Goal: Task Accomplishment & Management: Use online tool/utility

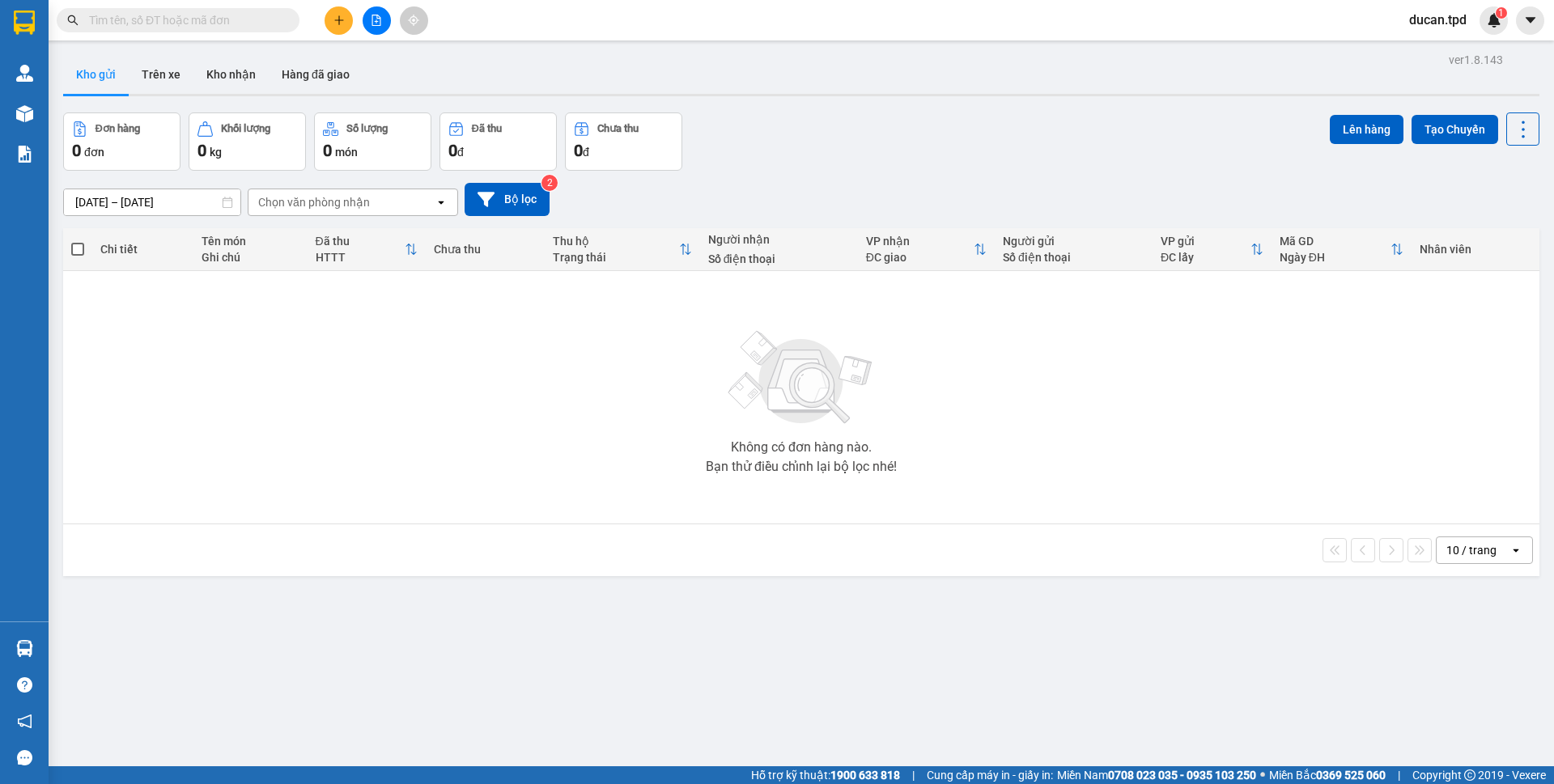
click at [340, 21] on icon "plus" at bounding box center [339, 20] width 11 height 11
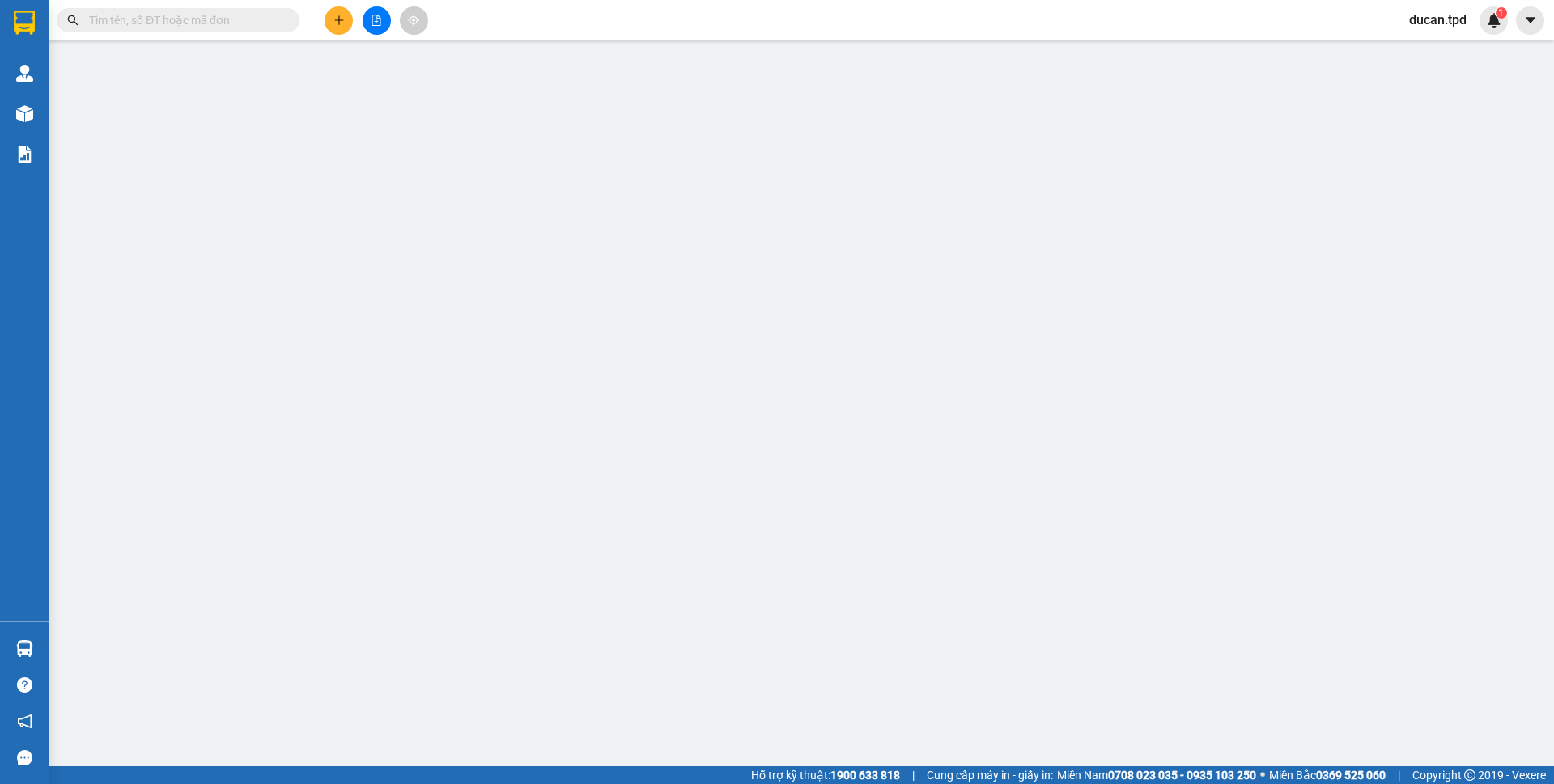
click at [333, 25] on span "Yêu cầu xuất hóa đơn điện tử" at bounding box center [279, 27] width 171 height 13
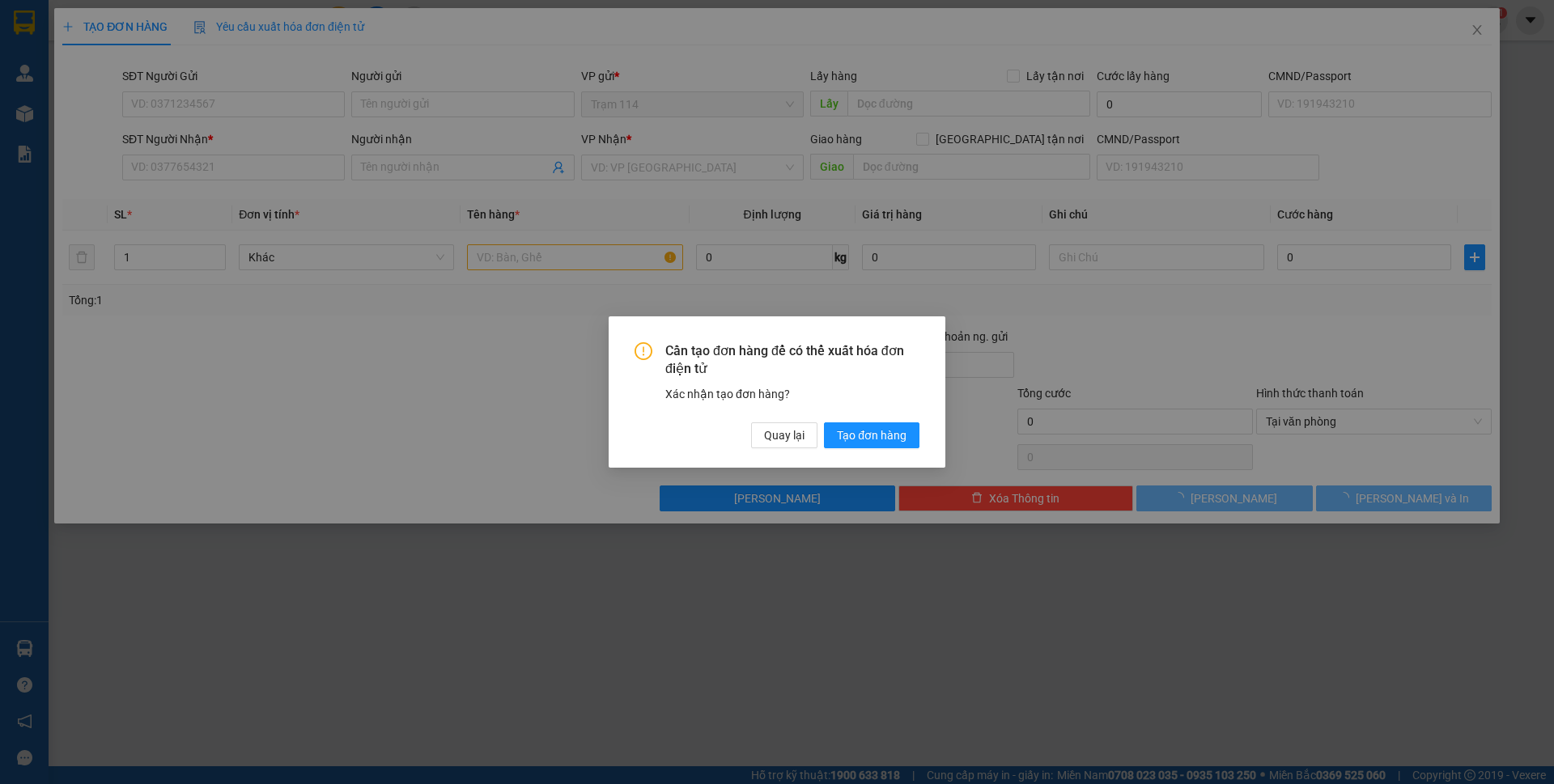
click at [254, 100] on div "Cần tạo đơn hàng để có thể xuất hóa đơn điện tử Xác nhận tạo đơn hàng? Quay lại…" at bounding box center [777, 392] width 1554 height 784
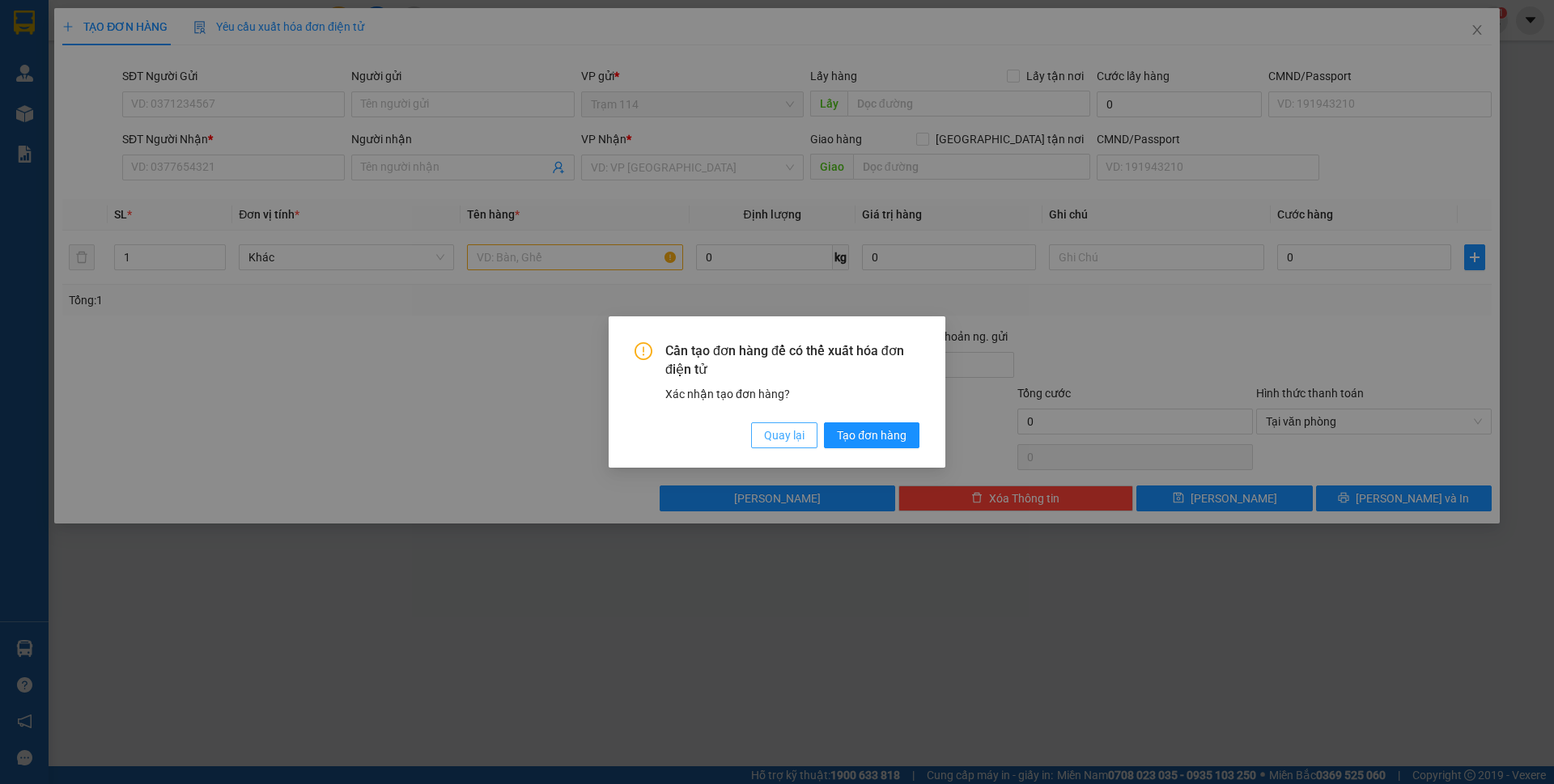
click at [780, 427] on span "Quay lại" at bounding box center [784, 435] width 40 height 17
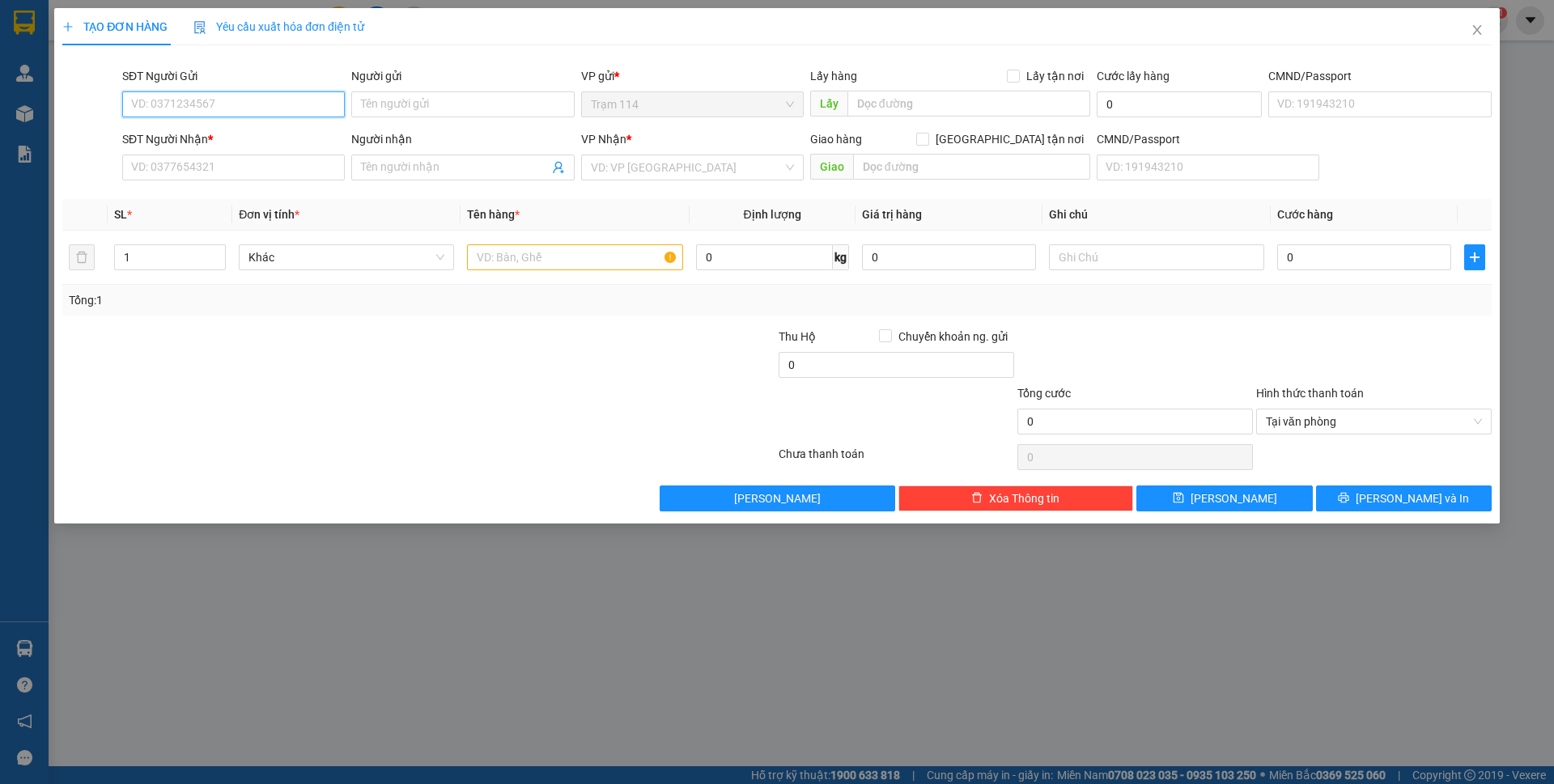
click at [272, 98] on input "SĐT Người Gửi" at bounding box center [233, 105] width 223 height 26
type input "0984733488"
click at [200, 137] on div "0984733488 - hoàng" at bounding box center [233, 136] width 203 height 17
type input "hoàng"
type input "0765361793"
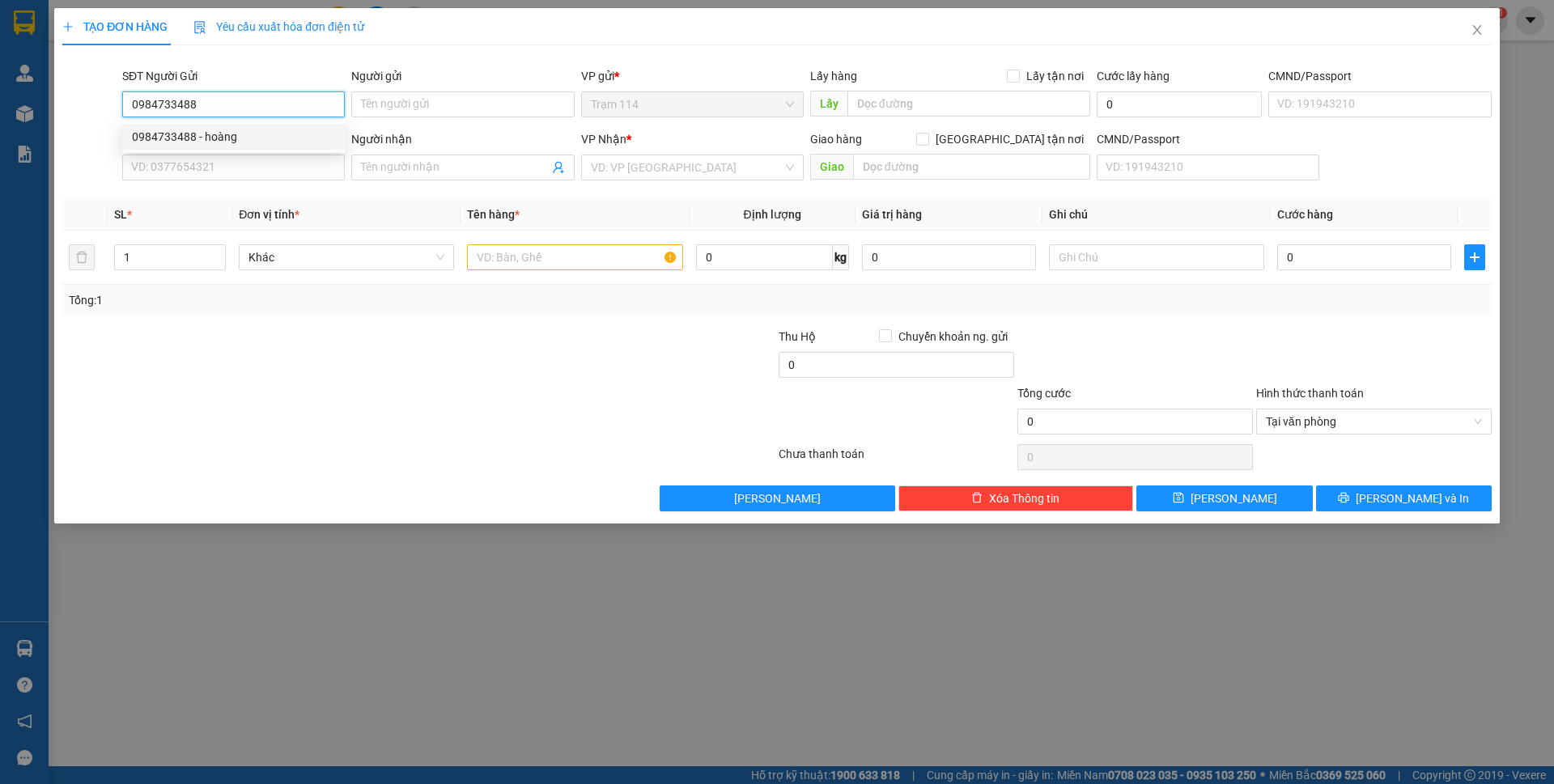
type input "kiểm 0975885461"
type input "mai chí thọ"
type input "0984733488"
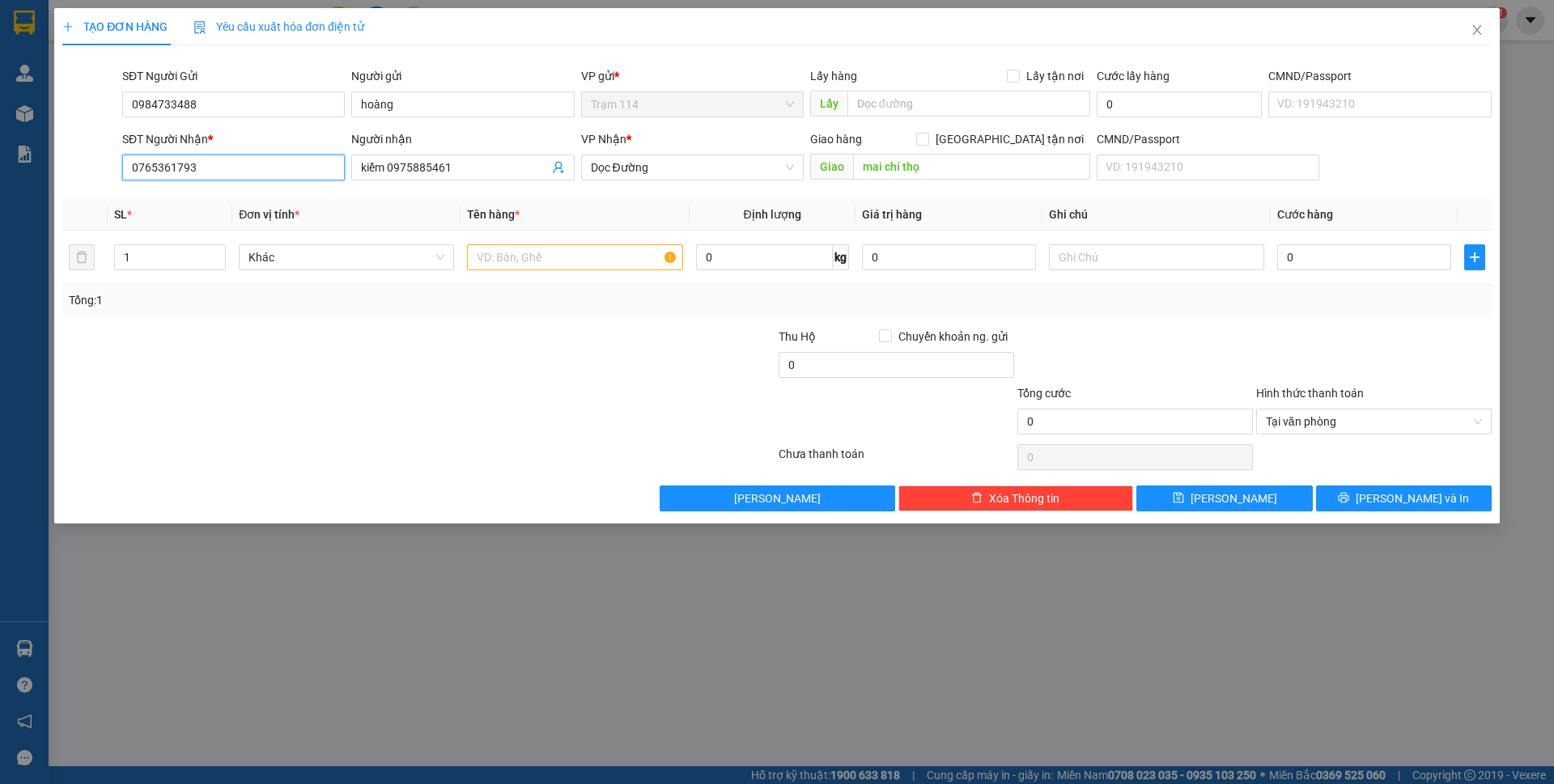
click at [224, 168] on input "0765361793" at bounding box center [233, 168] width 223 height 26
type input "0916207689"
click at [461, 171] on input "kiểm 0975885461" at bounding box center [454, 167] width 187 height 17
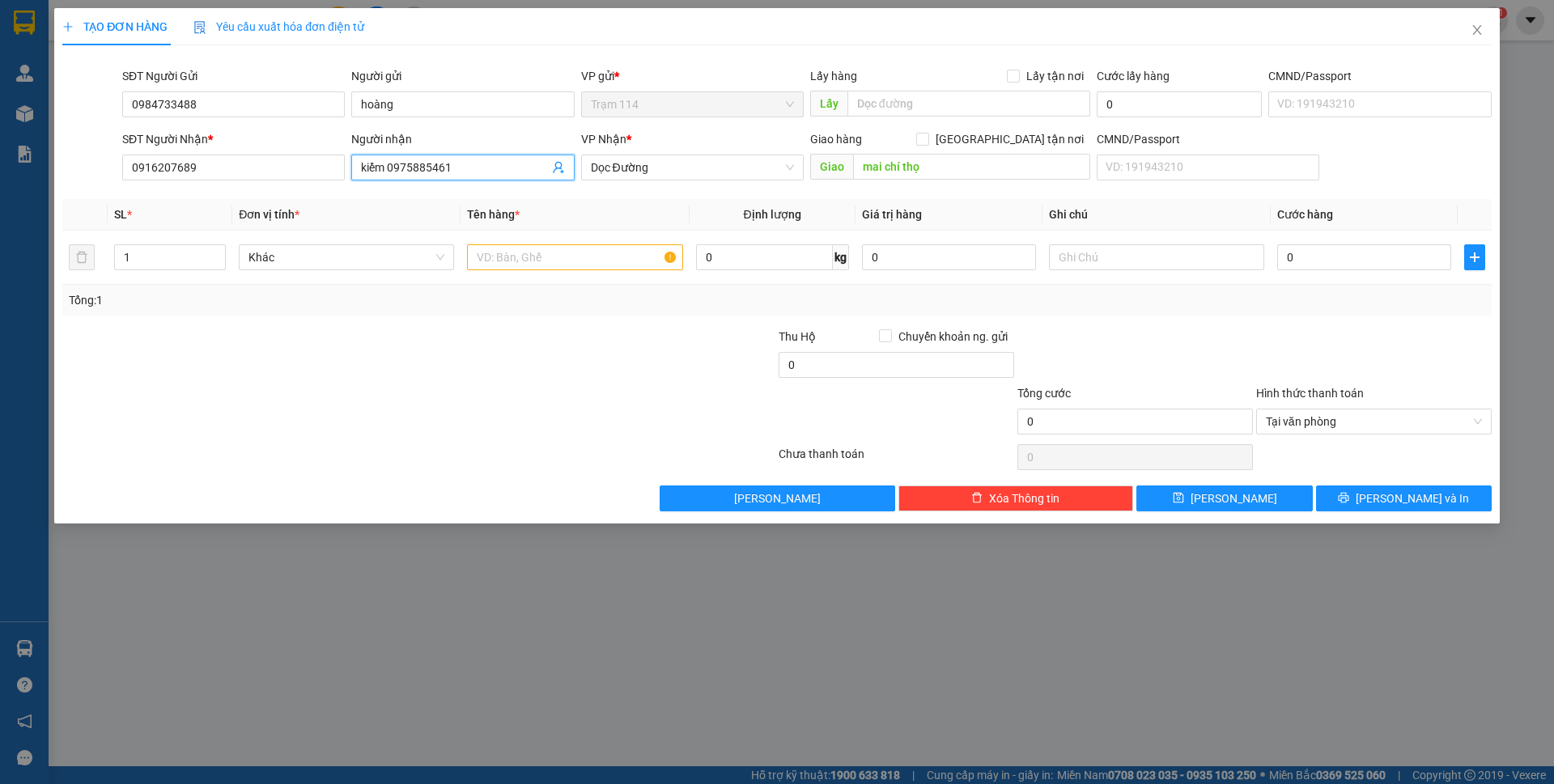
click at [461, 171] on input "kiểm 0975885461" at bounding box center [454, 167] width 187 height 17
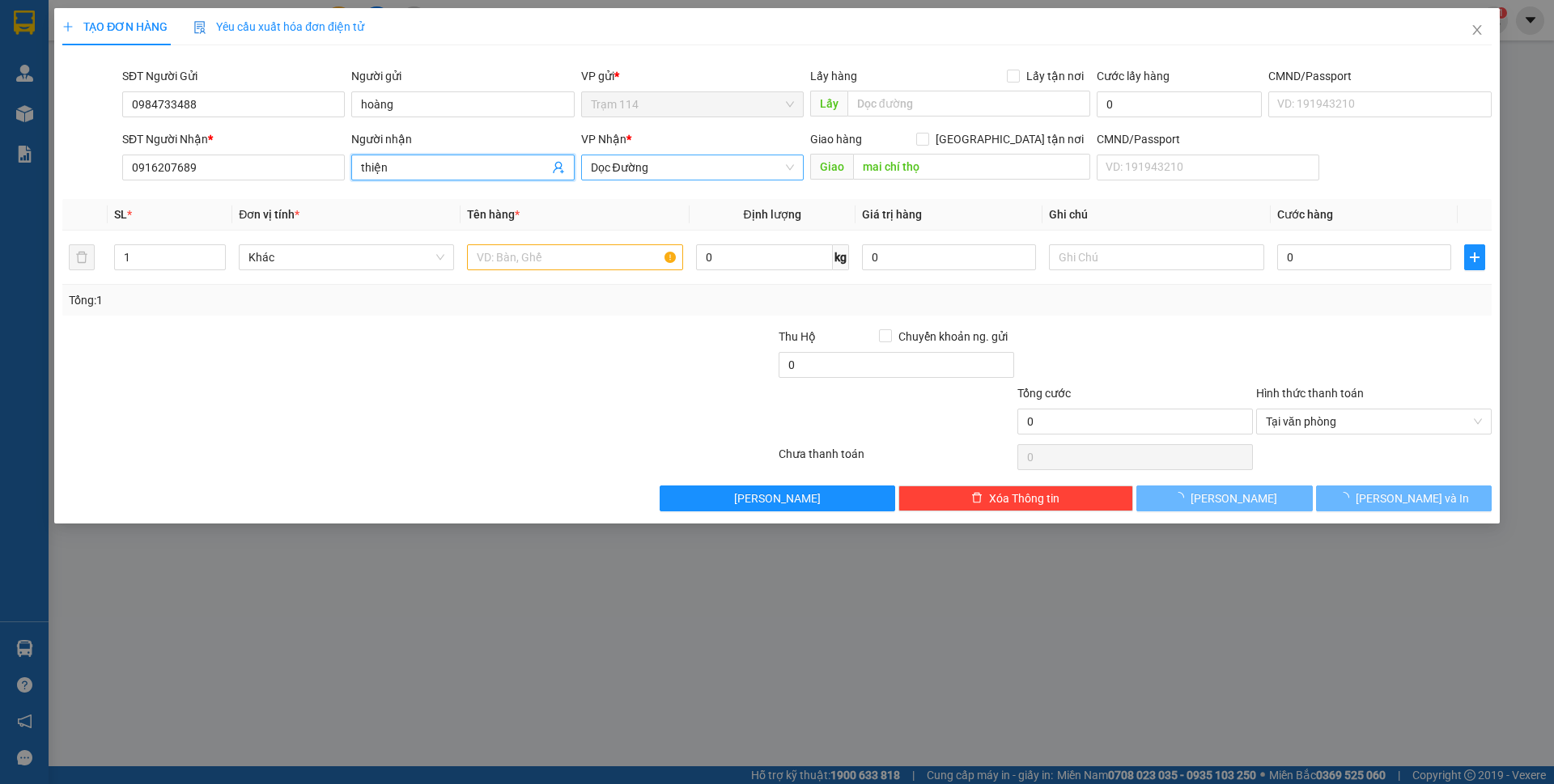
click at [665, 175] on span "Dọc Đường" at bounding box center [692, 167] width 203 height 24
type input "thiện"
click at [665, 175] on span "Dọc Đường" at bounding box center [692, 167] width 203 height 24
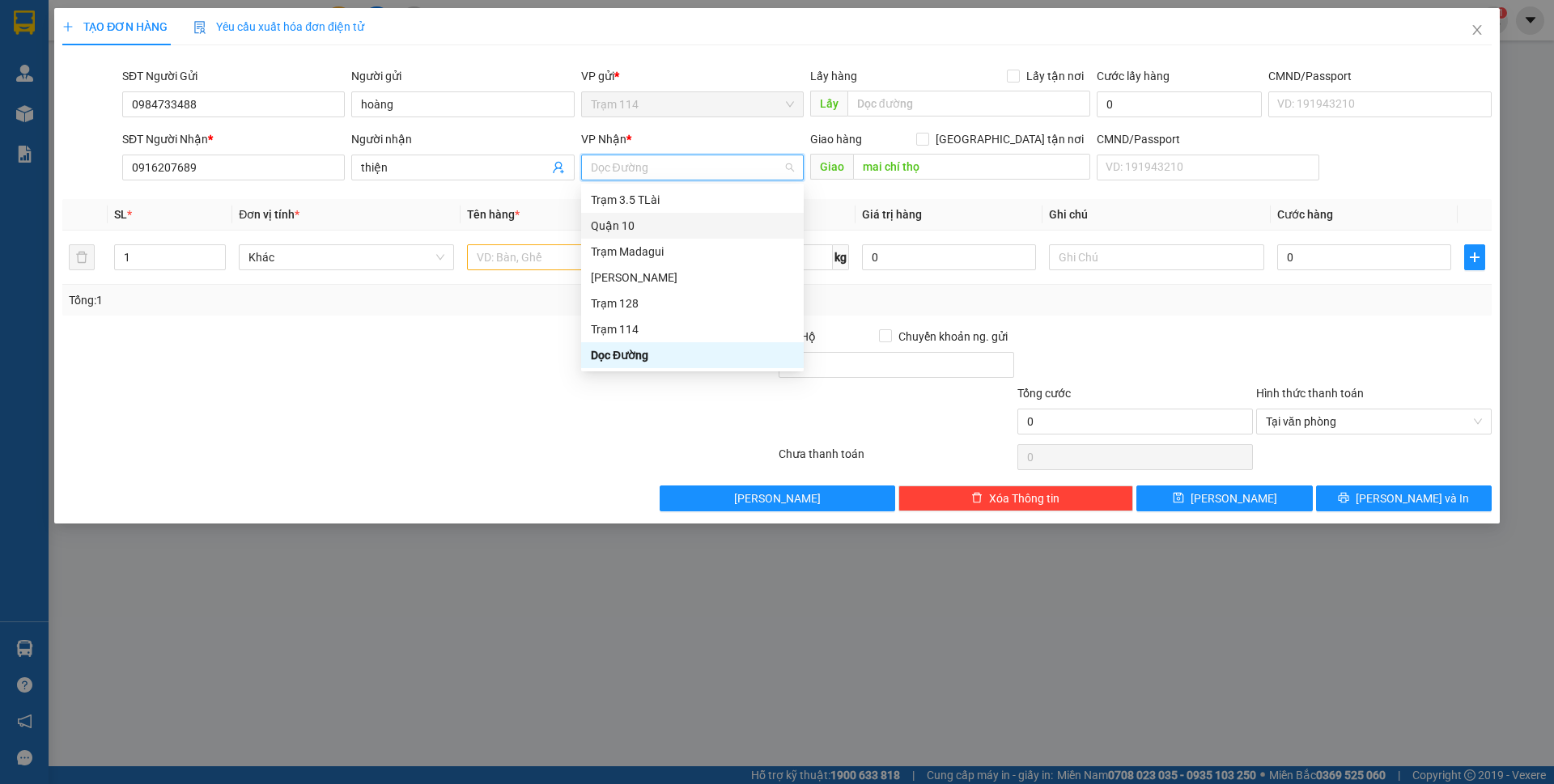
click at [640, 228] on div "Quận 10" at bounding box center [692, 225] width 203 height 17
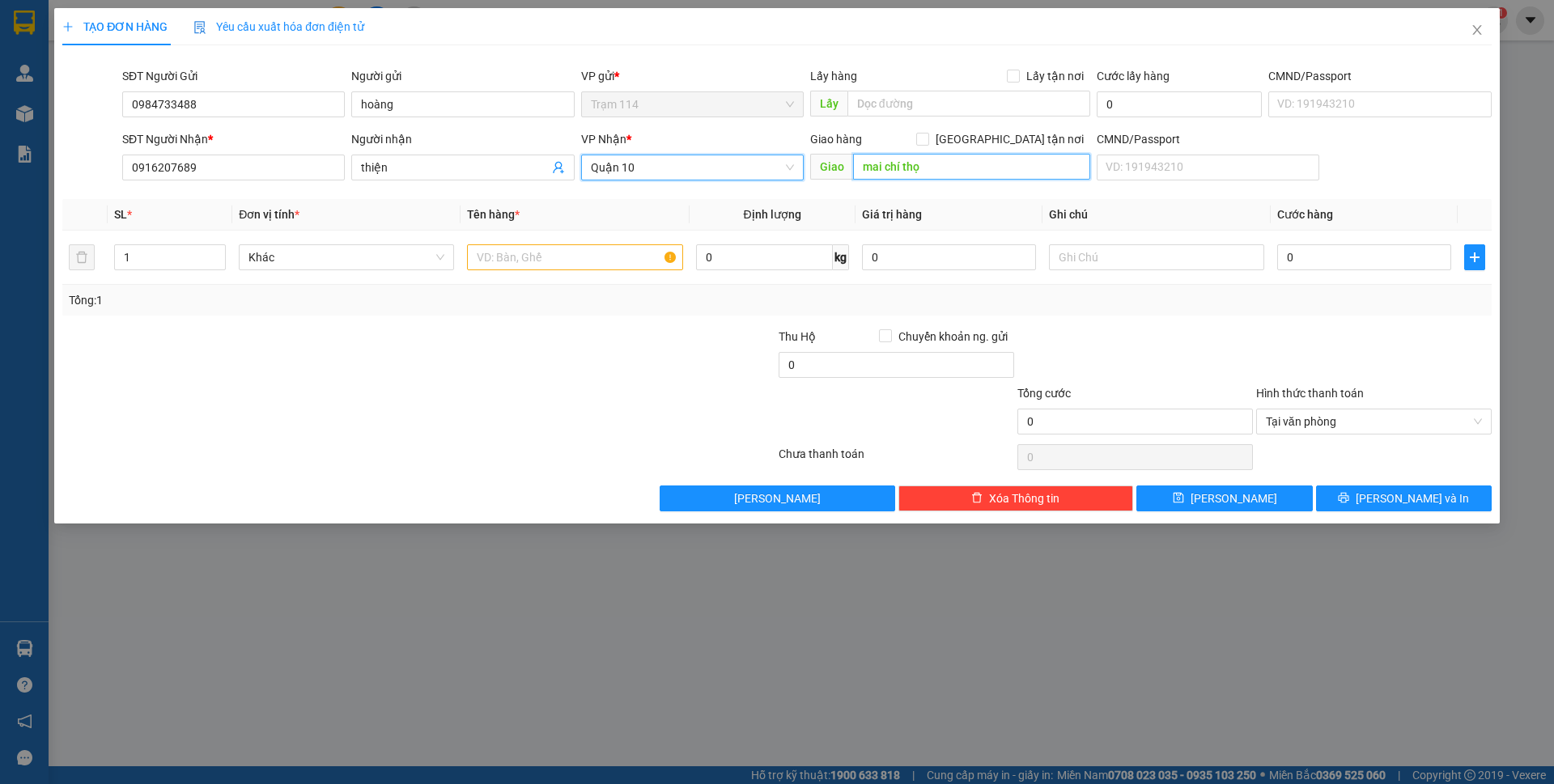
click at [882, 170] on input "mai chí thọ" at bounding box center [971, 167] width 238 height 26
click at [1013, 146] on label "[GEOGRAPHIC_DATA] tận nơi" at bounding box center [1004, 138] width 174 height 17
click at [927, 144] on input "[GEOGRAPHIC_DATA] tận nơi" at bounding box center [922, 138] width 11 height 11
checkbox input "true"
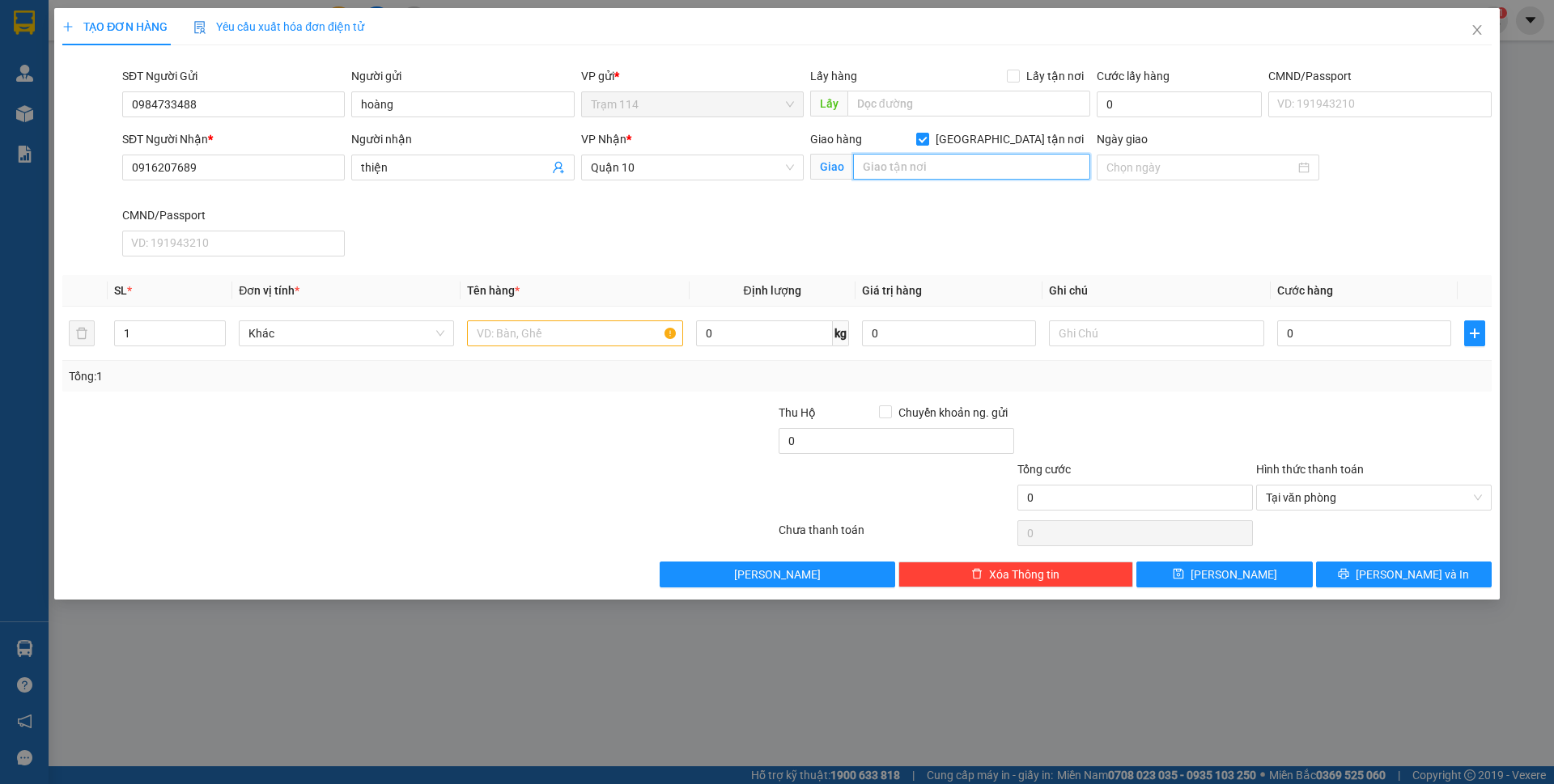
click at [977, 174] on input "text" at bounding box center [971, 167] width 238 height 26
click at [184, 173] on input "0916207689" at bounding box center [233, 168] width 223 height 26
click at [238, 206] on div "CMND/Passport" at bounding box center [233, 215] width 223 height 17
click at [238, 230] on input "CMND/Passport" at bounding box center [233, 243] width 223 height 26
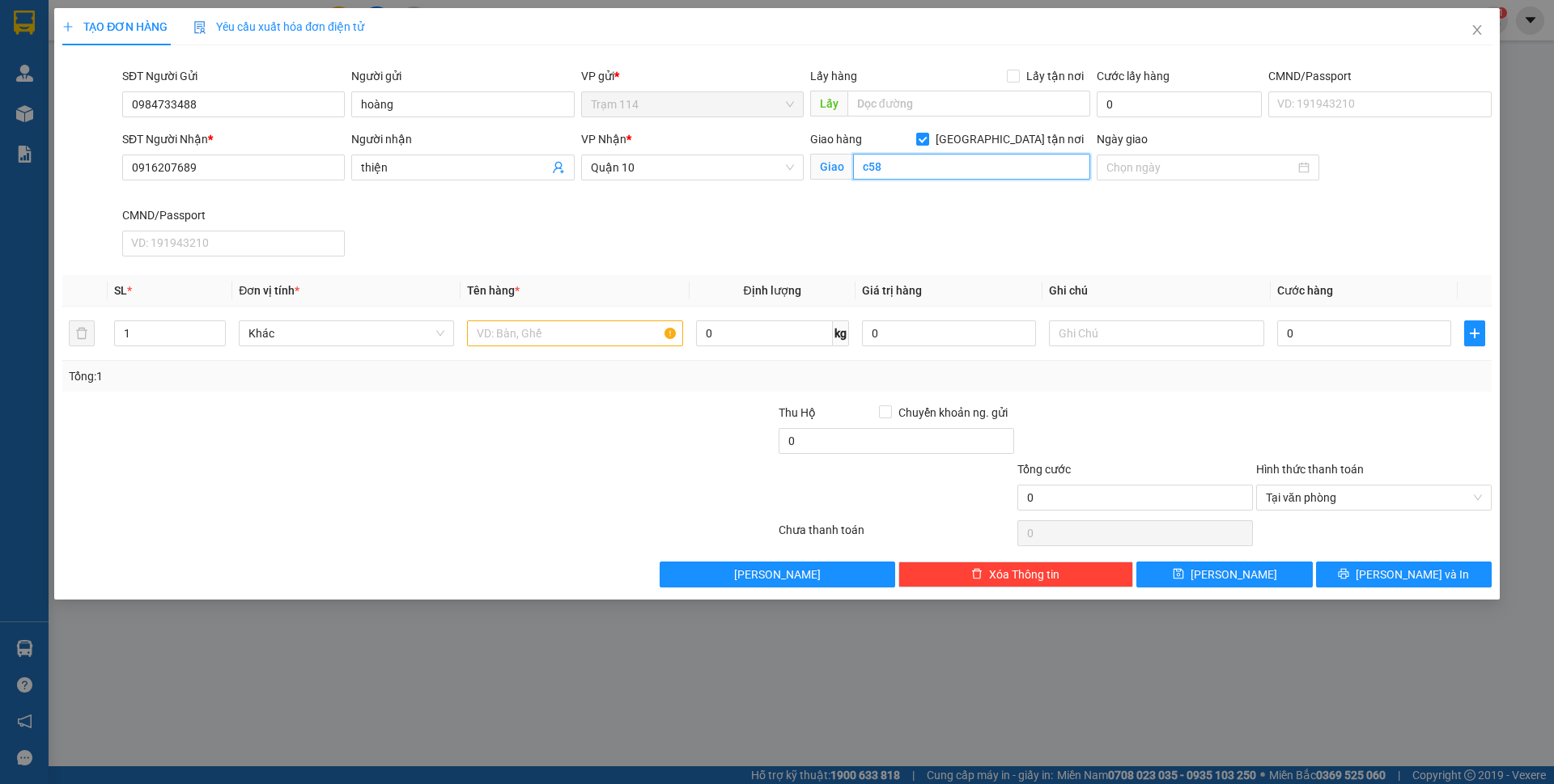
click at [927, 170] on input "c58" at bounding box center [971, 167] width 238 height 26
type input "c58 đ phú thuận p phú thuận q 7"
click at [558, 321] on input "text" at bounding box center [574, 333] width 216 height 26
click at [561, 326] on input "text" at bounding box center [574, 333] width 216 height 26
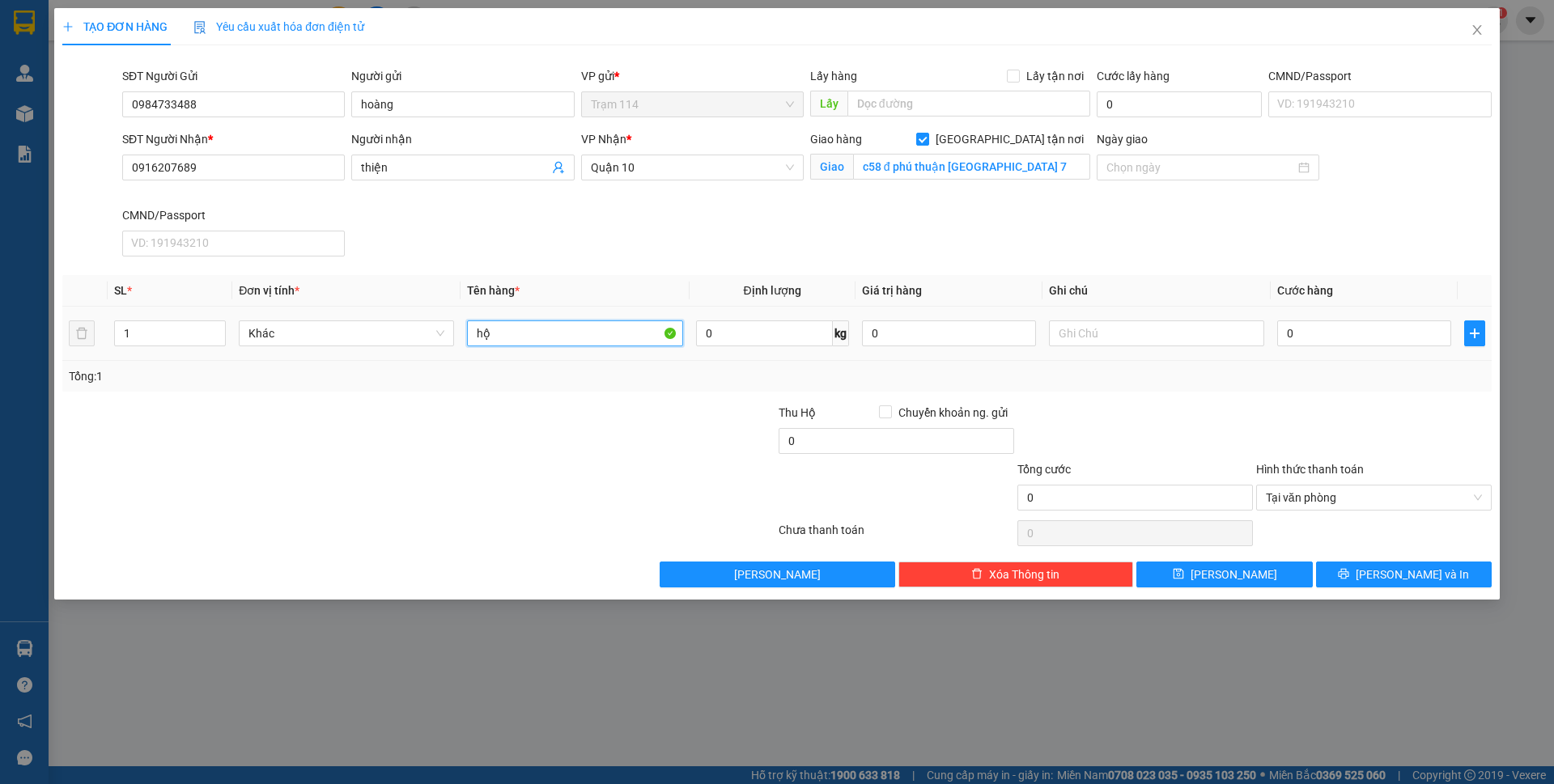
type input "h"
click at [561, 326] on input "thùng" at bounding box center [574, 333] width 216 height 26
type input "thùng mút màu vàng ( đồ ăn )"
click at [964, 339] on input "0" at bounding box center [949, 333] width 174 height 26
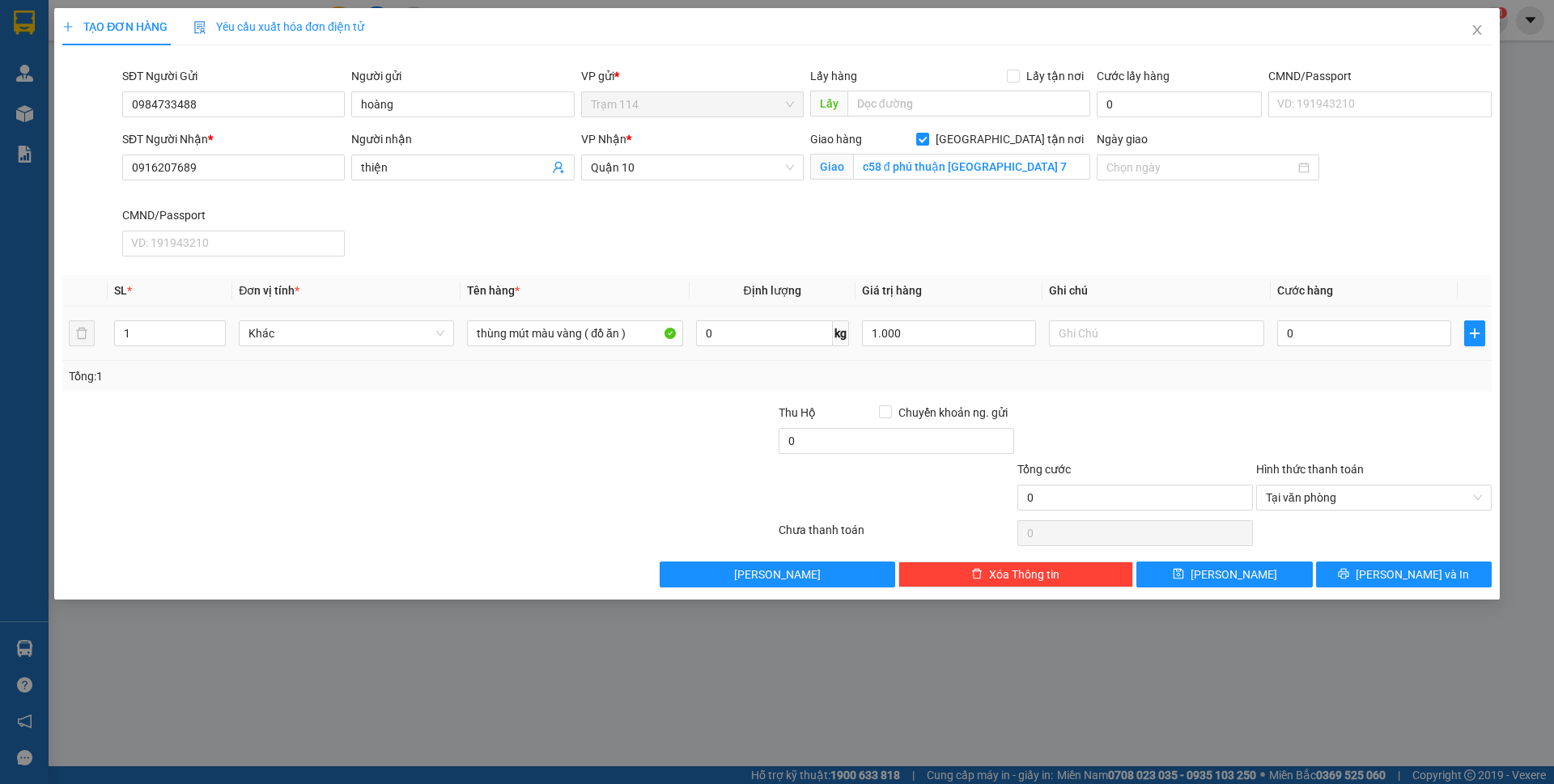
type input "1.000.000"
click at [1214, 405] on div at bounding box center [1135, 432] width 239 height 57
click at [1338, 331] on input "0" at bounding box center [1364, 333] width 174 height 26
type input "6"
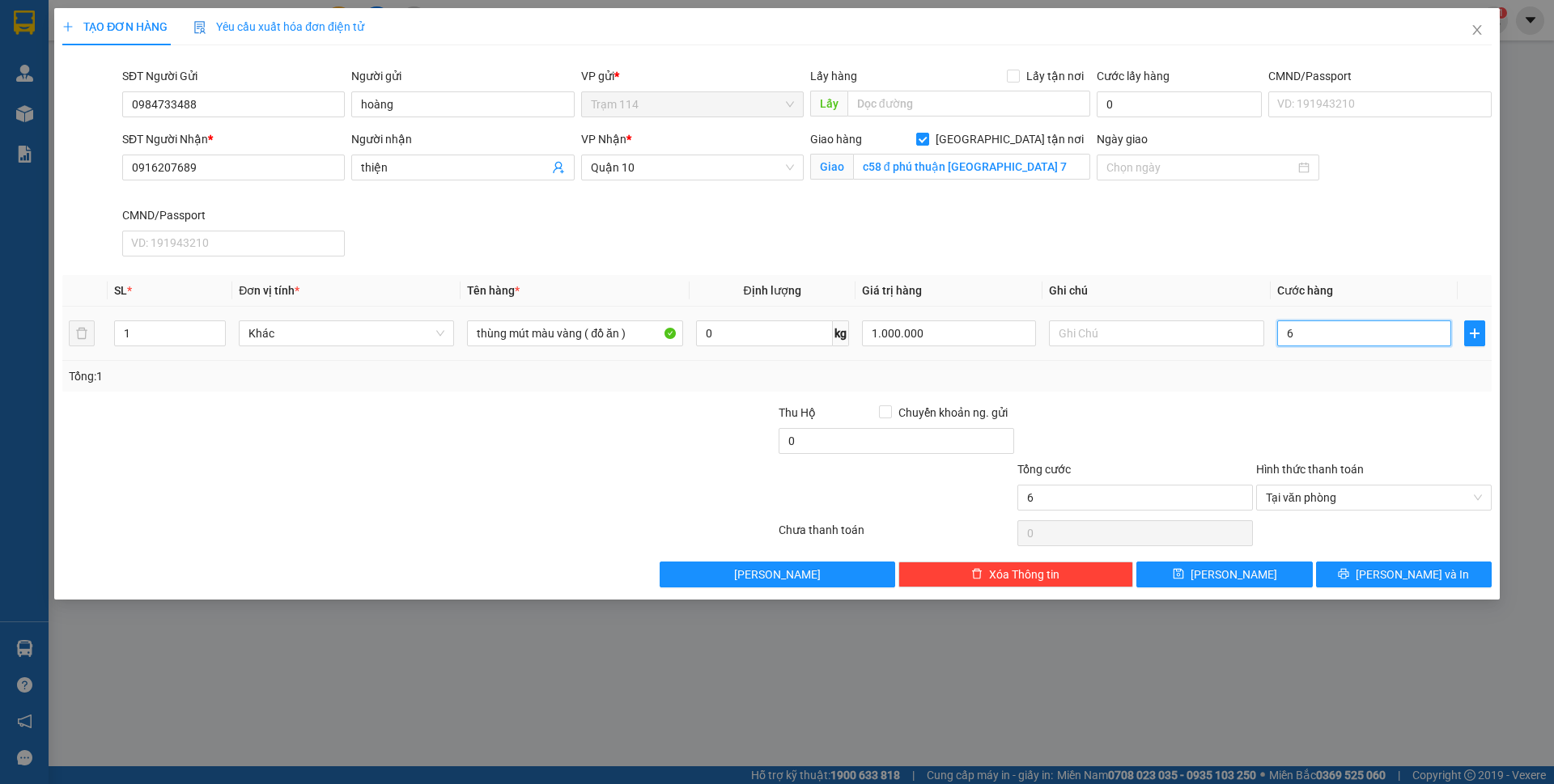
type input "60"
type input "60.000"
click at [1136, 440] on div at bounding box center [1135, 432] width 239 height 57
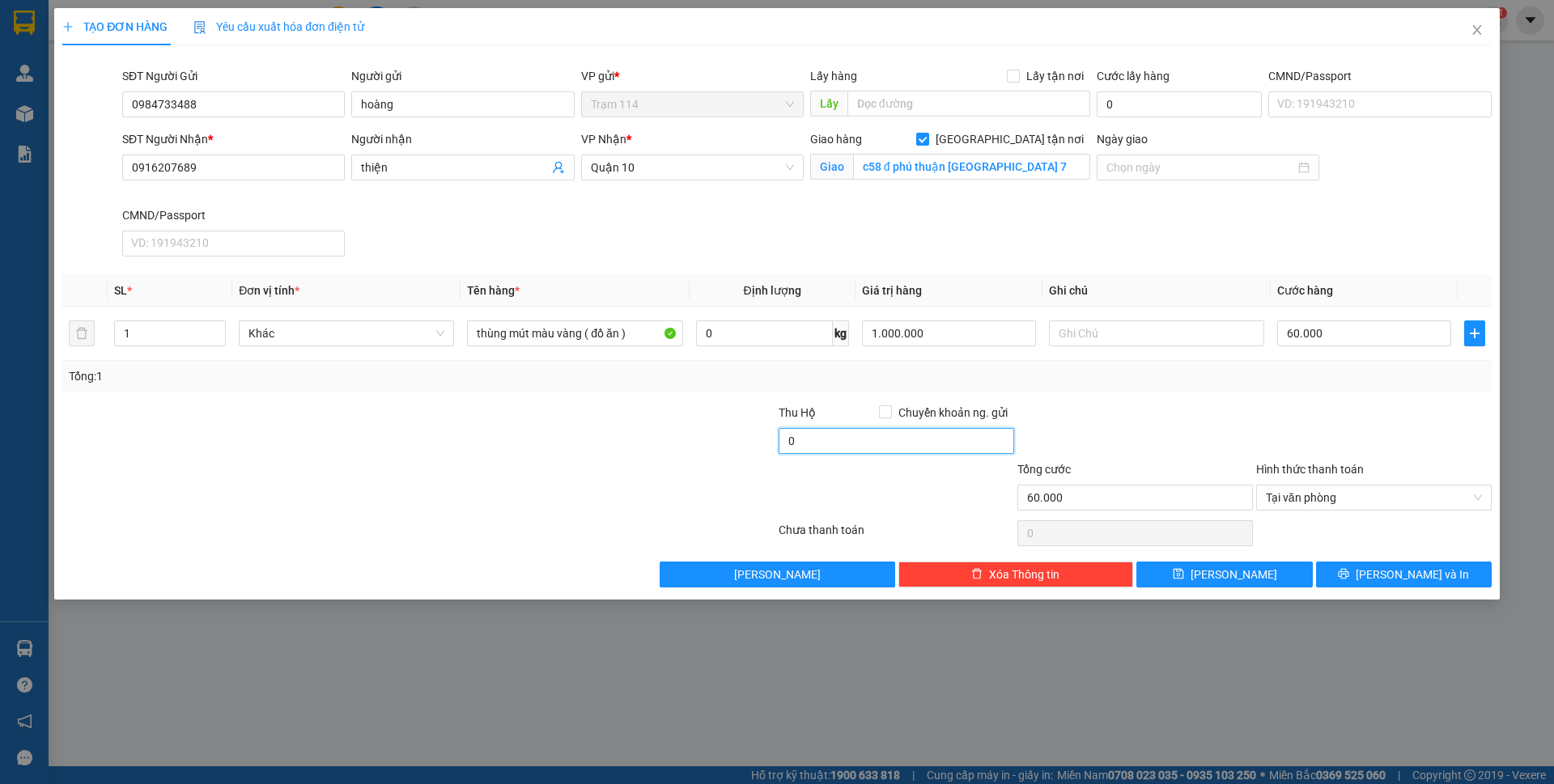
click at [983, 449] on input "0" at bounding box center [896, 441] width 236 height 26
type input "70.000"
click at [1158, 424] on div at bounding box center [1135, 432] width 239 height 57
click at [1385, 580] on button "[PERSON_NAME] và In" at bounding box center [1404, 574] width 175 height 26
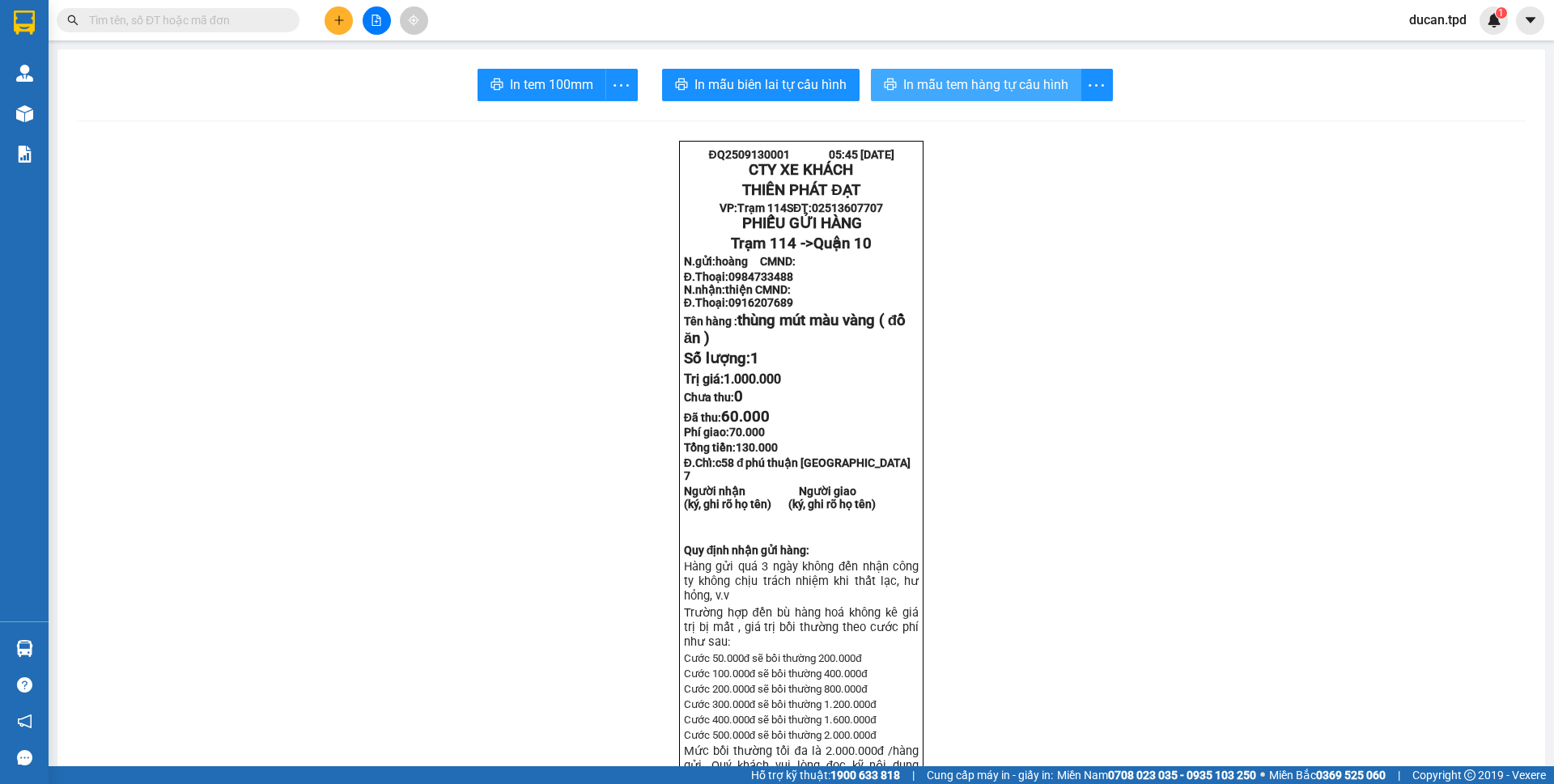
click at [1004, 95] on button "In mẫu tem hàng tự cấu hình" at bounding box center [975, 84] width 210 height 32
click at [527, 86] on span "In tem 100mm" at bounding box center [551, 84] width 83 height 20
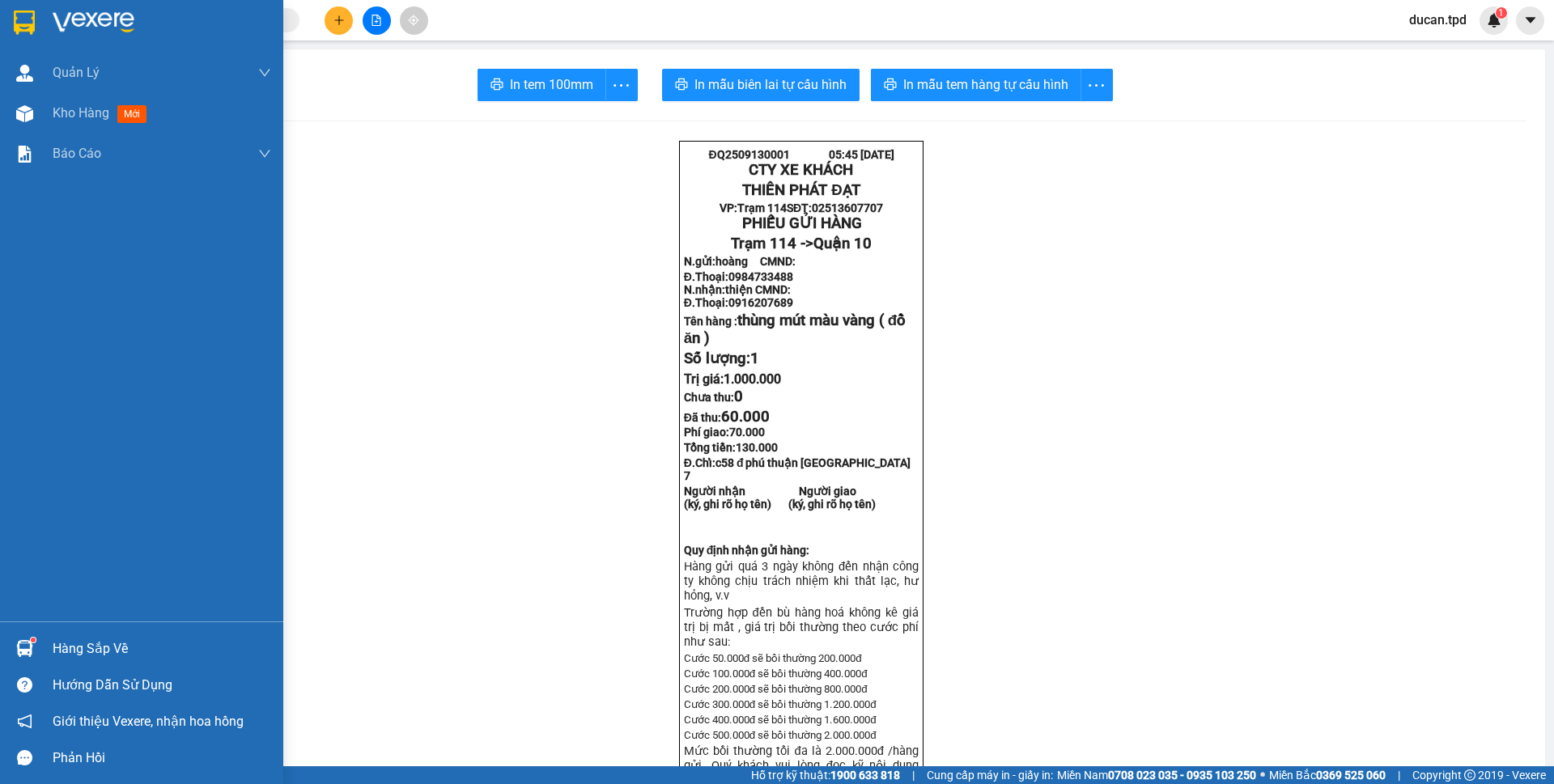
click at [101, 654] on div "Hàng sắp về" at bounding box center [161, 648] width 218 height 24
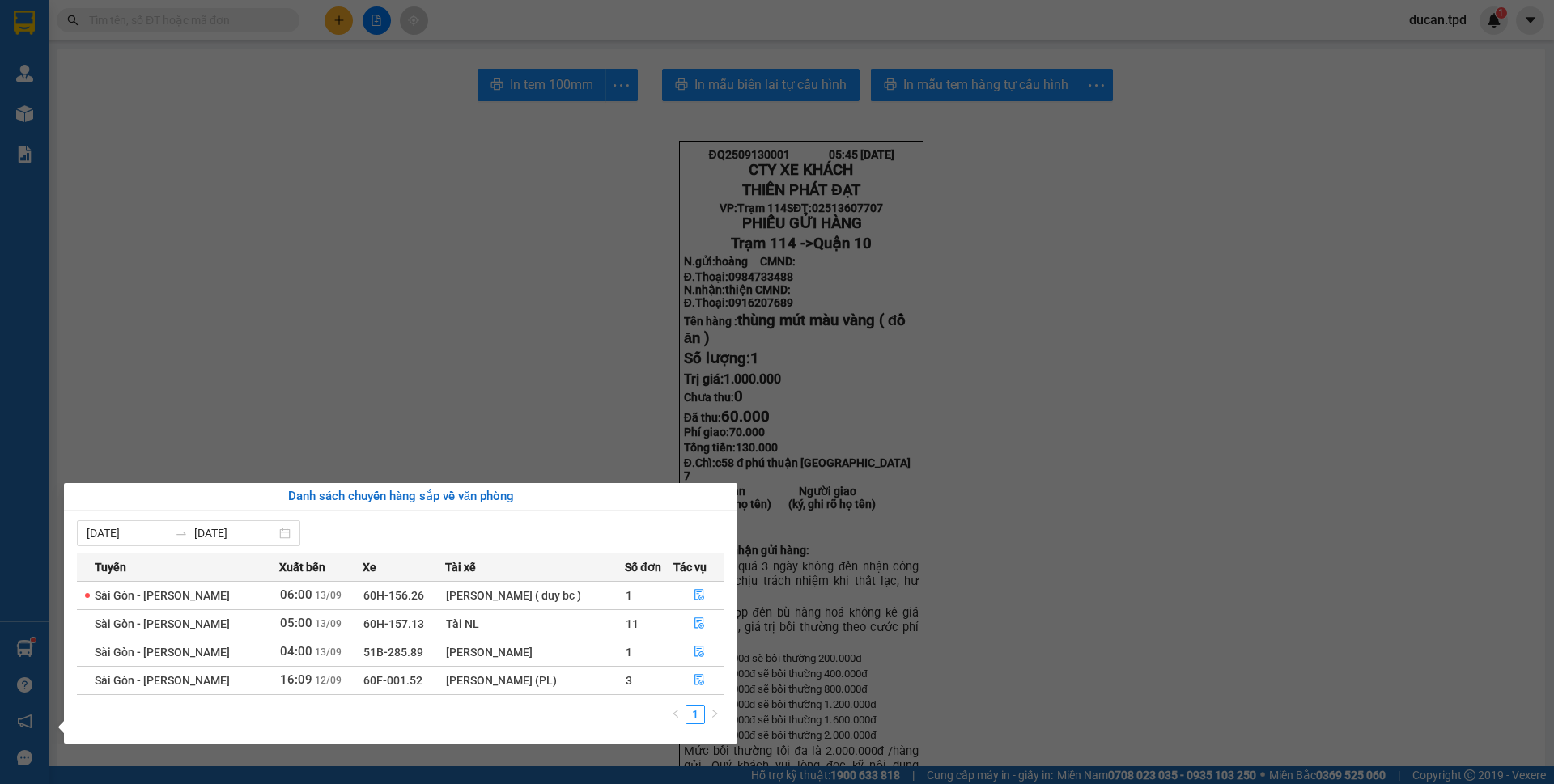
click at [307, 301] on section "Kết quả tìm kiếm ( 0 ) Bộ lọc No Data ducan.tpd 1 Quản Lý Quản lý khách hàng Qu…" at bounding box center [777, 392] width 1554 height 784
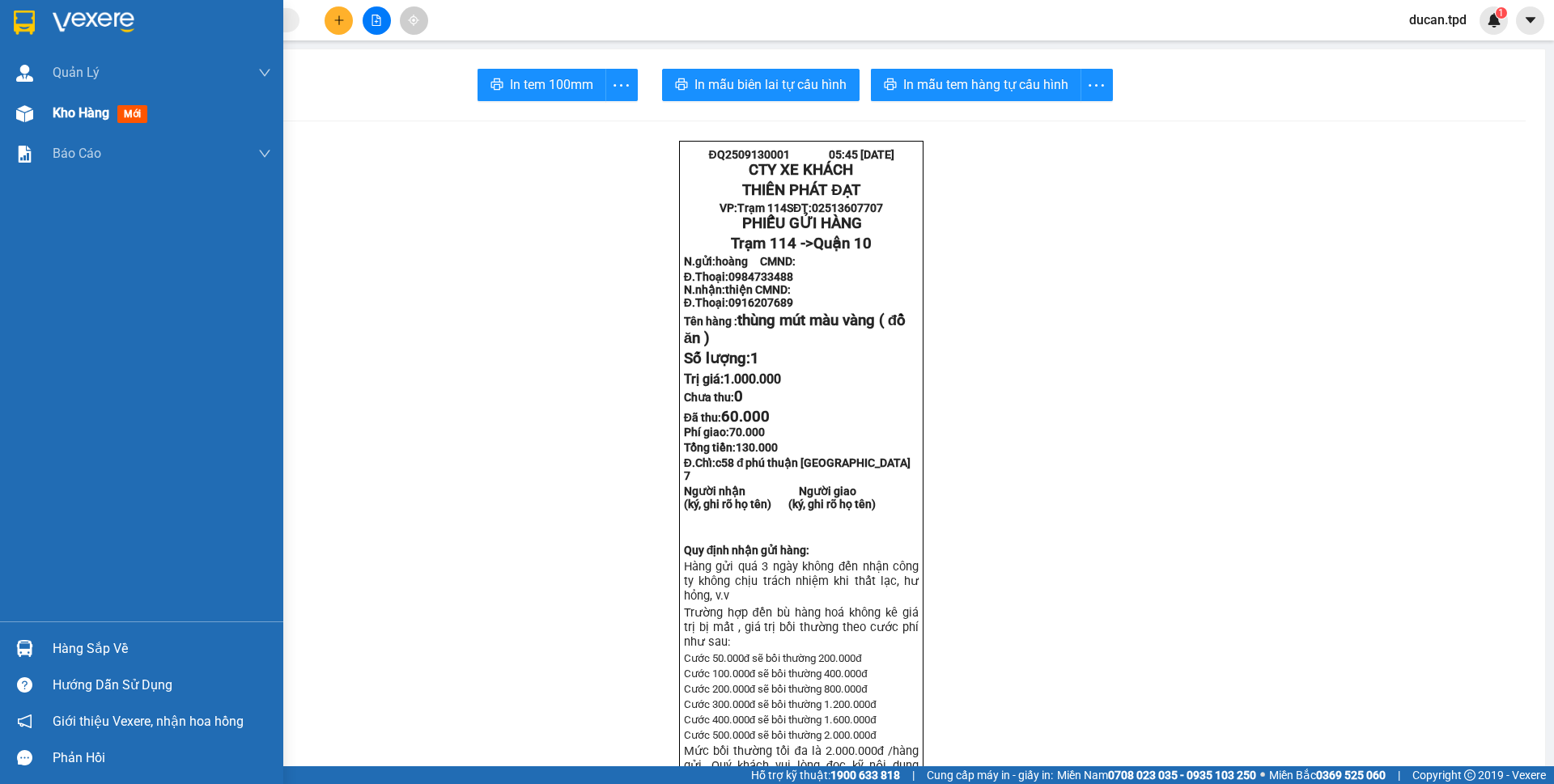
click at [84, 118] on span "Kho hàng" at bounding box center [81, 113] width 57 height 16
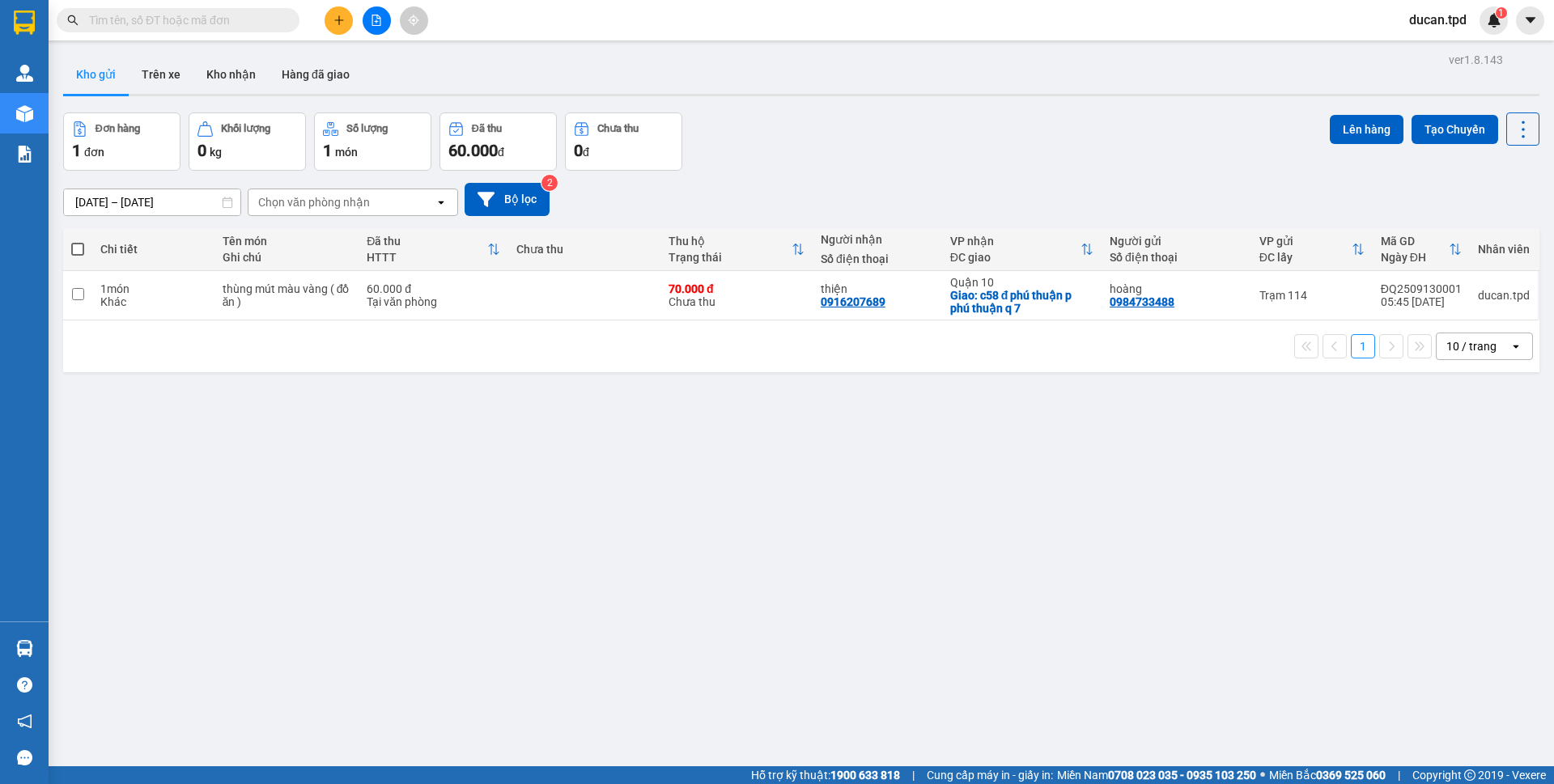
click at [71, 248] on th at bounding box center [78, 249] width 29 height 43
click at [77, 246] on span at bounding box center [78, 249] width 13 height 13
click at [78, 241] on input "checkbox" at bounding box center [78, 241] width 0 height 0
checkbox input "true"
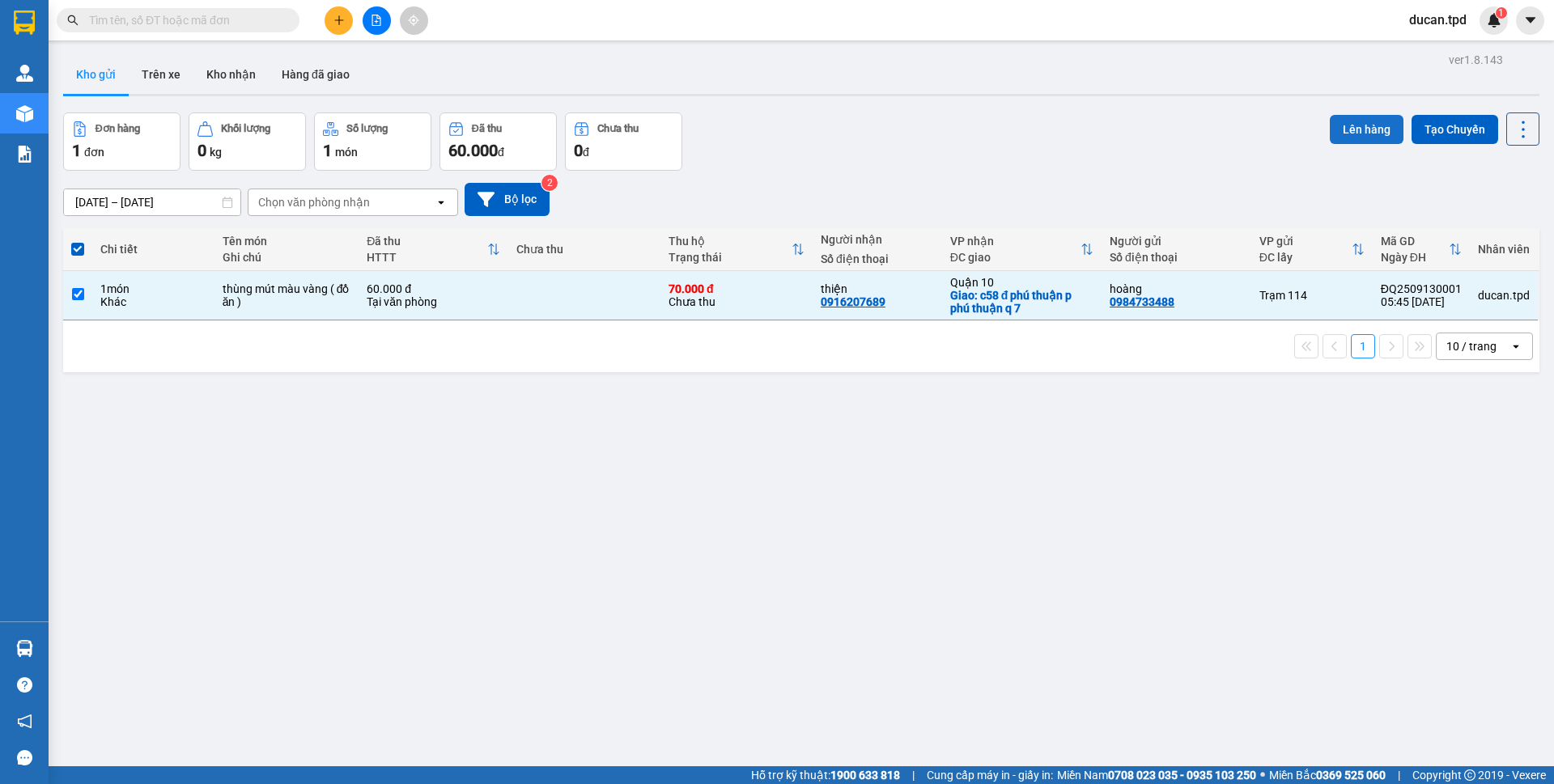
click at [1338, 138] on button "Lên hàng" at bounding box center [1367, 129] width 73 height 29
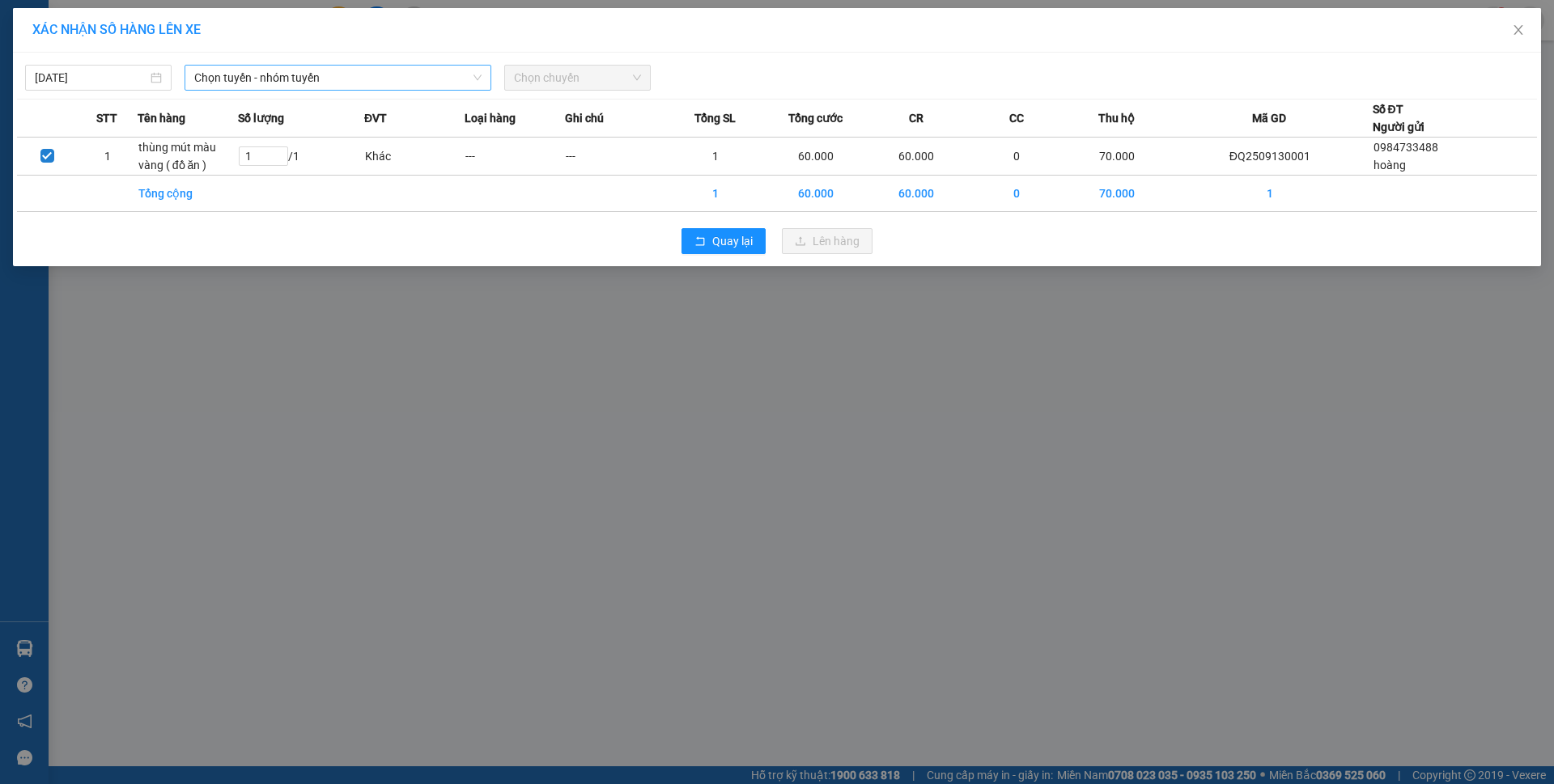
click at [337, 76] on span "Chọn tuyến - nhóm tuyến" at bounding box center [338, 77] width 287 height 24
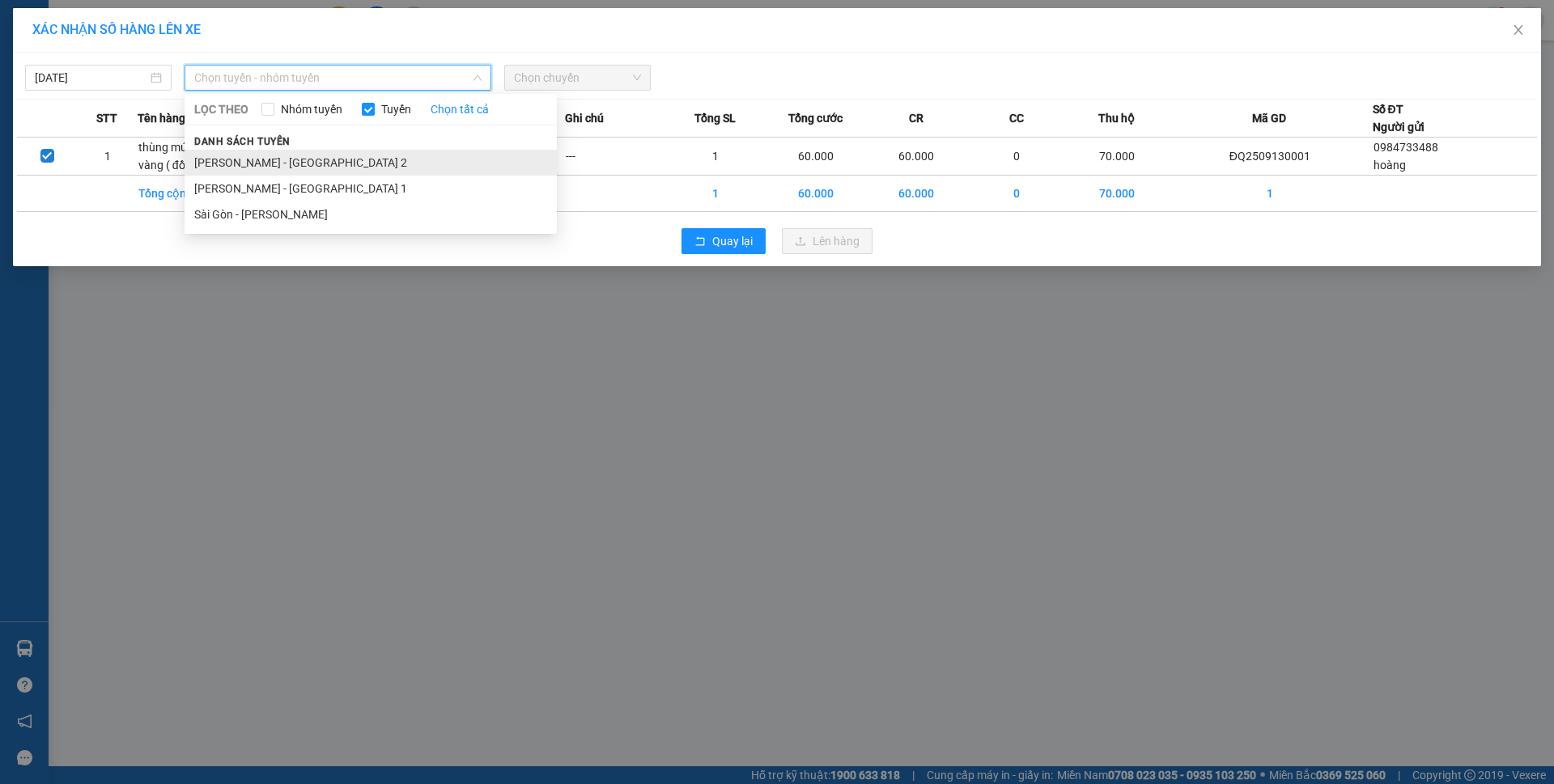
click at [311, 162] on li "Phương Lâm - Sài Gòn 2" at bounding box center [371, 162] width 372 height 26
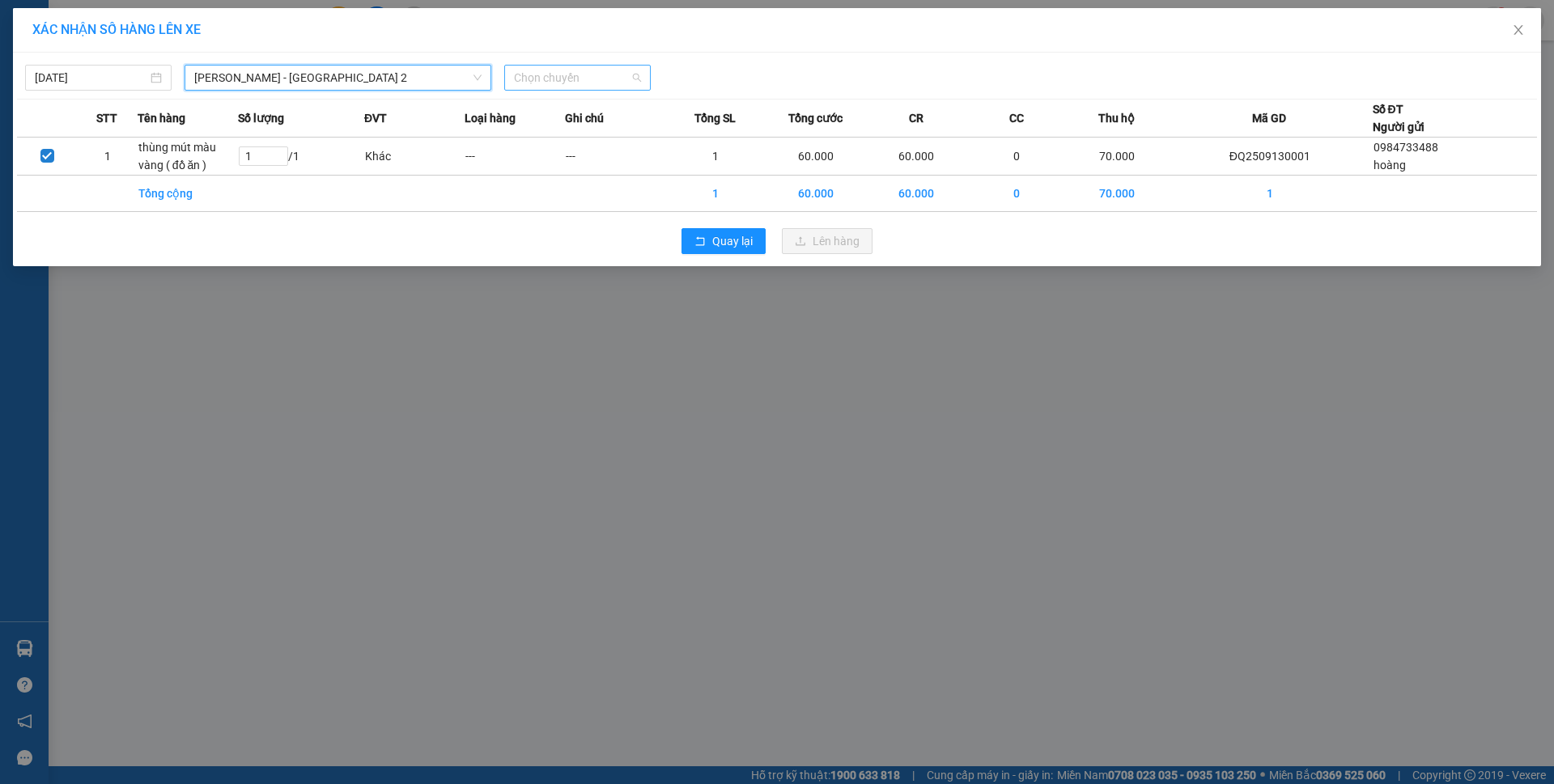
click at [574, 79] on span "Chọn chuyến" at bounding box center [577, 77] width 128 height 24
click at [1519, 34] on icon "close" at bounding box center [1518, 30] width 13 height 13
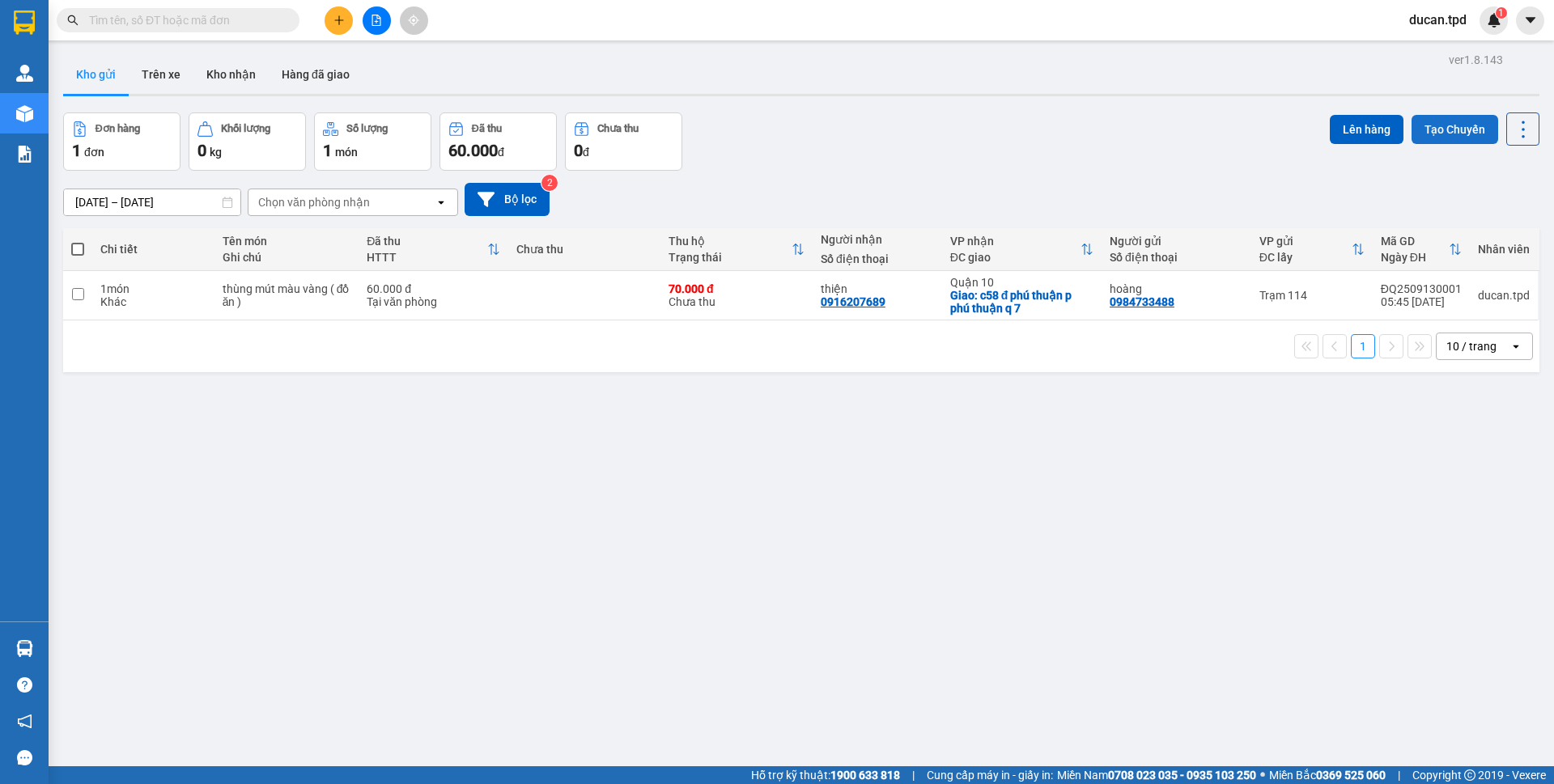
click at [1426, 133] on button "Tạo Chuyến" at bounding box center [1455, 129] width 86 height 29
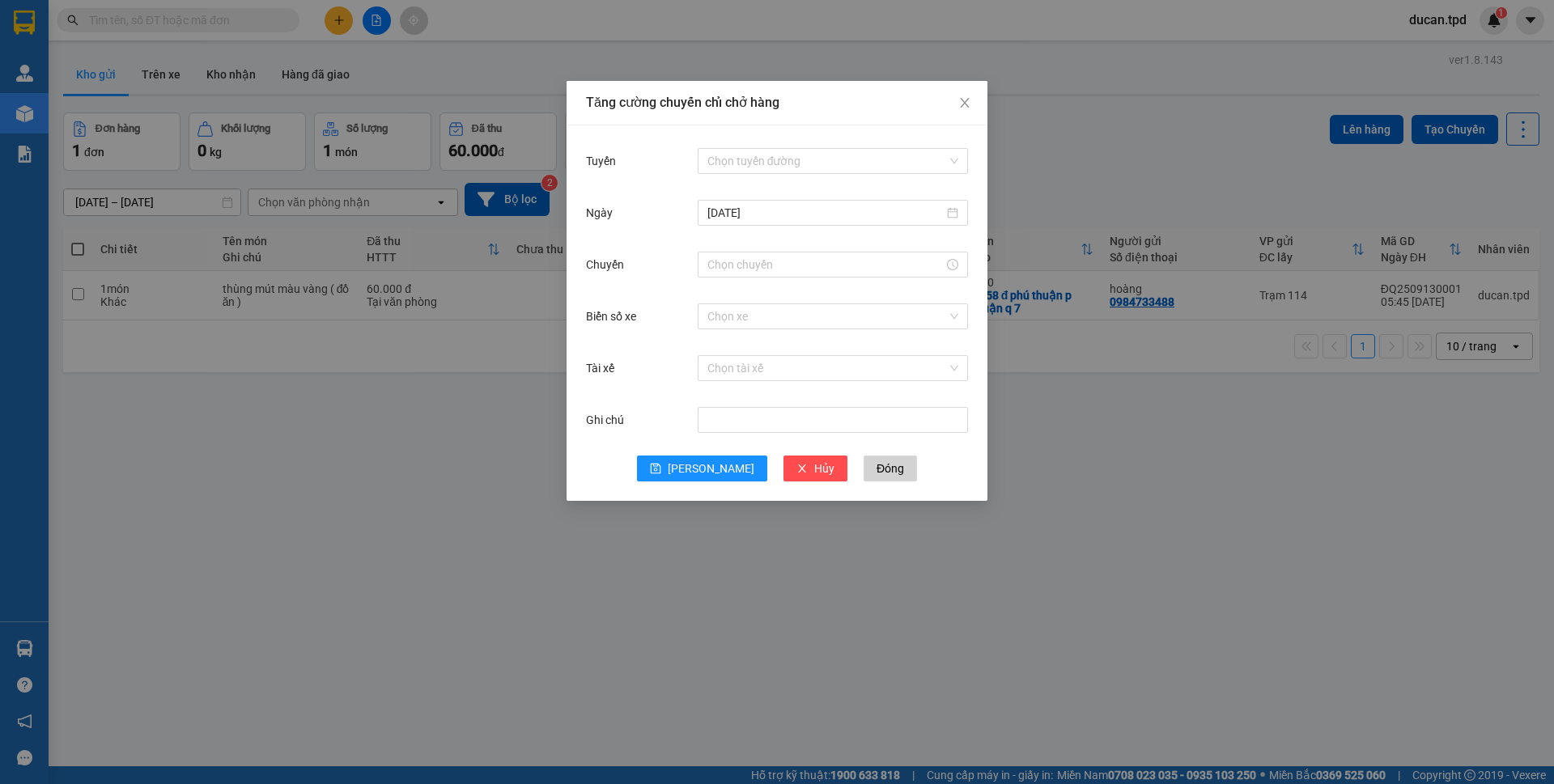
click at [748, 177] on div "Tuyến Chọn tuyến đường" at bounding box center [777, 171] width 382 height 51
click at [766, 159] on input "Tuyến" at bounding box center [827, 160] width 239 height 24
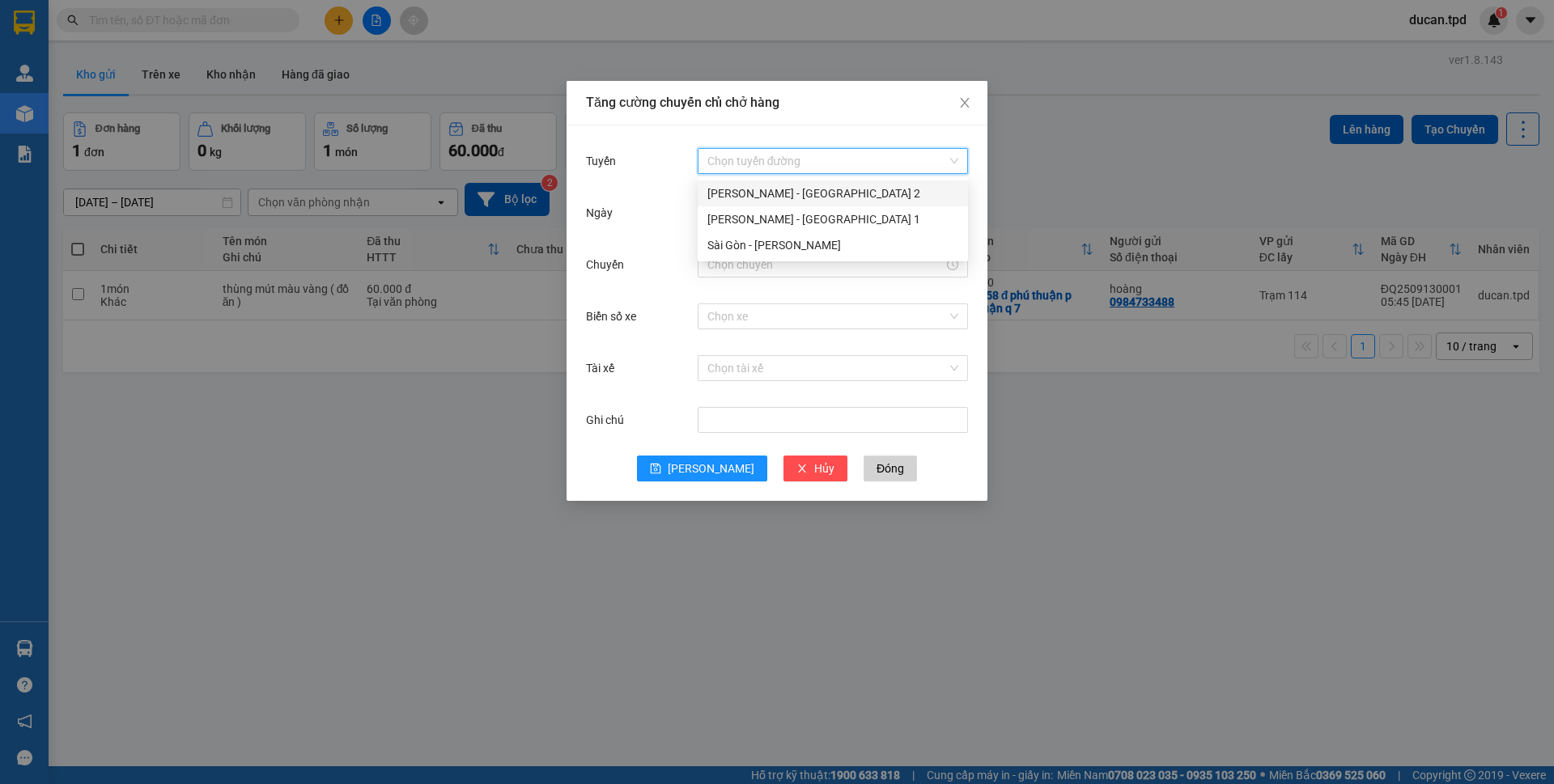
click at [774, 185] on div "Phương Lâm - Sài Gòn 2" at bounding box center [832, 193] width 250 height 17
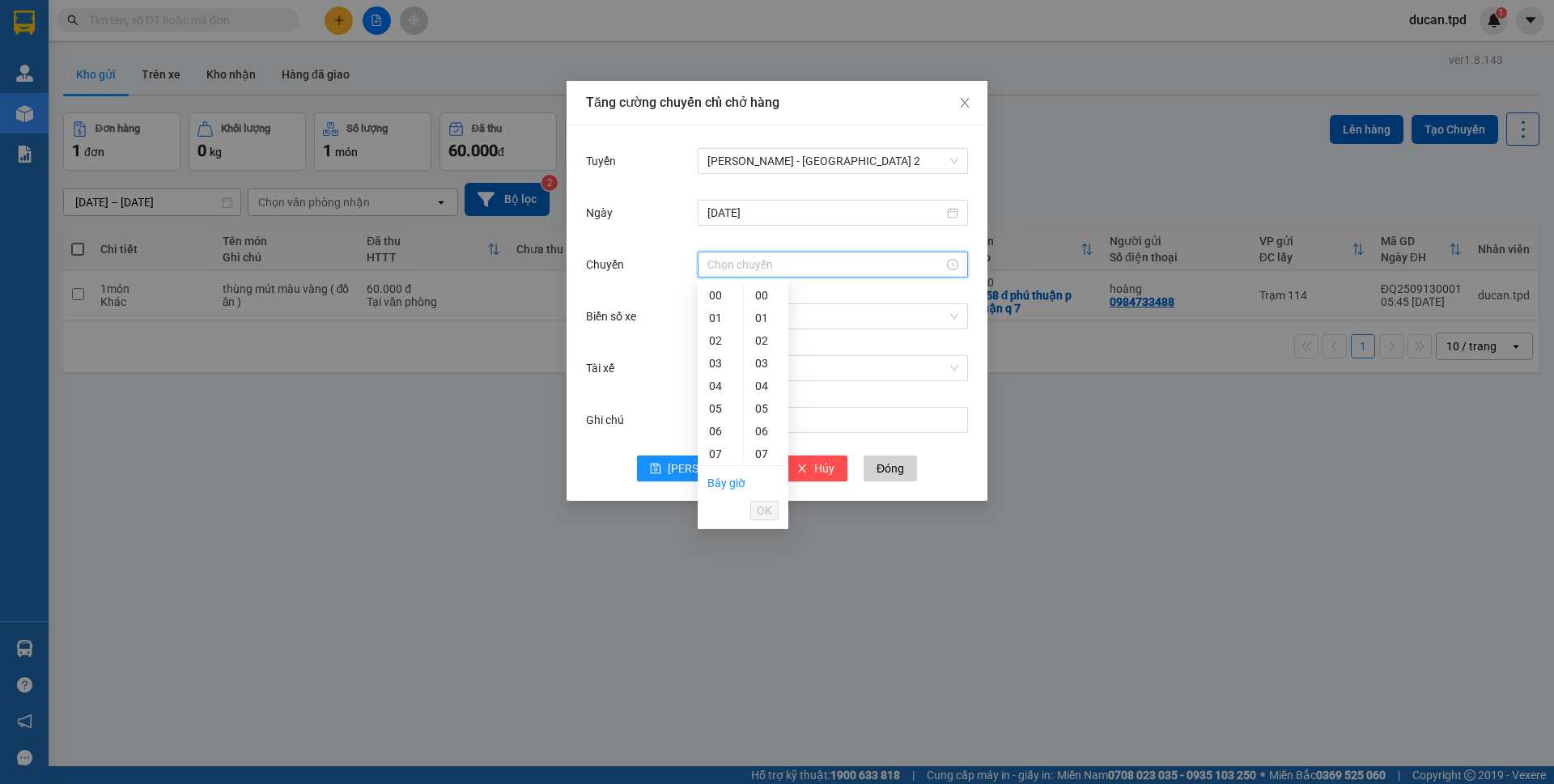
click at [738, 271] on input "Chuyến" at bounding box center [826, 264] width 237 height 17
click at [712, 436] on div "06" at bounding box center [720, 431] width 45 height 23
type input "06:00"
click at [766, 510] on span "OK" at bounding box center [764, 510] width 16 height 17
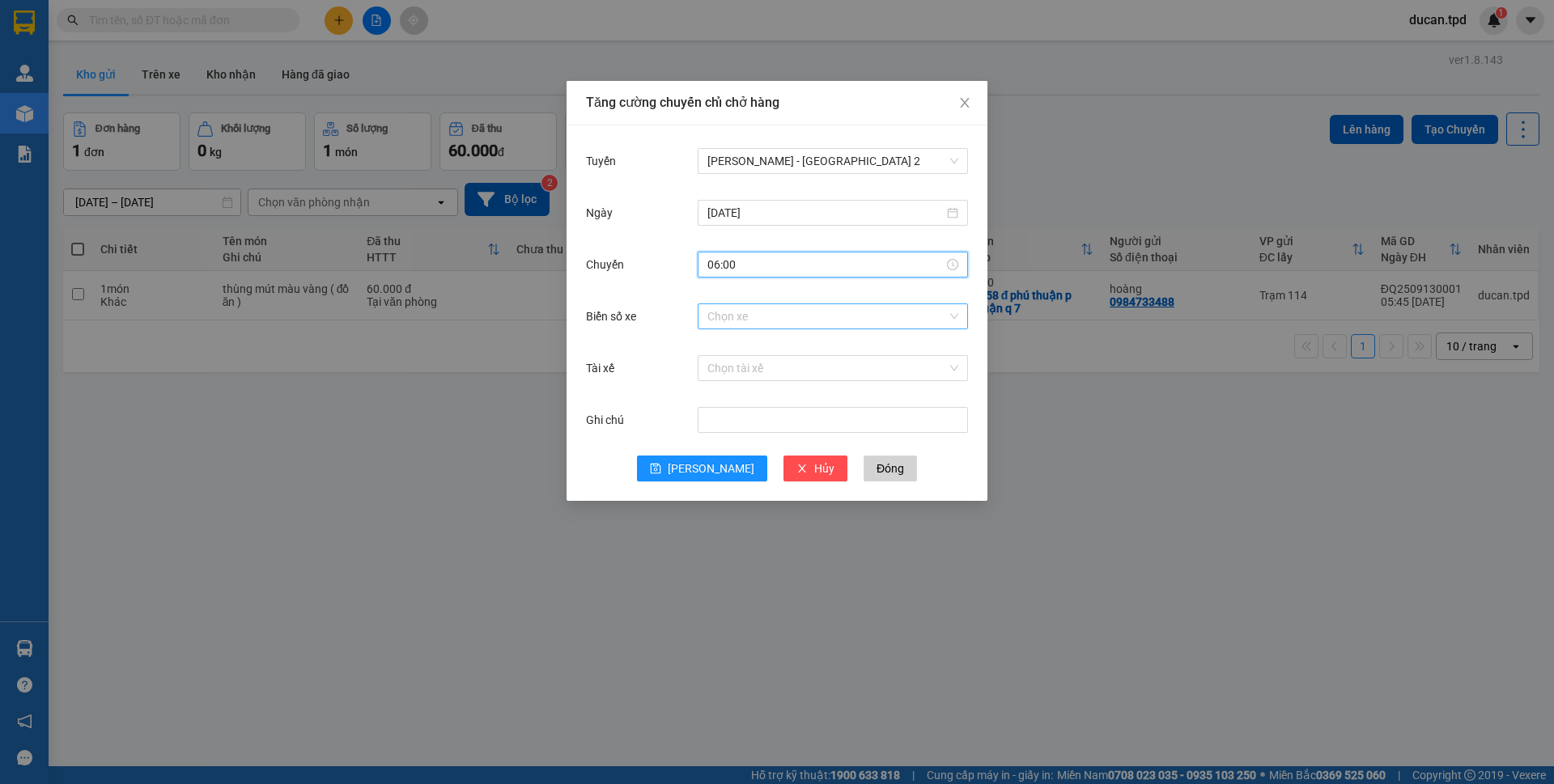
click at [846, 323] on input "Biển số xe" at bounding box center [827, 316] width 239 height 24
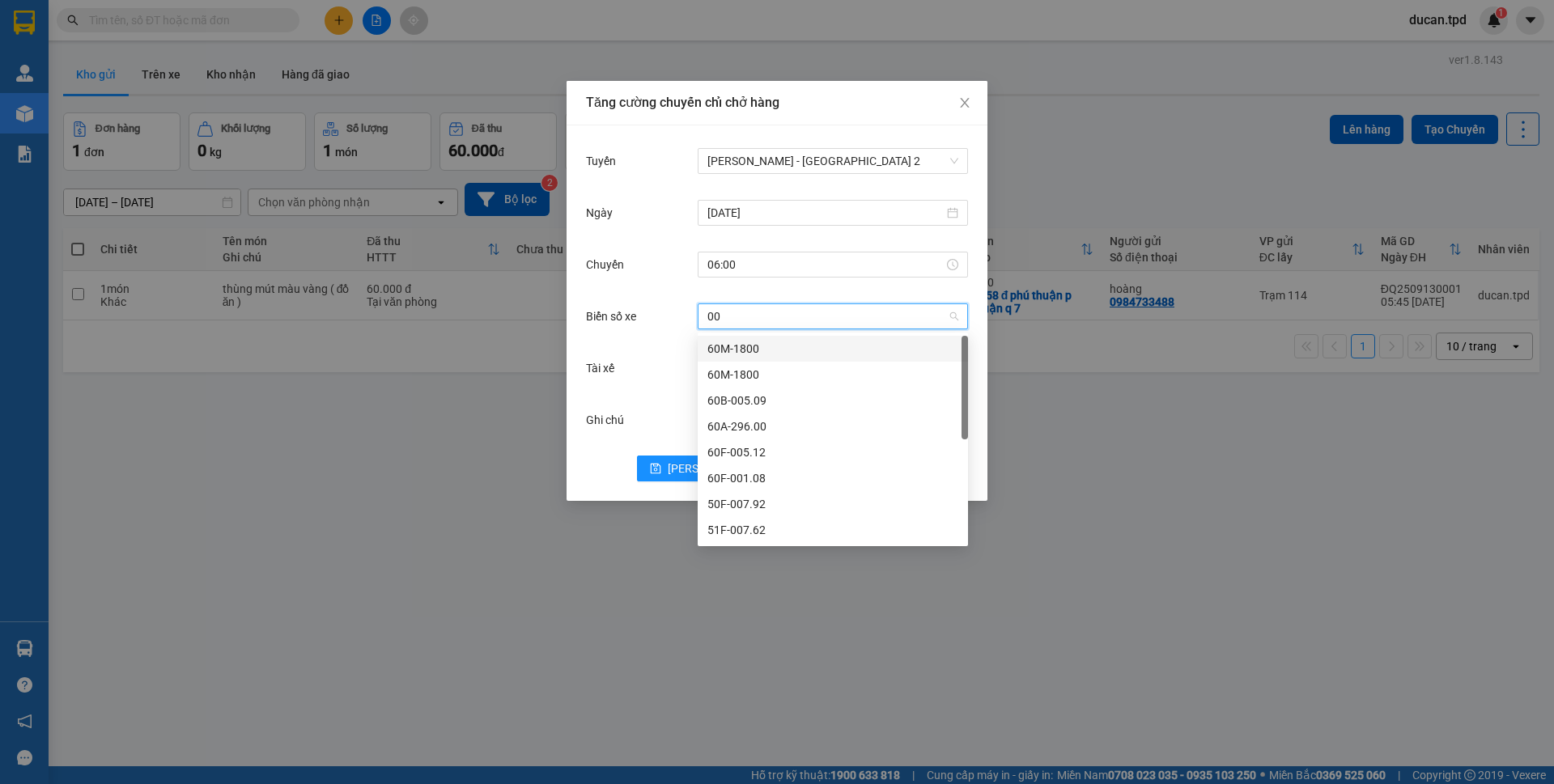
type input "005"
click at [755, 528] on div "50F-005.80" at bounding box center [832, 529] width 250 height 17
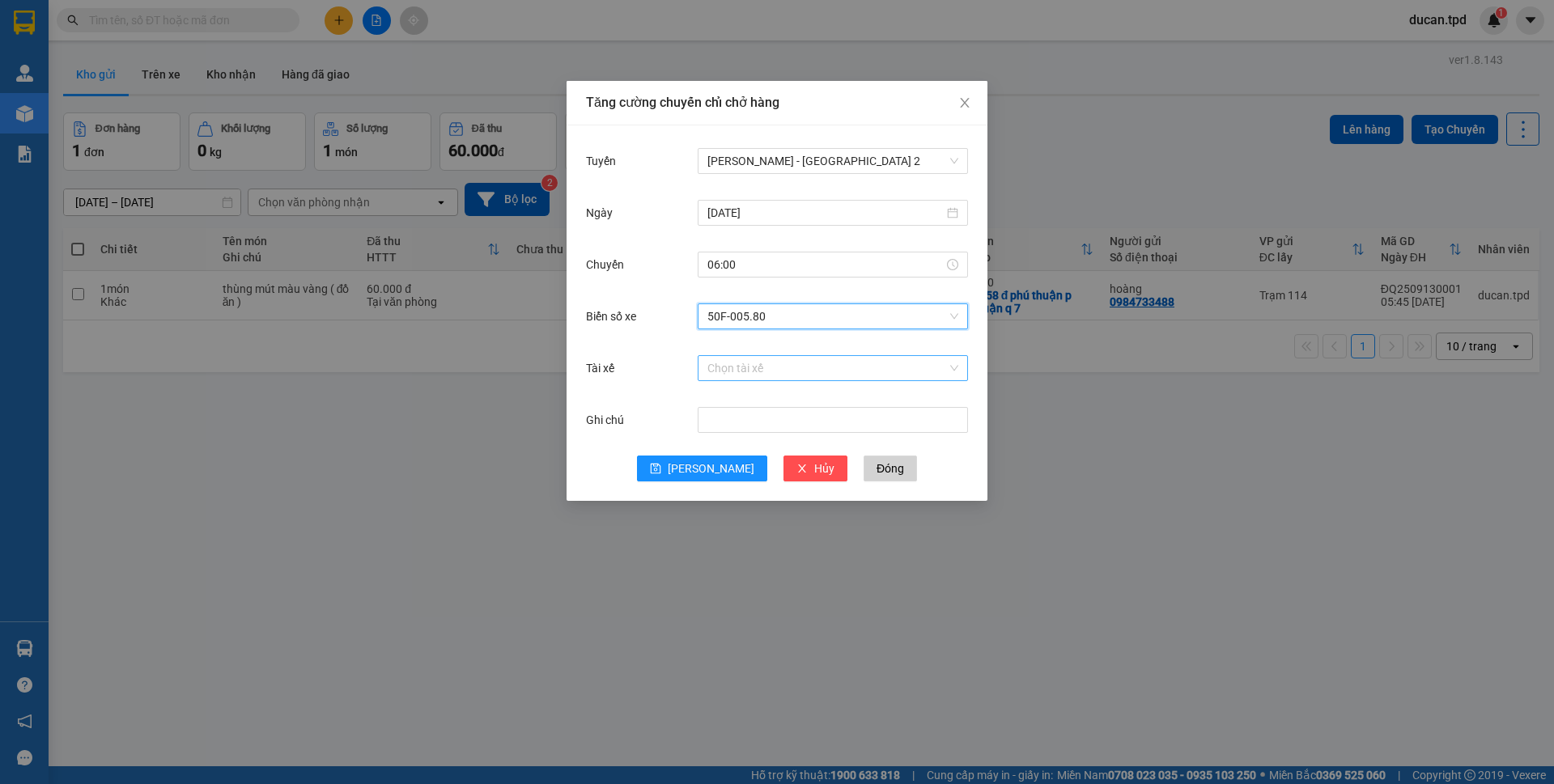
click at [780, 375] on input "Tài xế" at bounding box center [827, 368] width 239 height 24
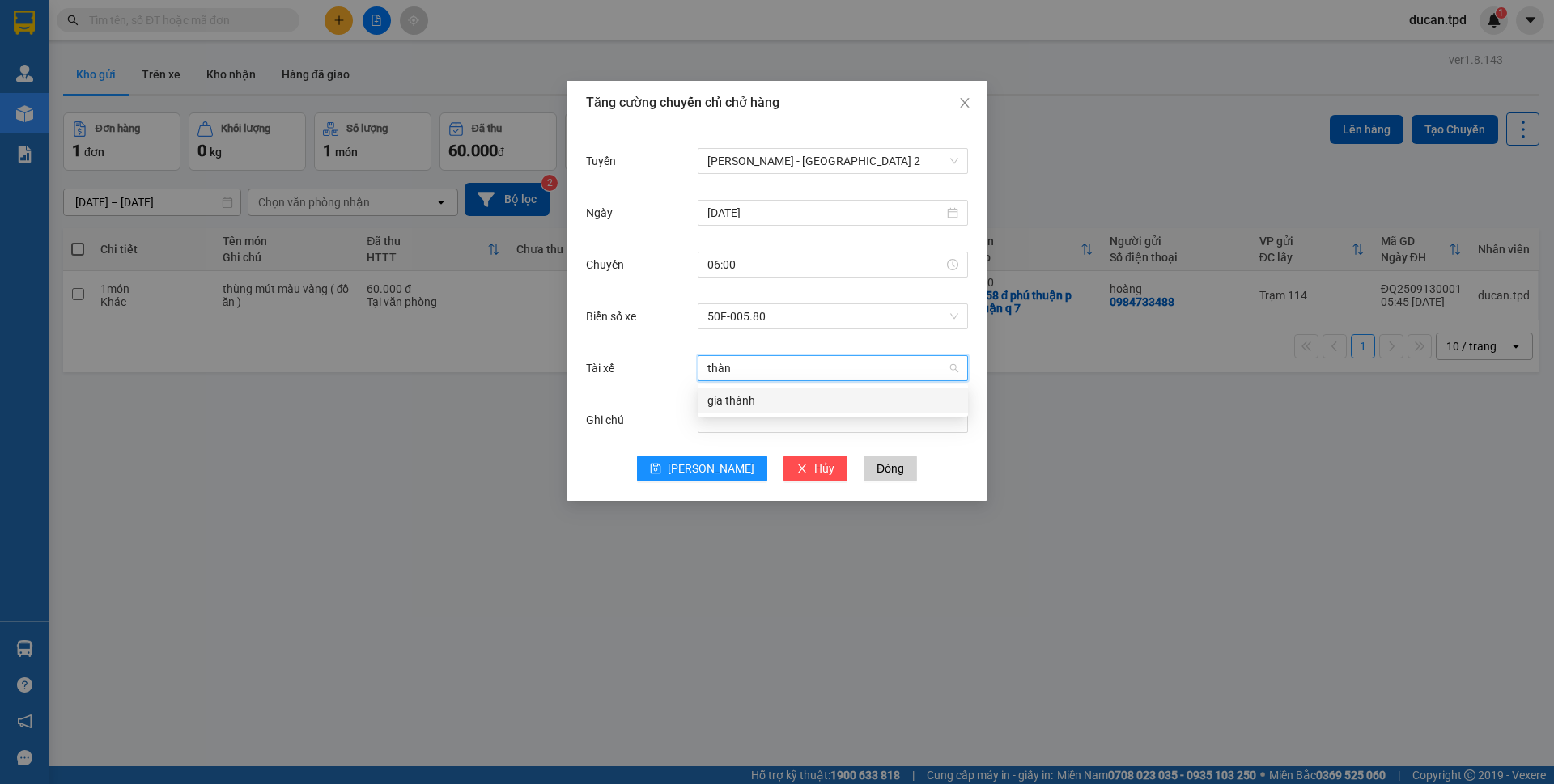
type input "thành"
click at [780, 405] on div "gia thành" at bounding box center [832, 400] width 250 height 17
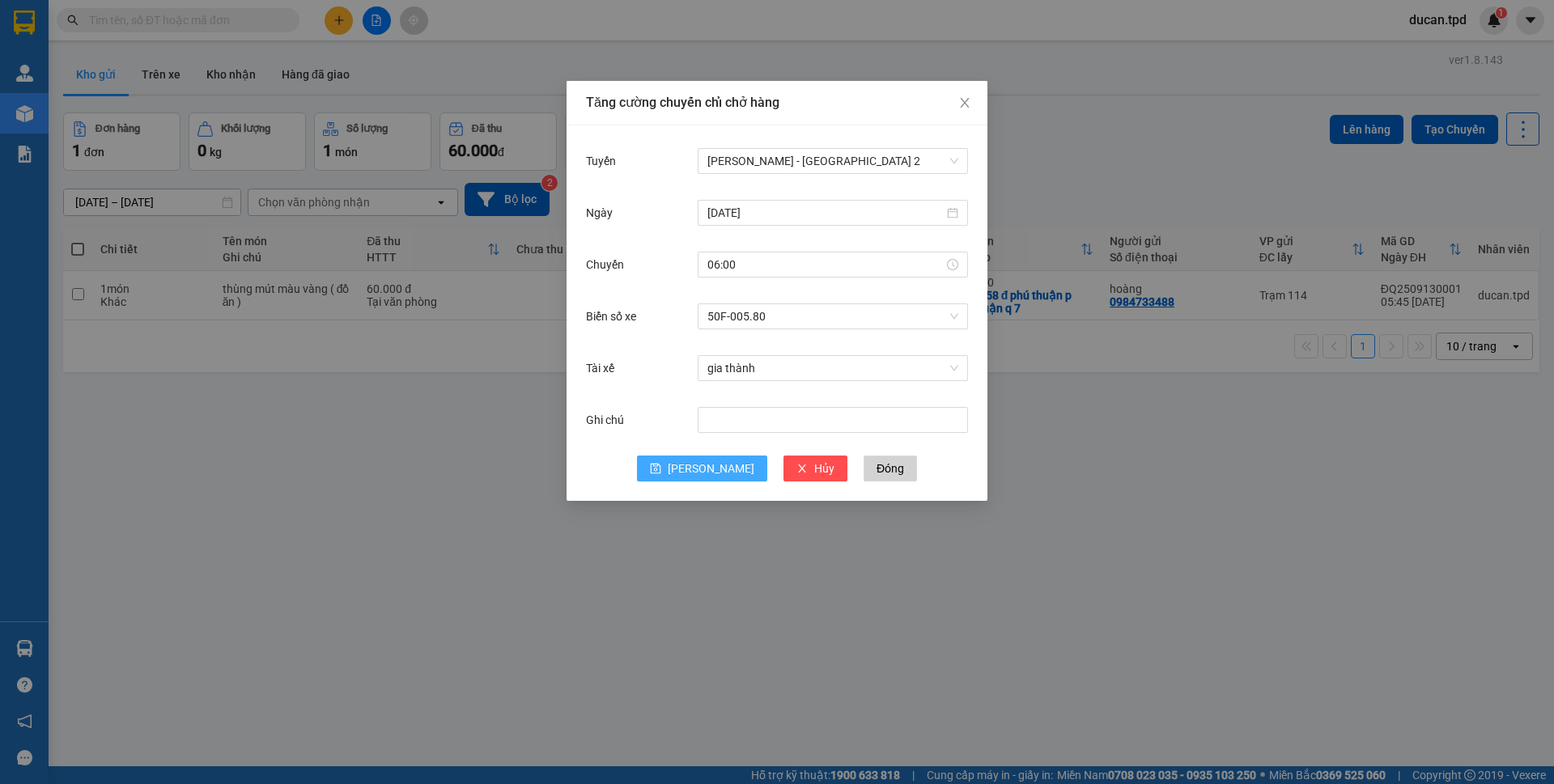
click at [707, 467] on span "Lưu" at bounding box center [711, 468] width 86 height 17
click at [792, 218] on input "12/09/2025" at bounding box center [826, 212] width 237 height 17
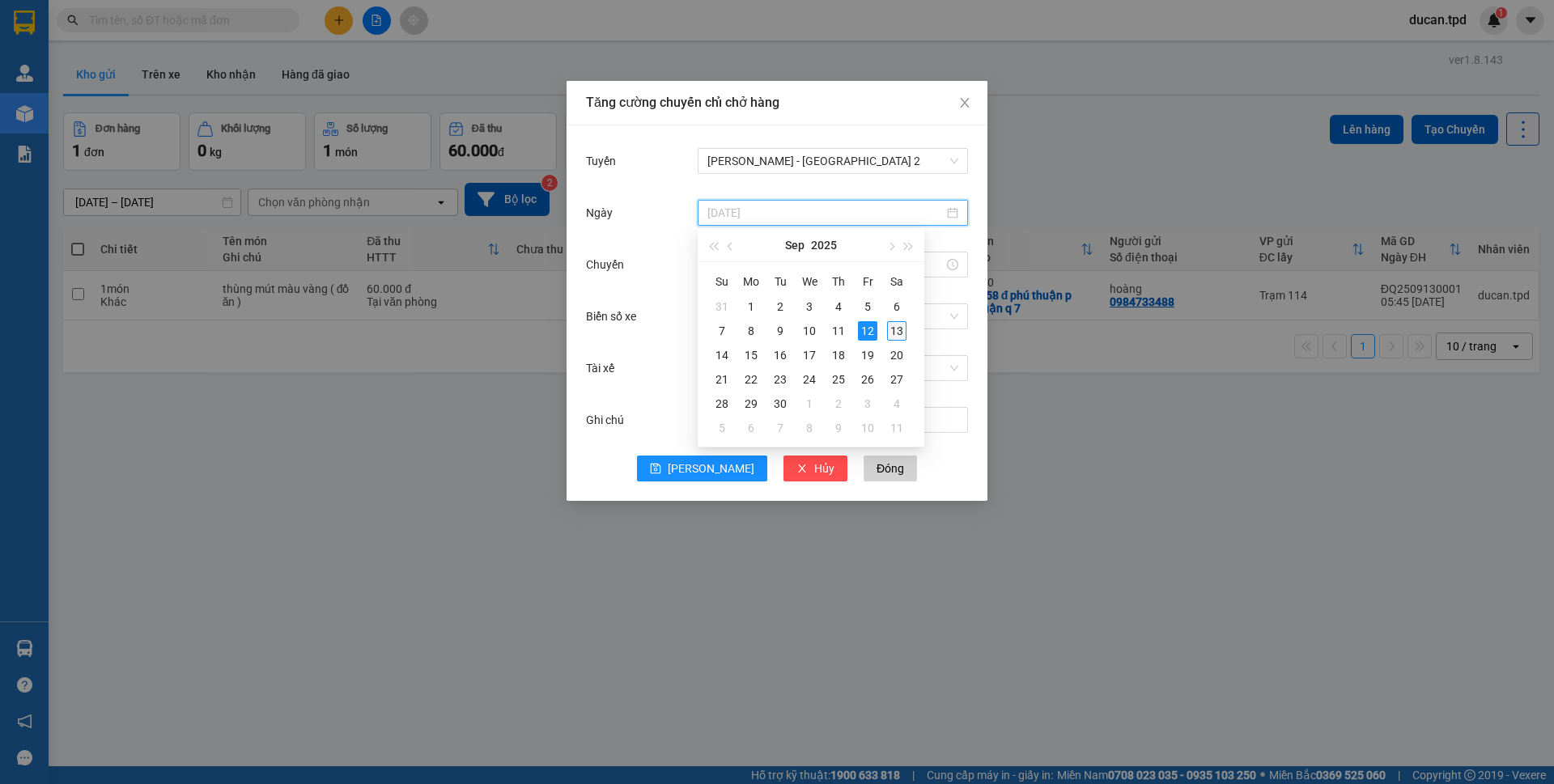
type input "13/09/2025"
click at [887, 333] on div "13" at bounding box center [896, 330] width 19 height 19
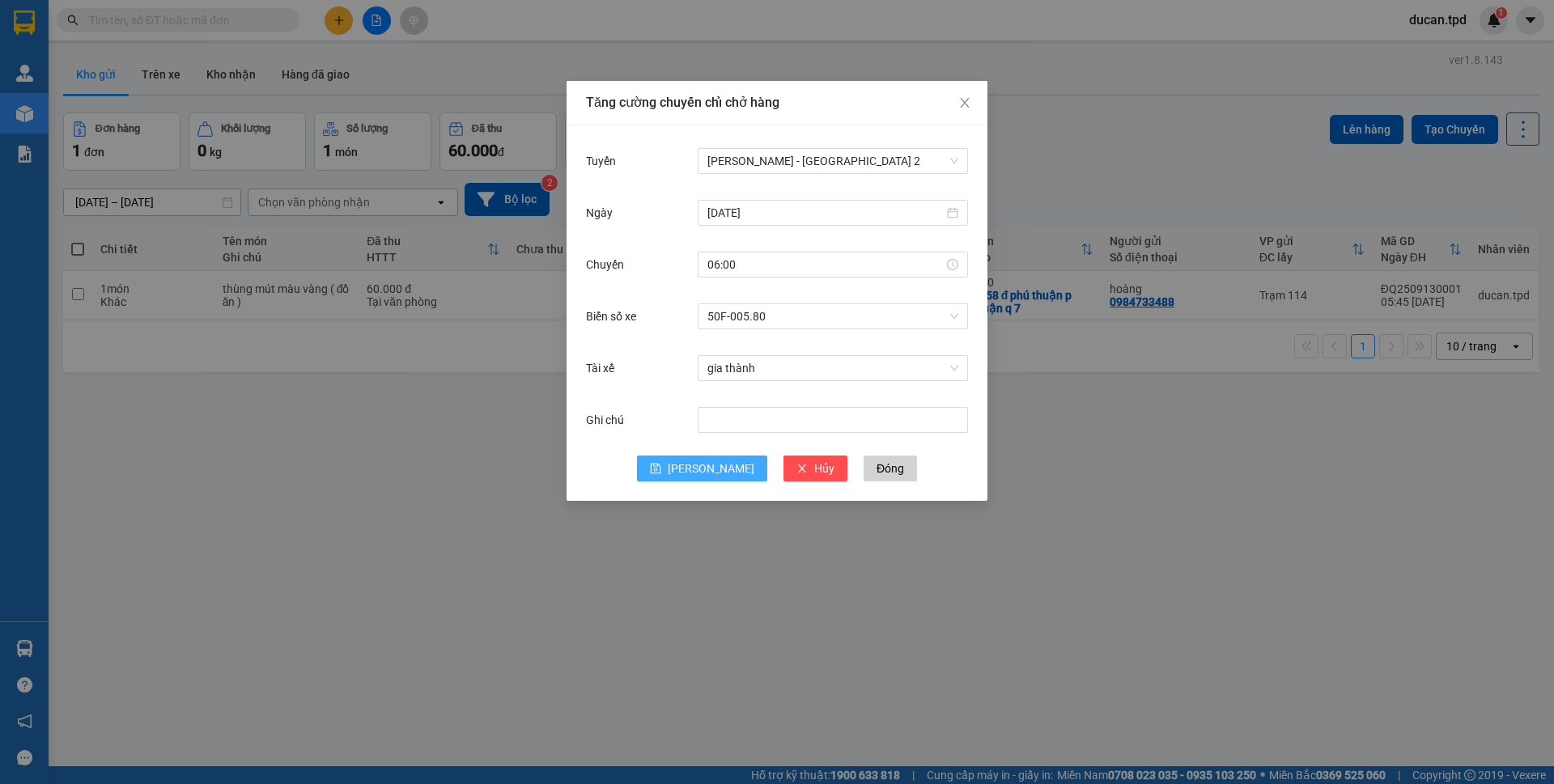
click at [698, 465] on button "Lưu" at bounding box center [702, 469] width 130 height 26
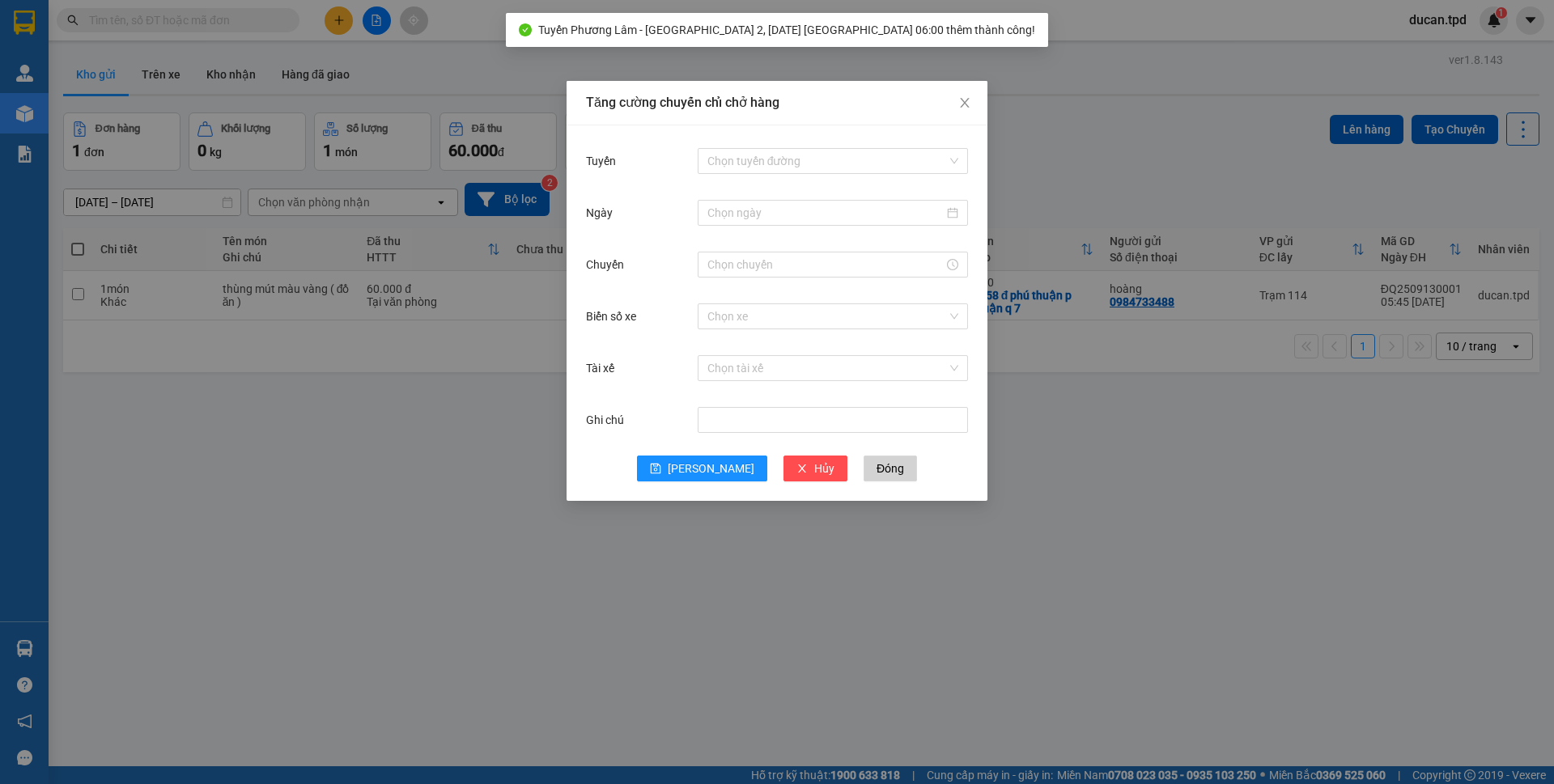
click at [408, 500] on div "Tăng cường chuyến chỉ chở hàng Tuyến Chọn tuyến đường Ngày Chuyến Biển số xe Ch…" at bounding box center [777, 392] width 1554 height 784
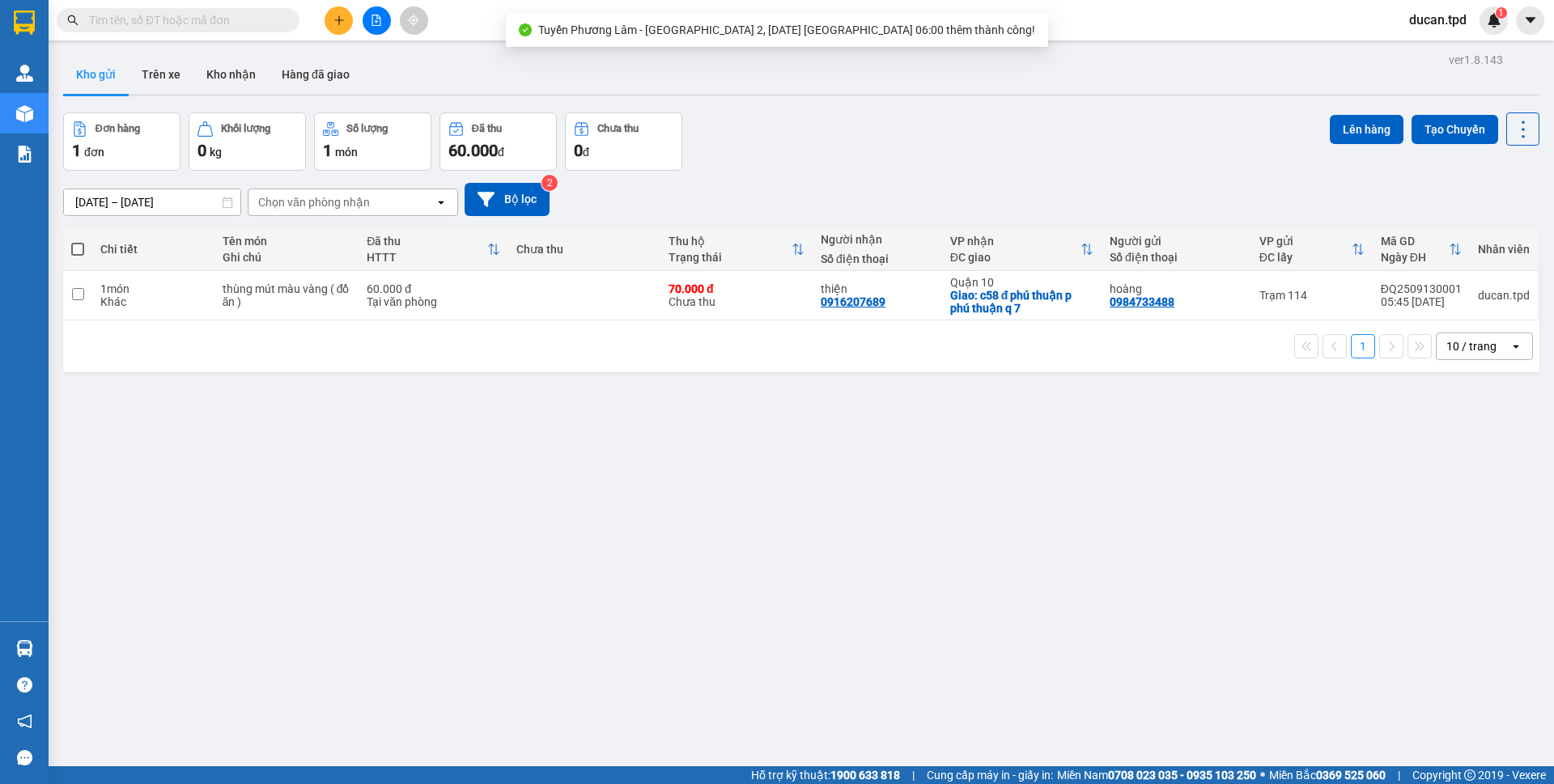
click at [76, 248] on span at bounding box center [78, 249] width 13 height 13
click at [78, 241] on input "checkbox" at bounding box center [78, 241] width 0 height 0
checkbox input "true"
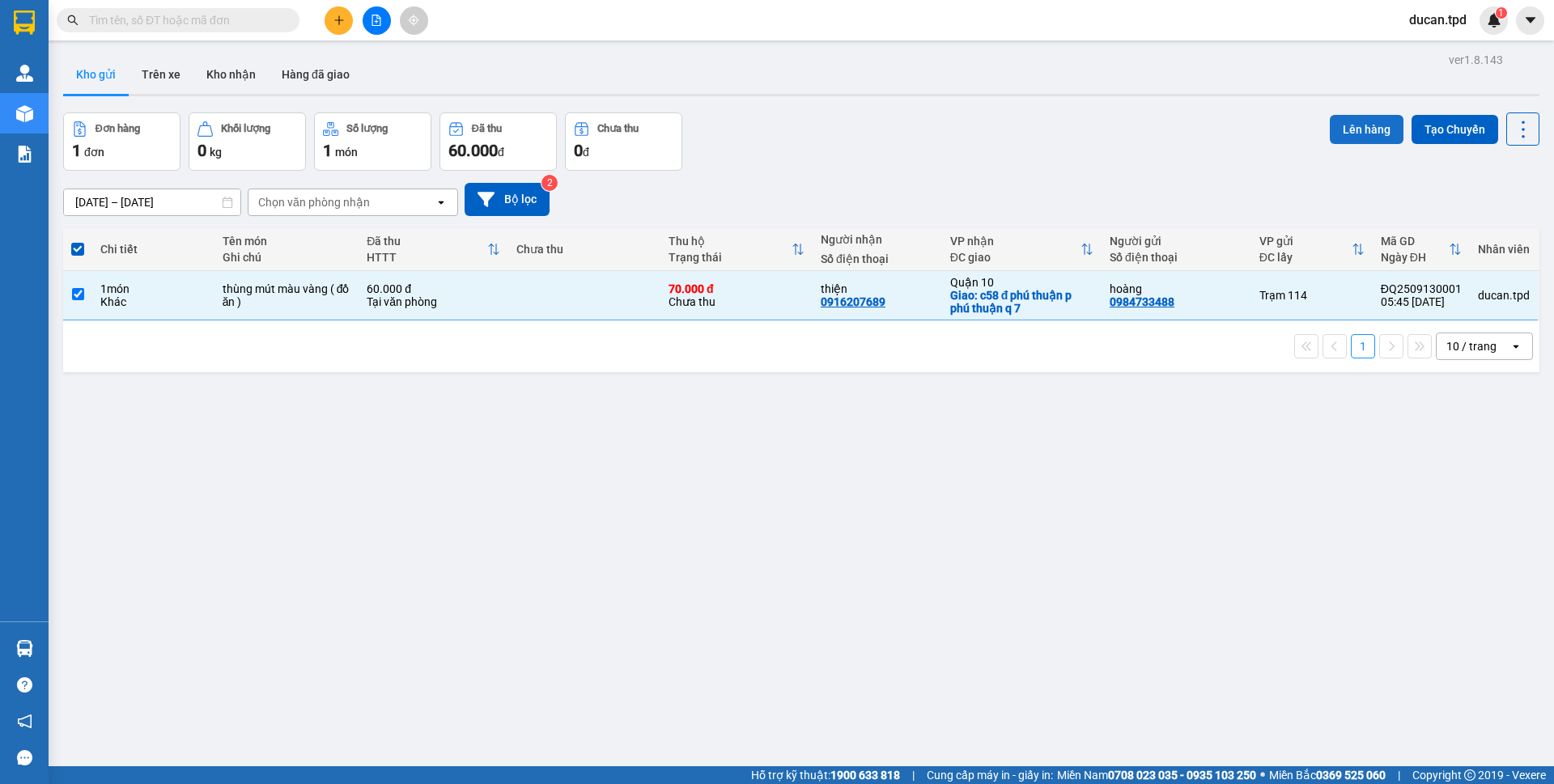
click at [1360, 134] on button "Lên hàng" at bounding box center [1367, 129] width 73 height 29
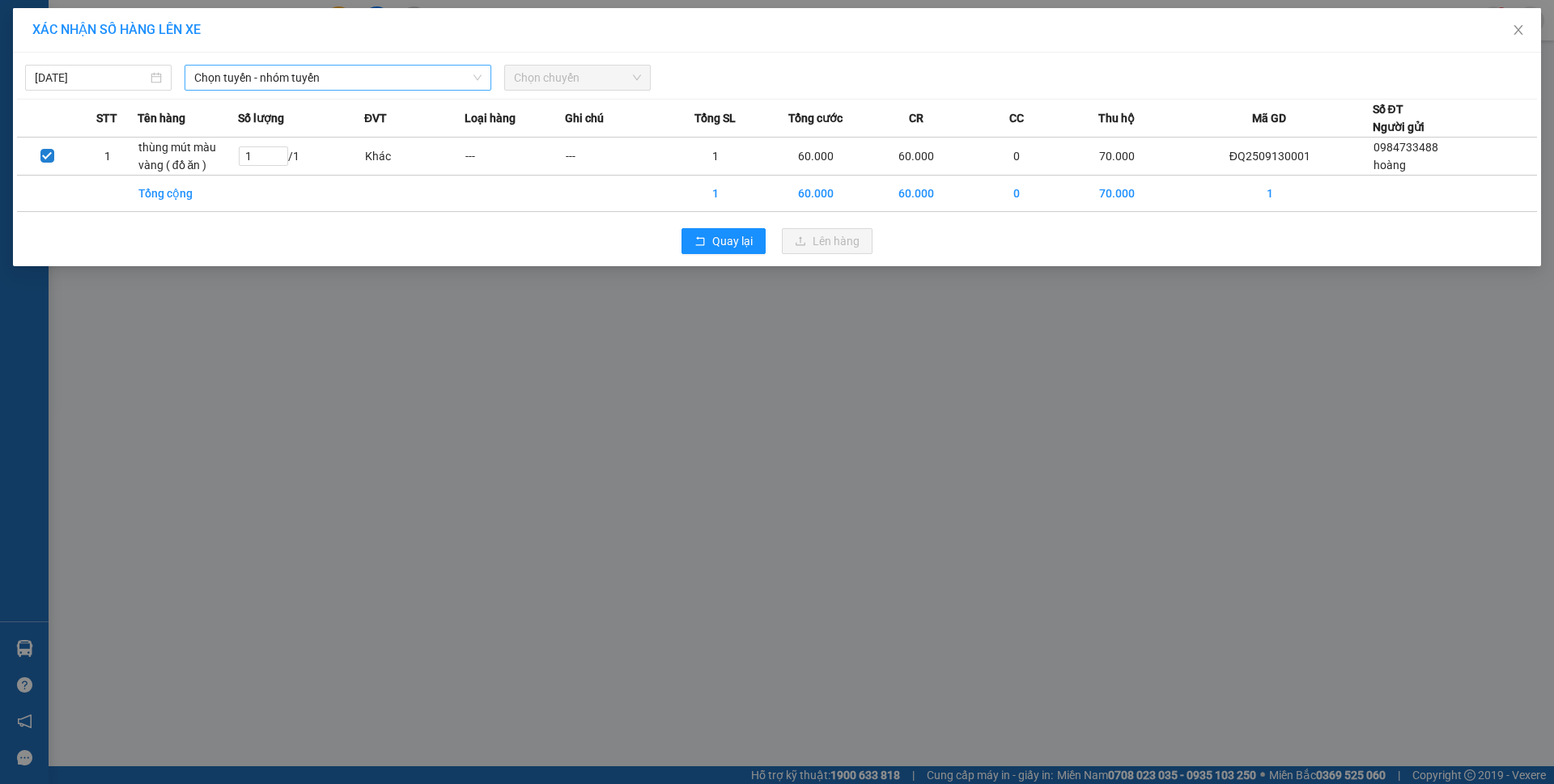
click at [339, 72] on span "Chọn tuyến - nhóm tuyến" at bounding box center [338, 77] width 287 height 24
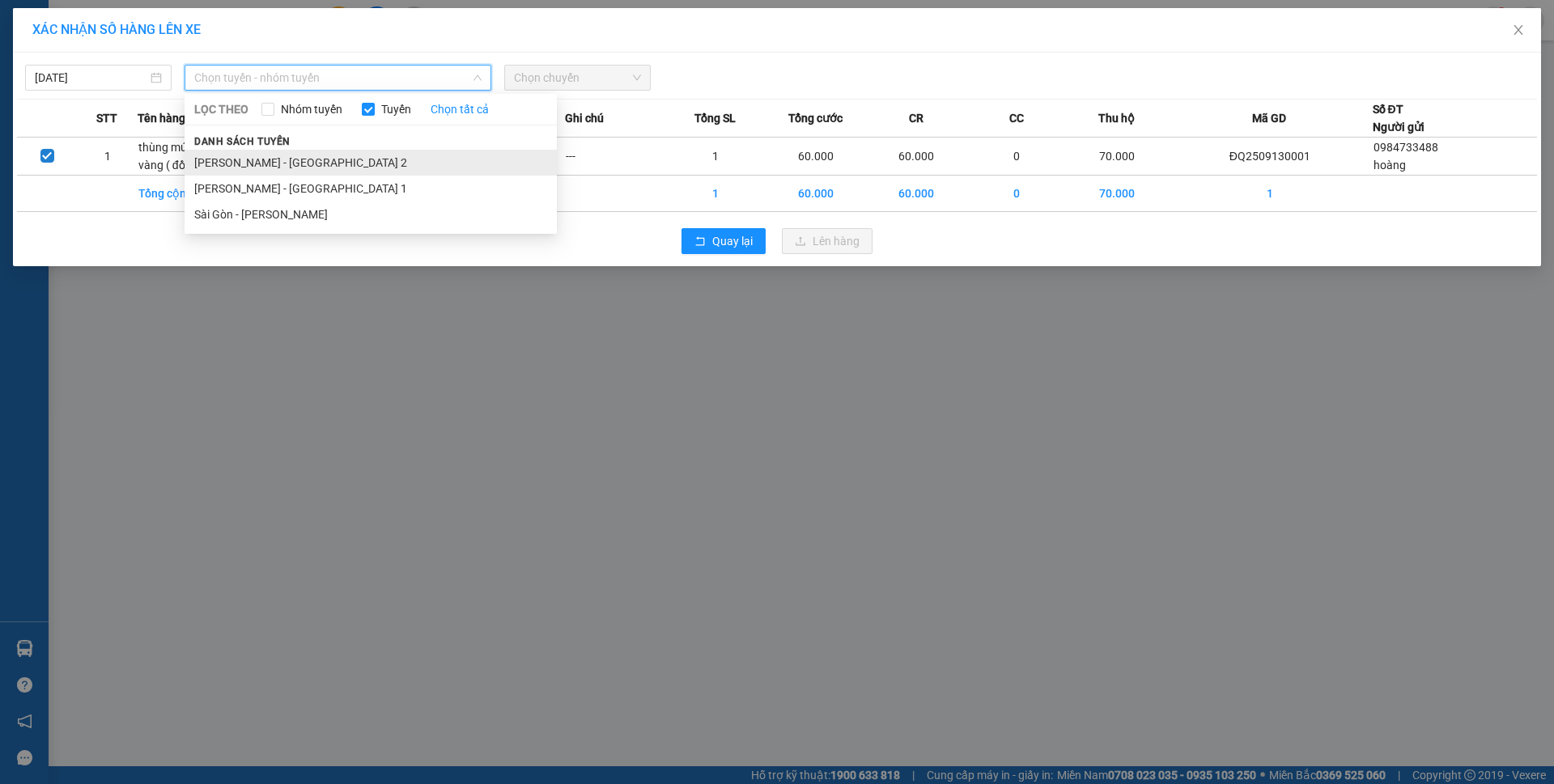
click at [319, 160] on li "Phương Lâm - Sài Gòn 2" at bounding box center [371, 162] width 372 height 26
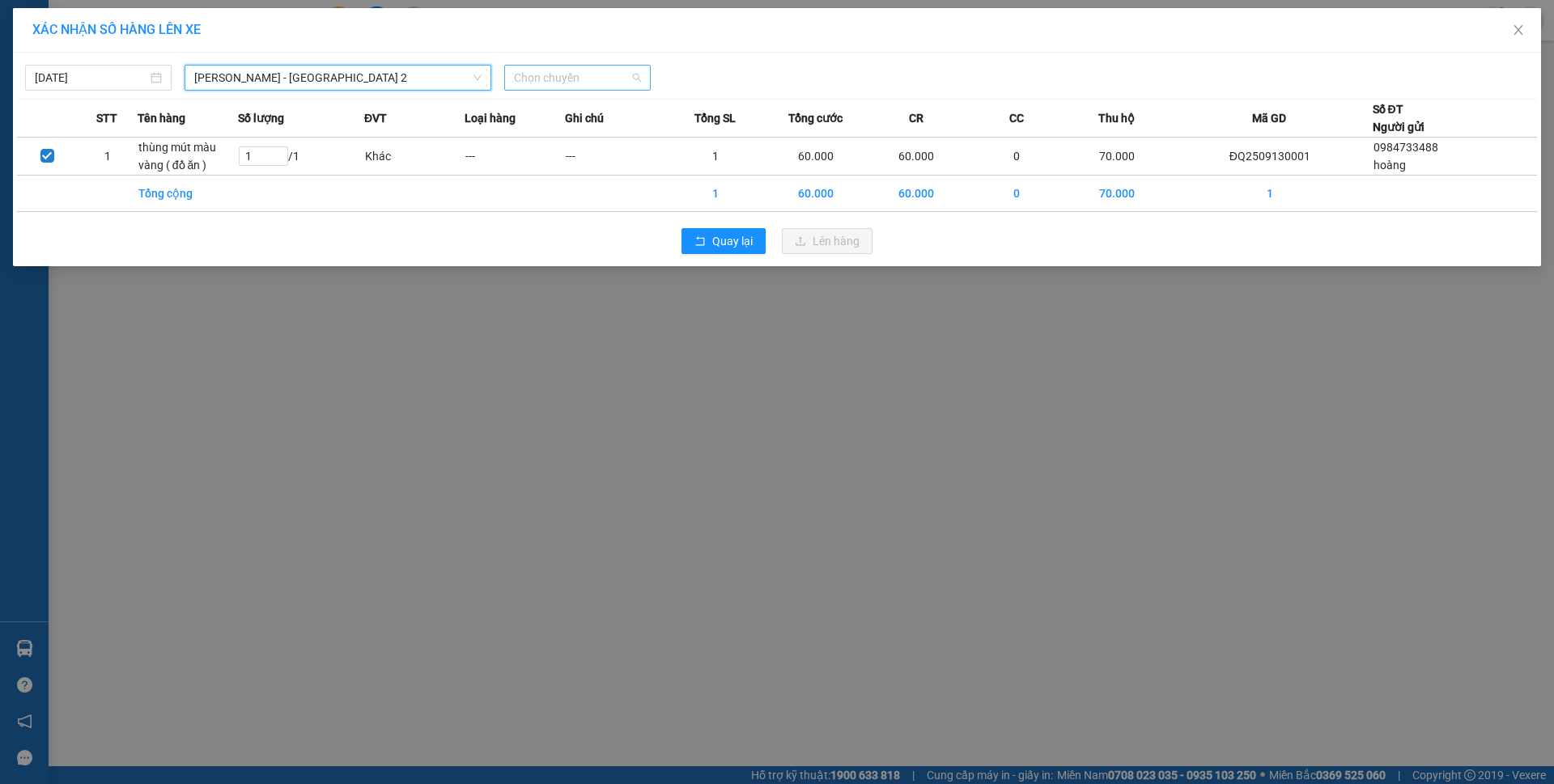
click at [603, 77] on span "Chọn chuyến" at bounding box center [577, 77] width 128 height 24
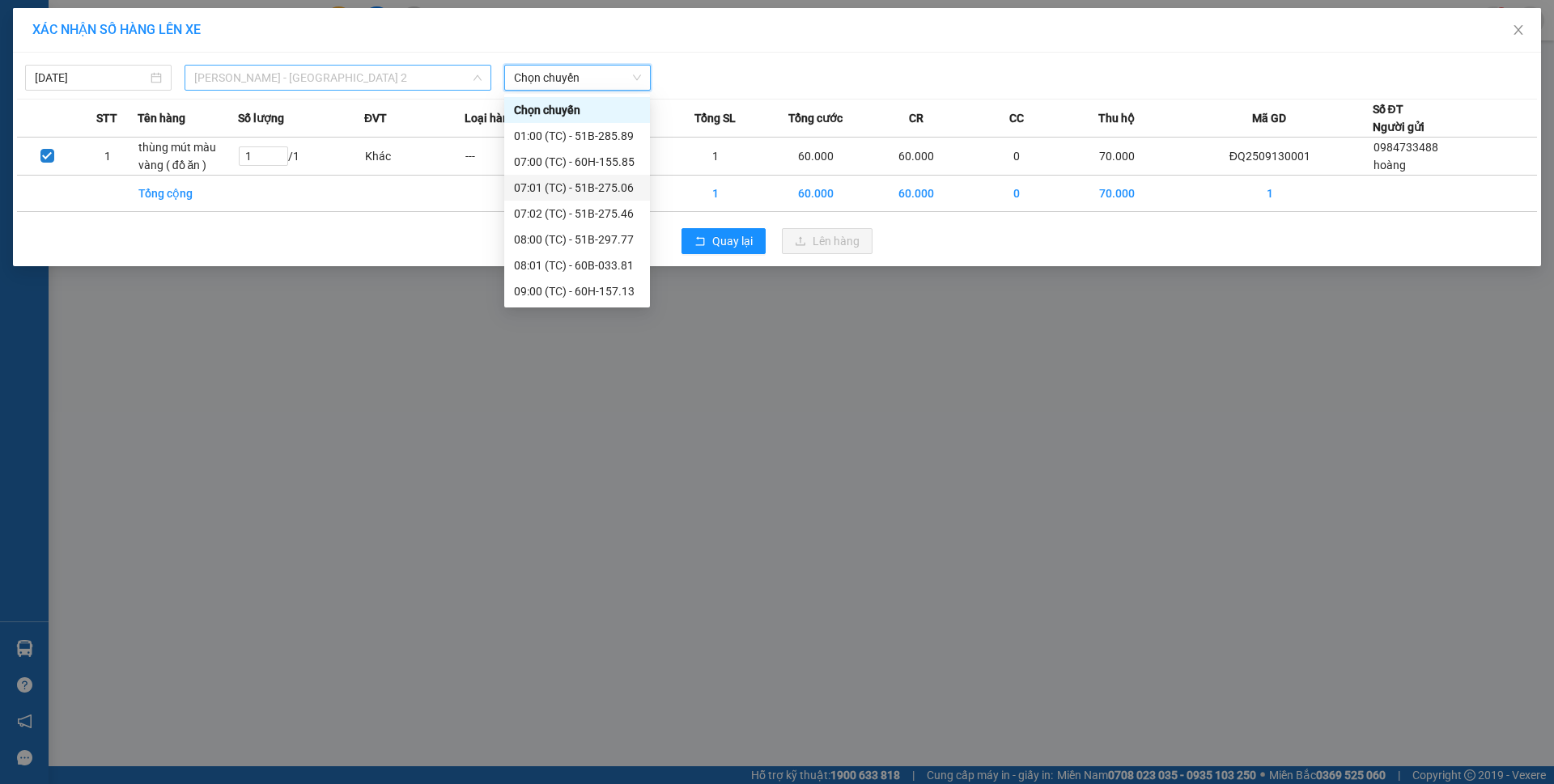
click at [442, 71] on span "Phương Lâm - Sài Gòn 2" at bounding box center [338, 77] width 287 height 24
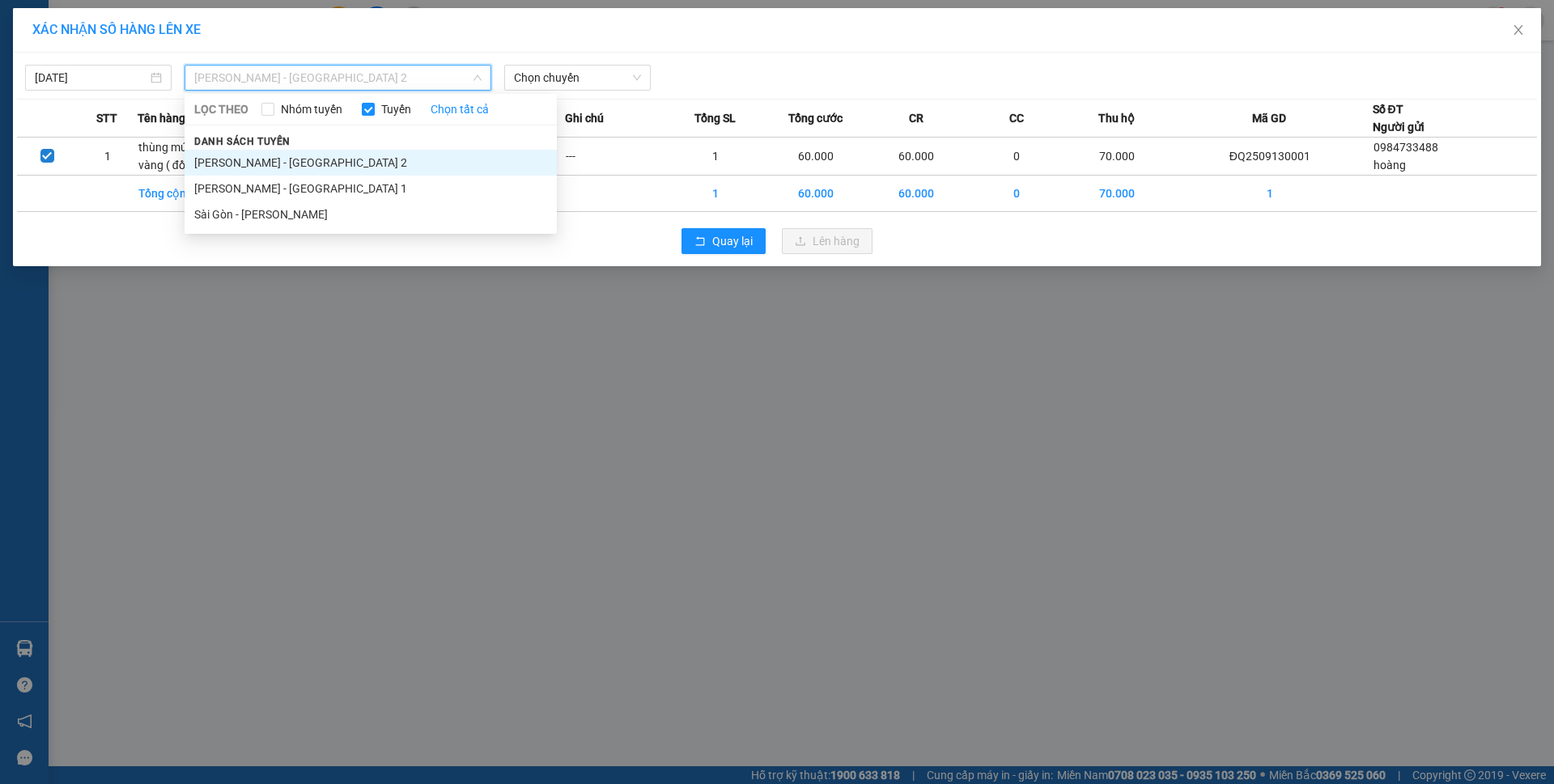
click at [299, 158] on li "Phương Lâm - Sài Gòn 2" at bounding box center [371, 162] width 372 height 26
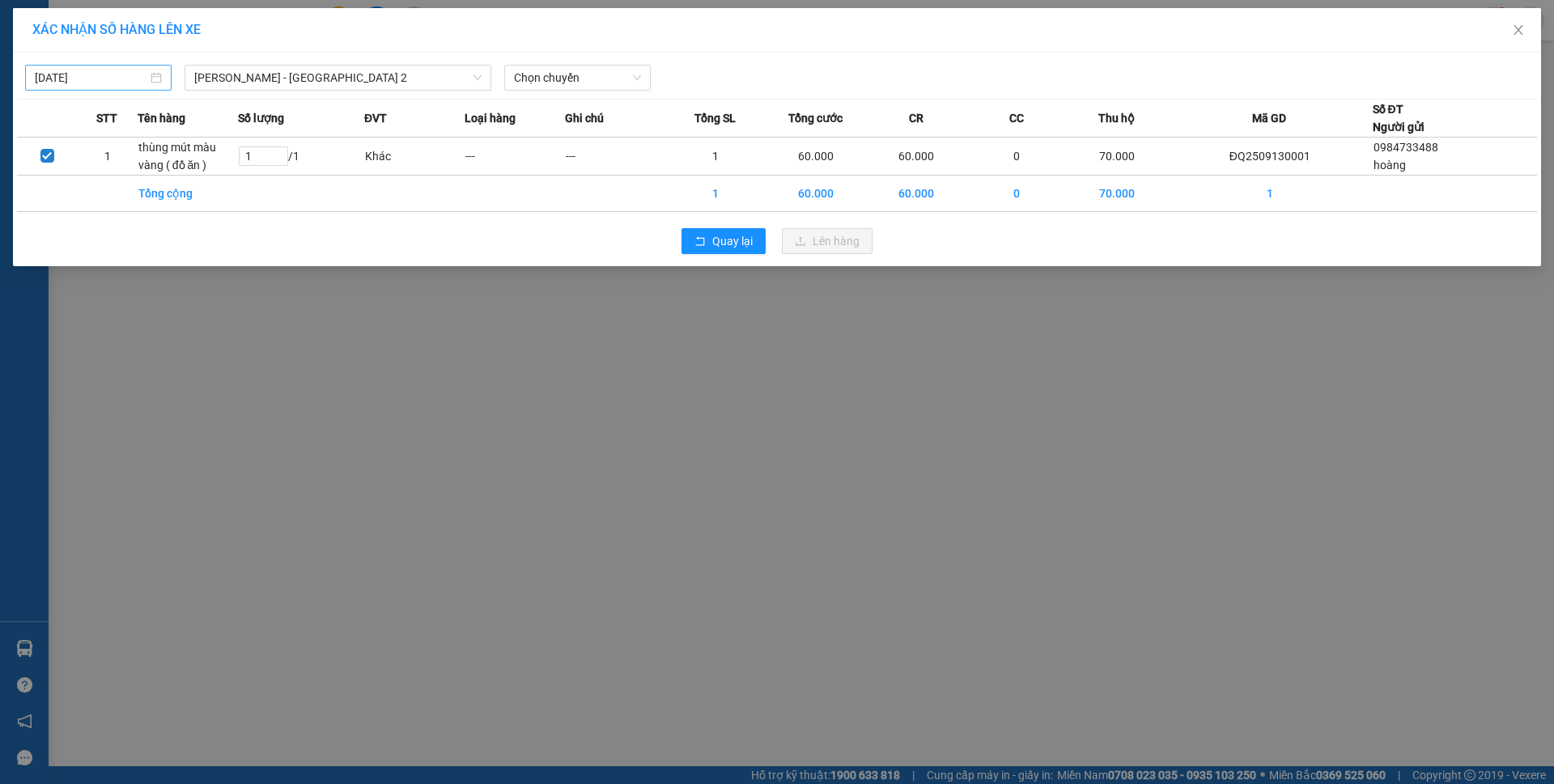
click at [103, 65] on div "12/09/2025" at bounding box center [98, 78] width 147 height 26
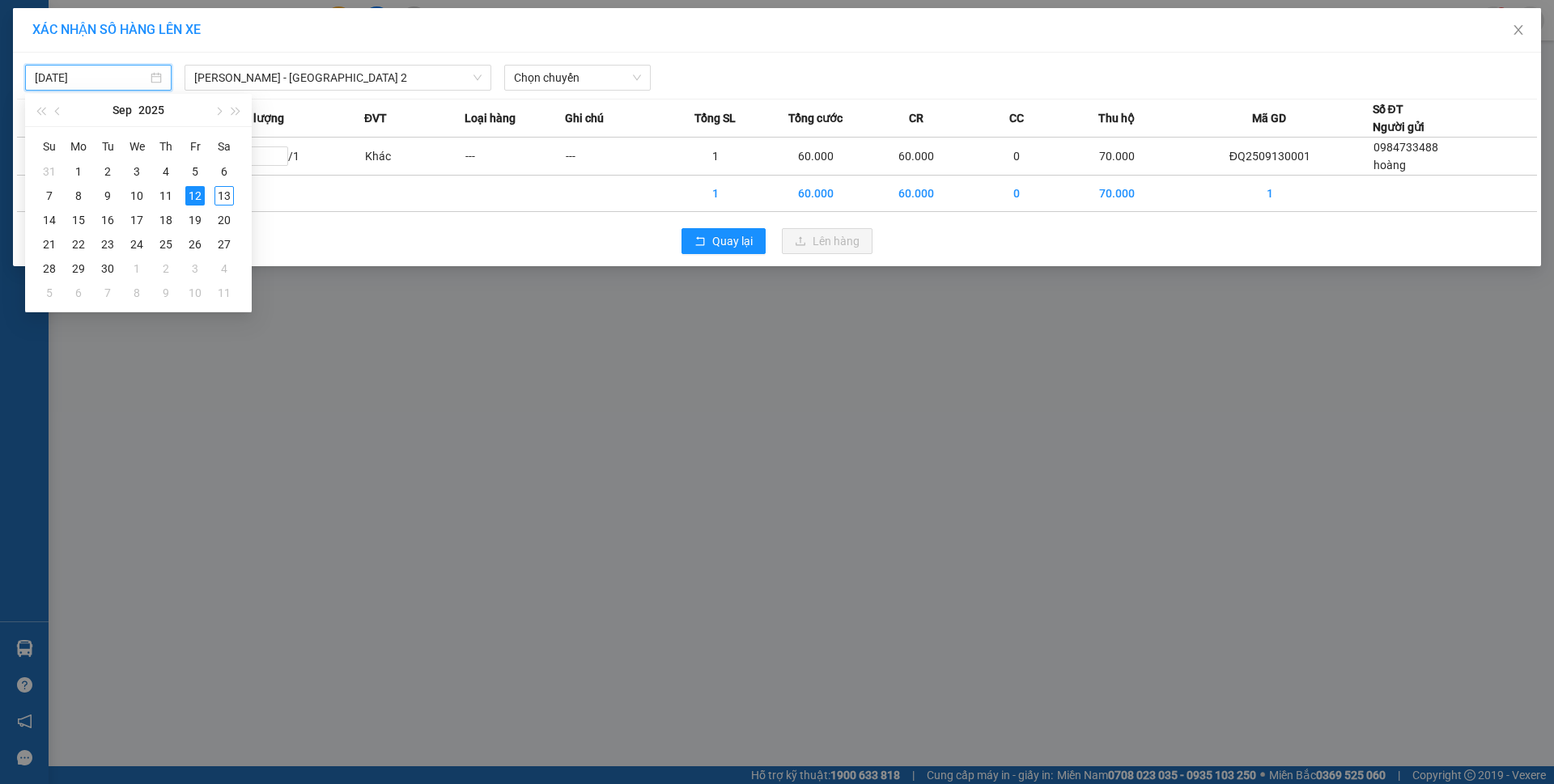
click at [103, 79] on input "12/09/2025" at bounding box center [91, 77] width 113 height 17
click at [216, 193] on div "13" at bounding box center [224, 195] width 19 height 19
type input "13/09/2025"
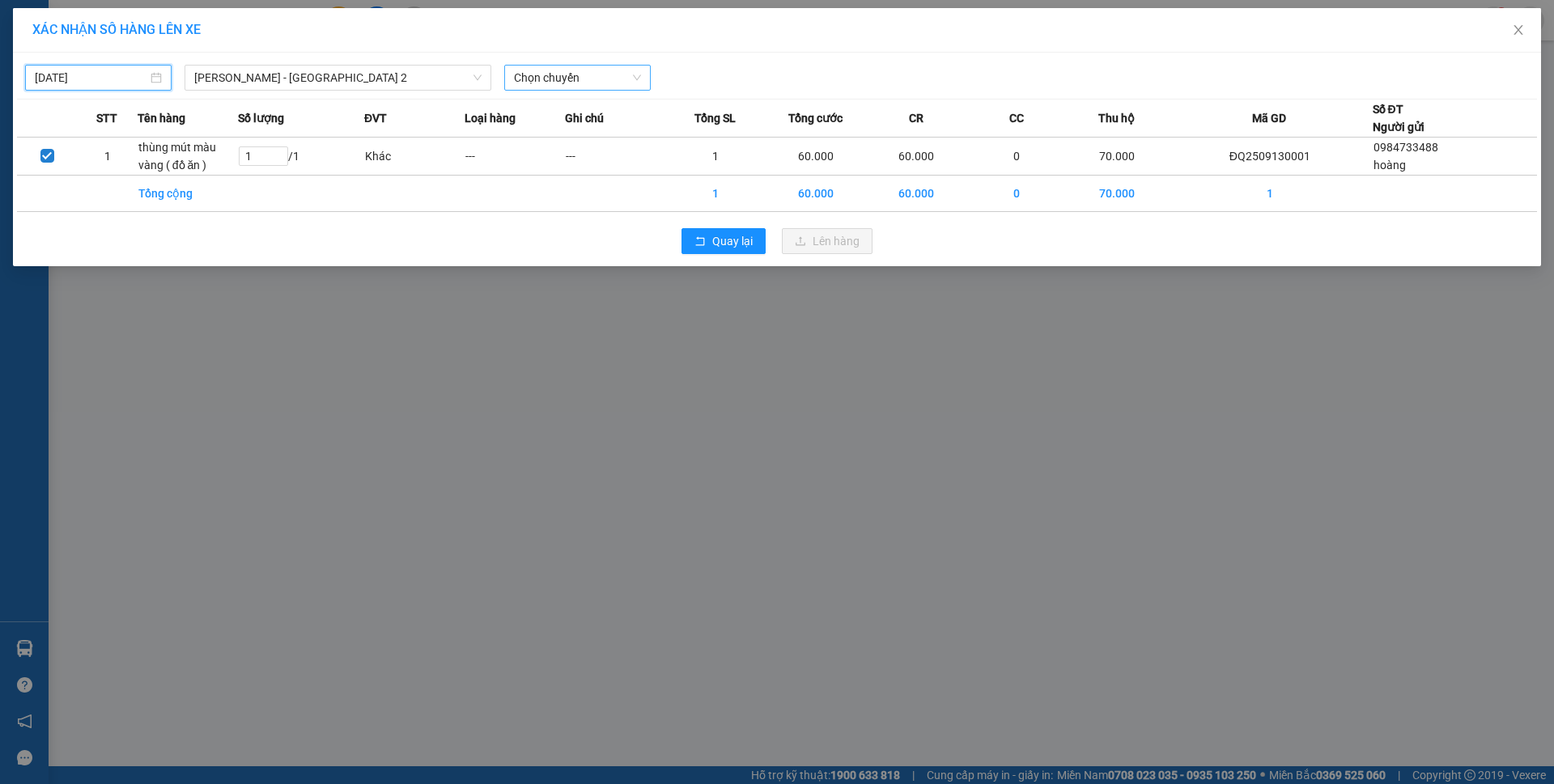
click at [511, 74] on div "Chọn chuyến" at bounding box center [578, 78] width 147 height 26
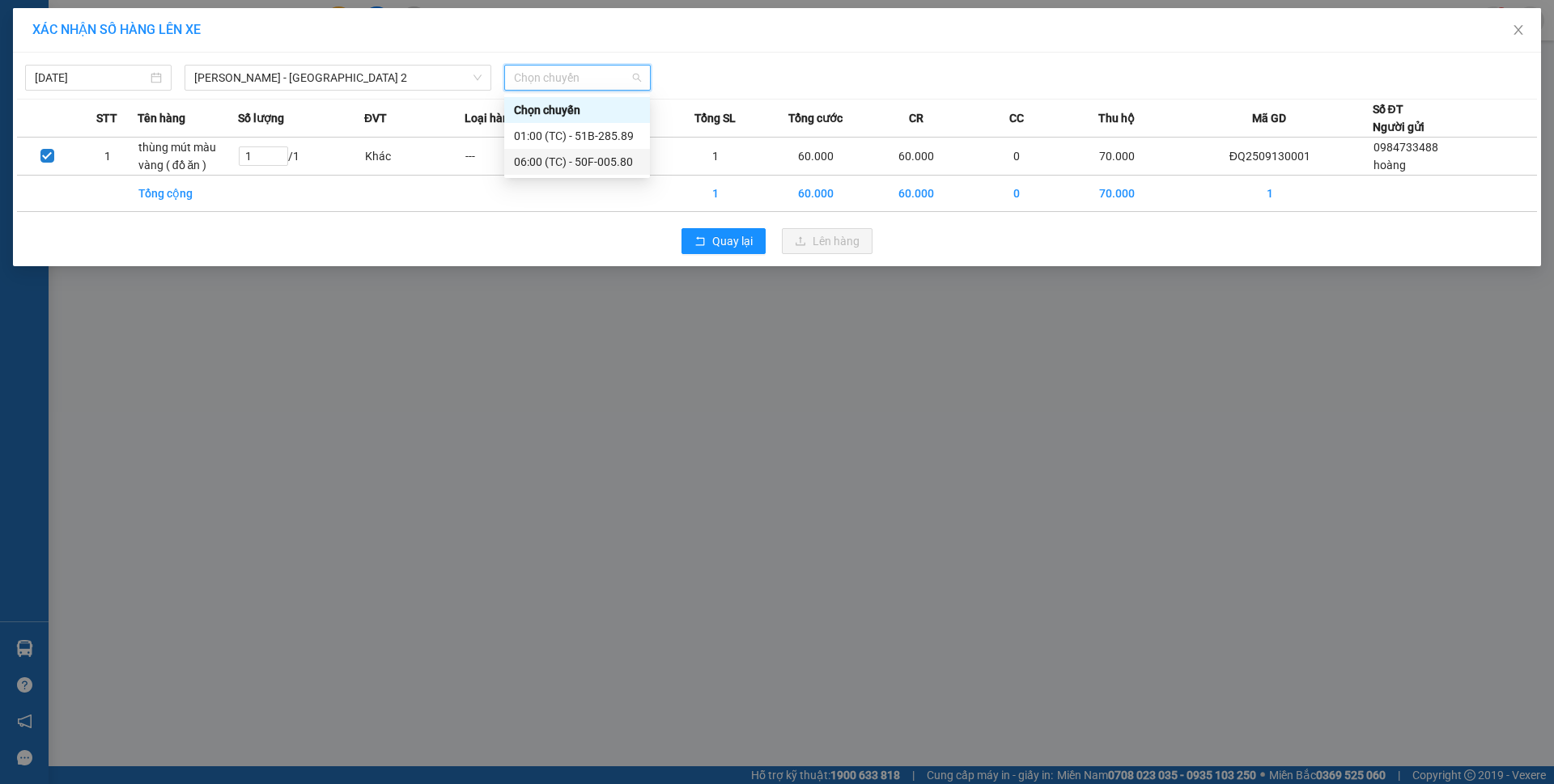
click at [608, 158] on div "06:00 (TC) - 50F-005.80" at bounding box center [577, 161] width 127 height 17
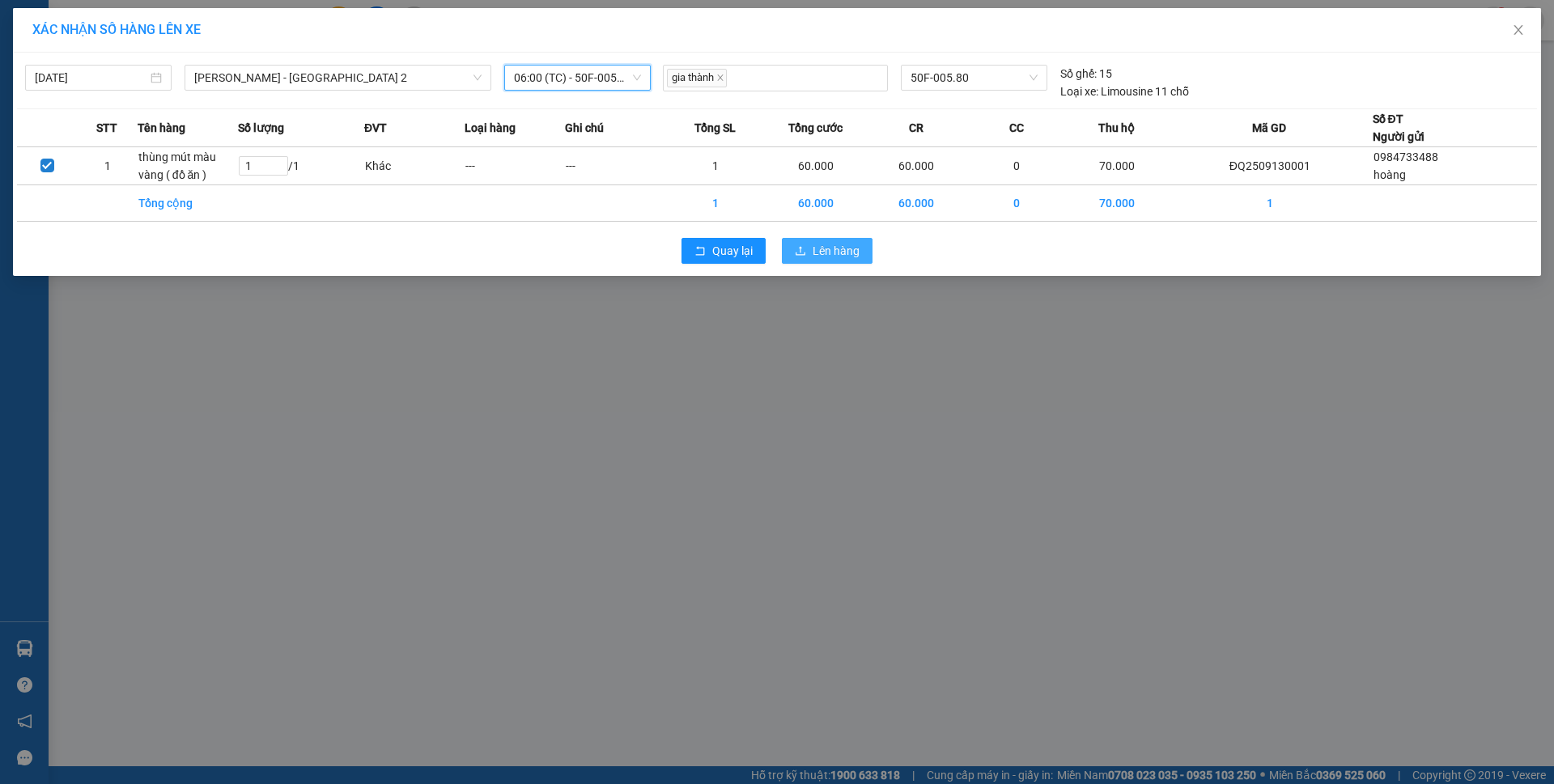
click at [822, 248] on span "Lên hàng" at bounding box center [836, 250] width 47 height 17
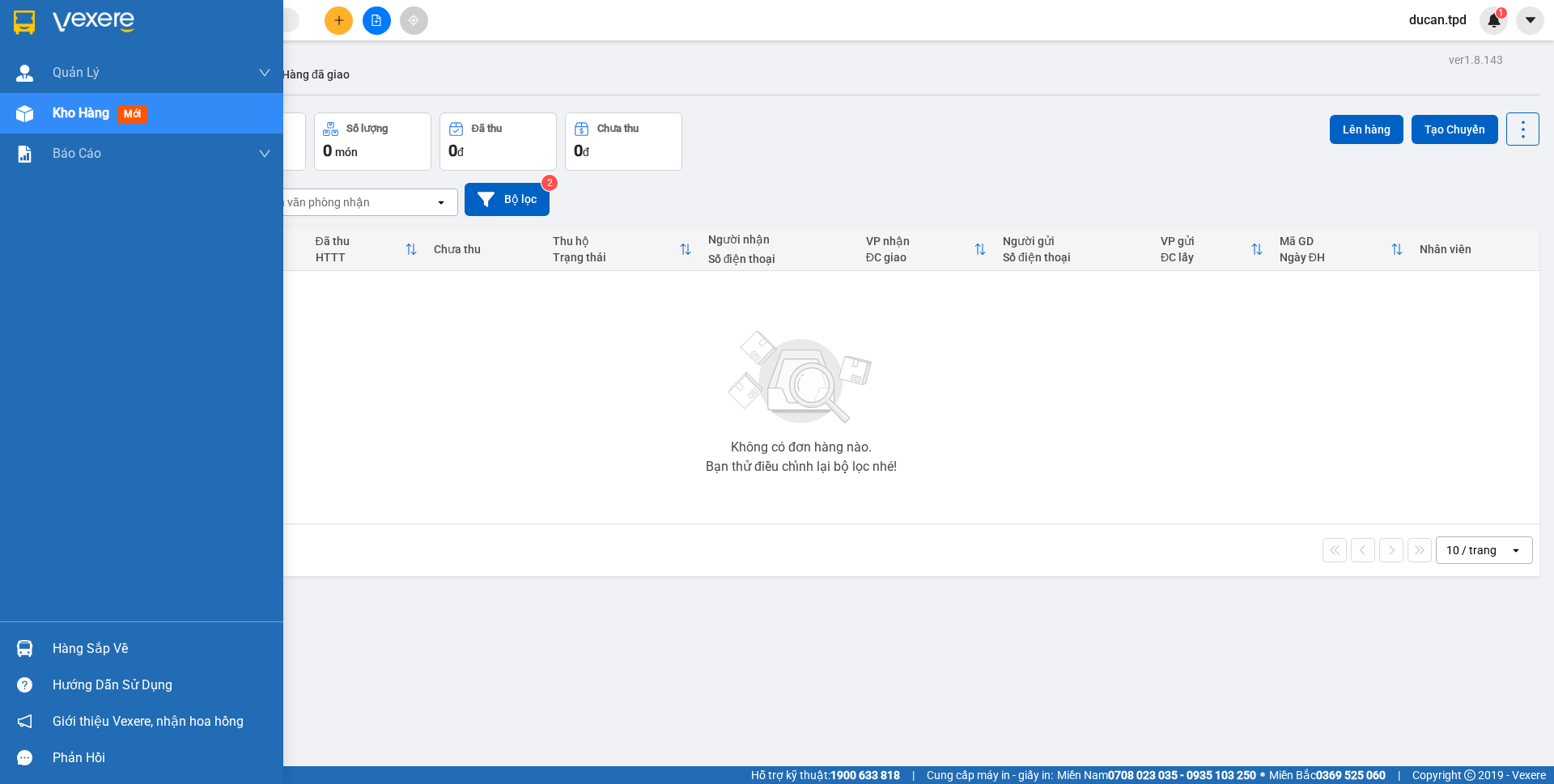
click at [36, 637] on div at bounding box center [24, 648] width 28 height 28
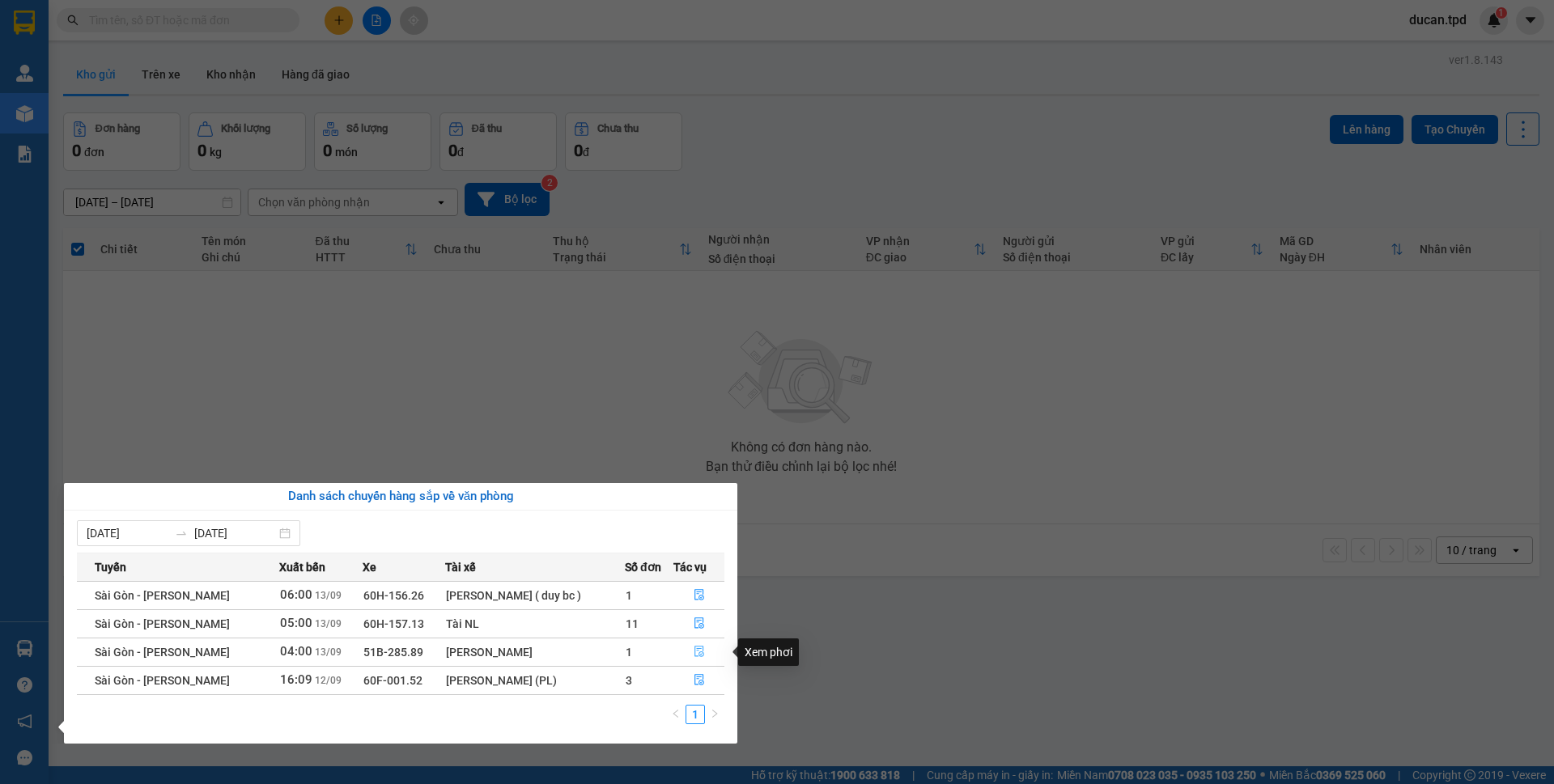
click at [698, 657] on span "file-done" at bounding box center [699, 652] width 11 height 13
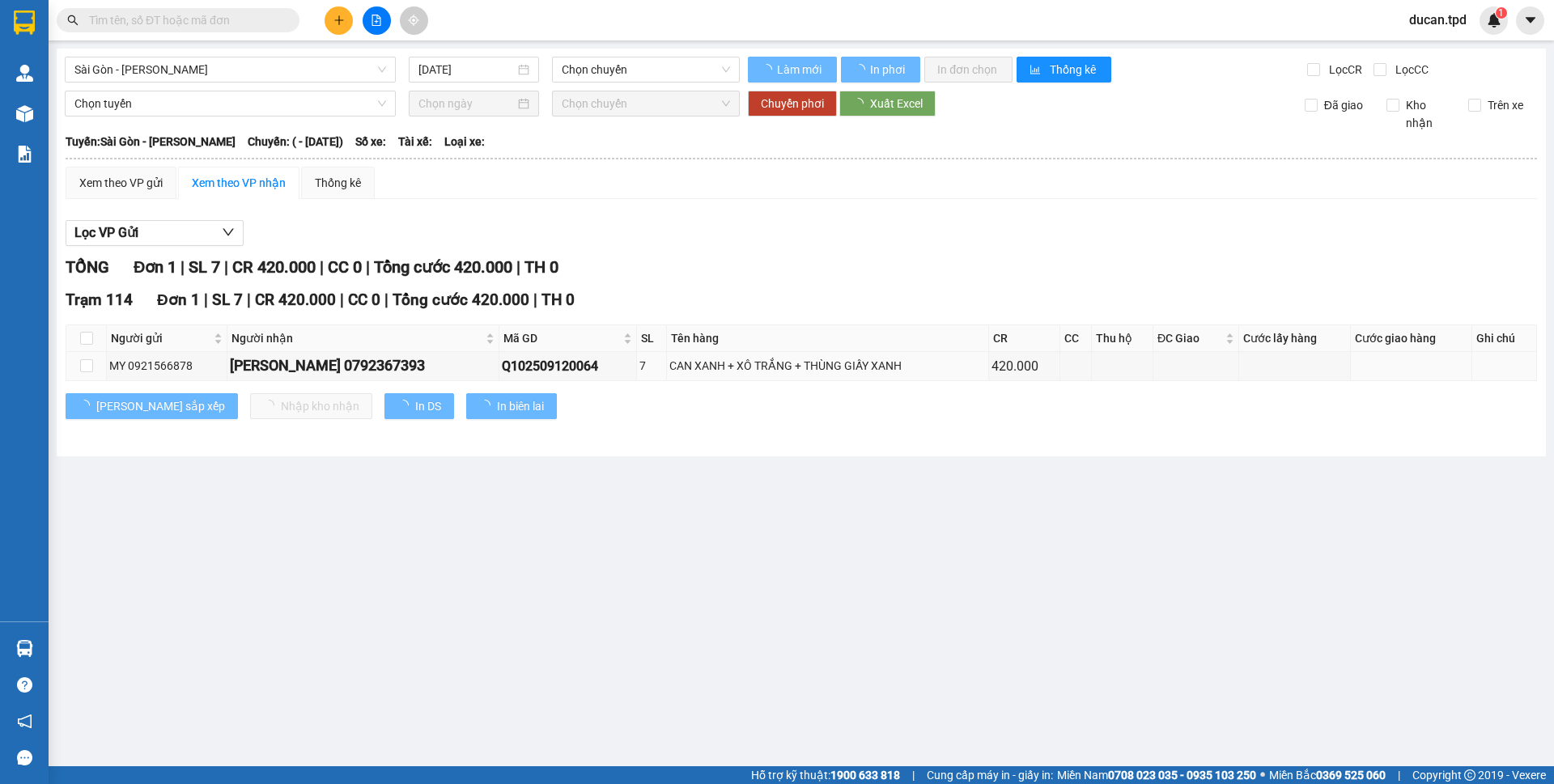
type input "13/09/2025"
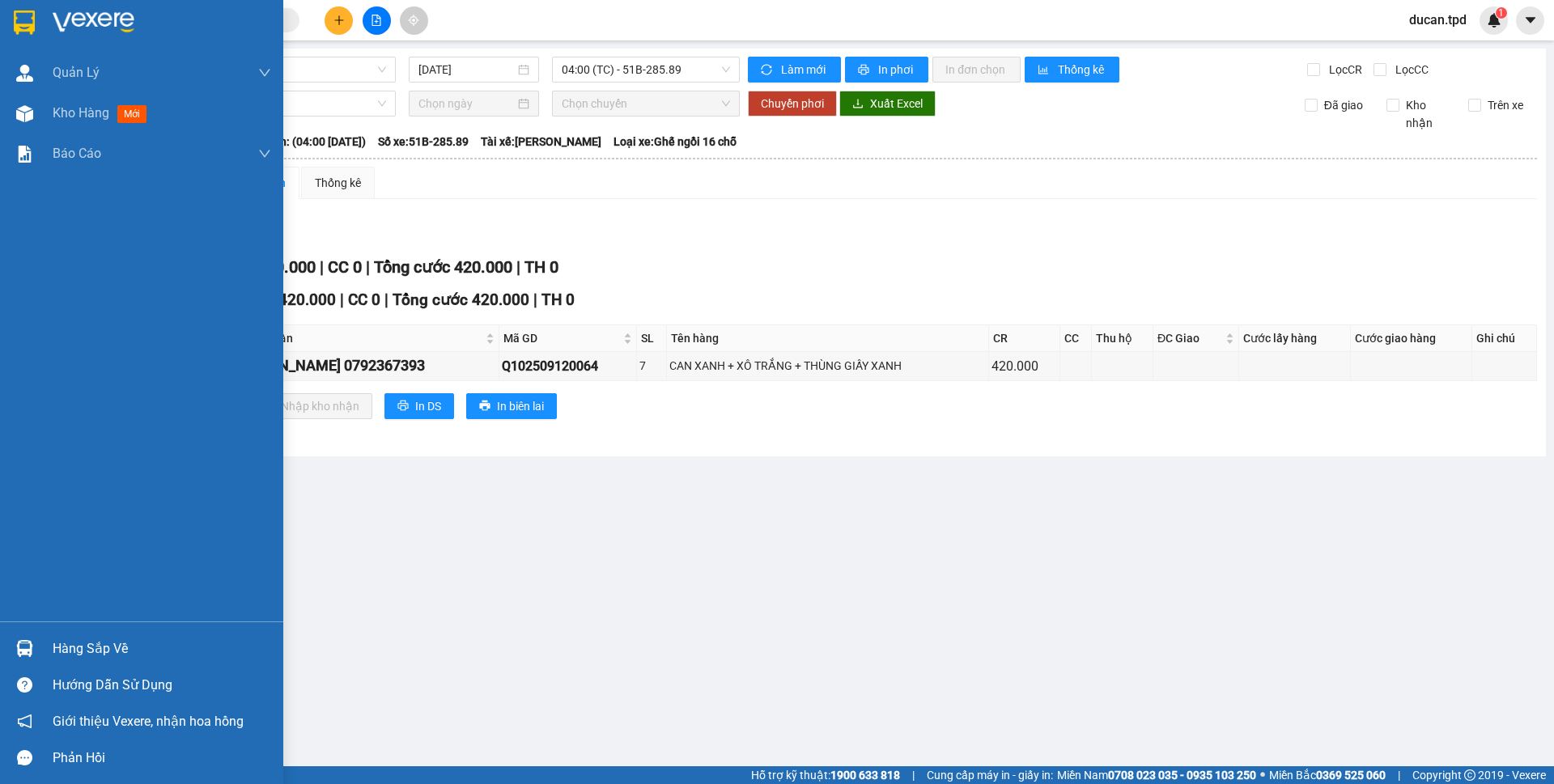
click at [35, 651] on div at bounding box center [24, 648] width 28 height 28
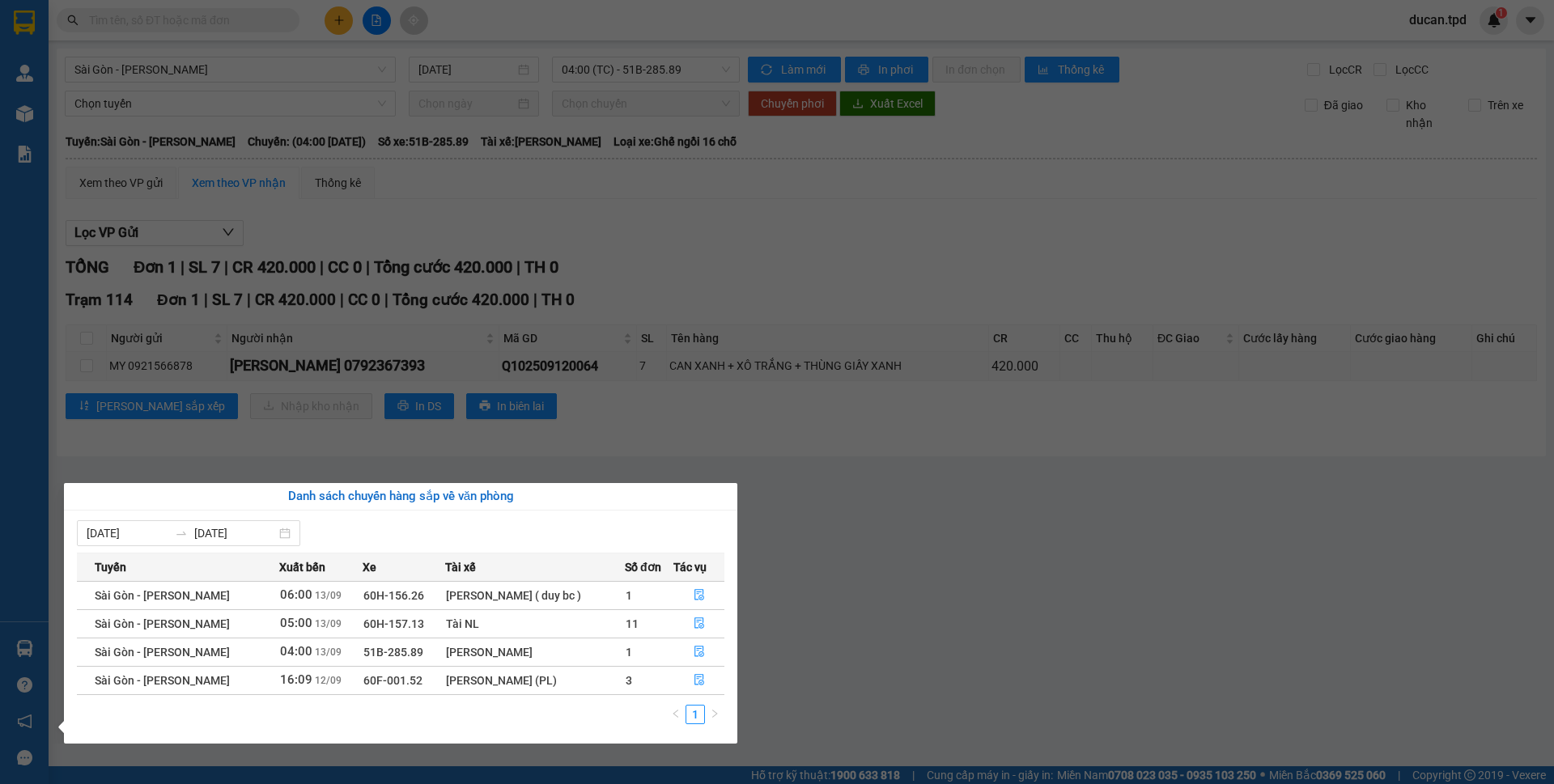
click at [420, 212] on section "Kết quả tìm kiếm ( 0 ) Bộ lọc No Data ducan.tpd 1 Quản Lý Quản lý khách hàng Qu…" at bounding box center [777, 392] width 1554 height 784
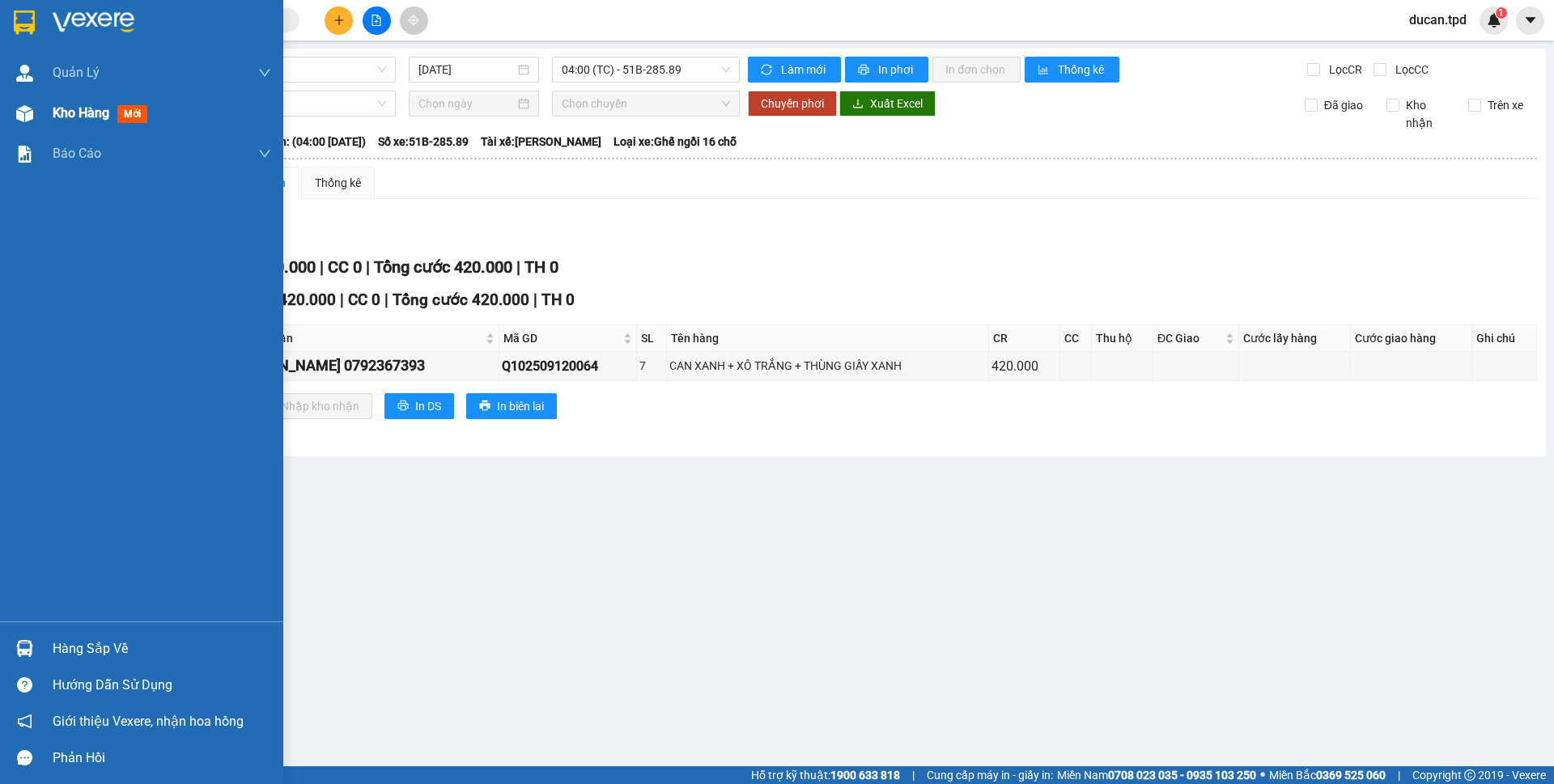
click at [60, 106] on span "Kho hàng" at bounding box center [81, 113] width 57 height 16
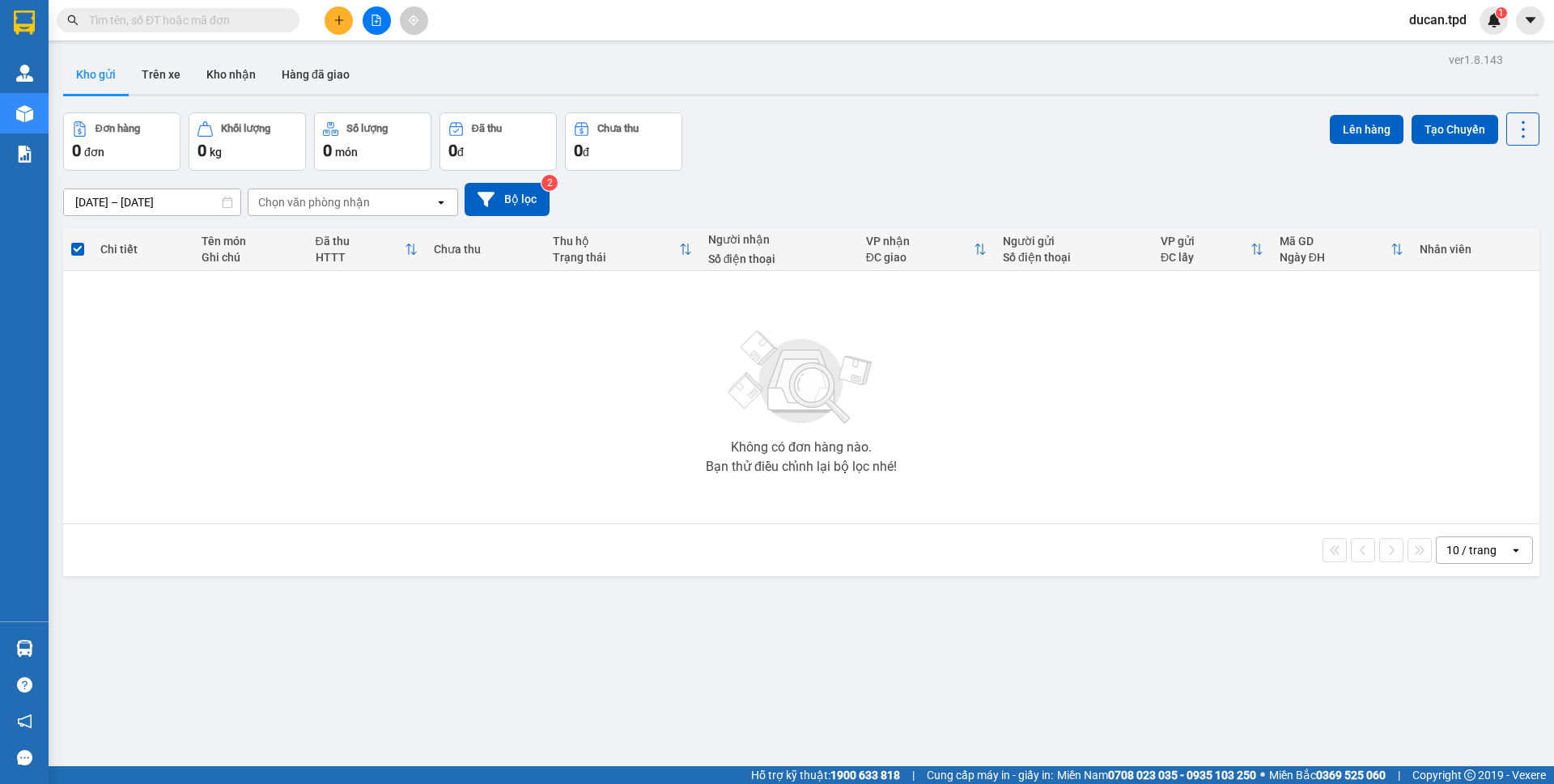
click at [329, 20] on button at bounding box center [339, 20] width 28 height 28
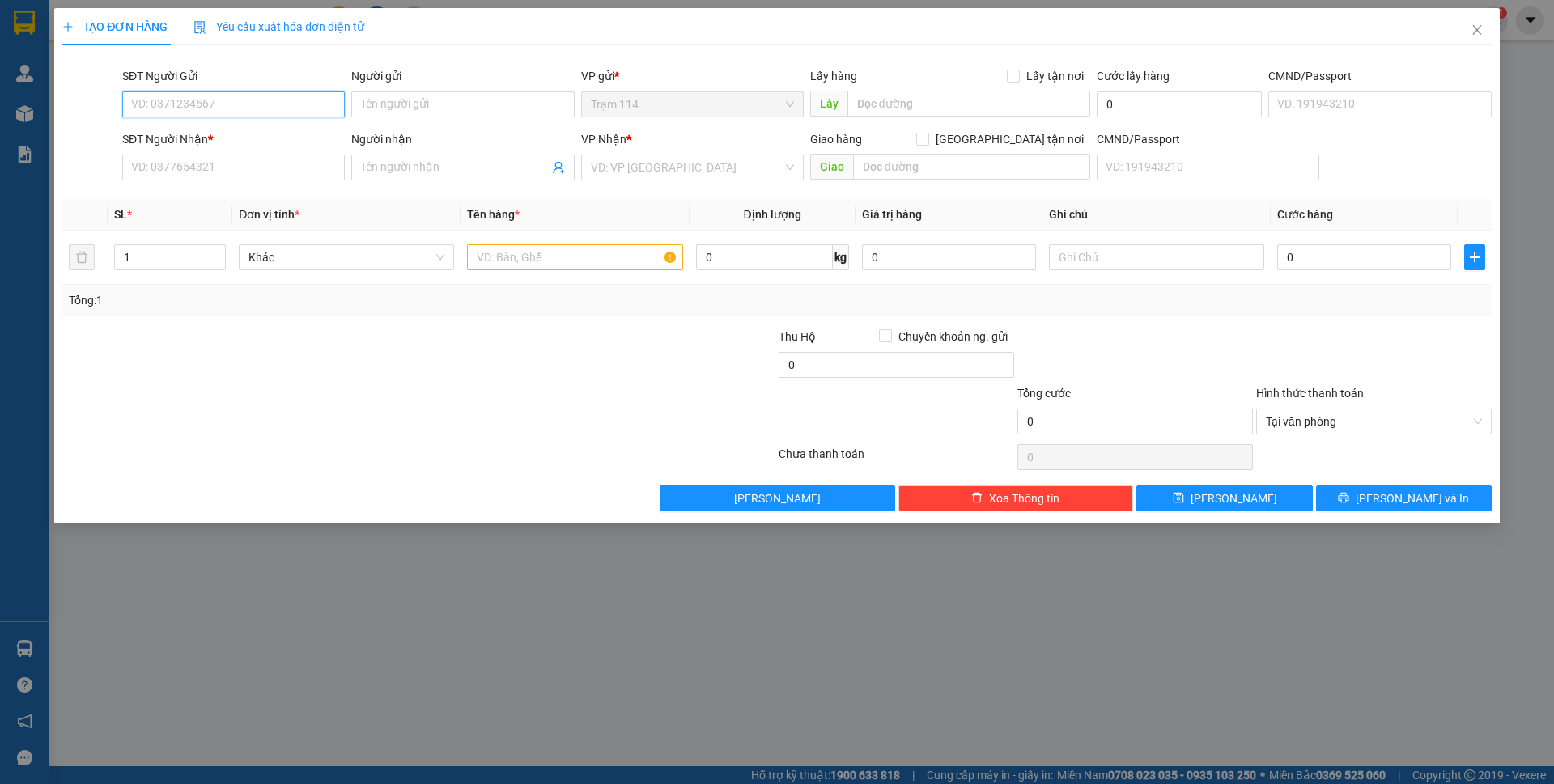
click at [194, 99] on input "SĐT Người Gửi" at bounding box center [233, 105] width 223 height 26
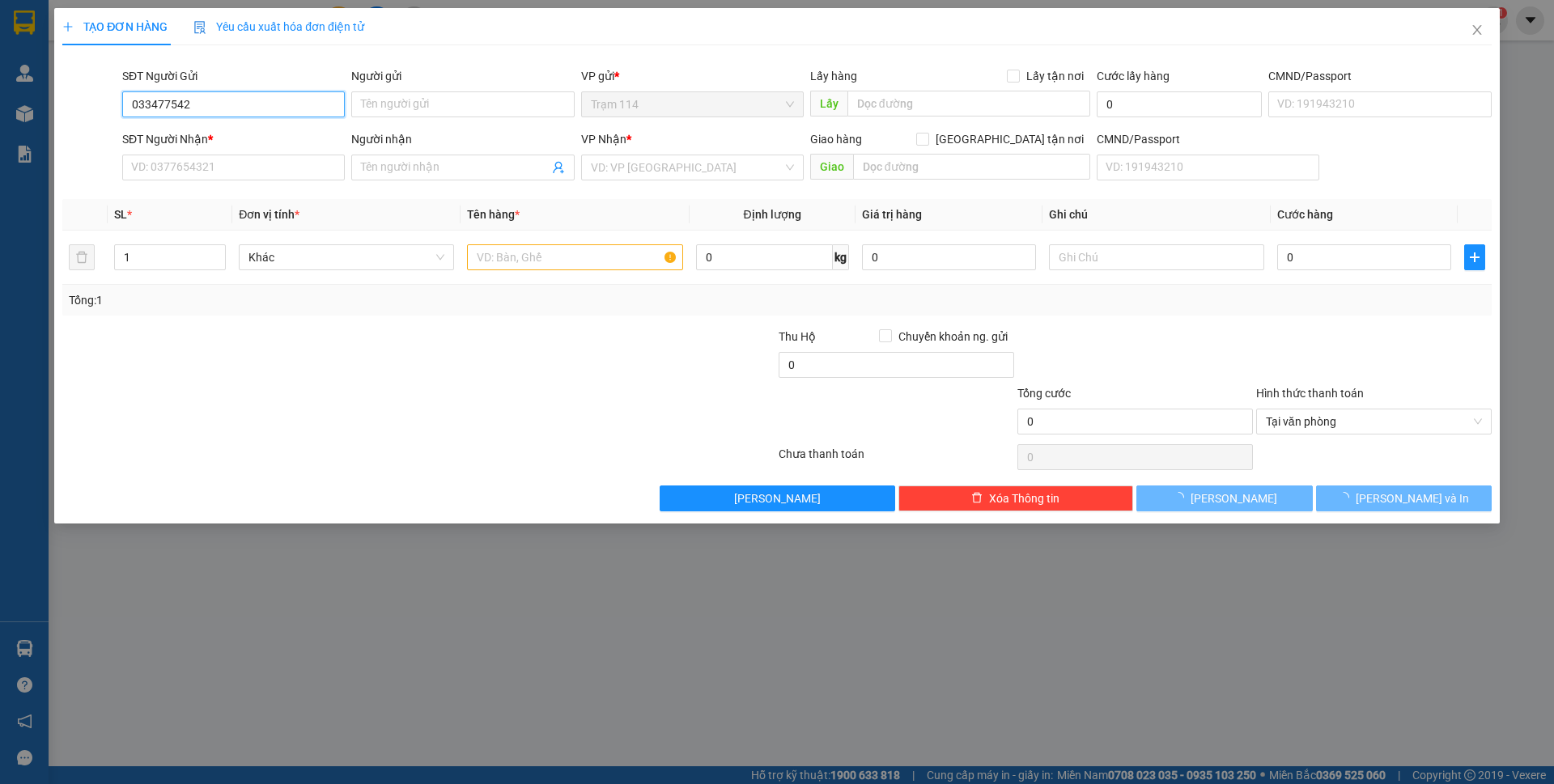
type input "0334775423"
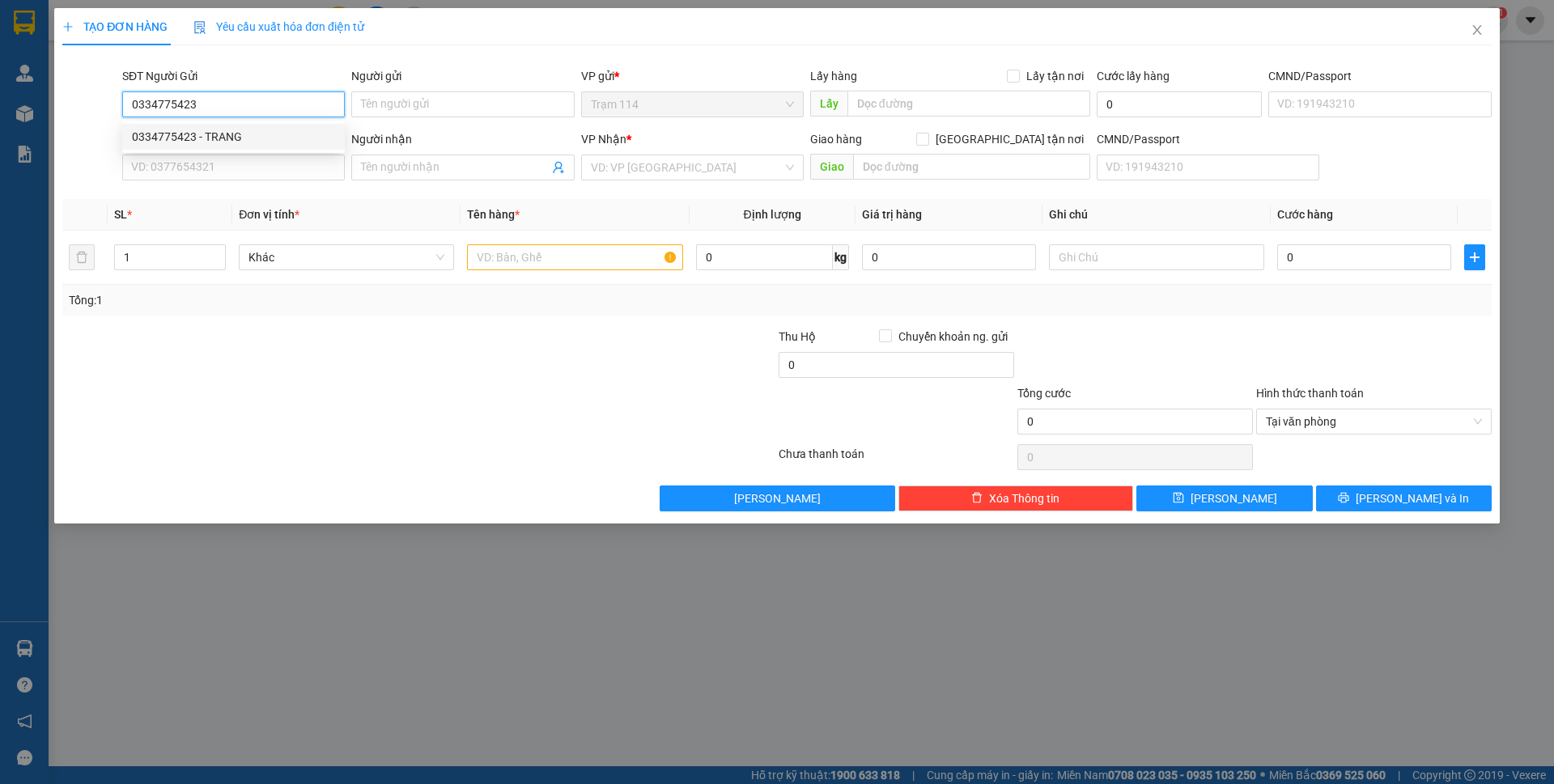
click at [187, 139] on div "0334775423 - TRANG" at bounding box center [233, 136] width 203 height 17
type input "TRANG"
type input "0907422156"
type input "trúc"
type input "079070008329"
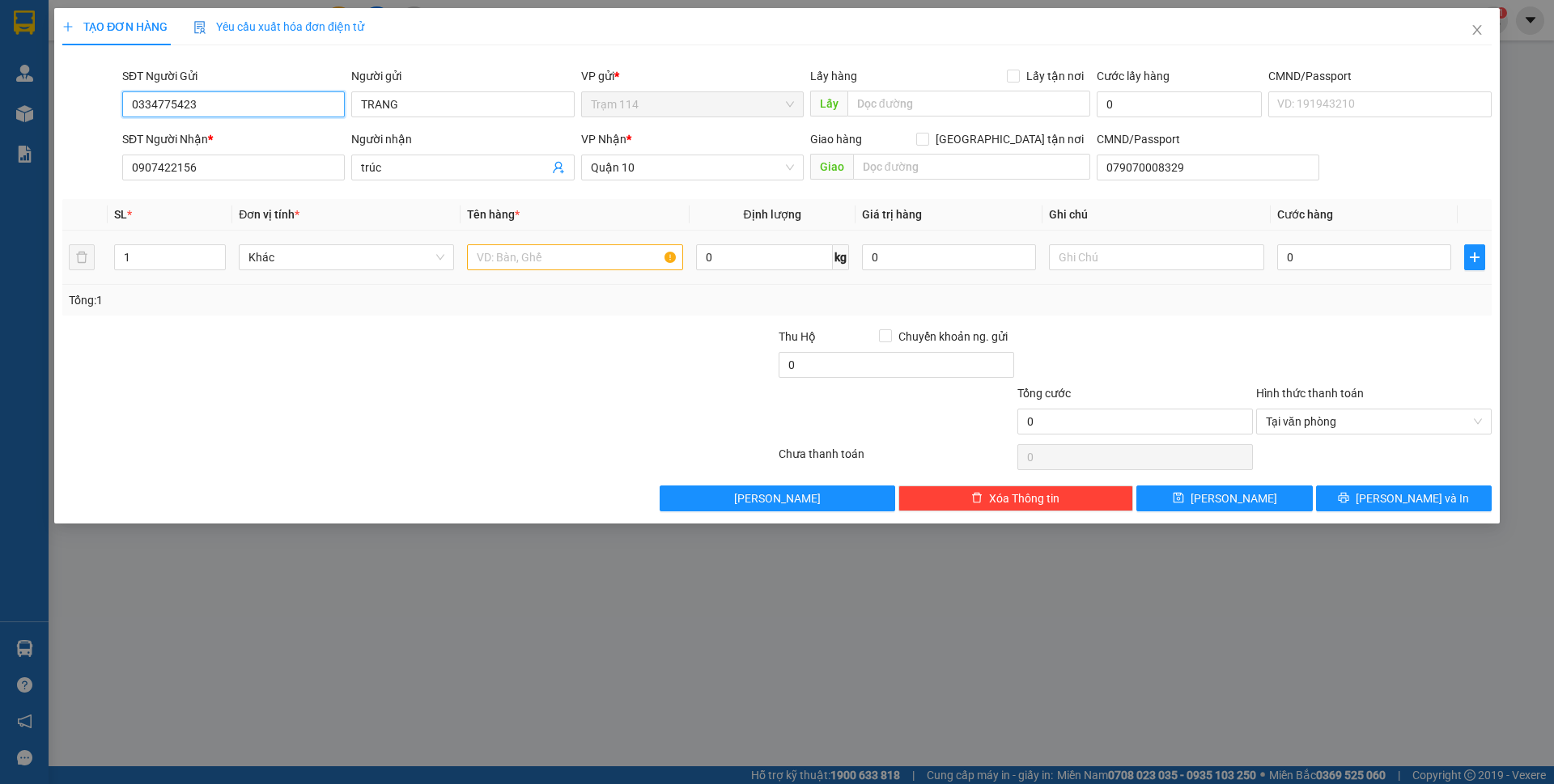
type input "0334775423"
click at [612, 267] on input "text" at bounding box center [574, 257] width 216 height 26
type input "bao xanh ( áo dài )"
click at [938, 261] on input "0" at bounding box center [949, 257] width 174 height 26
click at [187, 175] on input "0907422156" at bounding box center [233, 168] width 223 height 26
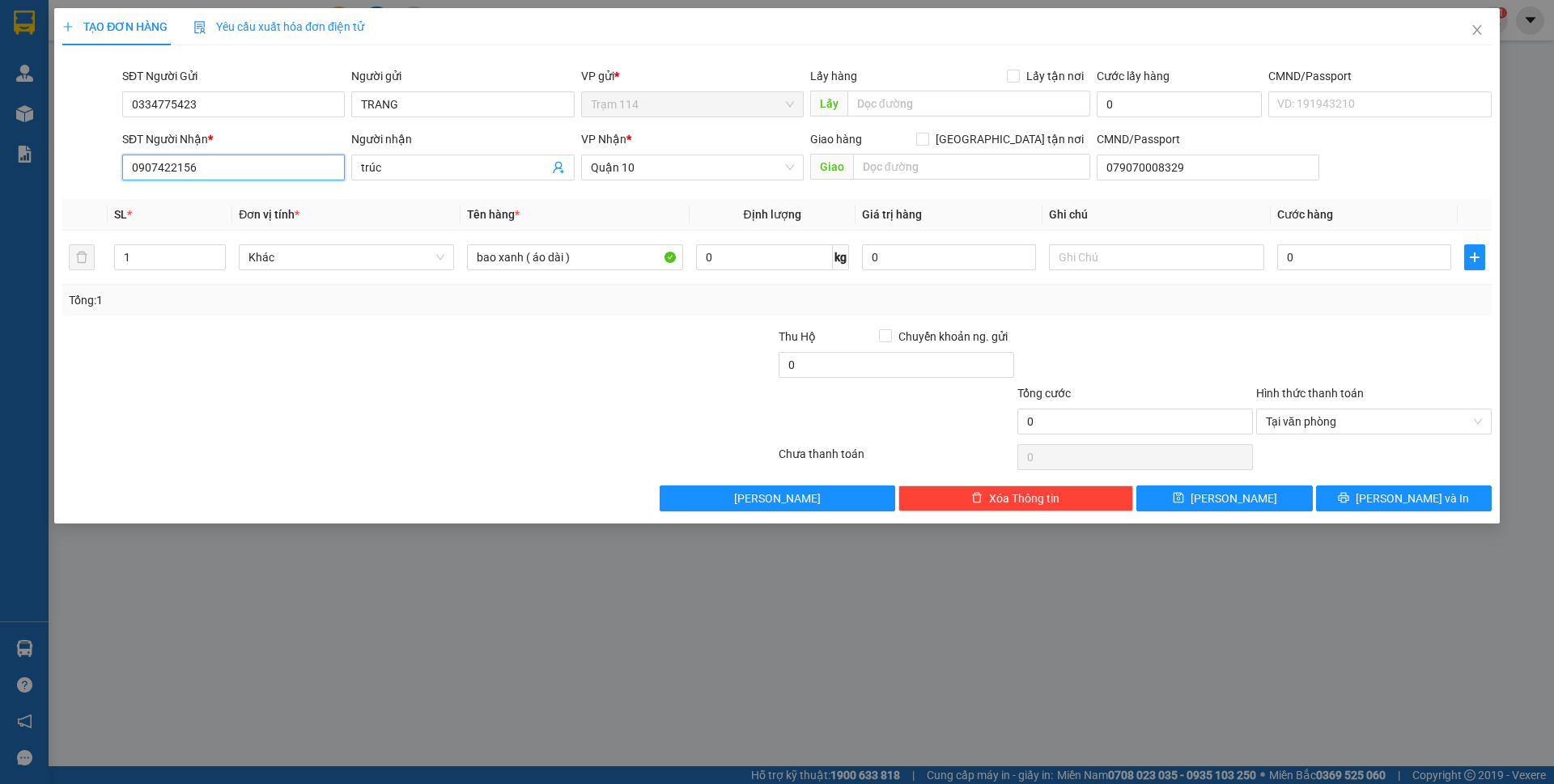
click at [187, 175] on input "0907422156" at bounding box center [233, 168] width 223 height 26
click at [1316, 262] on input "0" at bounding box center [1364, 257] width 174 height 26
type input "6"
type input "60"
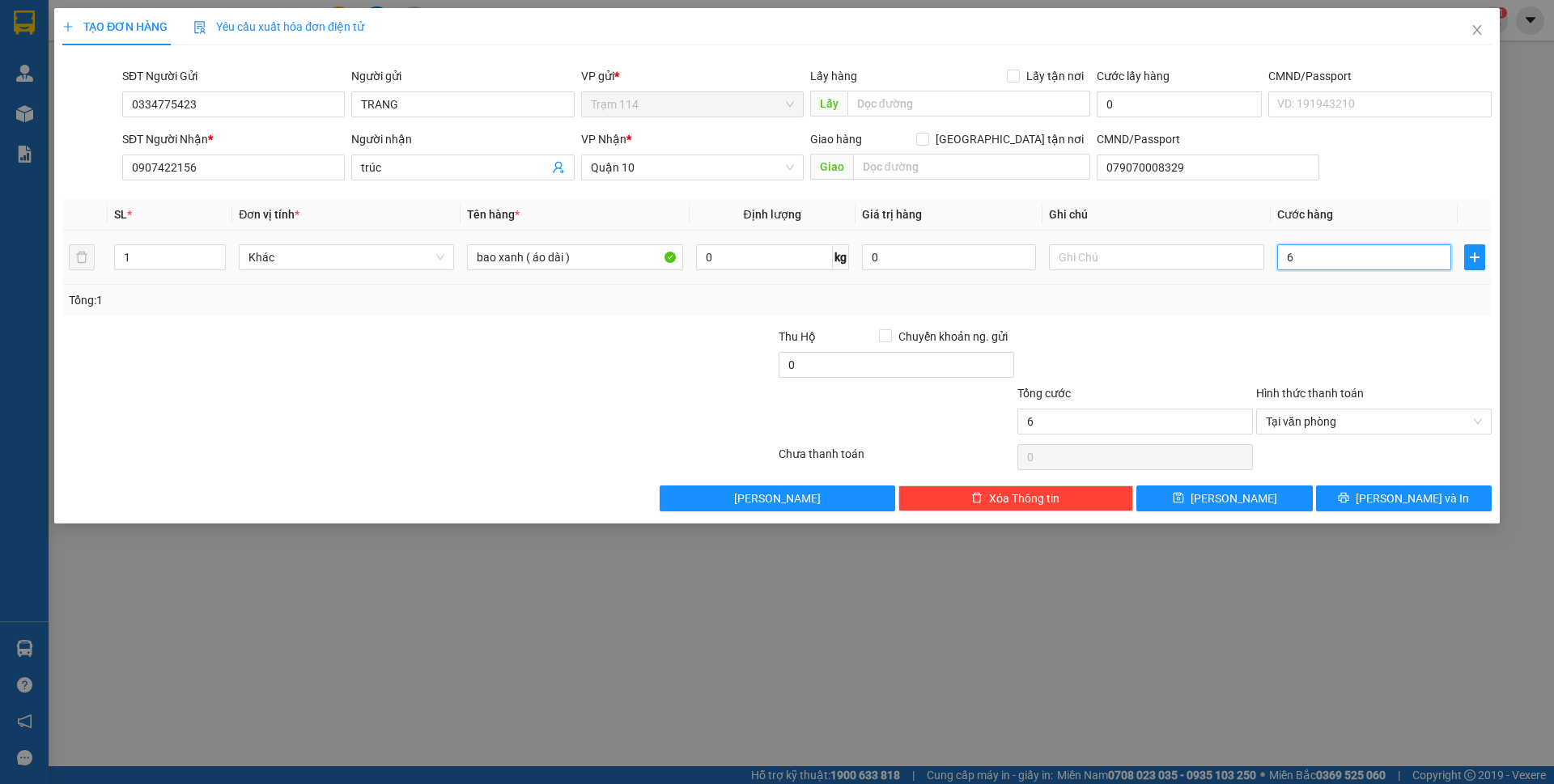
type input "60"
type input "60.000"
click at [1327, 294] on div "Tổng: 1" at bounding box center [777, 300] width 1416 height 17
click at [1396, 519] on div "TẠO ĐƠN HÀNG Yêu cầu xuất hóa đơn điện tử Transit Pickup Surcharge Ids Transit …" at bounding box center [777, 266] width 1446 height 515
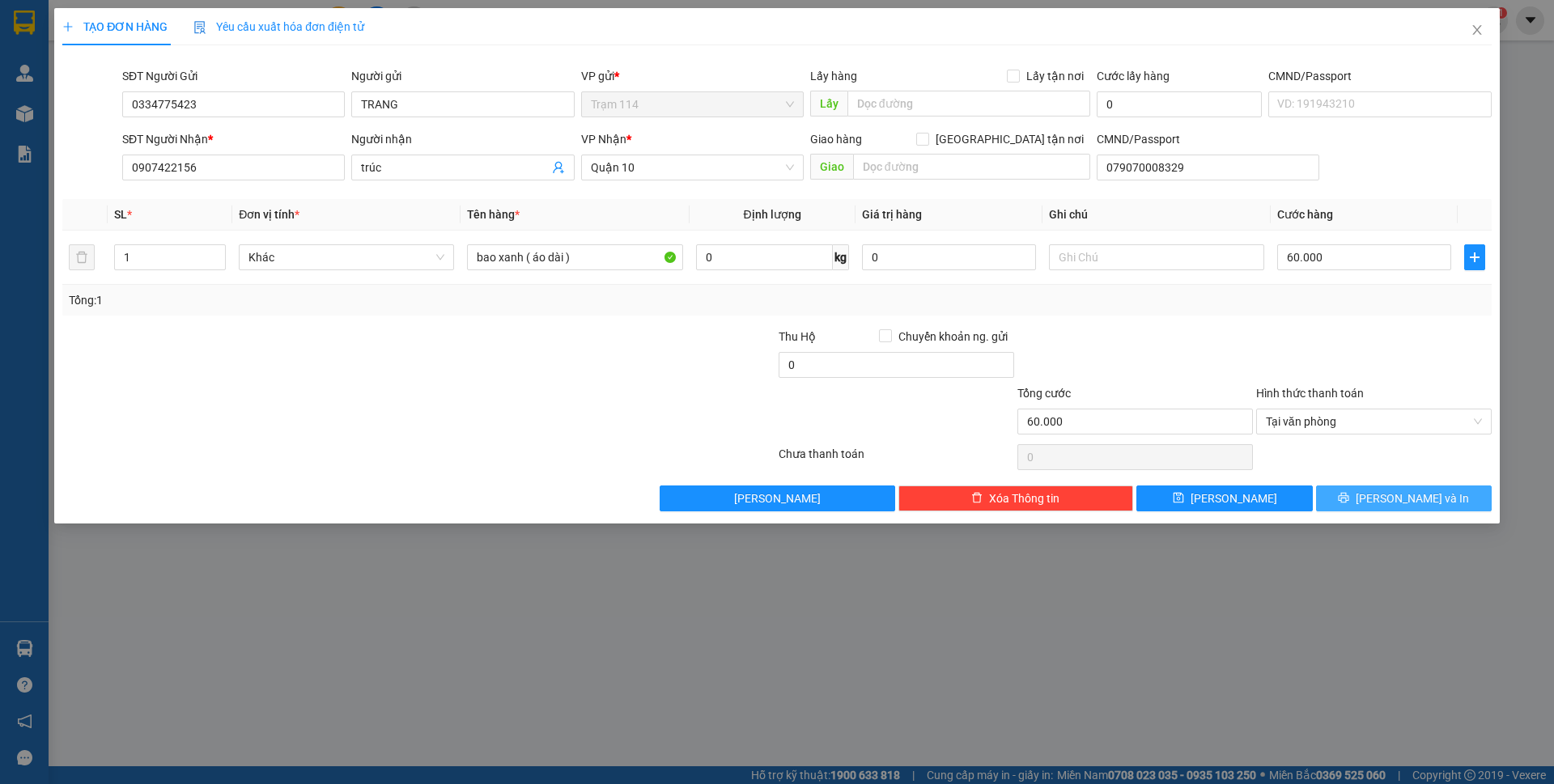
click at [1397, 511] on button "[PERSON_NAME] và In" at bounding box center [1404, 498] width 175 height 26
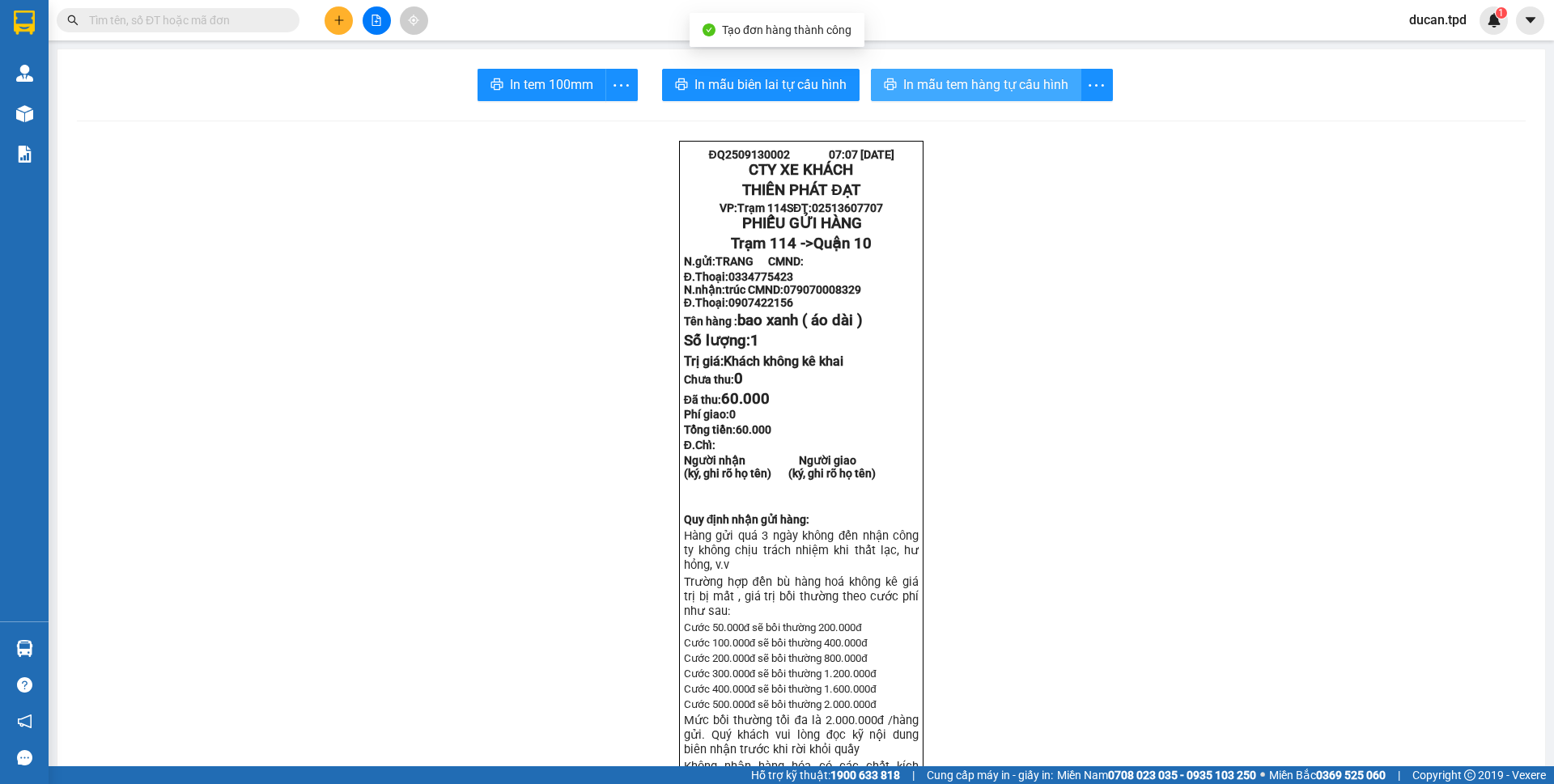
click at [973, 85] on span "In mẫu tem hàng tự cấu hình" at bounding box center [986, 84] width 165 height 20
click at [904, 79] on span "In mẫu tem hàng tự cấu hình" at bounding box center [986, 84] width 165 height 20
click at [510, 84] on span "In tem 100mm" at bounding box center [551, 84] width 83 height 20
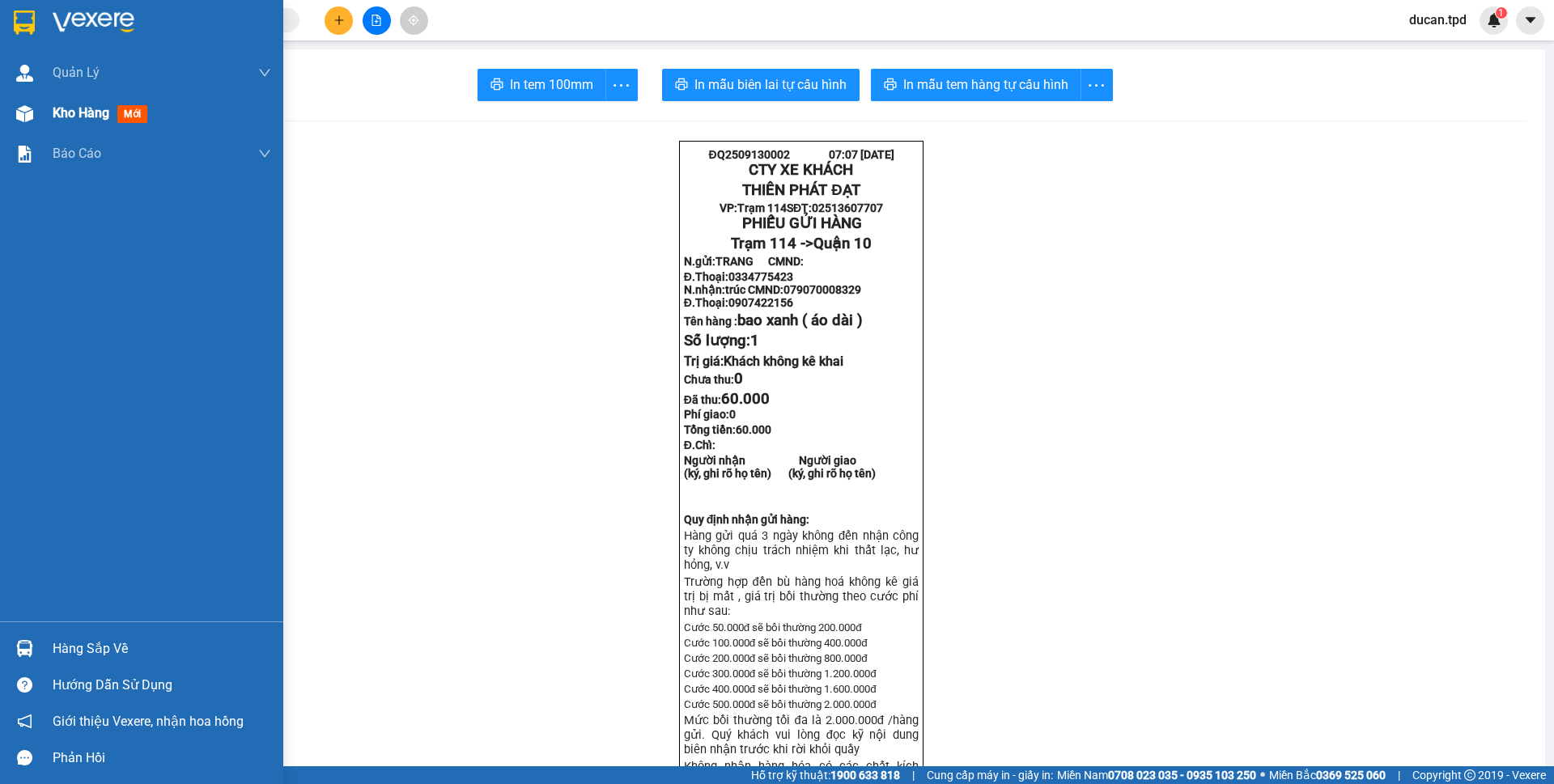
click at [10, 116] on div at bounding box center [24, 114] width 28 height 28
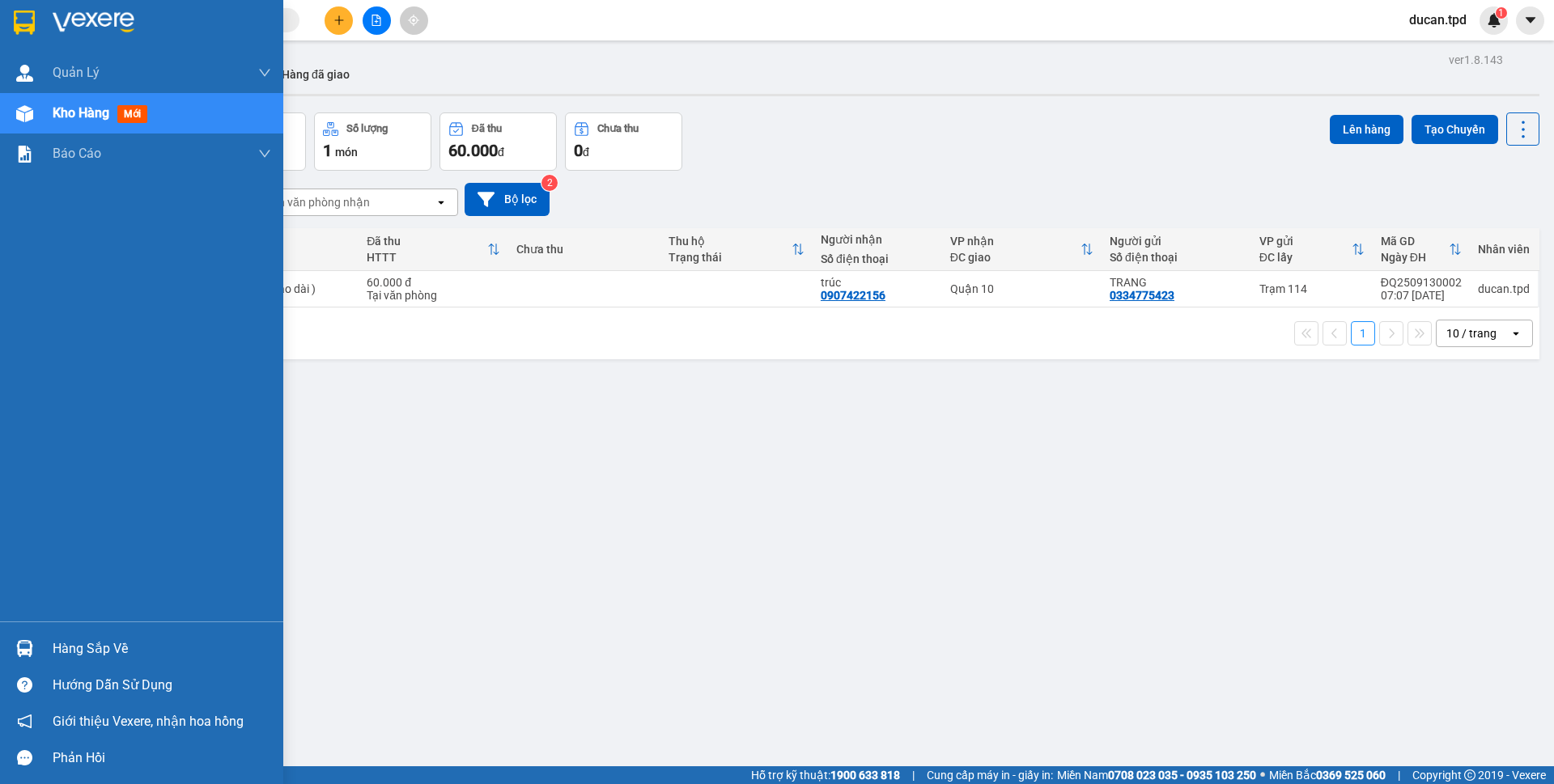
click at [100, 636] on div "Hàng sắp về" at bounding box center [161, 648] width 218 height 24
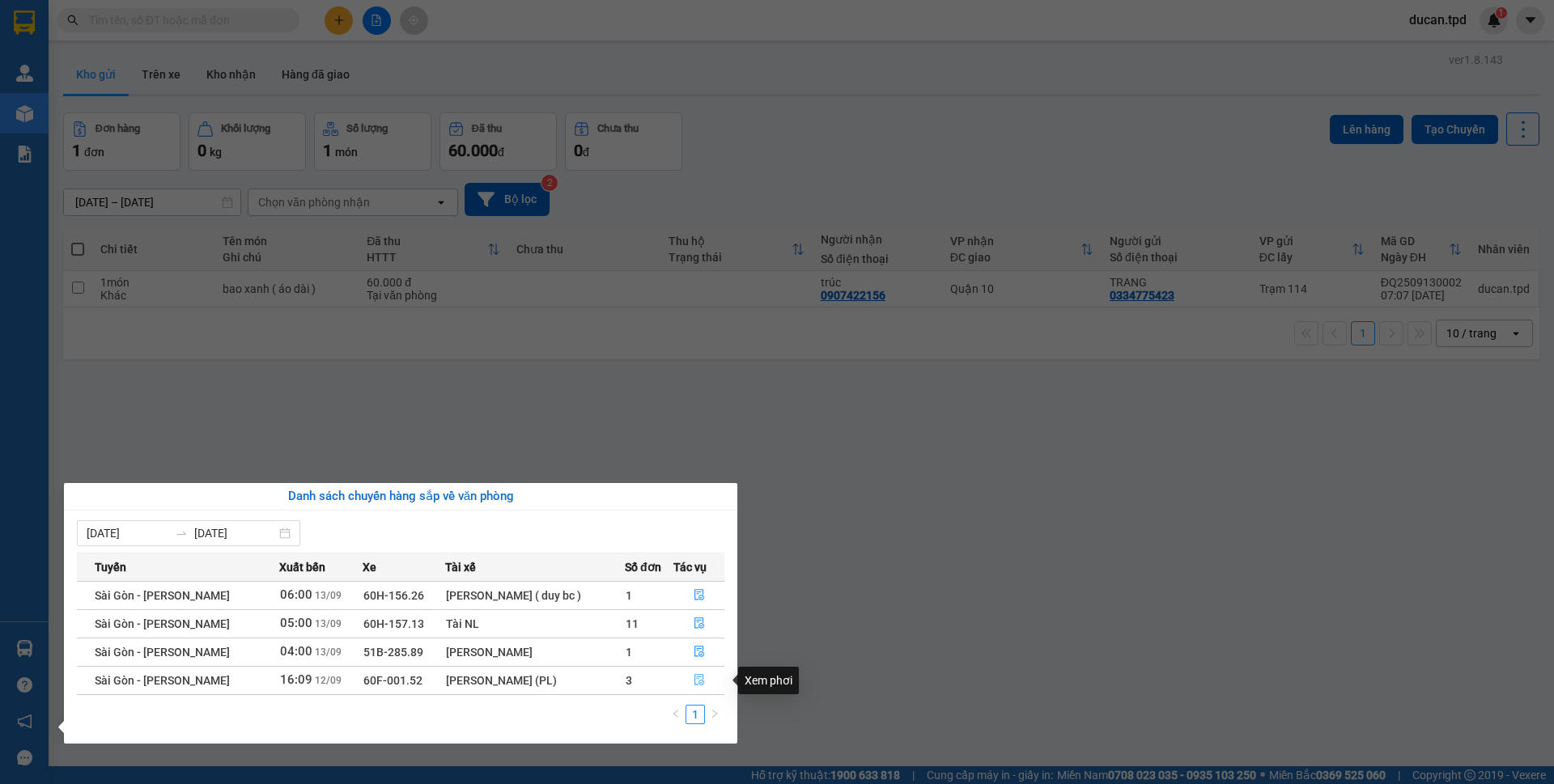
click at [694, 684] on icon "file-done" at bounding box center [699, 680] width 10 height 11
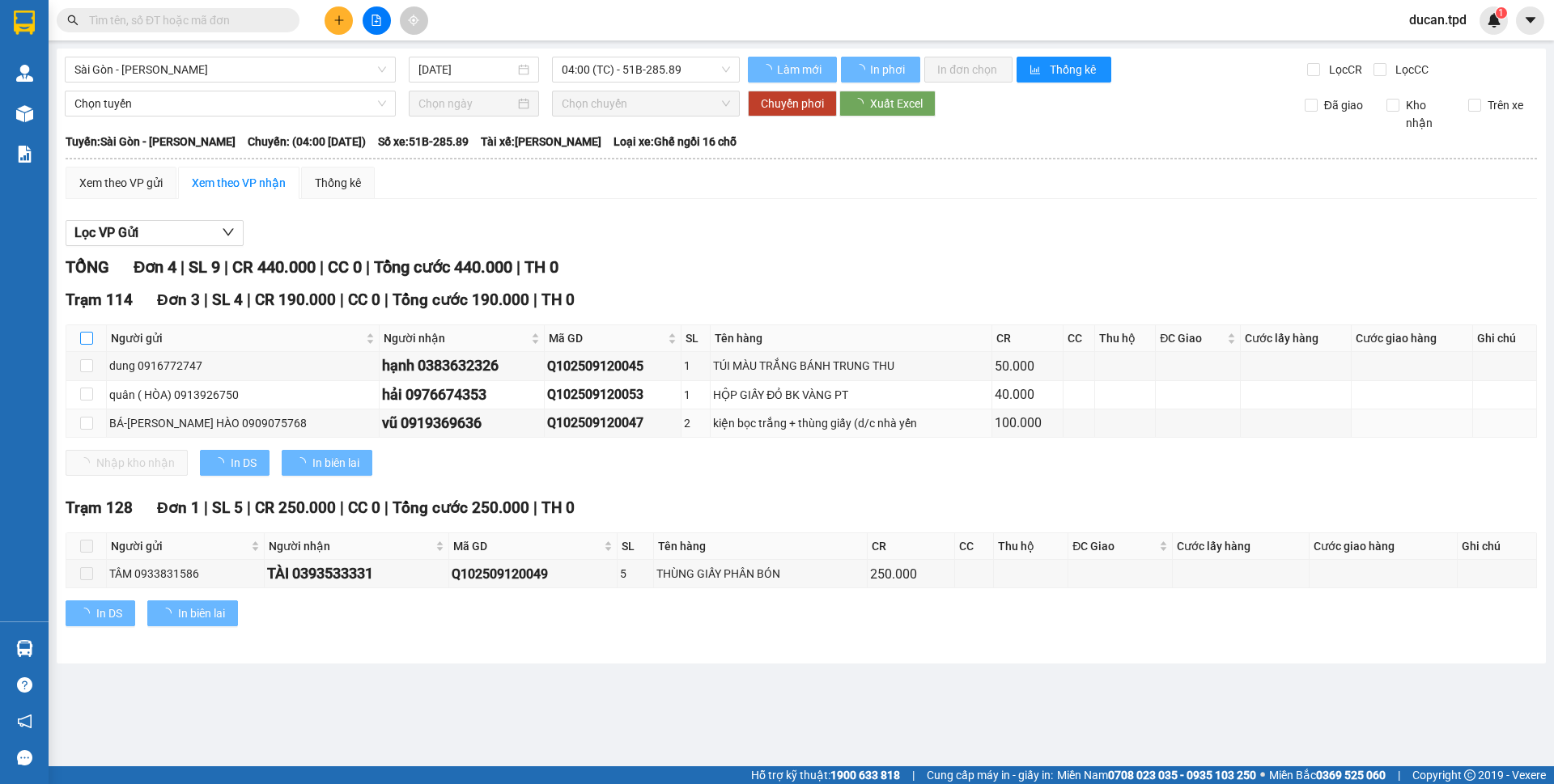
type input "12/09/2025"
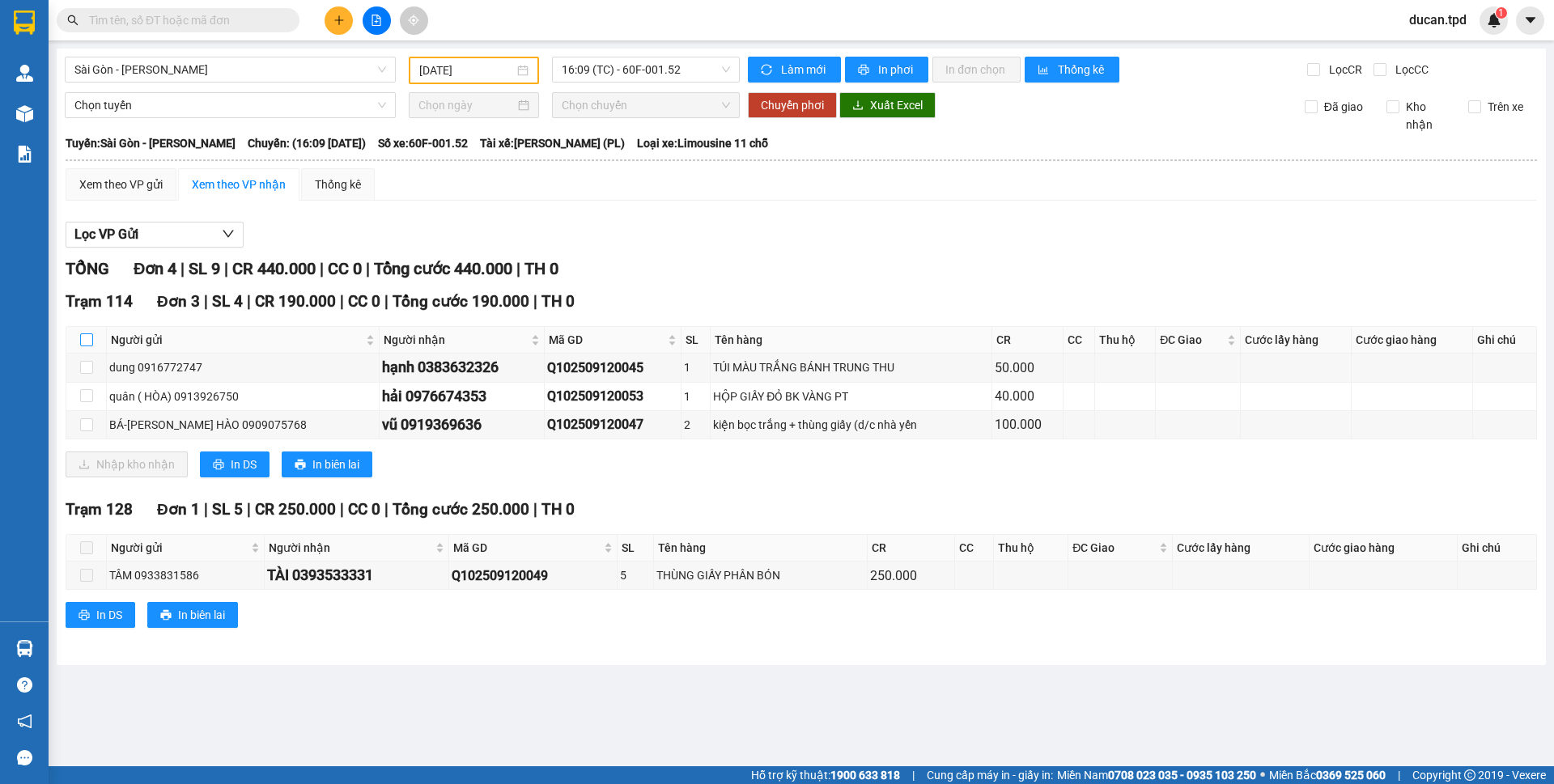
click at [87, 343] on input "checkbox" at bounding box center [86, 339] width 13 height 13
checkbox input "true"
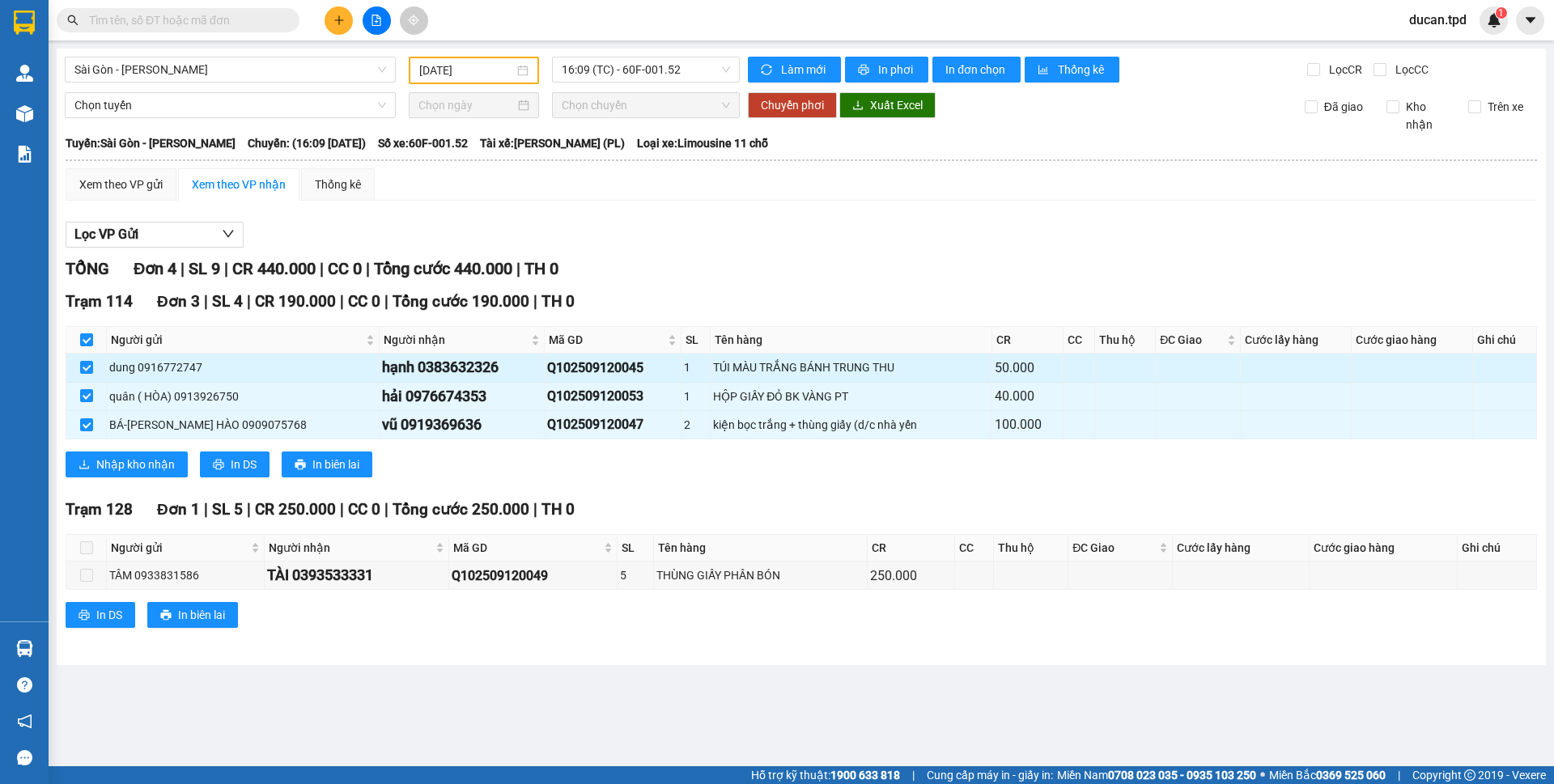
click at [478, 374] on div "hạnh 0383632326" at bounding box center [461, 367] width 159 height 23
copy div "0383632326"
click at [190, 21] on input "text" at bounding box center [184, 19] width 191 height 17
paste input "0383632326"
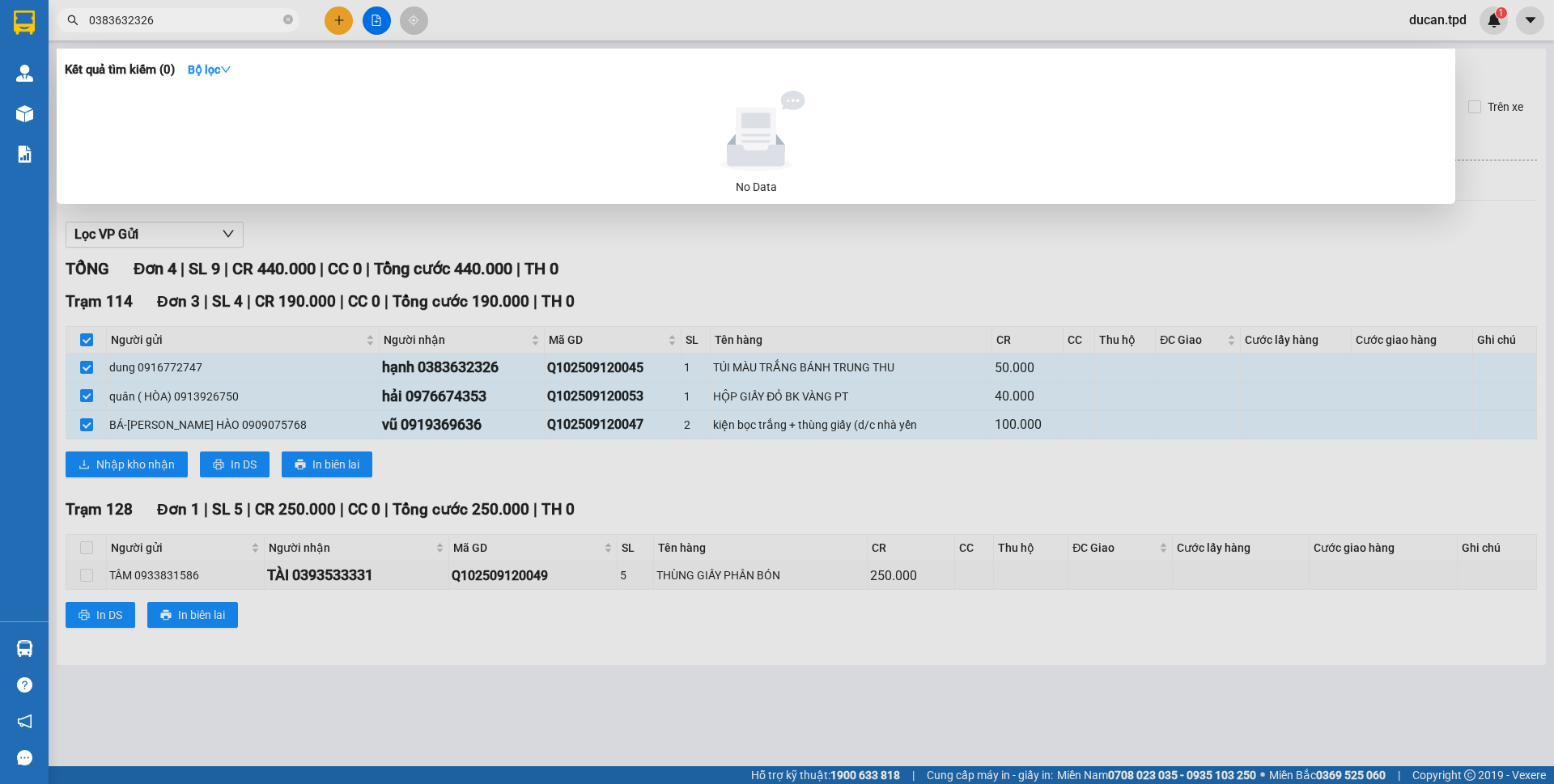
type input "0383632326"
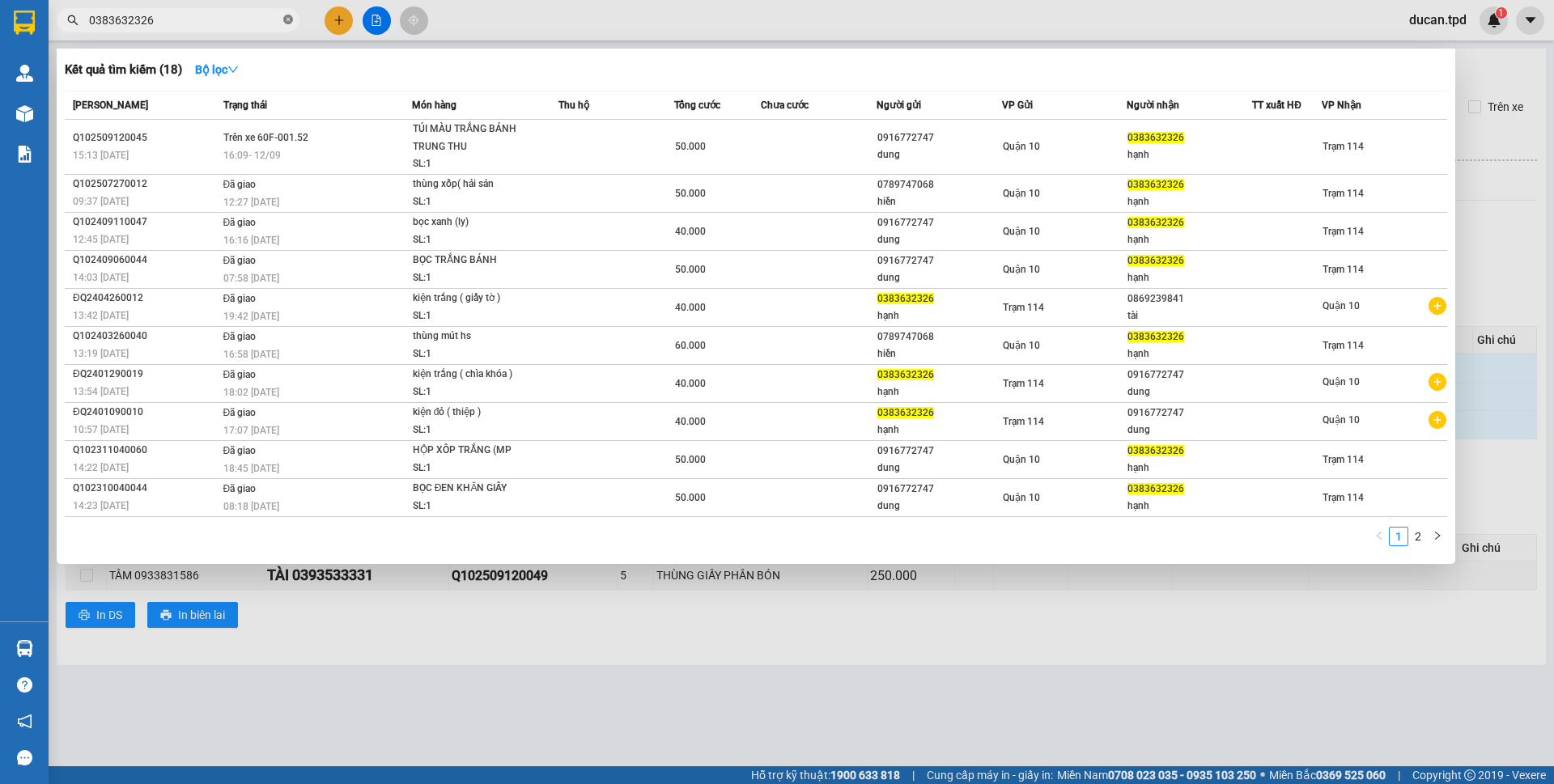
click at [286, 18] on icon "close-circle" at bounding box center [288, 19] width 10 height 10
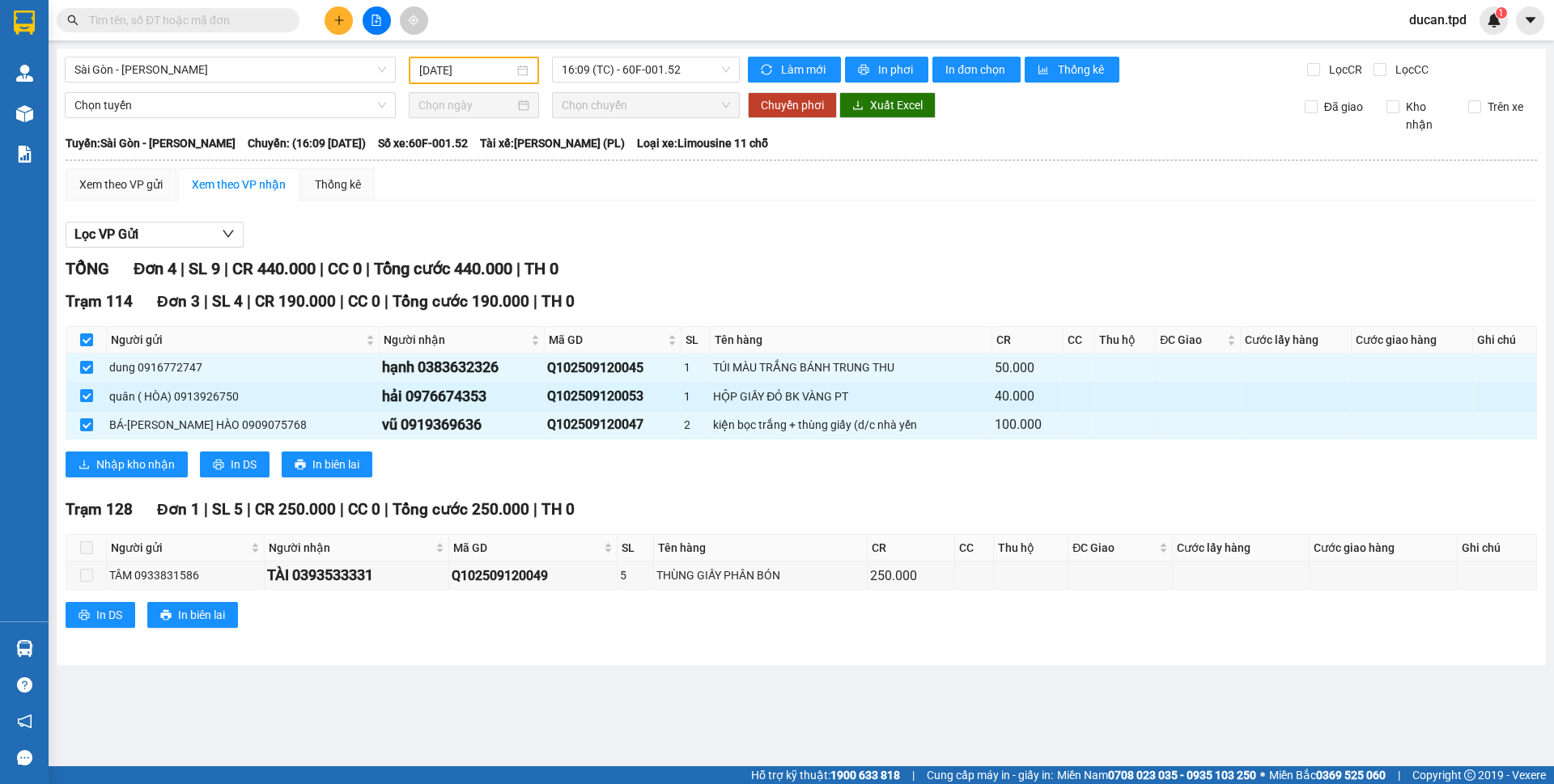
click at [465, 403] on div "hải 0976674353" at bounding box center [461, 396] width 159 height 23
drag, startPoint x: 465, startPoint y: 403, endPoint x: 627, endPoint y: 157, distance: 294.6
click at [627, 157] on th at bounding box center [802, 160] width 1473 height 15
click at [460, 432] on div "vũ 0919369636" at bounding box center [461, 425] width 159 height 23
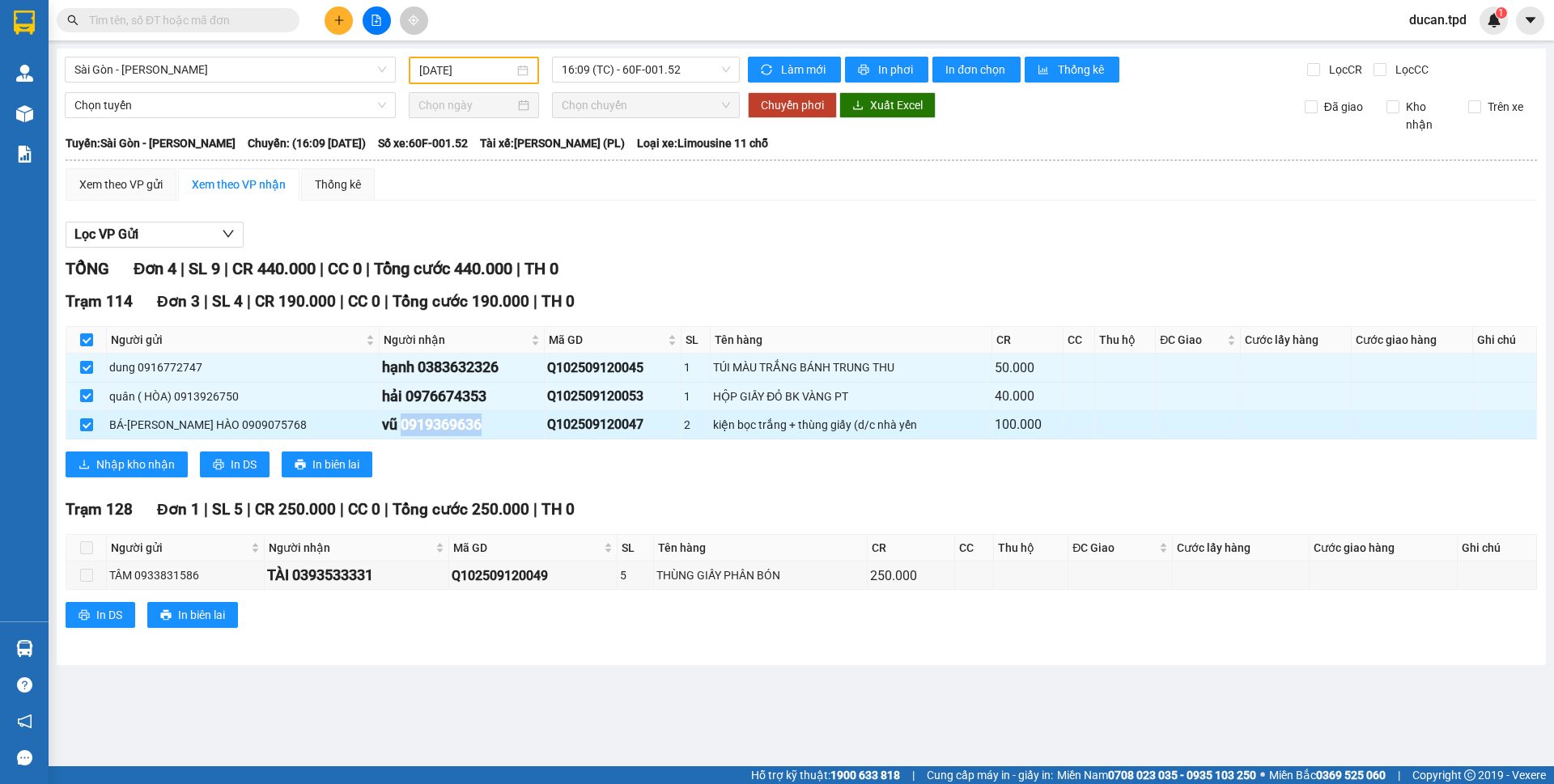
click at [460, 432] on div "vũ 0919369636" at bounding box center [461, 425] width 159 height 23
copy div "0919369636"
click at [207, 22] on input "text" at bounding box center [184, 19] width 191 height 17
paste input "0919369636"
type input "0919369636"
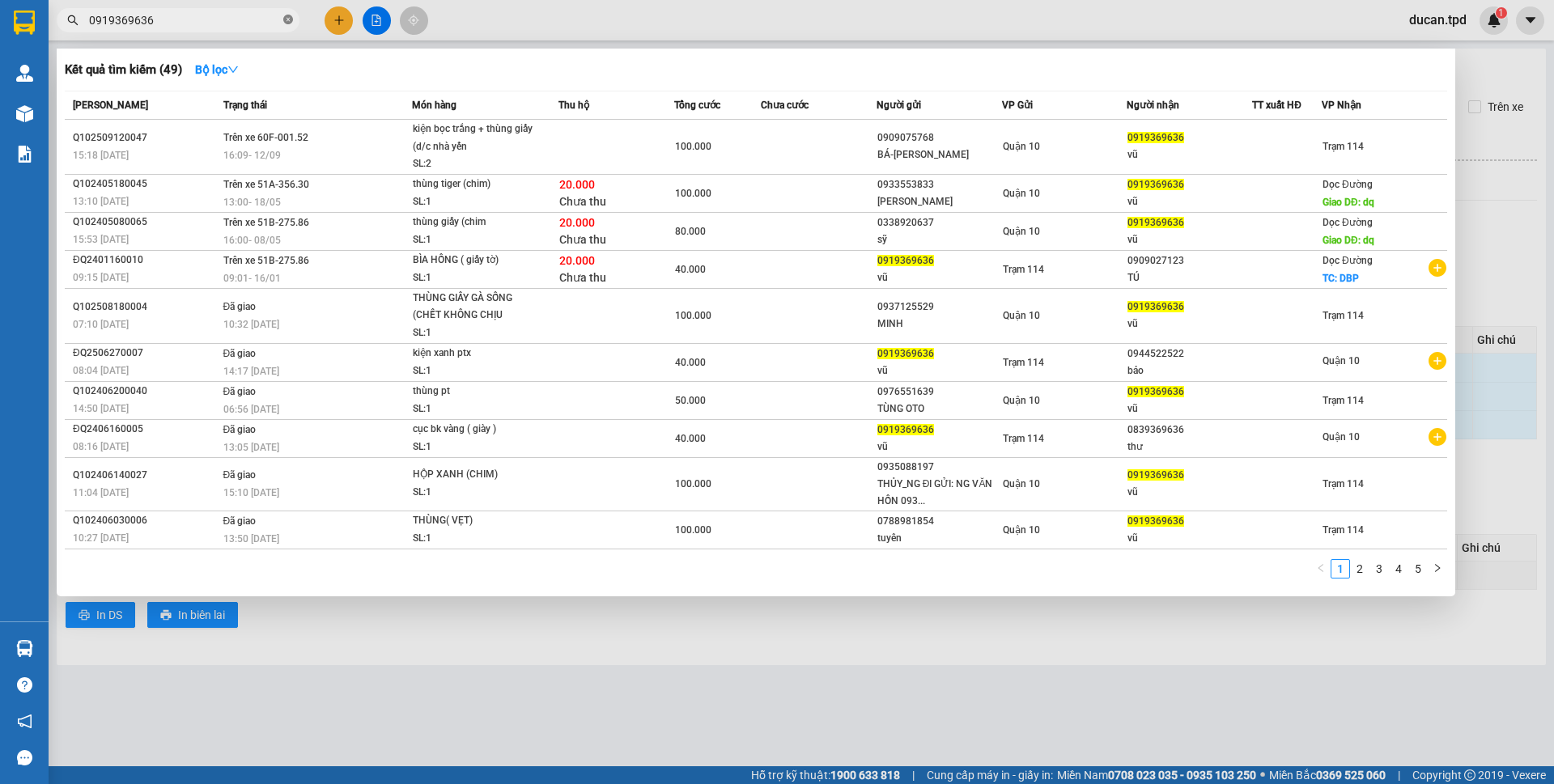
click at [289, 18] on icon "close-circle" at bounding box center [288, 19] width 10 height 10
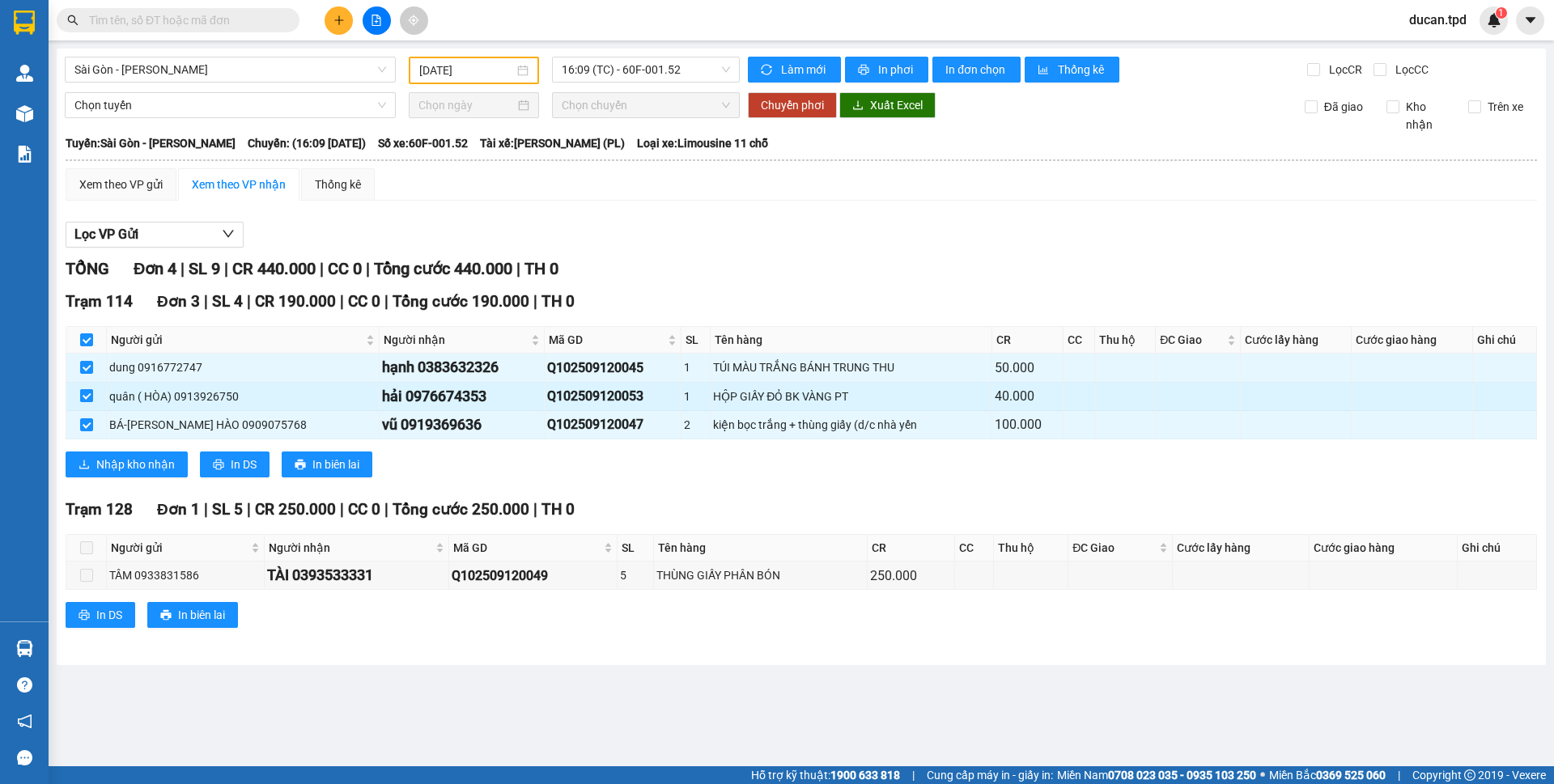
click at [92, 396] on input "checkbox" at bounding box center [86, 395] width 13 height 13
checkbox input "false"
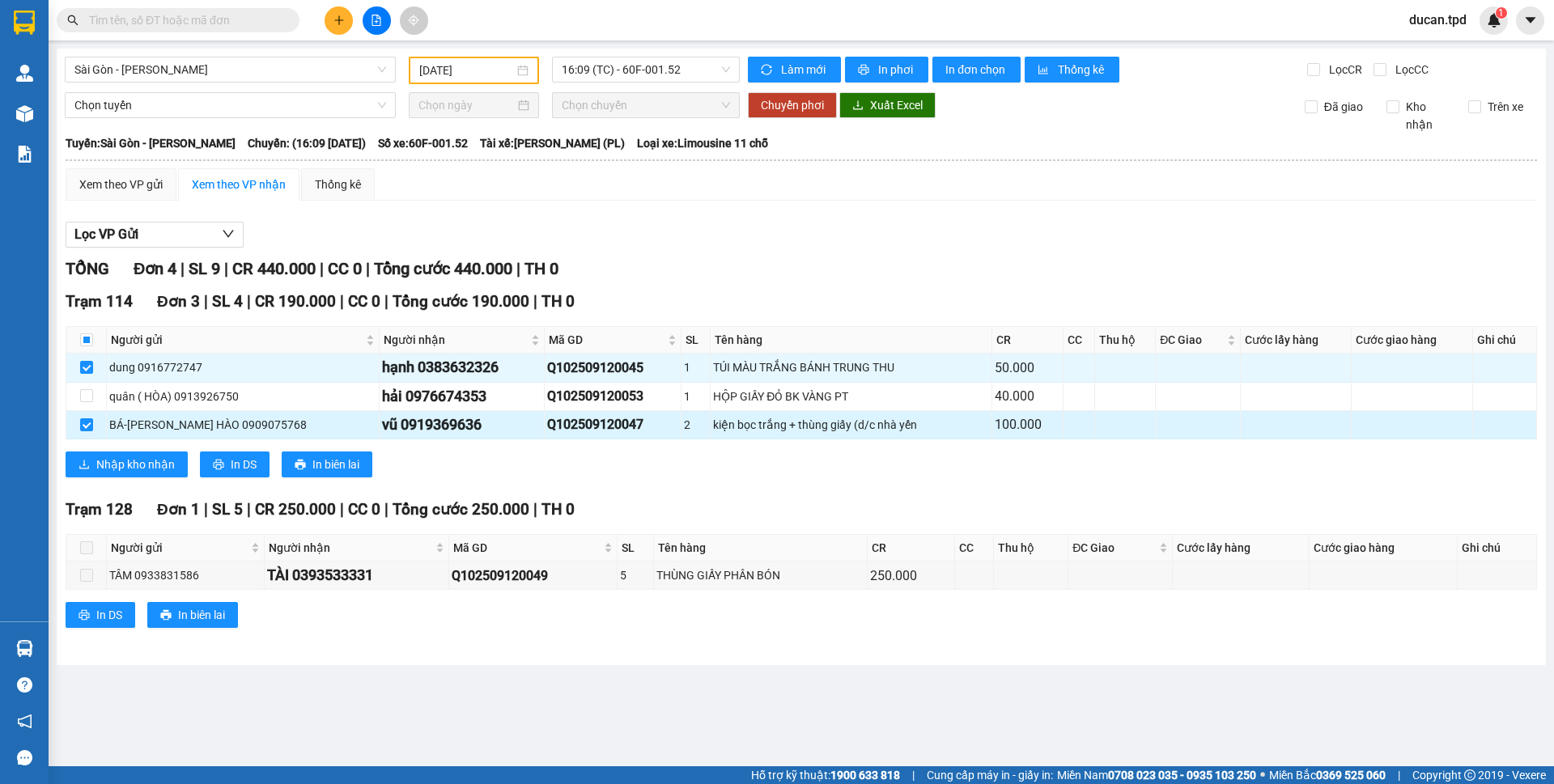
click at [424, 429] on div "vũ 0919369636" at bounding box center [461, 425] width 159 height 23
copy div "0919369636"
click at [189, 24] on input "text" at bounding box center [184, 19] width 191 height 17
paste input "0919369636"
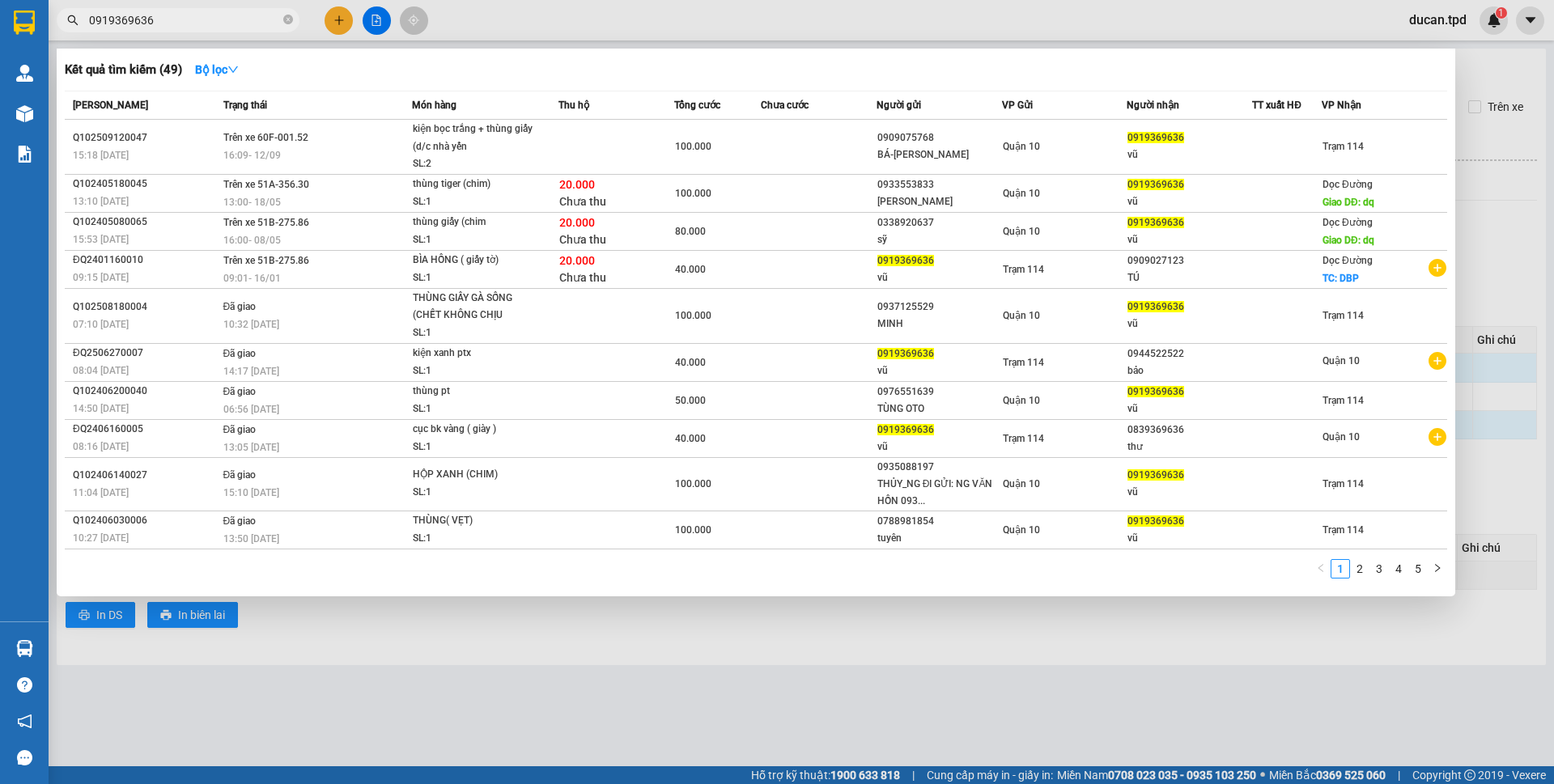
type input "0919369636"
click at [462, 694] on div at bounding box center [777, 392] width 1554 height 784
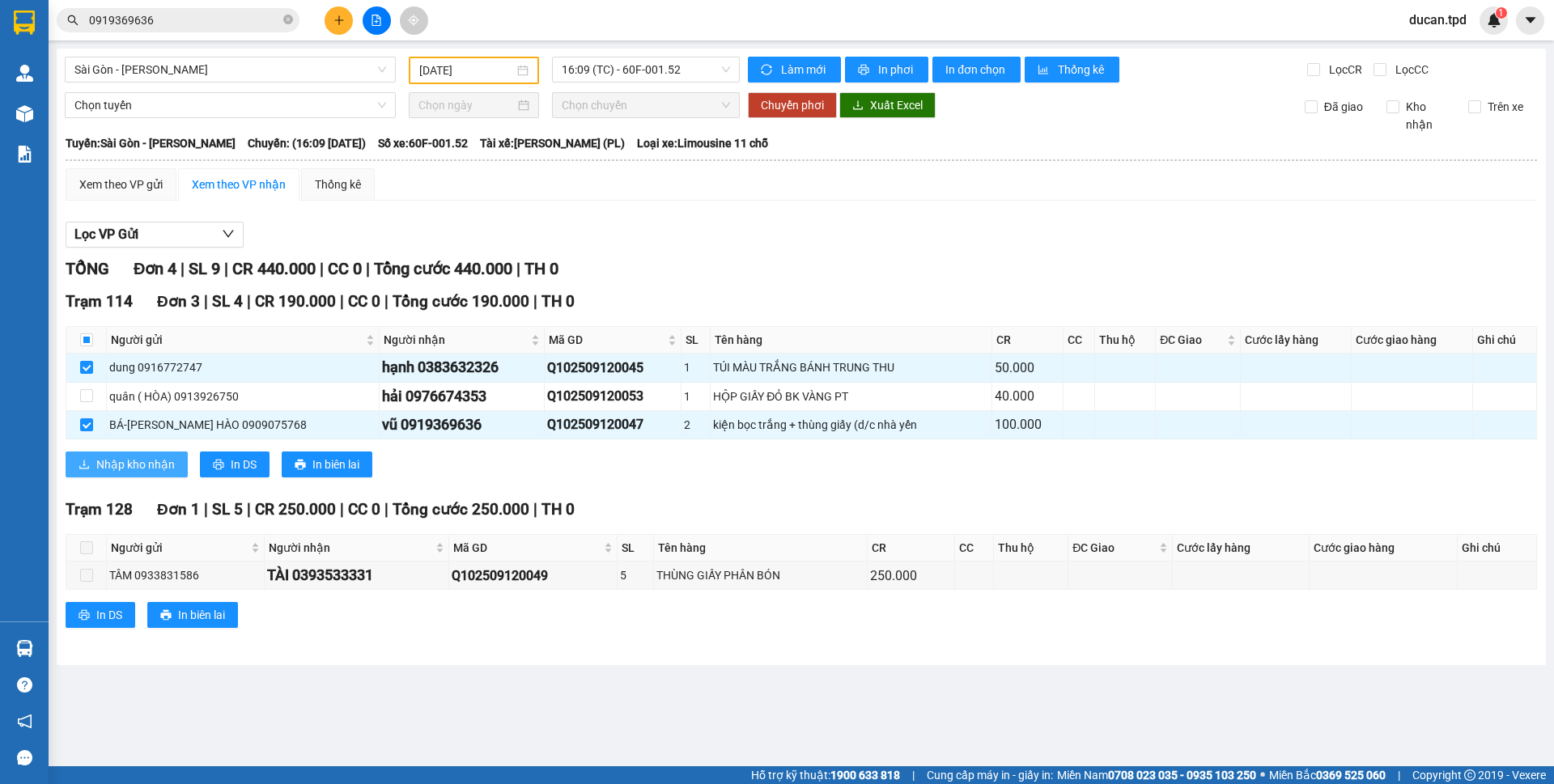
click at [160, 464] on span "Nhập kho nhận" at bounding box center [136, 464] width 79 height 17
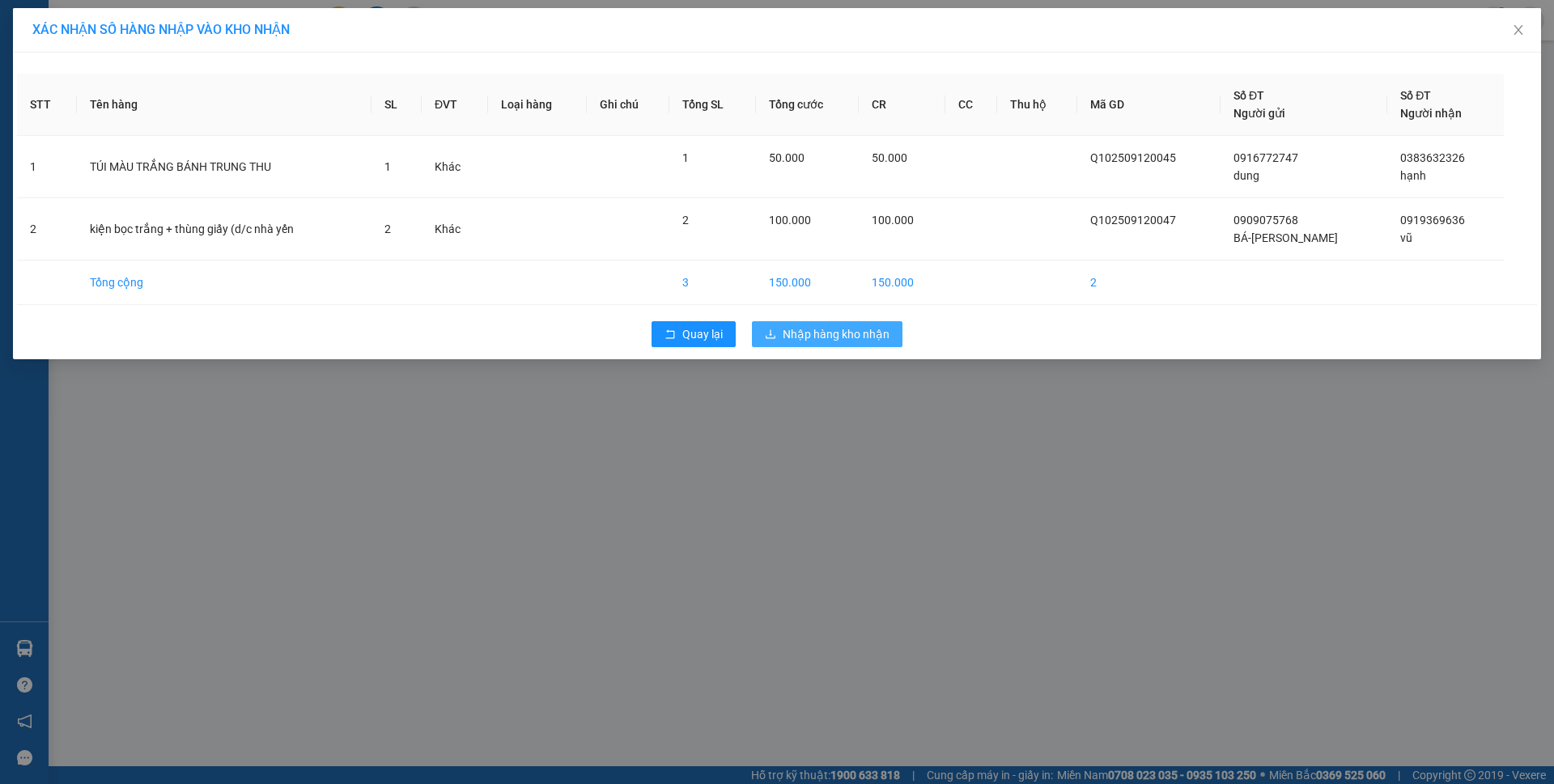
click at [823, 333] on span "Nhập hàng kho nhận" at bounding box center [836, 334] width 106 height 17
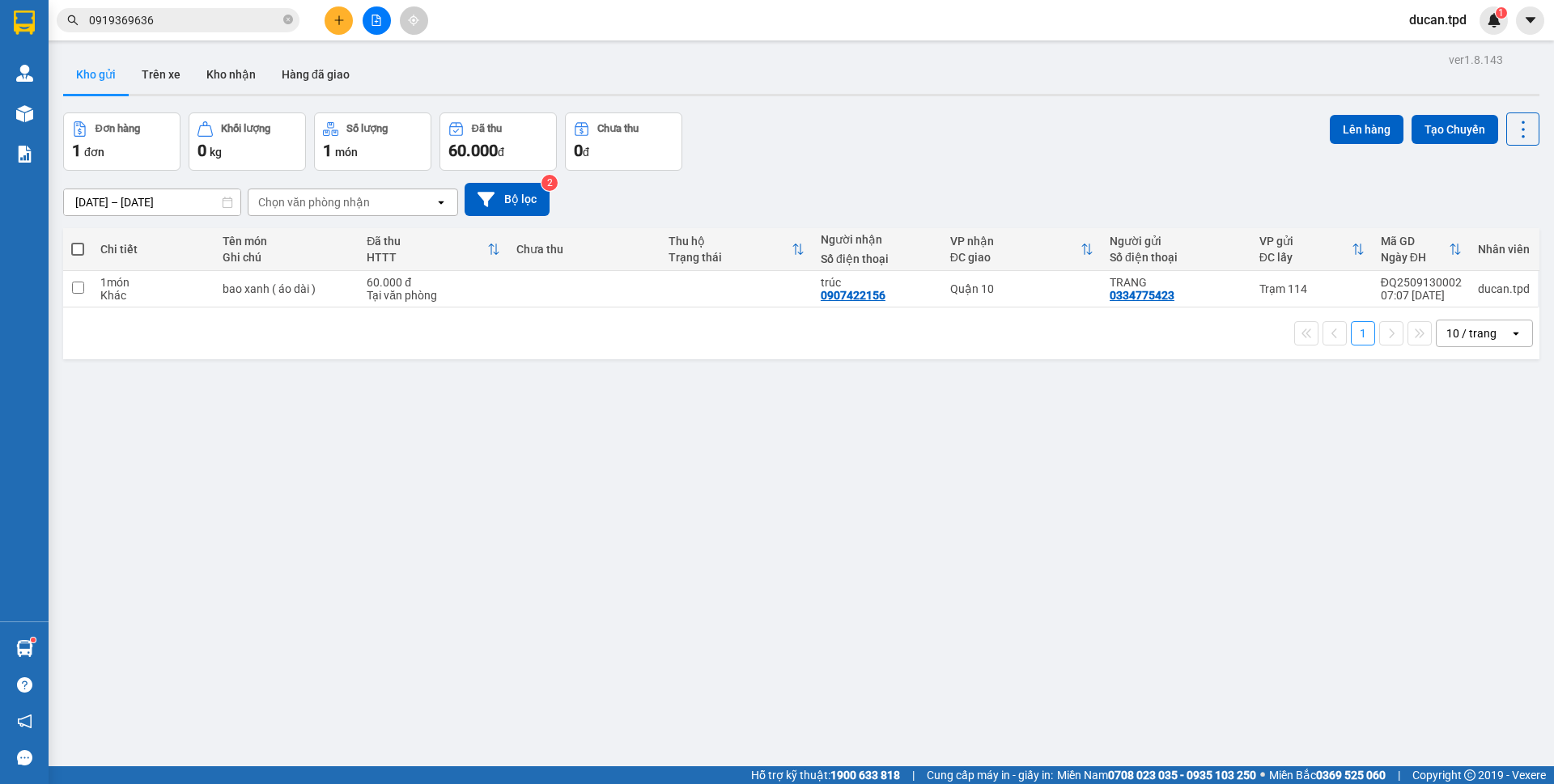
click at [78, 248] on span at bounding box center [78, 249] width 13 height 13
click at [78, 241] on input "checkbox" at bounding box center [78, 241] width 0 height 0
checkbox input "true"
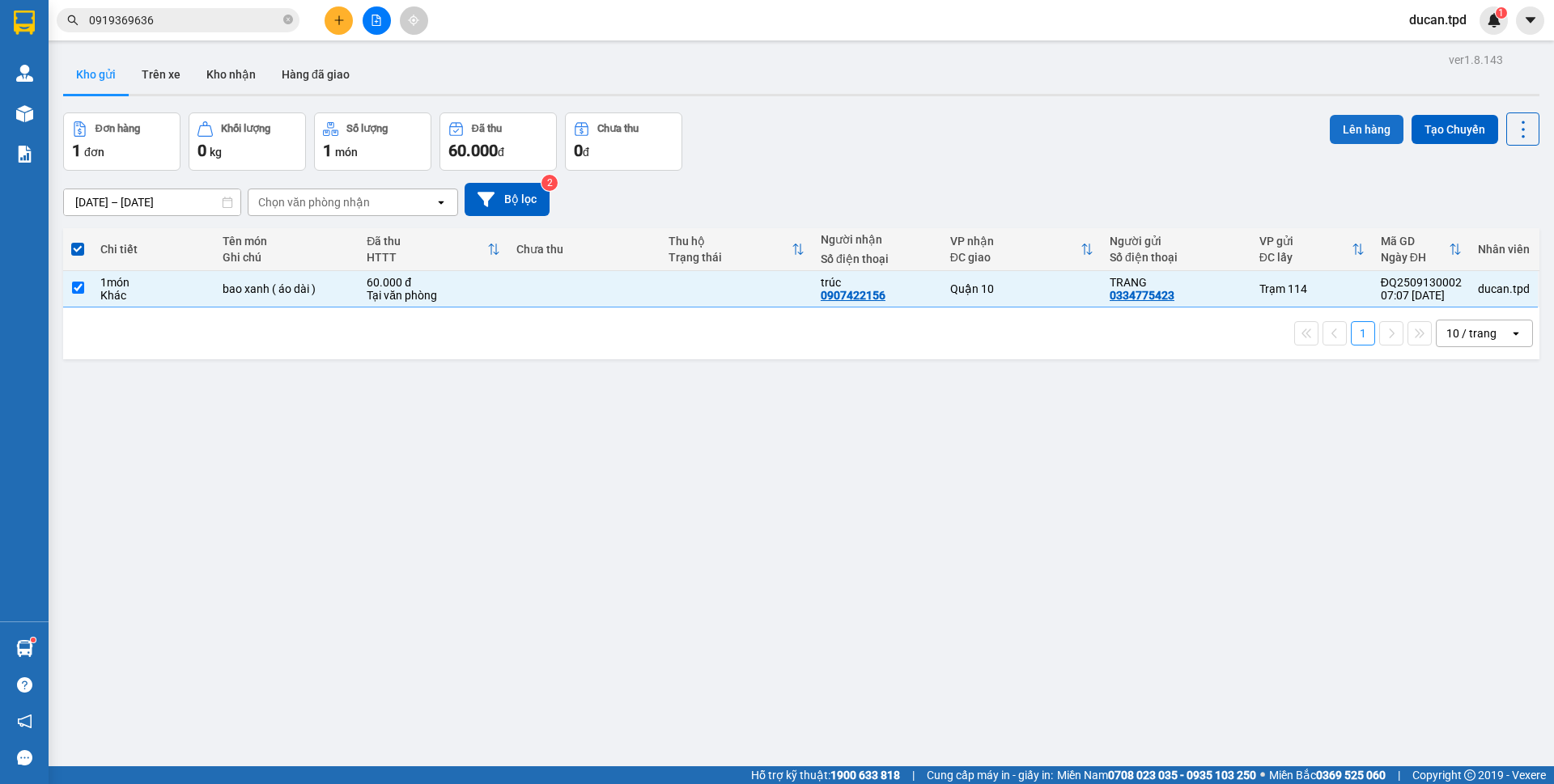
click at [1337, 122] on button "Lên hàng" at bounding box center [1367, 129] width 73 height 29
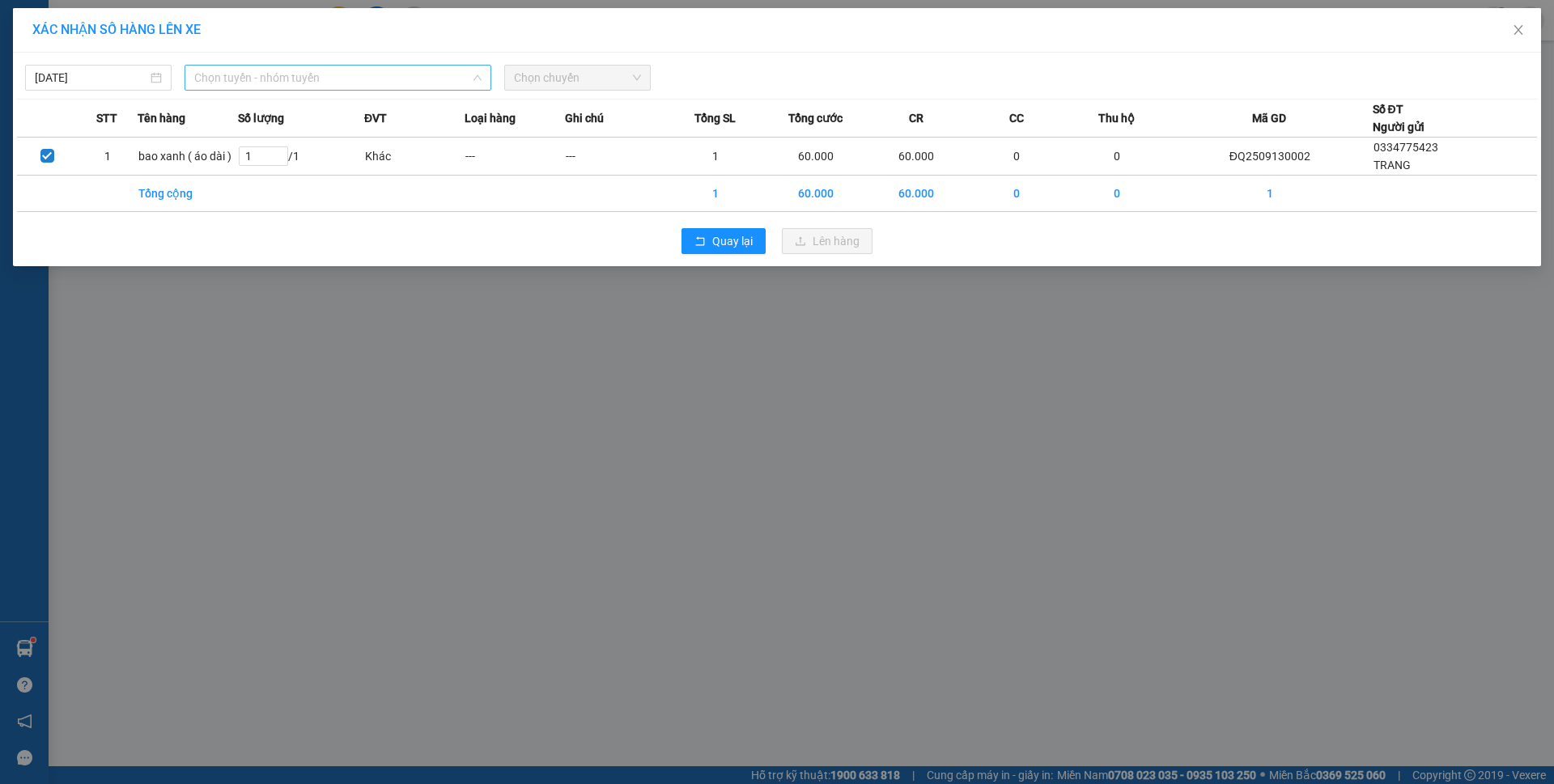
click at [412, 72] on span "Chọn tuyến - nhóm tuyến" at bounding box center [338, 77] width 287 height 24
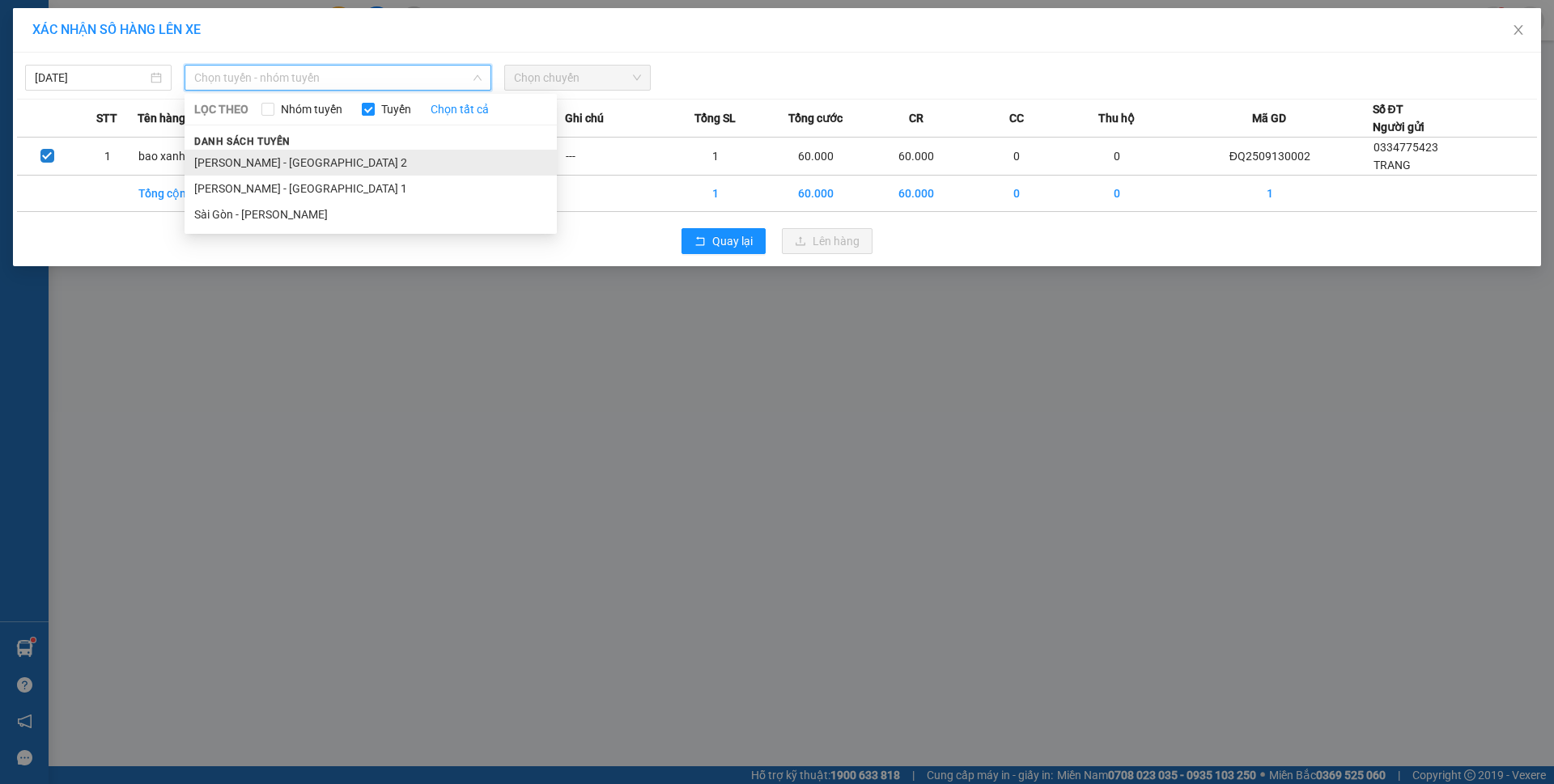
click at [316, 160] on li "Phương Lâm - Sài Gòn 2" at bounding box center [371, 162] width 372 height 26
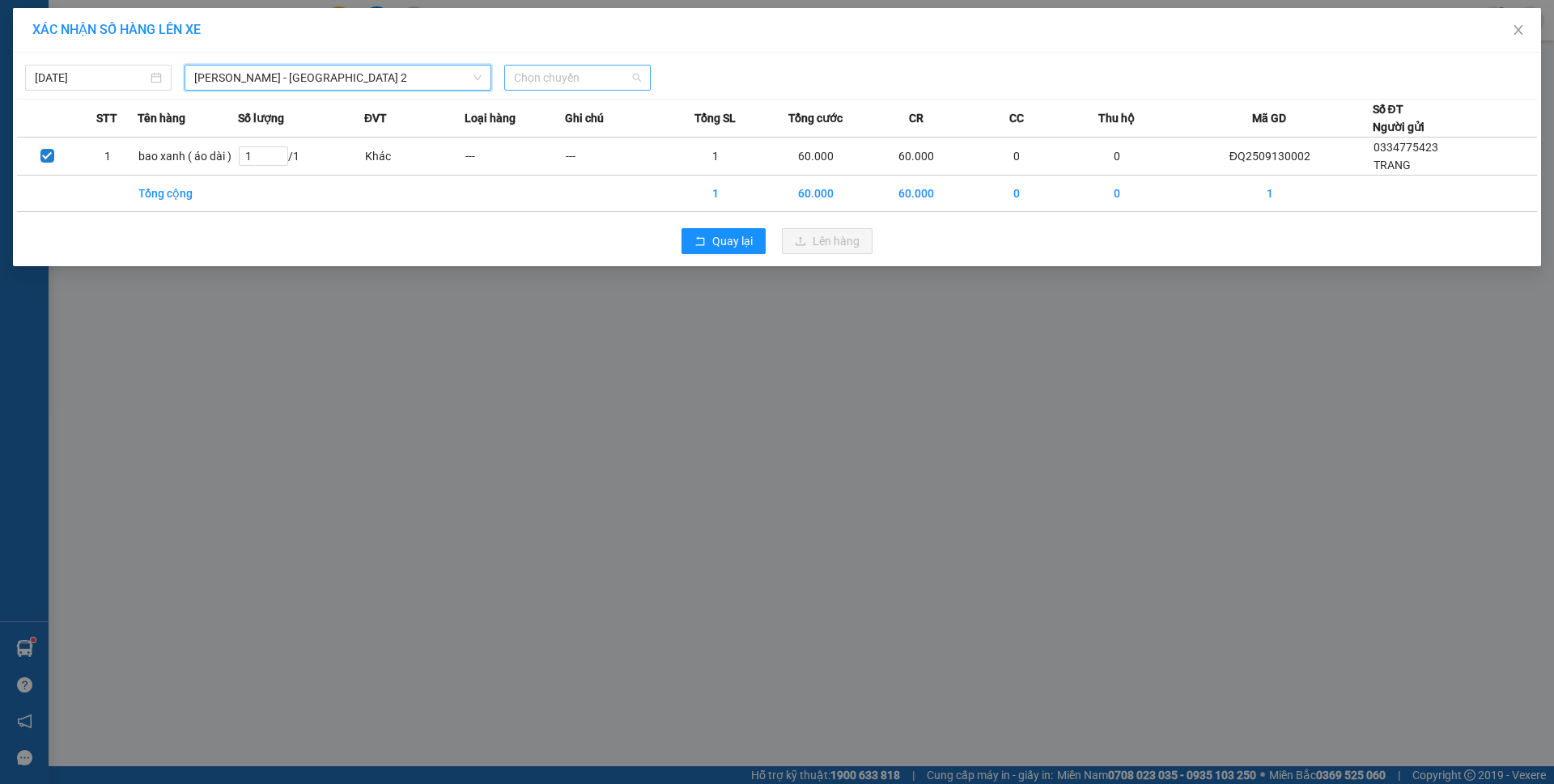
click at [532, 84] on span "Chọn chuyến" at bounding box center [577, 77] width 128 height 24
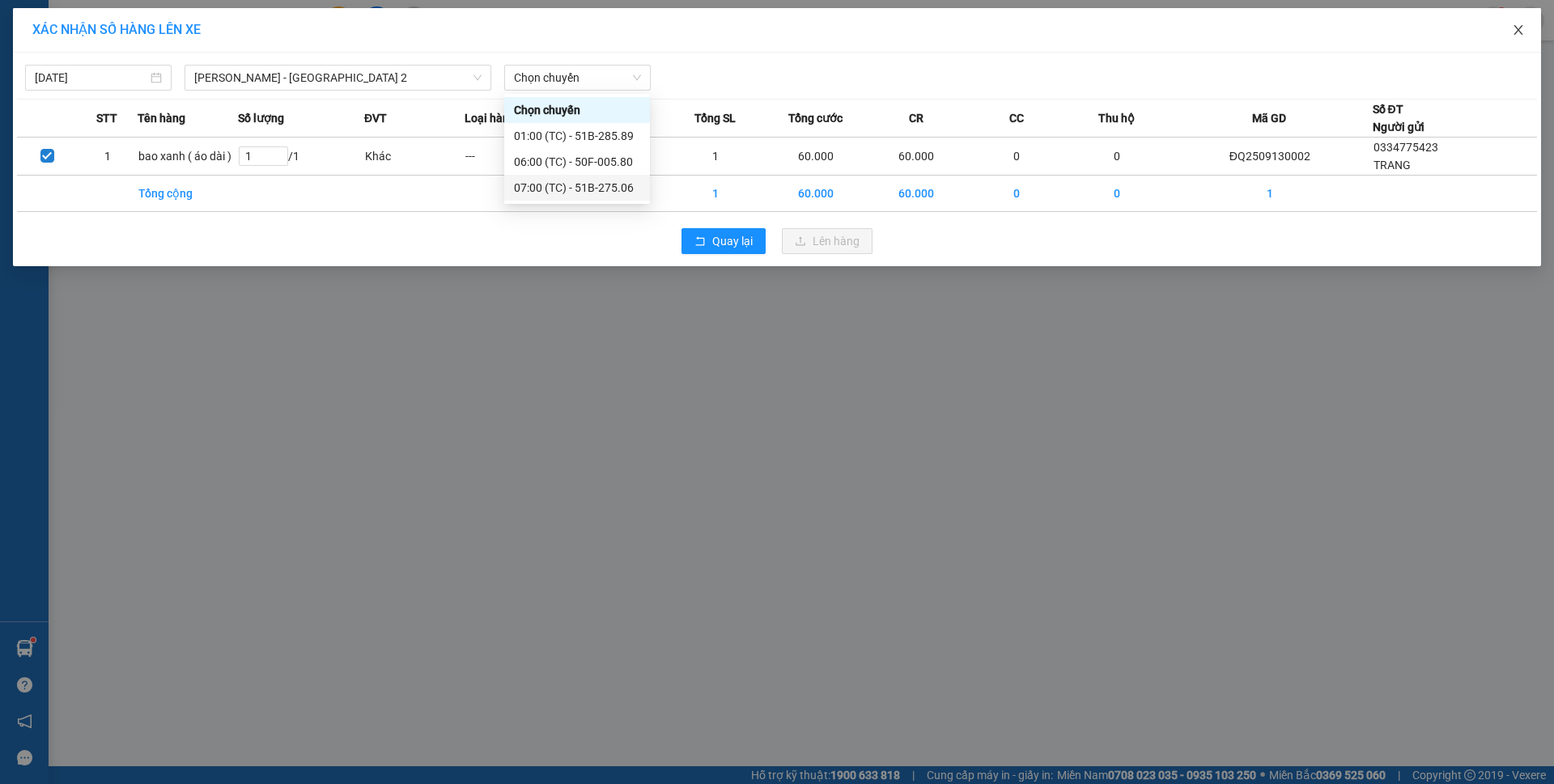
click at [1525, 31] on span "Close" at bounding box center [1517, 30] width 45 height 45
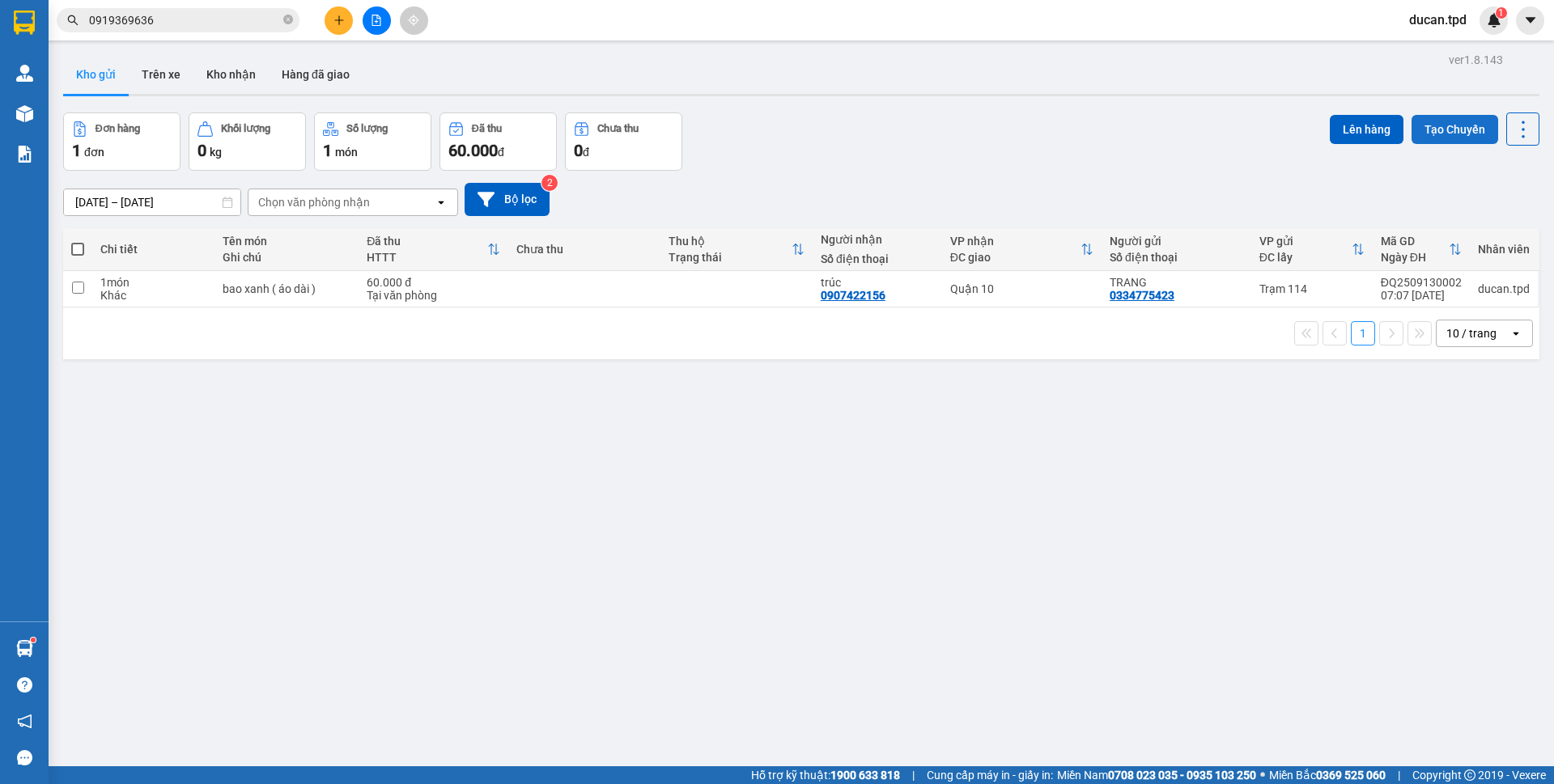
click at [1426, 127] on button "Tạo Chuyến" at bounding box center [1455, 129] width 86 height 29
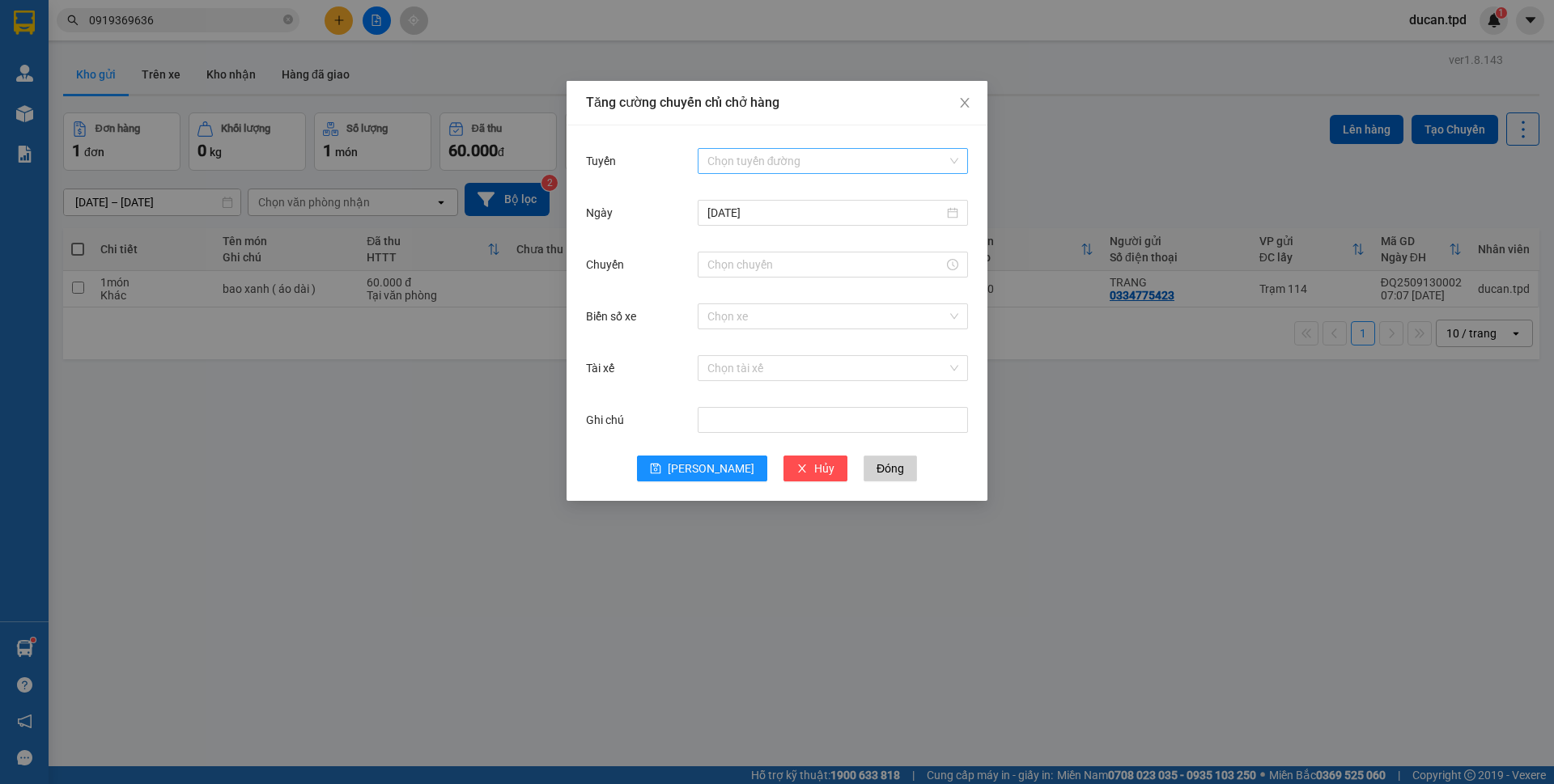
click at [746, 161] on input "Tuyến" at bounding box center [827, 160] width 239 height 24
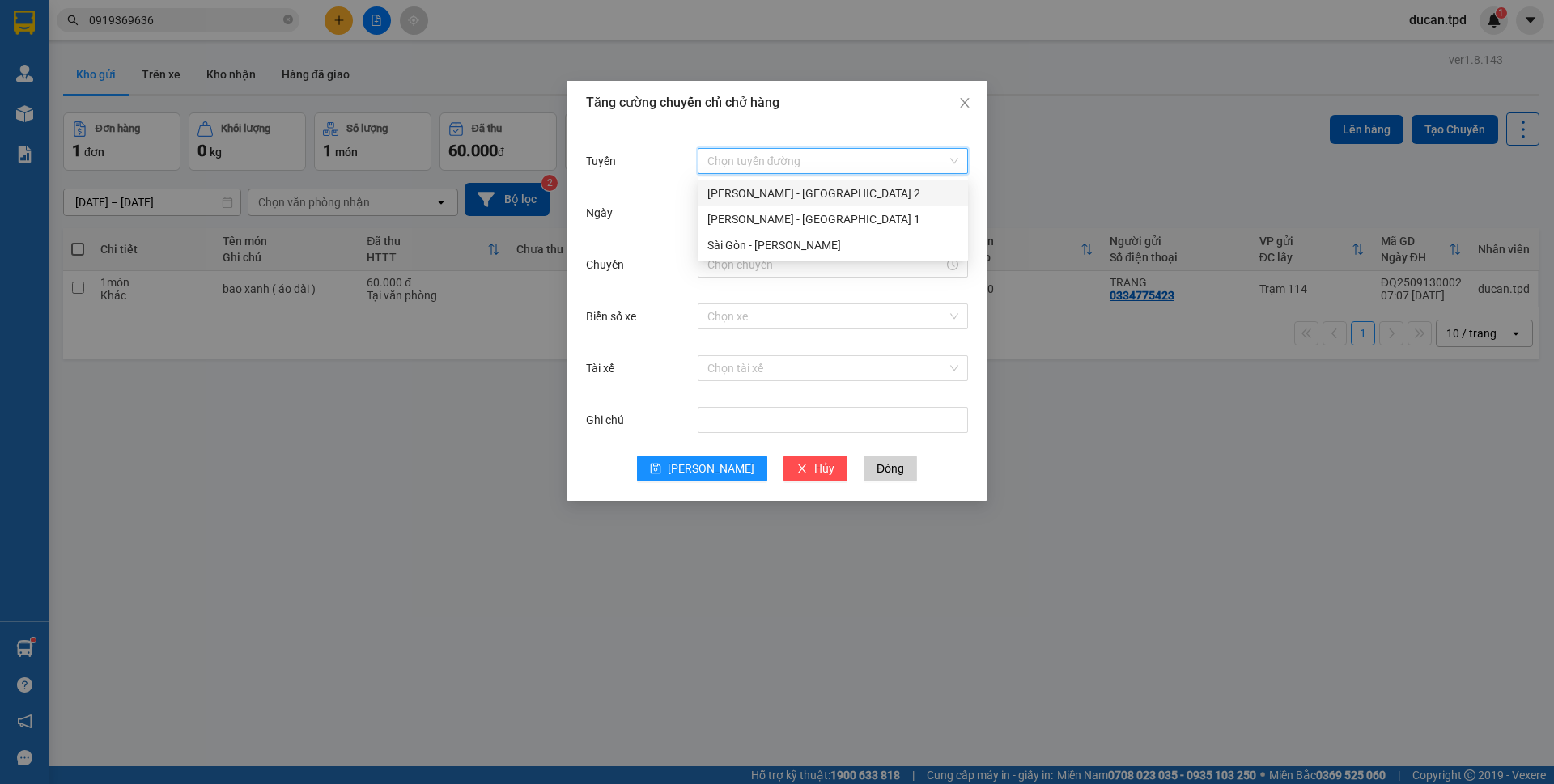
click at [754, 199] on div "Phương Lâm - Sài Gòn 2" at bounding box center [832, 193] width 250 height 17
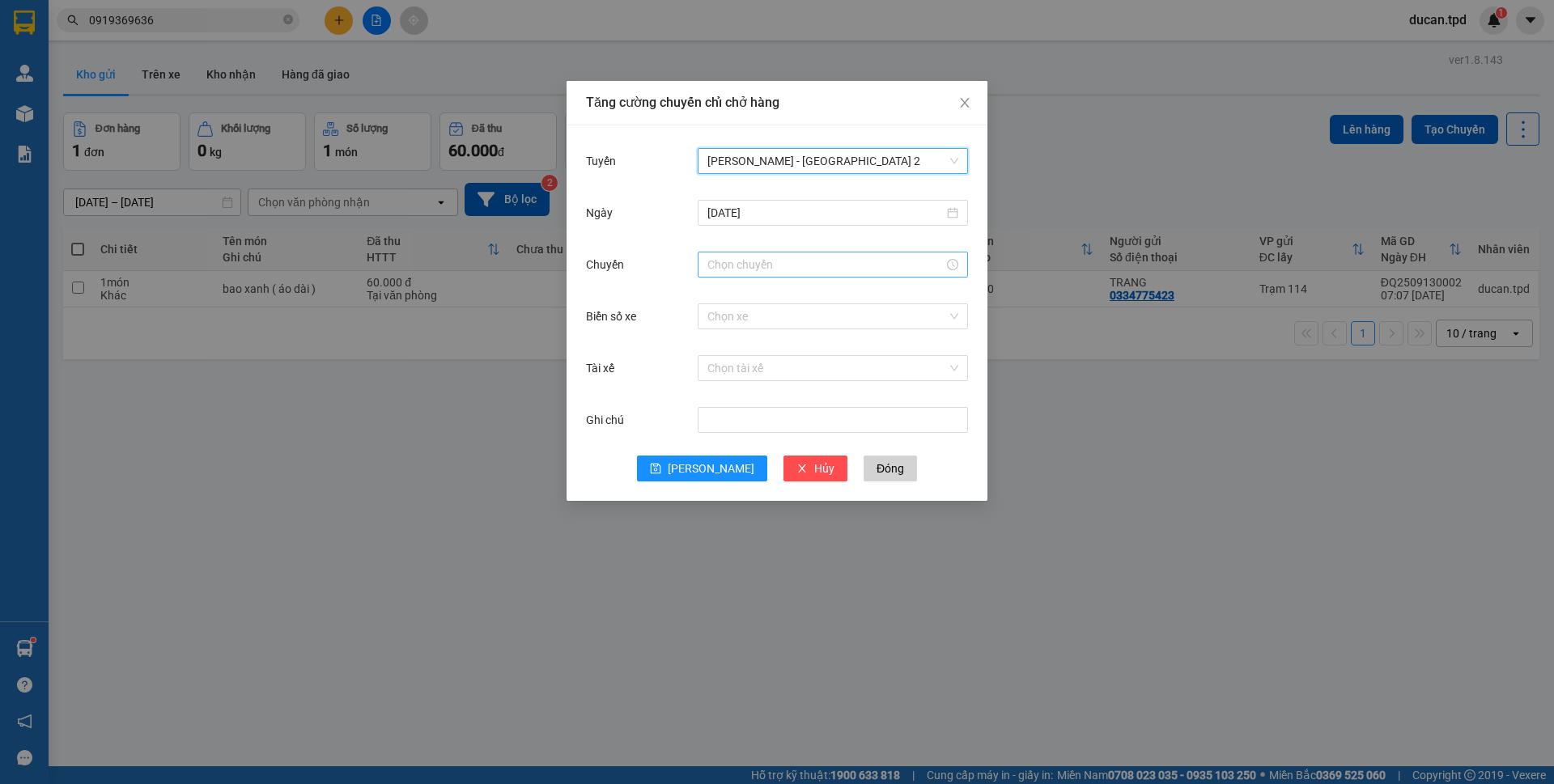
click at [758, 271] on input "Chuyến" at bounding box center [826, 264] width 237 height 17
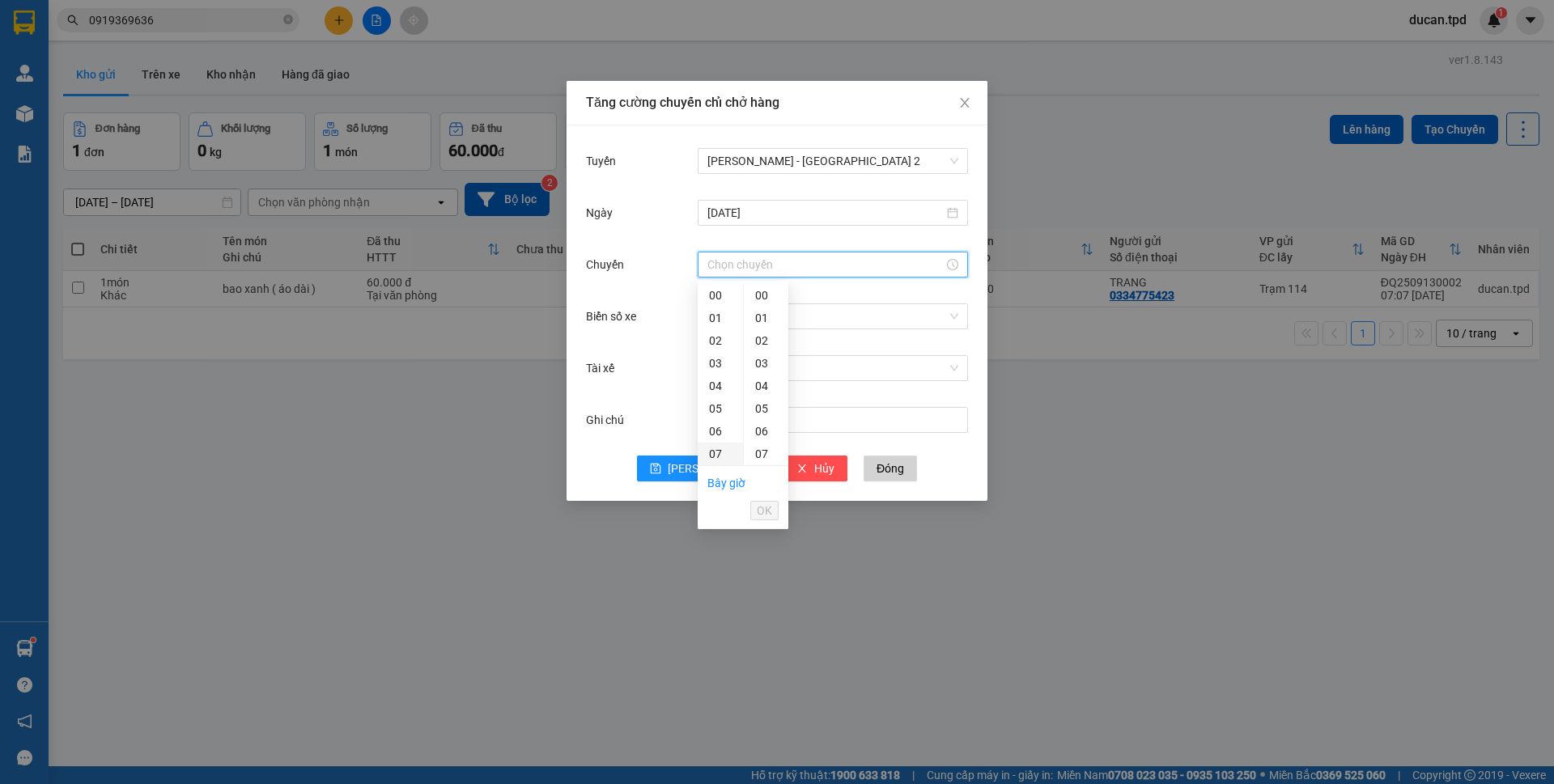
click at [712, 459] on div "07" at bounding box center [720, 454] width 45 height 23
click at [759, 325] on div "01" at bounding box center [766, 317] width 45 height 23
type input "07:01"
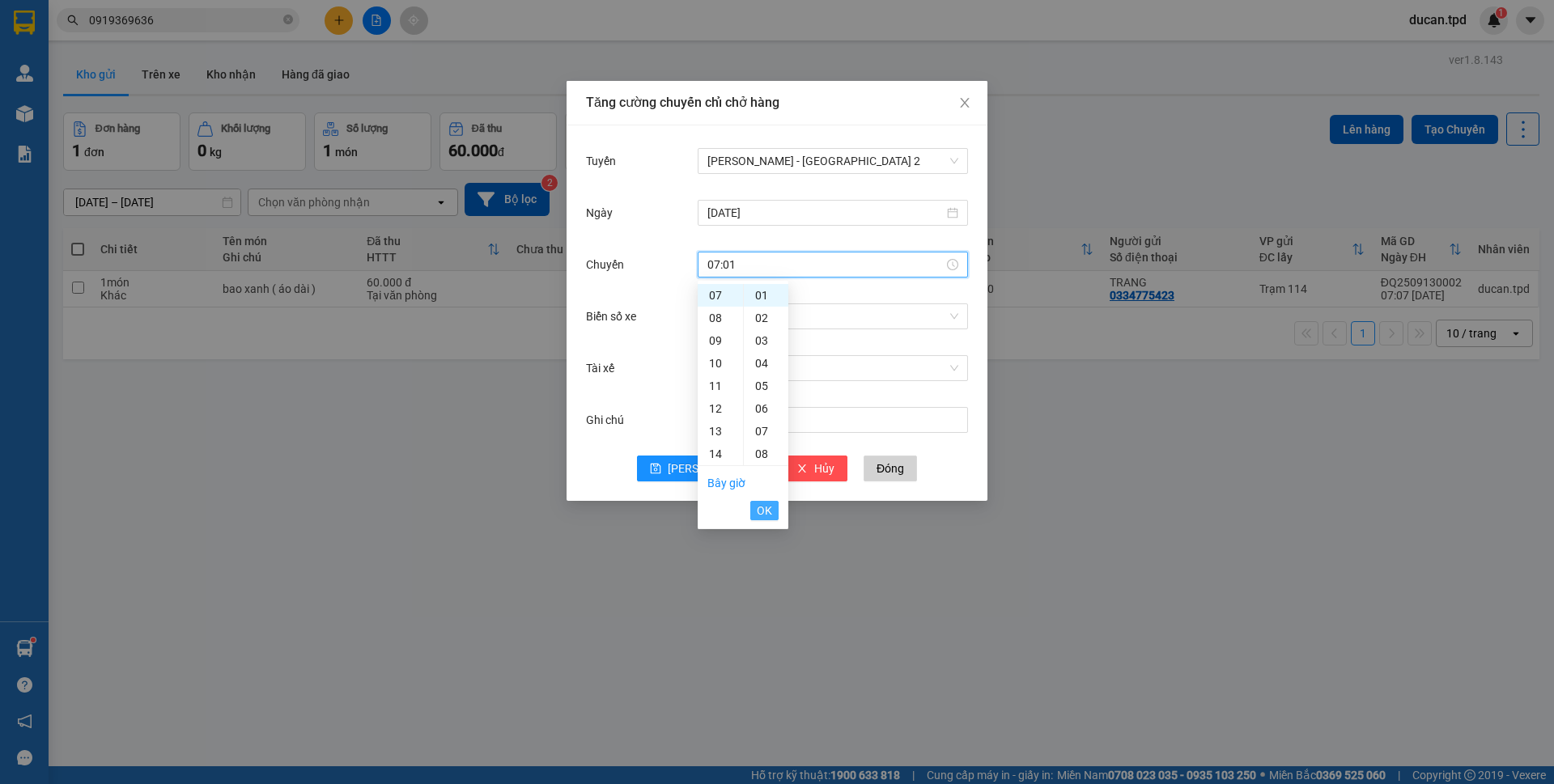
click at [770, 504] on span "OK" at bounding box center [764, 510] width 16 height 17
click at [811, 316] on input "Biển số xe" at bounding box center [827, 316] width 239 height 24
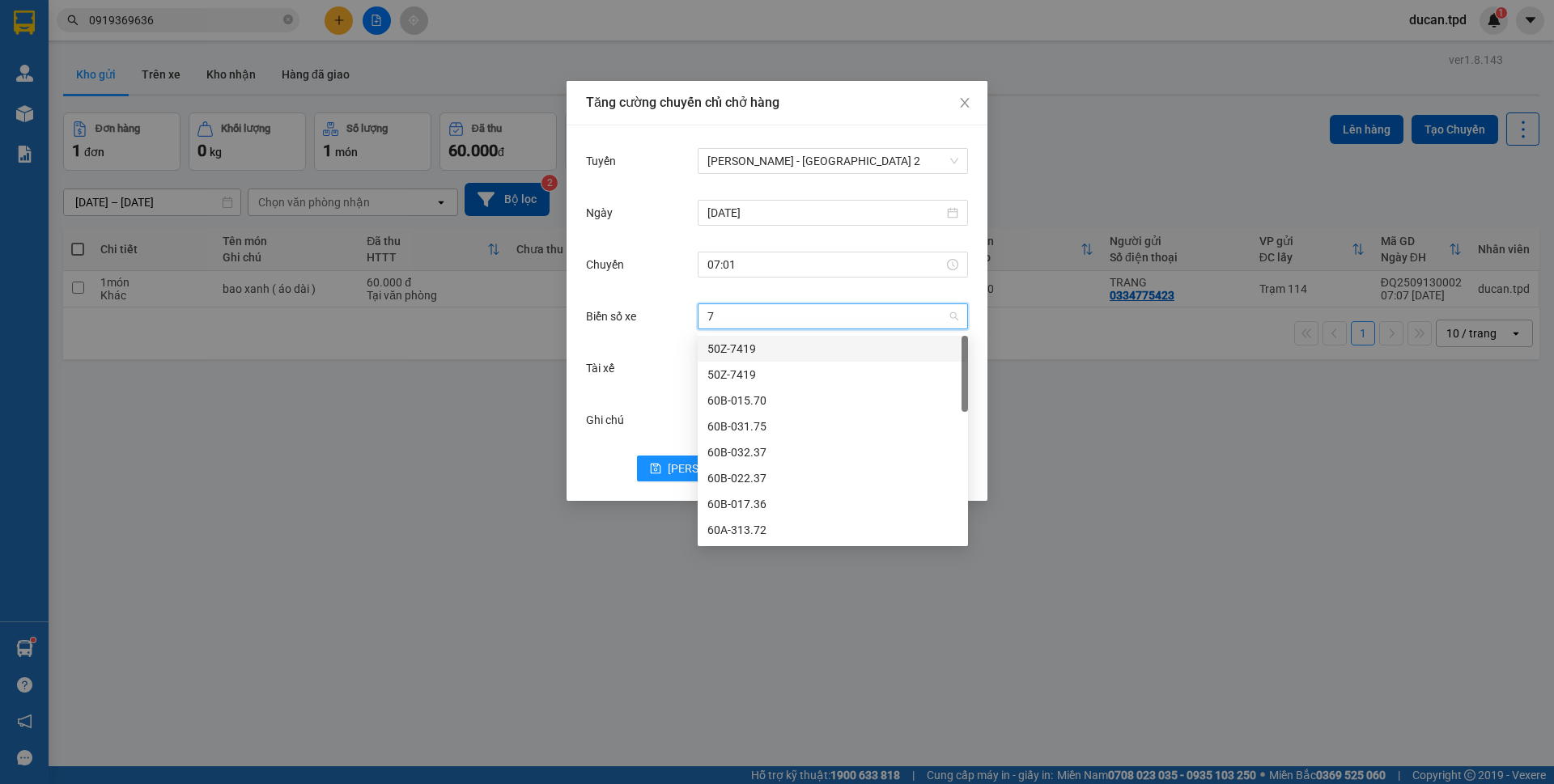
type input "74"
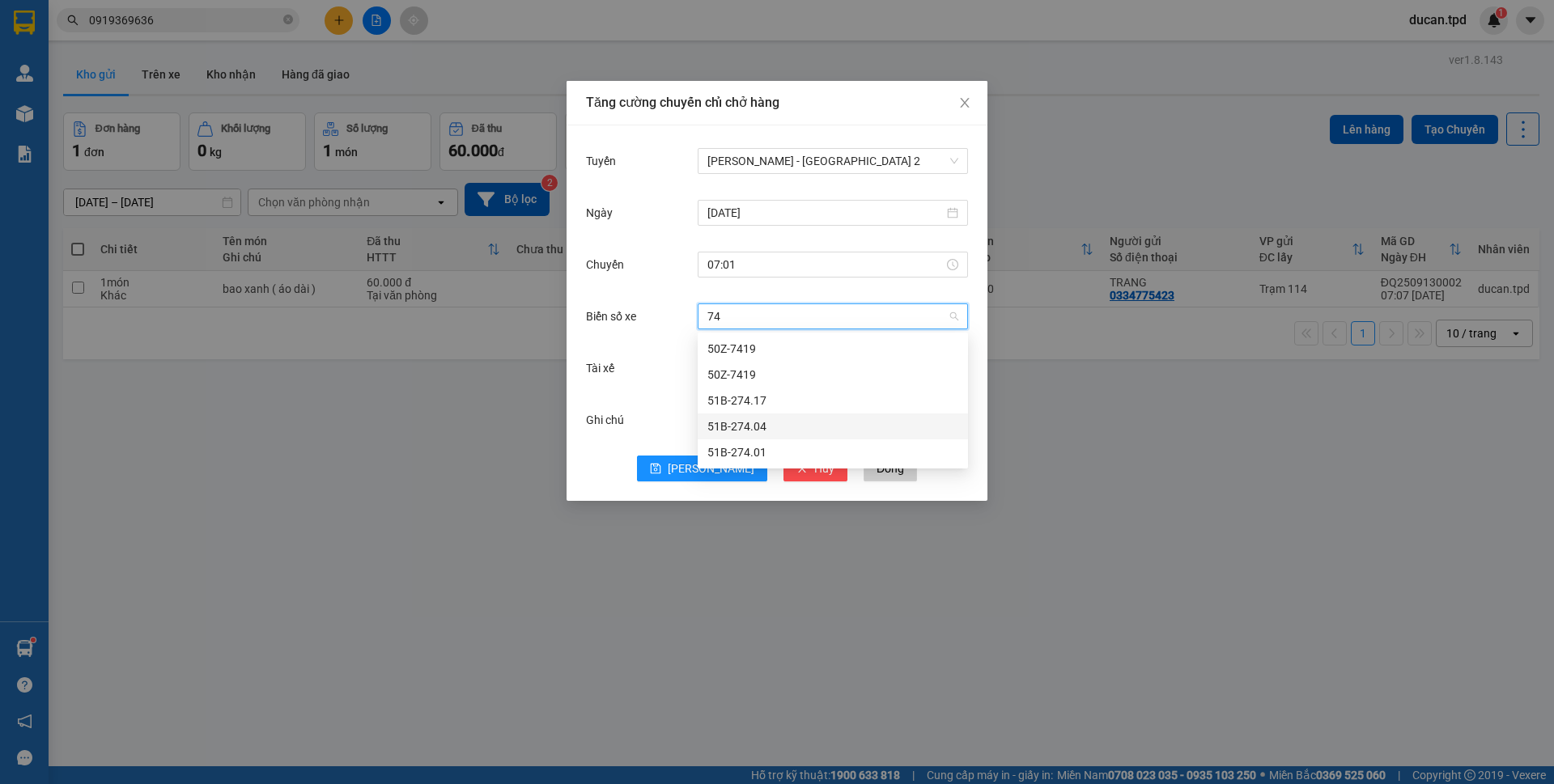
click at [769, 424] on div "51B-274.04" at bounding box center [832, 425] width 250 height 17
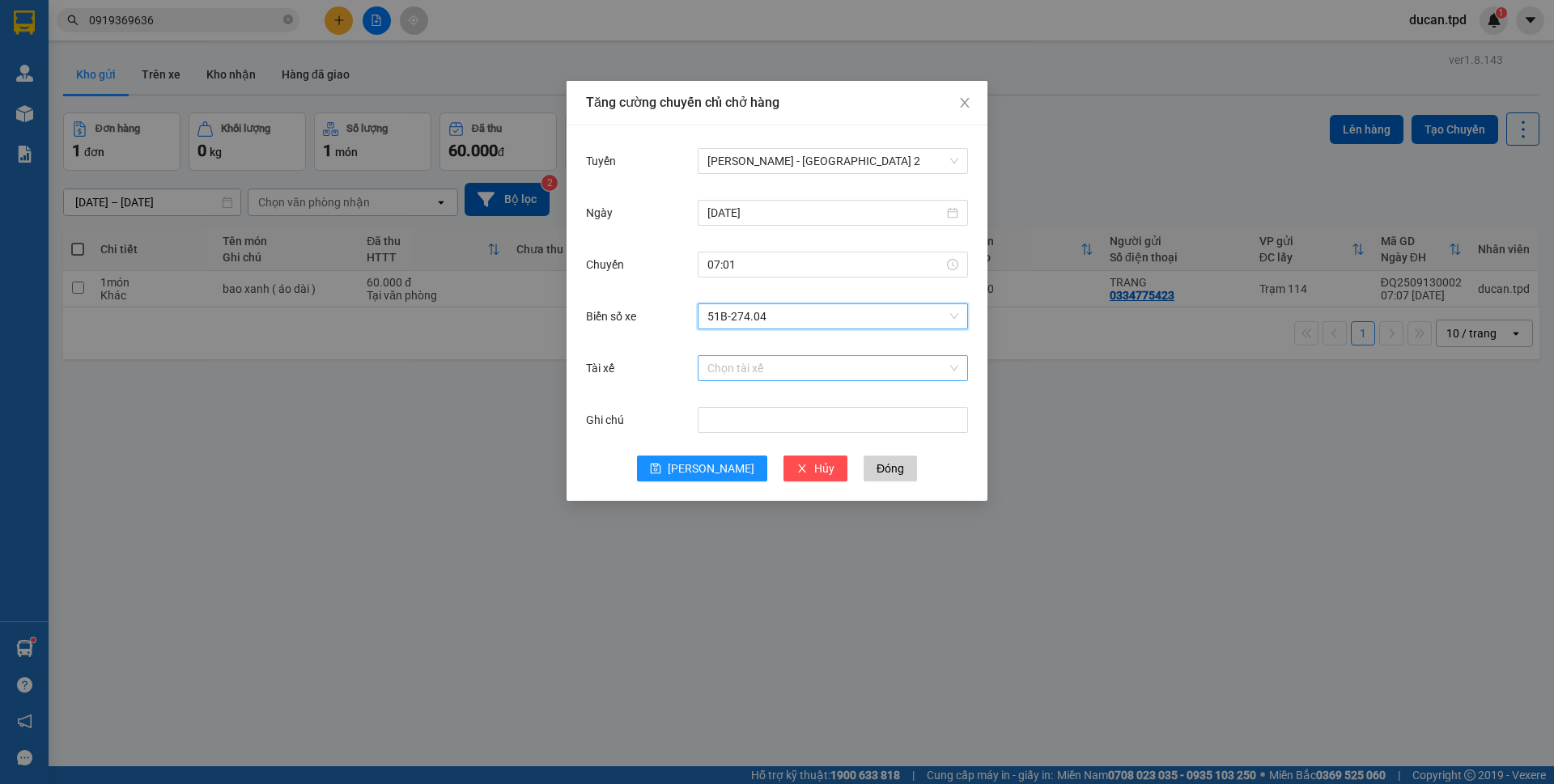
click at [765, 356] on input "Tài xế" at bounding box center [827, 368] width 239 height 24
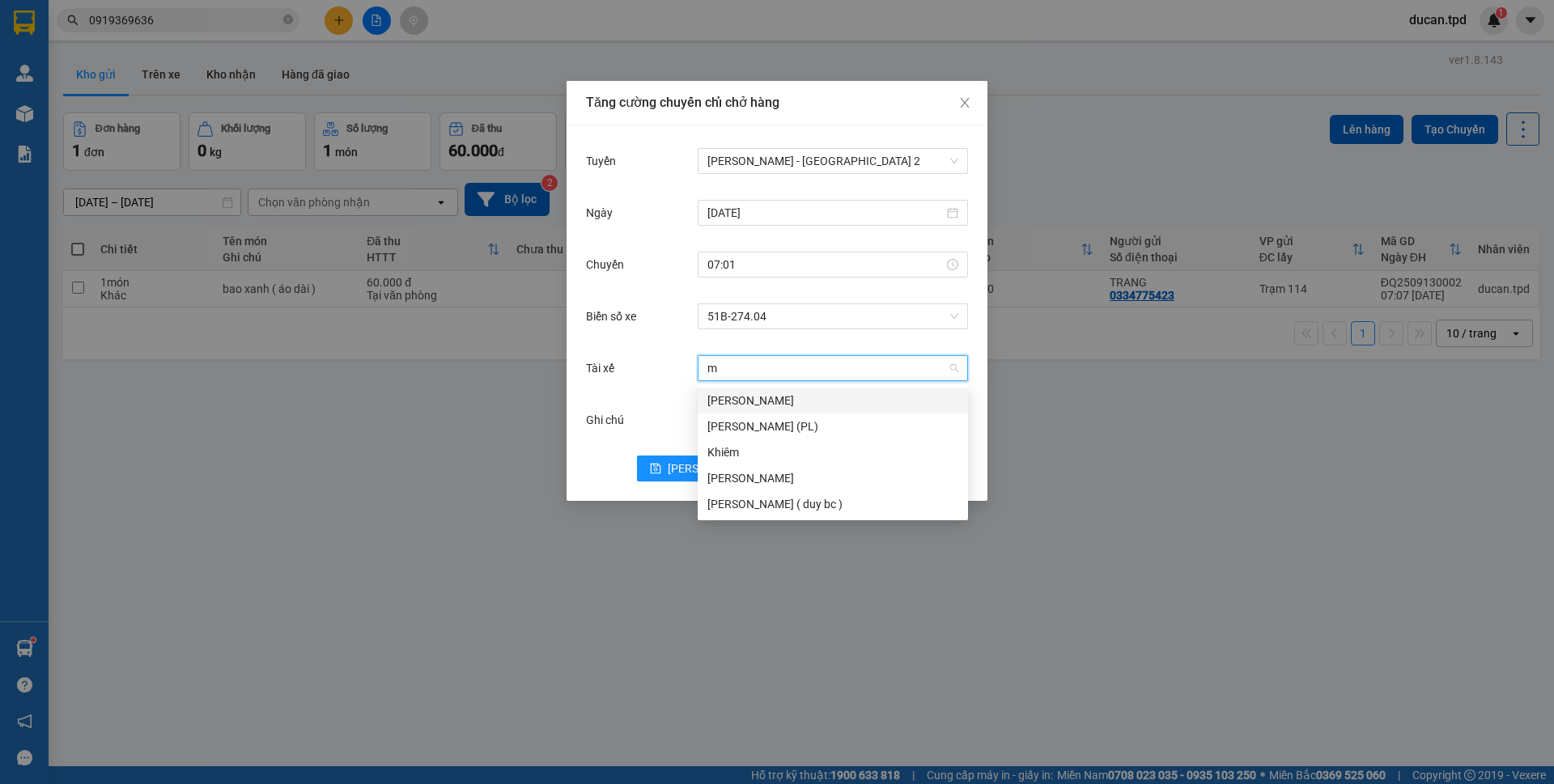
type input "mi"
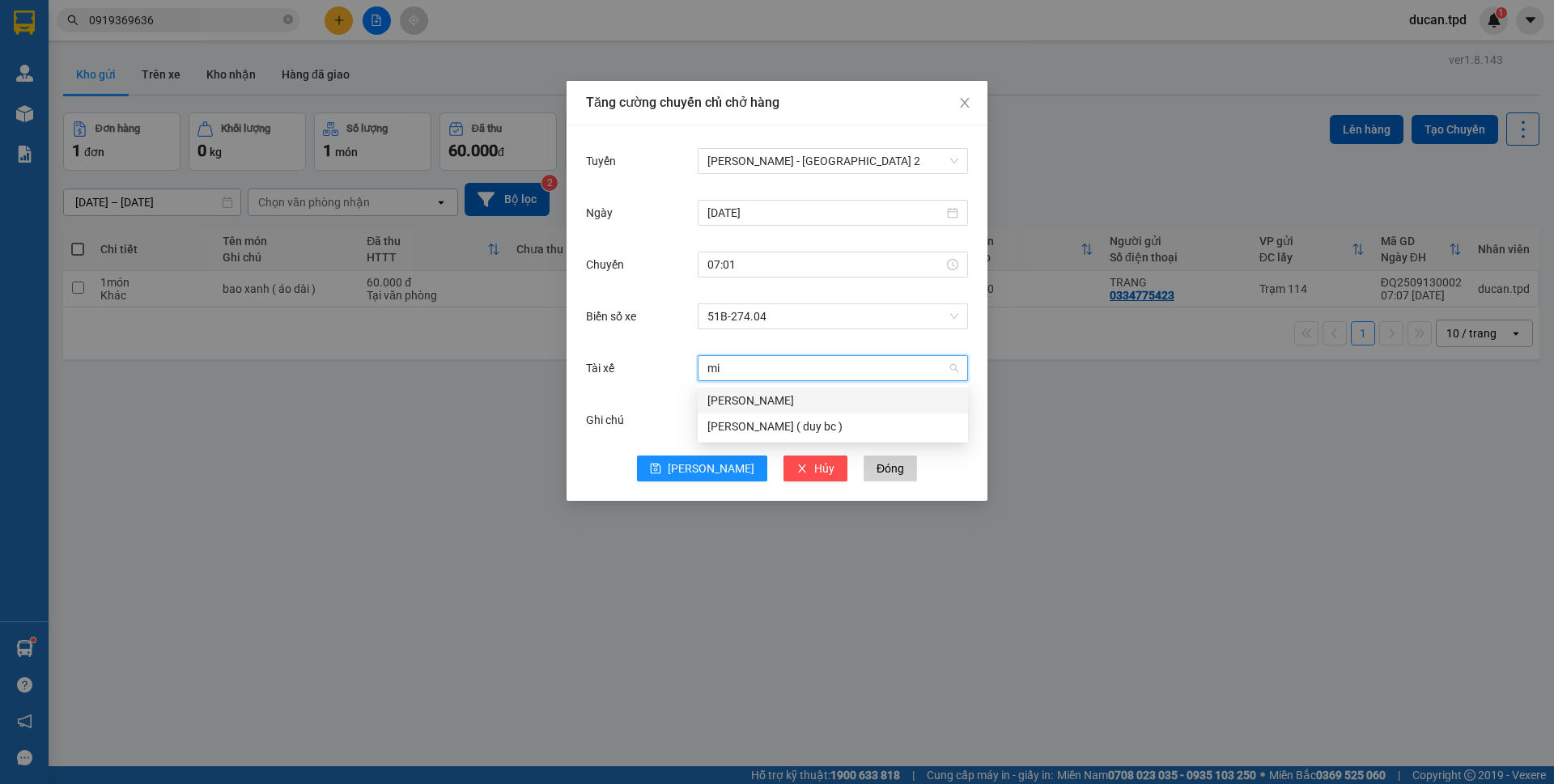
click at [748, 405] on div "quang minh" at bounding box center [832, 400] width 250 height 17
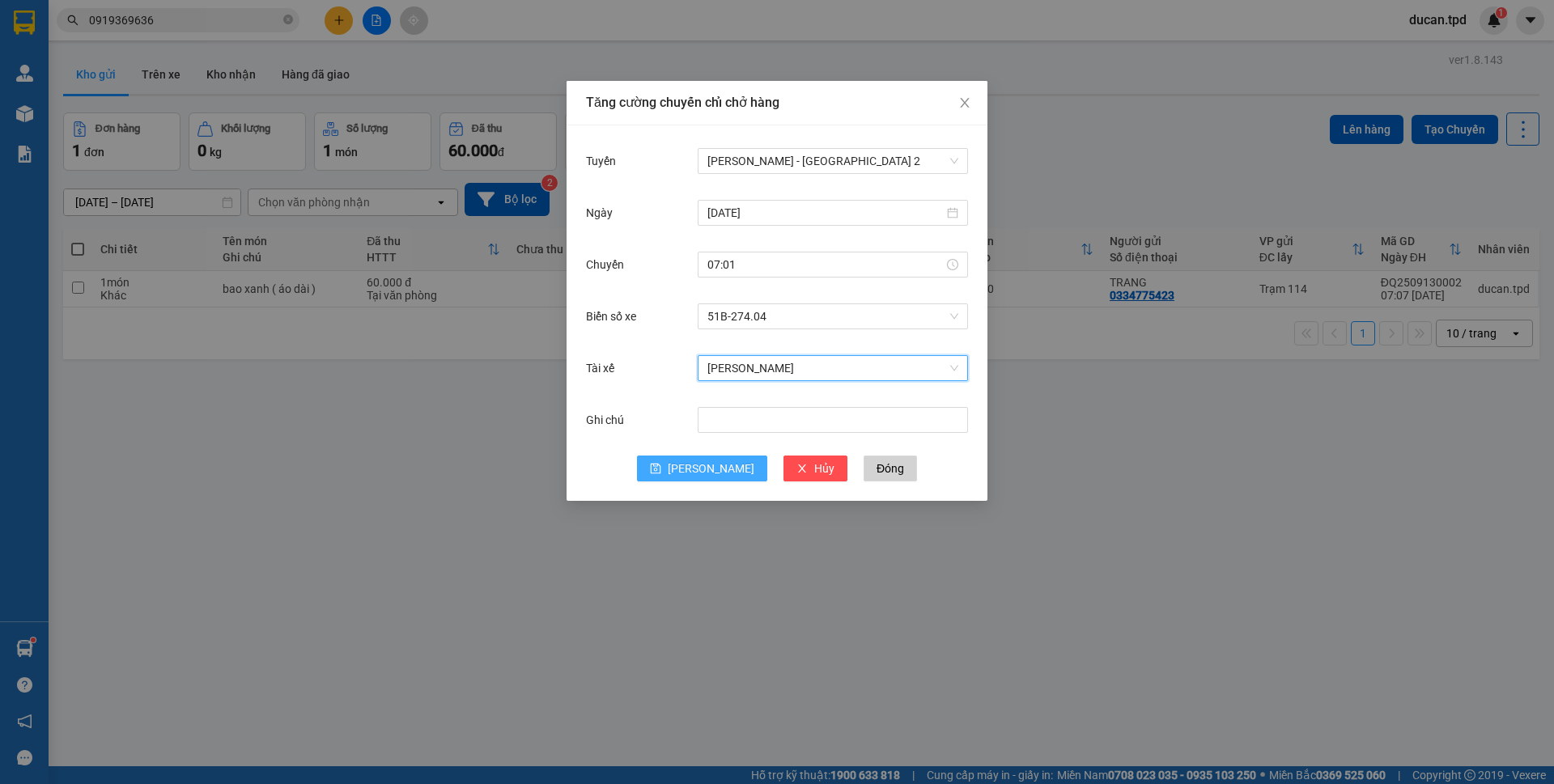
click at [712, 467] on span "Lưu" at bounding box center [711, 468] width 86 height 17
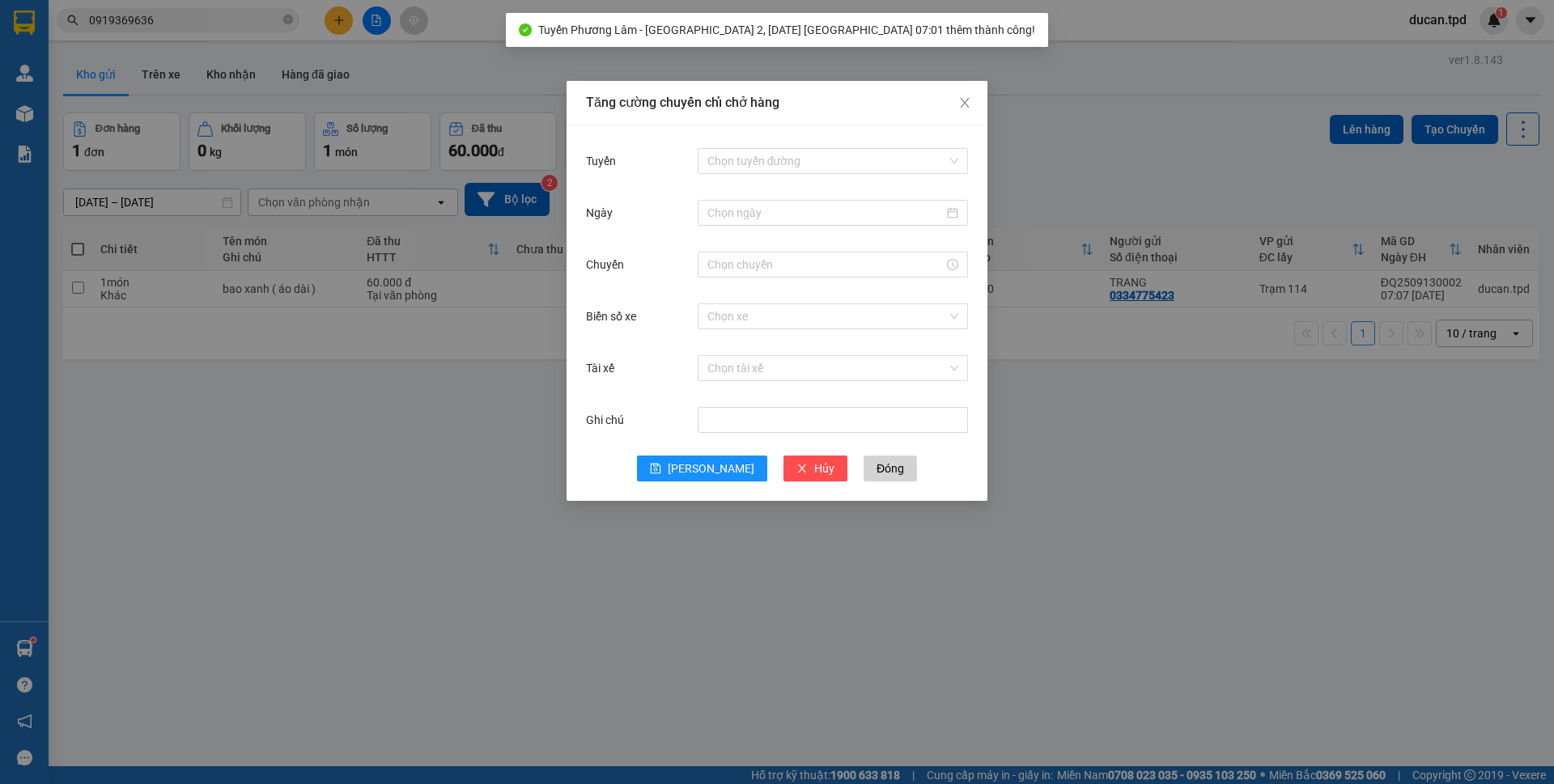
click at [360, 453] on div "Tăng cường chuyến chỉ chở hàng Tuyến Chọn tuyến đường Ngày Chuyến Biển số xe Ch…" at bounding box center [777, 392] width 1554 height 784
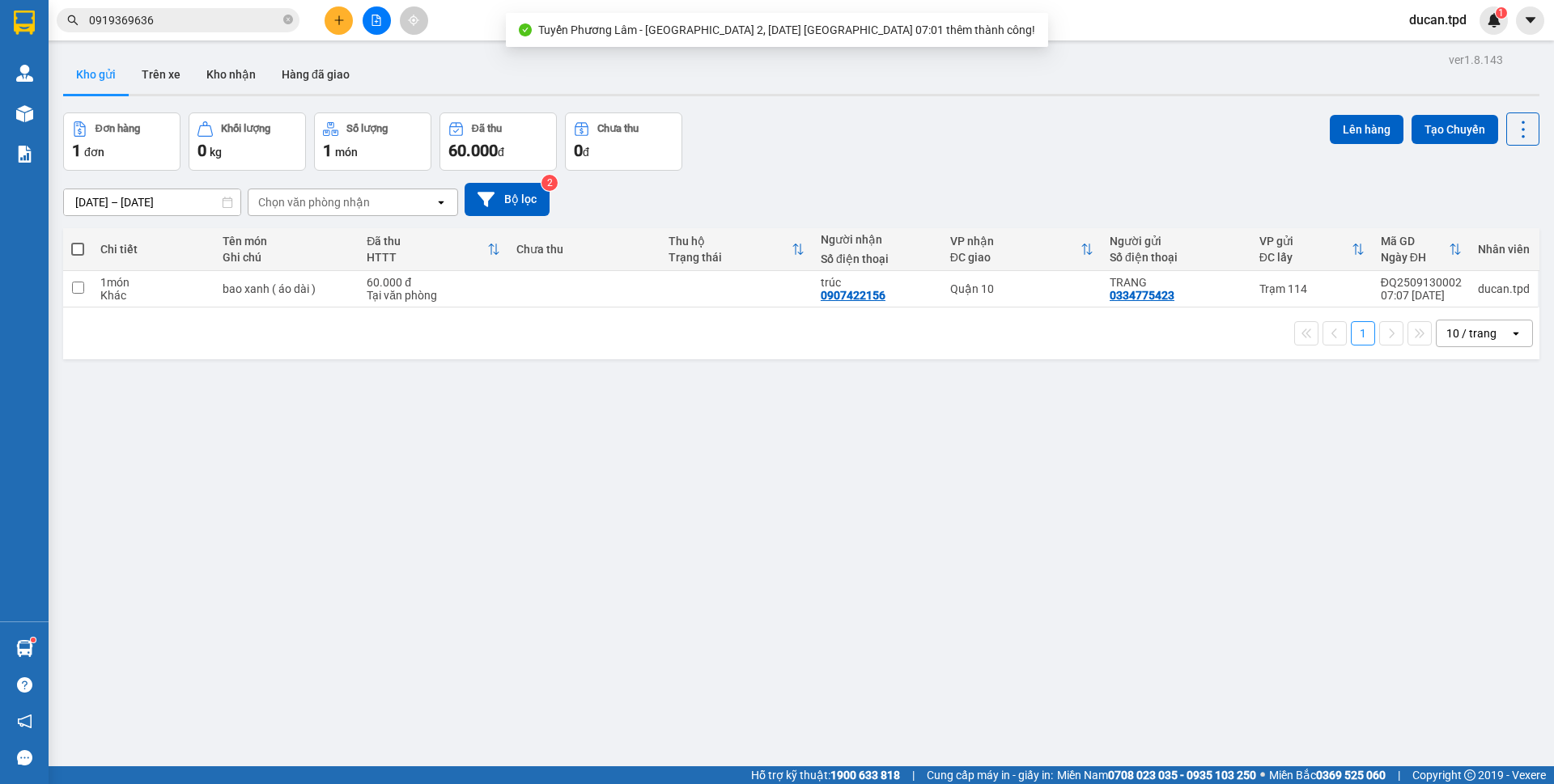
click at [72, 248] on span at bounding box center [78, 249] width 13 height 13
click at [78, 241] on input "checkbox" at bounding box center [78, 241] width 0 height 0
checkbox input "true"
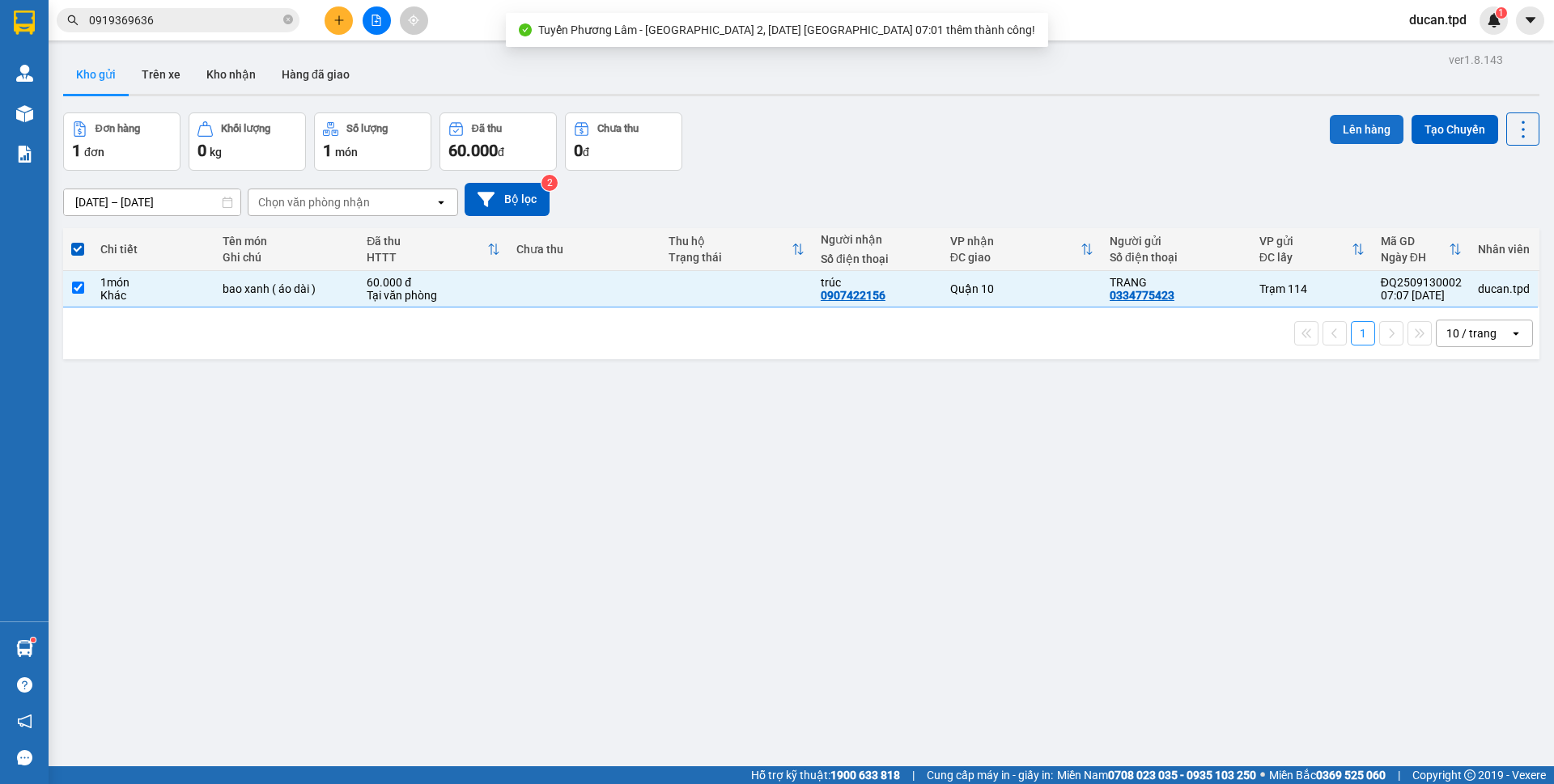
click at [1344, 137] on button "Lên hàng" at bounding box center [1367, 129] width 73 height 29
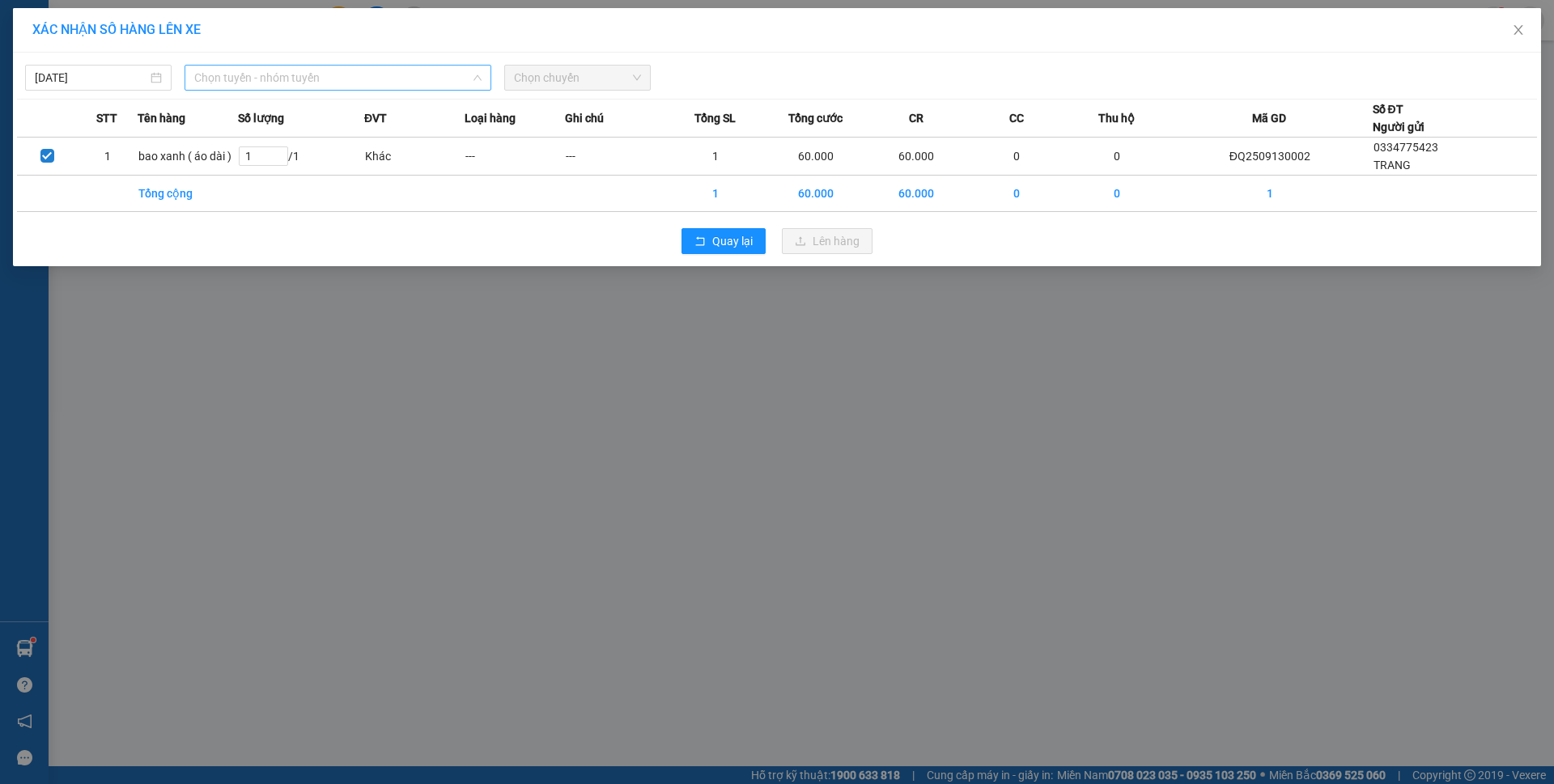
click at [348, 81] on span "Chọn tuyến - nhóm tuyến" at bounding box center [338, 77] width 287 height 24
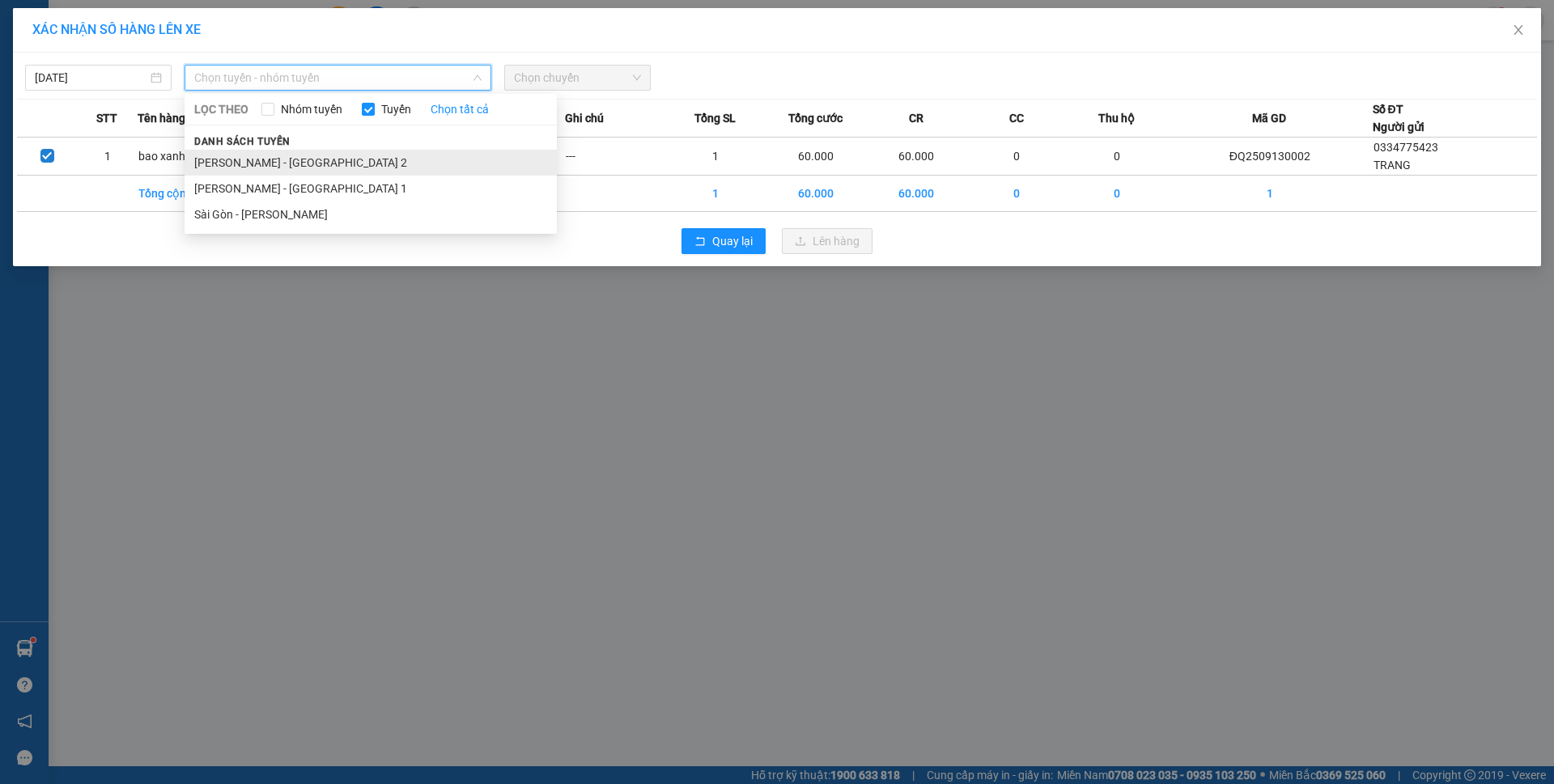
click at [313, 165] on li "Phương Lâm - Sài Gòn 2" at bounding box center [371, 162] width 372 height 26
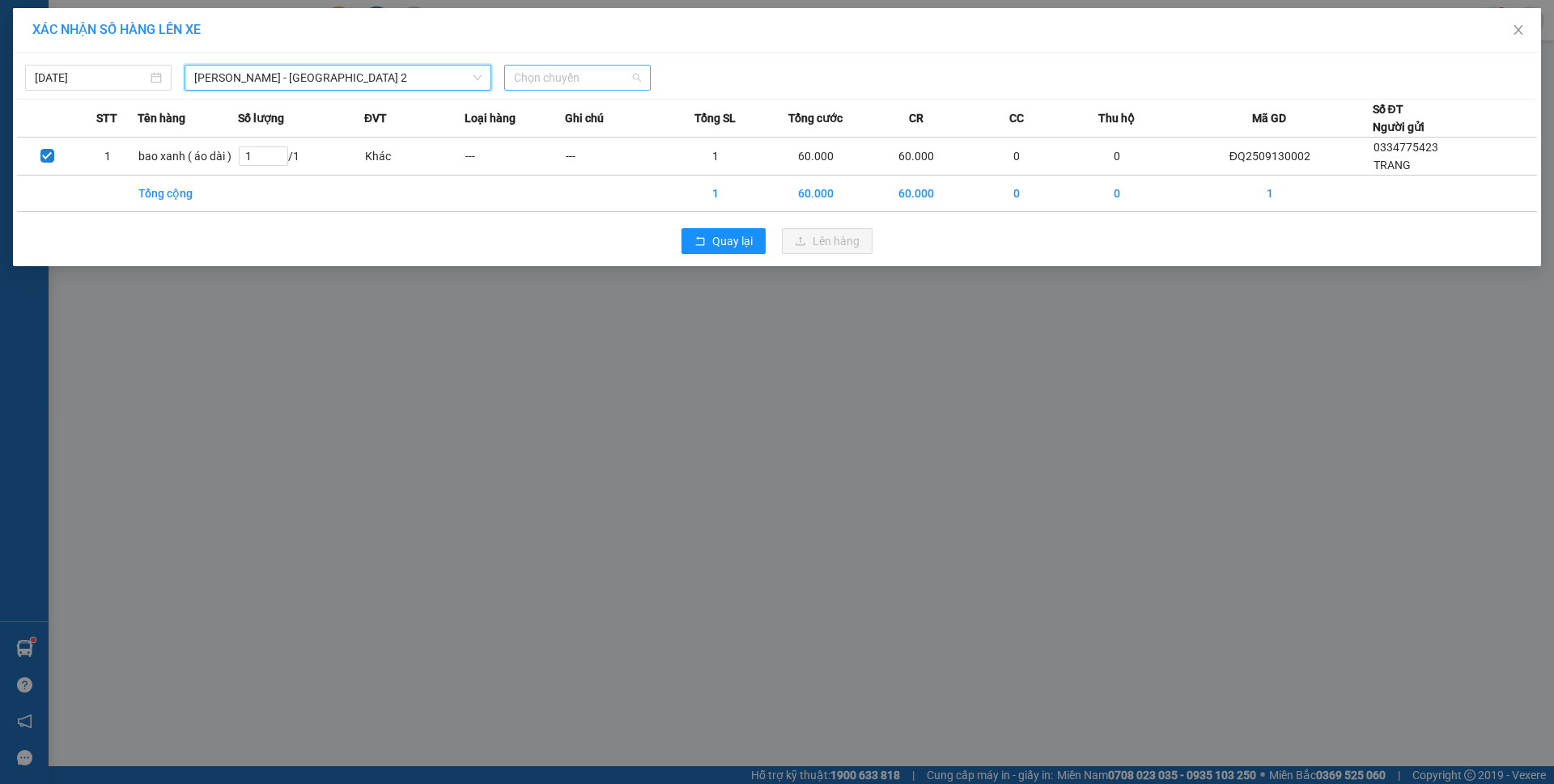
click at [578, 81] on span "Chọn chuyến" at bounding box center [577, 77] width 128 height 24
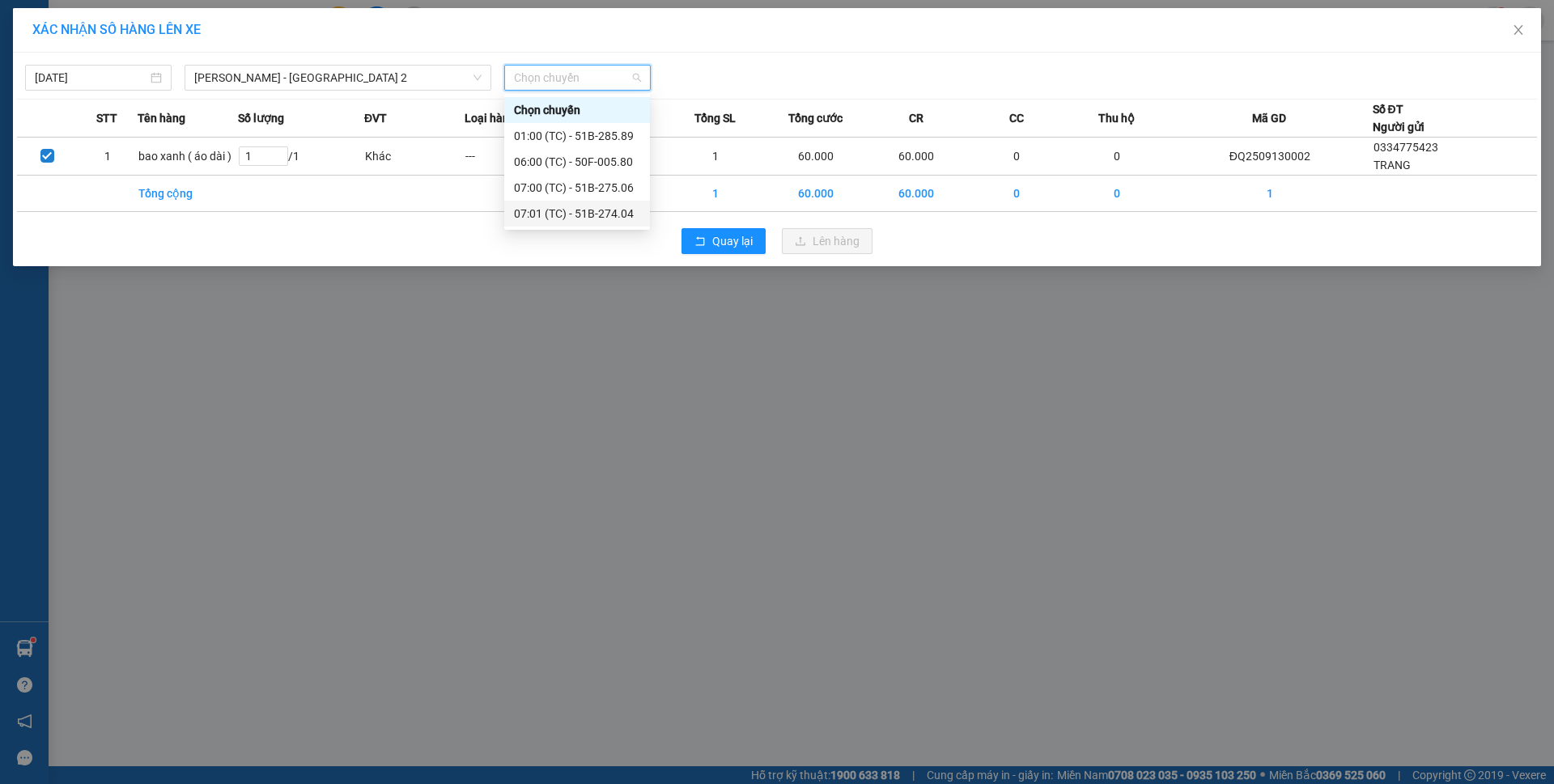
click at [581, 214] on div "07:01 (TC) - 51B-274.04" at bounding box center [577, 213] width 127 height 17
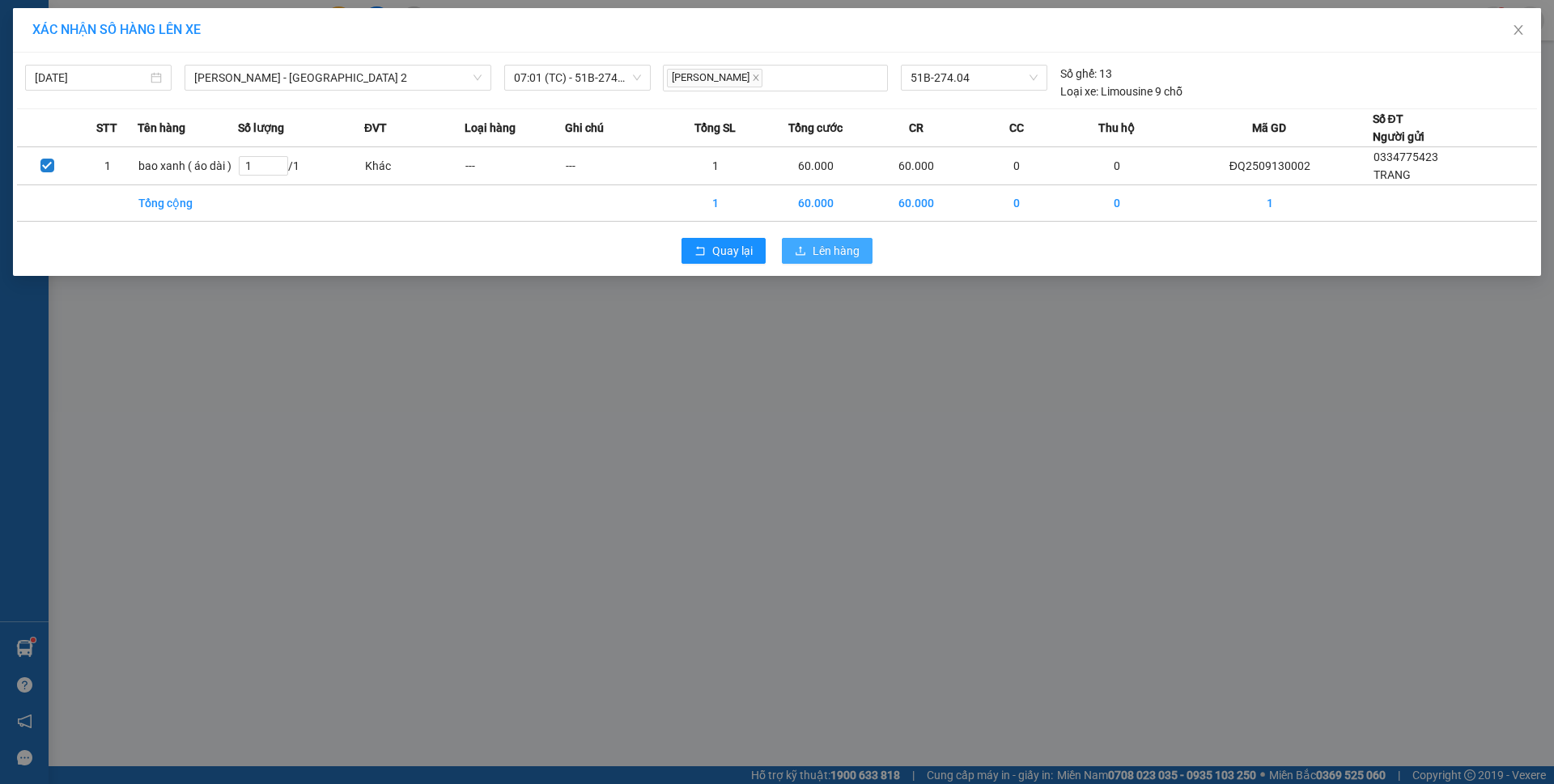
click at [859, 250] on span "Lên hàng" at bounding box center [836, 250] width 47 height 17
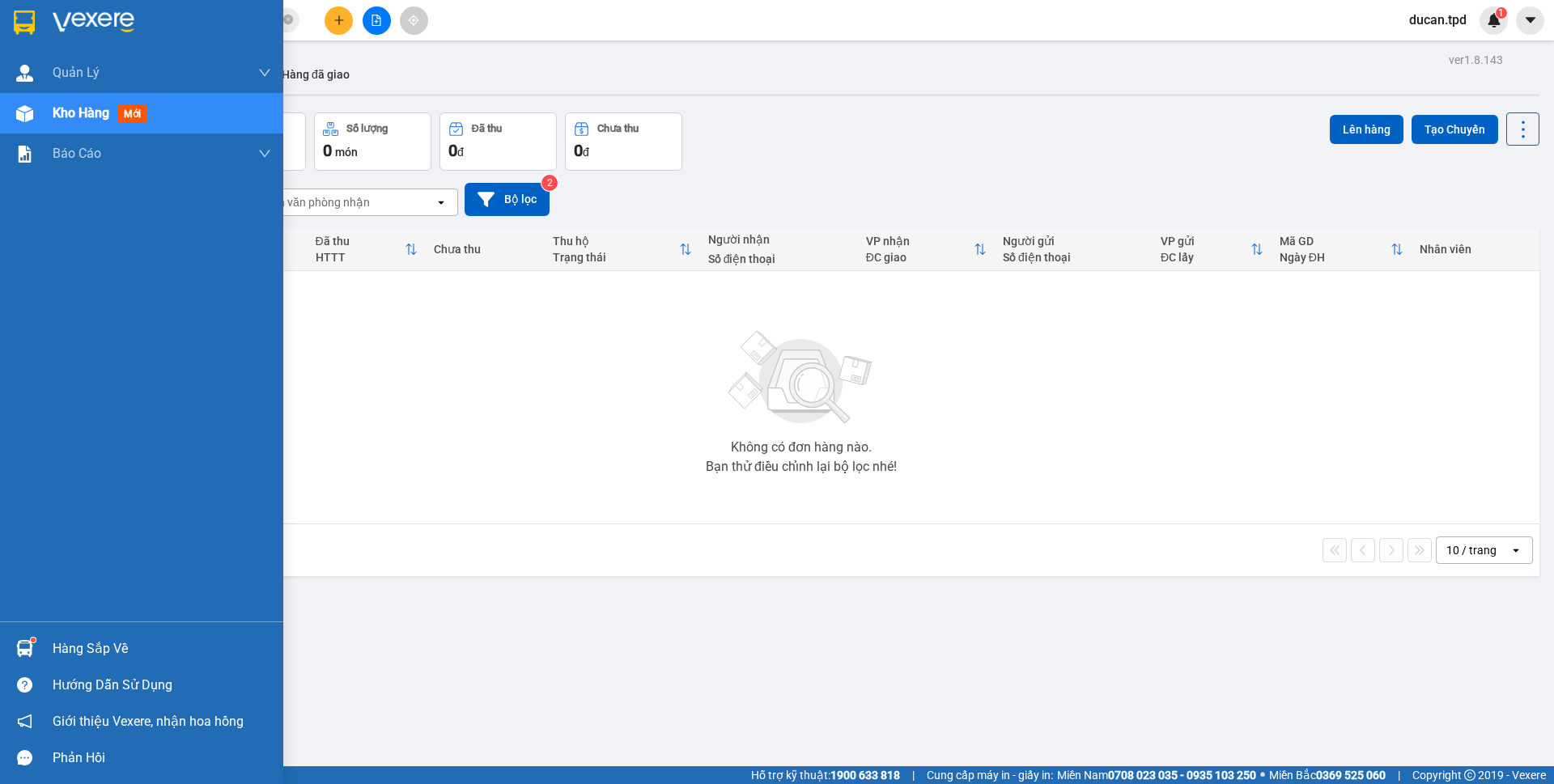
click at [65, 643] on div "Hàng sắp về" at bounding box center [161, 648] width 218 height 24
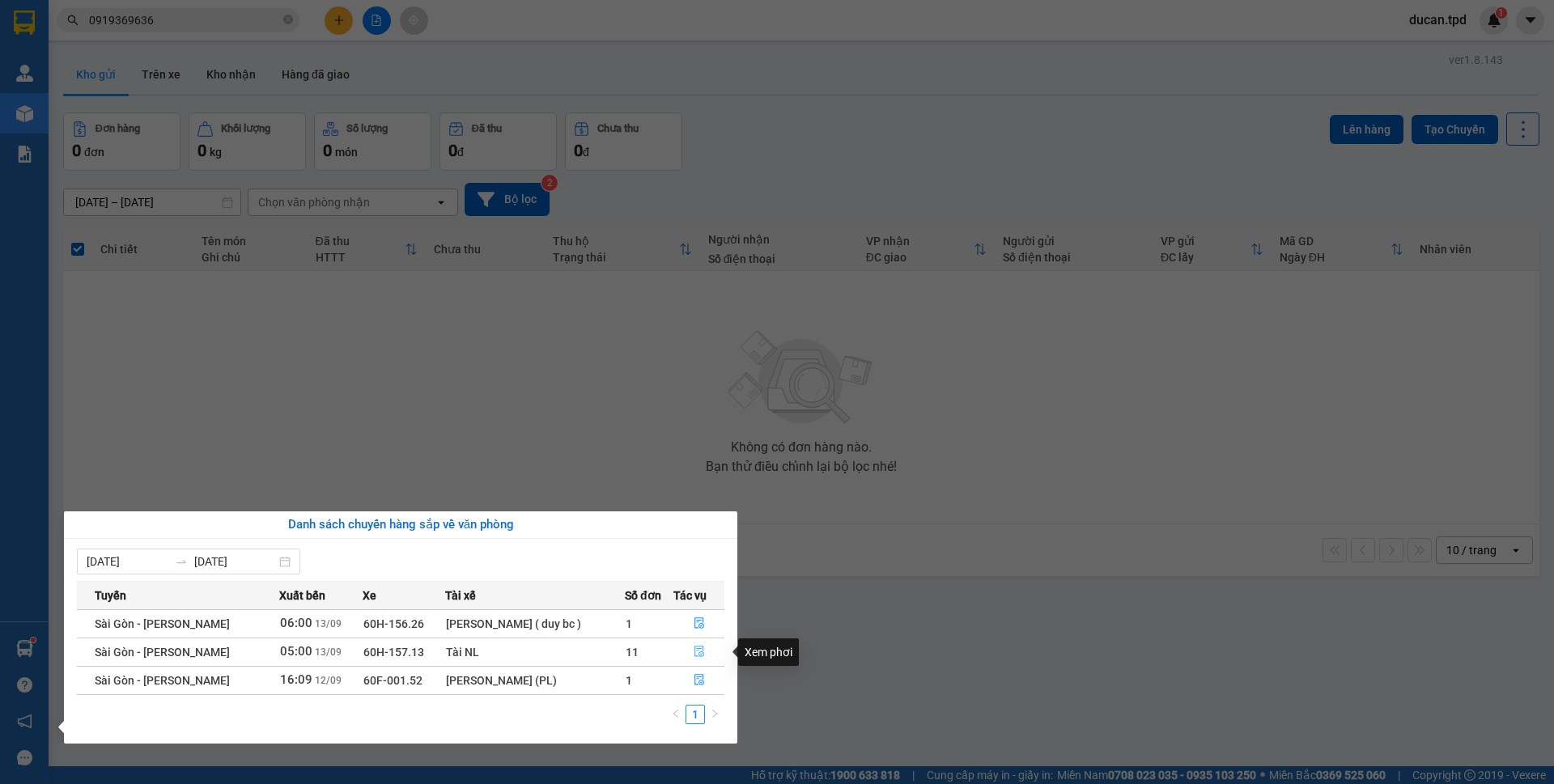
click at [694, 654] on icon "file-done" at bounding box center [699, 651] width 11 height 11
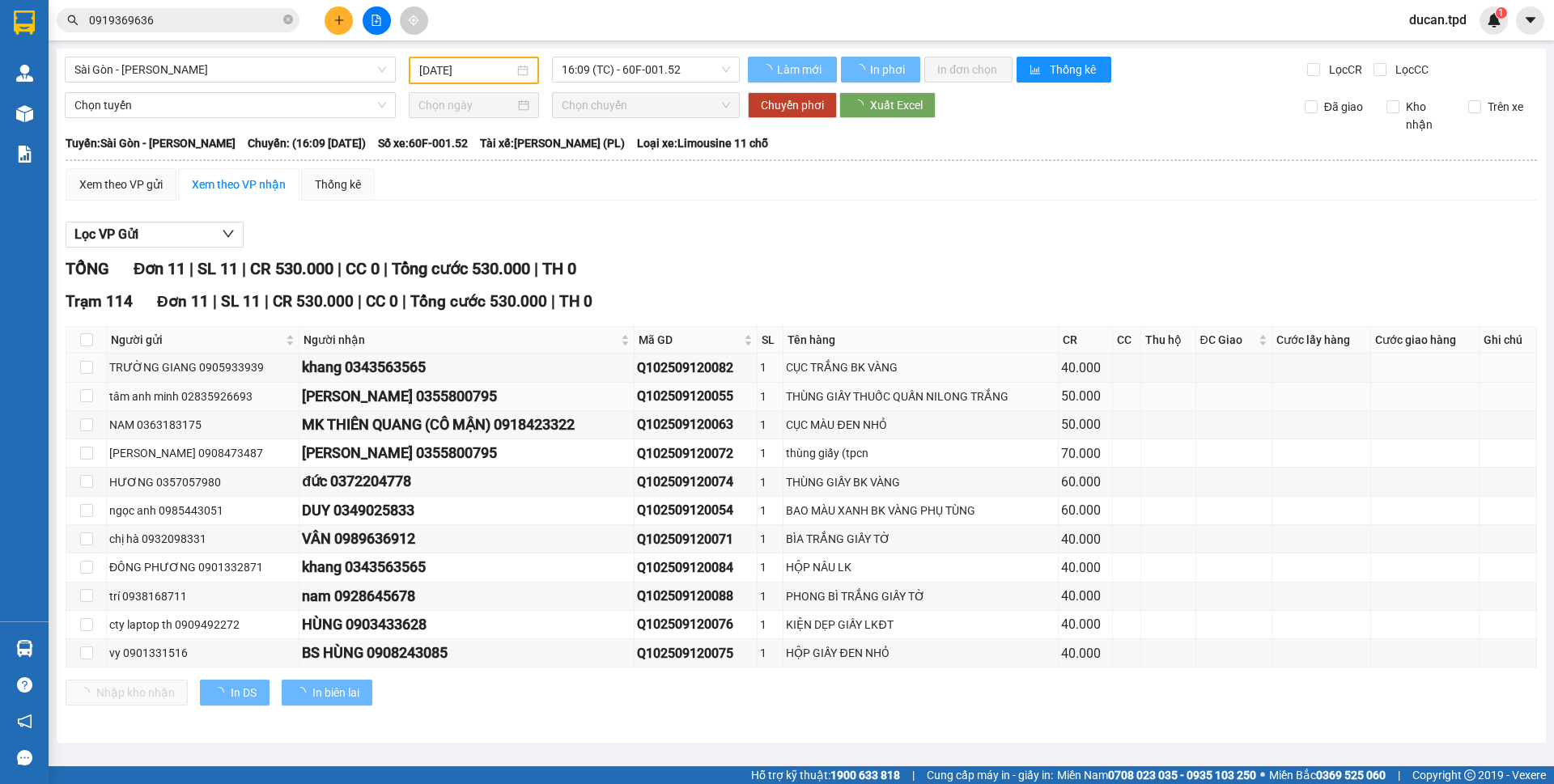
type input "13/09/2025"
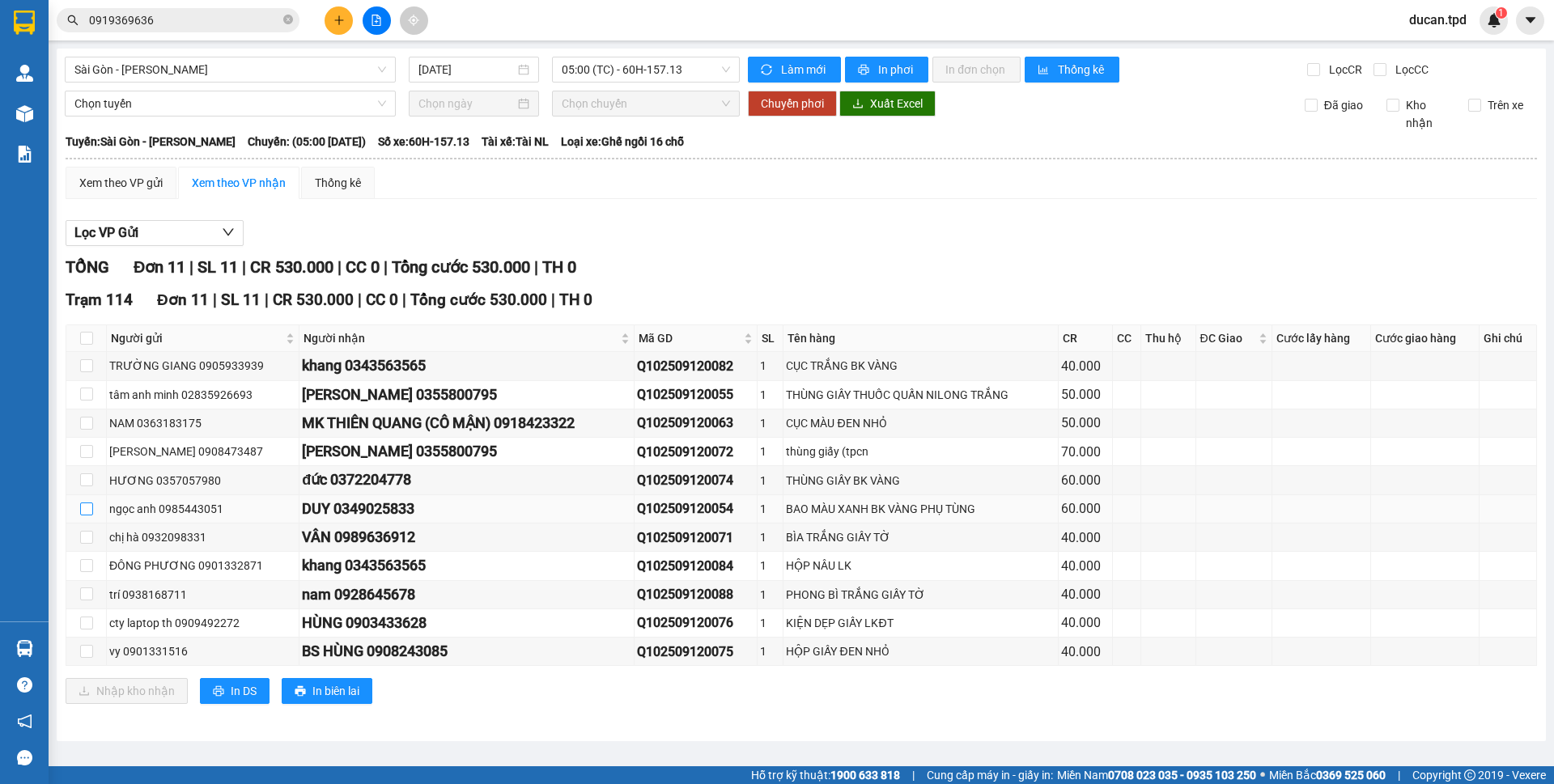
click at [87, 509] on input "checkbox" at bounding box center [86, 509] width 13 height 13
checkbox input "true"
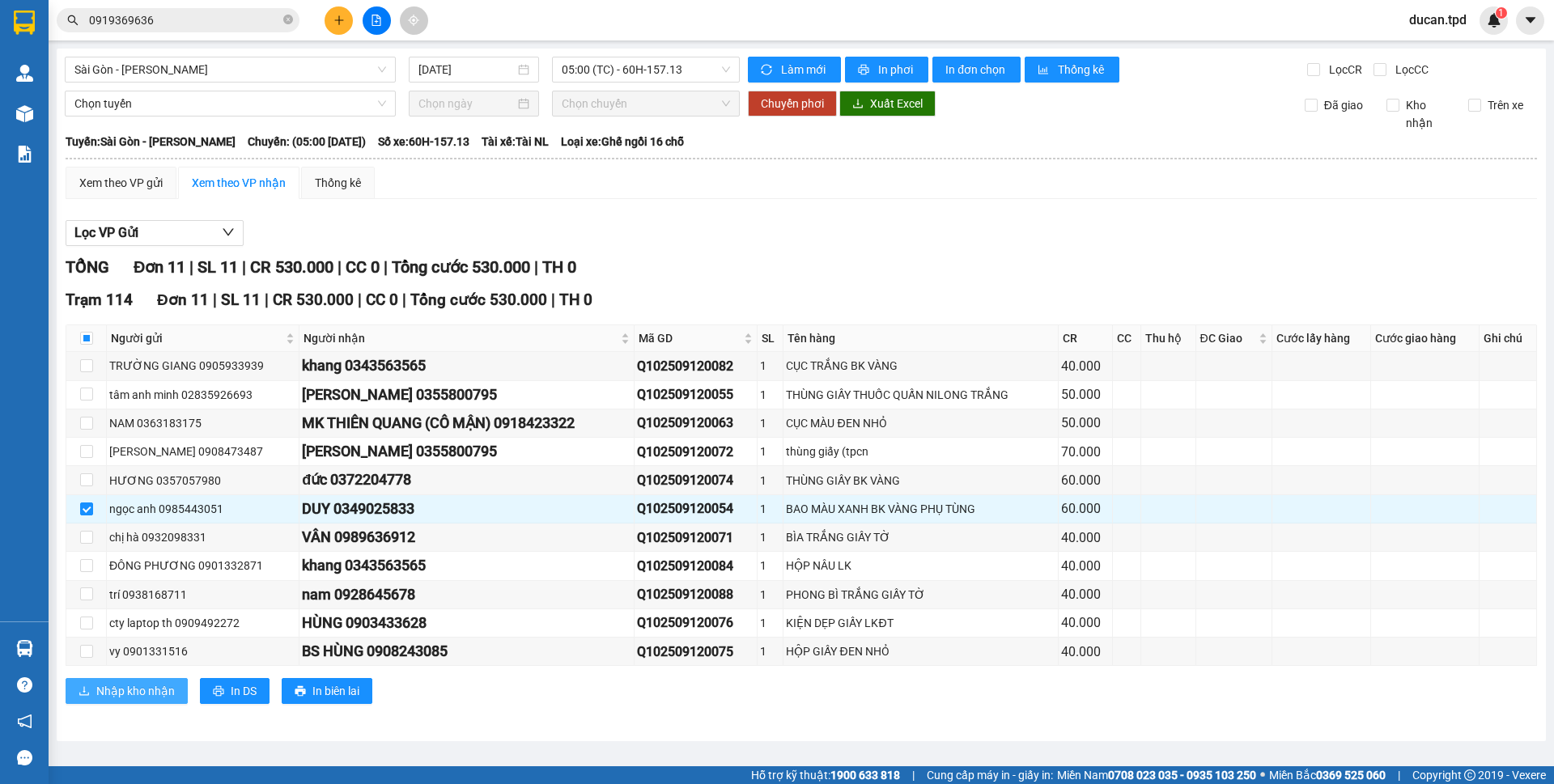
click at [110, 684] on span "Nhập kho nhận" at bounding box center [136, 690] width 79 height 17
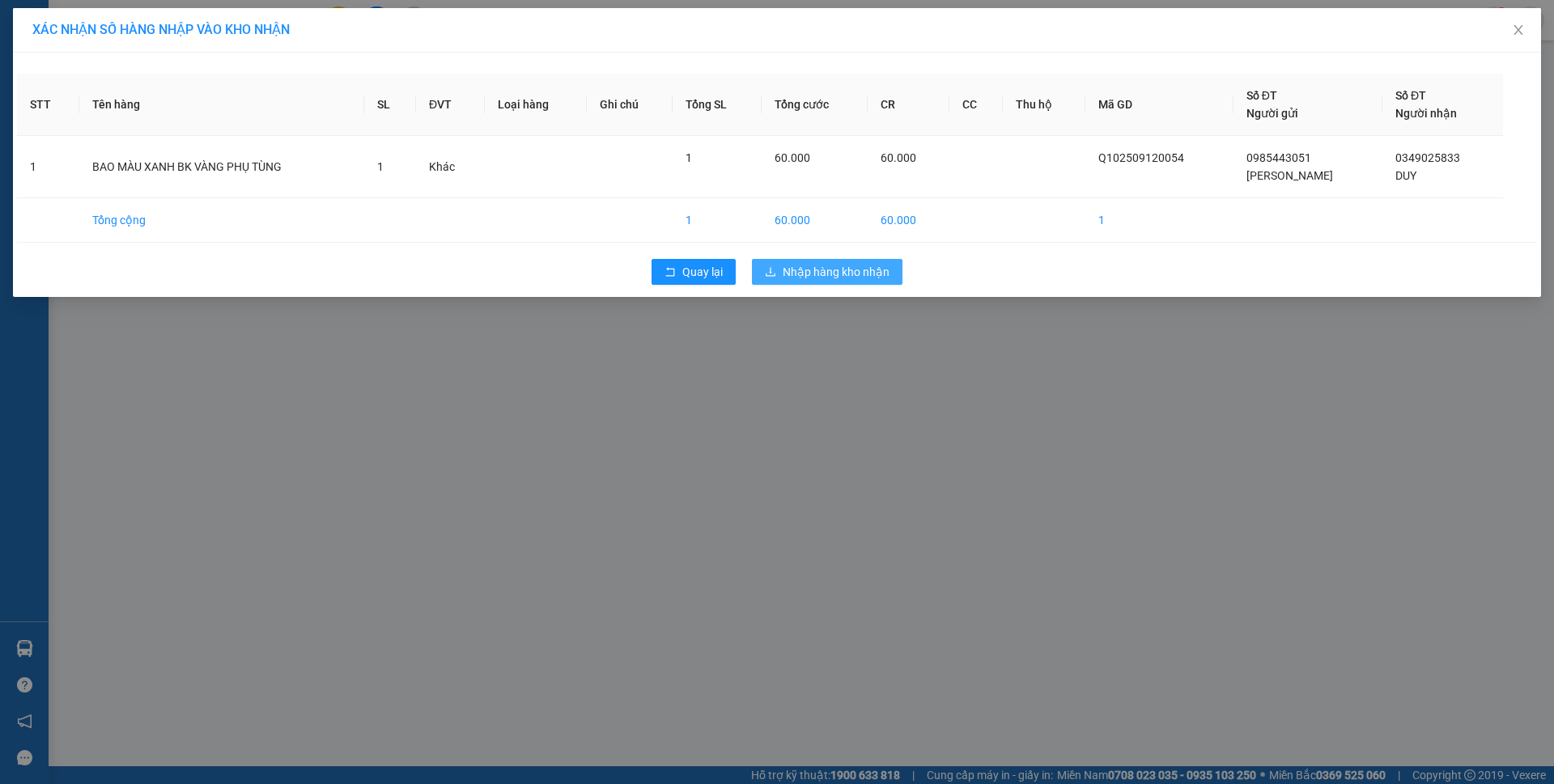
click at [820, 277] on span "Nhập hàng kho nhận" at bounding box center [836, 271] width 106 height 17
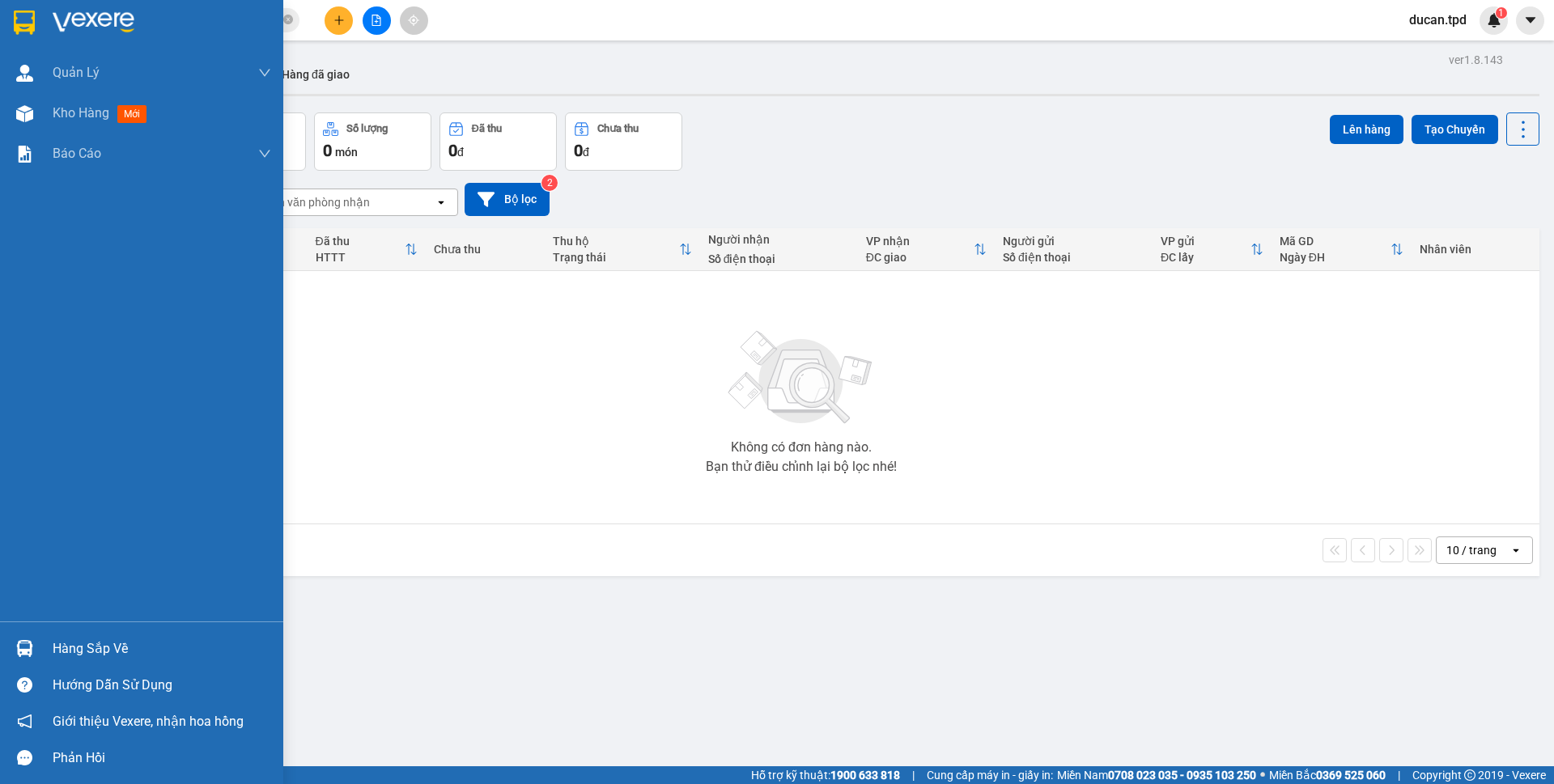
click at [38, 645] on div at bounding box center [24, 648] width 28 height 28
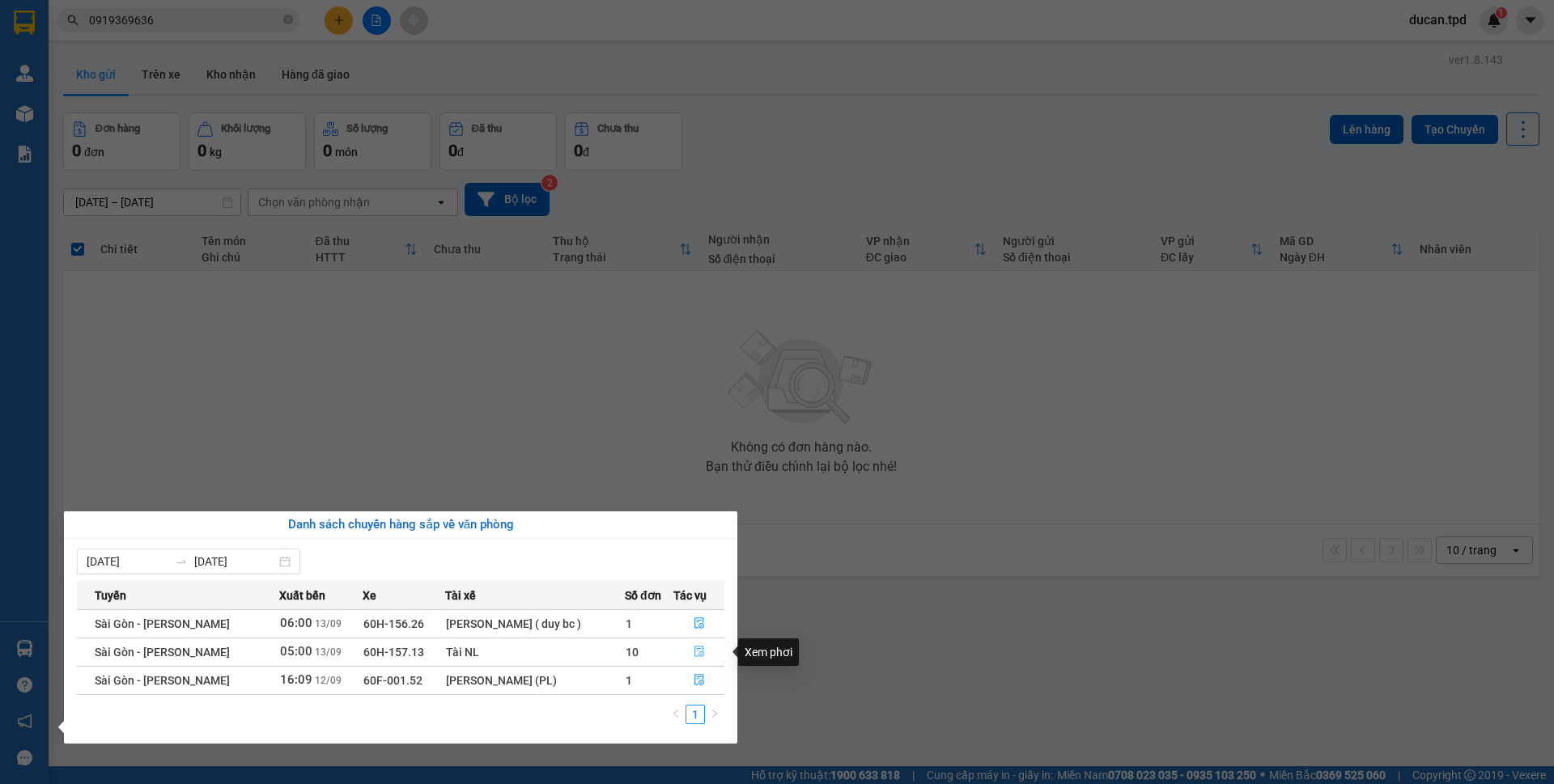
click at [697, 658] on span "file-done" at bounding box center [699, 652] width 11 height 13
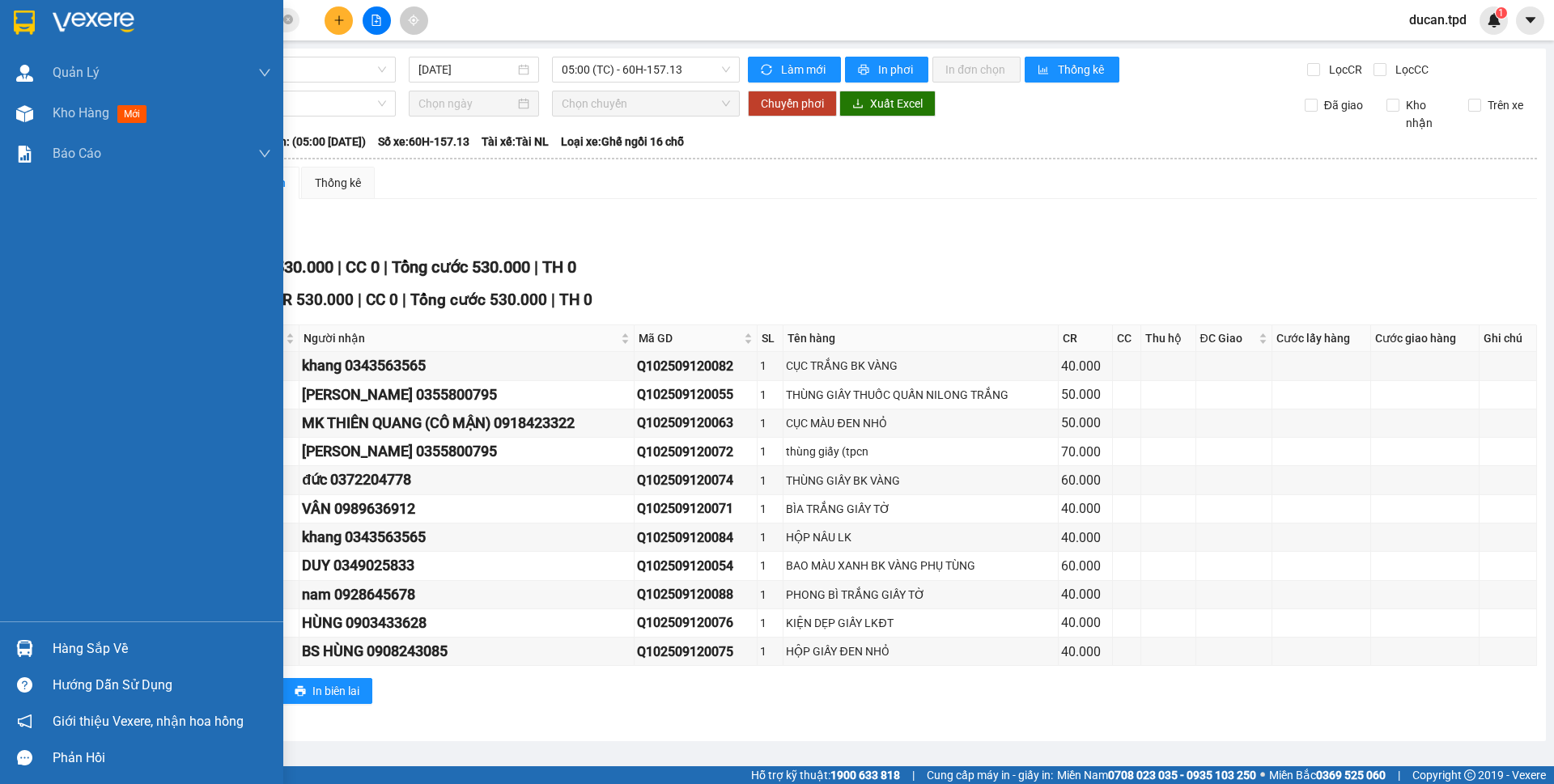
click at [25, 638] on div at bounding box center [24, 648] width 28 height 28
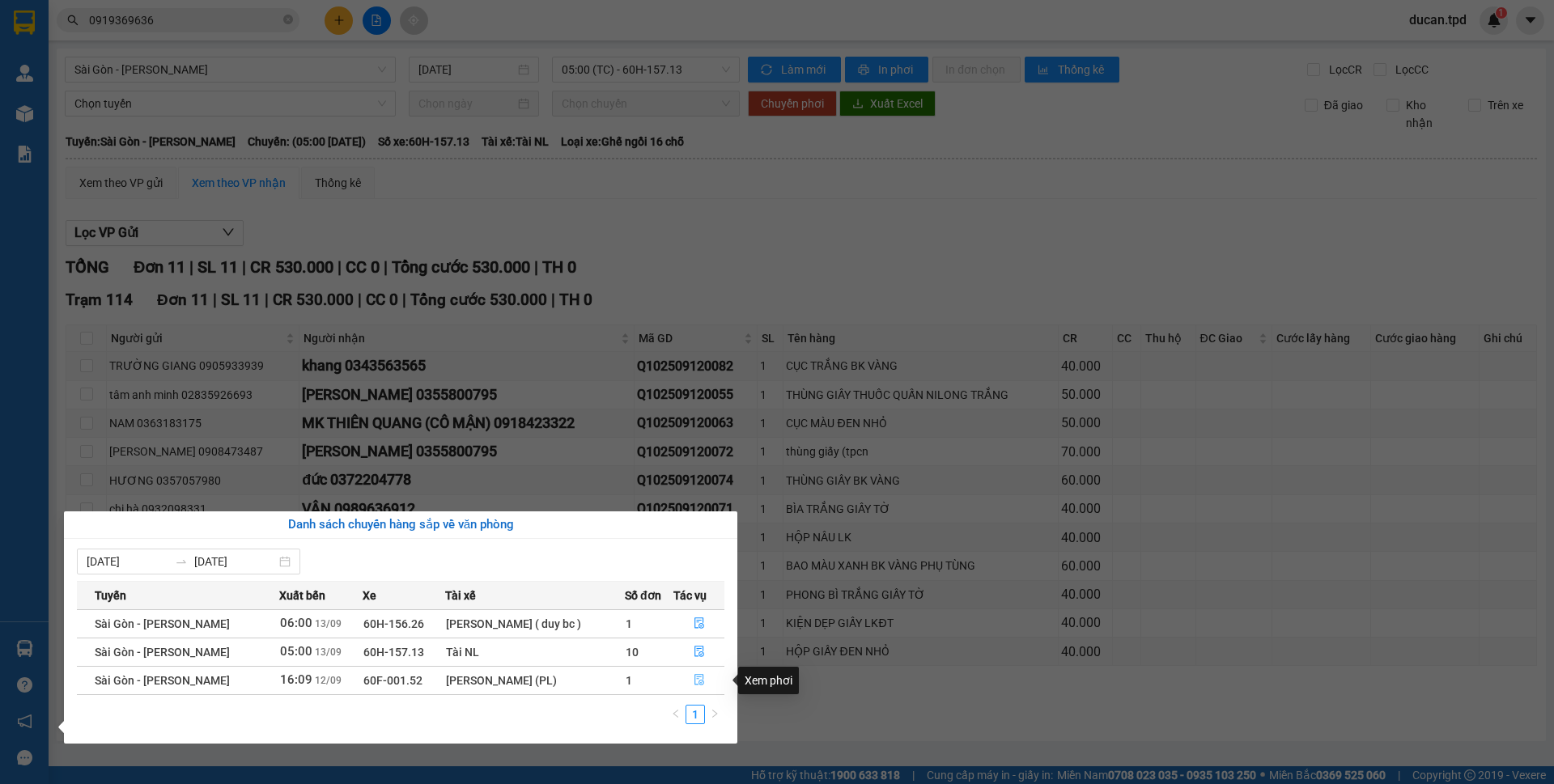
click at [696, 680] on icon "file-done" at bounding box center [699, 679] width 11 height 11
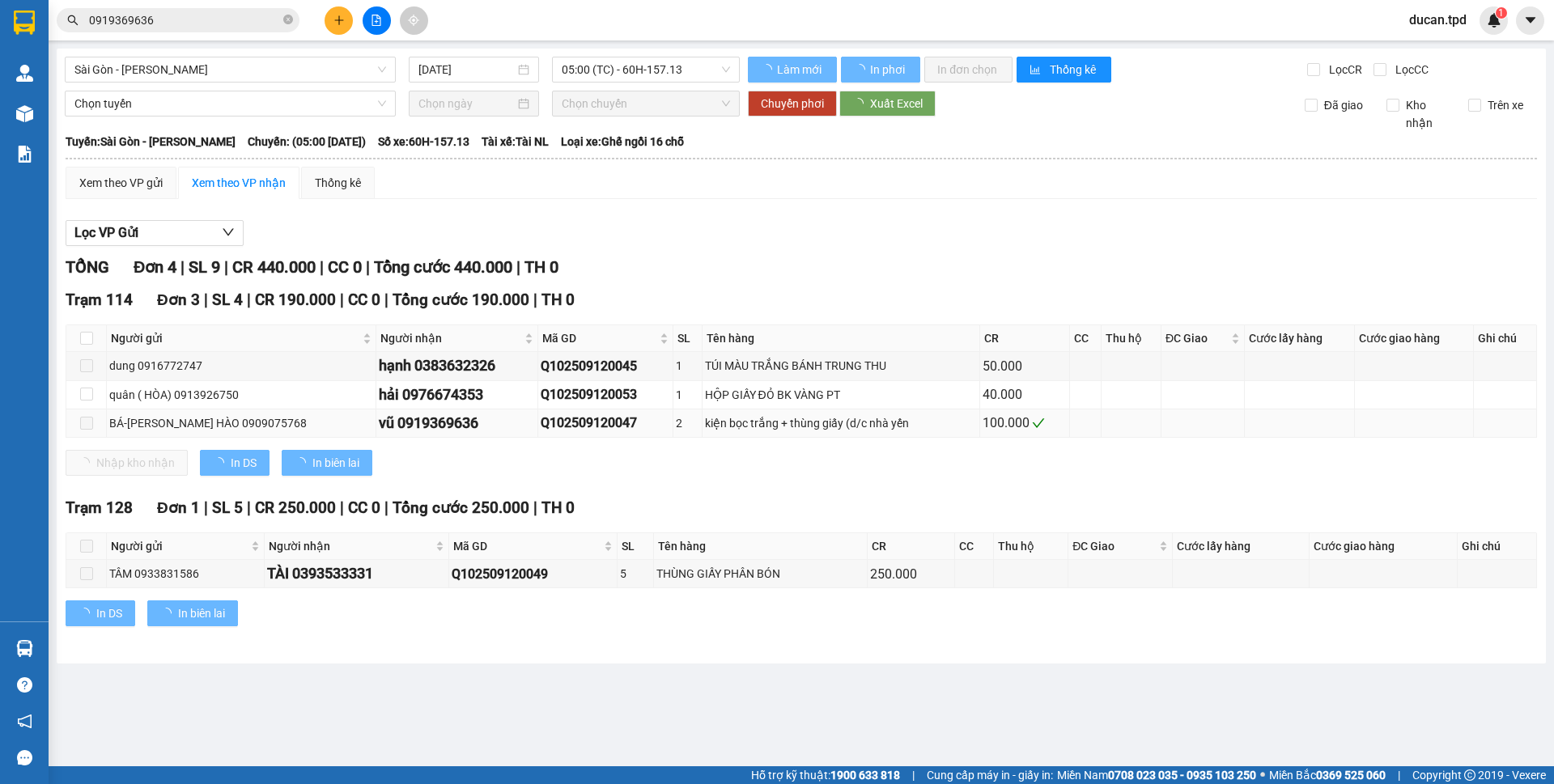
type input "12/09/2025"
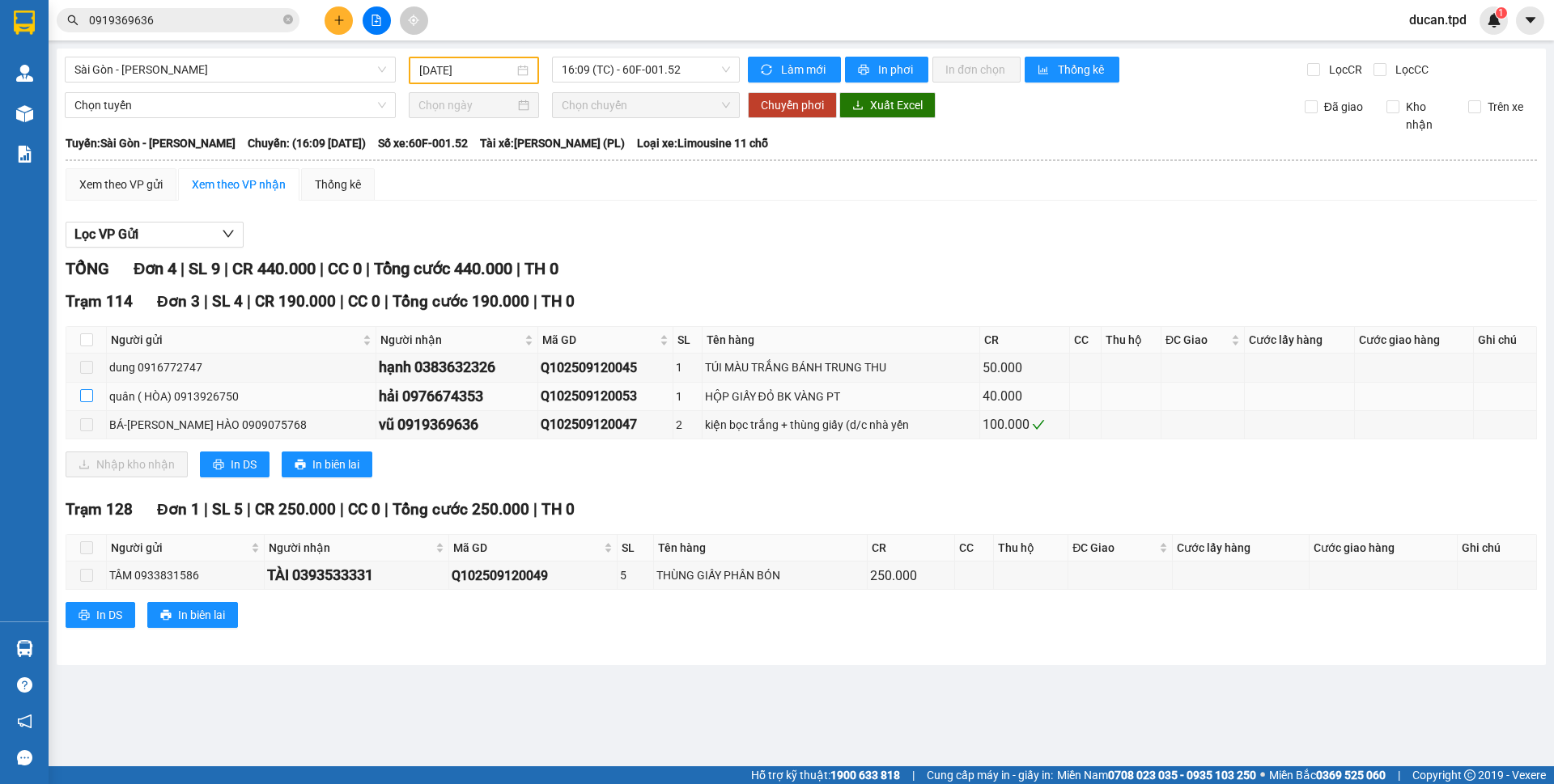
click at [86, 393] on input "checkbox" at bounding box center [86, 395] width 13 height 13
checkbox input "true"
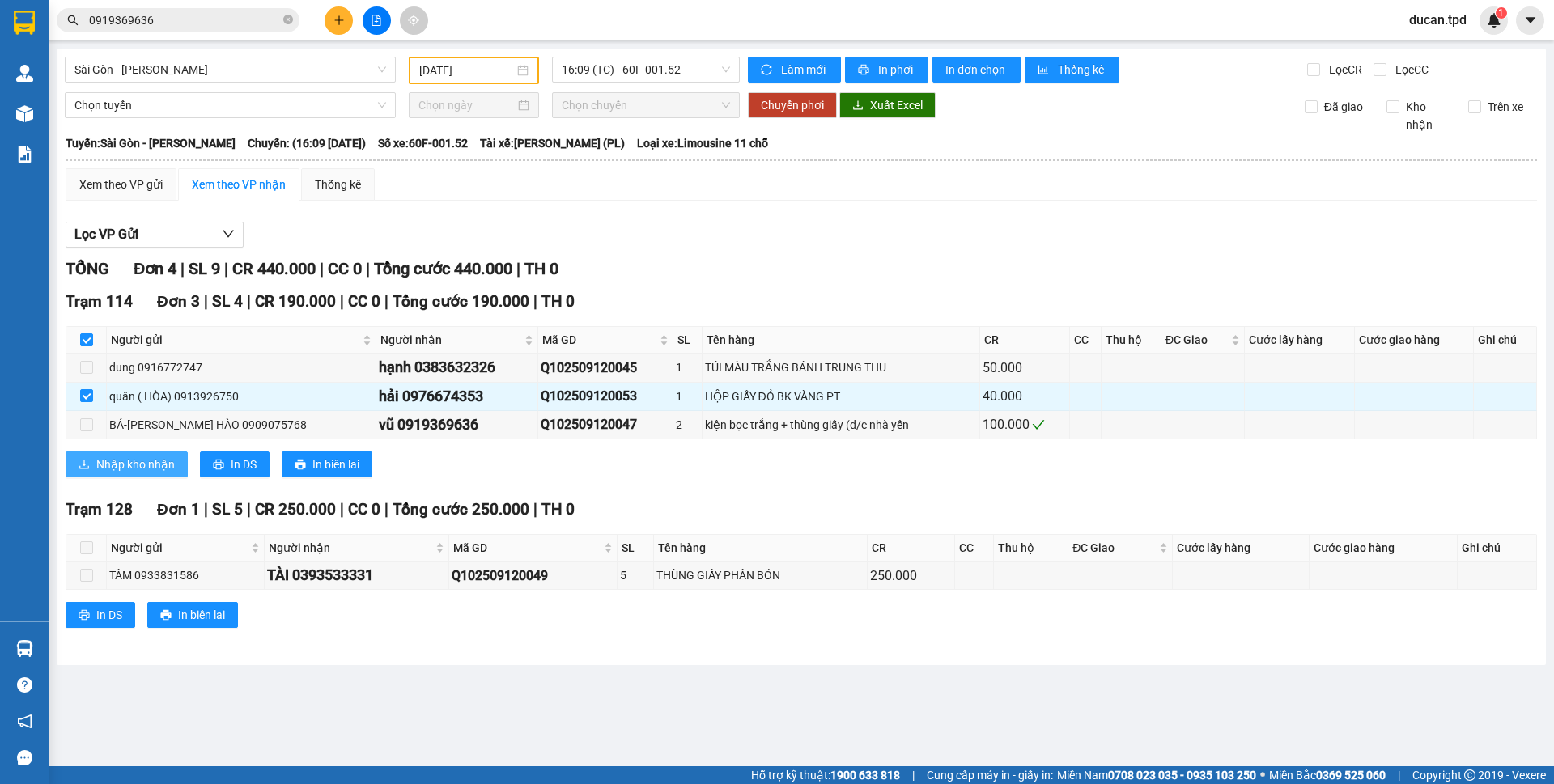
click at [159, 457] on span "Nhập kho nhận" at bounding box center [136, 464] width 79 height 17
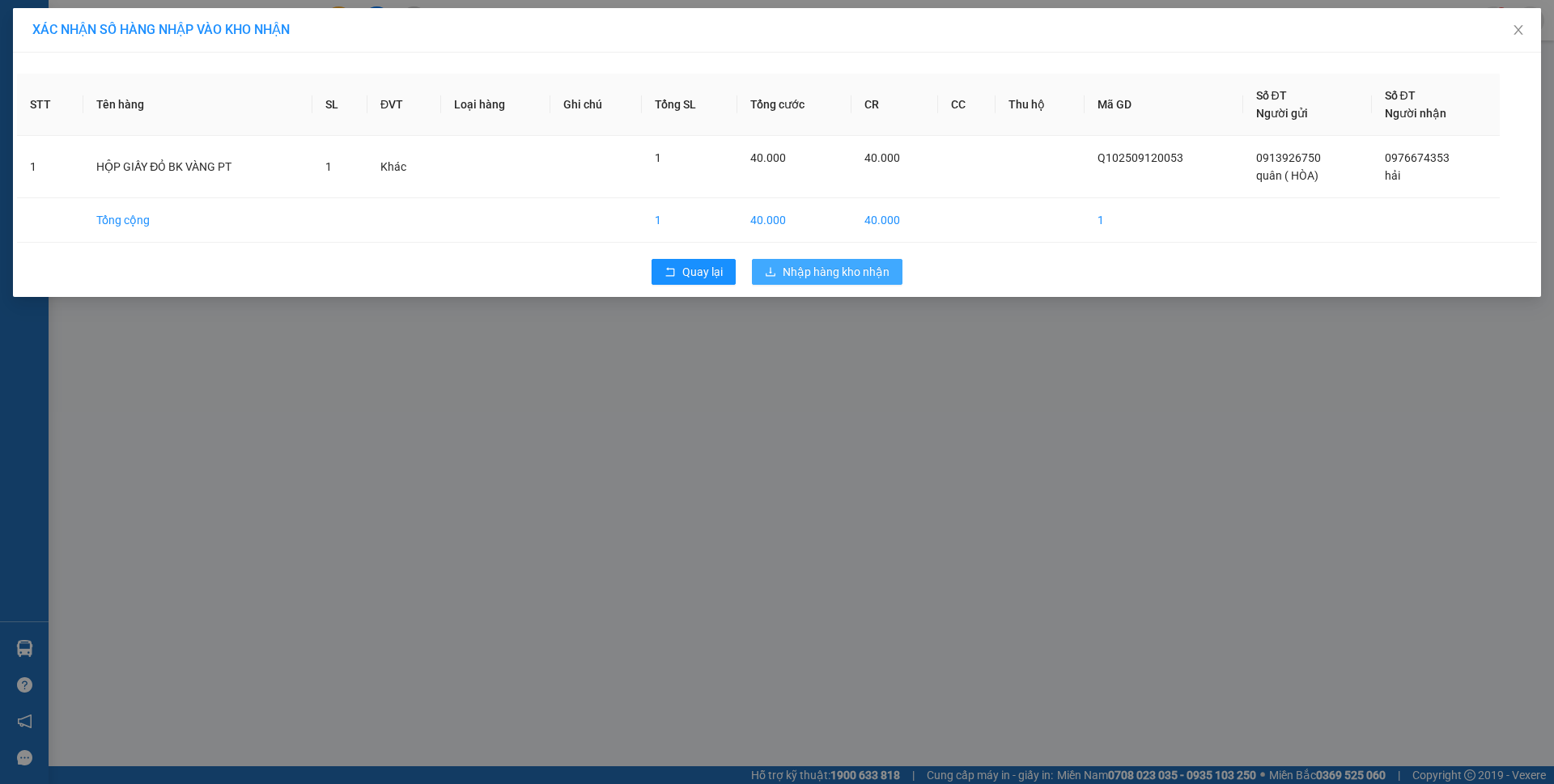
click at [879, 278] on span "Nhập hàng kho nhận" at bounding box center [836, 271] width 106 height 17
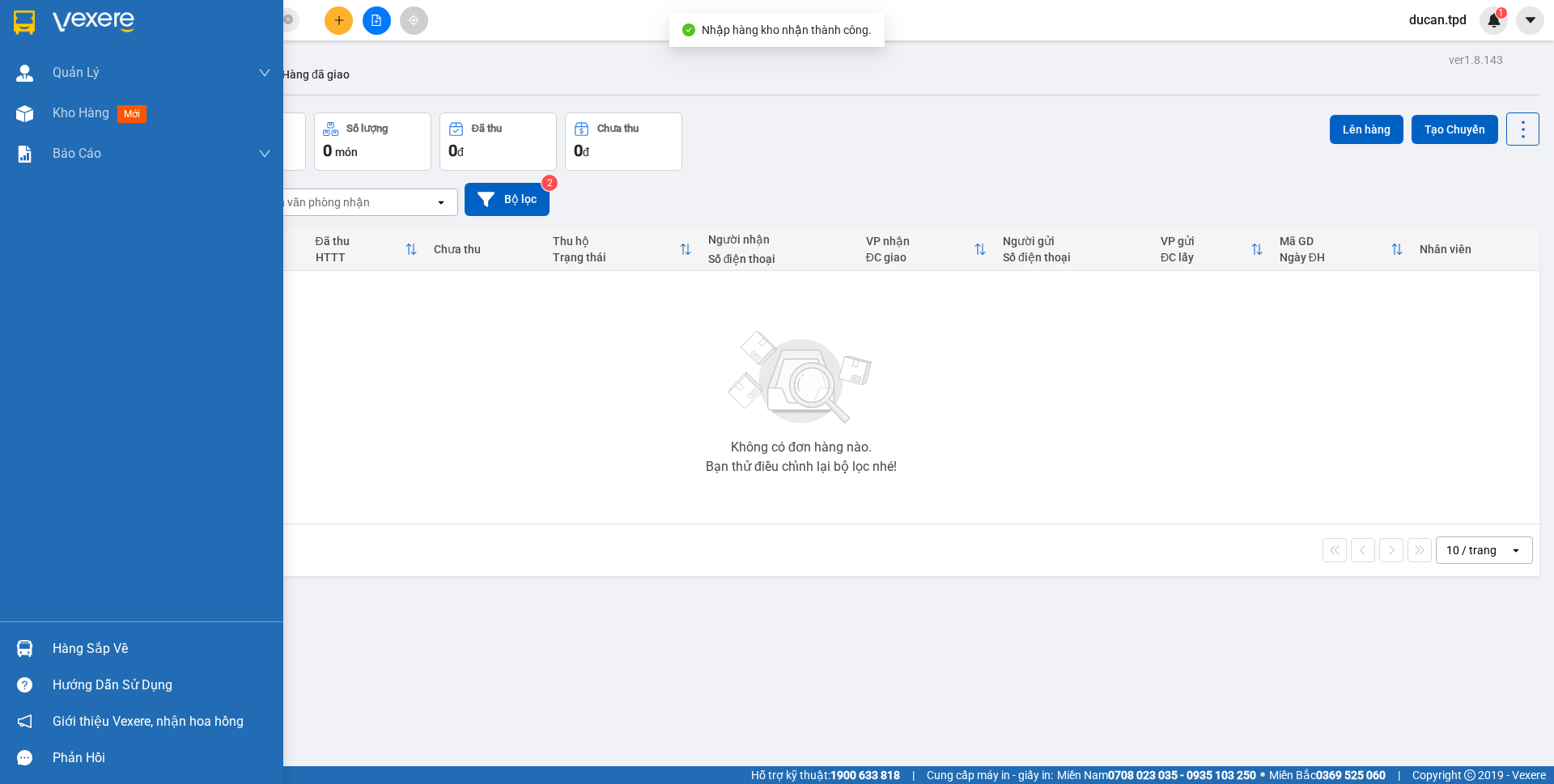
click at [19, 645] on img at bounding box center [25, 648] width 17 height 17
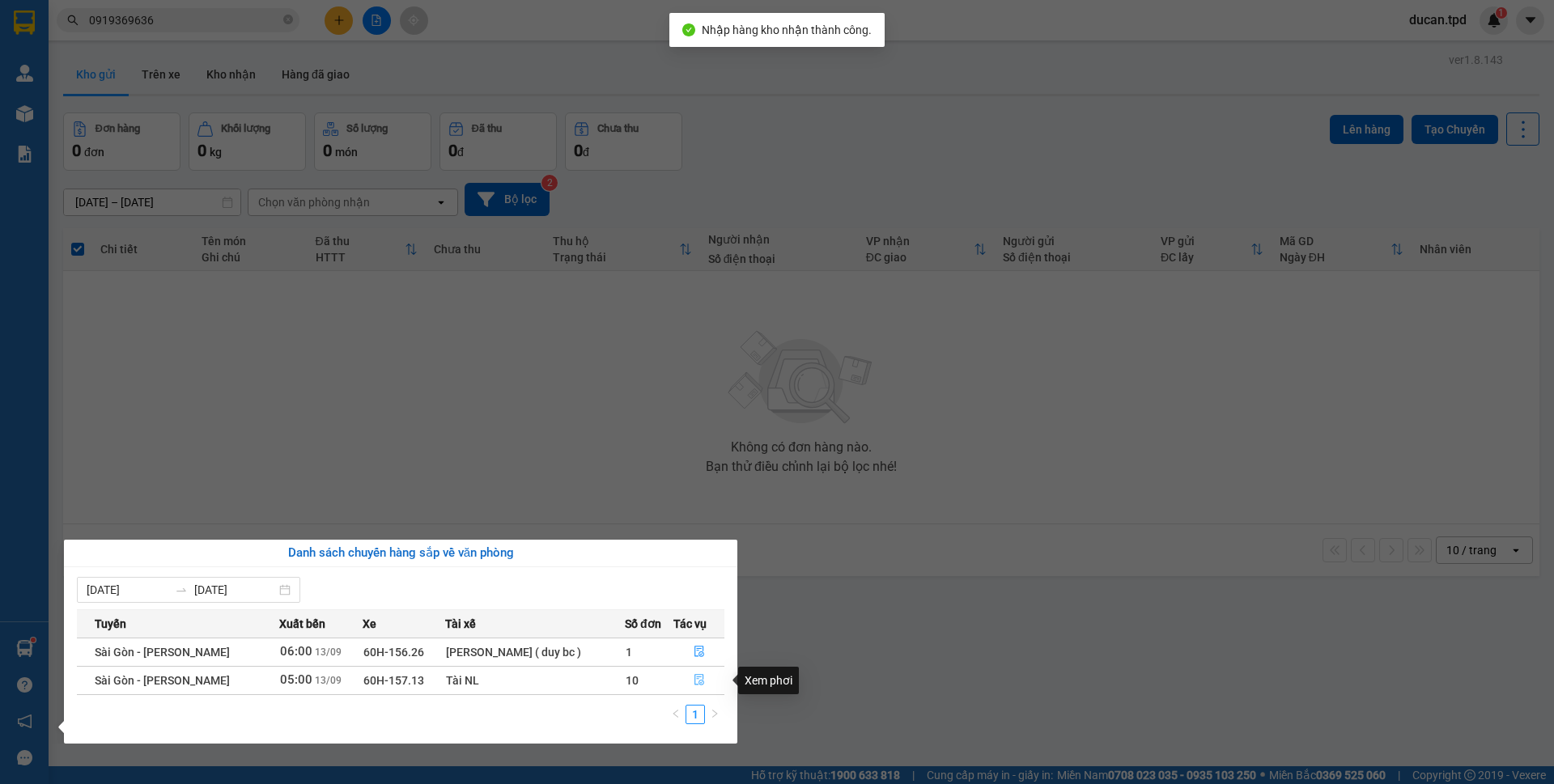
click at [695, 680] on icon "file-done" at bounding box center [699, 679] width 11 height 11
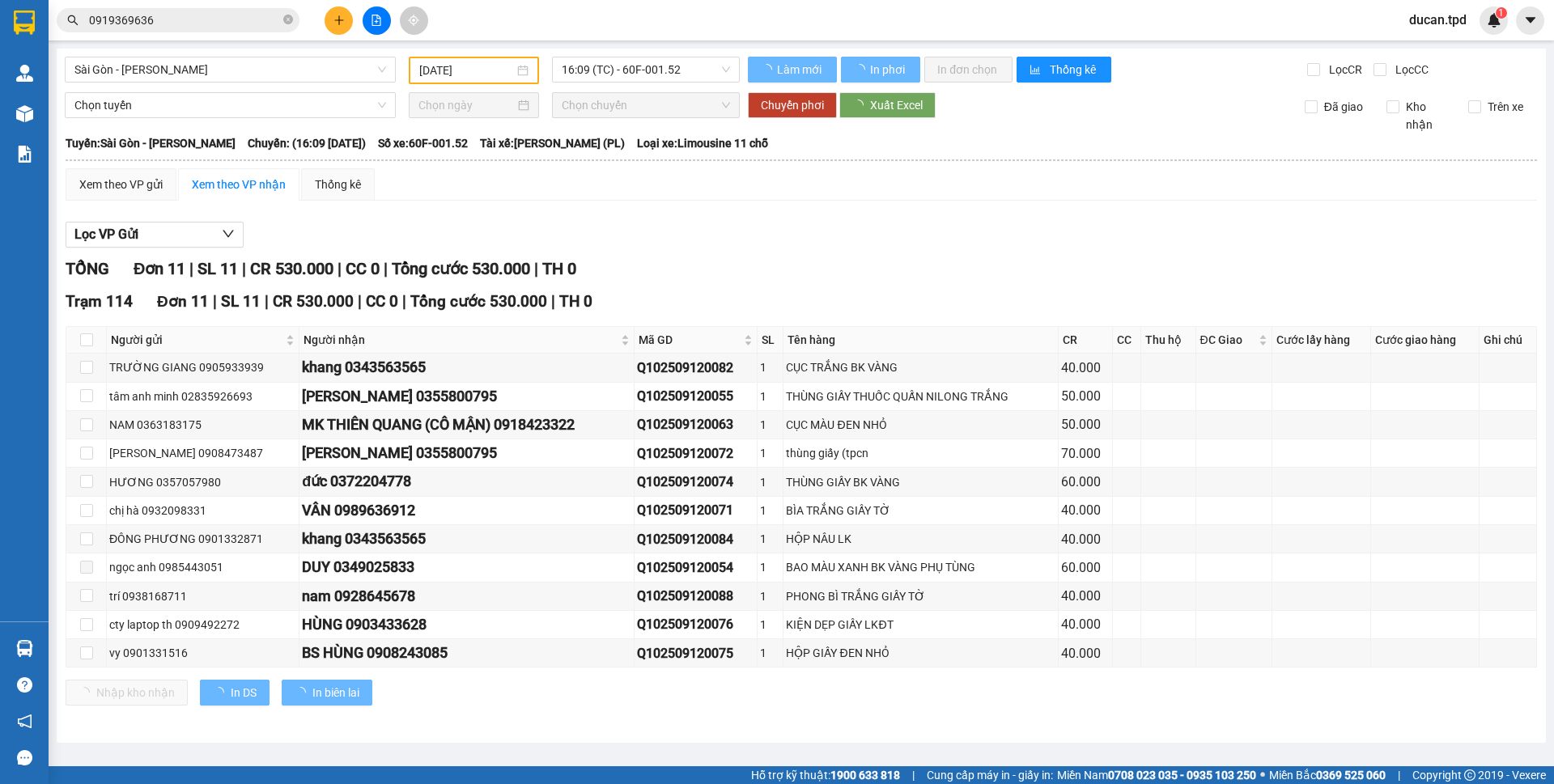
type input "13/09/2025"
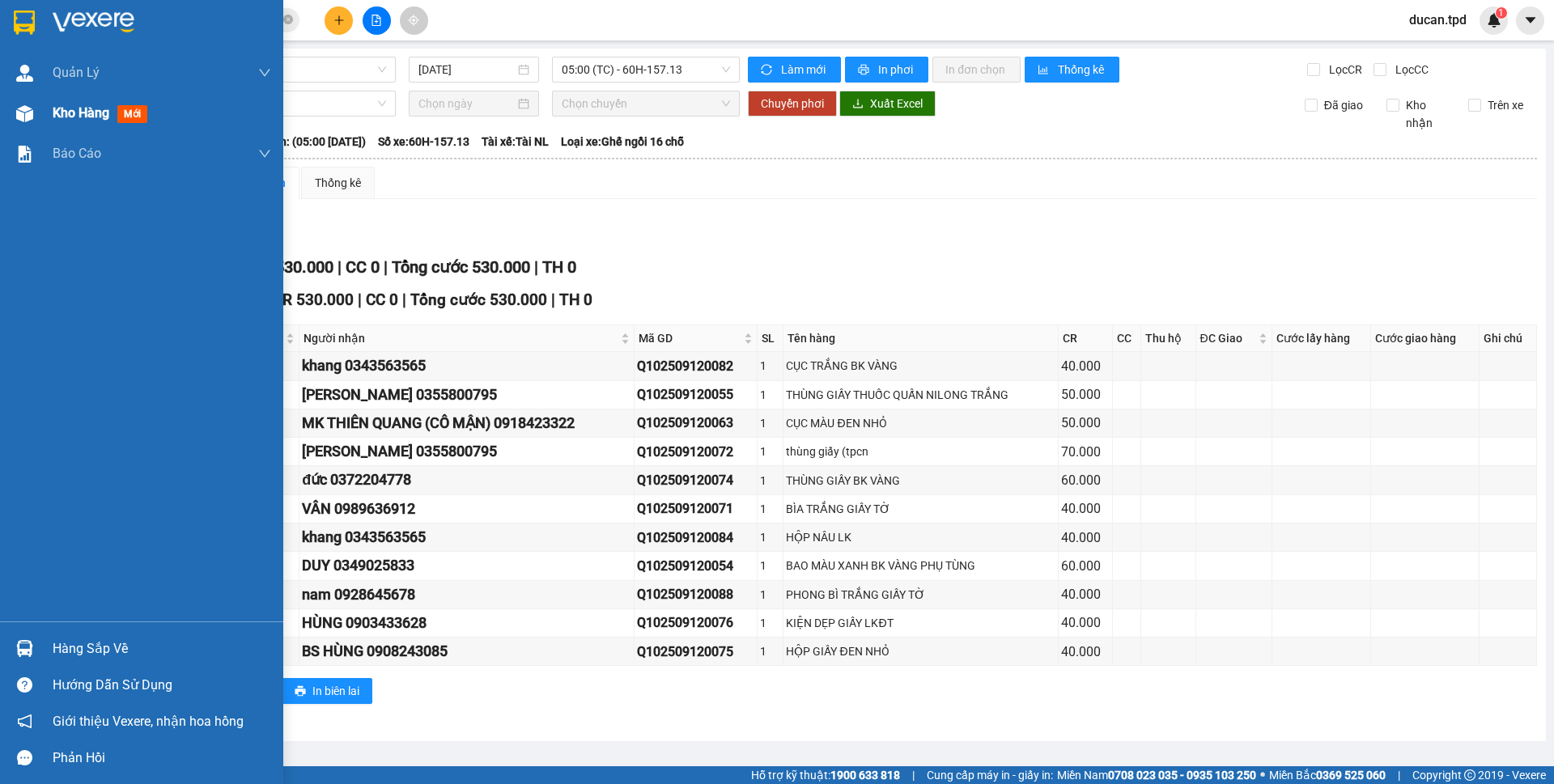
click at [86, 124] on div "Kho hàng mới" at bounding box center [161, 113] width 218 height 40
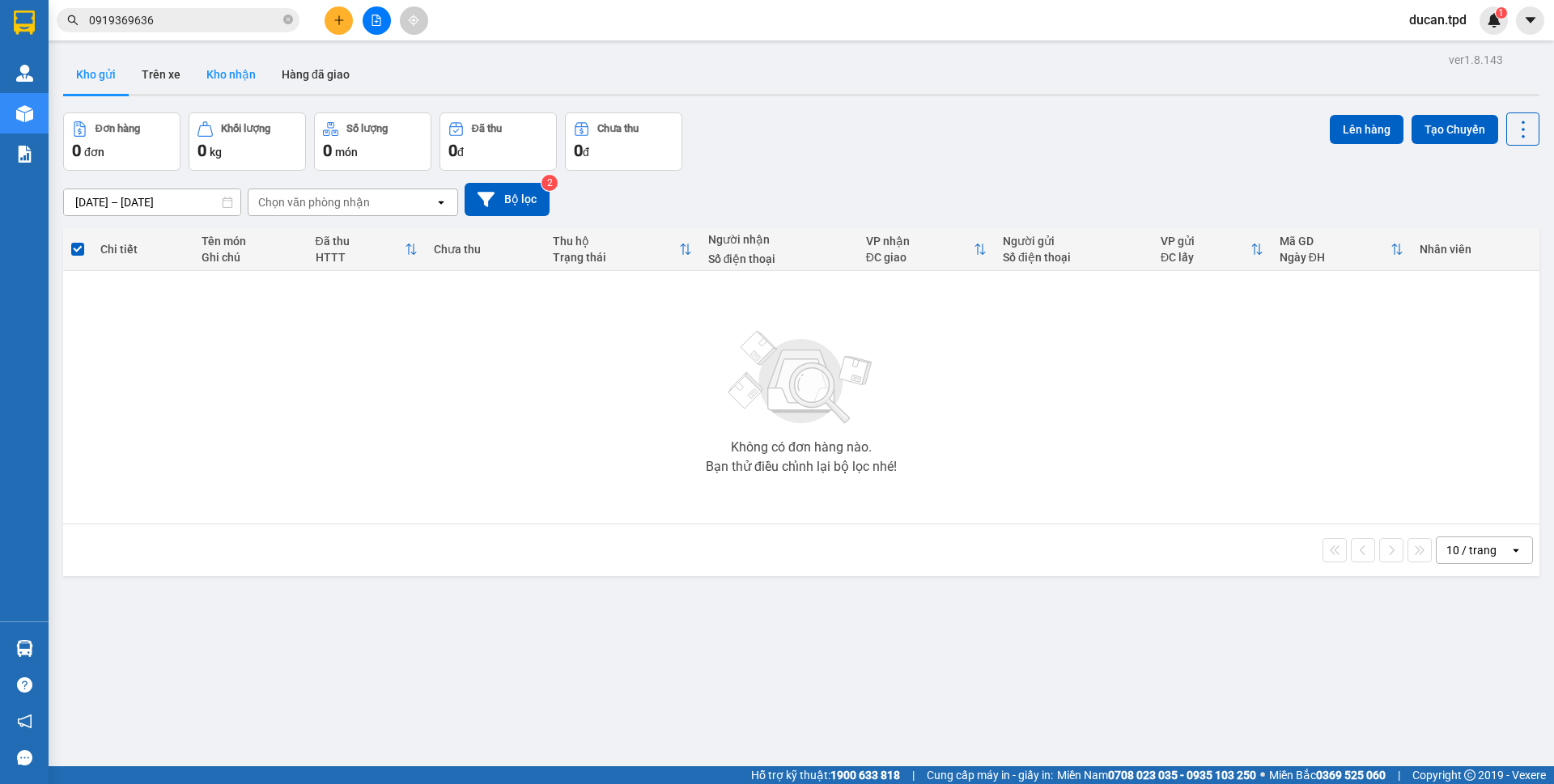
click at [251, 72] on button "Kho nhận" at bounding box center [231, 74] width 75 height 39
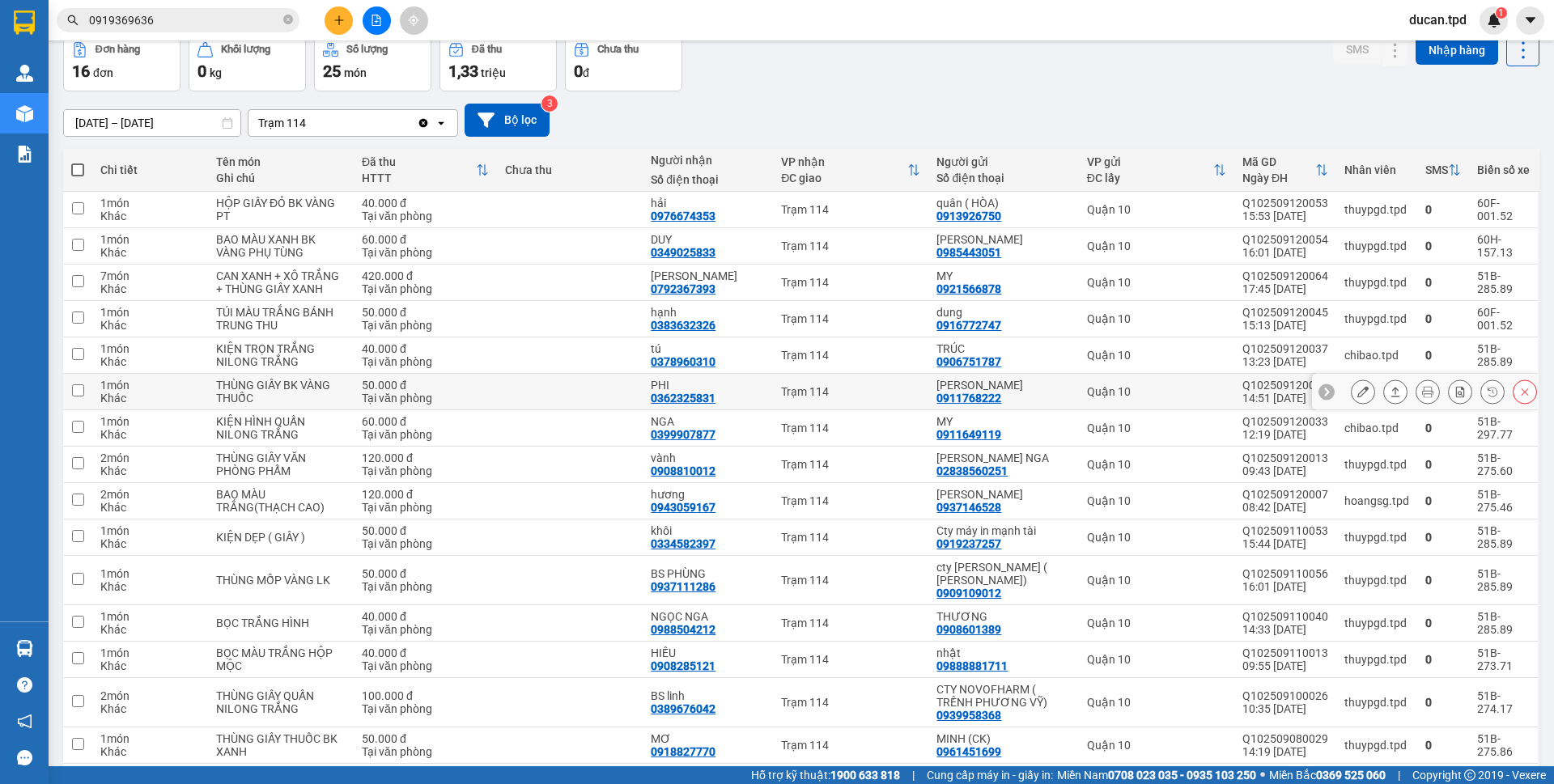
scroll to position [161, 0]
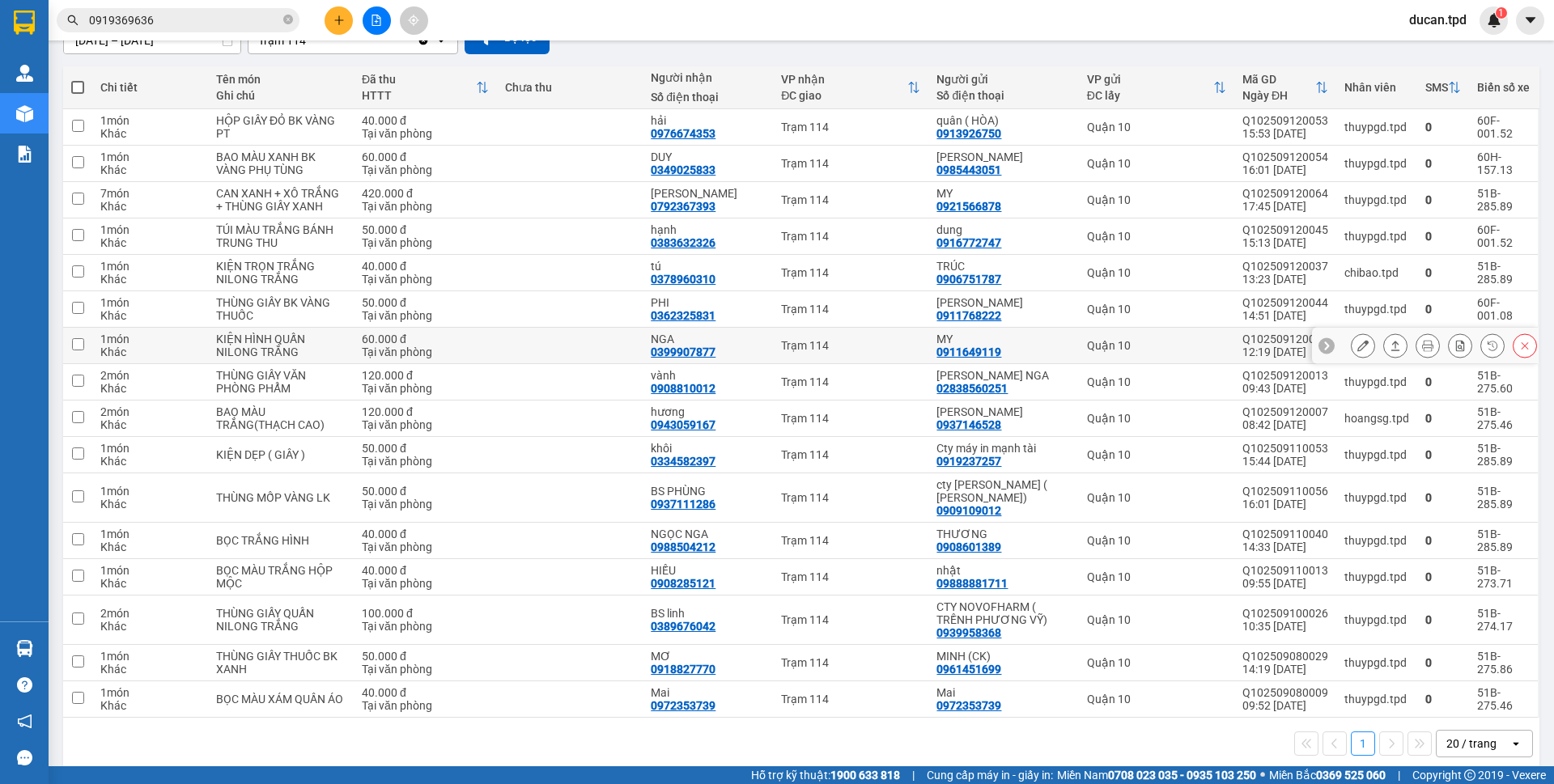
click at [1358, 346] on icon at bounding box center [1363, 346] width 11 height 11
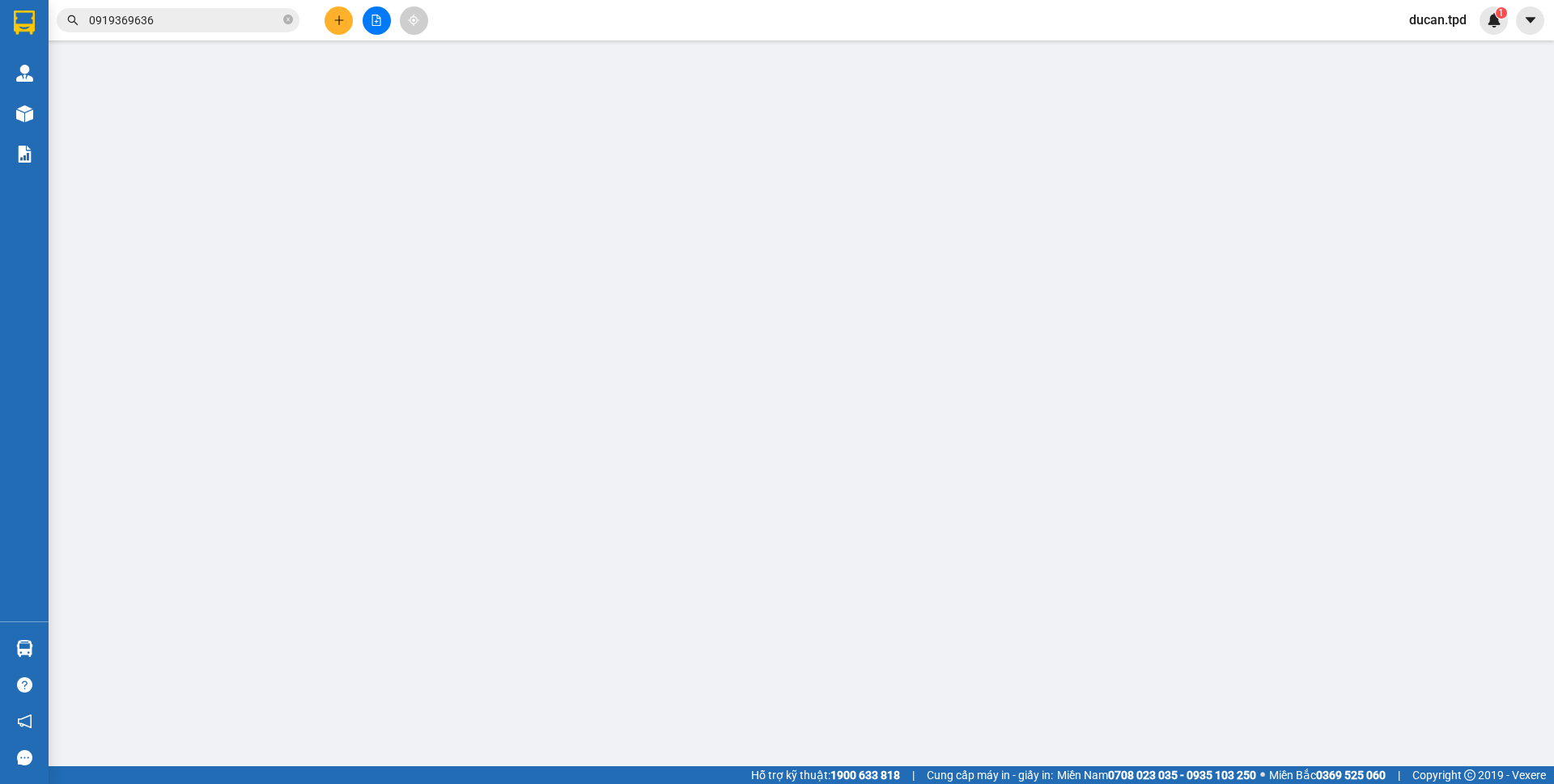
type input "0911649119"
type input "MY"
type input "079199024041"
type input "0399907877"
type input "NGA"
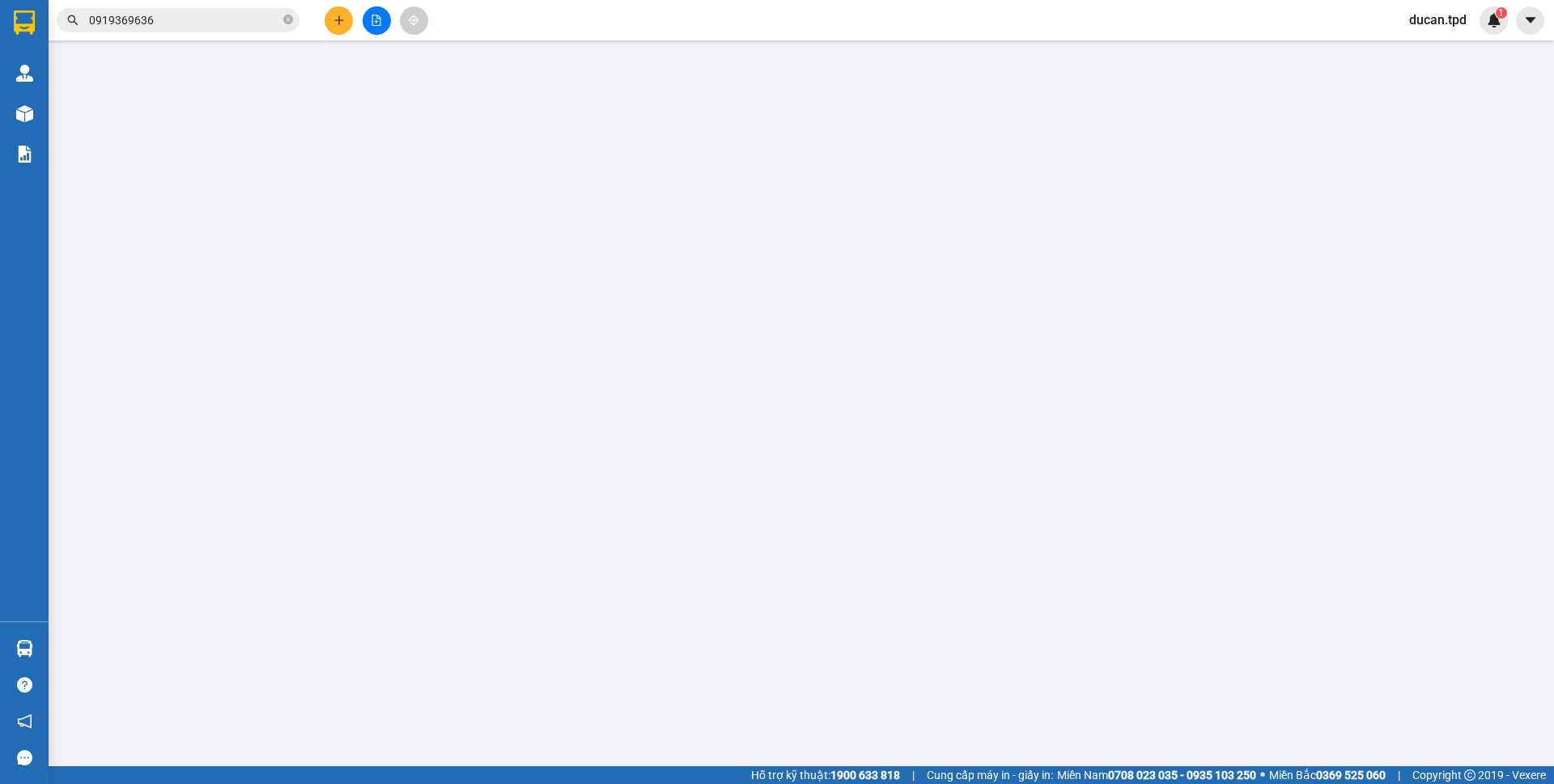
type input "60.000"
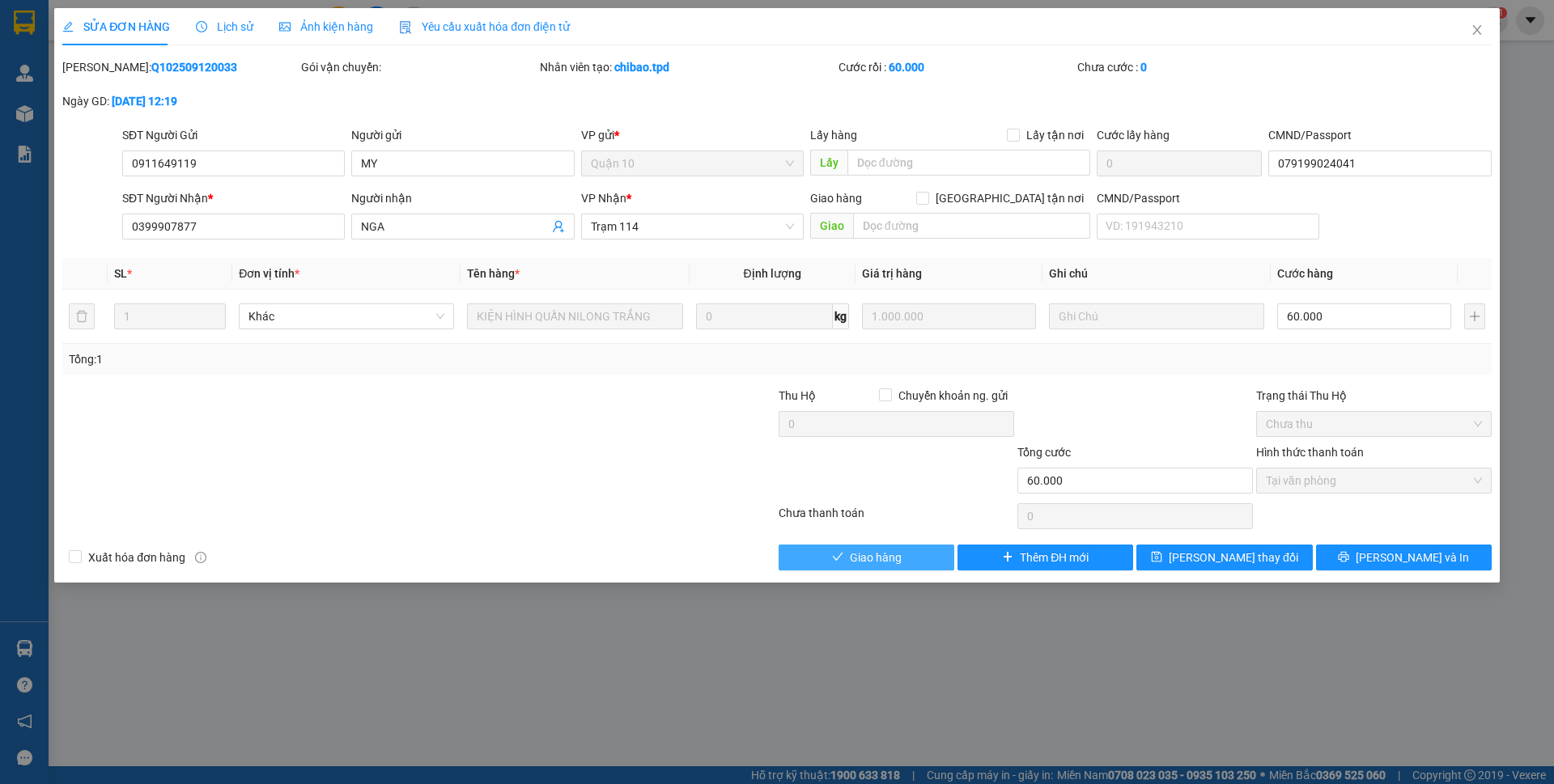
click at [870, 560] on span "Giao hàng" at bounding box center [875, 557] width 51 height 17
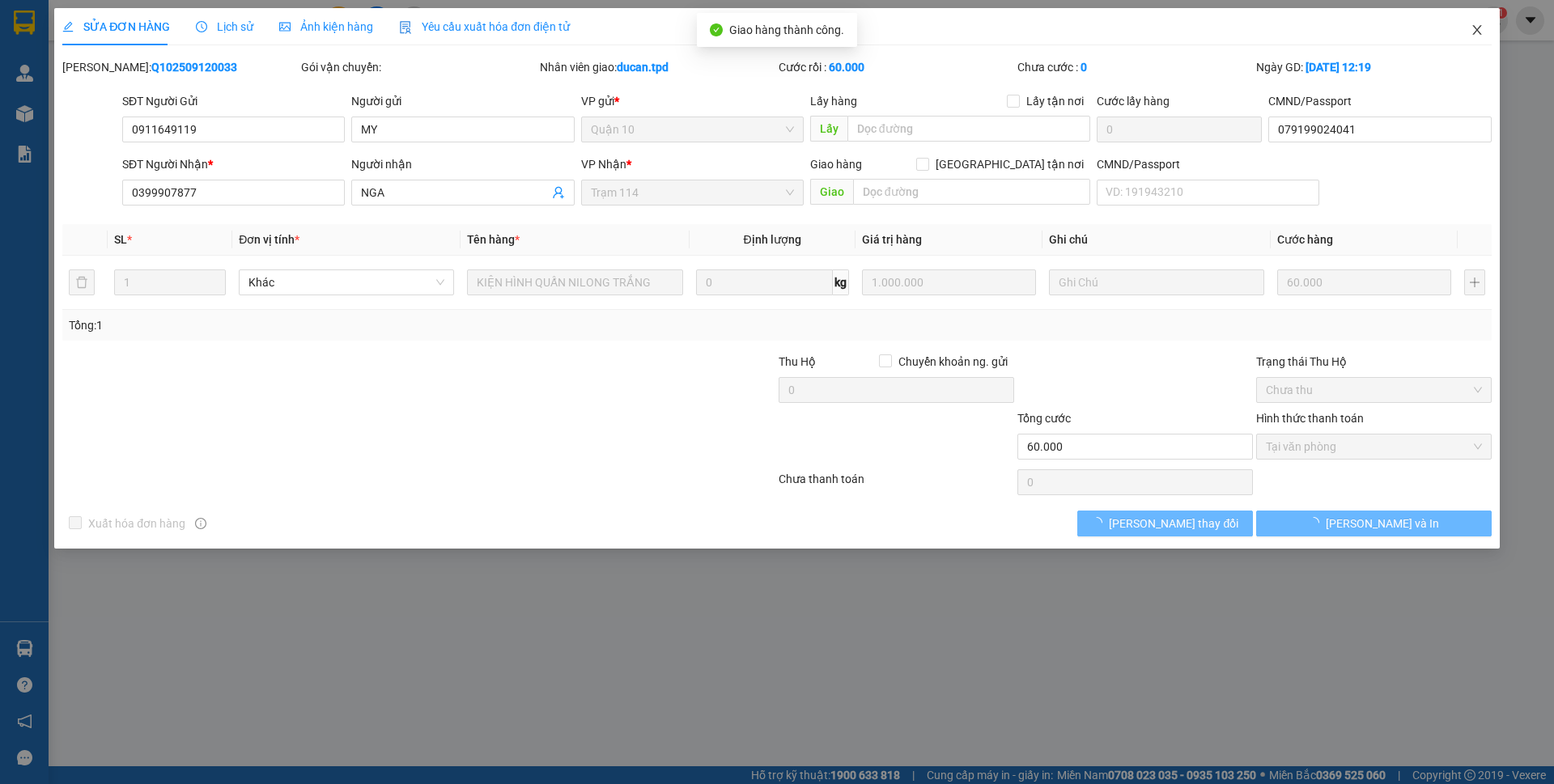
click at [1477, 31] on icon "close" at bounding box center [1477, 29] width 9 height 10
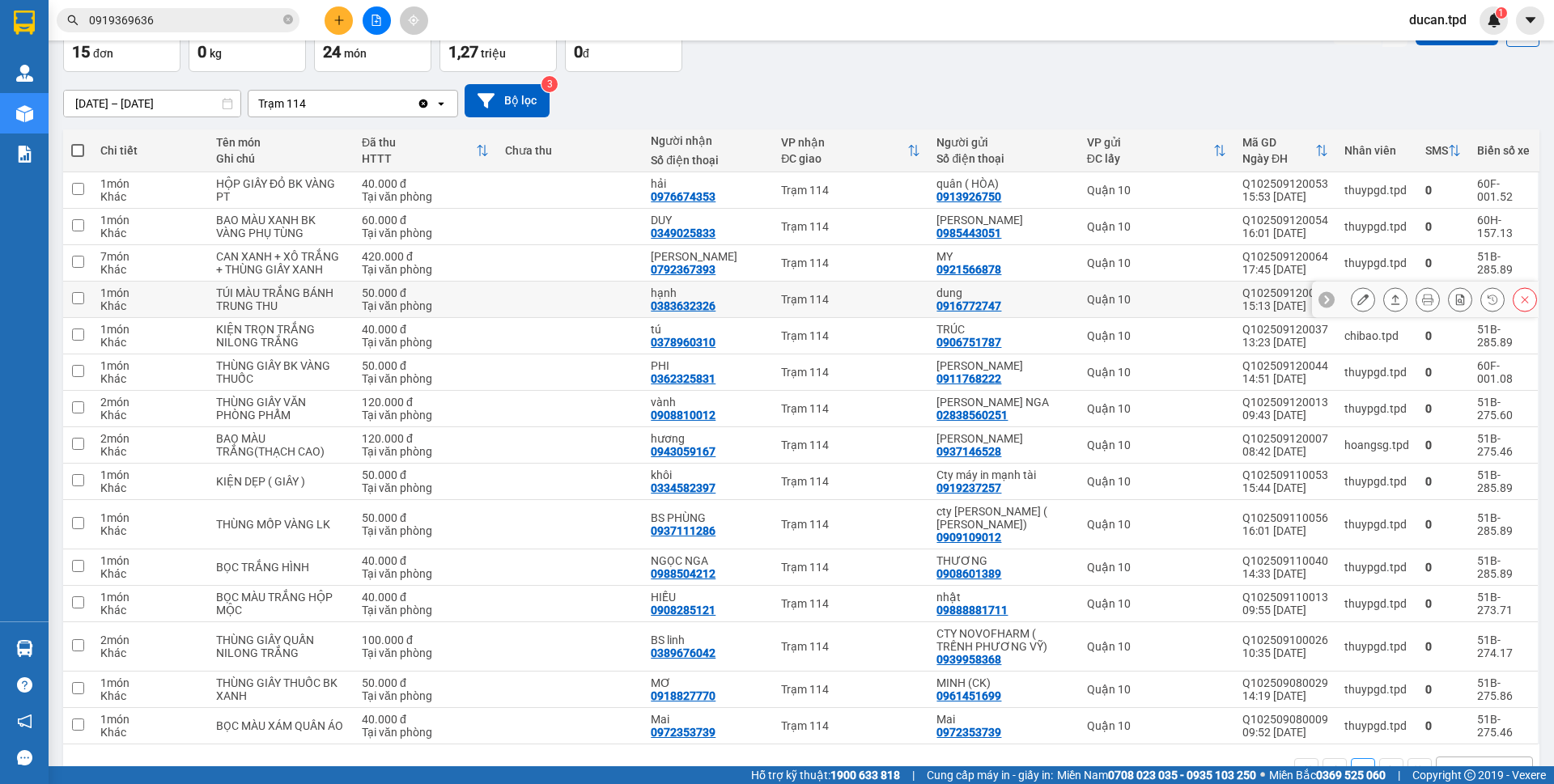
scroll to position [143, 0]
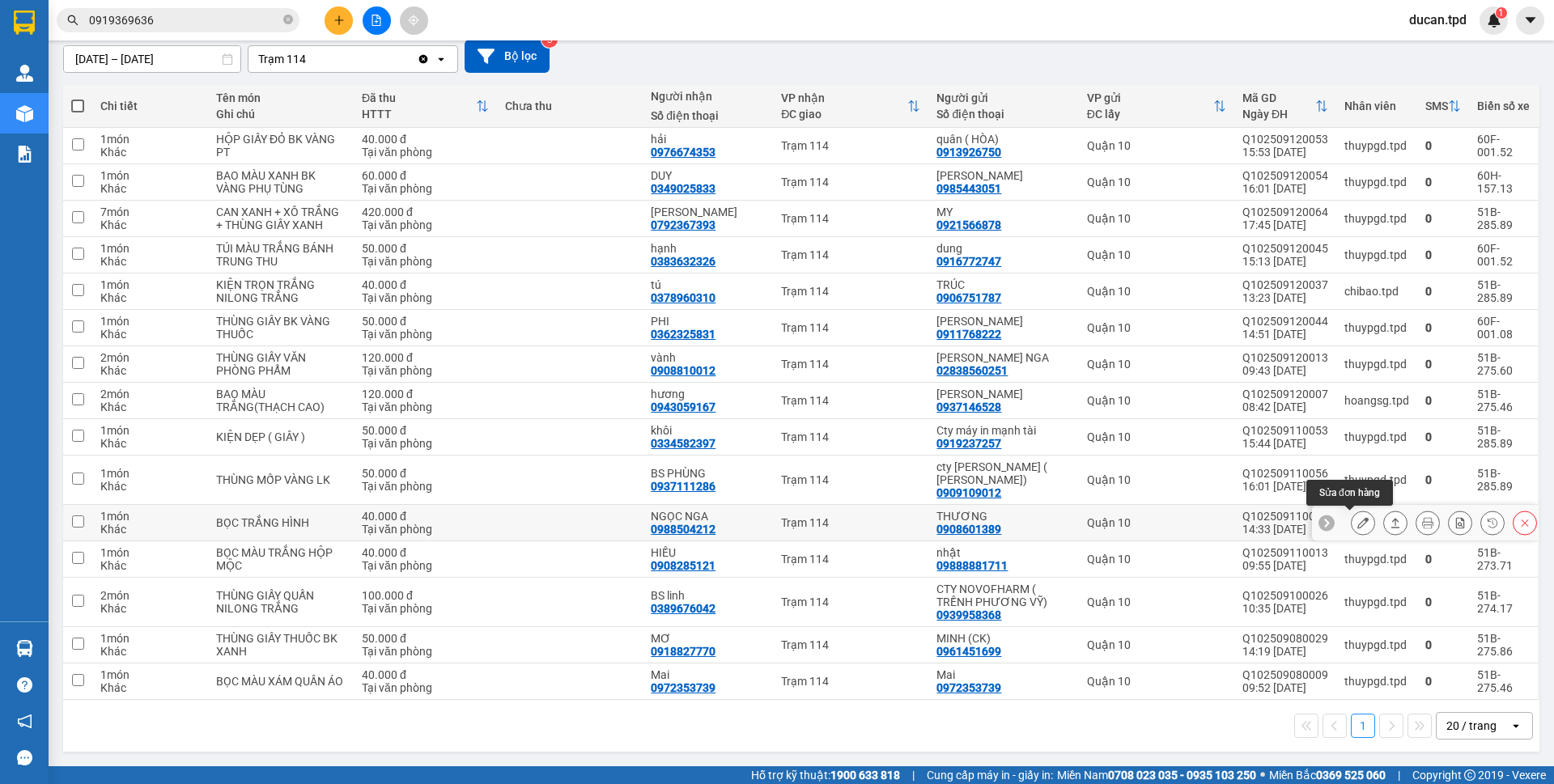
click at [1351, 522] on button at bounding box center [1362, 523] width 23 height 28
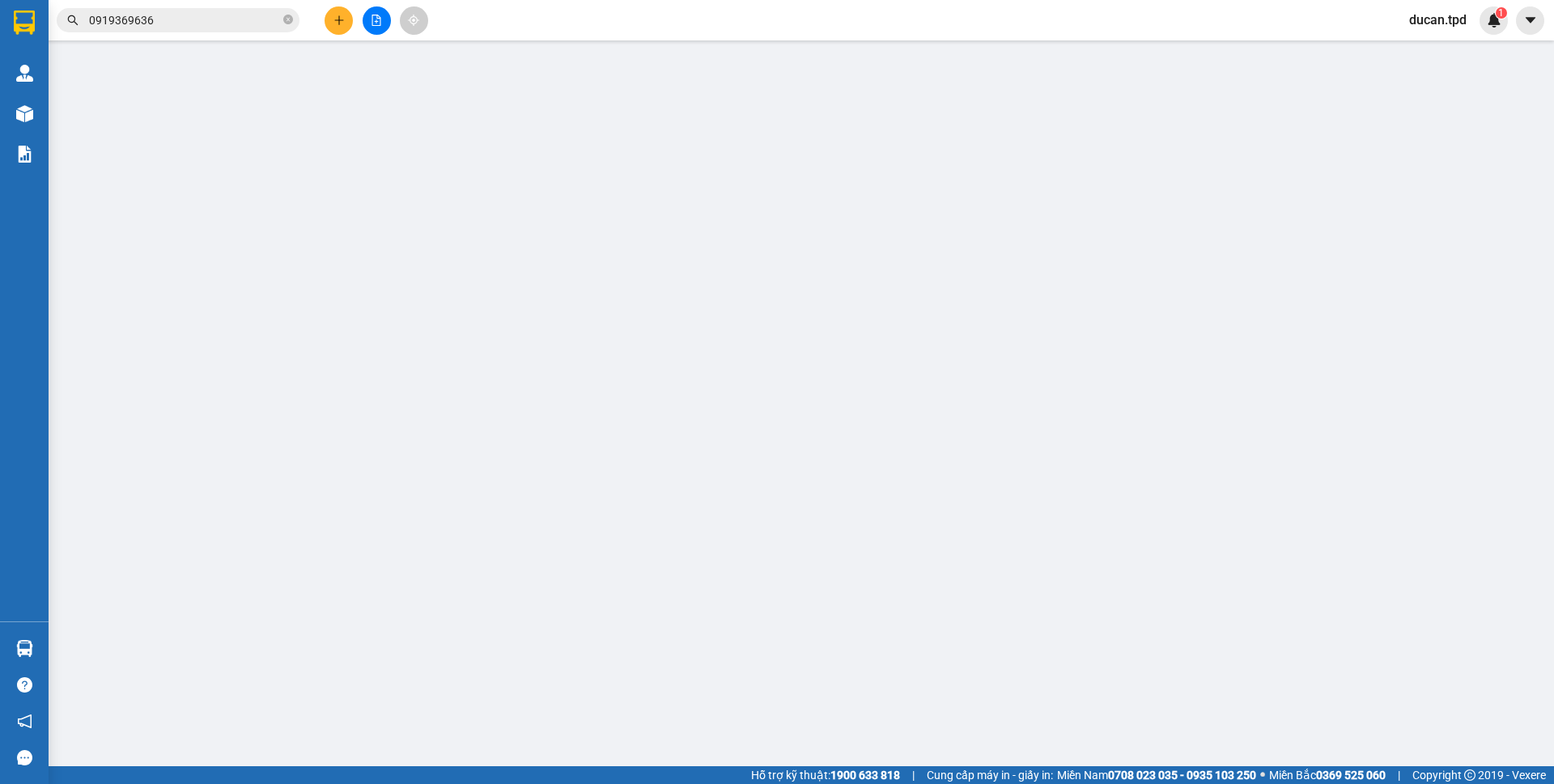
type input "0908601389"
type input "THƯƠNG"
type input "031117793"
type input "0988504212"
type input "NGỌC NGA"
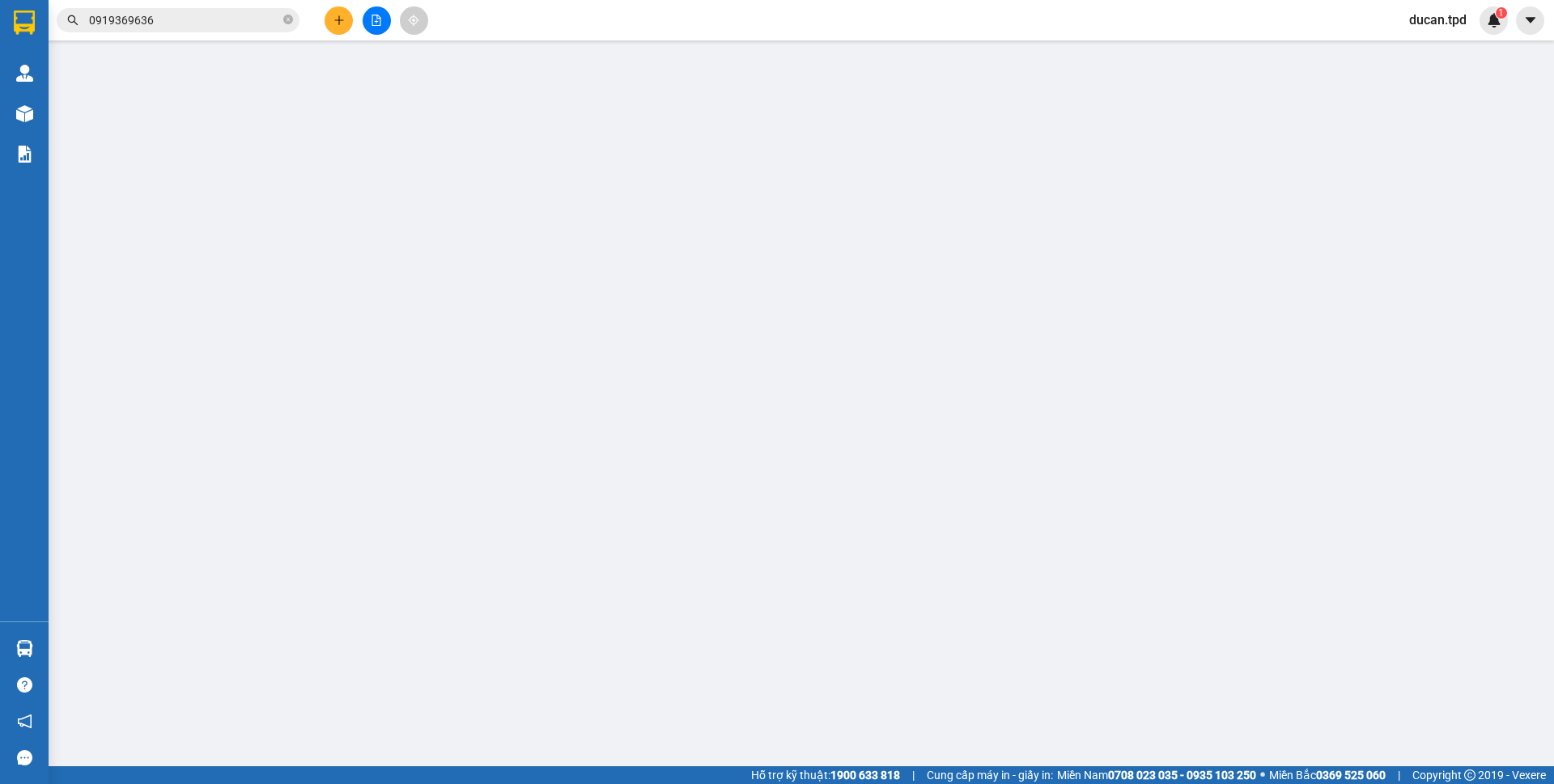
type input "40.000"
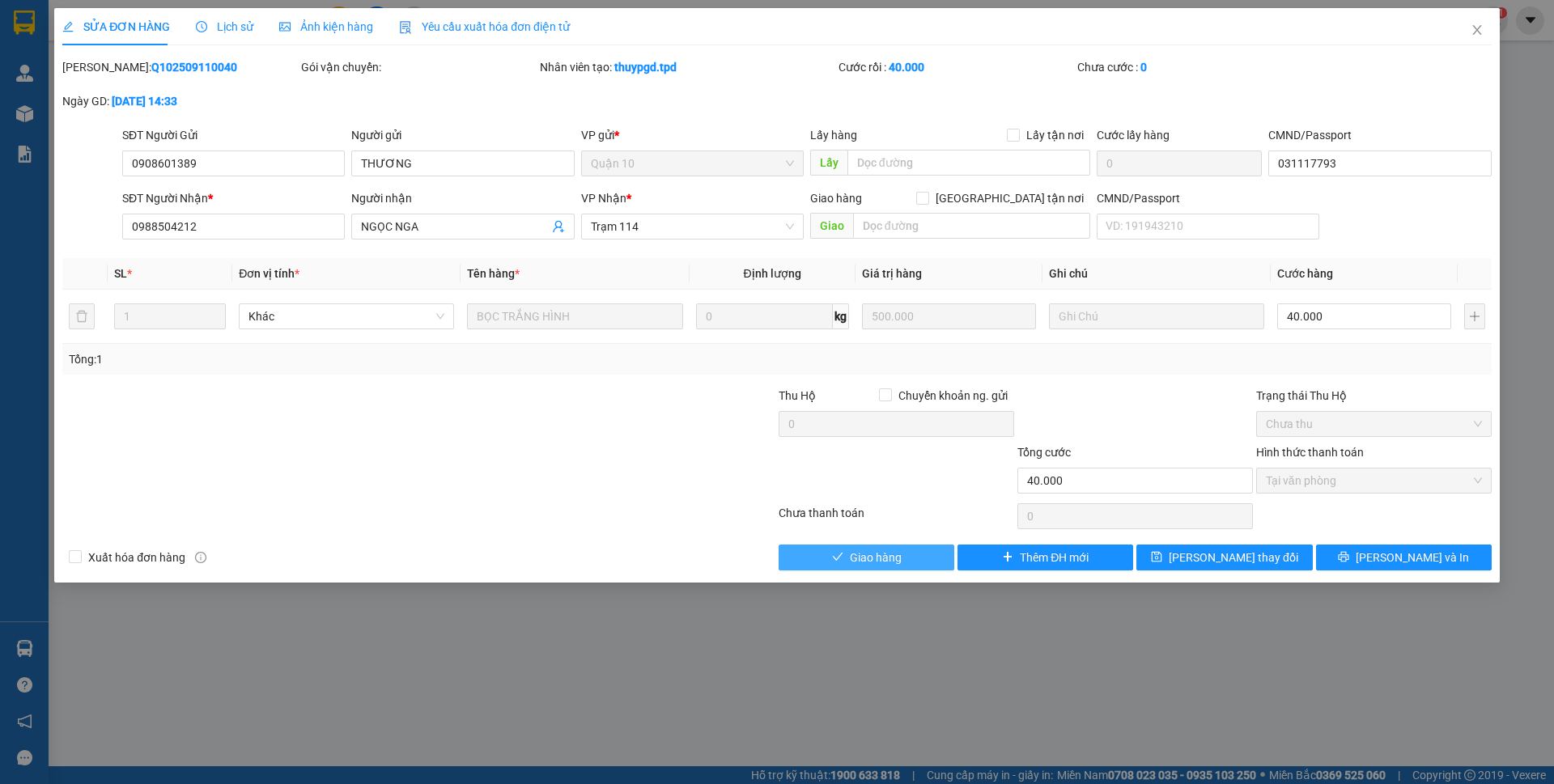
click at [821, 553] on button "Giao hàng" at bounding box center [866, 558] width 175 height 26
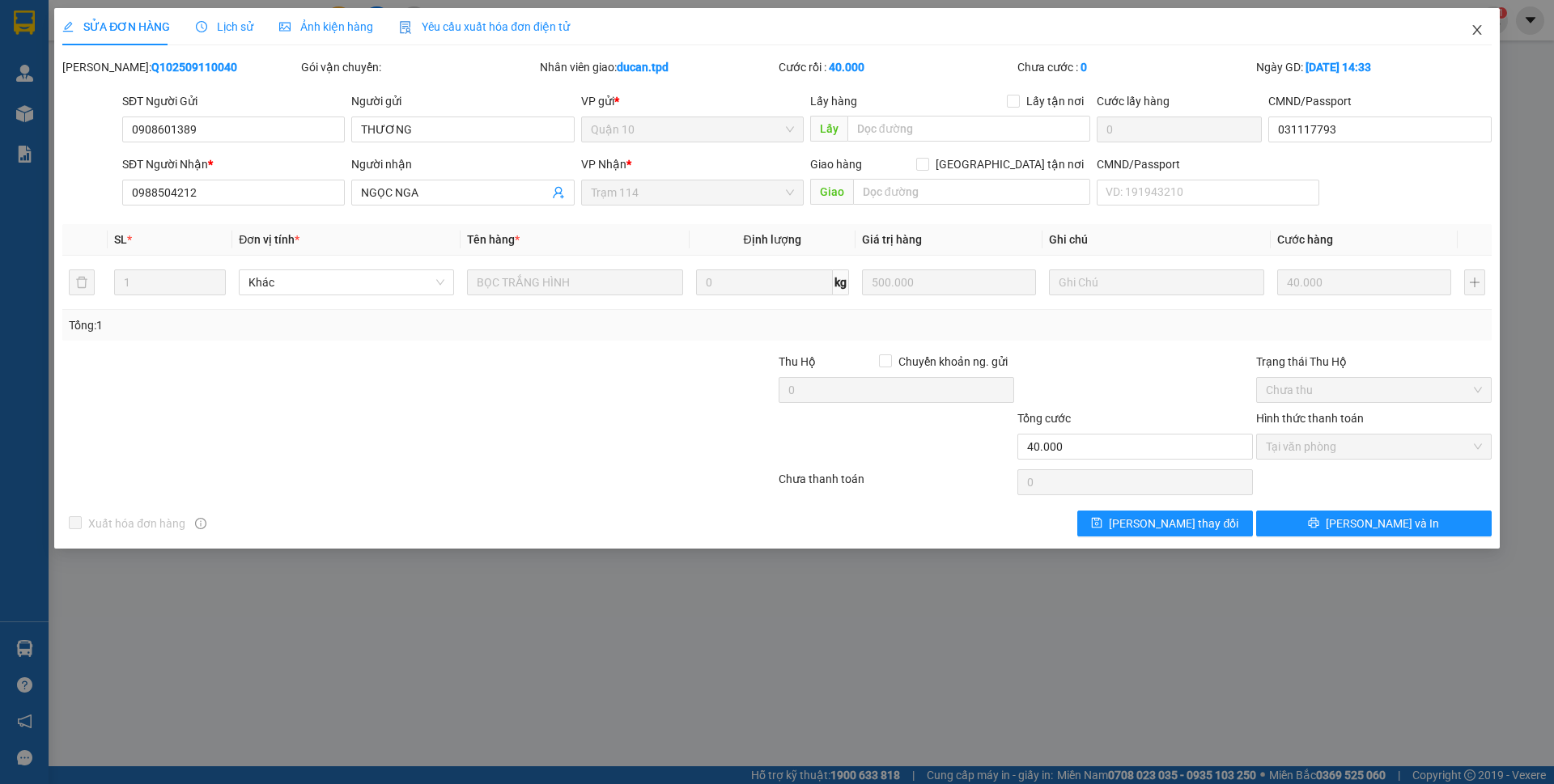
click at [1469, 28] on span "Close" at bounding box center [1476, 30] width 45 height 45
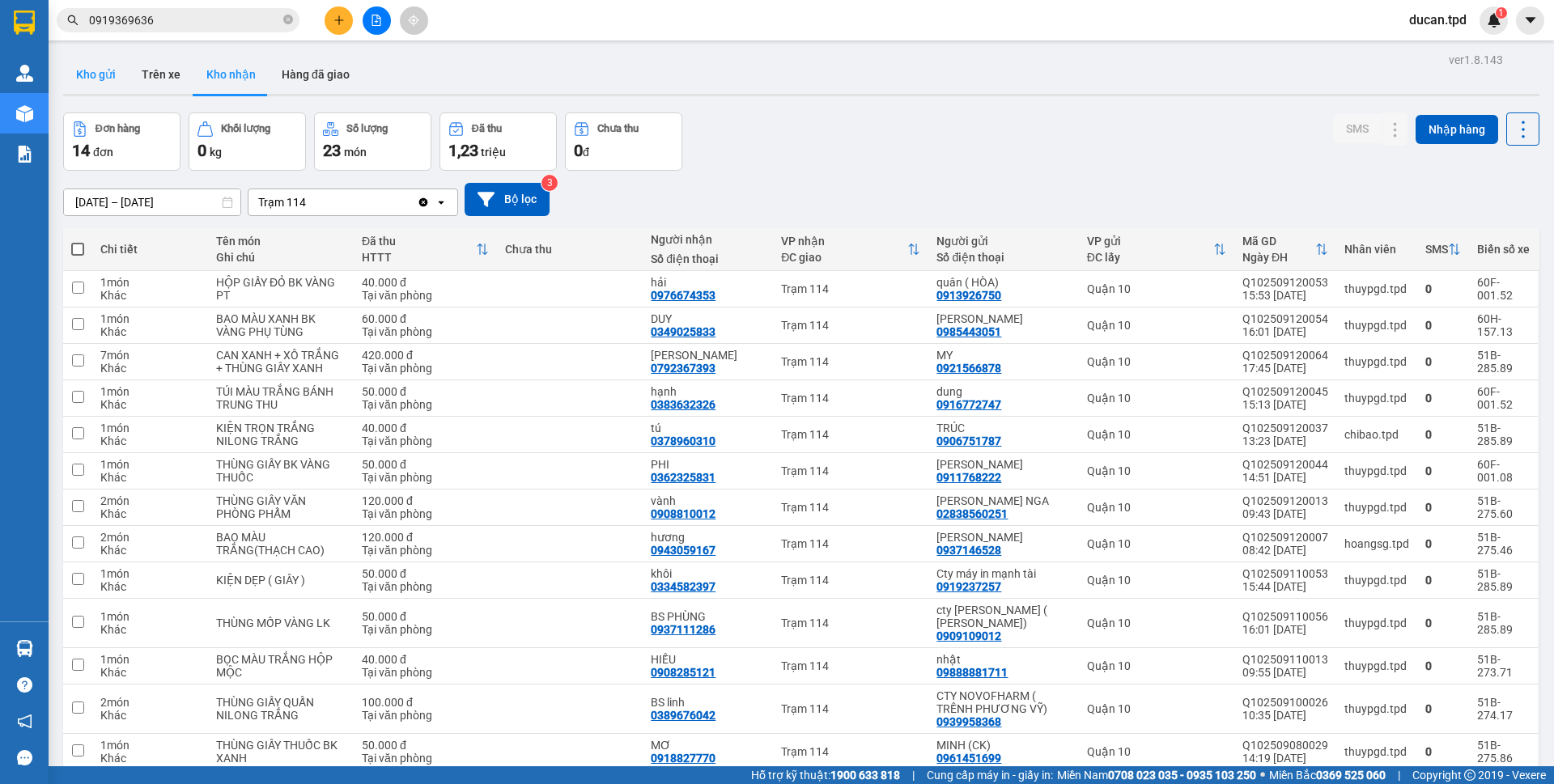
click at [103, 69] on button "Kho gửi" at bounding box center [95, 74] width 65 height 39
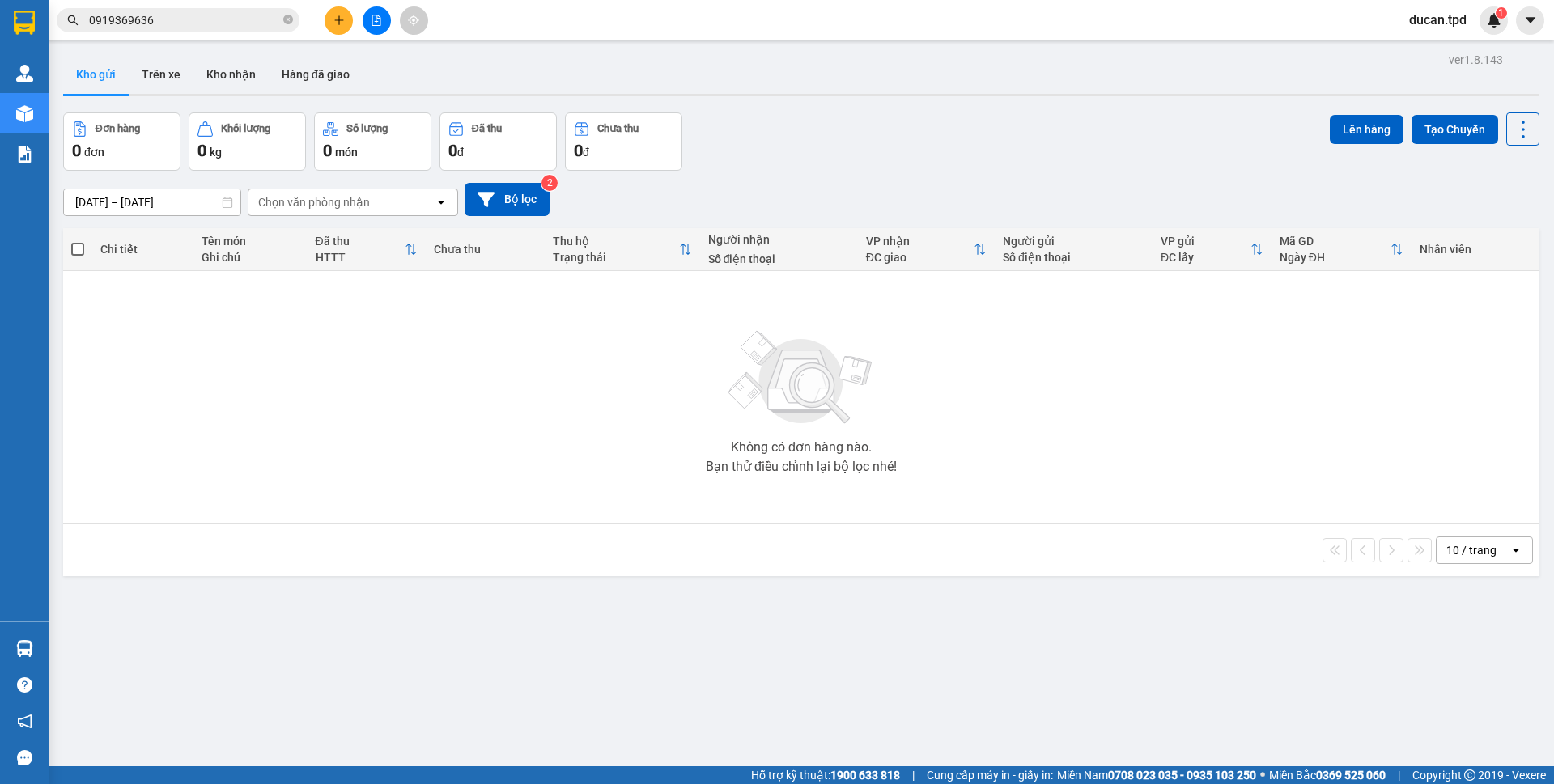
click at [216, 24] on input "0919369636" at bounding box center [184, 19] width 191 height 17
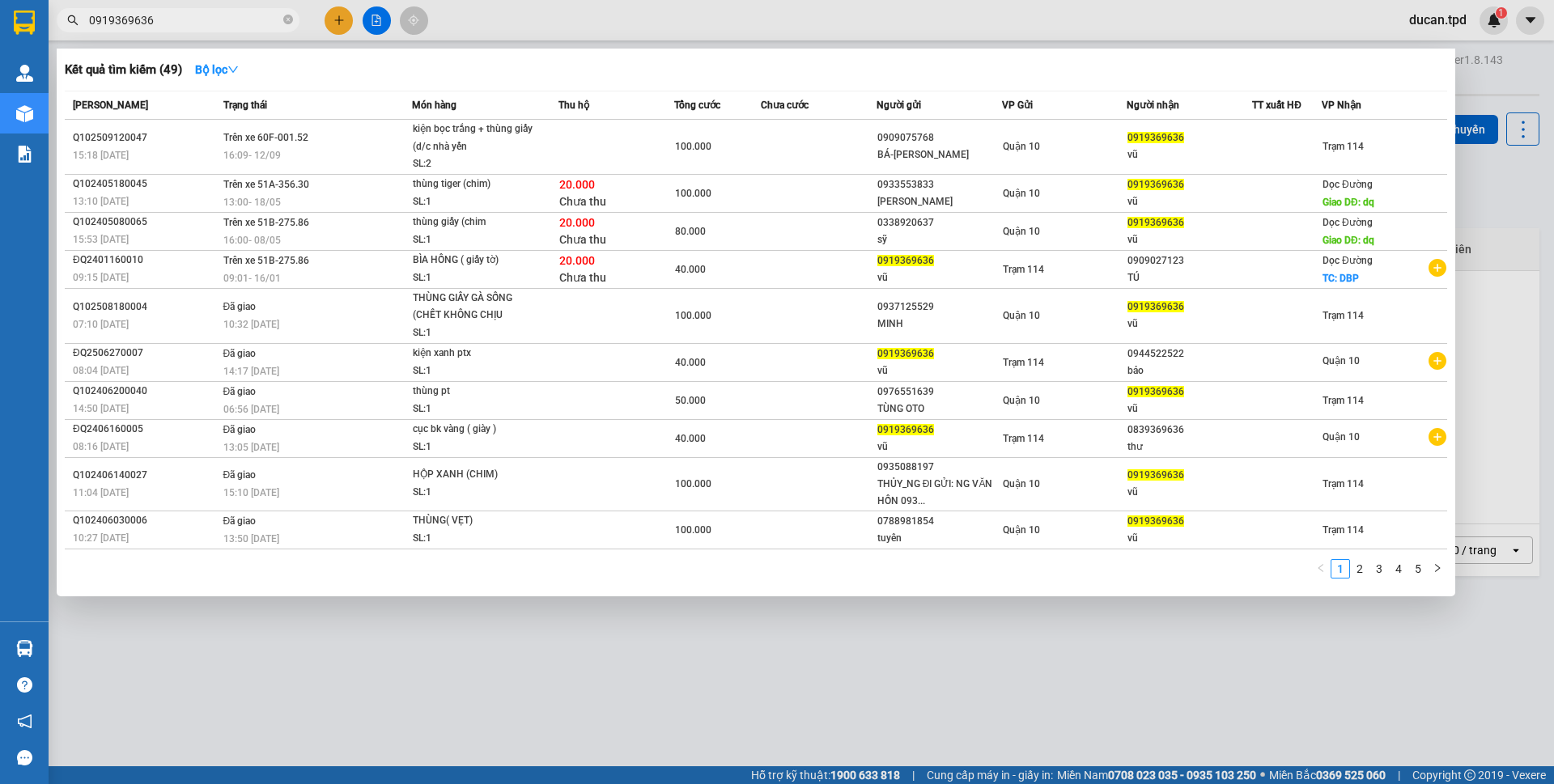
click at [216, 24] on input "0919369636" at bounding box center [184, 19] width 191 height 17
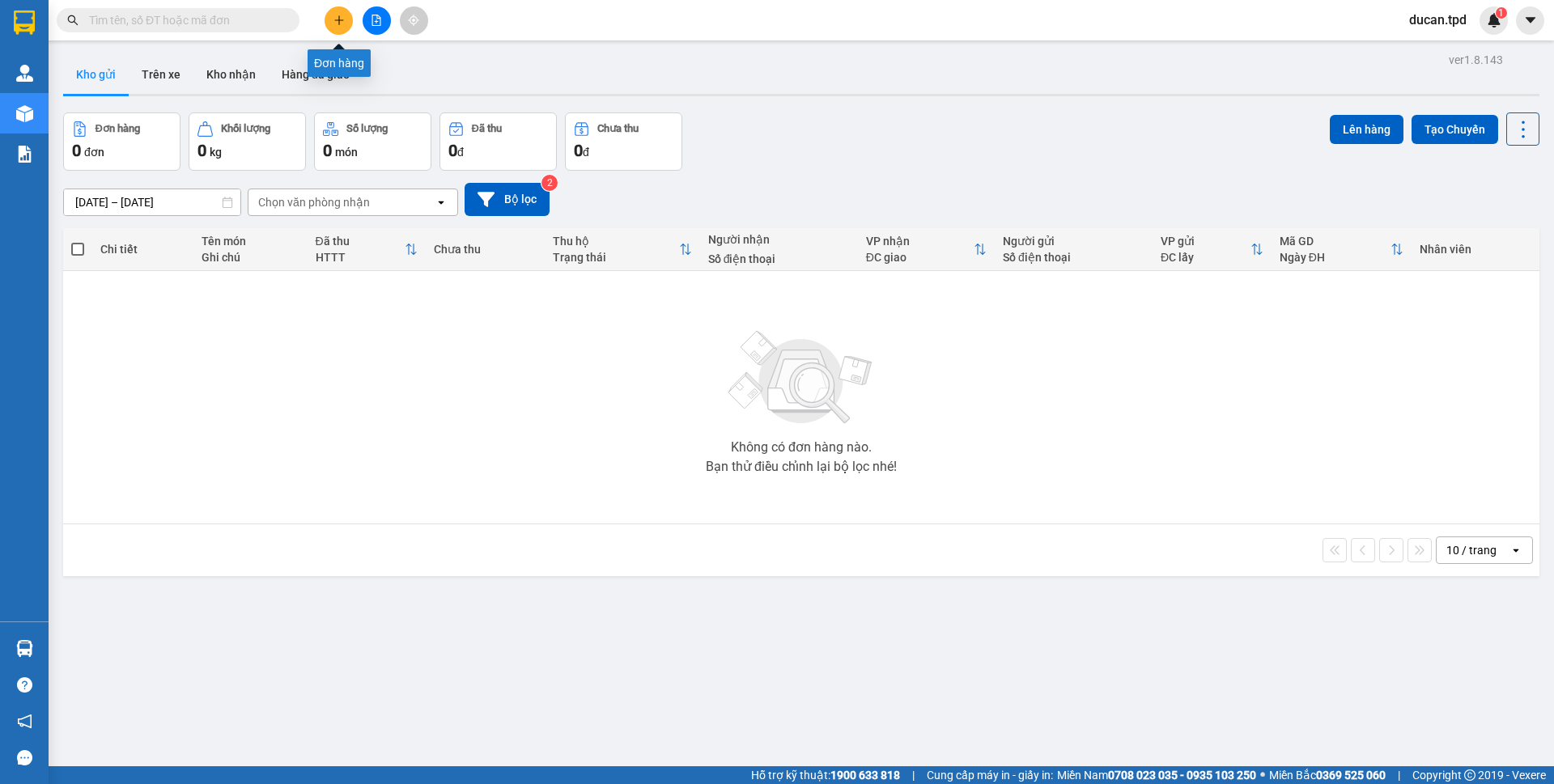
click at [332, 14] on button at bounding box center [339, 20] width 28 height 28
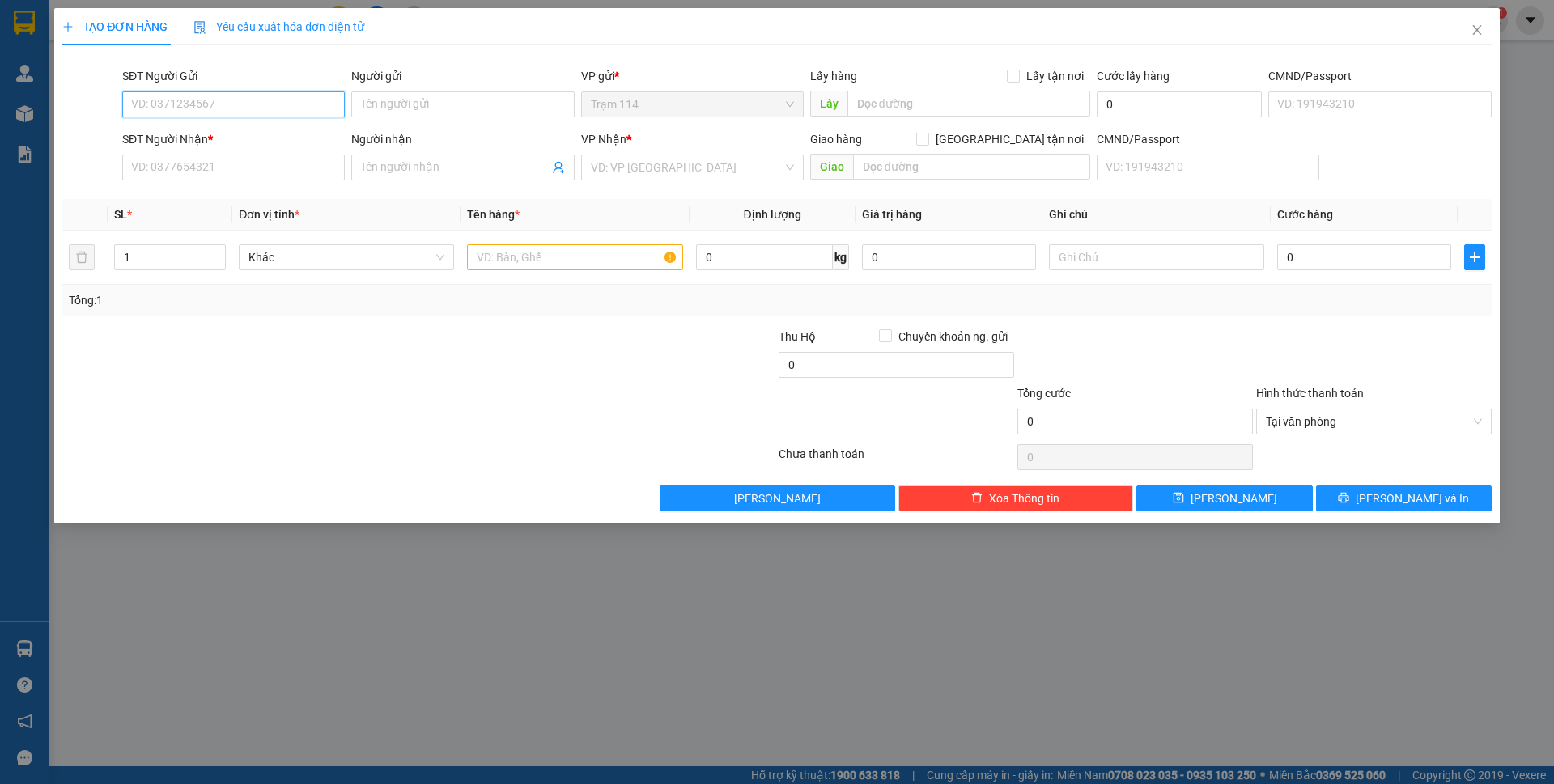
click at [295, 99] on input "SĐT Người Gửi" at bounding box center [233, 105] width 223 height 26
type input "0363139739"
click at [258, 136] on div "0363139739 - sỹ thặng" at bounding box center [233, 136] width 203 height 17
type input "sỹ thặng"
type input "0938223969"
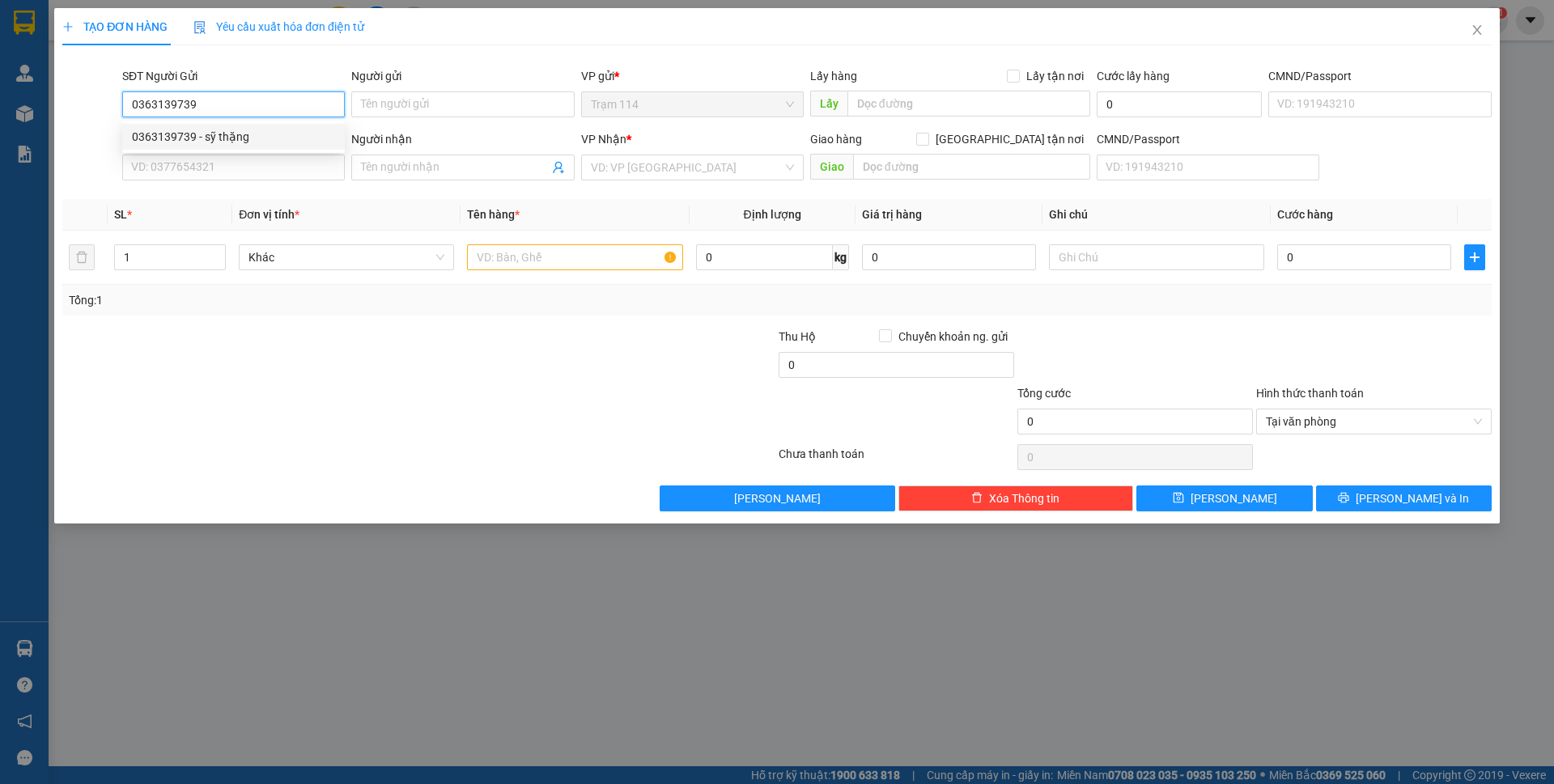
type input "giang"
type input "0363139739"
click at [567, 264] on input "text" at bounding box center [574, 257] width 216 height 26
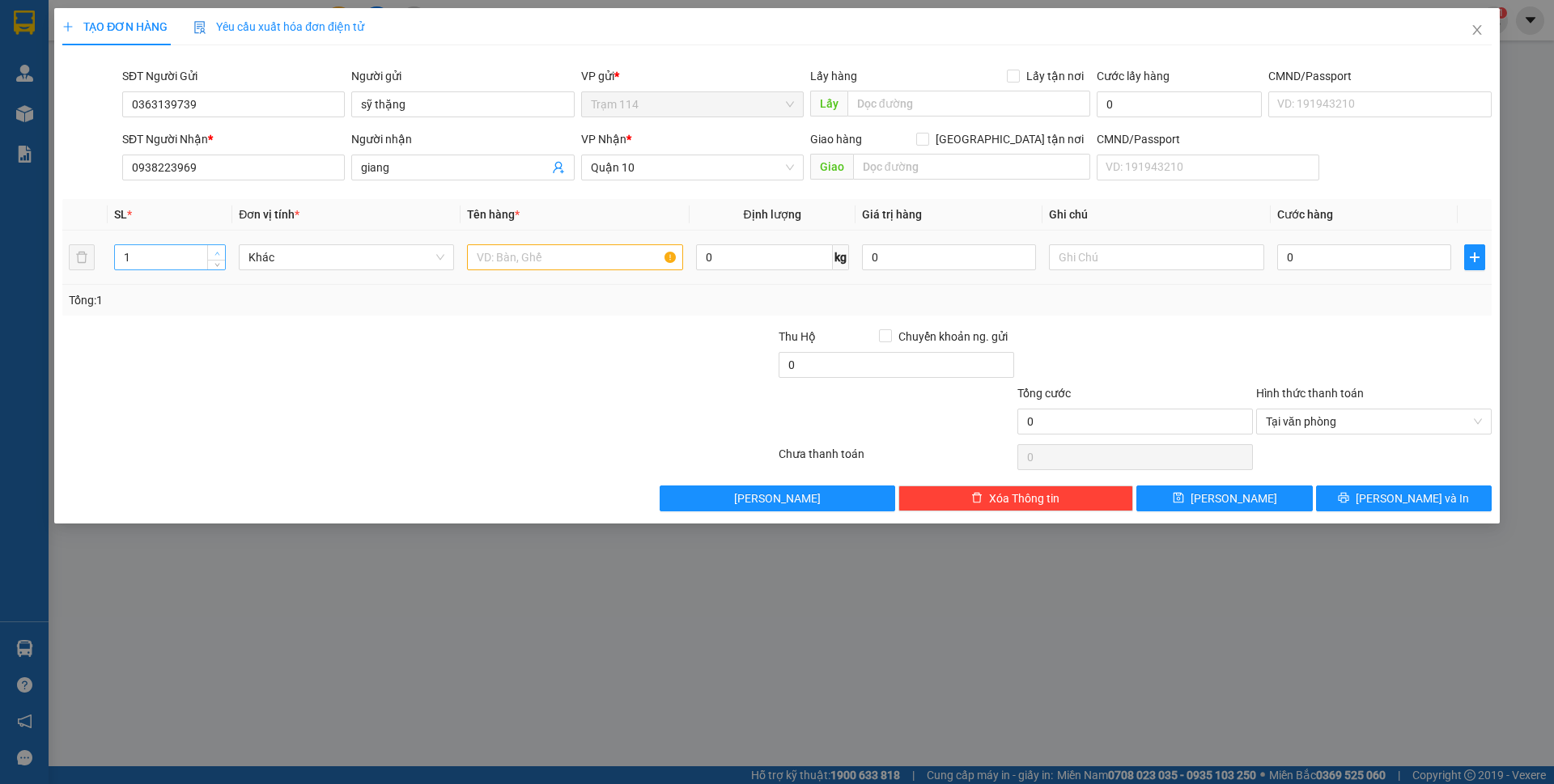
type input "2"
click at [218, 250] on icon "up" at bounding box center [217, 253] width 6 height 6
click at [506, 250] on input "text" at bounding box center [574, 257] width 216 height 26
type input "thùng giấy bk vàng + bao đỏ ( mật ong trái cây )"
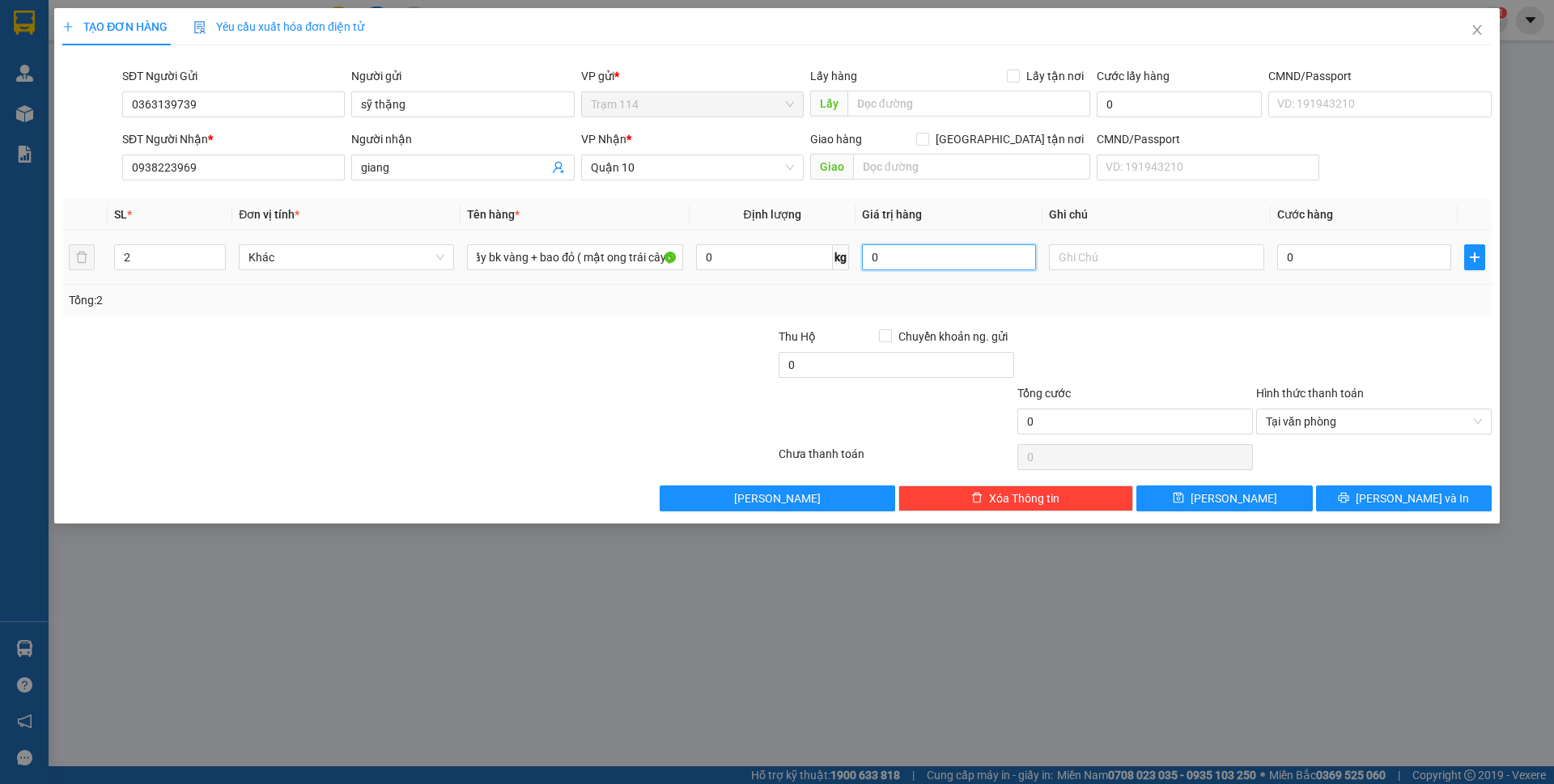
click at [917, 249] on input "0" at bounding box center [949, 257] width 174 height 26
type input "1.000.000"
click at [1227, 305] on div "Tổng: 2" at bounding box center [777, 300] width 1416 height 17
click at [1340, 264] on input "0" at bounding box center [1364, 257] width 174 height 26
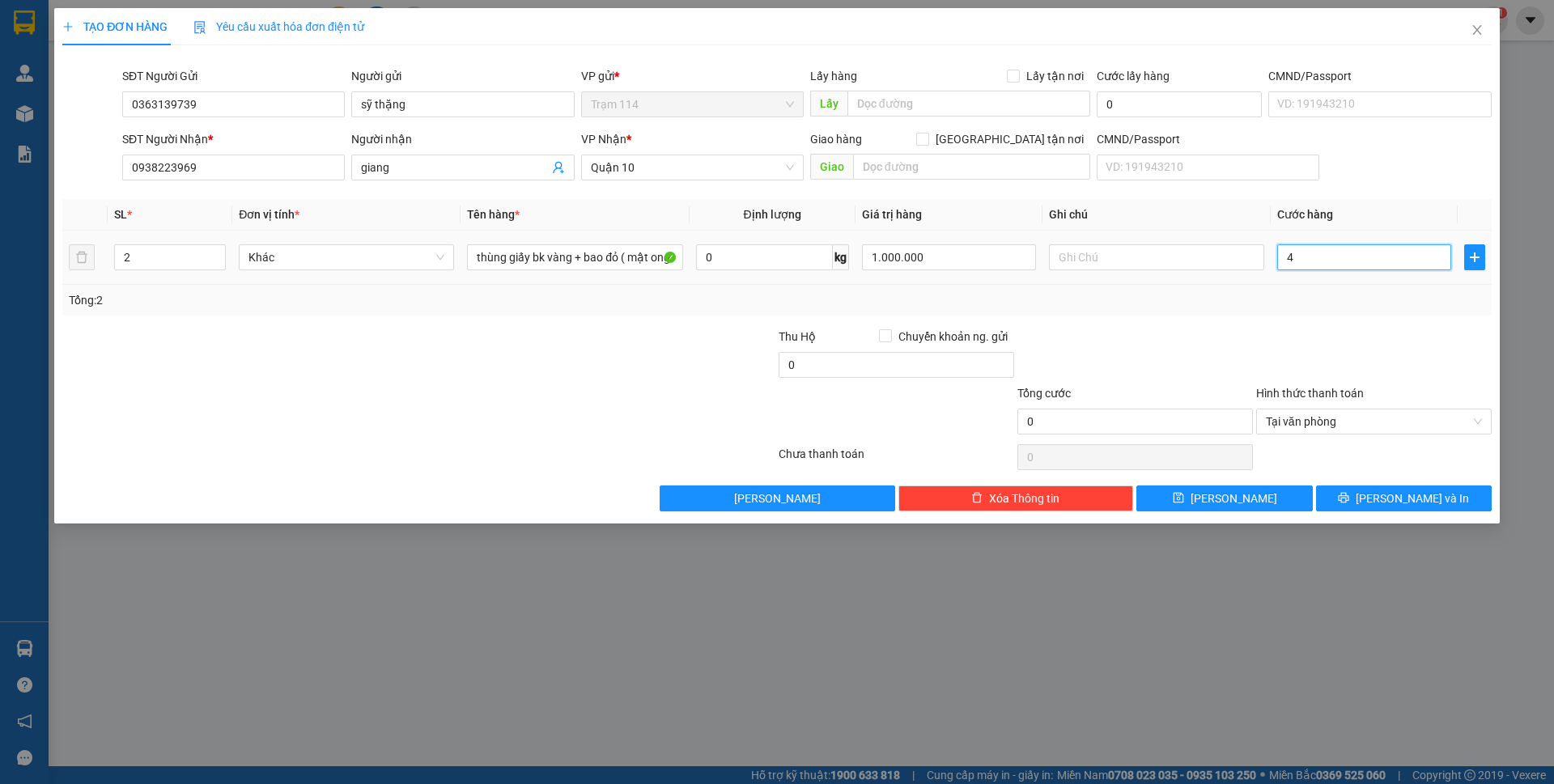
type input "41"
type input "4"
type input "4.000"
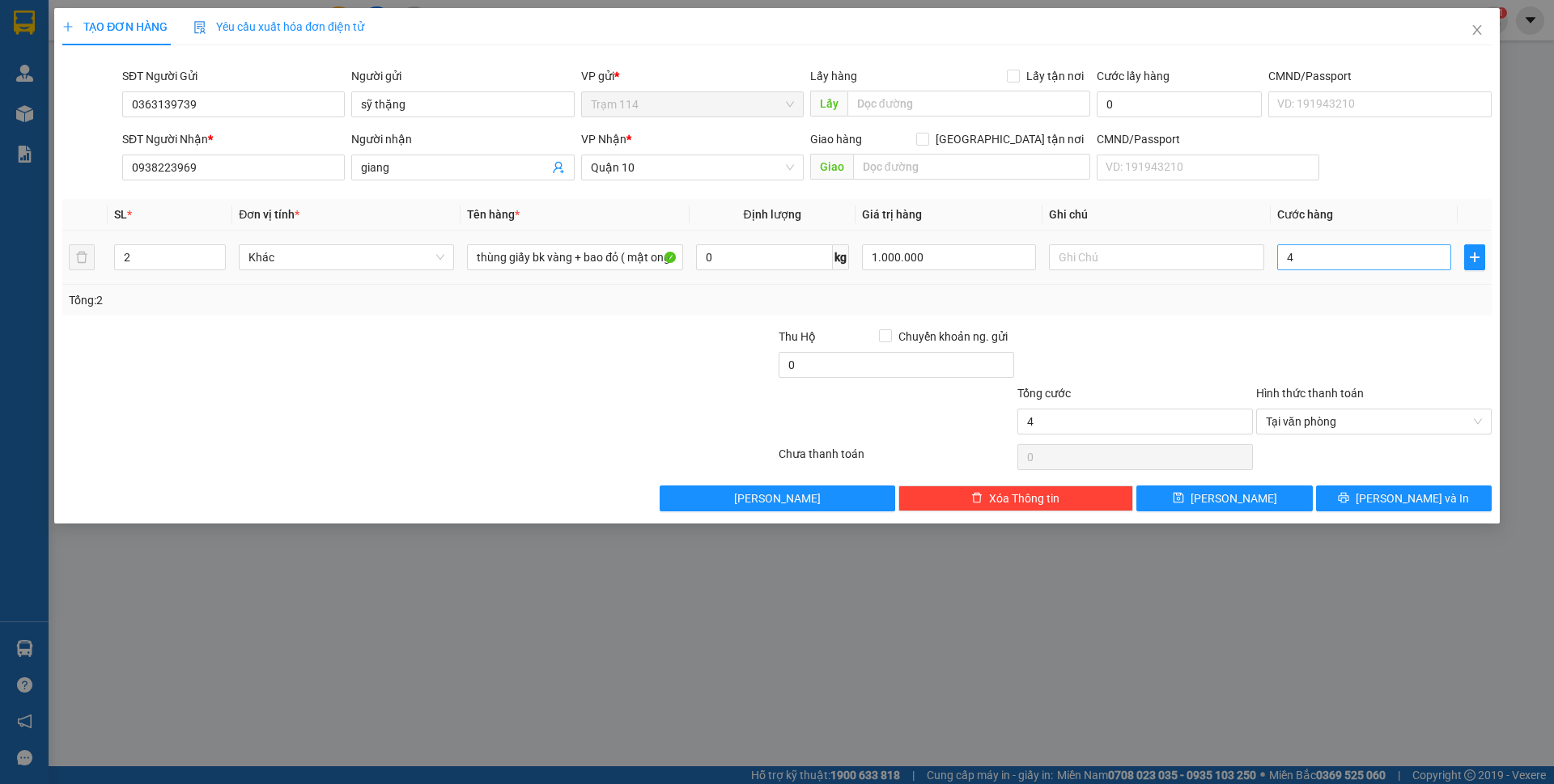
type input "4.000"
type input "4.000.000"
click at [1332, 262] on input "4.000.000" at bounding box center [1364, 257] width 174 height 26
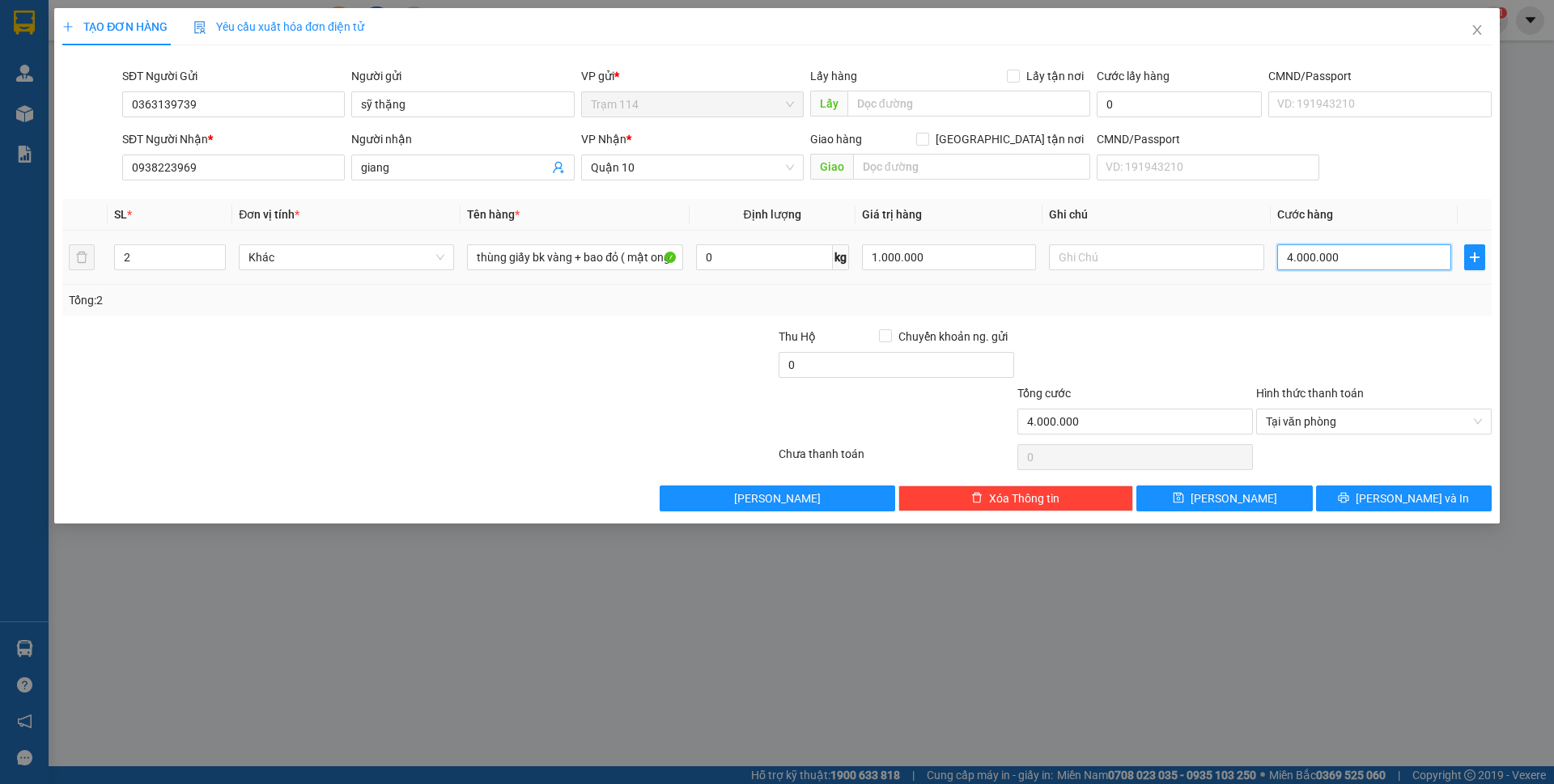
type input "0"
type input "01"
type input "1"
type input "010"
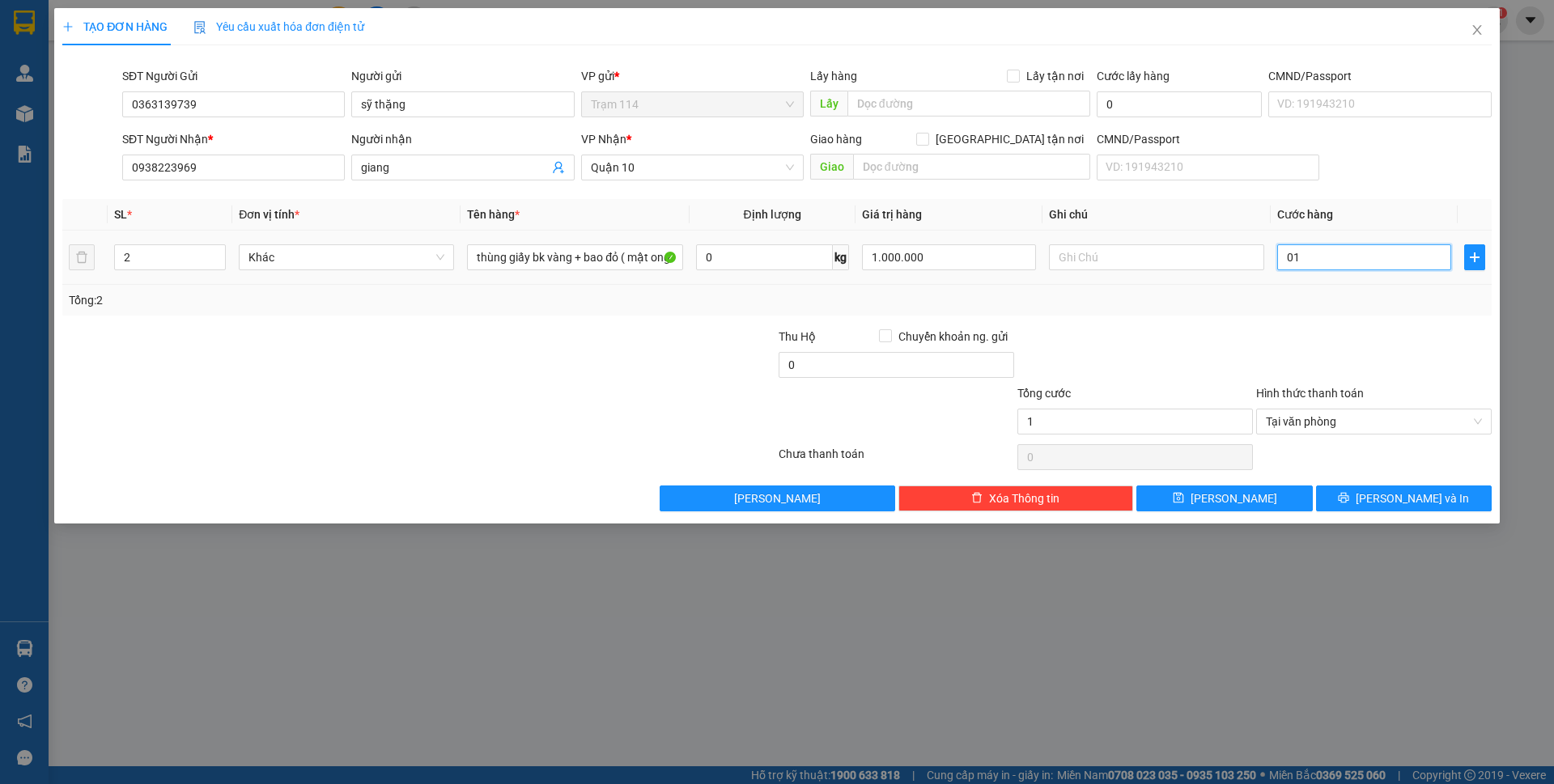
type input "10"
type input "0.100"
type input "100"
type input "01.000"
type input "1.000"
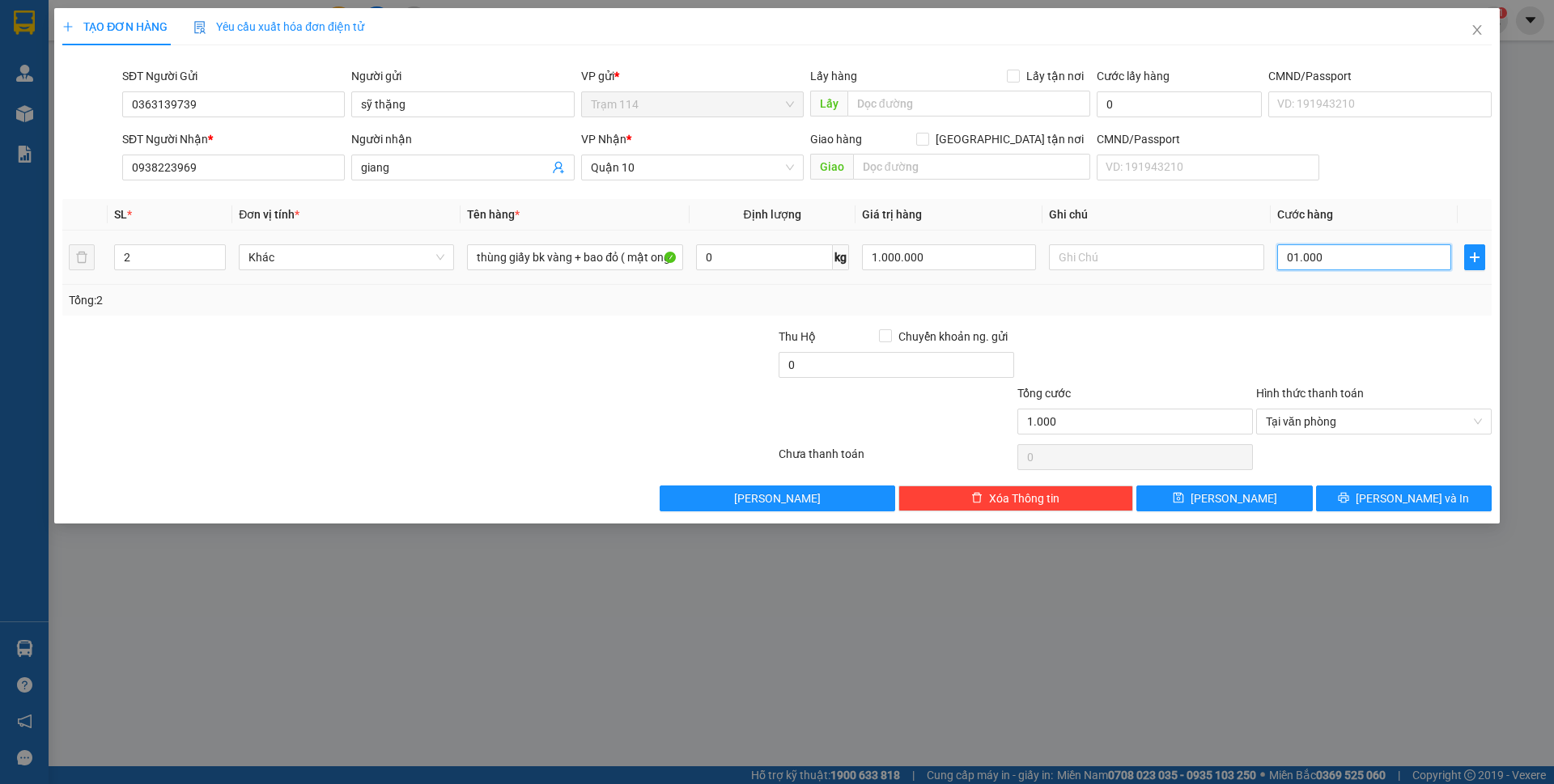
type input "0.100"
type input "100"
type input "100.000"
click at [1327, 301] on div "Tổng: 2" at bounding box center [777, 300] width 1416 height 17
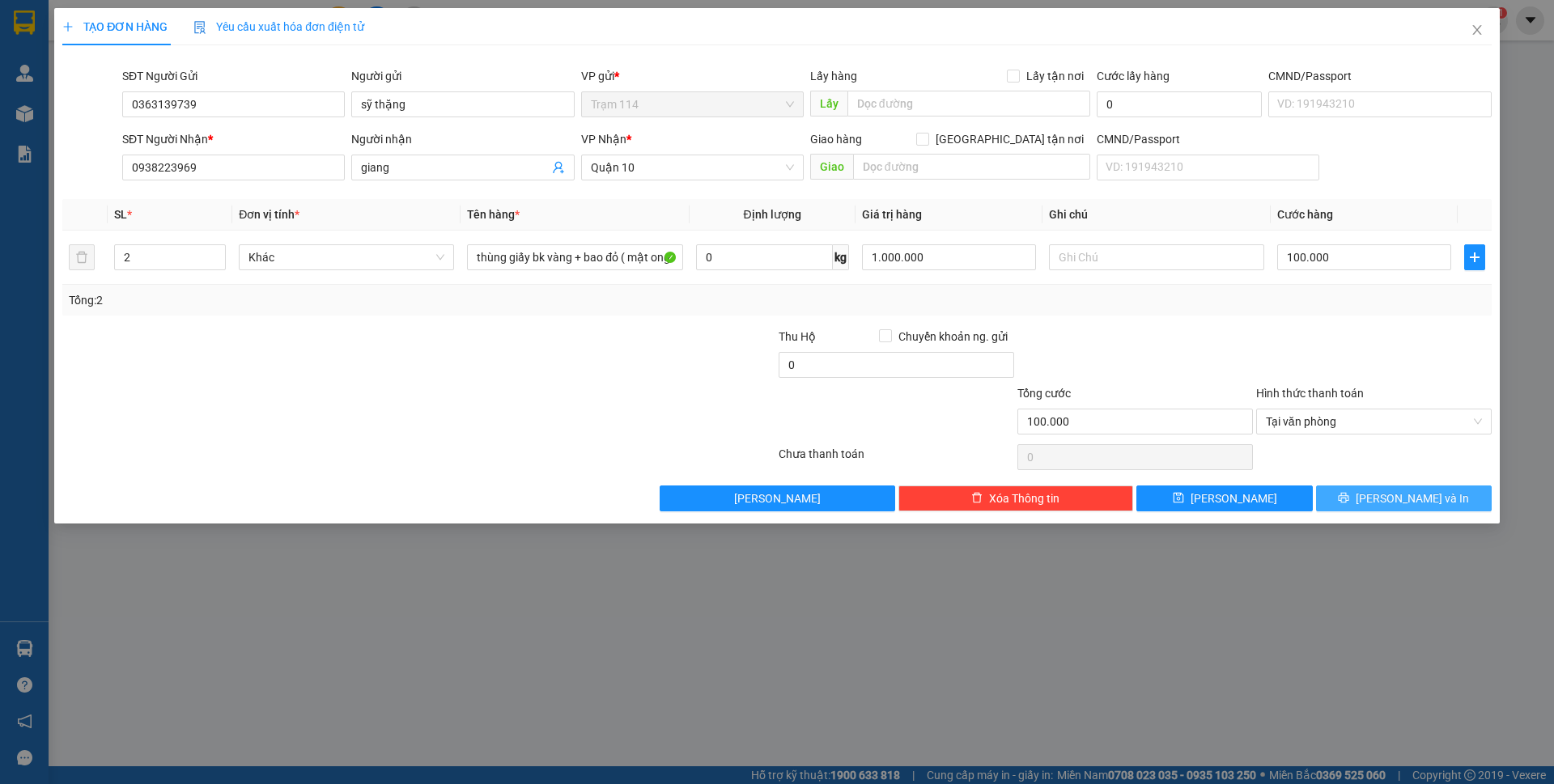
click at [1354, 494] on button "[PERSON_NAME] và In" at bounding box center [1404, 498] width 175 height 26
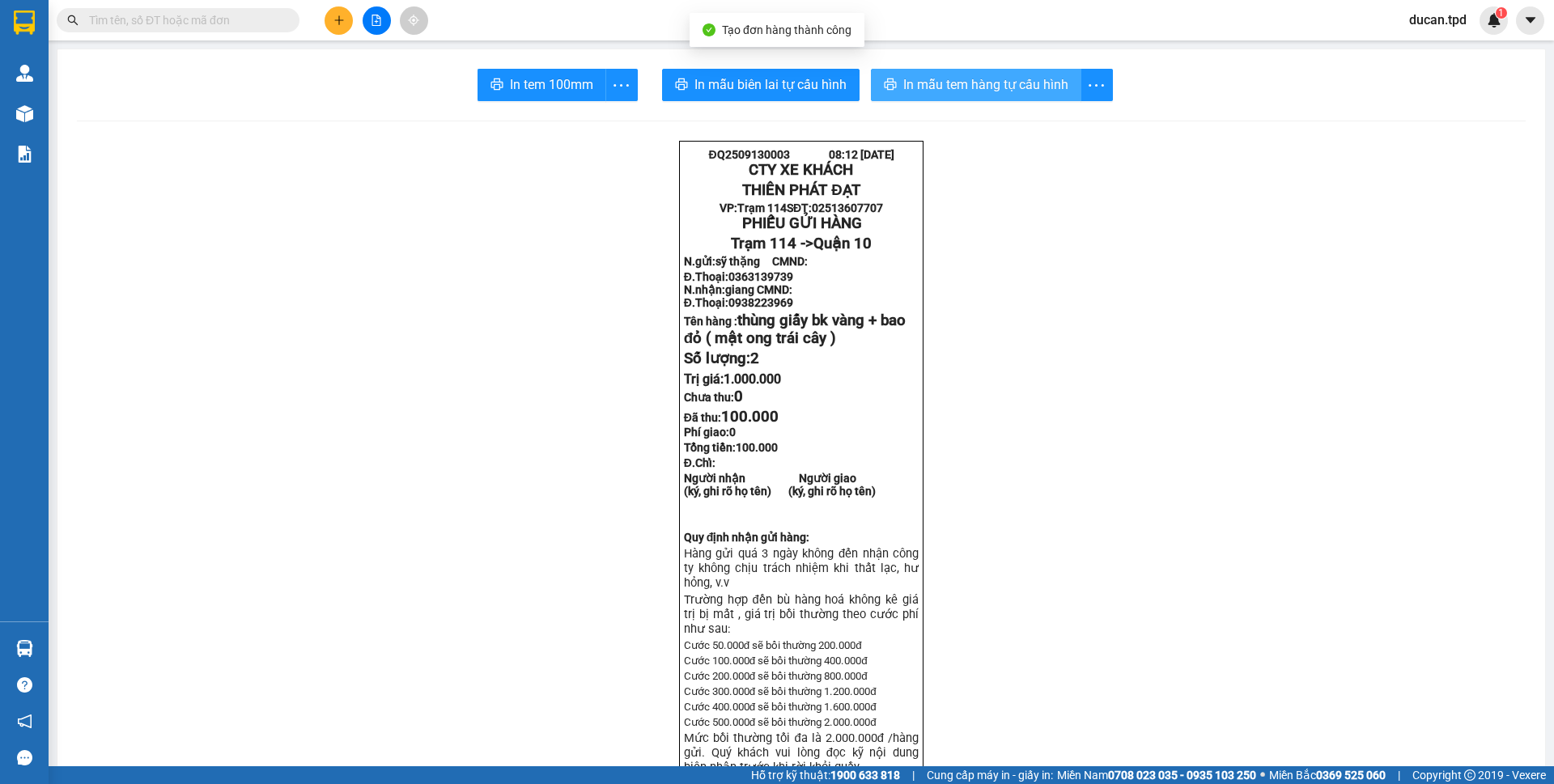
click at [995, 98] on button "In mẫu tem hàng tự cấu hình" at bounding box center [975, 84] width 210 height 32
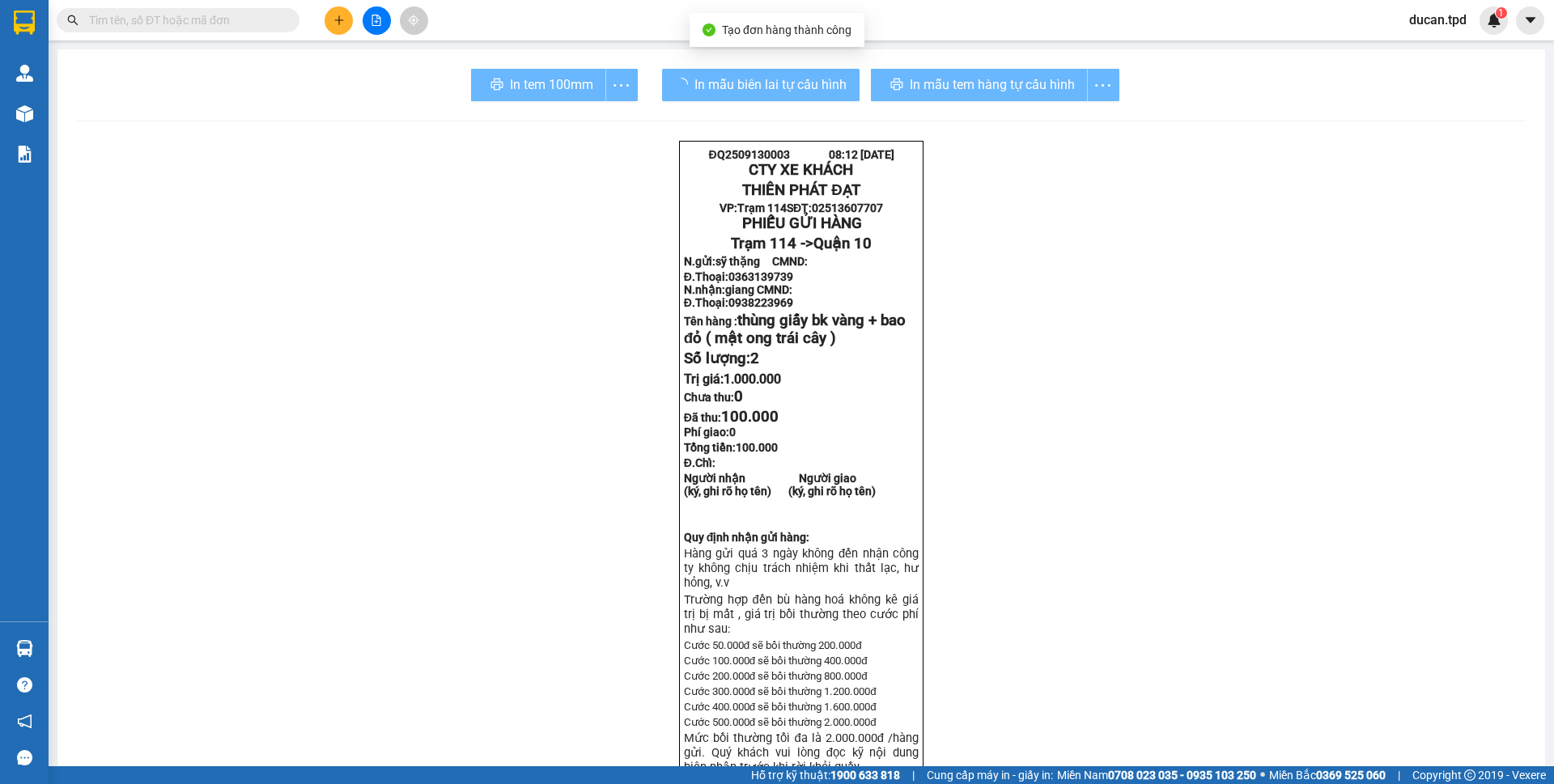
drag, startPoint x: 995, startPoint y: 98, endPoint x: 608, endPoint y: 79, distance: 387.5
click at [608, 79] on div "In tem 100mm" at bounding box center [554, 84] width 167 height 32
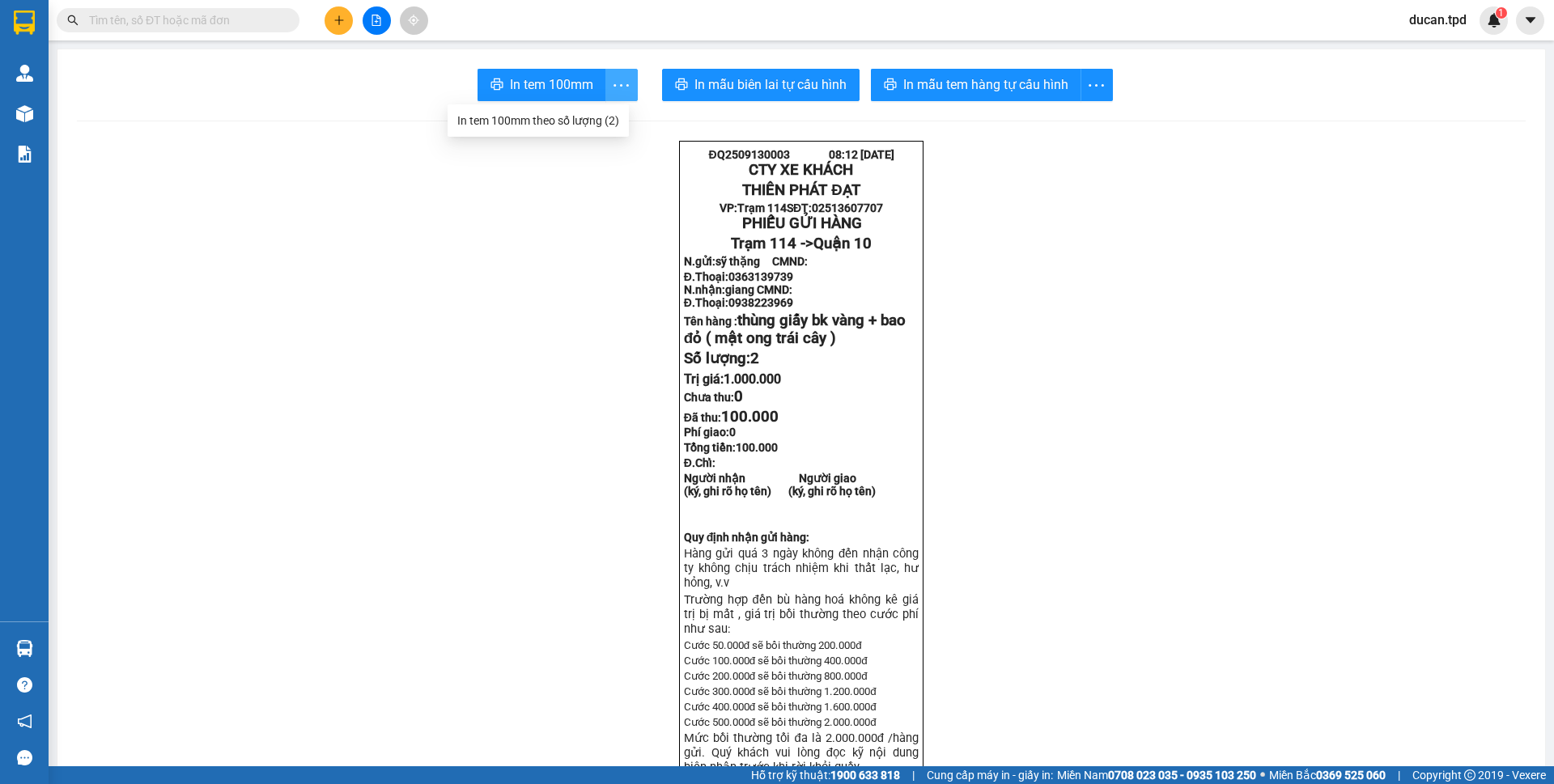
click at [611, 79] on icon "more" at bounding box center [621, 85] width 20 height 20
click at [605, 118] on div "In tem 100mm theo số lượng (2)" at bounding box center [539, 120] width 161 height 17
click at [937, 88] on span "In mẫu tem hàng tự cấu hình" at bounding box center [986, 84] width 165 height 20
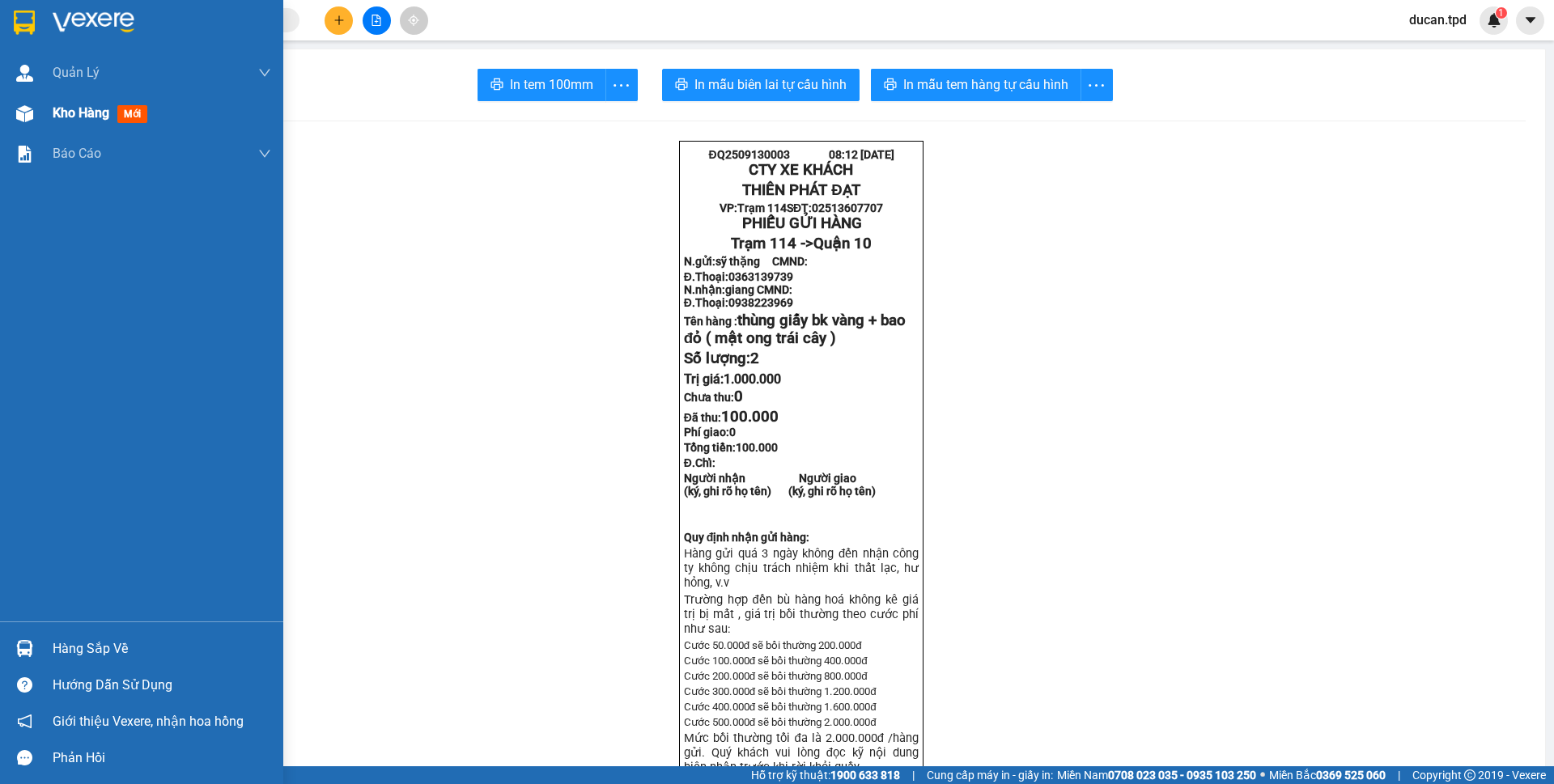
click at [37, 114] on div at bounding box center [24, 114] width 28 height 28
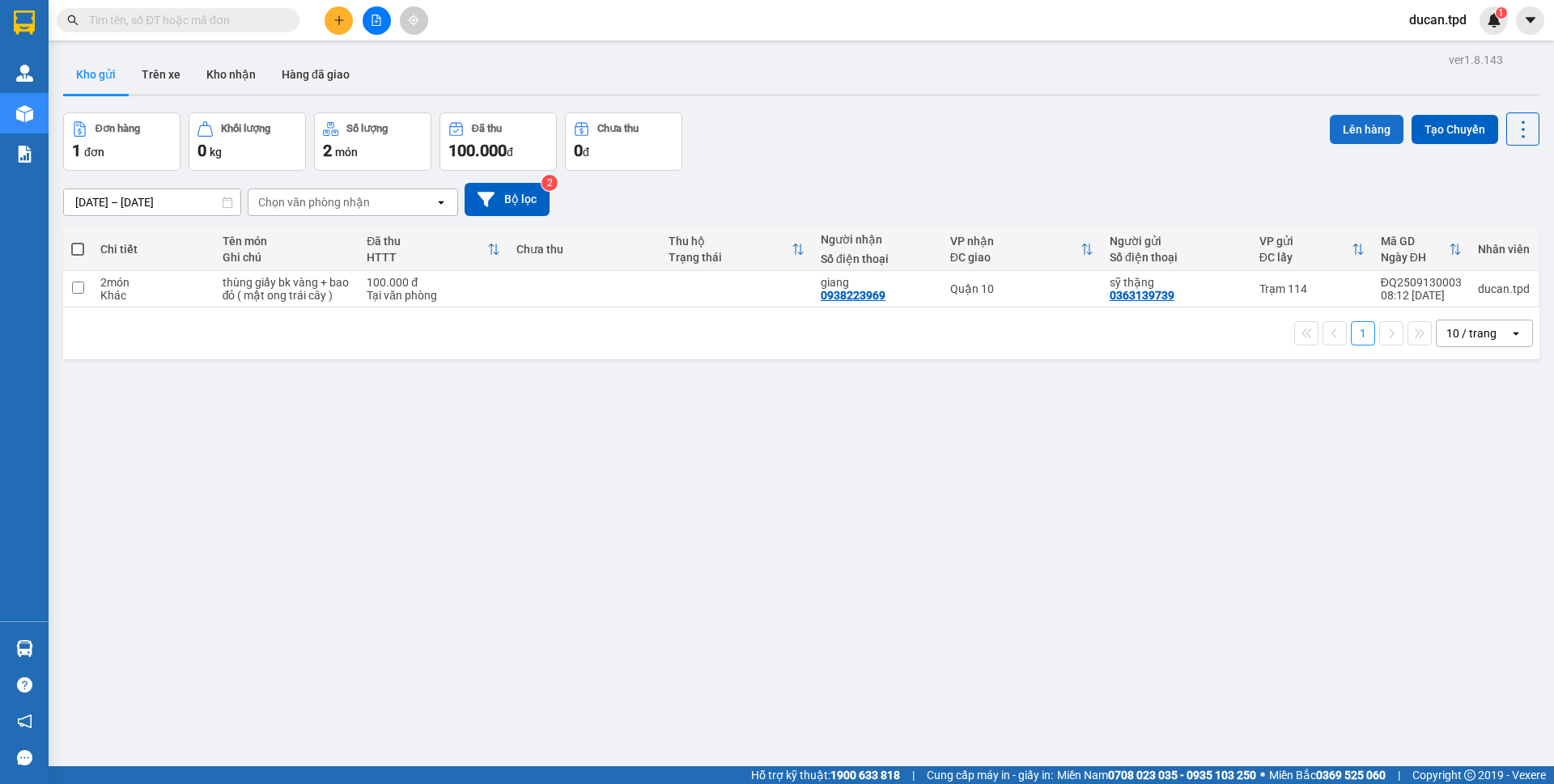
click at [1371, 127] on button "Lên hàng" at bounding box center [1367, 129] width 73 height 29
click at [86, 249] on th at bounding box center [78, 249] width 29 height 43
click at [82, 248] on span at bounding box center [78, 249] width 13 height 13
click at [78, 241] on input "checkbox" at bounding box center [78, 241] width 0 height 0
checkbox input "true"
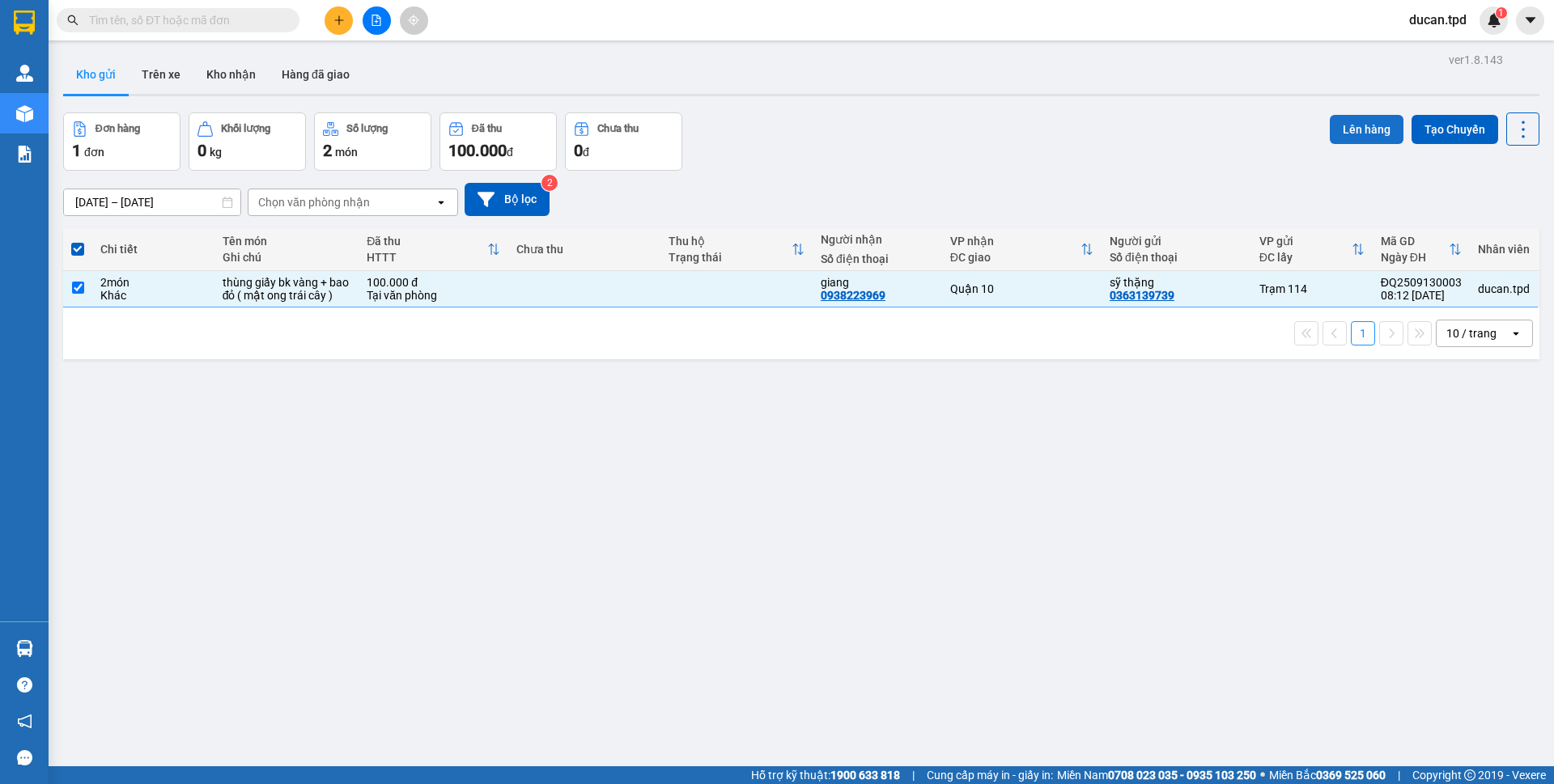
click at [1371, 124] on button "Lên hàng" at bounding box center [1367, 129] width 73 height 29
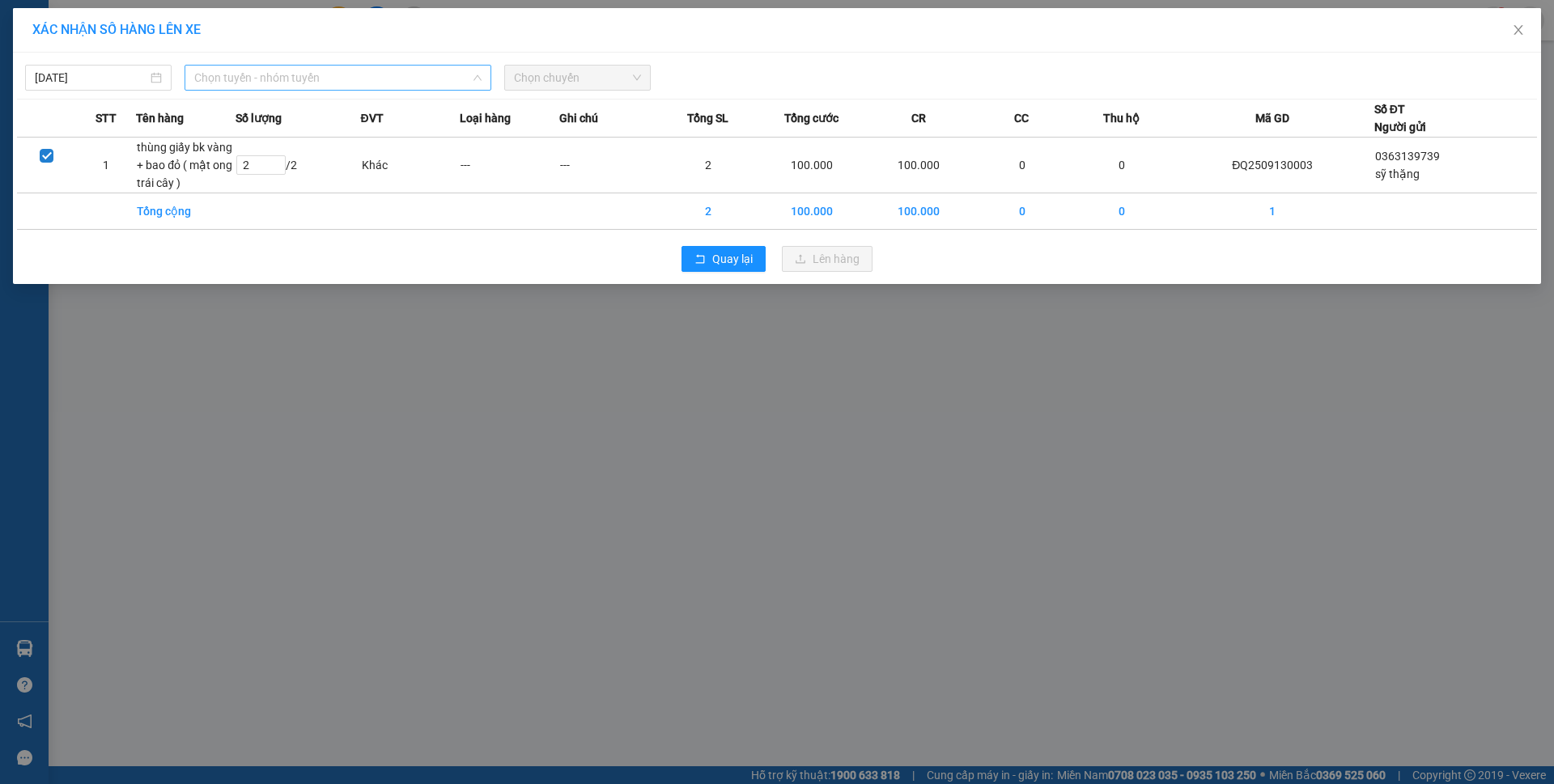
click at [217, 70] on span "Chọn tuyến - nhóm tuyến" at bounding box center [338, 77] width 287 height 24
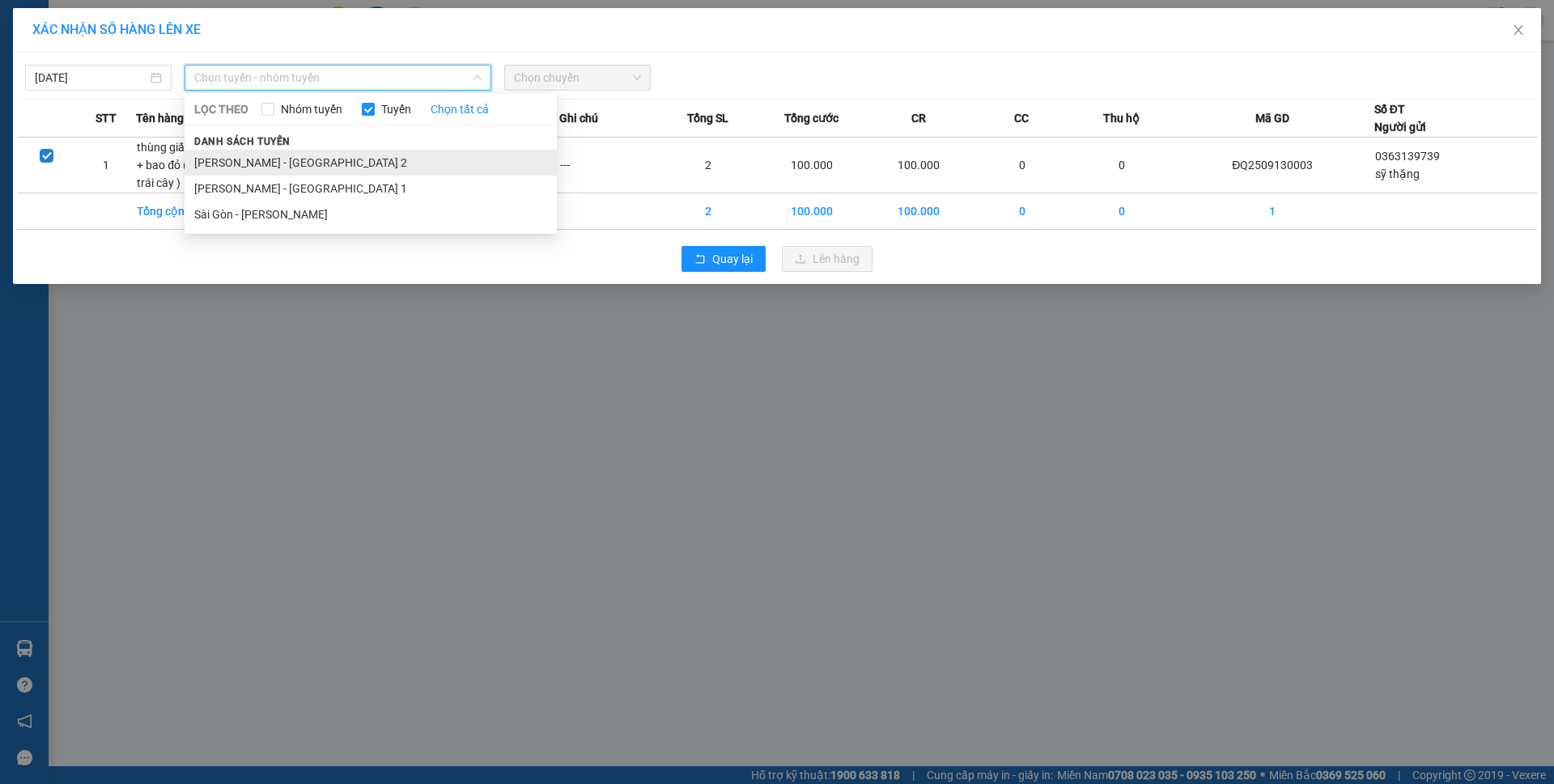
click at [272, 163] on li "Phương Lâm - Sài Gòn 2" at bounding box center [371, 162] width 372 height 26
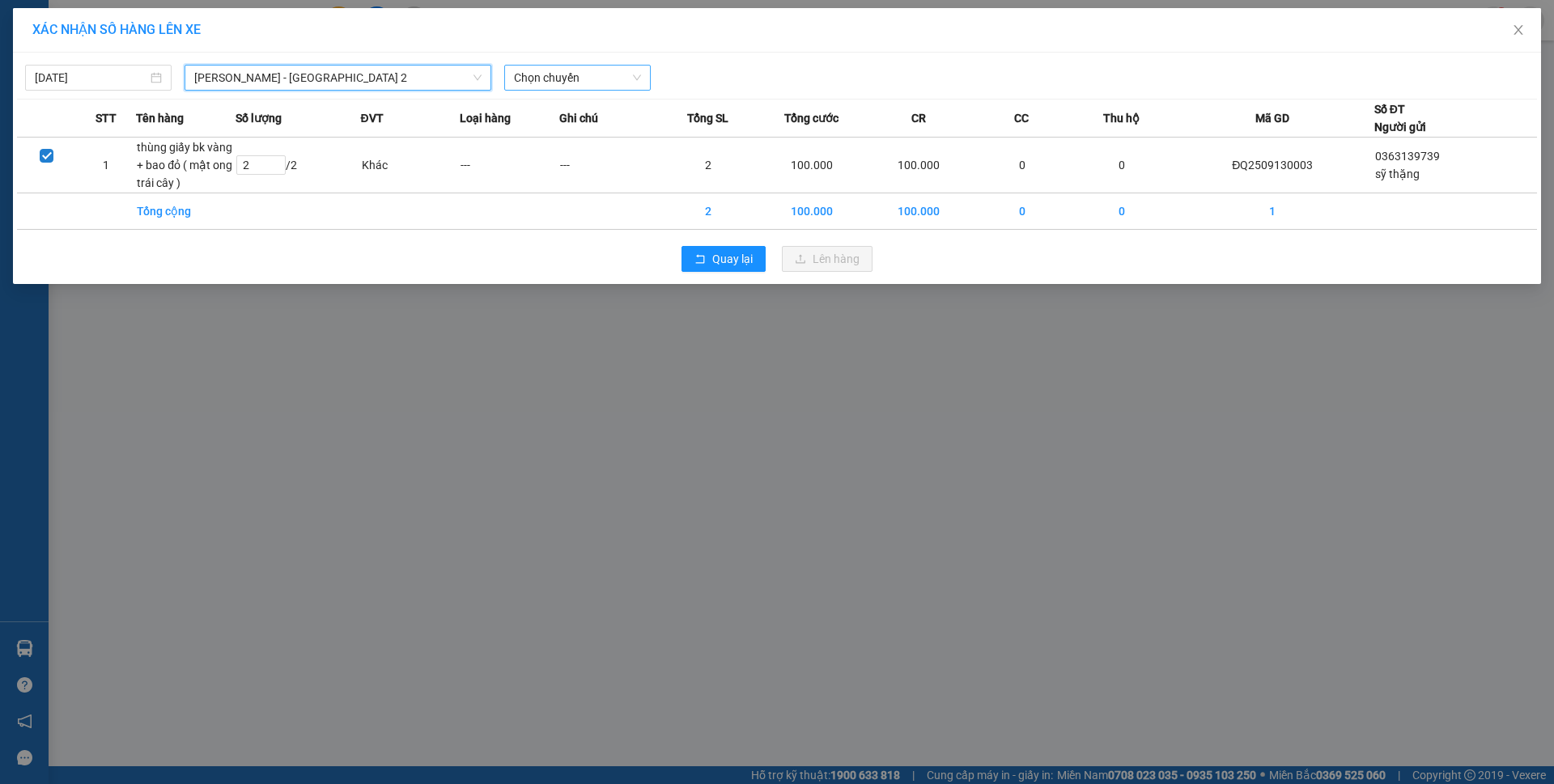
click at [561, 74] on span "Chọn chuyến" at bounding box center [577, 77] width 128 height 24
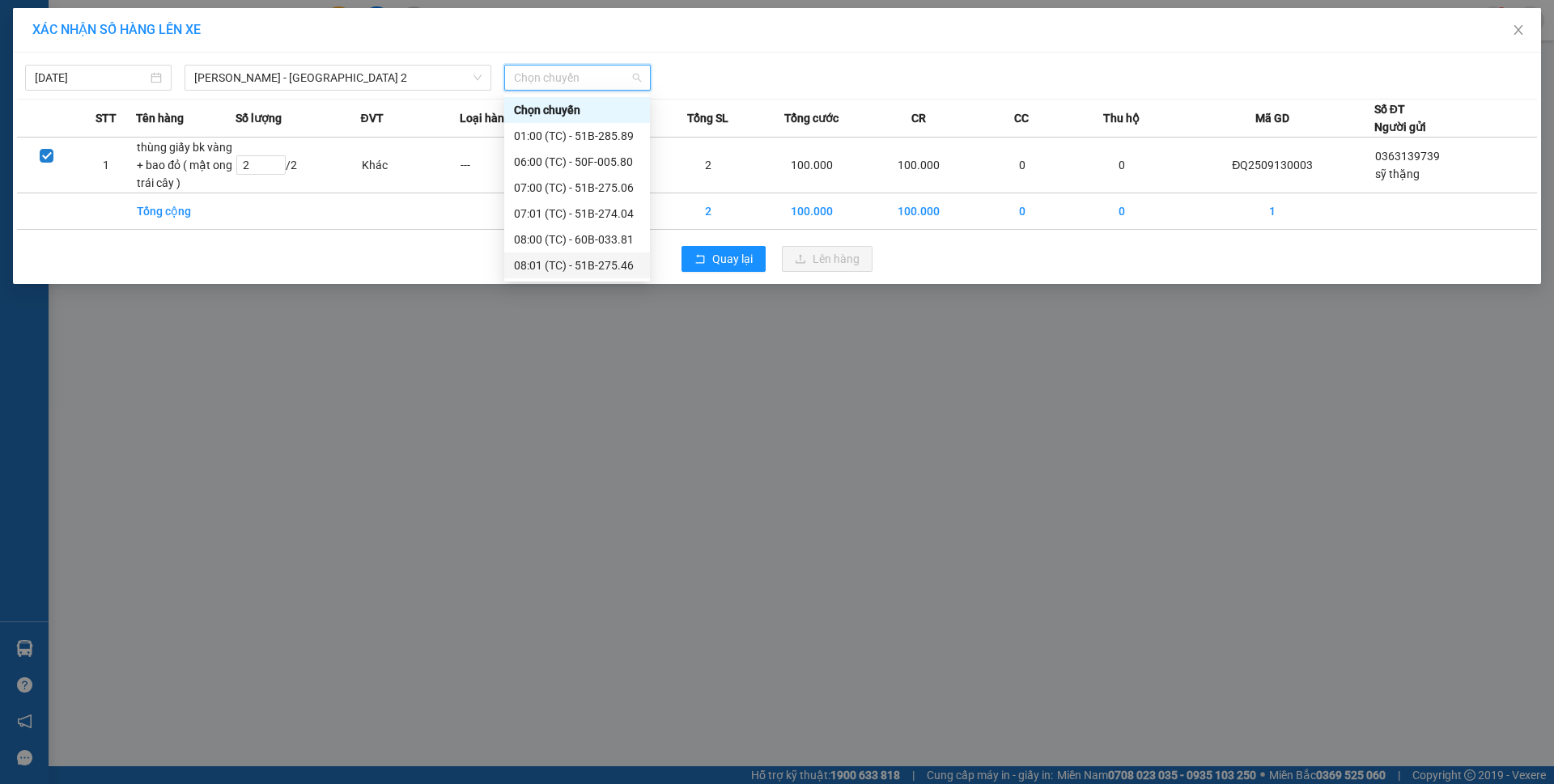
click at [737, 436] on div "XÁC NHẬN SỐ HÀNG LÊN XE 13/09/2025 Phương Lâm - Sài Gòn 2 LỌC THEO Nhóm tuyến T…" at bounding box center [777, 392] width 1554 height 784
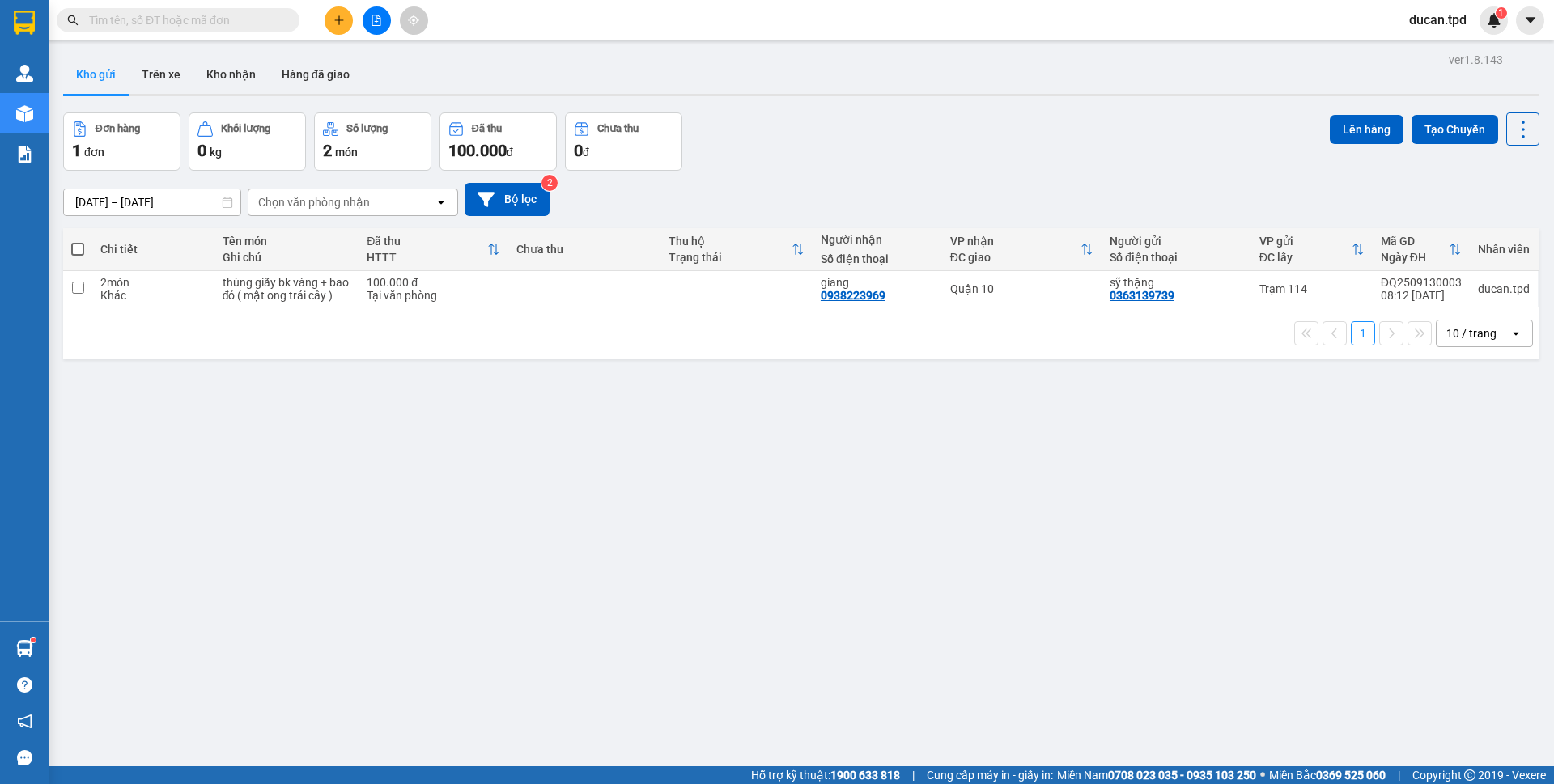
click at [79, 250] on span at bounding box center [78, 249] width 13 height 13
click at [78, 241] on input "checkbox" at bounding box center [78, 241] width 0 height 0
checkbox input "true"
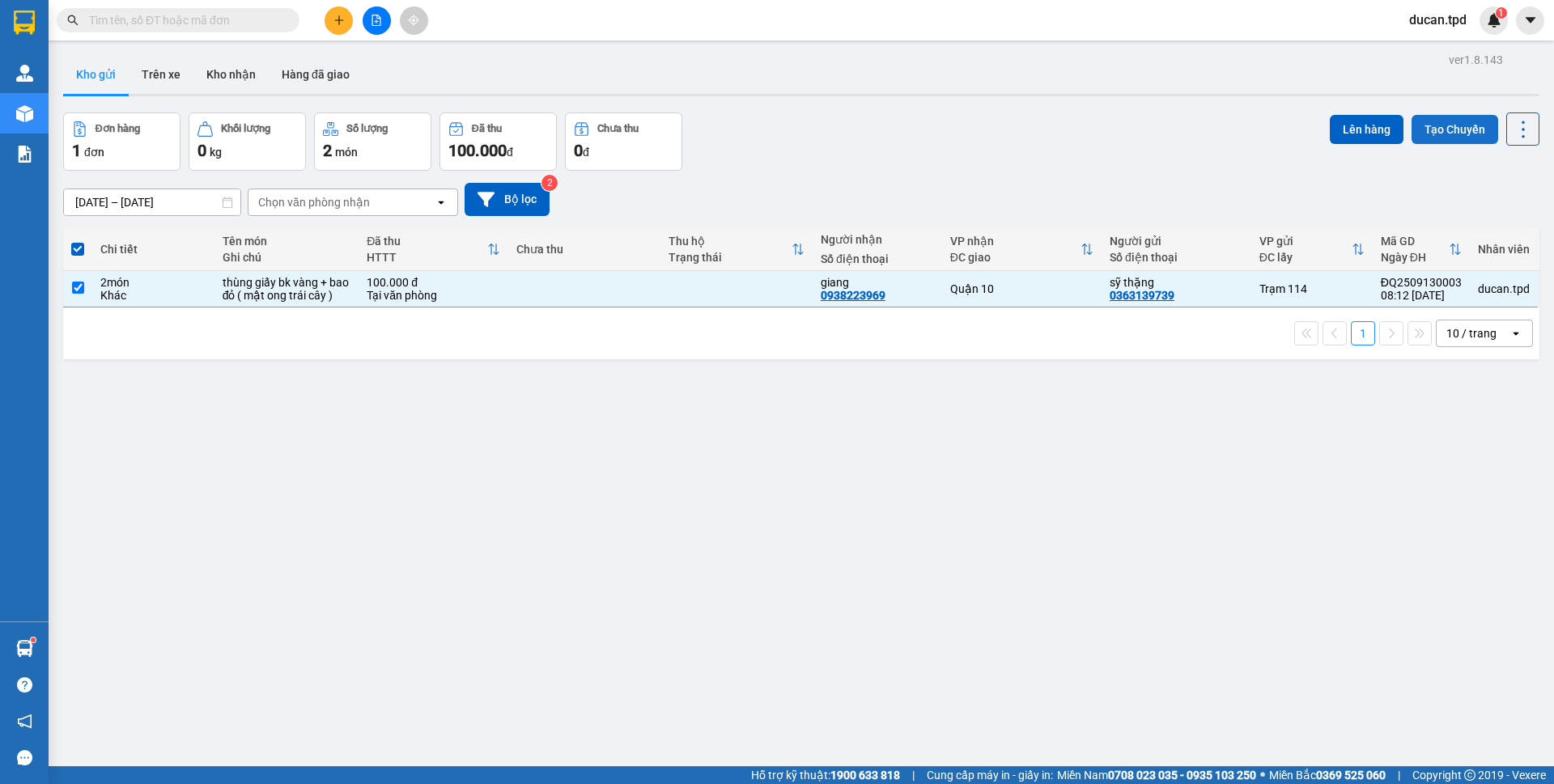
click at [1421, 141] on button "Tạo Chuyến" at bounding box center [1455, 129] width 86 height 29
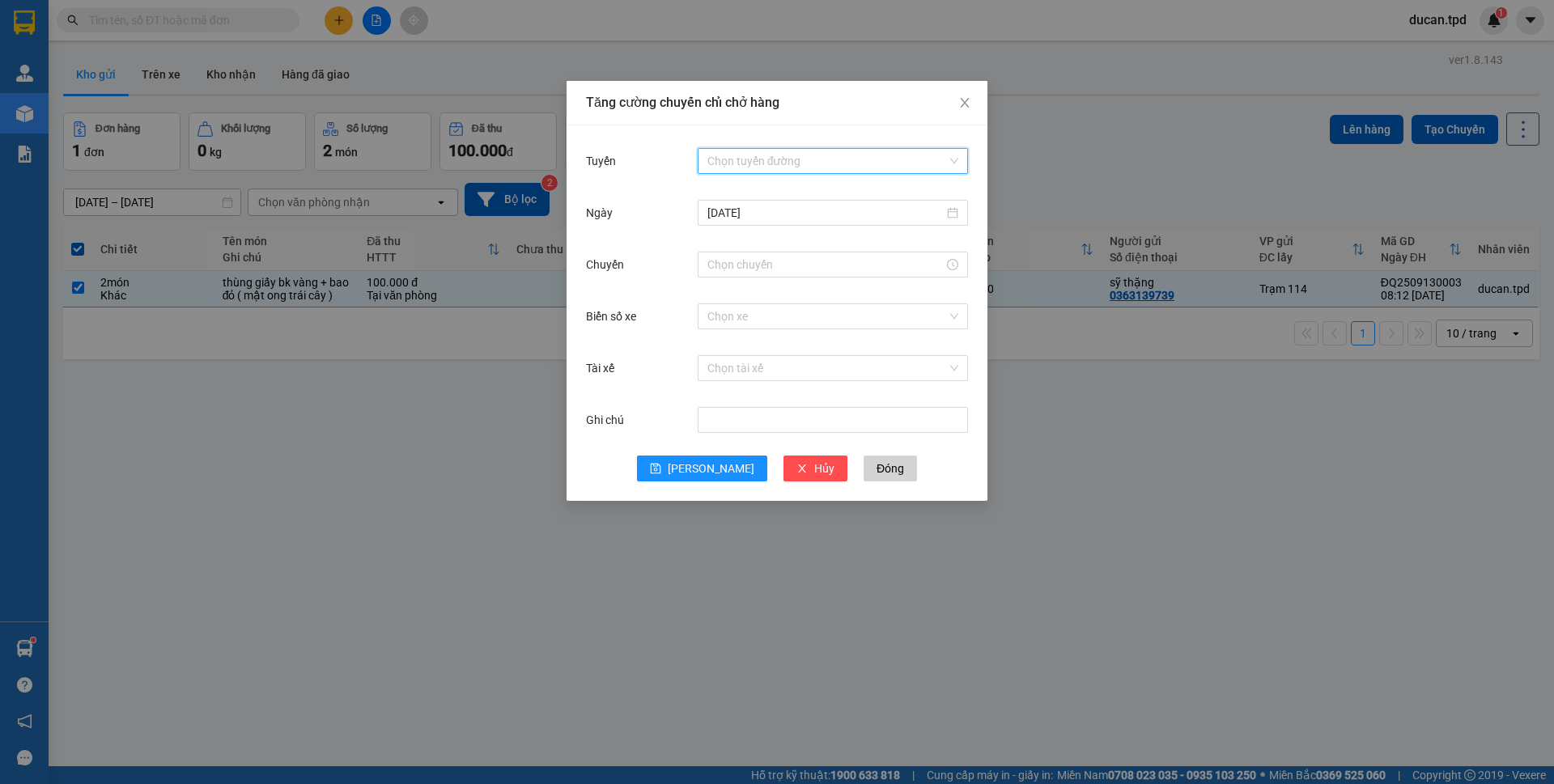
click at [803, 168] on input "Tuyến" at bounding box center [827, 160] width 239 height 24
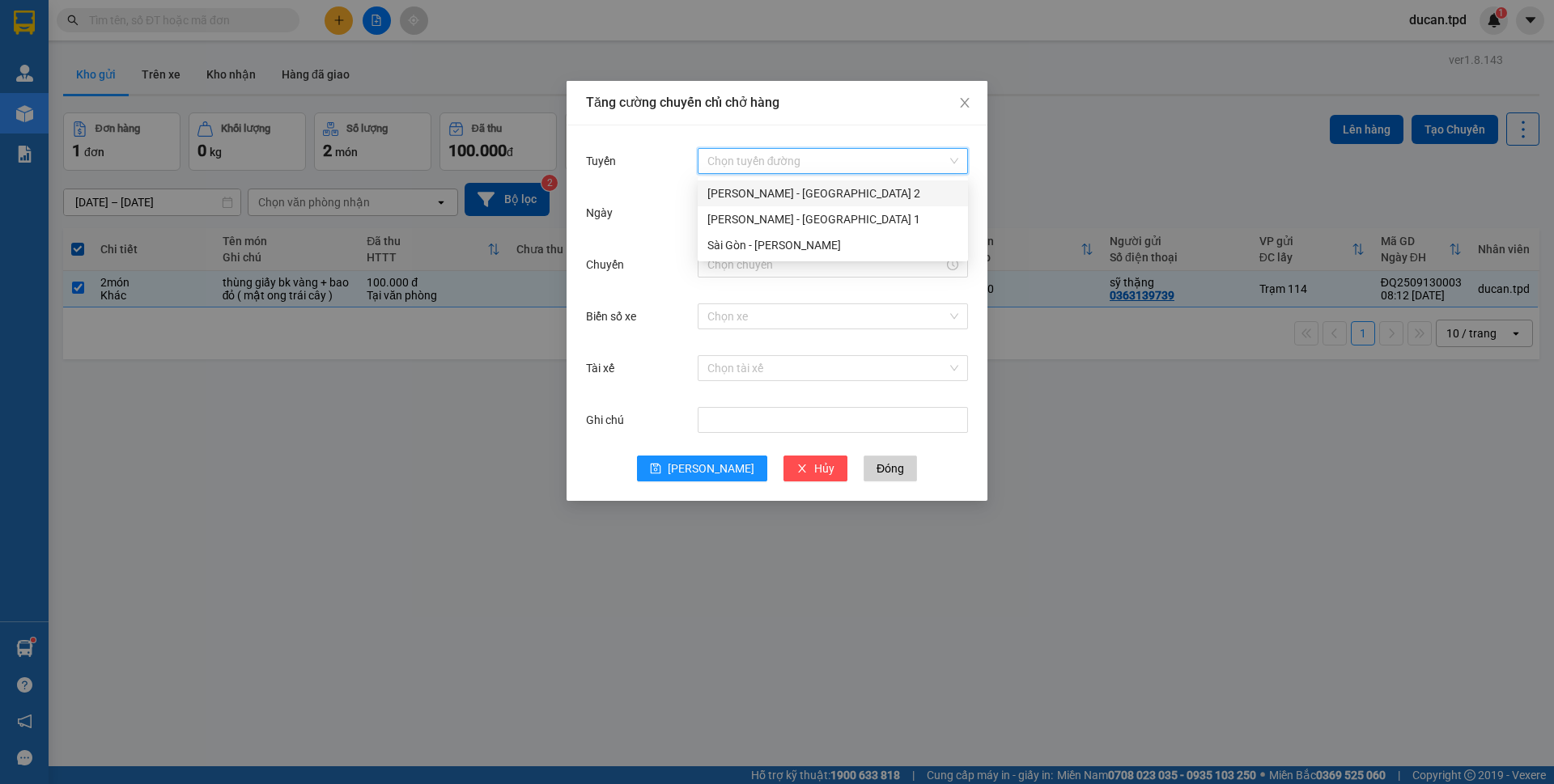
click at [781, 194] on div "Phương Lâm - Sài Gòn 2" at bounding box center [832, 193] width 250 height 17
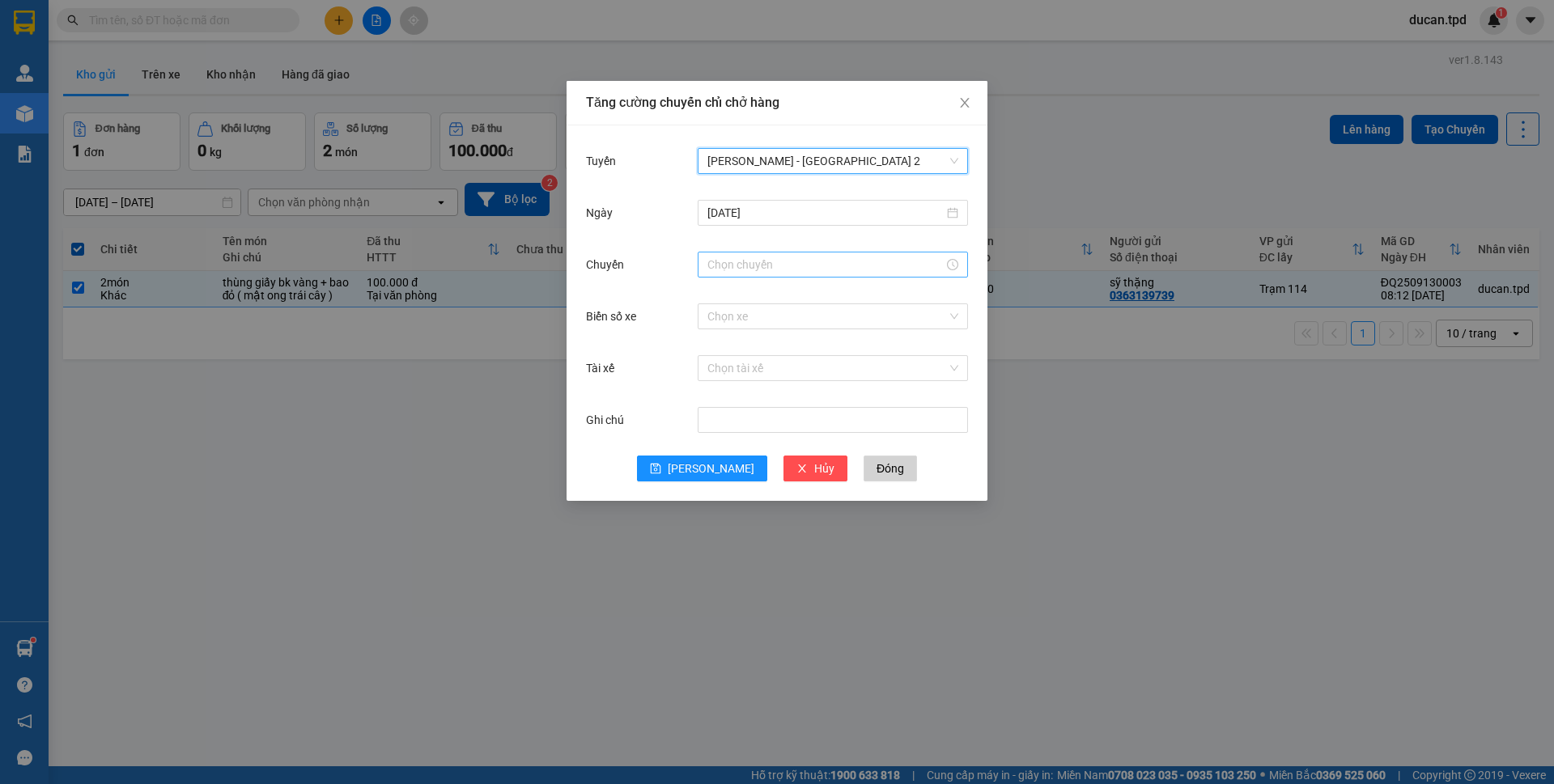
click at [745, 264] on input "Chuyến" at bounding box center [826, 264] width 237 height 17
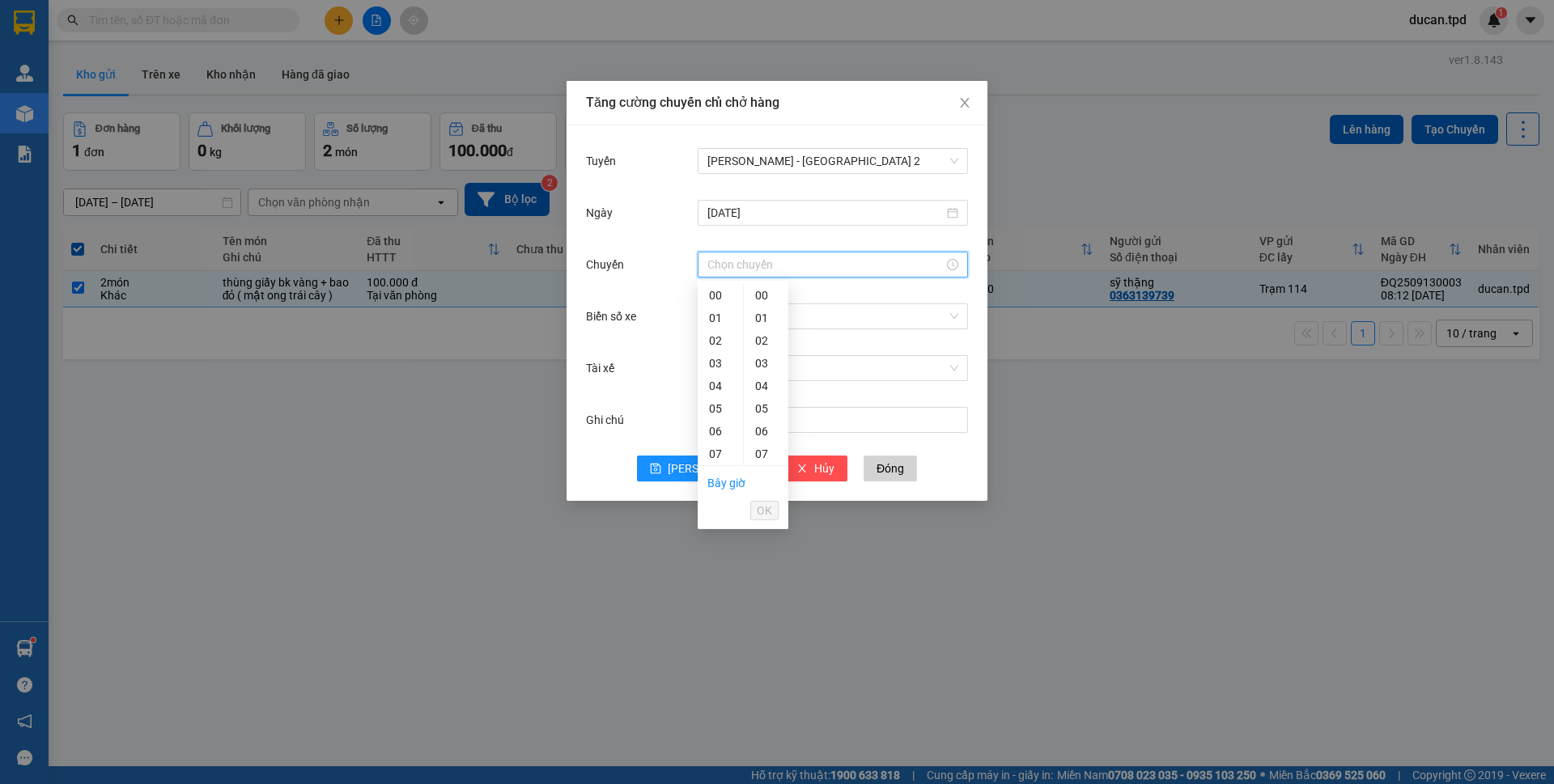
click at [1053, 160] on div "Tăng cường chuyến chỉ chở hàng Tuyến Phương Lâm - Sài Gòn 2 Ngày 13/09/2025 Chu…" at bounding box center [777, 392] width 1554 height 784
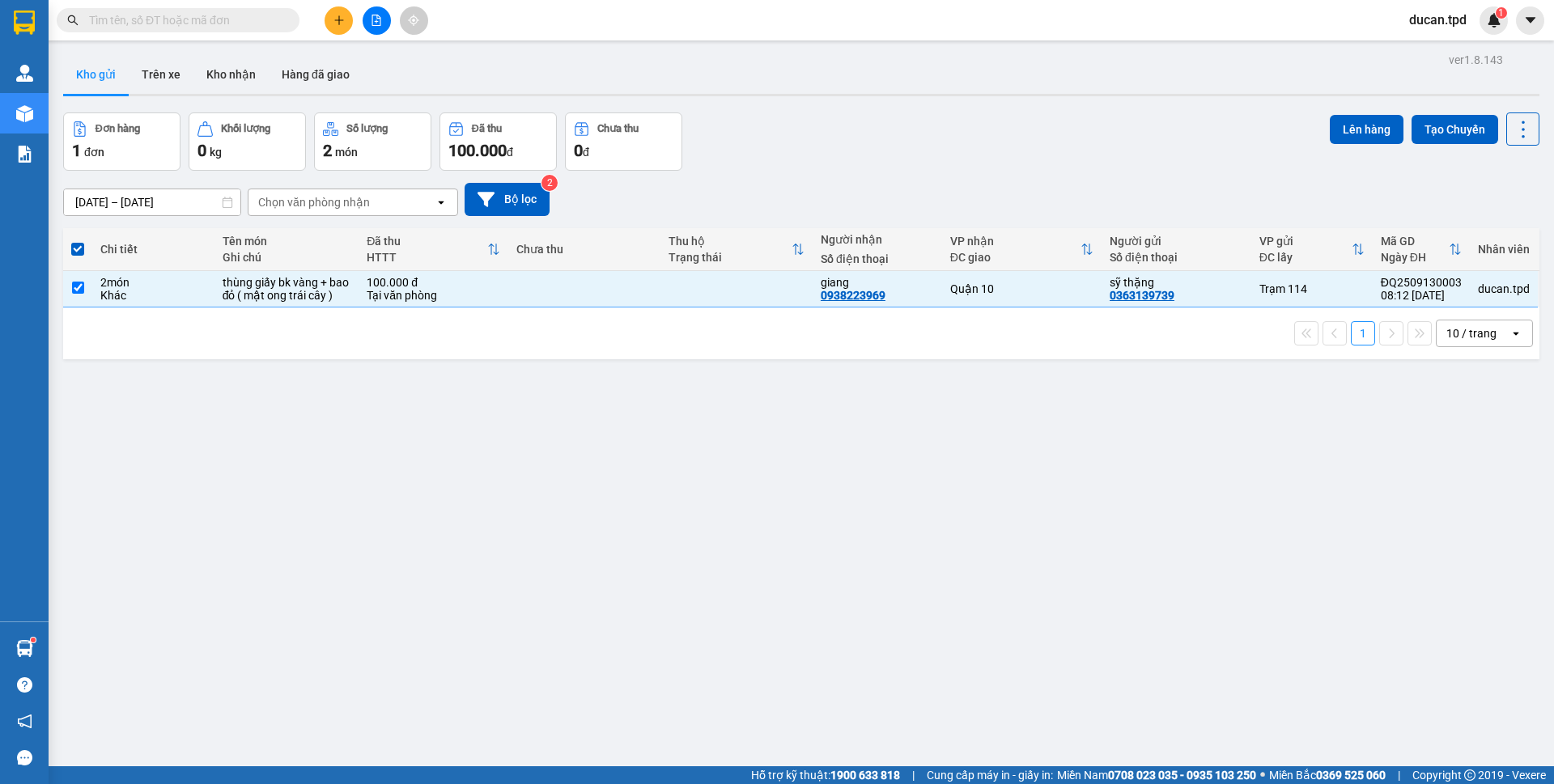
click at [1347, 114] on div "Lên hàng Tạo Chuyến" at bounding box center [1435, 129] width 210 height 33
click at [1344, 134] on button "Lên hàng" at bounding box center [1367, 129] width 73 height 29
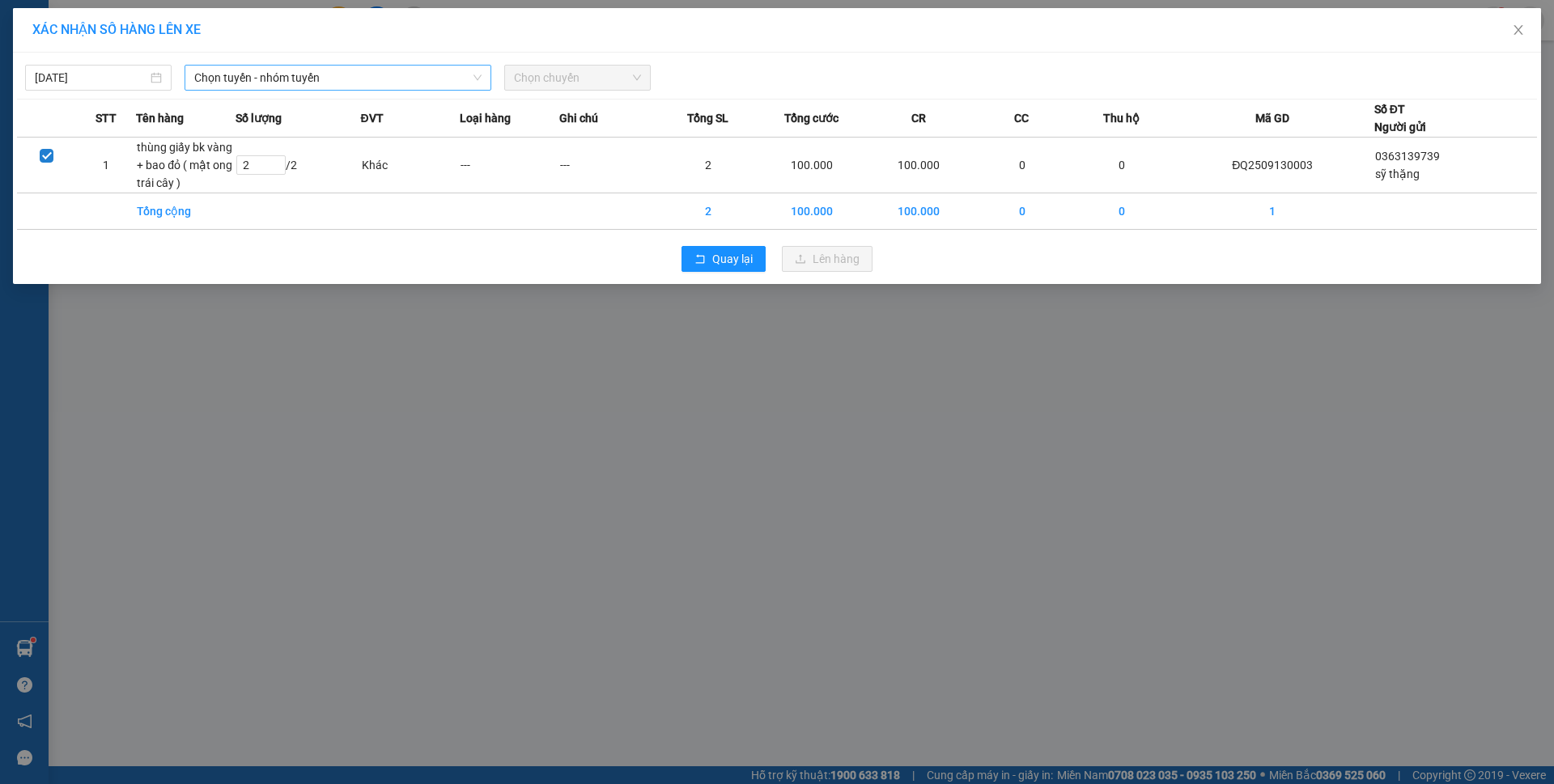
click at [284, 81] on span "Chọn tuyến - nhóm tuyến" at bounding box center [338, 77] width 287 height 24
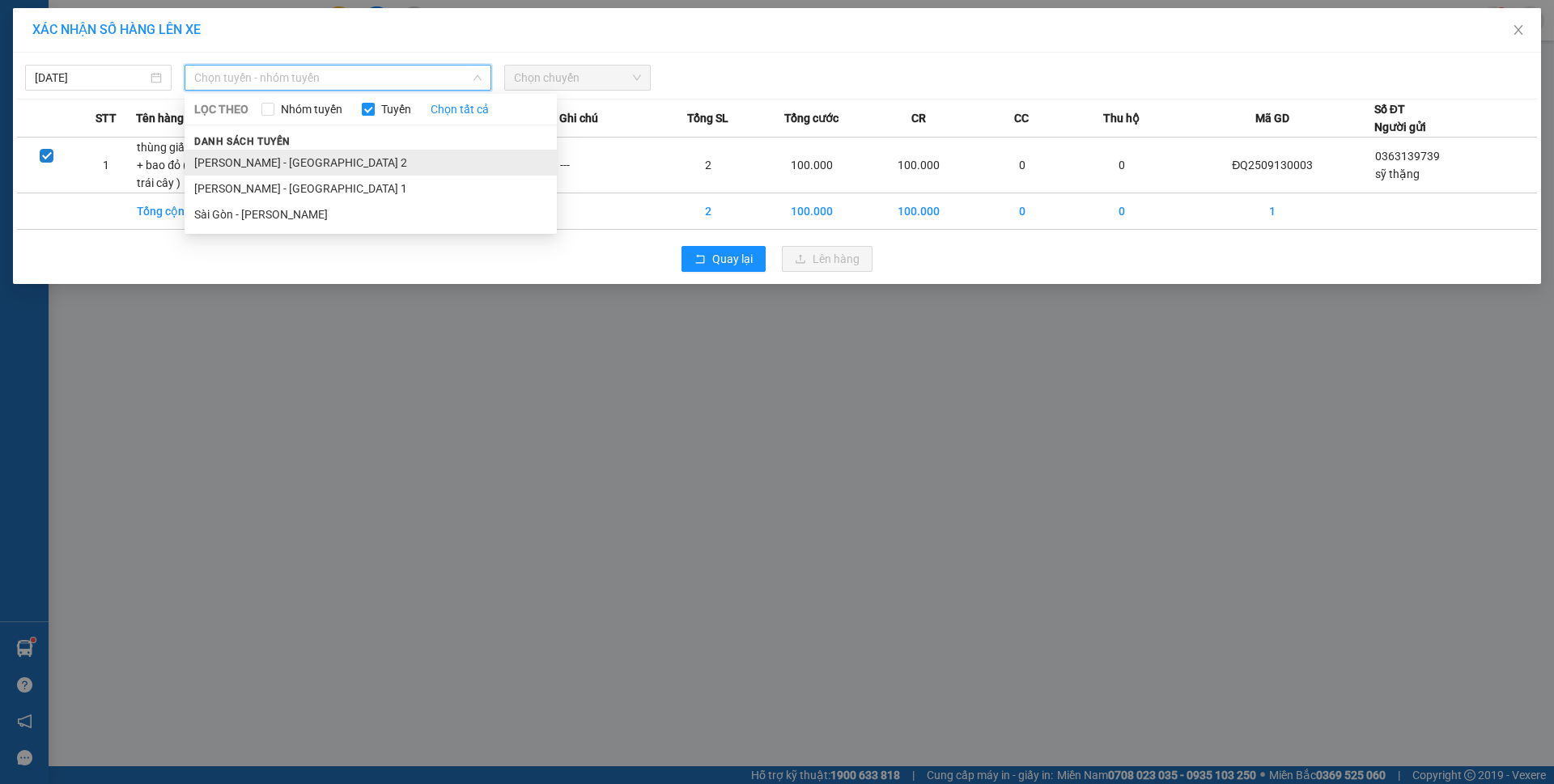
click at [322, 171] on li "Phương Lâm - Sài Gòn 2" at bounding box center [371, 162] width 372 height 26
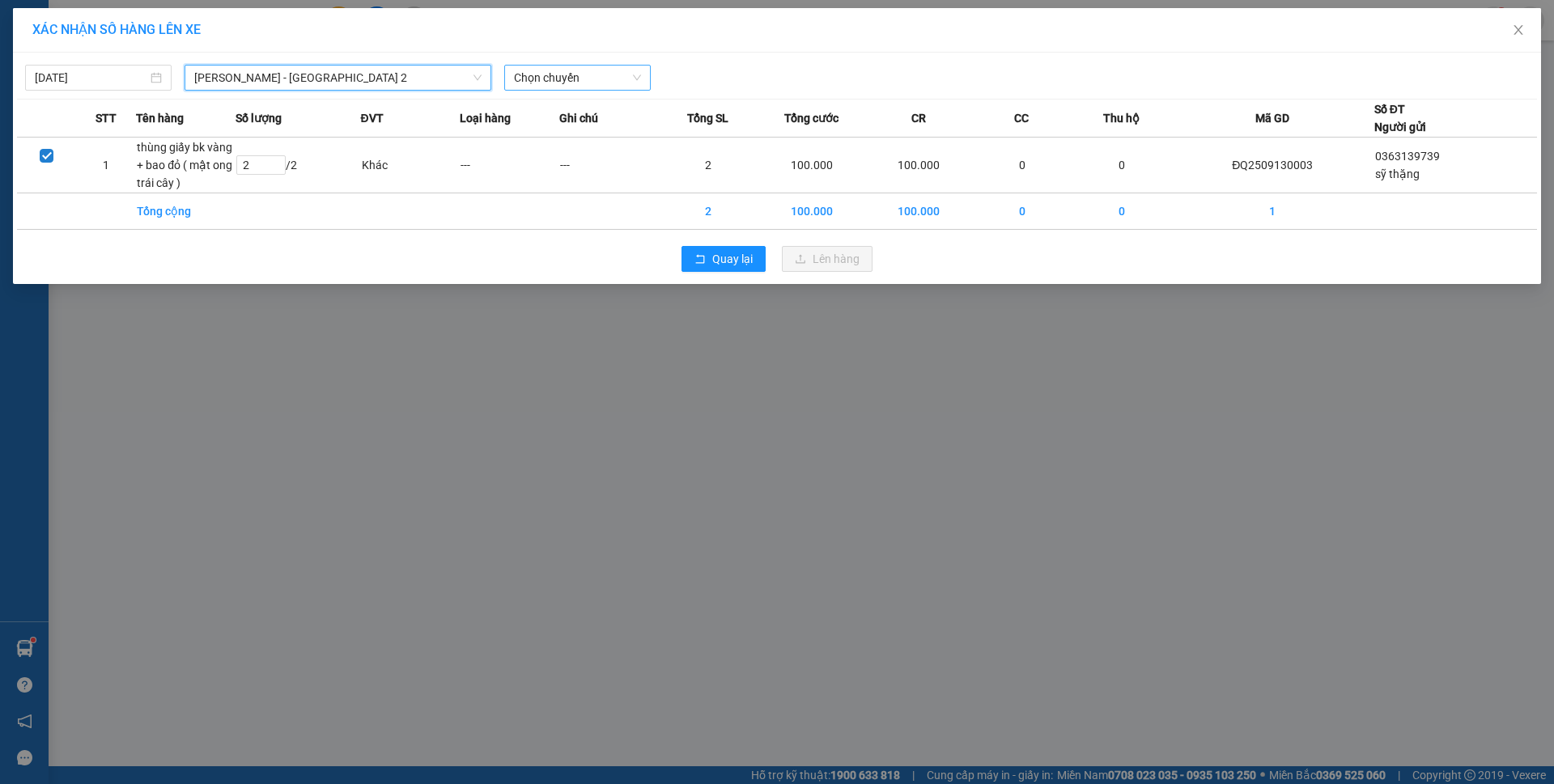
click at [557, 80] on span "Chọn chuyến" at bounding box center [577, 77] width 128 height 24
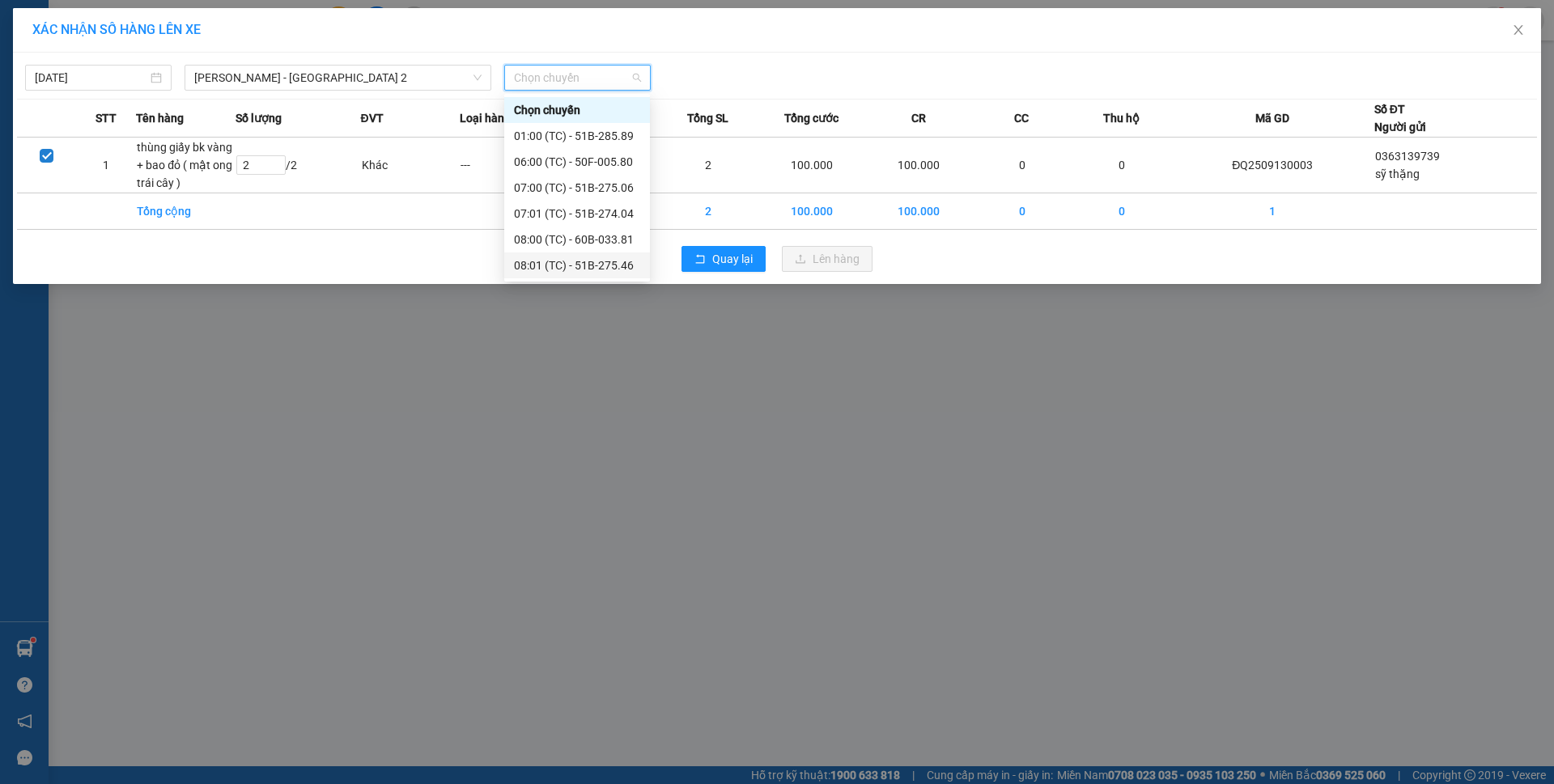
click at [1011, 437] on div "XÁC NHẬN SỐ HÀNG LÊN XE 13/09/2025 Phương Lâm - Sài Gòn 2 LỌC THEO Nhóm tuyến T…" at bounding box center [777, 392] width 1554 height 784
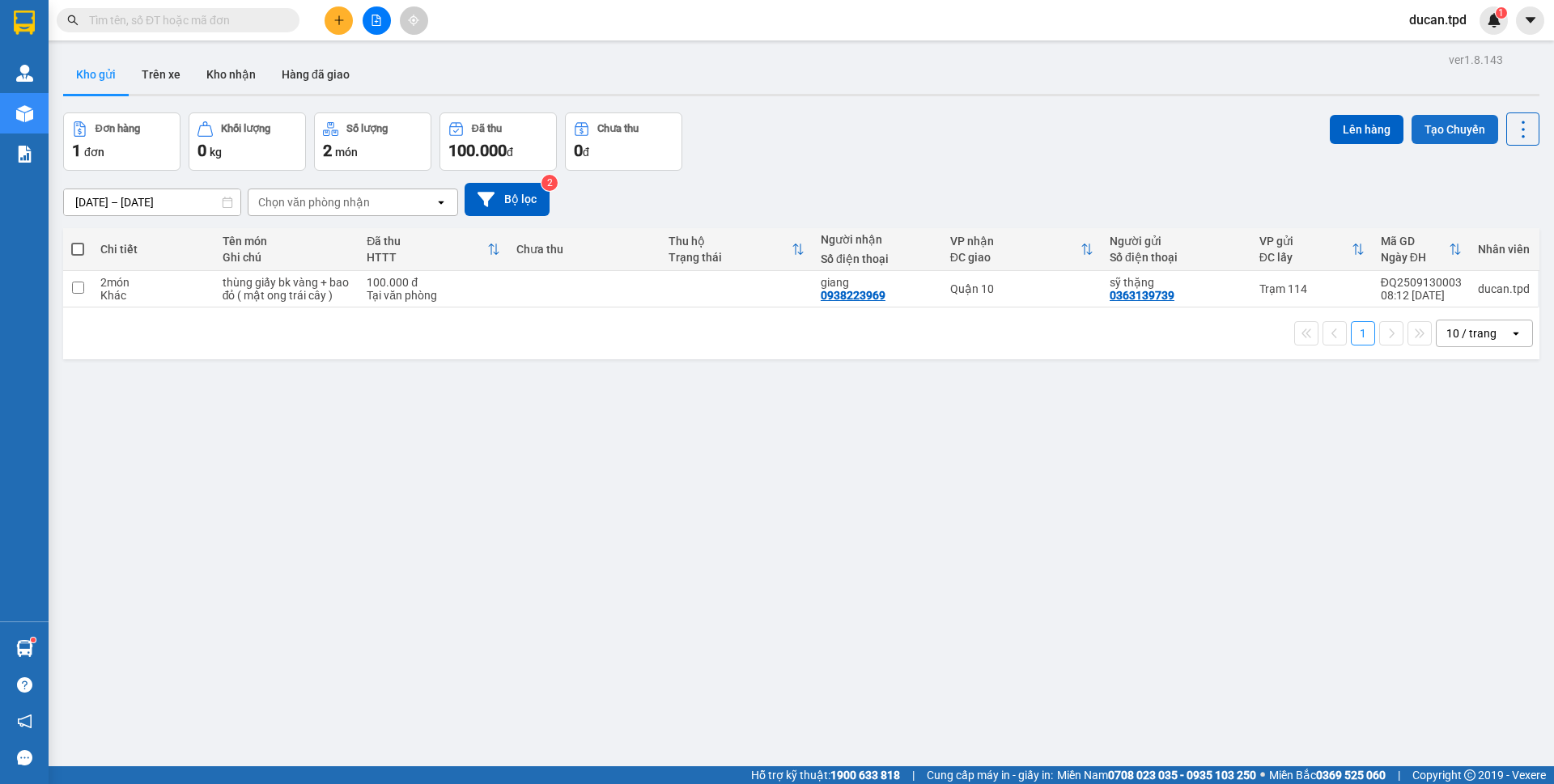
click at [1417, 130] on button "Tạo Chuyến" at bounding box center [1455, 129] width 86 height 29
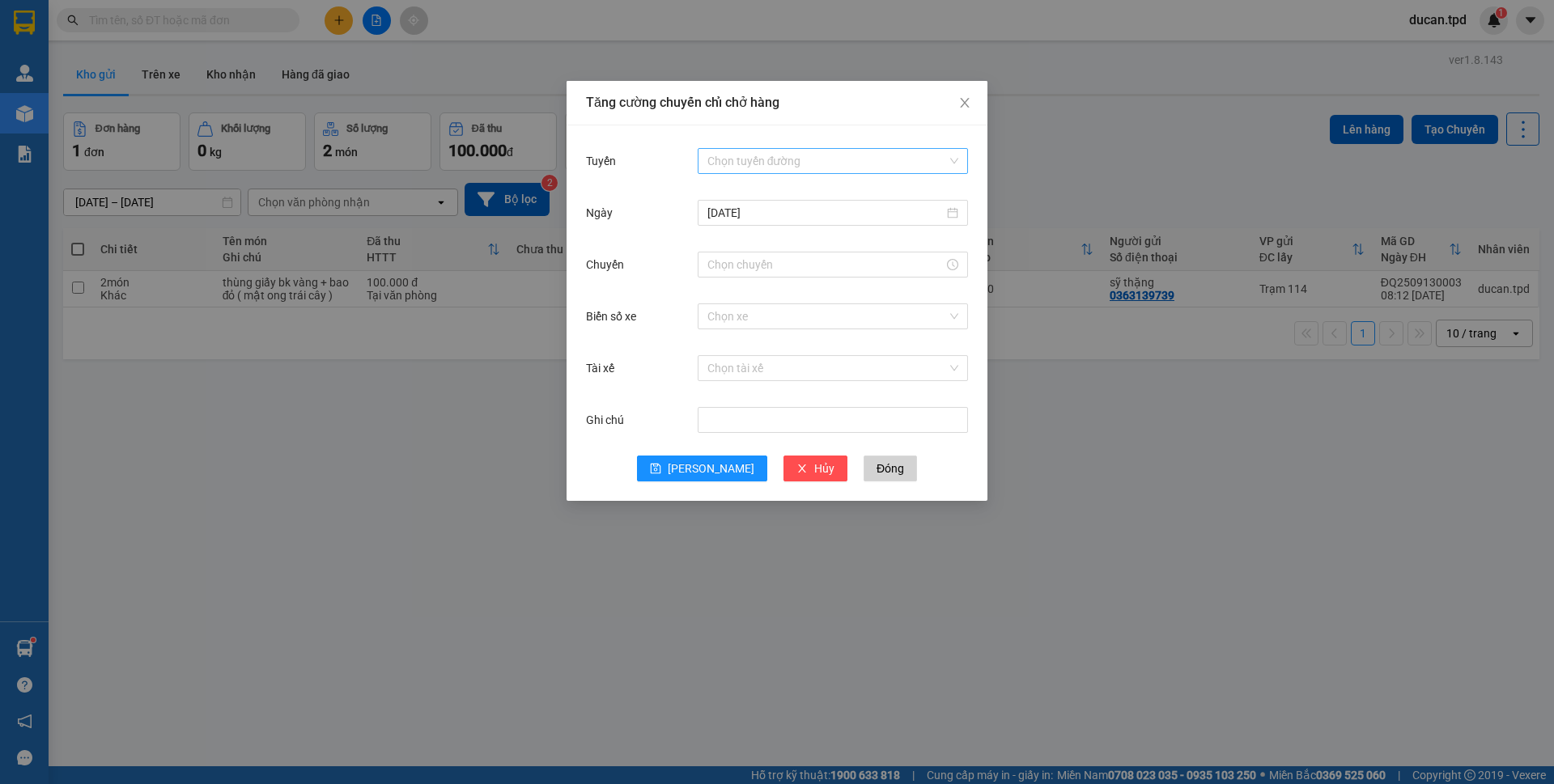
click at [808, 154] on input "Tuyến" at bounding box center [827, 160] width 239 height 24
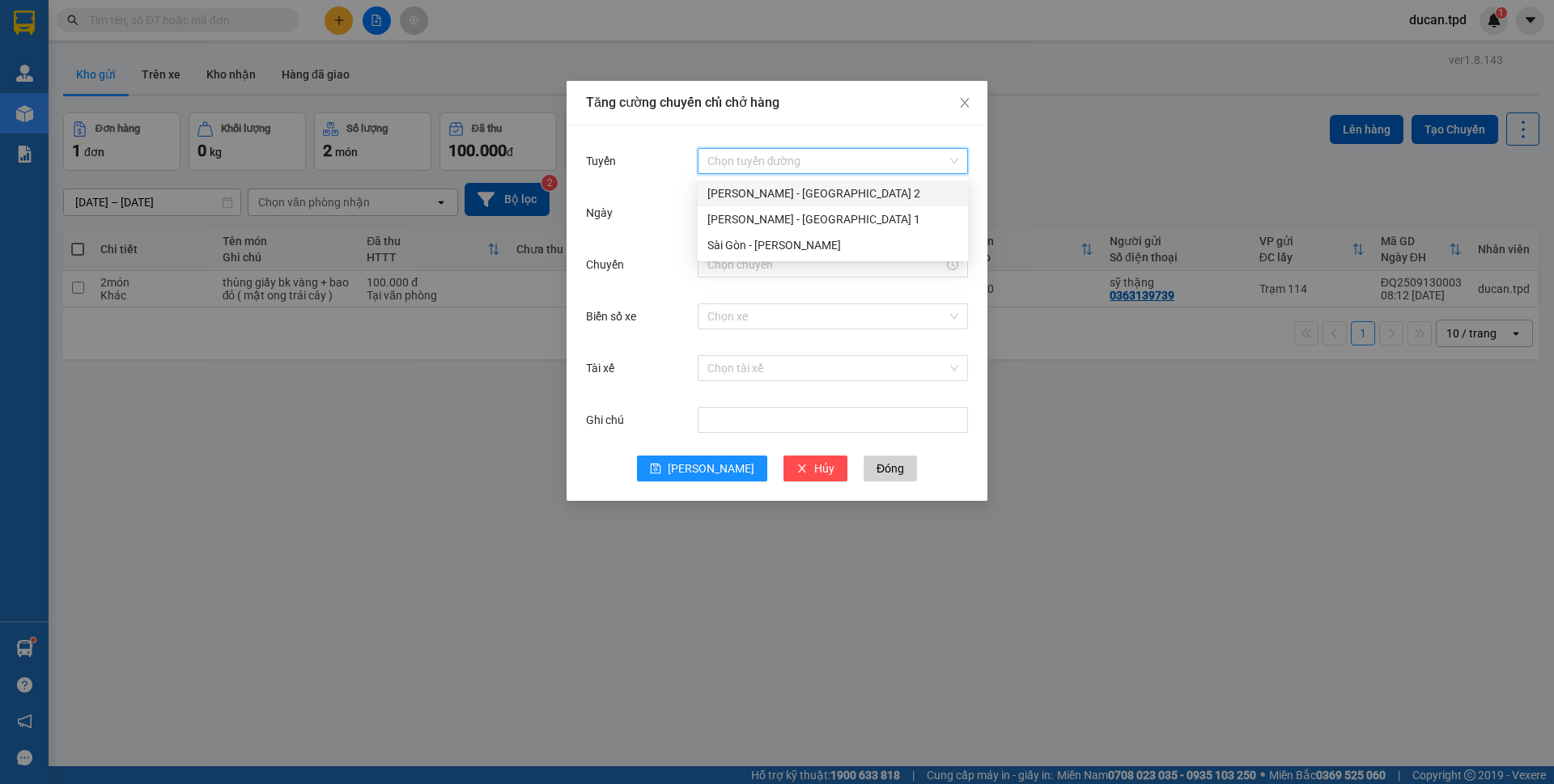
click at [793, 193] on div "Phương Lâm - Sài Gòn 2" at bounding box center [832, 193] width 250 height 17
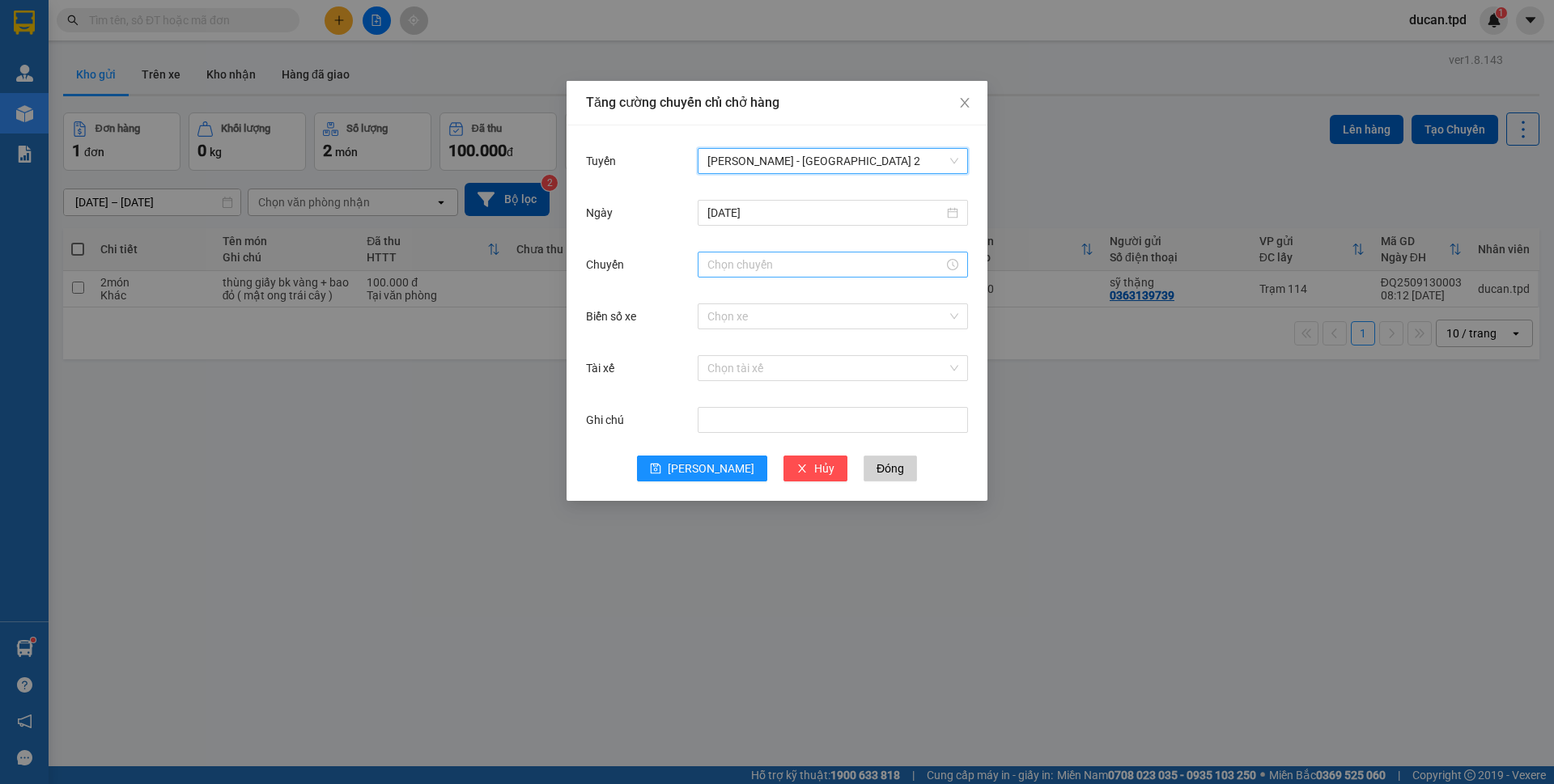
click at [780, 257] on input "Chuyến" at bounding box center [826, 264] width 237 height 17
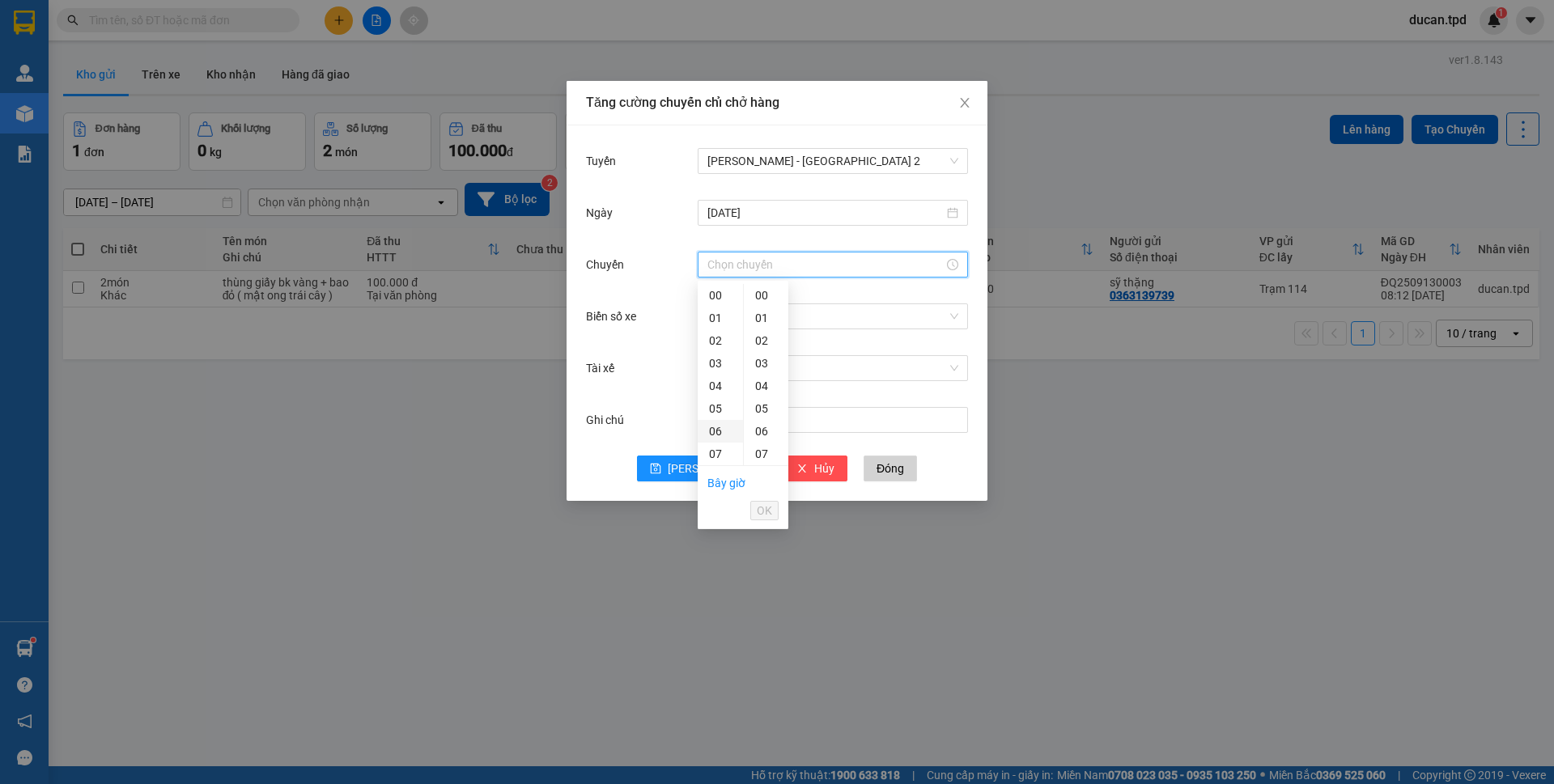
scroll to position [81, 0]
click at [712, 392] on div "08" at bounding box center [720, 395] width 45 height 23
click at [757, 340] on div "02" at bounding box center [766, 340] width 45 height 23
type input "08:02"
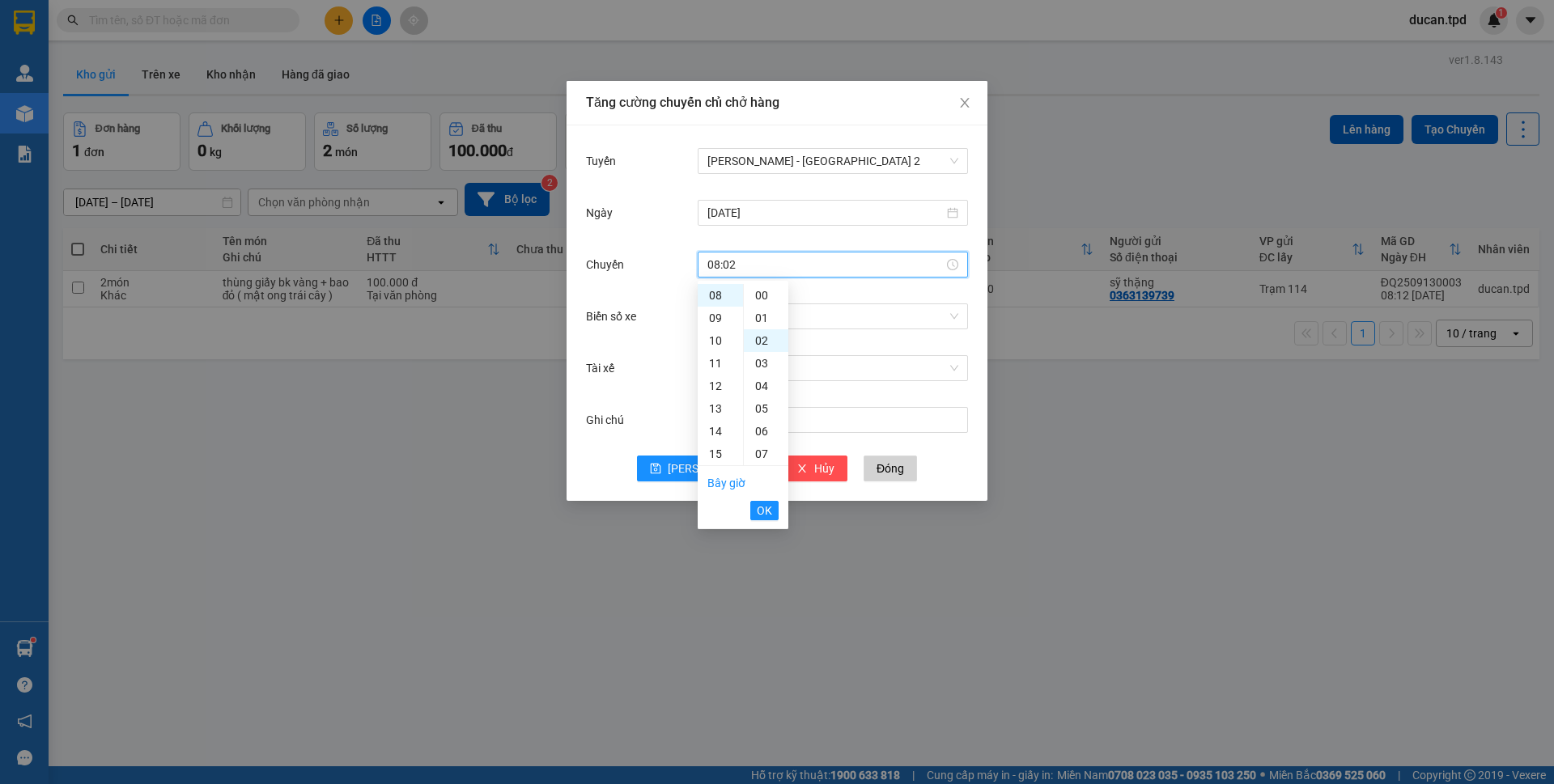
scroll to position [45, 0]
click at [762, 509] on span "OK" at bounding box center [764, 510] width 16 height 17
click at [833, 324] on input "Biển số xe" at bounding box center [827, 316] width 239 height 24
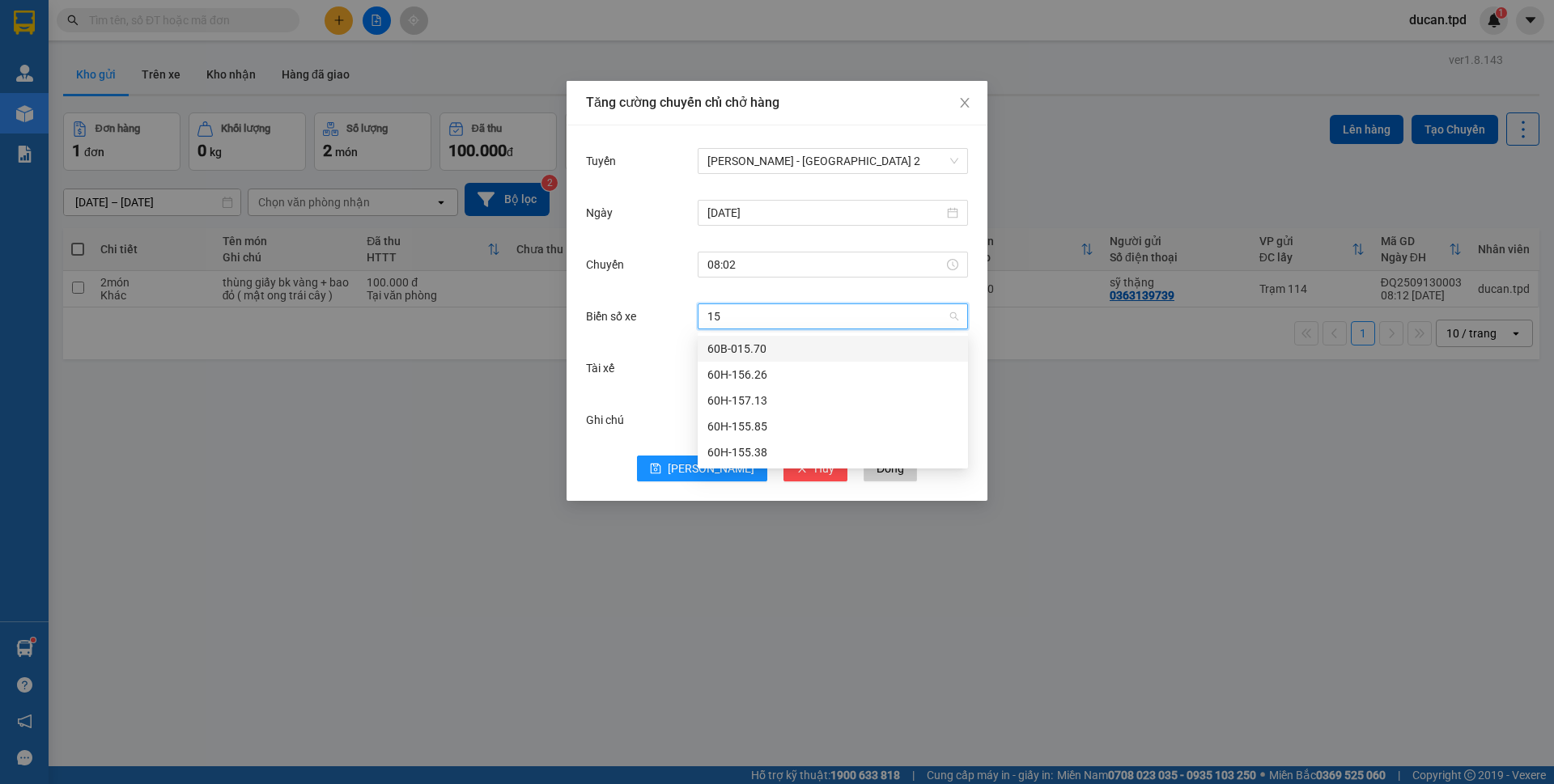
type input "155"
click at [771, 349] on div "60H-155.85" at bounding box center [832, 348] width 250 height 17
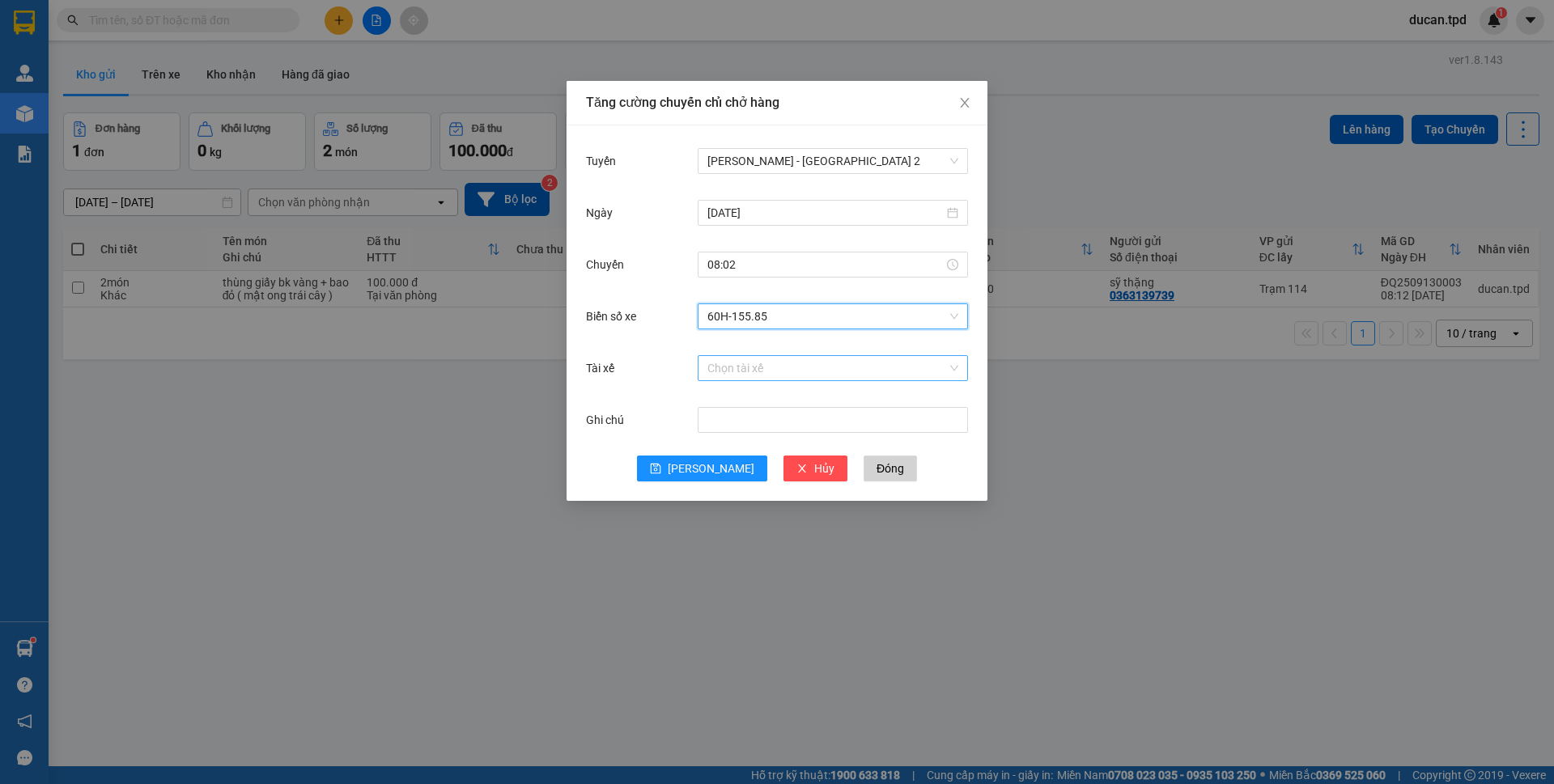
click at [766, 364] on input "Tài xế" at bounding box center [827, 368] width 239 height 24
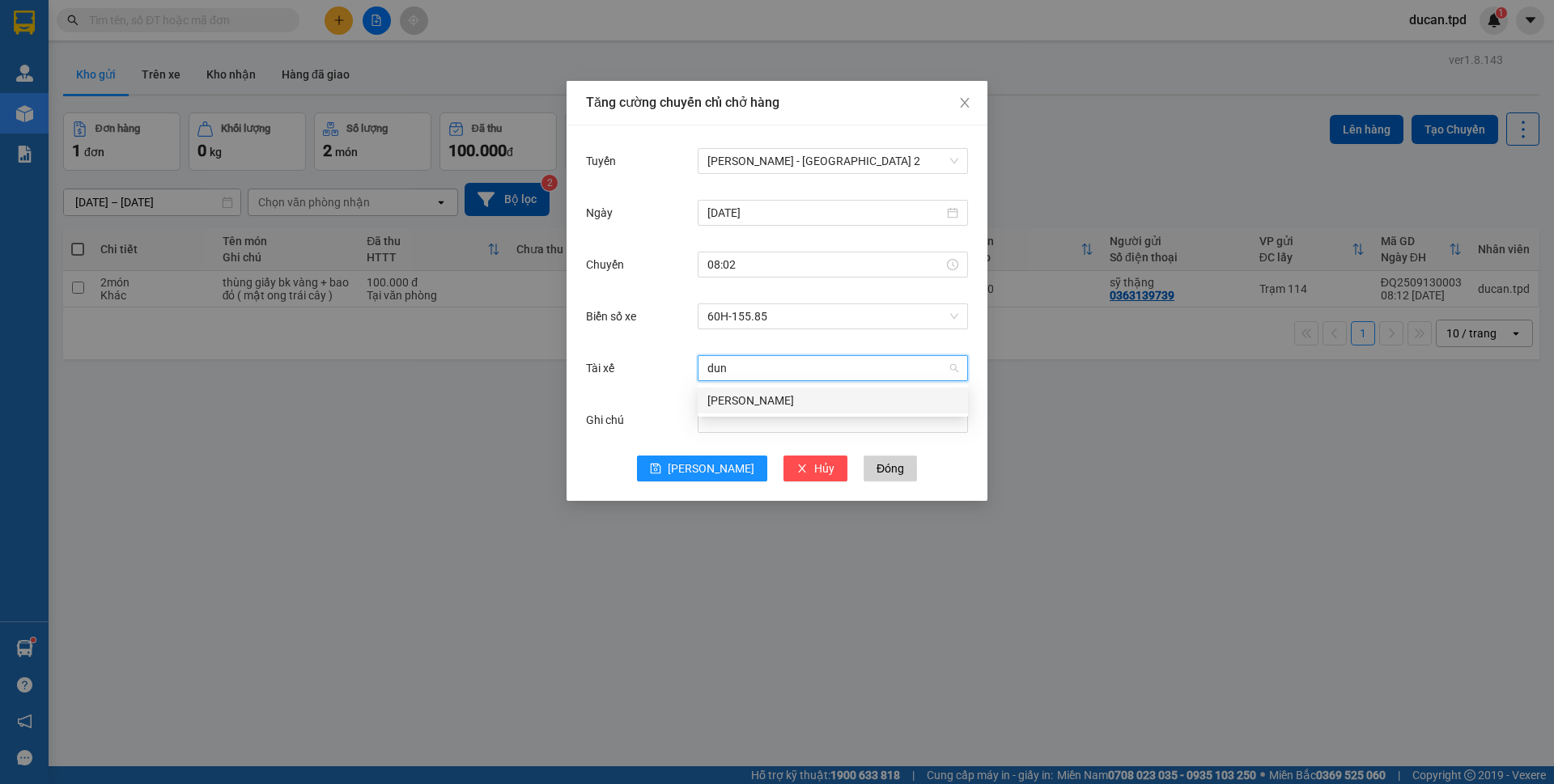
type input "dung"
click at [755, 405] on div "Đặng Quốc Dũng" at bounding box center [832, 400] width 250 height 17
click at [717, 468] on span "Lưu" at bounding box center [711, 468] width 86 height 17
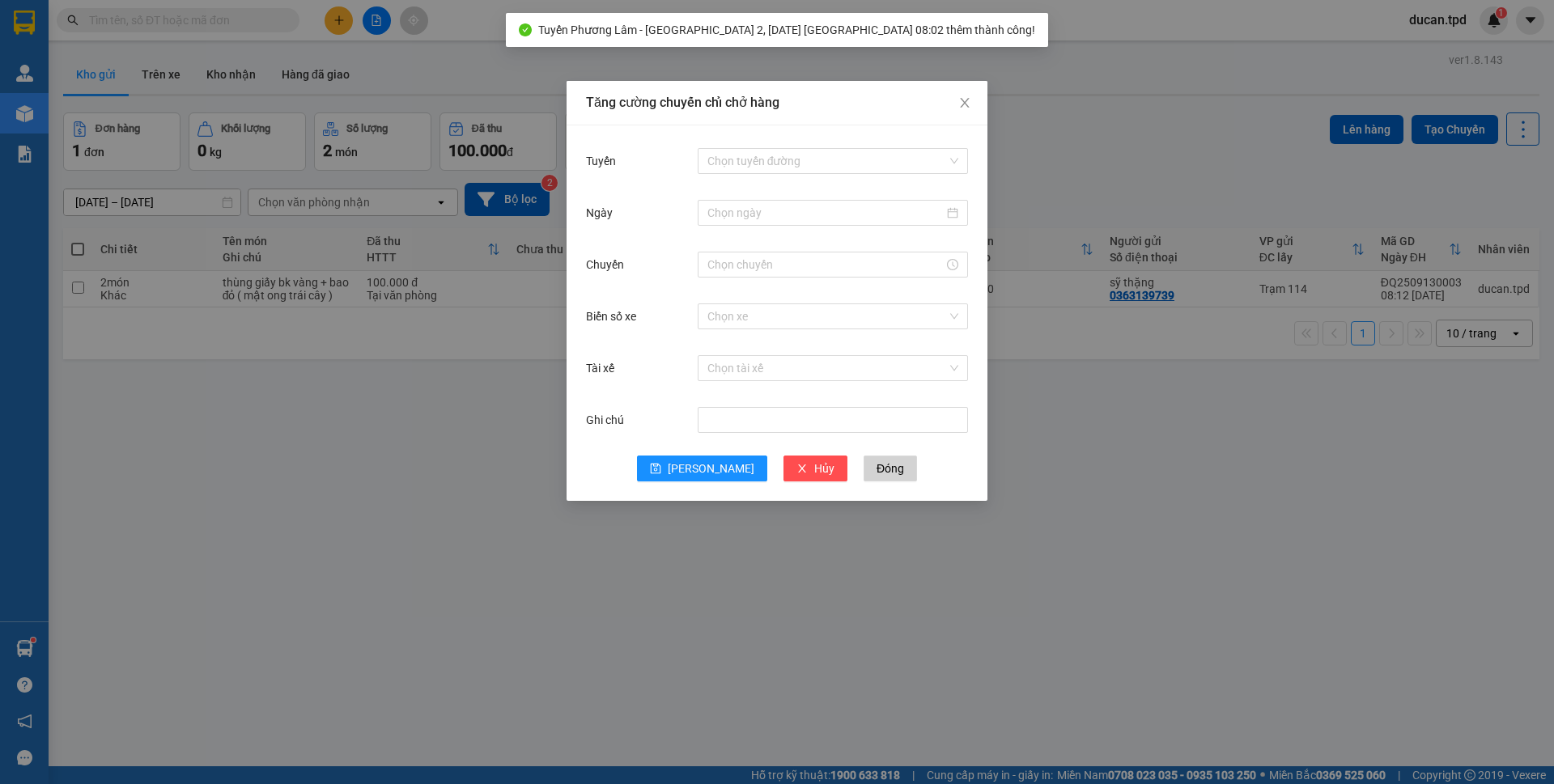
click at [512, 501] on div "Tăng cường chuyến chỉ chở hàng Tuyến Chọn tuyến đường Ngày Chuyến Biển số xe Ch…" at bounding box center [777, 392] width 1554 height 784
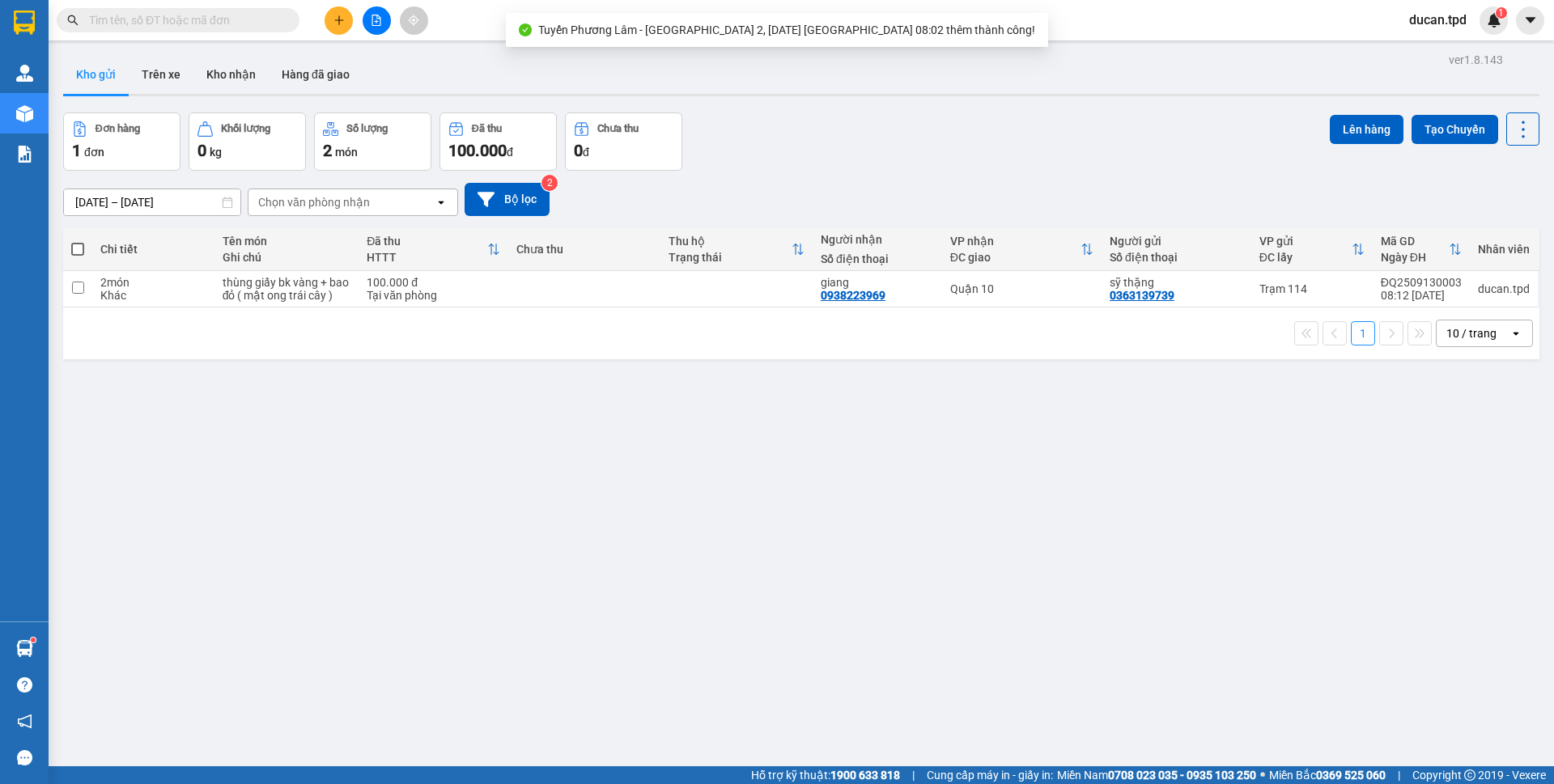
click at [77, 244] on span at bounding box center [78, 249] width 13 height 13
click at [78, 241] on input "checkbox" at bounding box center [78, 241] width 0 height 0
checkbox input "true"
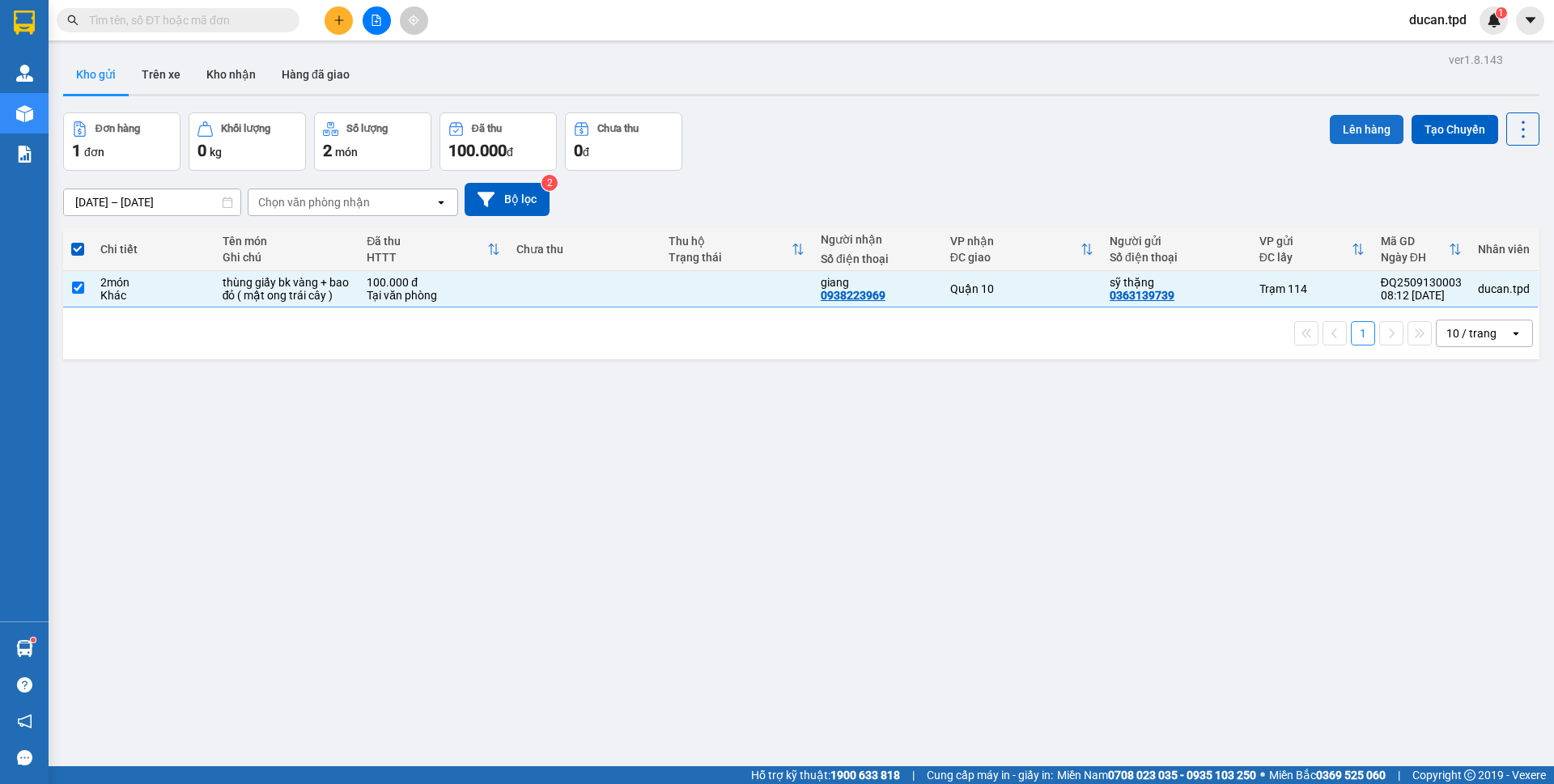
click at [1371, 133] on button "Lên hàng" at bounding box center [1367, 129] width 73 height 29
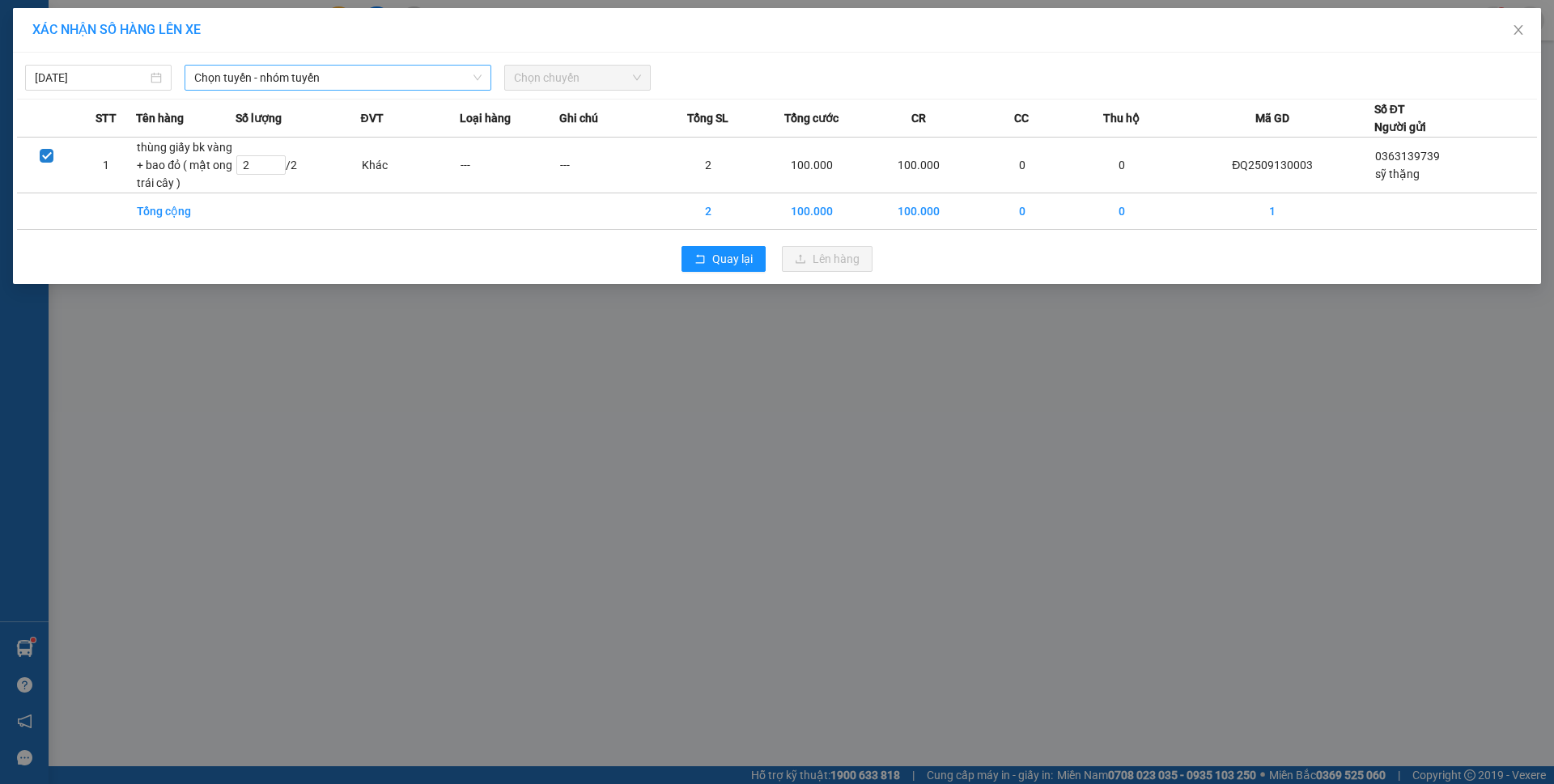
click at [346, 72] on span "Chọn tuyến - nhóm tuyến" at bounding box center [338, 77] width 287 height 24
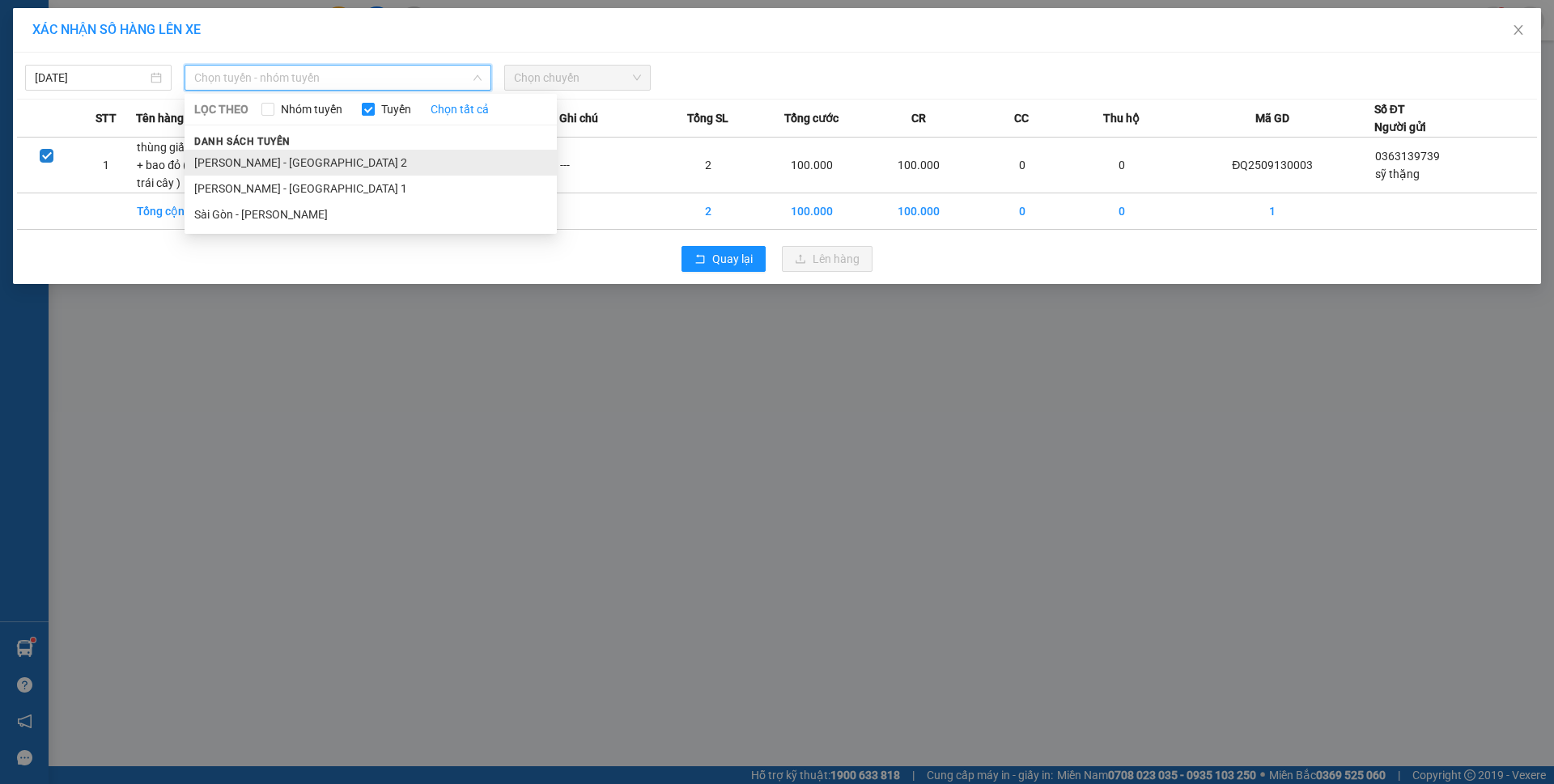
click at [309, 161] on li "Phương Lâm - Sài Gòn 2" at bounding box center [371, 162] width 372 height 26
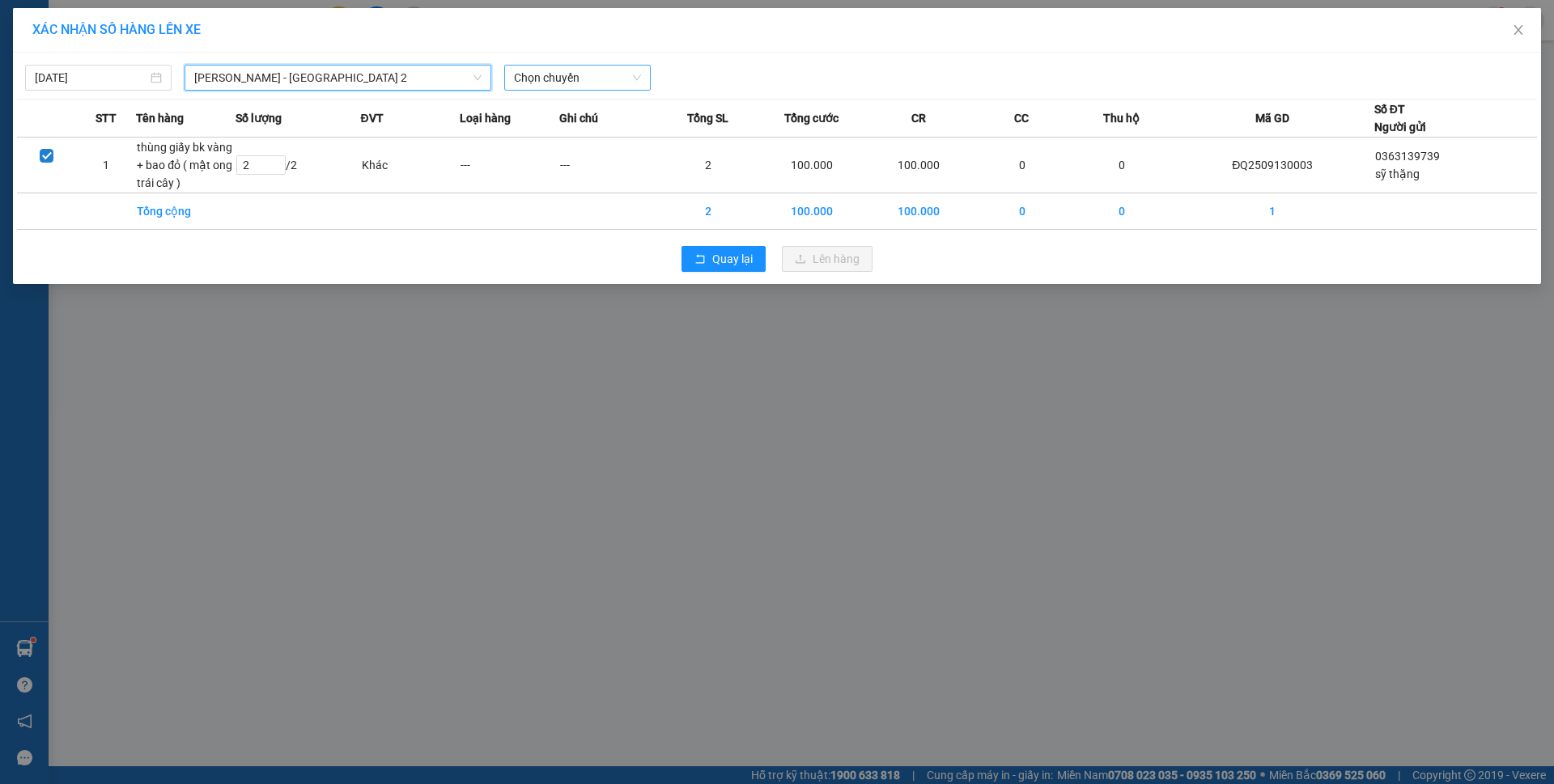
click at [643, 83] on div "Chọn chuyến" at bounding box center [578, 78] width 147 height 26
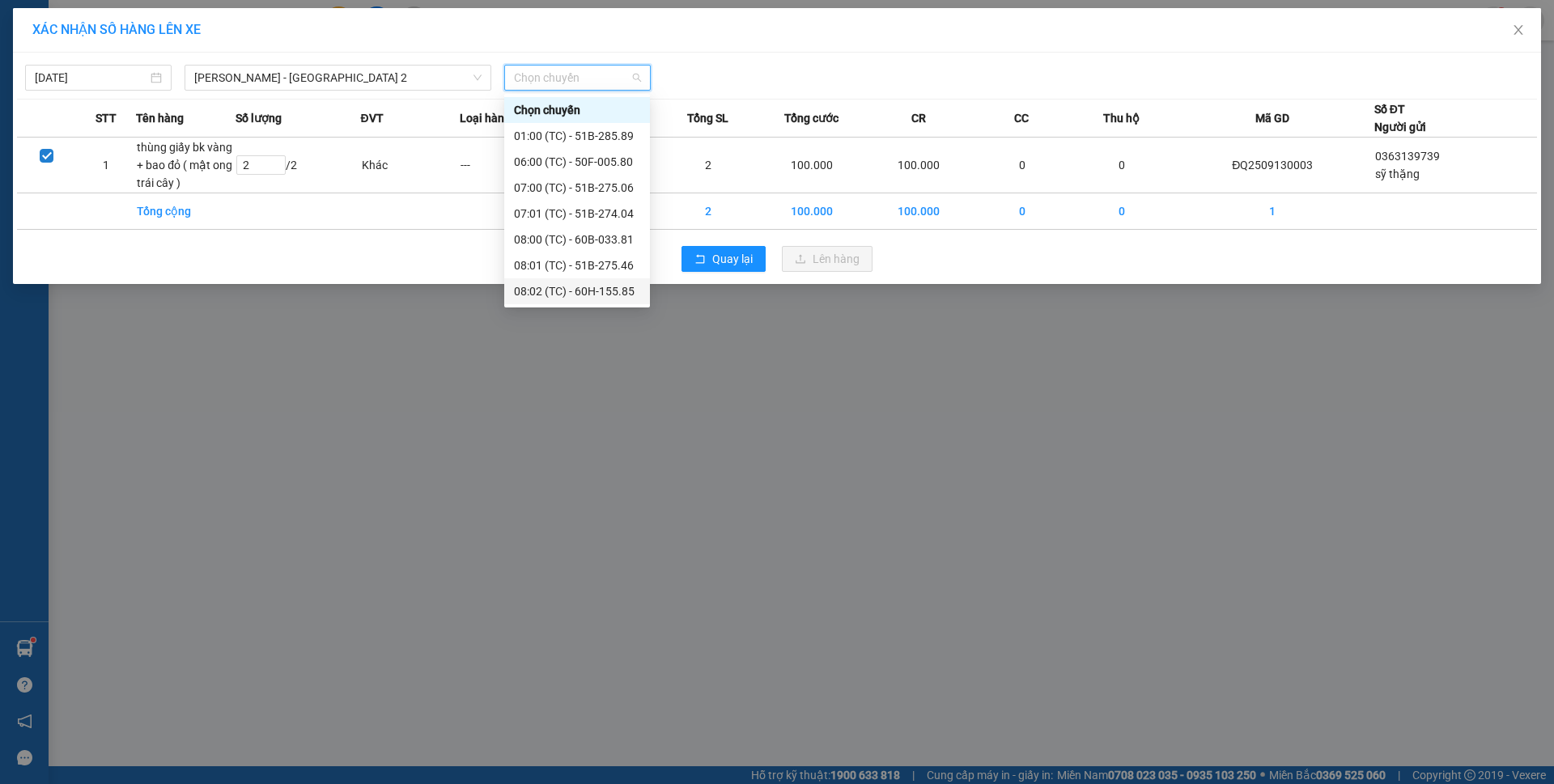
click at [615, 288] on div "08:02 (TC) - 60H-155.85" at bounding box center [577, 291] width 127 height 17
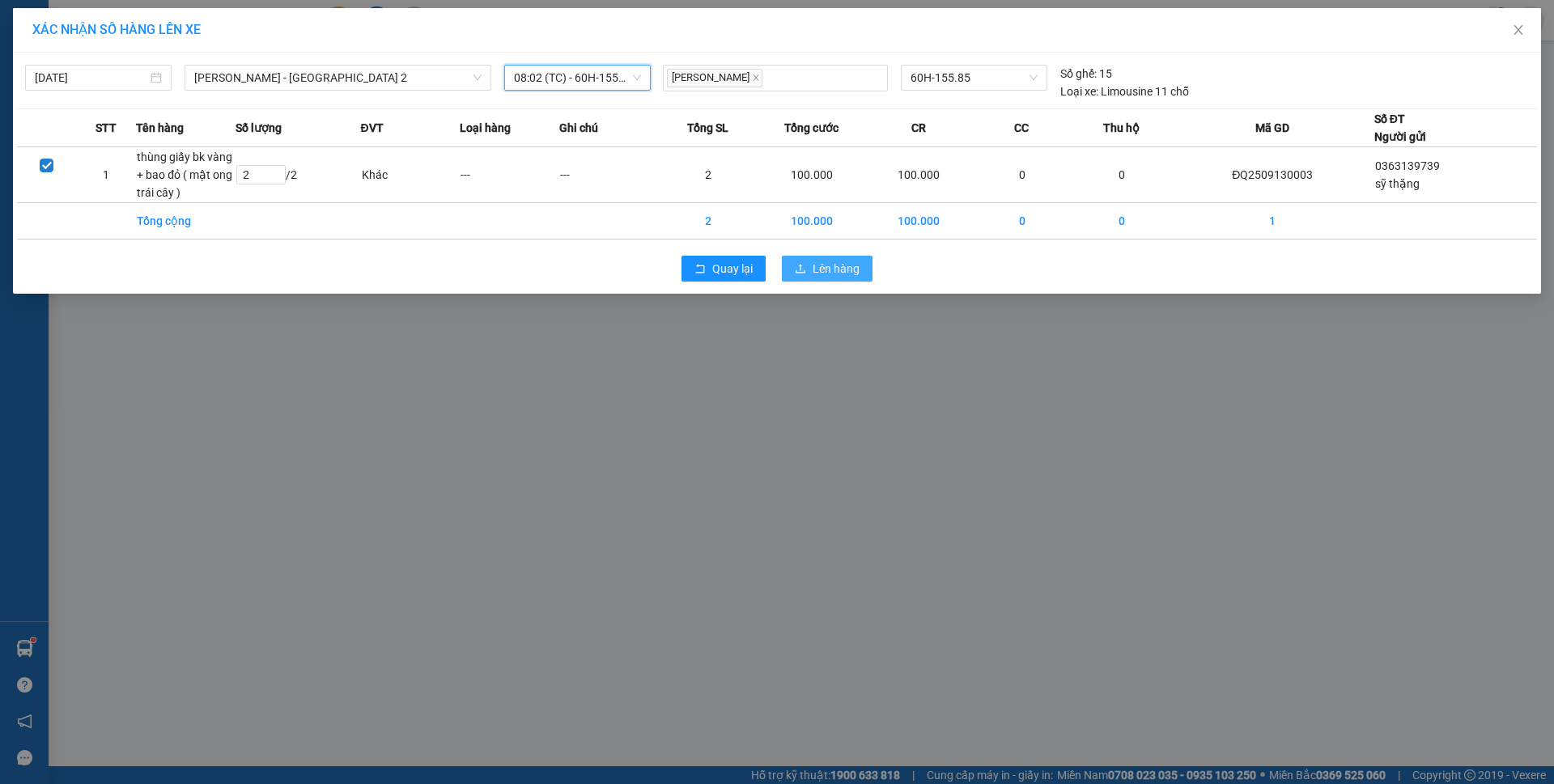
click at [809, 265] on button "Lên hàng" at bounding box center [827, 269] width 91 height 26
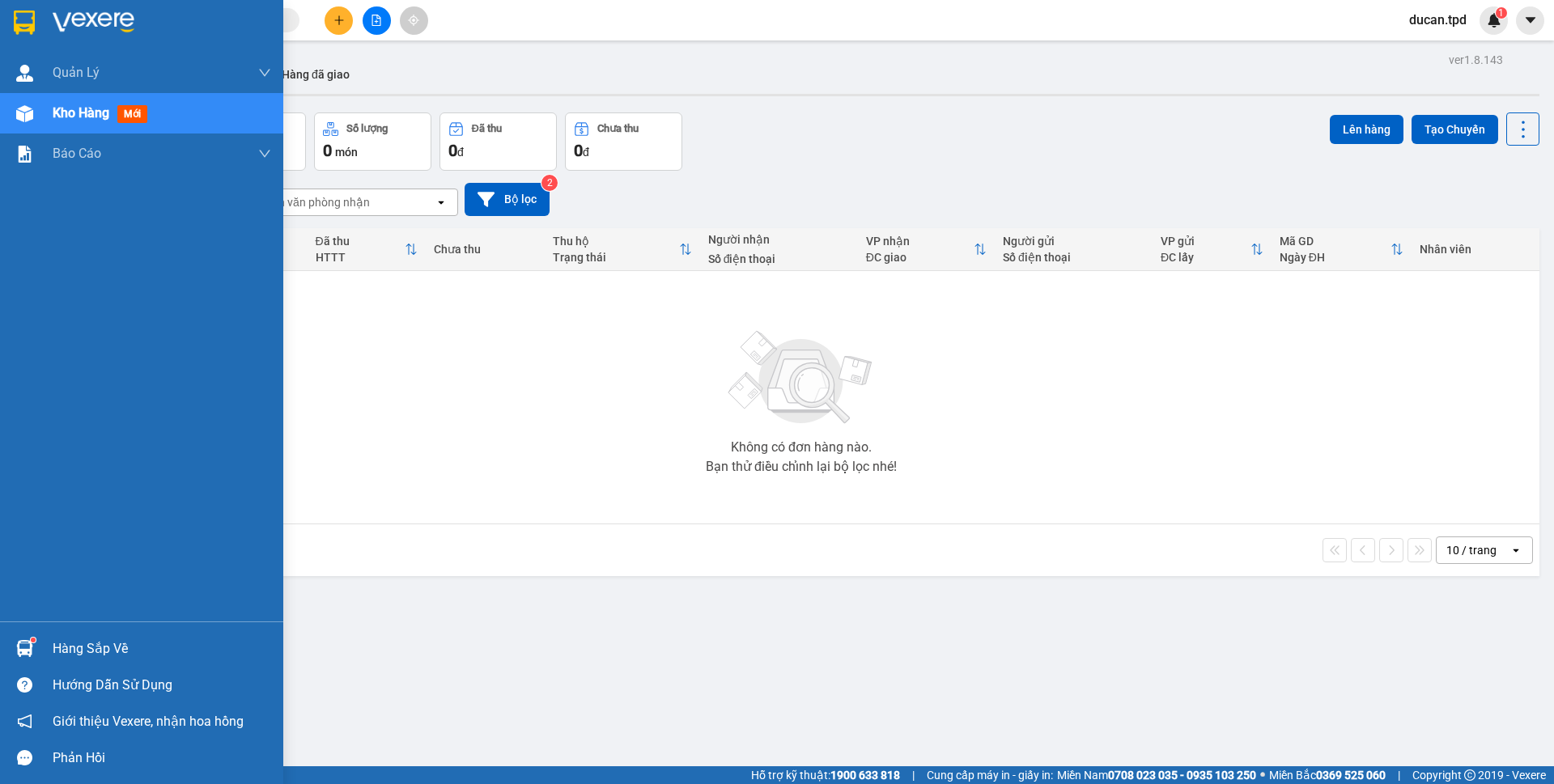
click at [39, 657] on div "Hàng sắp về" at bounding box center [141, 648] width 283 height 37
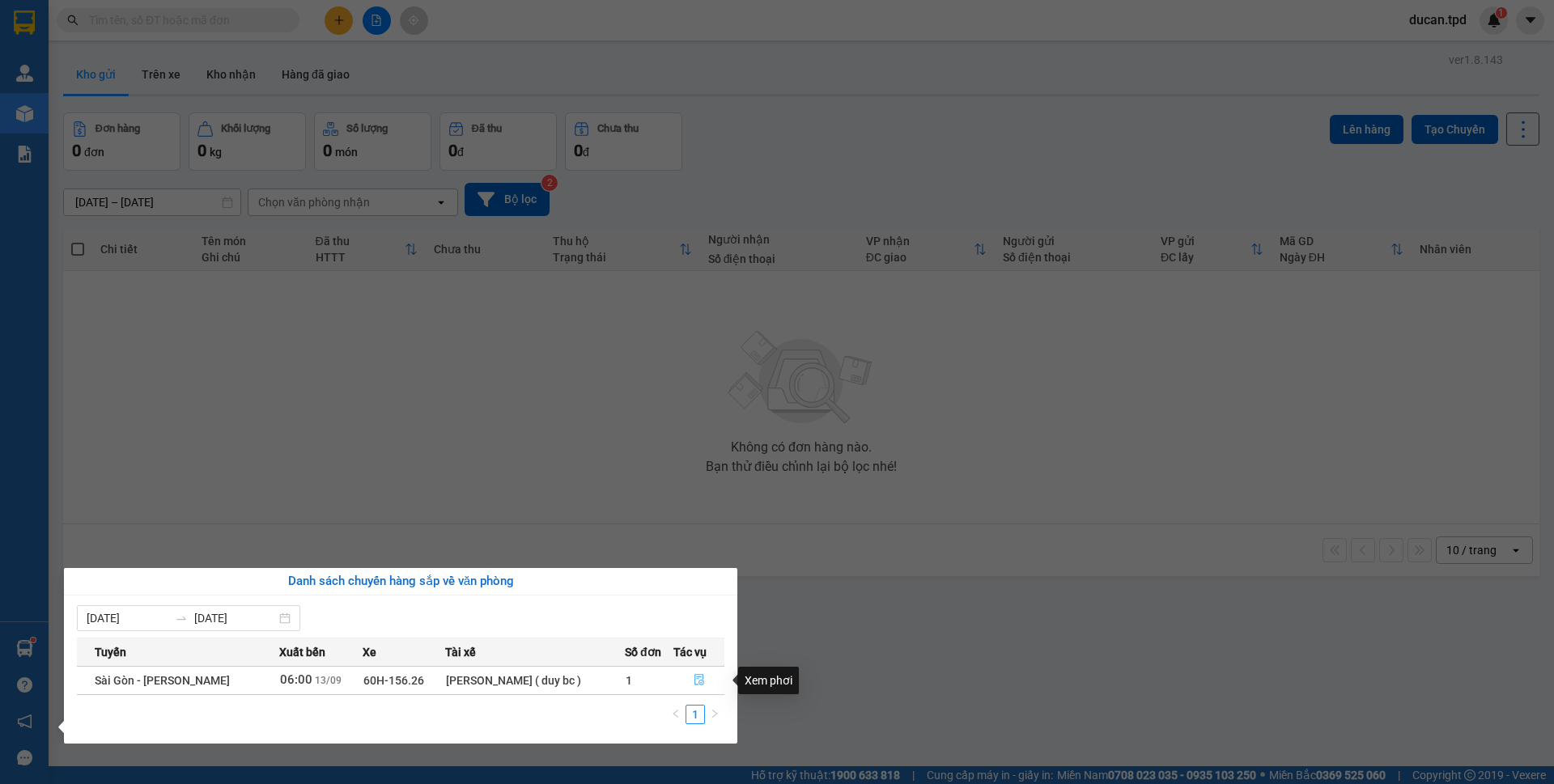
click at [690, 676] on button "button" at bounding box center [699, 680] width 50 height 26
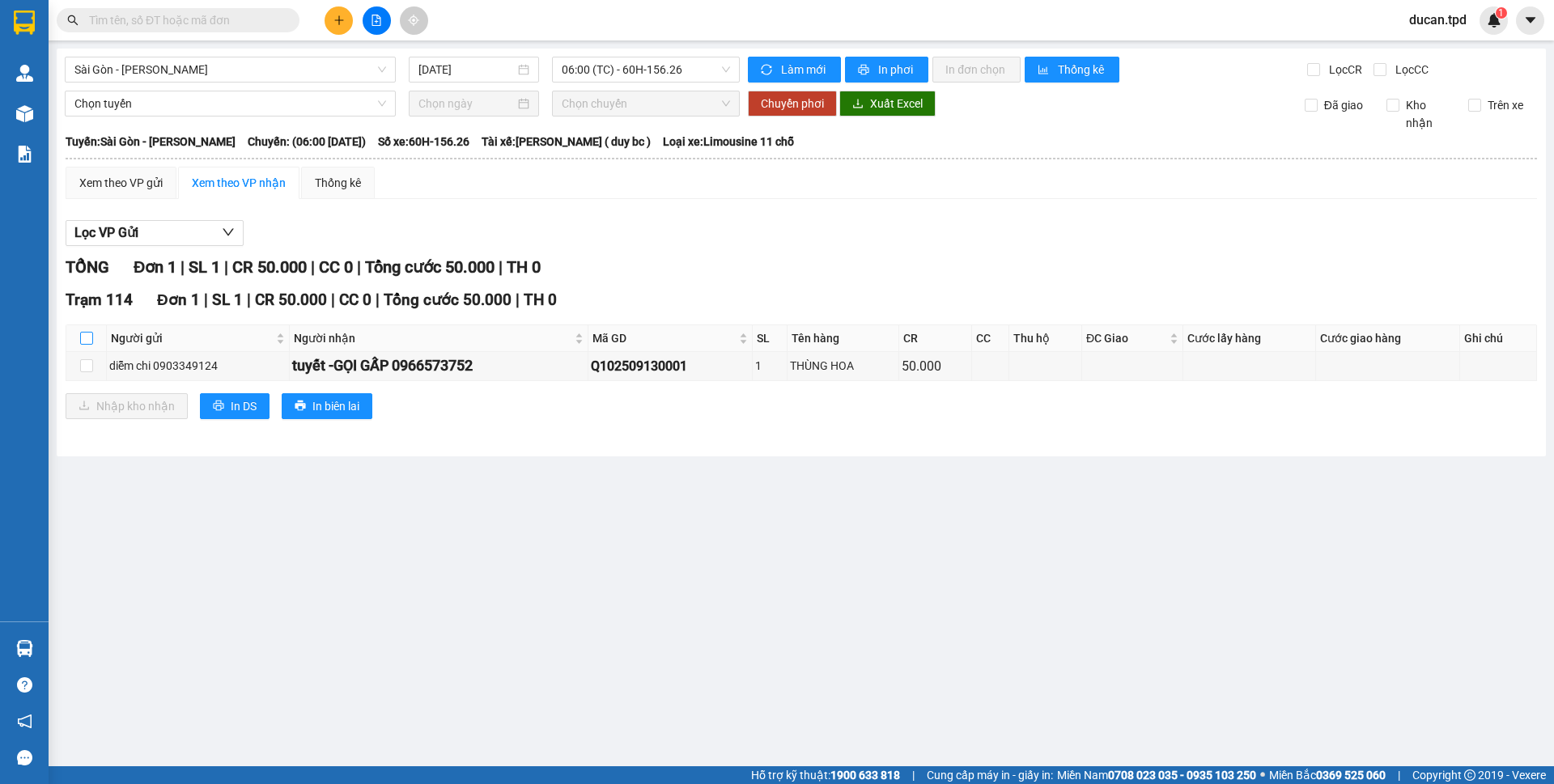
click at [89, 337] on input "checkbox" at bounding box center [86, 338] width 13 height 13
checkbox input "true"
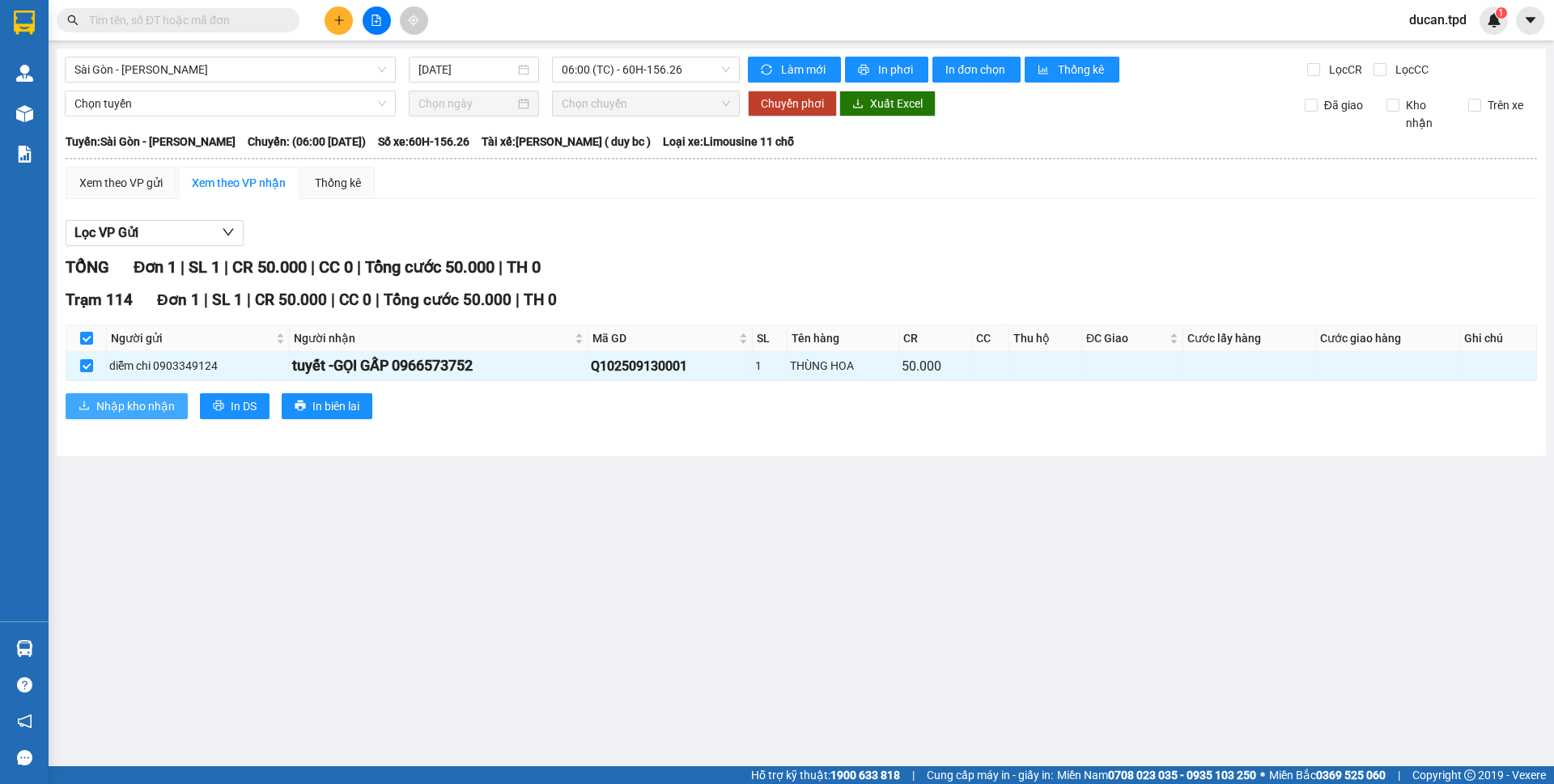
click at [137, 413] on span "Nhập kho nhận" at bounding box center [136, 405] width 79 height 17
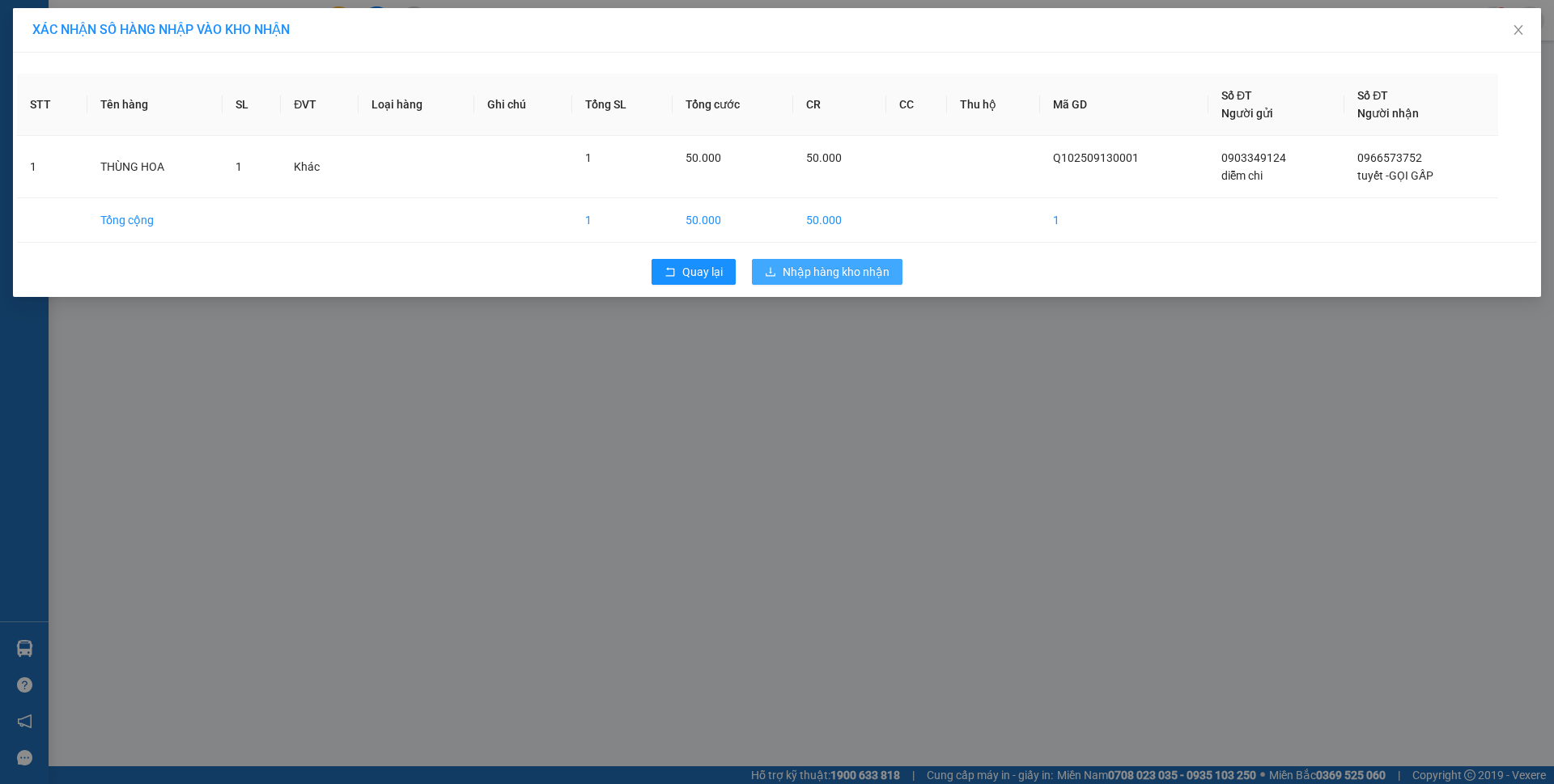
click at [806, 271] on span "Nhập hàng kho nhận" at bounding box center [836, 271] width 106 height 17
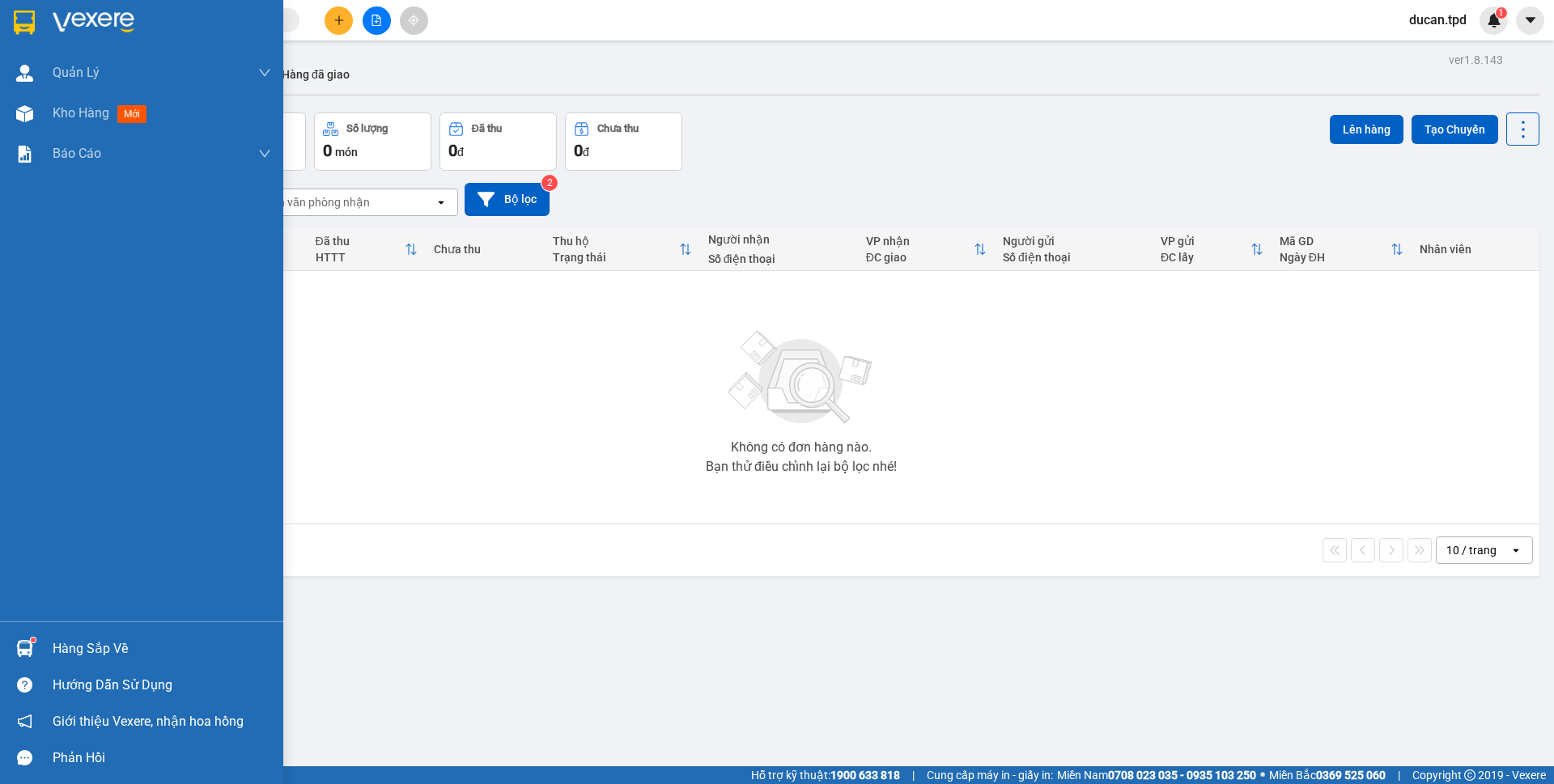
click at [48, 648] on div "Hàng sắp về" at bounding box center [141, 648] width 283 height 37
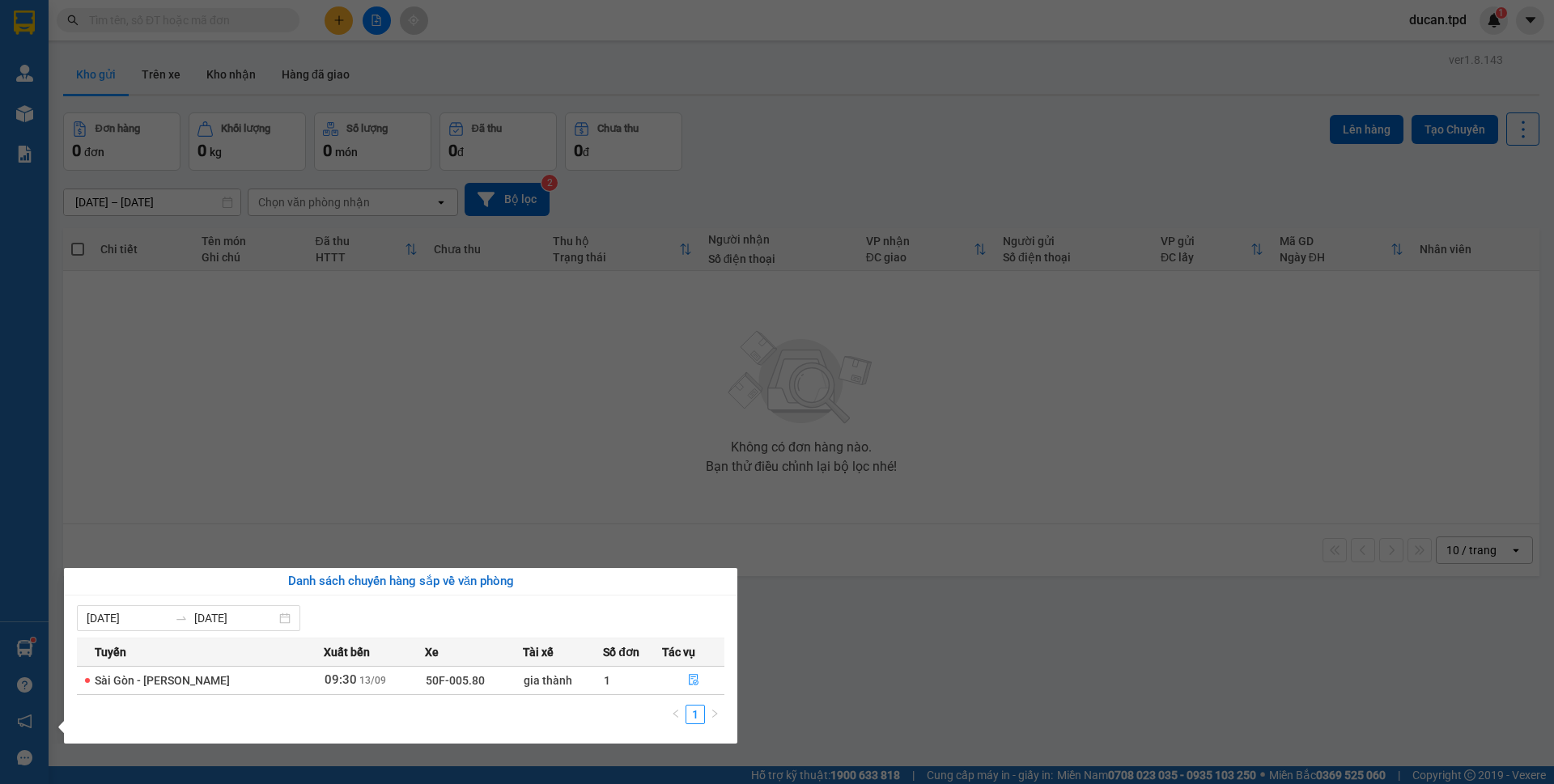
click at [657, 452] on section "Kết quả tìm kiếm ( 49 ) Bộ lọc Mã ĐH Trạng thái Món hàng Thu hộ Tổng cước Chưa …" at bounding box center [777, 392] width 1554 height 784
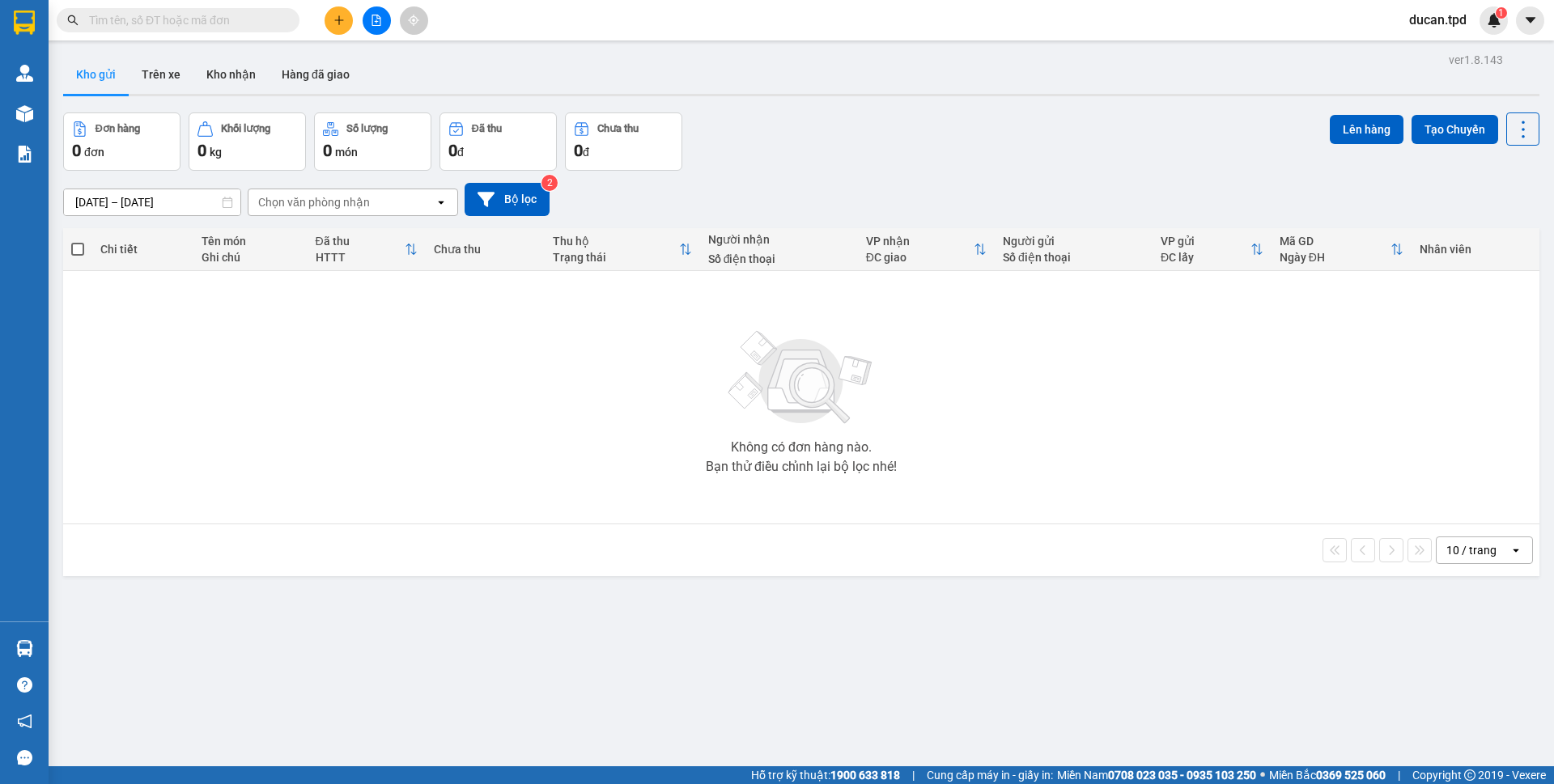
click at [345, 15] on button at bounding box center [339, 20] width 28 height 28
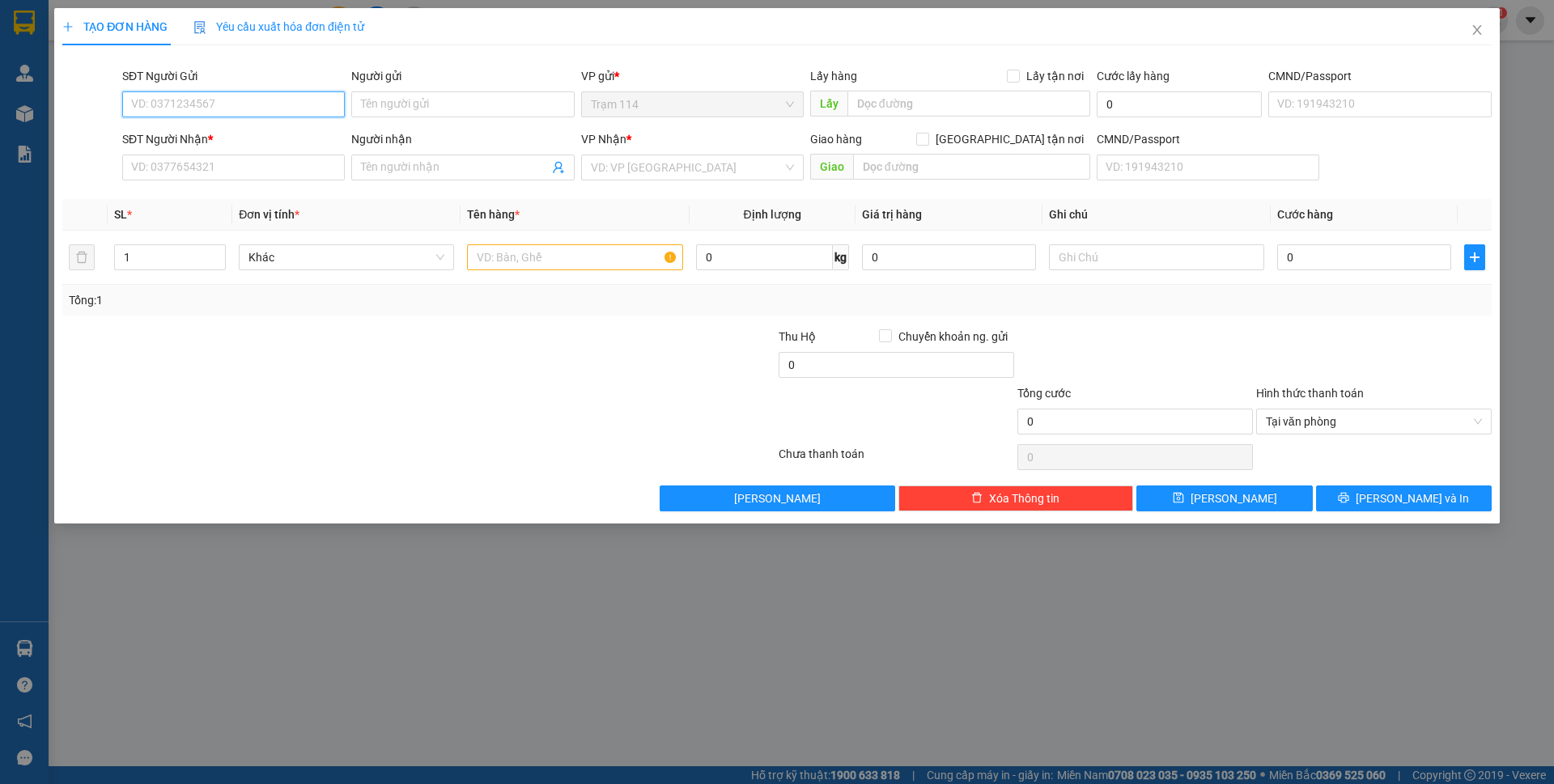
click at [265, 93] on input "SĐT Người Gửi" at bounding box center [233, 105] width 223 height 26
type input "0913108715"
click at [282, 128] on div "0913108715 - tiến" at bounding box center [233, 136] width 203 height 17
type input "tiến"
type input "0869536550"
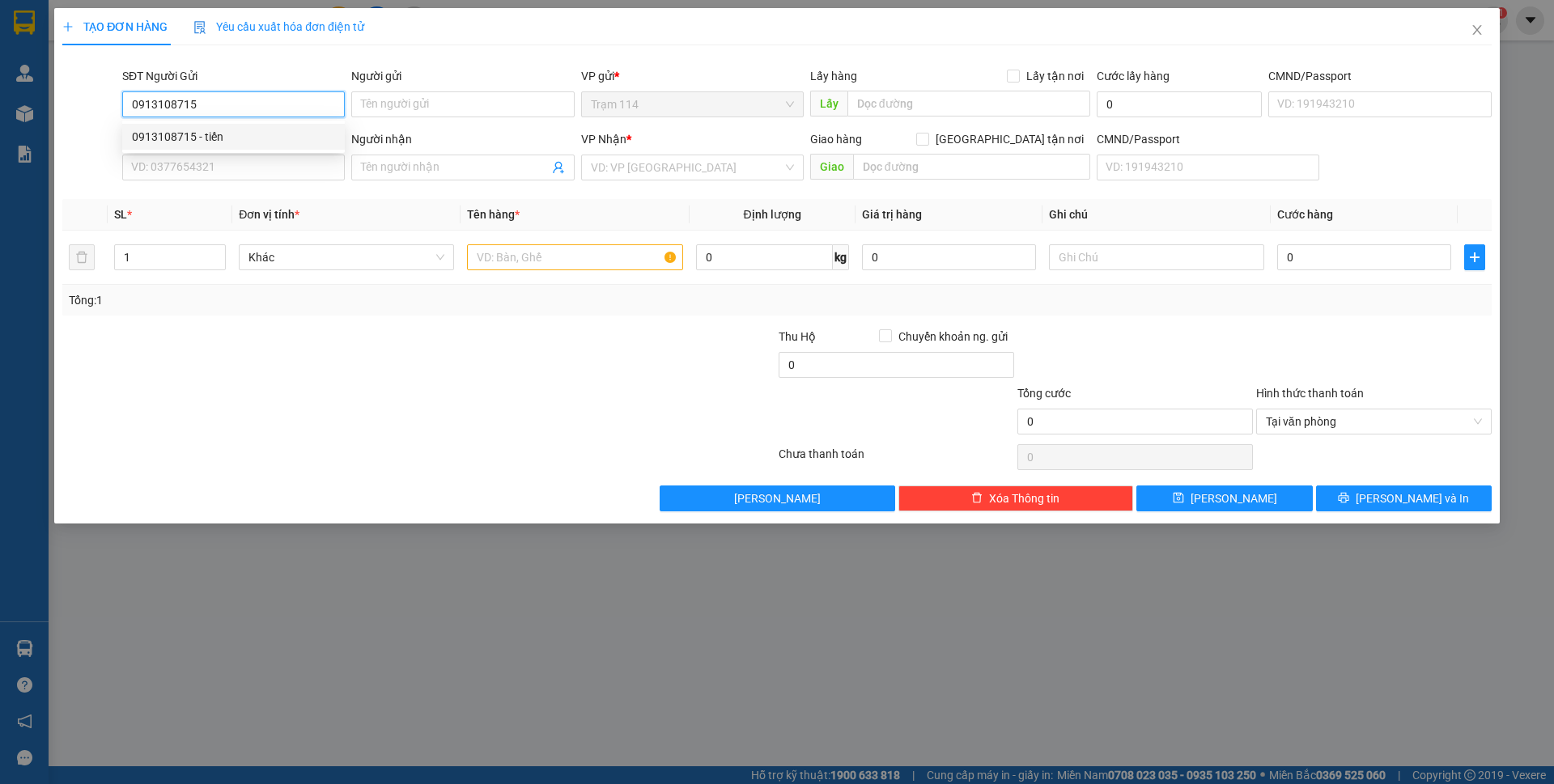
type input "thành ( giao liền )"
checkbox input "true"
type input "154/48/2B phạm văn 2 tân bình"
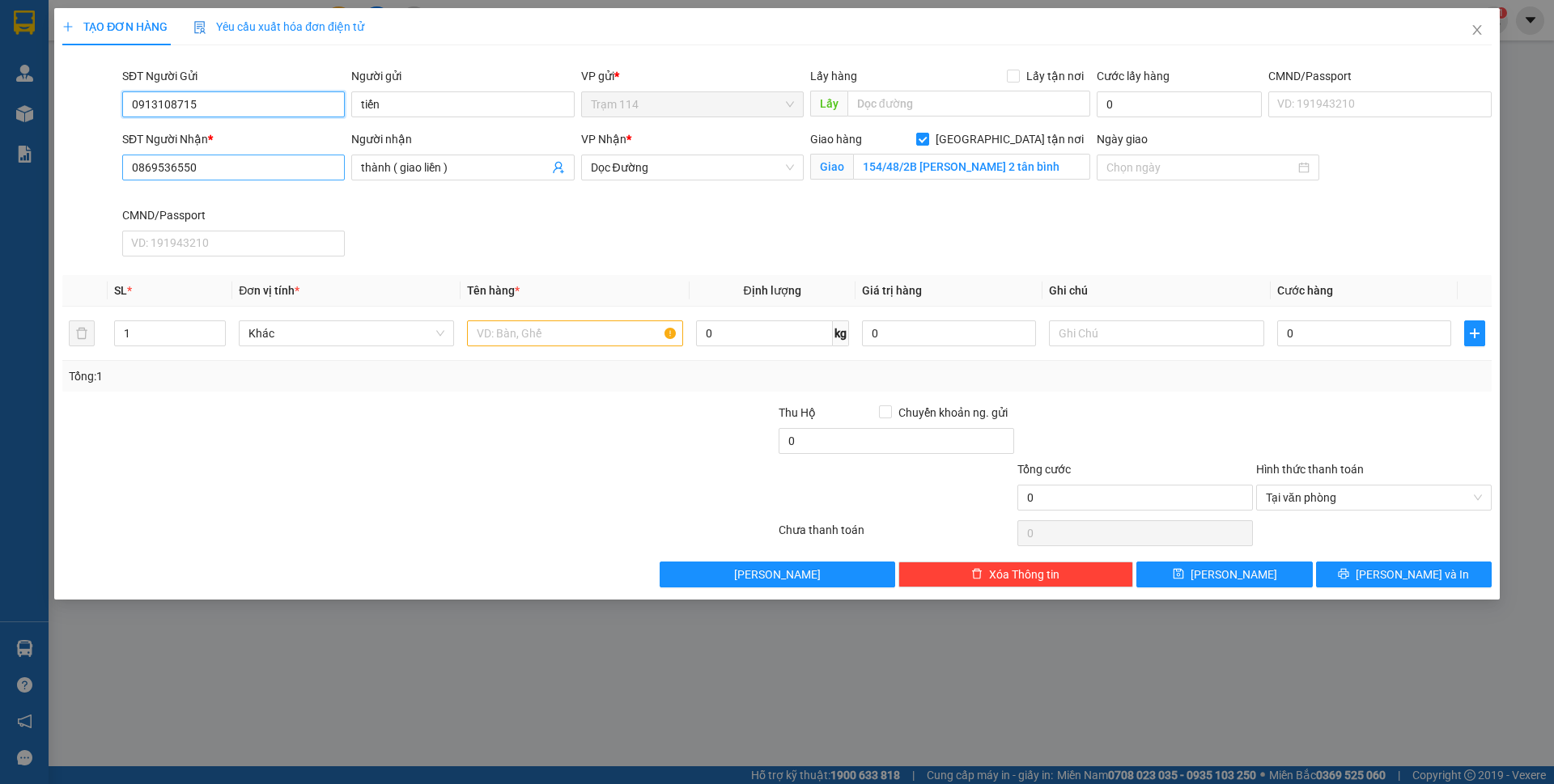
type input "0913108715"
click at [238, 167] on input "0869536550" at bounding box center [233, 168] width 223 height 26
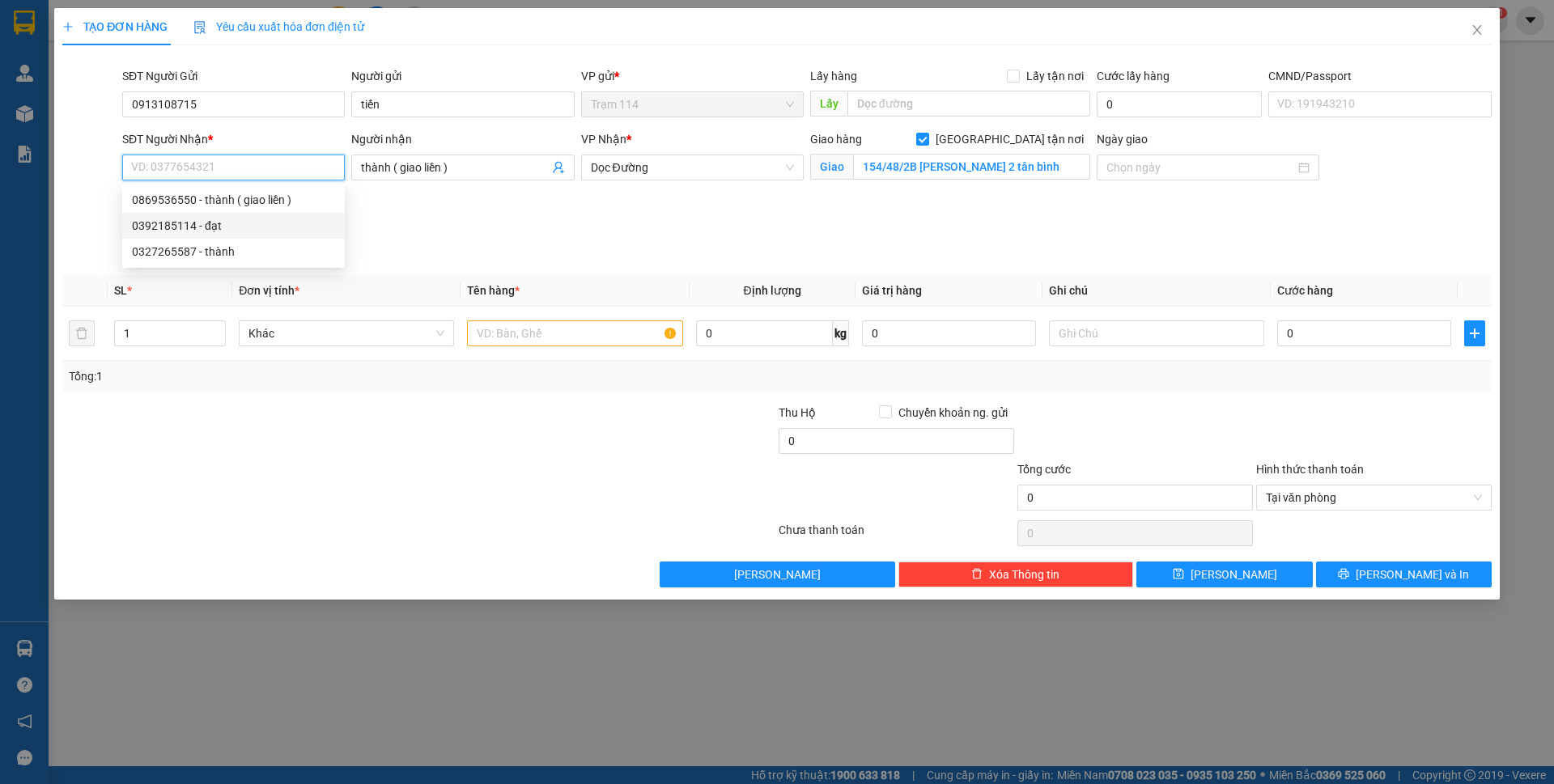
click at [228, 223] on div "0392185114 - đạt" at bounding box center [233, 225] width 203 height 17
type input "0392185114"
type input "đạt"
checkbox input "false"
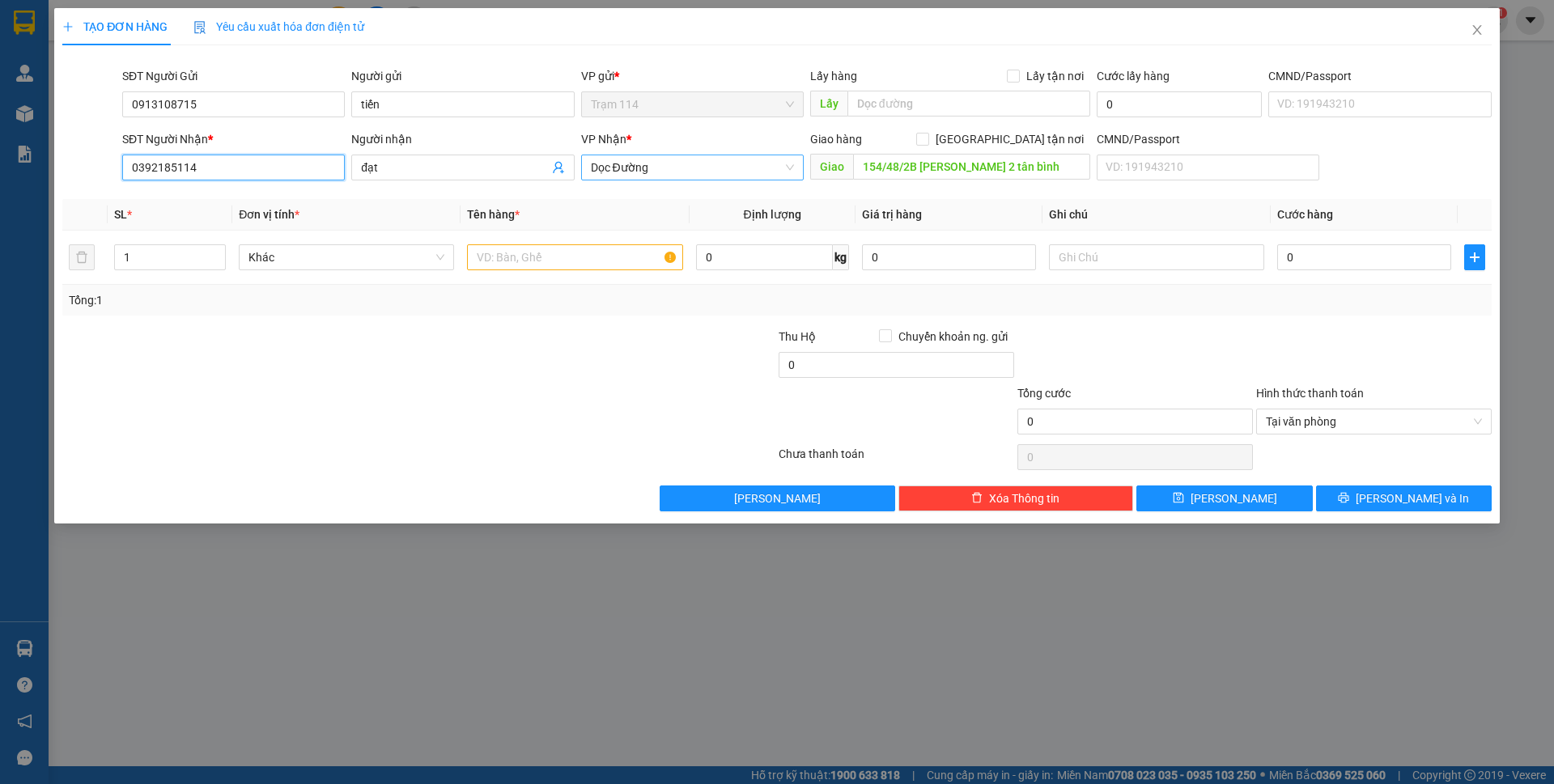
click at [760, 176] on span "Dọc Đường" at bounding box center [692, 167] width 203 height 24
type input "0392185114"
click at [760, 176] on span "Dọc Đường" at bounding box center [692, 167] width 203 height 24
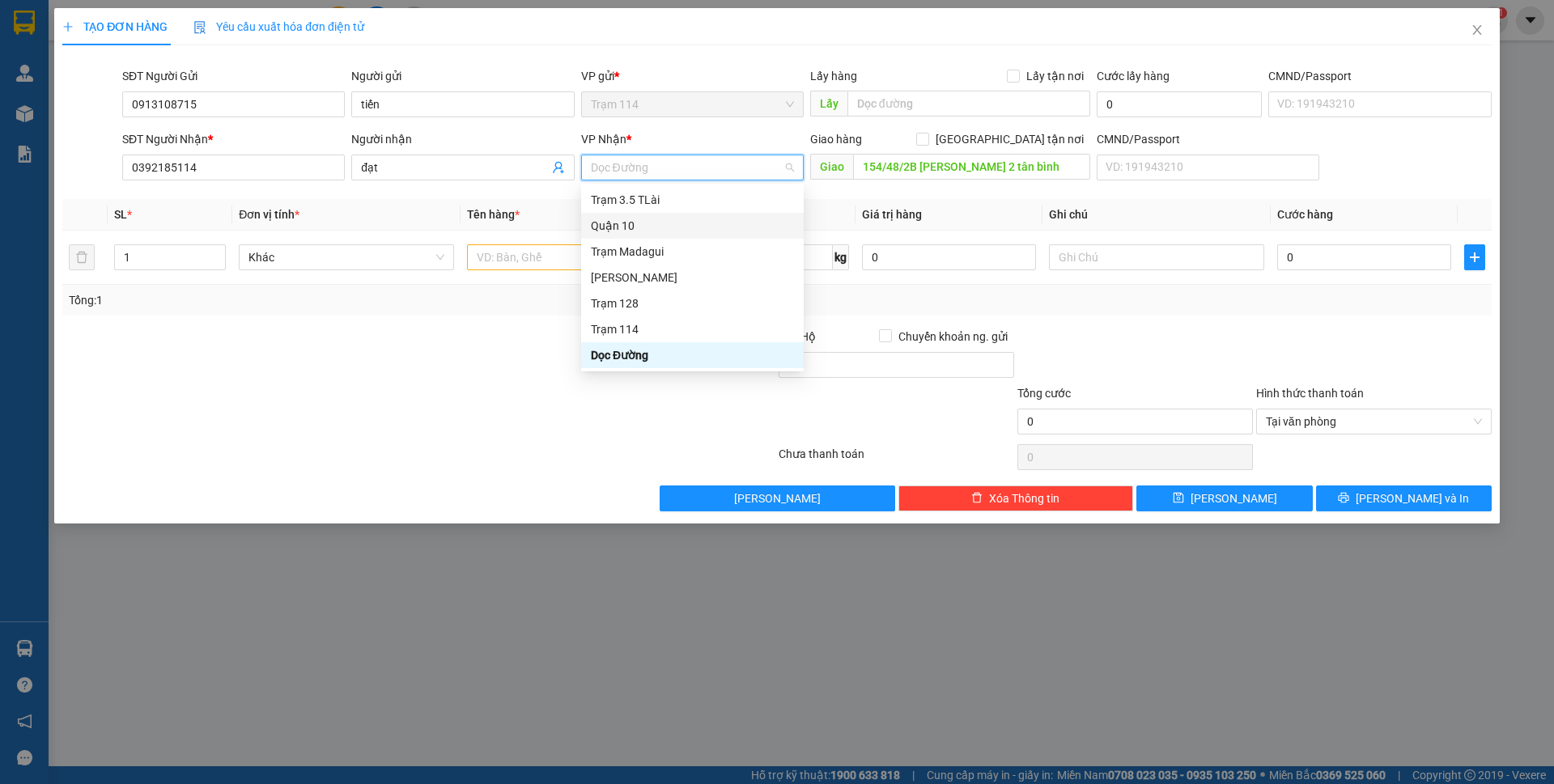
click at [639, 224] on div "Quận 10" at bounding box center [692, 225] width 203 height 17
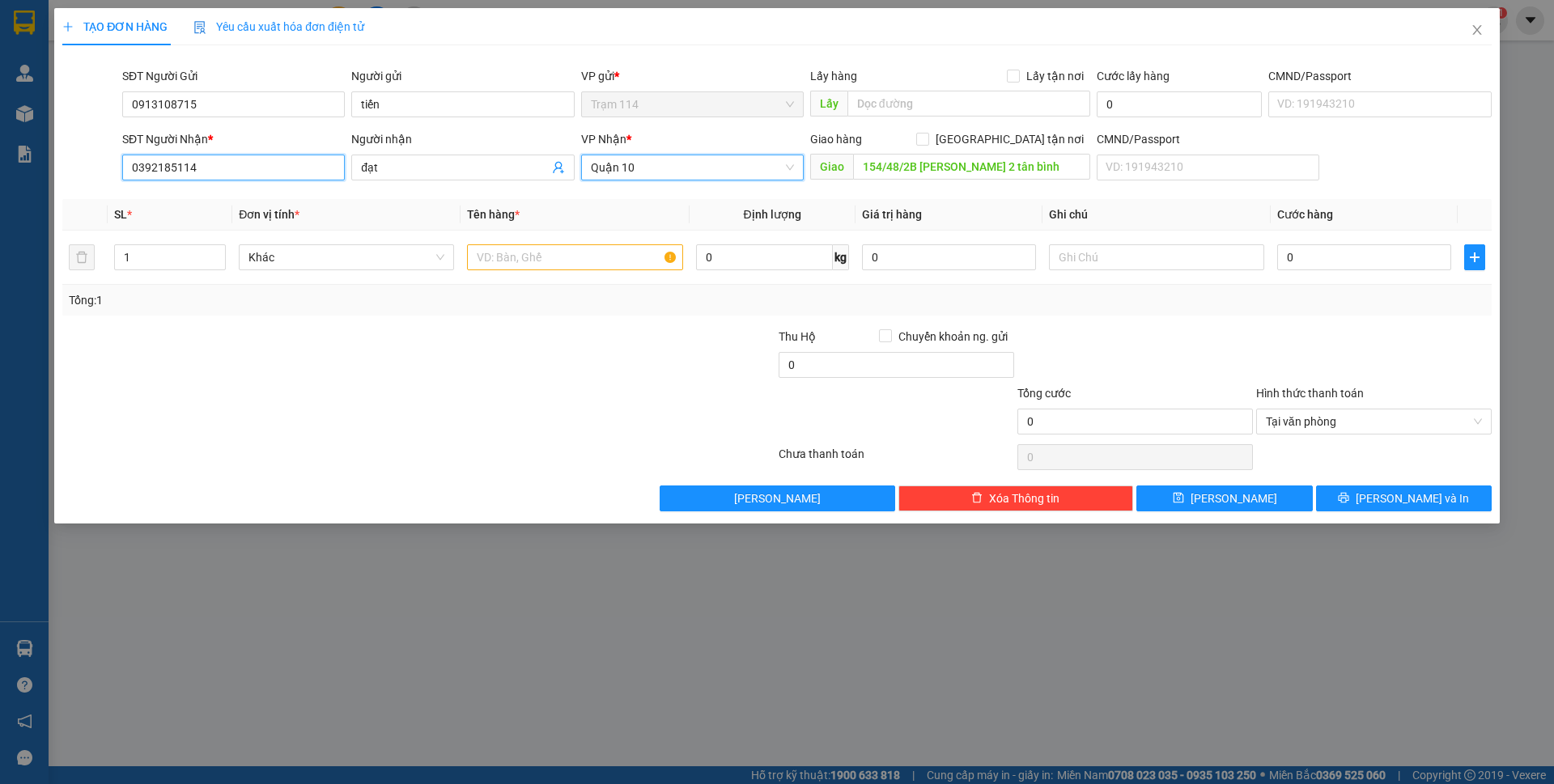
click at [161, 164] on input "0392185114" at bounding box center [233, 168] width 223 height 26
click at [571, 268] on input "text" at bounding box center [574, 257] width 216 height 26
type input "thùng mút màu vàng"
click at [156, 155] on input "0392185114" at bounding box center [233, 168] width 223 height 26
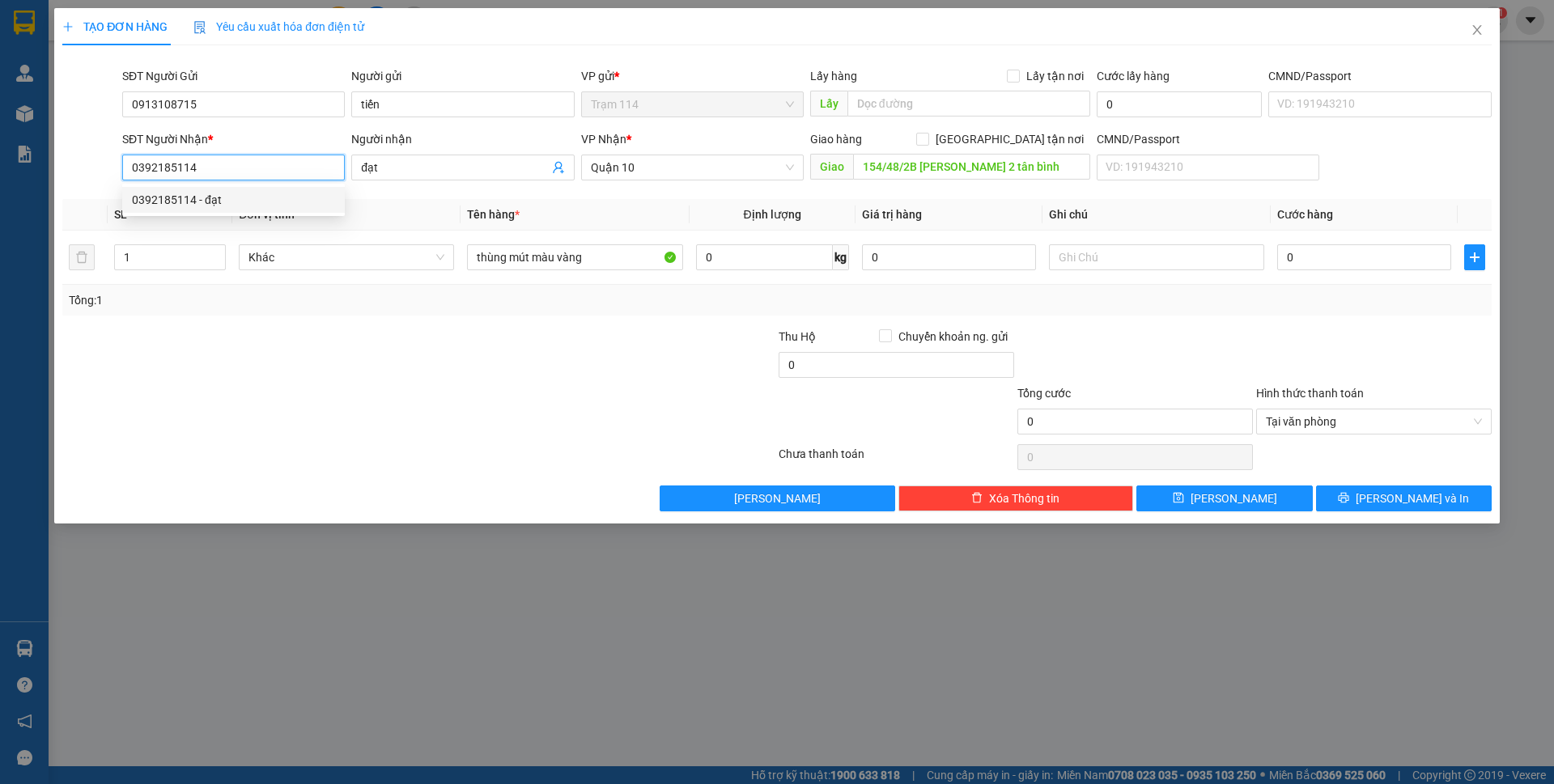
click at [156, 155] on input "0392185114" at bounding box center [233, 168] width 223 height 26
click at [1294, 256] on input "0" at bounding box center [1364, 257] width 174 height 26
type input "7"
type input "70"
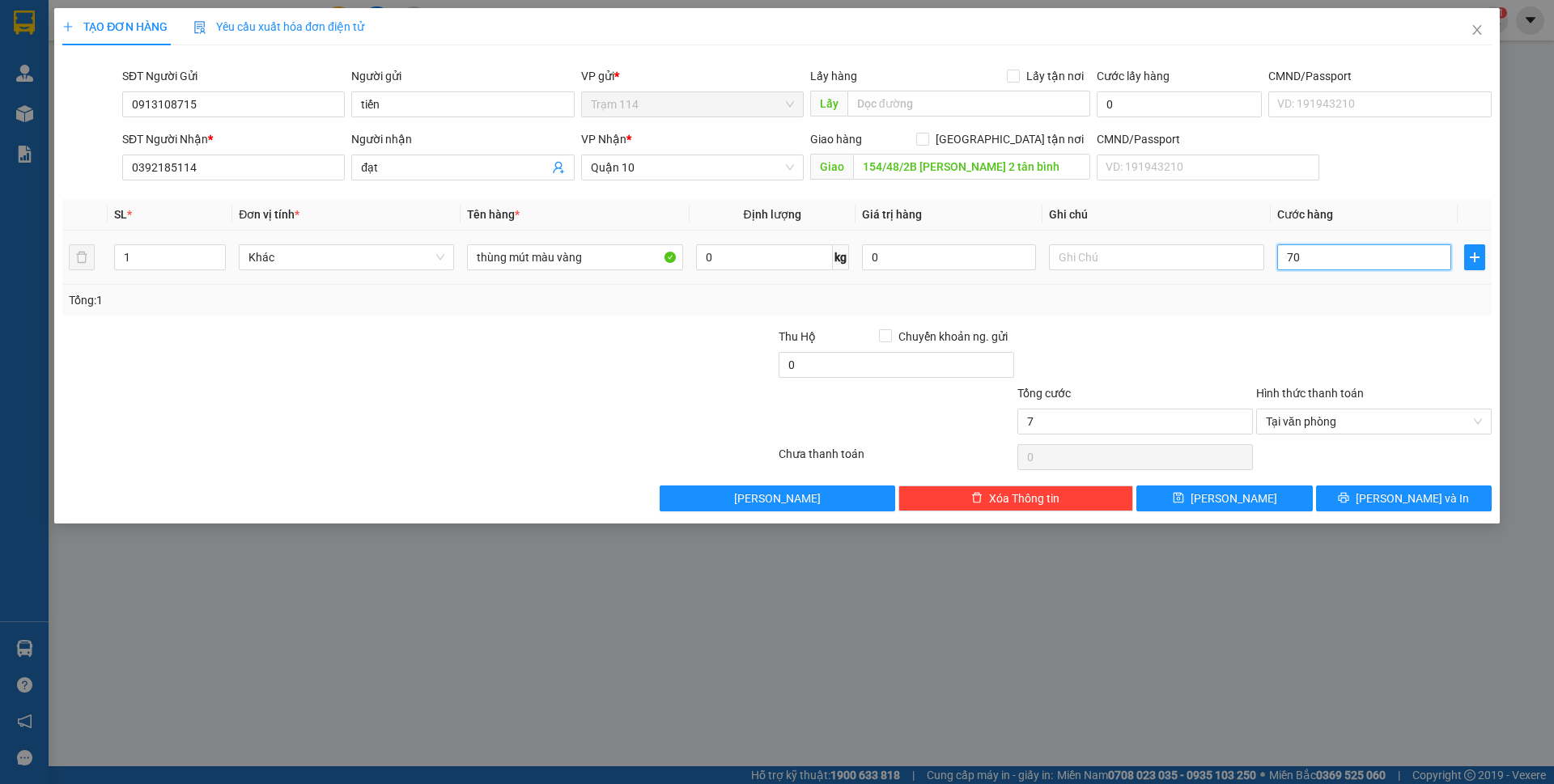
type input "70"
type input "70.000"
click at [976, 370] on input "0" at bounding box center [896, 365] width 236 height 26
click at [1234, 340] on div at bounding box center [1135, 356] width 239 height 57
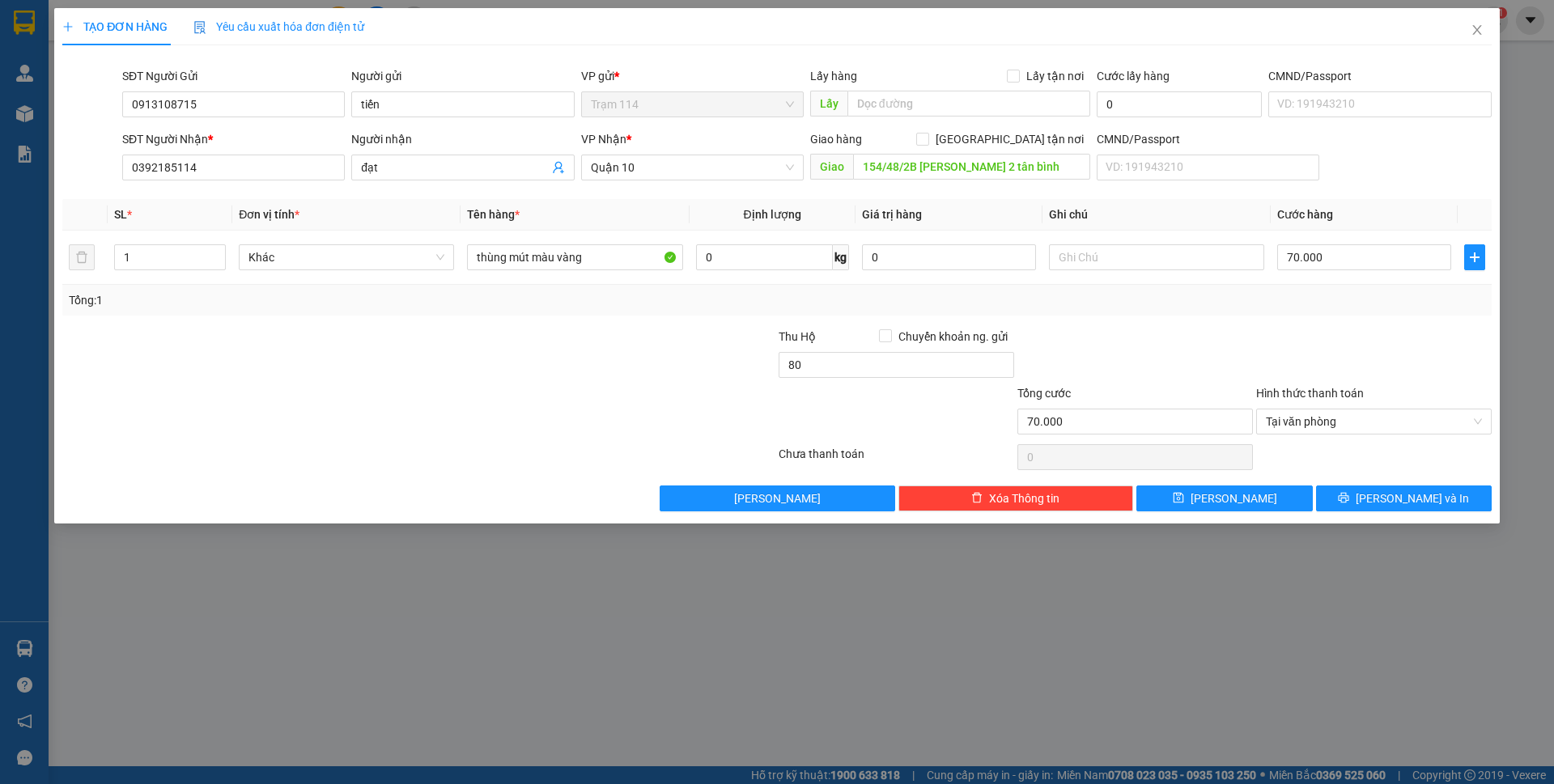
type input "80.000"
click at [1366, 500] on button "[PERSON_NAME] và In" at bounding box center [1404, 498] width 175 height 26
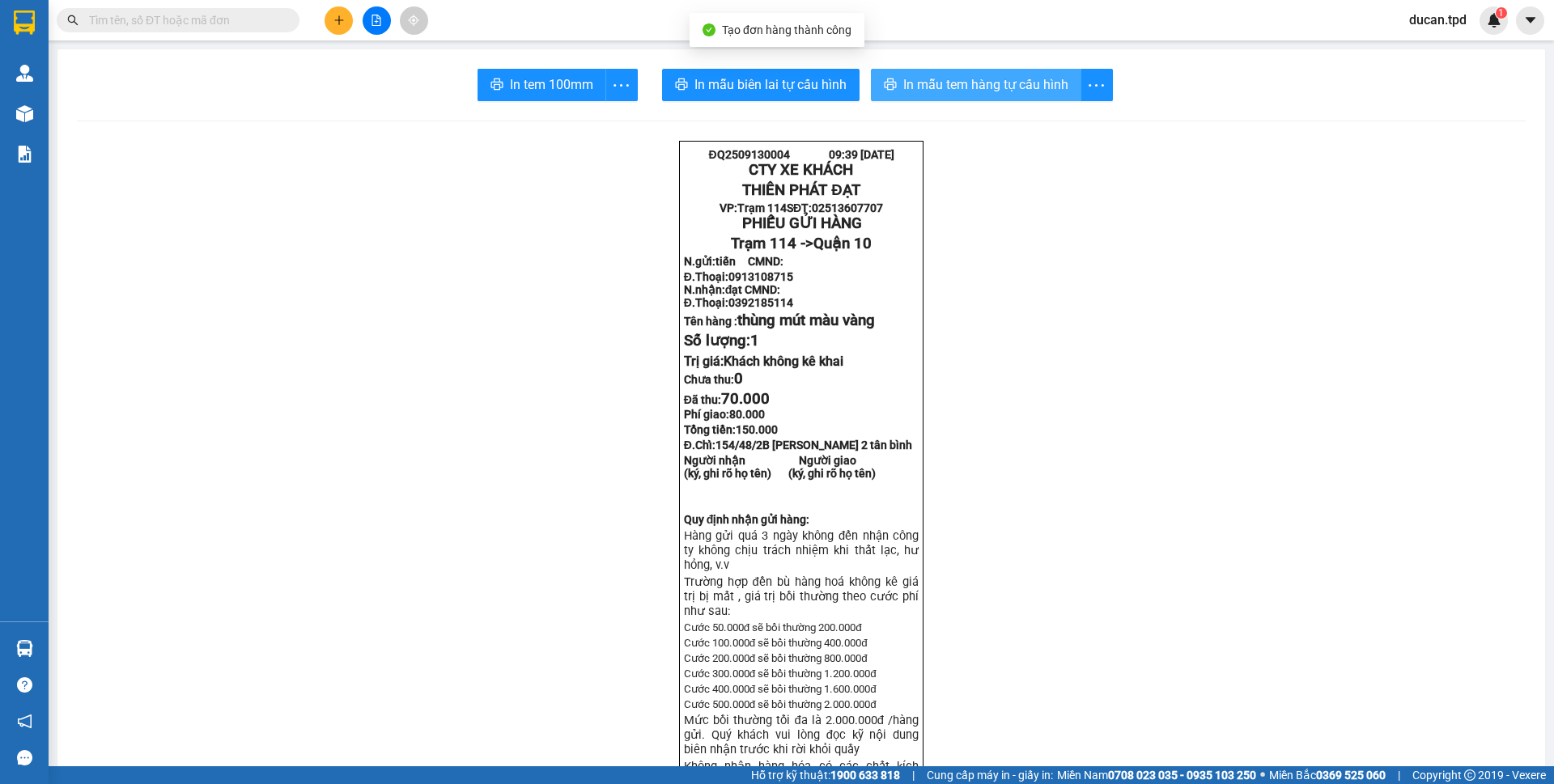
click at [904, 90] on span "In mẫu tem hàng tự cấu hình" at bounding box center [986, 84] width 165 height 20
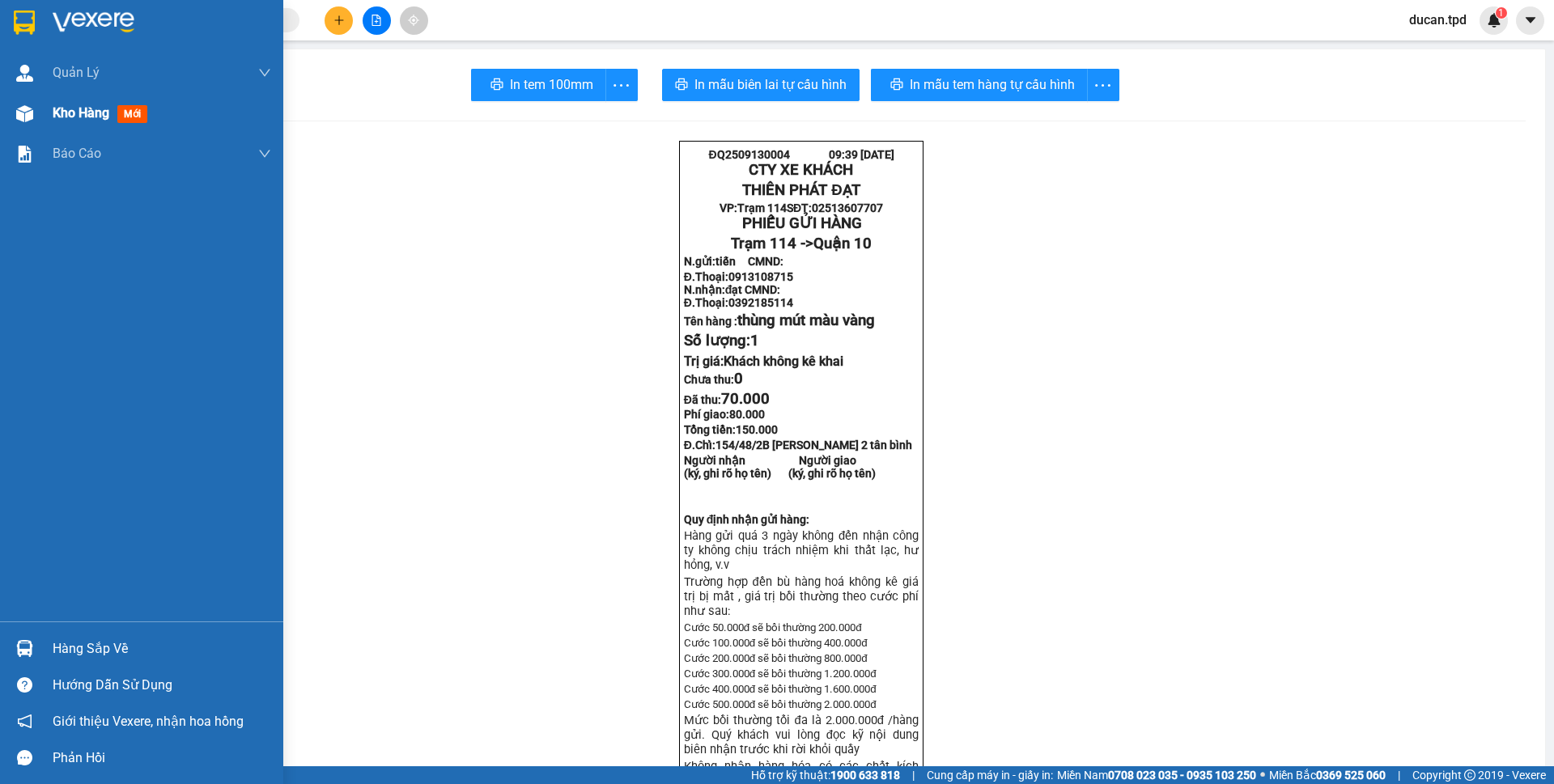
click at [41, 116] on div "Kho hàng mới" at bounding box center [141, 113] width 283 height 40
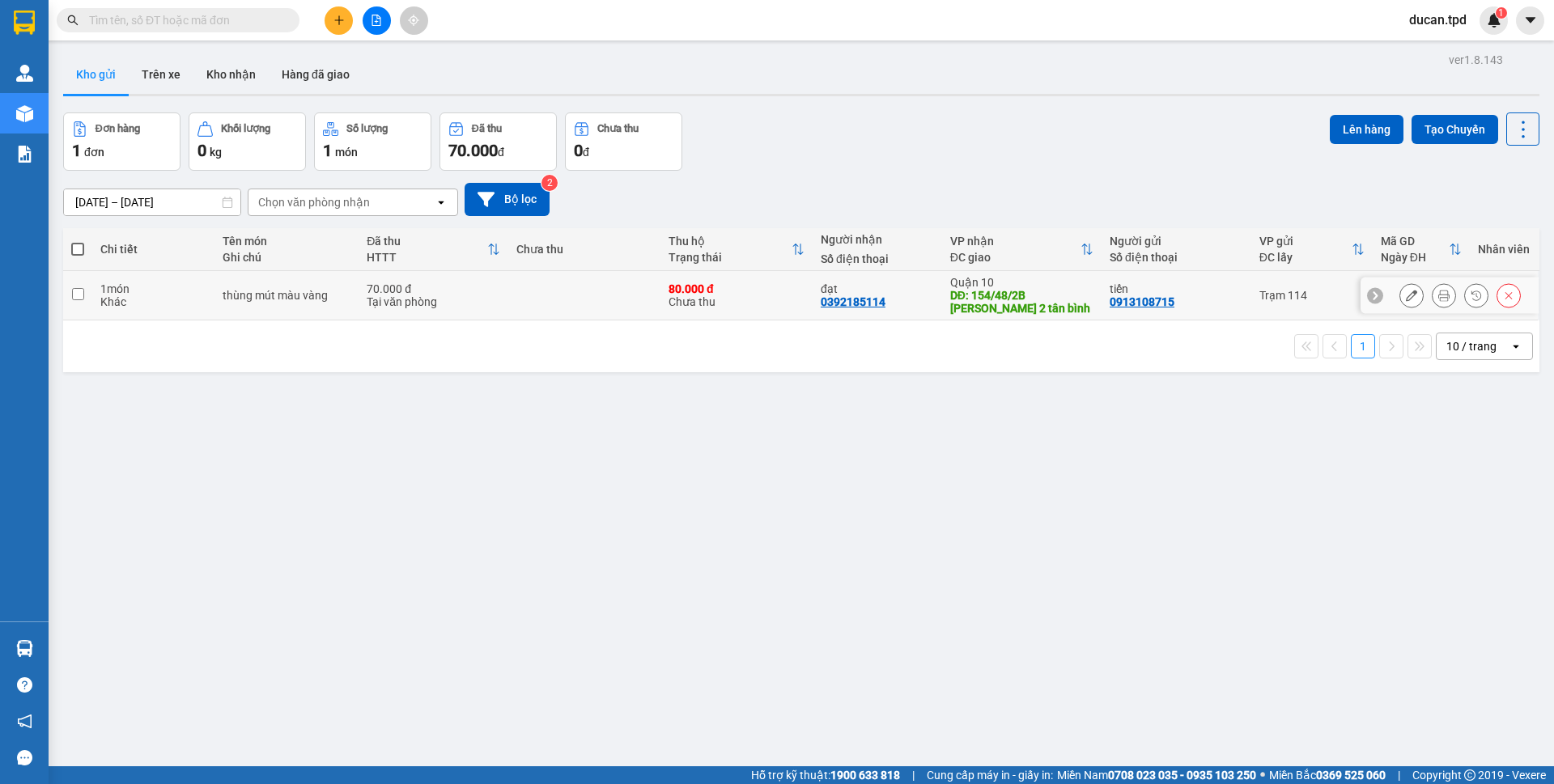
click at [1400, 292] on button at bounding box center [1411, 295] width 23 height 28
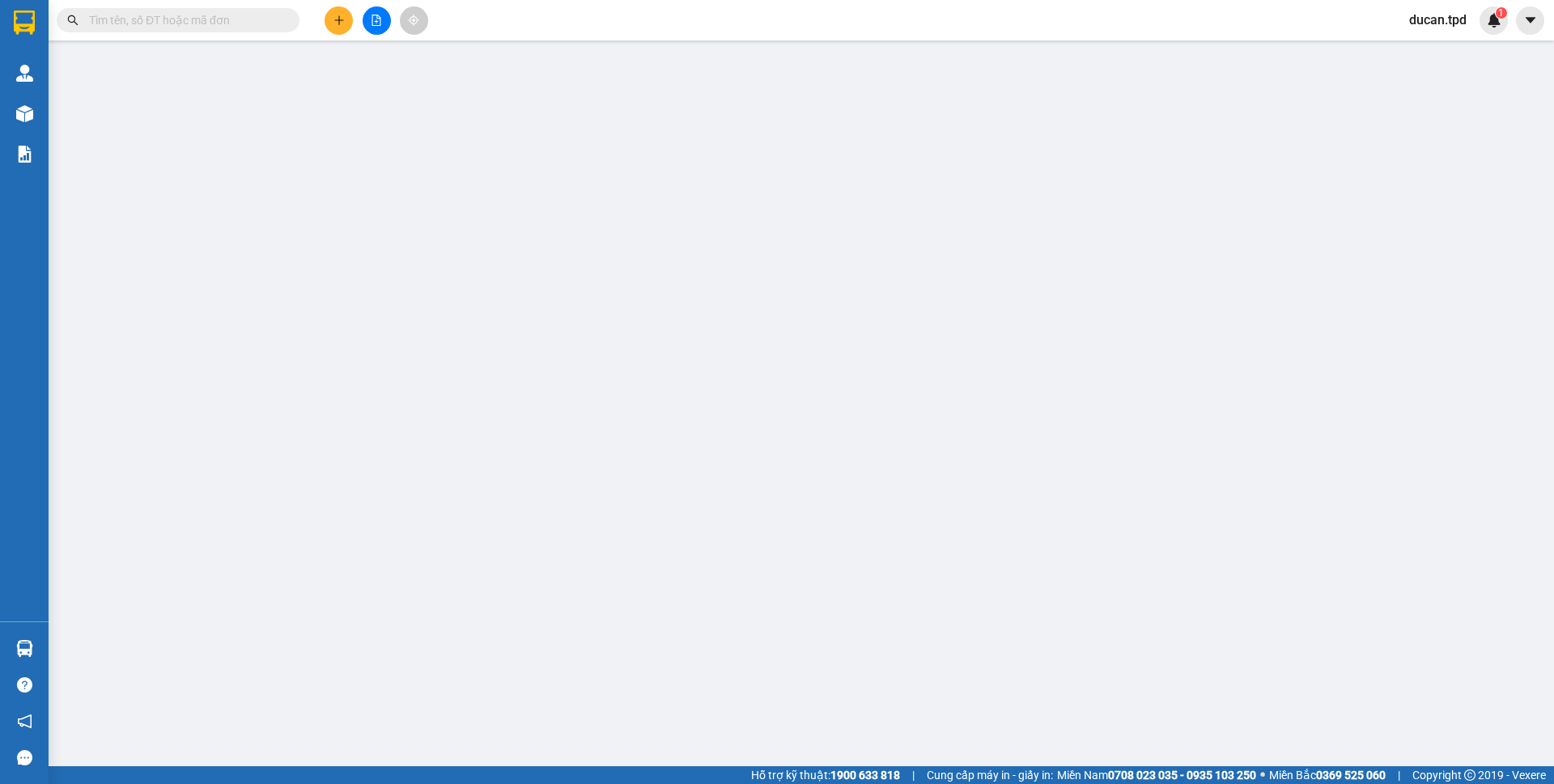
type input "0913108715"
type input "tiến"
type input "0392185114"
type input "đạt"
type input "154/48/2B phạm văn 2 tân bình"
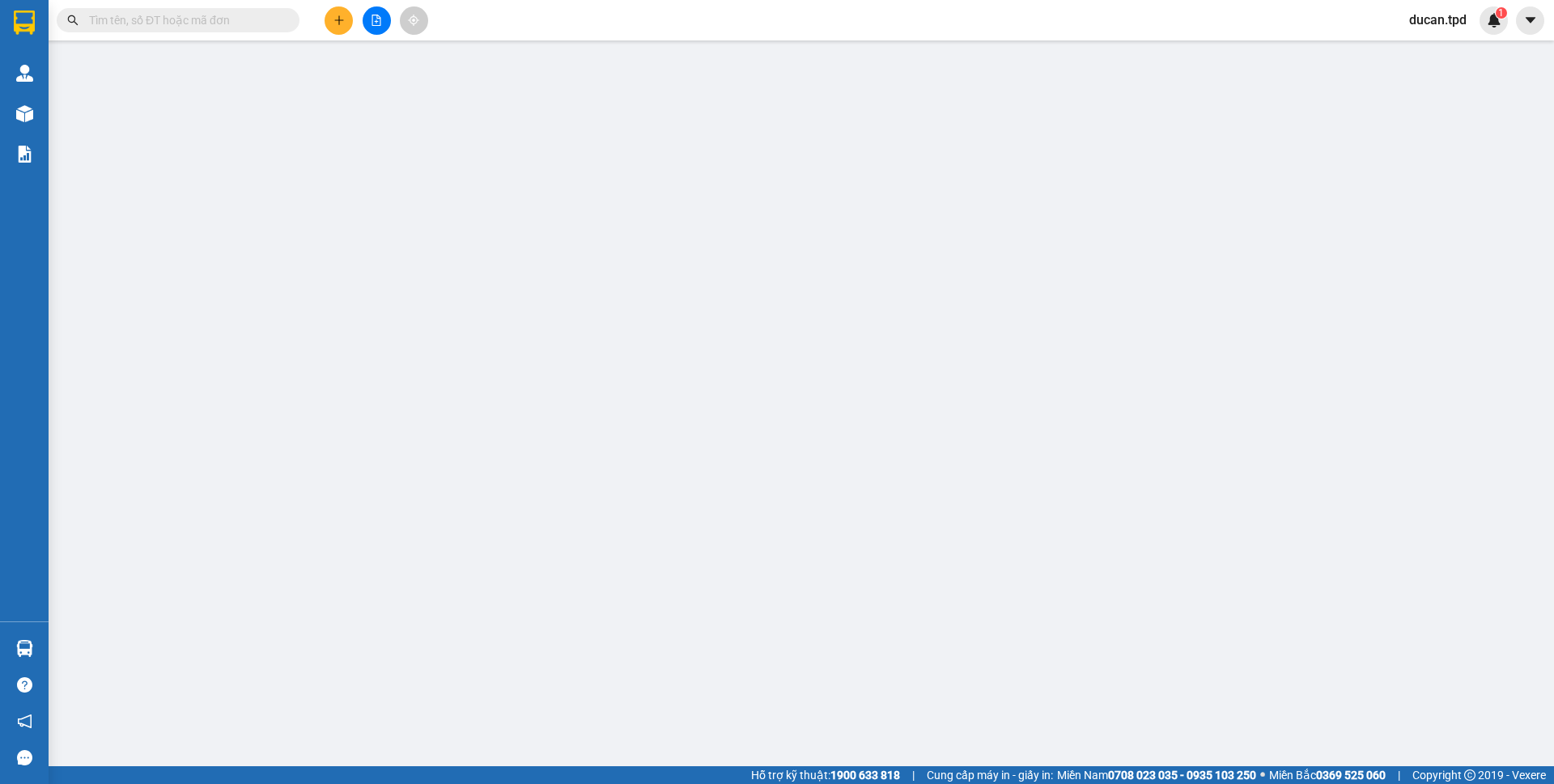
type input "80.000"
type input "70.000"
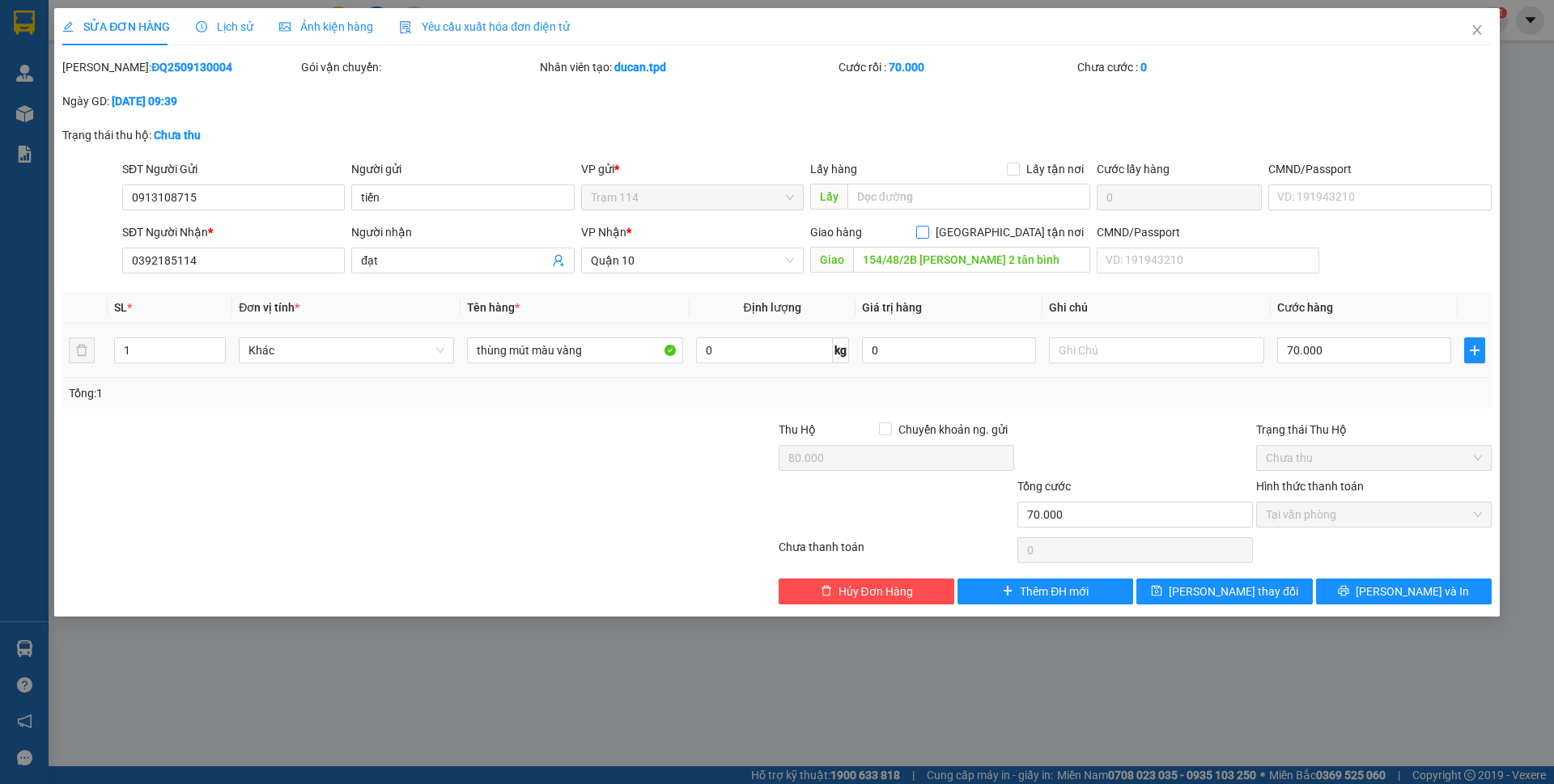
click at [929, 237] on span at bounding box center [923, 232] width 13 height 13
click at [927, 237] on input "[GEOGRAPHIC_DATA] tận nơi" at bounding box center [922, 231] width 11 height 11
checkbox input "true"
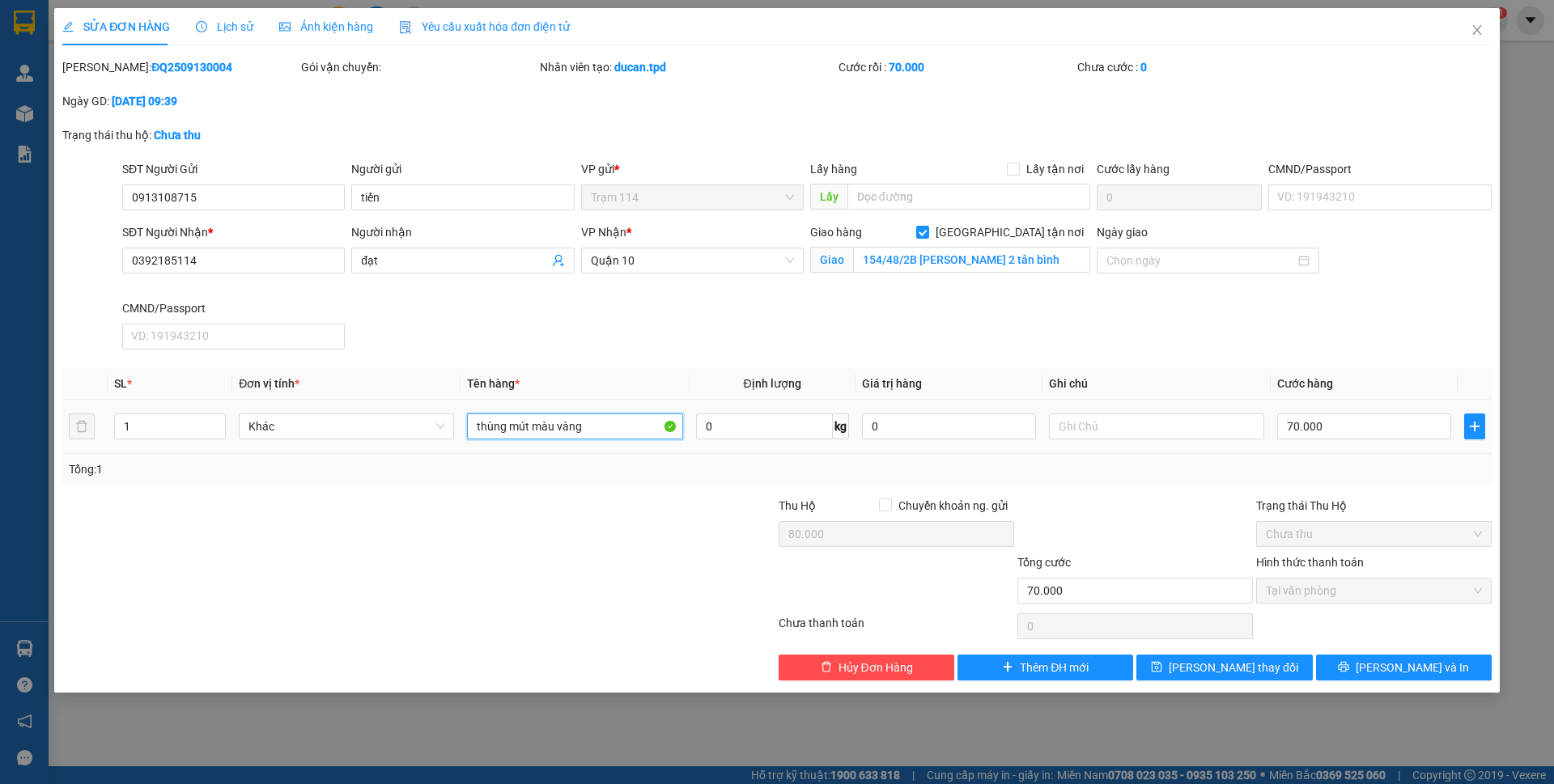
click at [607, 427] on input "thùng mút màu vàng" at bounding box center [574, 426] width 216 height 26
type input "thùng mút màu vàng ( đồ ăn )"
click at [1361, 673] on button "[PERSON_NAME] và In" at bounding box center [1404, 668] width 175 height 26
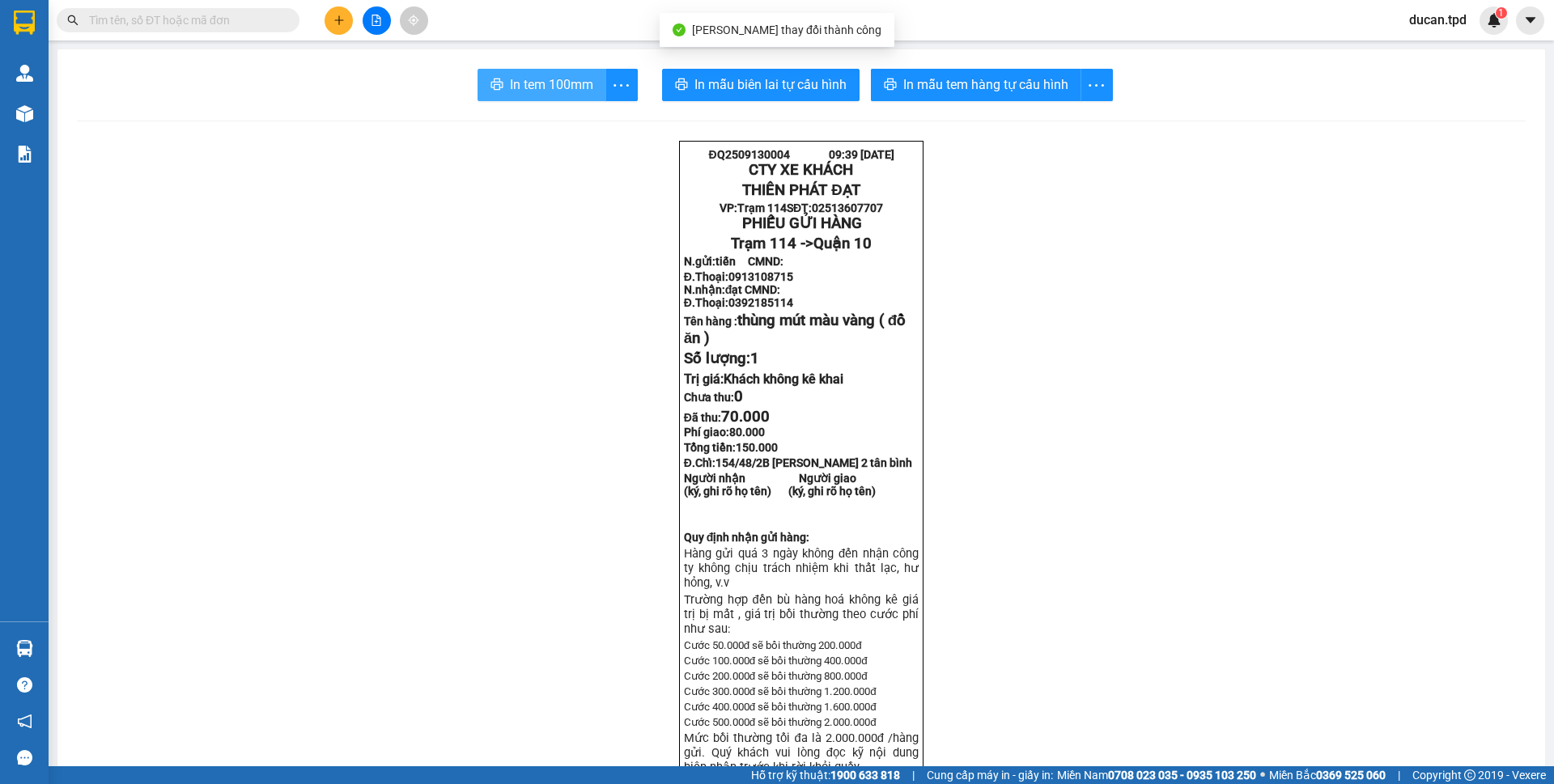
click at [567, 93] on span "In tem 100mm" at bounding box center [551, 84] width 83 height 20
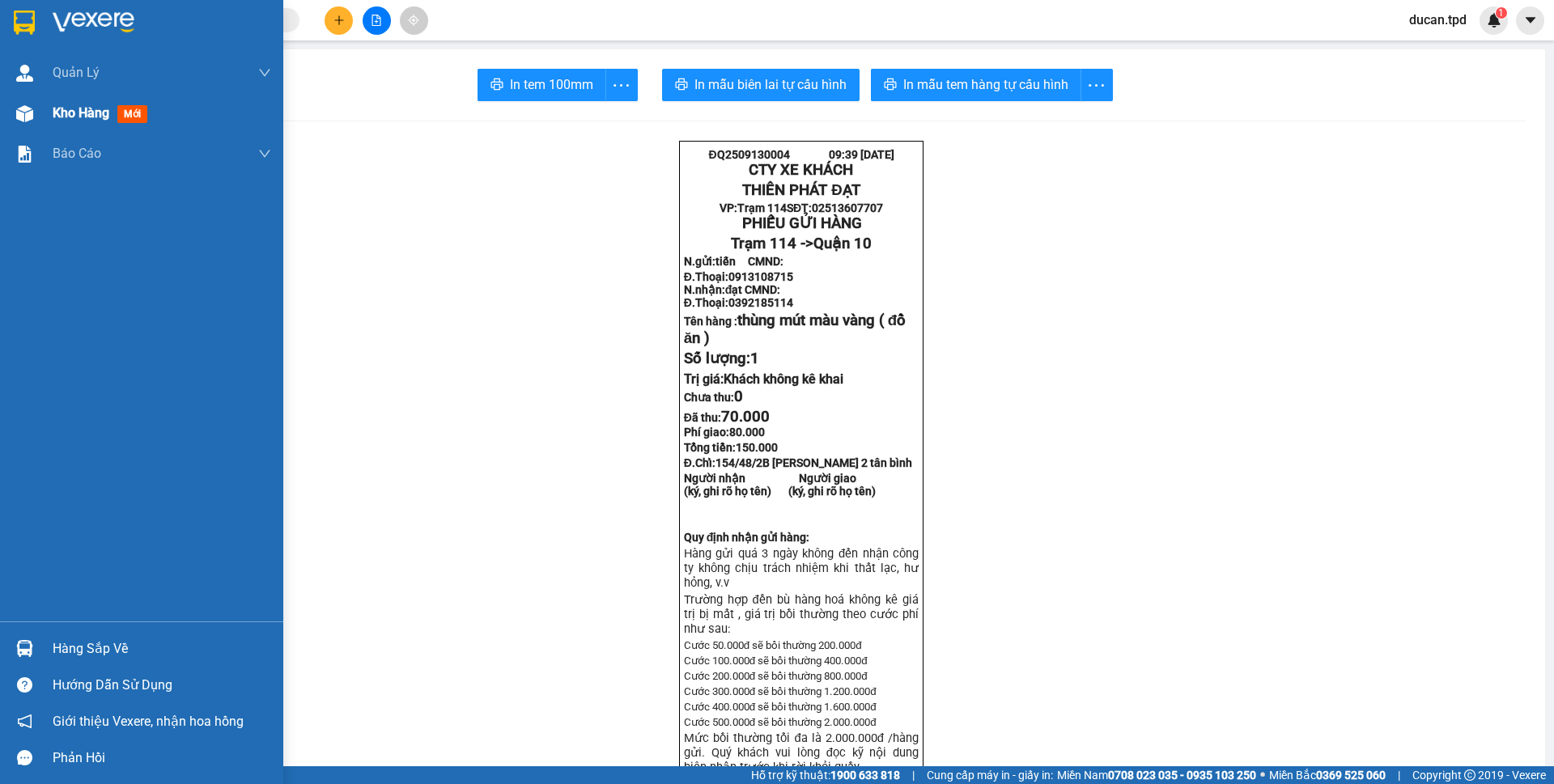
click at [46, 99] on div "Kho hàng mới" at bounding box center [141, 113] width 283 height 40
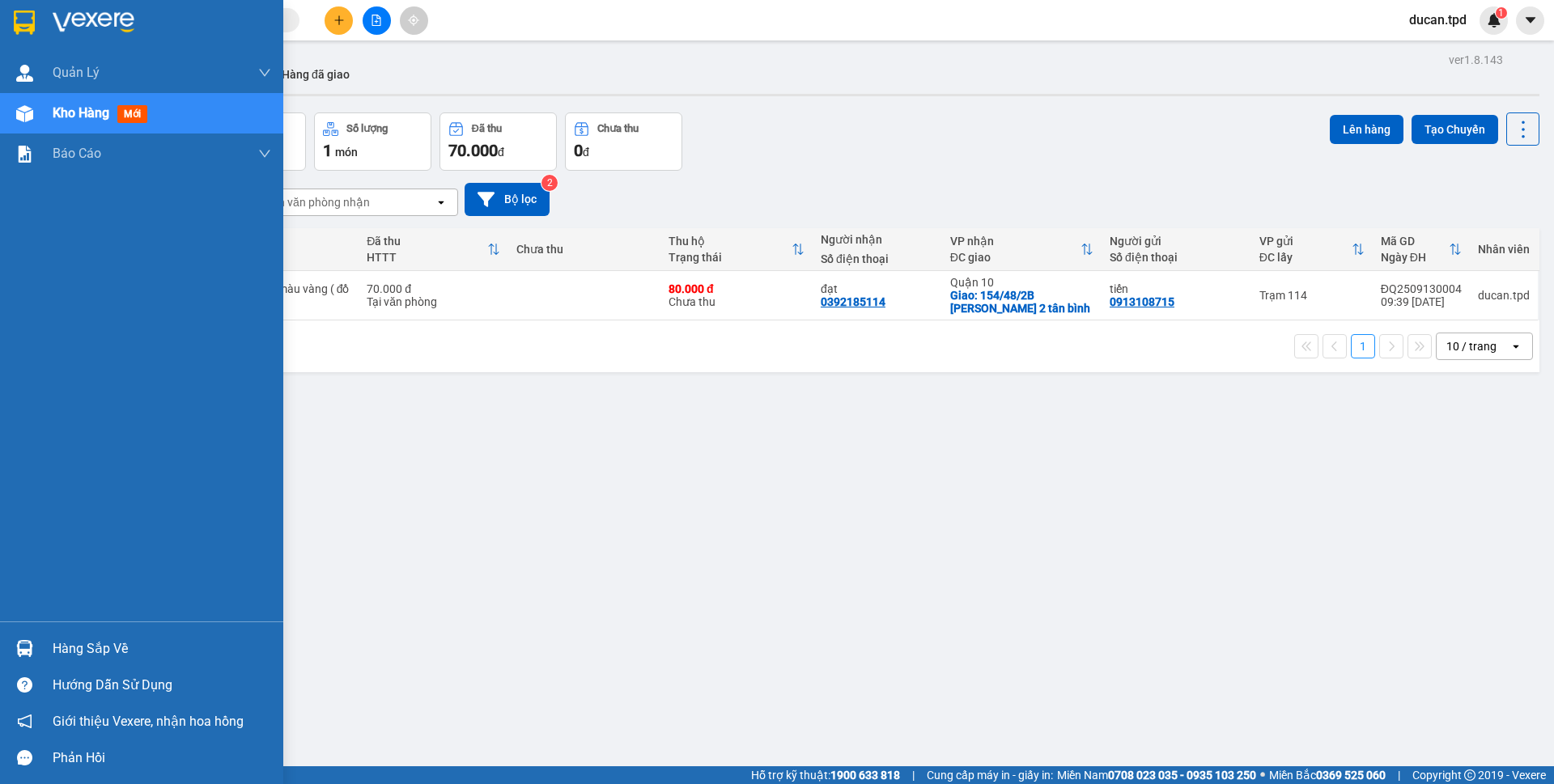
click at [110, 657] on div "Hàng sắp về" at bounding box center [161, 648] width 218 height 24
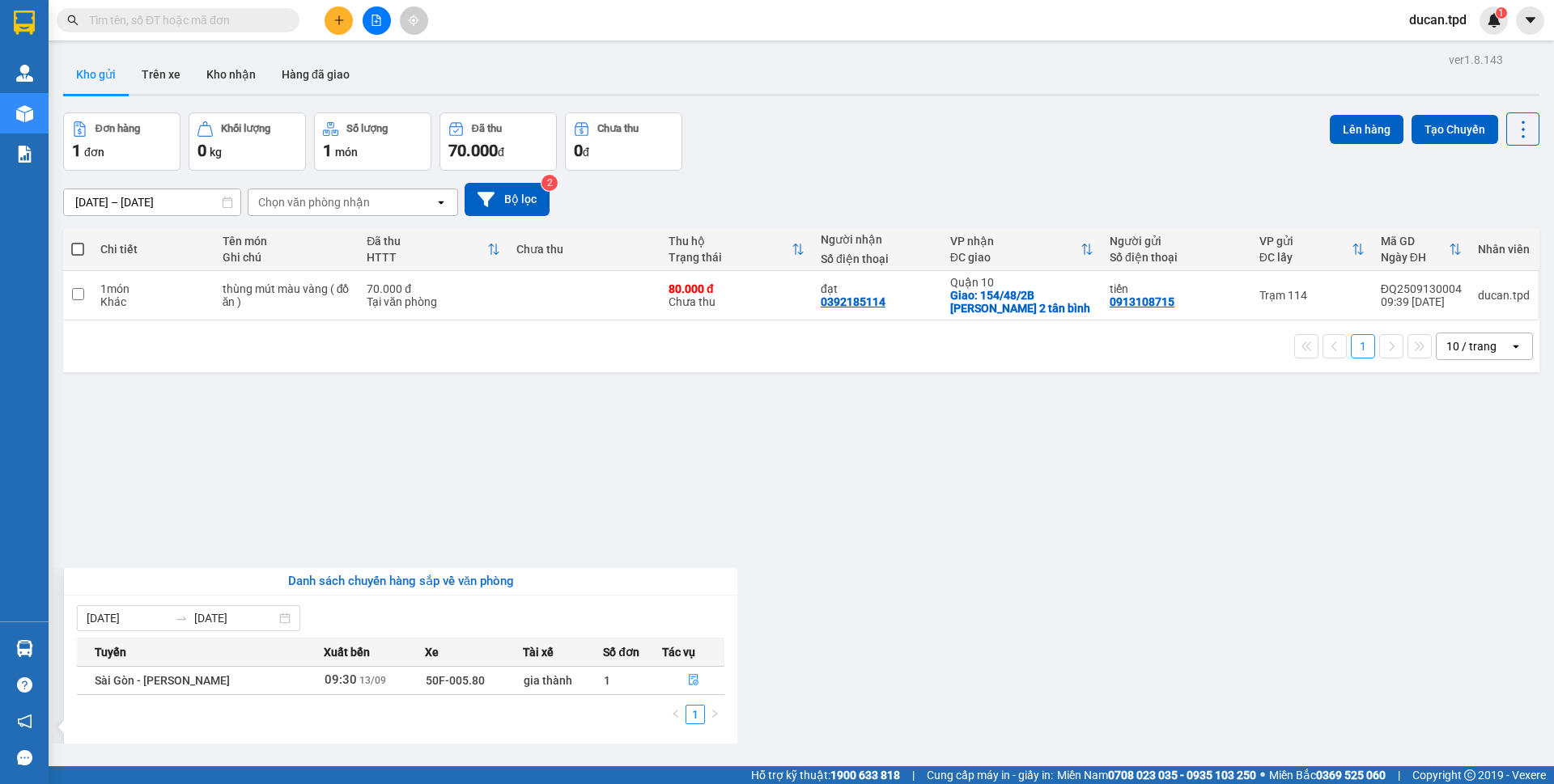
click at [748, 539] on section "Kết quả tìm kiếm ( 49 ) Bộ lọc Mã ĐH Trạng thái Món hàng Thu hộ Tổng cước Chưa …" at bounding box center [777, 392] width 1554 height 784
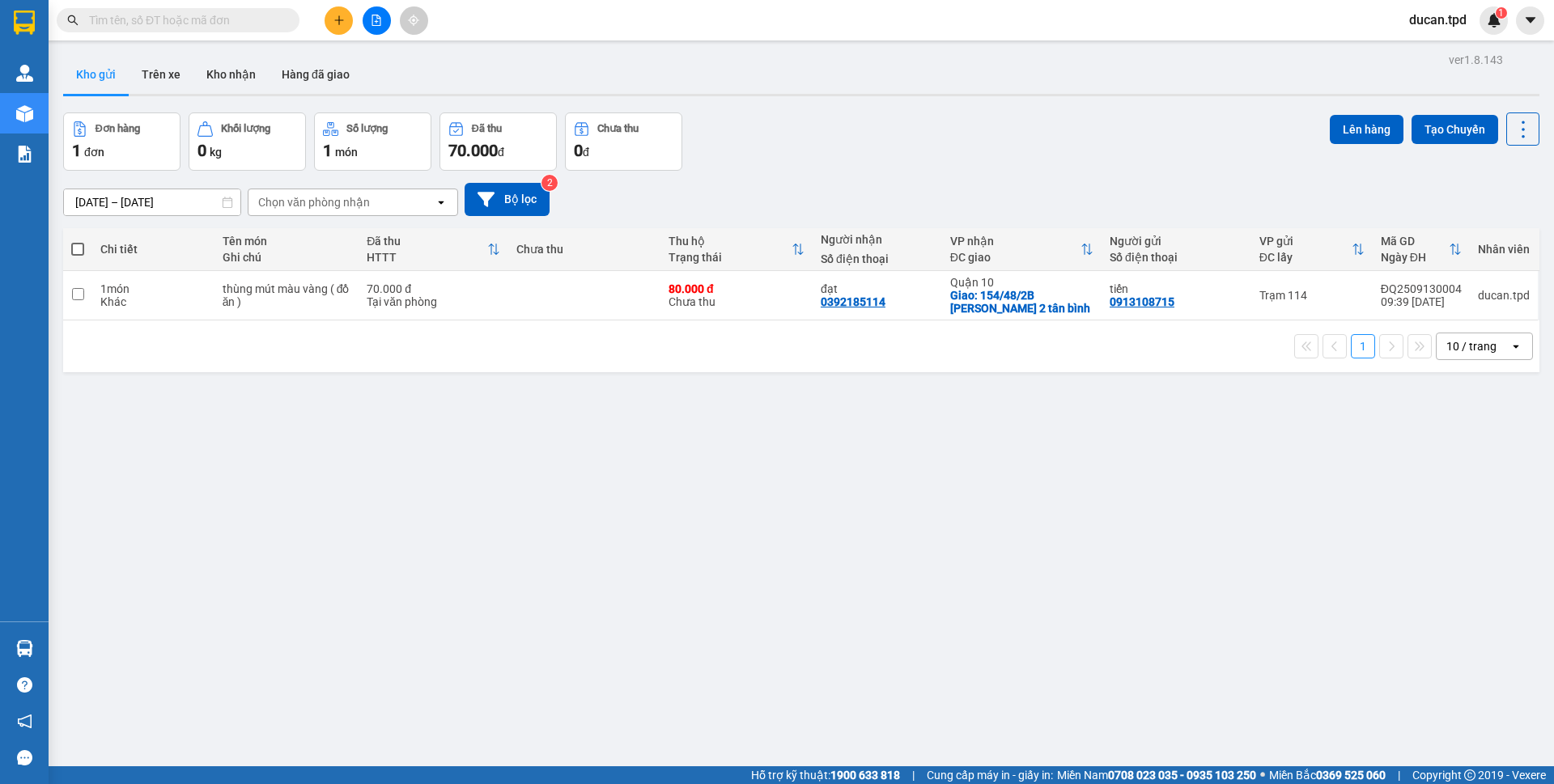
click at [327, 17] on button at bounding box center [339, 20] width 28 height 28
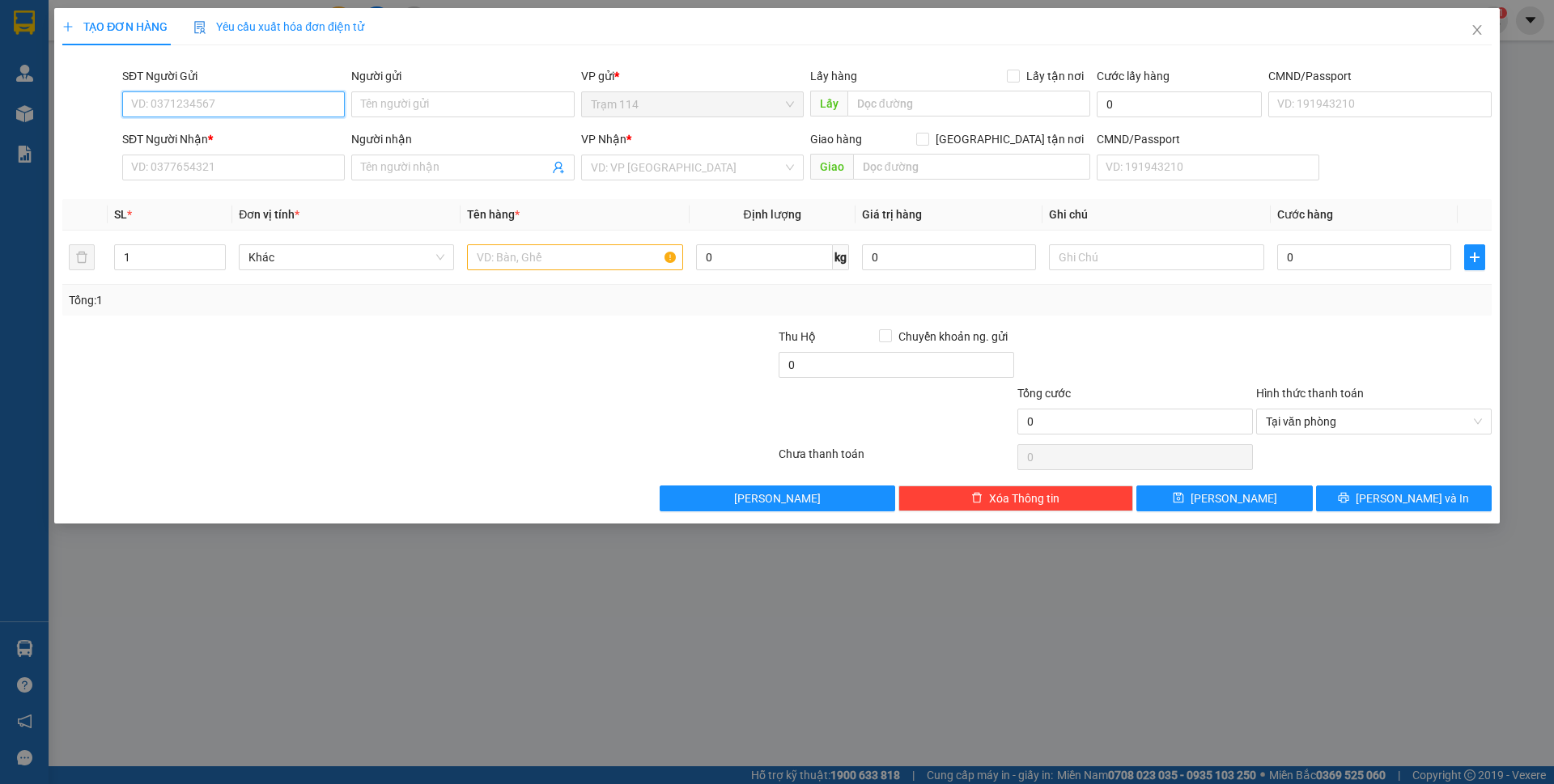
click at [305, 99] on input "SĐT Người Gửi" at bounding box center [233, 105] width 223 height 26
click at [943, 268] on input "0" at bounding box center [949, 257] width 174 height 26
type input "1.000.000"
click at [1220, 292] on div "Tổng: 1" at bounding box center [777, 300] width 1416 height 17
click at [1312, 258] on input "0" at bounding box center [1364, 257] width 174 height 26
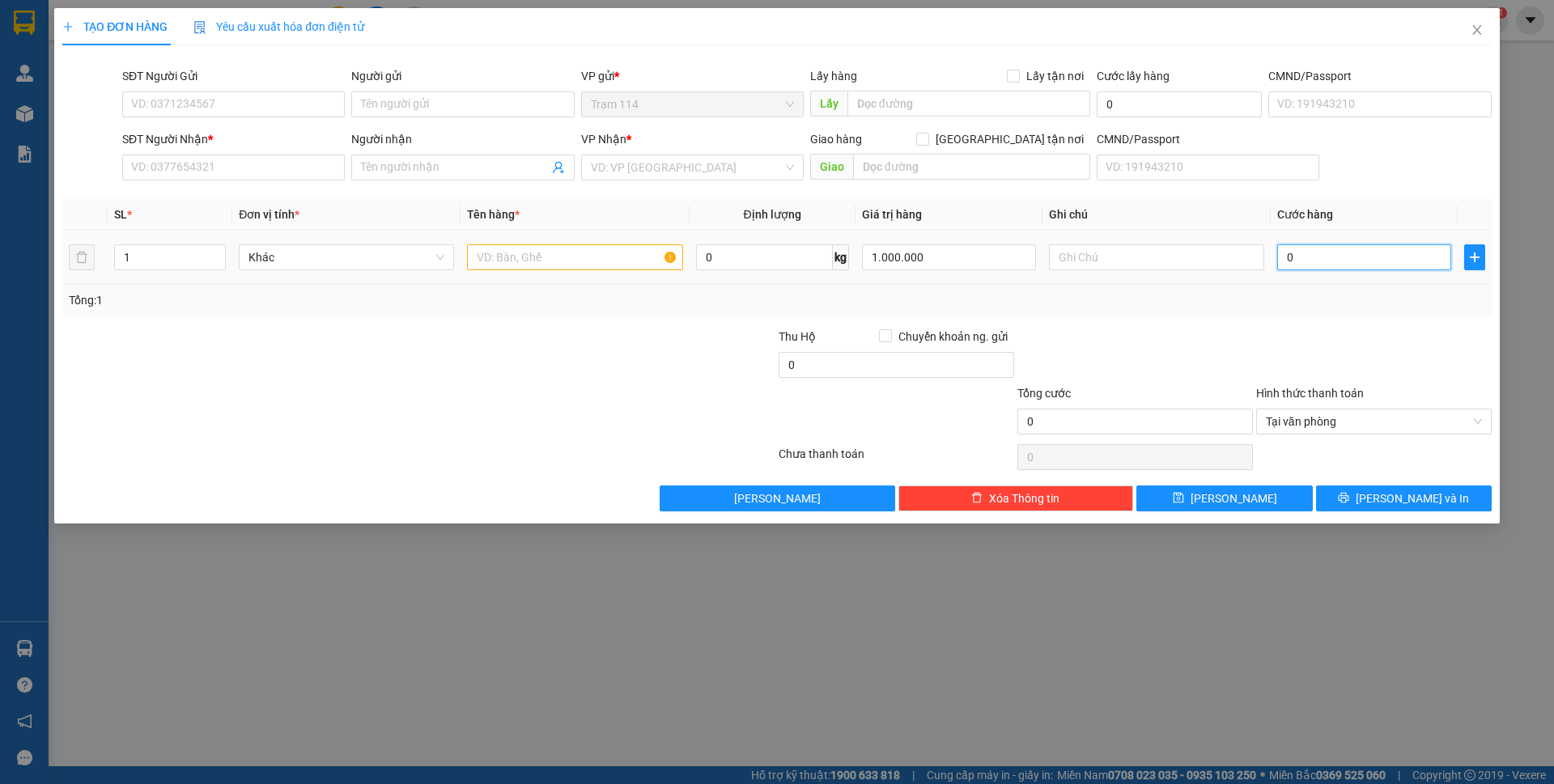
type input "6"
type input "60"
type input "60.000"
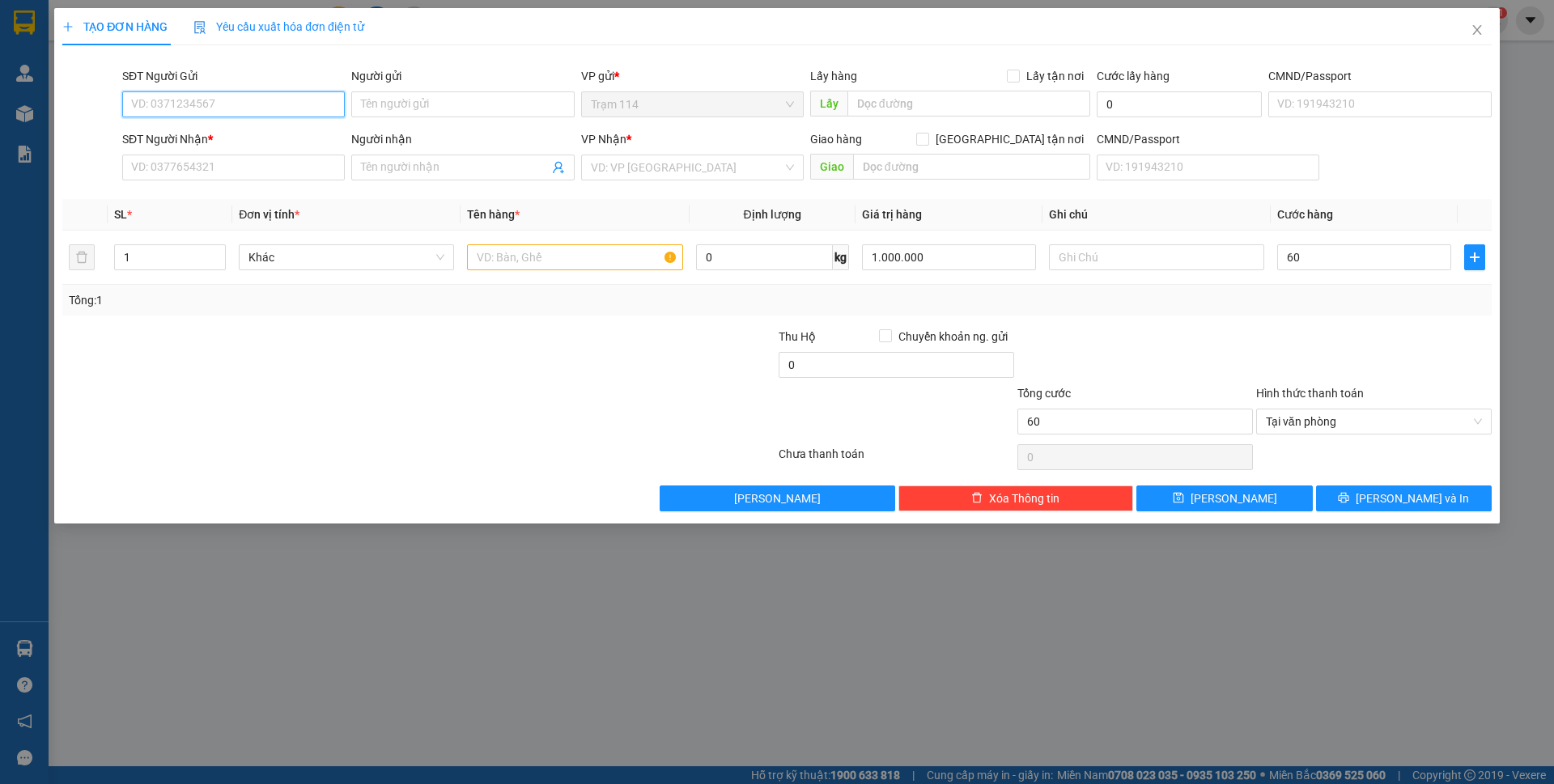
type input "60.000"
click at [256, 106] on input "SĐT Người Gửi" at bounding box center [233, 105] width 223 height 26
type input "0377102379"
click at [408, 110] on input "Người gửi" at bounding box center [462, 105] width 223 height 26
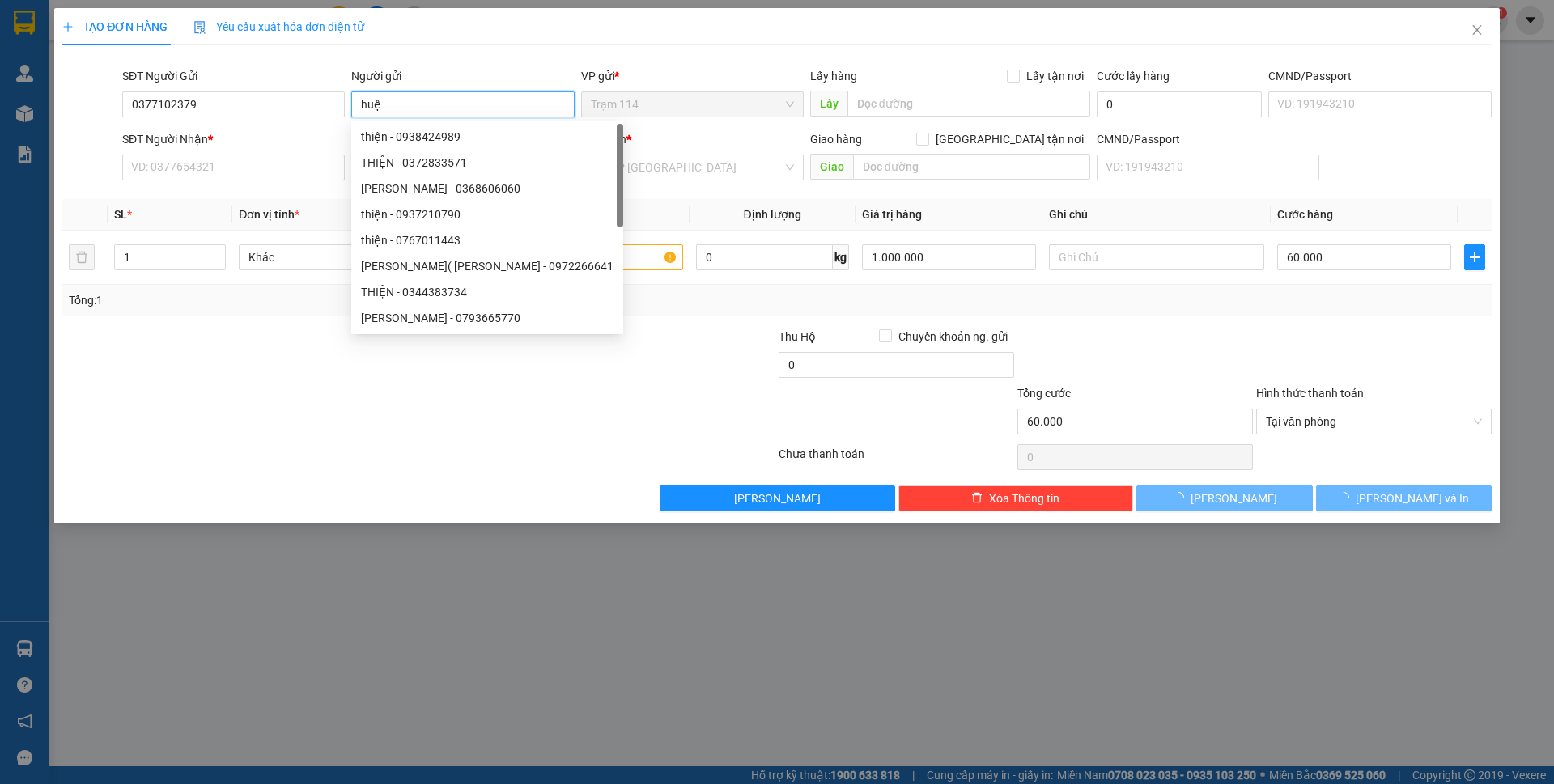
type input "huệ"
click at [483, 61] on div "Transit Pickup Surcharge Ids Transit Deliver Surcharge Ids Transit Deliver Surc…" at bounding box center [777, 285] width 1429 height 453
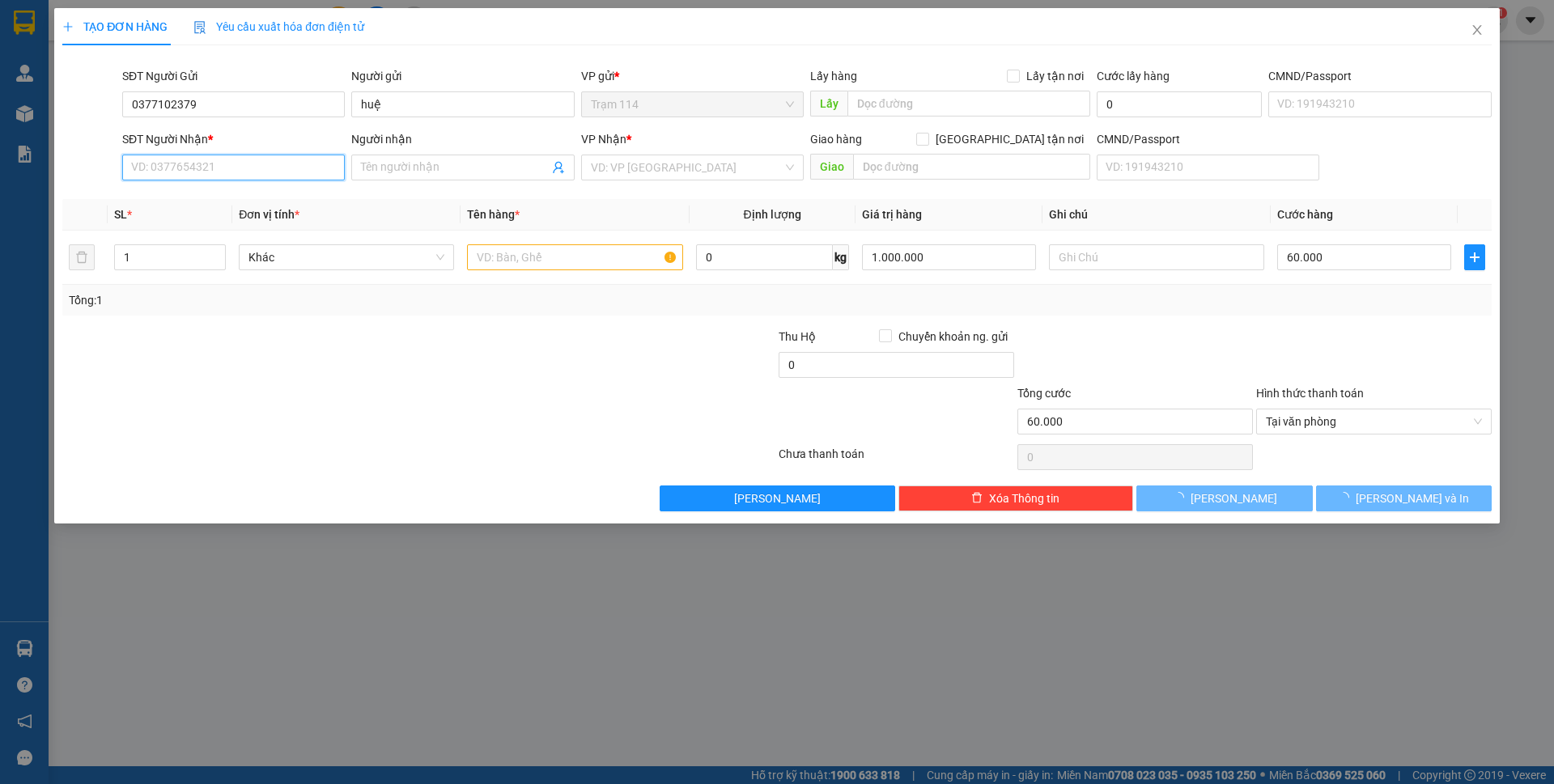
click at [155, 171] on input "SĐT Người Nhận *" at bounding box center [233, 168] width 223 height 26
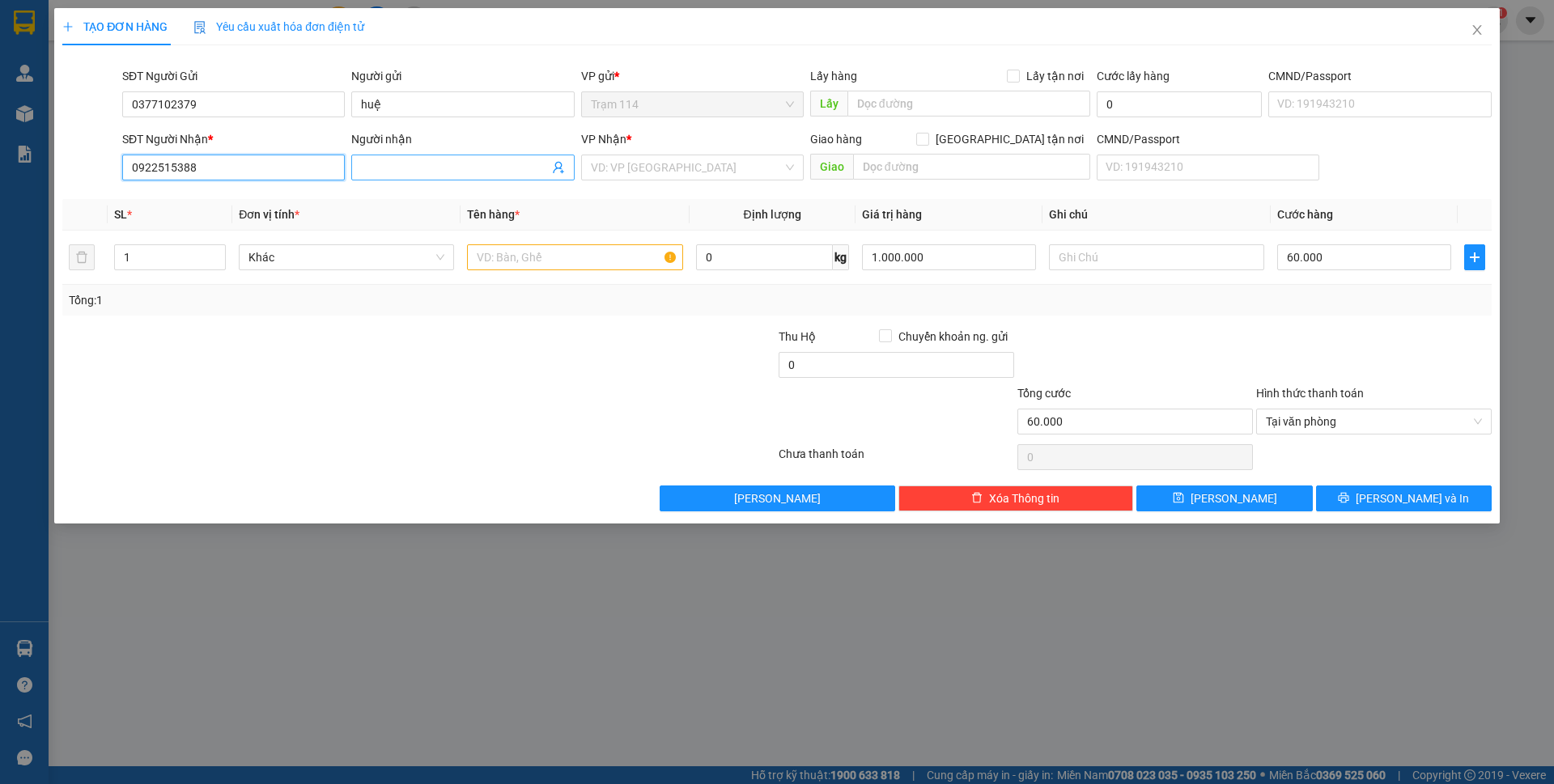
type input "0922515388"
click at [423, 160] on input "Người nhận" at bounding box center [454, 167] width 187 height 17
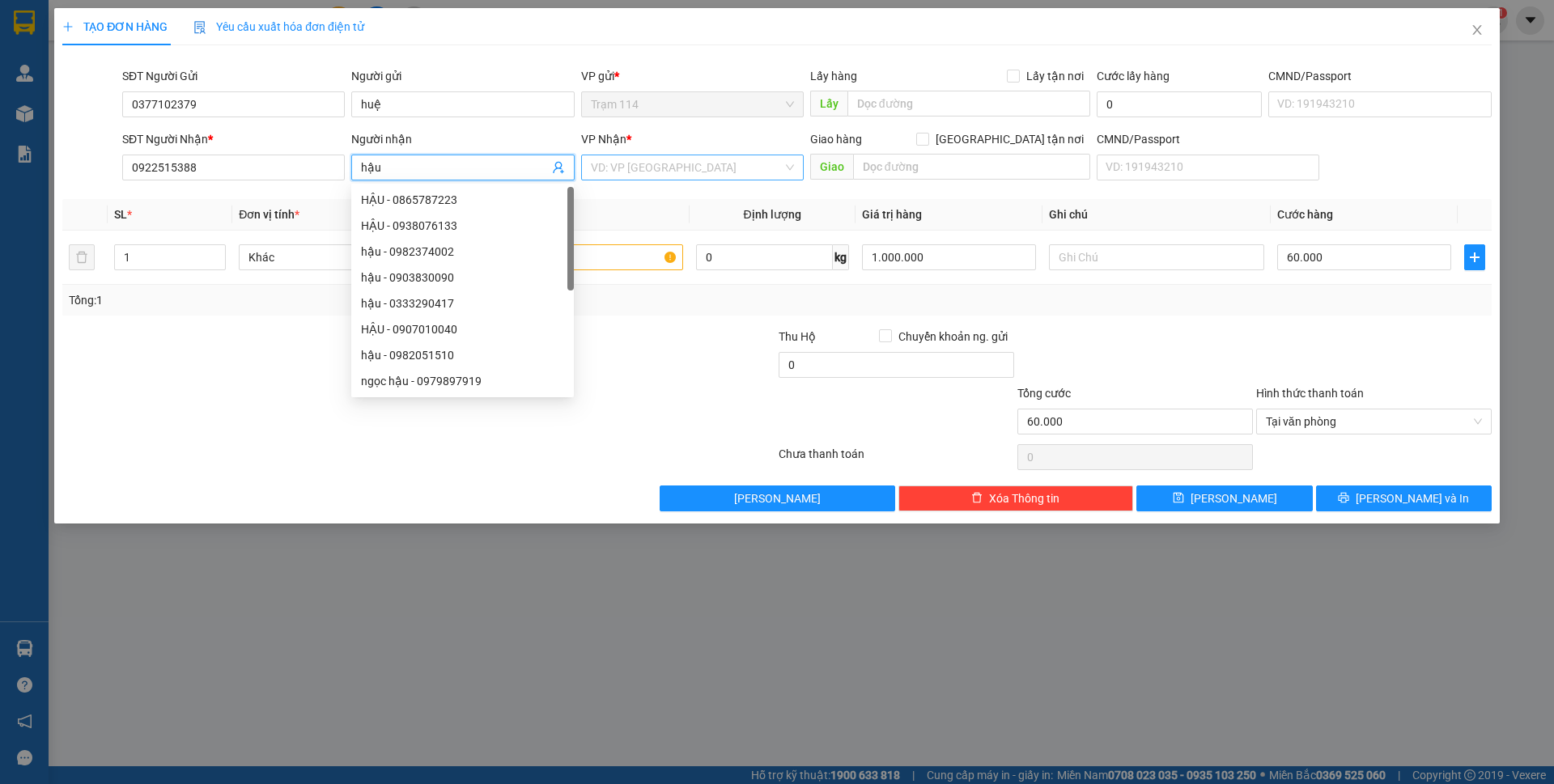
type input "hậu"
click at [624, 169] on input "search" at bounding box center [686, 167] width 192 height 24
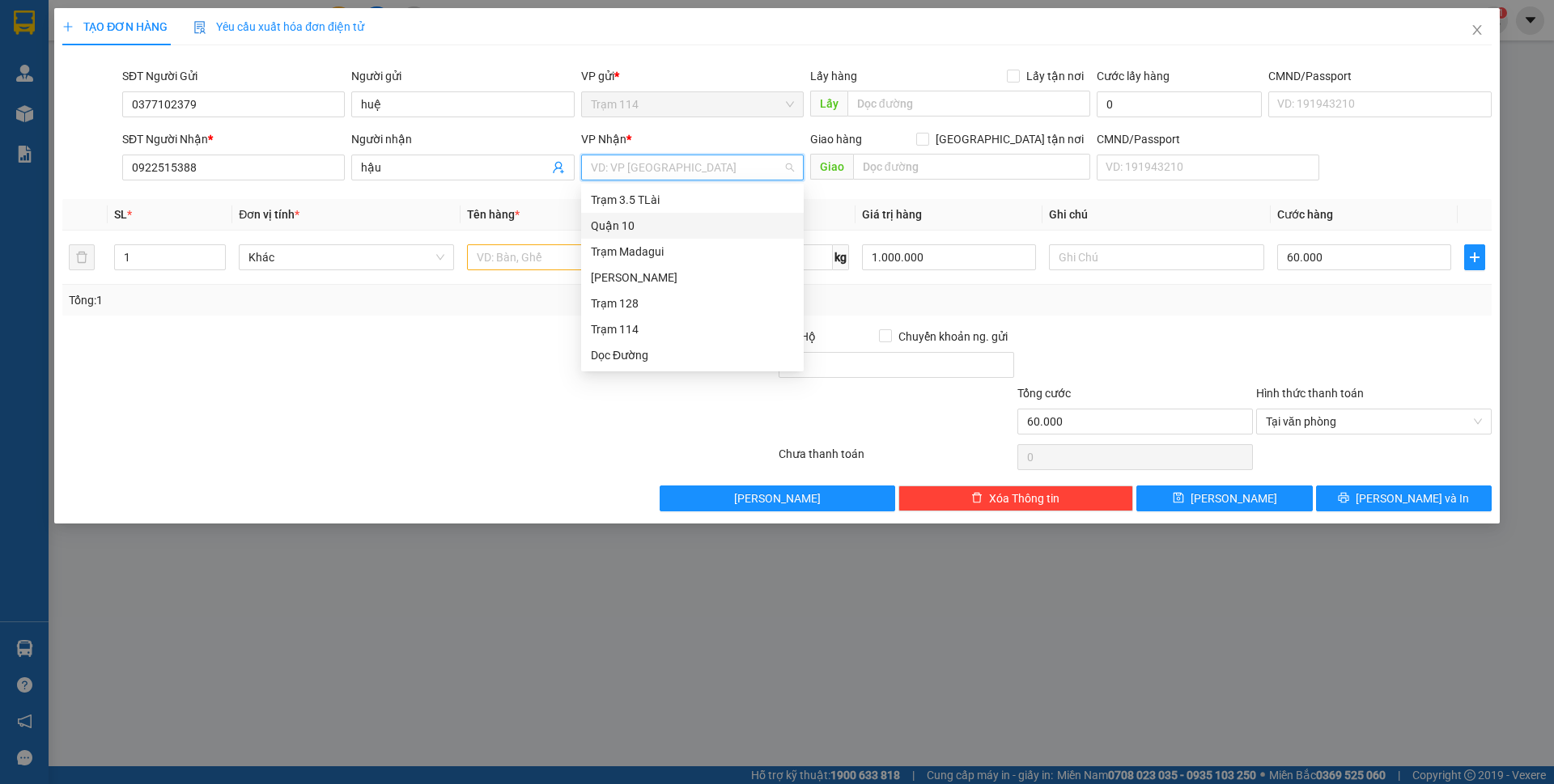
click at [629, 223] on div "Quận 10" at bounding box center [692, 225] width 203 height 17
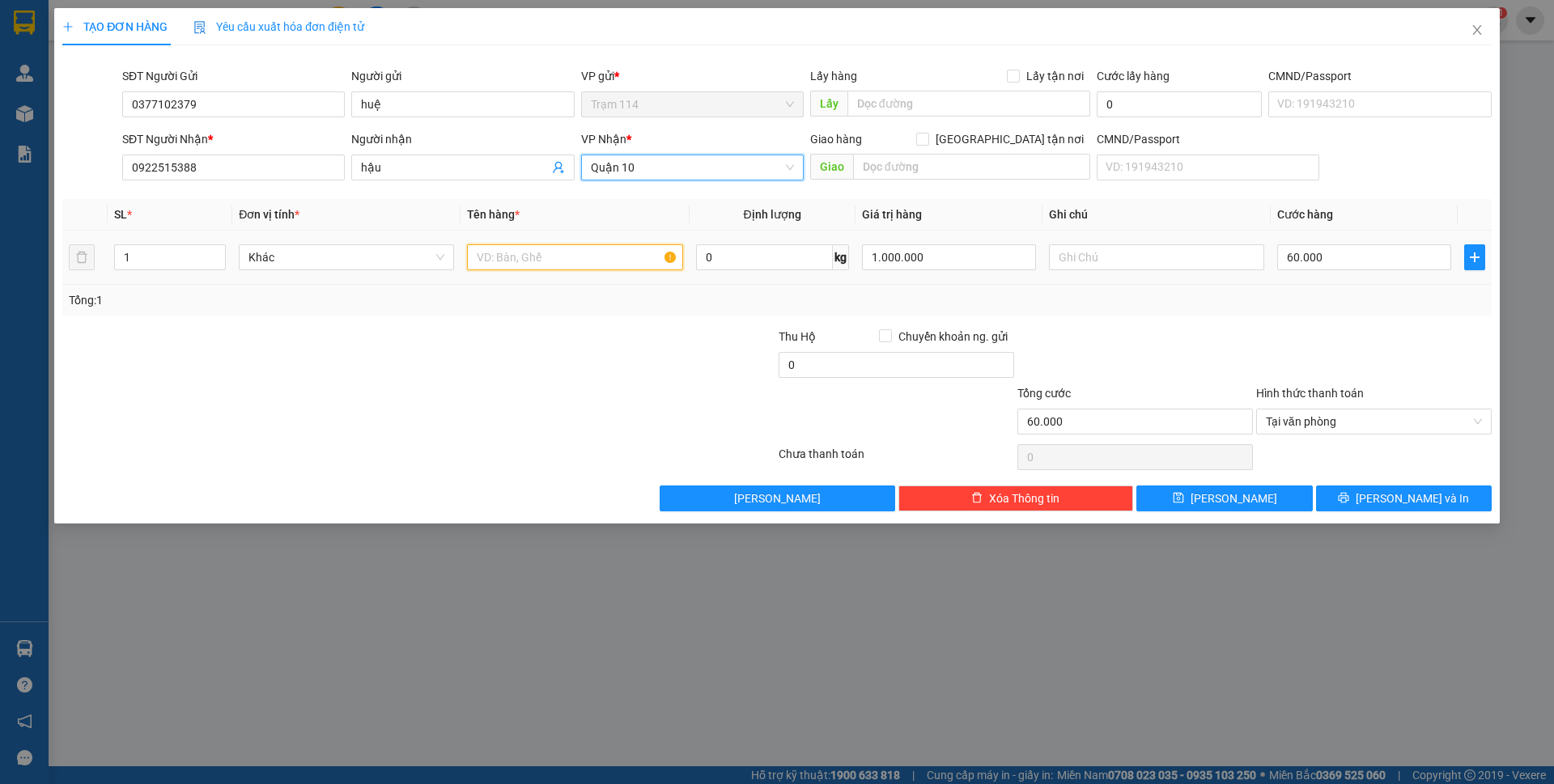
click at [581, 267] on input "text" at bounding box center [574, 257] width 216 height 26
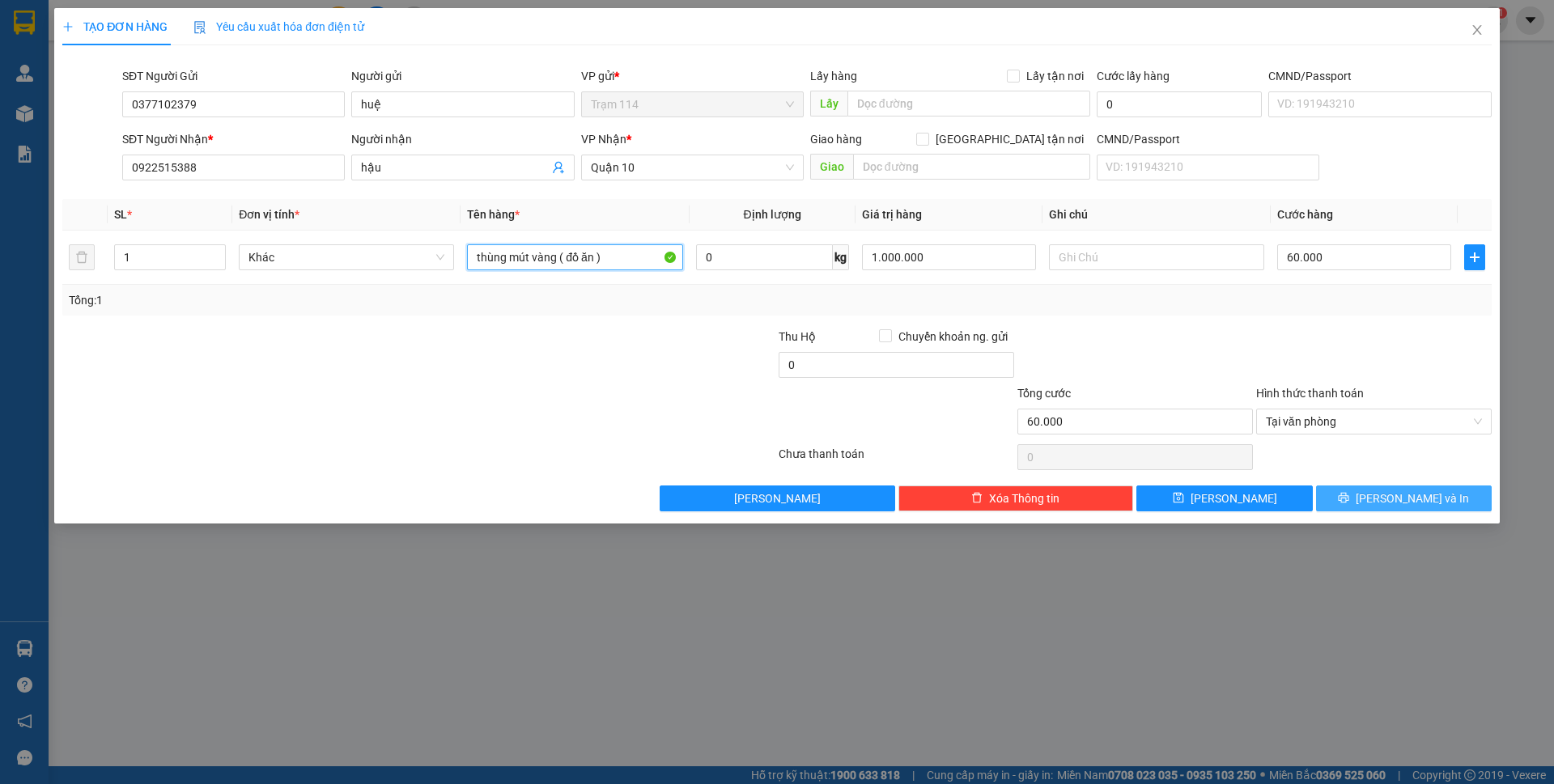
type input "thùng mút vàng ( đồ ăn )"
click at [1403, 491] on span "[PERSON_NAME] và In" at bounding box center [1413, 498] width 114 height 17
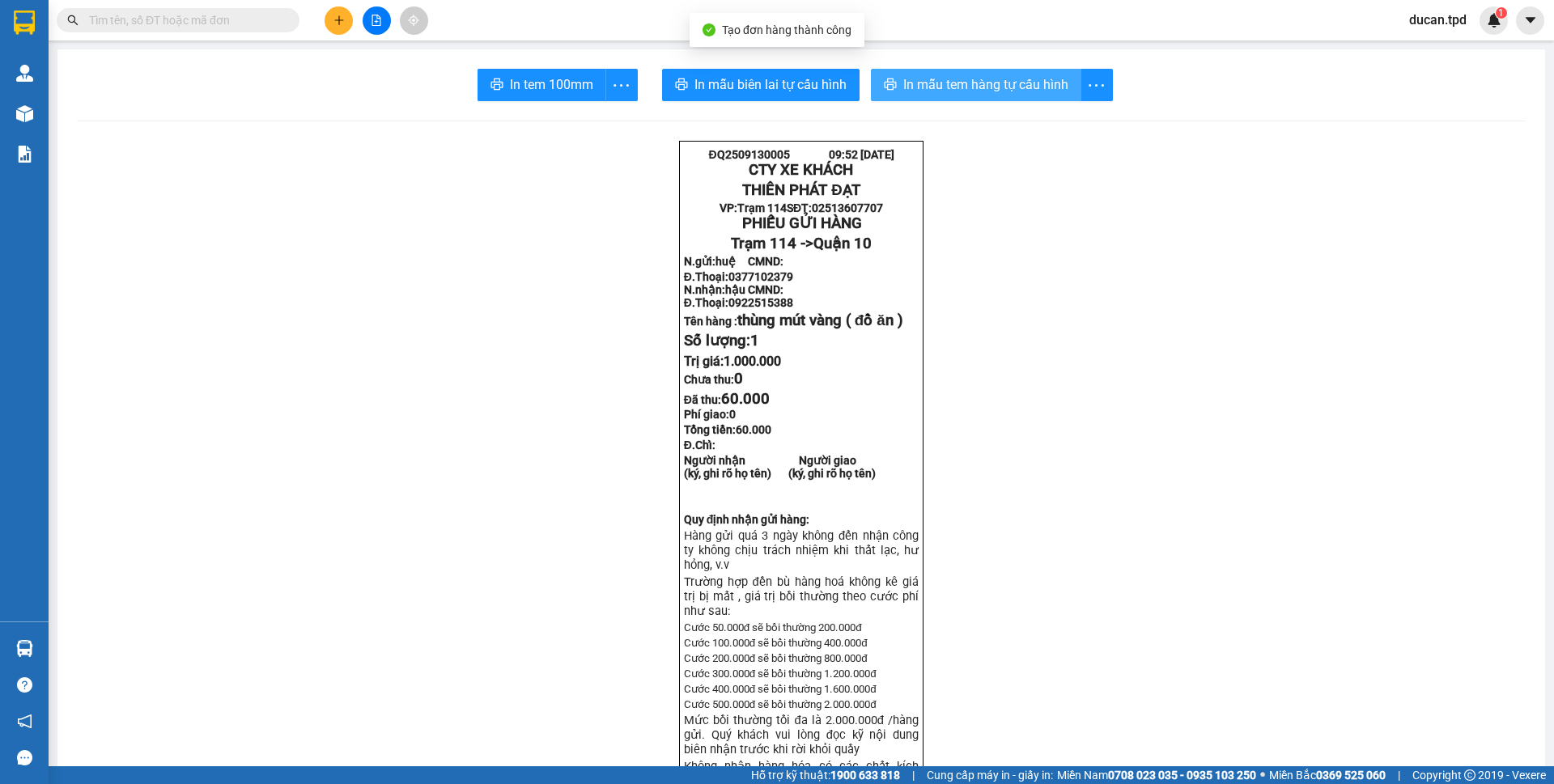
click at [929, 73] on button "In mẫu tem hàng tự cấu hình" at bounding box center [975, 84] width 210 height 32
click at [1006, 93] on span "In mẫu tem hàng tự cấu hình" at bounding box center [993, 84] width 165 height 20
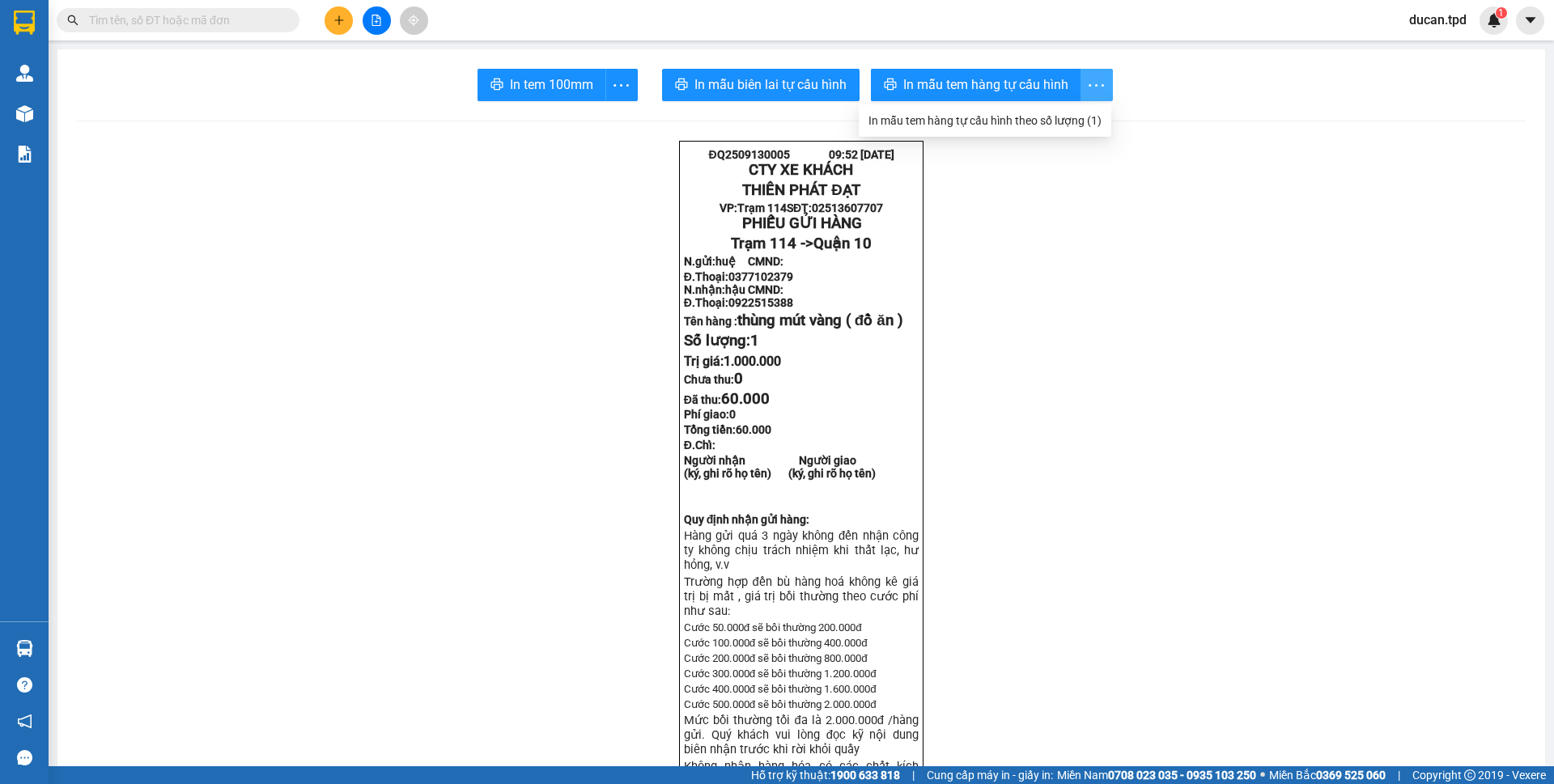
click at [510, 88] on span "In tem 100mm" at bounding box center [551, 84] width 83 height 20
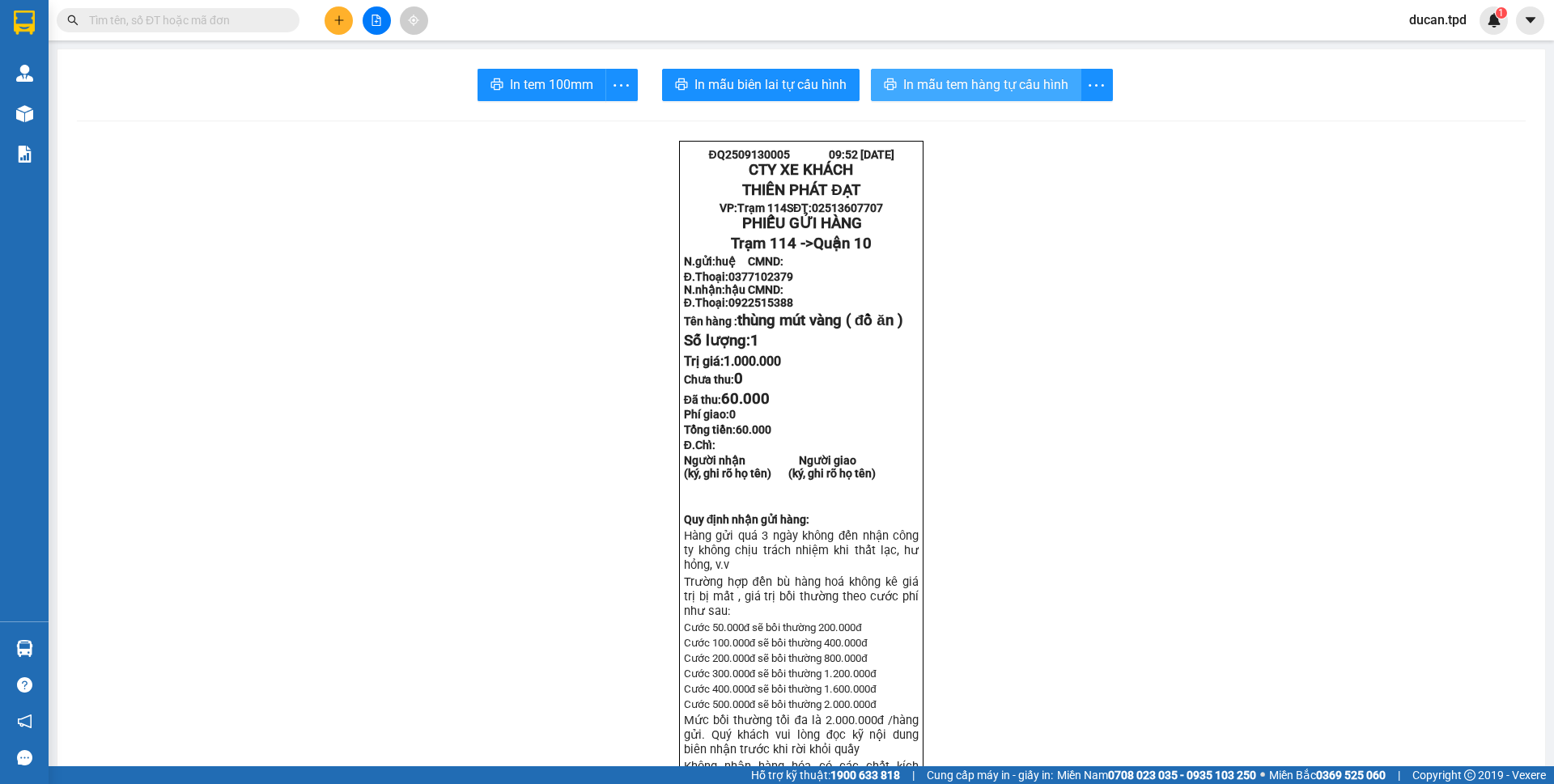
click at [980, 92] on span "In mẫu tem hàng tự cấu hình" at bounding box center [986, 84] width 165 height 20
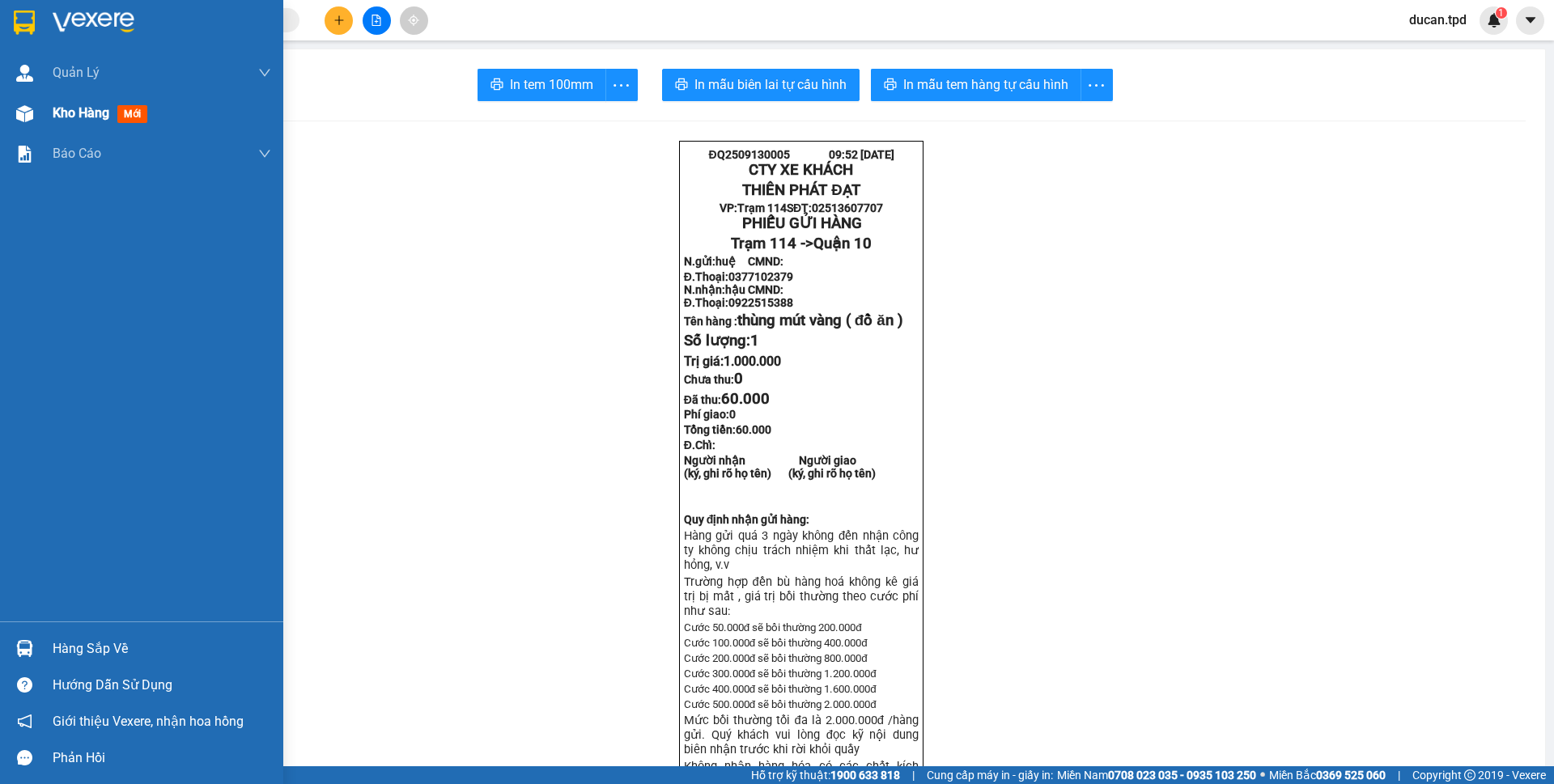
click at [40, 116] on div "Kho hàng mới" at bounding box center [141, 113] width 283 height 40
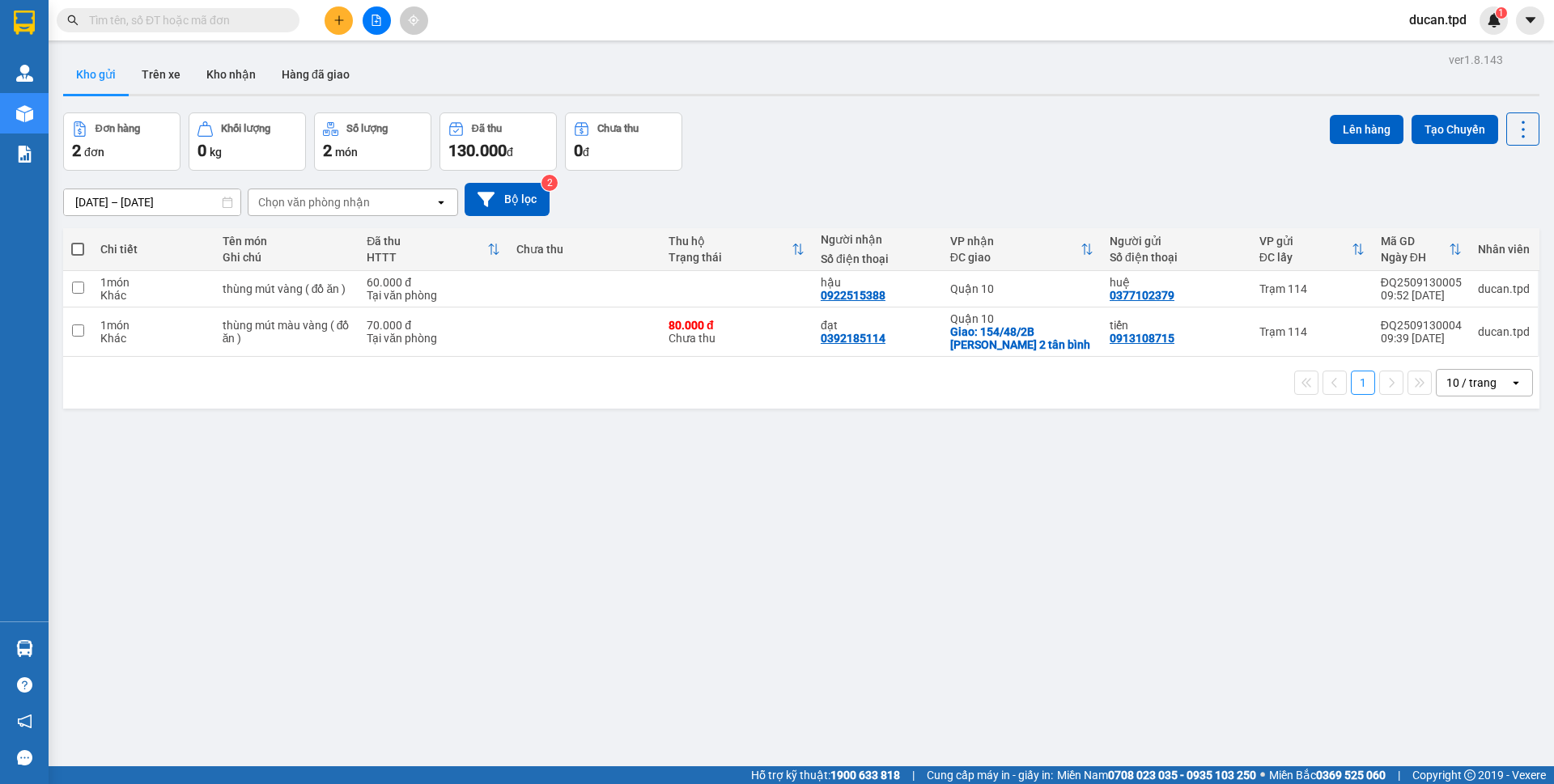
click at [81, 244] on span at bounding box center [78, 249] width 13 height 13
click at [78, 241] on input "checkbox" at bounding box center [78, 241] width 0 height 0
checkbox input "true"
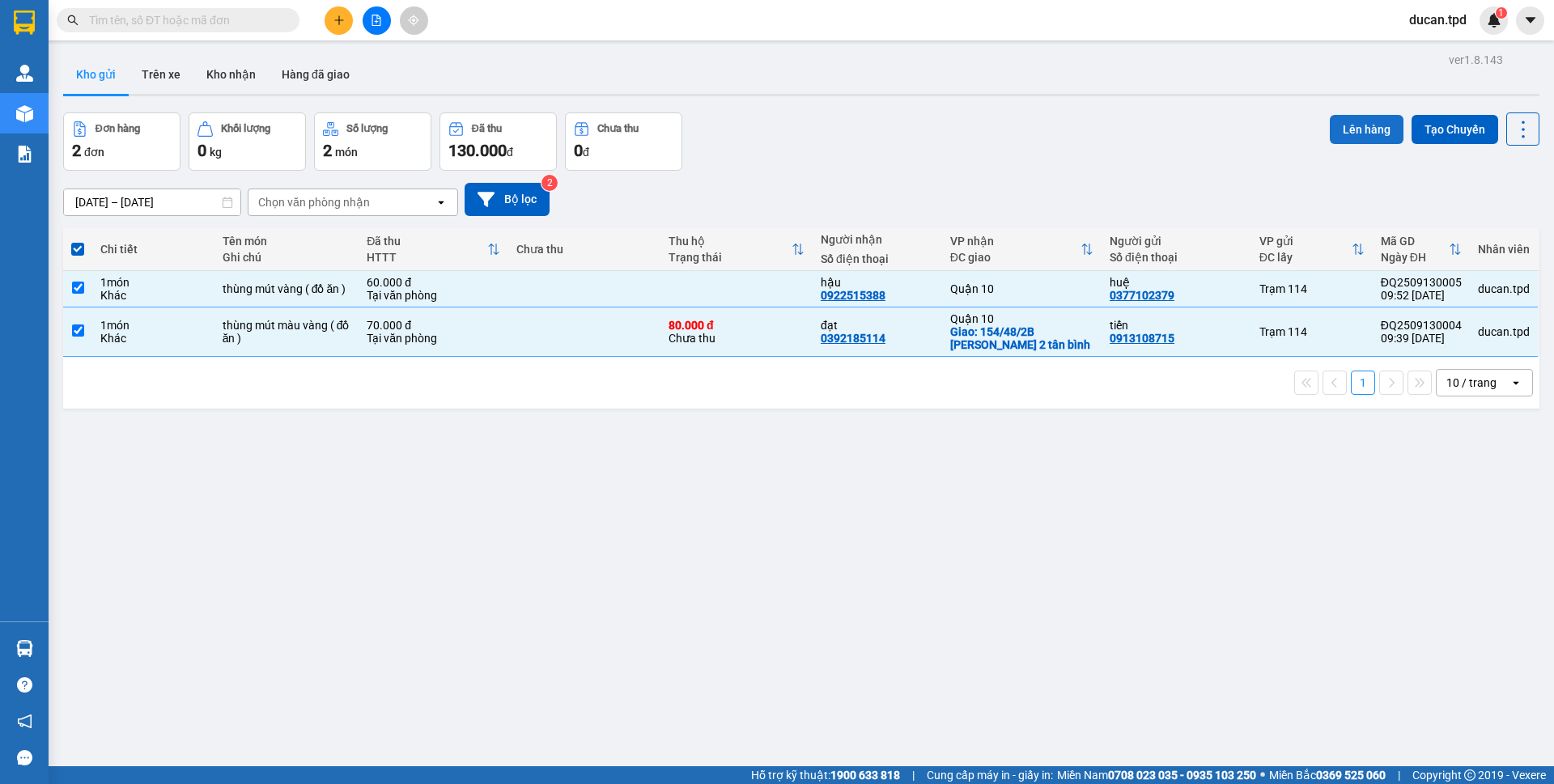
click at [1346, 137] on button "Lên hàng" at bounding box center [1367, 129] width 73 height 29
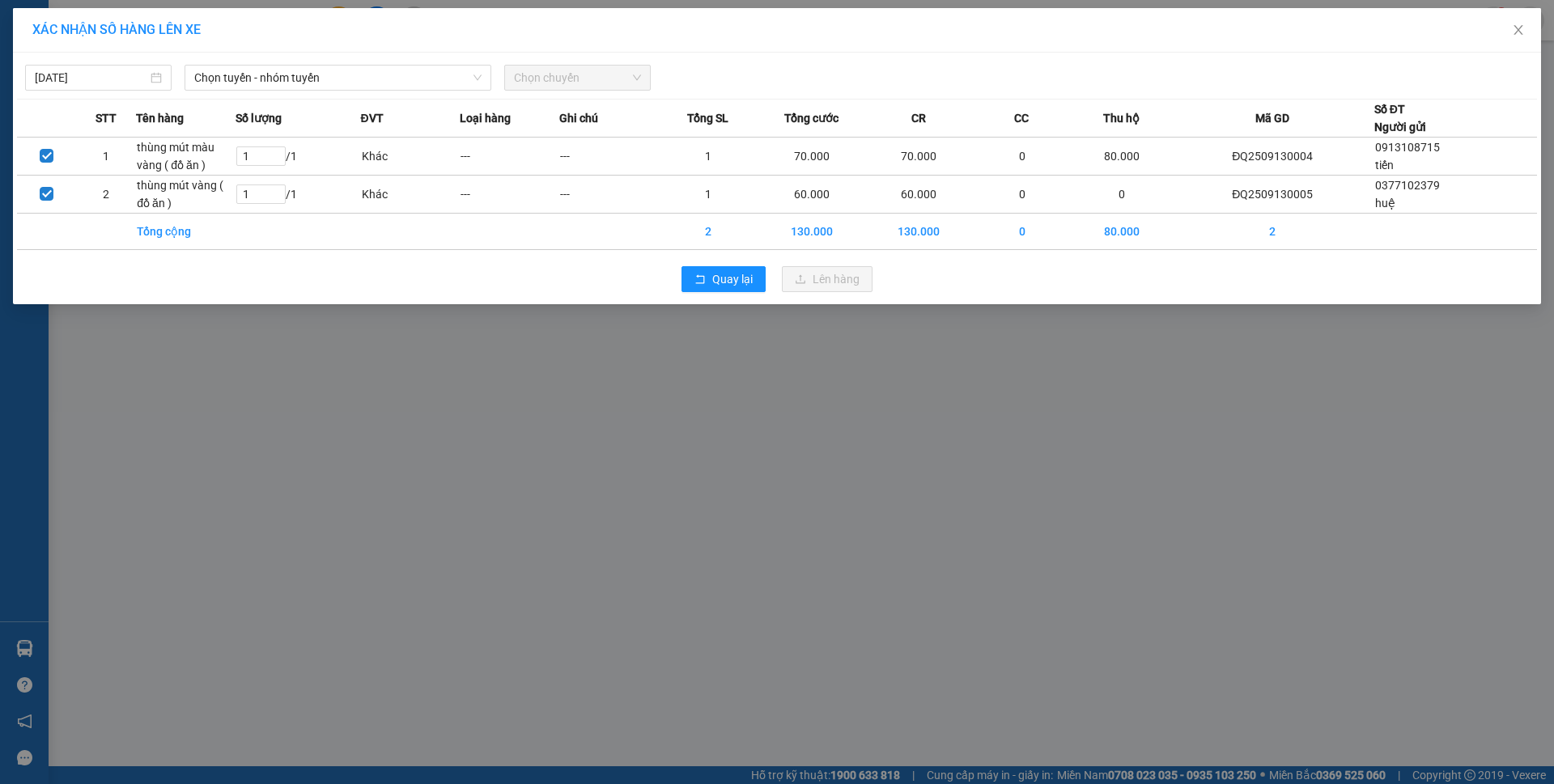
click at [807, 496] on div "XÁC NHẬN SỐ HÀNG LÊN XE 13/09/2025 Chọn tuyến - nhóm tuyến Chọn chuyến STT Tên …" at bounding box center [777, 392] width 1554 height 784
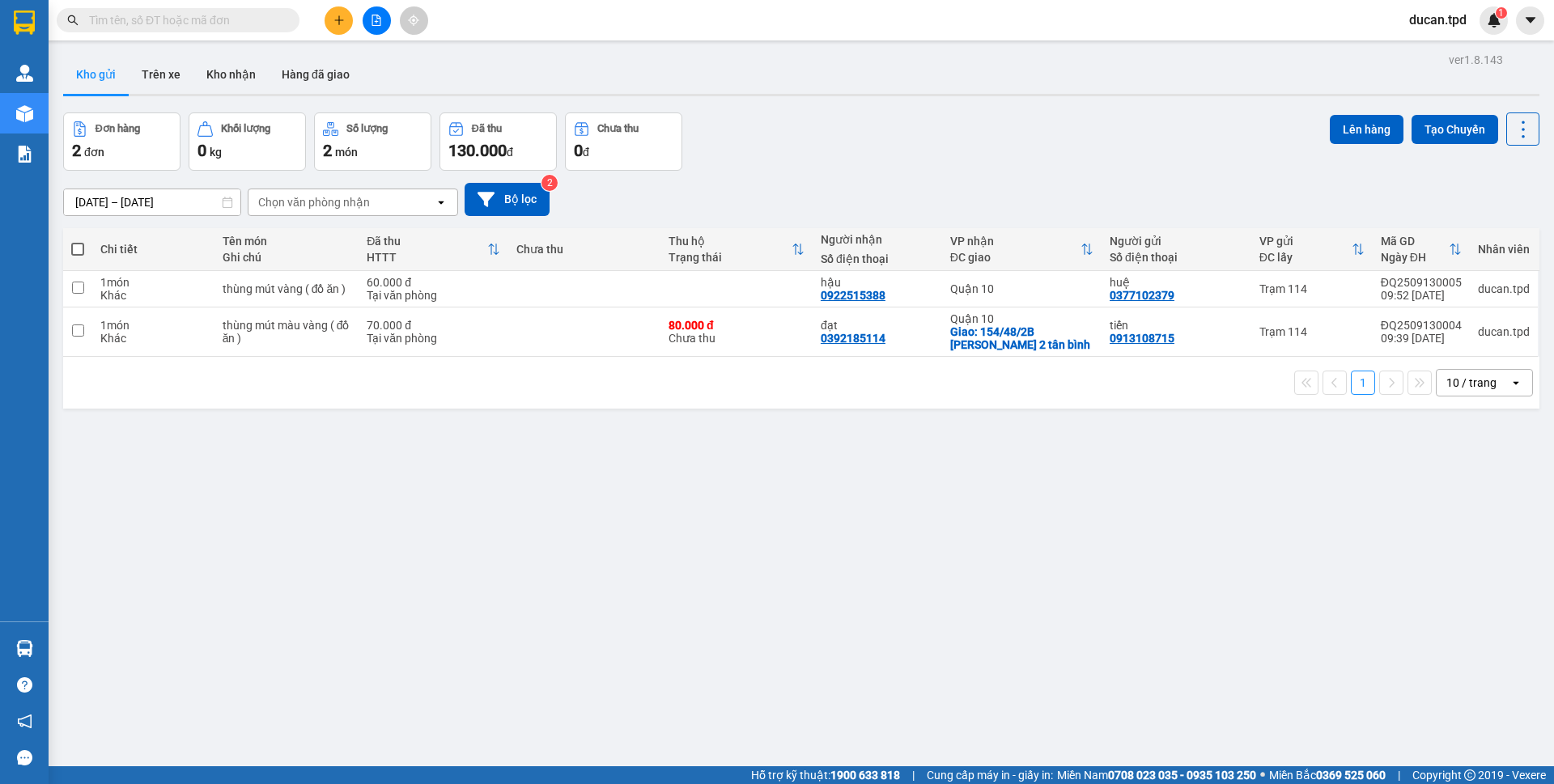
click at [337, 19] on icon "plus" at bounding box center [339, 20] width 11 height 11
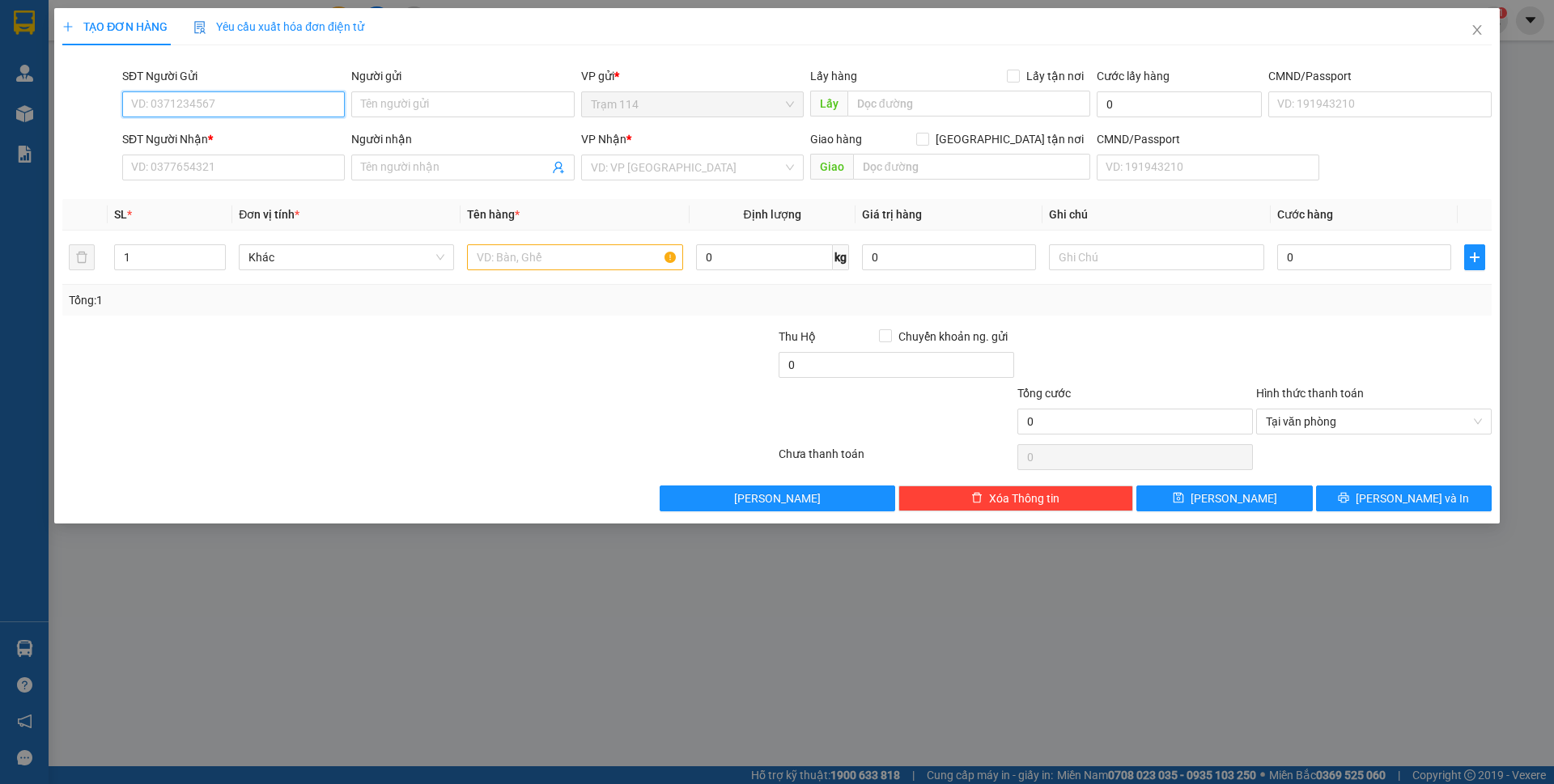
click at [191, 98] on input "SĐT Người Gửi" at bounding box center [233, 105] width 223 height 26
type input "0907661080"
click at [203, 140] on div "0907661080 - hiền" at bounding box center [233, 136] width 203 height 17
type input "hiền"
type input "0906726554"
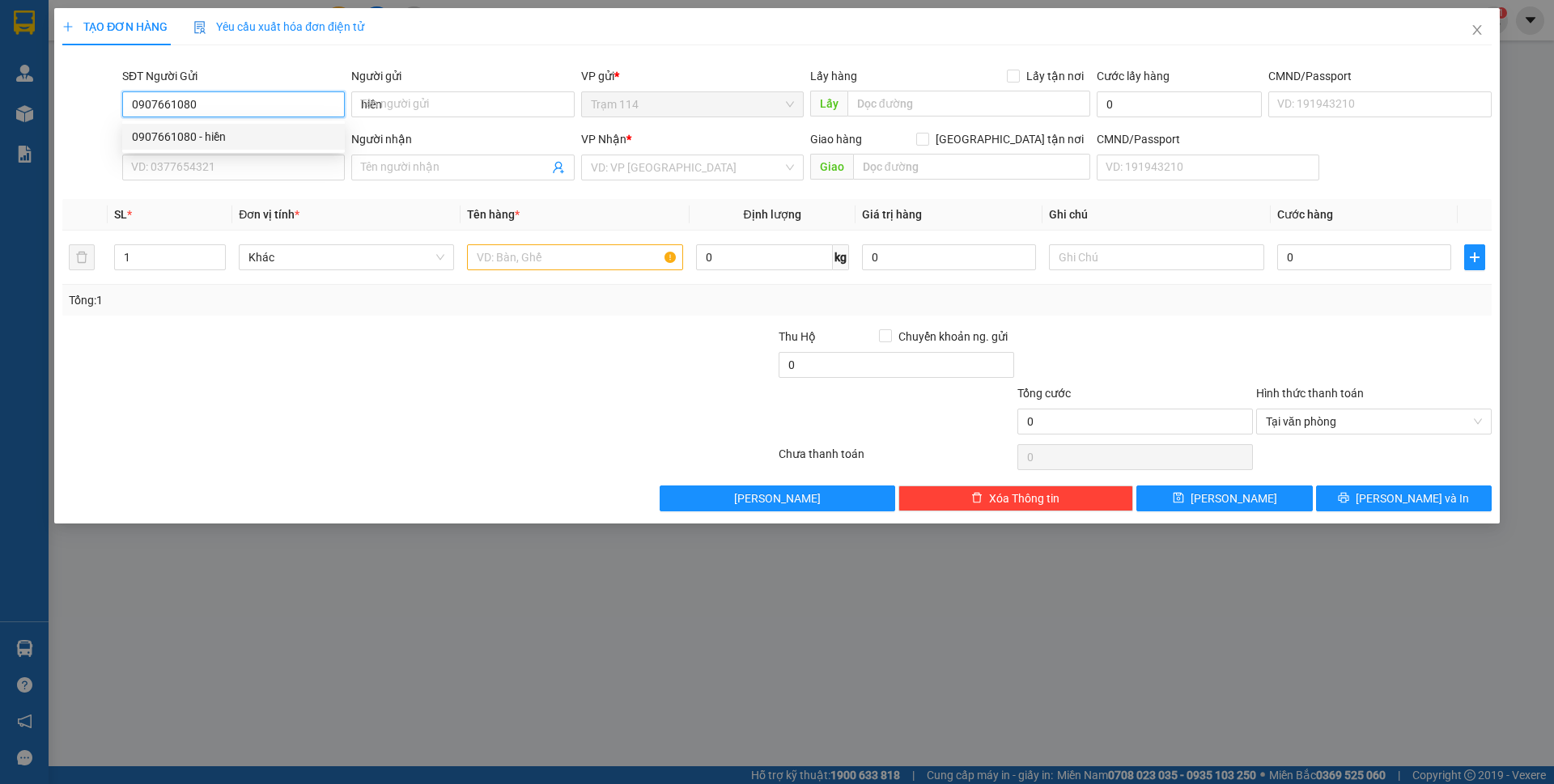
type input "BẢO TÍN"
type input "0907661080"
click at [512, 251] on input "text" at bounding box center [574, 257] width 216 height 26
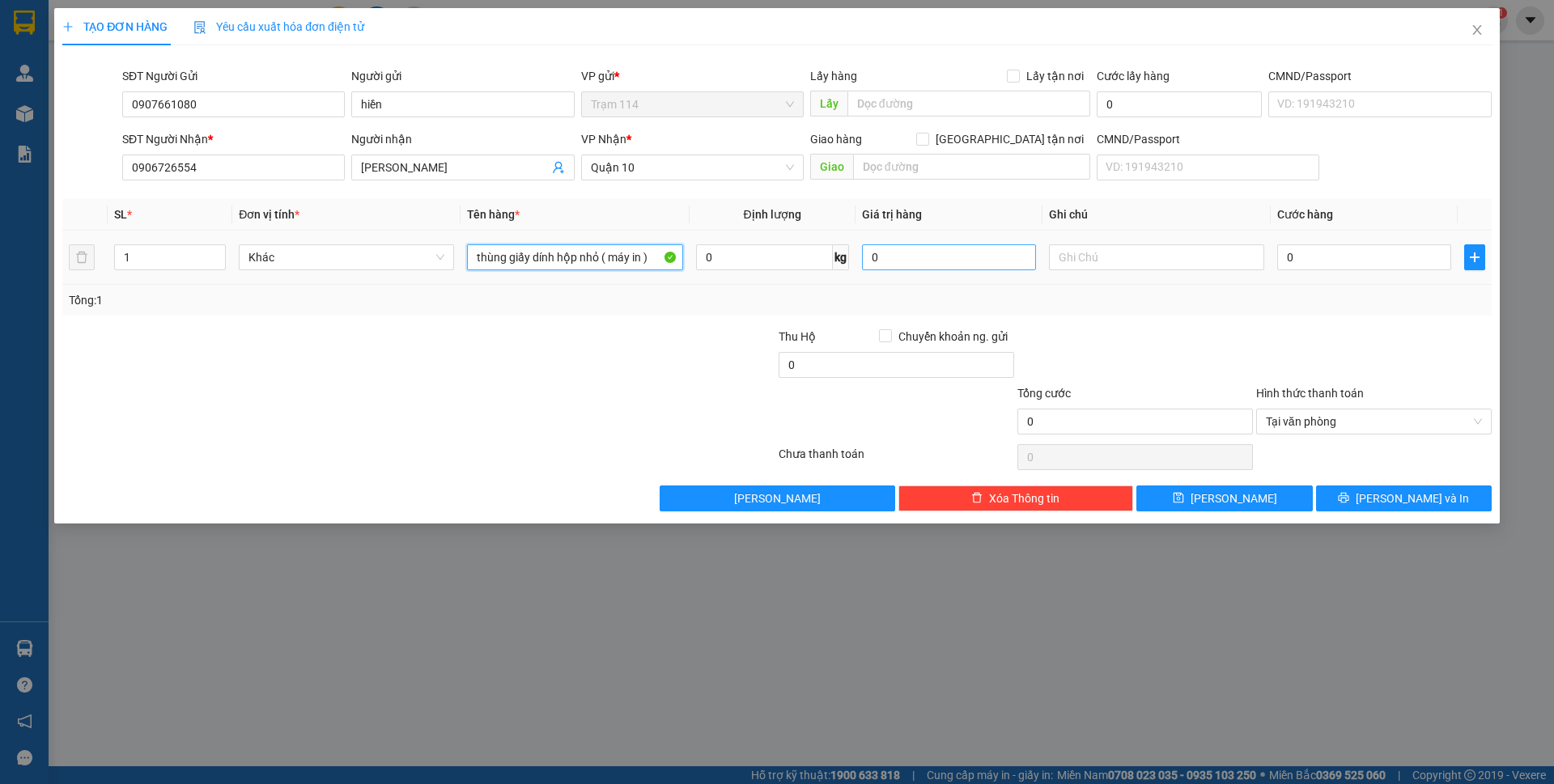
type input "thùng giấy dính hộp nhỏ ( máy in )"
click at [931, 264] on input "0" at bounding box center [949, 257] width 174 height 26
type input "5.000.000"
click at [1268, 348] on div at bounding box center [1373, 356] width 239 height 57
click at [1303, 252] on input "0" at bounding box center [1364, 257] width 174 height 26
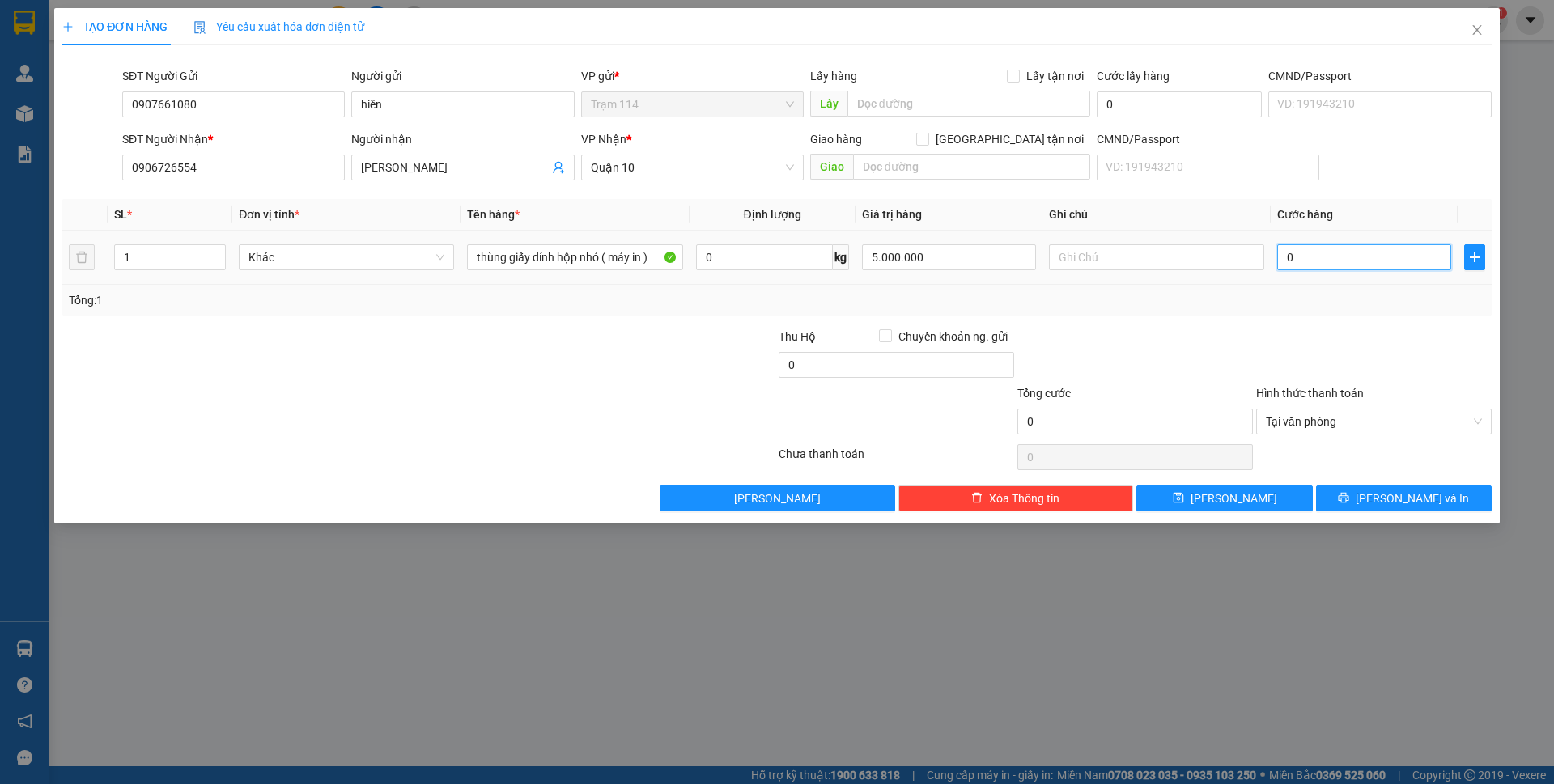
type input "7"
type input "70"
type input "70.000"
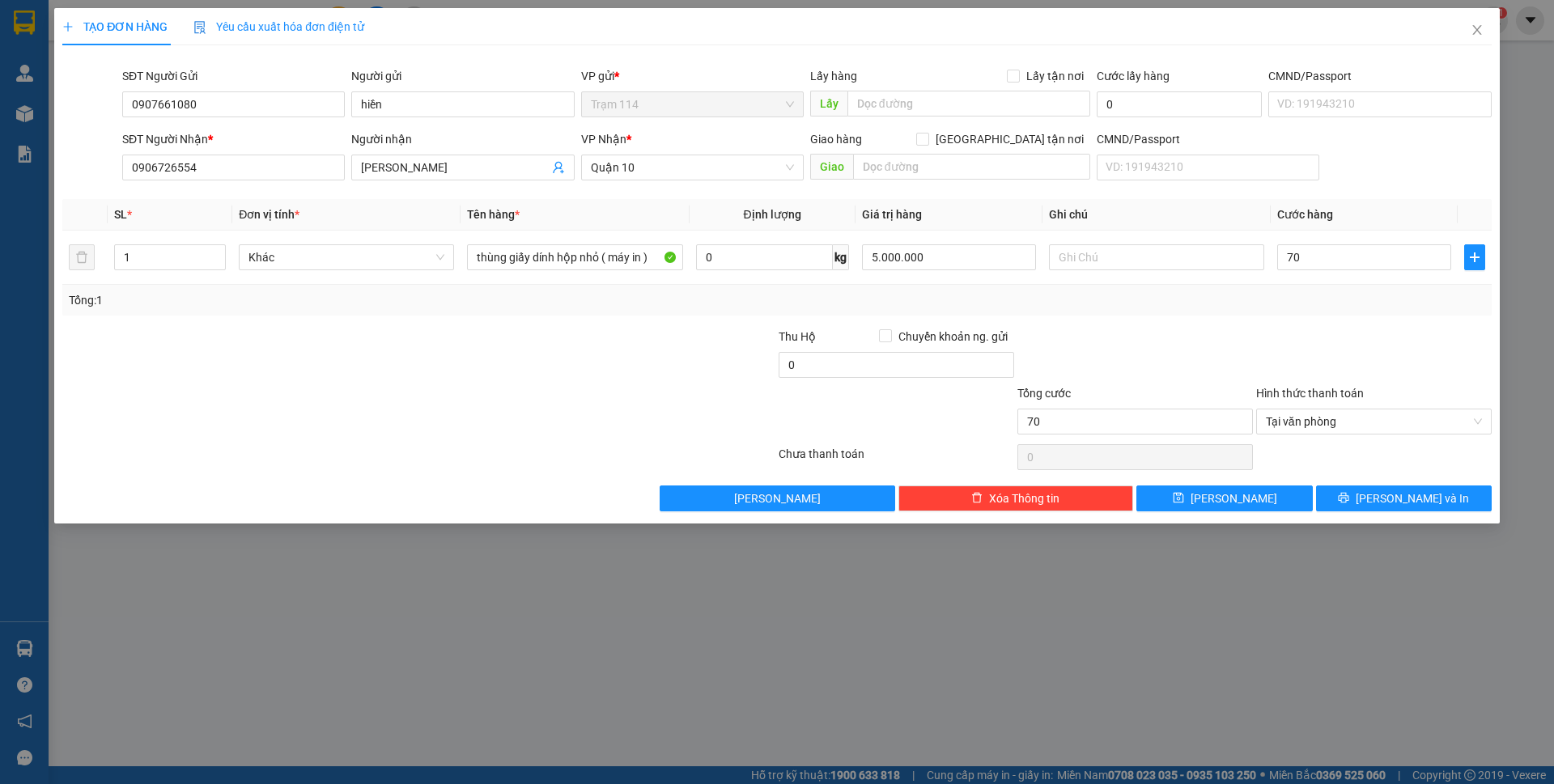
type input "70.000"
click at [1303, 303] on div "Tổng: 1" at bounding box center [777, 300] width 1416 height 17
click at [1349, 505] on button "[PERSON_NAME] và In" at bounding box center [1404, 498] width 175 height 26
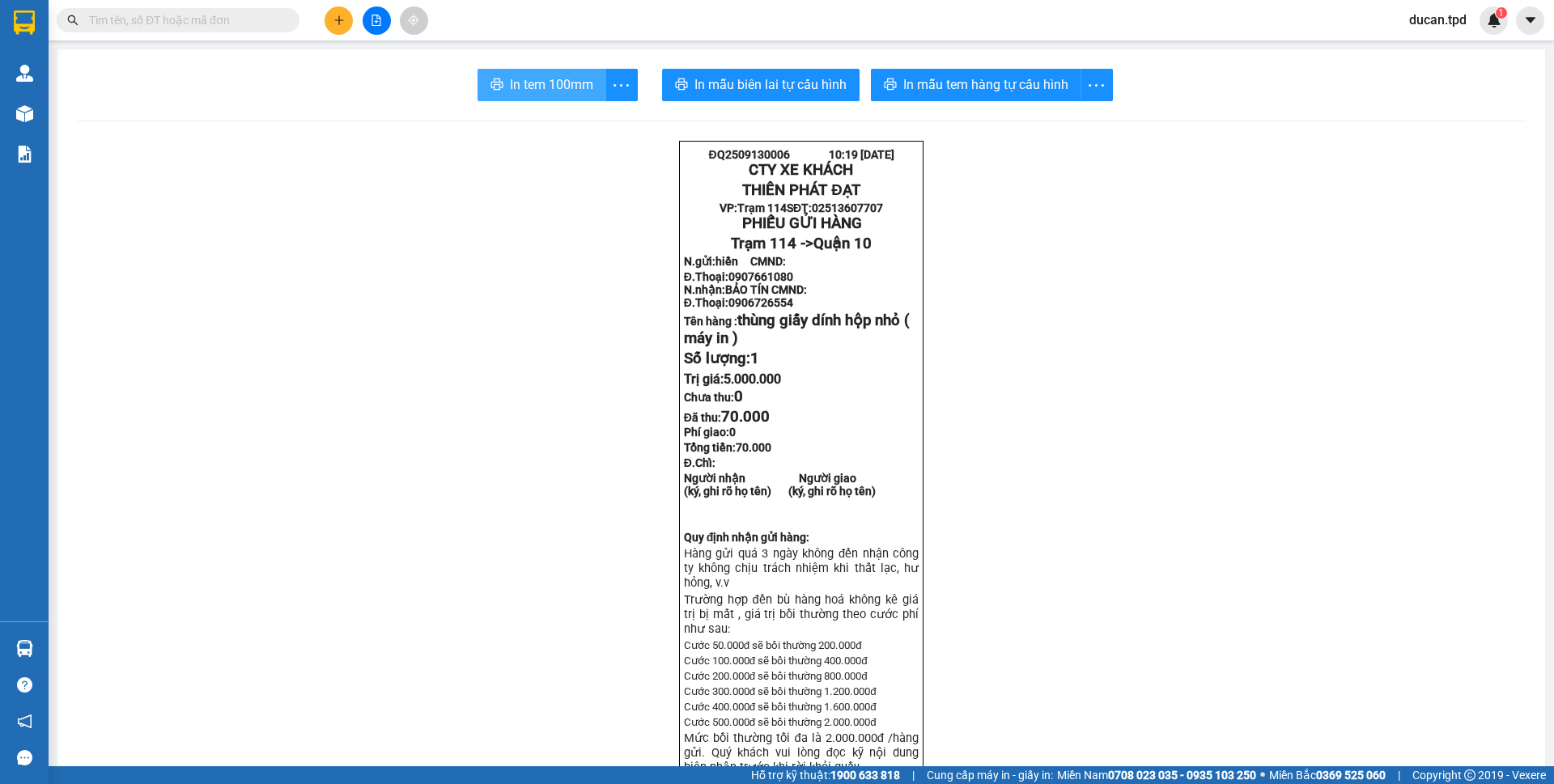
click at [491, 79] on icon "printer" at bounding box center [497, 84] width 13 height 13
click at [925, 89] on span "In mẫu tem hàng tự cấu hình" at bounding box center [986, 84] width 165 height 20
click at [333, 18] on icon "plus" at bounding box center [339, 20] width 11 height 11
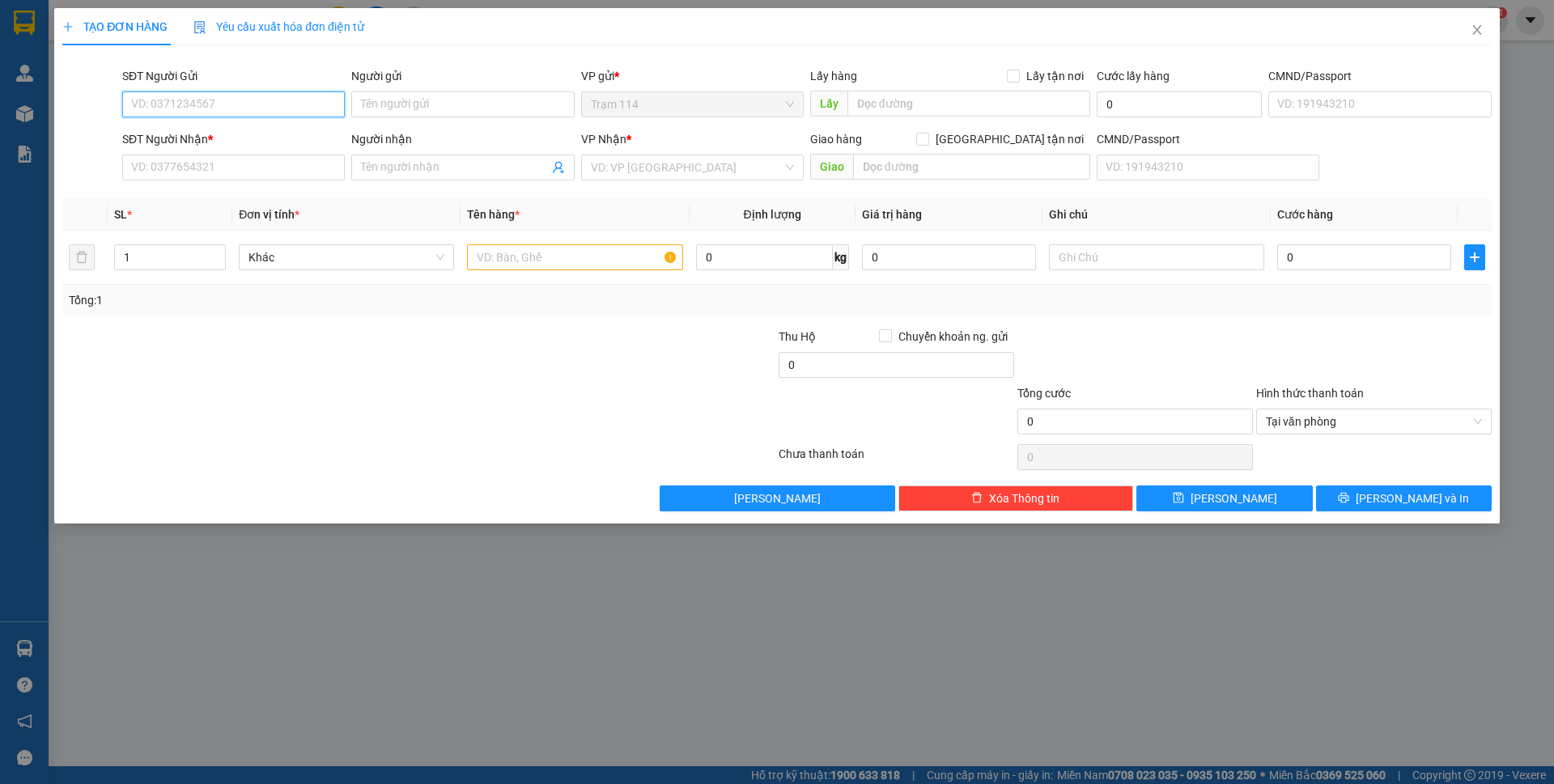
click at [239, 110] on input "SĐT Người Gửi" at bounding box center [233, 105] width 223 height 26
click at [520, 256] on input "text" at bounding box center [574, 257] width 216 height 26
click at [246, 111] on input "SĐT Người Gửi" at bounding box center [233, 105] width 223 height 26
type input "0396763701"
click at [185, 176] on input "SĐT Người Nhận *" at bounding box center [233, 168] width 223 height 26
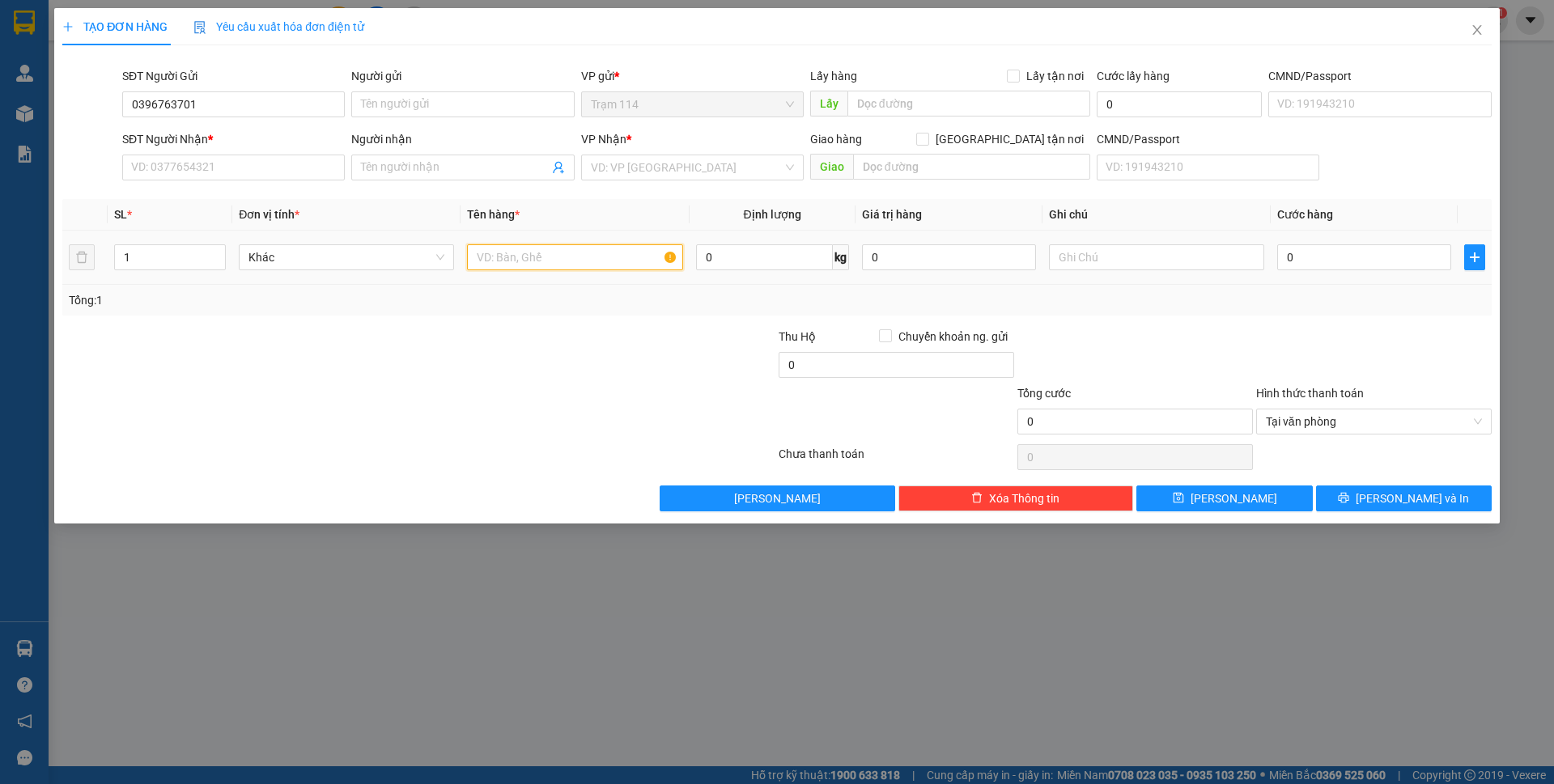
click at [512, 253] on input "text" at bounding box center [574, 257] width 216 height 26
type input "bọc trắng bk vàng ( quần áo )"
click at [268, 173] on input "SĐT Người Nhận *" at bounding box center [233, 168] width 223 height 26
type input "0935735983"
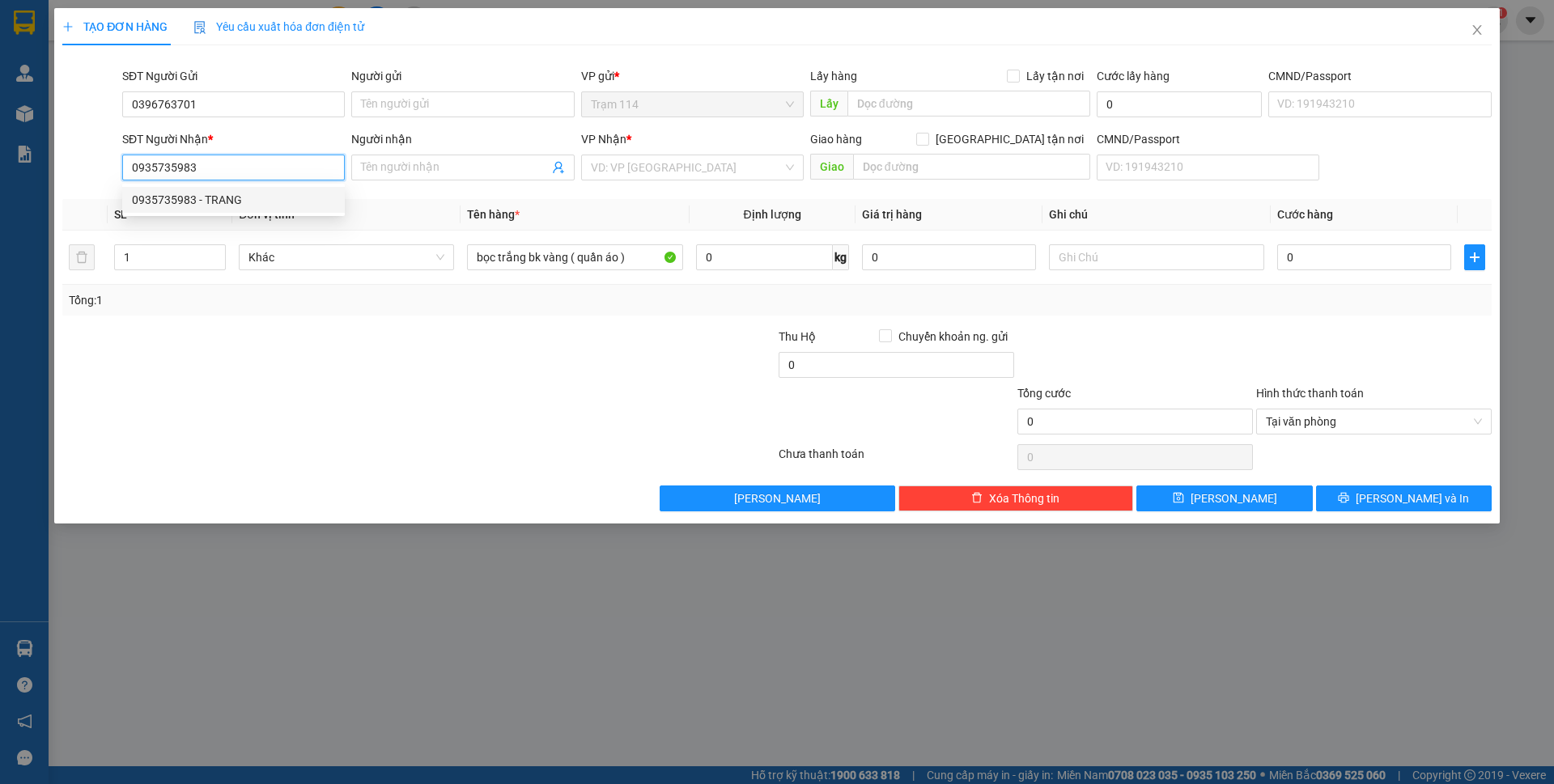
click at [245, 199] on div "0935735983 - TRANG" at bounding box center [233, 199] width 203 height 17
type input "TRANG"
type input "0935735983"
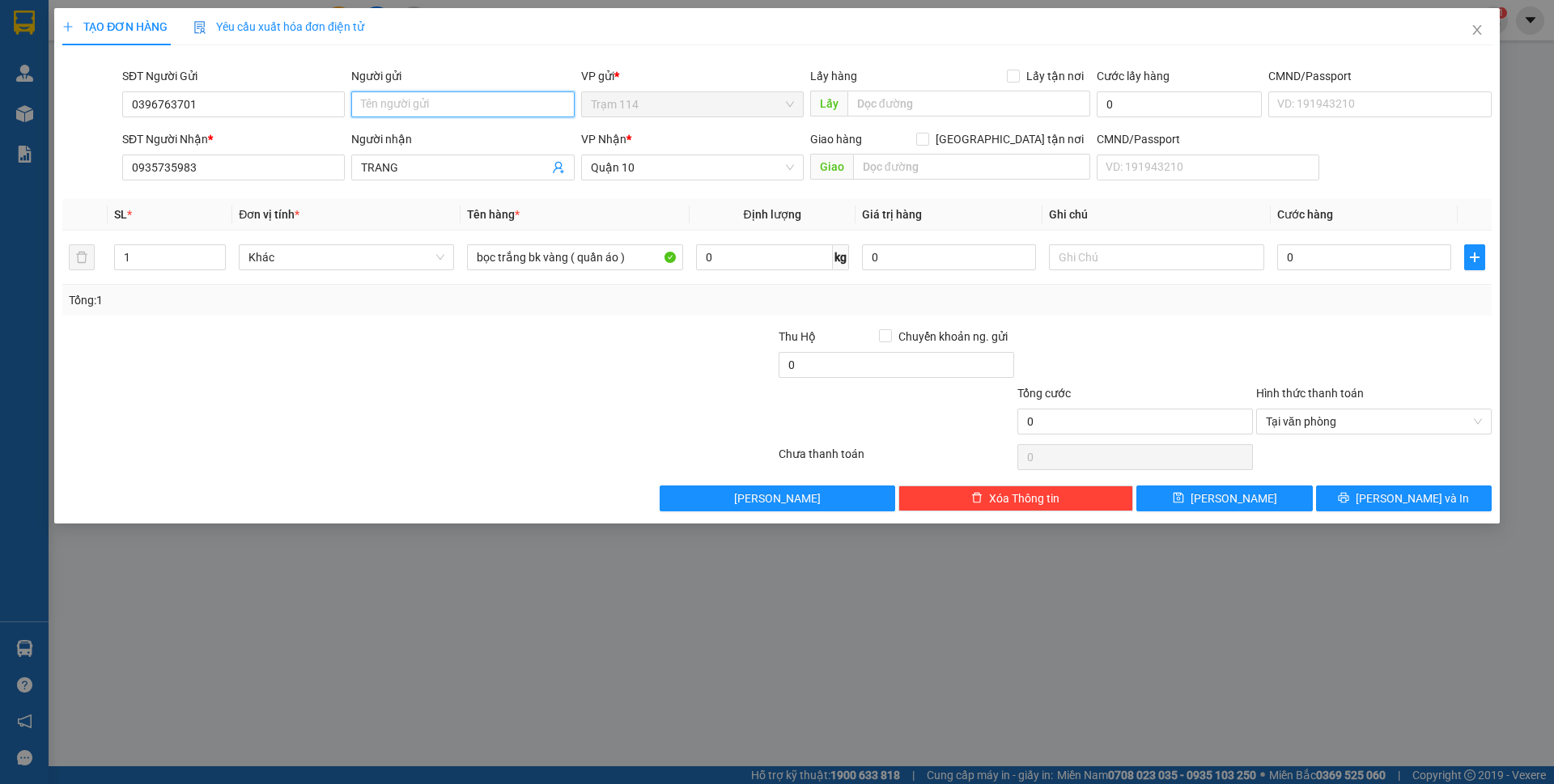
click at [411, 109] on input "Người gửi" at bounding box center [462, 105] width 223 height 26
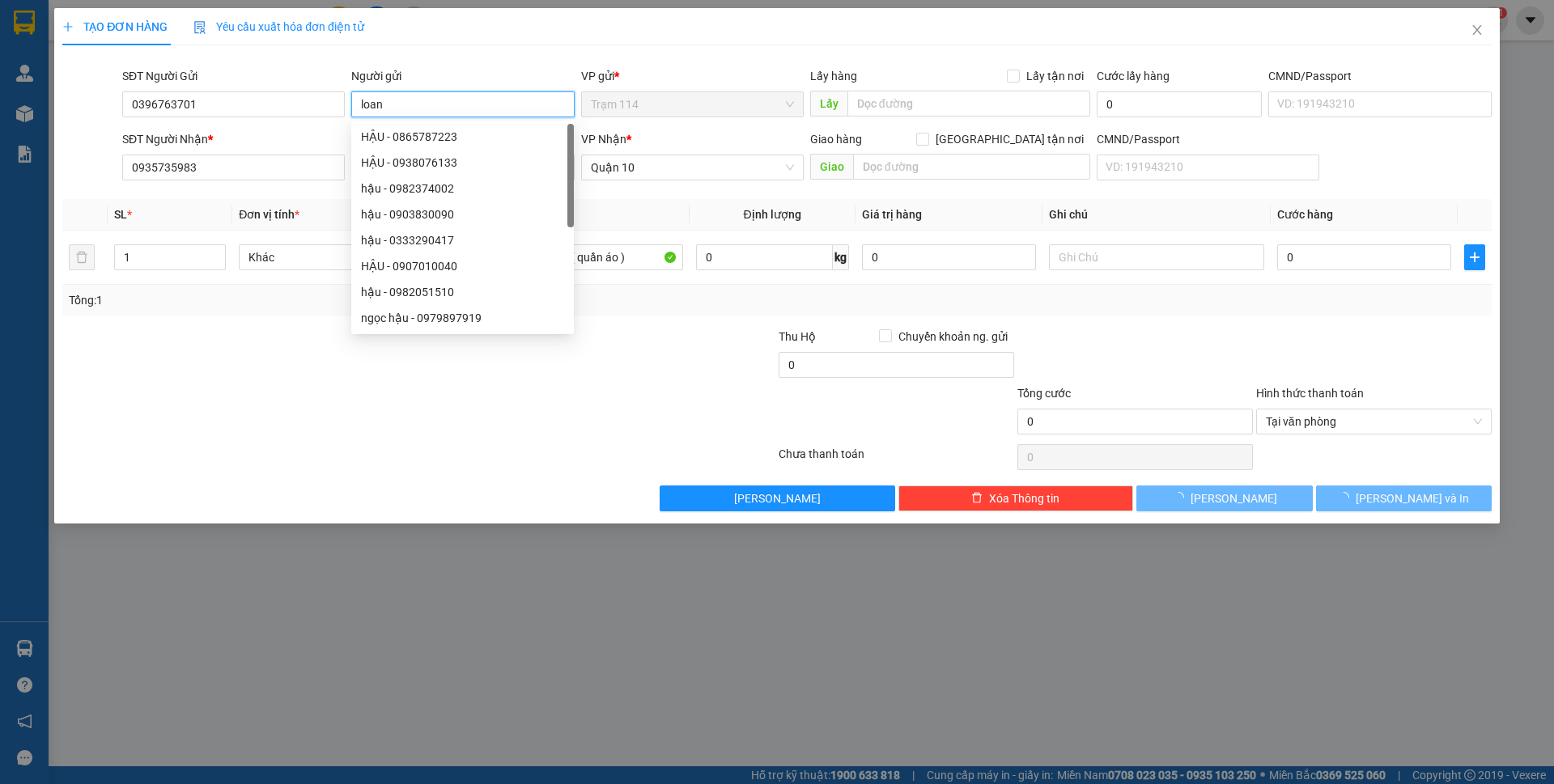
type input "loan"
click at [616, 51] on div "TẠO ĐƠN HÀNG Yêu cầu xuất hóa đơn điện tử Transit Pickup Surcharge Ids Transit …" at bounding box center [777, 259] width 1429 height 503
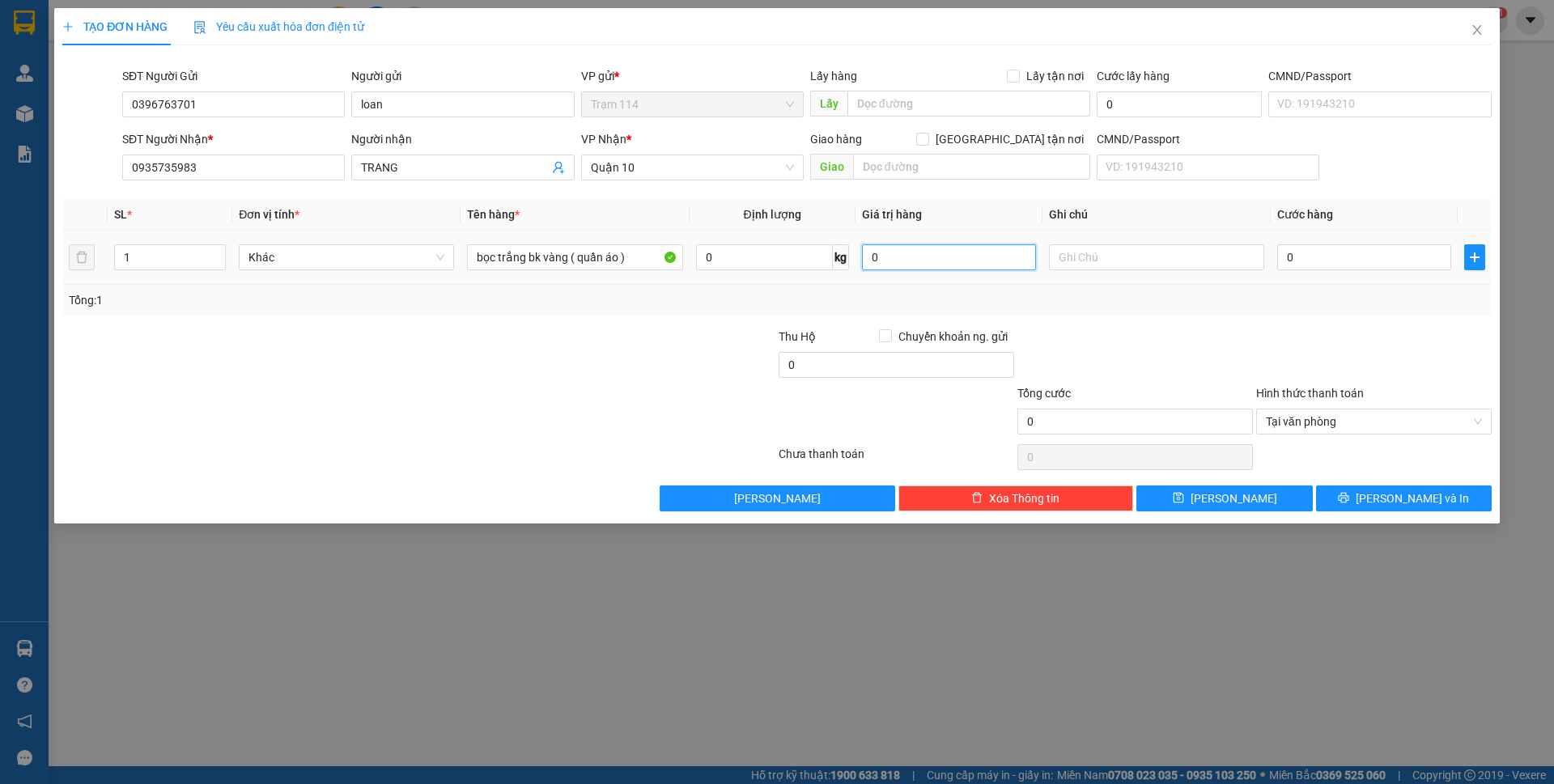
click at [912, 263] on input "0" at bounding box center [949, 257] width 174 height 26
type input "50.000"
click at [1166, 328] on div at bounding box center [1135, 356] width 239 height 57
click at [1393, 263] on input "0" at bounding box center [1364, 257] width 174 height 26
type input "4"
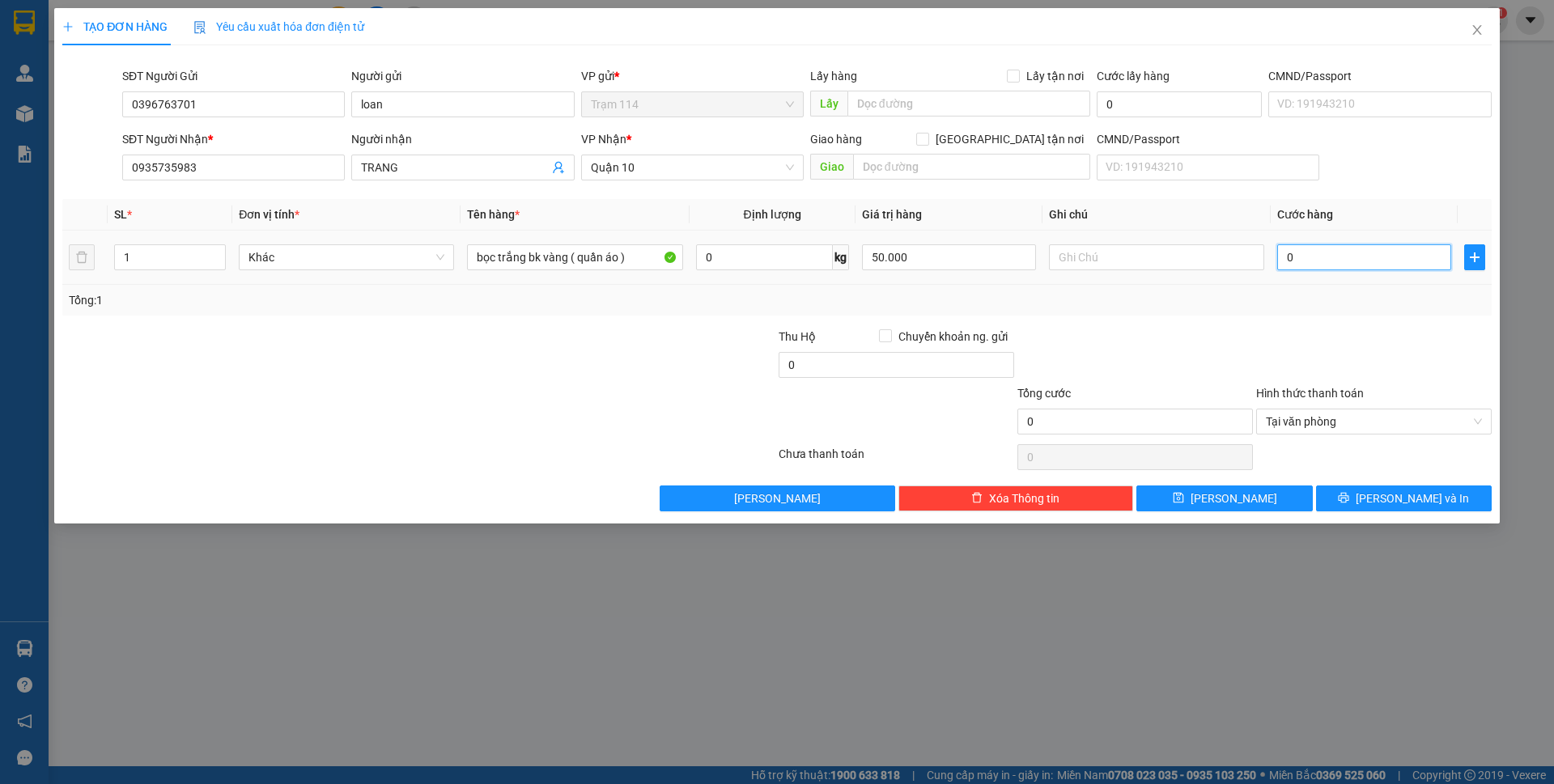
type input "4"
type input "40"
click at [1238, 344] on div at bounding box center [1135, 356] width 239 height 57
type input "40.000"
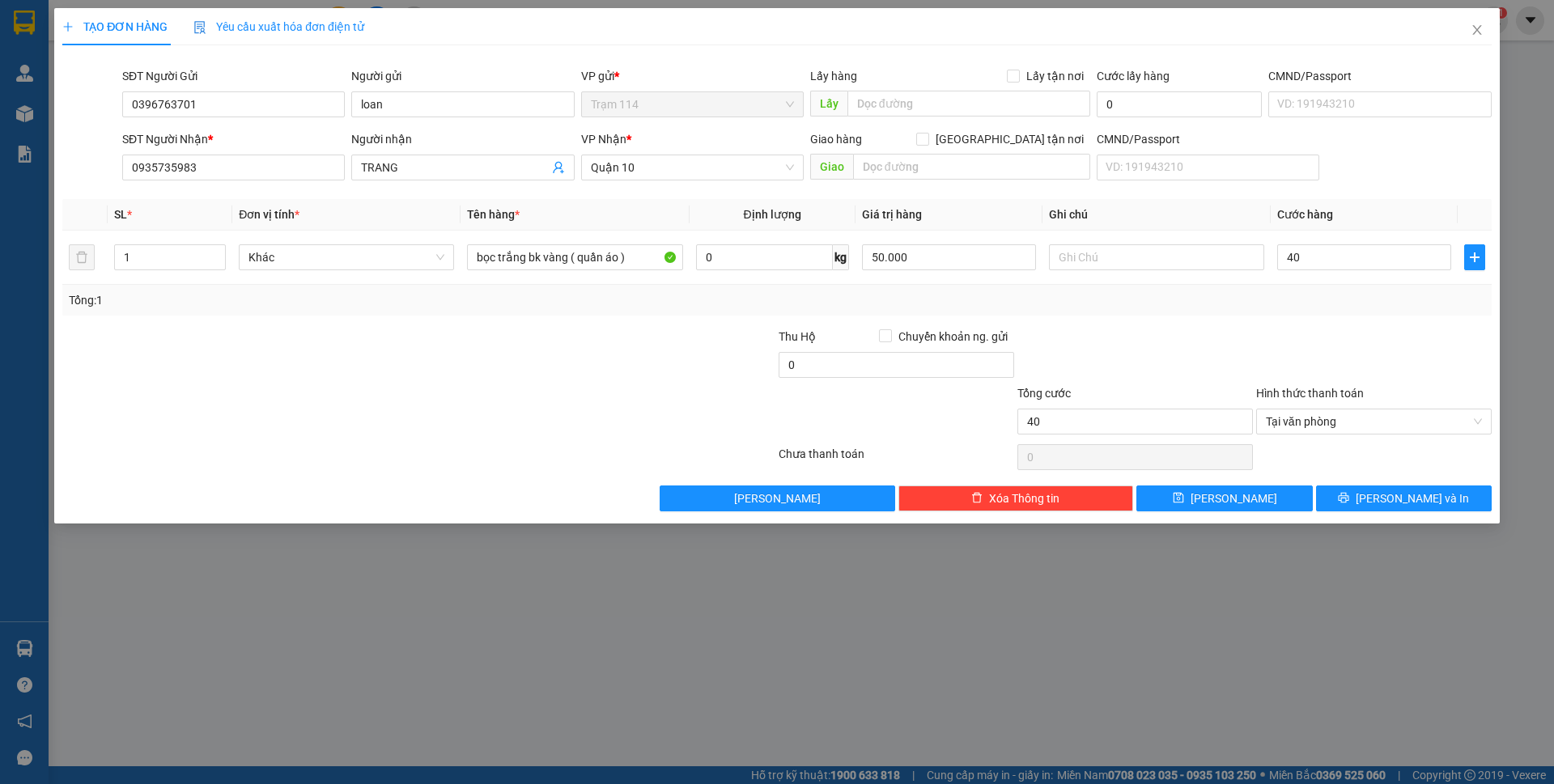
type input "40.000"
click at [1366, 501] on button "[PERSON_NAME] và In" at bounding box center [1404, 498] width 175 height 26
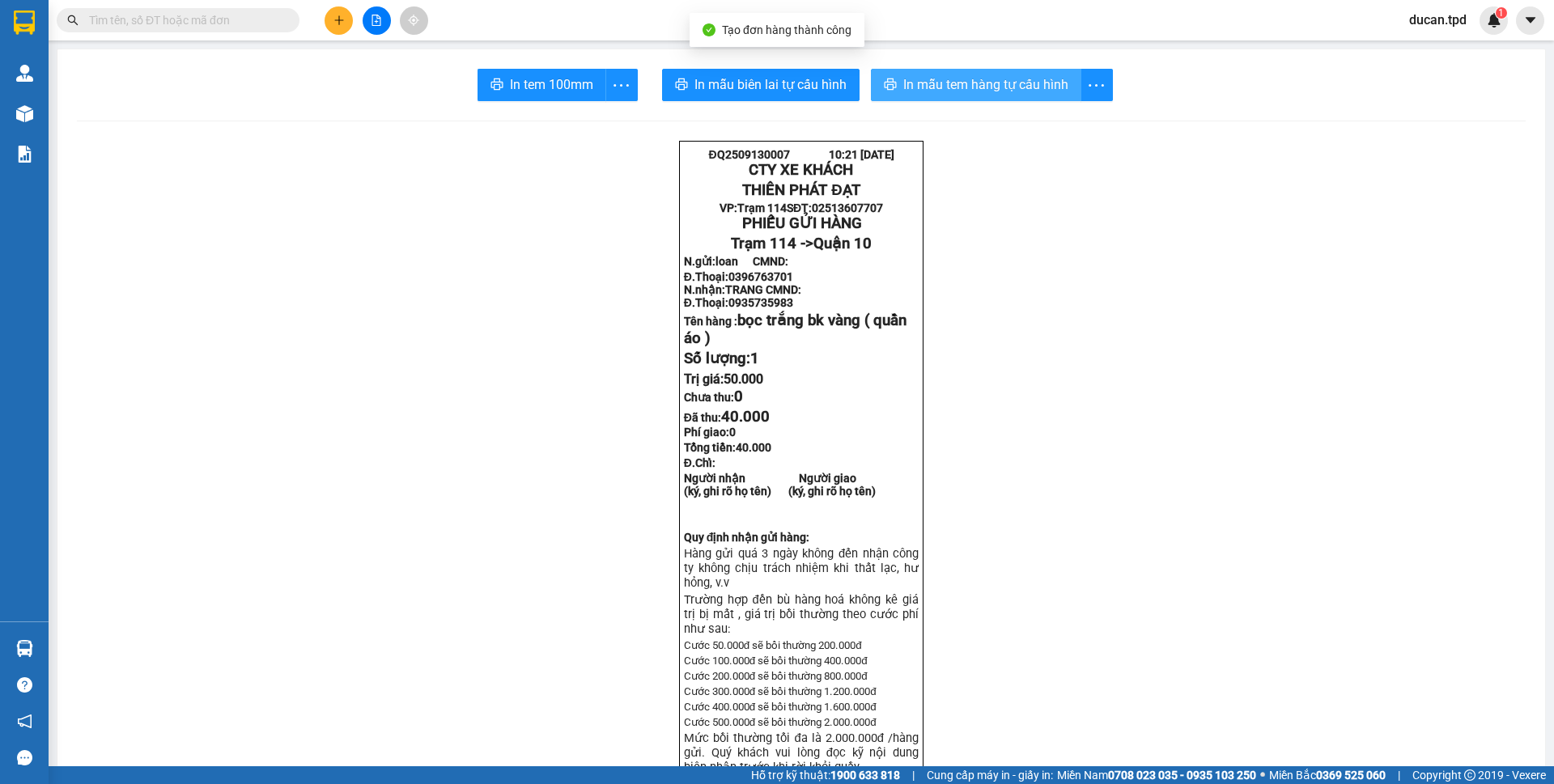
click at [997, 94] on span "In mẫu tem hàng tự cấu hình" at bounding box center [986, 84] width 165 height 20
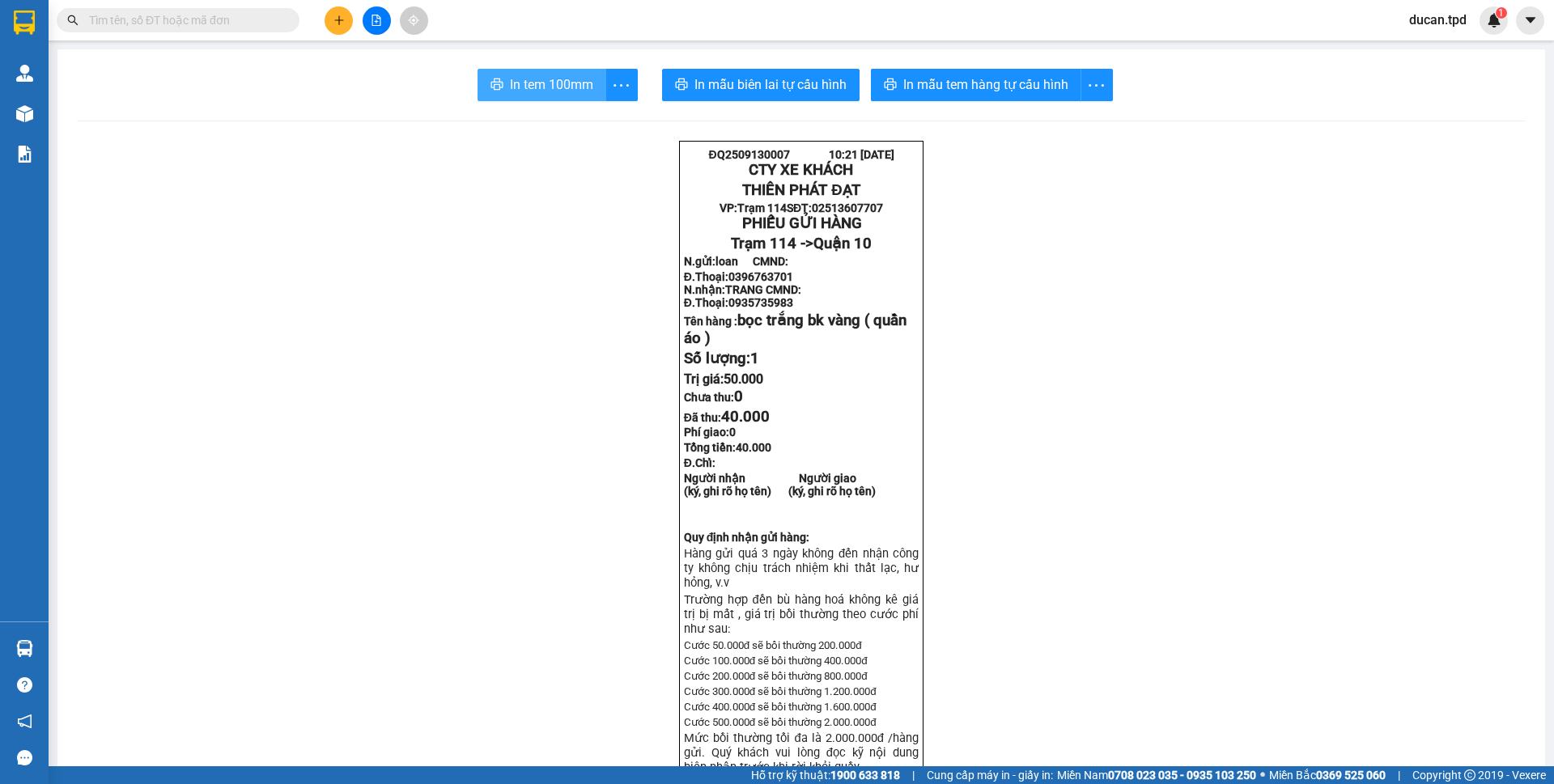
click at [518, 85] on span "In tem 100mm" at bounding box center [551, 84] width 83 height 20
click at [529, 92] on span "In tem 100mm" at bounding box center [551, 84] width 83 height 20
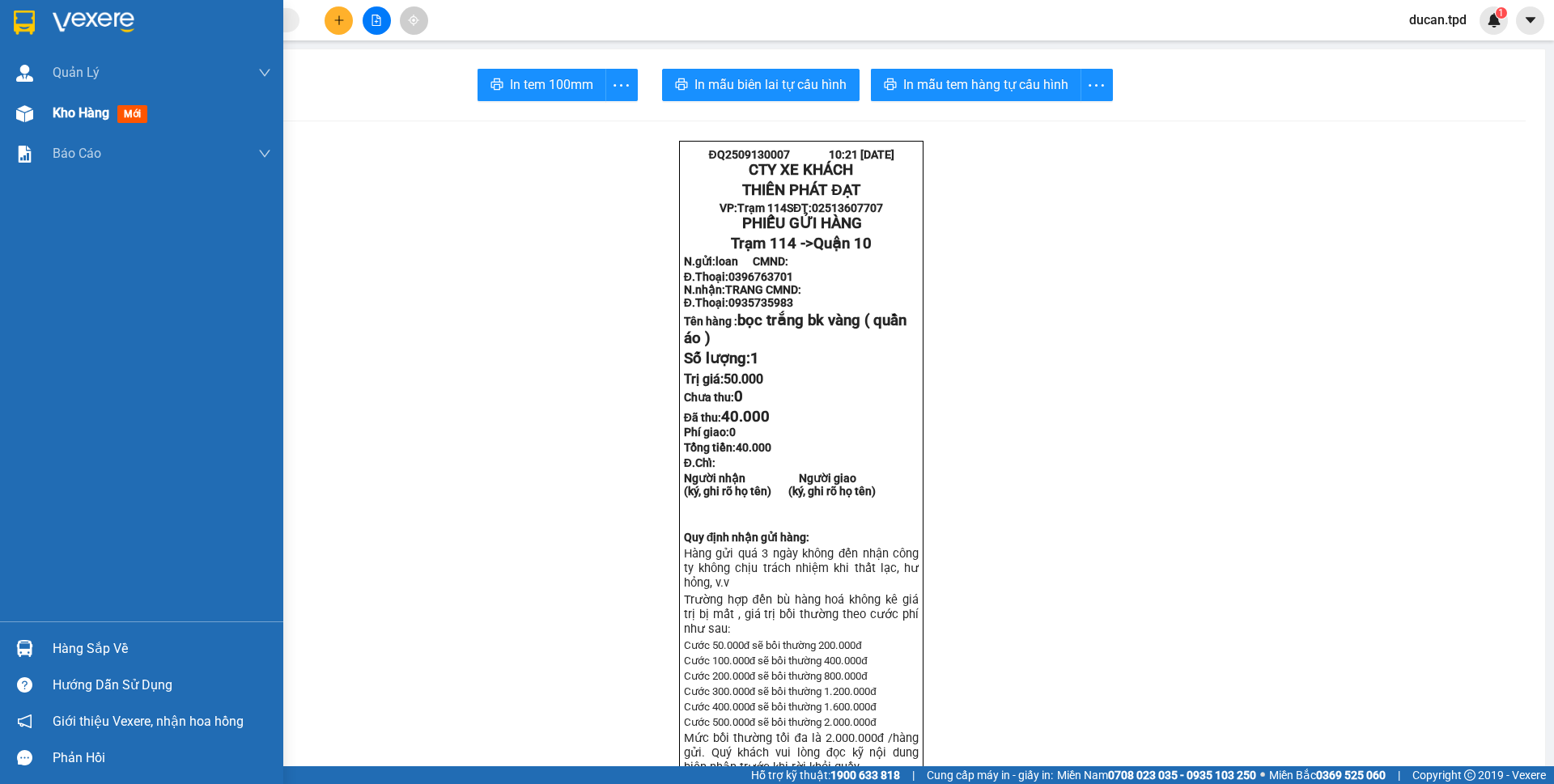
click at [13, 116] on div at bounding box center [24, 114] width 28 height 28
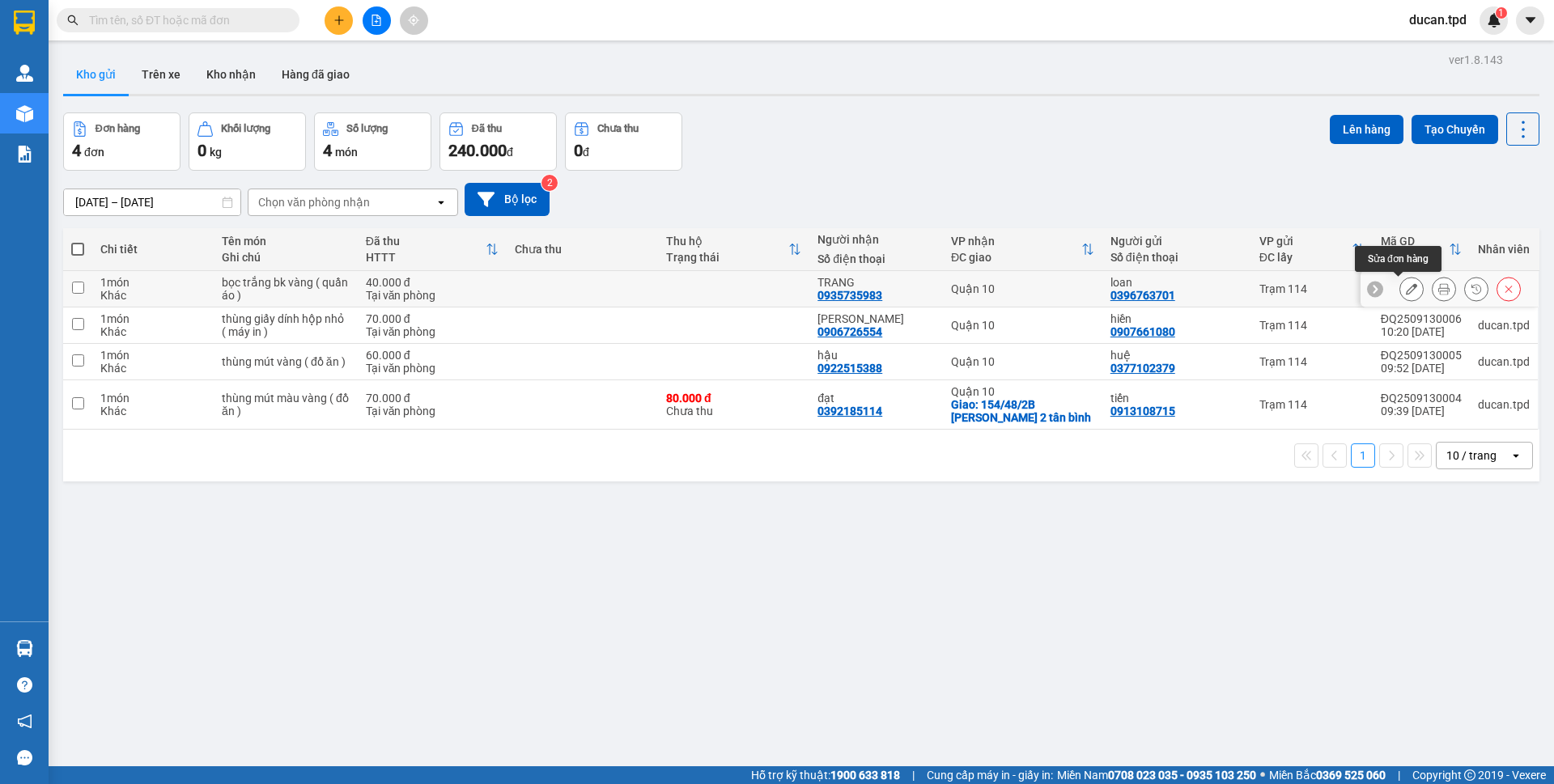
click at [1400, 289] on button at bounding box center [1411, 289] width 23 height 28
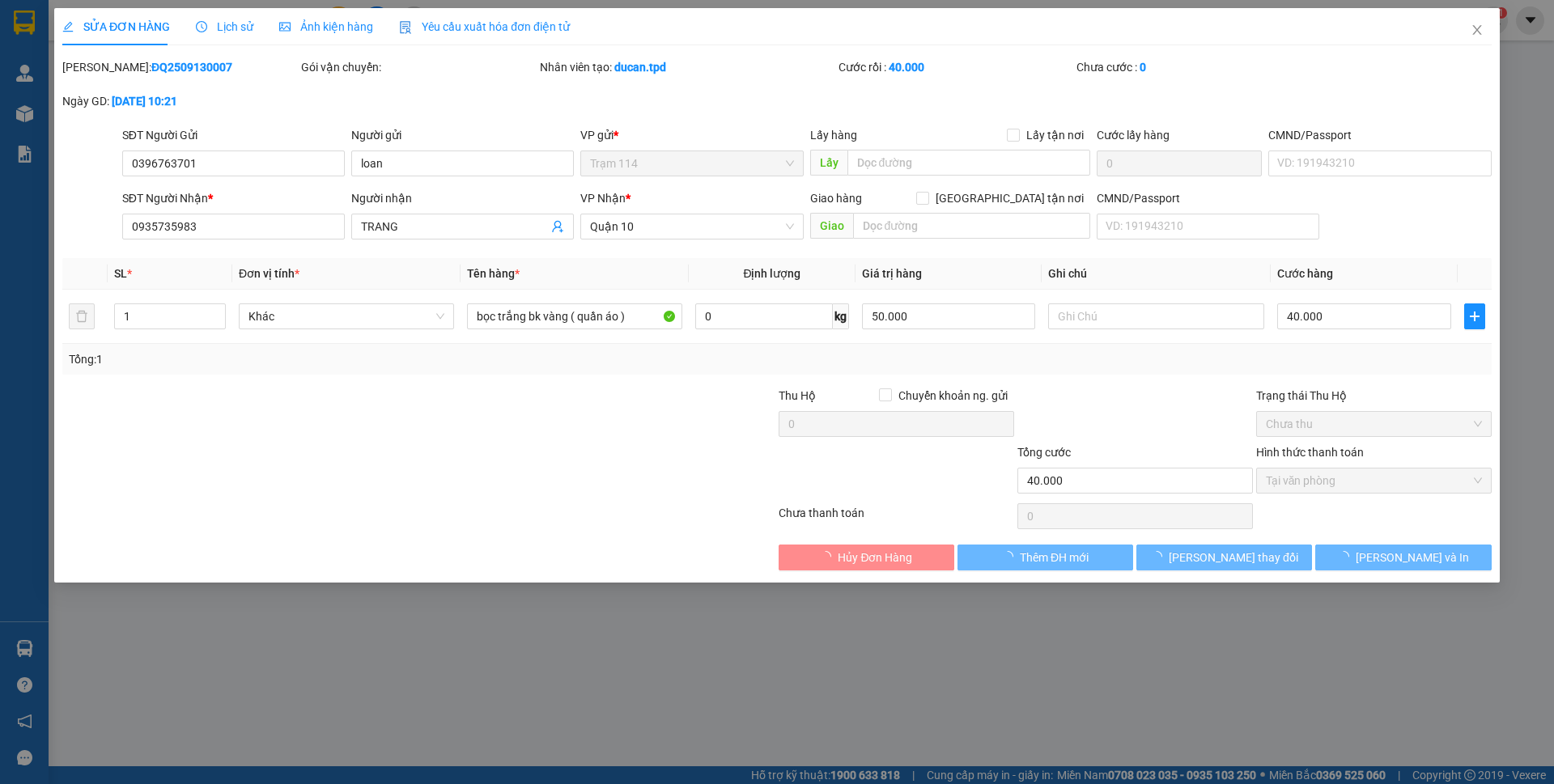
type input "0396763701"
type input "loan"
type input "0935735983"
type input "TRANG"
type input "40.000"
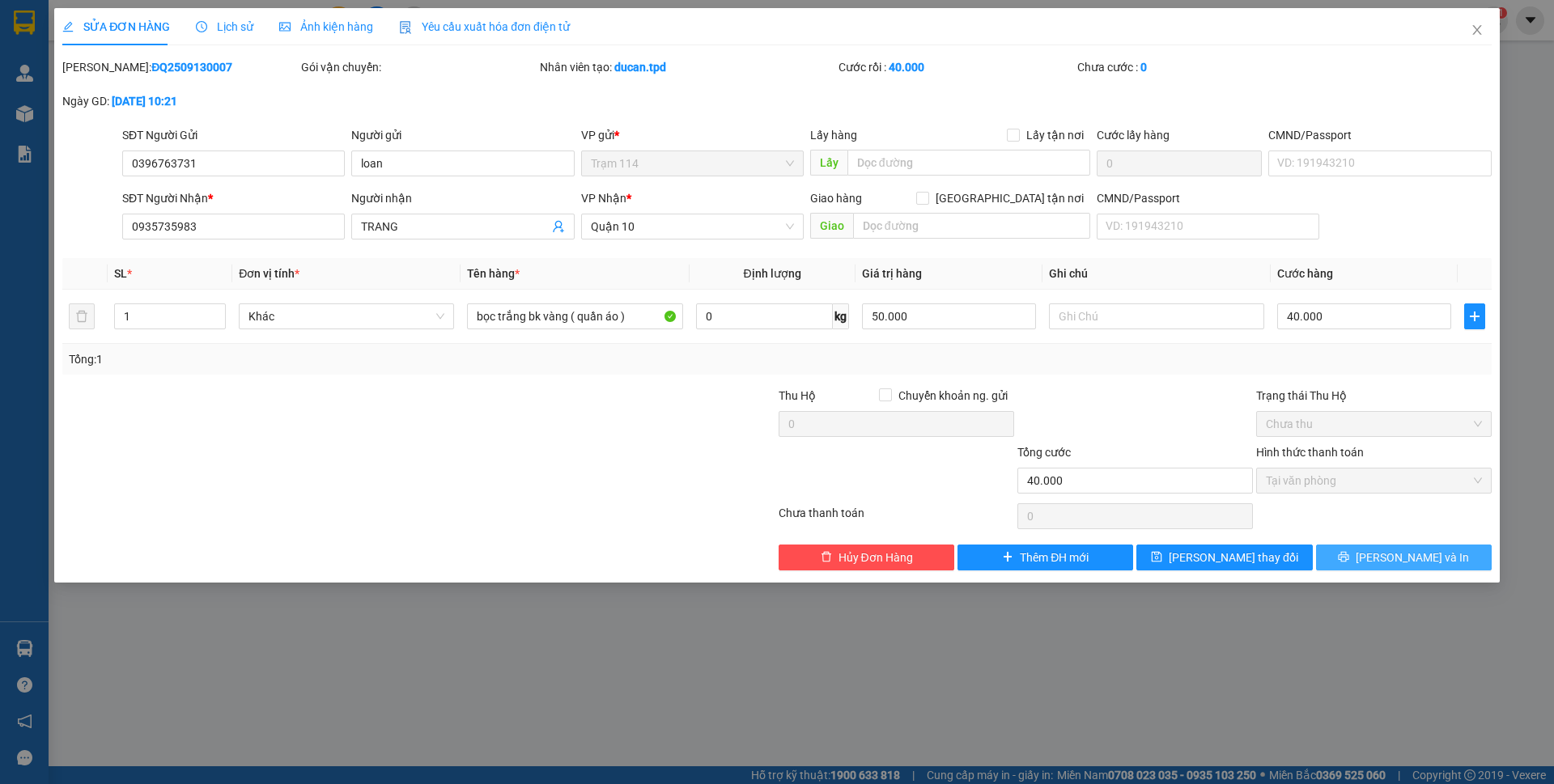
click at [1408, 558] on span "[PERSON_NAME] và In" at bounding box center [1413, 557] width 114 height 17
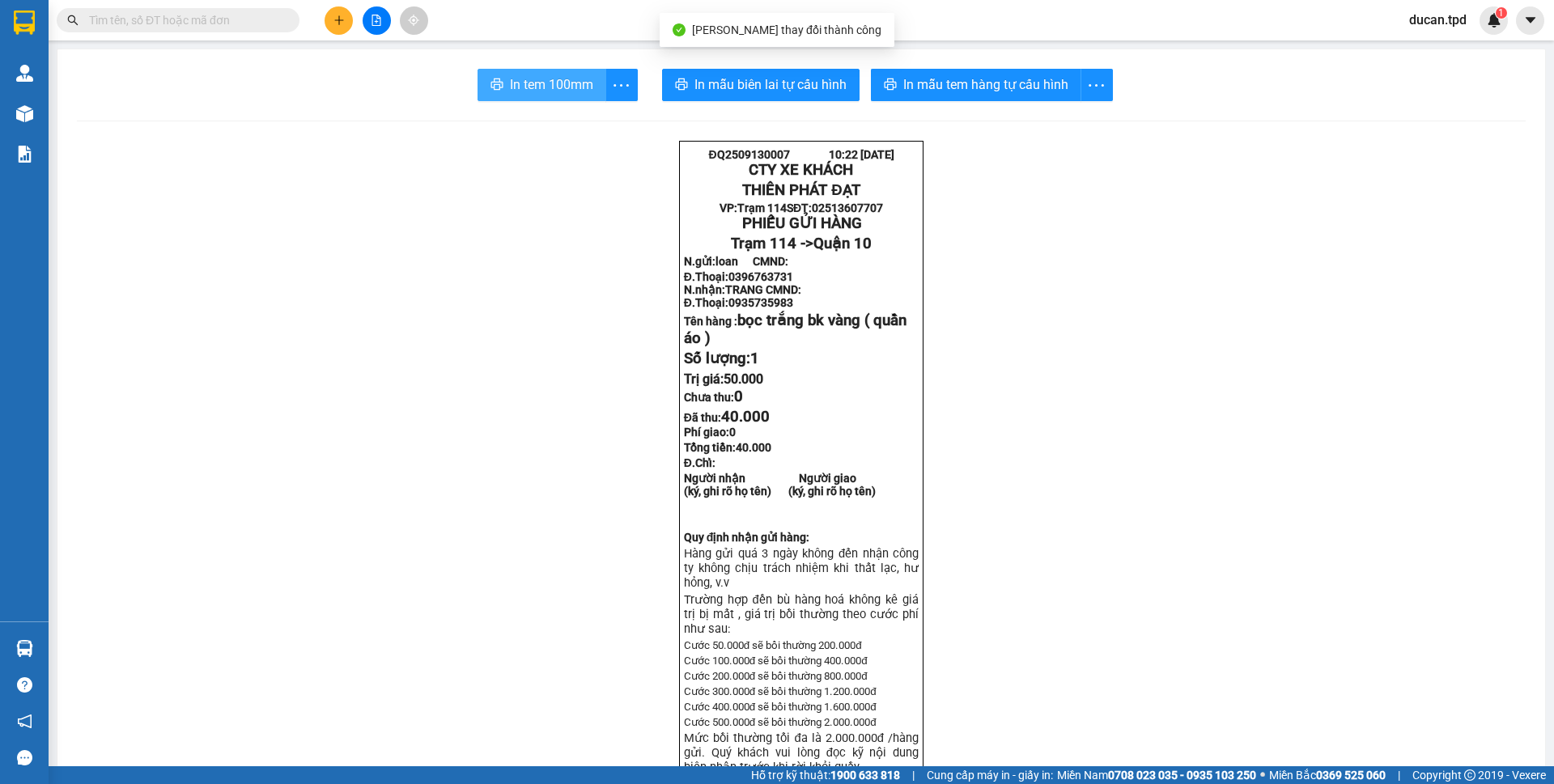
click at [498, 91] on button "In tem 100mm" at bounding box center [542, 84] width 128 height 32
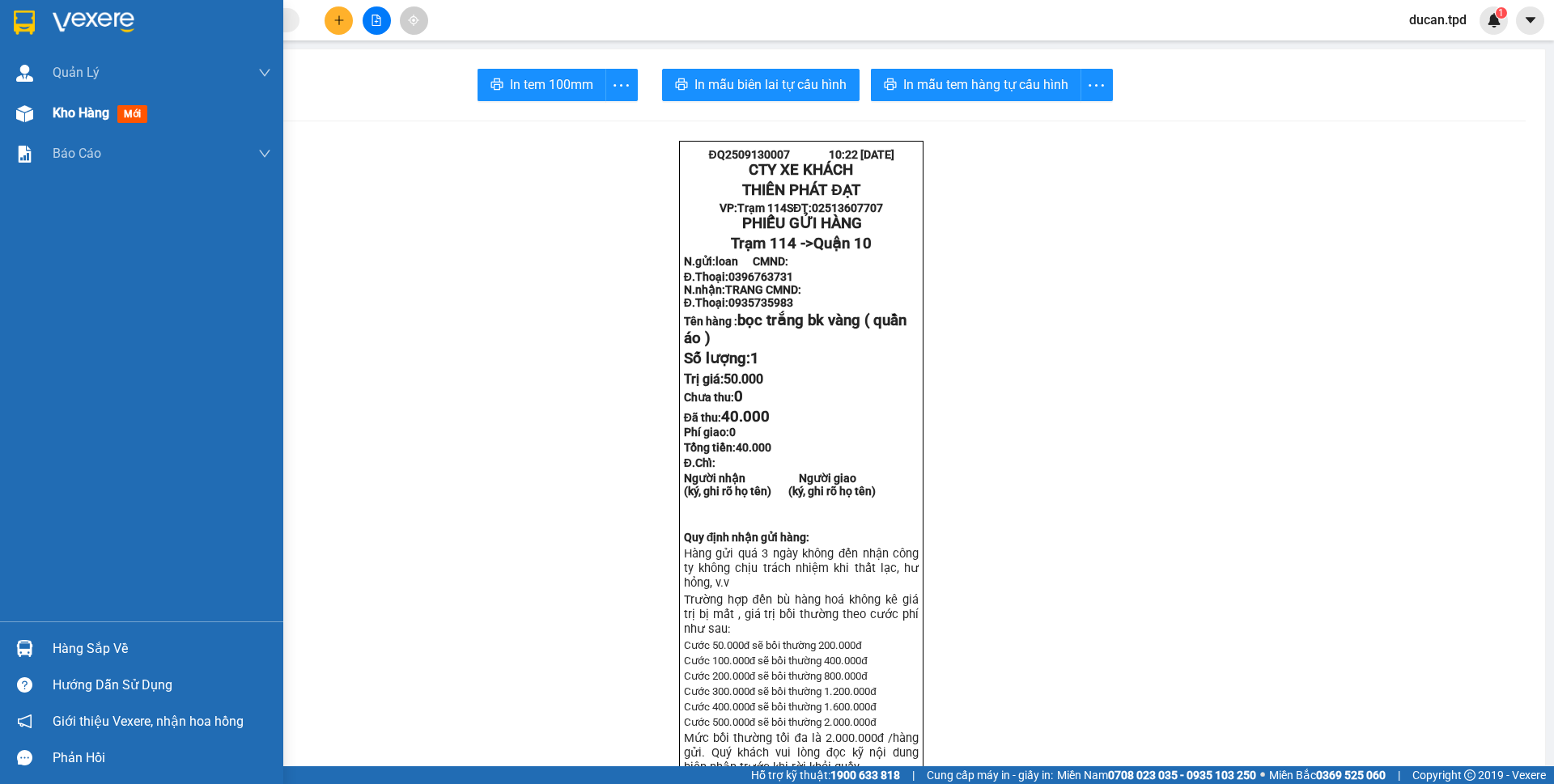
click at [39, 109] on div "Kho hàng mới" at bounding box center [141, 113] width 283 height 40
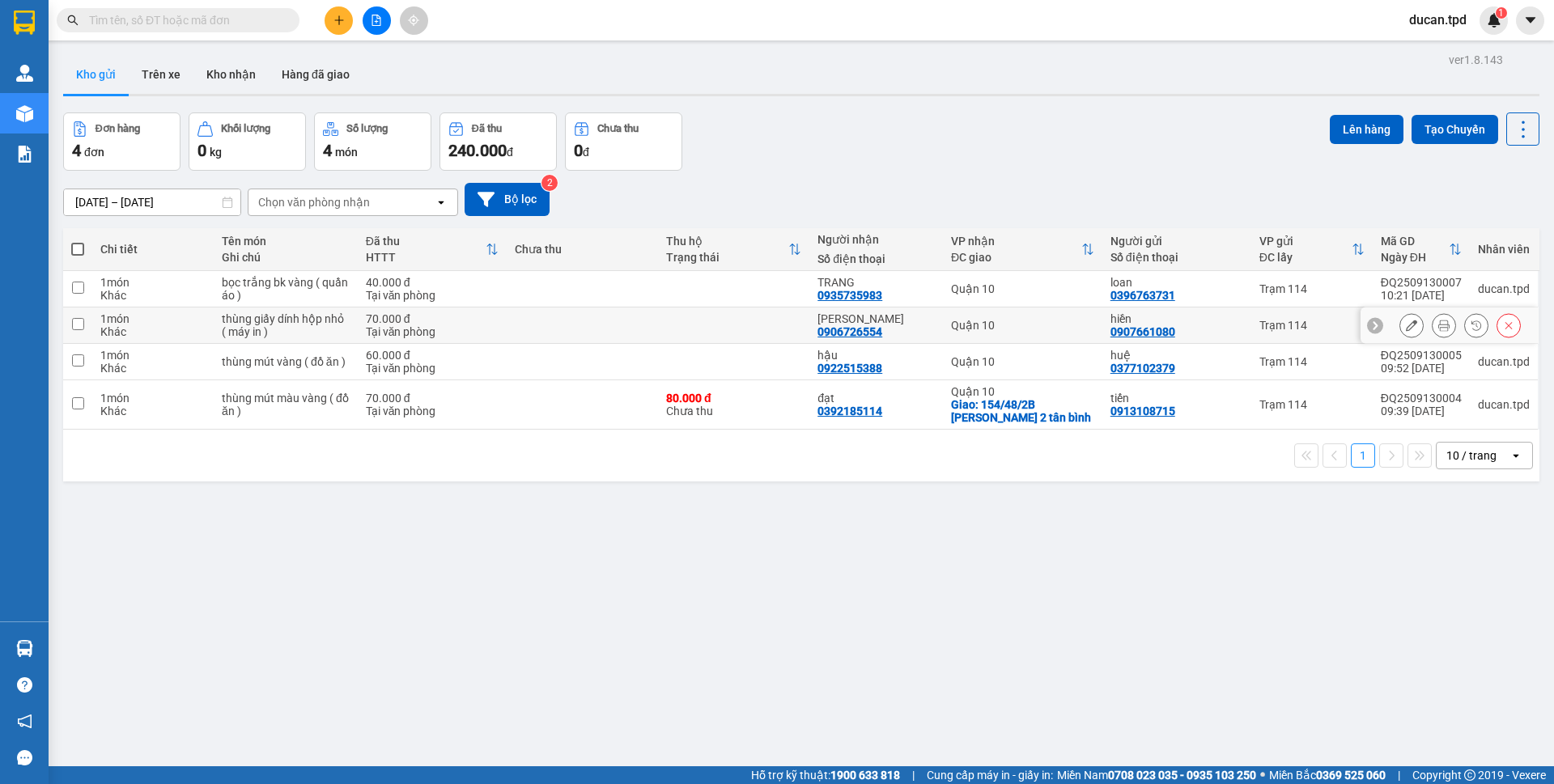
click at [1385, 332] on div at bounding box center [1449, 326] width 178 height 37
click at [1400, 326] on button at bounding box center [1411, 326] width 23 height 28
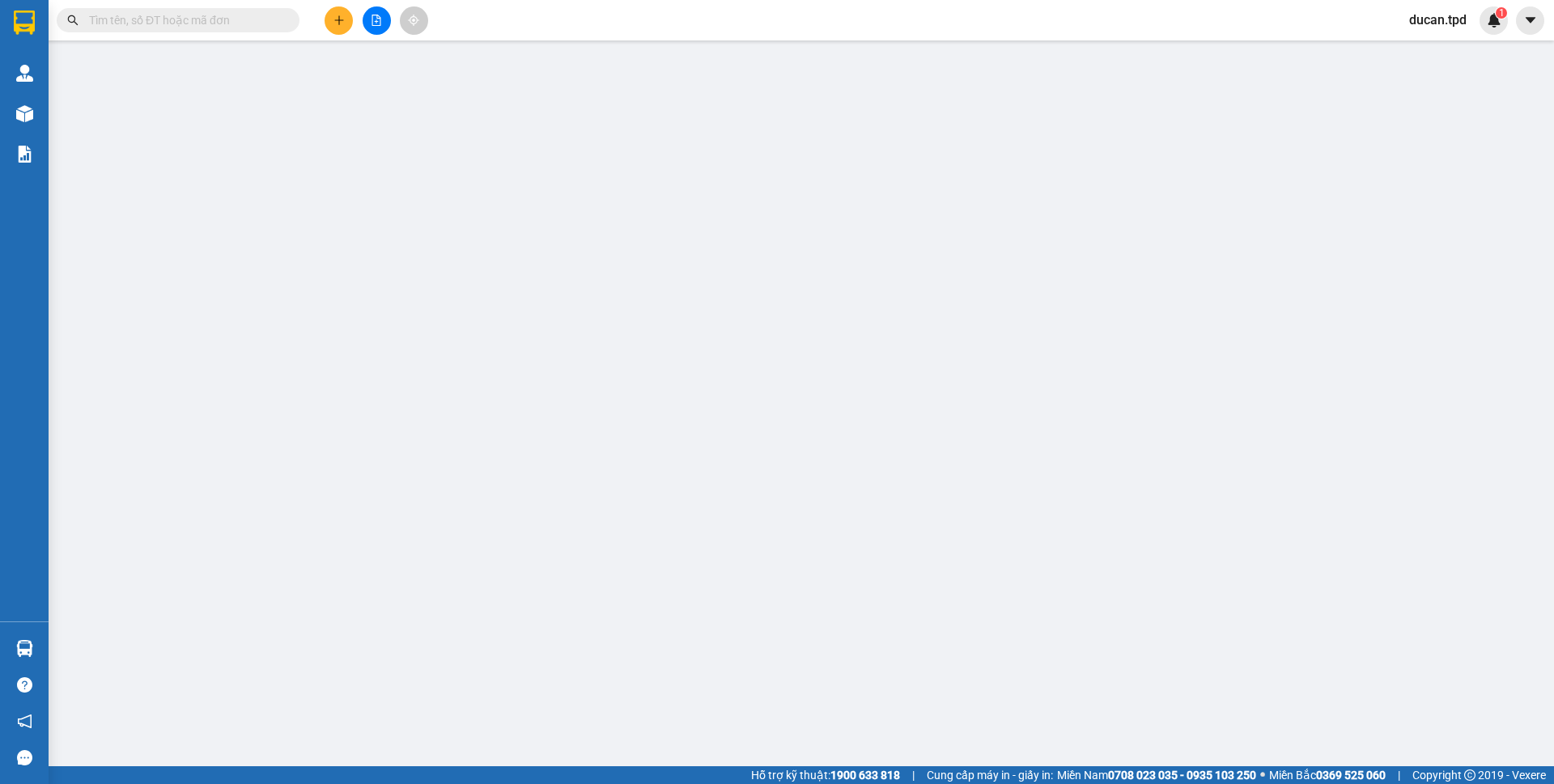
type input "0386282830"
type input "THƯ"
type input "079083031427"
type input "0963886679"
type input "bình"
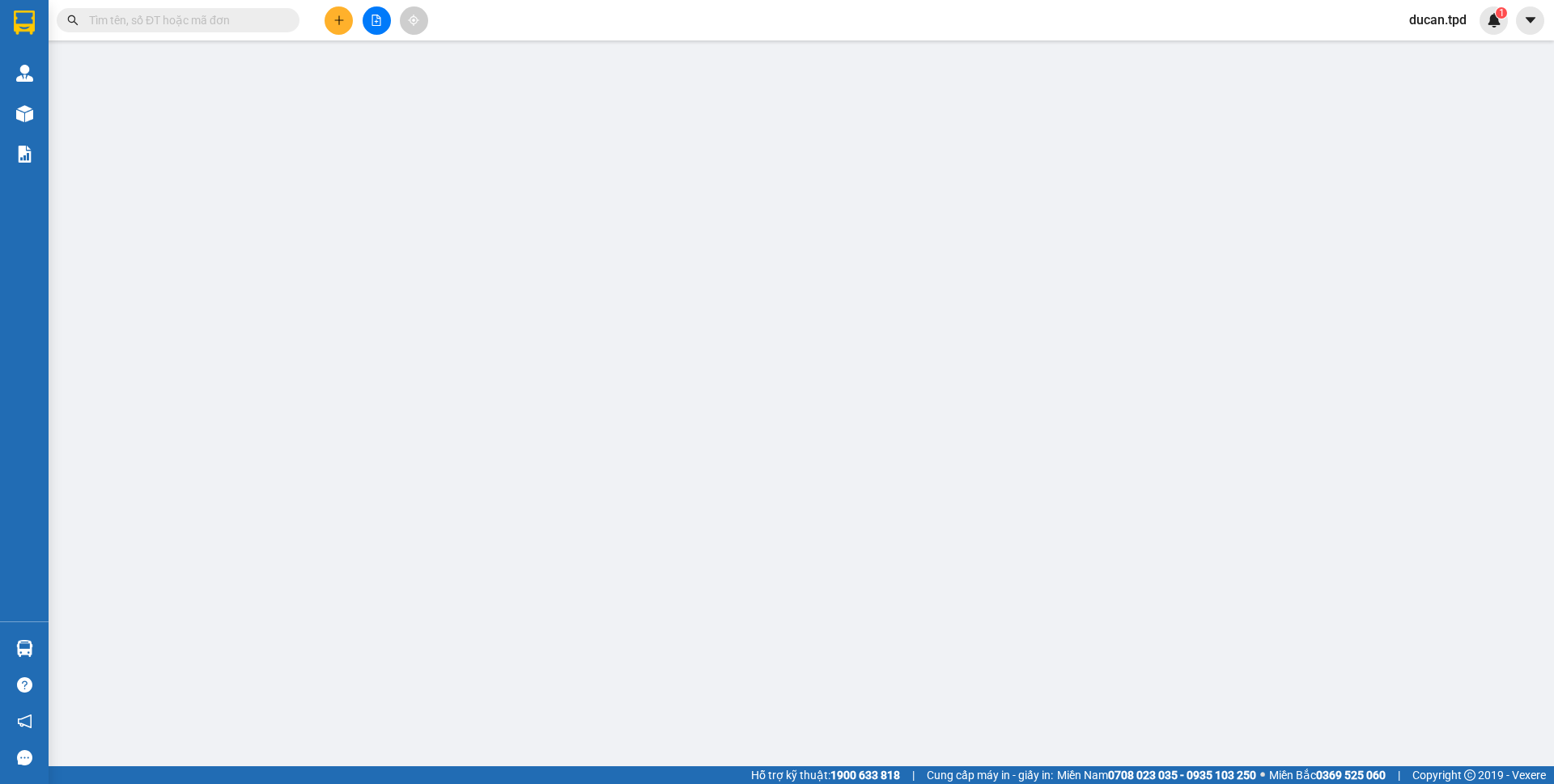
type input "300.000"
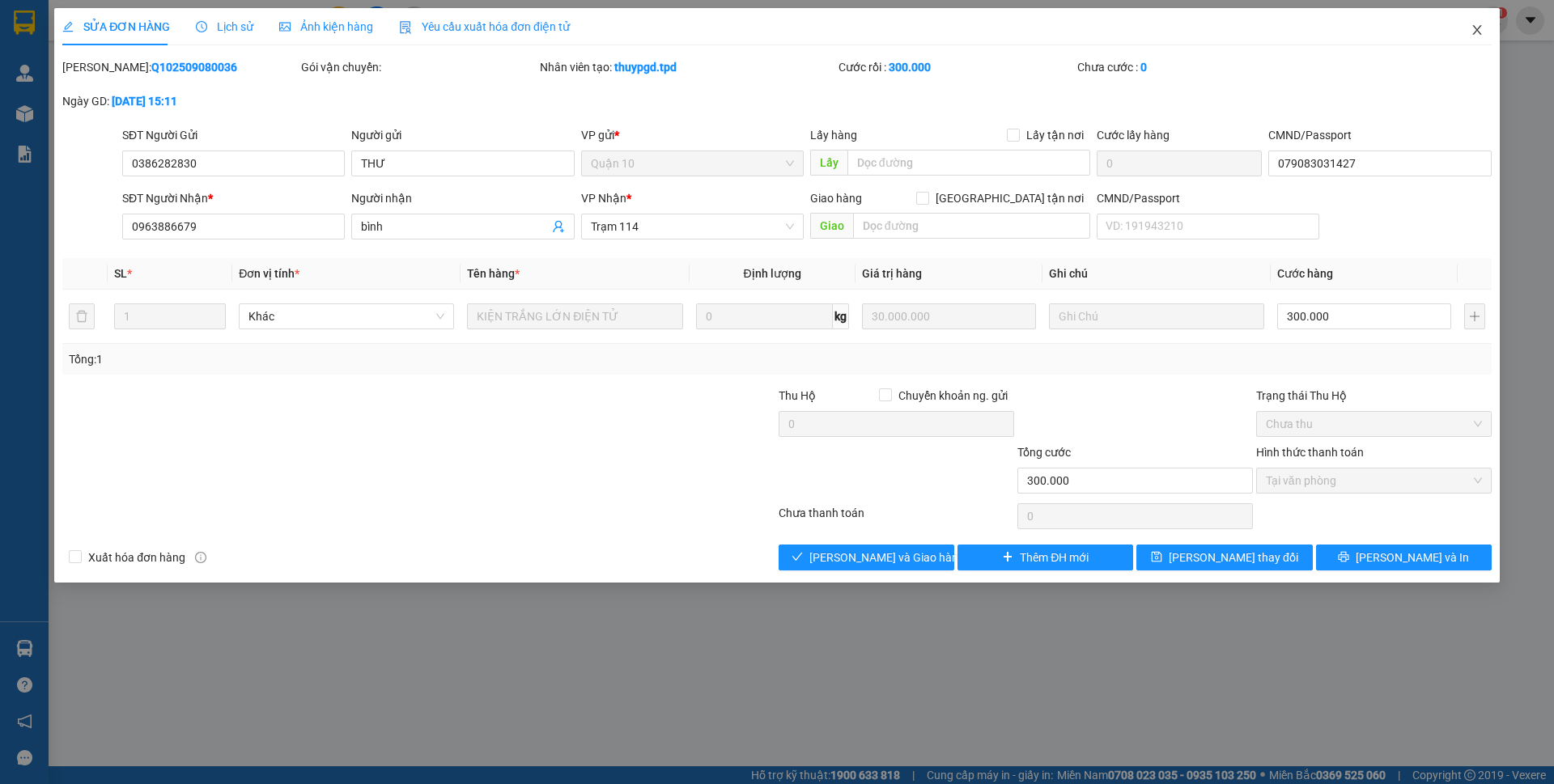
click at [1477, 29] on icon "close" at bounding box center [1477, 30] width 13 height 13
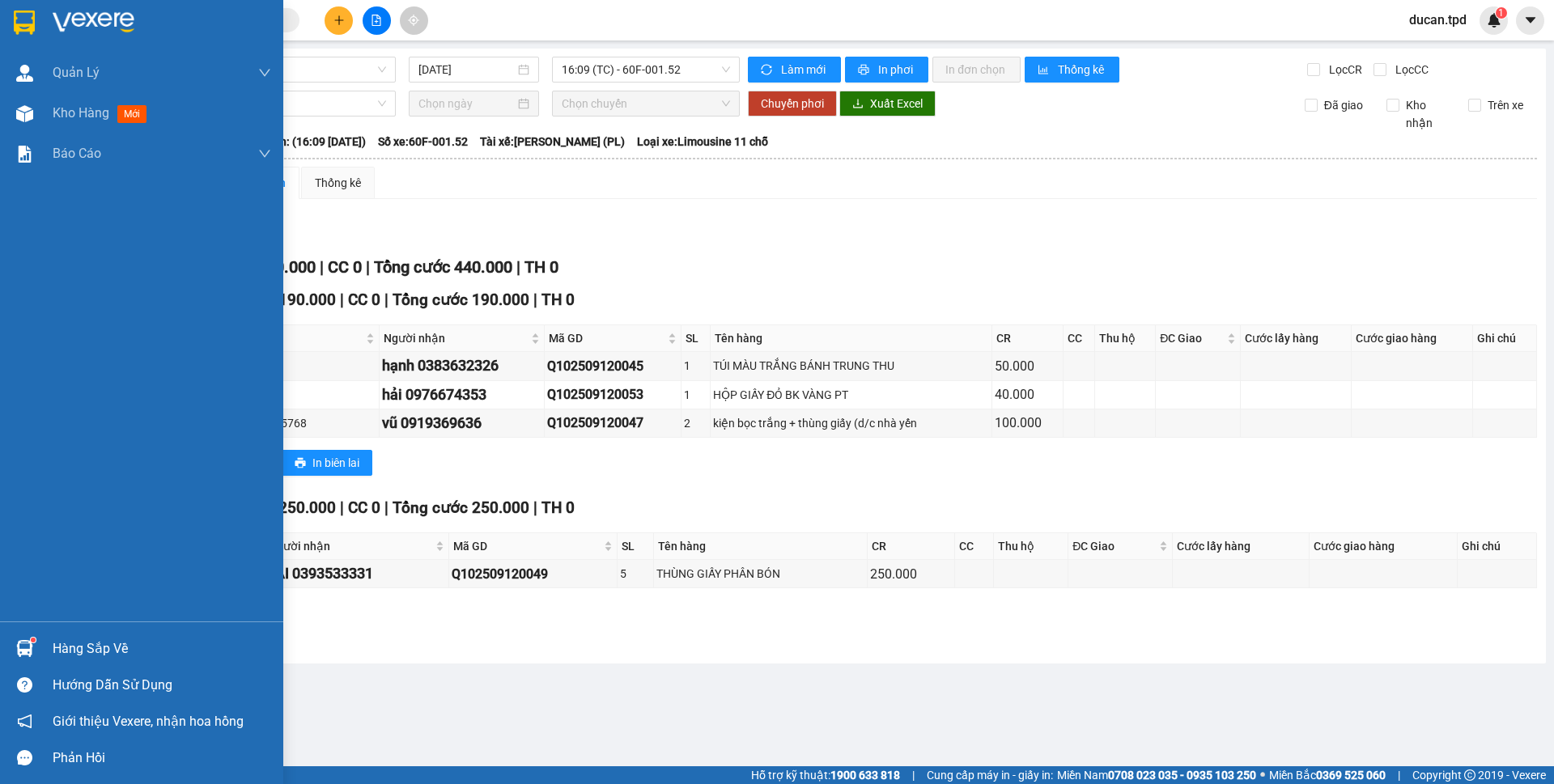
click at [26, 646] on img at bounding box center [25, 648] width 17 height 17
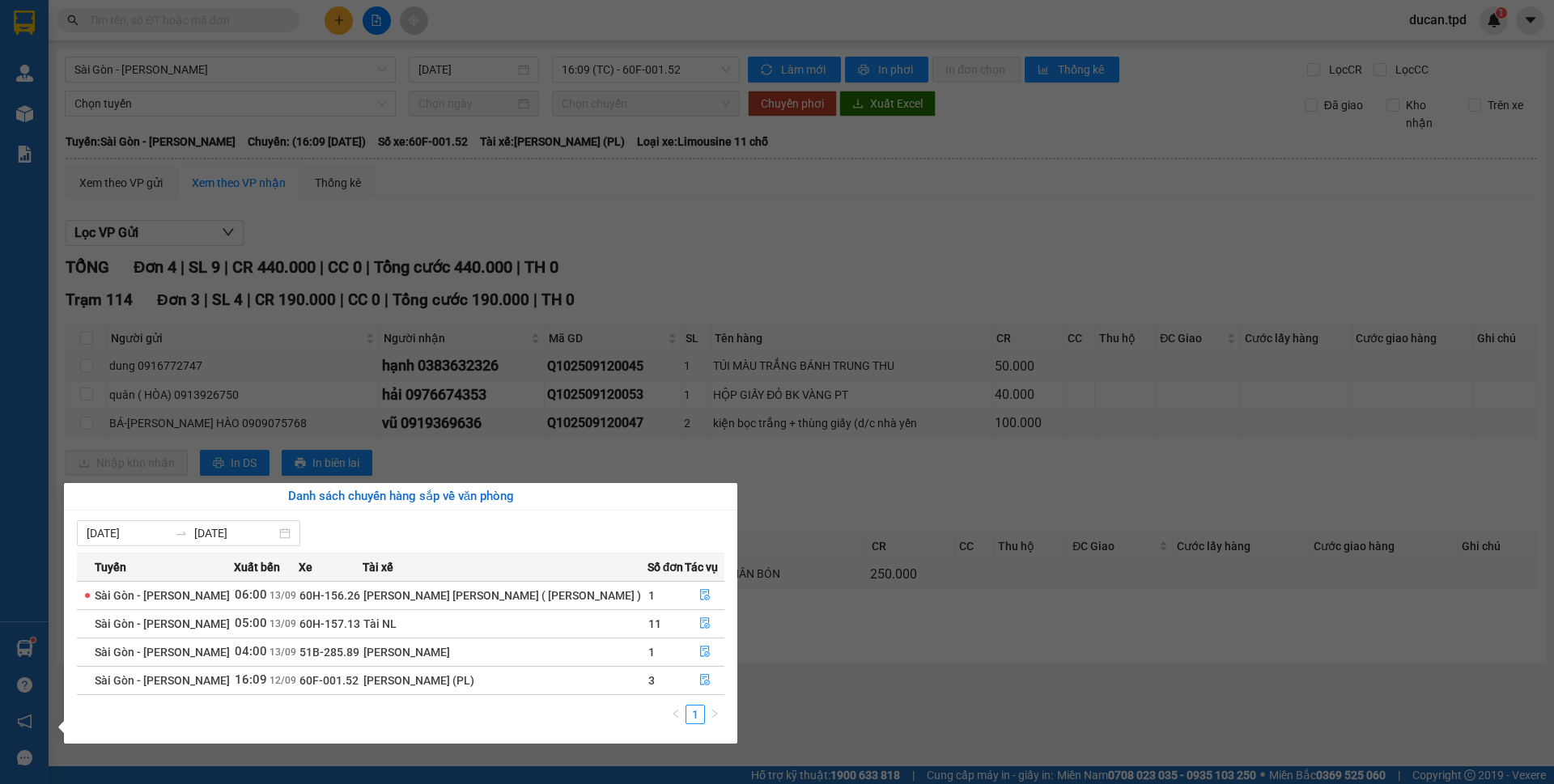
click at [204, 22] on section "Kết quả tìm kiếm ( 0 ) Bộ lọc No Data ducan.tpd 1 Quản Lý Quản lý khách hàng Qu…" at bounding box center [777, 392] width 1554 height 784
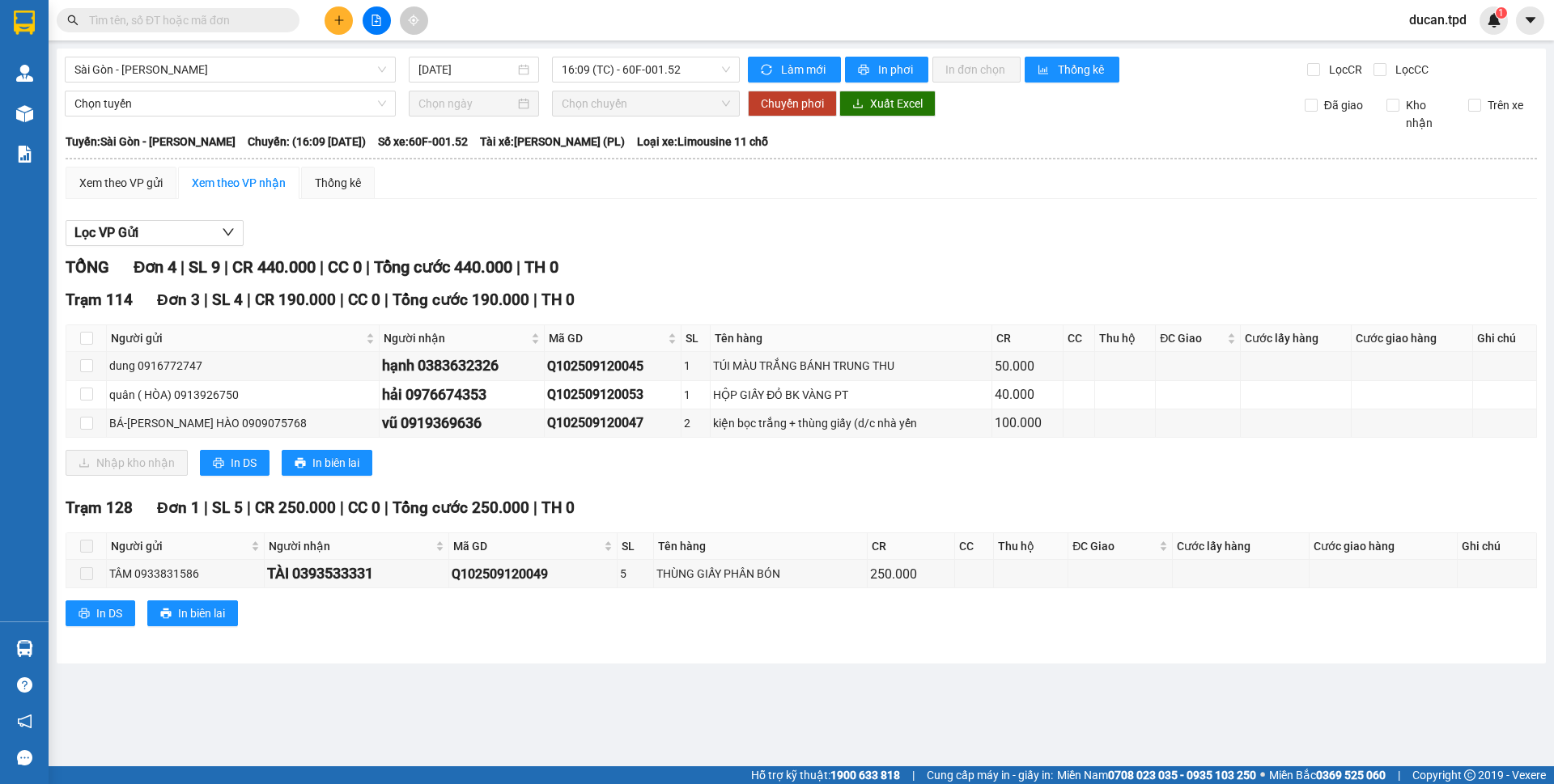
paste input "0907422156"
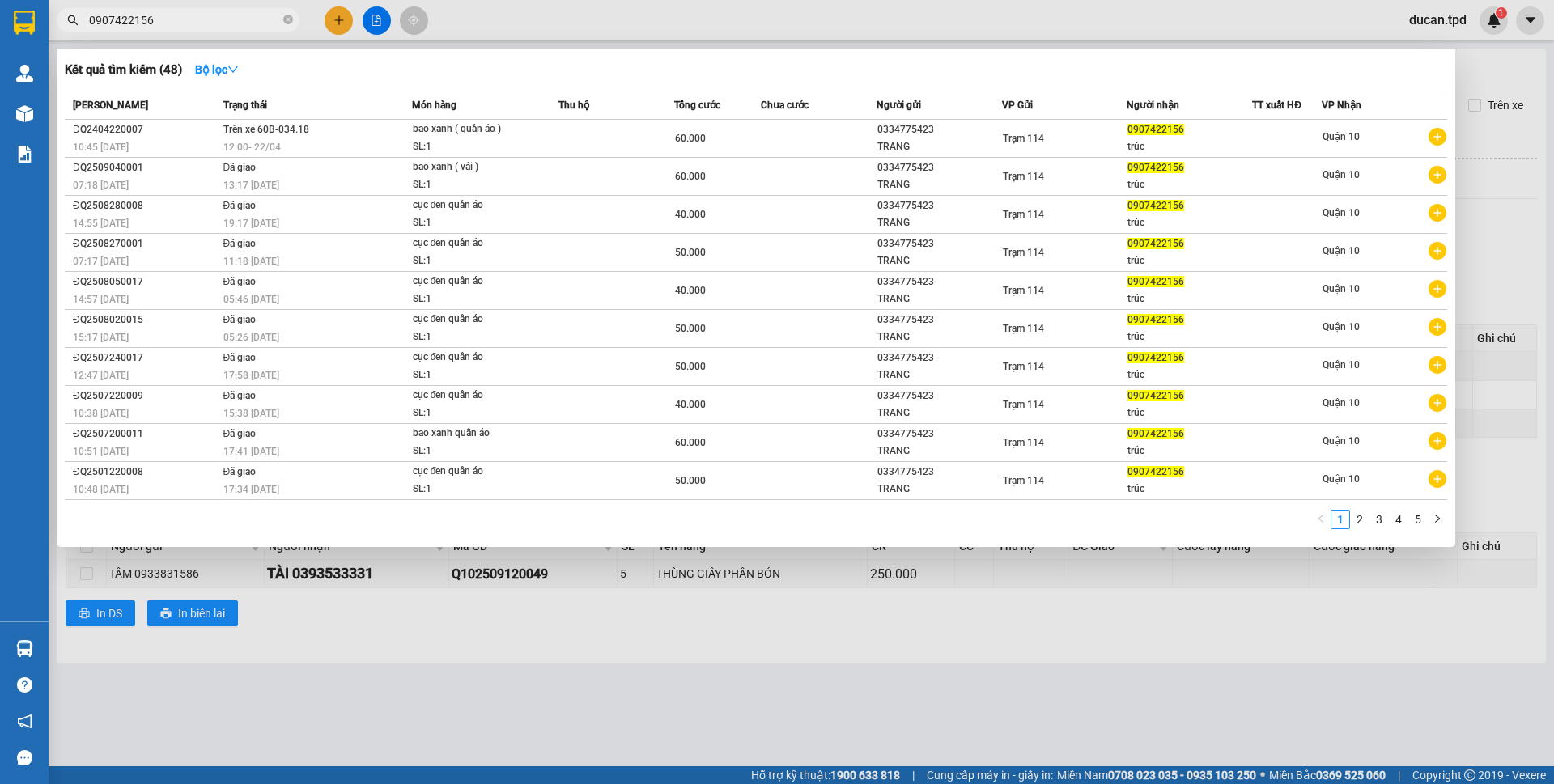
type input "0907422156"
click at [291, 23] on icon "close-circle" at bounding box center [288, 19] width 10 height 10
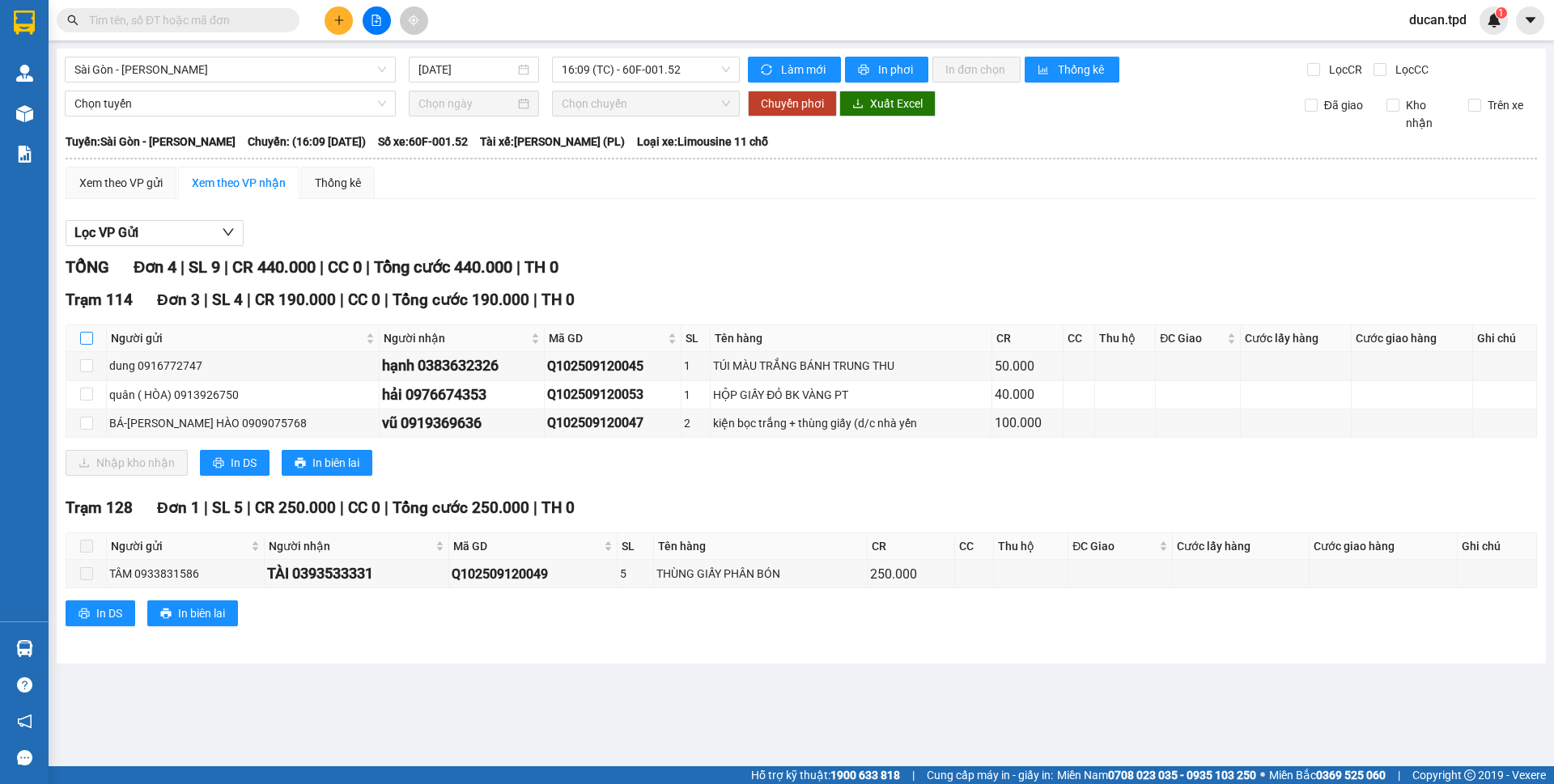
click at [92, 337] on input "checkbox" at bounding box center [86, 338] width 13 height 13
checkbox input "true"
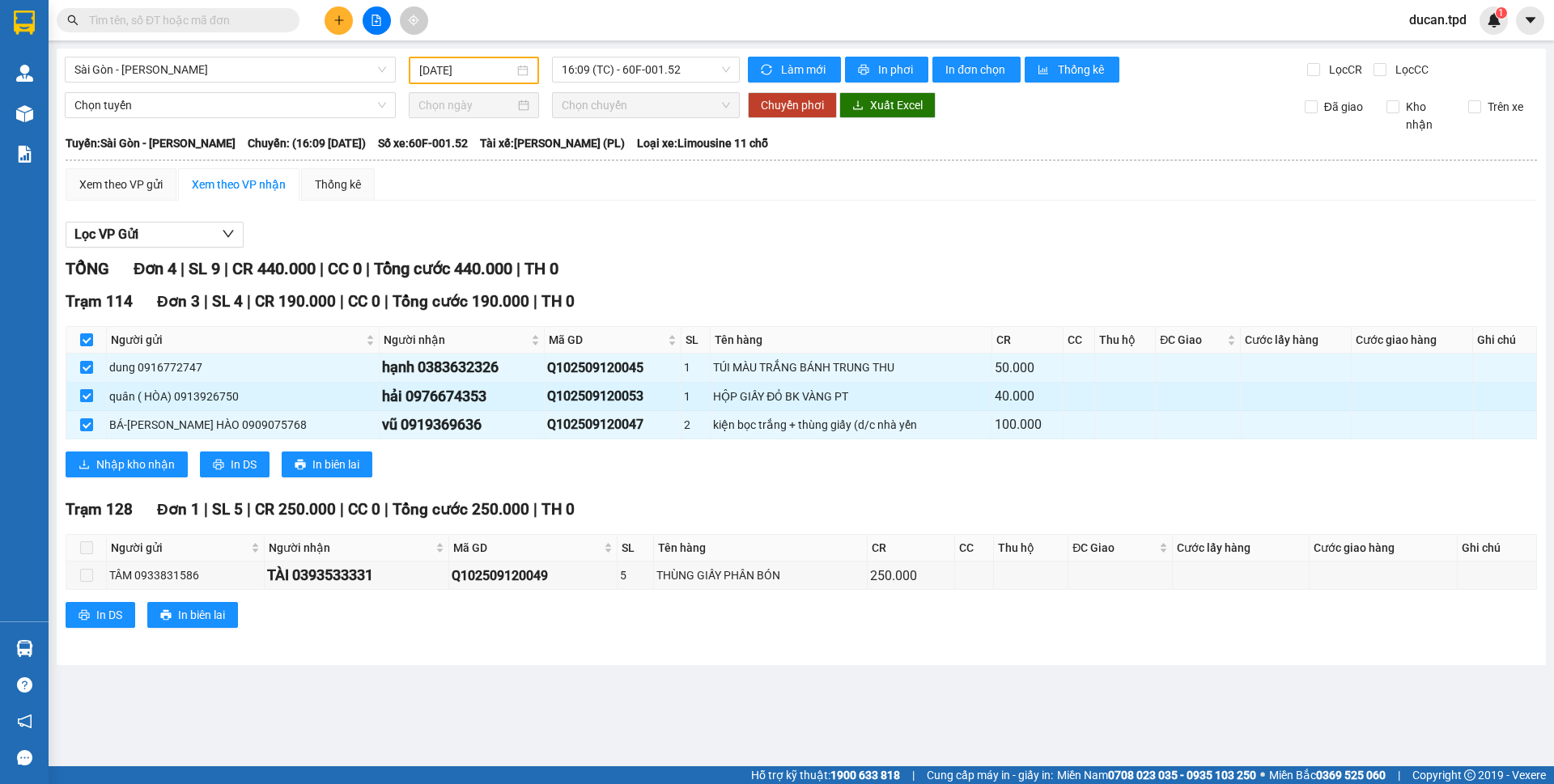
click at [88, 394] on input "checkbox" at bounding box center [86, 395] width 13 height 13
checkbox input "false"
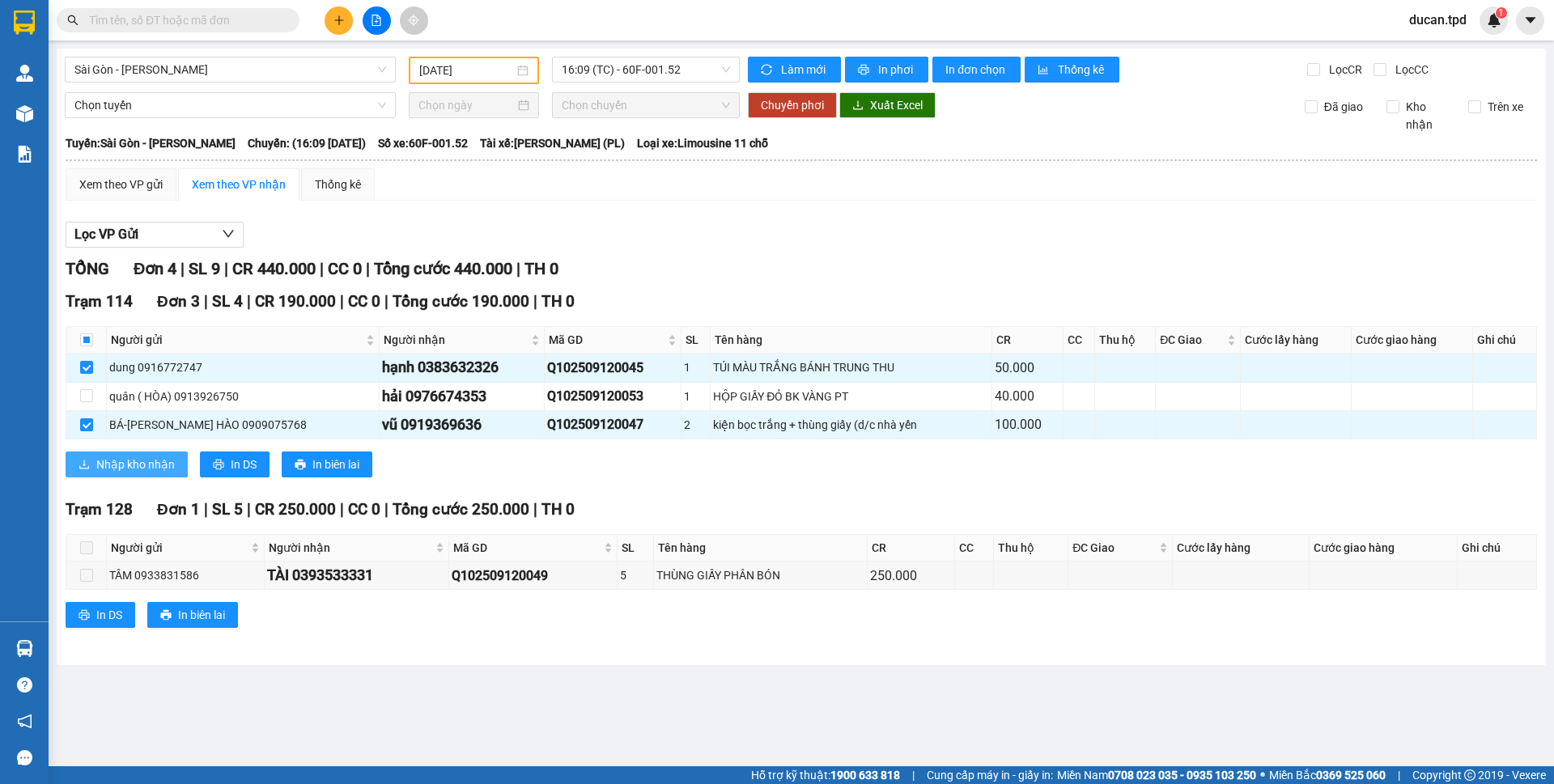
click at [113, 462] on span "Nhập kho nhận" at bounding box center [136, 464] width 79 height 17
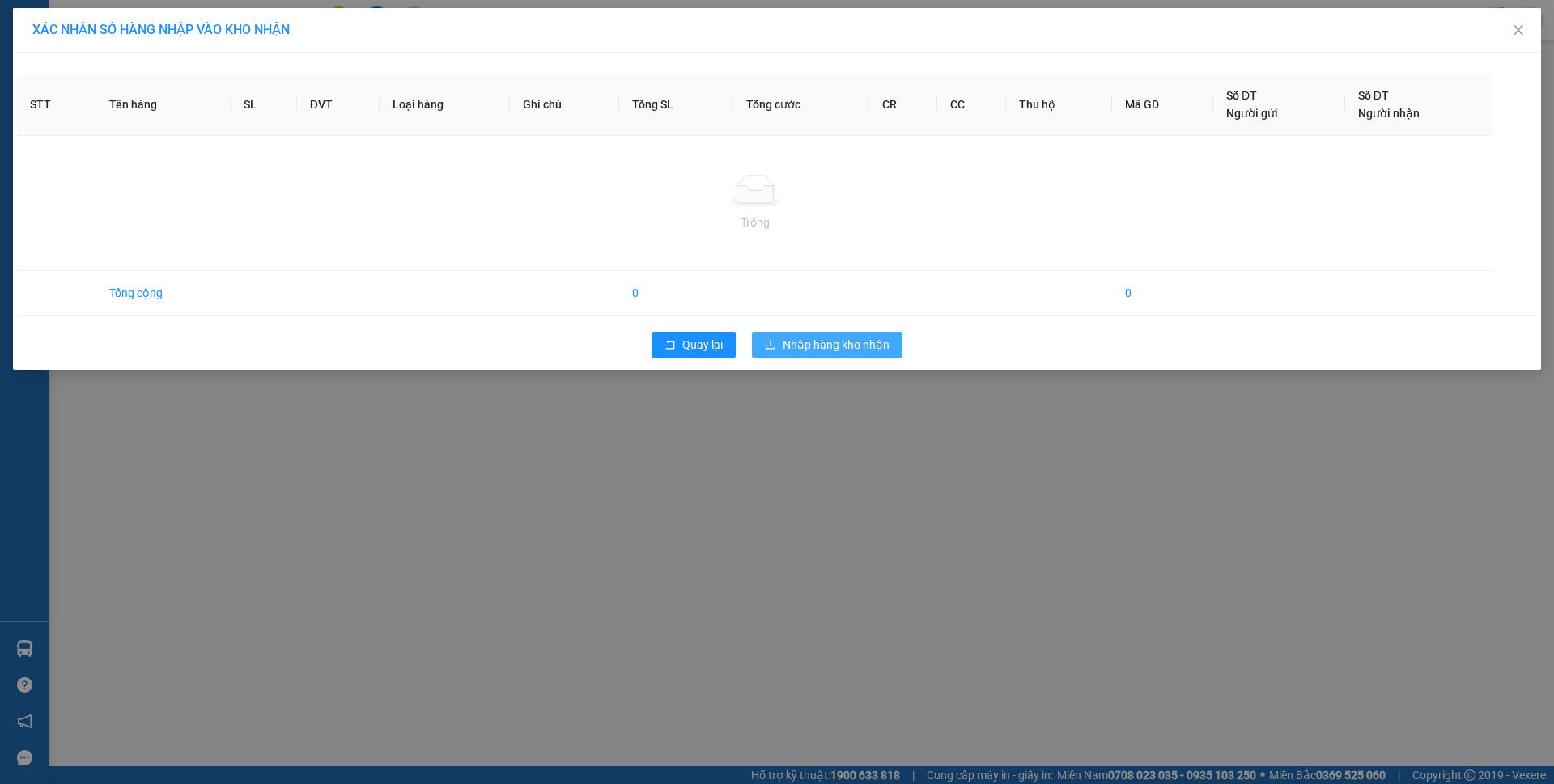
click at [817, 339] on span "Nhập hàng kho nhận" at bounding box center [836, 344] width 106 height 17
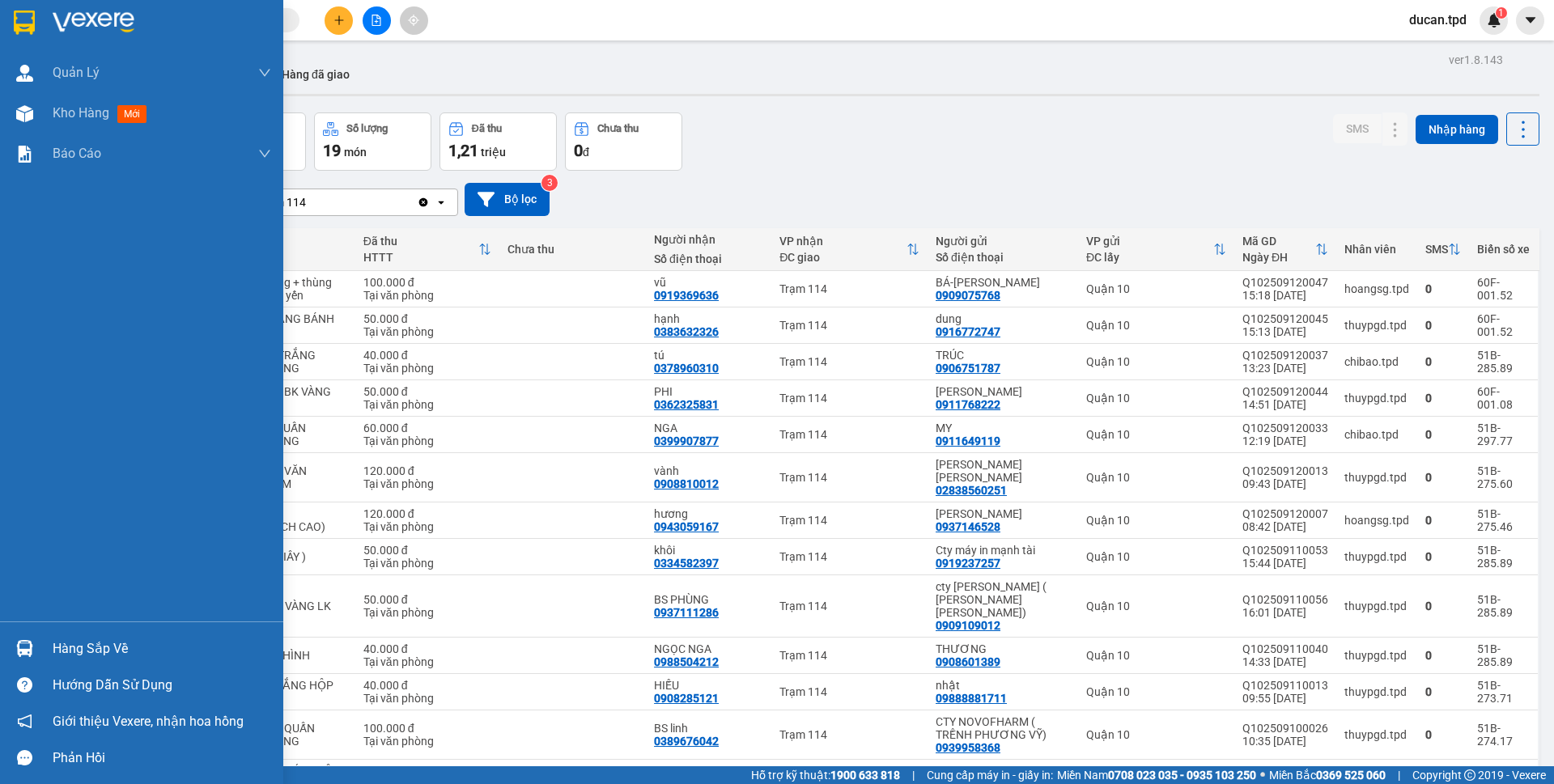
click at [41, 633] on div "Hàng sắp về" at bounding box center [141, 648] width 283 height 37
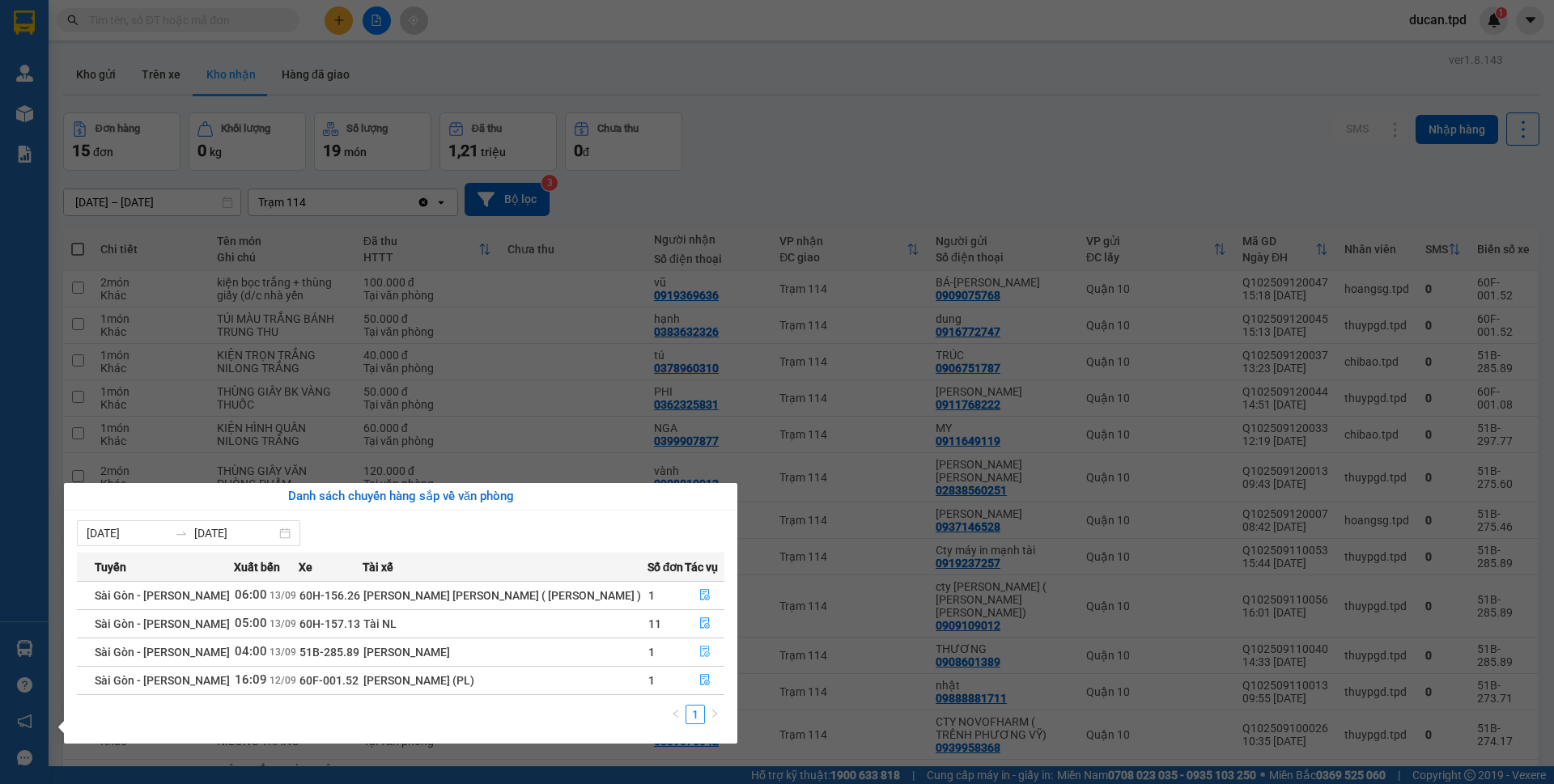
click at [699, 656] on icon "file-done" at bounding box center [705, 651] width 11 height 11
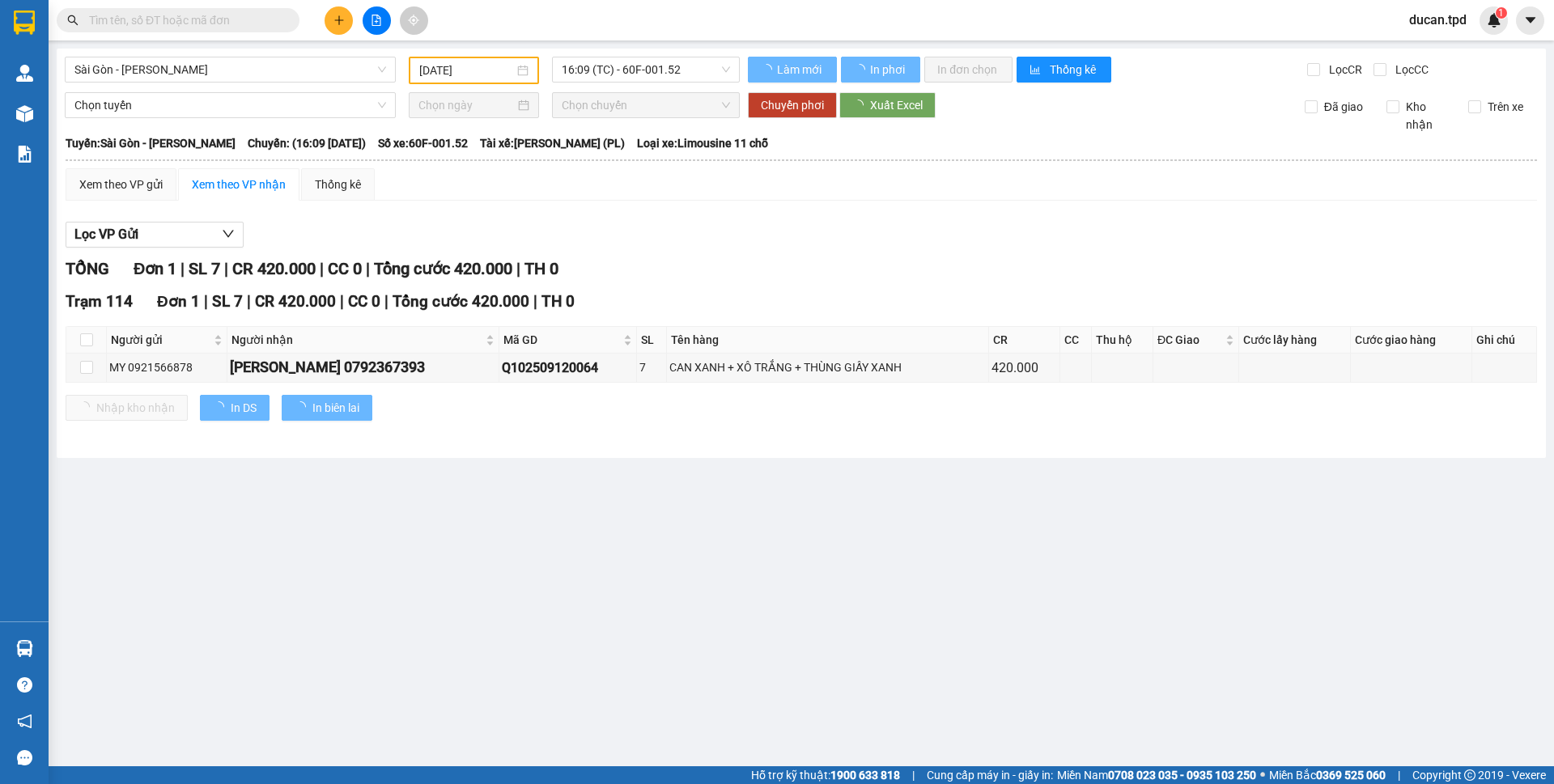
type input "13/09/2025"
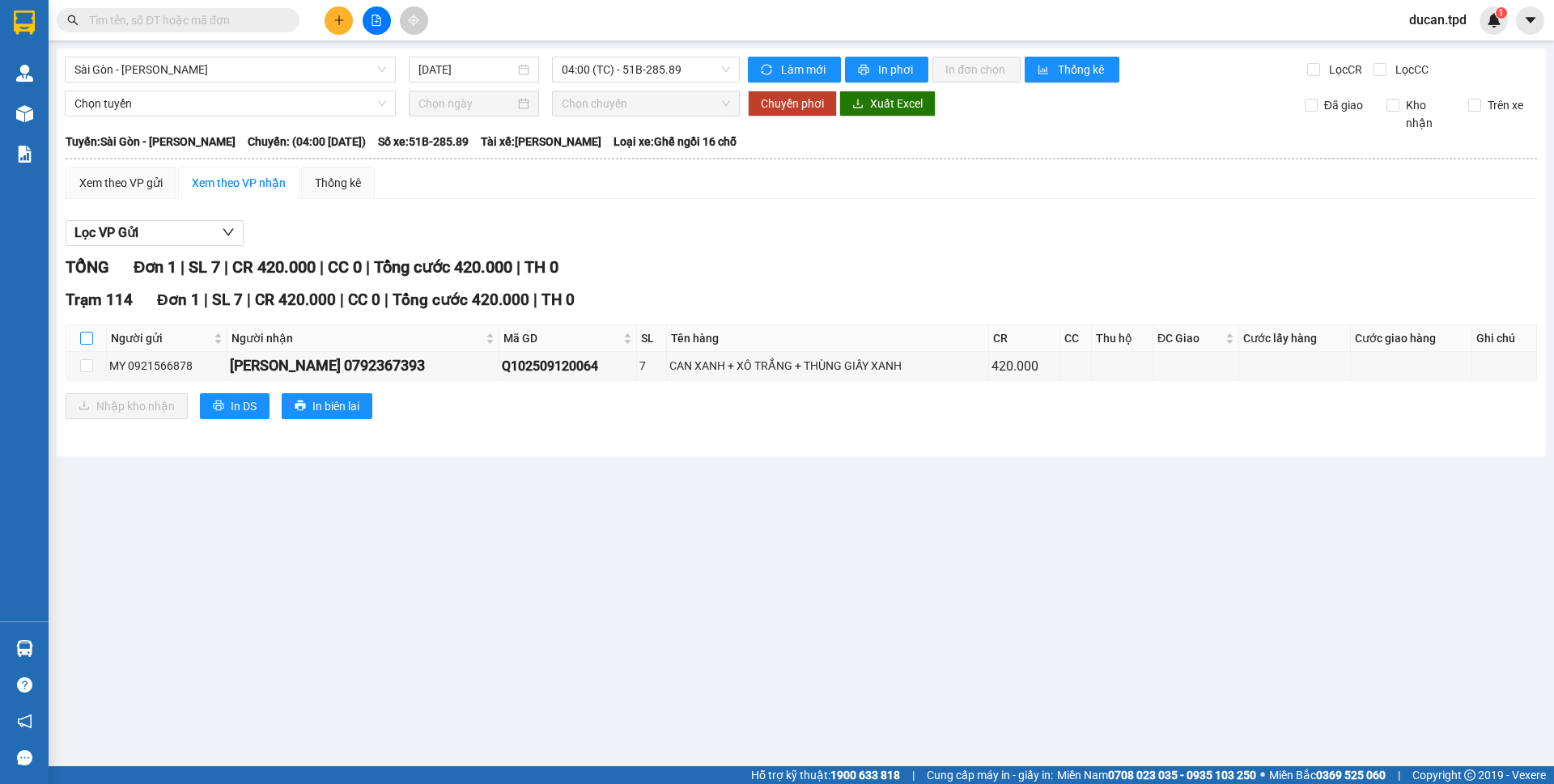
click at [86, 337] on input "checkbox" at bounding box center [86, 338] width 13 height 13
checkbox input "true"
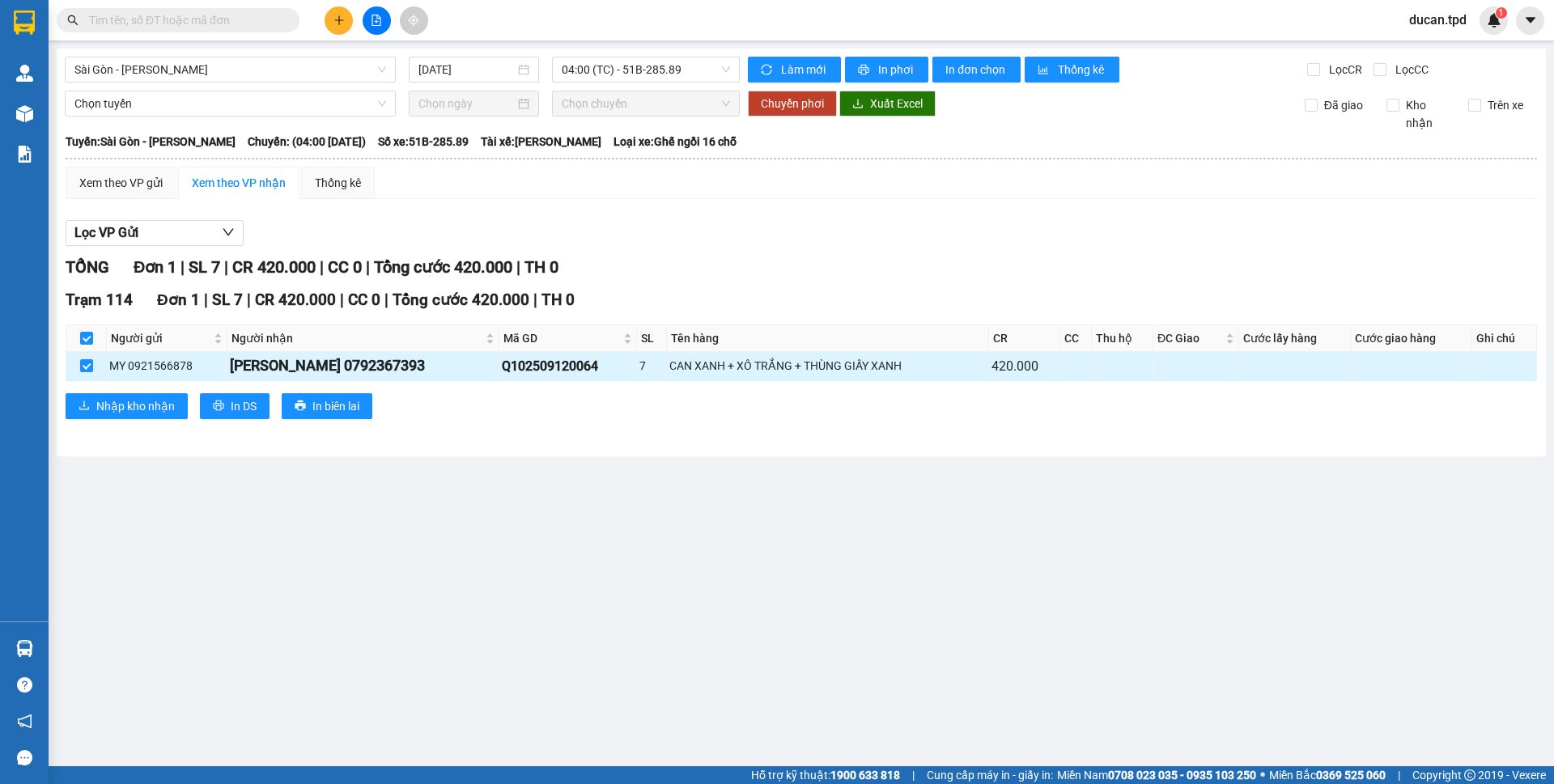
click at [373, 368] on div "HỒNG LINH 0792367393" at bounding box center [363, 365] width 266 height 23
copy div "0792367393"
click at [196, 20] on input "text" at bounding box center [184, 19] width 191 height 17
paste input "0792367393"
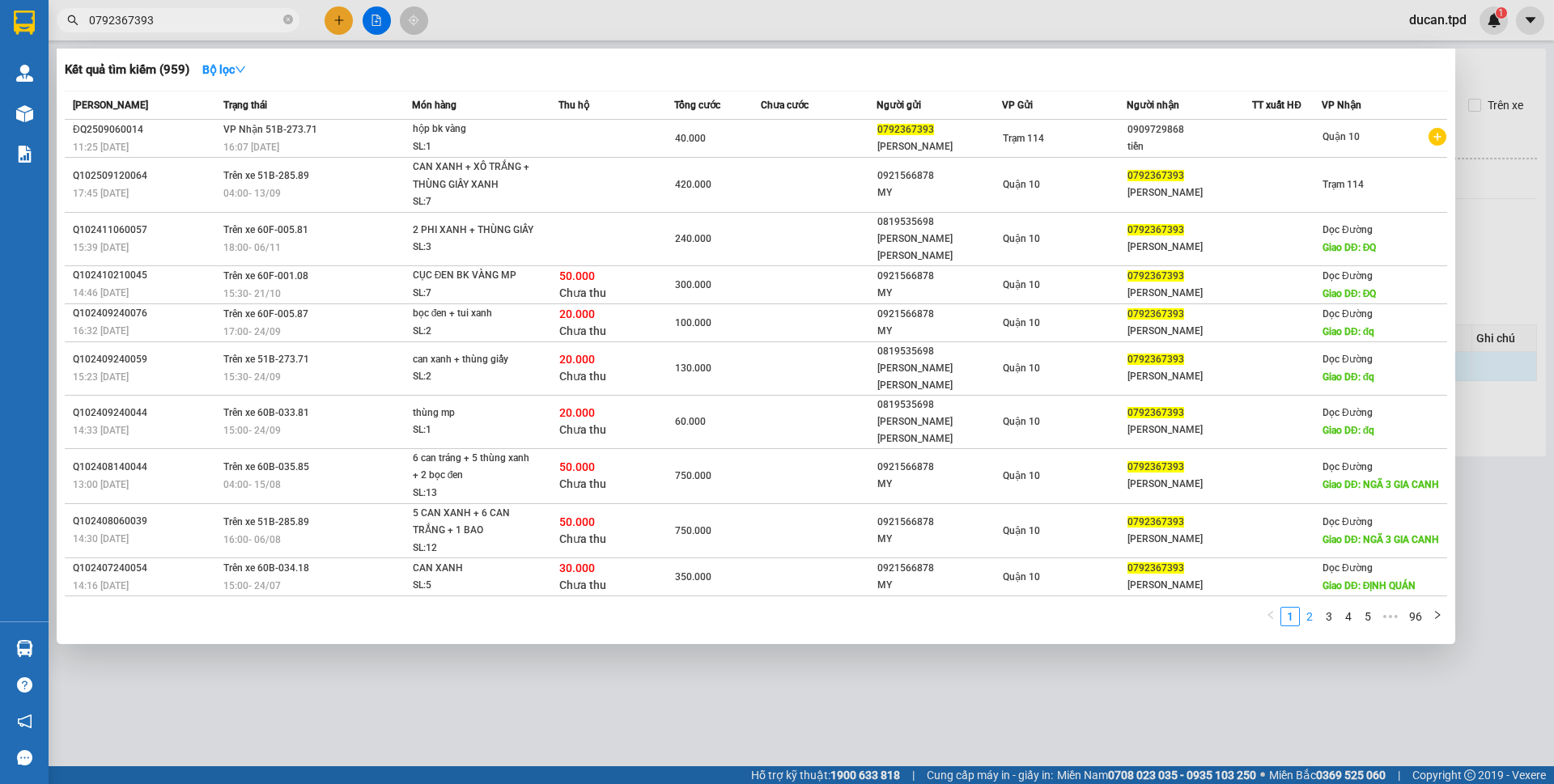
type input "0792367393"
click at [1300, 607] on li "2" at bounding box center [1309, 616] width 19 height 19
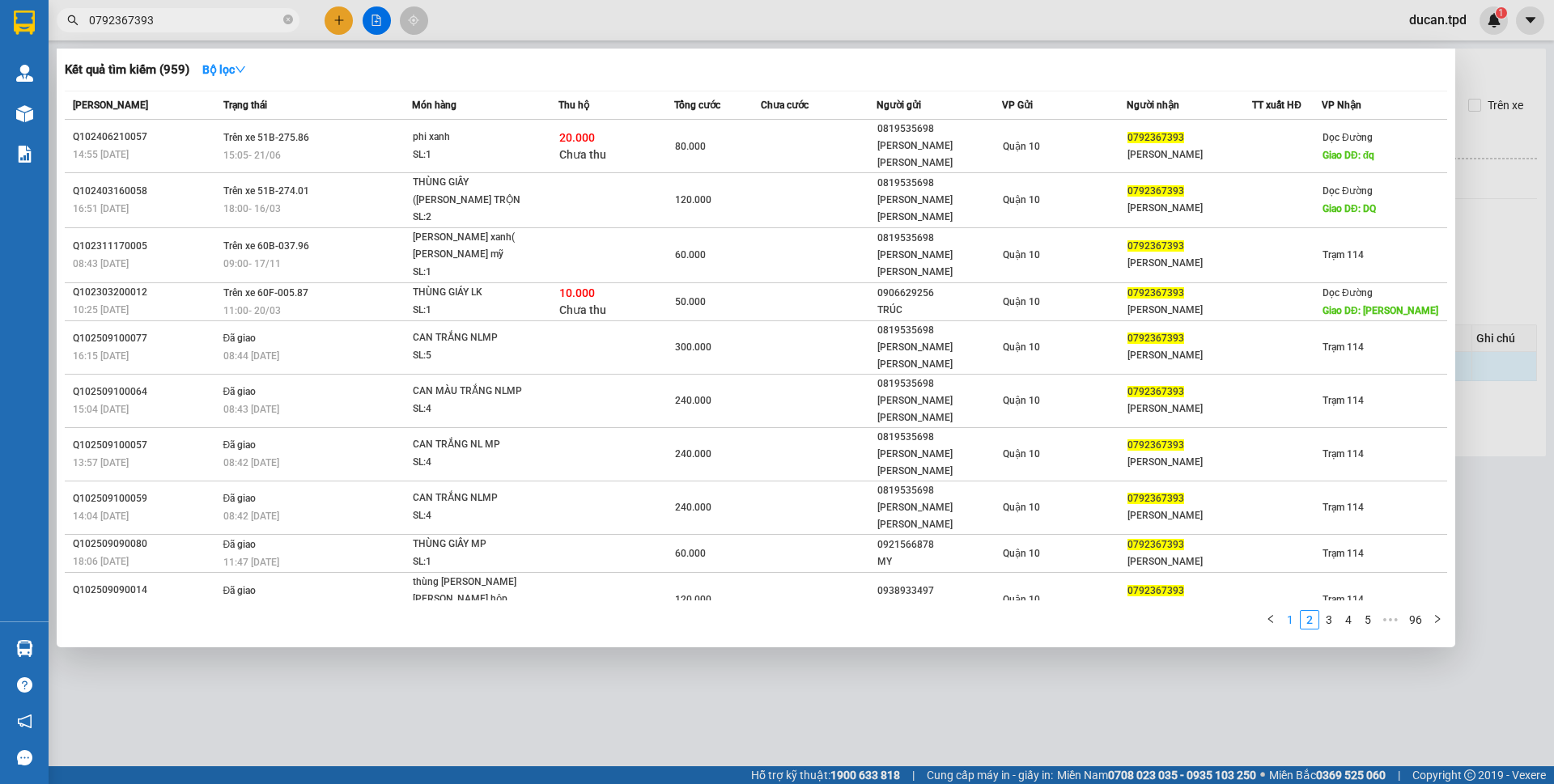
click at [1292, 611] on link "1" at bounding box center [1290, 619] width 17 height 17
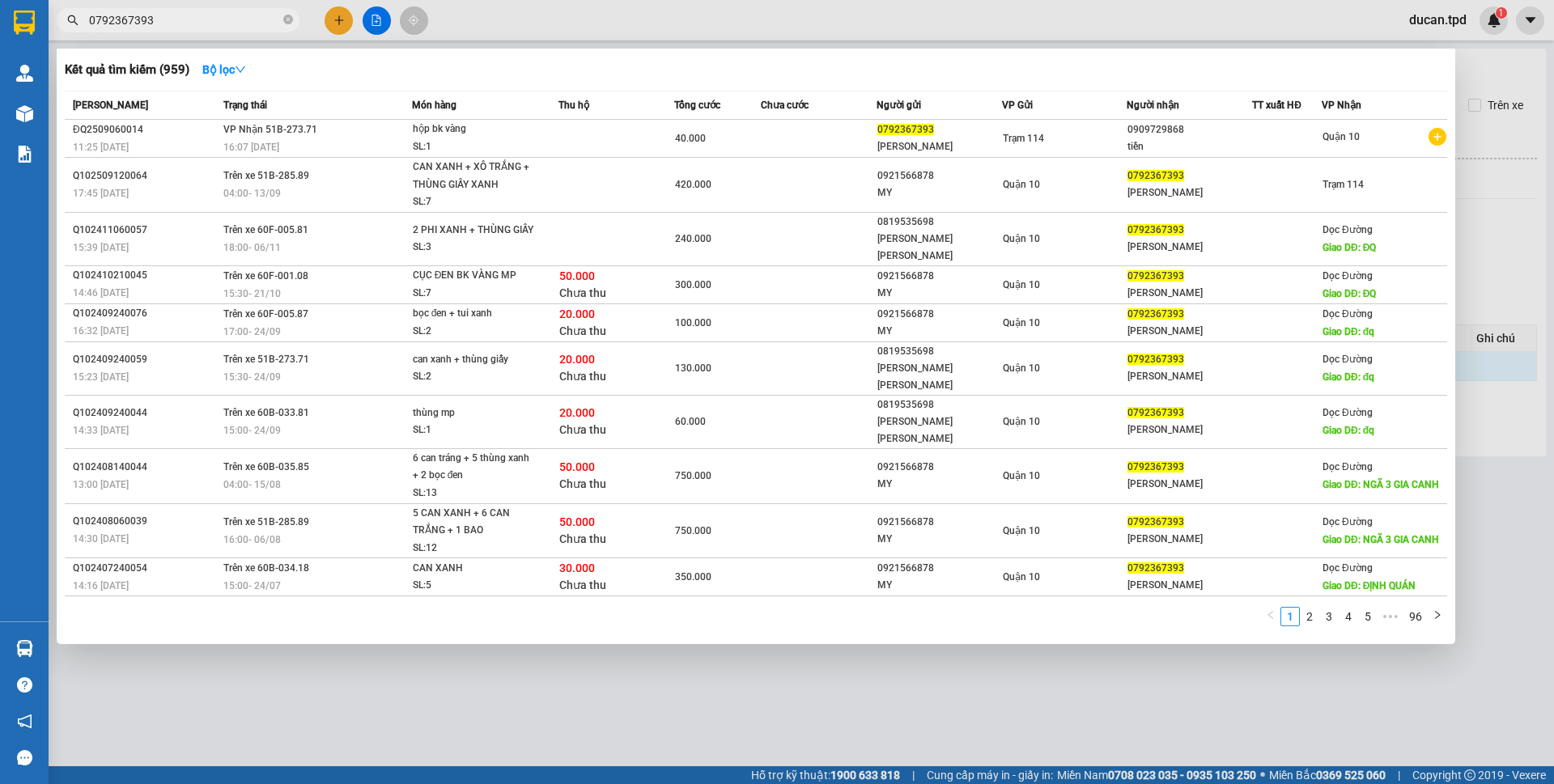
click at [545, 668] on div at bounding box center [777, 392] width 1554 height 784
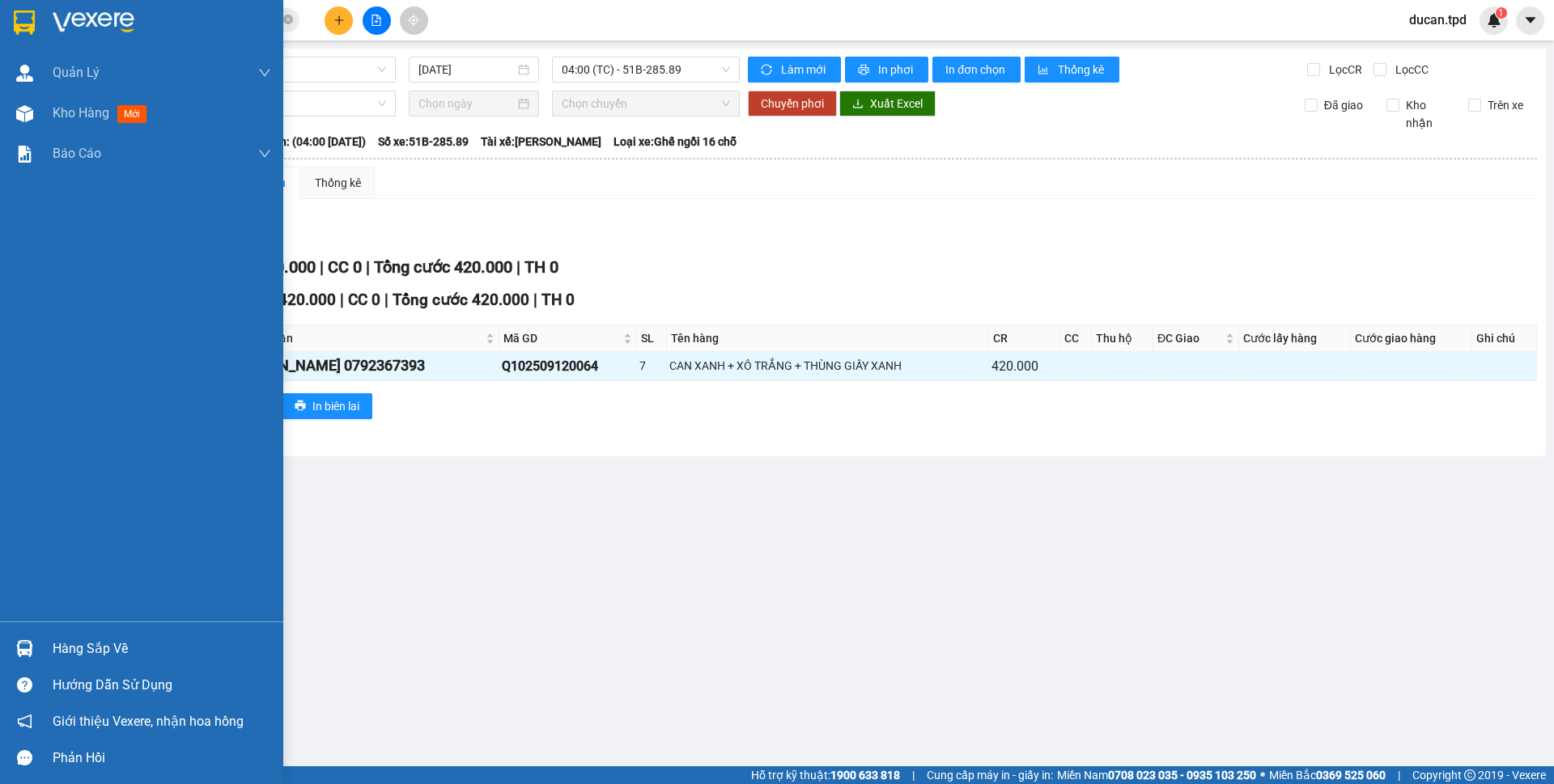
click at [34, 635] on div at bounding box center [24, 648] width 28 height 28
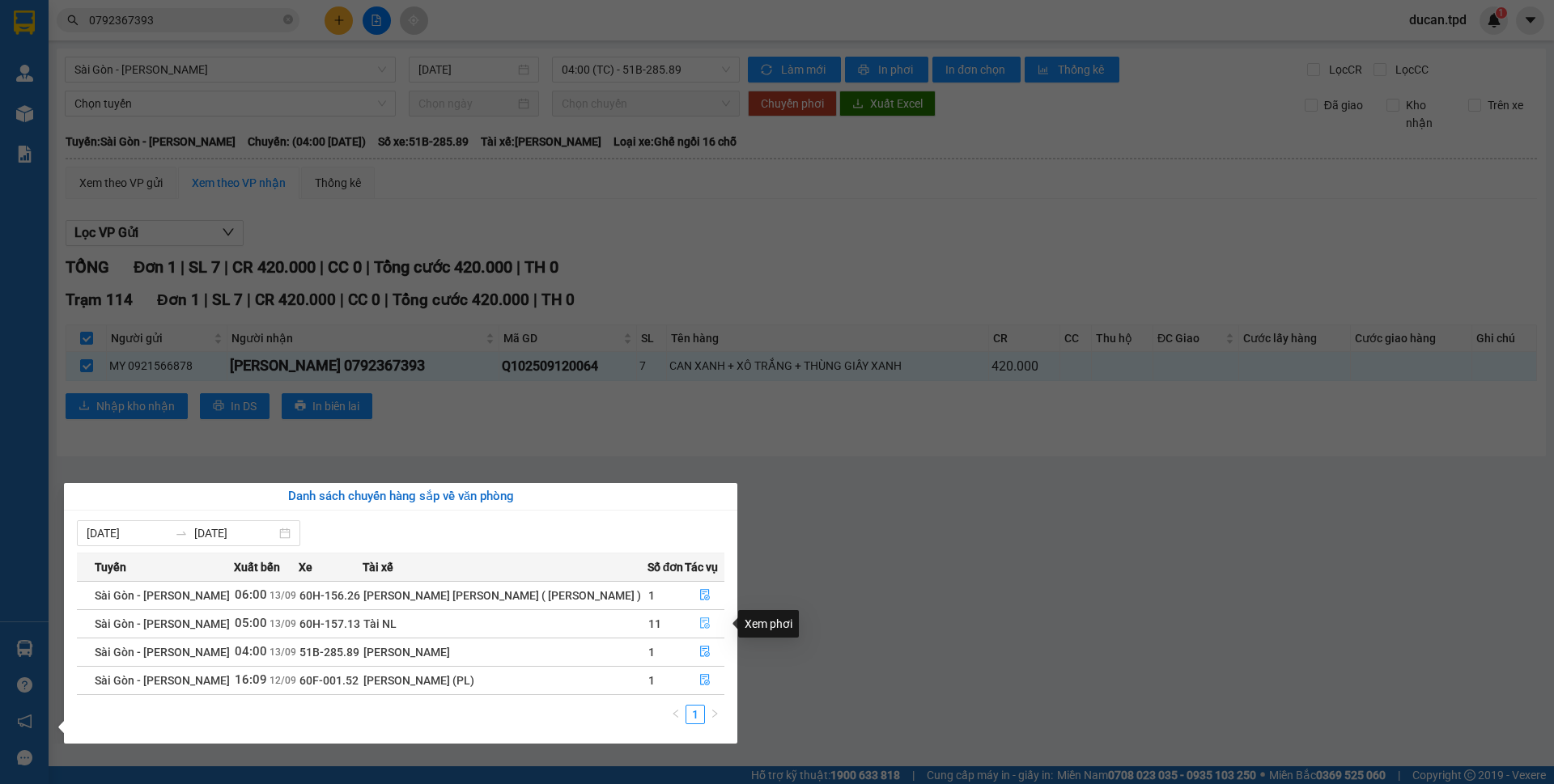
click at [687, 618] on button "button" at bounding box center [704, 624] width 38 height 26
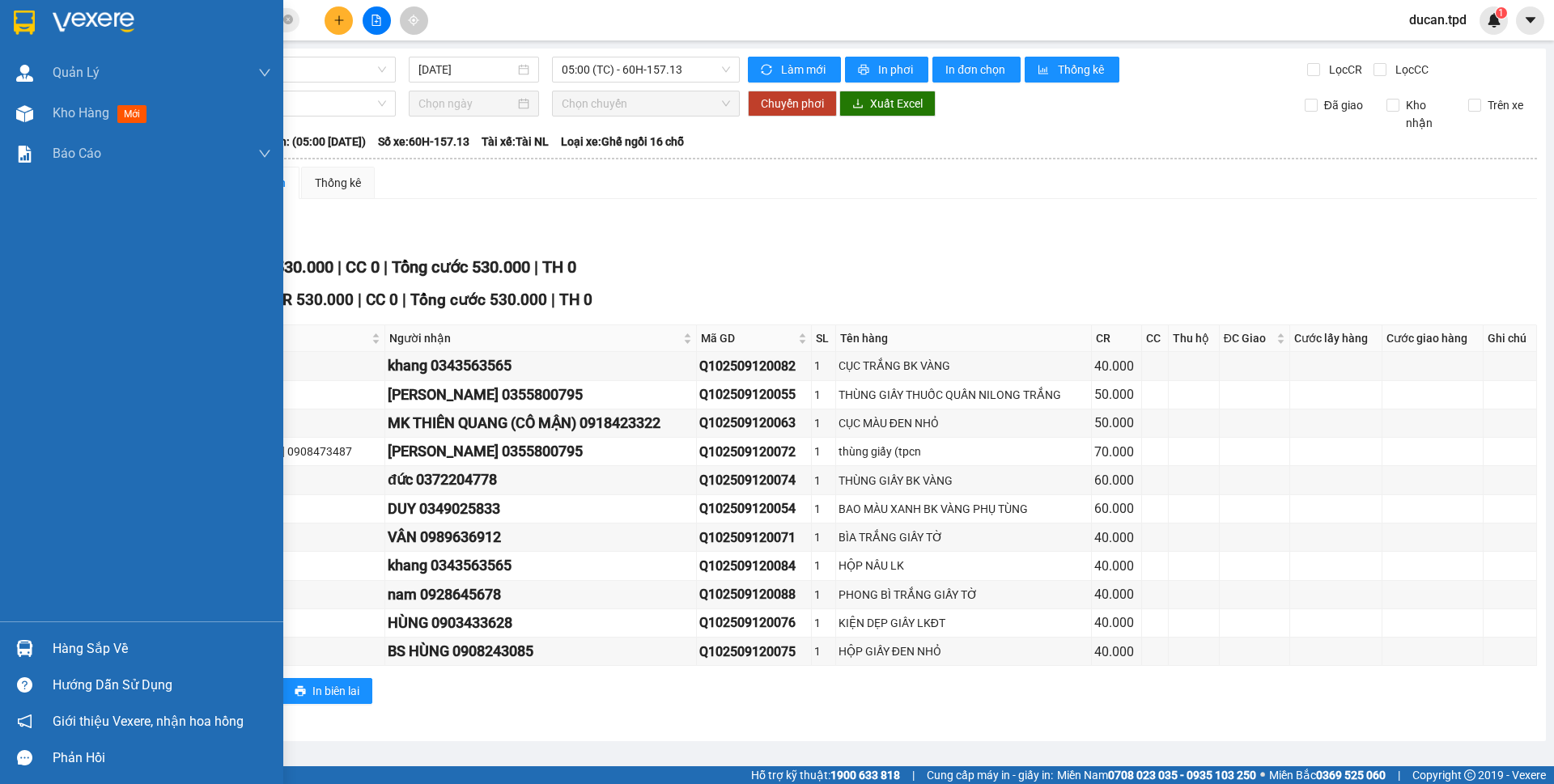
click at [51, 639] on div "Hàng sắp về" at bounding box center [141, 648] width 283 height 37
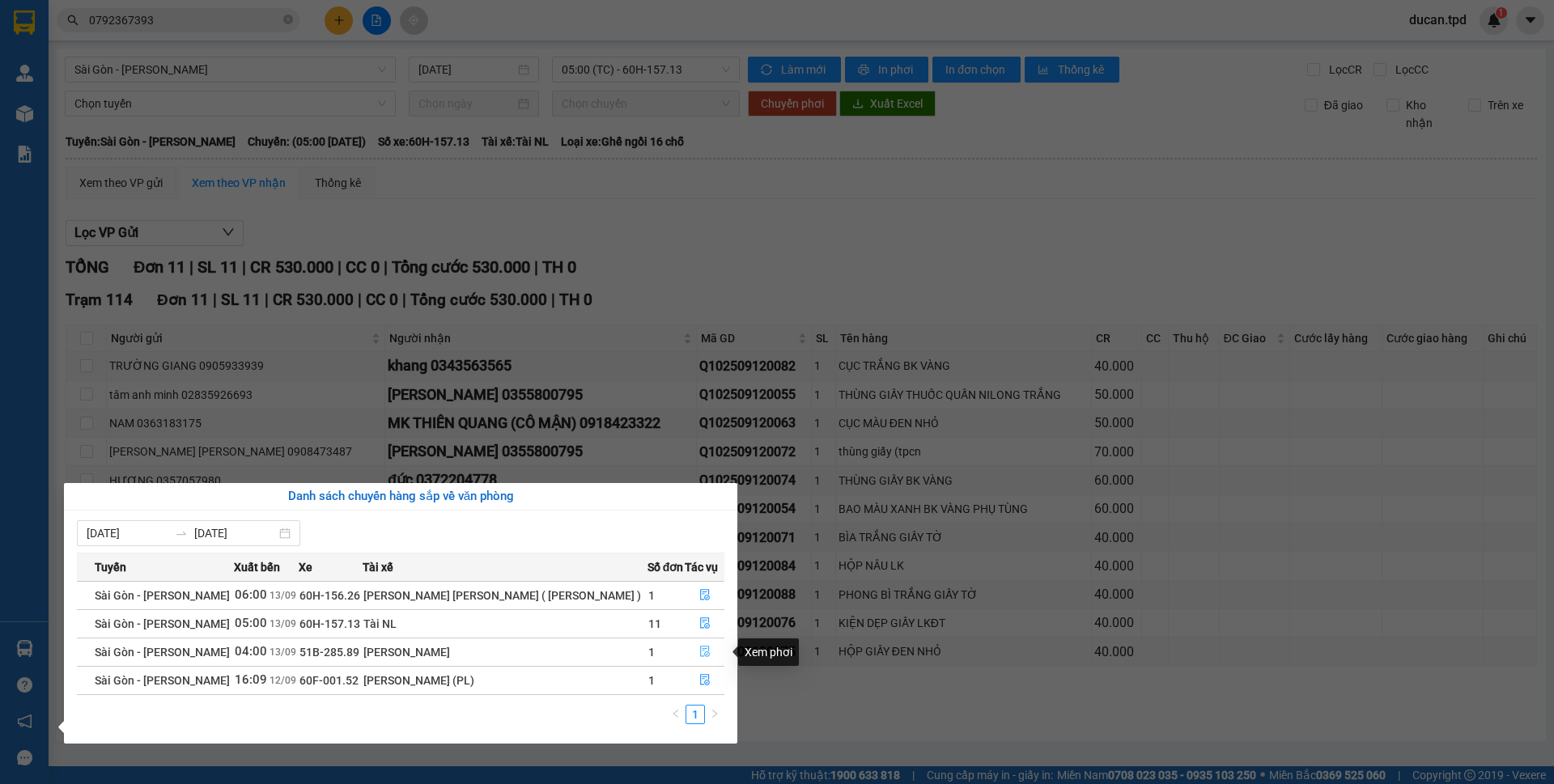
click at [704, 651] on icon "file-done" at bounding box center [705, 651] width 11 height 11
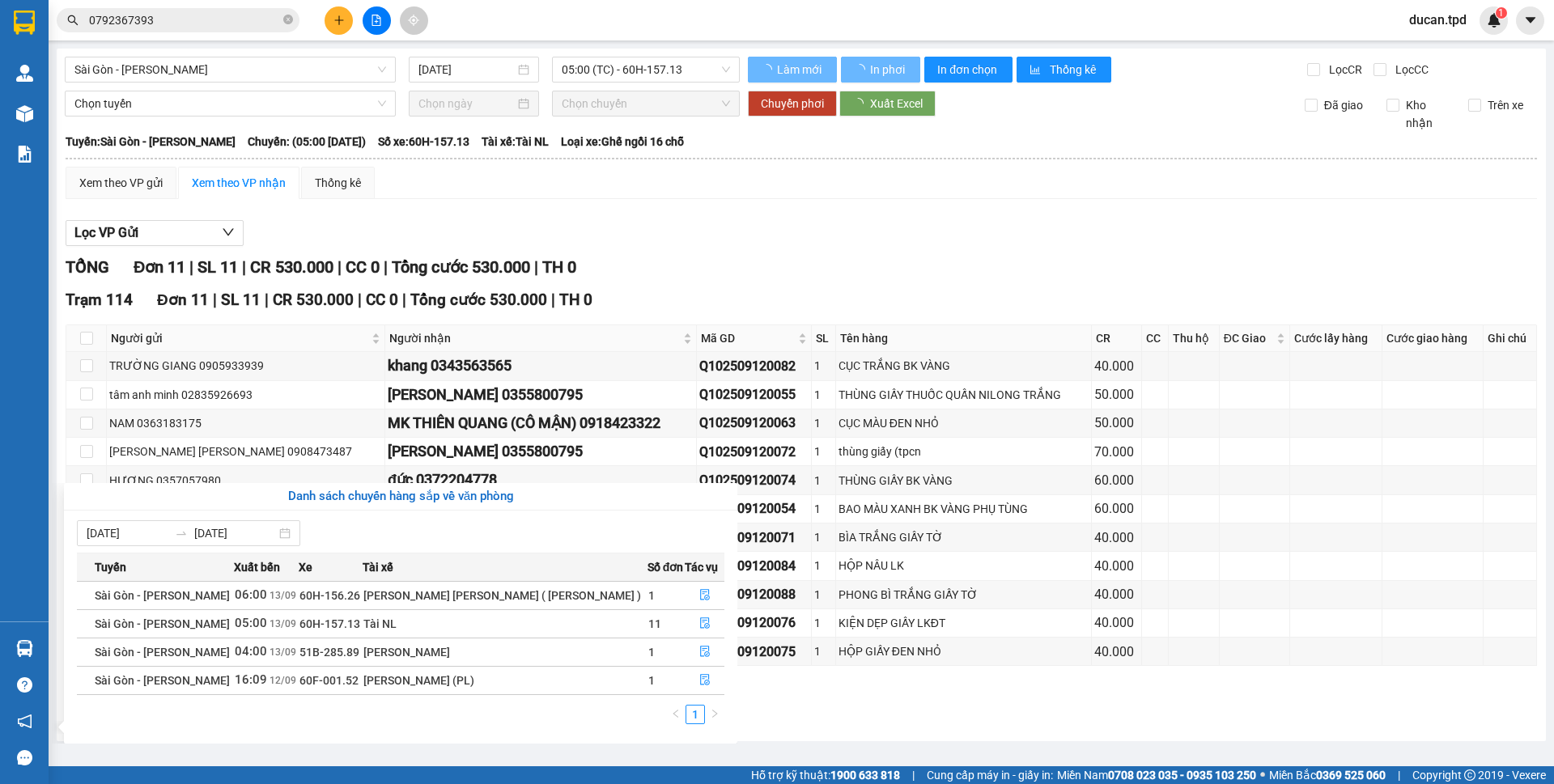
checkbox input "true"
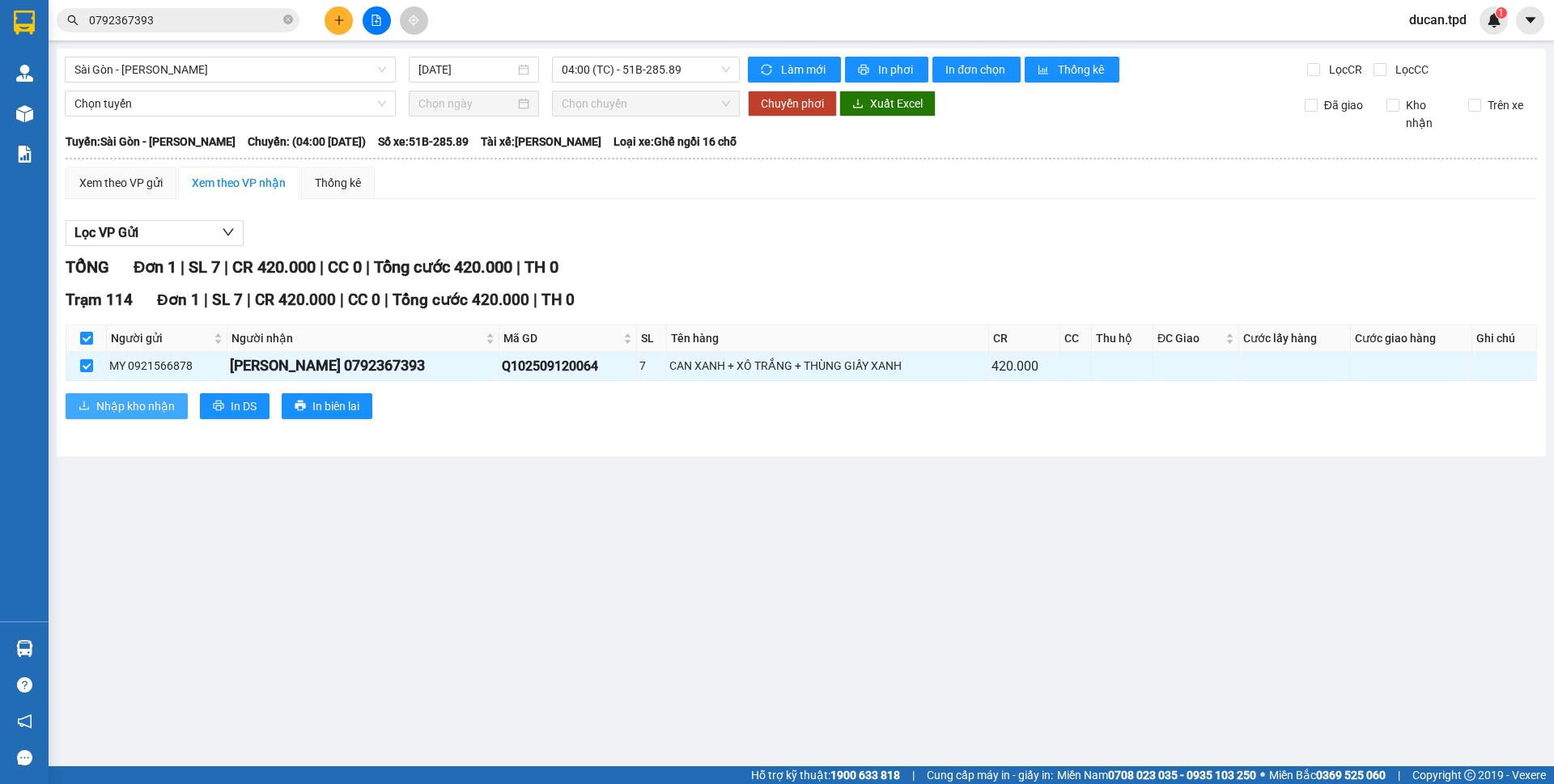
click at [160, 413] on span "Nhập kho nhận" at bounding box center [136, 405] width 79 height 17
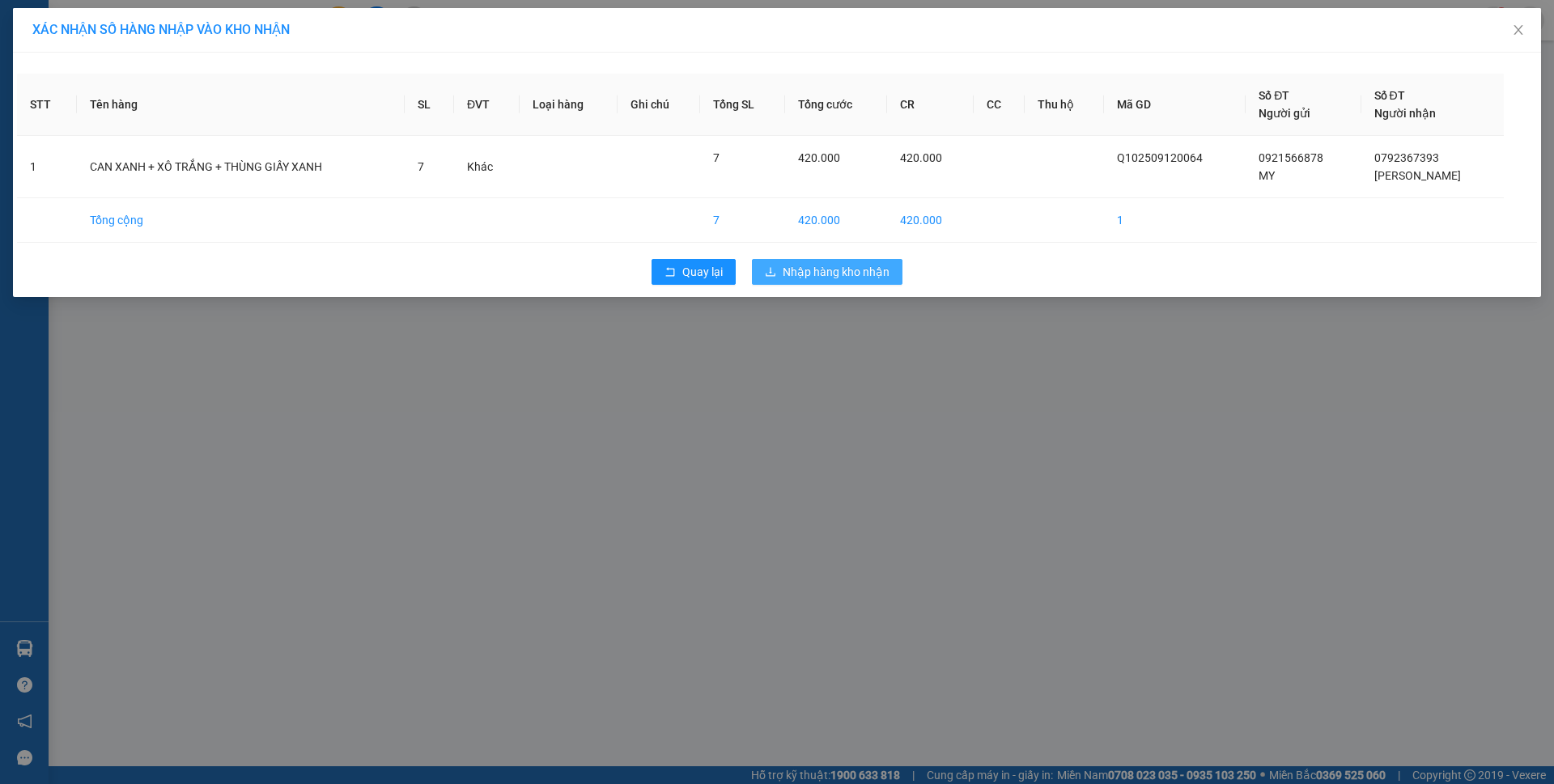
click at [797, 278] on span "Nhập hàng kho nhận" at bounding box center [836, 271] width 106 height 17
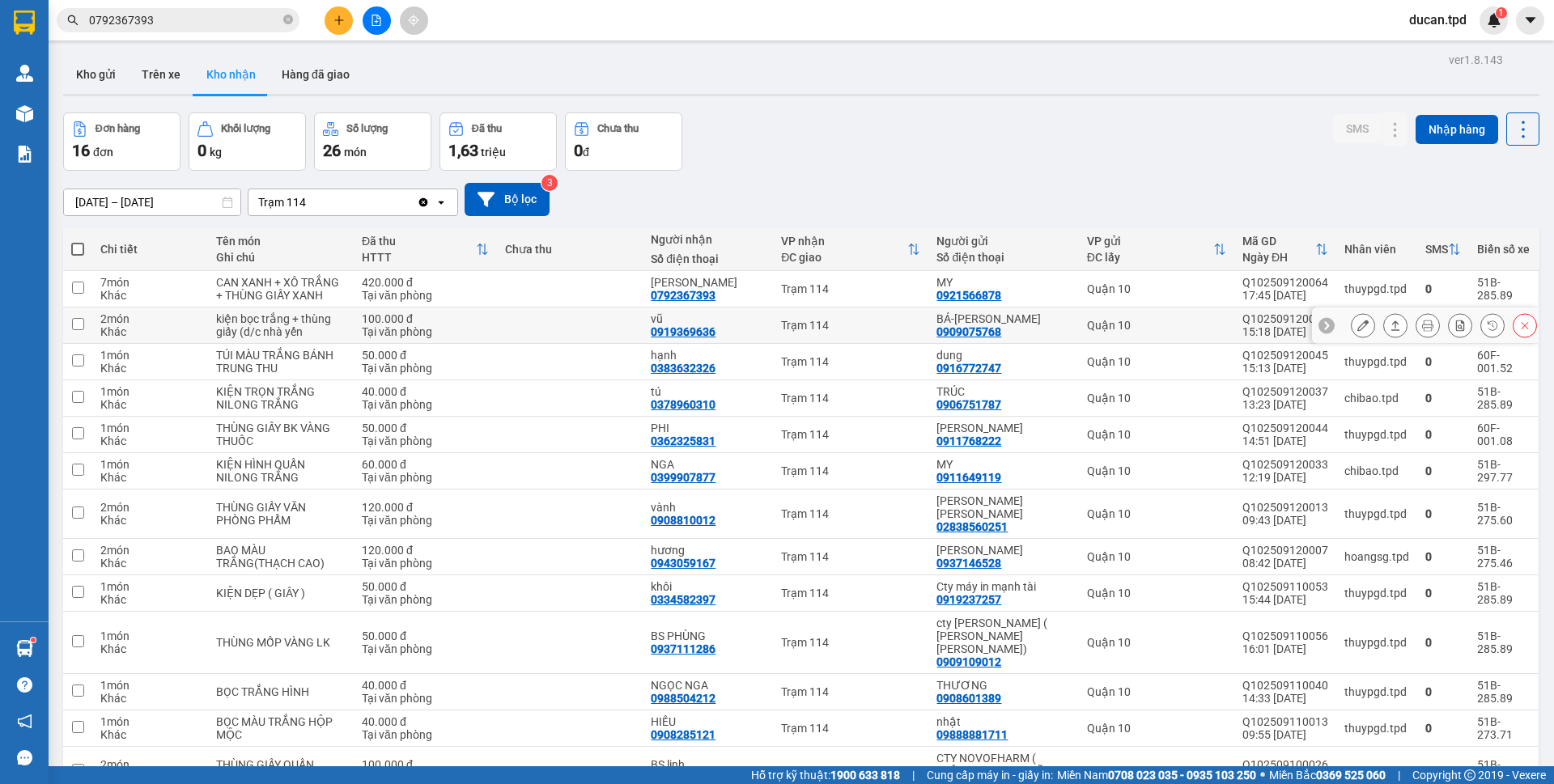
click at [1351, 324] on button at bounding box center [1362, 326] width 23 height 28
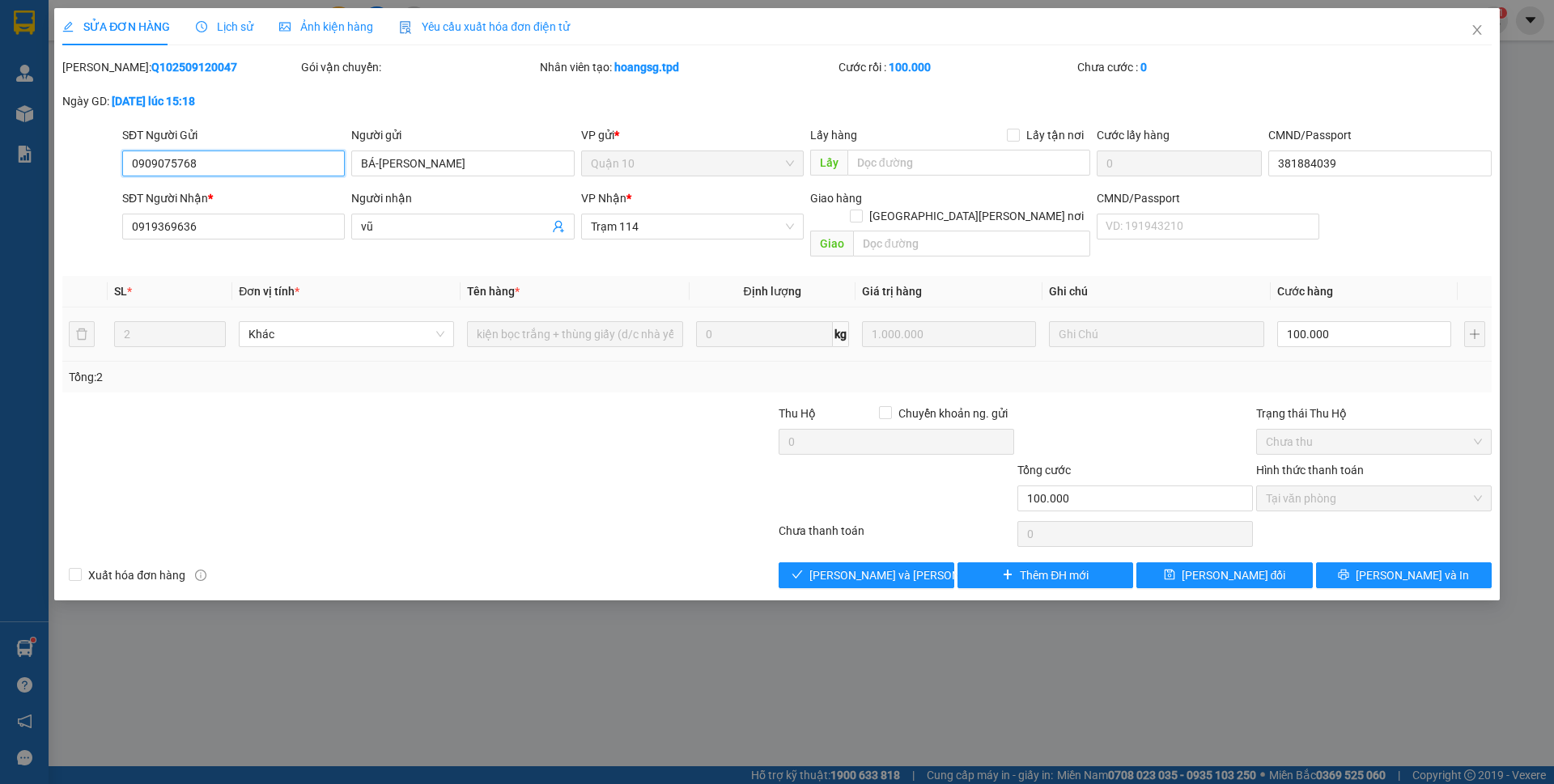
type input "0909075768"
type input "BÁ-TRƯƠNG NHỰT HÀO"
type input "381884039"
type input "0919369636"
type input "vũ"
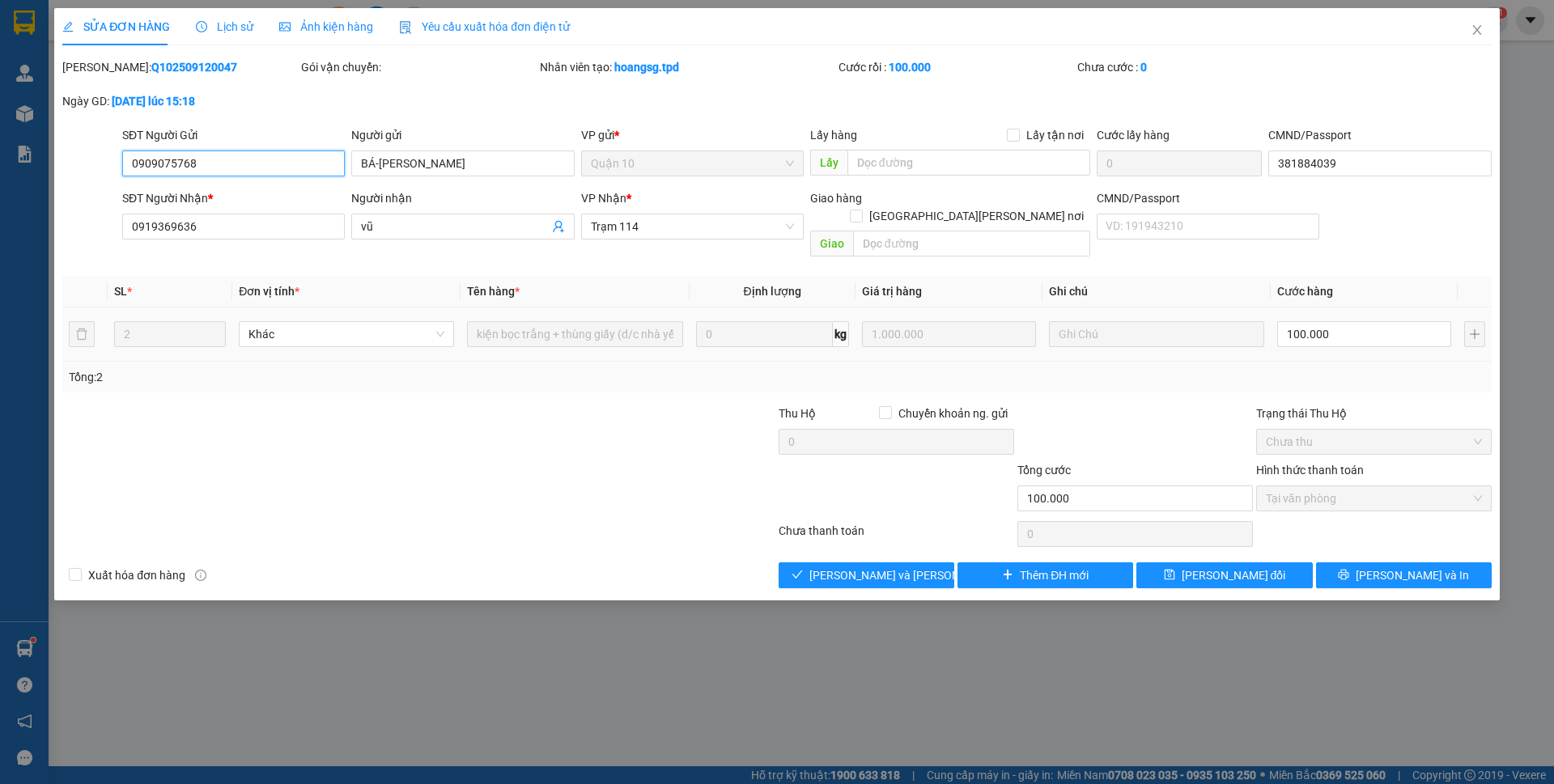
type input "100.000"
click at [785, 562] on button "Giao hàng" at bounding box center [866, 575] width 175 height 26
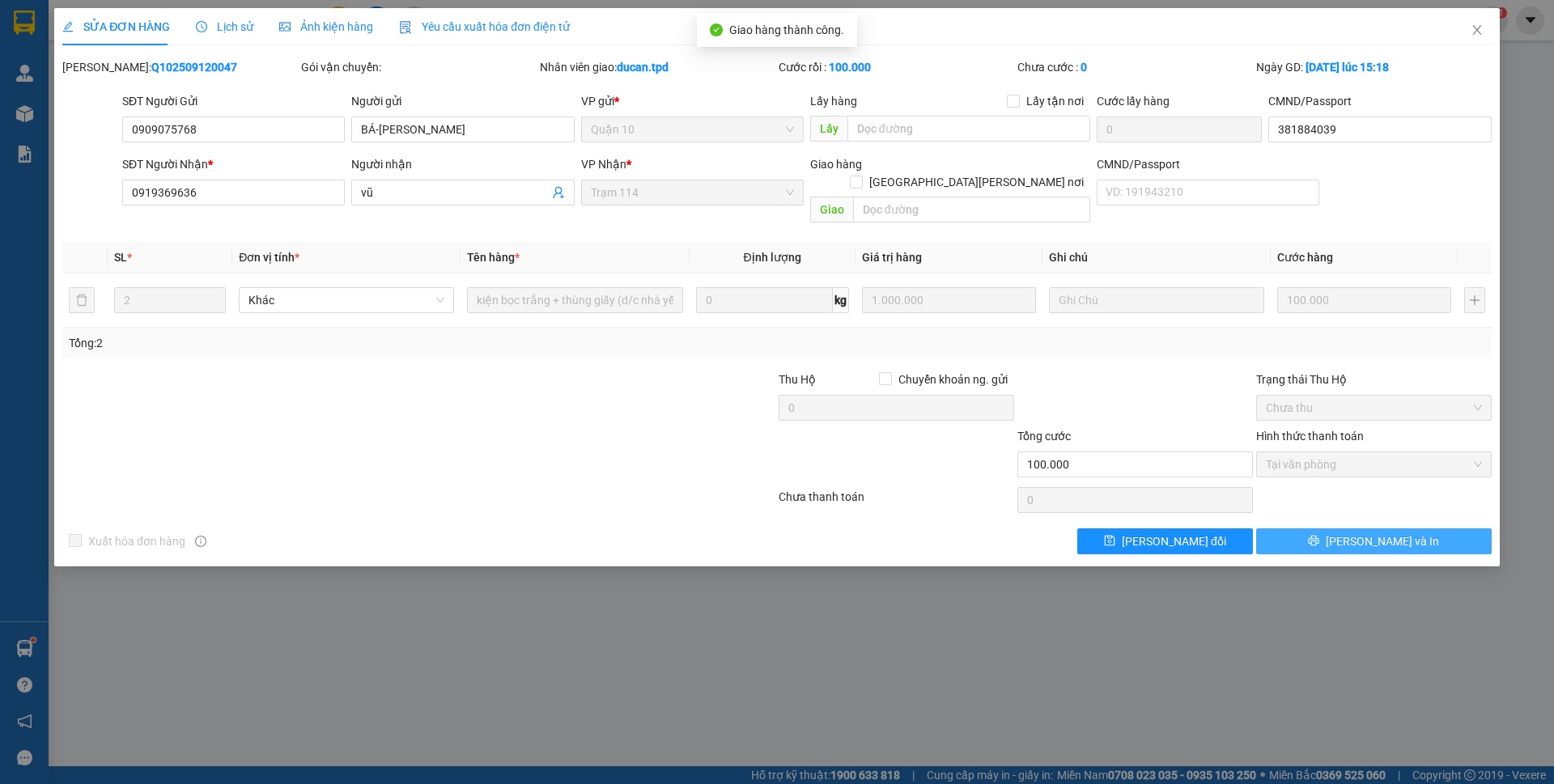
click at [1369, 533] on span "[PERSON_NAME] và In" at bounding box center [1382, 541] width 114 height 17
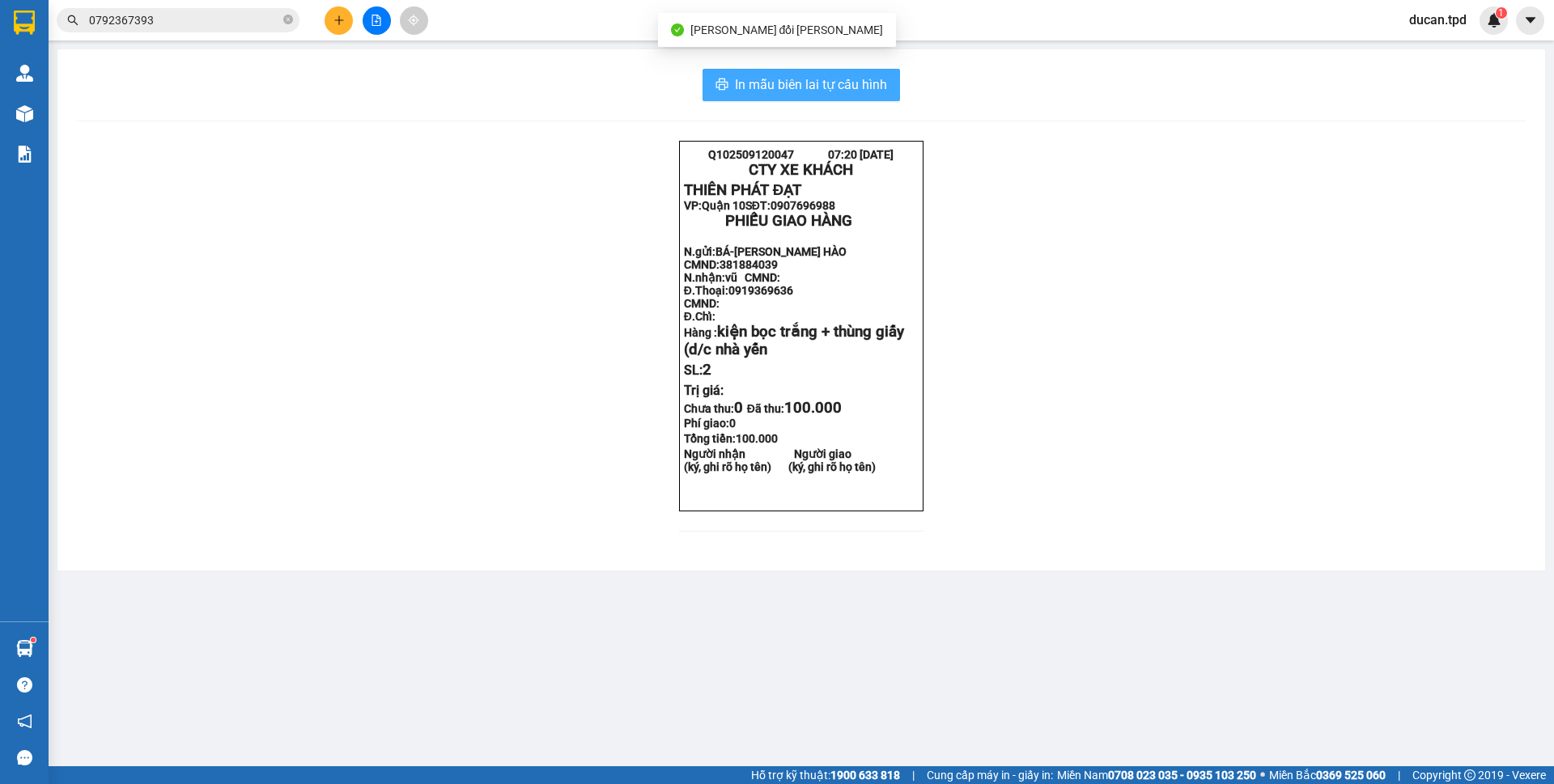
click at [894, 85] on button "In mẫu biên lai tự cấu hình" at bounding box center [801, 84] width 197 height 32
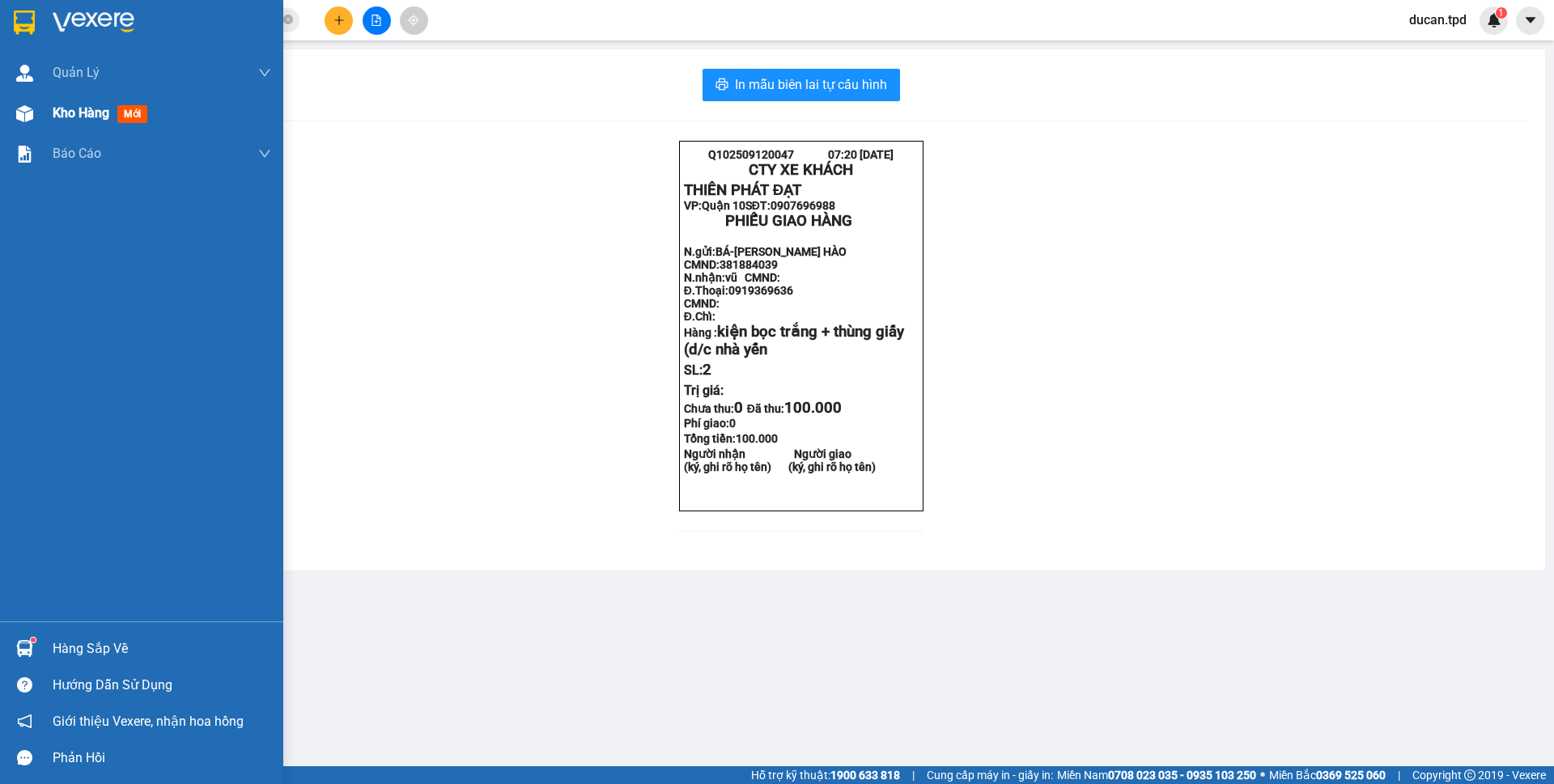
click at [22, 106] on img at bounding box center [25, 114] width 17 height 17
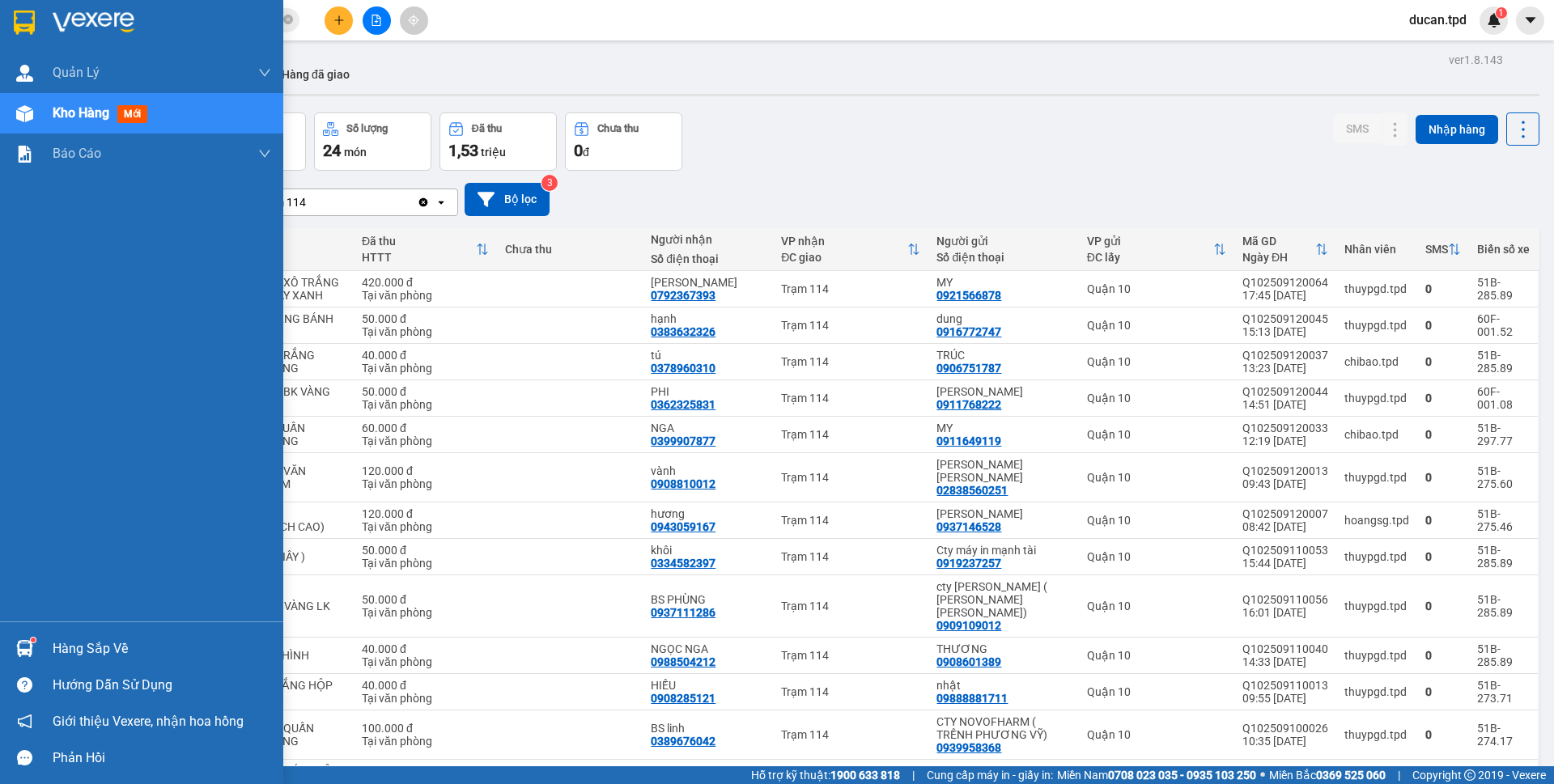
click at [36, 649] on div at bounding box center [24, 648] width 28 height 28
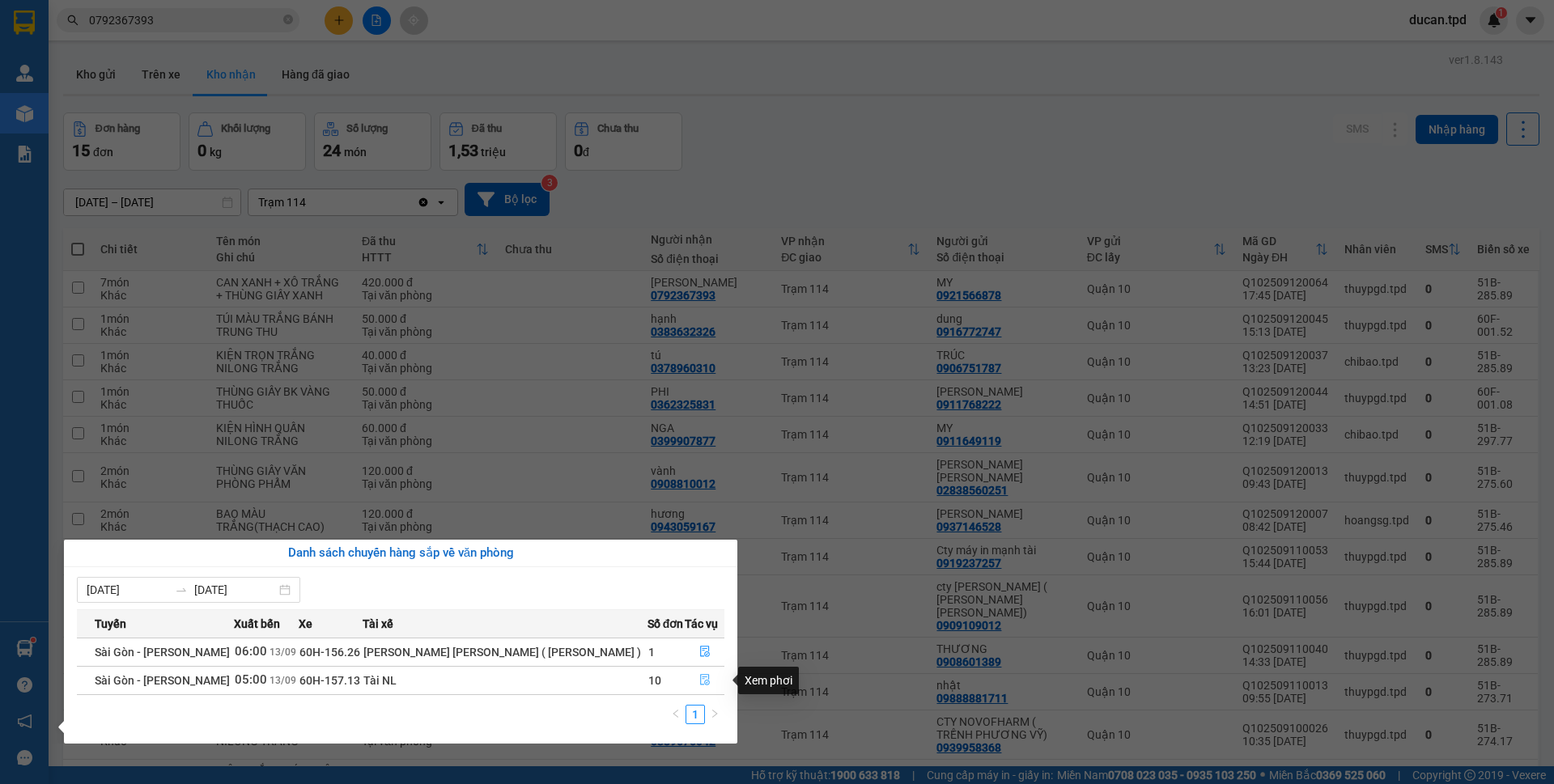
click at [700, 680] on button "button" at bounding box center [704, 680] width 38 height 26
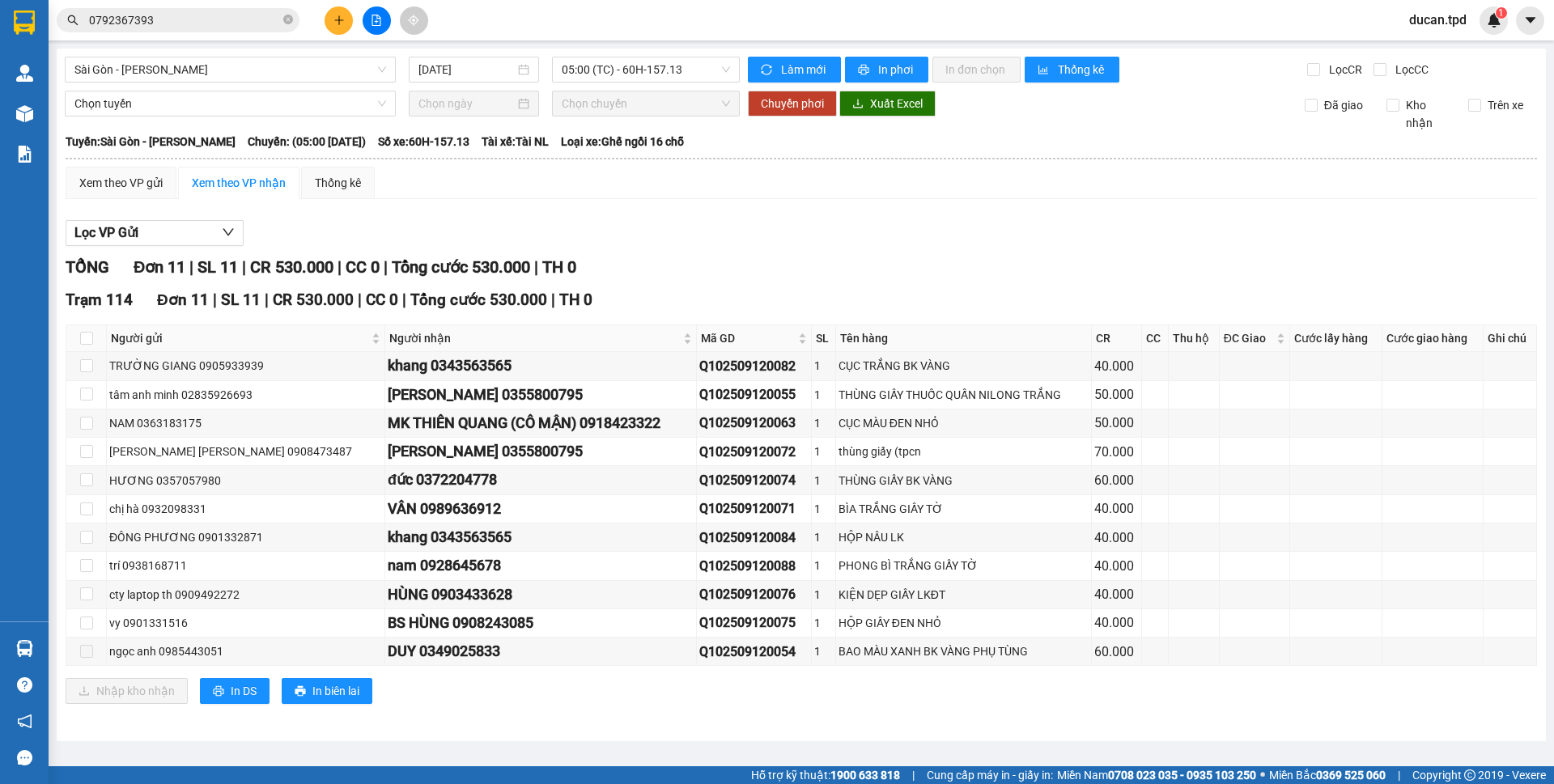
click at [79, 339] on th at bounding box center [86, 338] width 40 height 27
click at [83, 341] on input "checkbox" at bounding box center [86, 338] width 13 height 13
checkbox input "true"
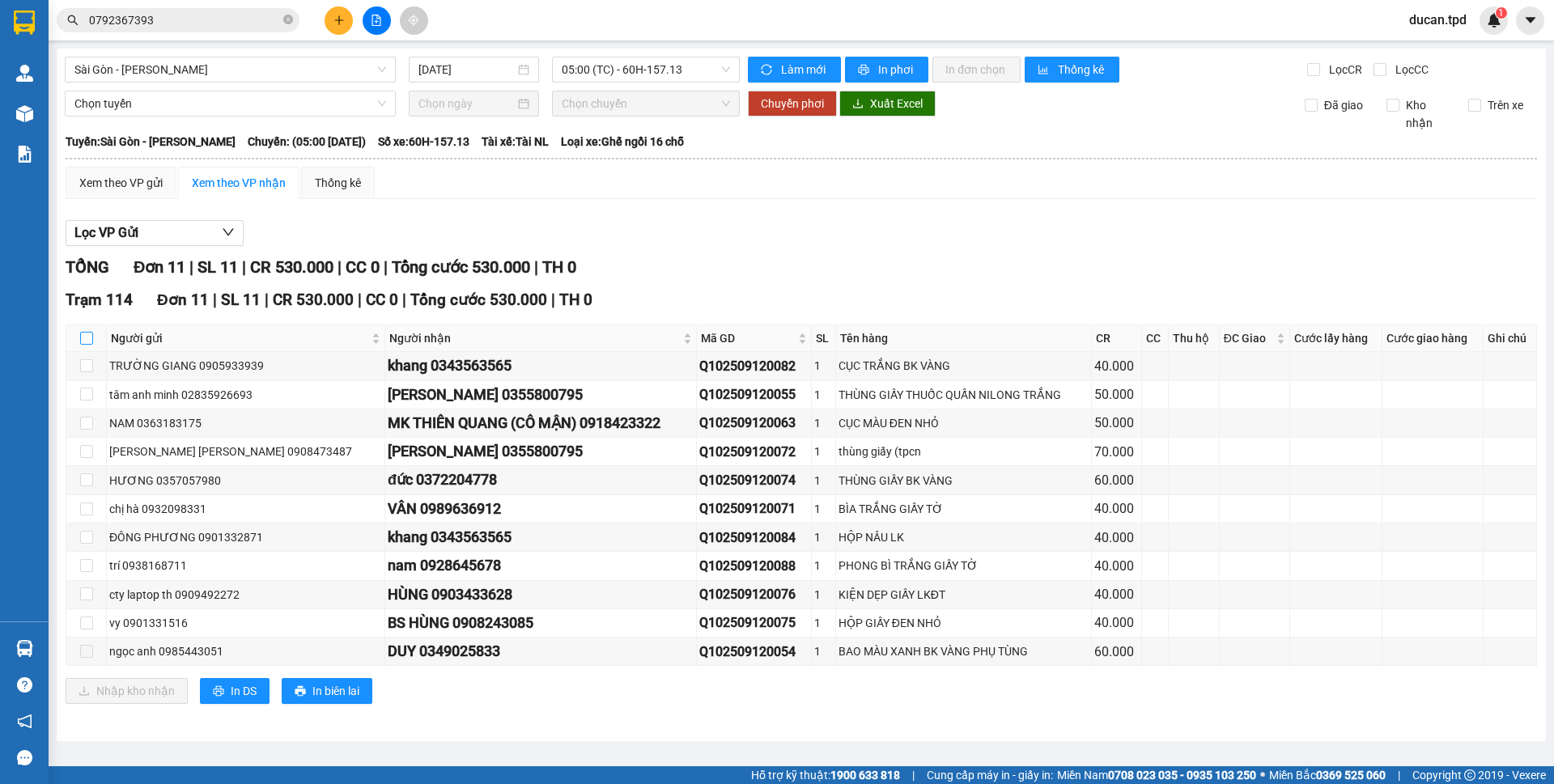
checkbox input "true"
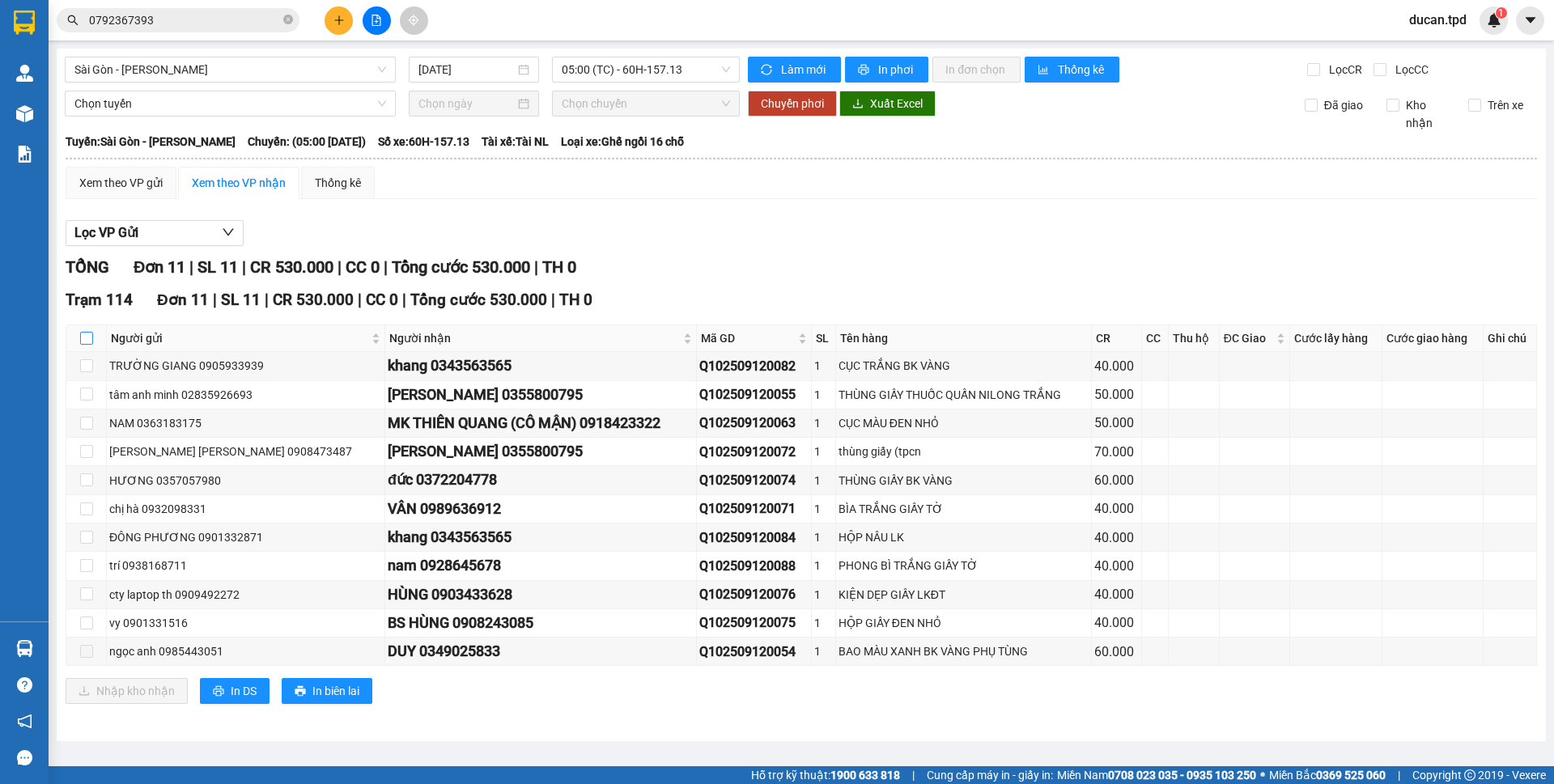
checkbox input "true"
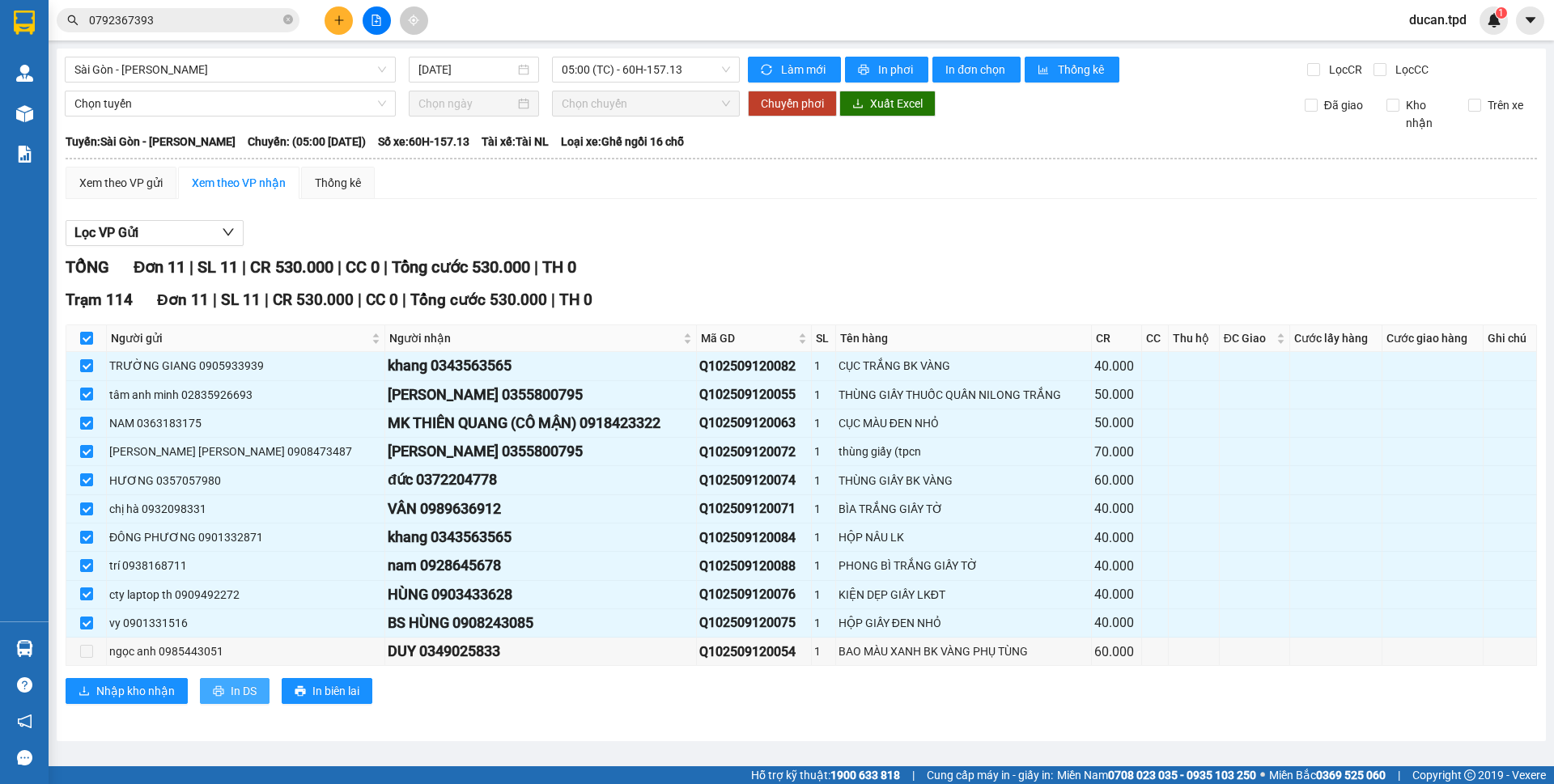
click at [216, 691] on icon "printer" at bounding box center [218, 690] width 11 height 11
click at [561, 723] on div "TỔNG Đơn 11 | SL 11 | CR 530.000 | CC 0 | Tổng cước 530.000 | TH 0 Trạm 114 Đơn…" at bounding box center [801, 490] width 1471 height 469
click at [86, 337] on input "checkbox" at bounding box center [86, 338] width 13 height 13
checkbox input "false"
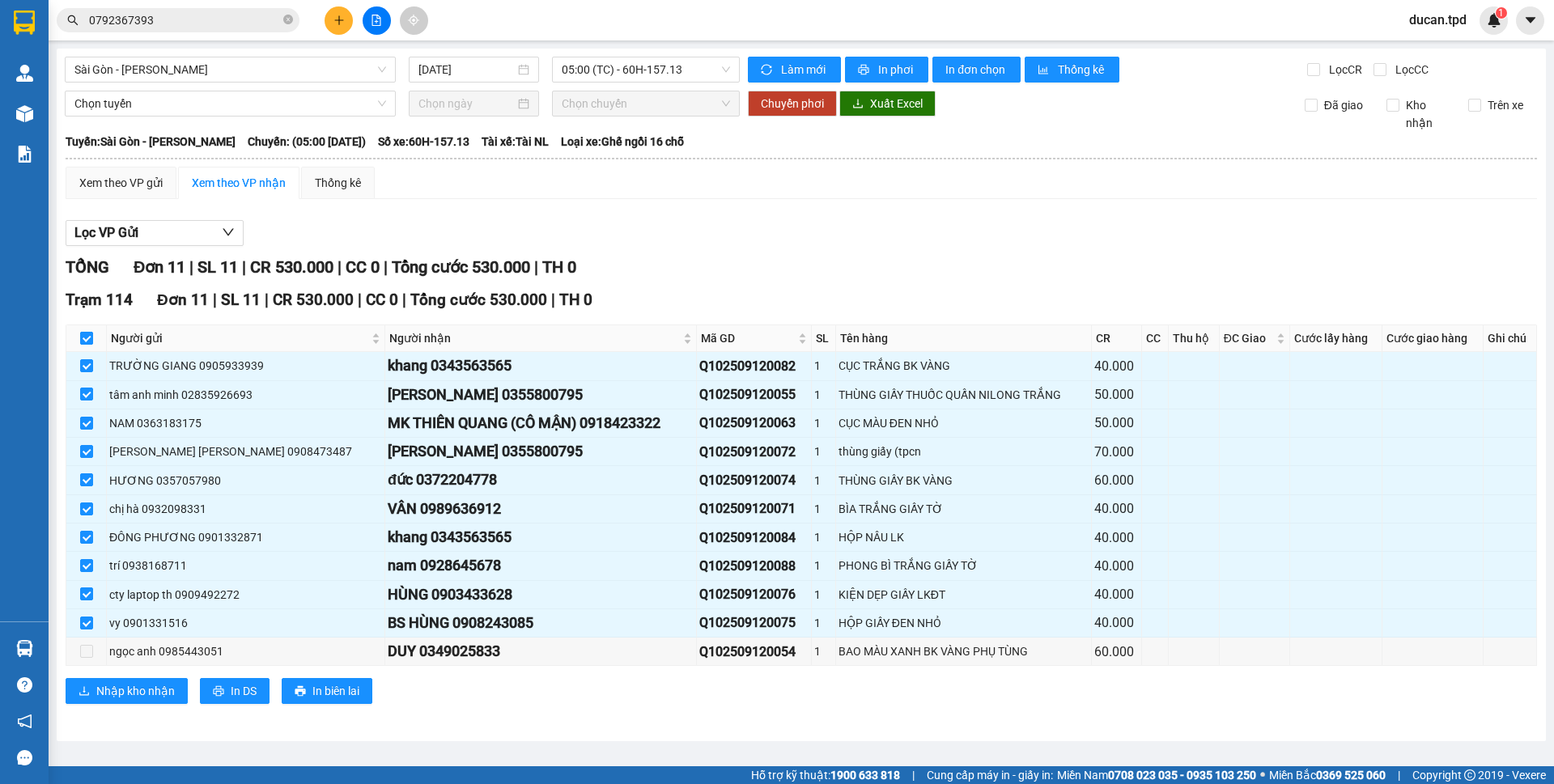
checkbox input "false"
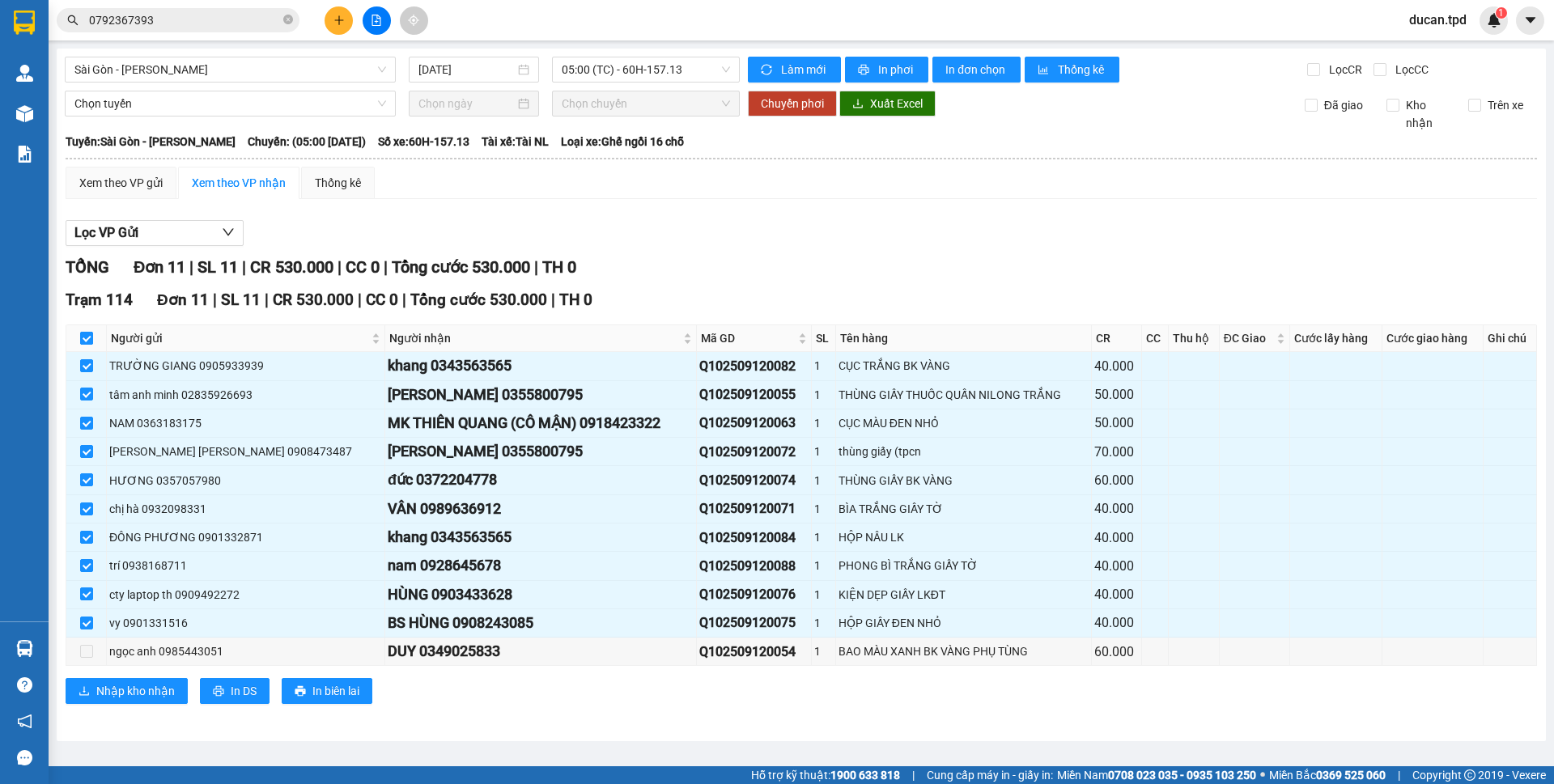
checkbox input "false"
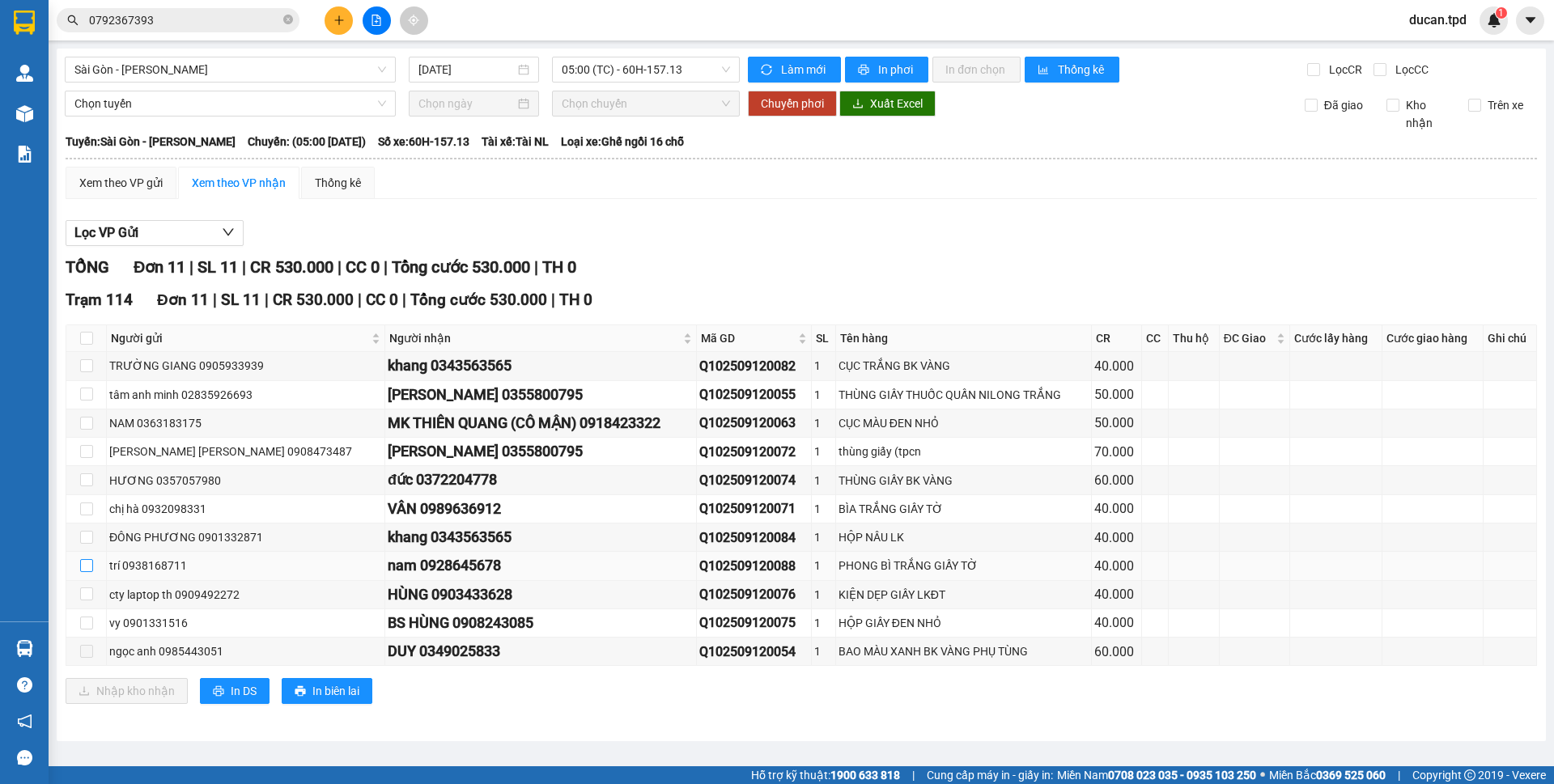
click at [90, 570] on input "checkbox" at bounding box center [86, 566] width 13 height 13
checkbox input "true"
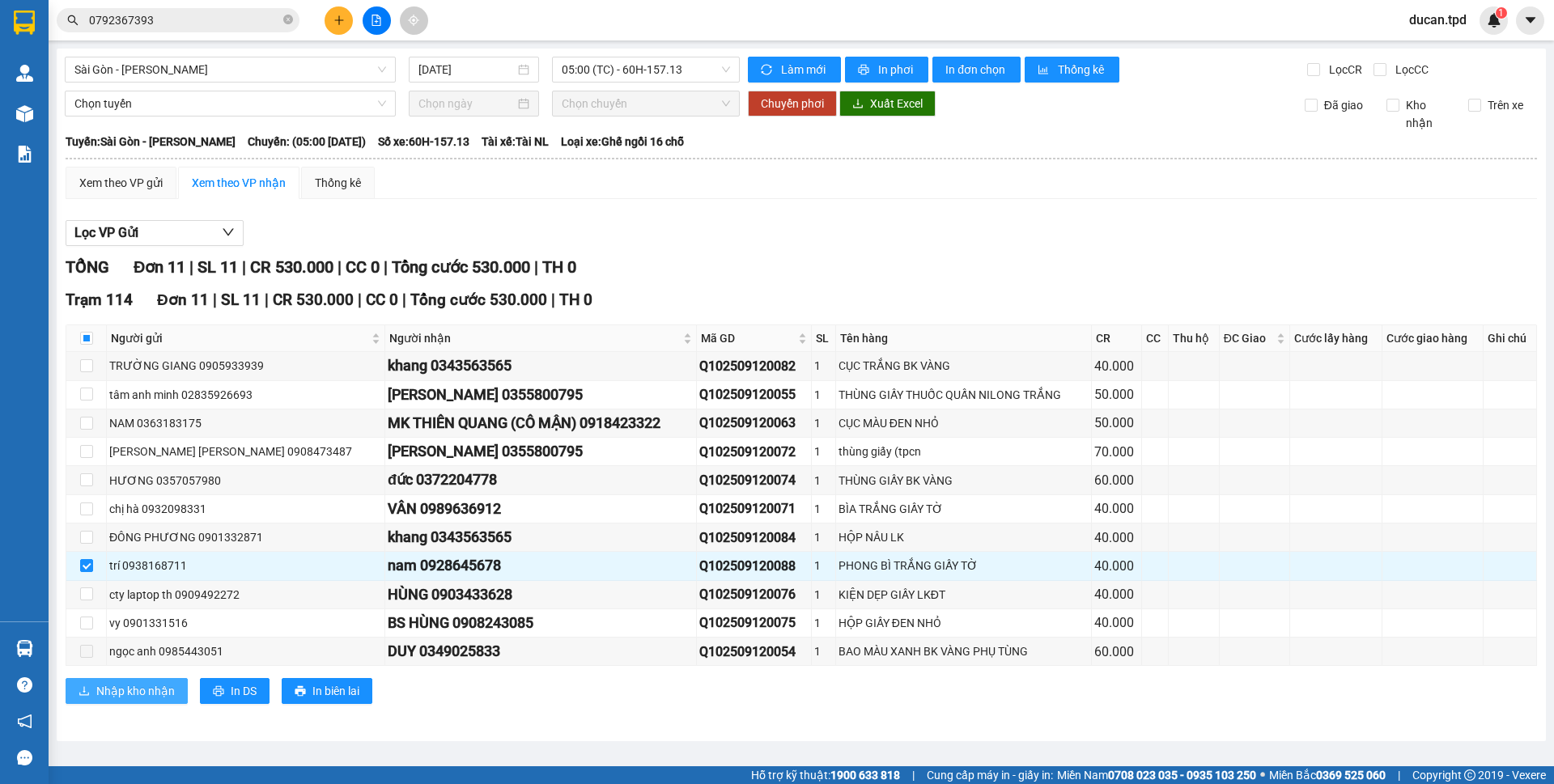
click at [128, 700] on span "Nhập kho nhận" at bounding box center [136, 690] width 79 height 17
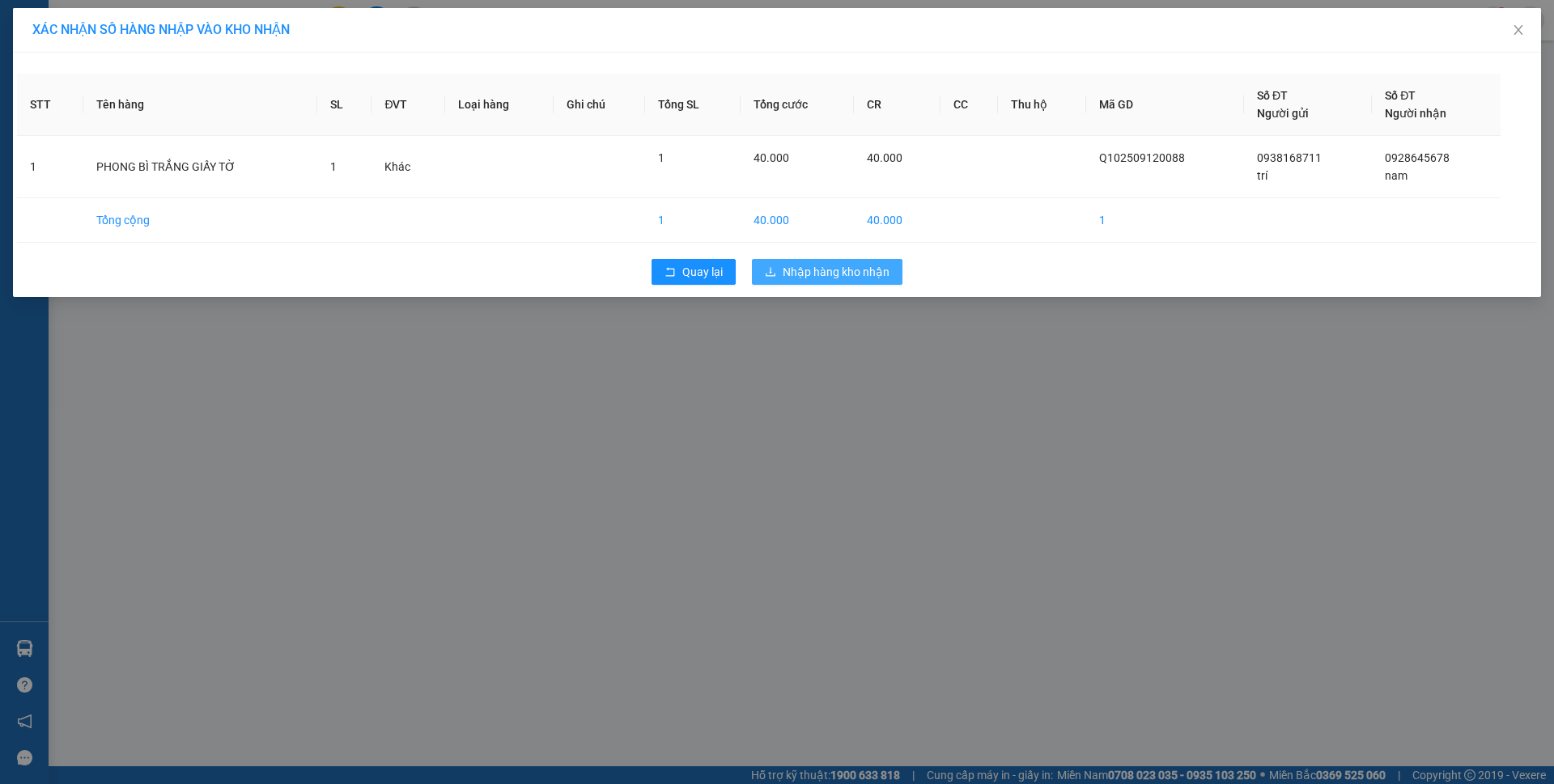
click at [851, 282] on button "Nhập hàng kho nhận" at bounding box center [827, 271] width 150 height 26
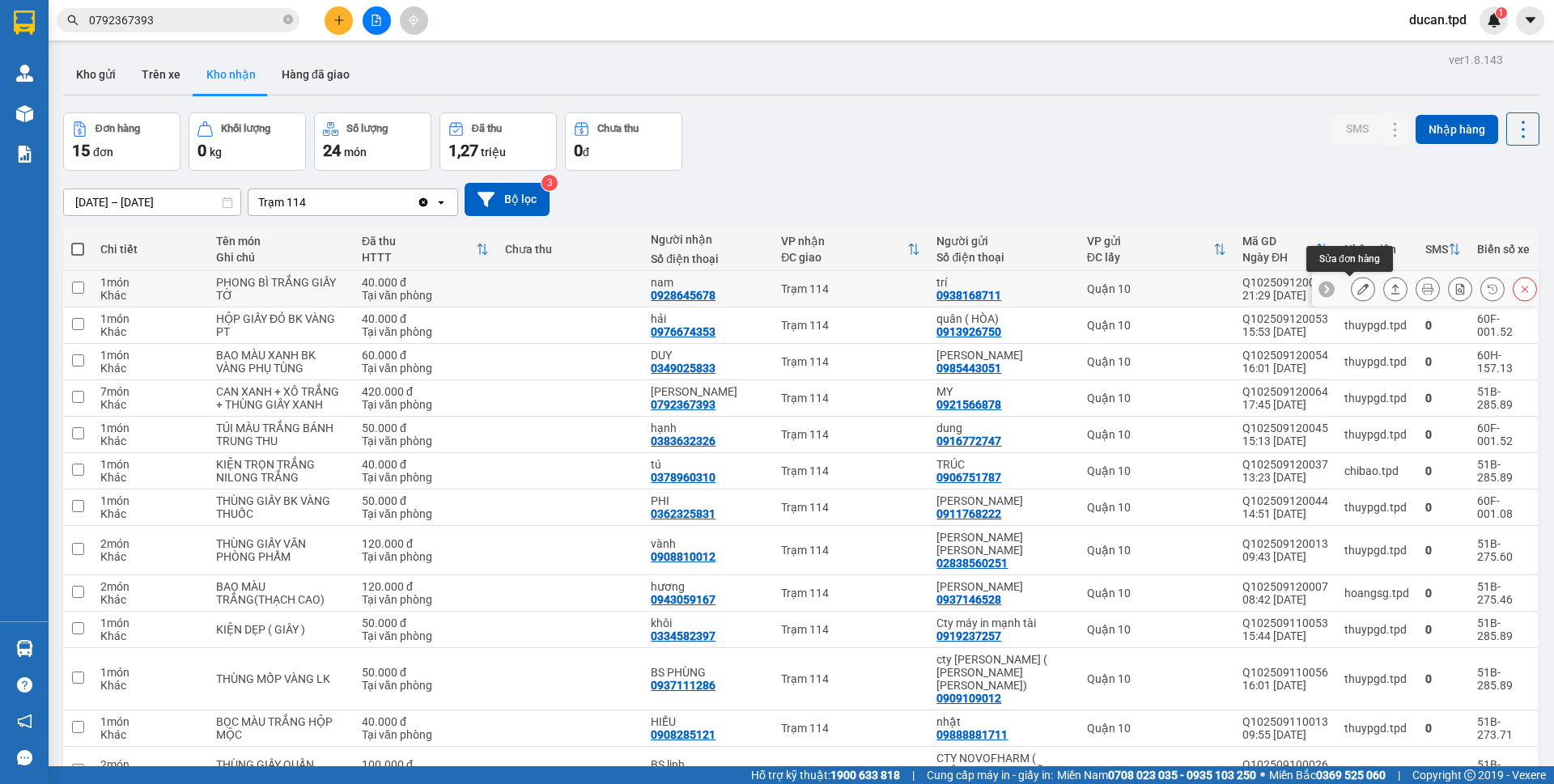
click at [1351, 287] on button at bounding box center [1362, 289] width 23 height 28
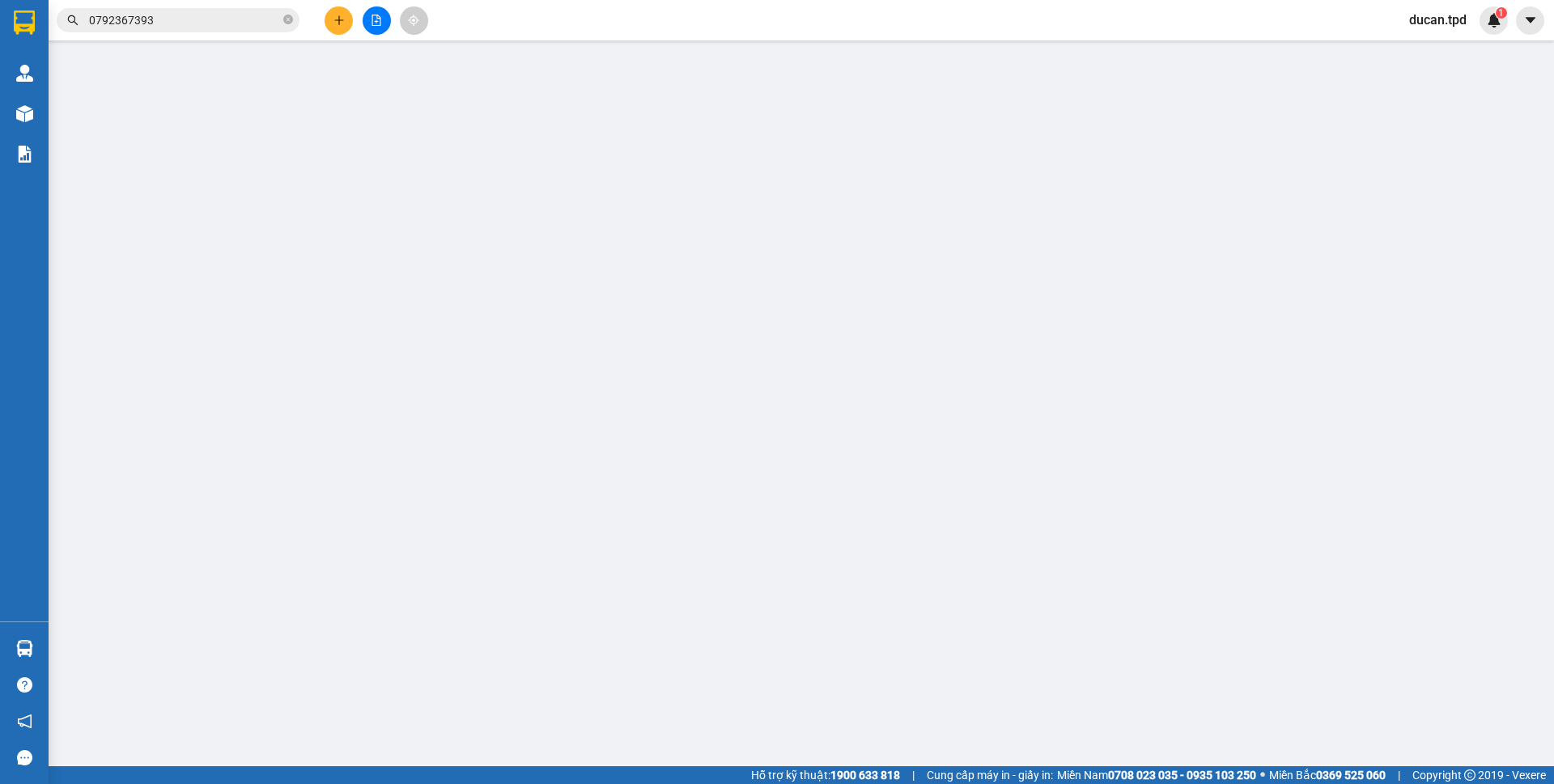
type input "0938168711"
type input "trí"
type input "079083011678"
type input "0928645678"
type input "nam"
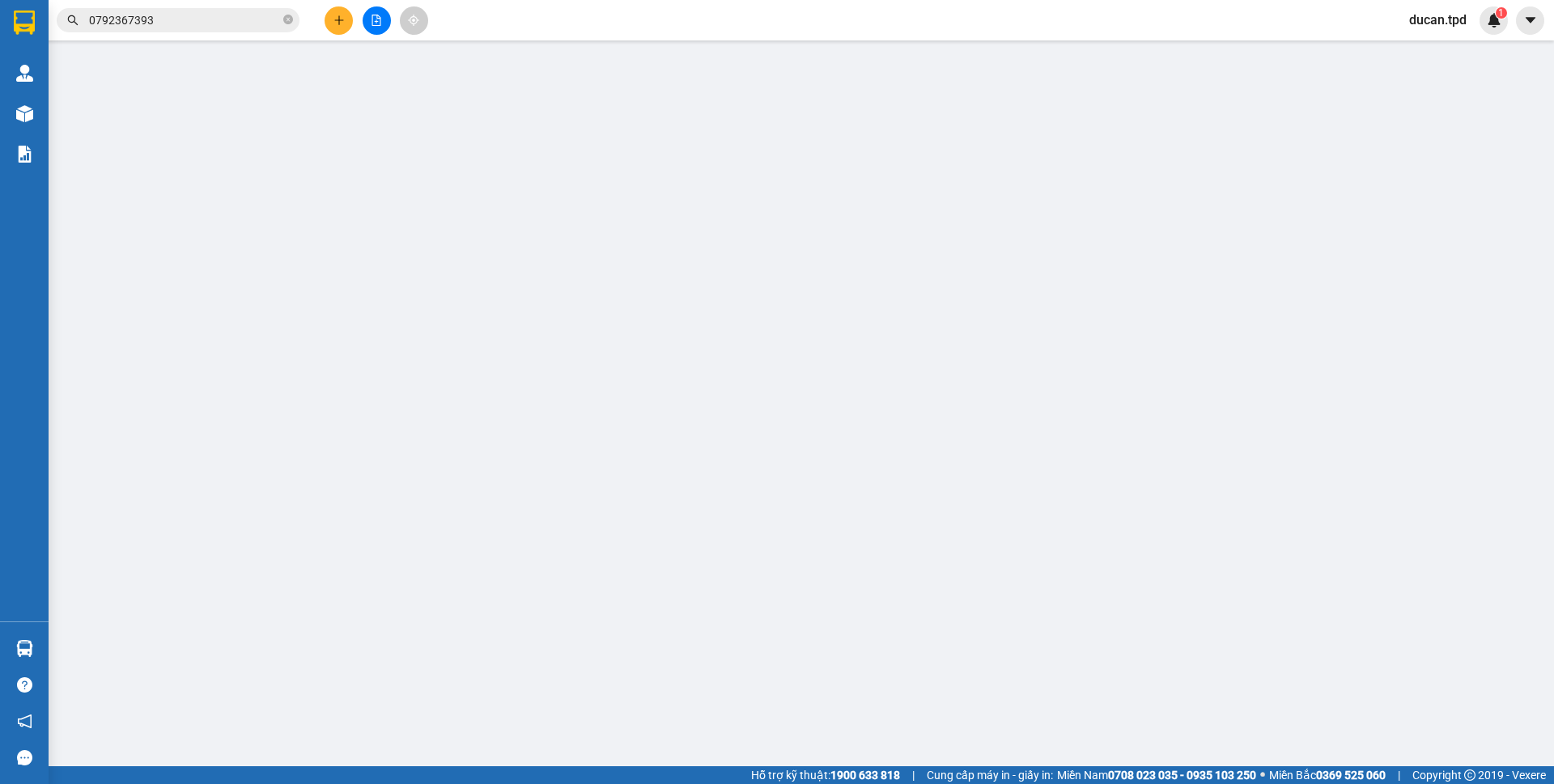
type input "40.000"
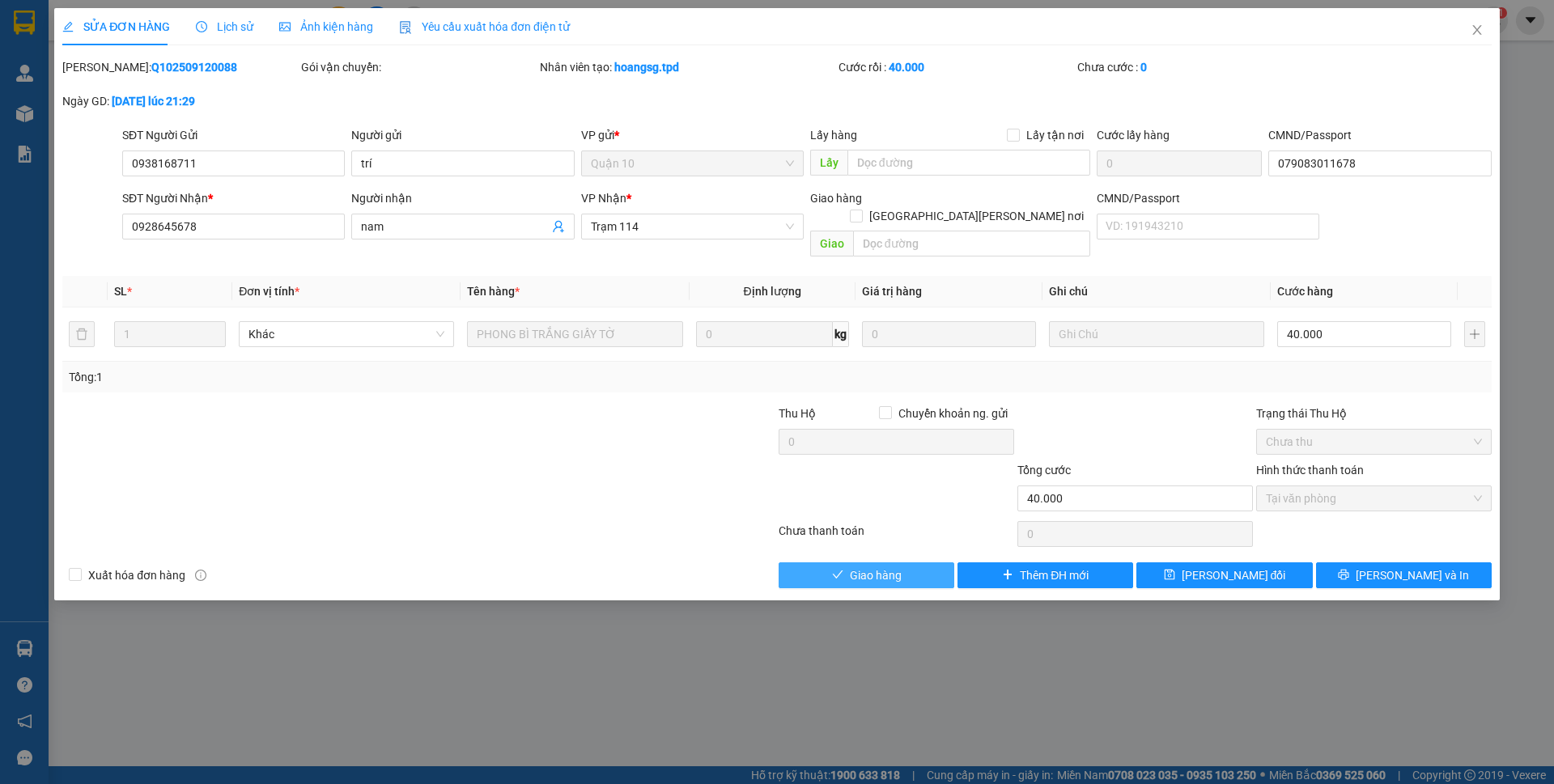
click at [890, 567] on span "Giao hàng" at bounding box center [875, 575] width 51 height 17
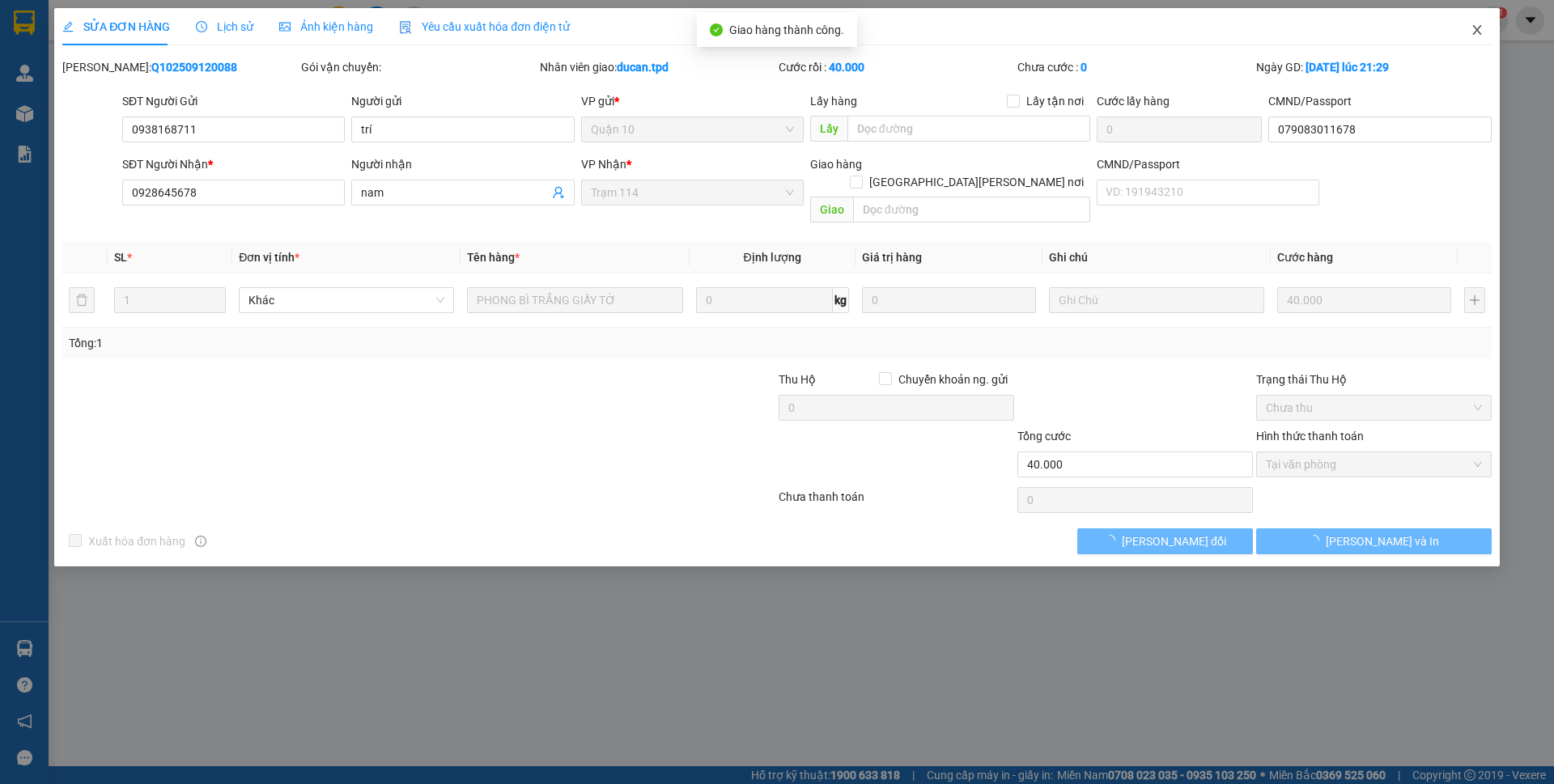
click at [1479, 31] on icon "close" at bounding box center [1477, 30] width 13 height 13
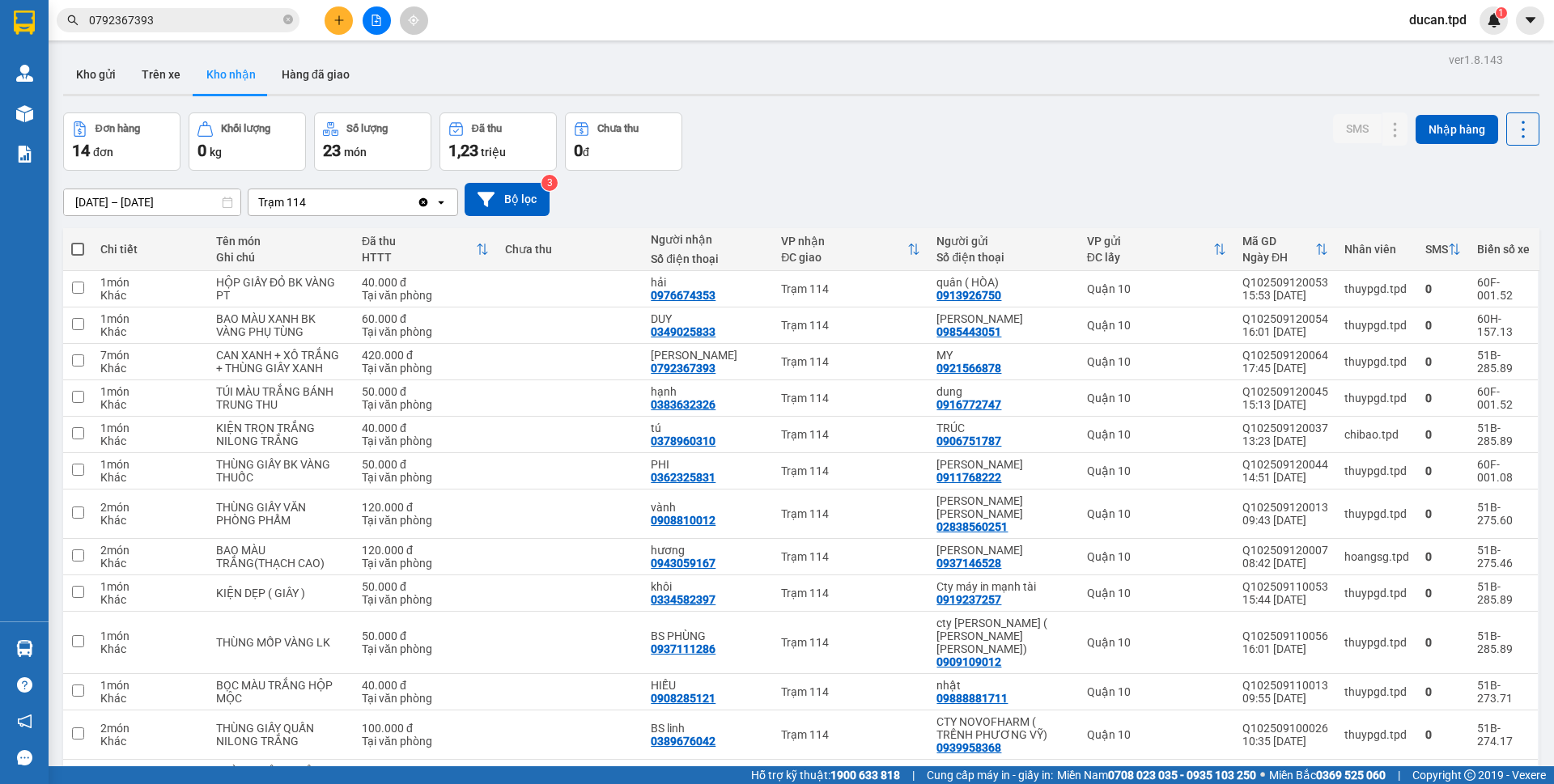
click at [194, 10] on span "0792367393" at bounding box center [178, 20] width 243 height 24
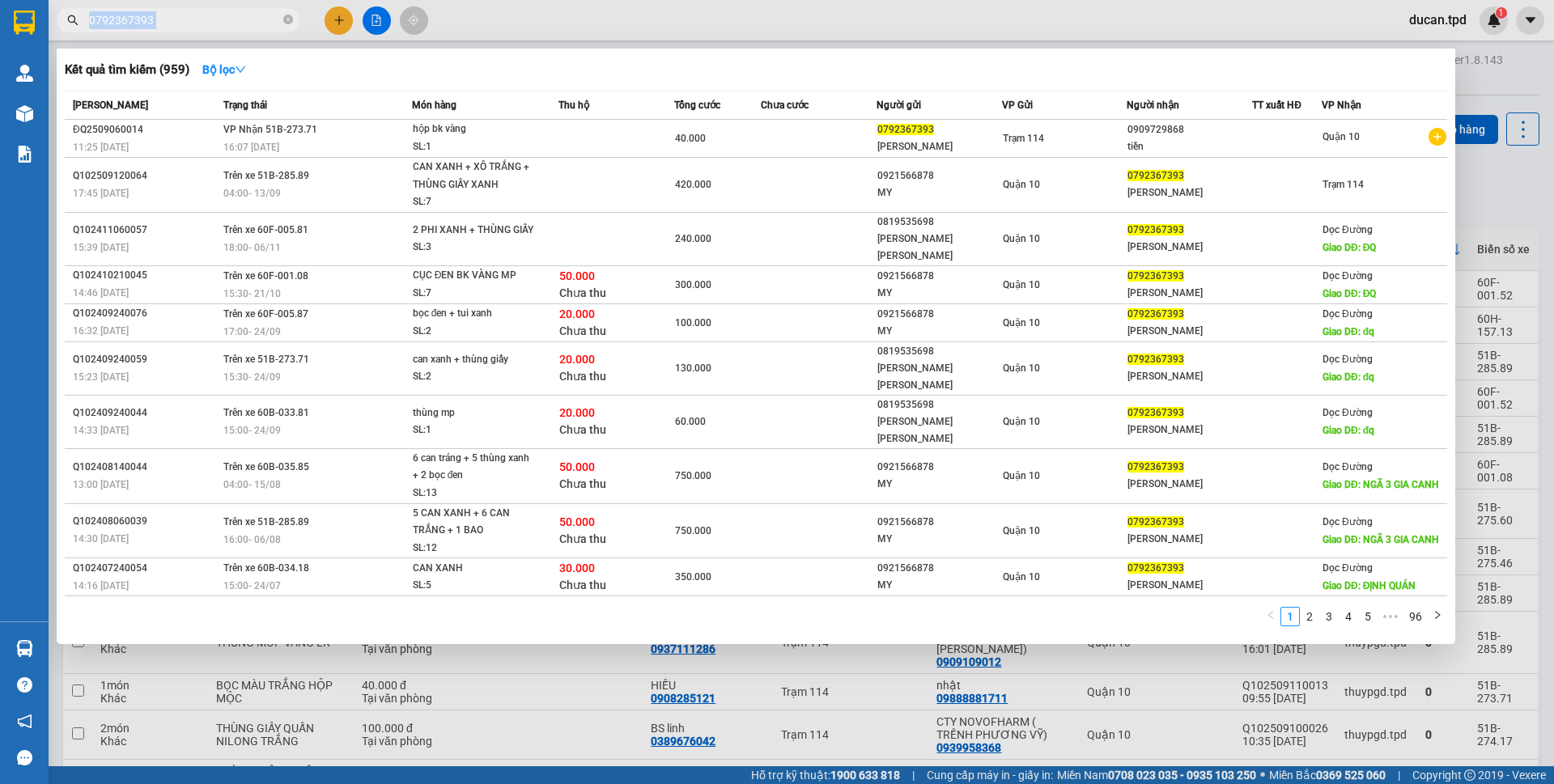
click at [194, 10] on span "0792367393" at bounding box center [178, 20] width 243 height 24
click at [205, 34] on div at bounding box center [777, 392] width 1554 height 784
click at [210, 25] on input "0792367393" at bounding box center [184, 19] width 191 height 17
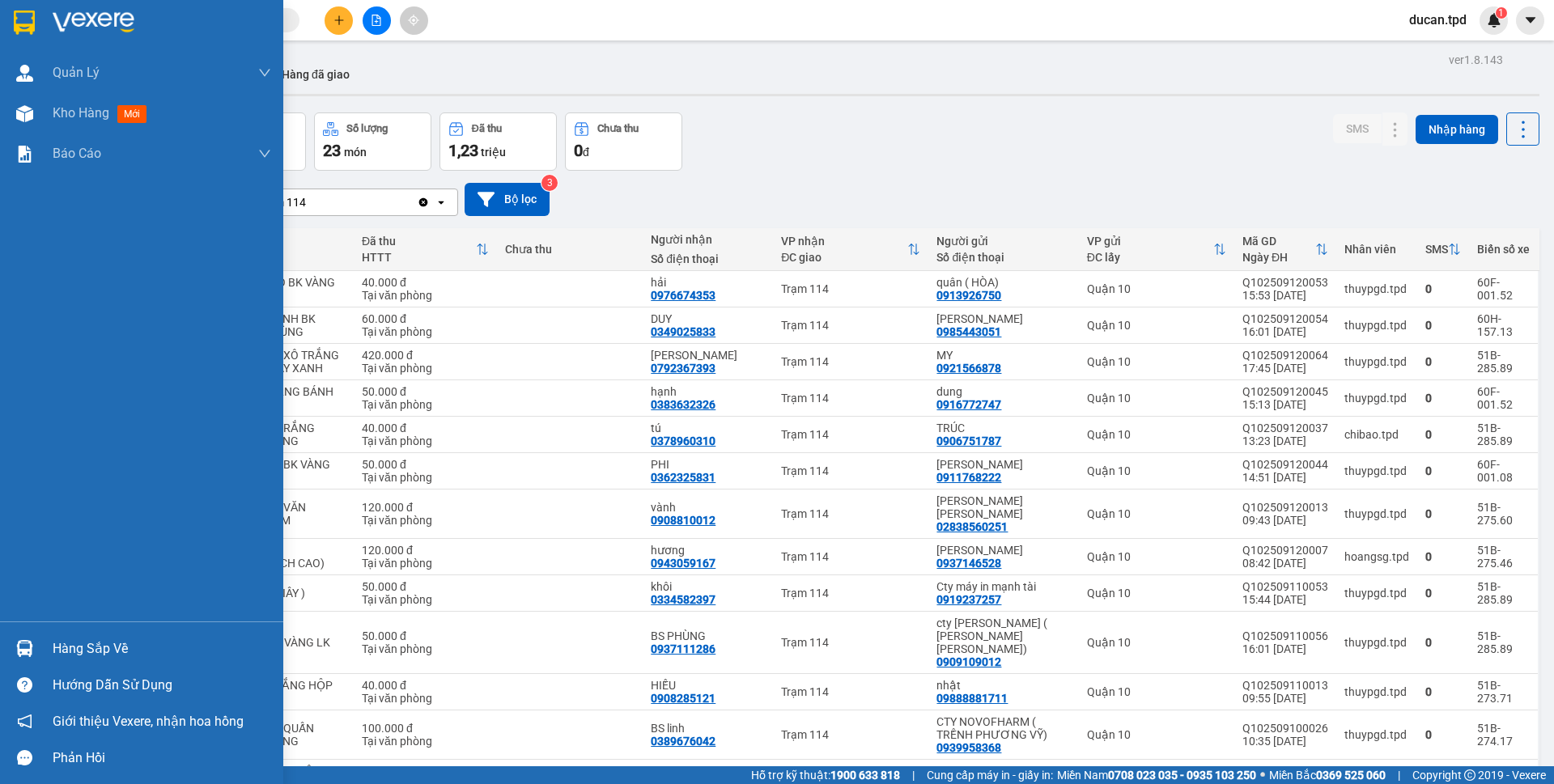
click at [65, 636] on div "Hàng sắp về" at bounding box center [161, 648] width 218 height 24
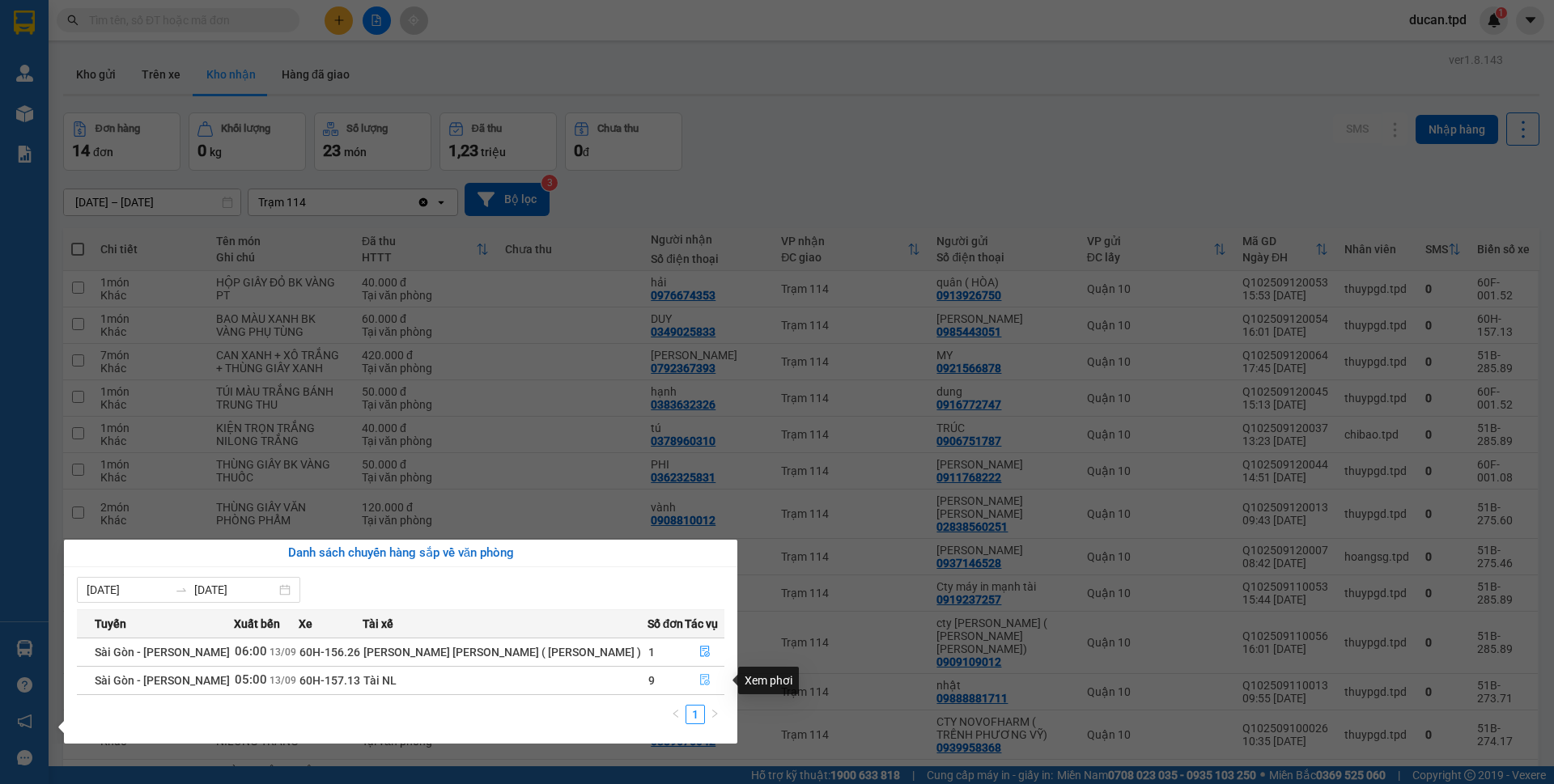
click at [699, 683] on icon "file-done" at bounding box center [705, 679] width 11 height 11
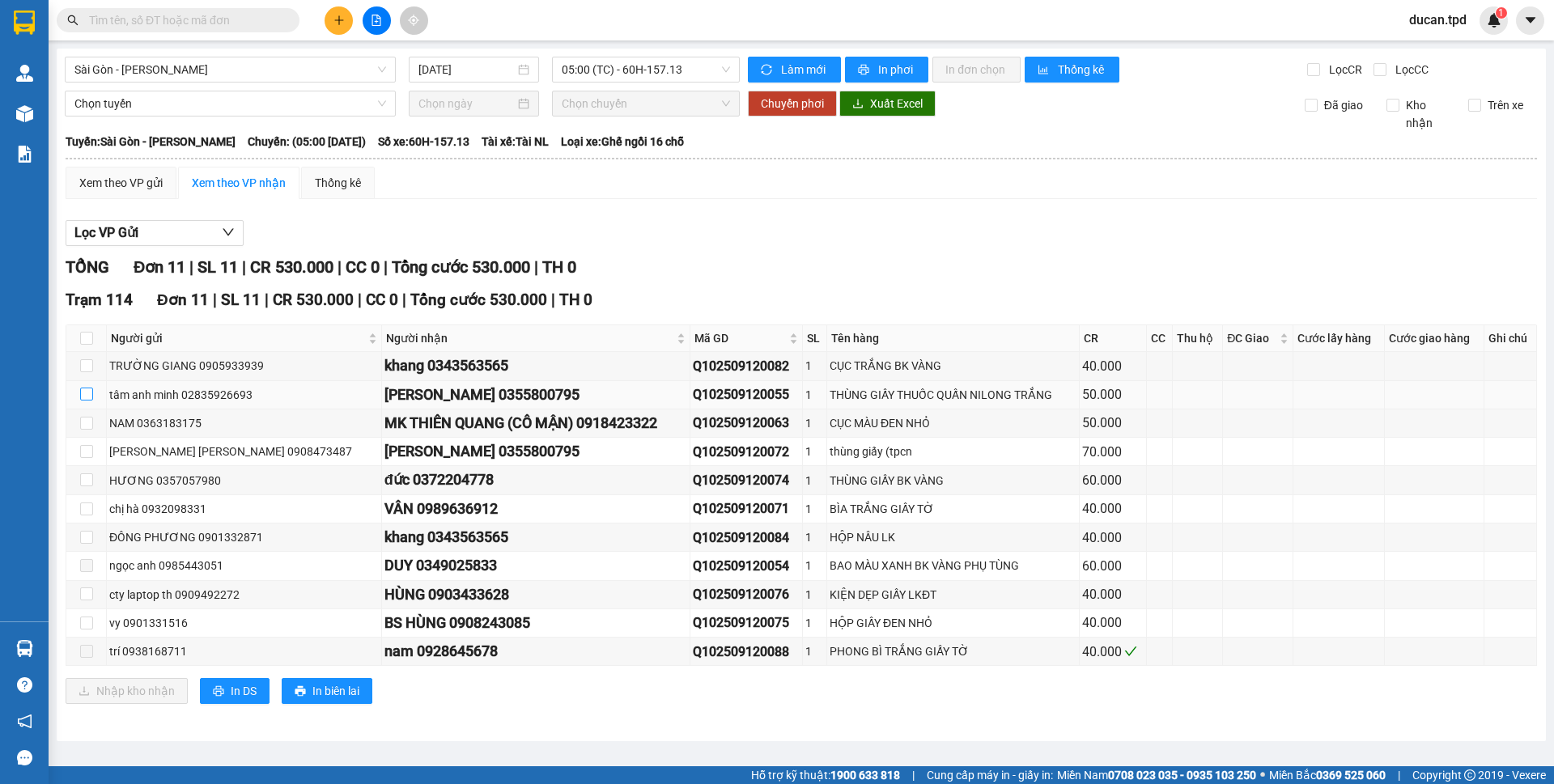
click at [90, 396] on input "checkbox" at bounding box center [86, 394] width 13 height 13
checkbox input "true"
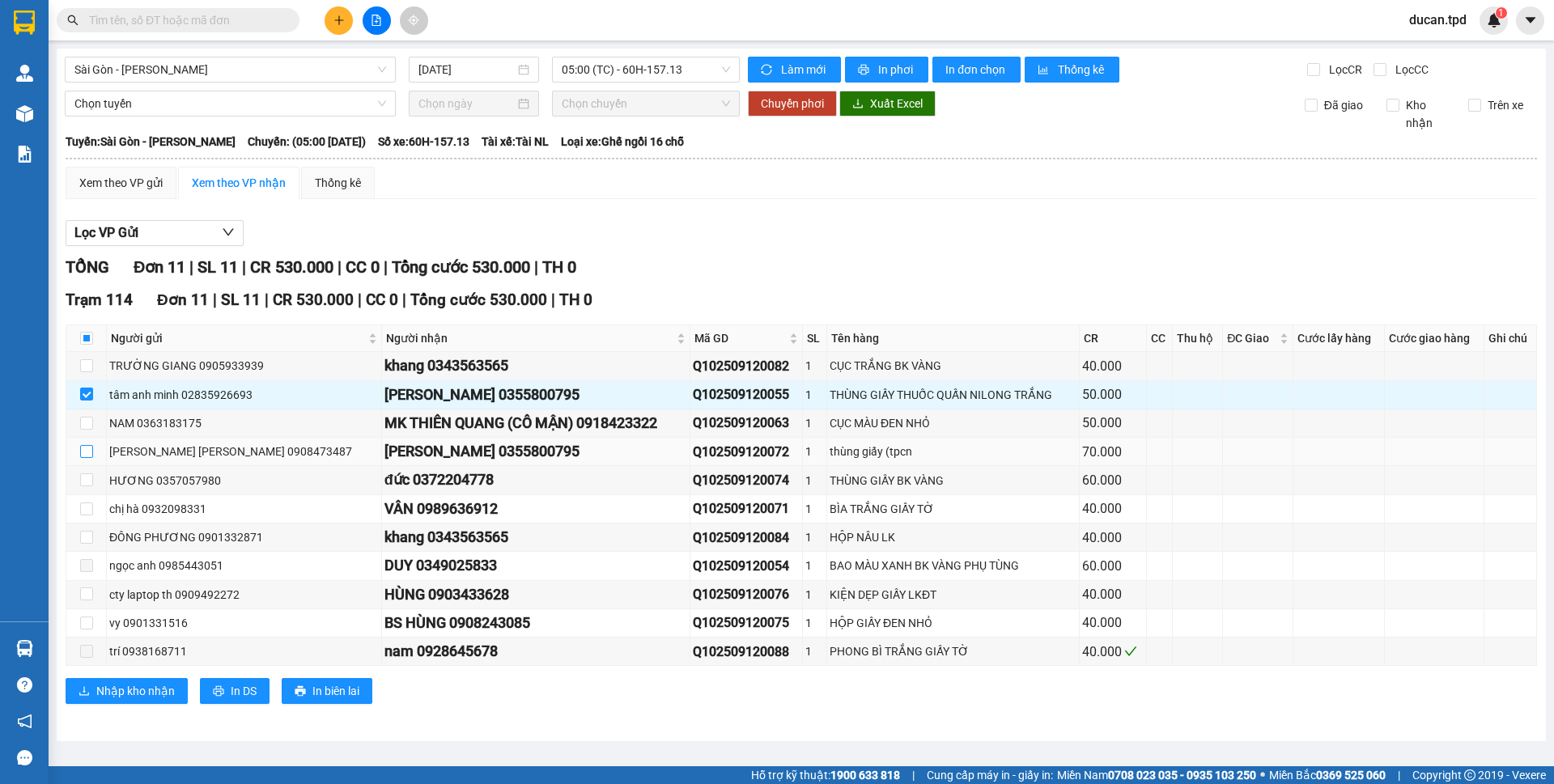
click at [85, 447] on input "checkbox" at bounding box center [86, 451] width 13 height 13
checkbox input "true"
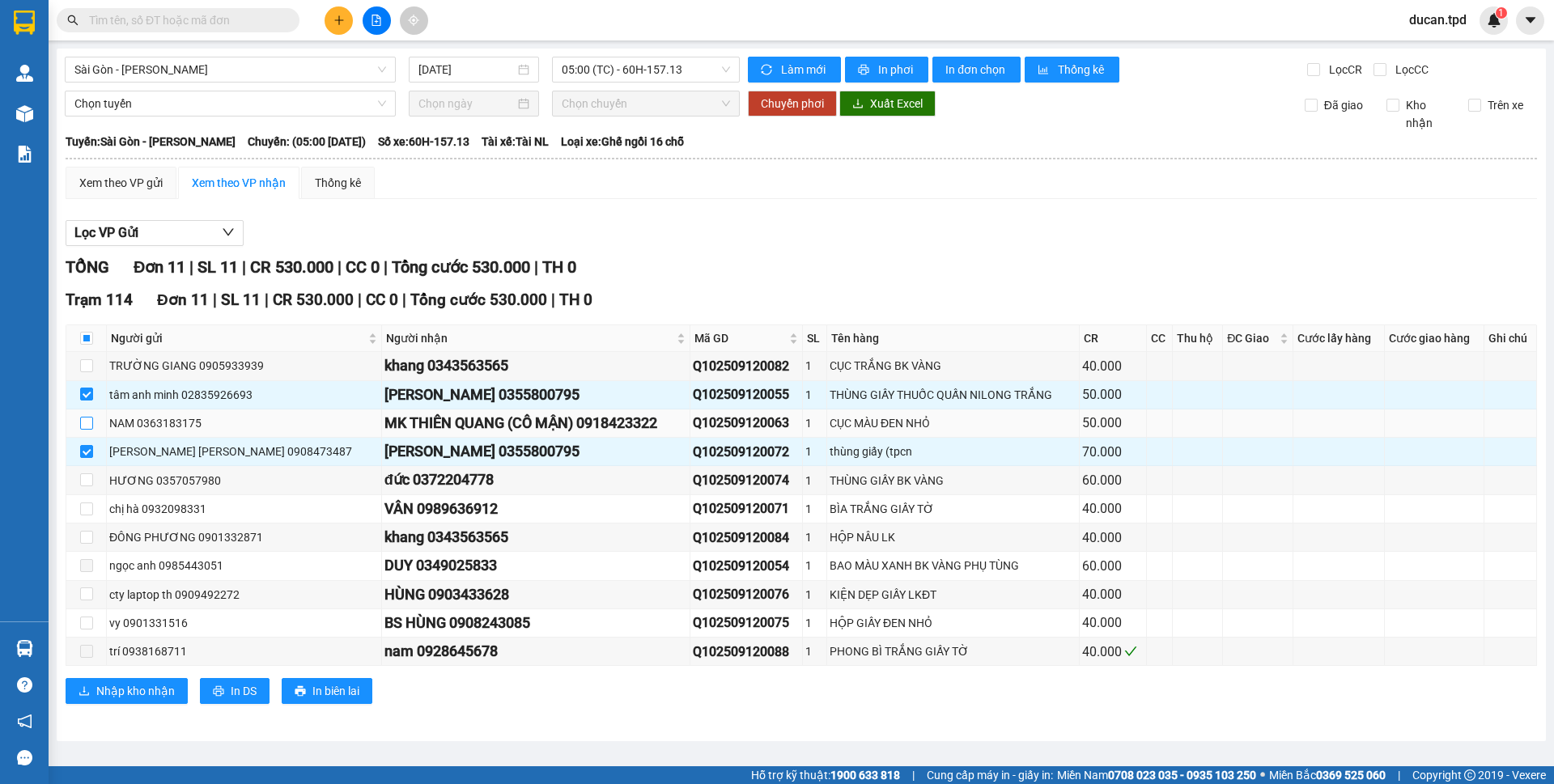
click at [81, 428] on input "checkbox" at bounding box center [86, 423] width 13 height 13
checkbox input "true"
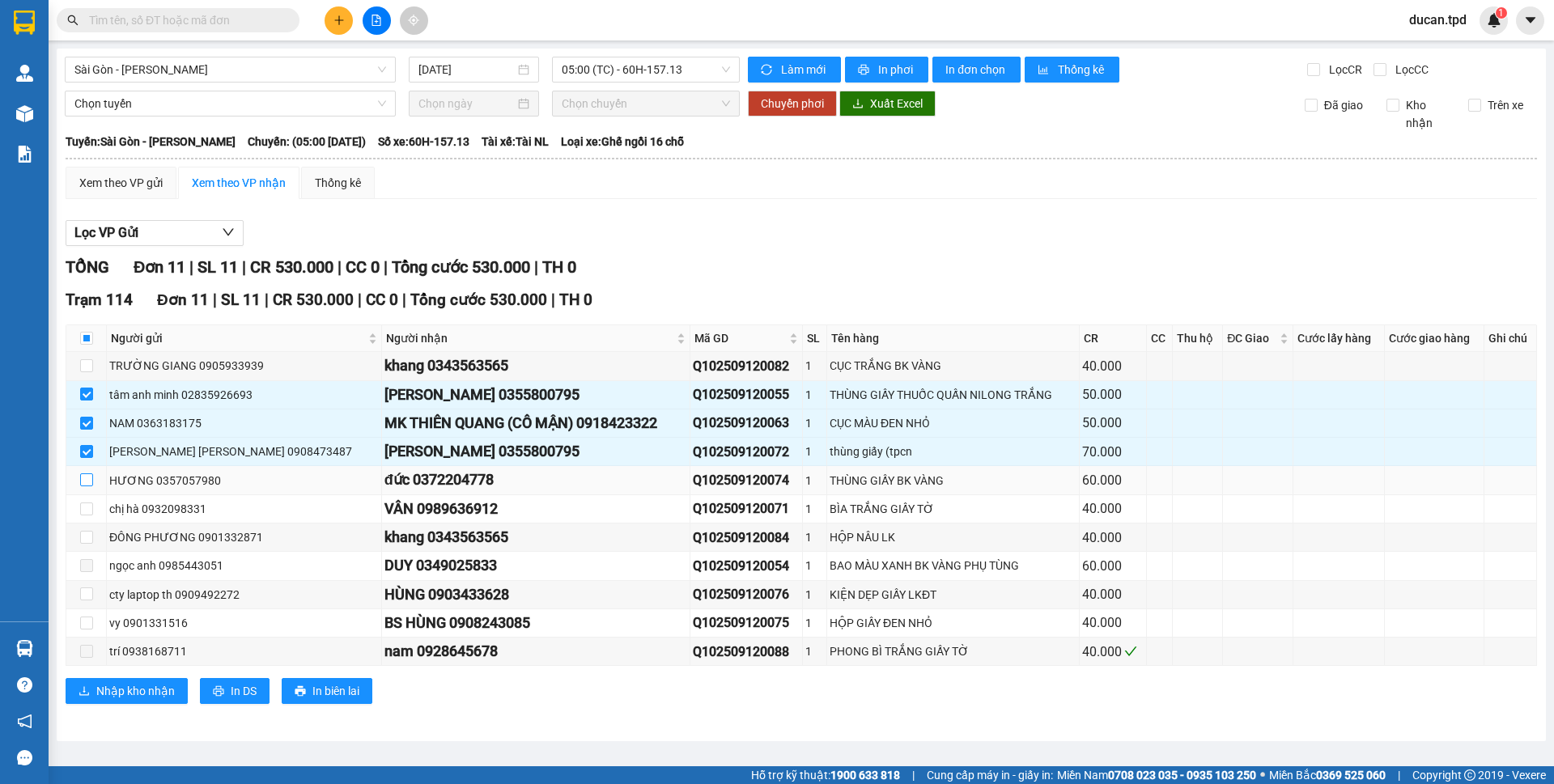
click at [89, 478] on input "checkbox" at bounding box center [86, 480] width 13 height 13
checkbox input "true"
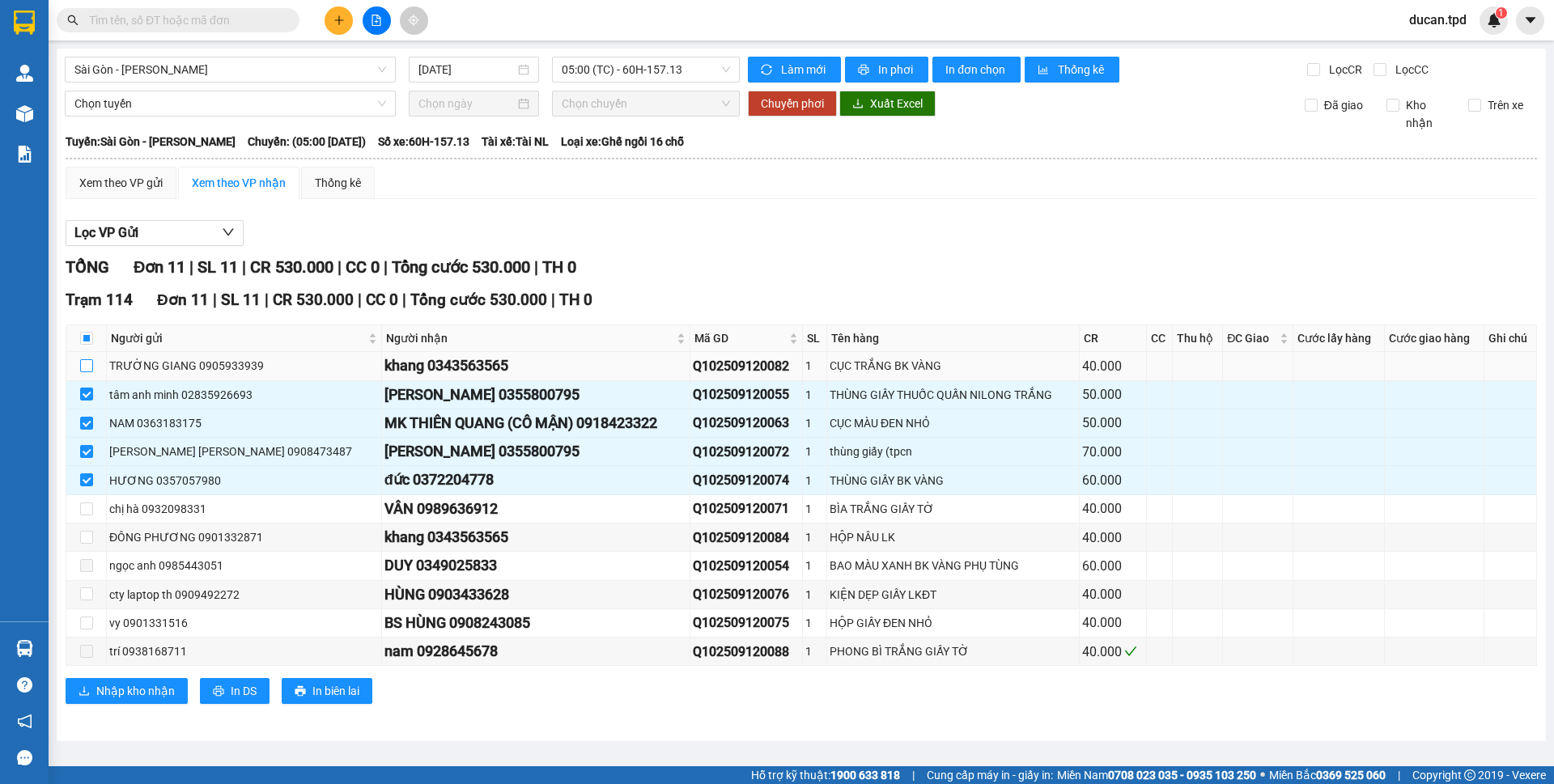
click at [82, 364] on input "checkbox" at bounding box center [86, 366] width 13 height 13
checkbox input "true"
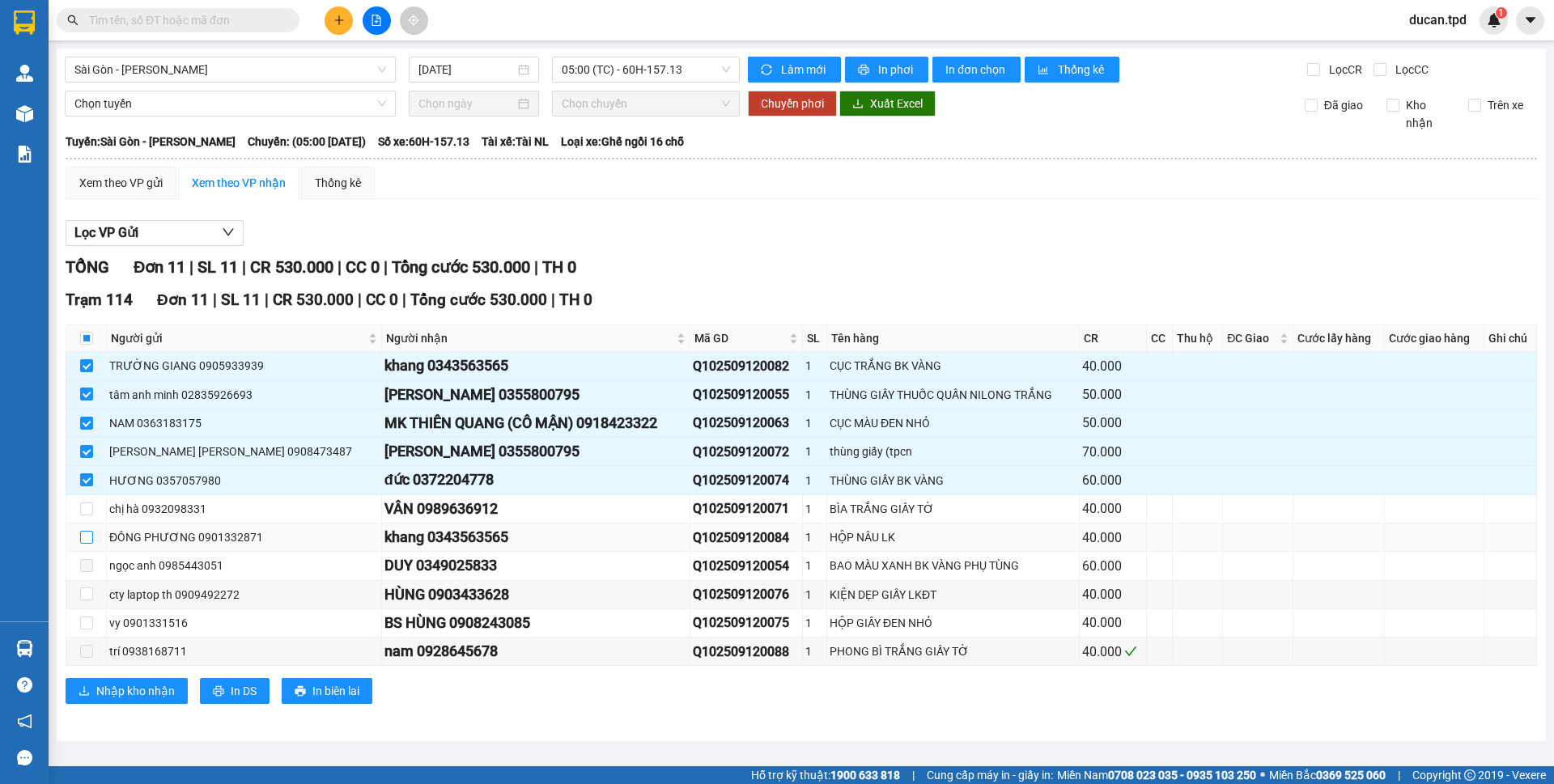
click at [83, 539] on input "checkbox" at bounding box center [86, 537] width 13 height 13
checkbox input "true"
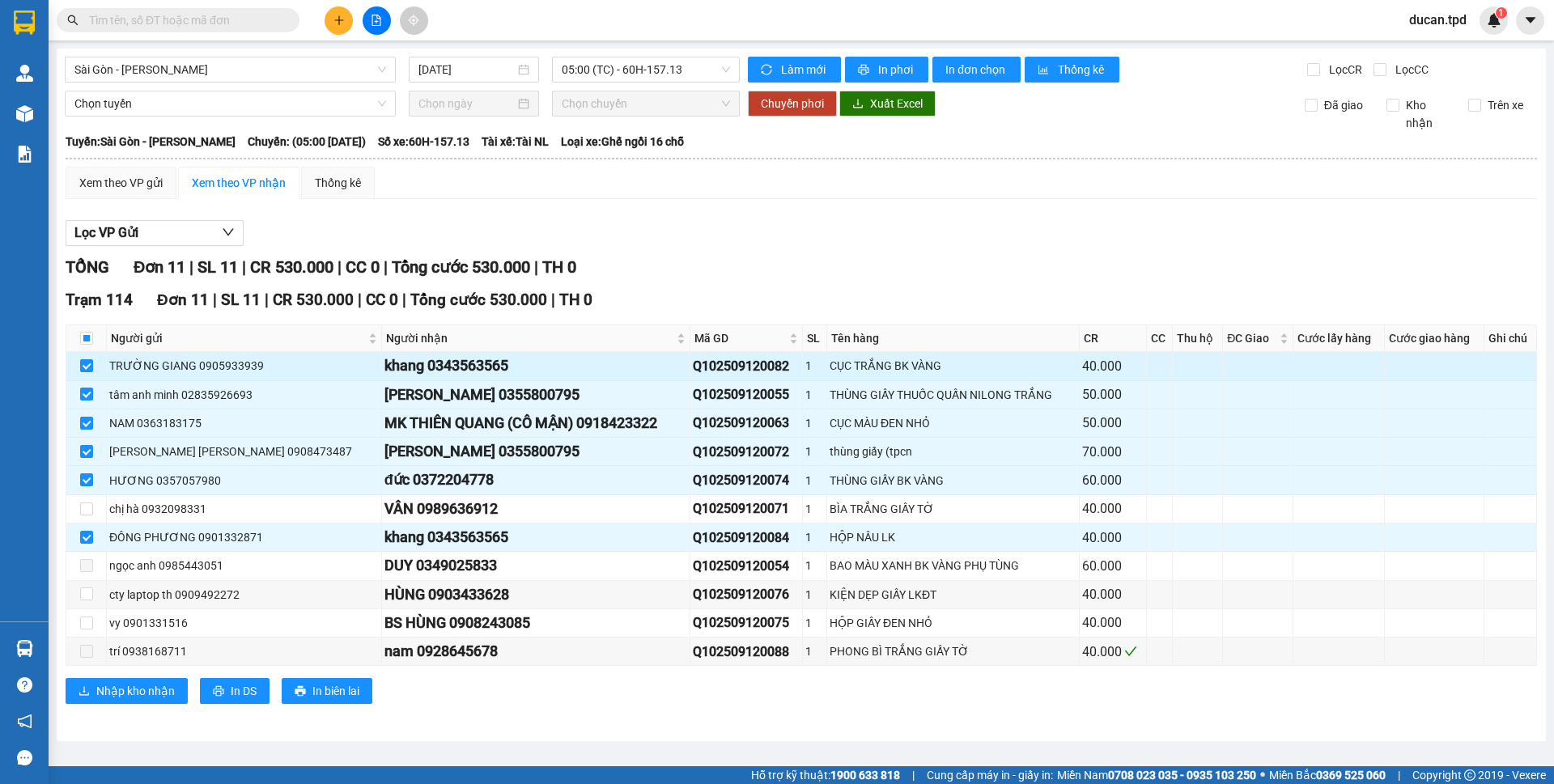
click at [425, 370] on div "khang 0343563565" at bounding box center [536, 365] width 303 height 23
copy div "0343563565"
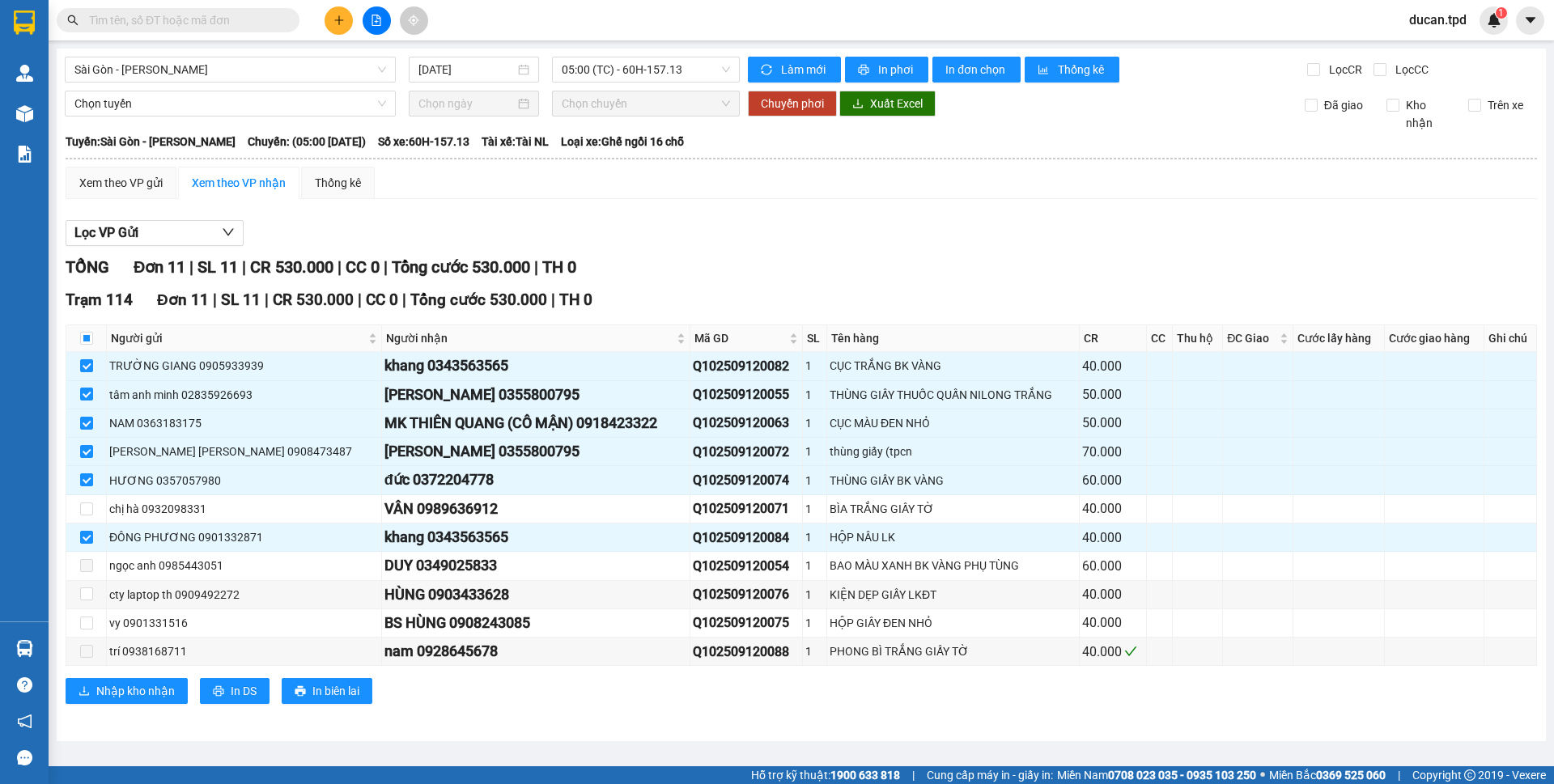
click at [134, 14] on input "text" at bounding box center [184, 19] width 191 height 17
paste input "0343563565"
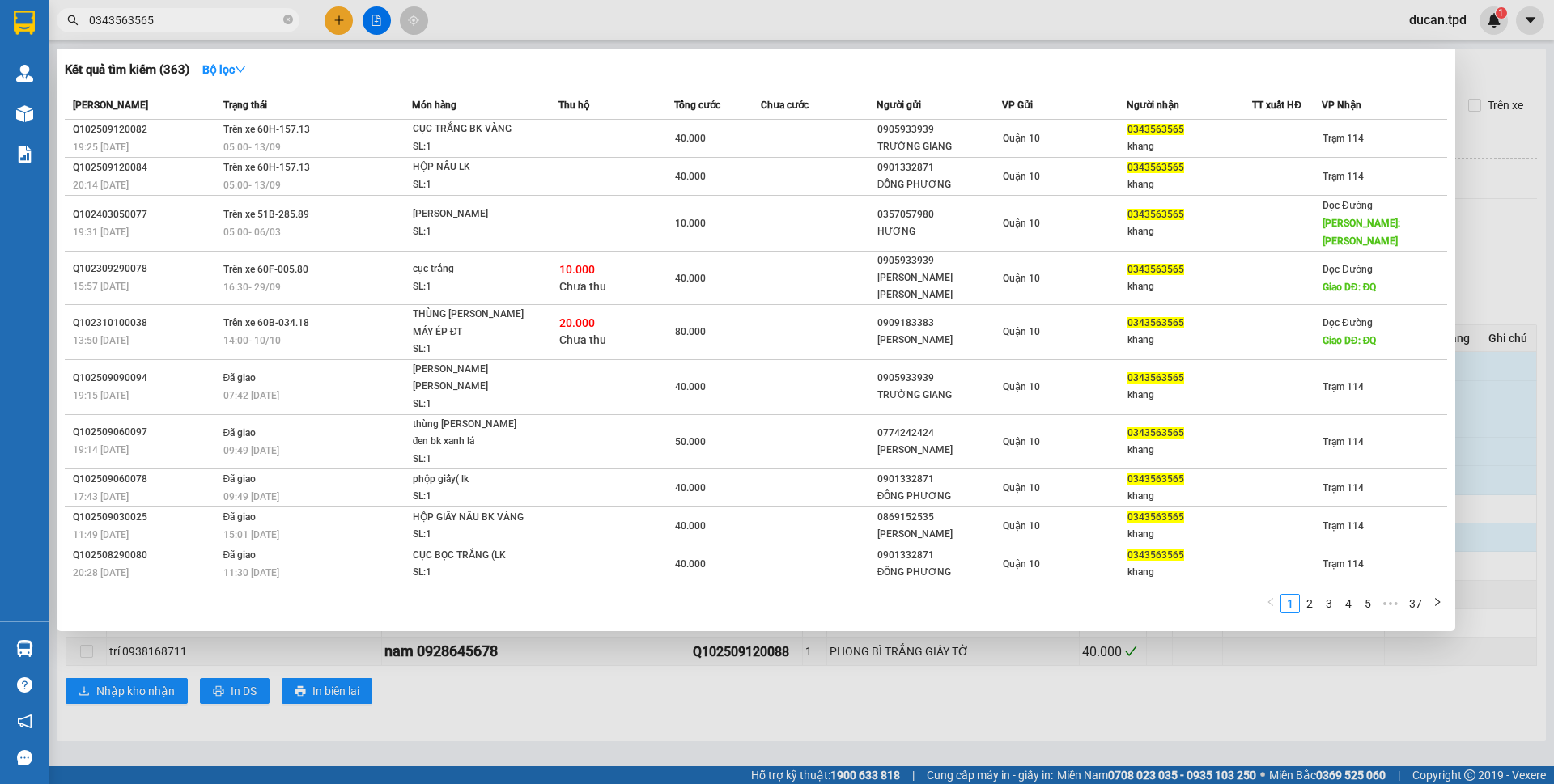
type input "0343563565"
click at [1499, 200] on div at bounding box center [777, 392] width 1554 height 784
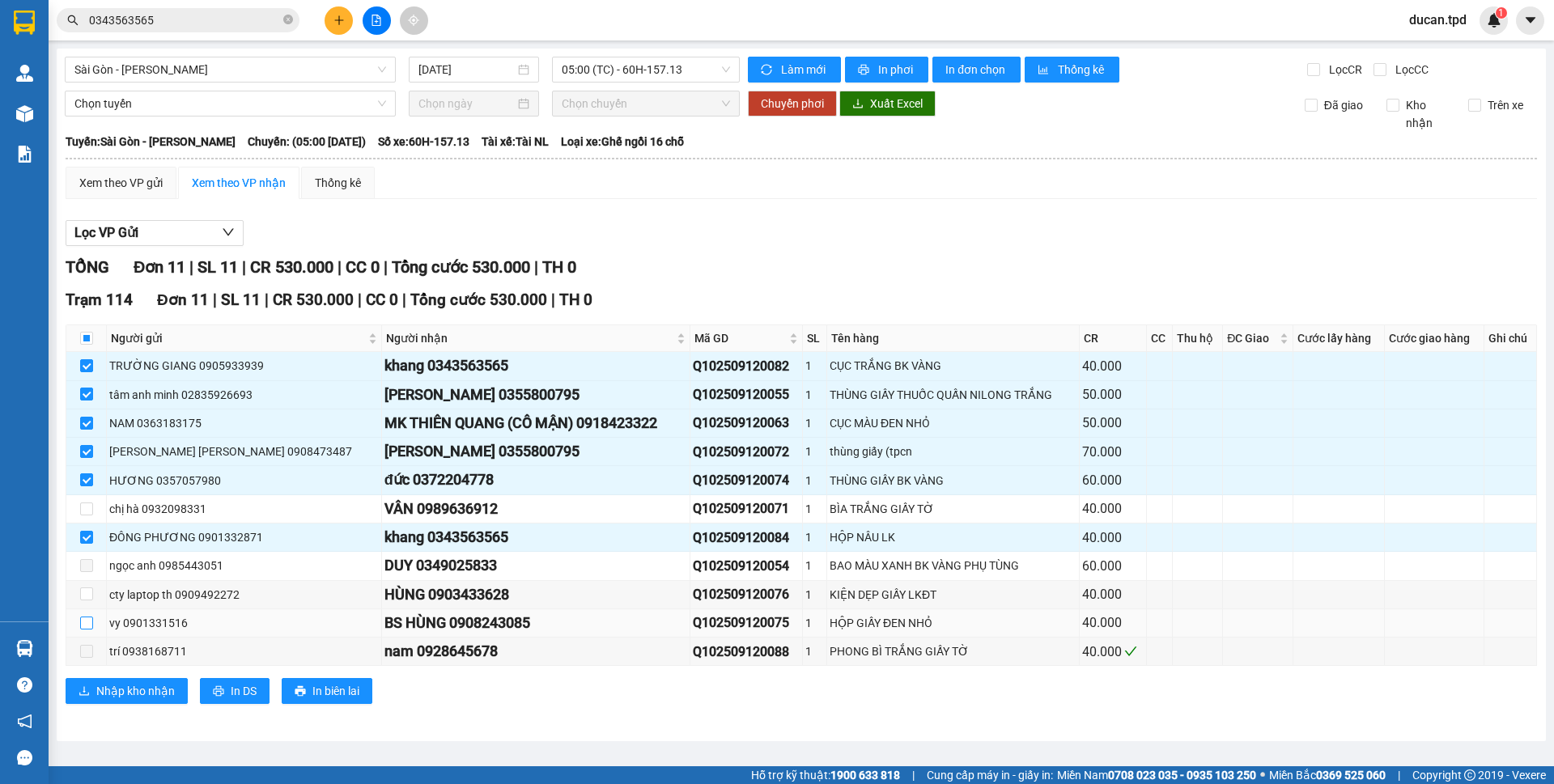
click at [91, 619] on input "checkbox" at bounding box center [86, 623] width 13 height 13
checkbox input "true"
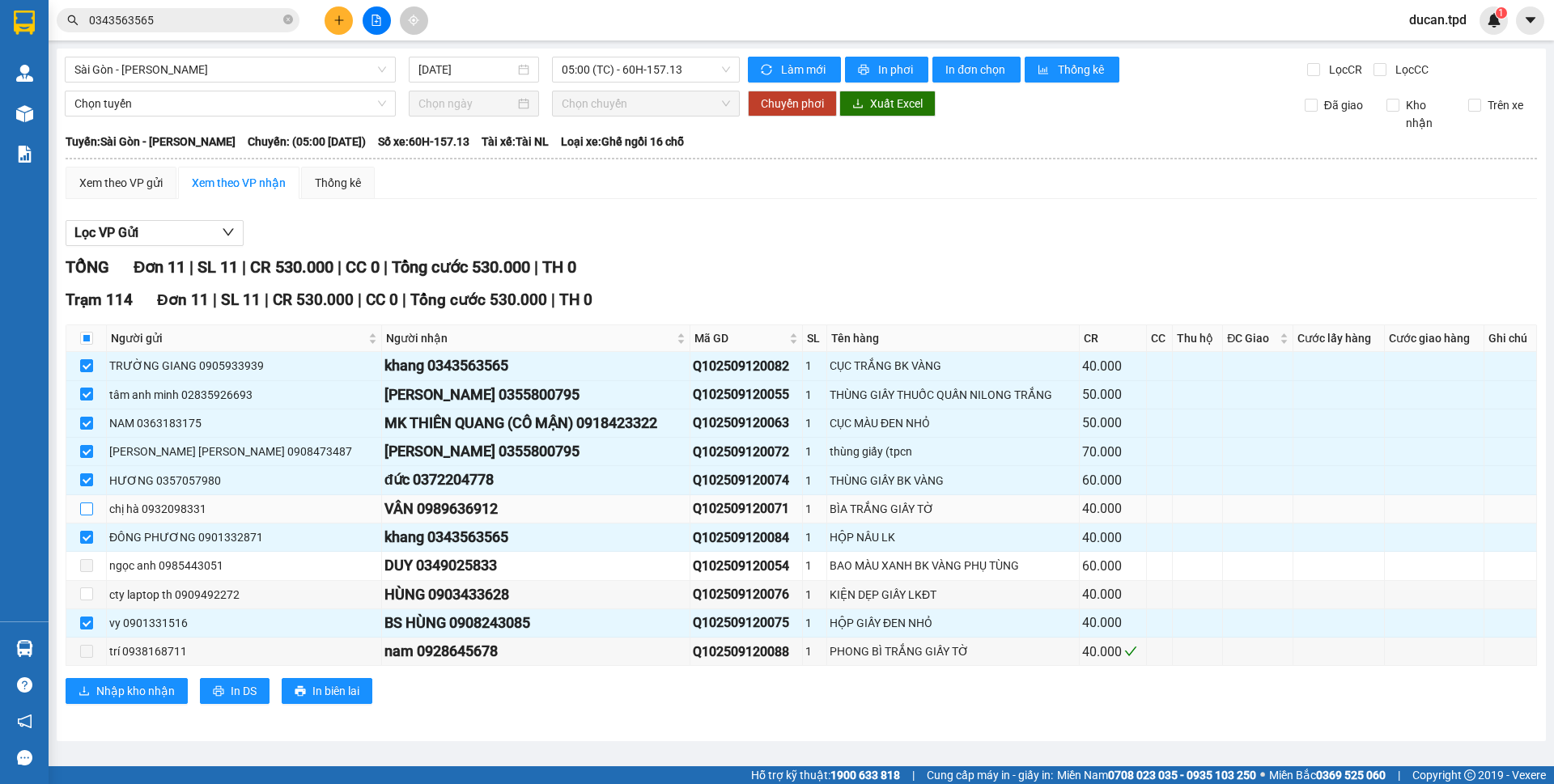
click at [89, 510] on input "checkbox" at bounding box center [86, 509] width 13 height 13
checkbox input "true"
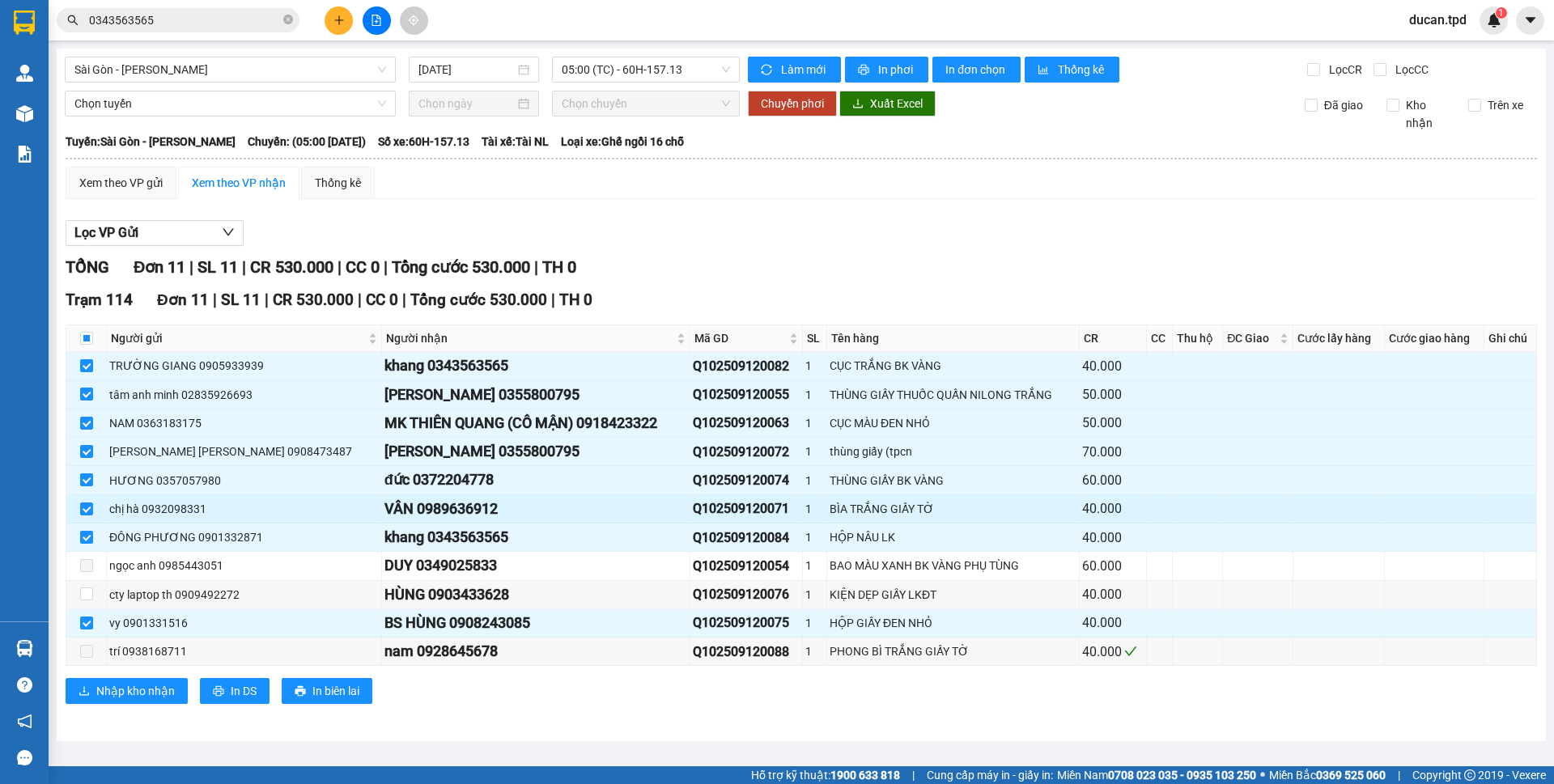
click at [405, 510] on div "VÂN 0989636912" at bounding box center [536, 509] width 303 height 23
copy div "0989636912"
click at [205, 24] on input "0343563565" at bounding box center [184, 19] width 191 height 17
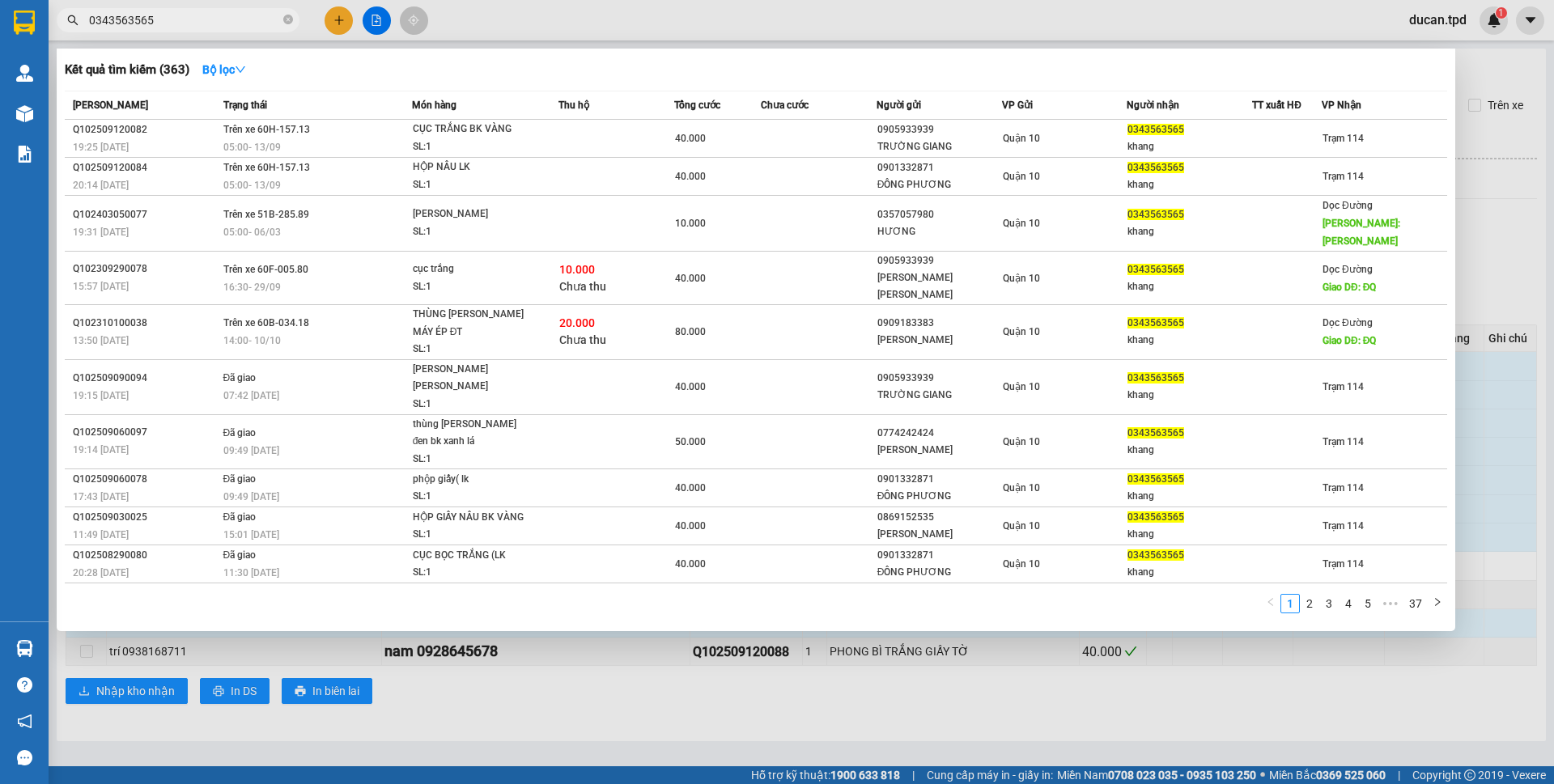
click at [205, 24] on input "0343563565" at bounding box center [184, 19] width 191 height 17
paste input "989636912"
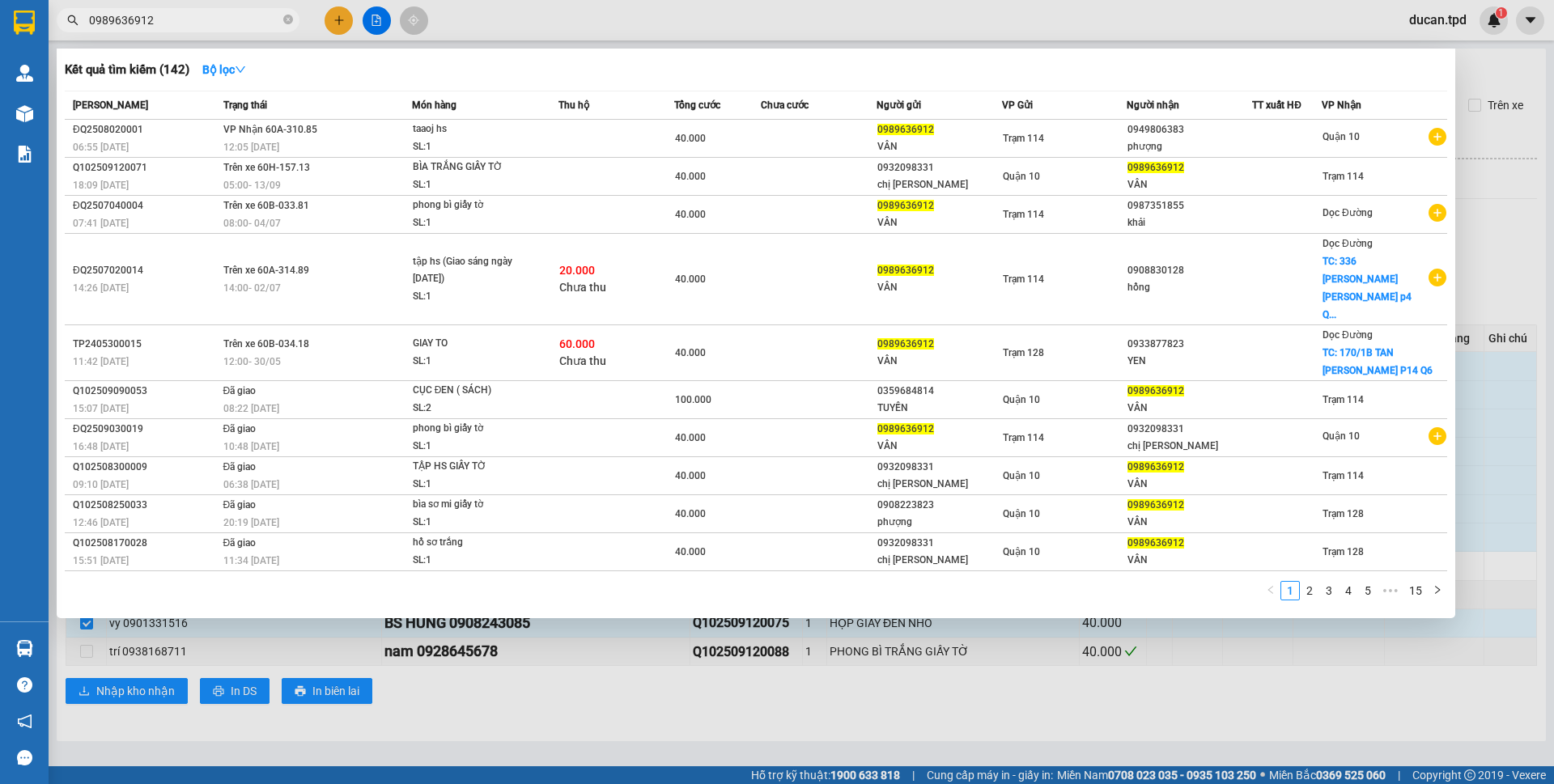
type input "0989636912"
click at [1498, 233] on div at bounding box center [777, 392] width 1554 height 784
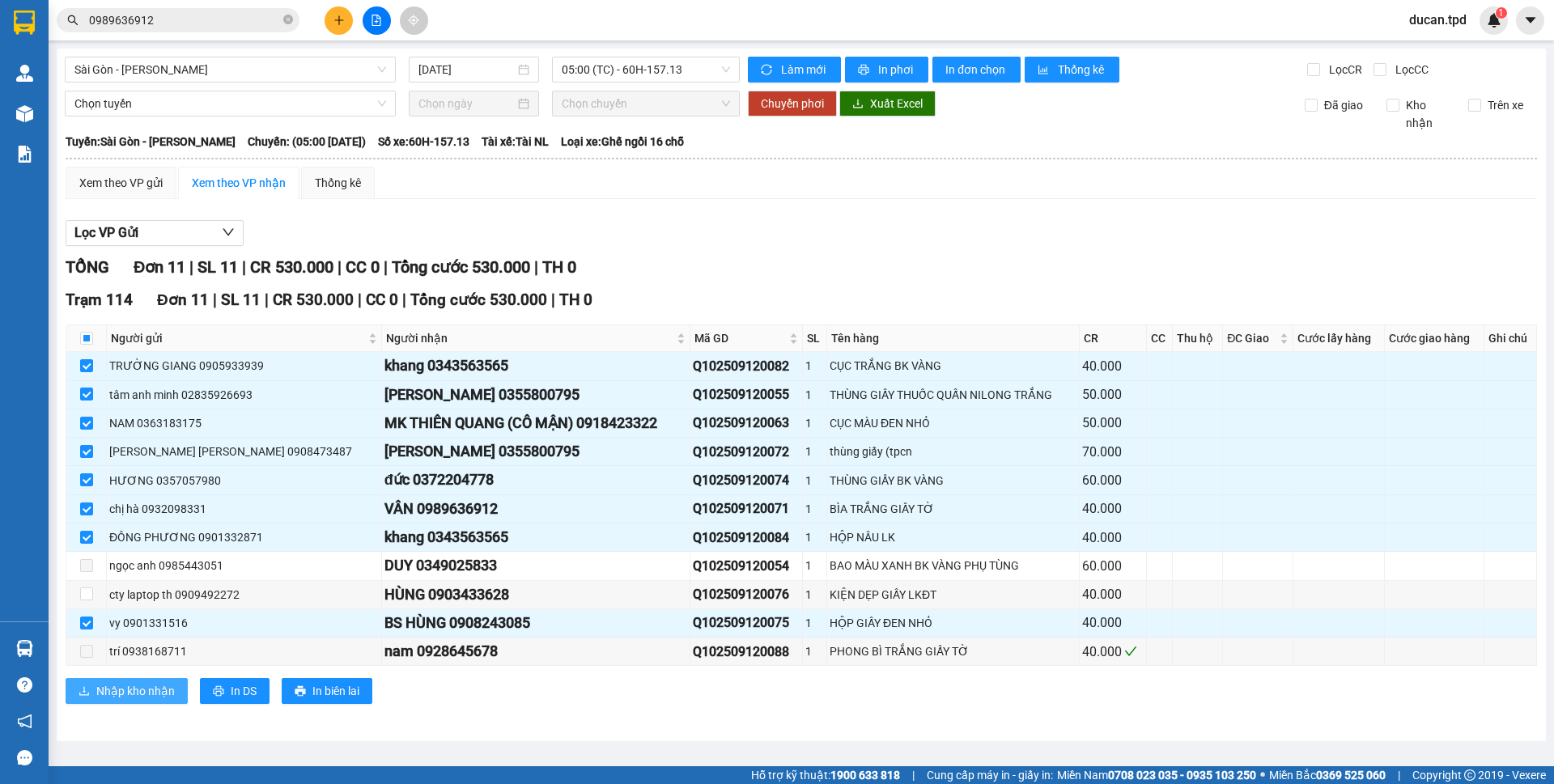
click at [157, 687] on span "Nhập kho nhận" at bounding box center [136, 690] width 79 height 17
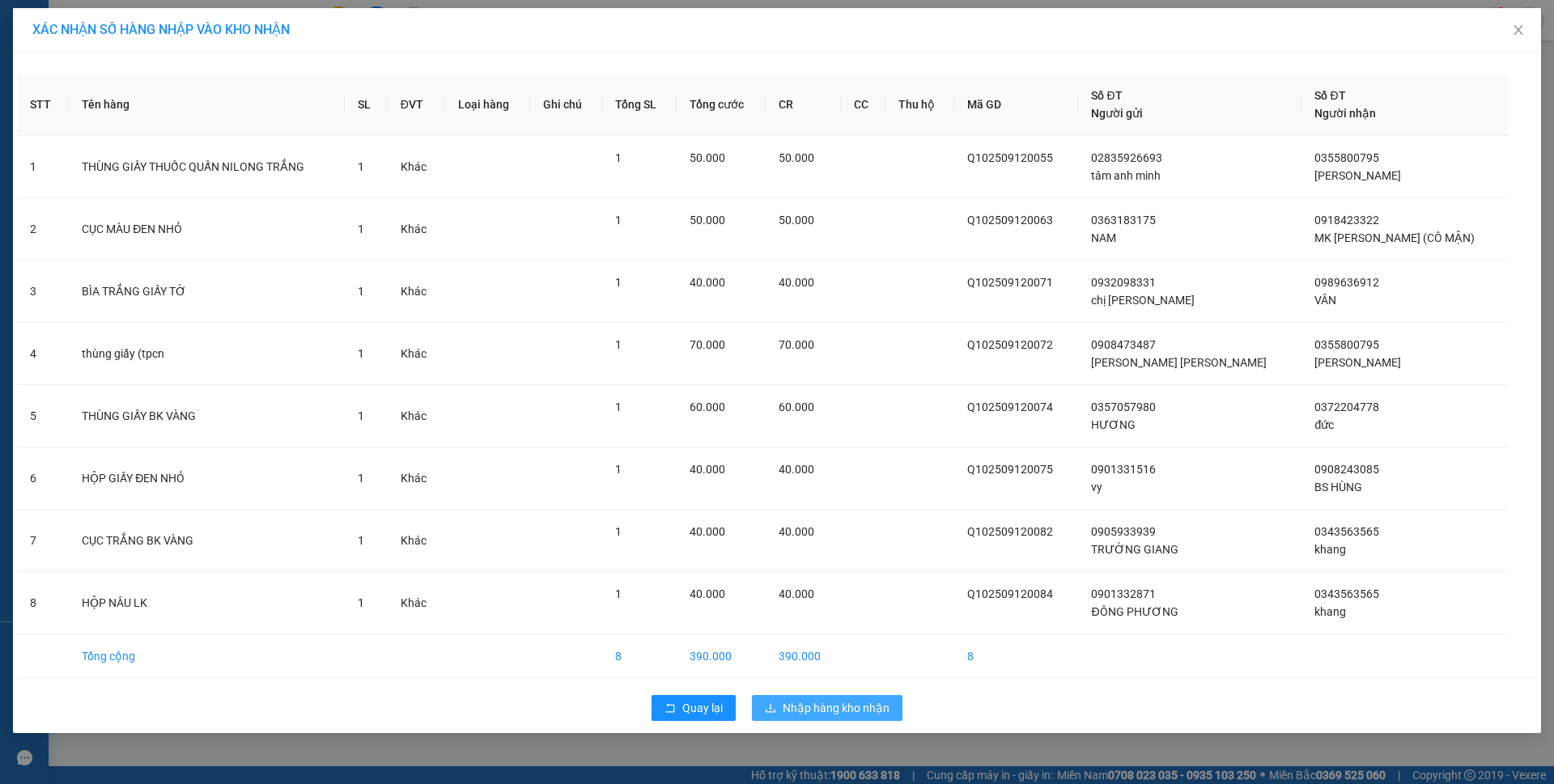
click at [843, 710] on span "Nhập hàng kho nhận" at bounding box center [836, 707] width 106 height 17
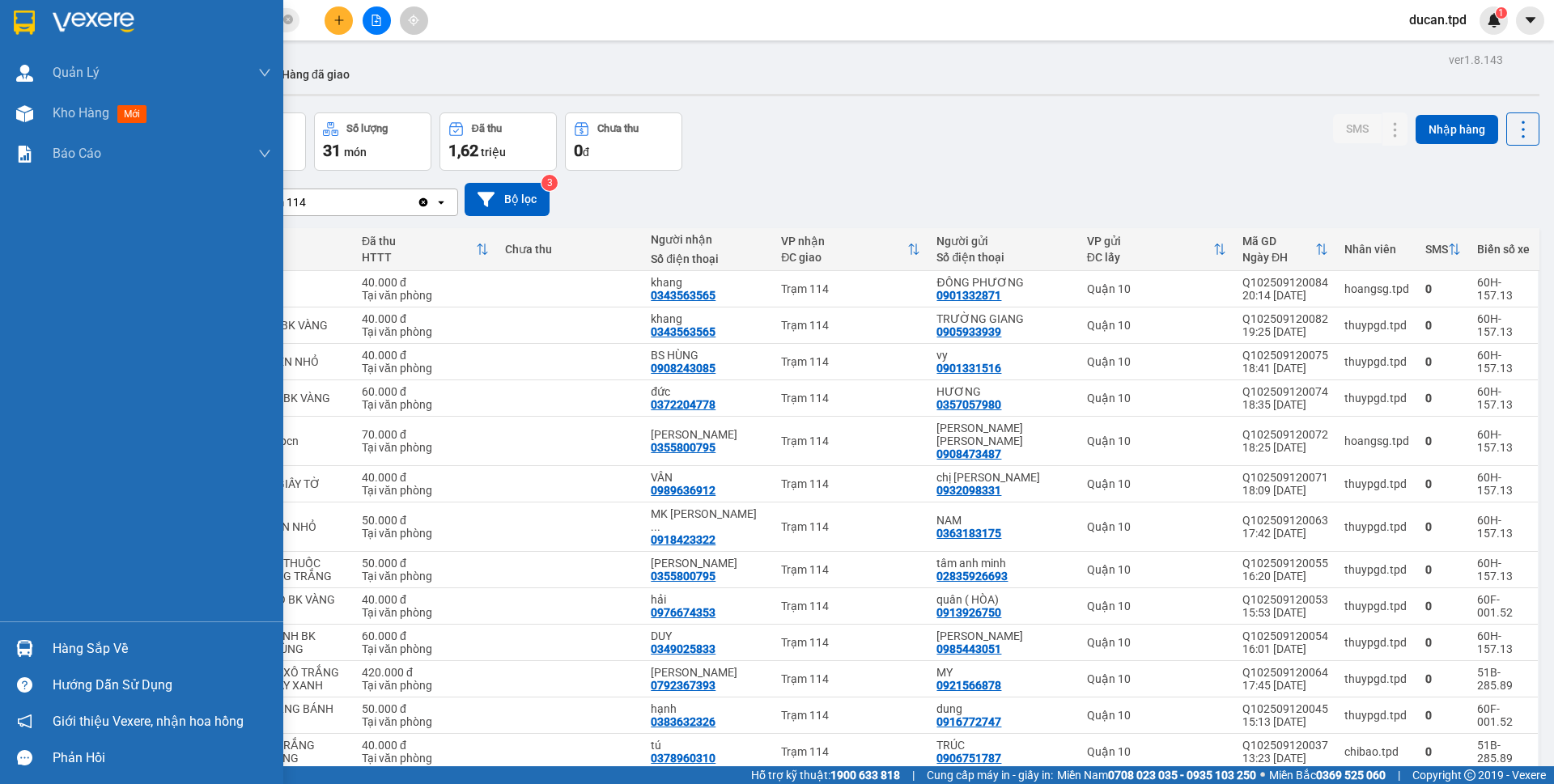
click at [50, 642] on div "Hàng sắp về" at bounding box center [141, 648] width 283 height 37
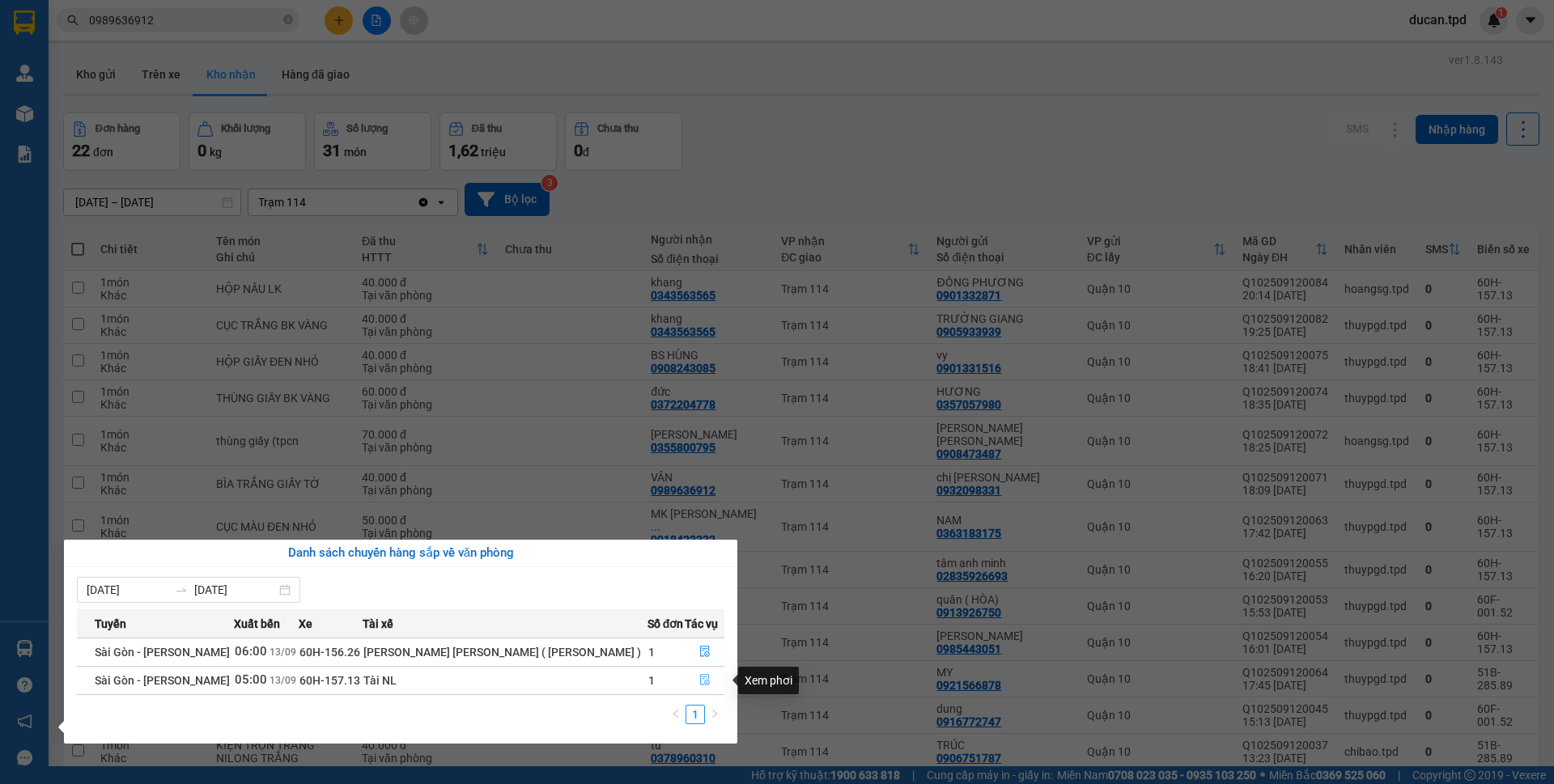
click at [699, 679] on icon "file-done" at bounding box center [705, 679] width 11 height 11
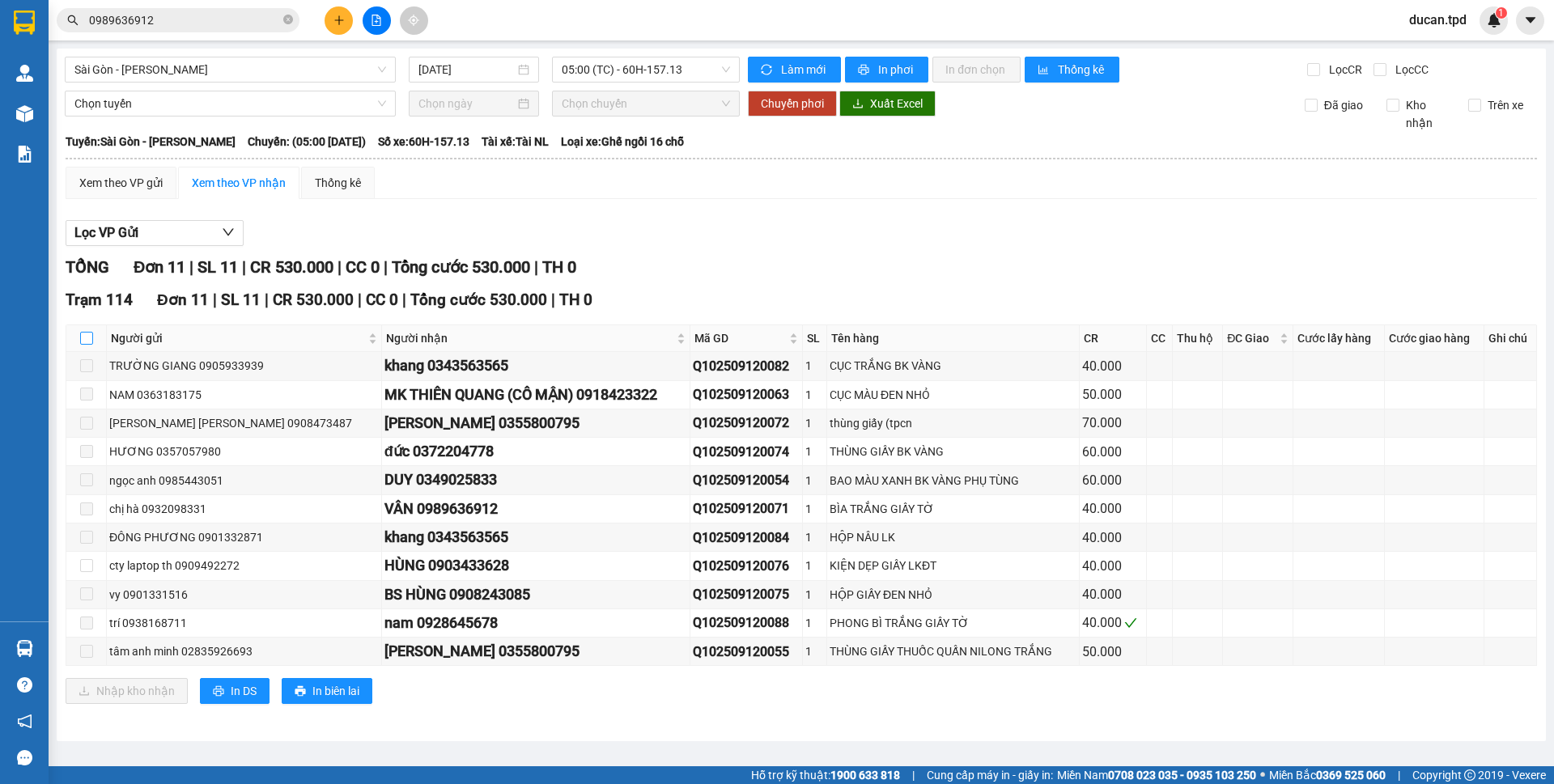
click at [86, 339] on input "checkbox" at bounding box center [86, 338] width 13 height 13
checkbox input "true"
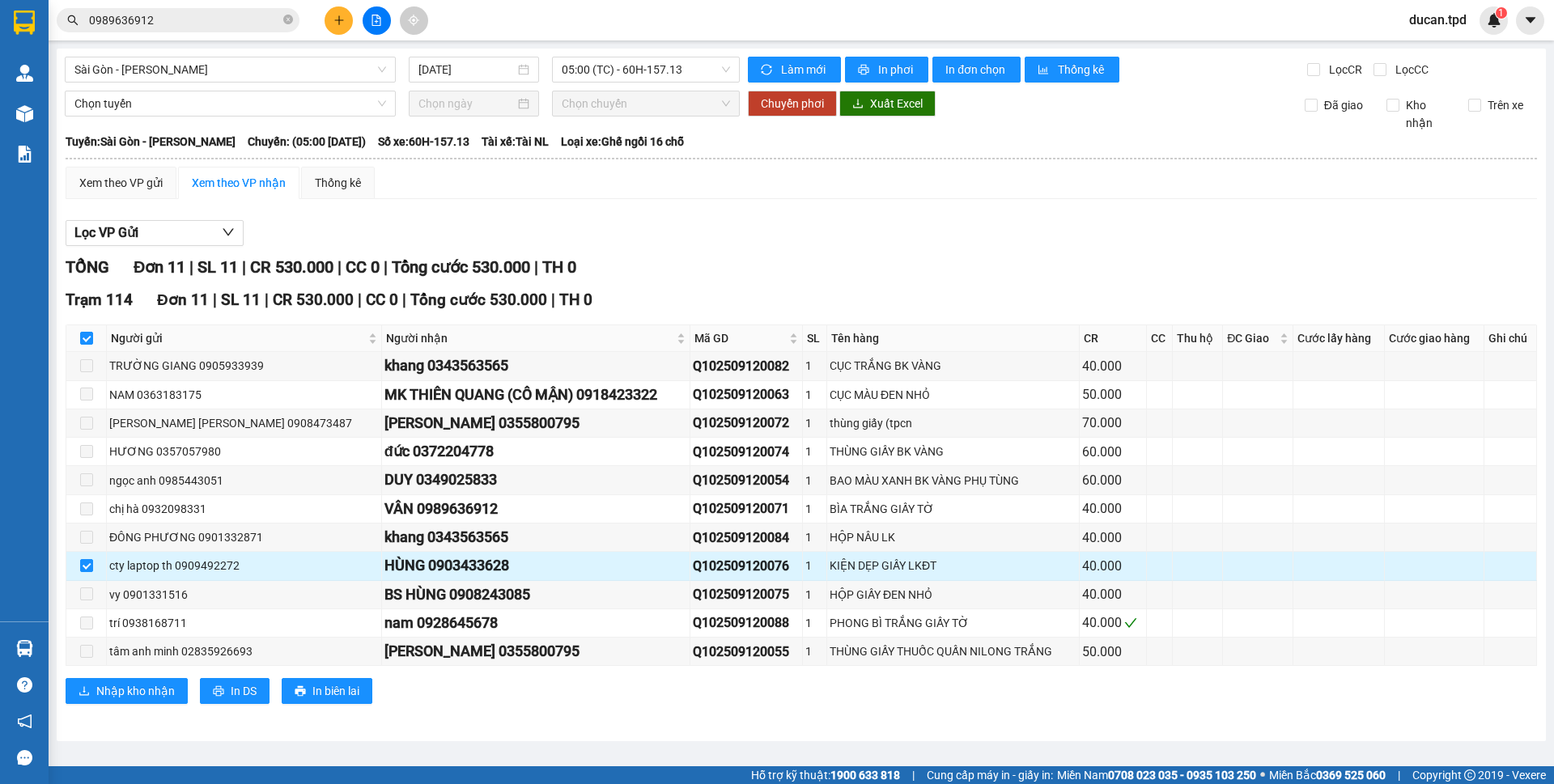
click at [455, 558] on div "HÙNG 0903433628" at bounding box center [536, 565] width 303 height 23
copy div "0903433628"
click at [175, 26] on input "0989636912" at bounding box center [184, 19] width 191 height 17
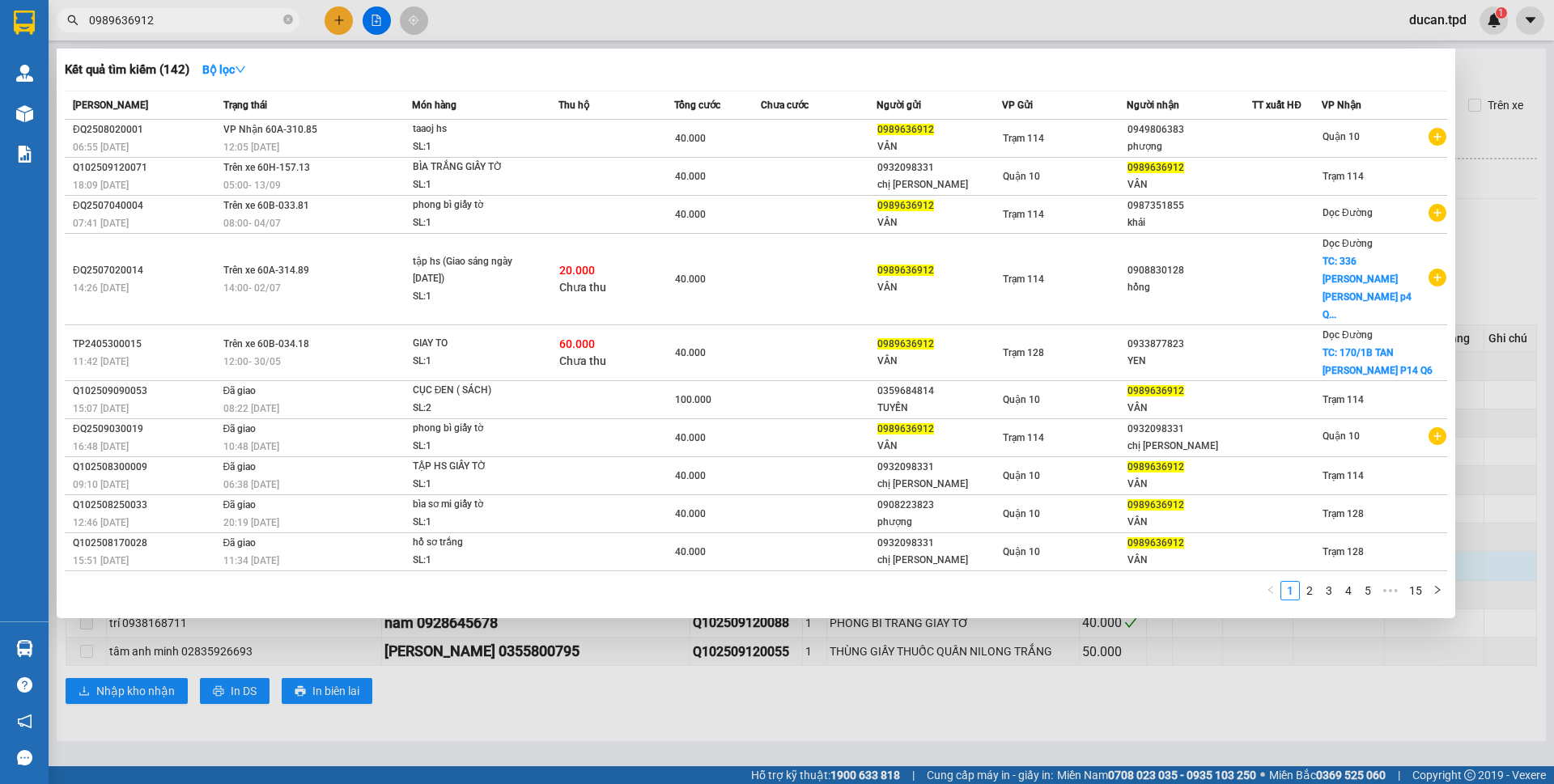
click at [175, 26] on input "0989636912" at bounding box center [184, 19] width 191 height 17
paste input "03433628"
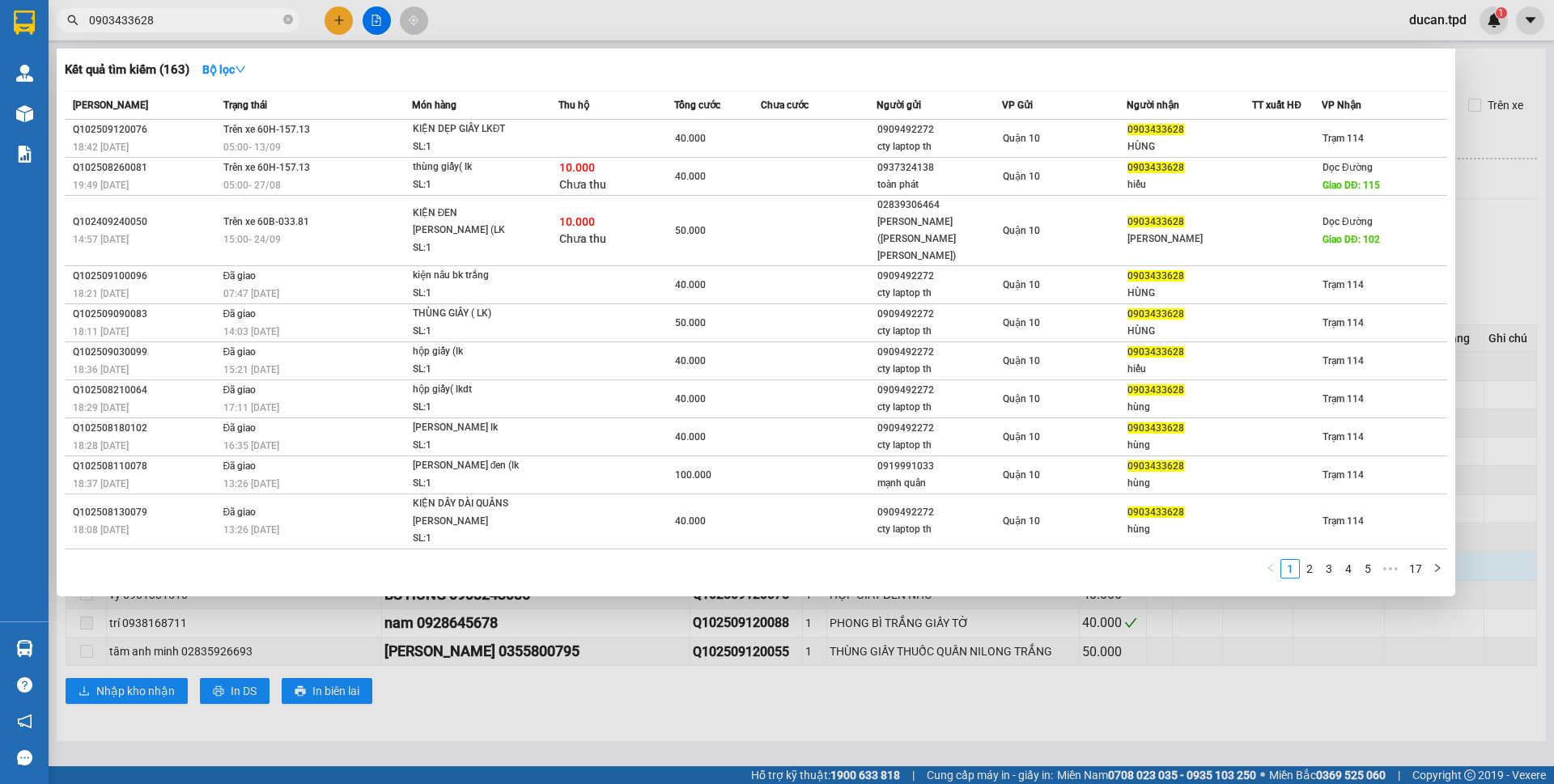
type input "0903433628"
click at [1127, 684] on div at bounding box center [777, 392] width 1554 height 784
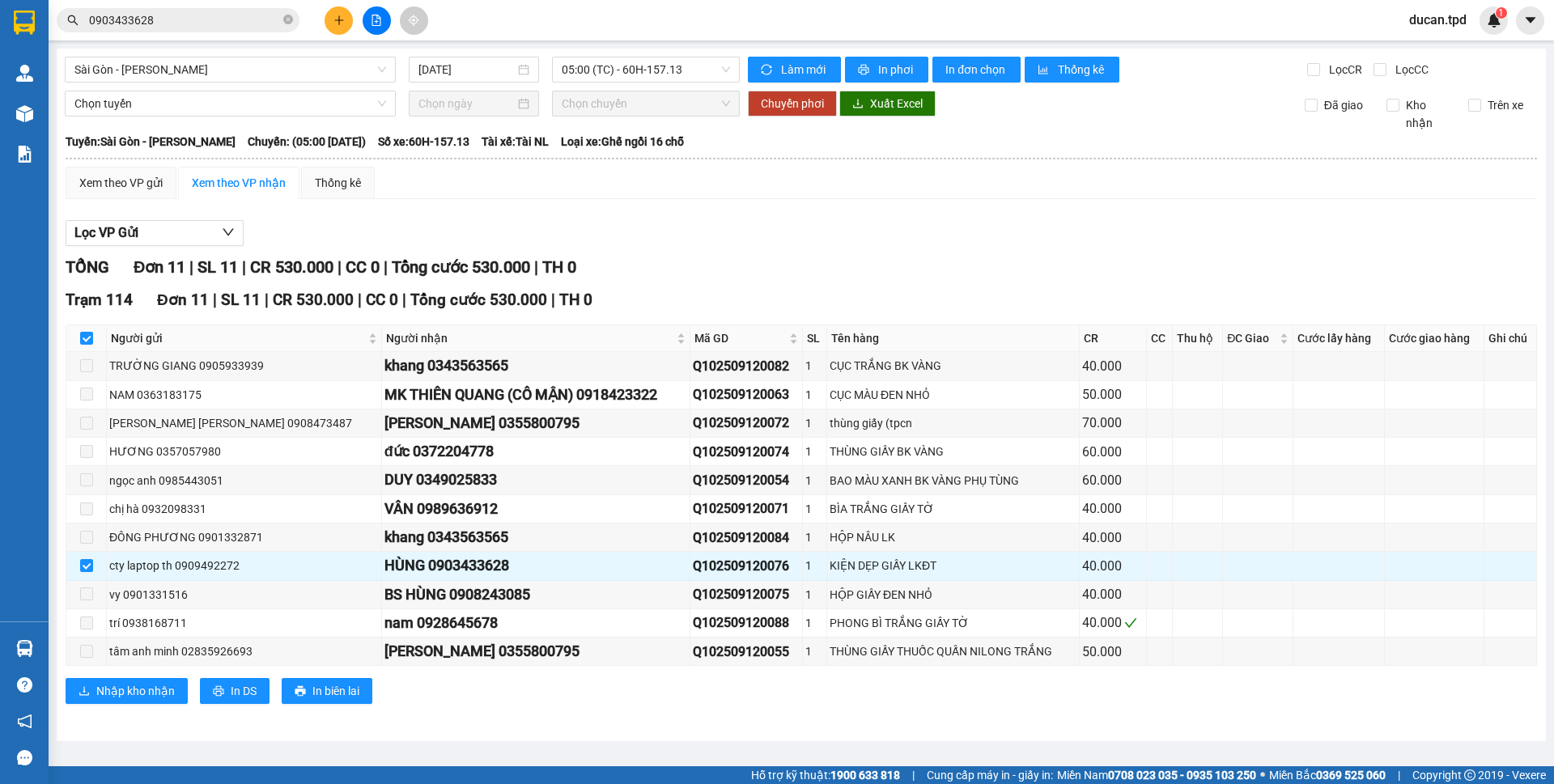
click at [165, 21] on input "0903433628" at bounding box center [184, 19] width 191 height 17
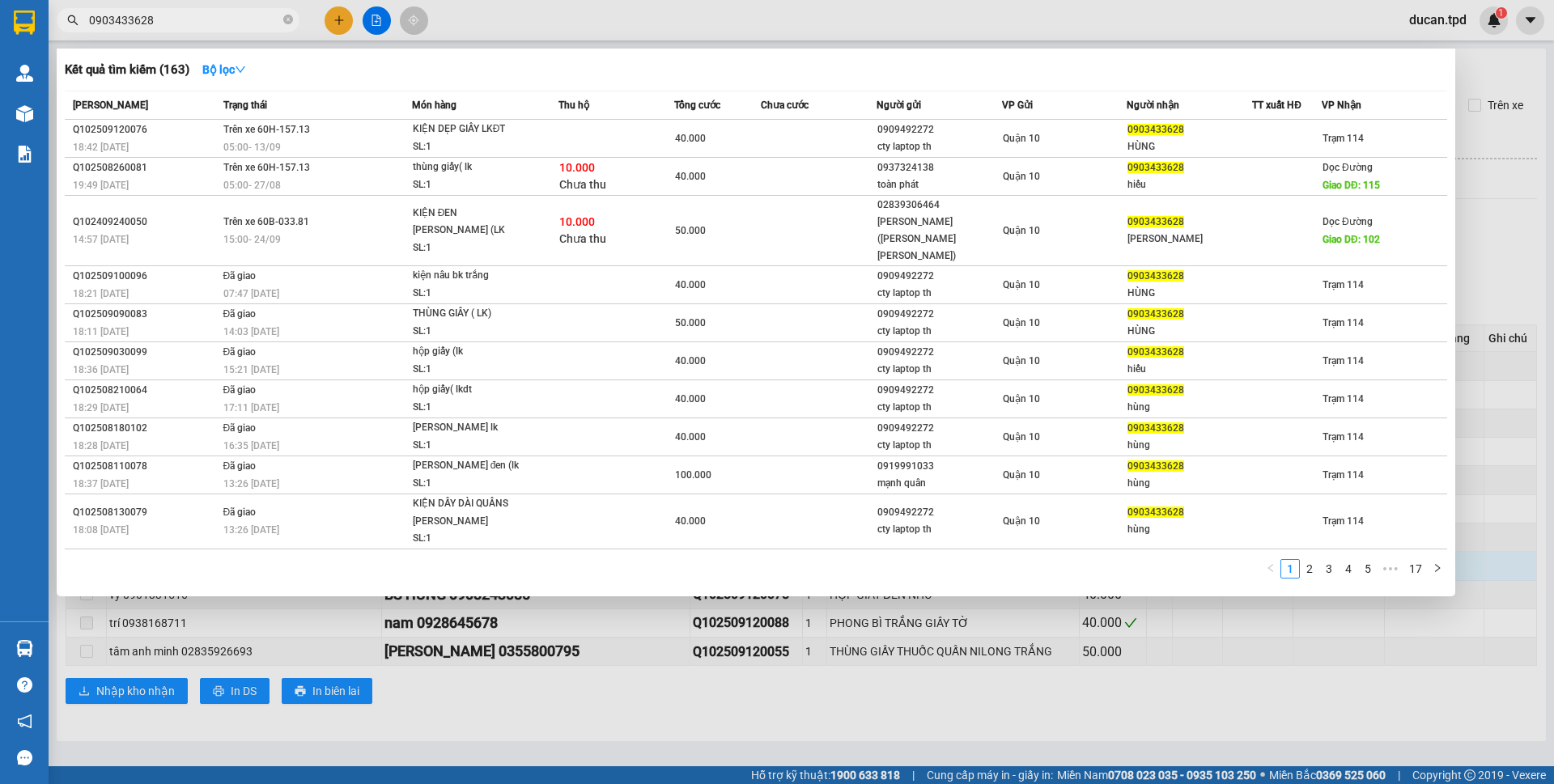
click at [168, 687] on div at bounding box center [777, 392] width 1554 height 784
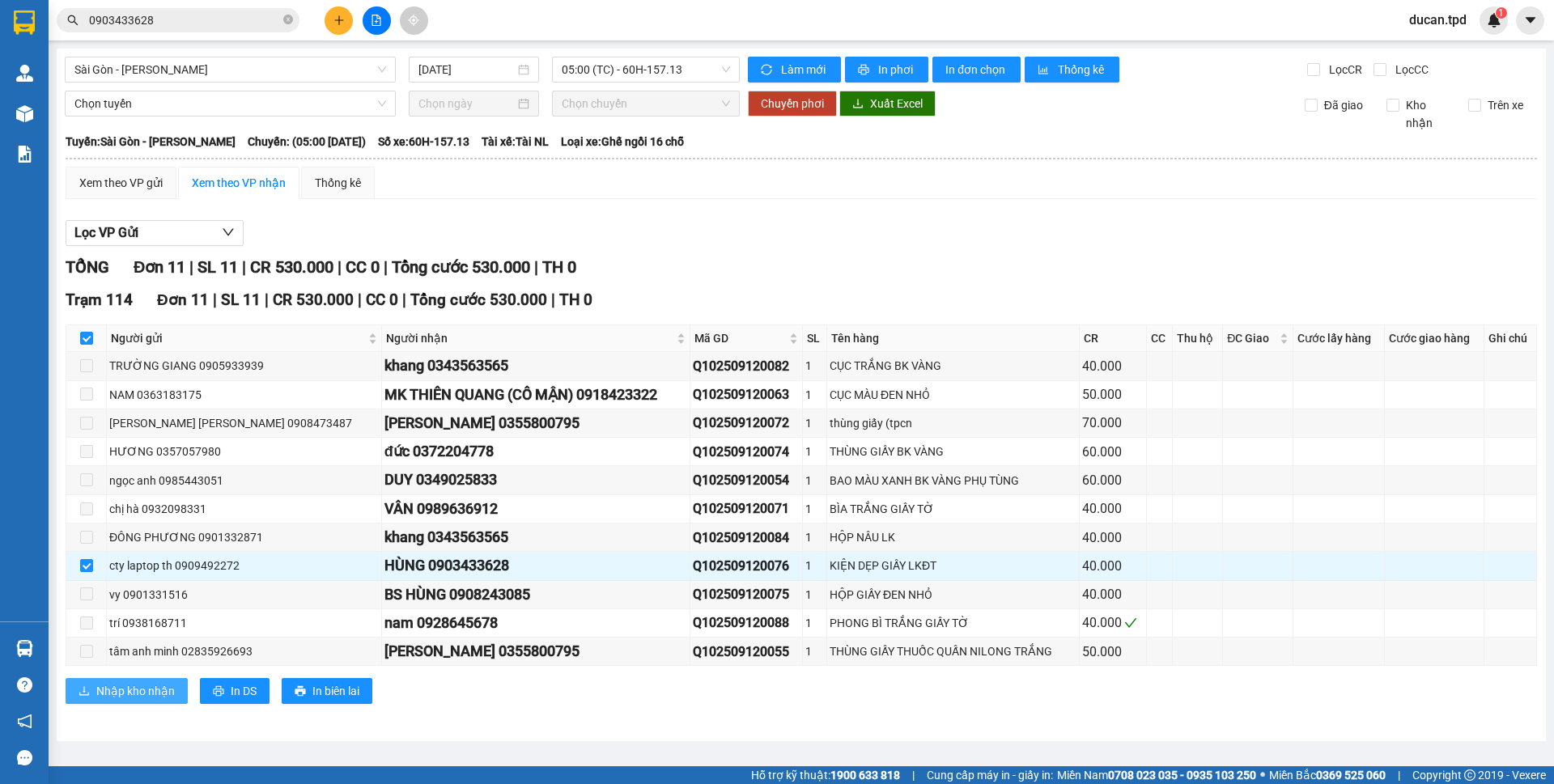
click at [168, 687] on span "Nhập kho nhận" at bounding box center [136, 690] width 79 height 17
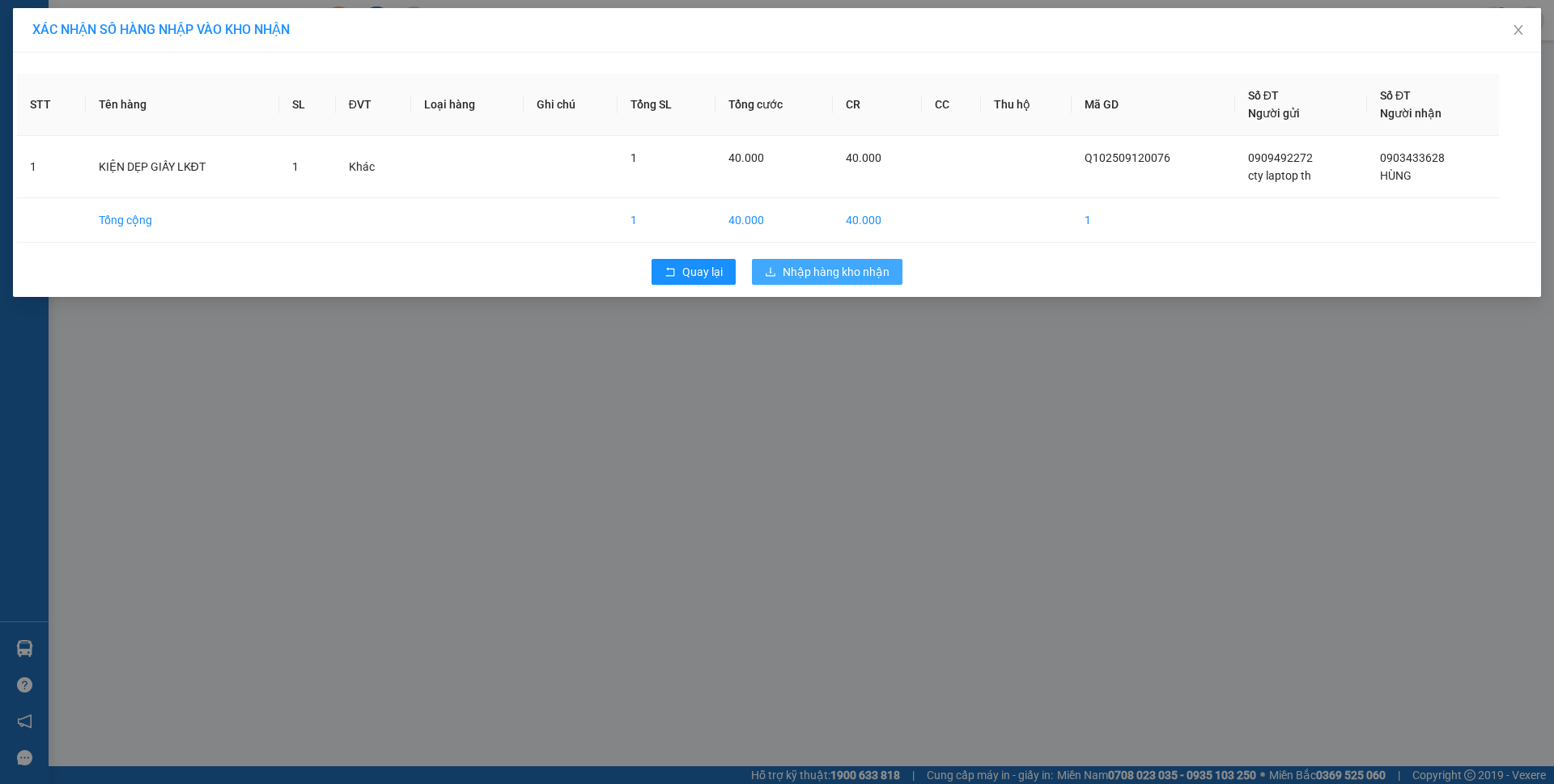
click at [815, 275] on span "Nhập hàng kho nhận" at bounding box center [836, 271] width 106 height 17
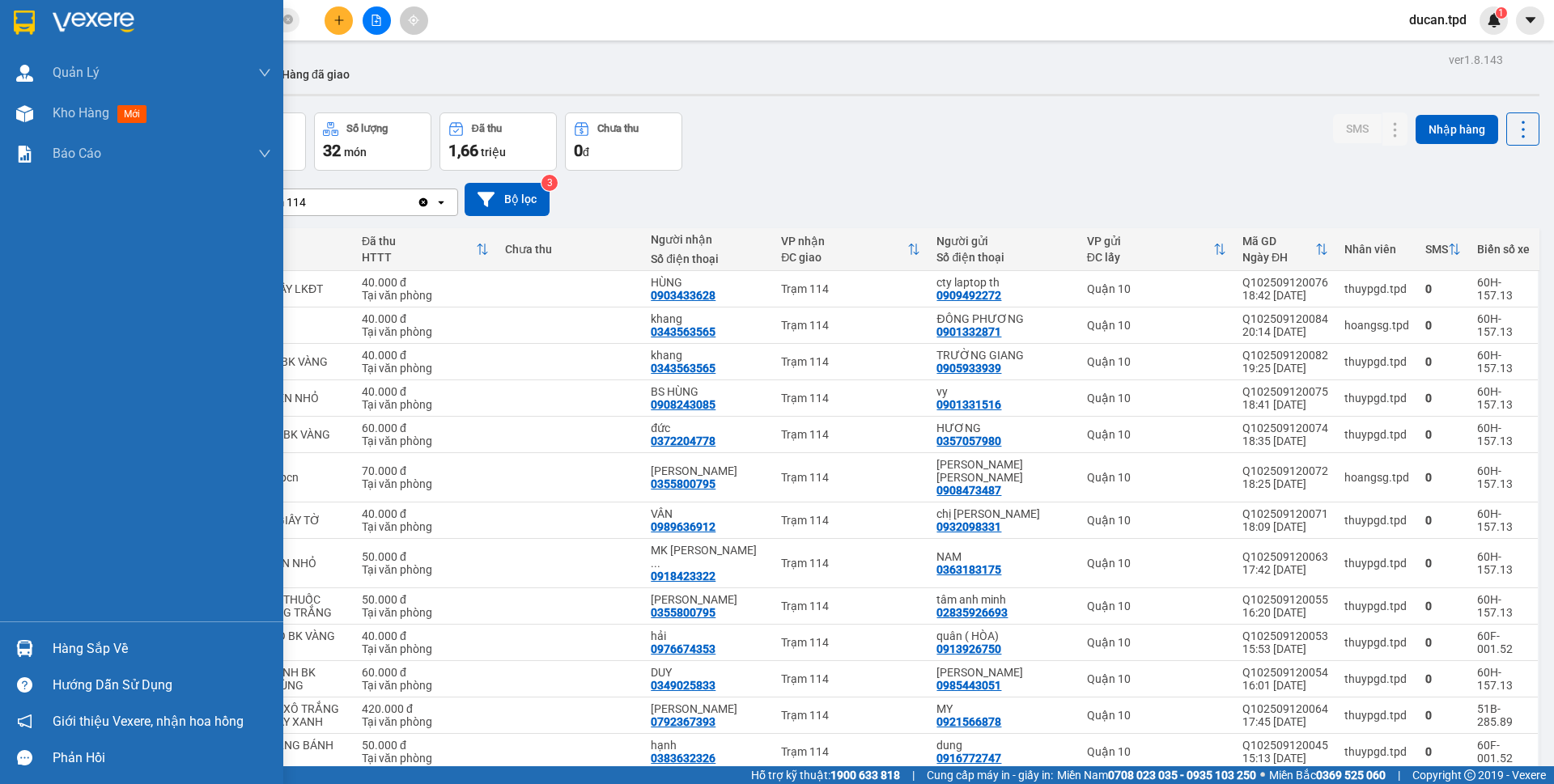
click at [36, 651] on div at bounding box center [24, 648] width 28 height 28
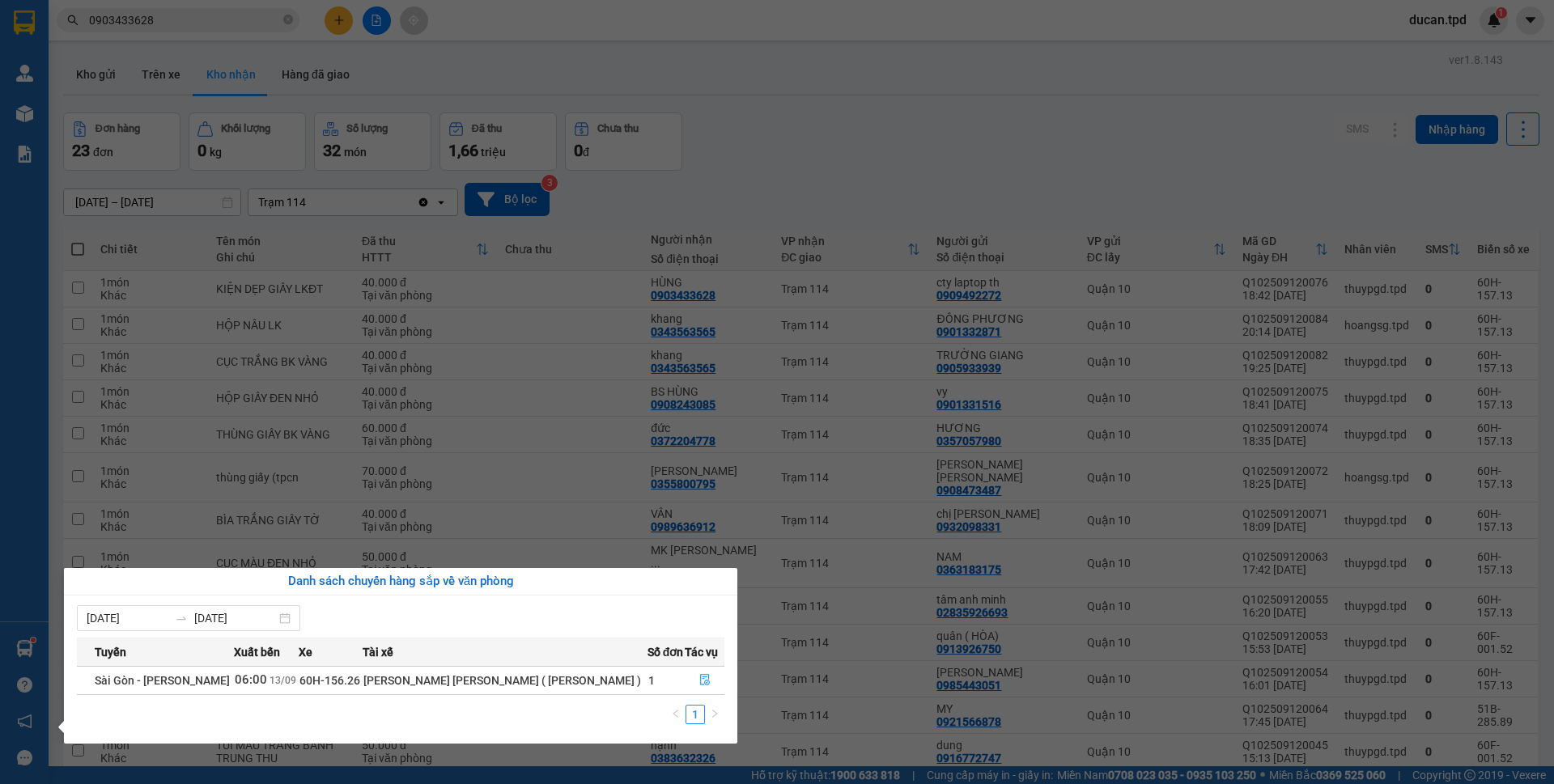
click at [750, 88] on section "Kết quả tìm kiếm ( 163 ) Bộ lọc Mã ĐH Trạng thái Món hàng Thu hộ Tổng cước Chưa…" at bounding box center [777, 392] width 1554 height 784
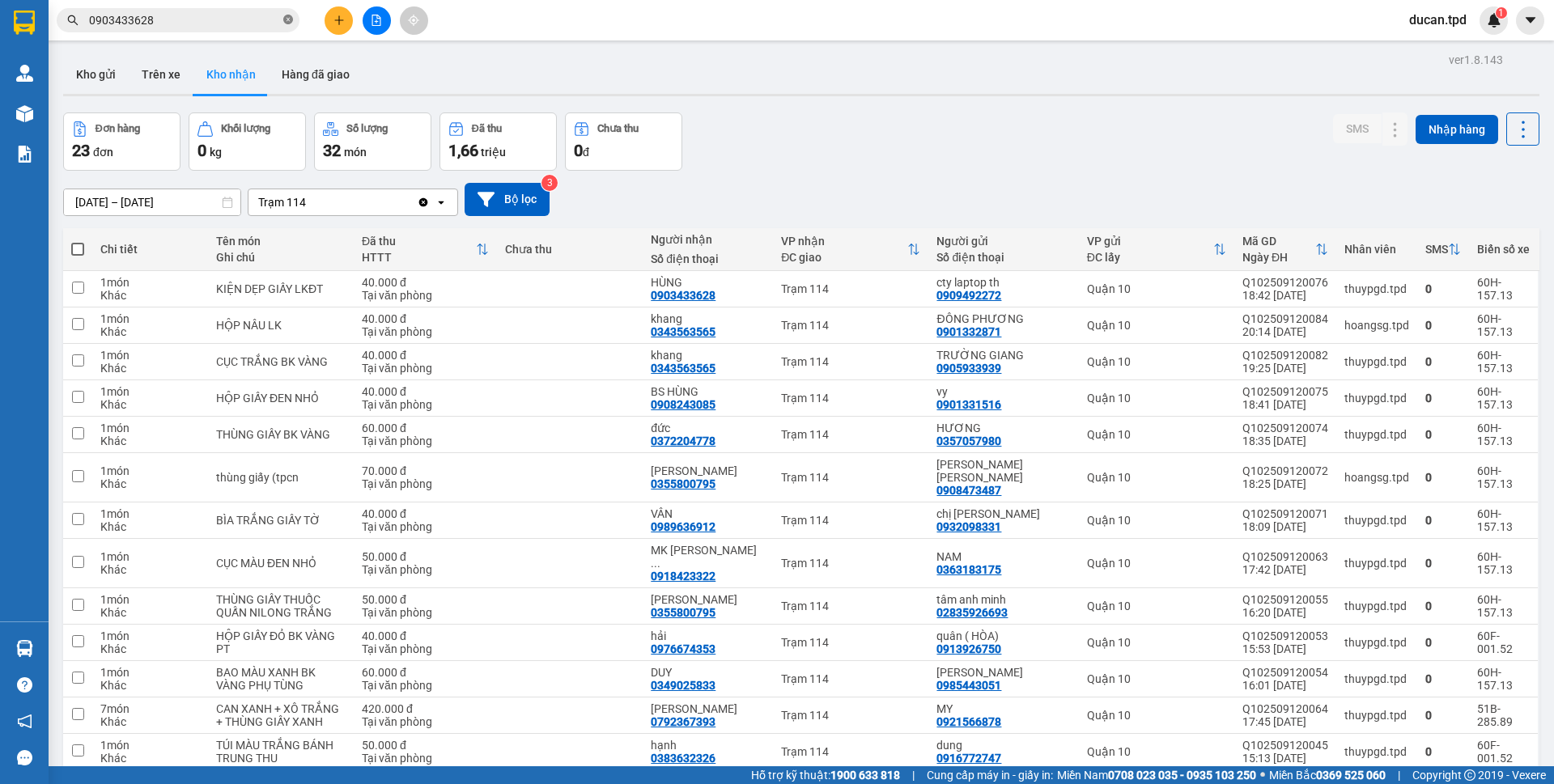
click at [286, 20] on icon "close-circle" at bounding box center [288, 19] width 10 height 10
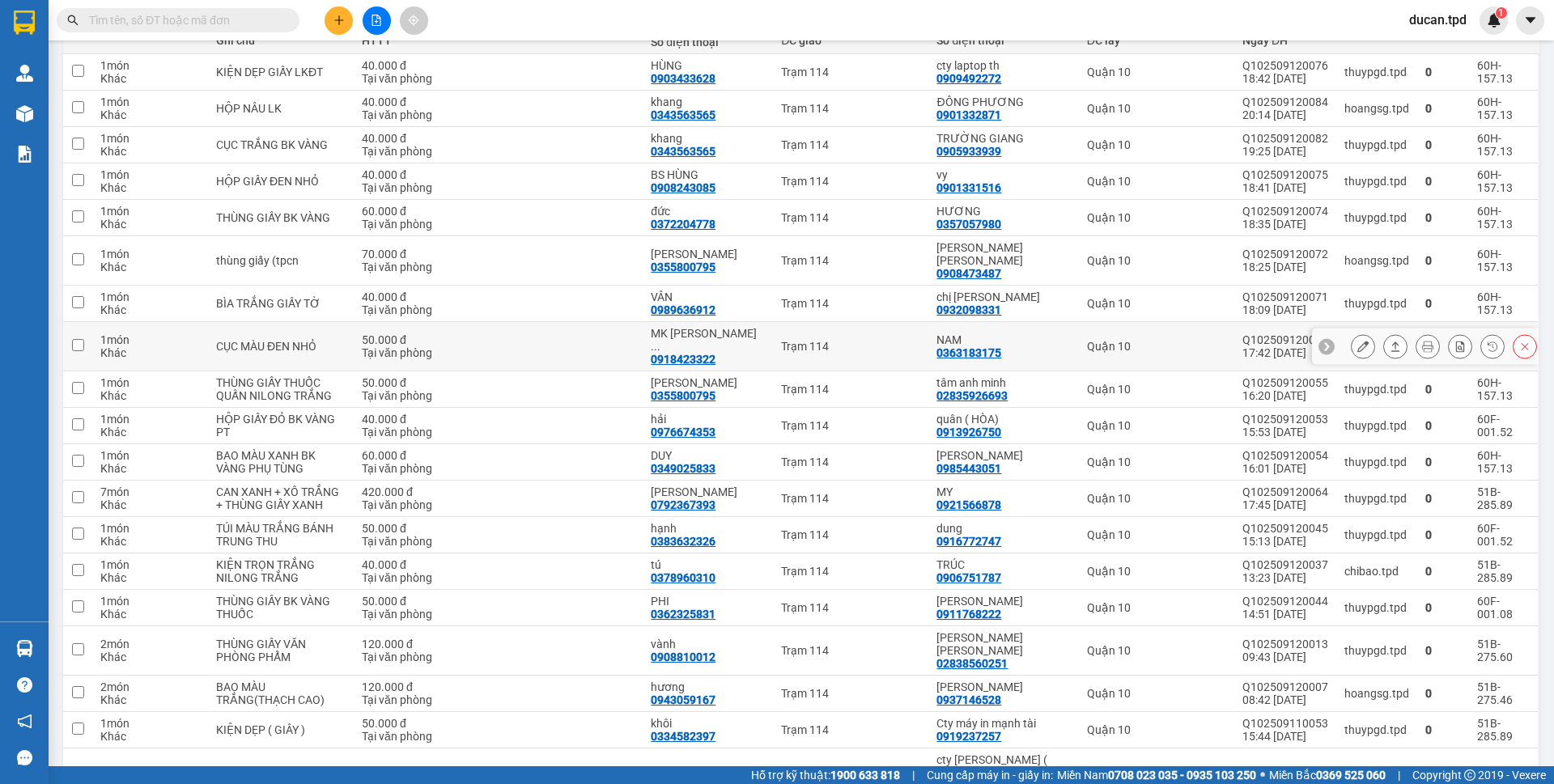
scroll to position [243, 0]
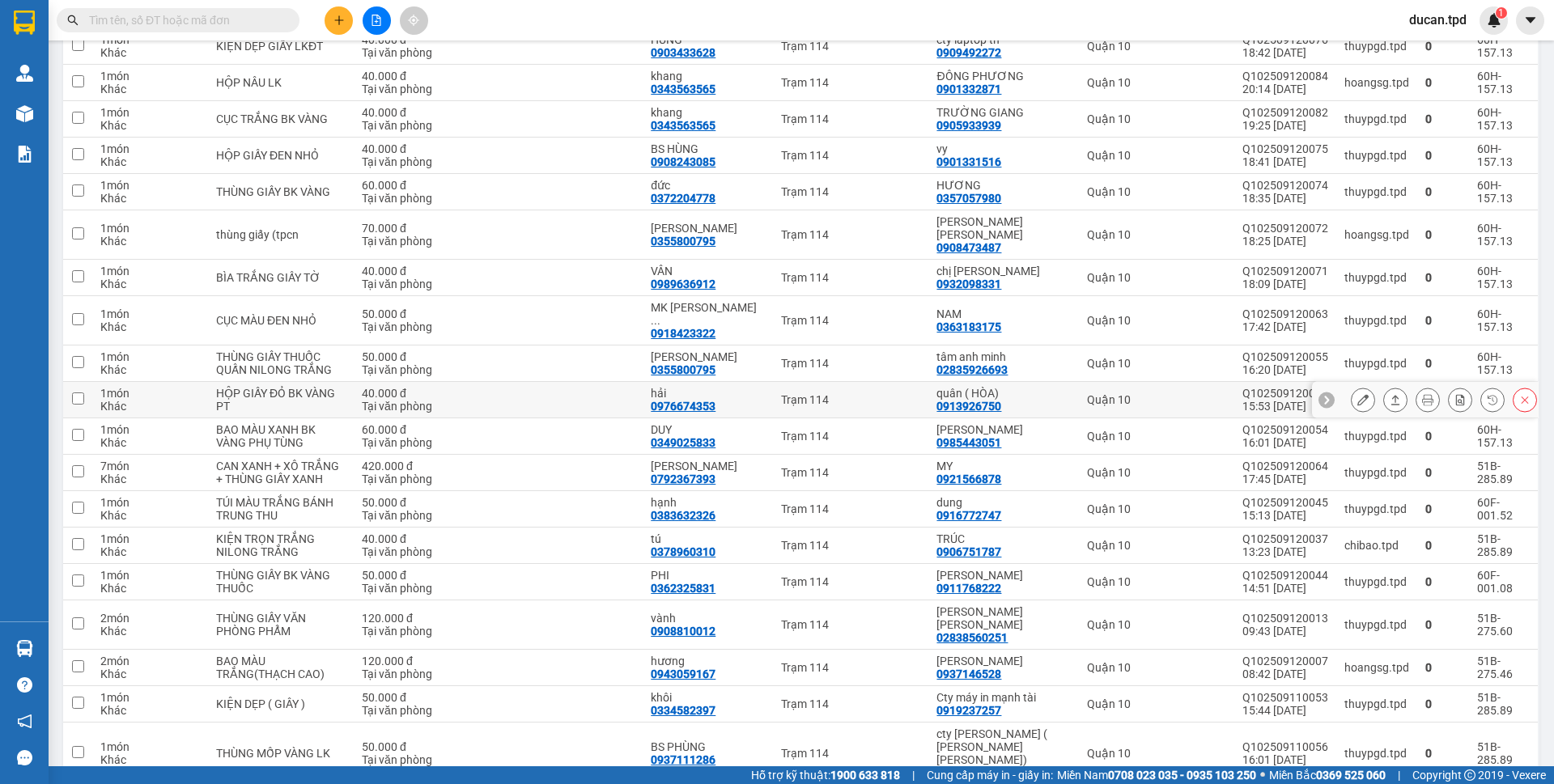
click at [1358, 394] on icon at bounding box center [1363, 400] width 11 height 11
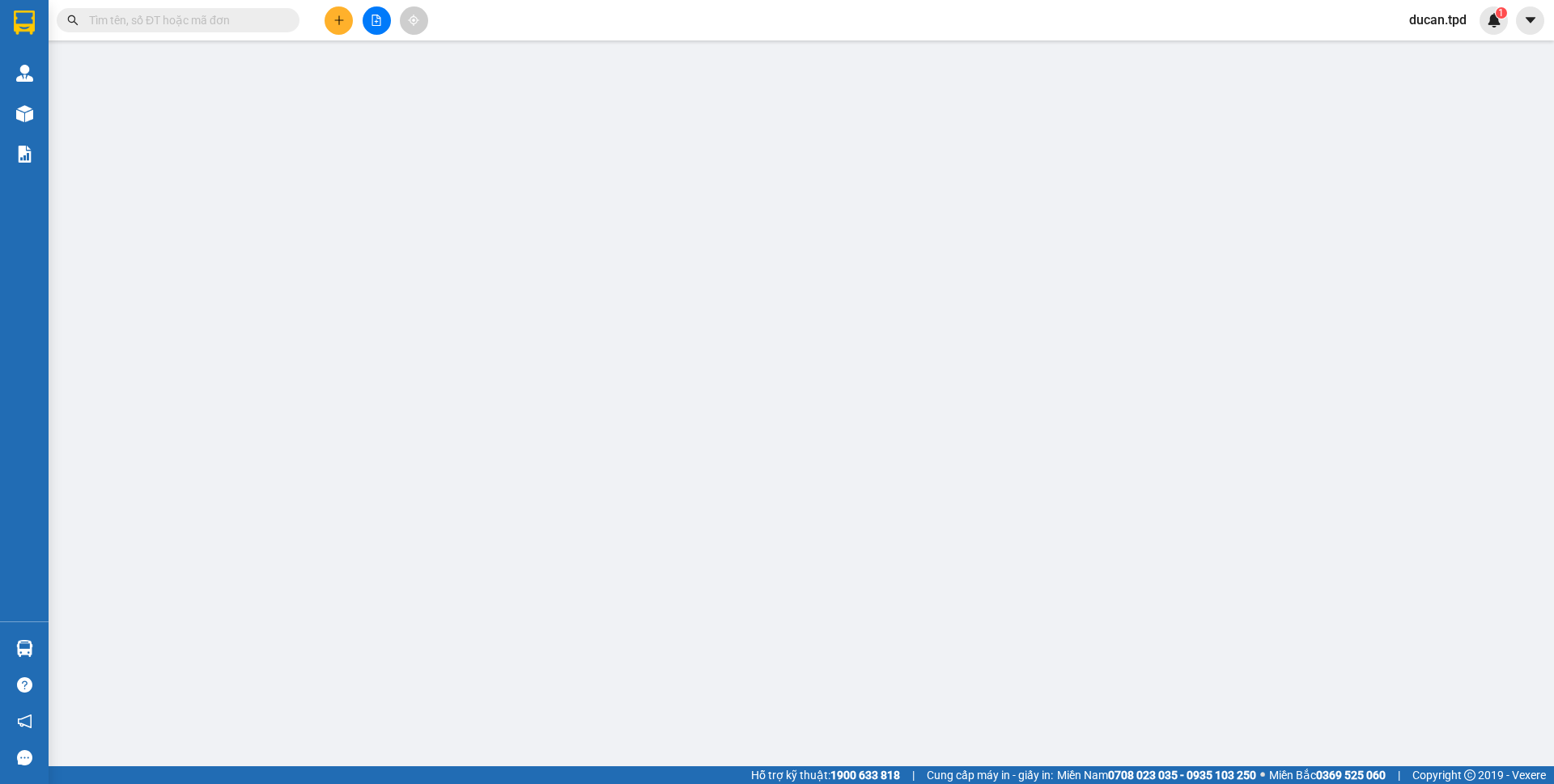
type input "0913926750"
type input "quân ( HÒA)"
type input "074058005299"
type input "0976674353"
type input "hải"
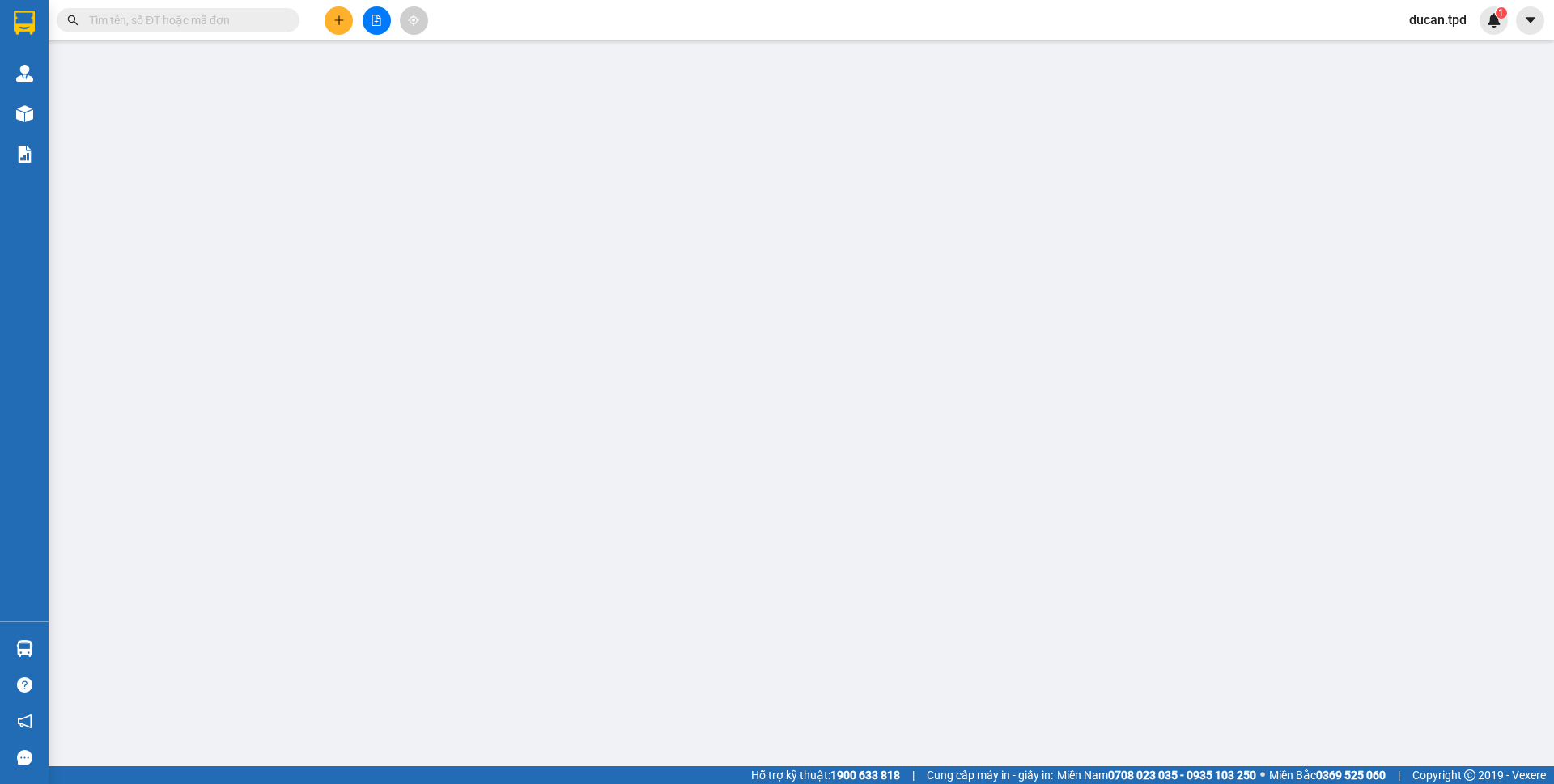
type input "40.000"
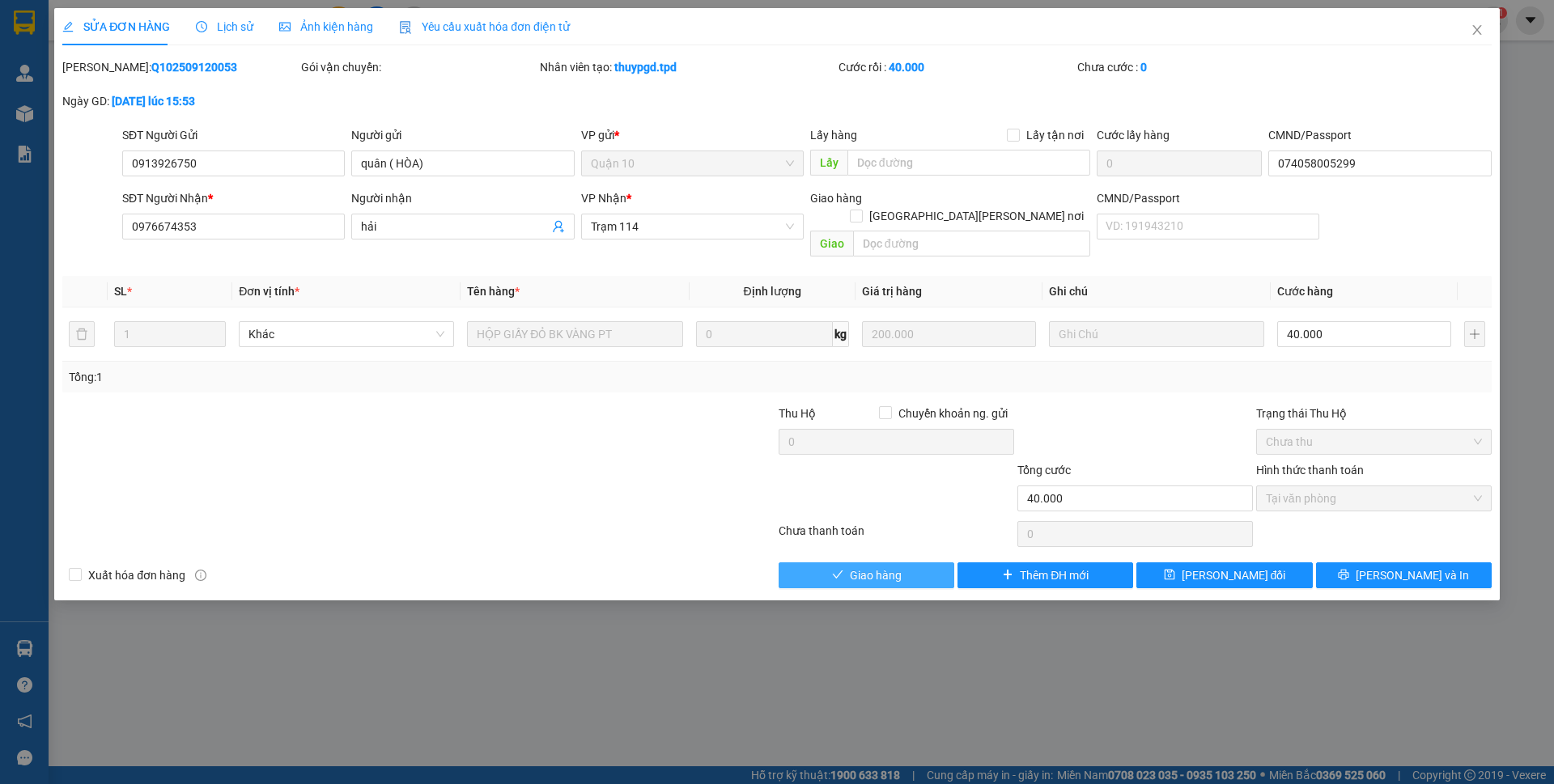
click at [845, 562] on button "Giao hàng" at bounding box center [866, 575] width 175 height 26
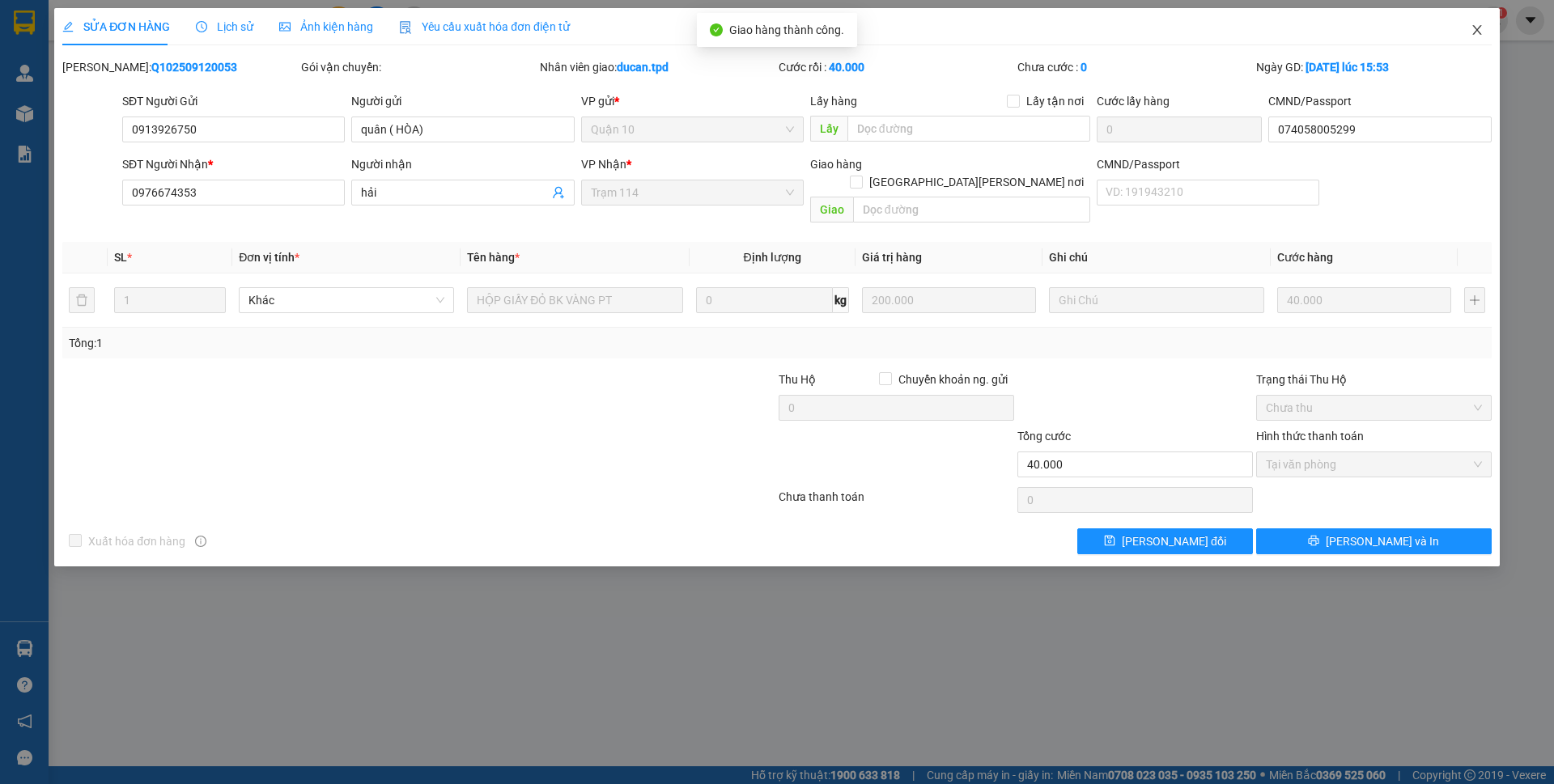
click at [1468, 32] on span "Close" at bounding box center [1476, 30] width 45 height 45
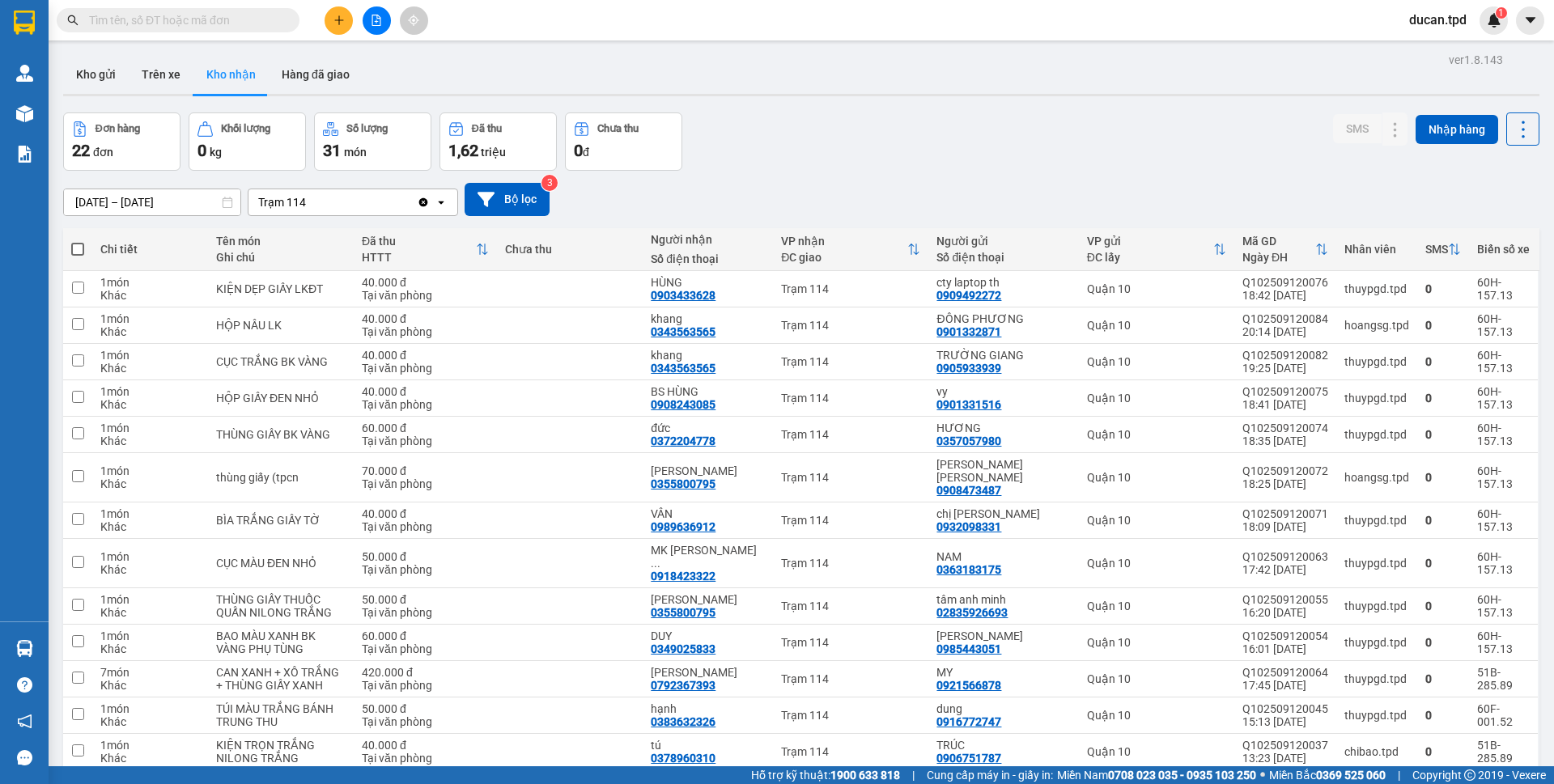
click at [250, 17] on input "text" at bounding box center [184, 19] width 191 height 17
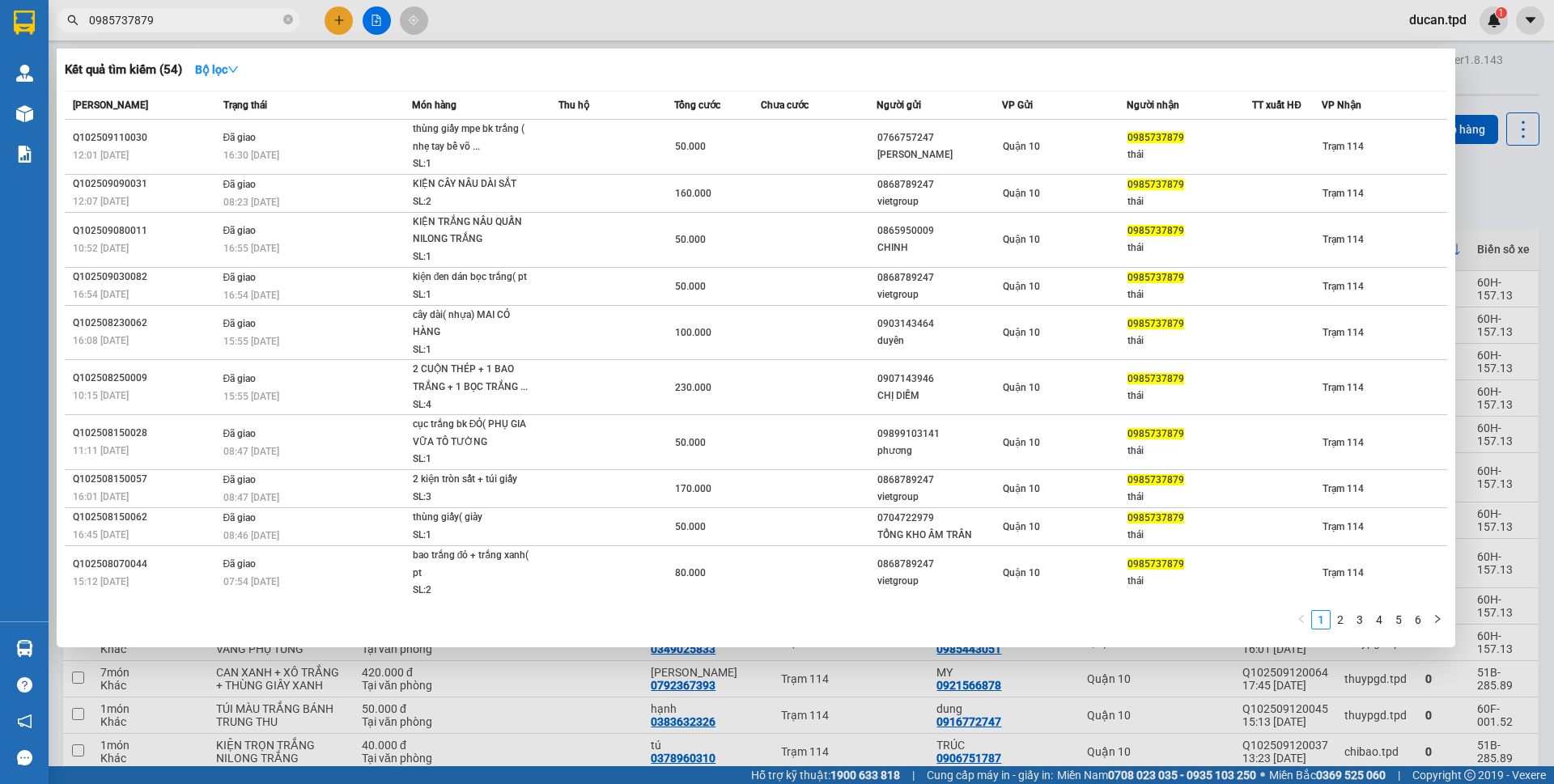
type input "0985737879"
click at [948, 674] on div at bounding box center [777, 392] width 1554 height 784
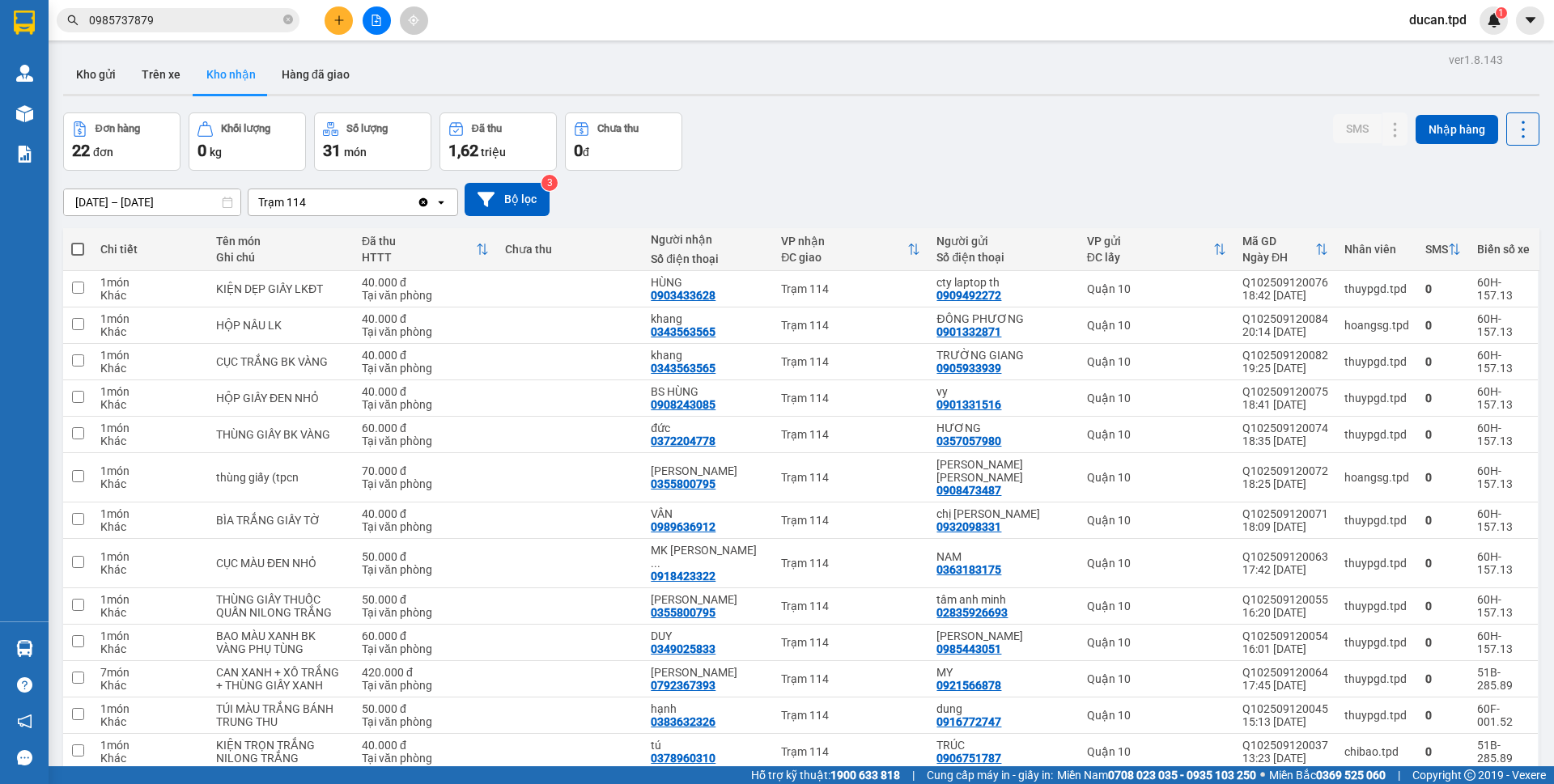
click at [213, 20] on input "0985737879" at bounding box center [184, 19] width 191 height 17
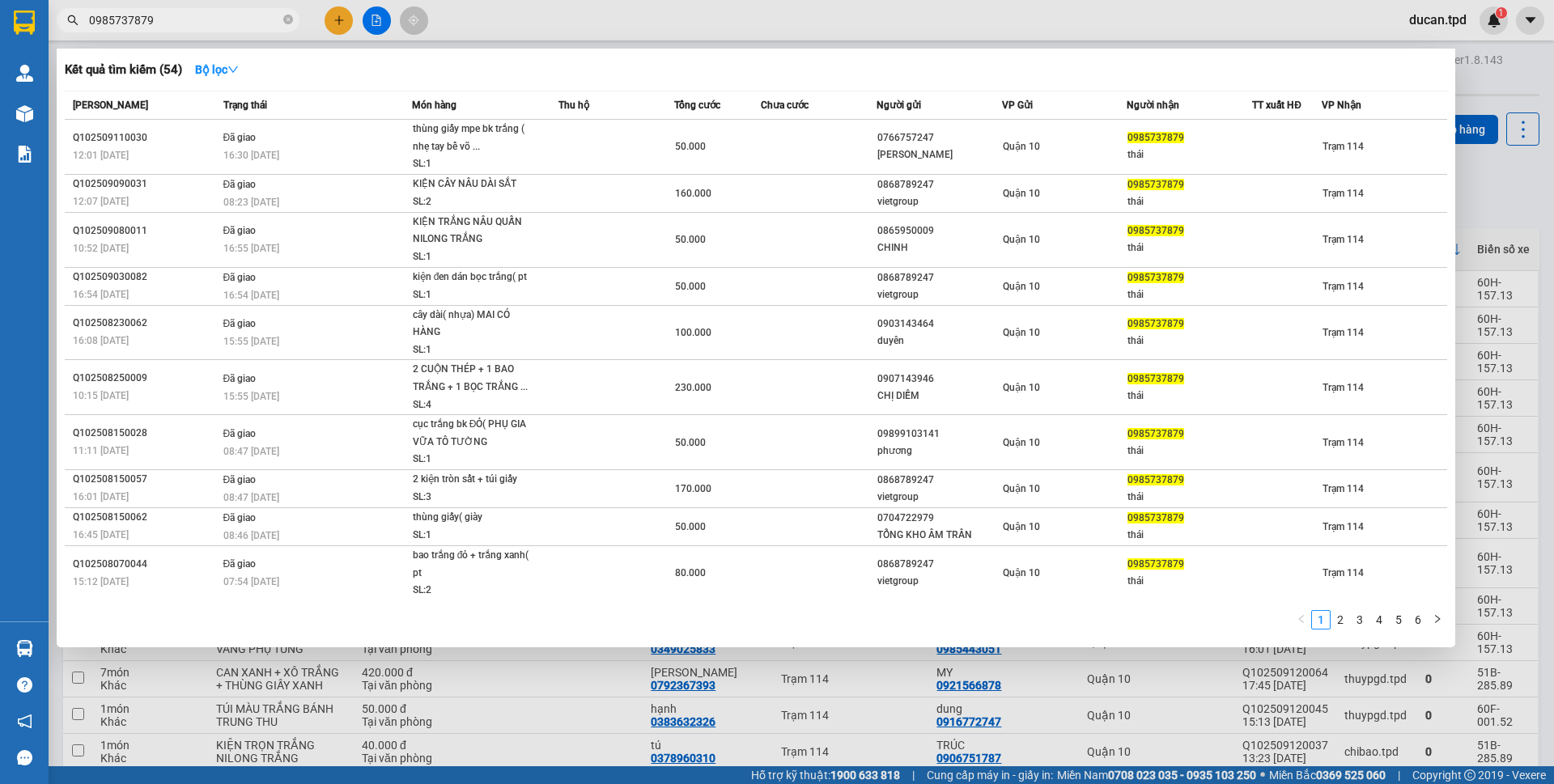
click at [213, 20] on input "0985737879" at bounding box center [184, 19] width 191 height 17
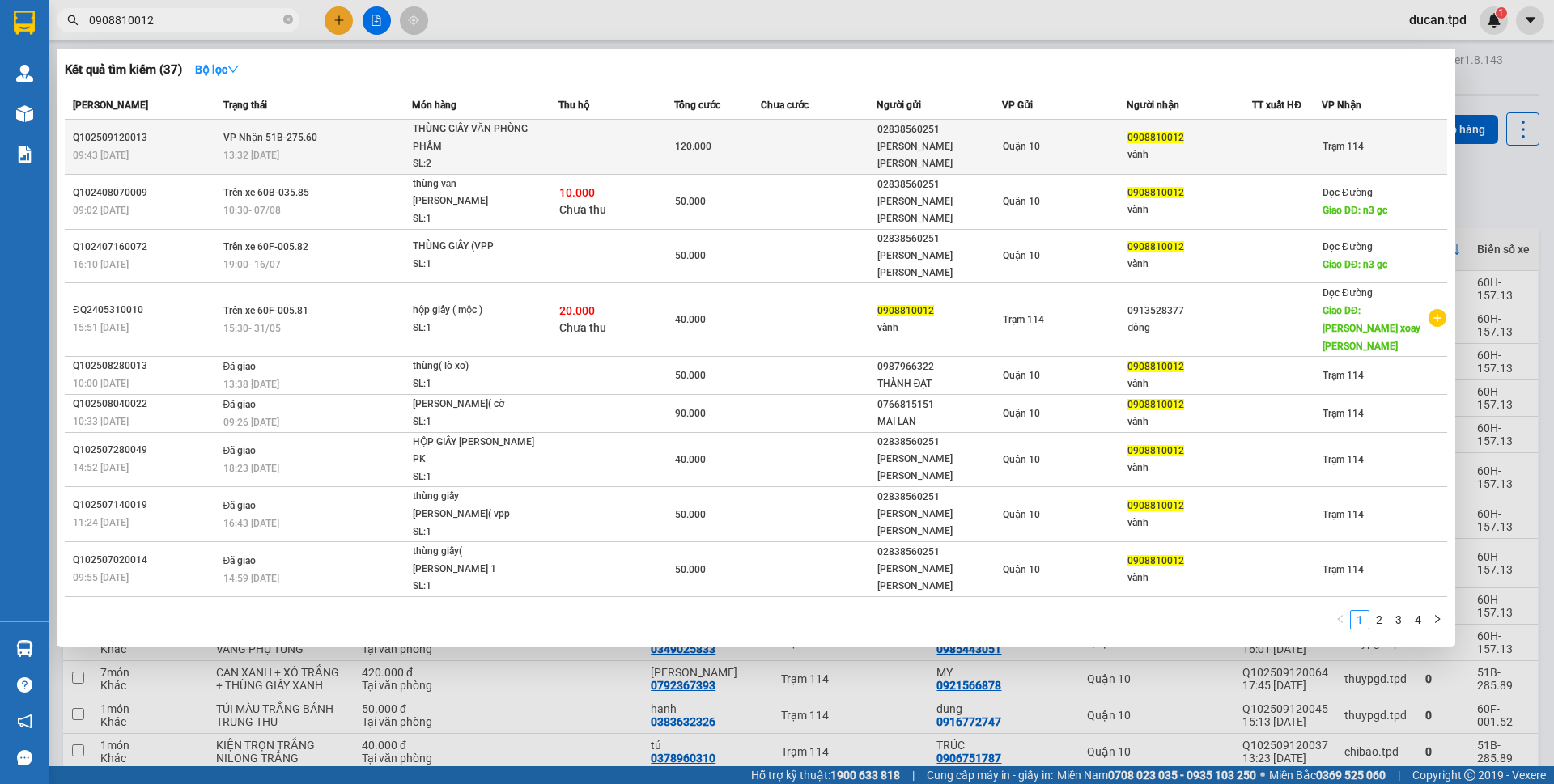
type input "0908810012"
click at [1024, 161] on td "Quận 10" at bounding box center [1064, 148] width 126 height 55
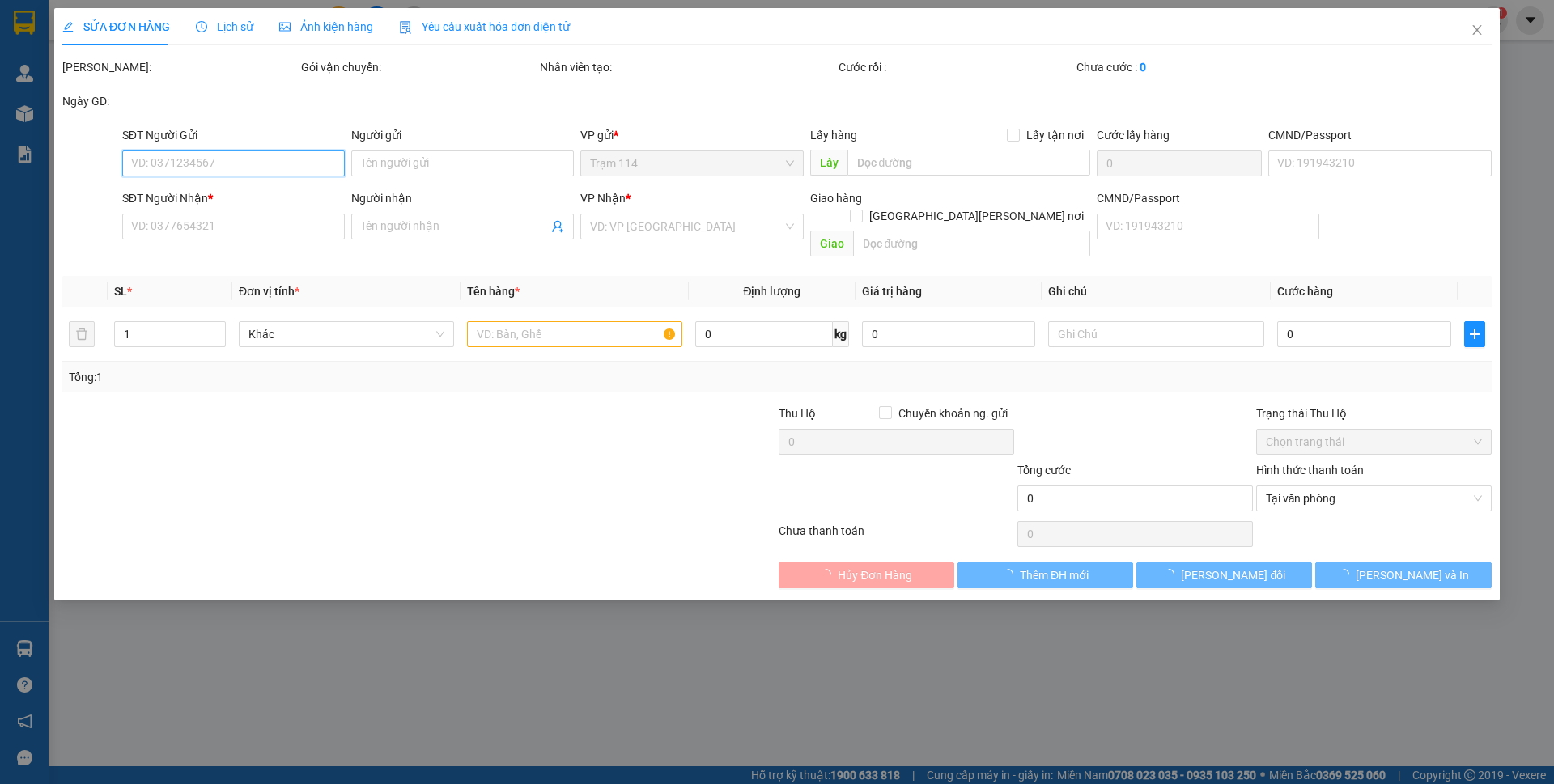
type input "02838560251"
type input "VÕ THỊ HOÀNG NGA"
type input "068171003759"
type input "0908810012"
type input "vành"
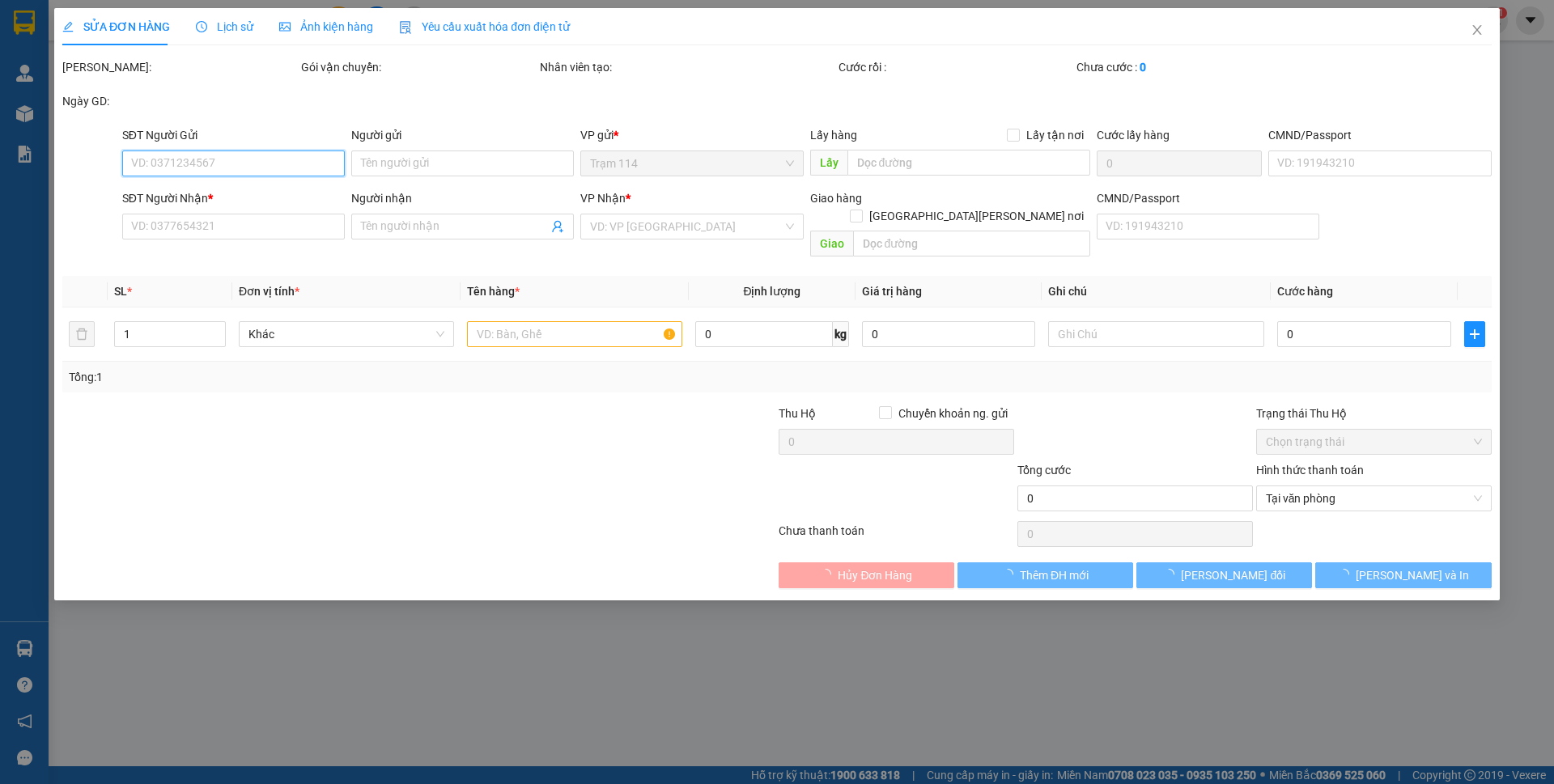
type input "120.000"
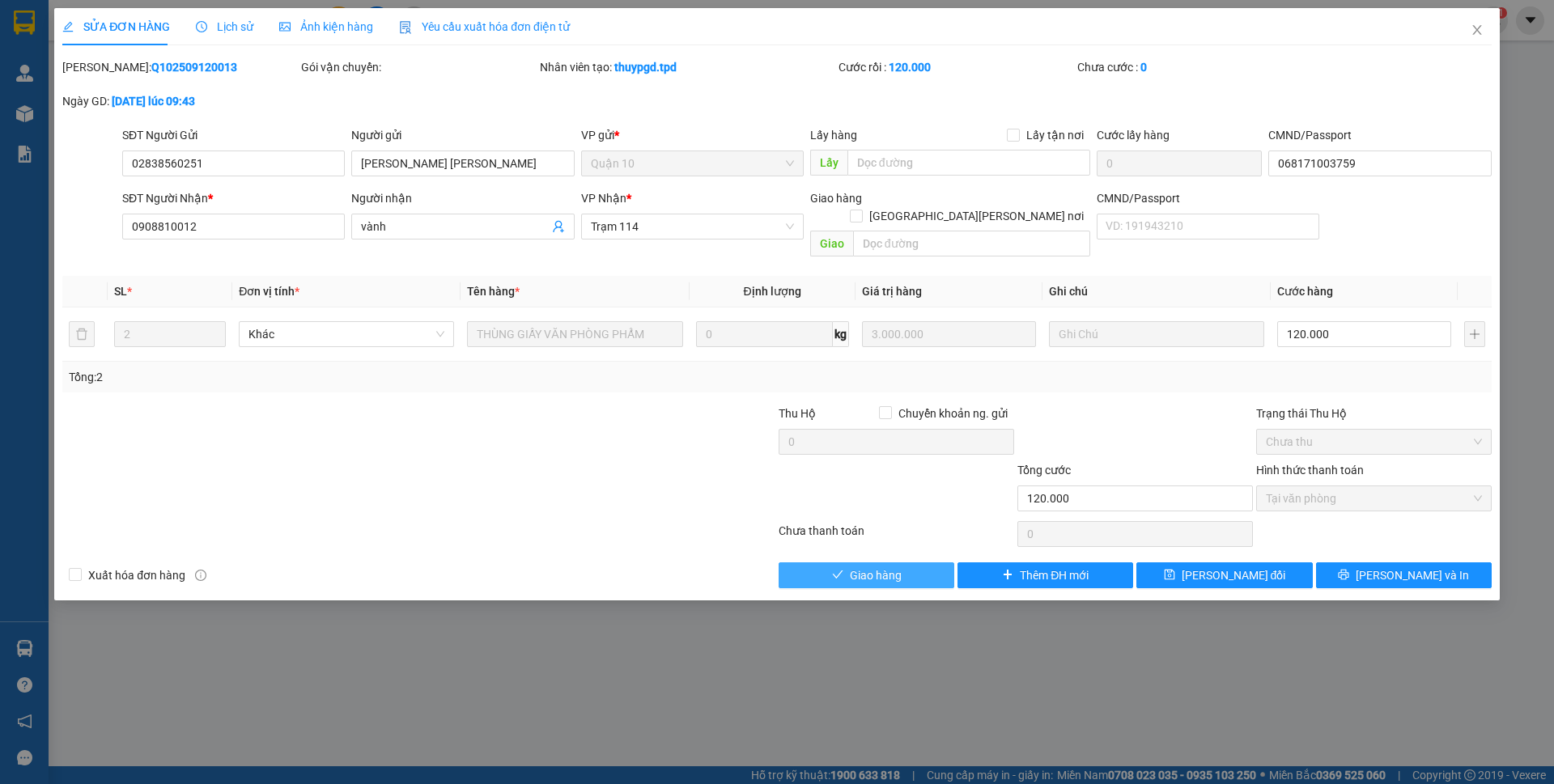
click at [884, 567] on span "Giao hàng" at bounding box center [875, 575] width 51 height 17
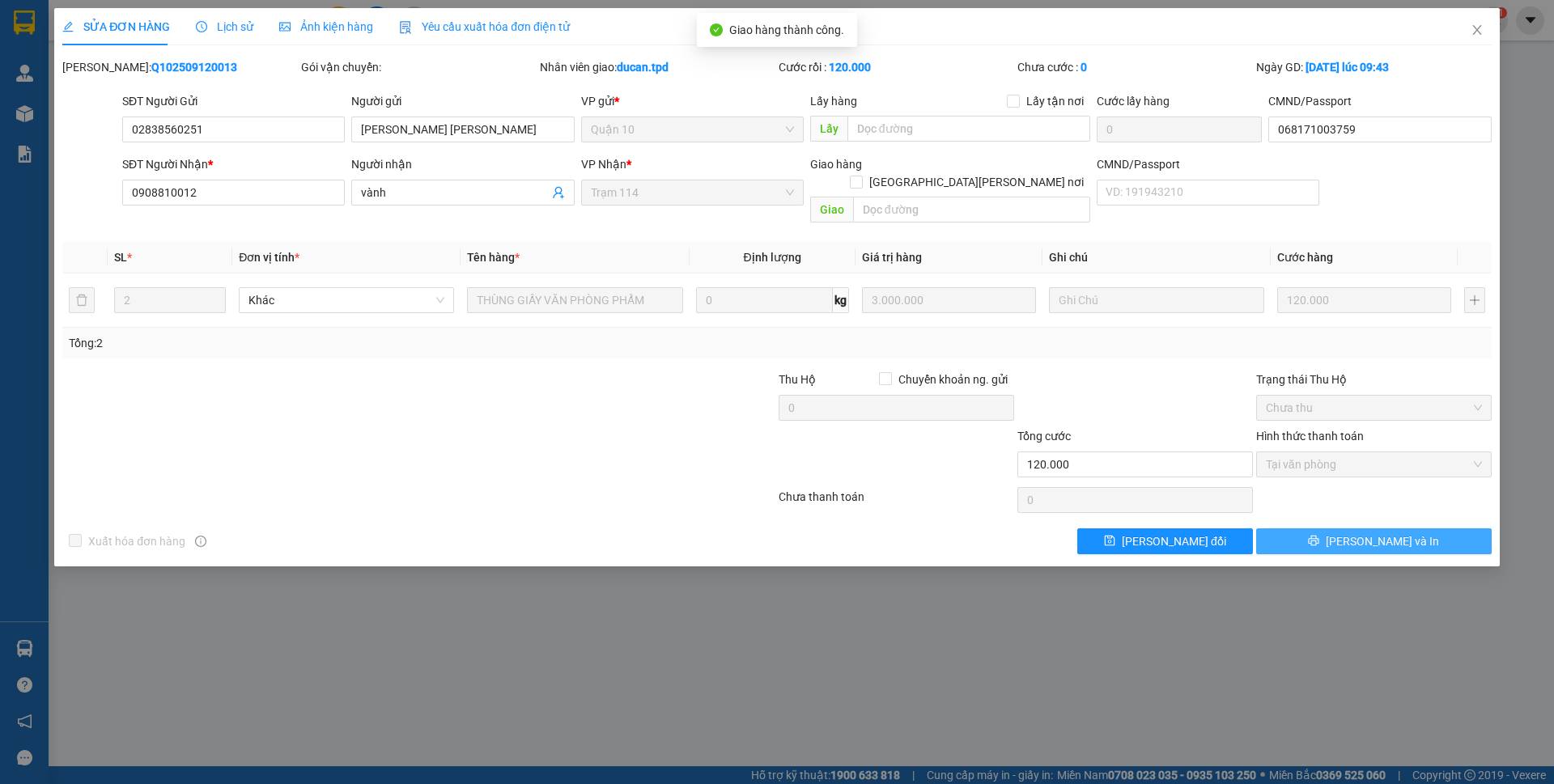
click at [1337, 528] on button "[PERSON_NAME] và In" at bounding box center [1373, 541] width 236 height 26
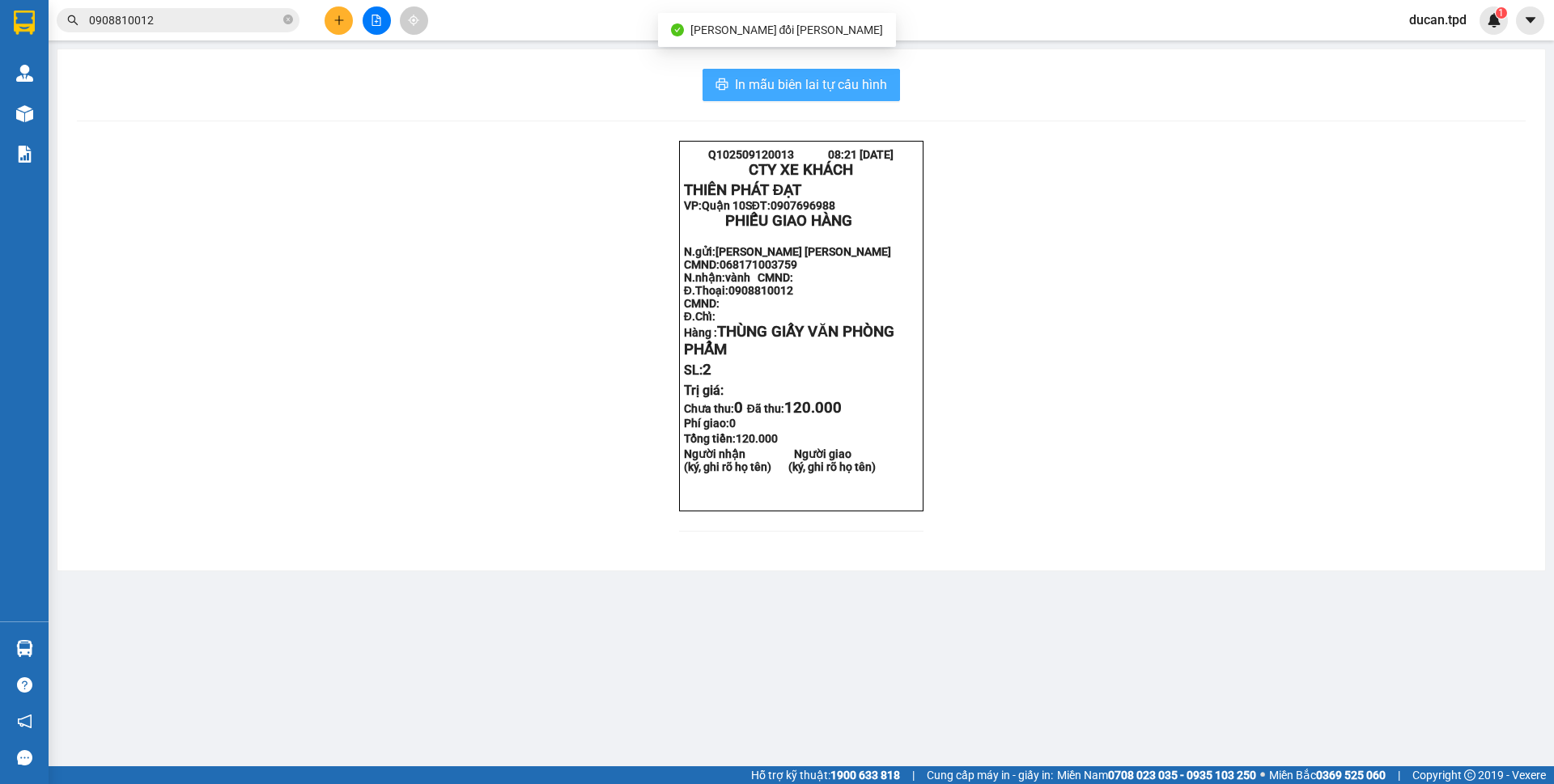
drag, startPoint x: 882, startPoint y: 86, endPoint x: 898, endPoint y: 85, distance: 16.0
click at [883, 85] on span "In mẫu biên lai tự cấu hình" at bounding box center [811, 84] width 152 height 20
click at [199, 20] on input "0908810012" at bounding box center [184, 19] width 191 height 17
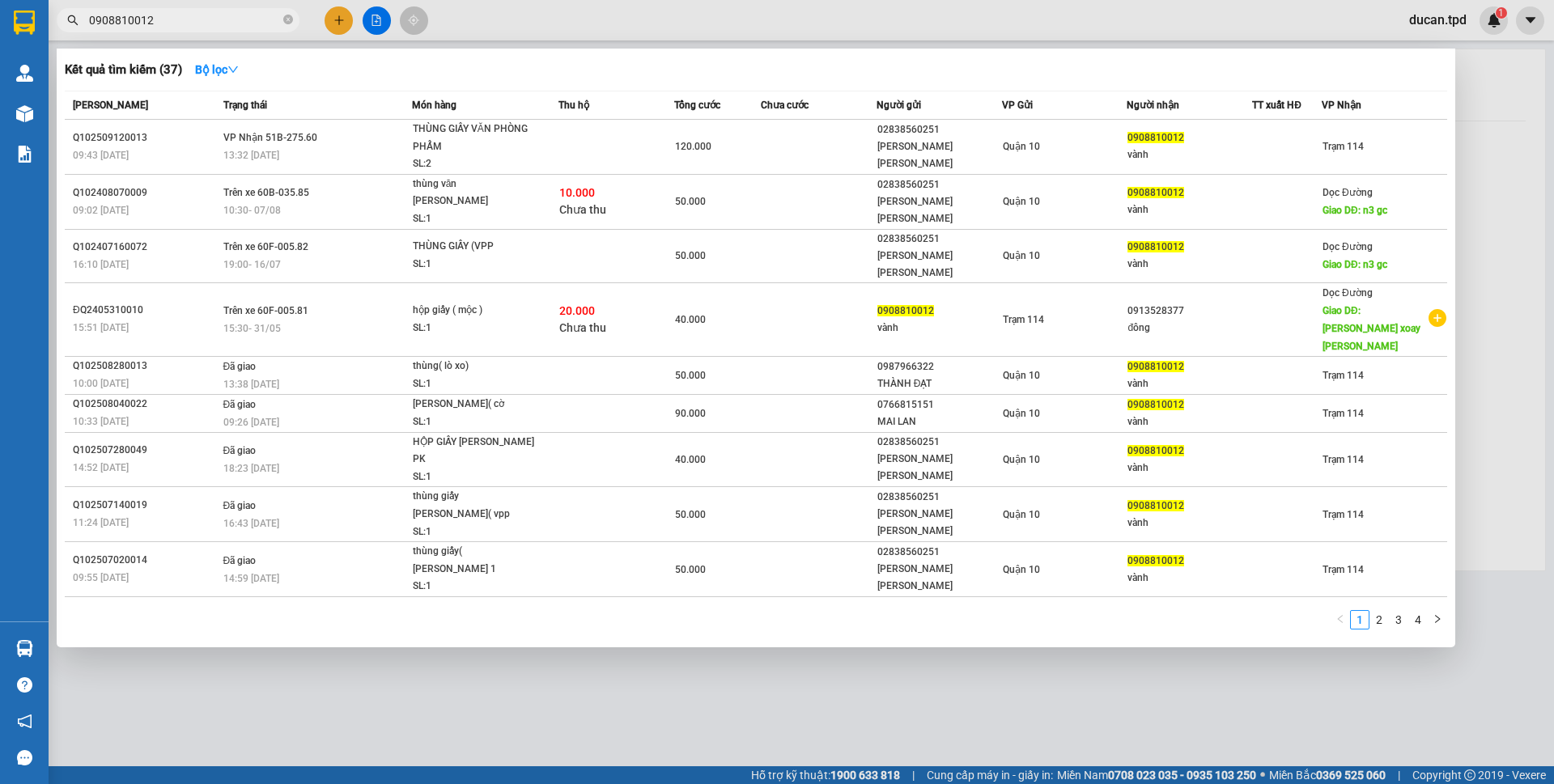
click at [199, 20] on input "0908810012" at bounding box center [184, 19] width 191 height 17
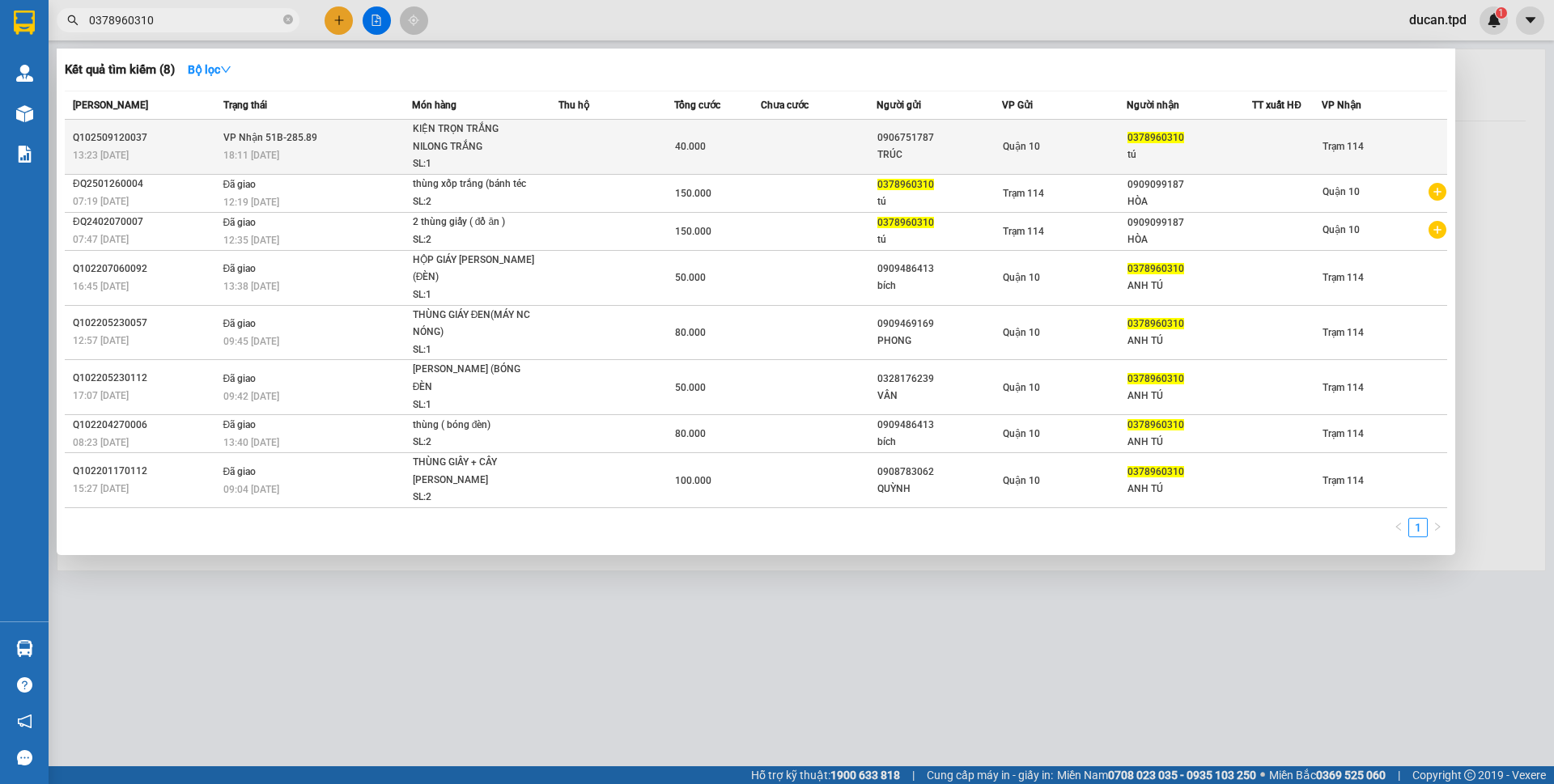
type input "0378960310"
click at [1220, 150] on div "tú" at bounding box center [1189, 155] width 124 height 17
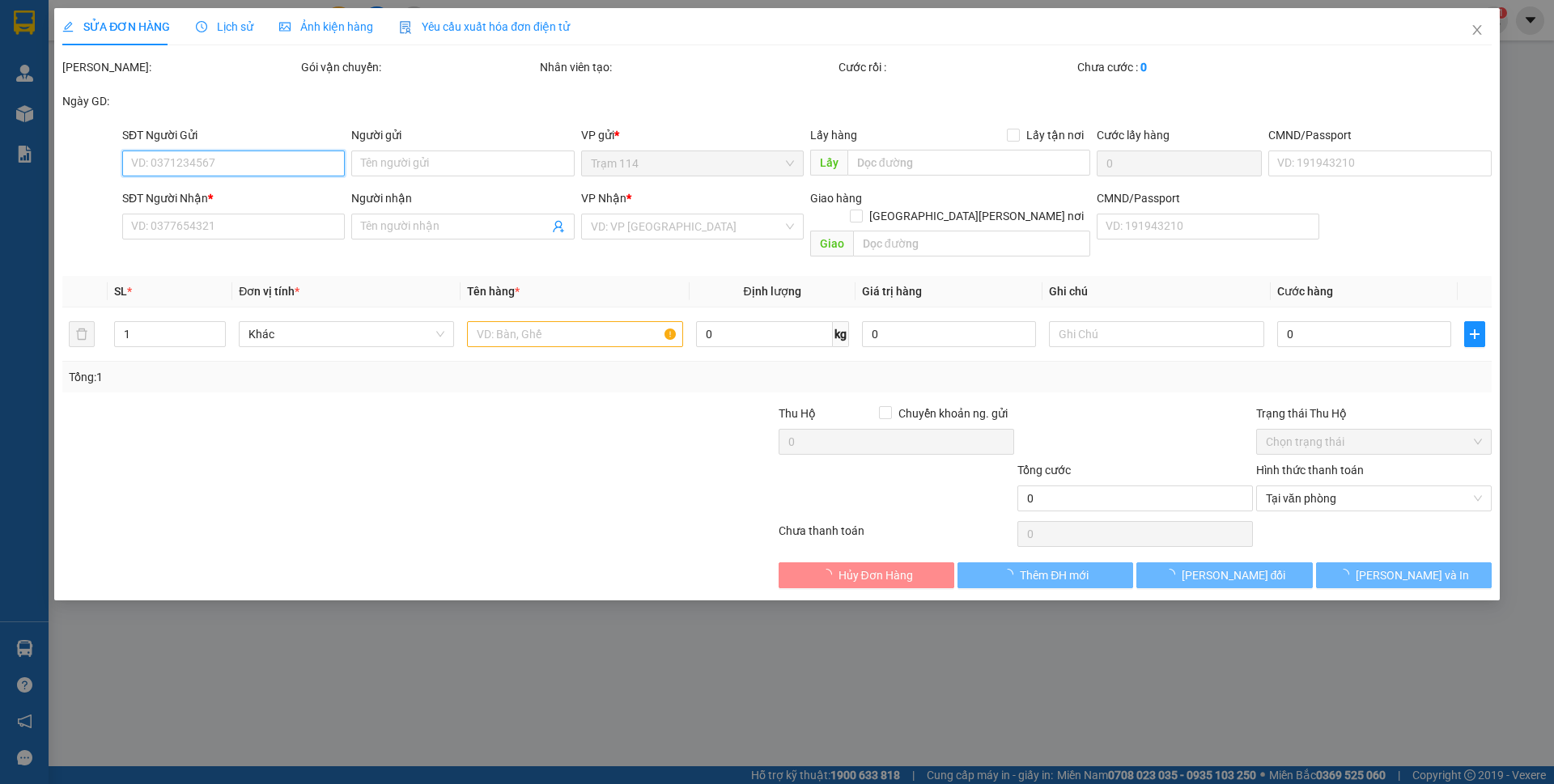
type input "0906751787"
type input "TRÚC"
type input "0378960310"
type input "tú"
type input "40.000"
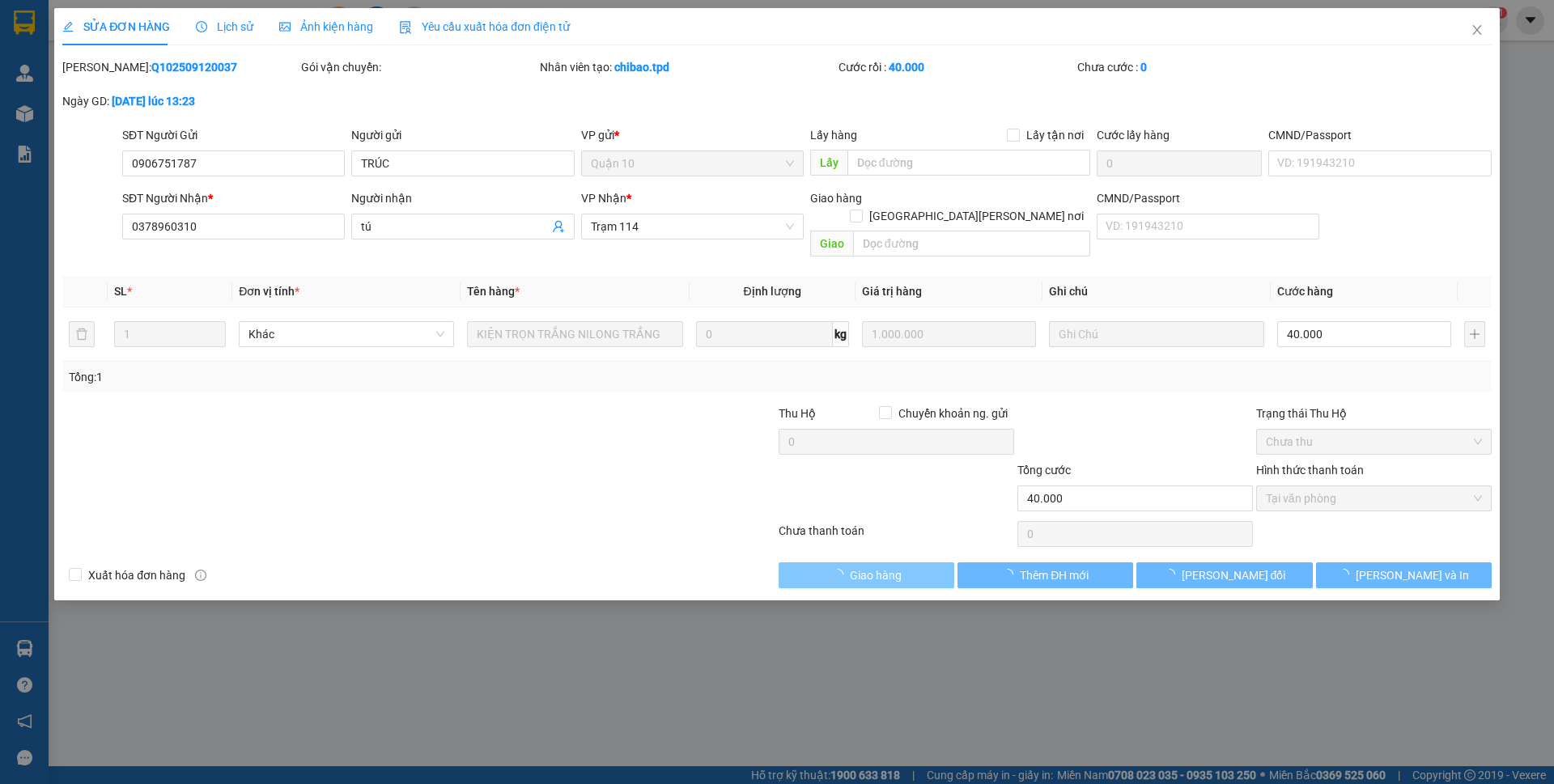
click at [867, 567] on span "Giao hàng" at bounding box center [875, 575] width 51 height 17
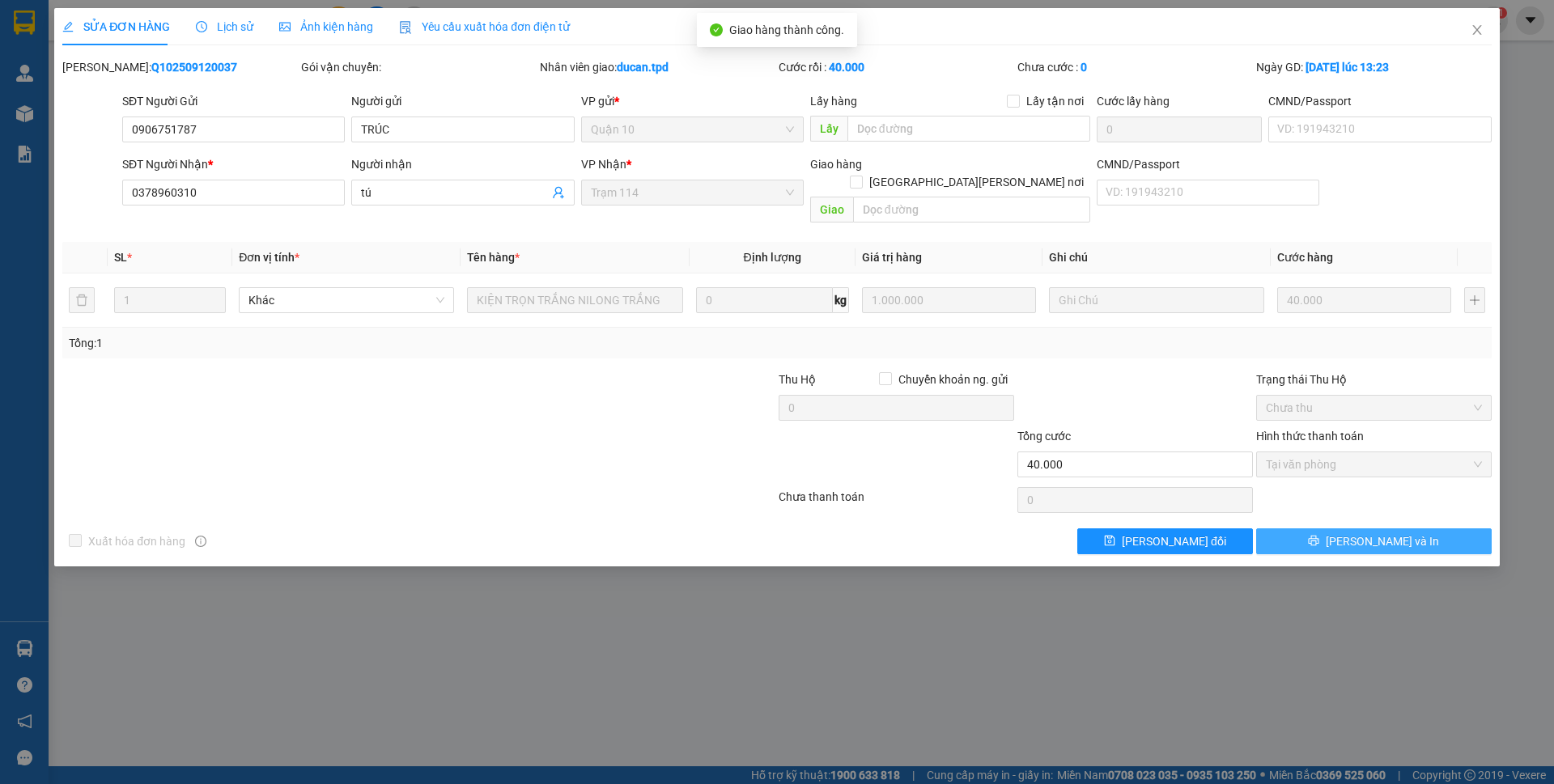
click at [1384, 533] on span "[PERSON_NAME] và In" at bounding box center [1382, 541] width 114 height 17
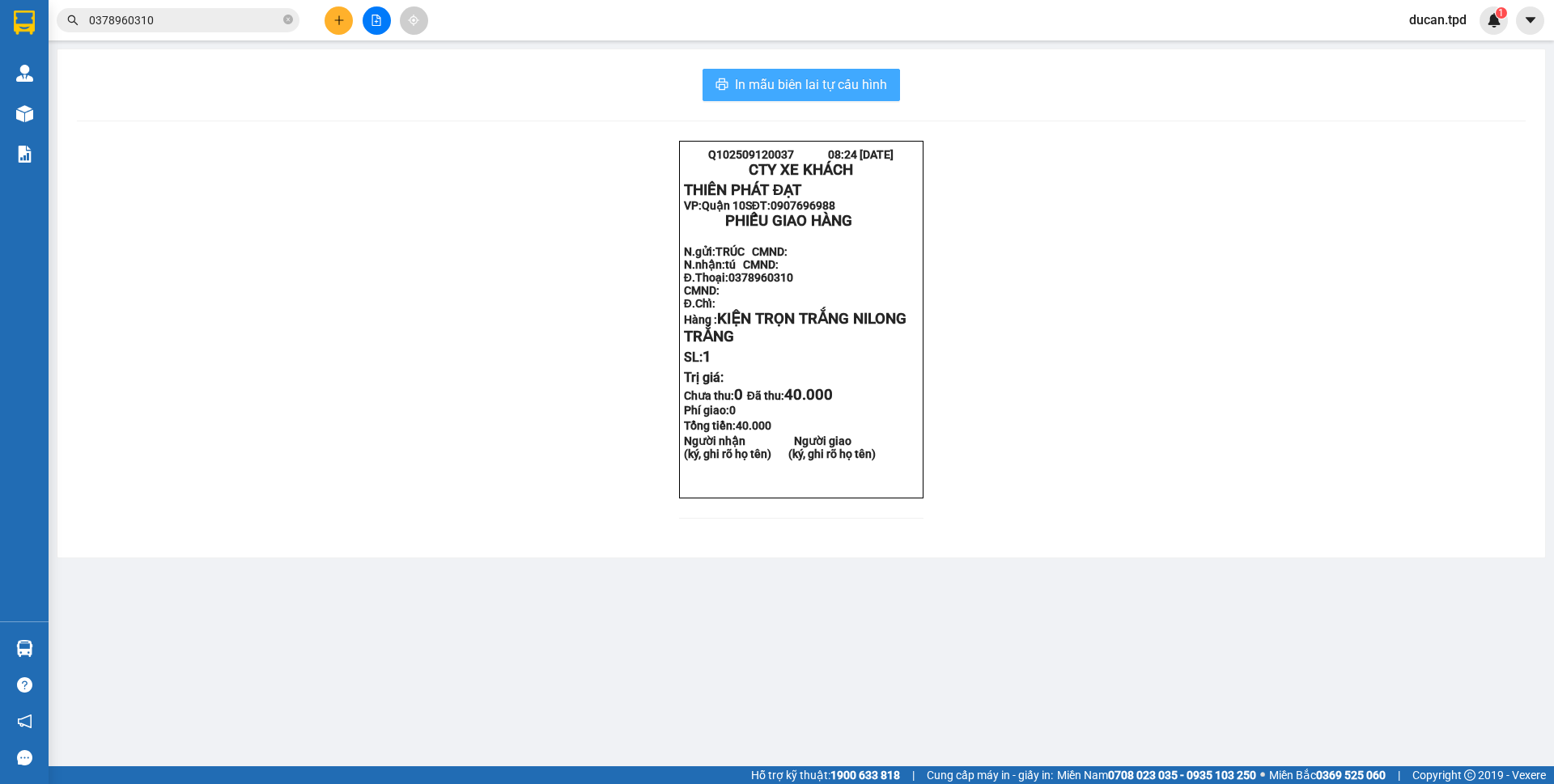
click at [870, 86] on span "In mẫu biên lai tự cấu hình" at bounding box center [811, 84] width 152 height 20
click at [287, 21] on icon "close-circle" at bounding box center [288, 19] width 10 height 10
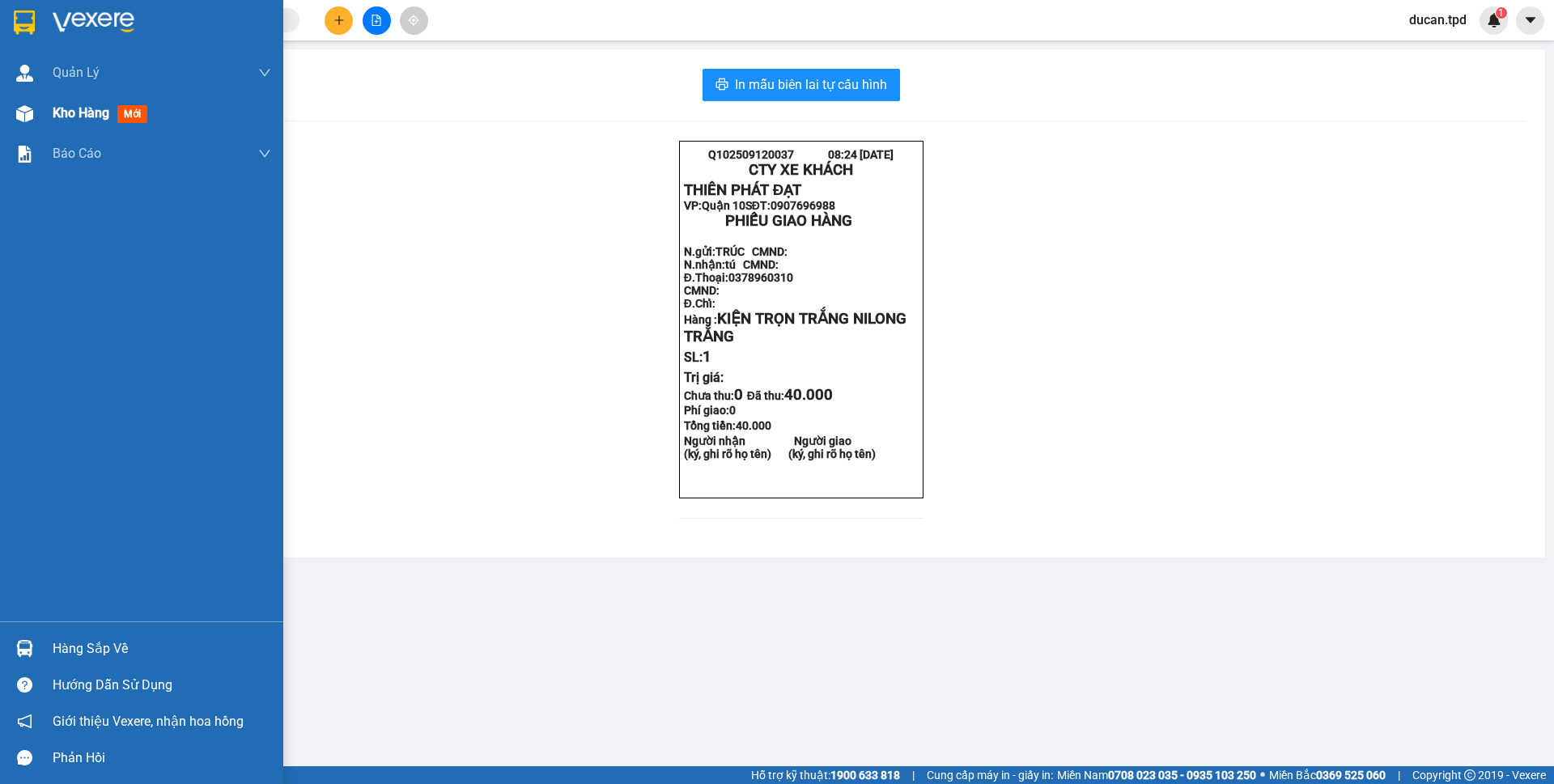
click at [38, 104] on div at bounding box center [24, 114] width 28 height 28
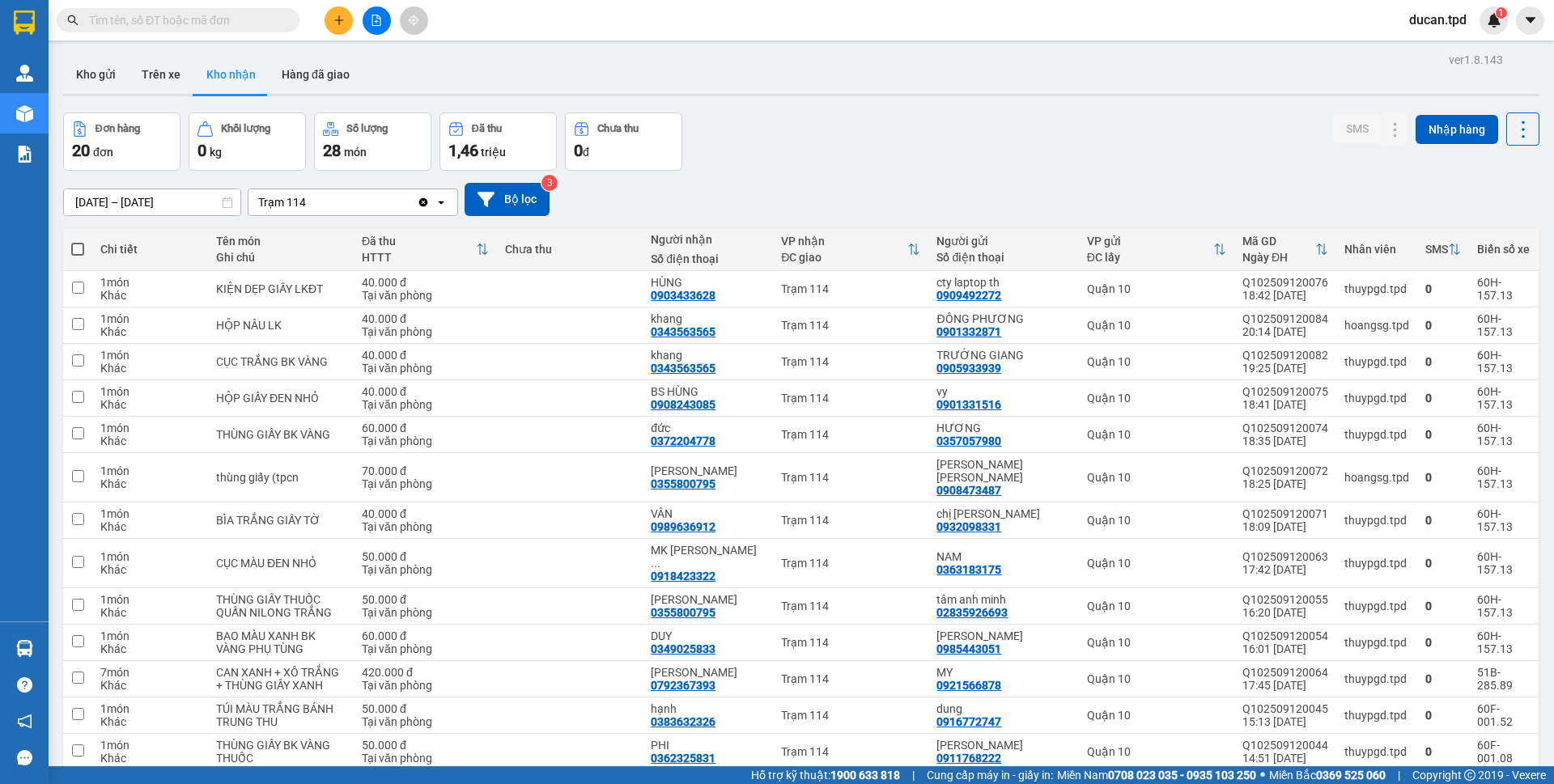
click at [227, 27] on input "text" at bounding box center [184, 19] width 191 height 17
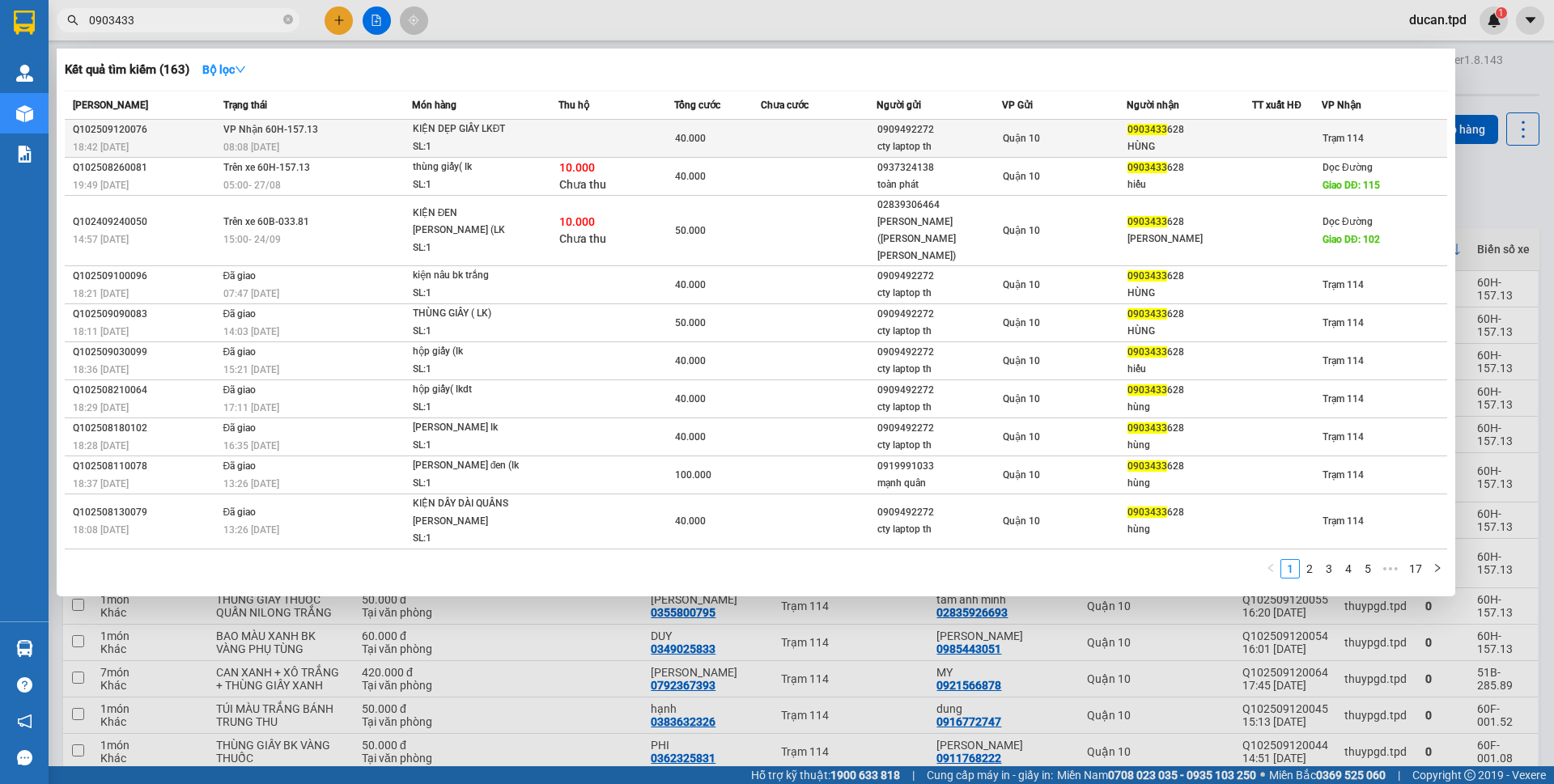
type input "0903433"
click at [850, 143] on td at bounding box center [818, 138] width 116 height 38
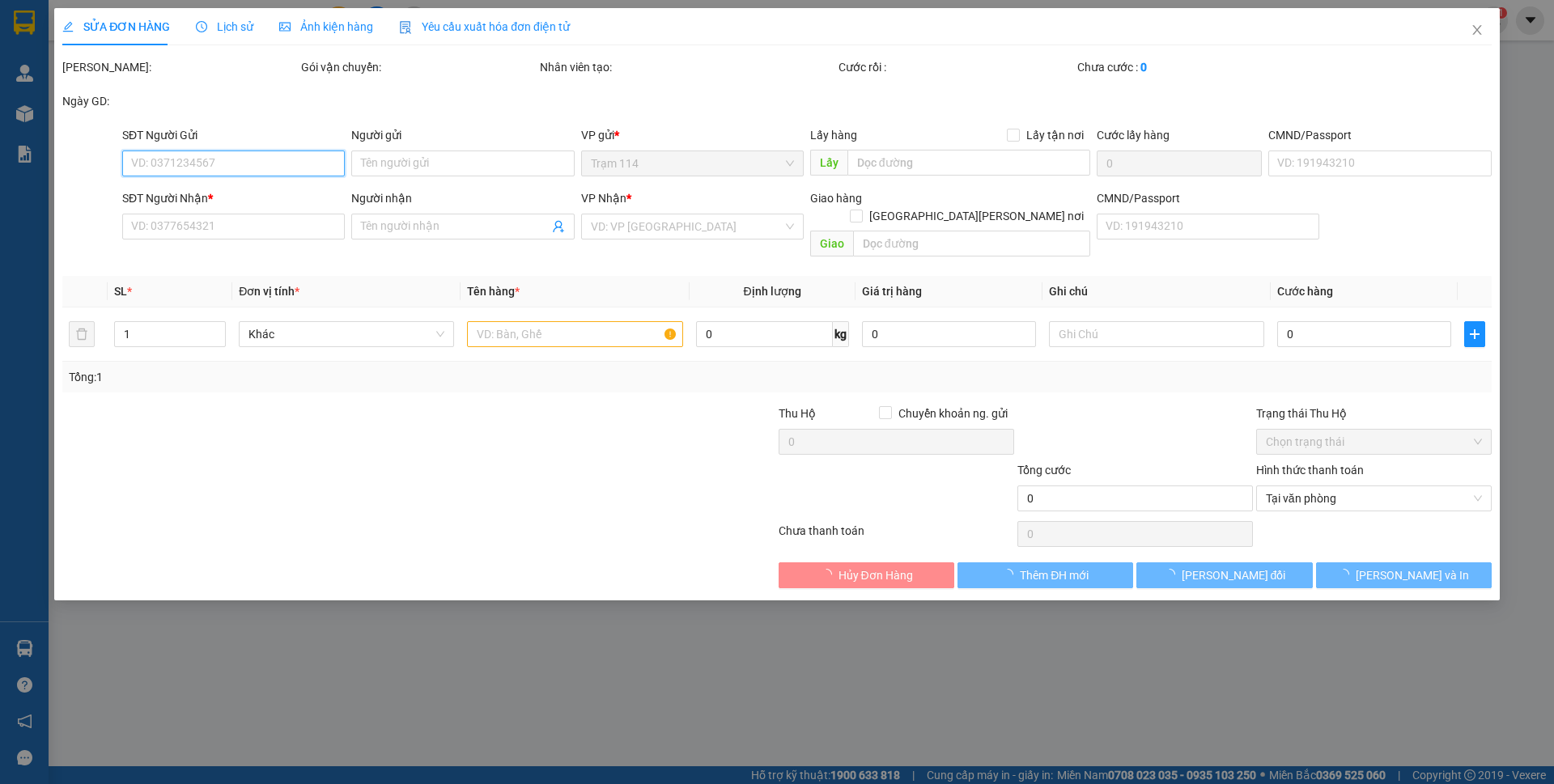
type input "0909492272"
type input "cty laptop th"
type input "079085014220"
type input "0903433628"
type input "HÙNG"
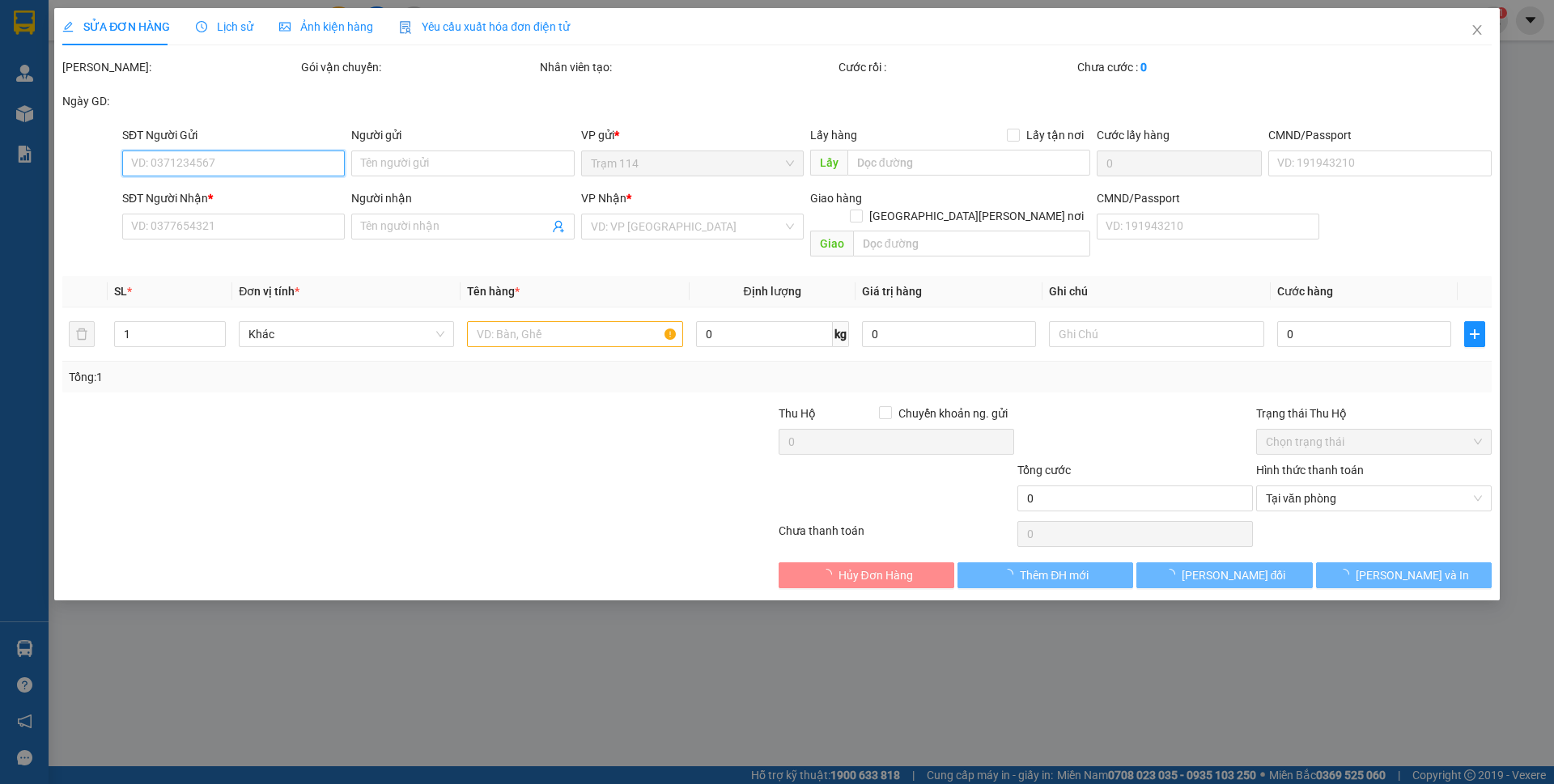
type input "40.000"
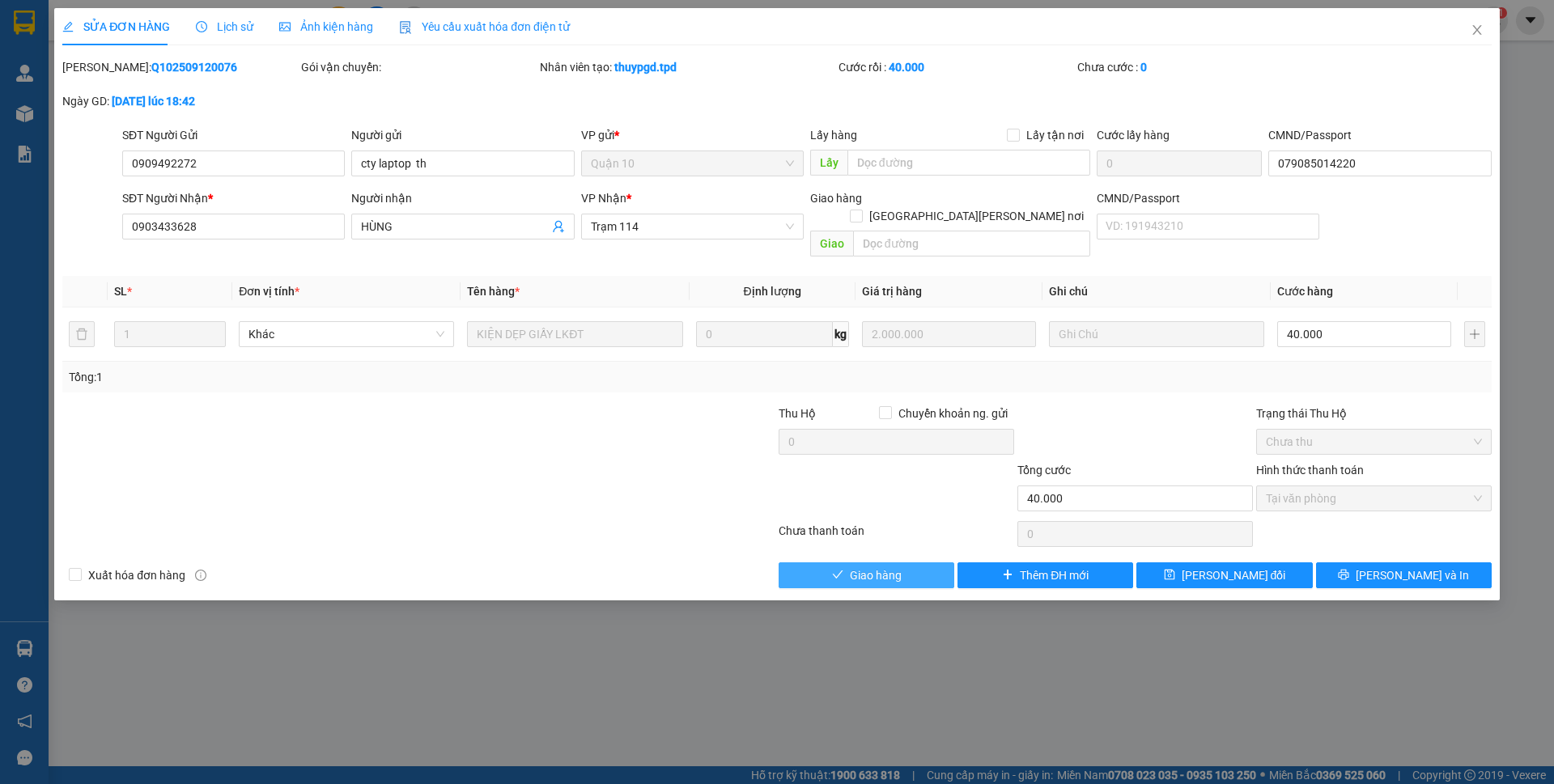
click at [827, 562] on button "Giao hàng" at bounding box center [866, 575] width 175 height 26
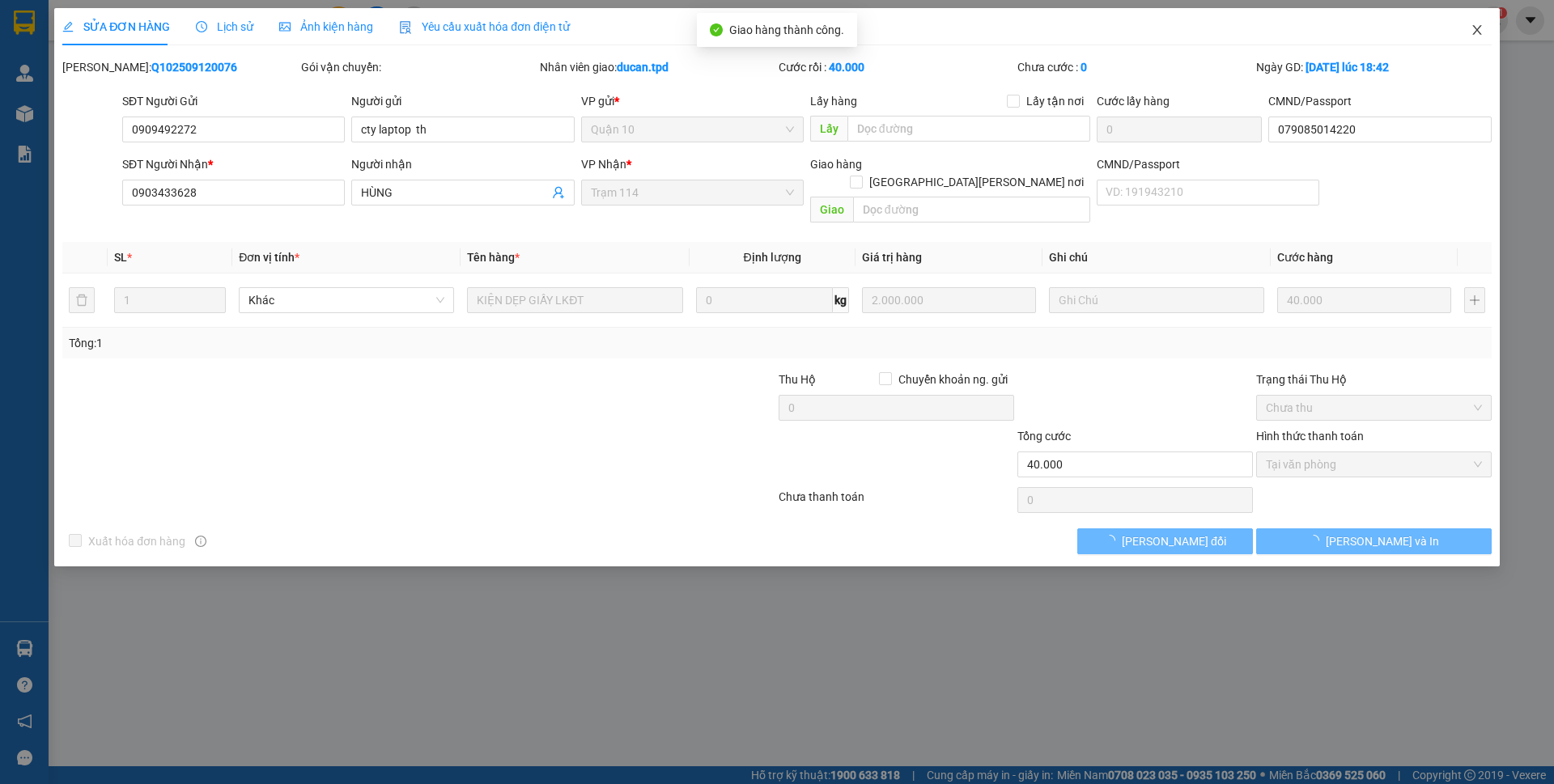
click at [1476, 28] on icon "close" at bounding box center [1477, 30] width 13 height 13
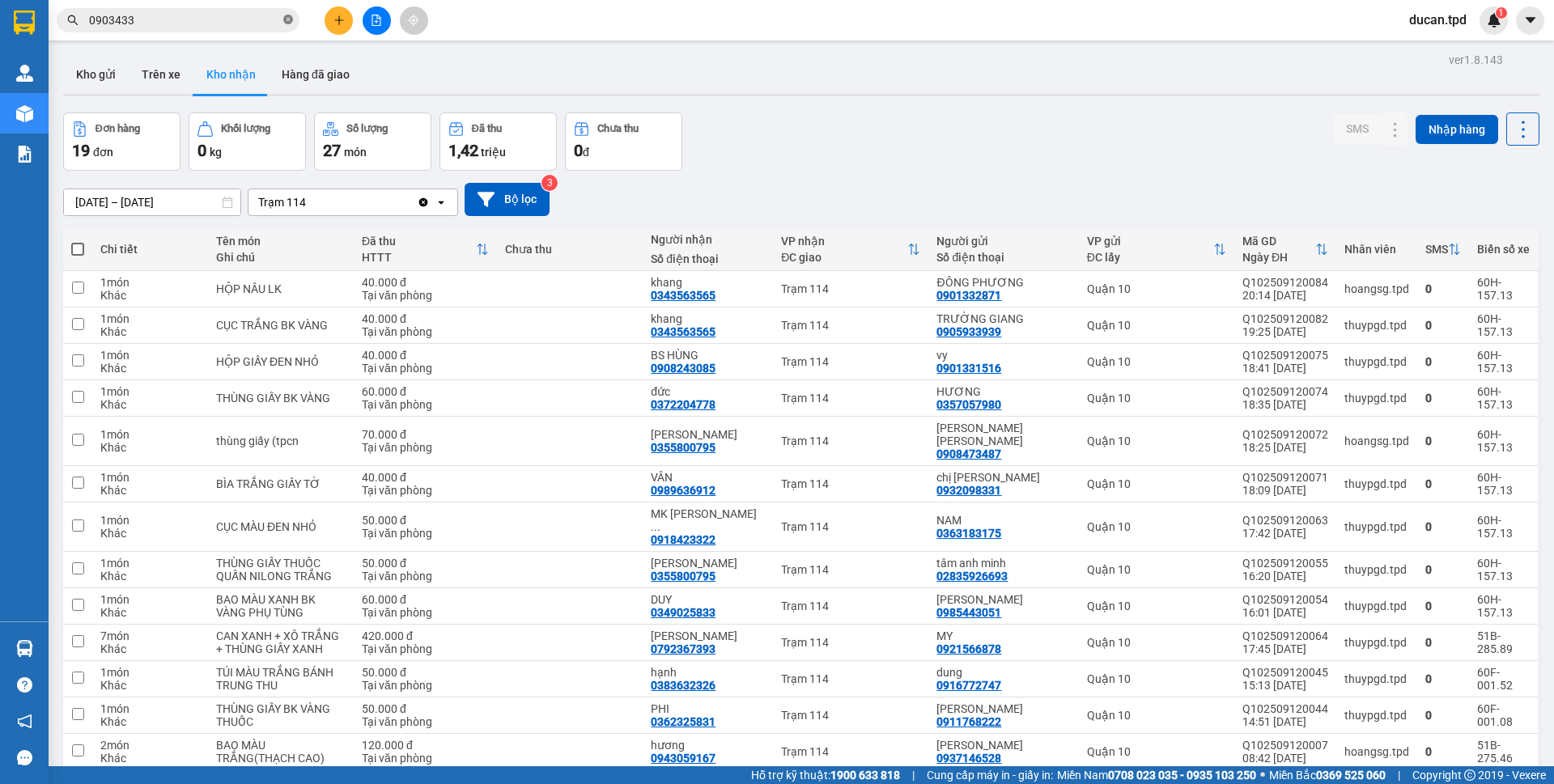
click at [287, 24] on icon "close-circle" at bounding box center [288, 19] width 10 height 10
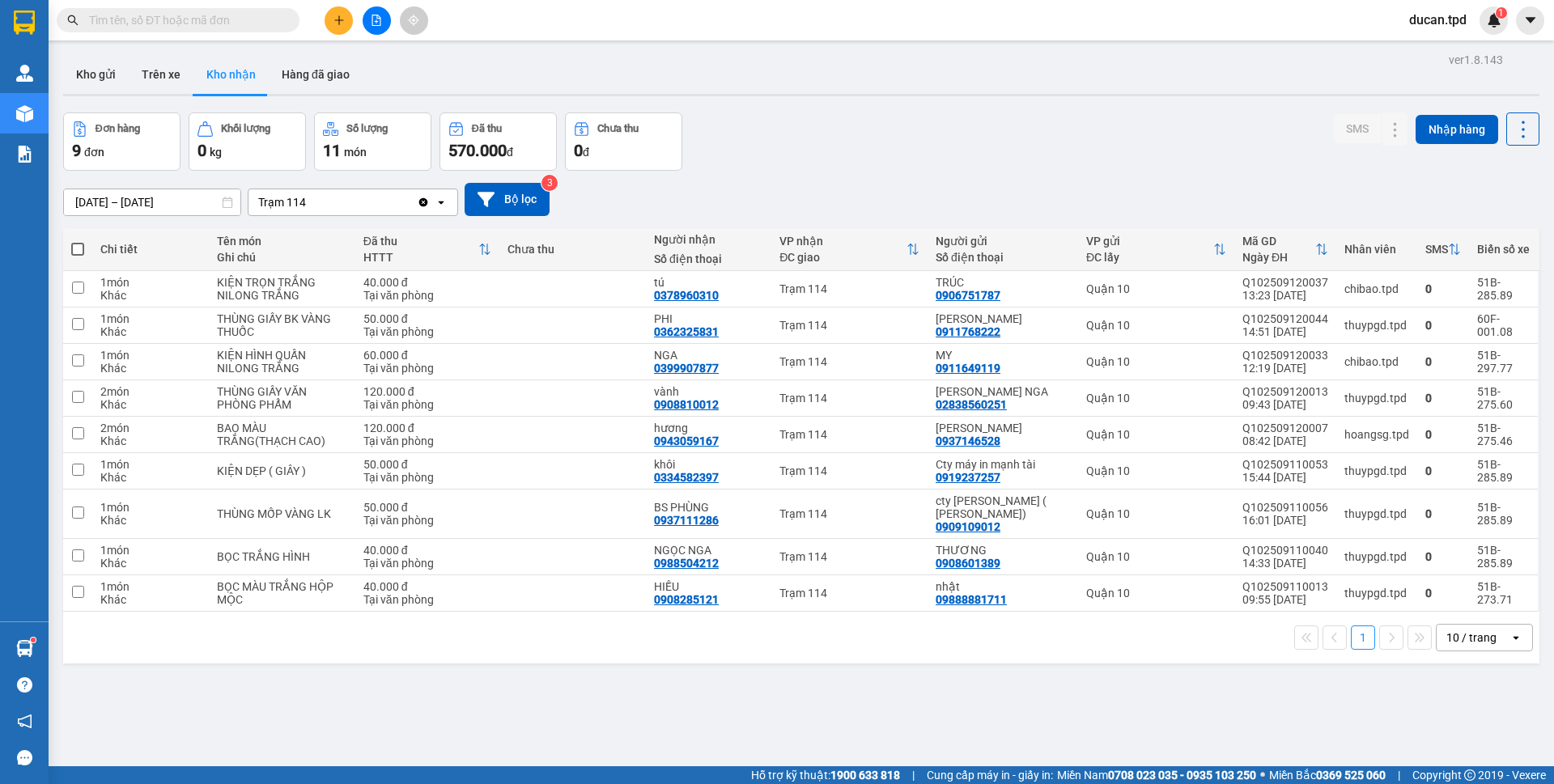
click at [203, 206] on input "[DATE] – [DATE]" at bounding box center [152, 202] width 176 height 26
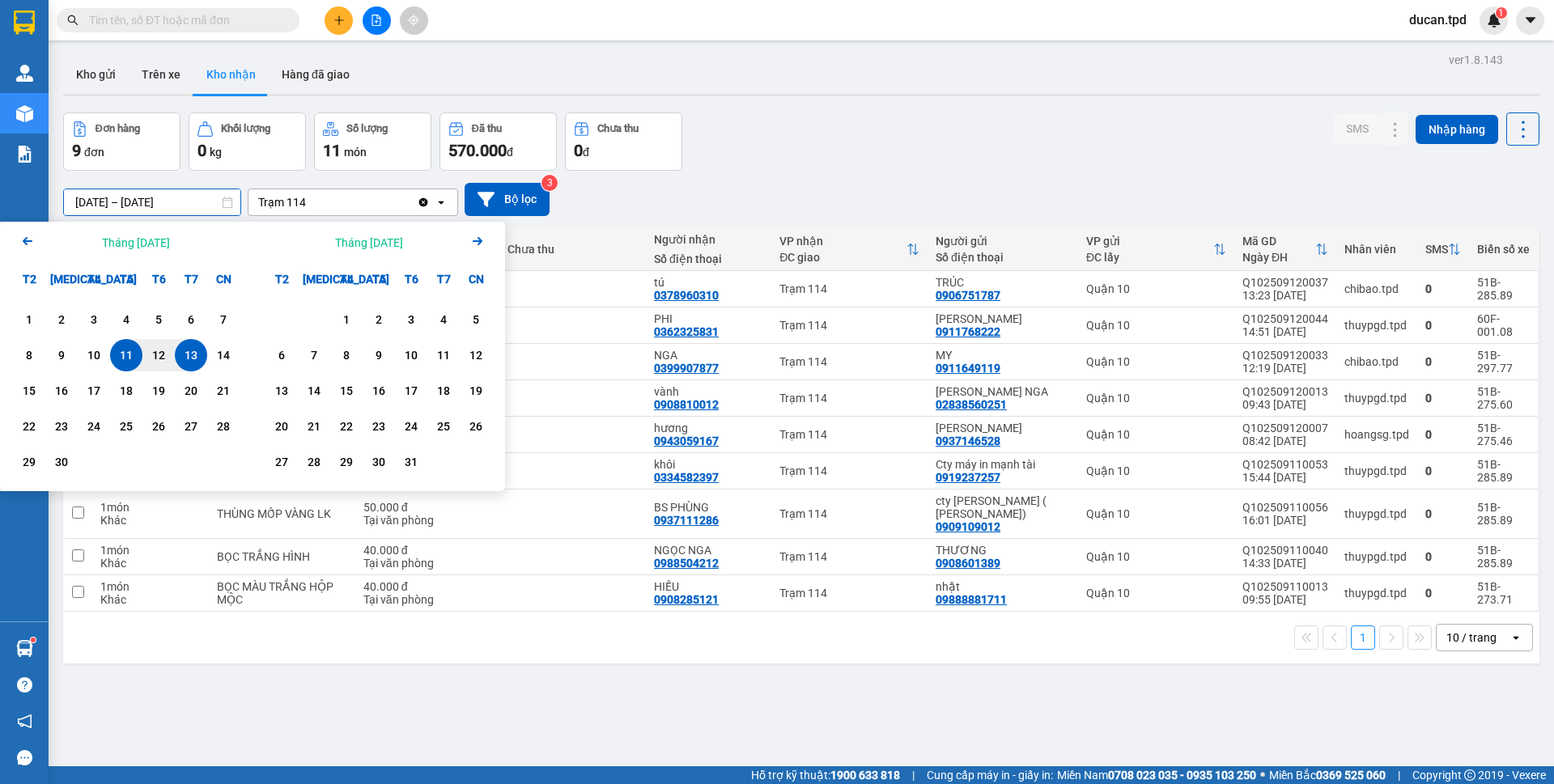
click at [23, 246] on icon "Arrow Left" at bounding box center [27, 240] width 19 height 19
click at [162, 467] on div "29" at bounding box center [159, 461] width 23 height 19
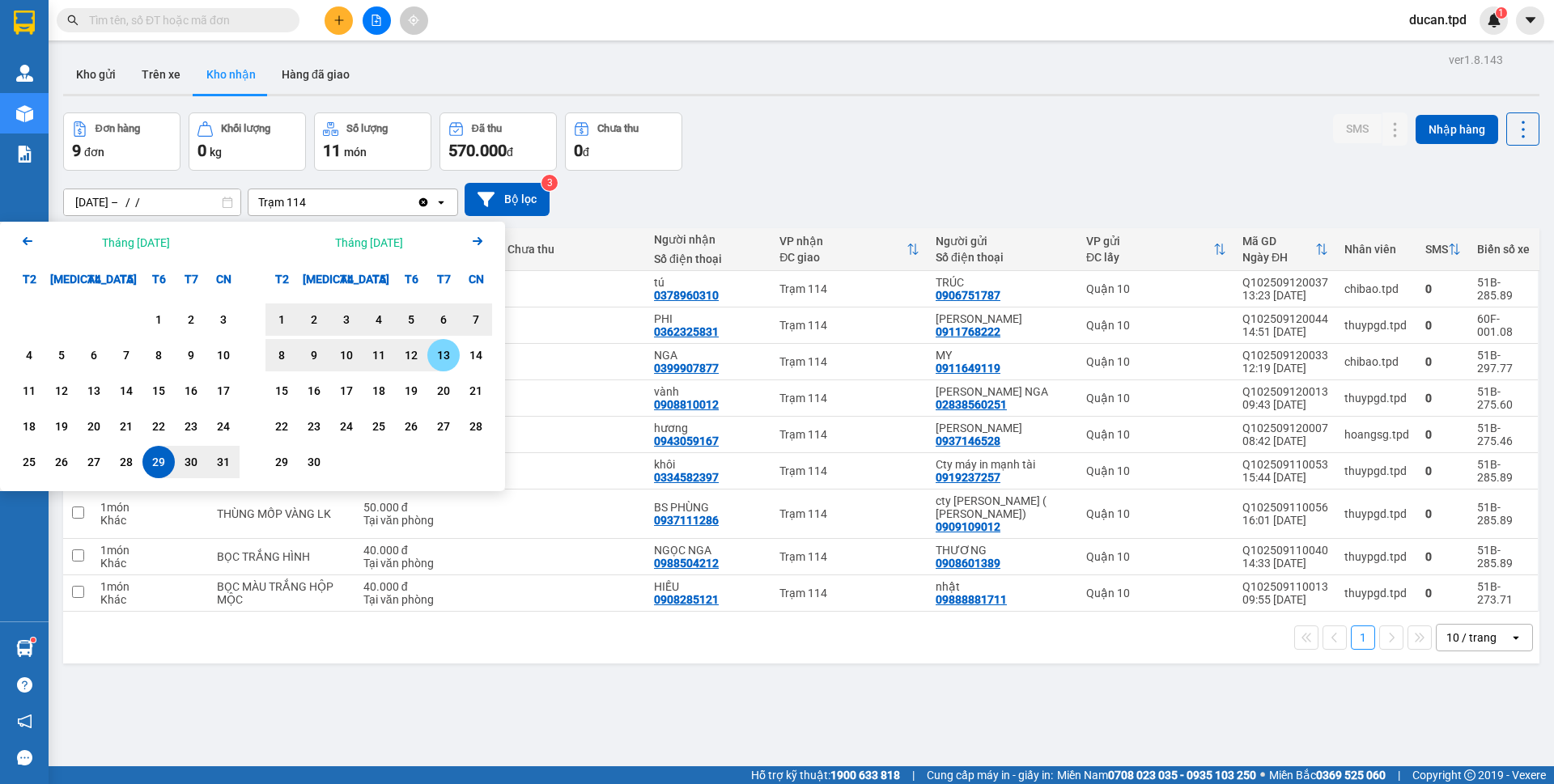
click at [445, 355] on div "13" at bounding box center [443, 355] width 23 height 19
type input "29/08/2025 – 13/09/2025"
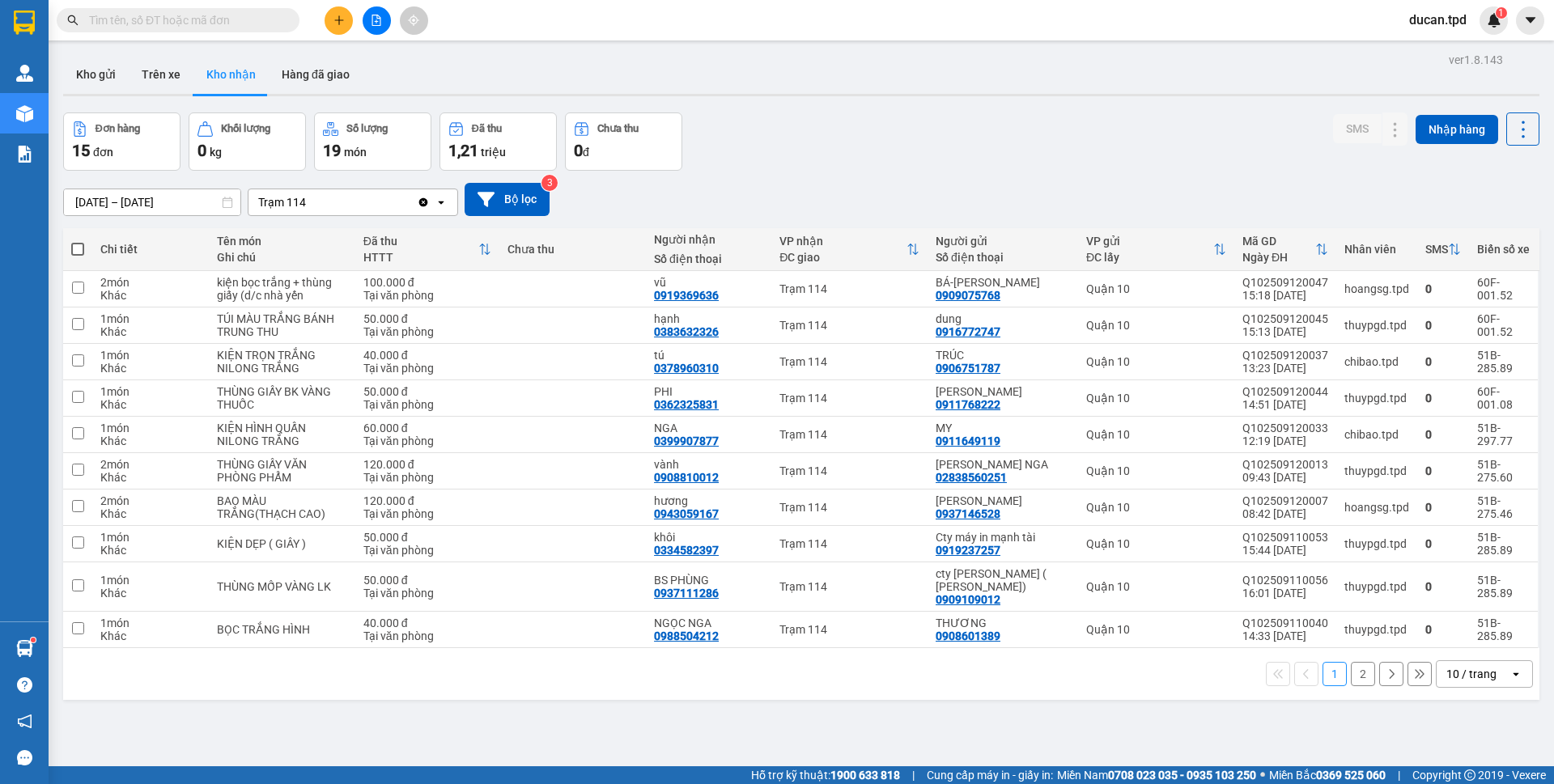
click at [1476, 682] on div "10 / trang" at bounding box center [1472, 674] width 72 height 26
click at [1471, 555] on span "20 / trang" at bounding box center [1460, 551] width 51 height 17
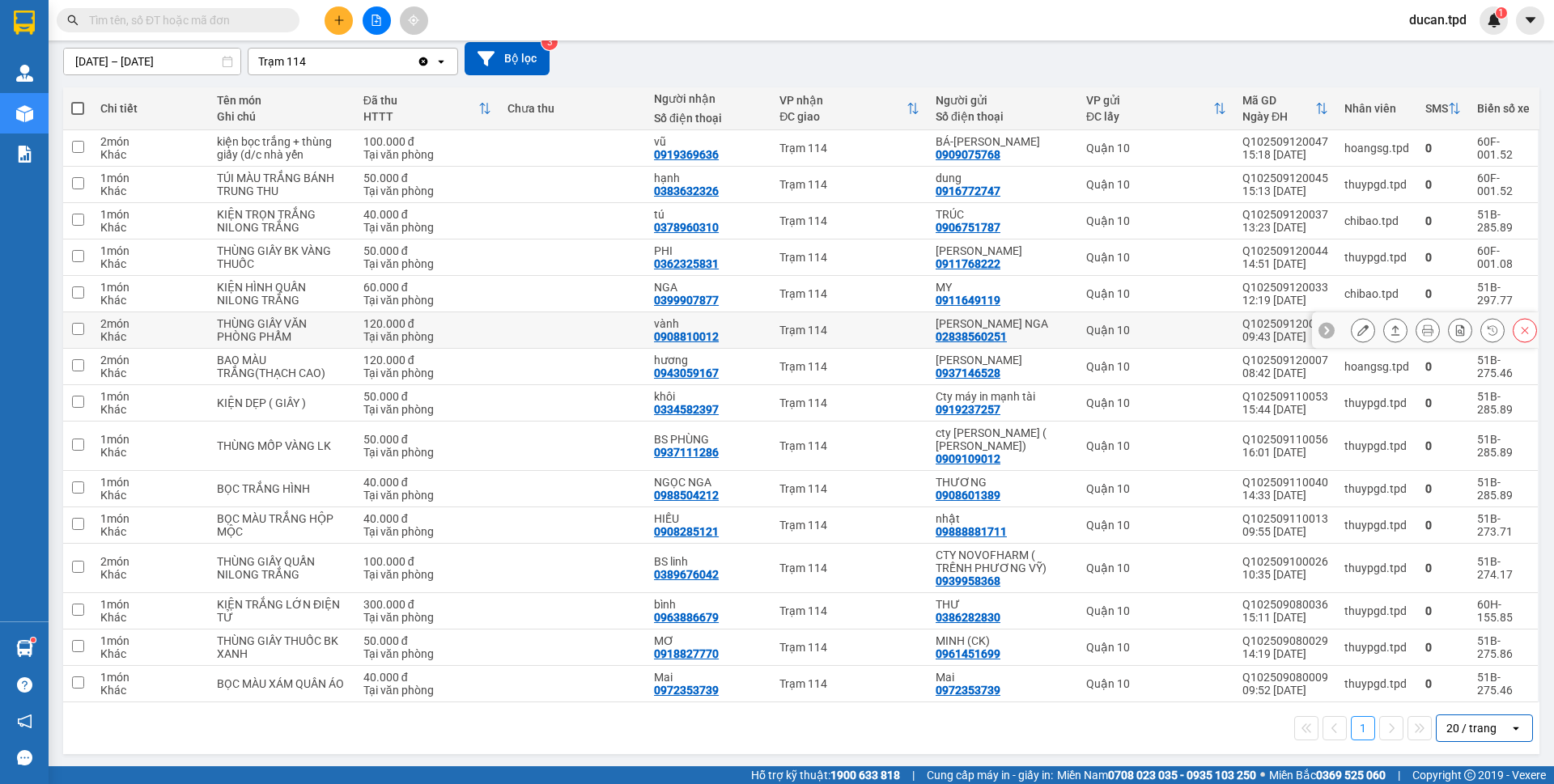
scroll to position [143, 0]
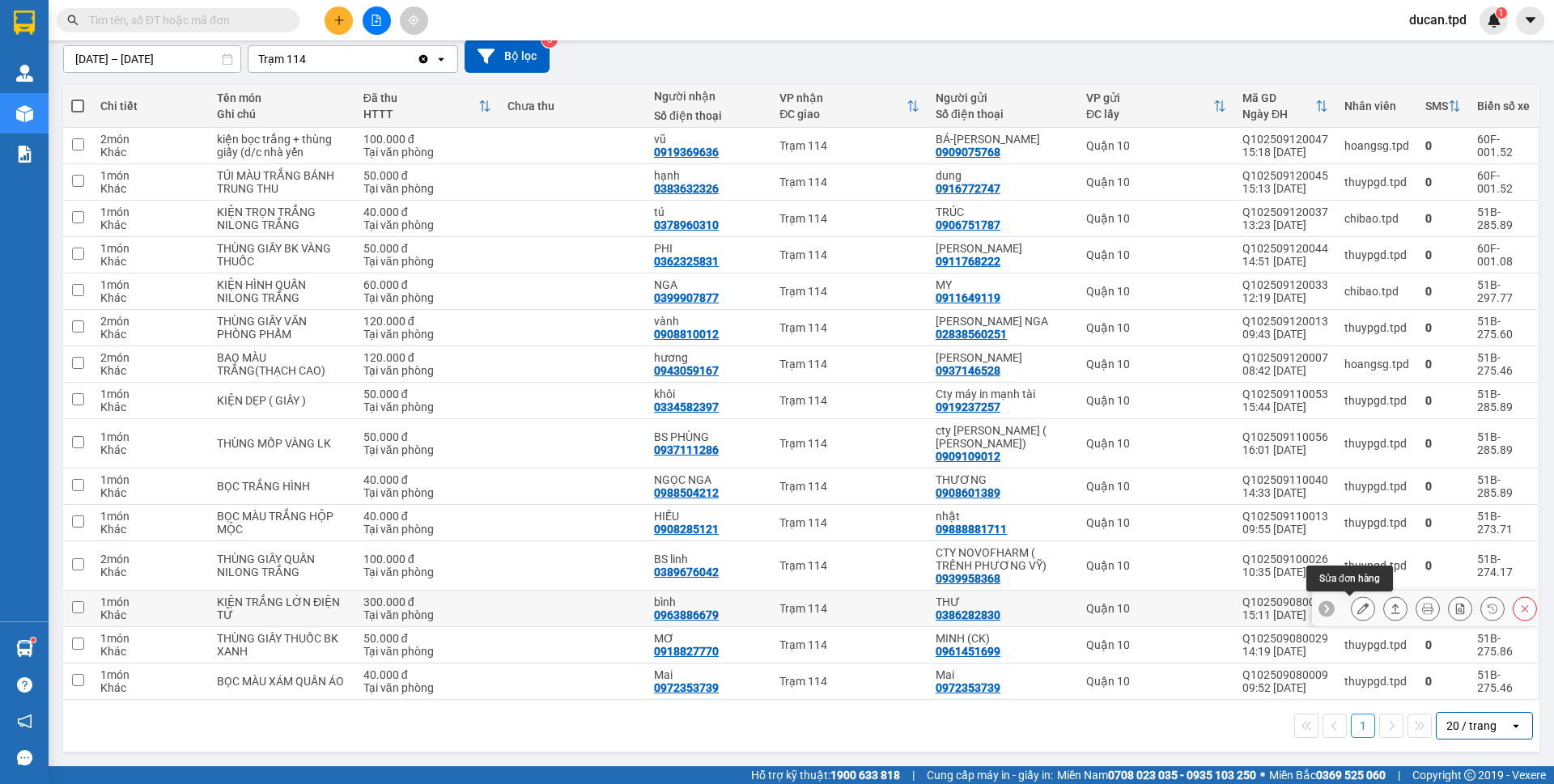
click at [1356, 607] on button at bounding box center [1362, 608] width 23 height 28
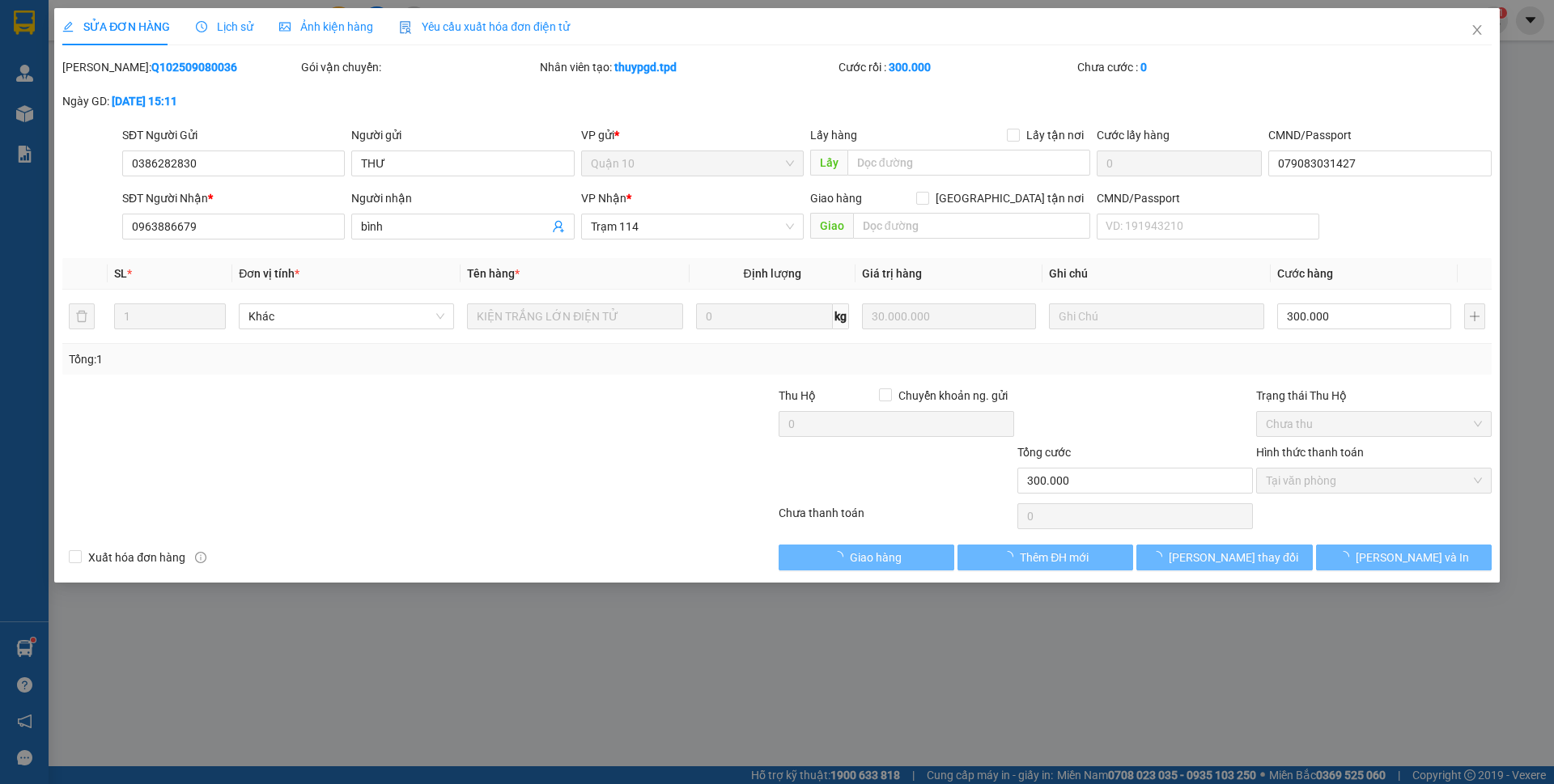
type input "0386282830"
type input "THƯ"
type input "079083031427"
type input "0963886679"
type input "bình"
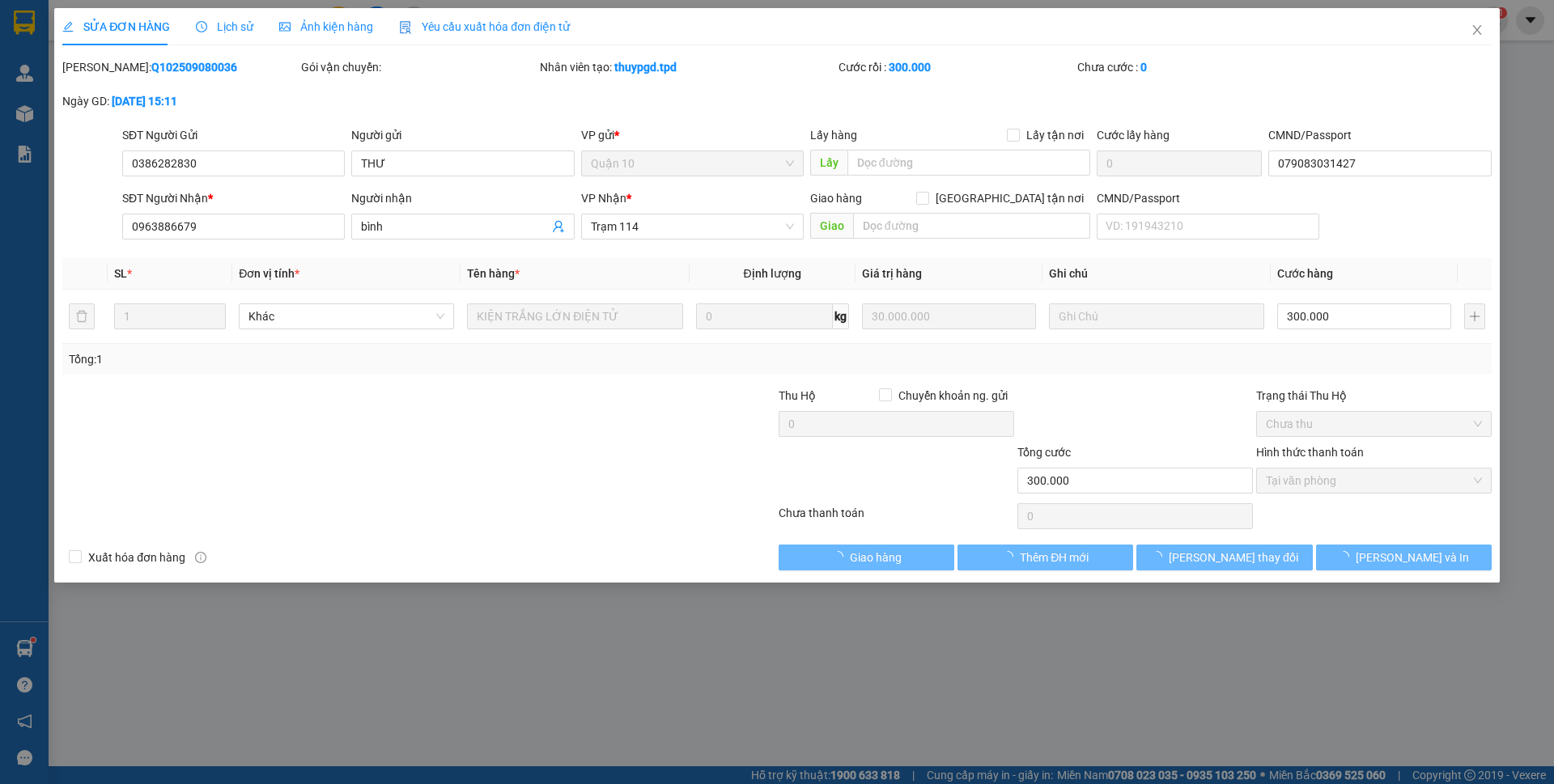
type input "300.000"
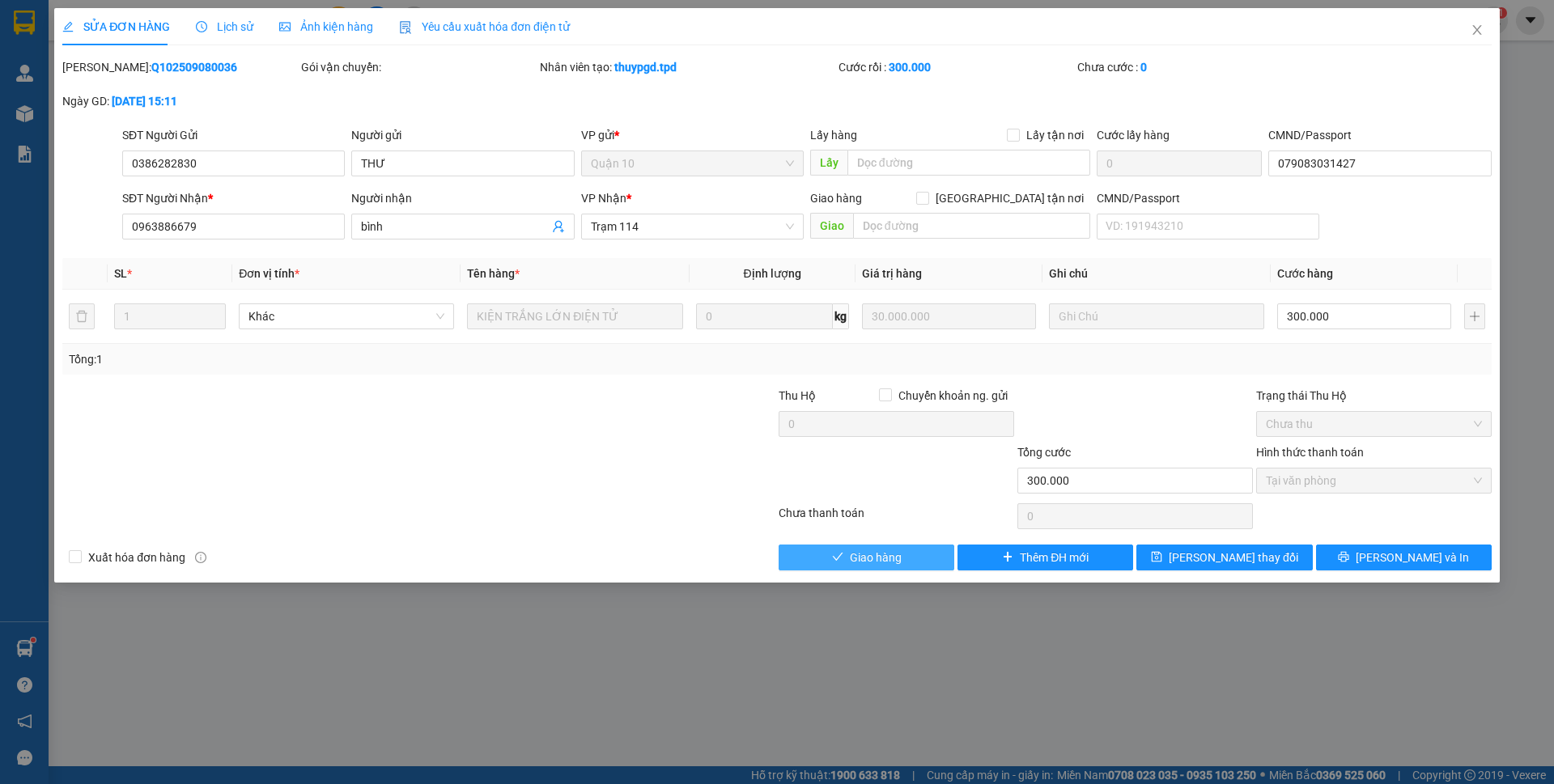
click at [883, 563] on span "Giao hàng" at bounding box center [875, 557] width 51 height 17
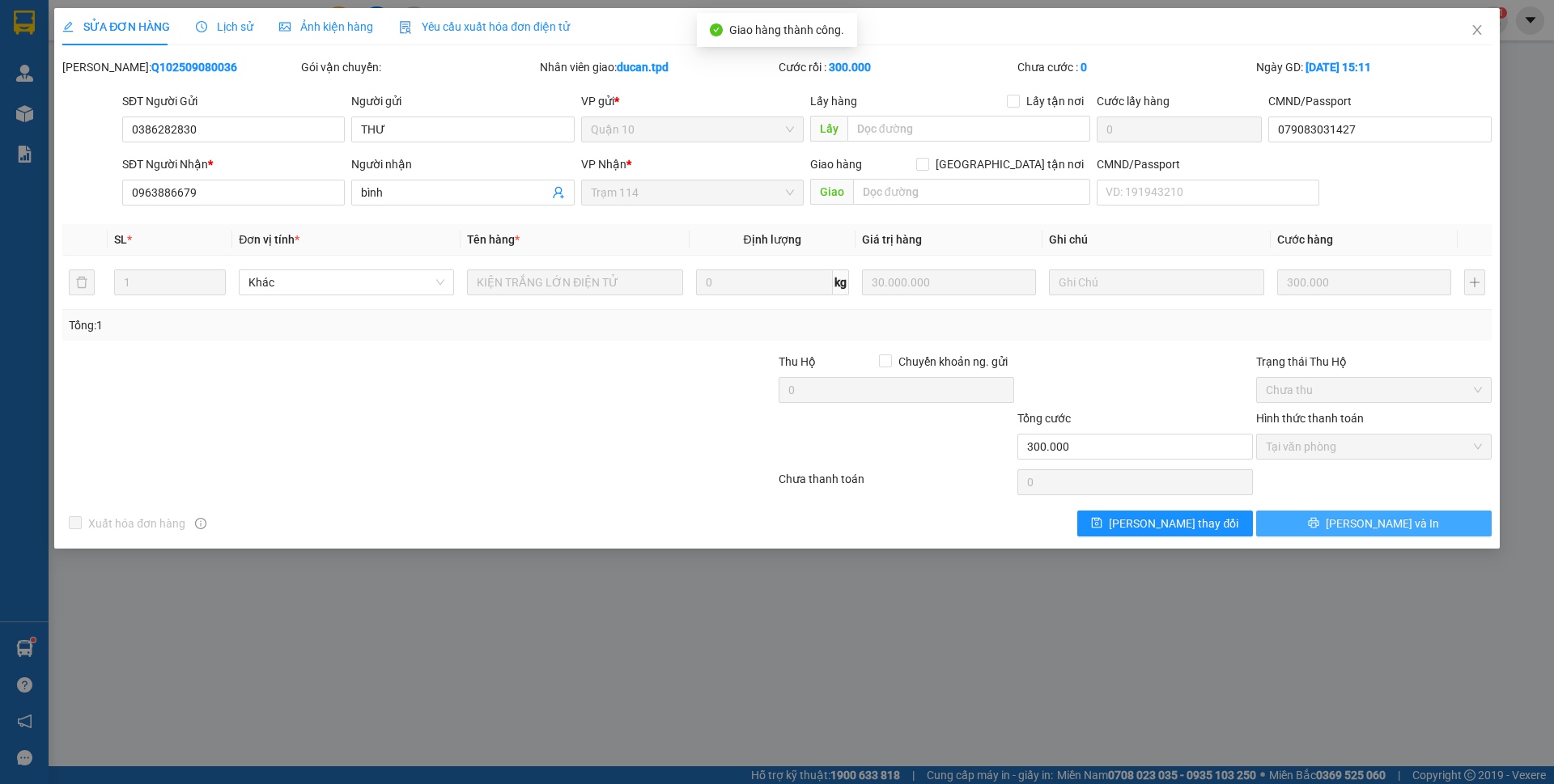
click at [1380, 519] on span "[PERSON_NAME] và In" at bounding box center [1382, 523] width 114 height 17
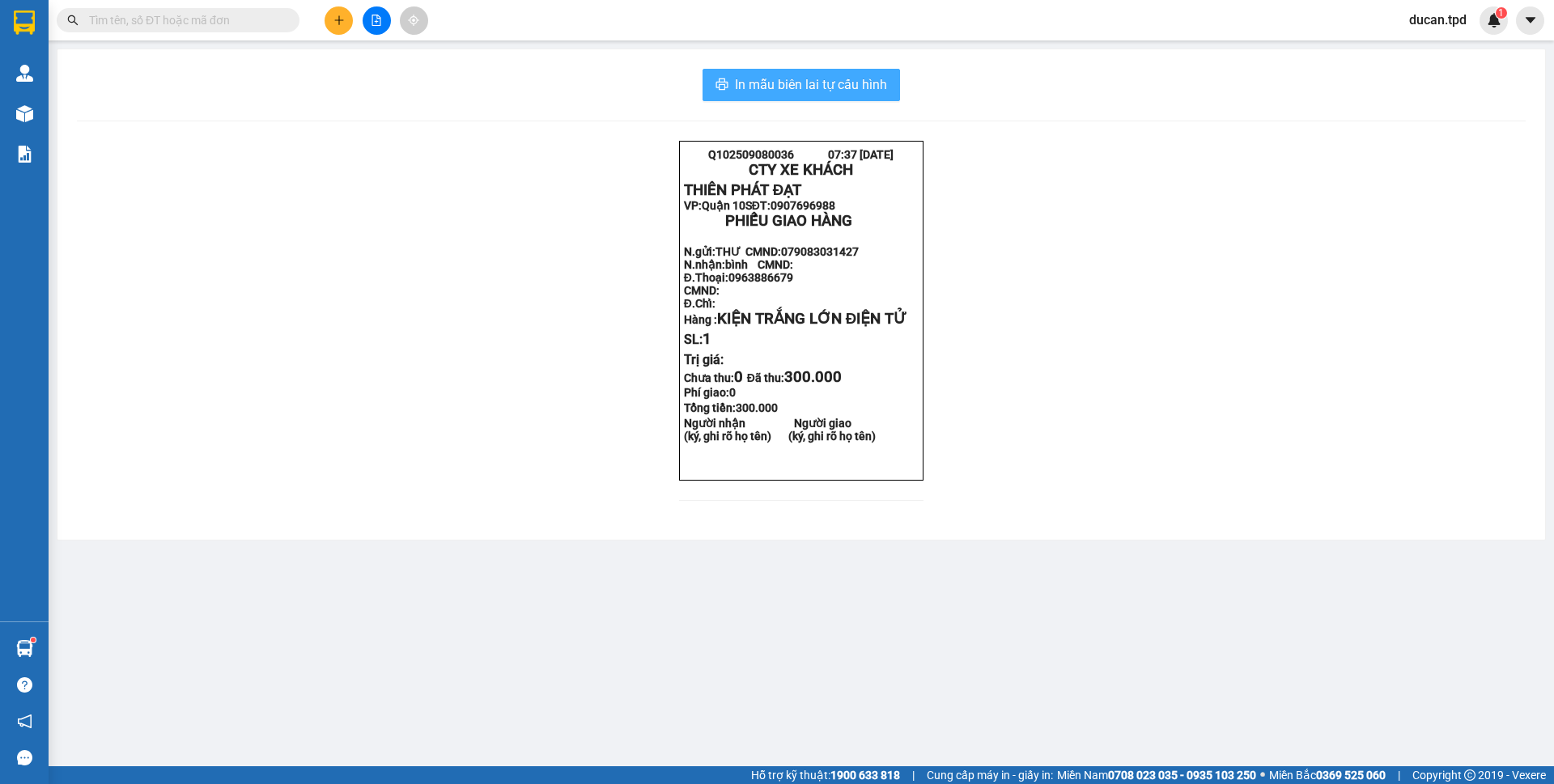
click at [804, 89] on span "In mẫu biên lai tự cấu hình" at bounding box center [811, 84] width 152 height 20
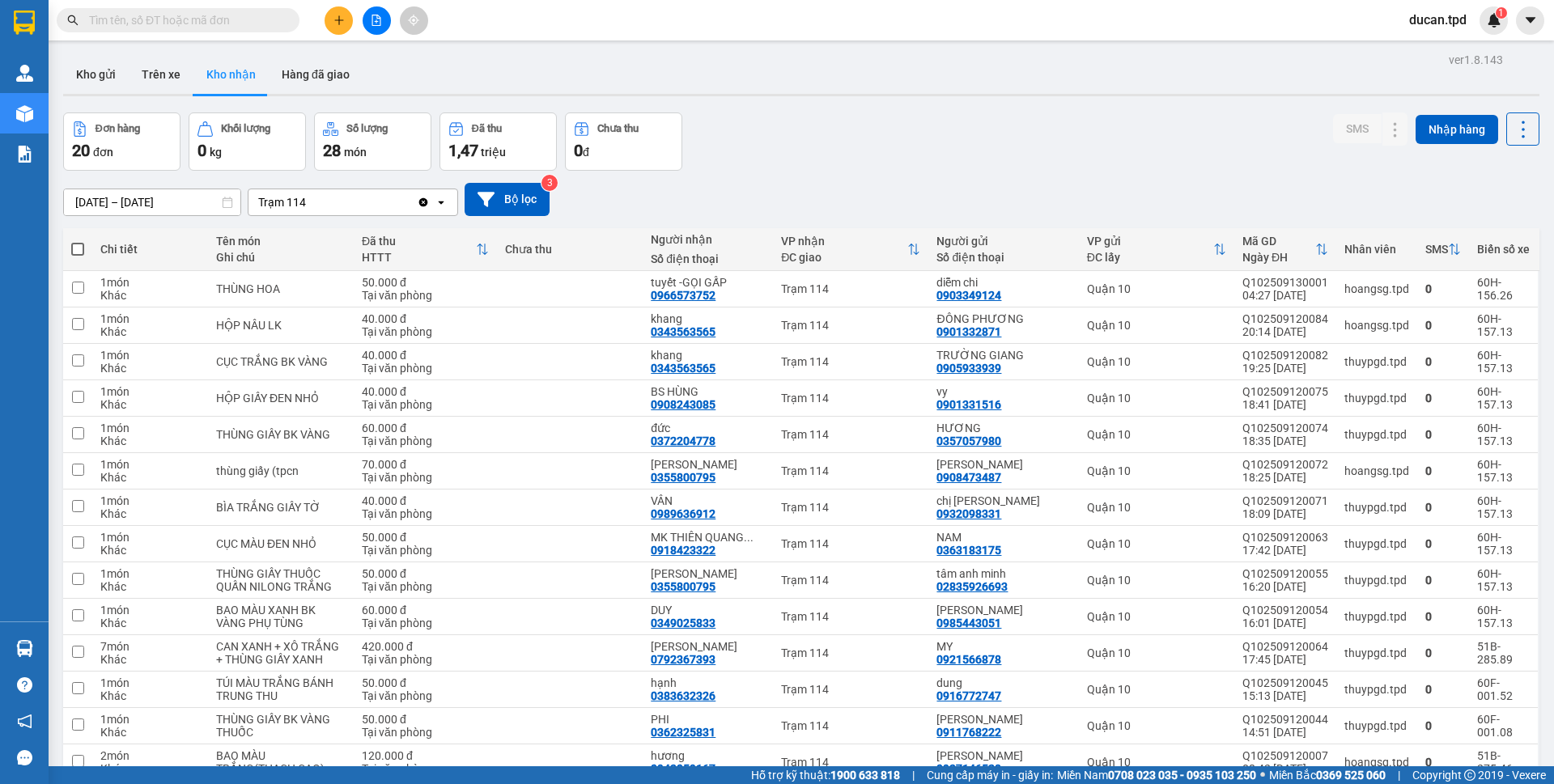
click at [128, 18] on input "text" at bounding box center [184, 19] width 191 height 17
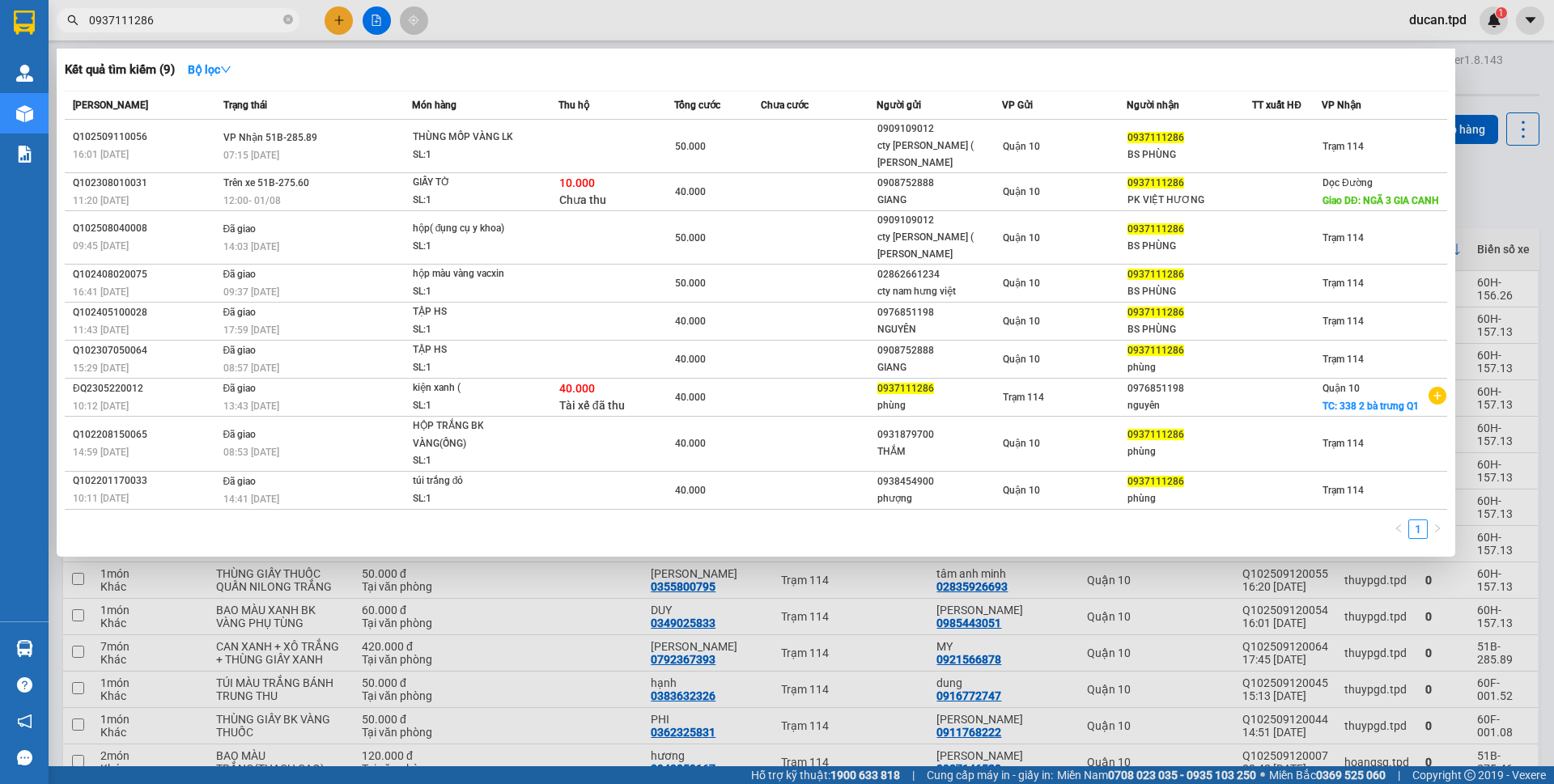
type input "0937111286"
click at [1138, 161] on div "BS PHÙNG" at bounding box center [1189, 155] width 124 height 17
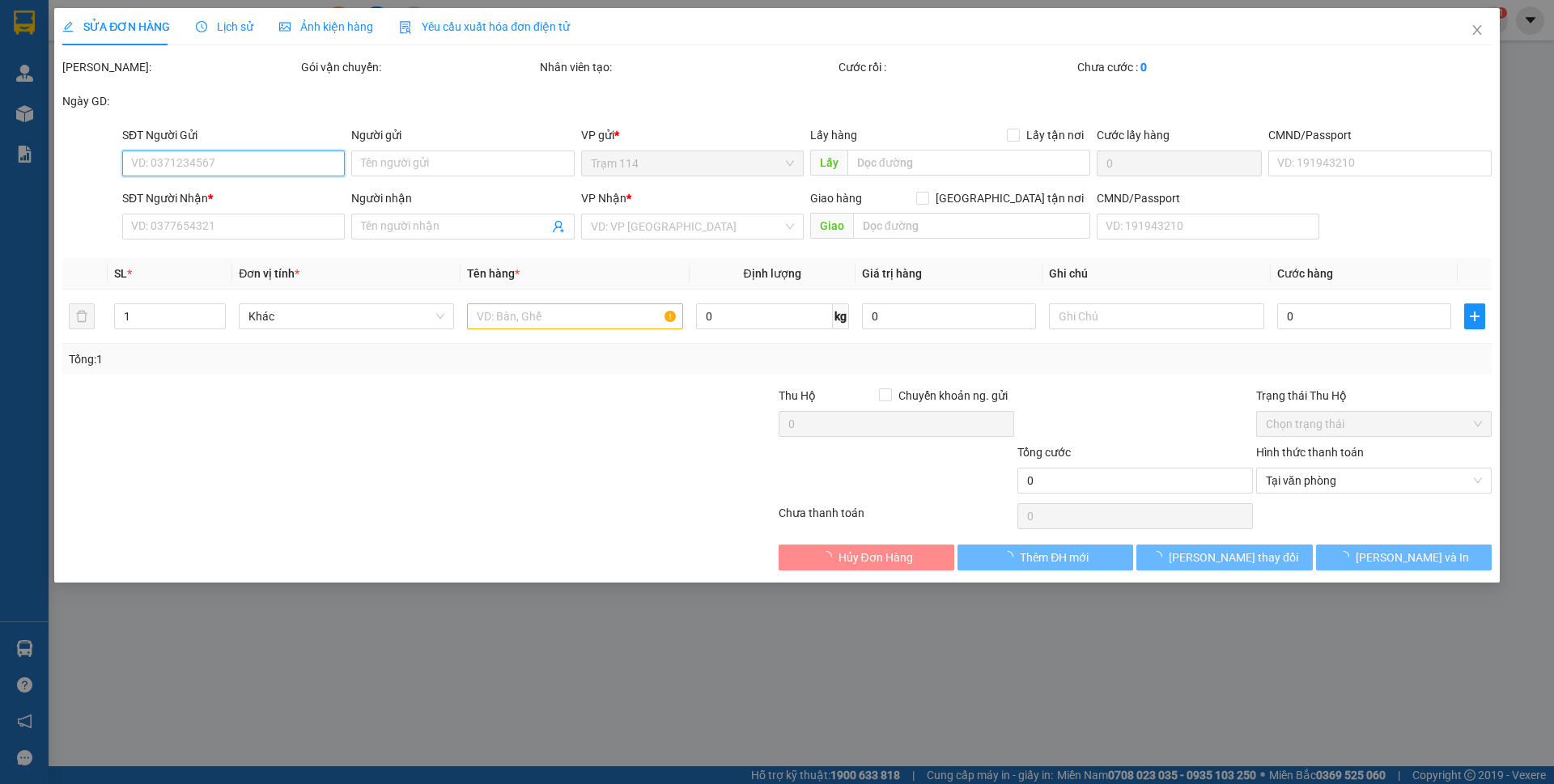
type input "0909109012"
type input "cty [PERSON_NAME] ( [PERSON_NAME])"
type input "079079002347"
type input "0937111286"
type input "BS PHÙNG"
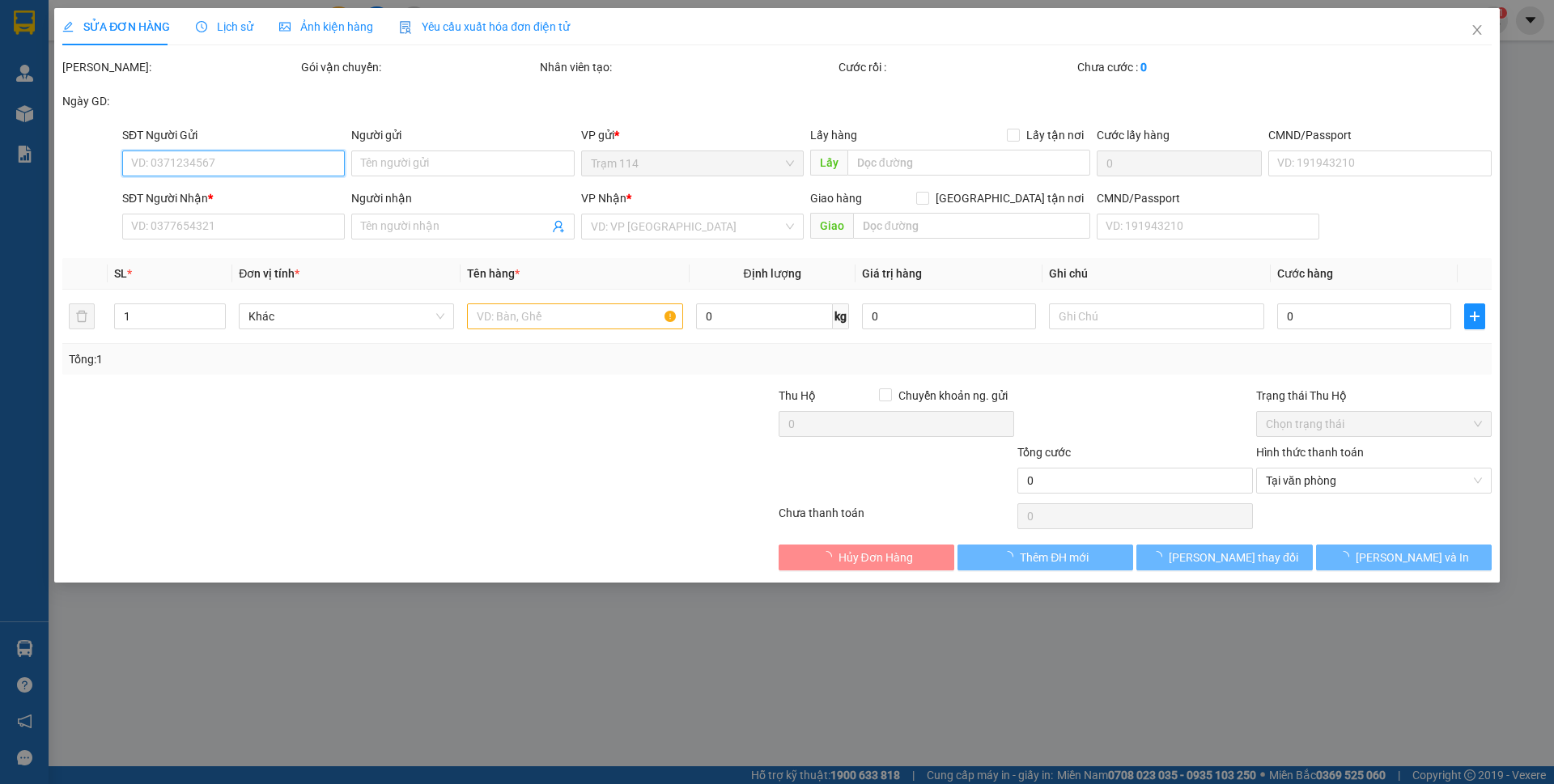
type input "50.000"
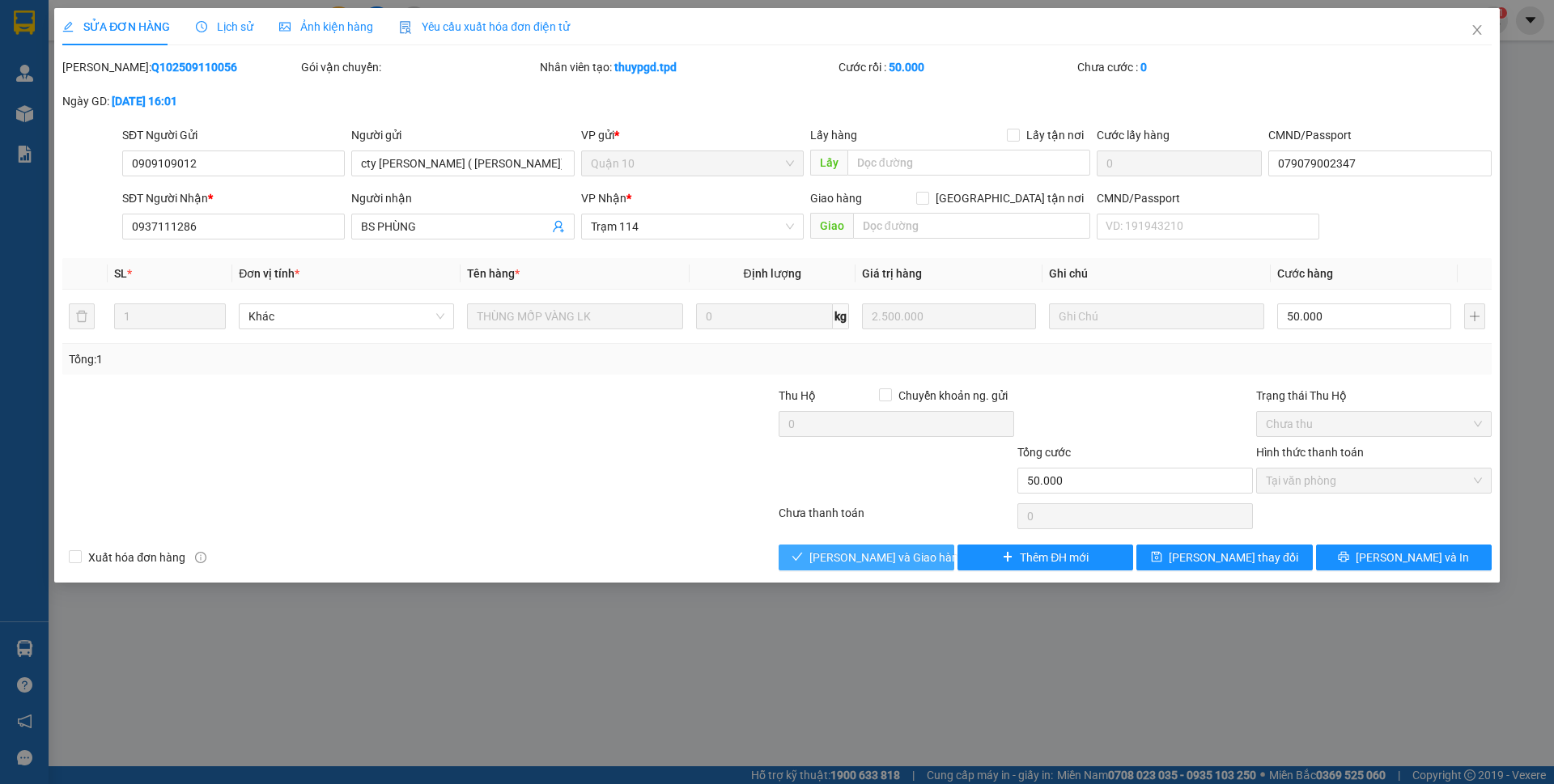
click at [924, 555] on button "[PERSON_NAME] và Giao hàng" at bounding box center [866, 558] width 175 height 26
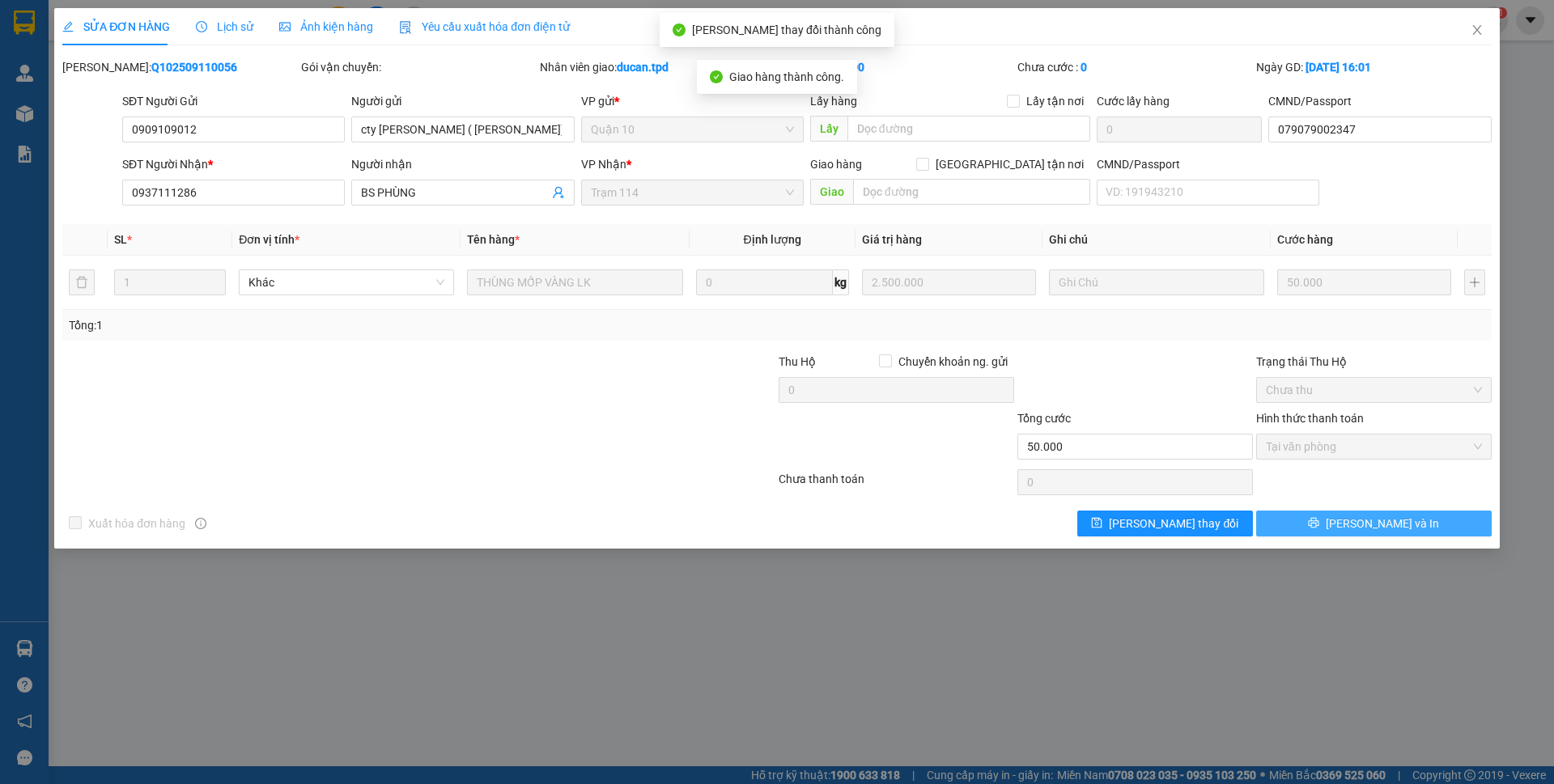
click at [1408, 525] on button "[PERSON_NAME] và In" at bounding box center [1373, 524] width 236 height 26
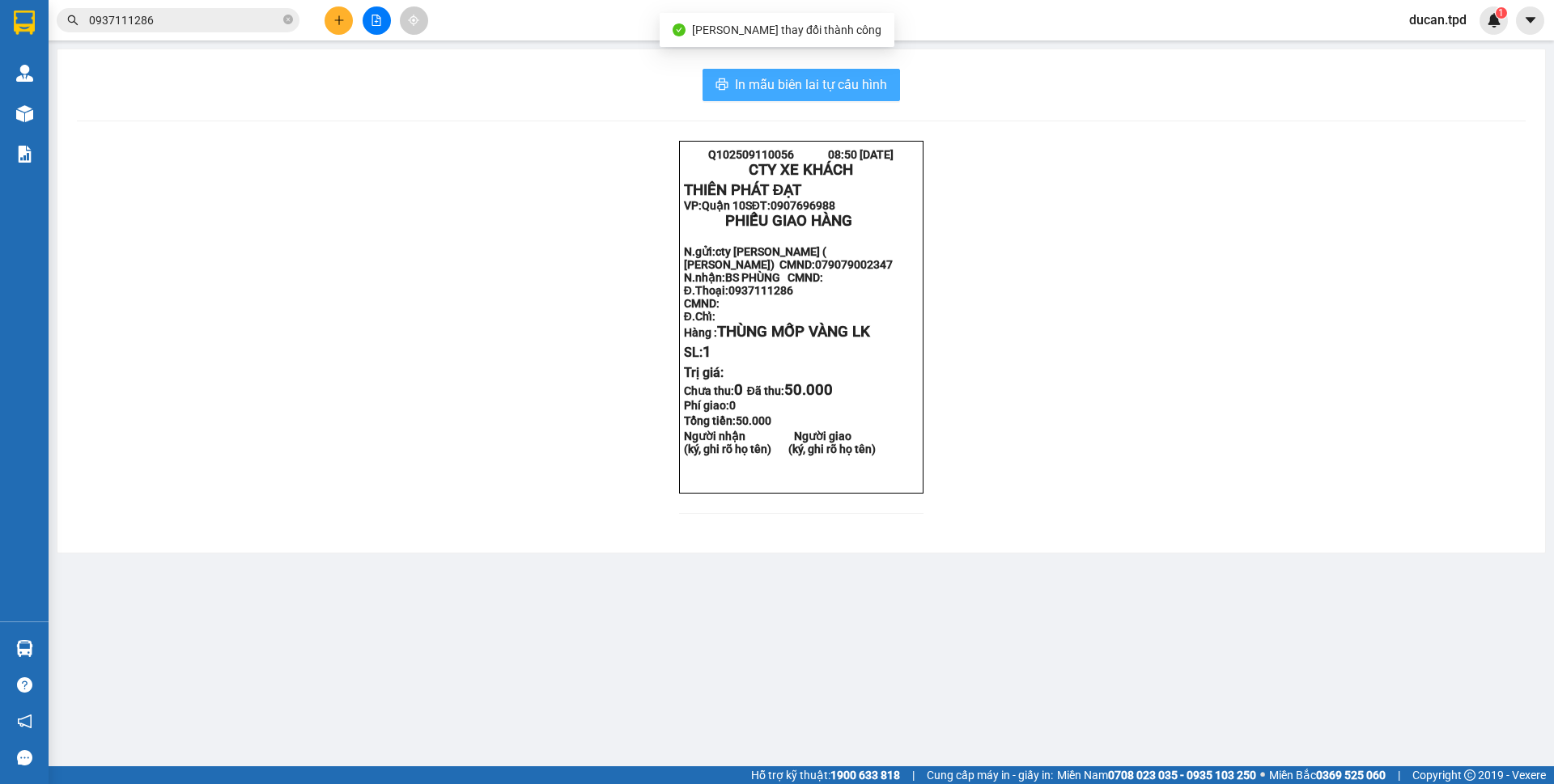
click at [888, 80] on button "In mẫu biên lai tự cấu hình" at bounding box center [801, 84] width 197 height 32
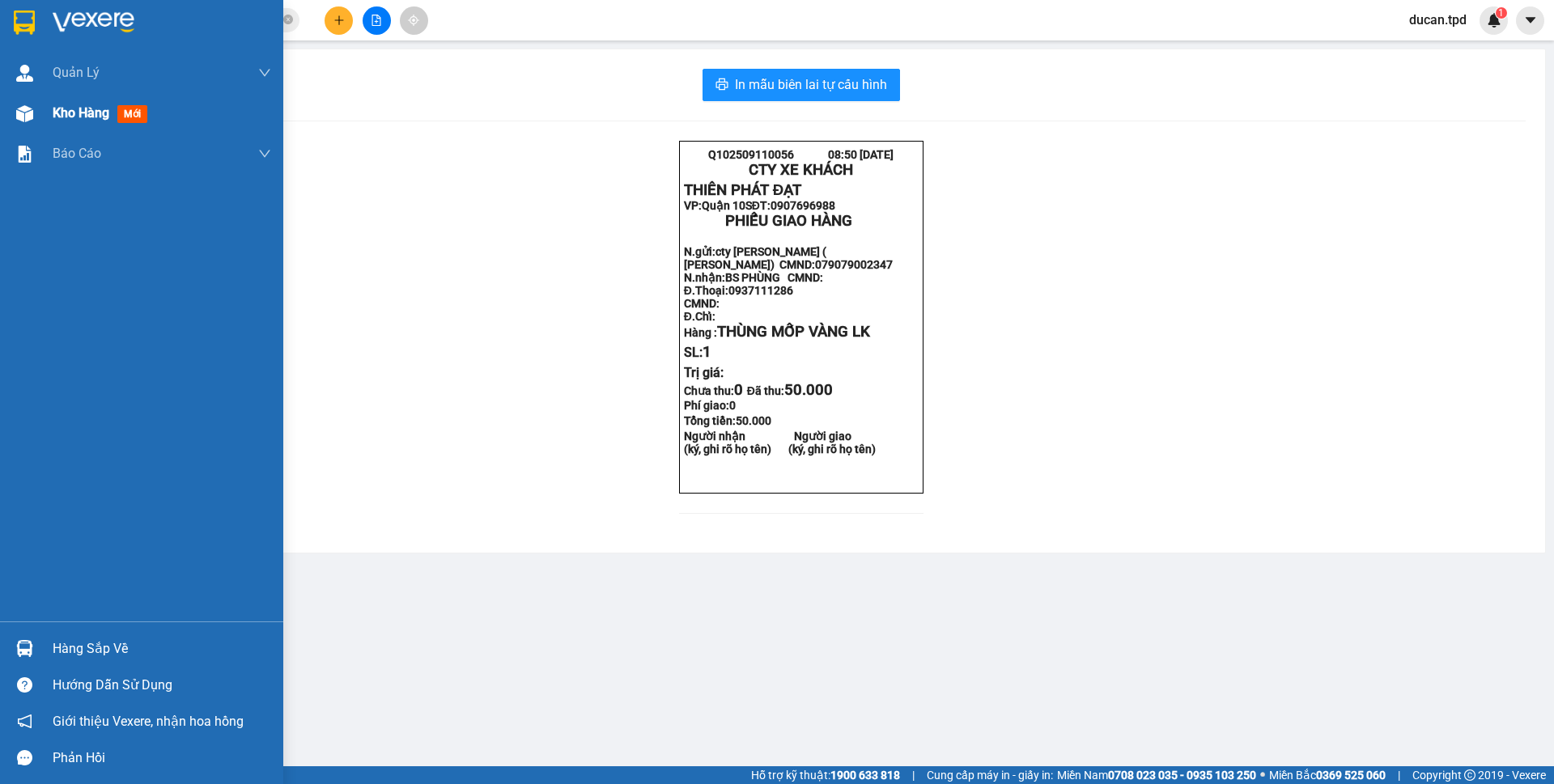
click at [40, 109] on div "Kho hàng mới" at bounding box center [141, 113] width 283 height 40
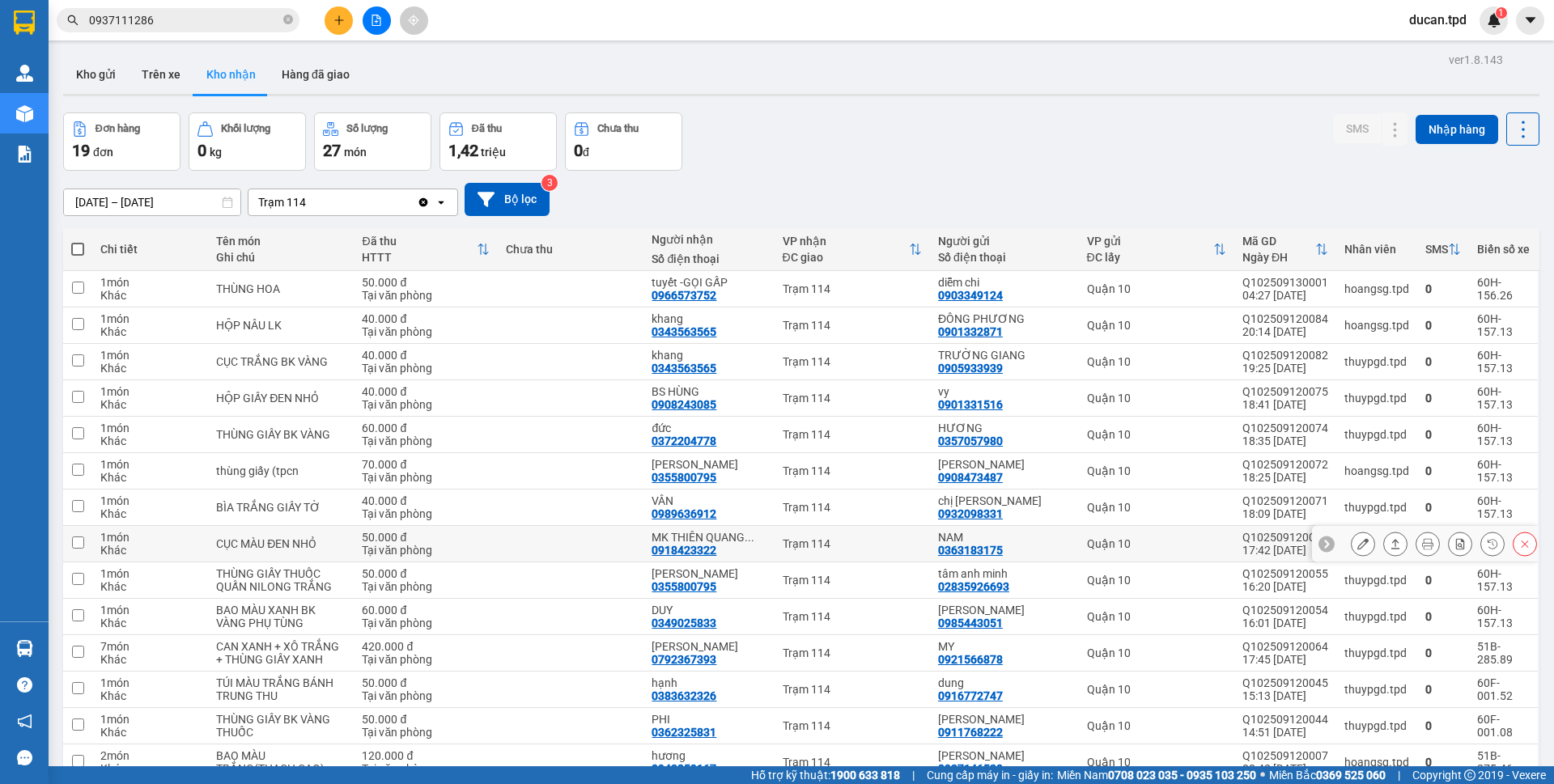
click at [1351, 552] on button at bounding box center [1362, 544] width 23 height 28
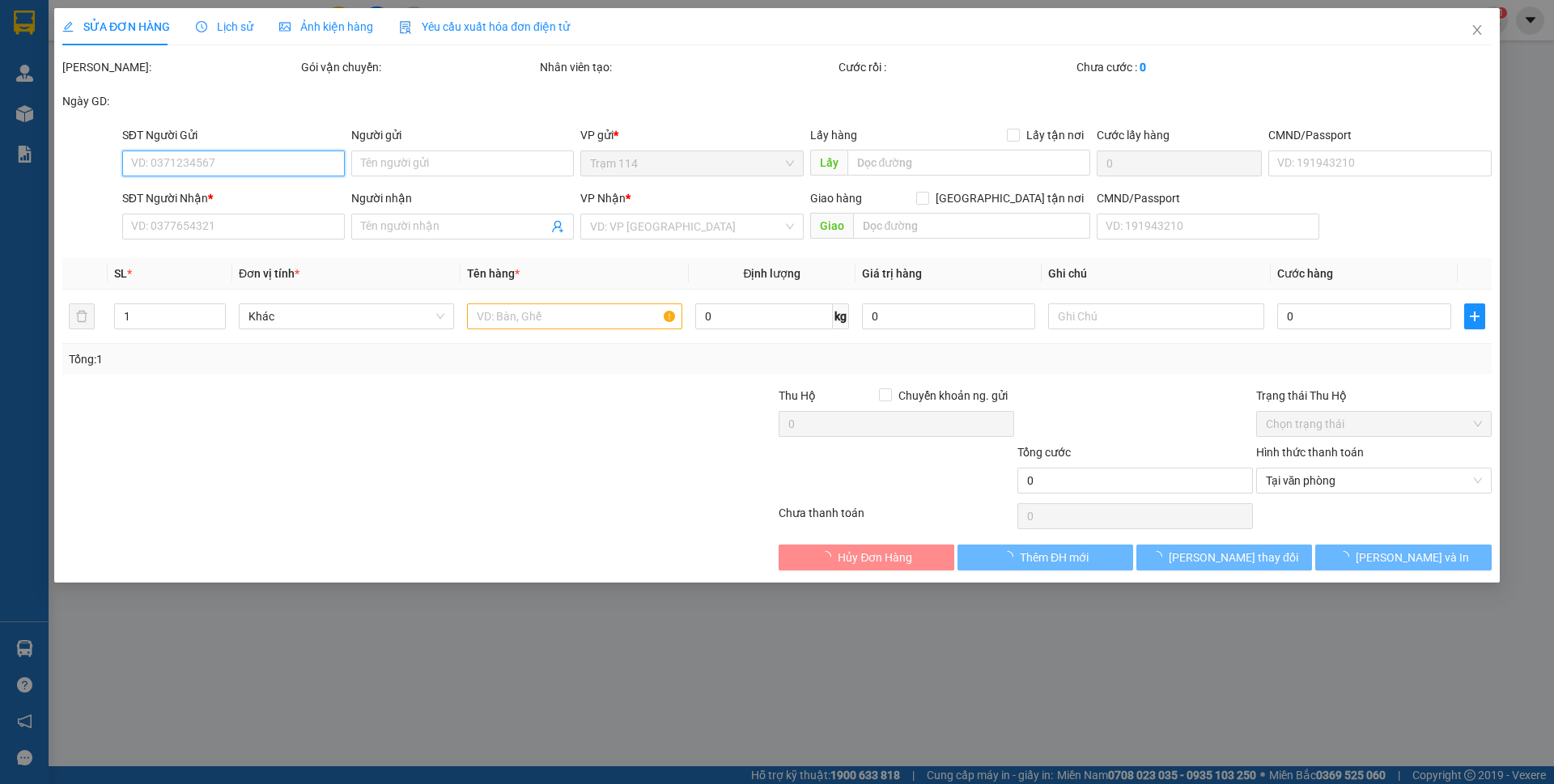
type input "0363183175"
type input "NAM"
type input "035203000411"
type input "0918423322"
type input "MK THIÊN QUANG (CÔ MẬN)"
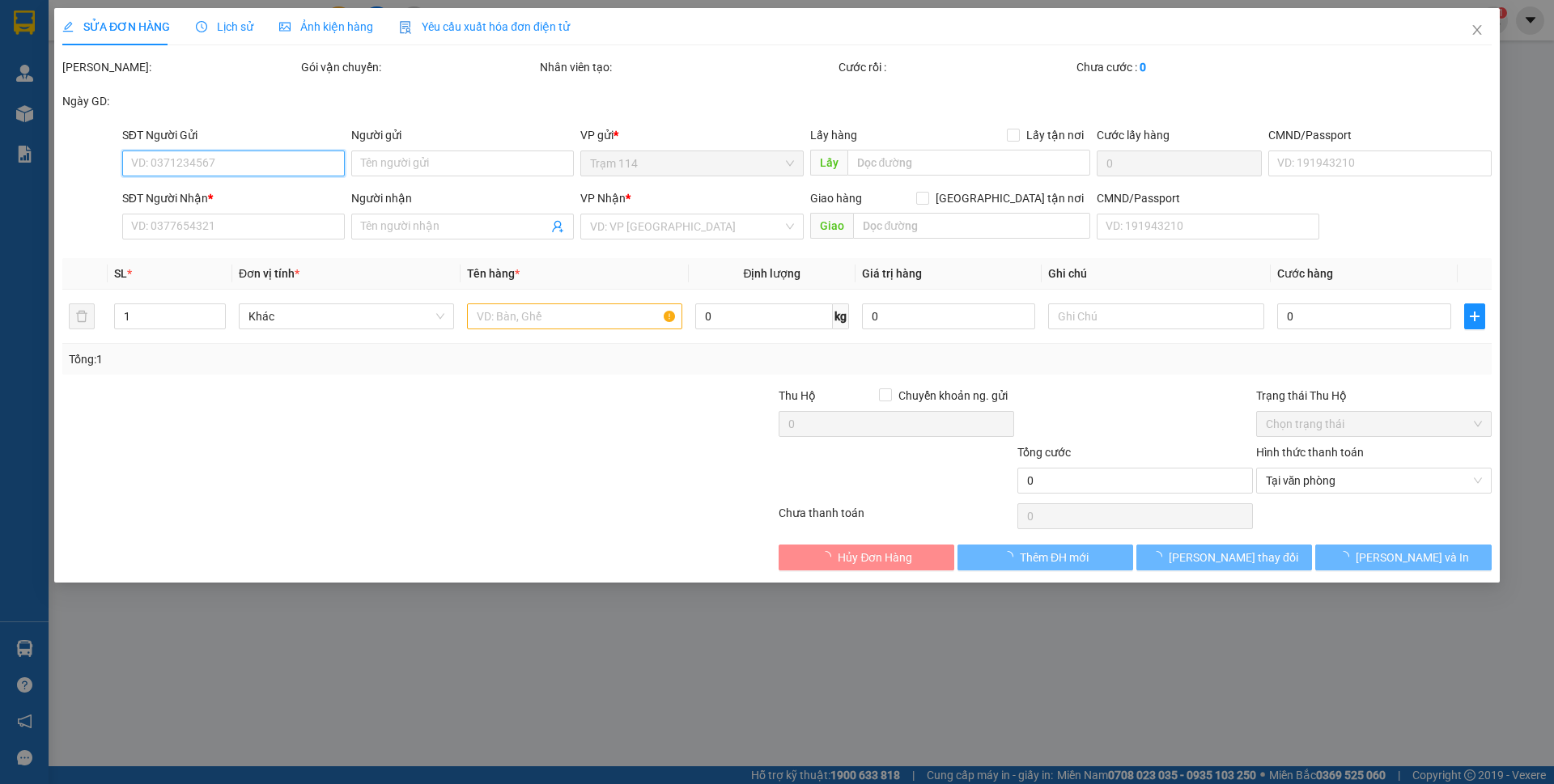
type input "50.000"
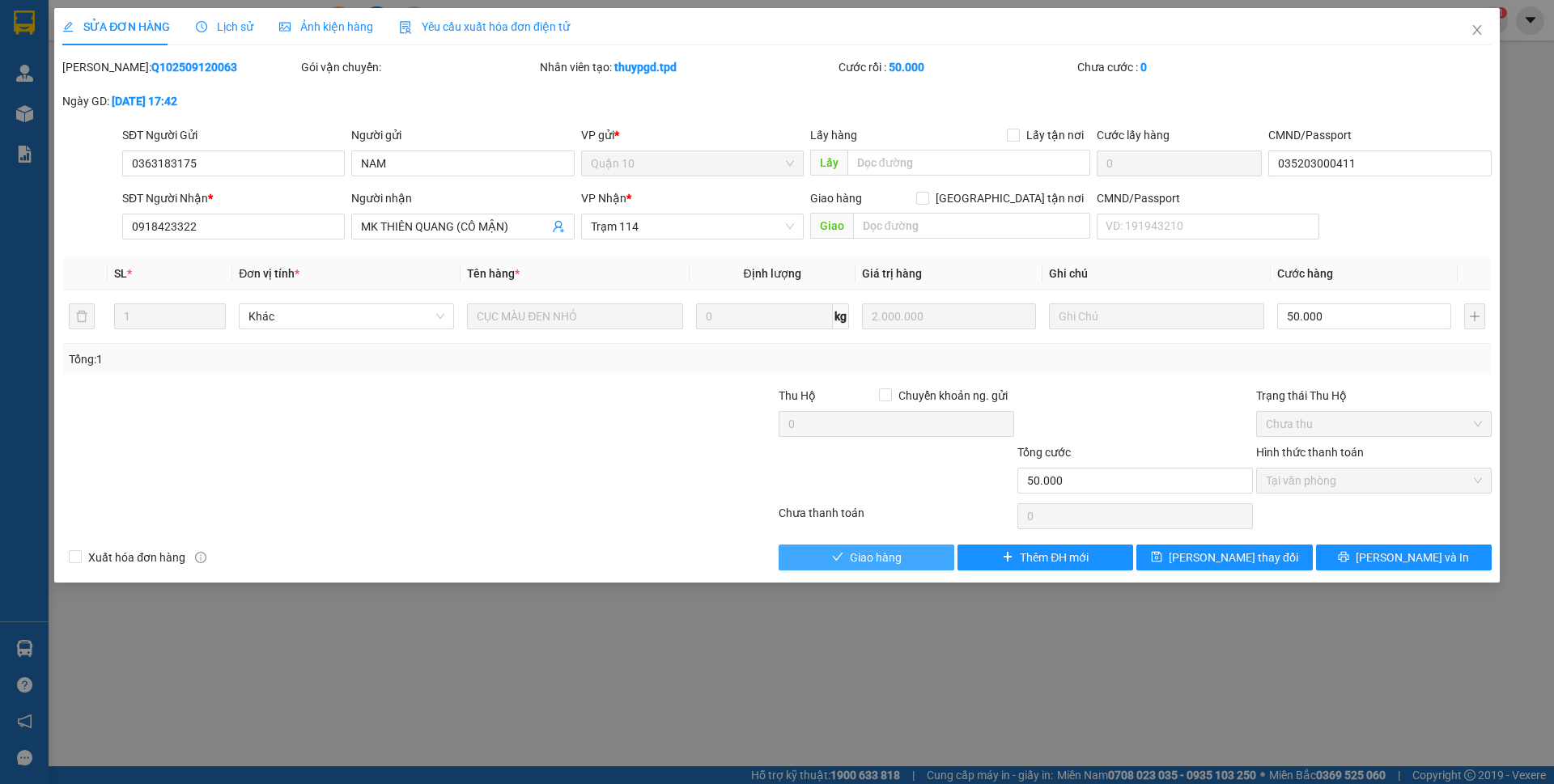
click at [903, 556] on button "Giao hàng" at bounding box center [866, 558] width 175 height 26
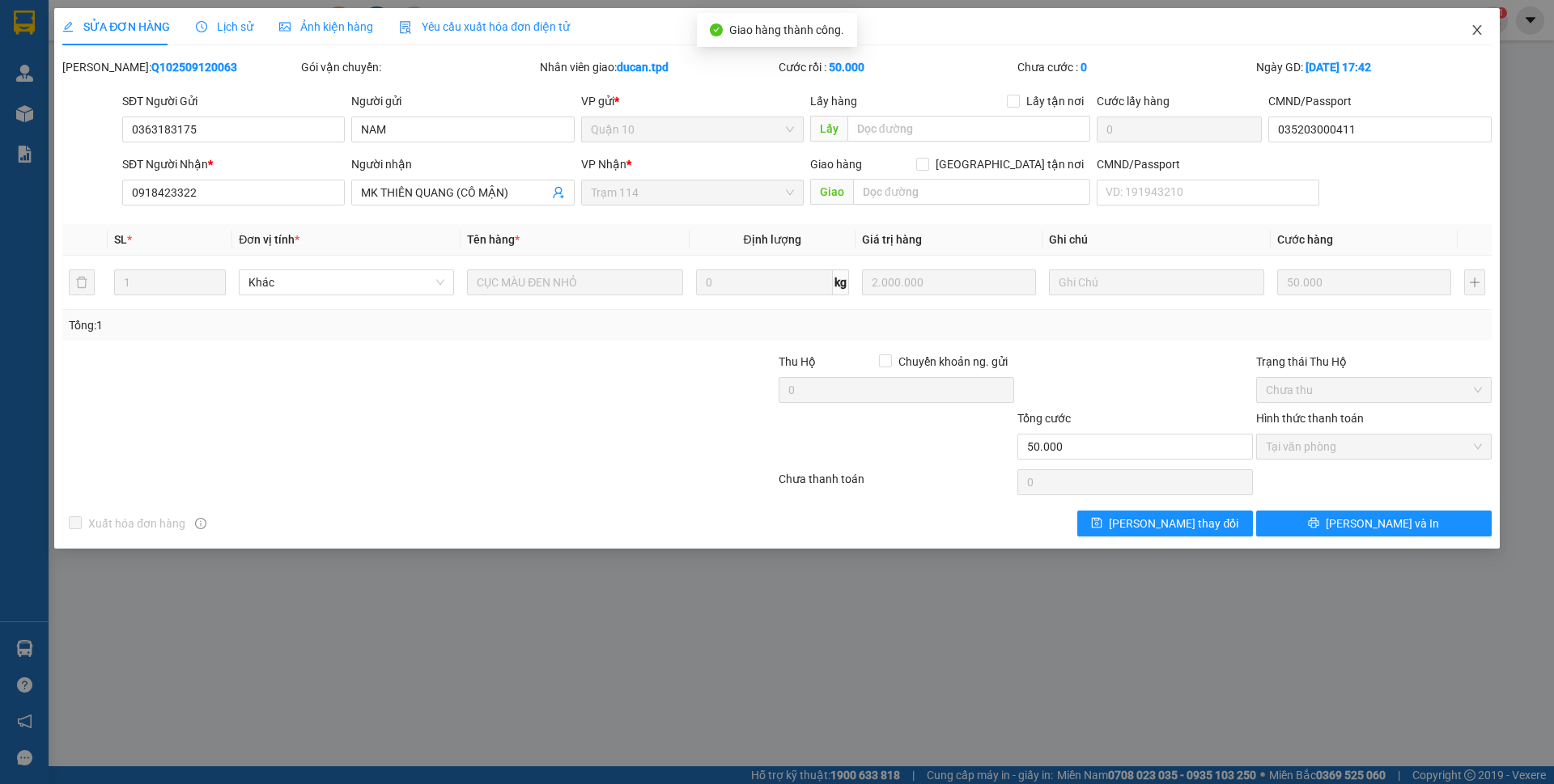
click at [1481, 39] on span "Close" at bounding box center [1476, 30] width 45 height 45
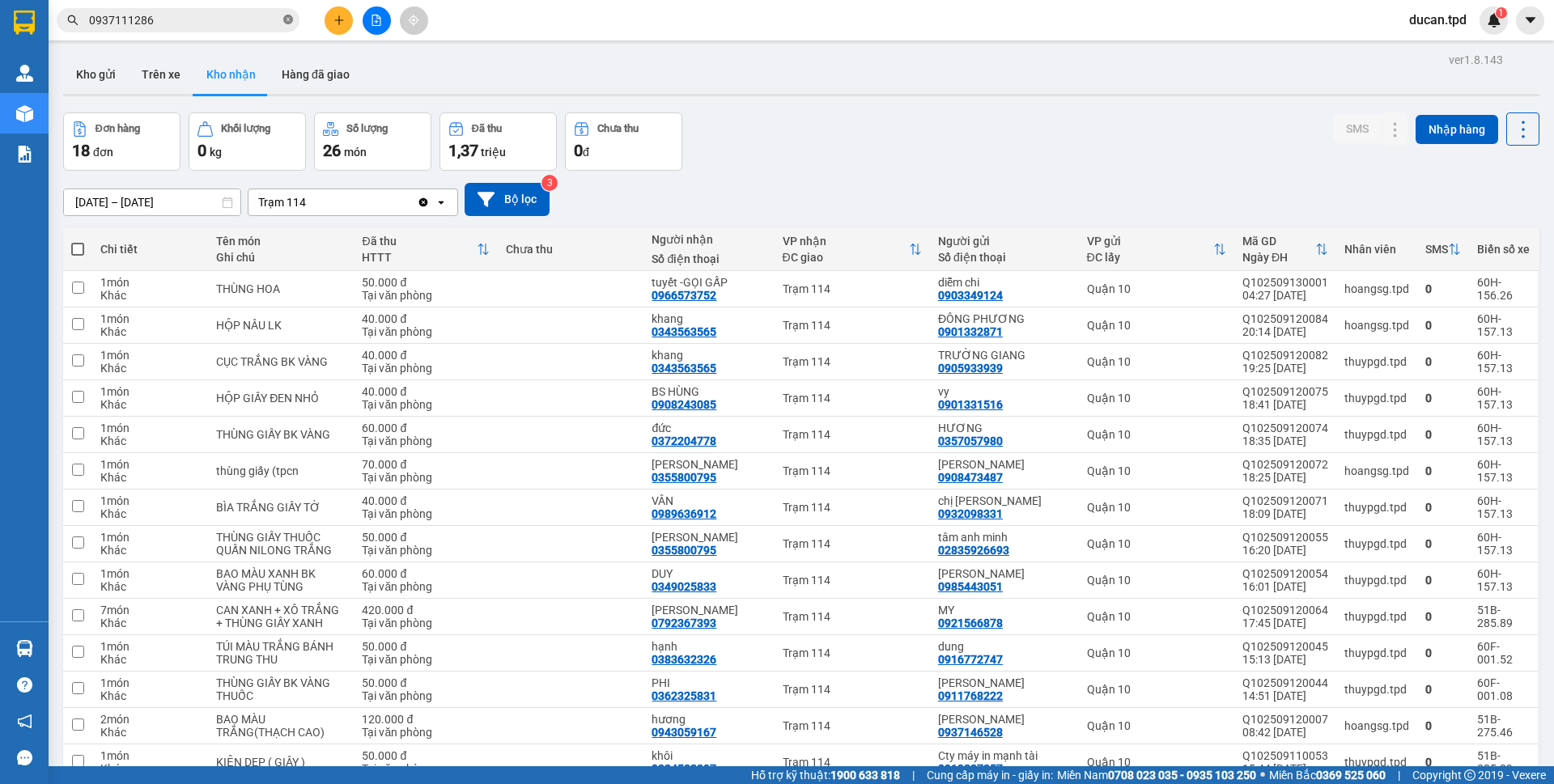
click at [284, 17] on icon "close-circle" at bounding box center [288, 19] width 10 height 10
click at [684, 326] on div "0343563565" at bounding box center [683, 332] width 65 height 13
click at [684, 330] on div "0343563565" at bounding box center [683, 332] width 65 height 13
copy div "0343563565"
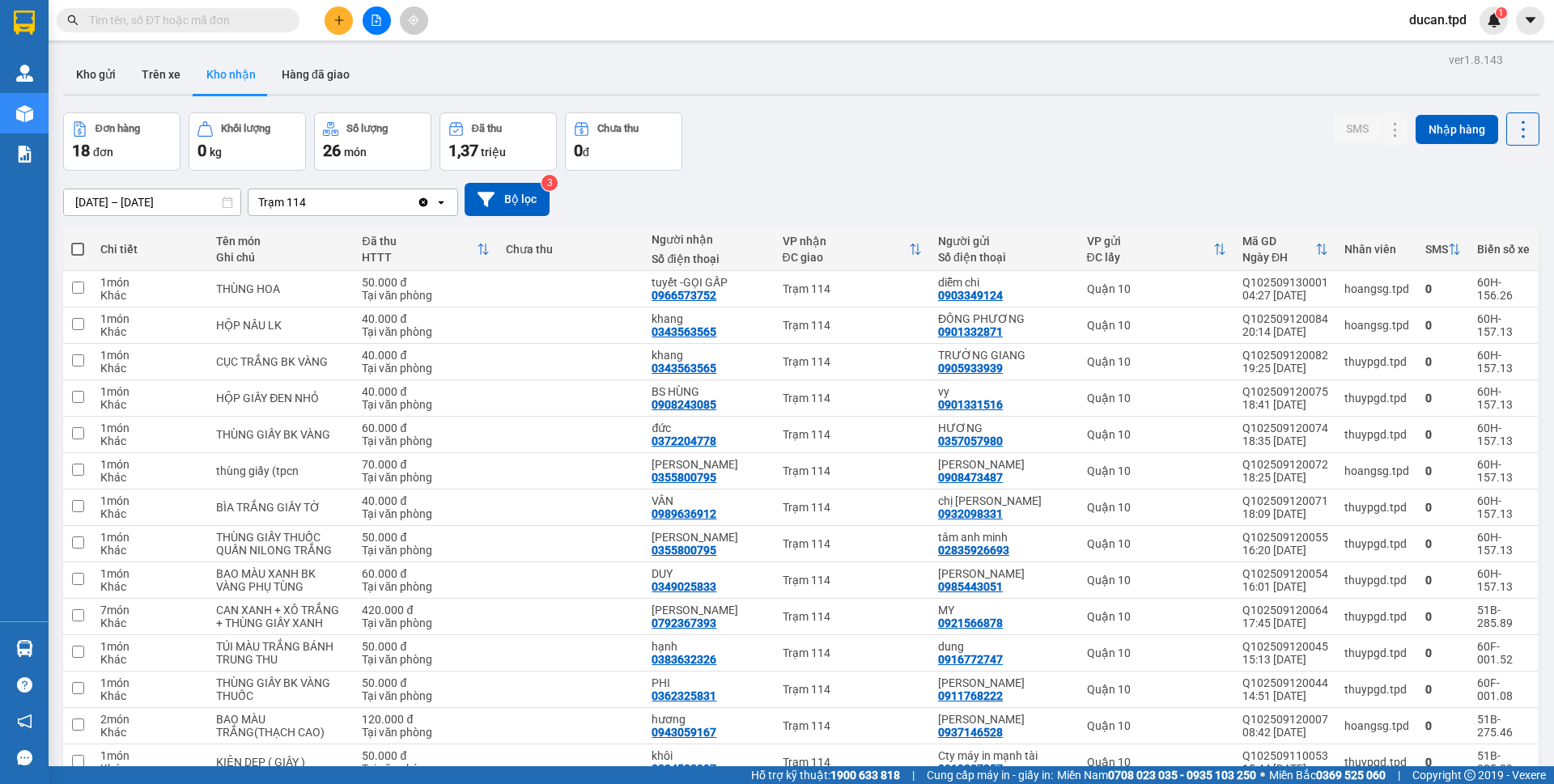
click at [122, 16] on input "text" at bounding box center [184, 19] width 191 height 17
paste input "0343563565"
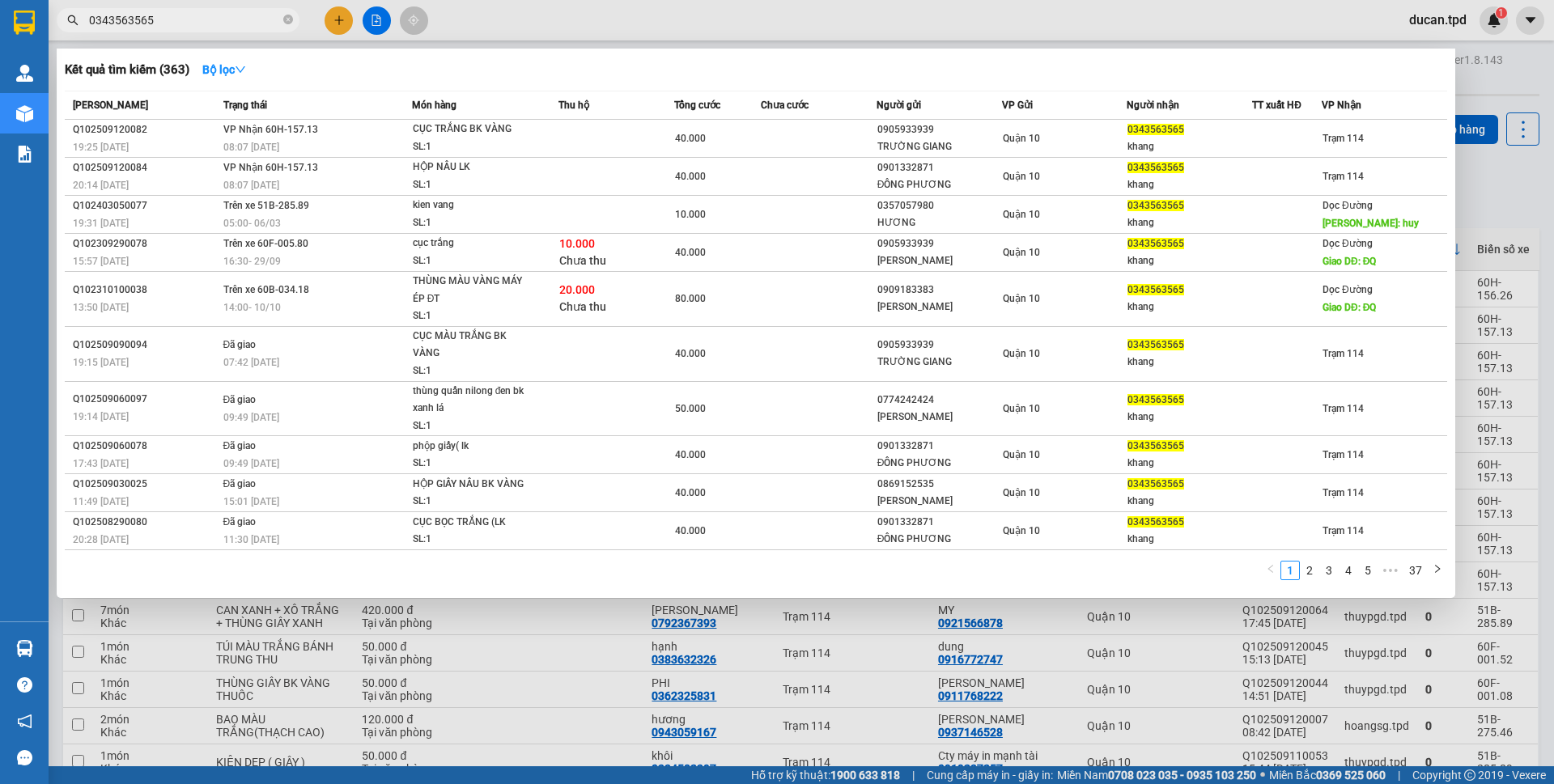
type input "0343563565"
click at [498, 13] on div at bounding box center [777, 392] width 1554 height 784
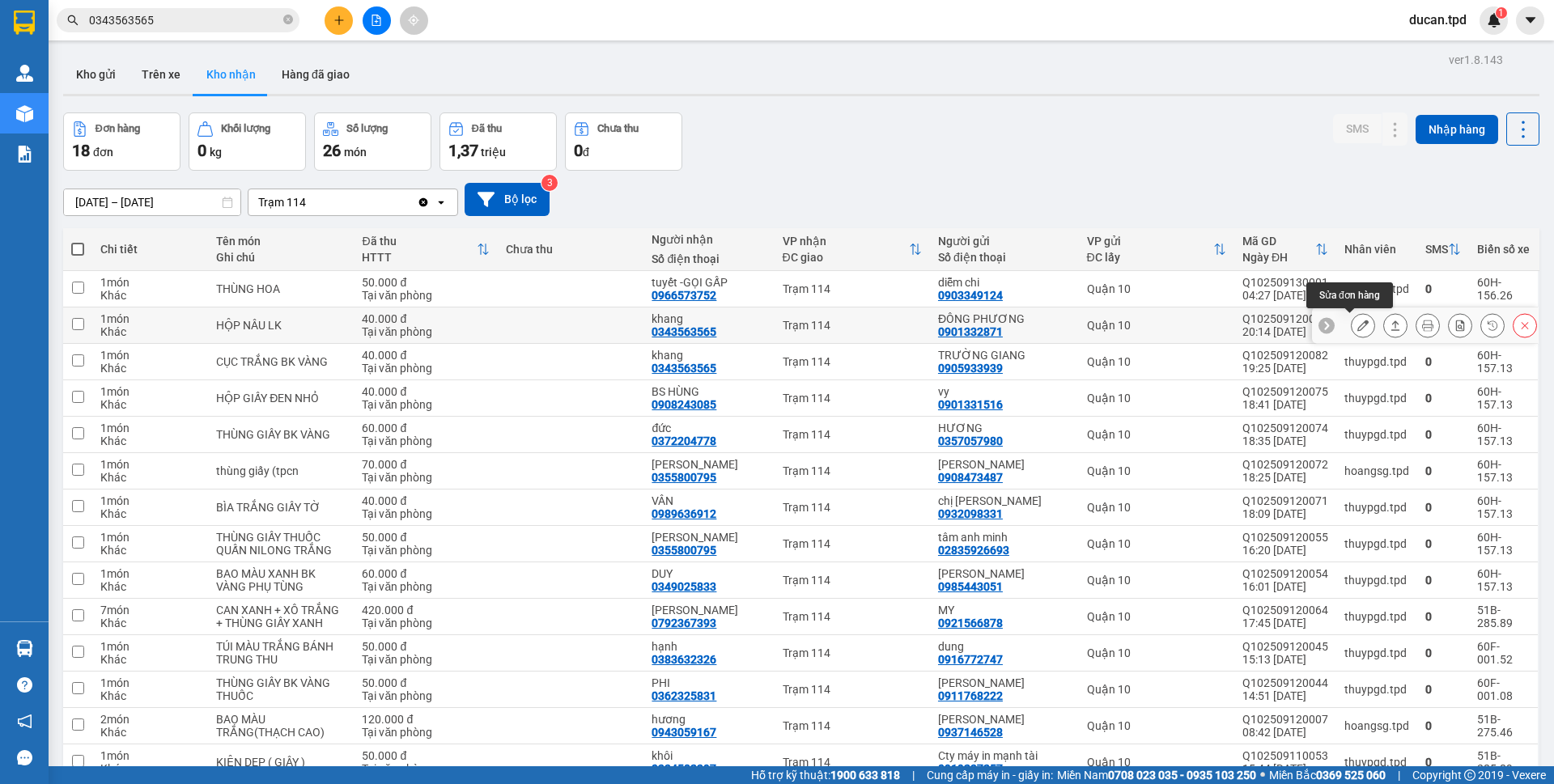
click at [1358, 325] on icon at bounding box center [1363, 325] width 11 height 11
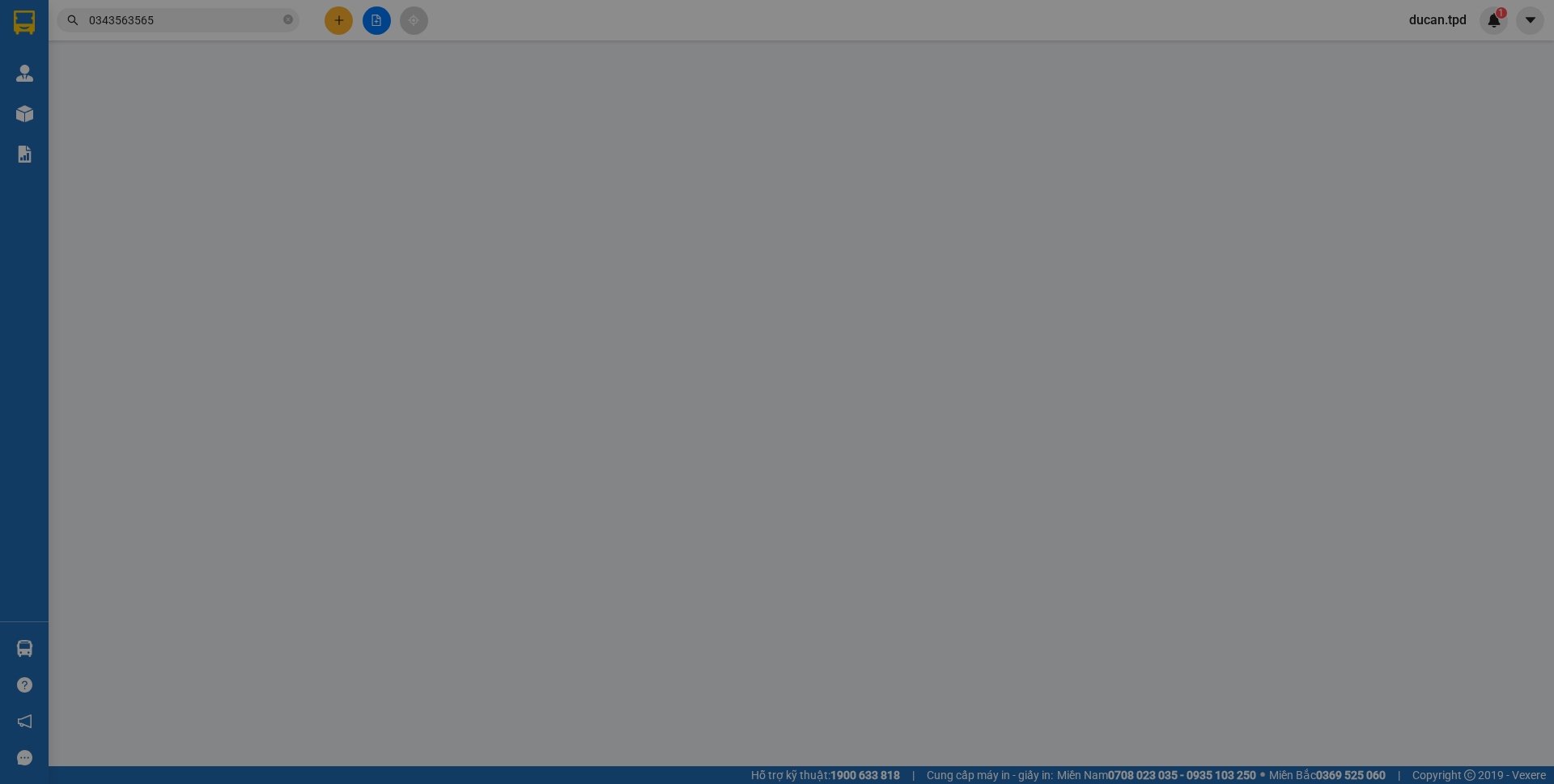
type input "0901332871"
type input "ĐÔNG PHƯƠNG"
type input "080071000254"
type input "0343563565"
type input "khang"
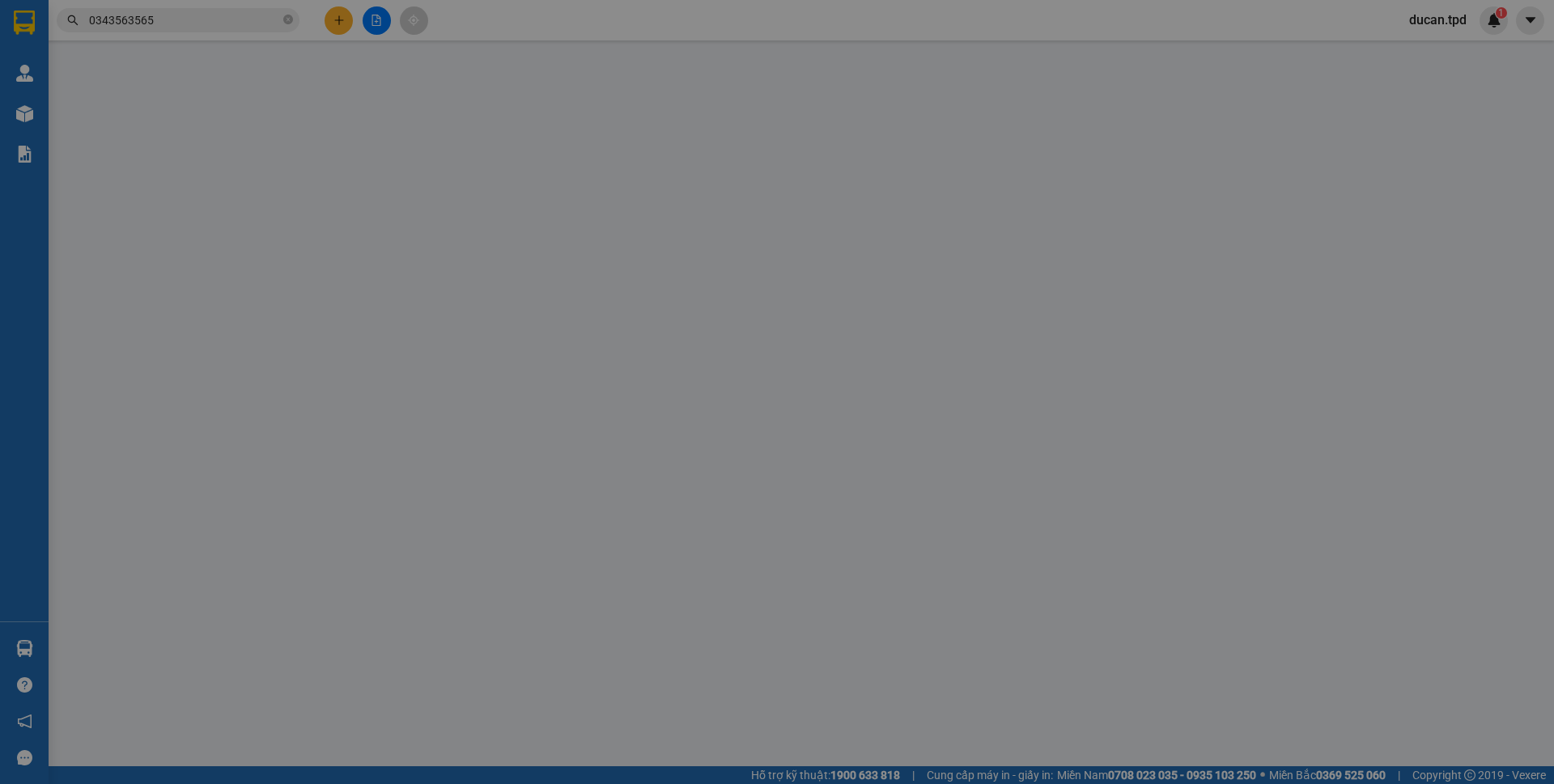
type input "40.000"
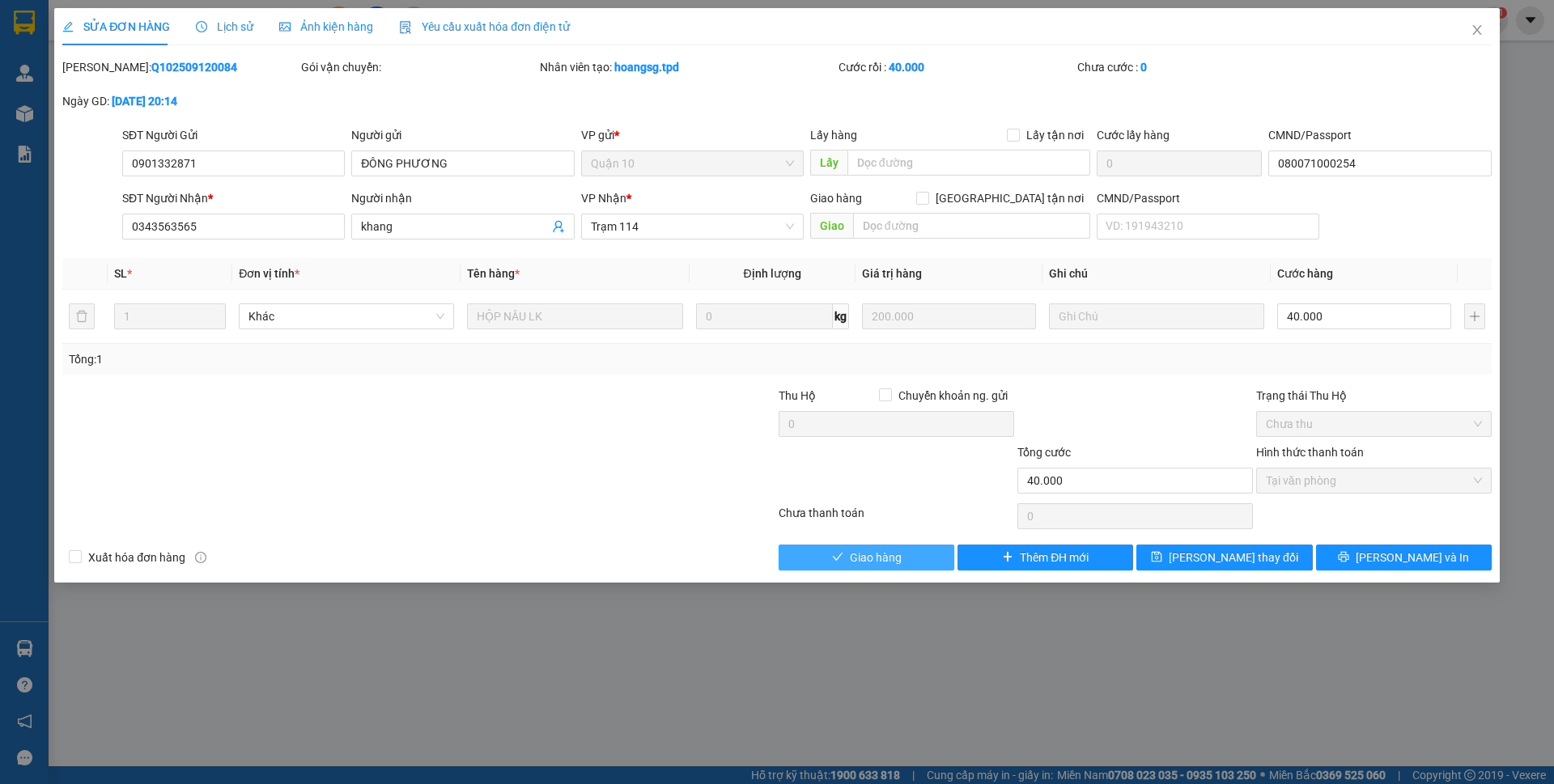
click at [905, 557] on button "Giao hàng" at bounding box center [866, 558] width 175 height 26
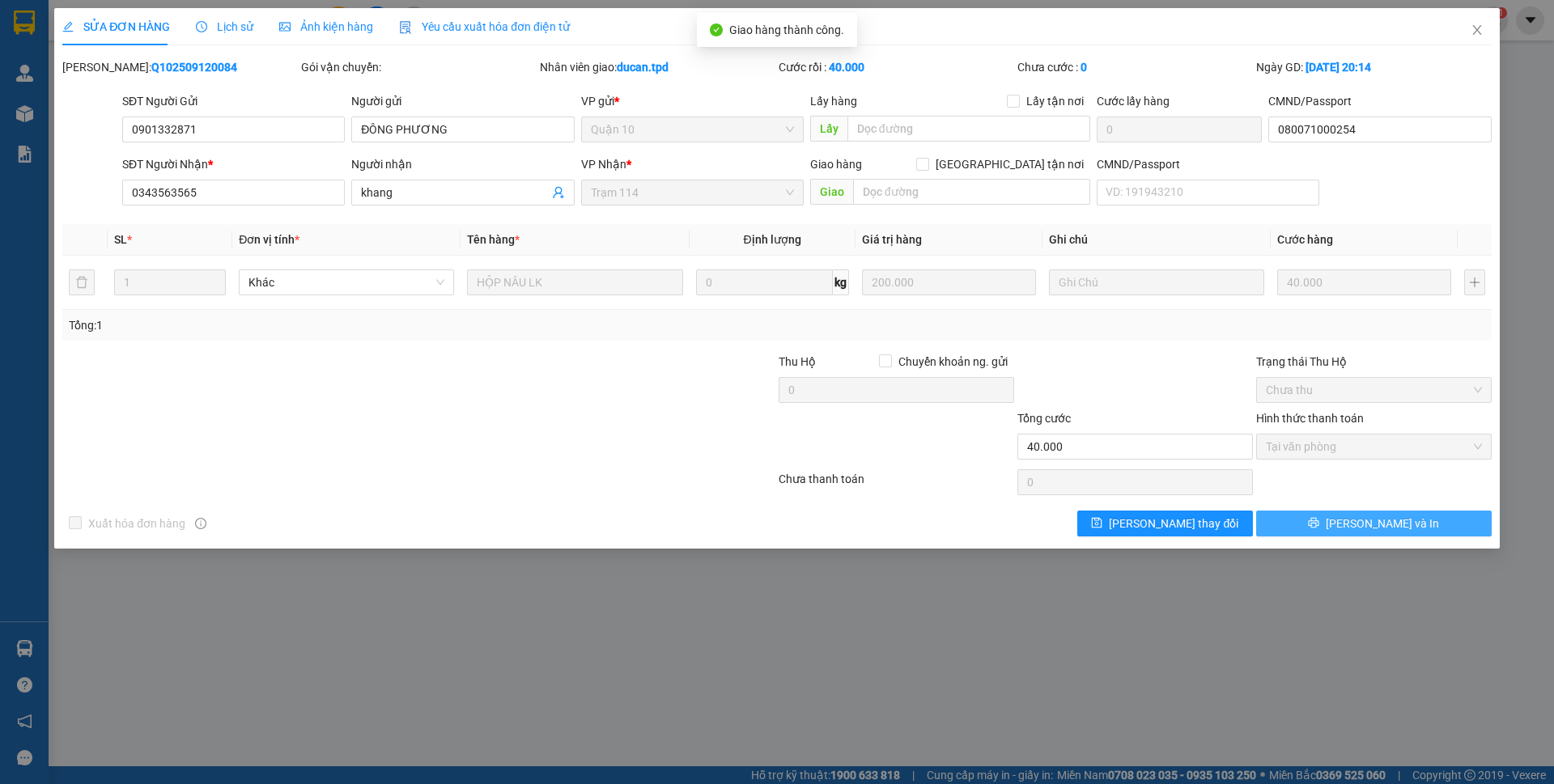
click at [1390, 525] on span "[PERSON_NAME] và In" at bounding box center [1382, 523] width 114 height 17
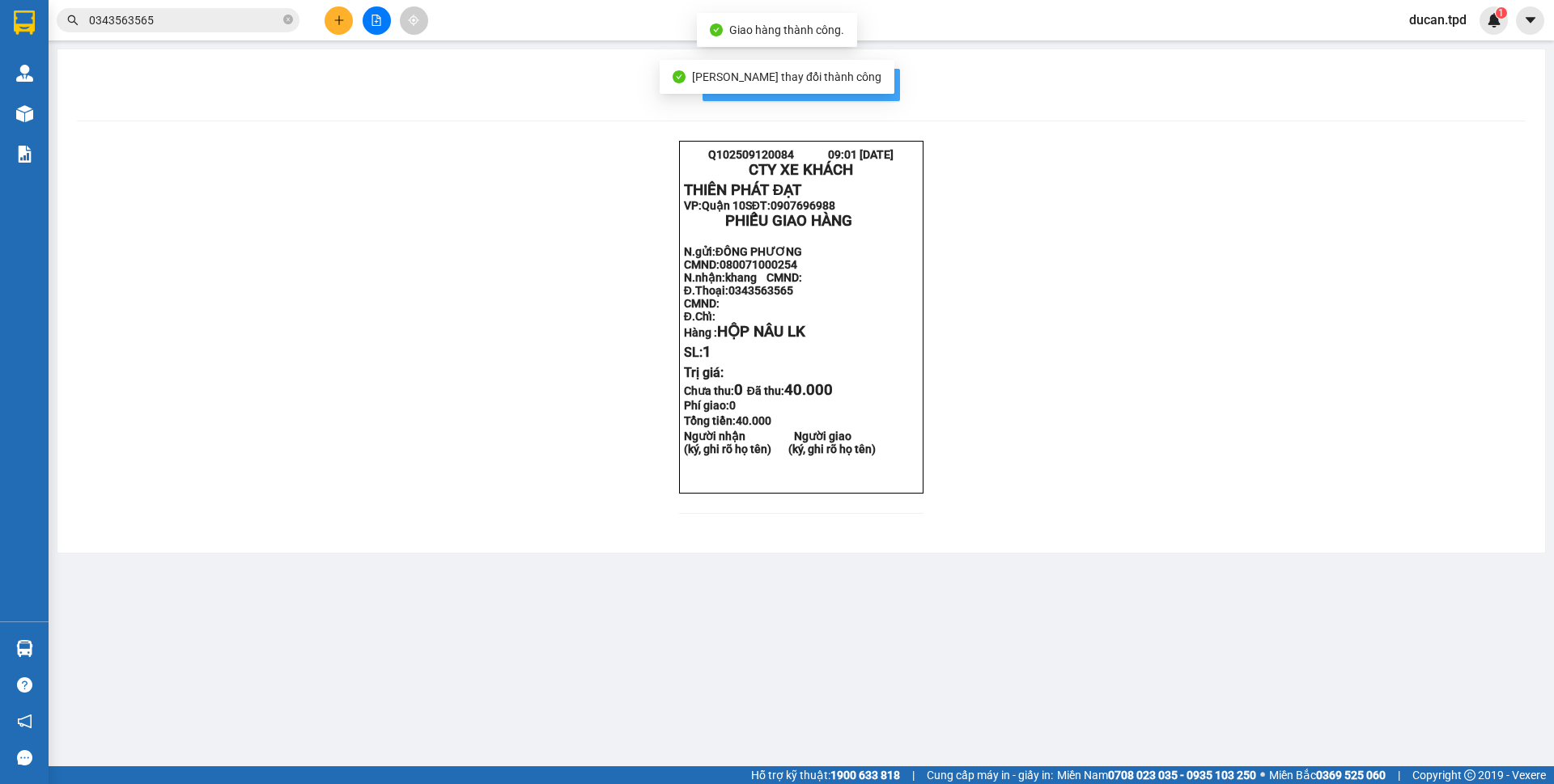
click at [891, 92] on button "In mẫu biên lai tự cấu hình" at bounding box center [801, 84] width 197 height 32
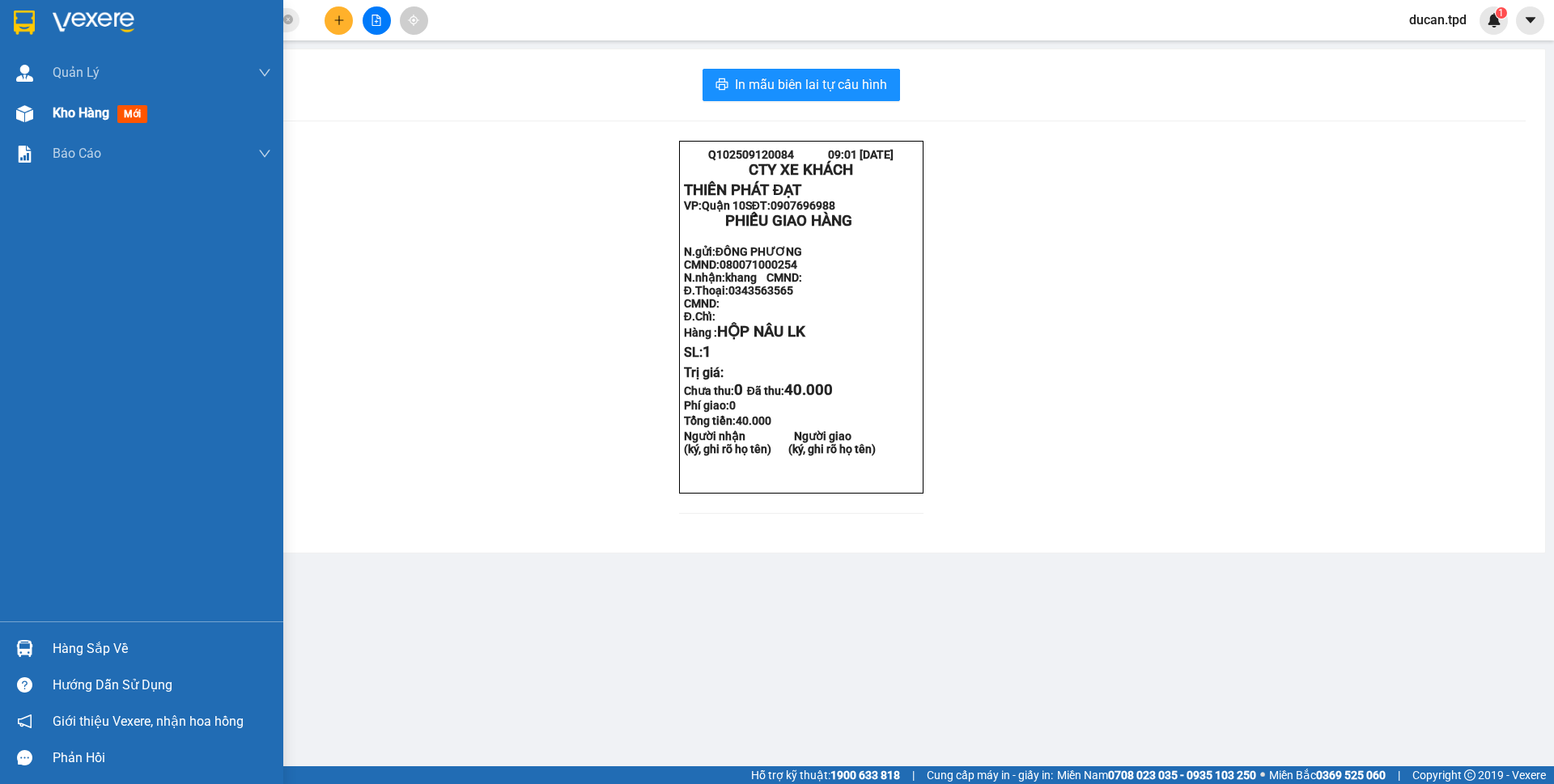
click at [17, 111] on img at bounding box center [25, 114] width 17 height 17
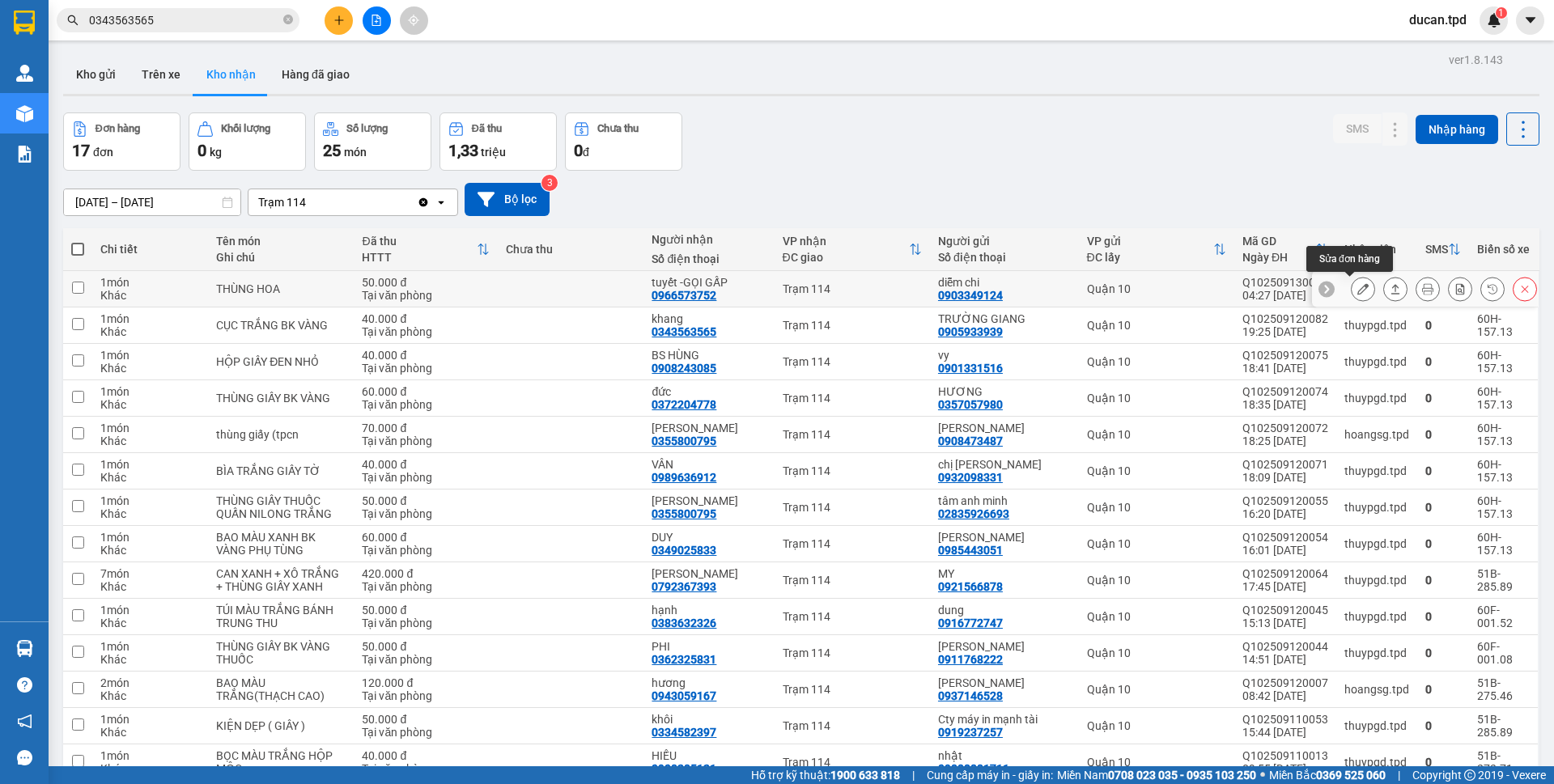
click at [1358, 290] on icon at bounding box center [1363, 289] width 11 height 11
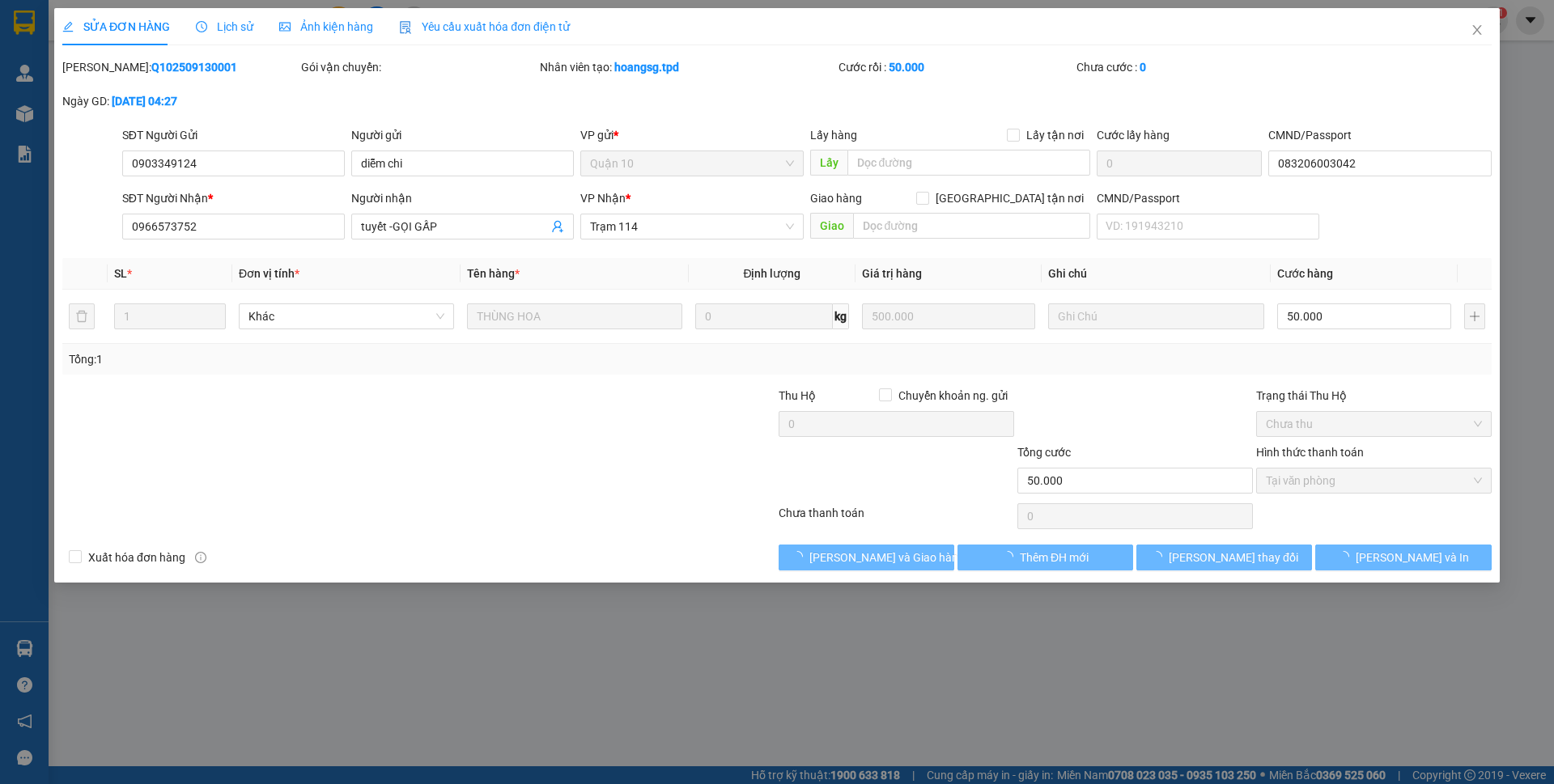
type input "0903349124"
type input "diễm chi"
type input "083206003042"
type input "0966573752"
type input "tuyết -GỌI GẤP"
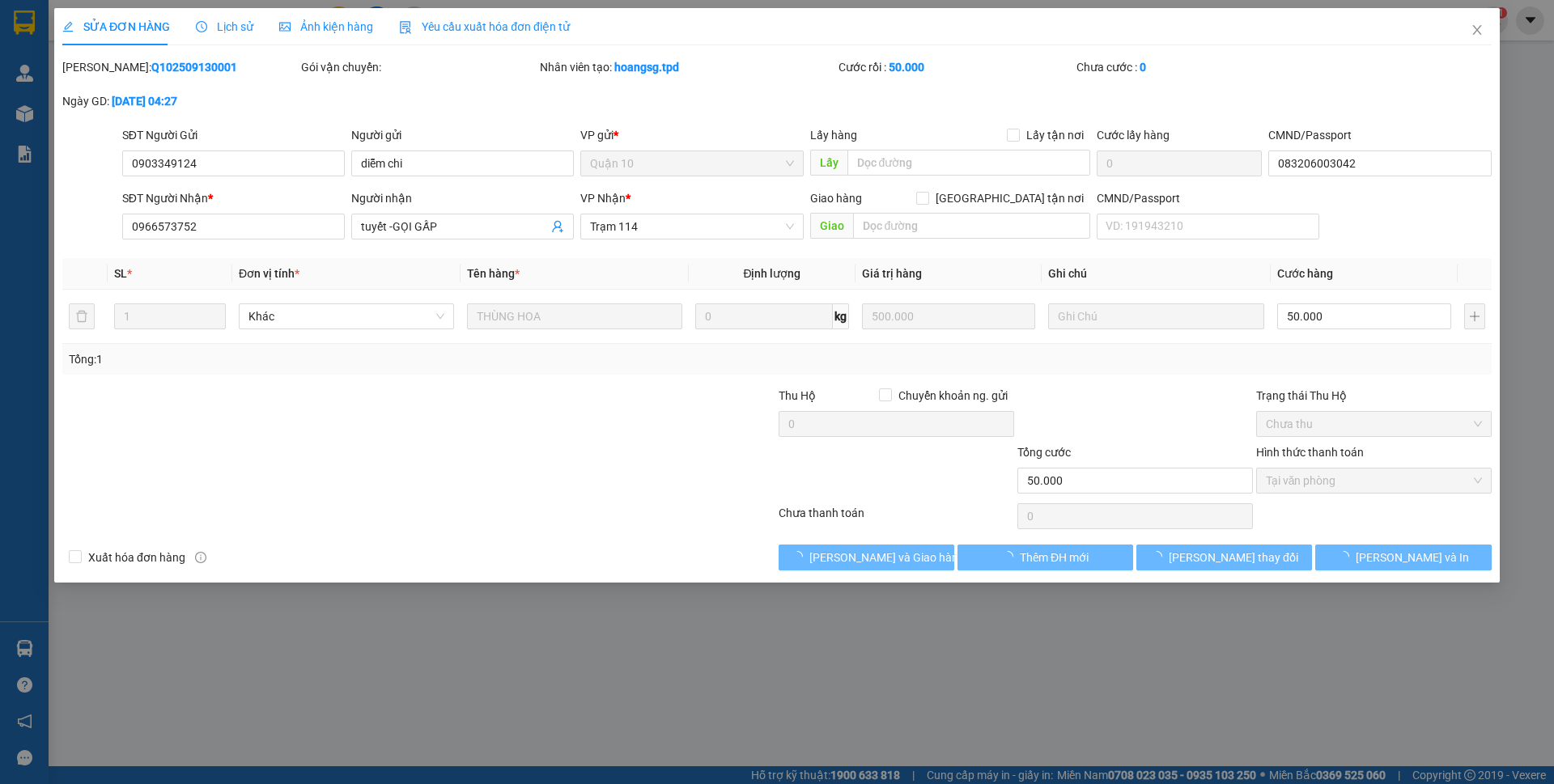
type input "50.000"
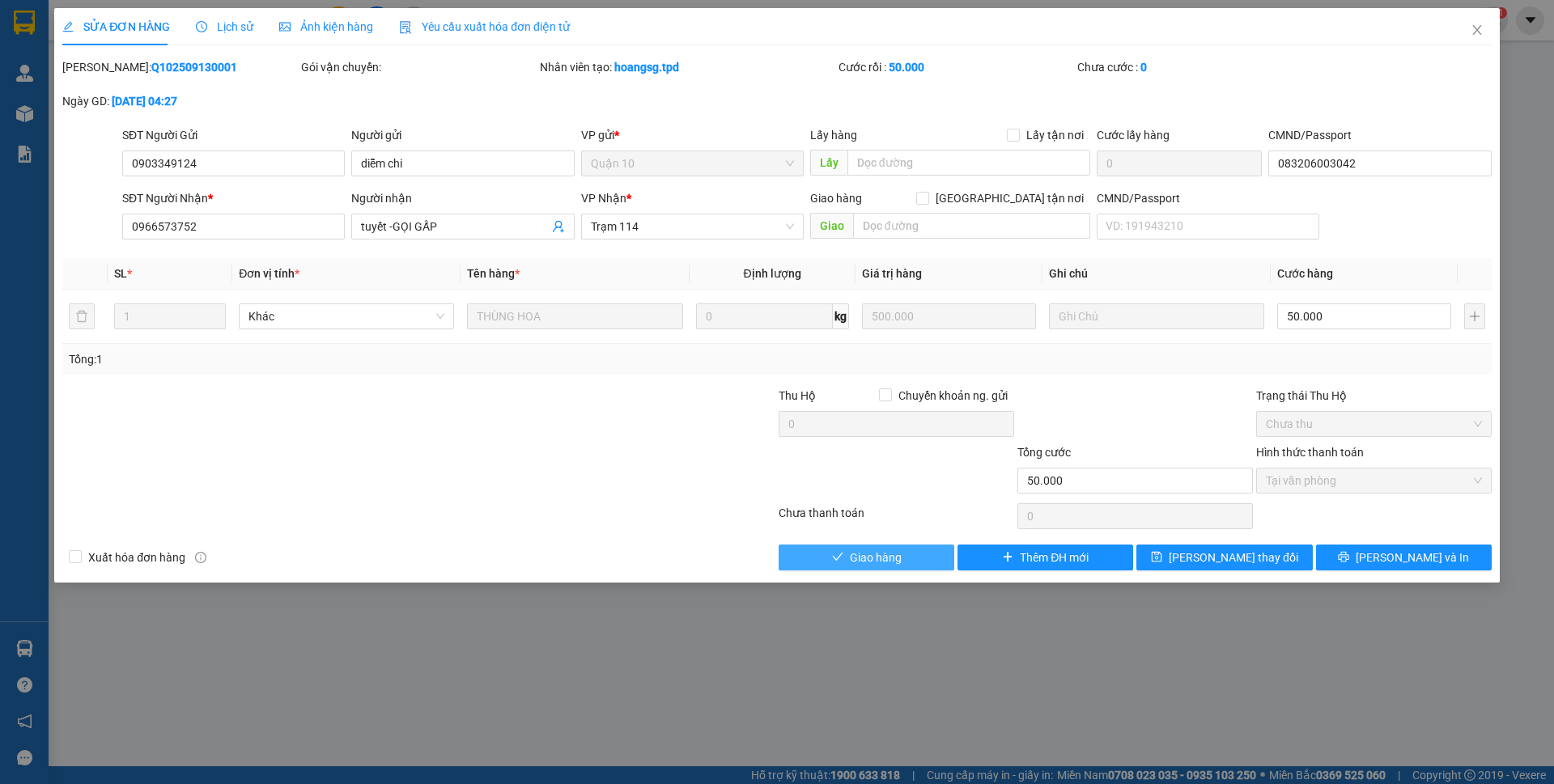
click at [849, 559] on span "Giao hàng" at bounding box center [875, 557] width 51 height 17
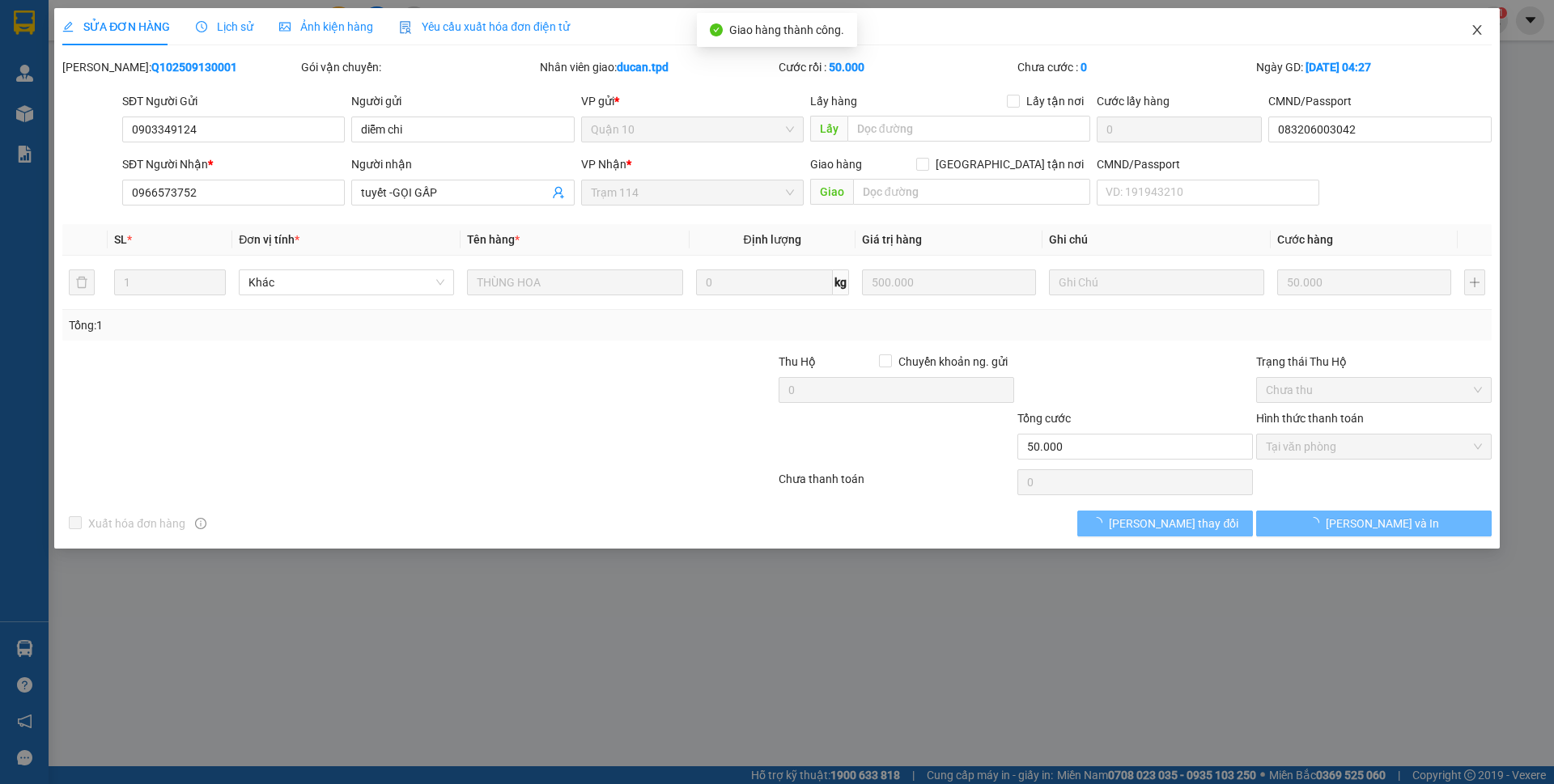
click at [1474, 29] on icon "close" at bounding box center [1477, 30] width 13 height 13
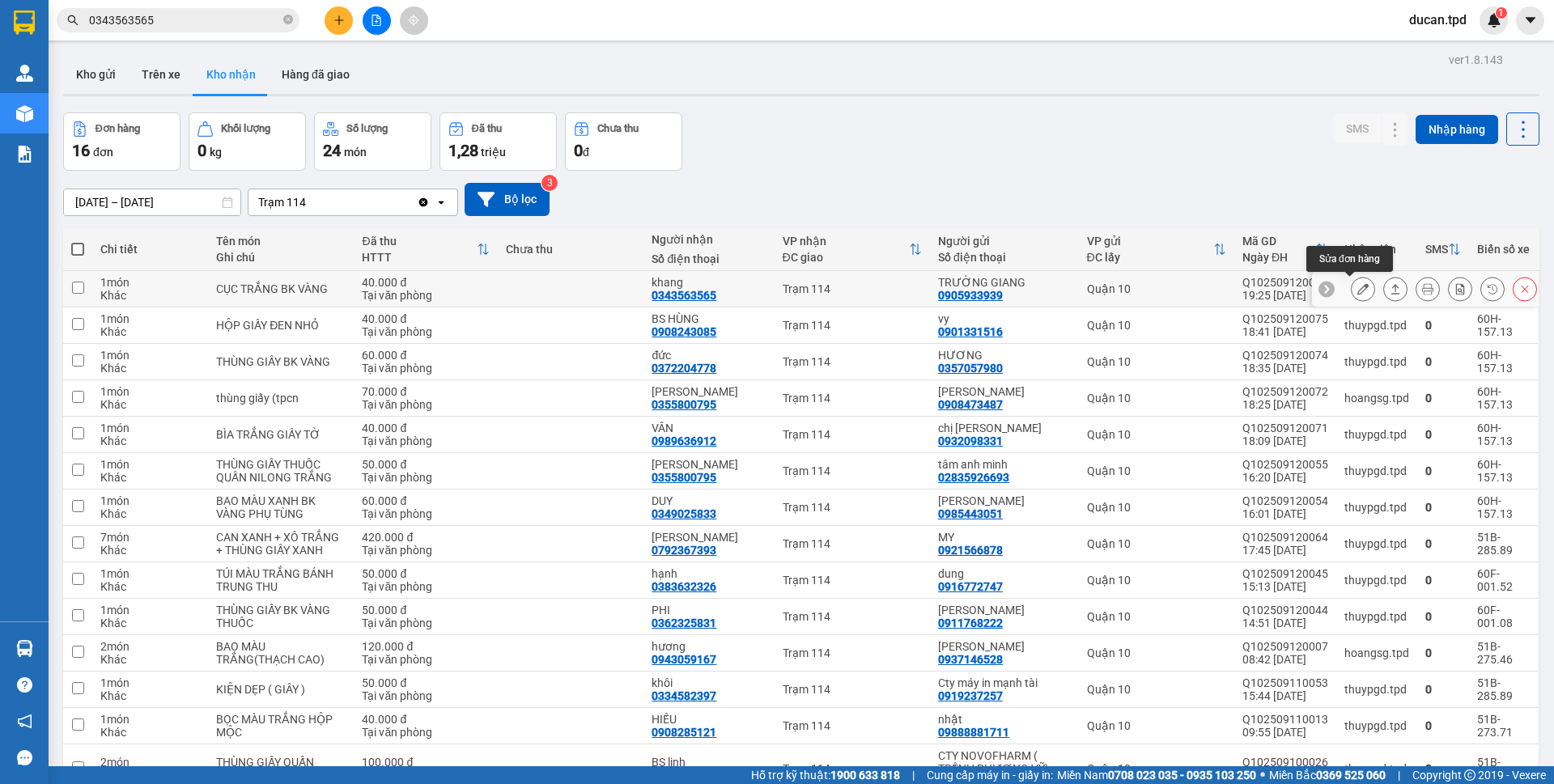
click at [1351, 288] on button at bounding box center [1362, 289] width 23 height 28
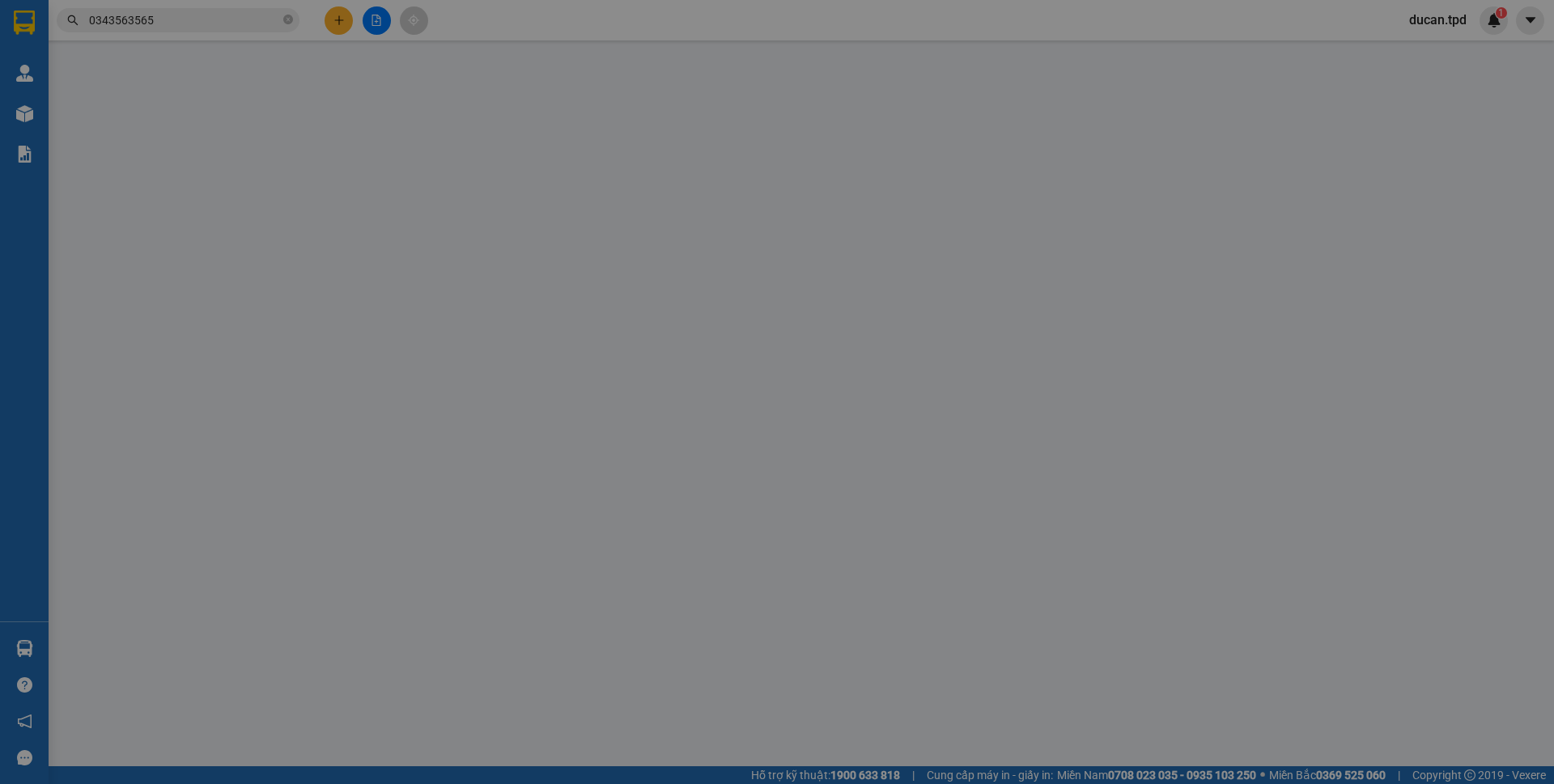
type input "0905933939"
type input "TRƯỜNG GIANG"
type input "079096014637"
type input "0343563565"
type input "khang"
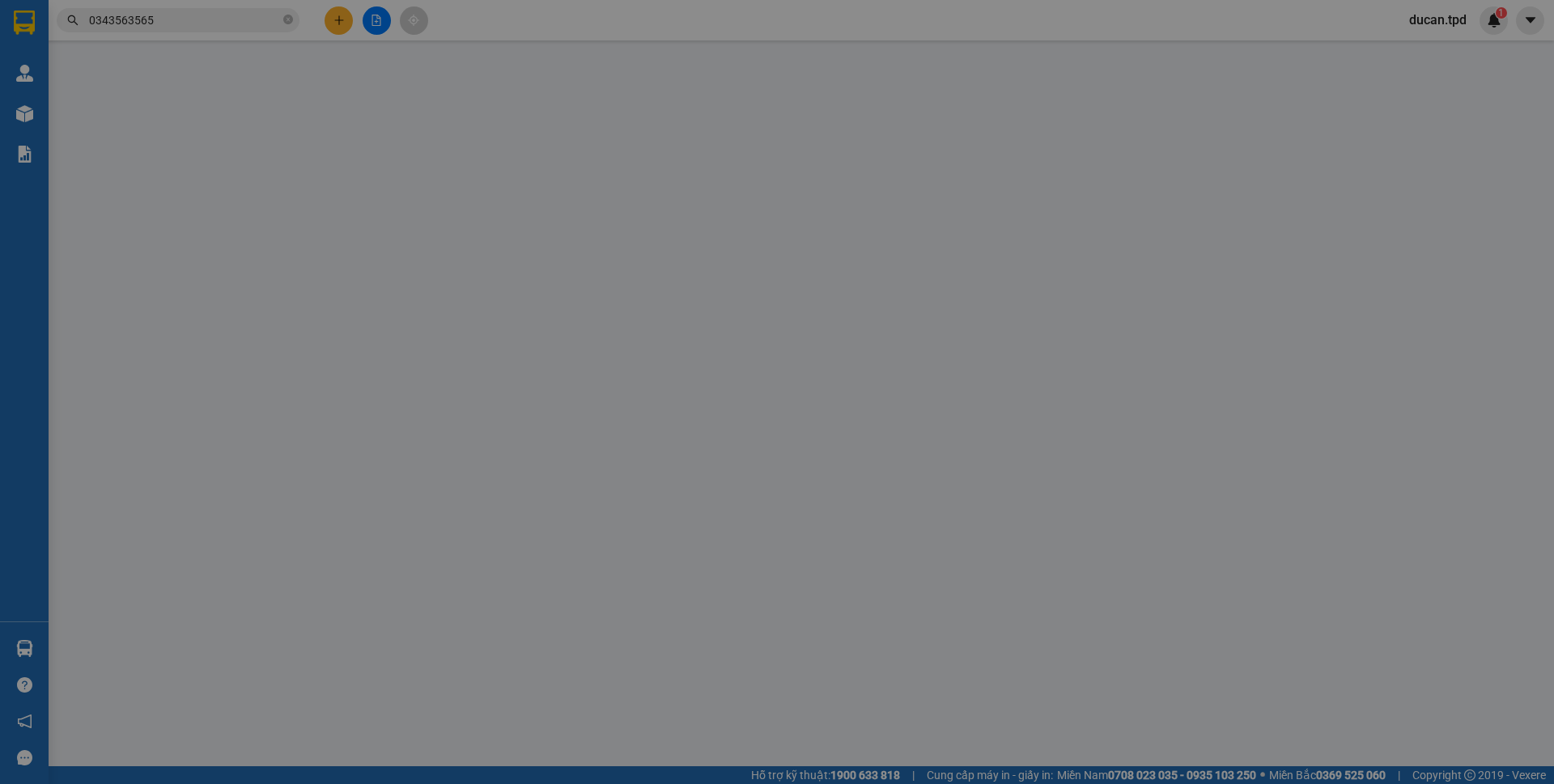
type input "40.000"
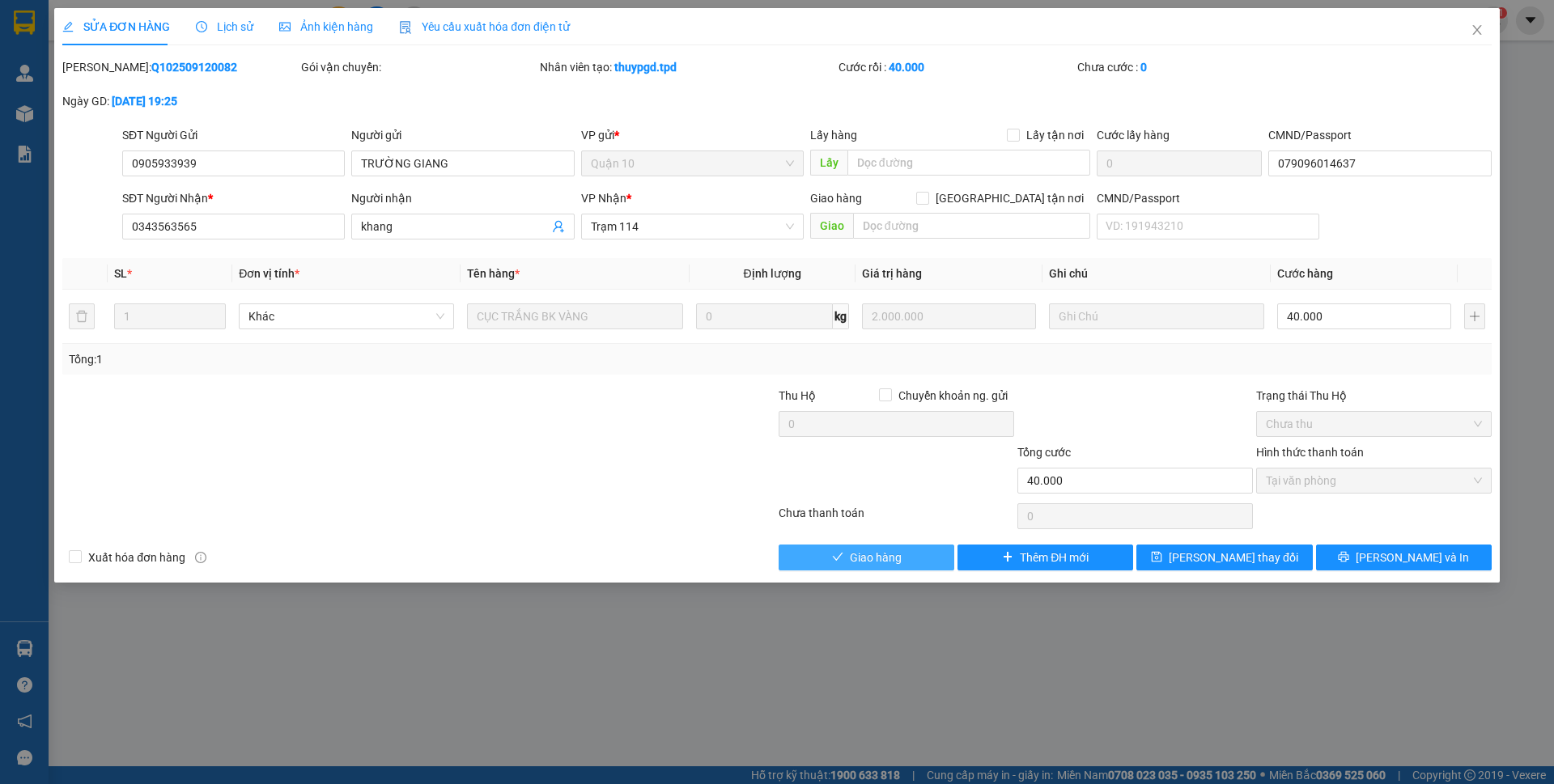
click at [892, 558] on span "Giao hàng" at bounding box center [875, 557] width 51 height 17
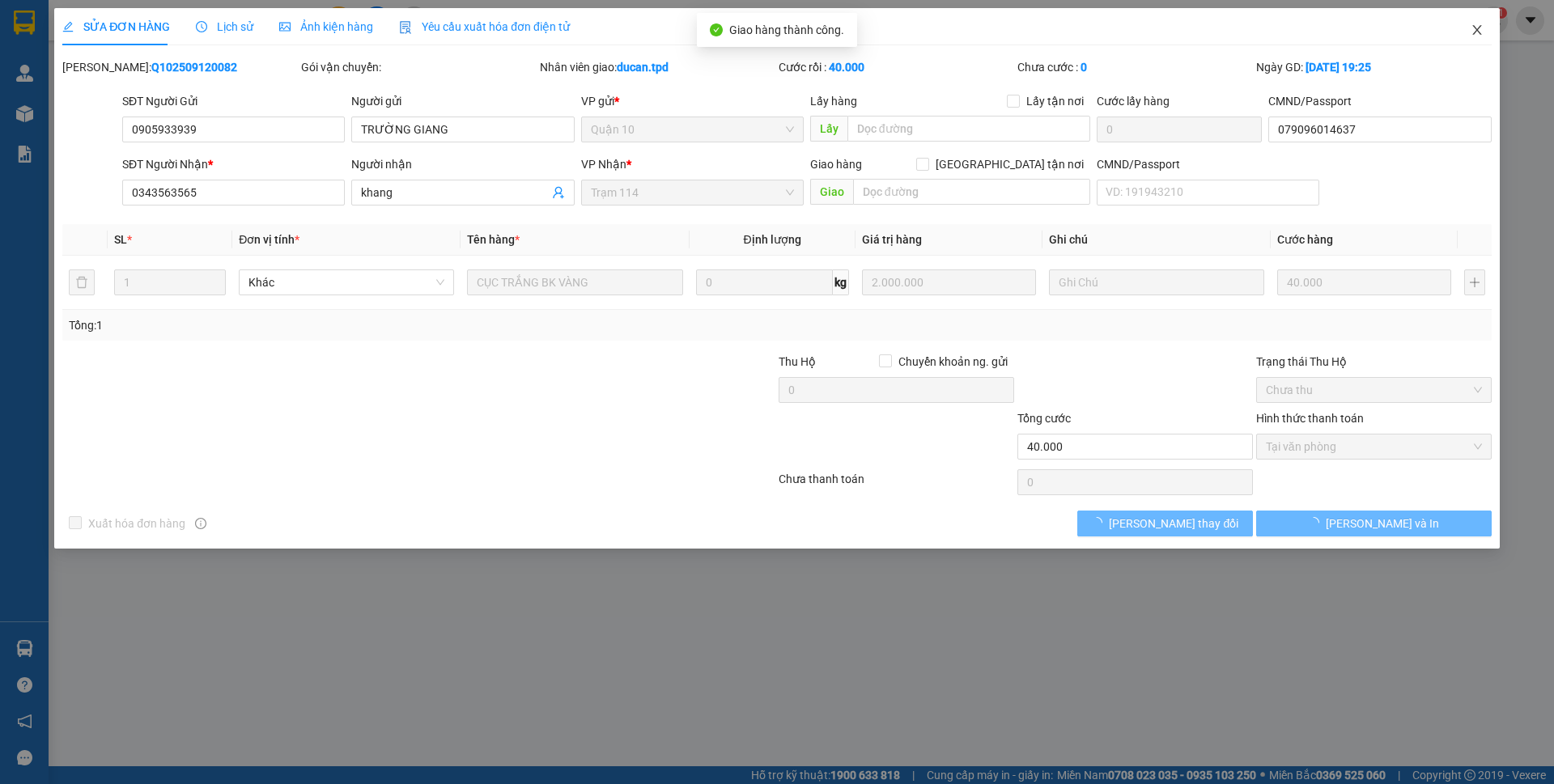
click at [1472, 31] on icon "close" at bounding box center [1477, 30] width 13 height 13
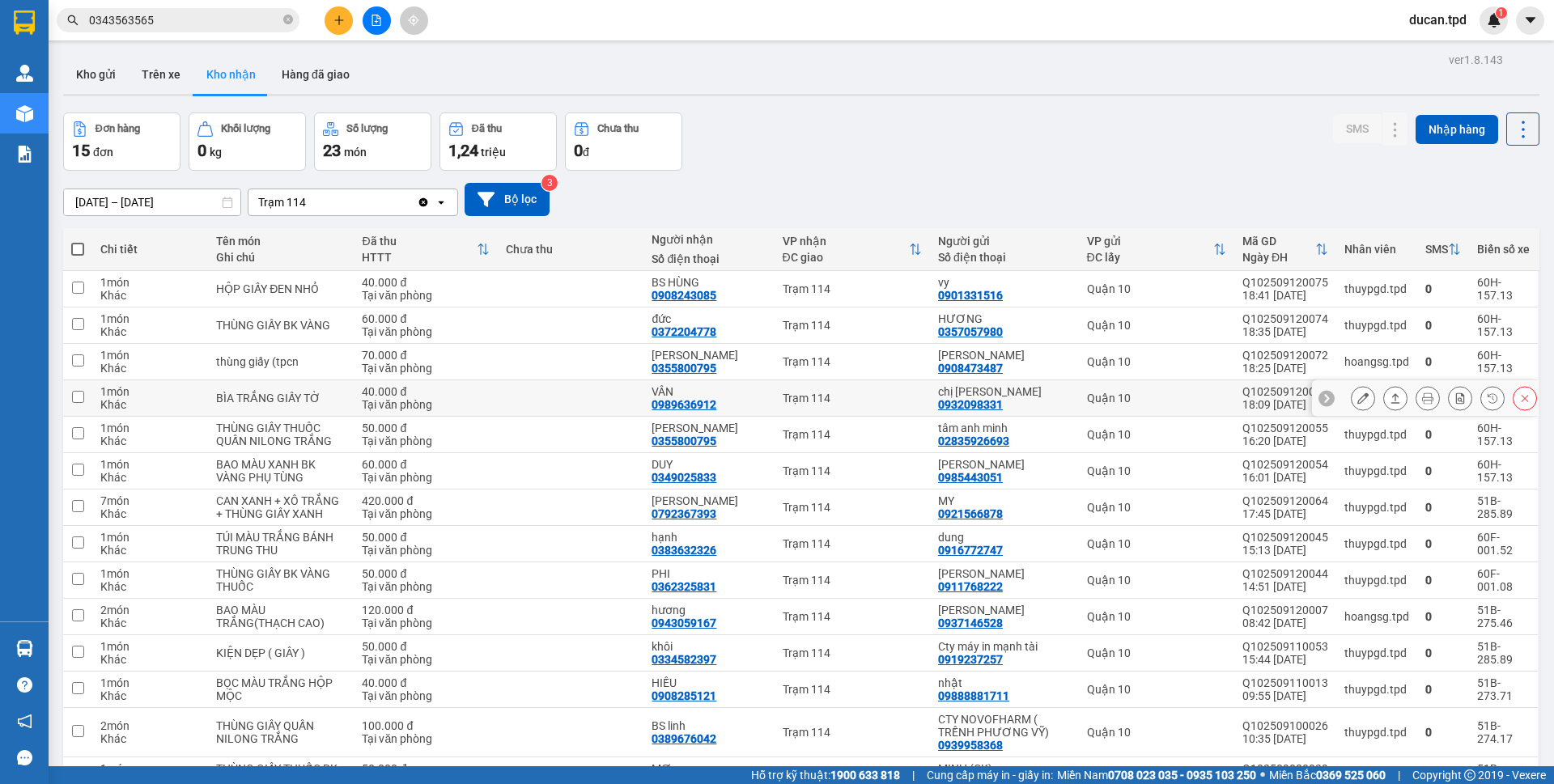
scroll to position [81, 0]
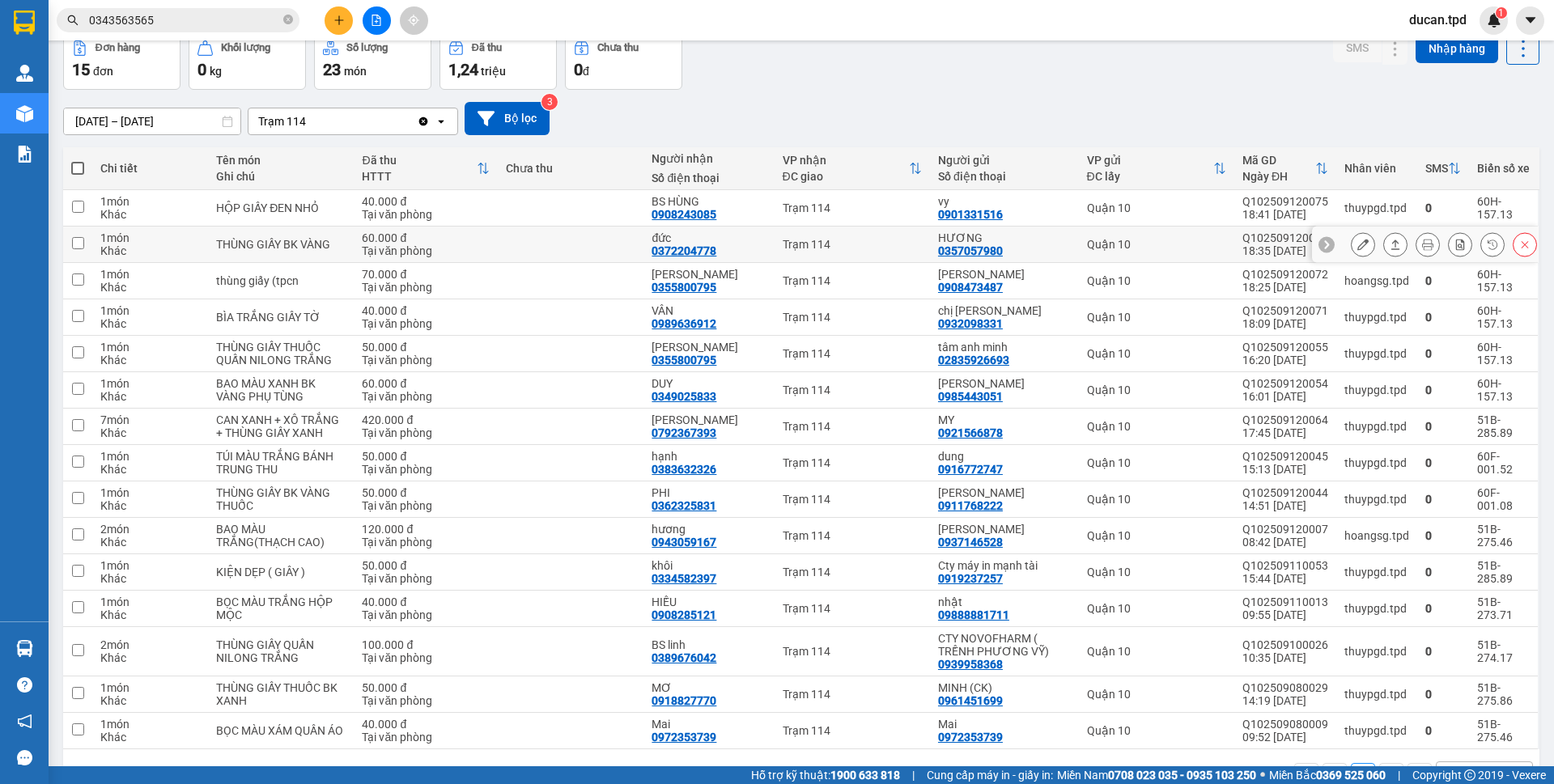
click at [1351, 244] on button at bounding box center [1362, 244] width 23 height 28
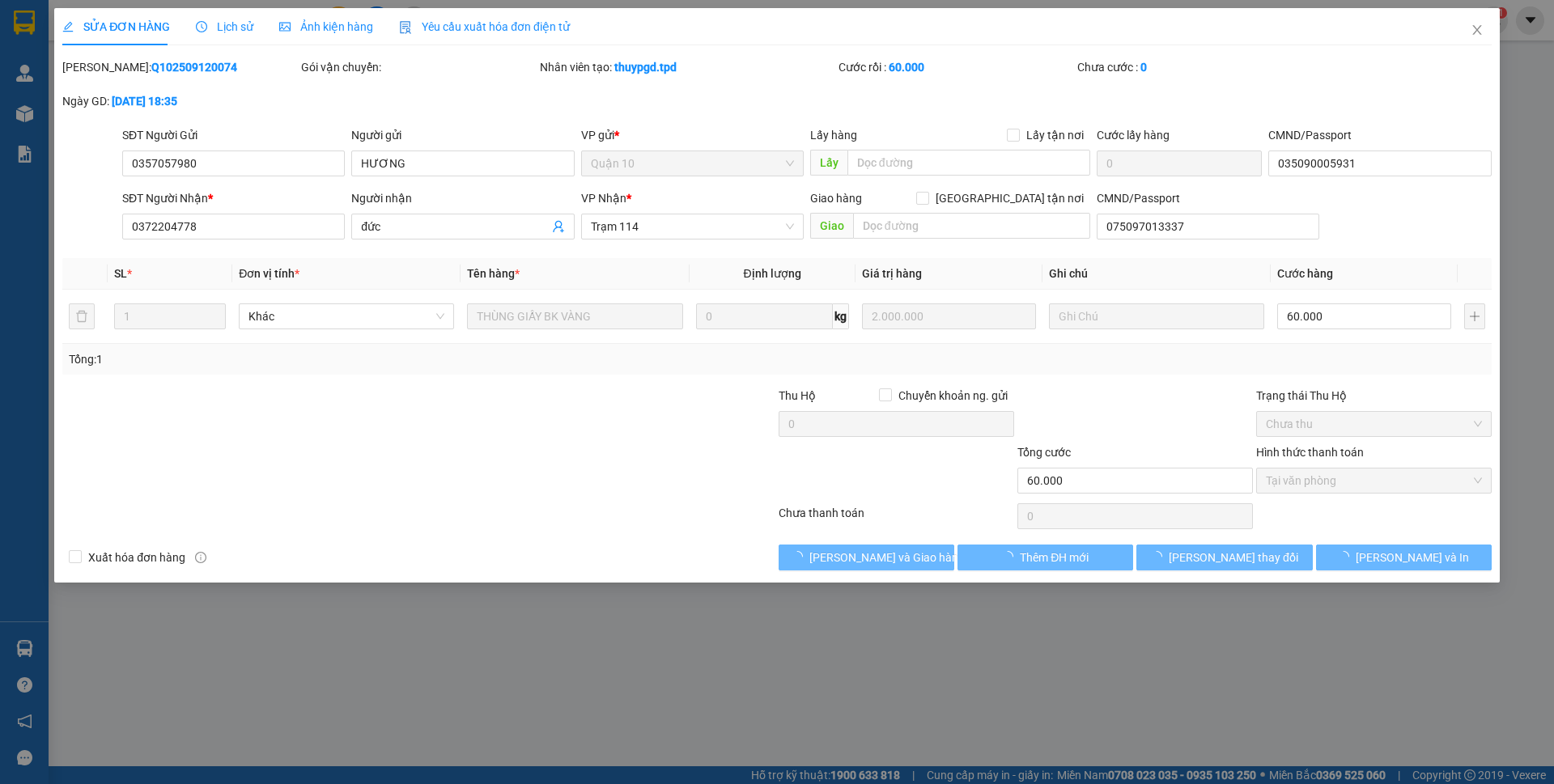
type input "0357057980"
type input "HƯƠNG"
type input "035090005931"
type input "0372204778"
type input "đức"
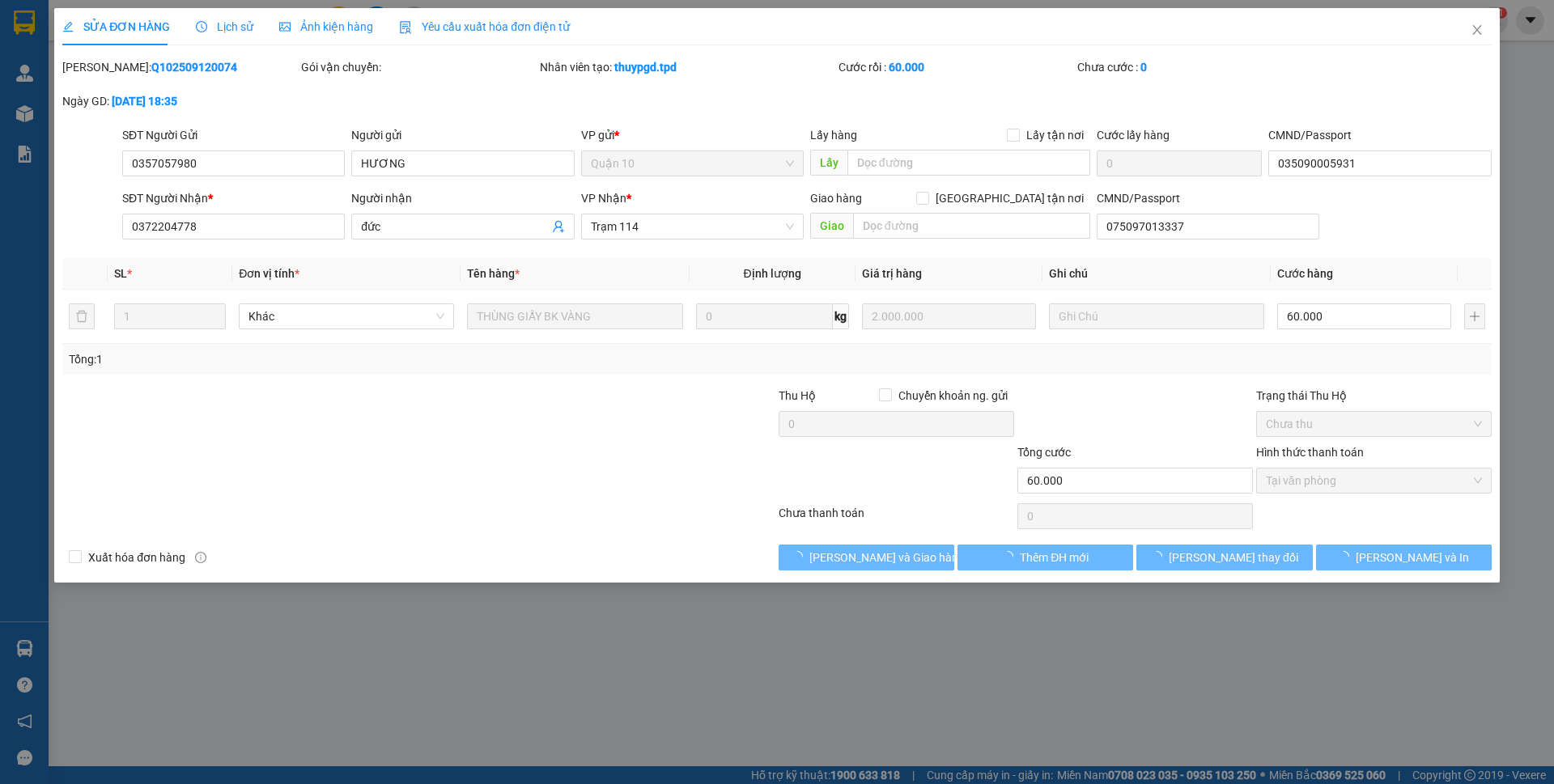
type input "075097013337"
type input "60.000"
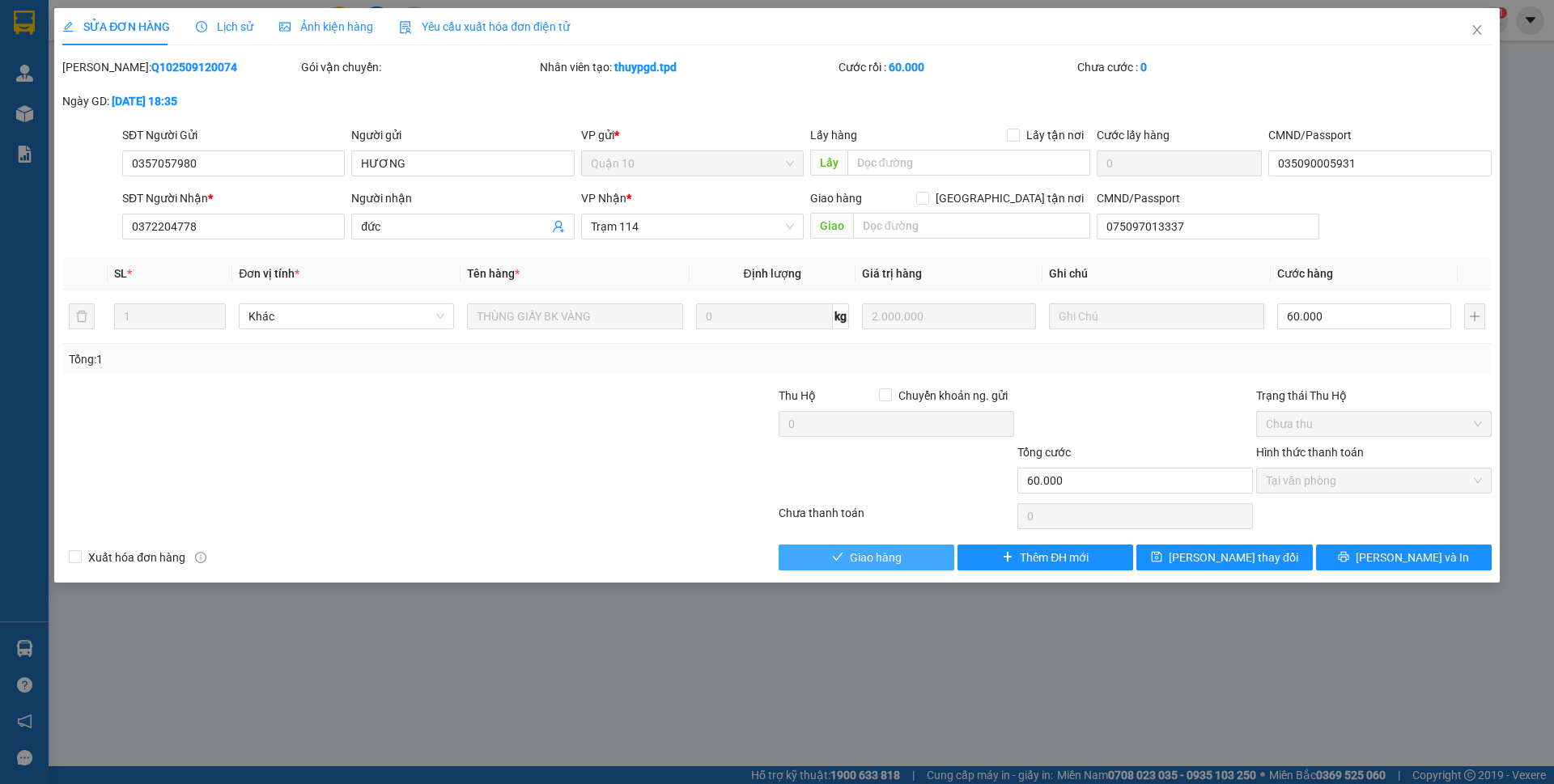
click at [868, 561] on span "Giao hàng" at bounding box center [875, 557] width 51 height 17
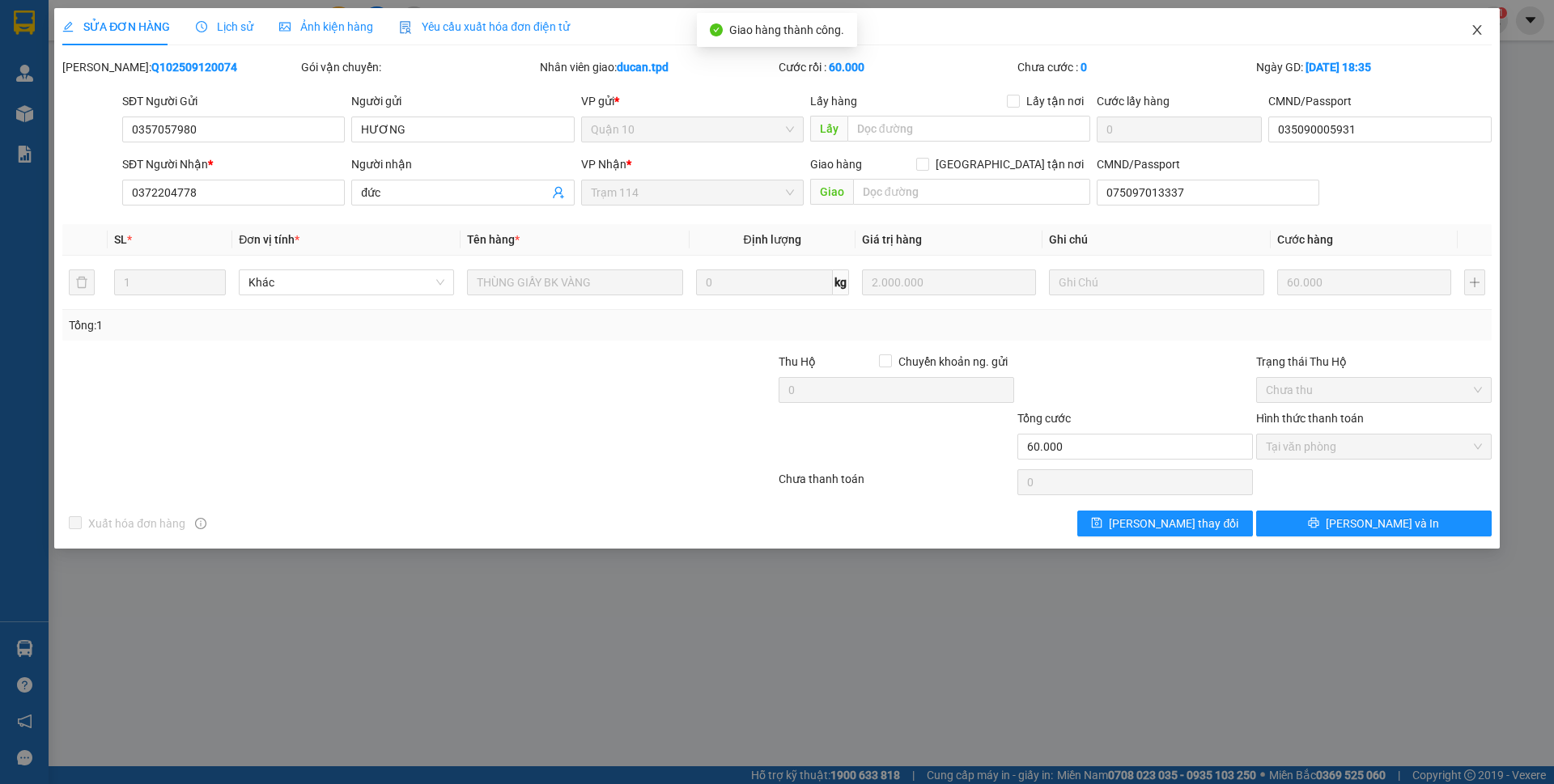
click at [1474, 33] on icon "close" at bounding box center [1477, 29] width 9 height 10
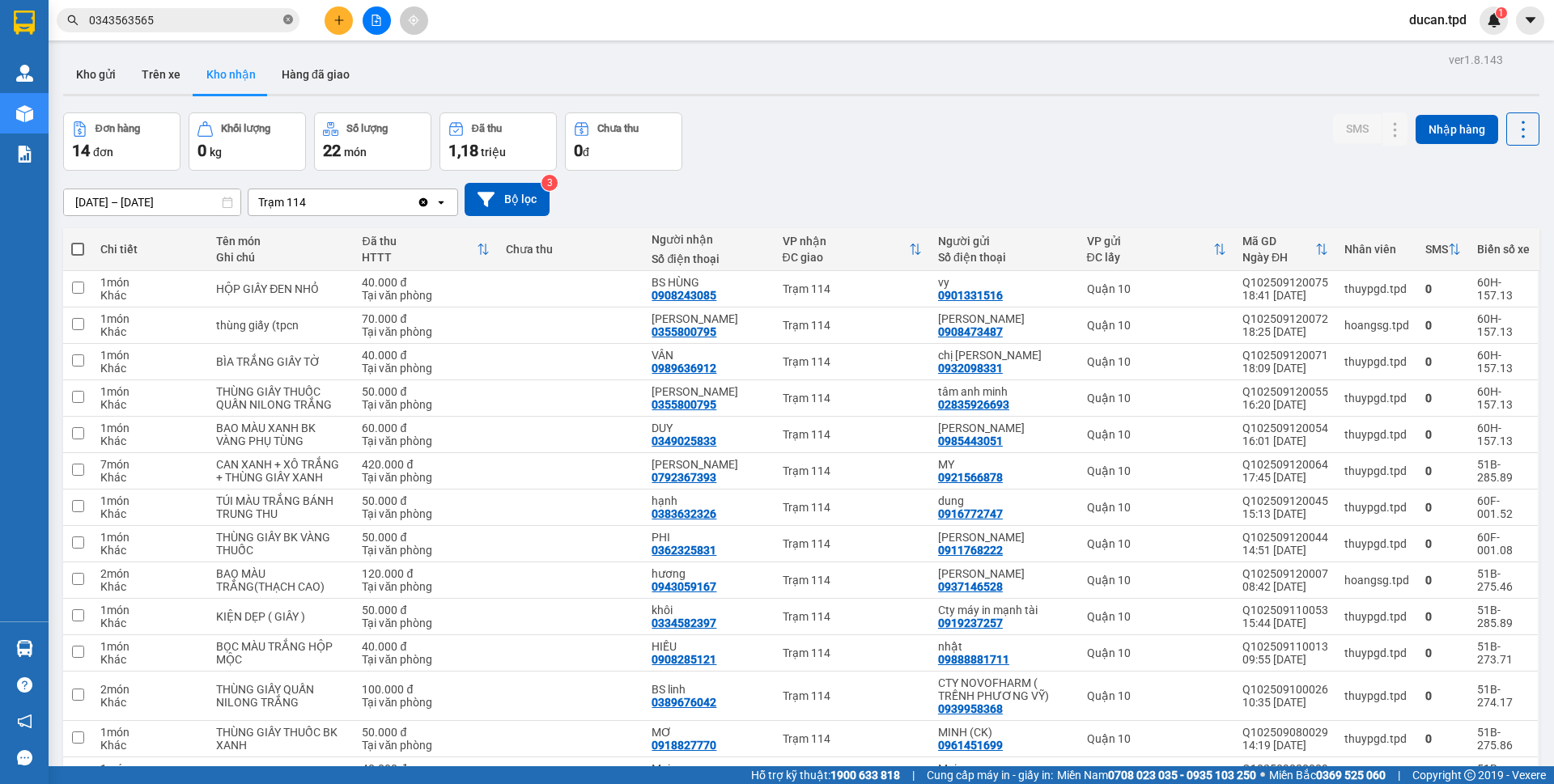
click at [287, 24] on icon "close-circle" at bounding box center [288, 19] width 10 height 10
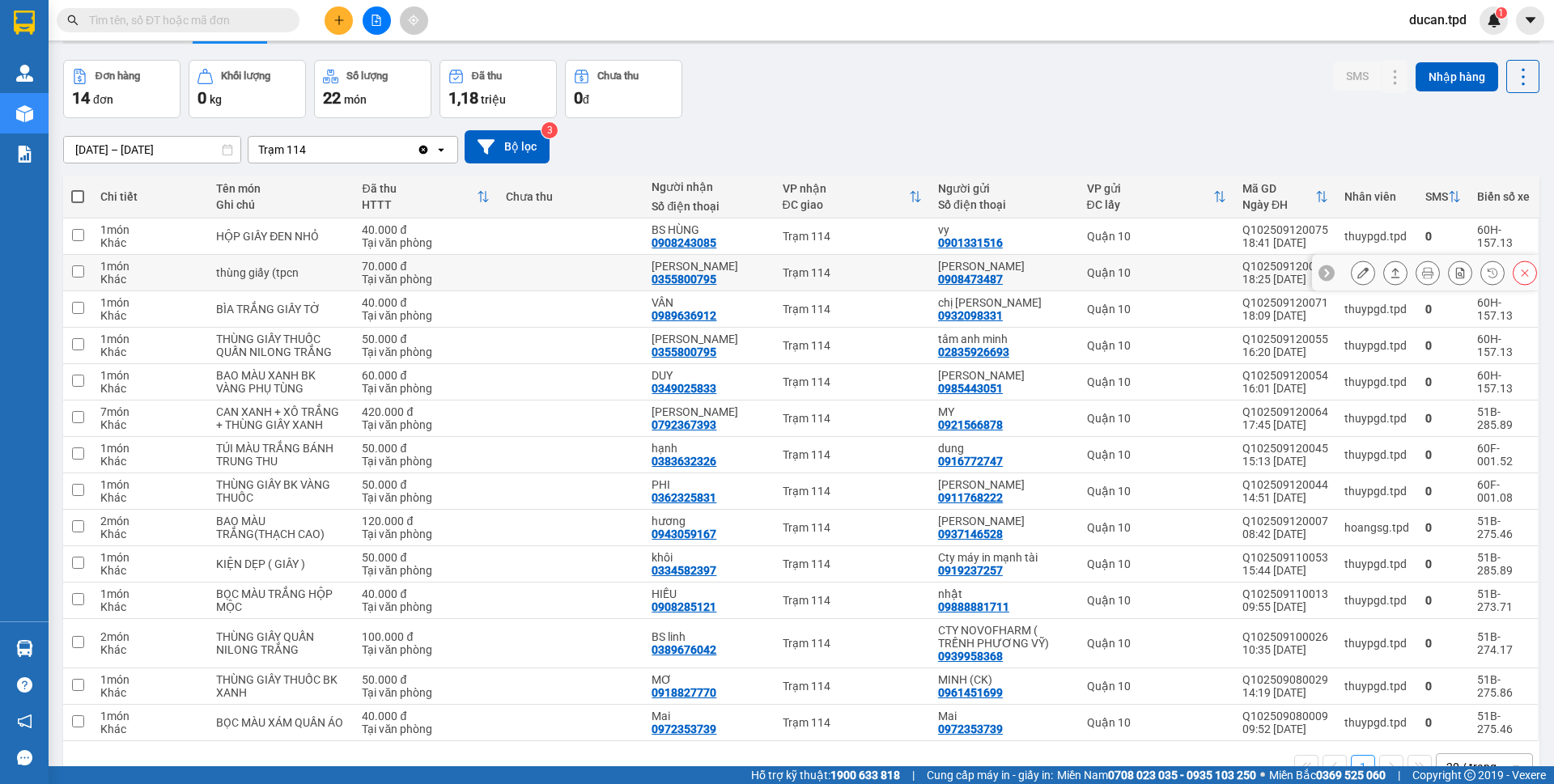
scroll to position [106, 0]
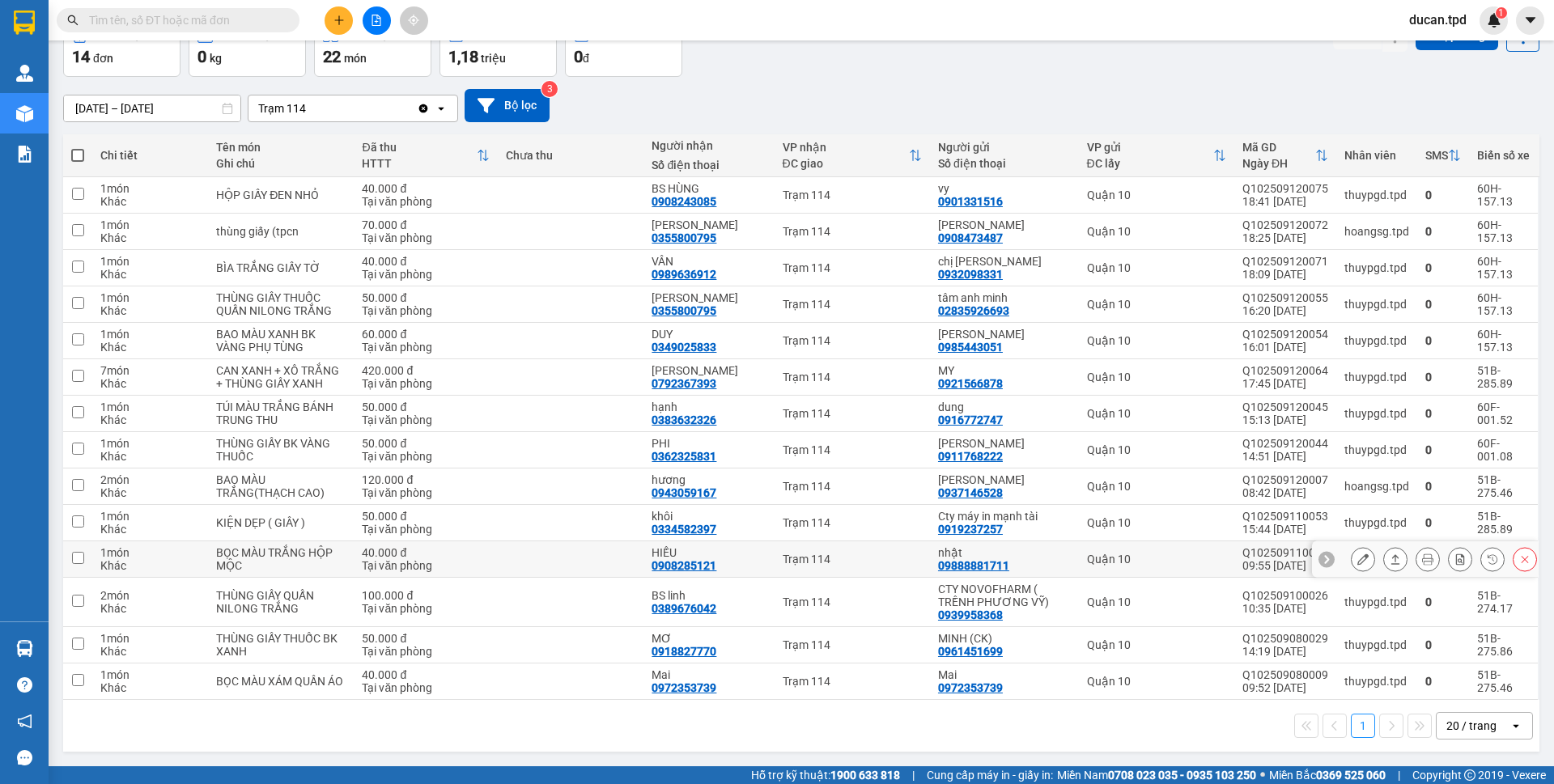
click at [692, 561] on div "0908285121" at bounding box center [683, 566] width 65 height 13
copy div "0908285121"
click at [264, 23] on input "text" at bounding box center [184, 19] width 191 height 17
paste input "0908285121"
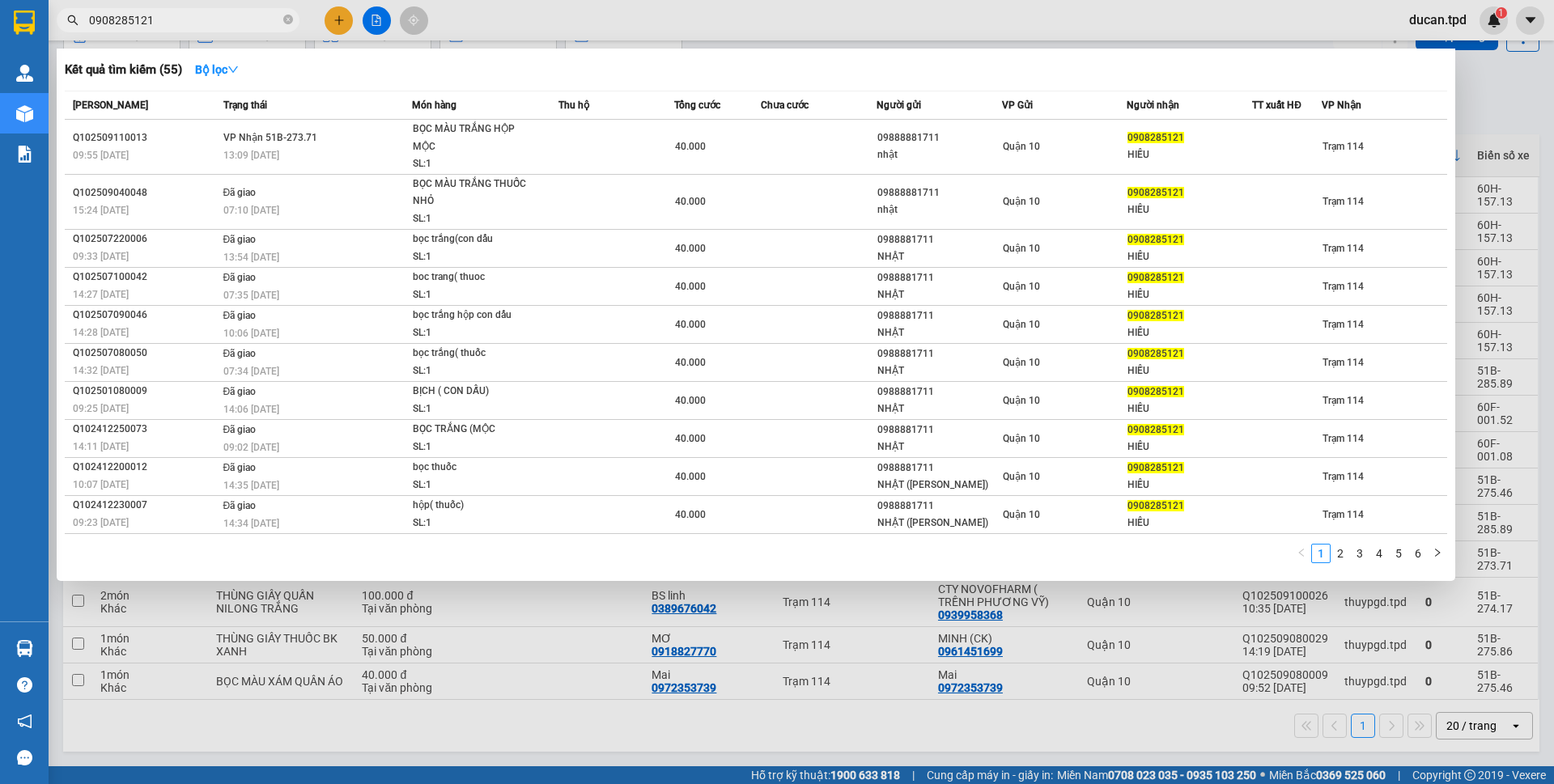
type input "0908285121"
click at [720, 13] on div at bounding box center [777, 392] width 1554 height 784
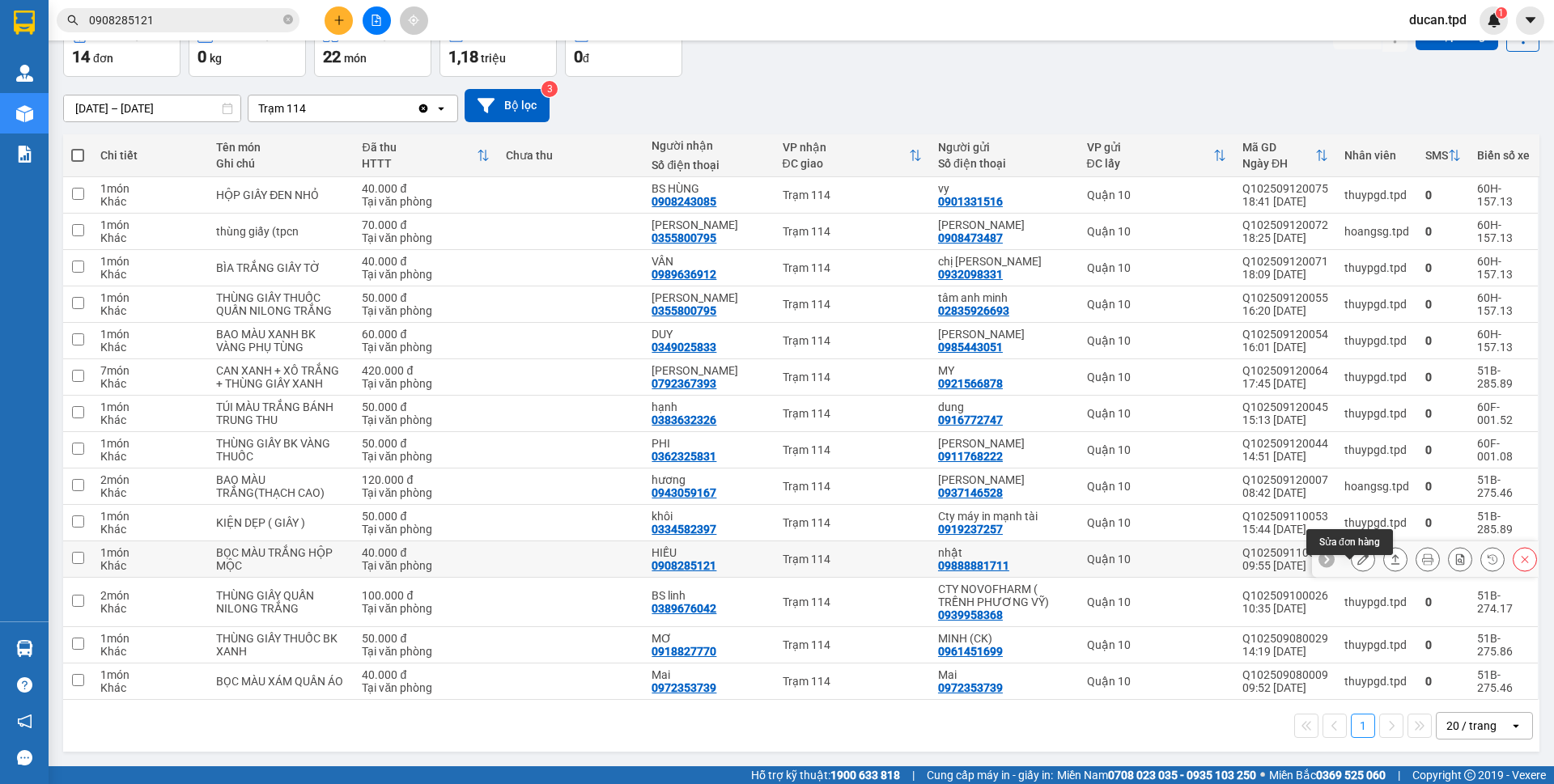
click at [1358, 562] on icon at bounding box center [1363, 558] width 11 height 11
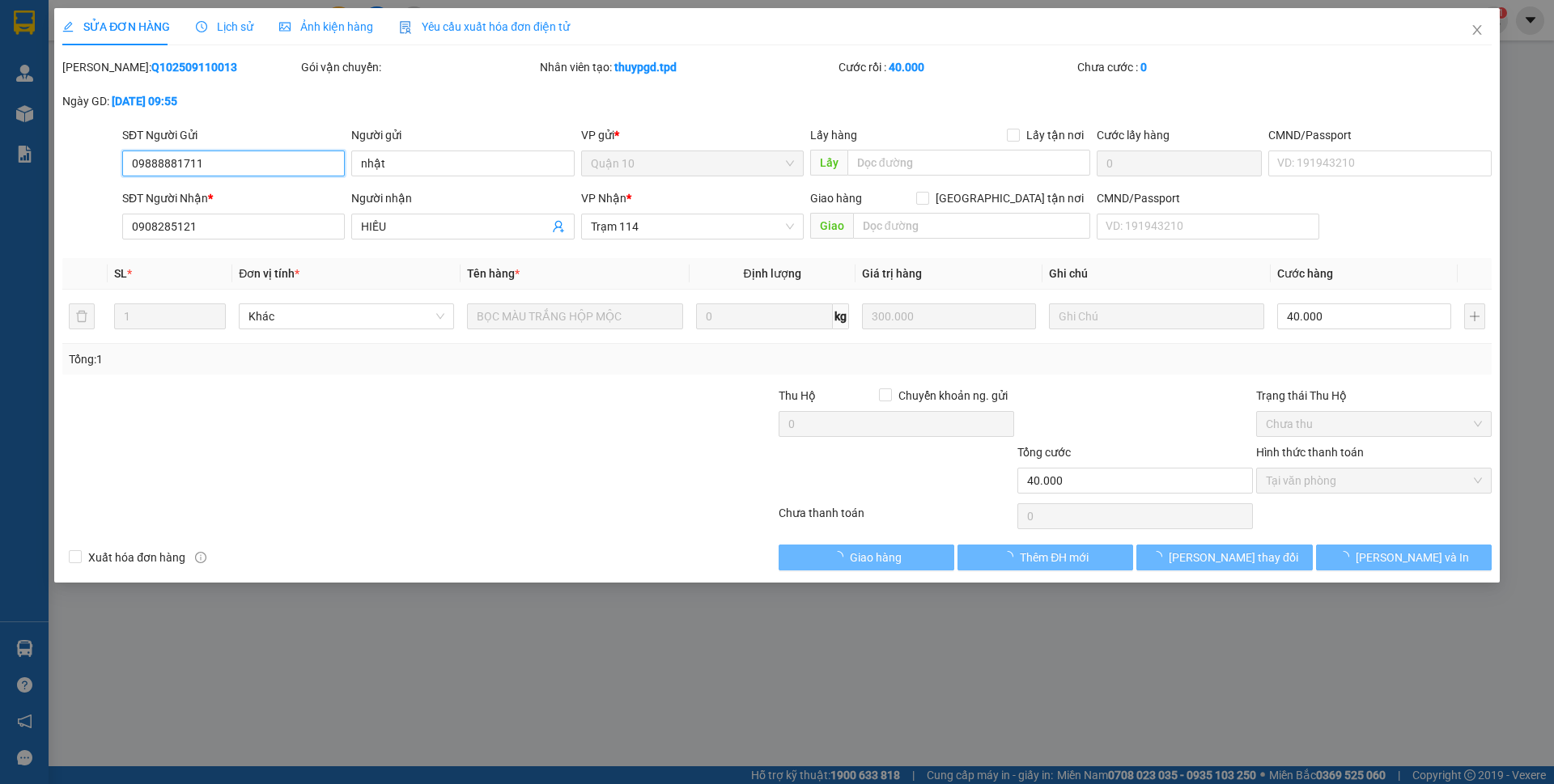
type input "09888881711"
type input "nhật"
type input "0908285121"
type input "HIẾU"
type input "40.000"
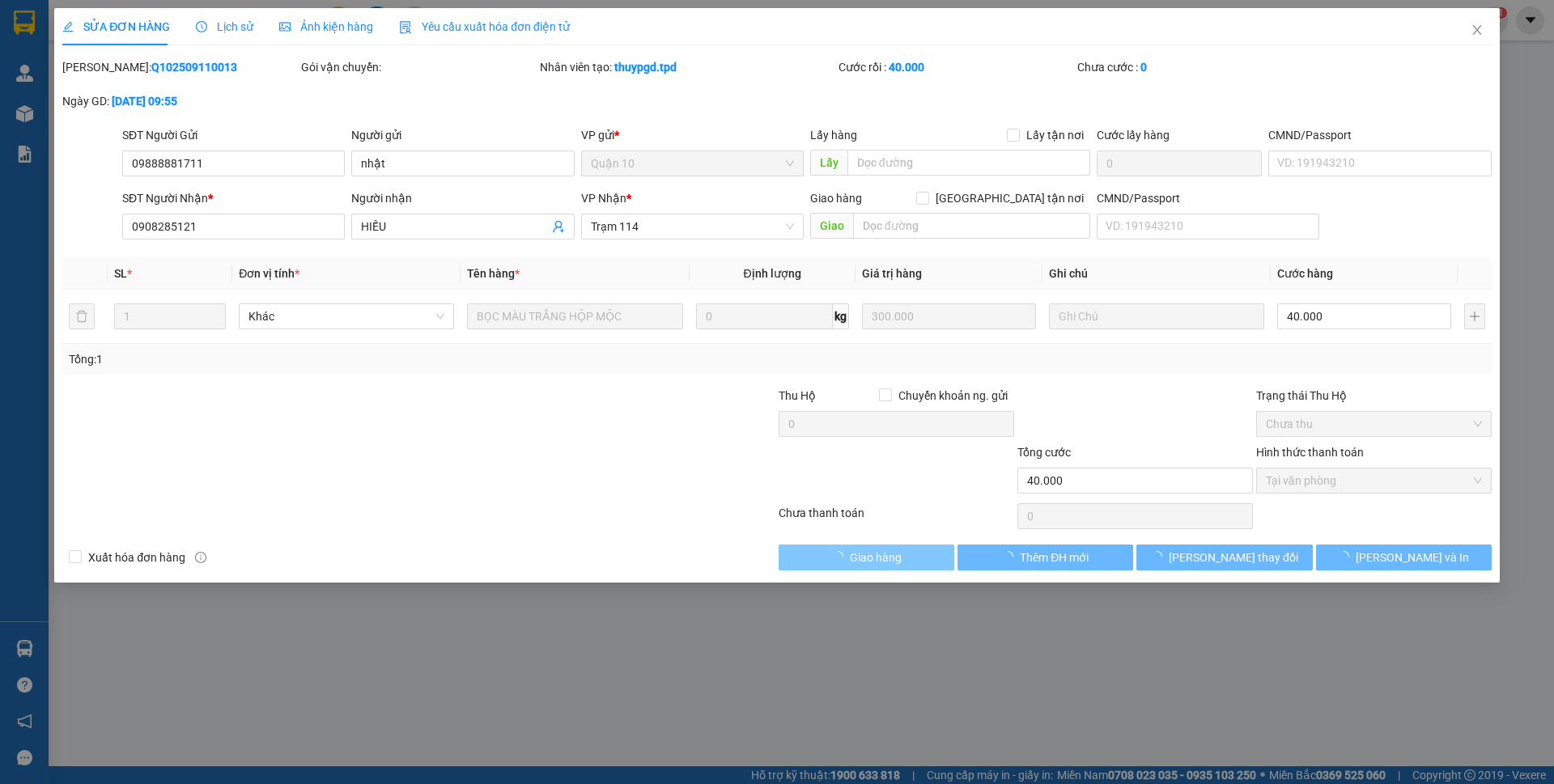
click at [866, 558] on span "Giao hàng" at bounding box center [875, 557] width 51 height 17
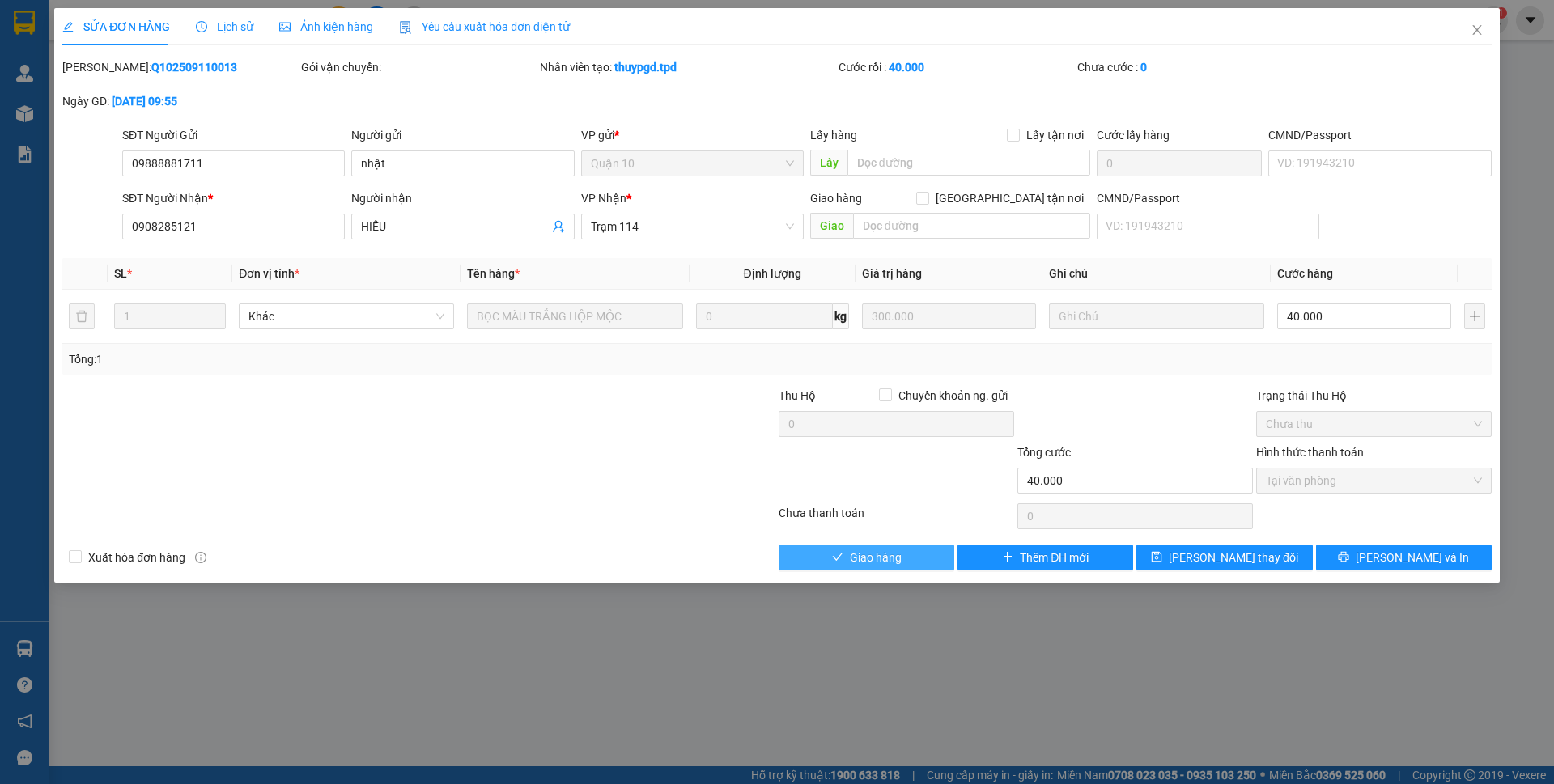
click at [901, 567] on button "Giao hàng" at bounding box center [866, 558] width 175 height 26
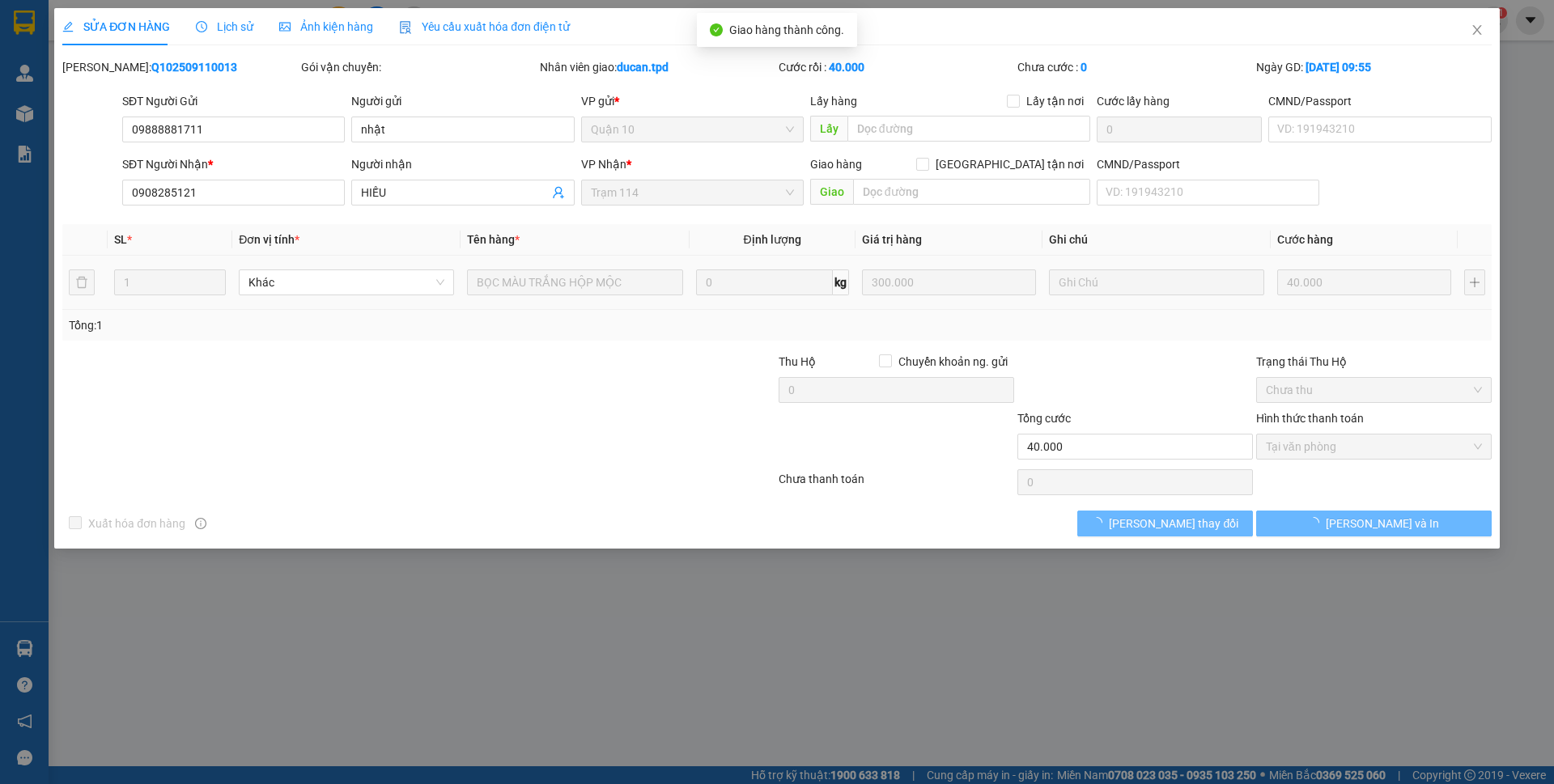
click at [1517, 237] on div "SỬA ĐƠN HÀNG Lịch sử Ảnh kiện hàng Yêu cầu xuất hóa đơn điện tử Total Paid Fee …" at bounding box center [777, 392] width 1554 height 784
click at [1472, 34] on icon "close" at bounding box center [1477, 30] width 13 height 13
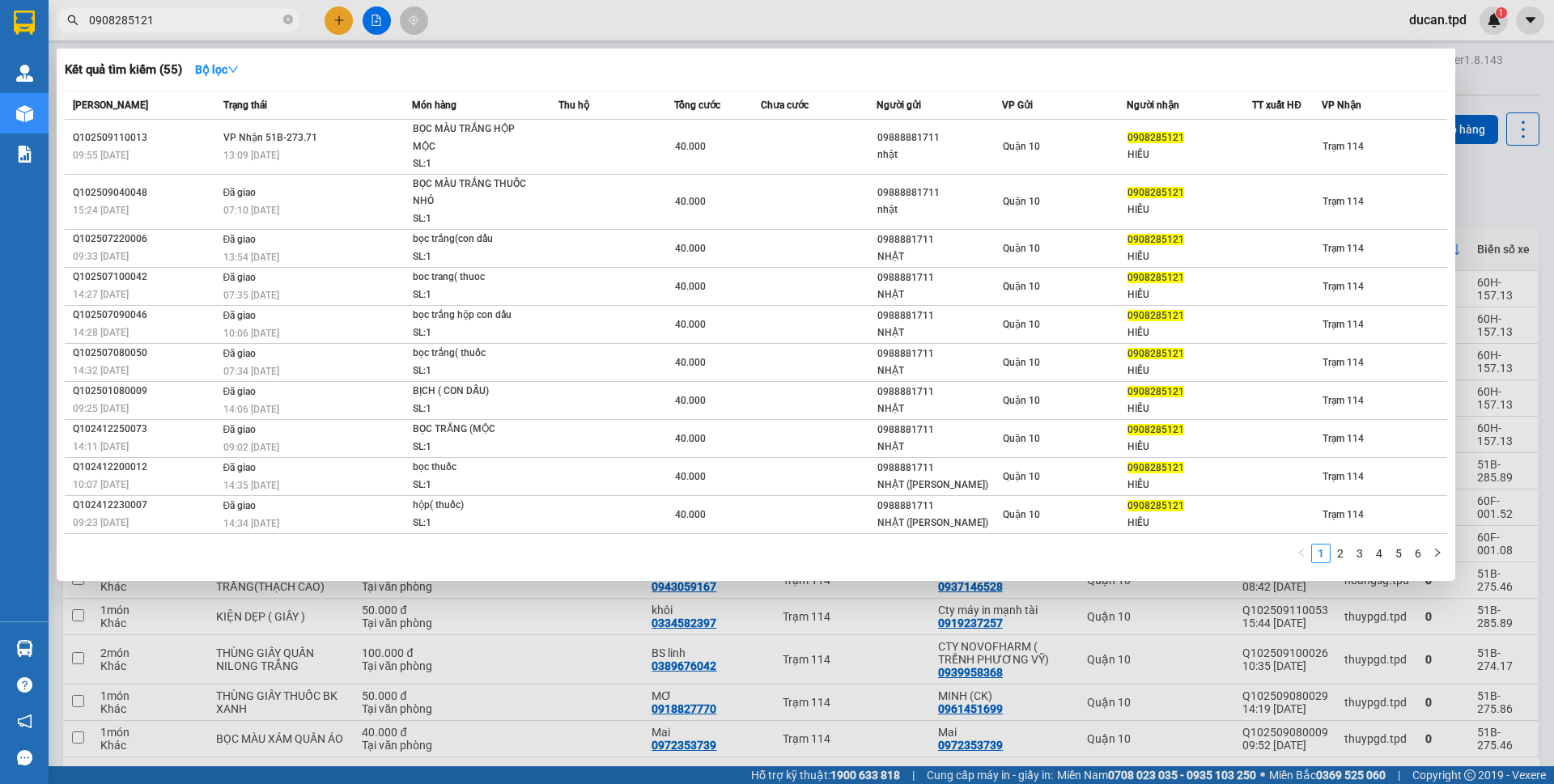
click at [157, 24] on input "0908285121" at bounding box center [184, 19] width 191 height 17
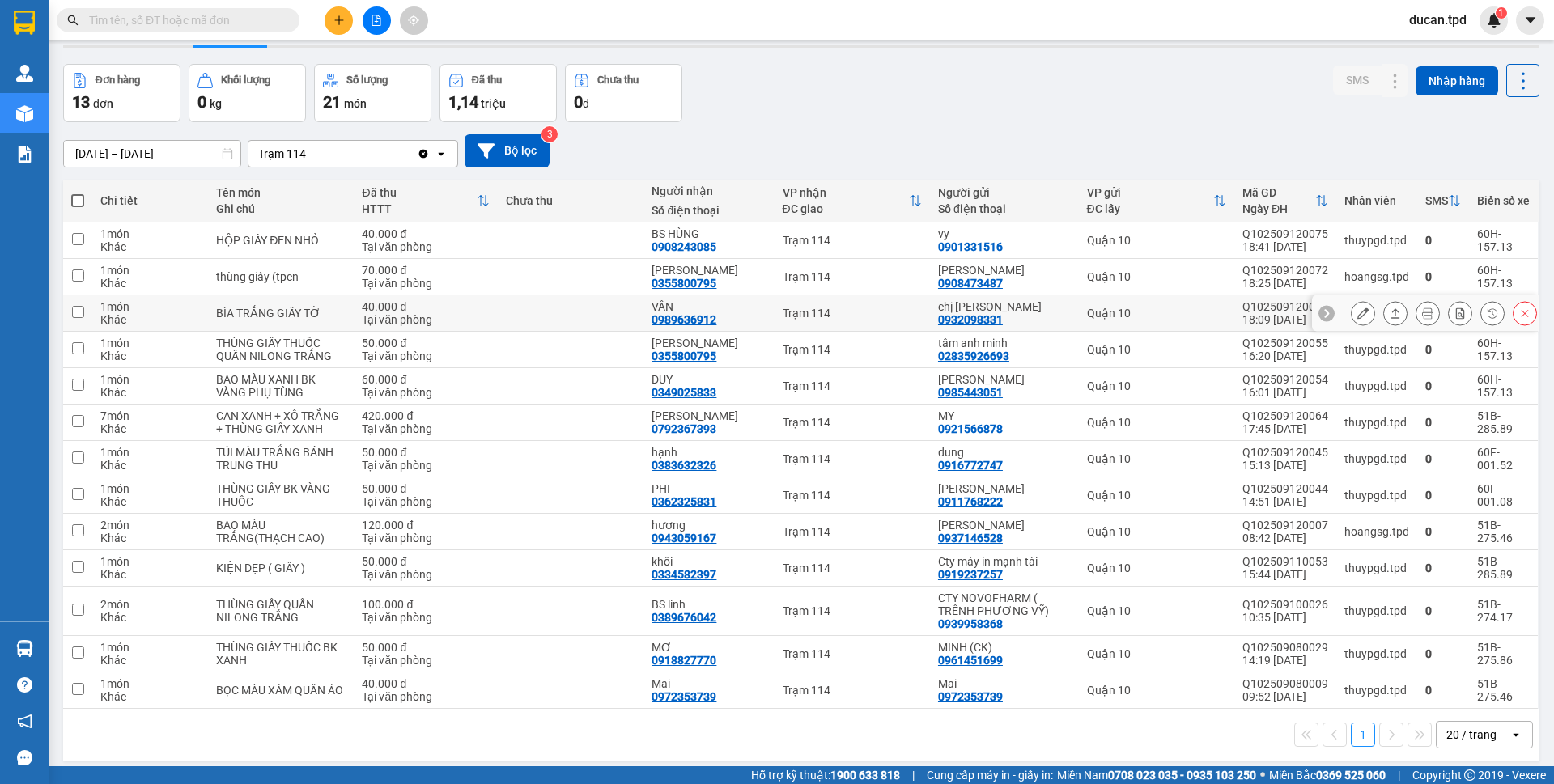
scroll to position [74, 0]
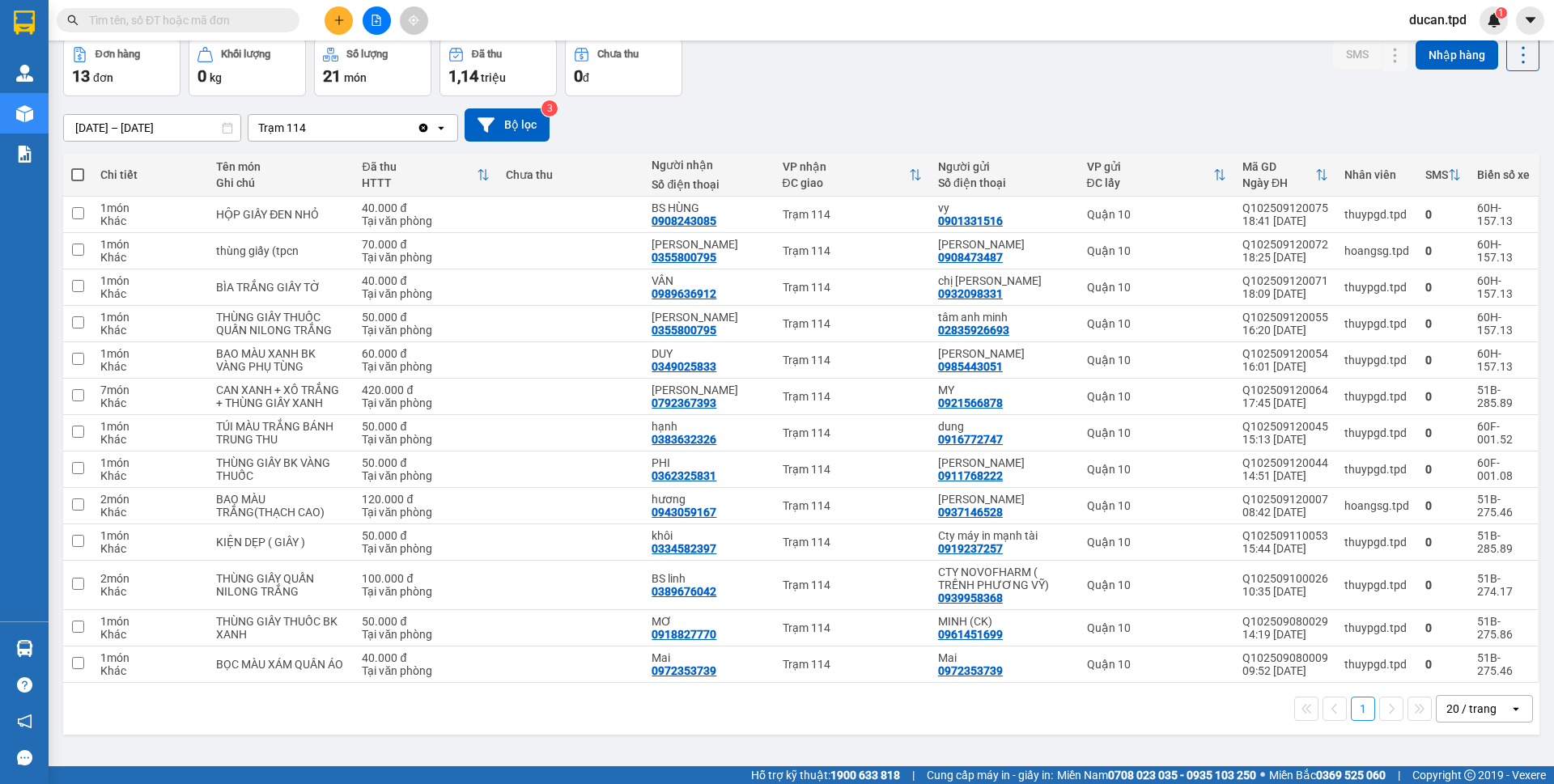
click at [169, 14] on input "text" at bounding box center [184, 19] width 191 height 17
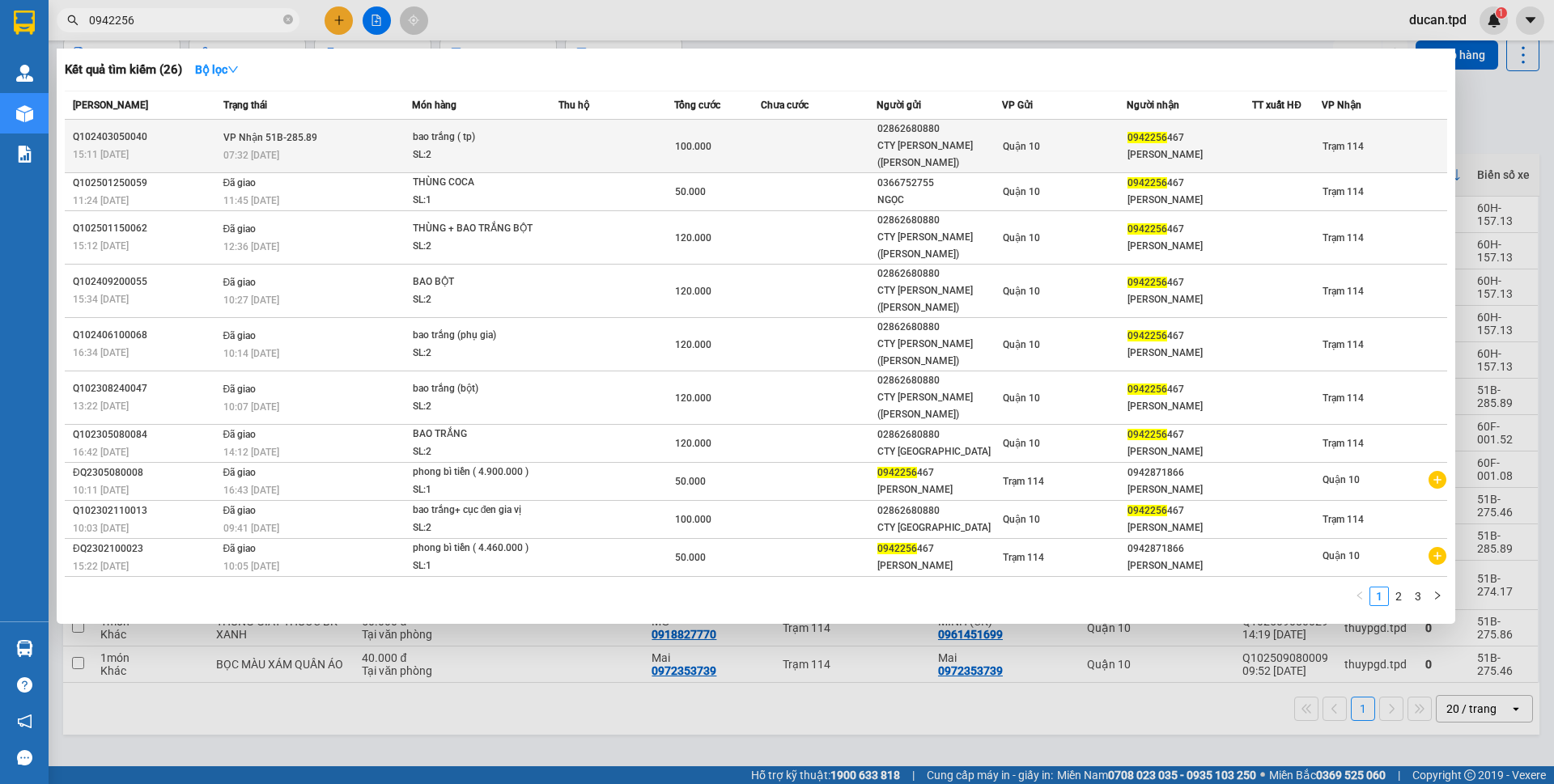
type input "0942256"
click at [884, 148] on div "CTY [PERSON_NAME] ([PERSON_NAME])" at bounding box center [938, 154] width 124 height 34
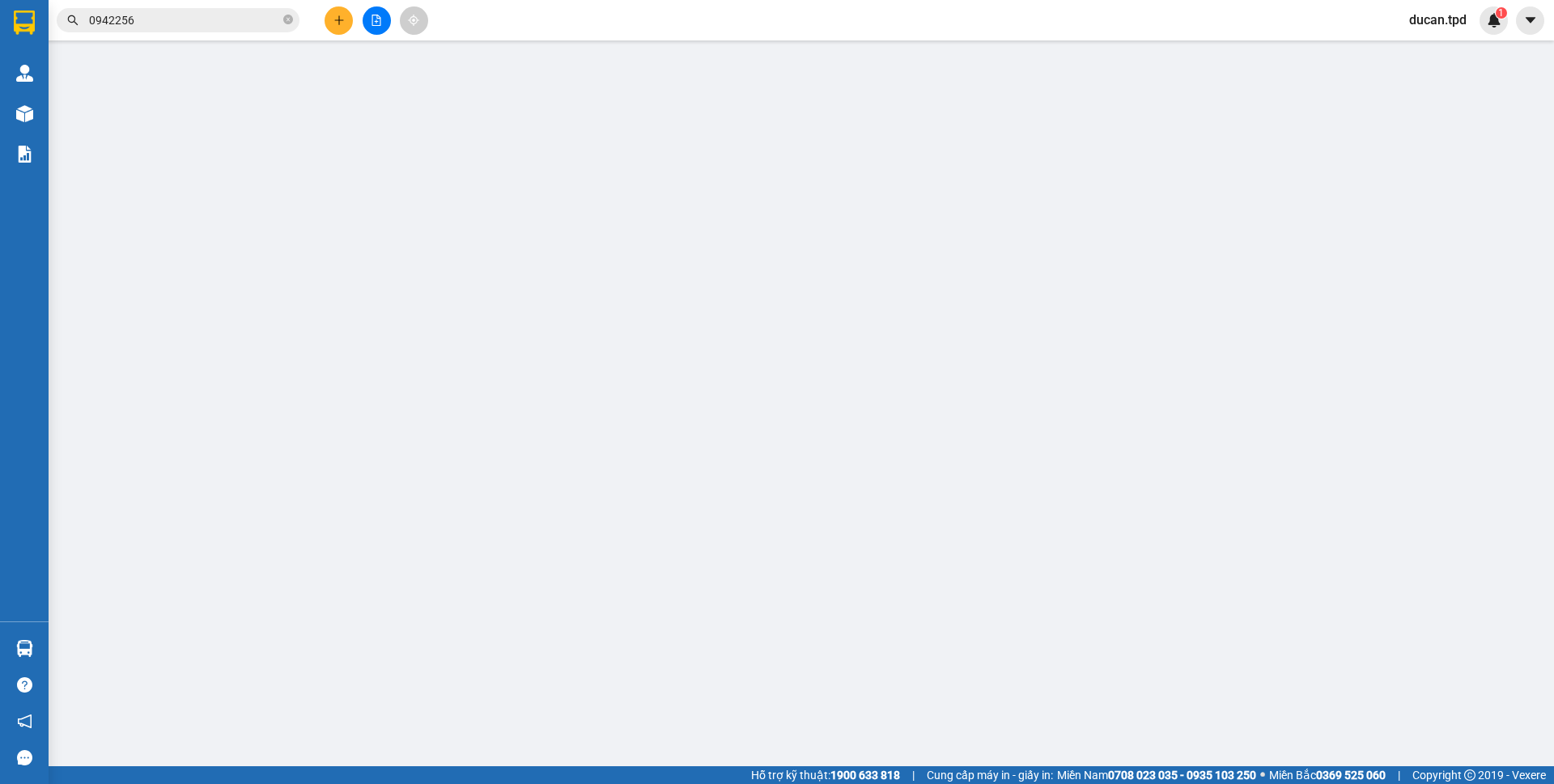
type input "02862680880"
type input "CTY [PERSON_NAME] ([PERSON_NAME])"
type input "079074014512"
type input "0942256467"
type input "[PERSON_NAME]"
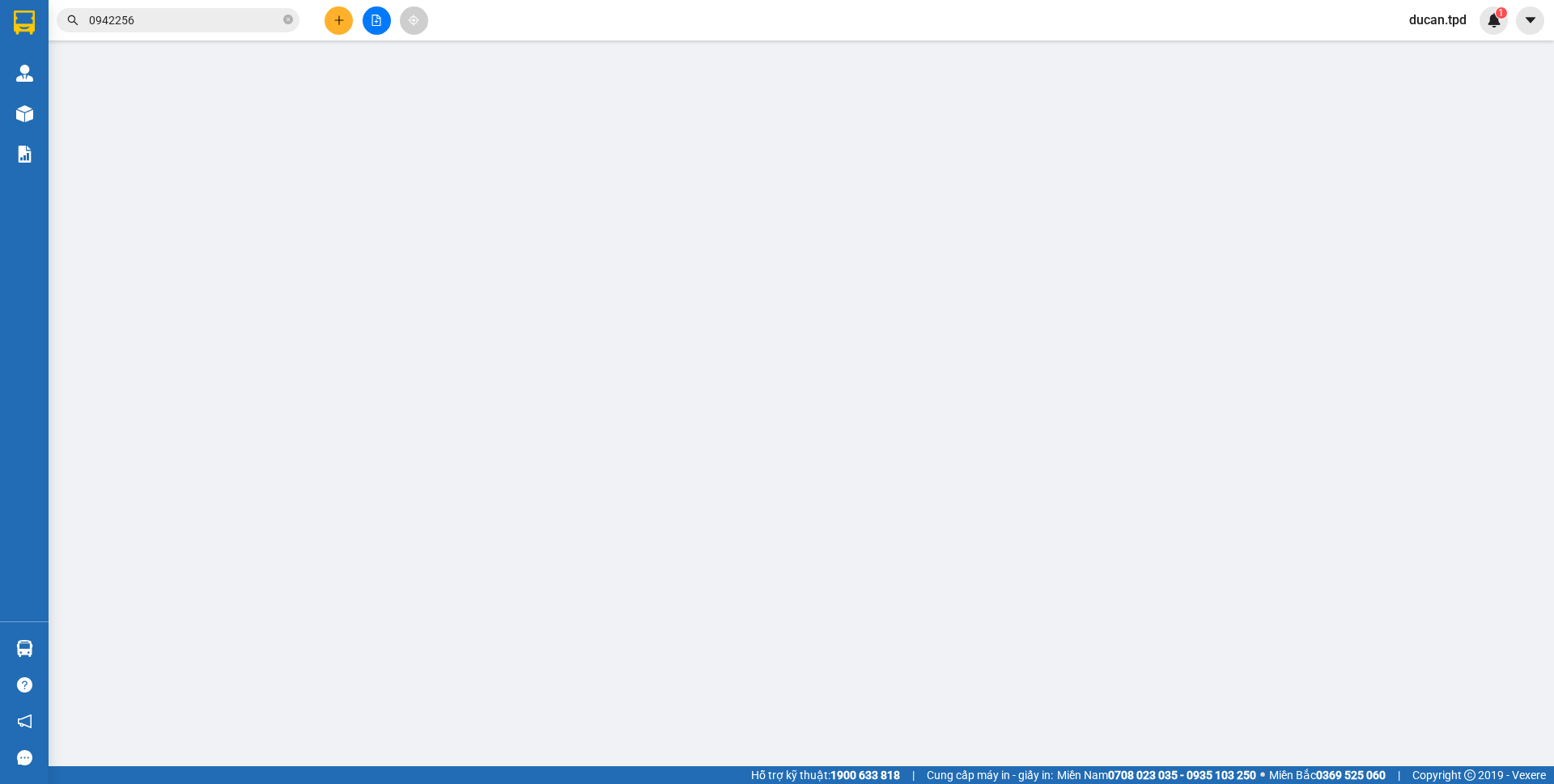
type input "100.000"
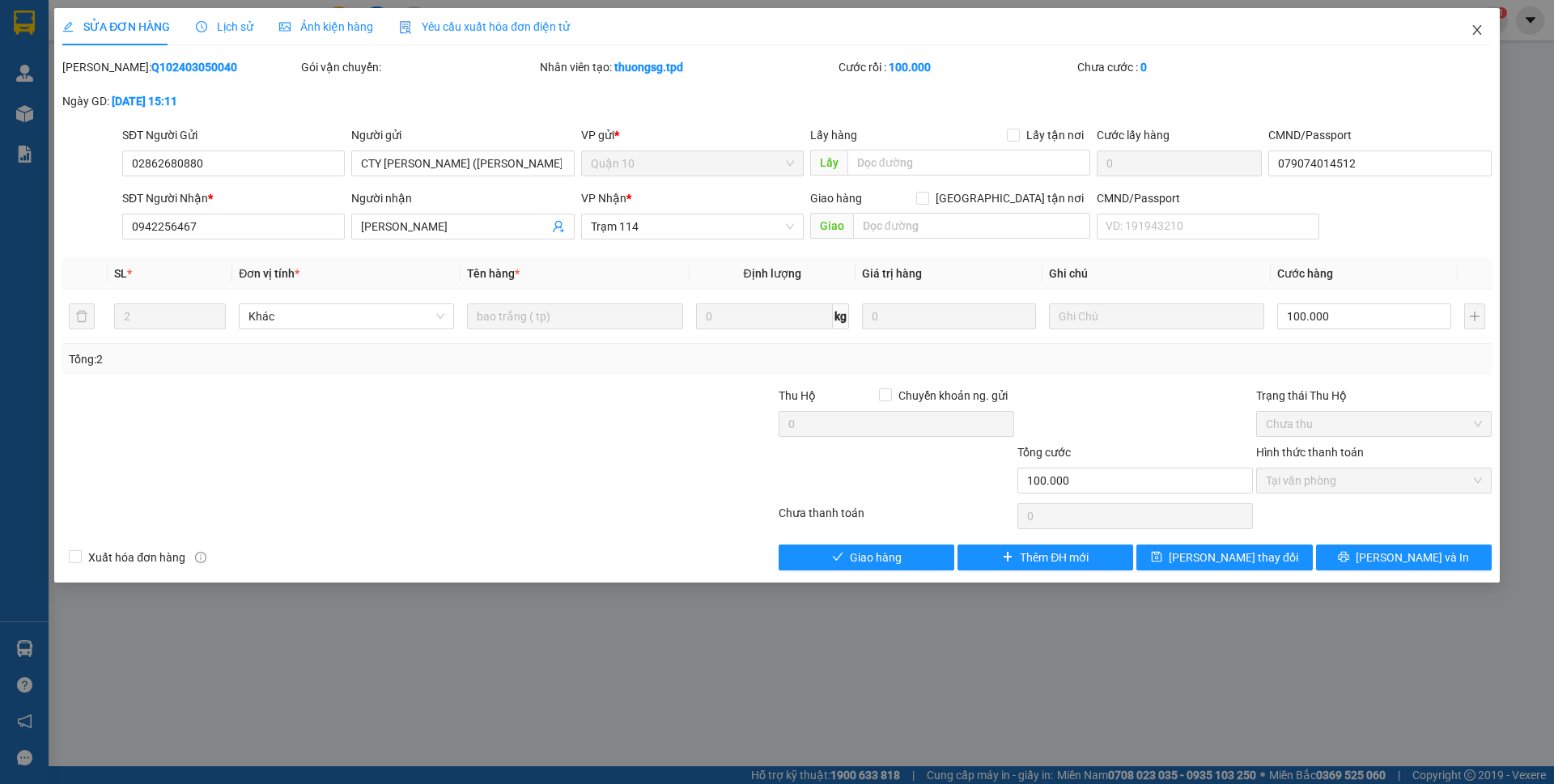
click at [1482, 38] on span "Close" at bounding box center [1476, 30] width 45 height 45
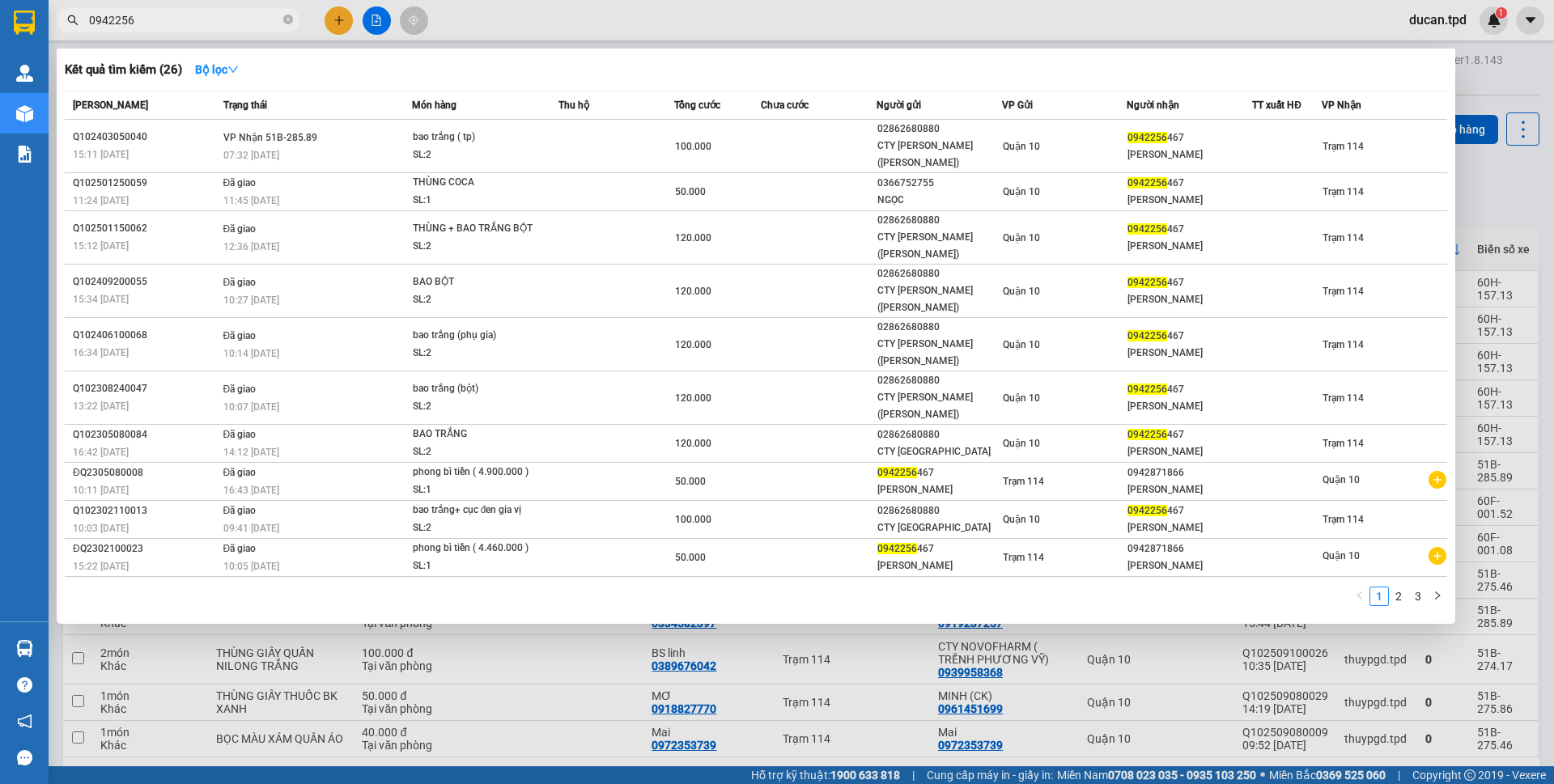
click at [216, 26] on input "0942256" at bounding box center [184, 19] width 191 height 17
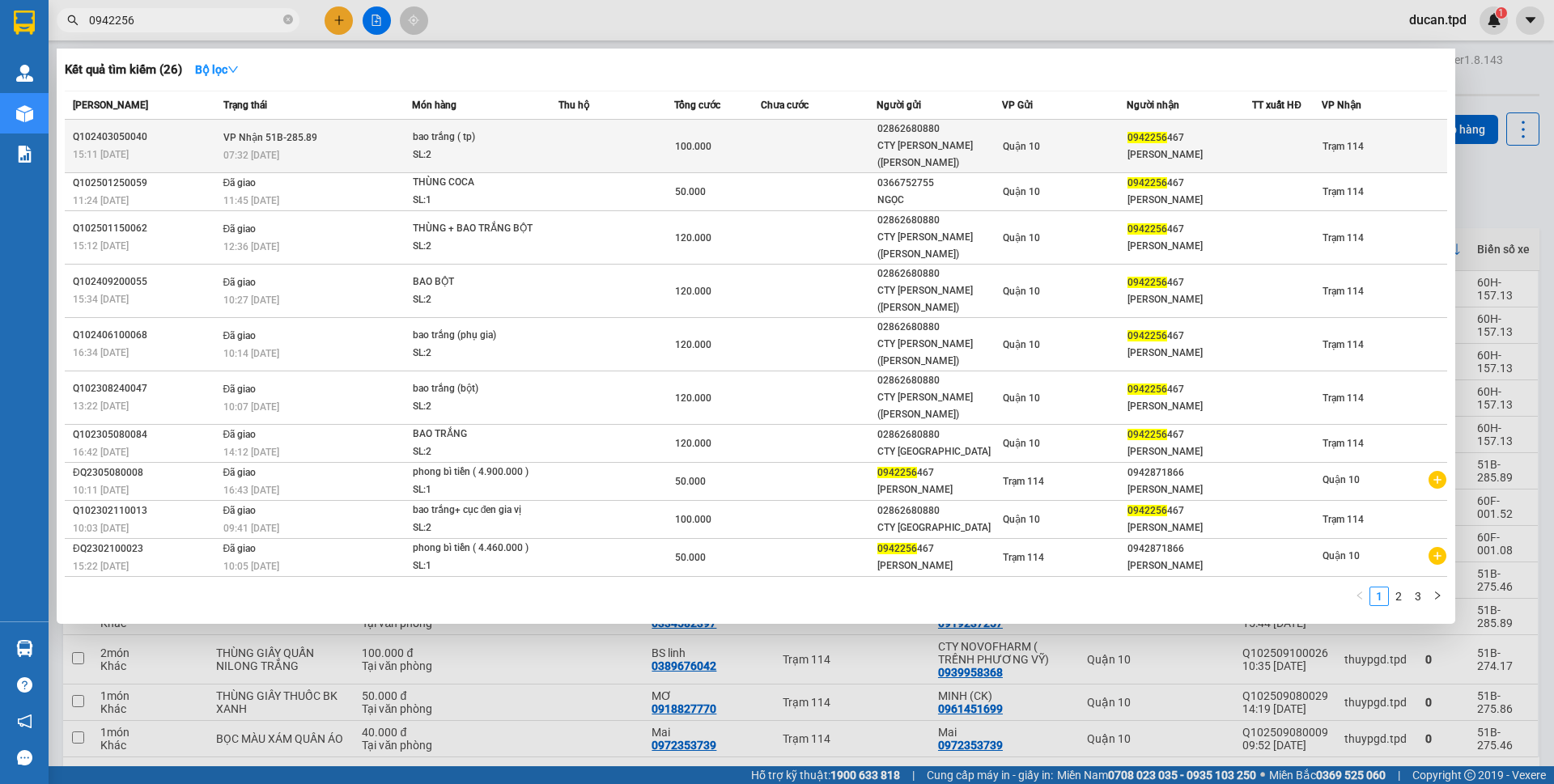
click at [307, 134] on span "VP Nhận 51B-285.89" at bounding box center [271, 138] width 94 height 11
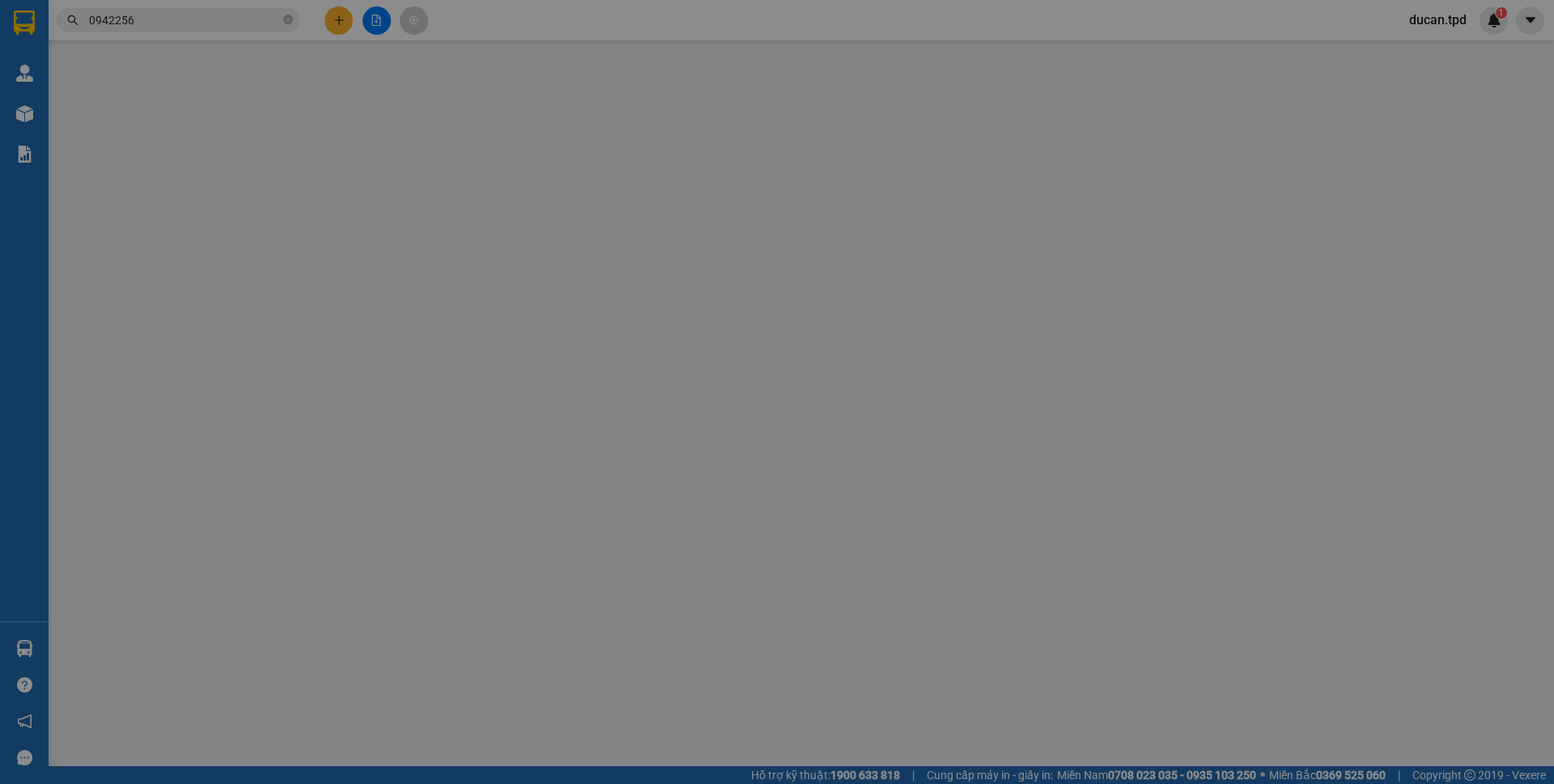
type input "02862680880"
type input "CTY MỸ ÚC (LƯU KIẾN VỸ)"
type input "079074014512"
type input "0942256467"
type input "THANH HÒA"
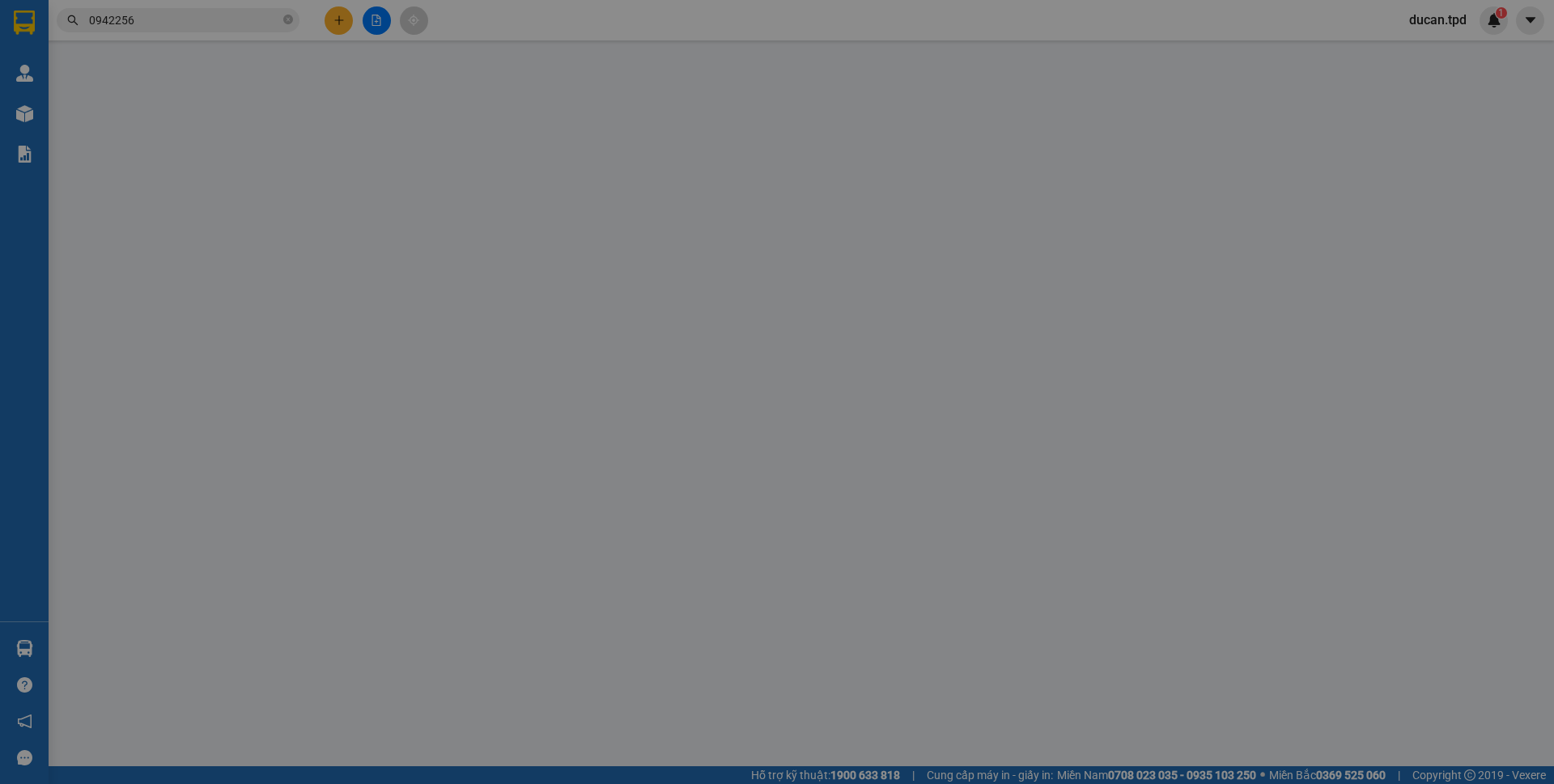
type input "100.000"
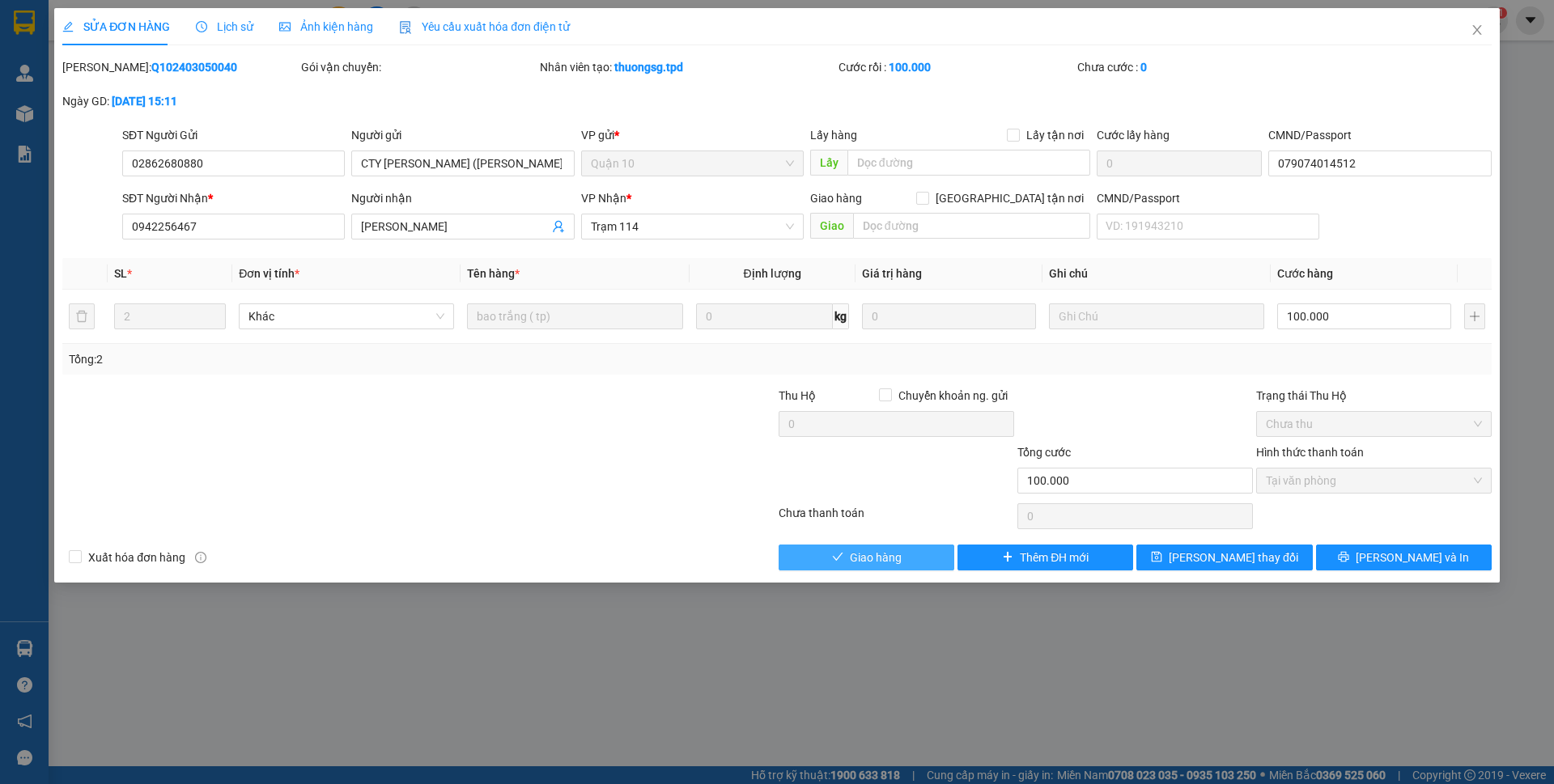
click at [895, 562] on span "Giao hàng" at bounding box center [875, 557] width 51 height 17
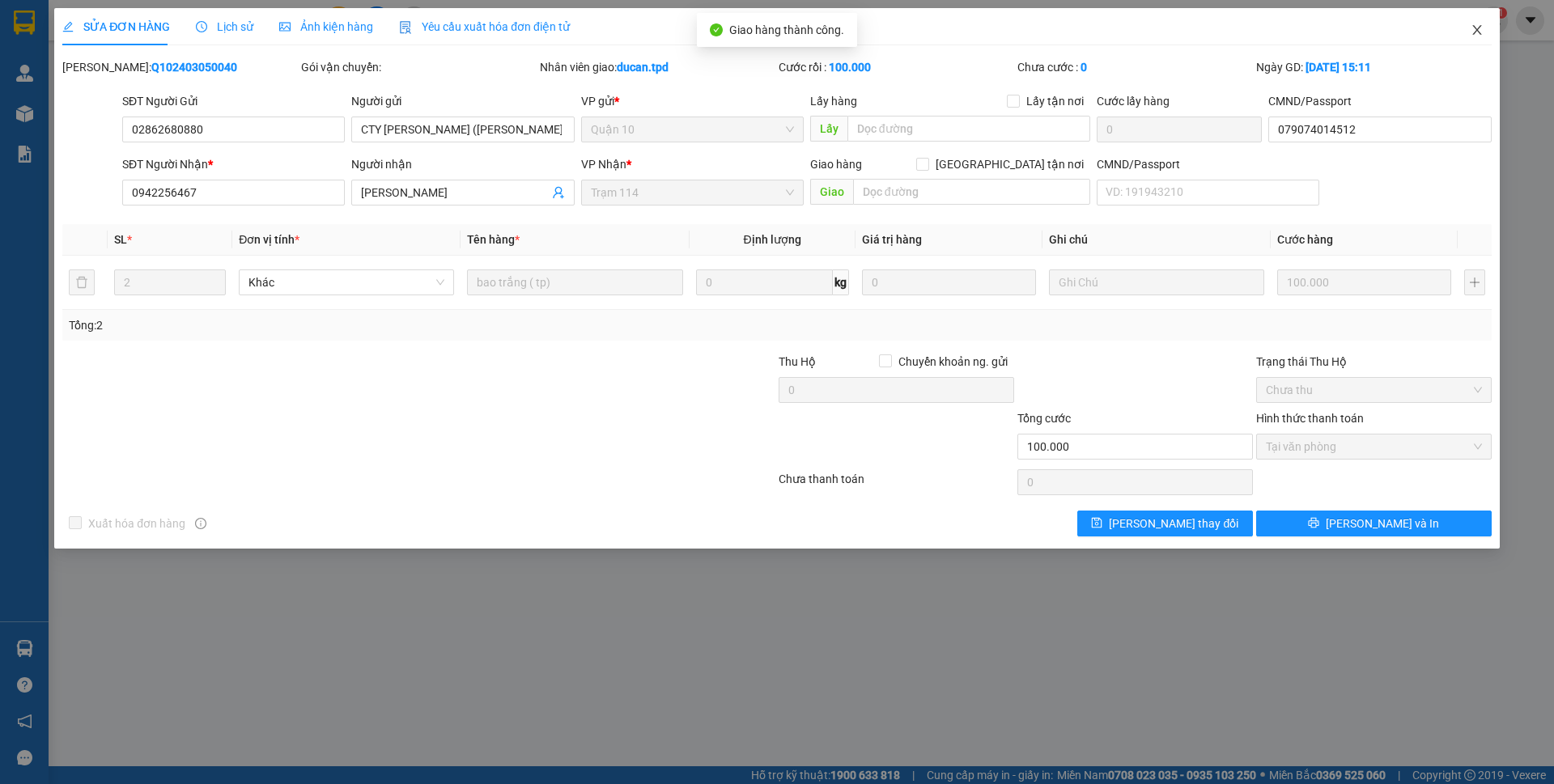
click at [1465, 31] on span "Close" at bounding box center [1476, 30] width 45 height 45
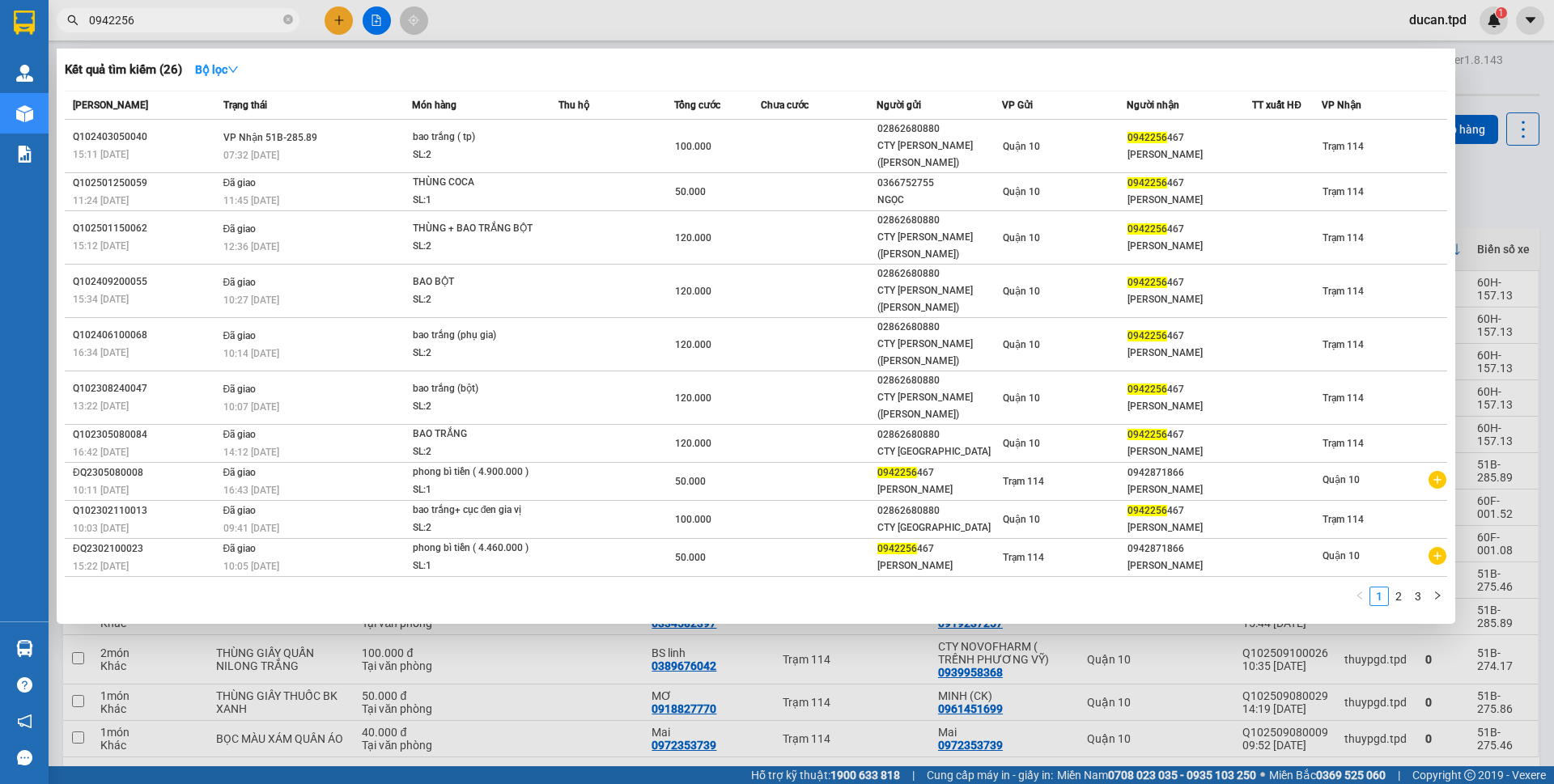
click at [176, 17] on input "0942256" at bounding box center [184, 19] width 191 height 17
click at [294, 22] on span "0942256" at bounding box center [178, 20] width 243 height 24
click at [286, 22] on icon "close-circle" at bounding box center [288, 19] width 10 height 10
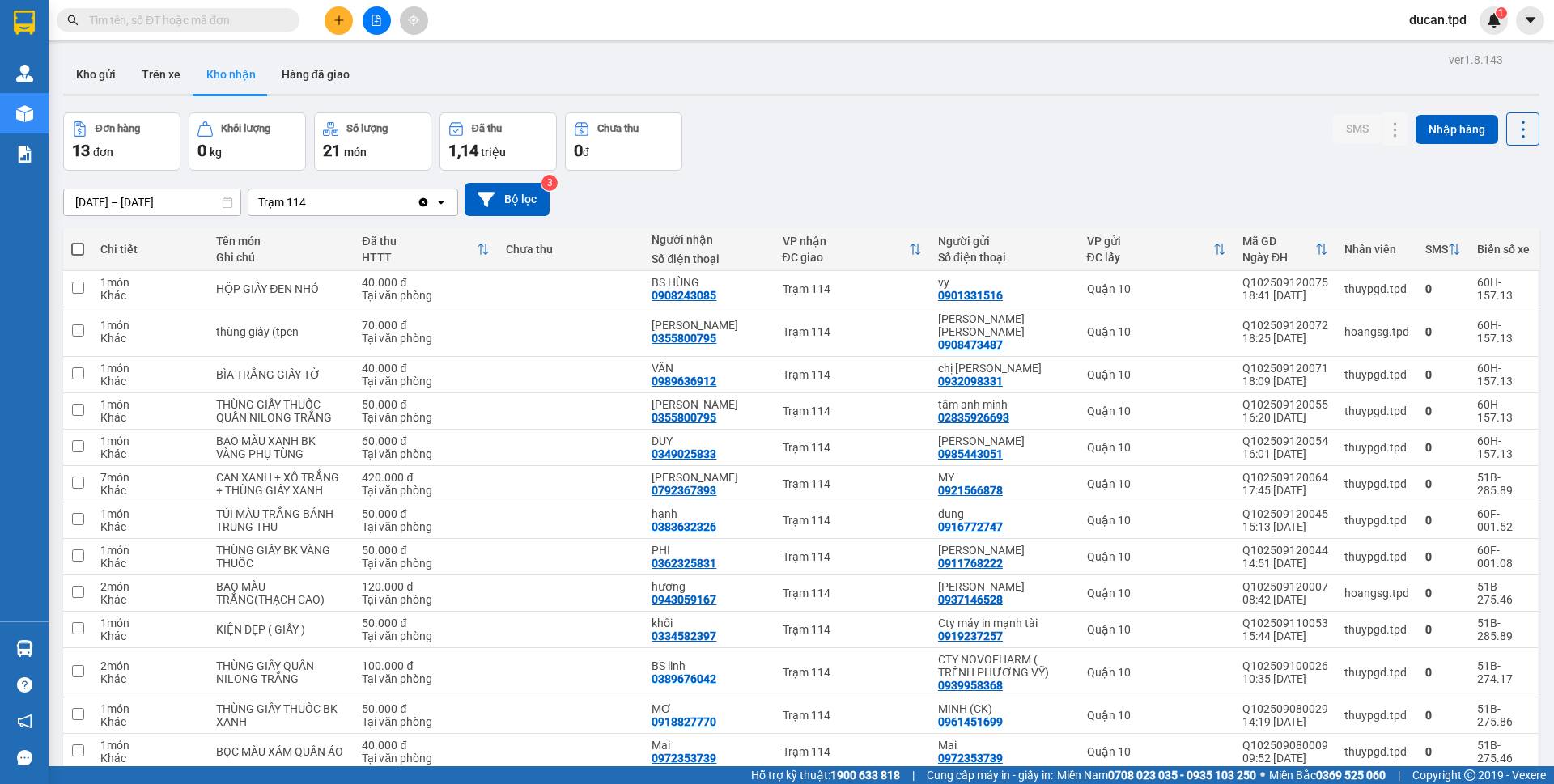
click at [230, 28] on input "text" at bounding box center [184, 19] width 191 height 17
paste input "0392185114"
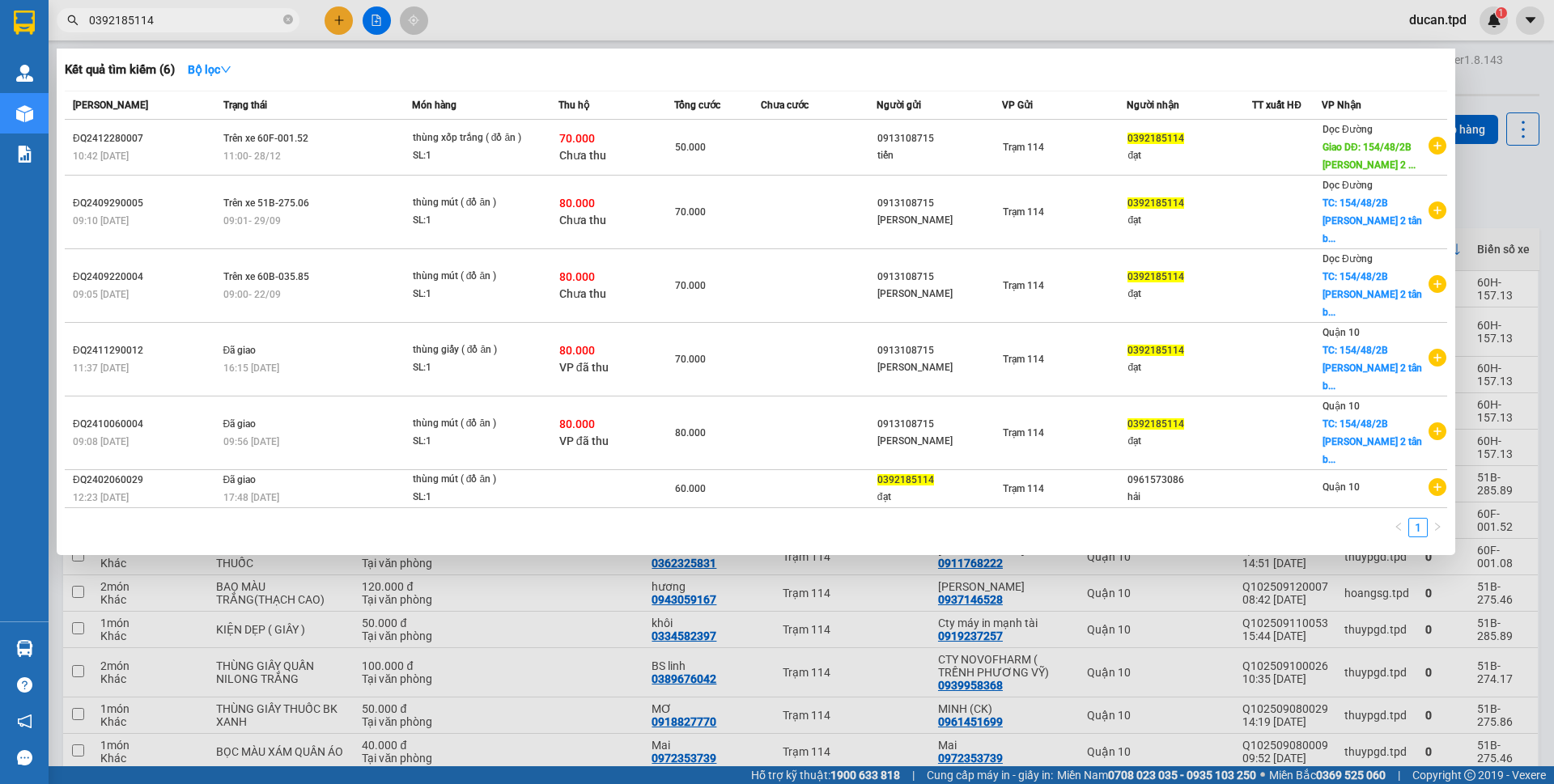
type input "0392185114"
click at [1498, 192] on div at bounding box center [777, 392] width 1554 height 784
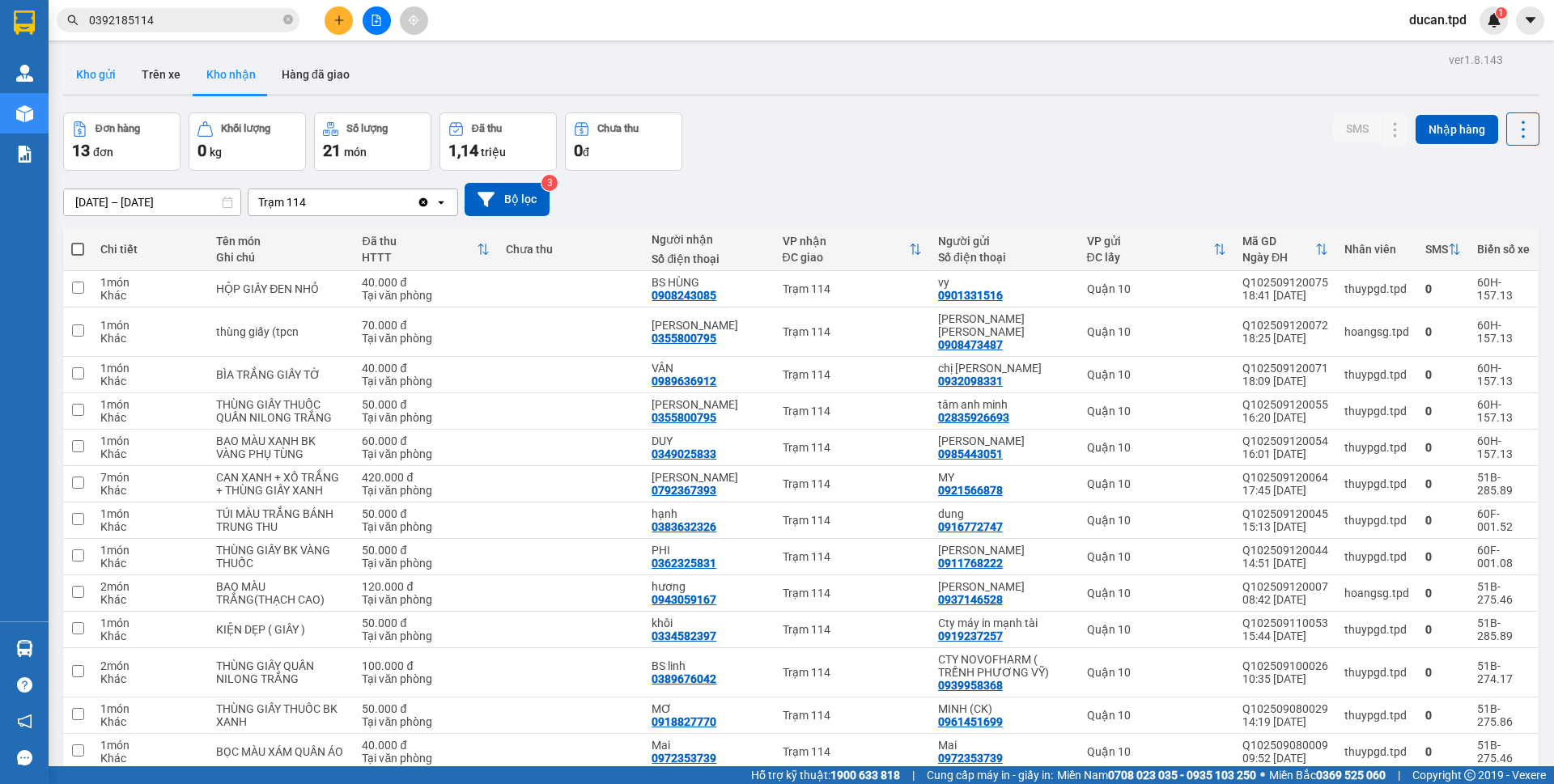
click at [65, 66] on button "Kho gửi" at bounding box center [95, 74] width 65 height 39
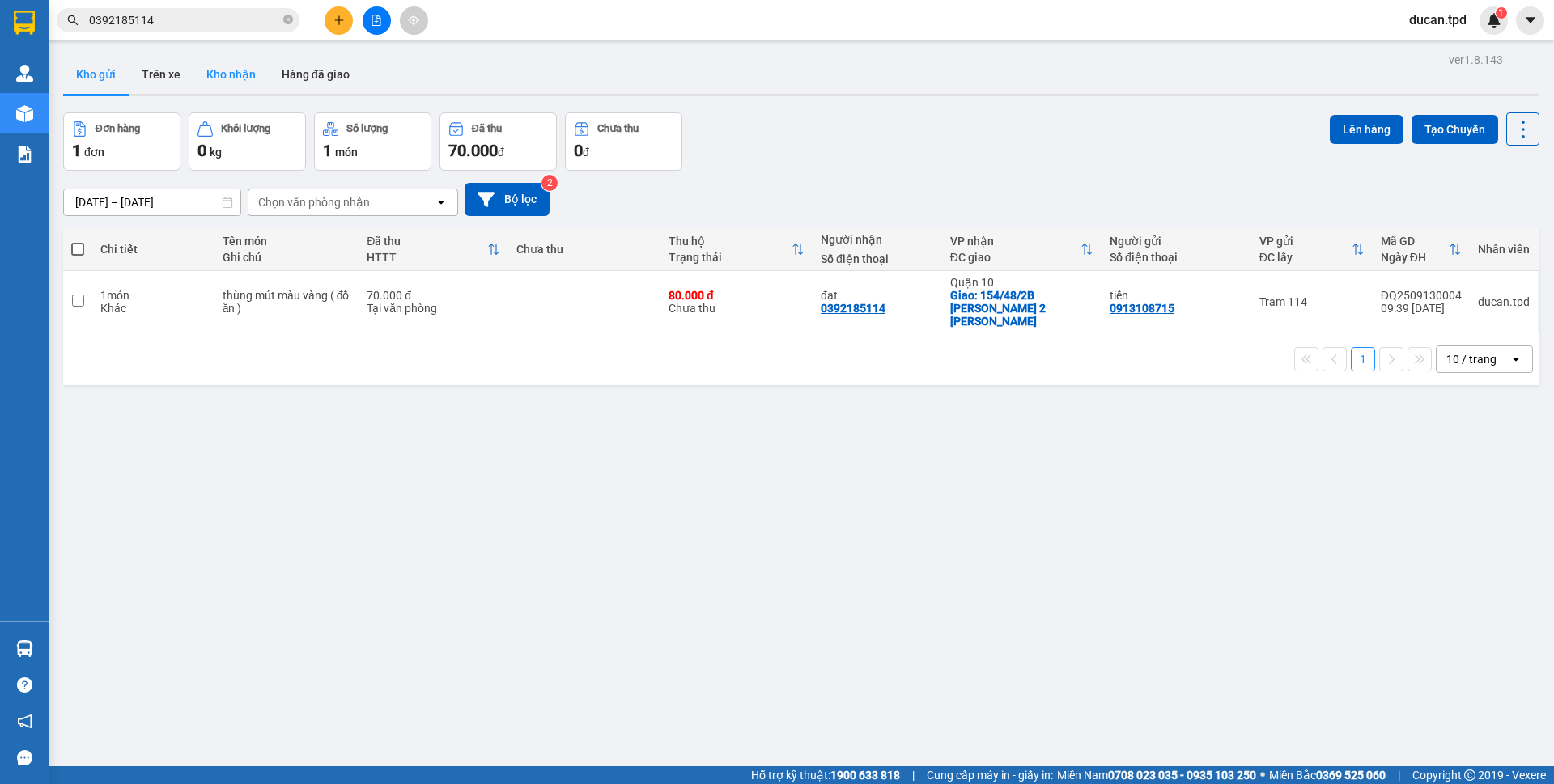
click at [224, 74] on button "Kho nhận" at bounding box center [231, 74] width 75 height 39
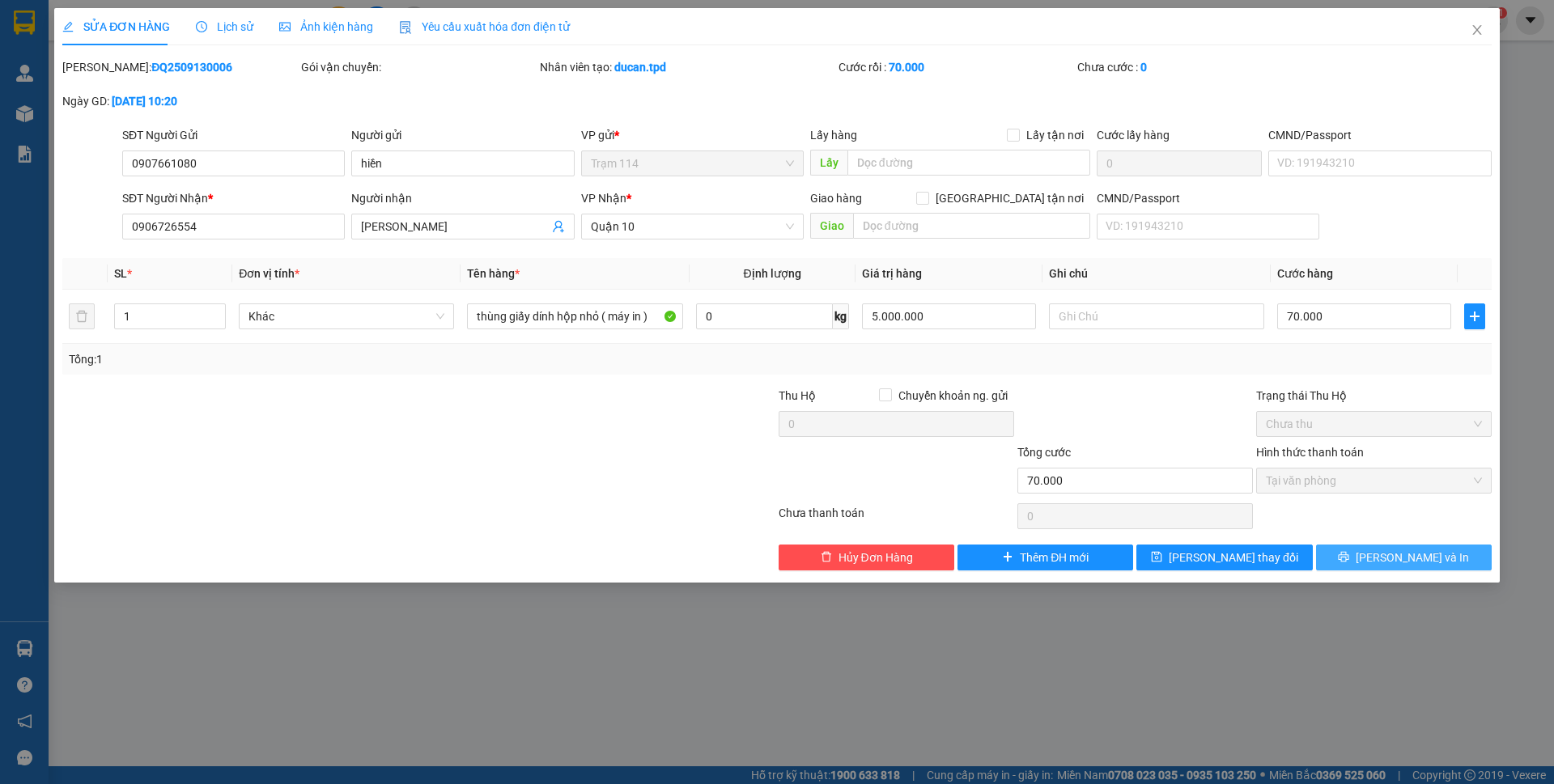
click at [1346, 556] on button "[PERSON_NAME] và In" at bounding box center [1404, 558] width 175 height 26
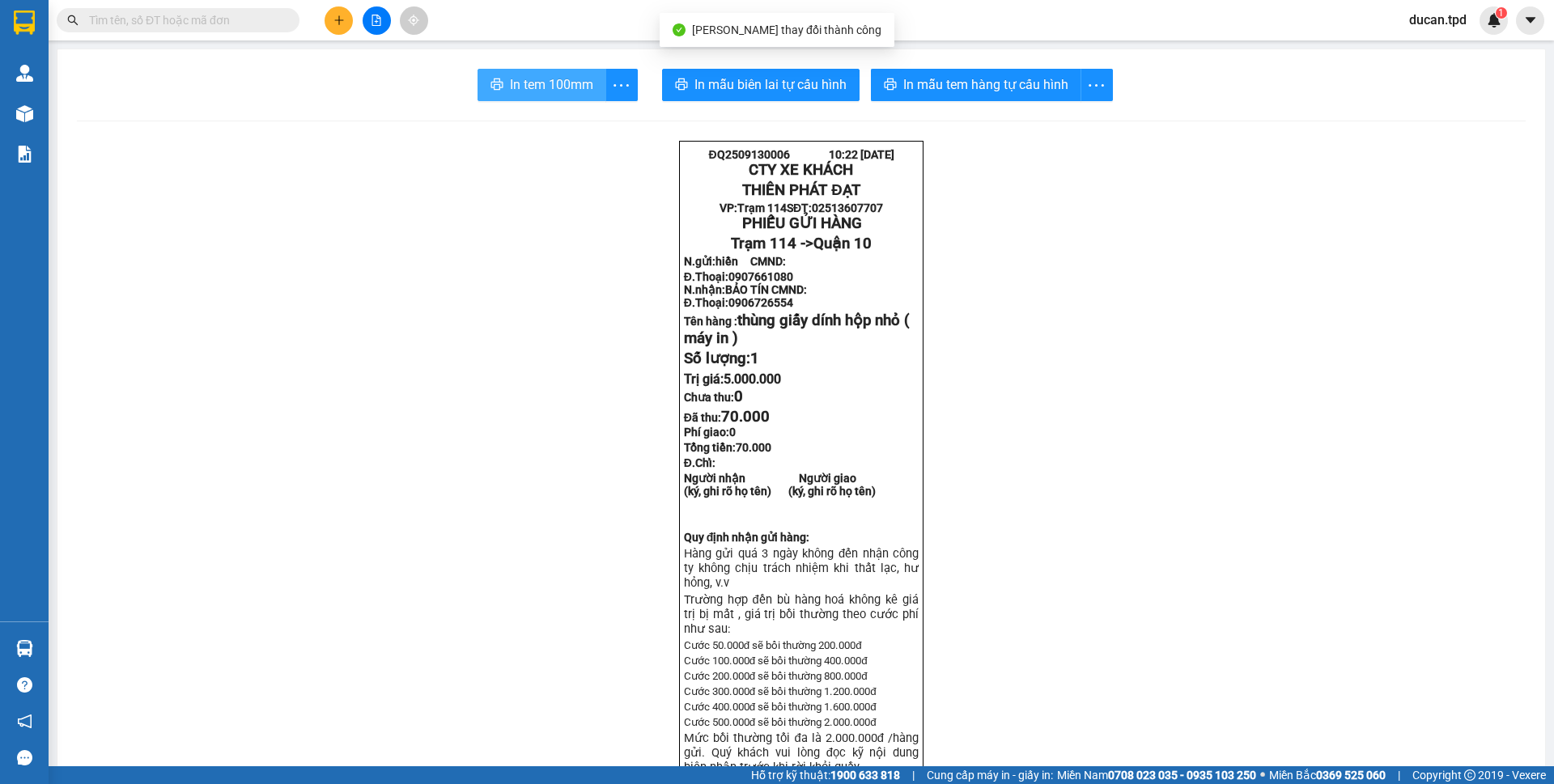
click at [510, 83] on span "In tem 100mm" at bounding box center [551, 84] width 83 height 20
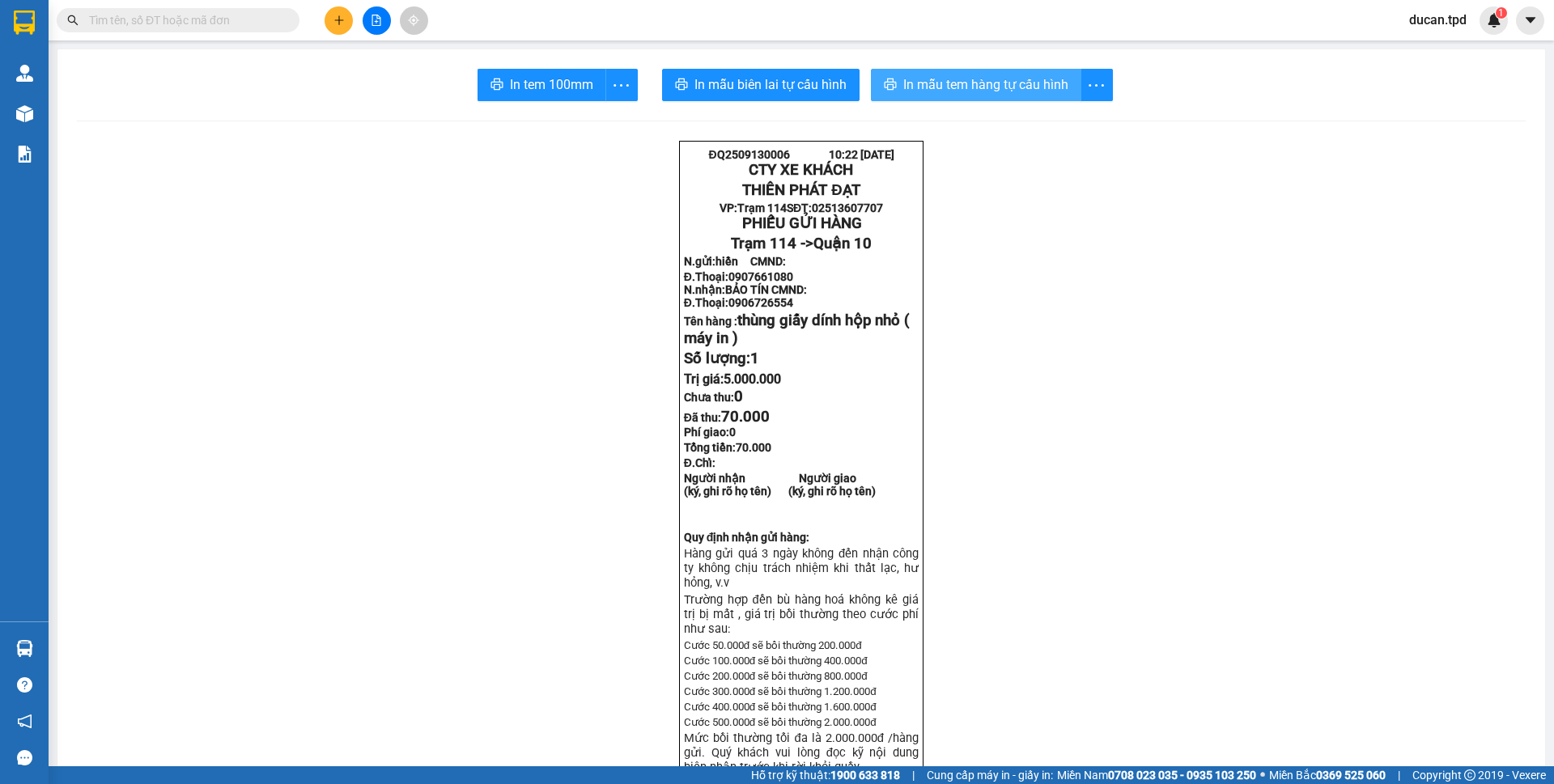
click at [955, 81] on span "In mẫu tem hàng tự cấu hình" at bounding box center [986, 84] width 165 height 20
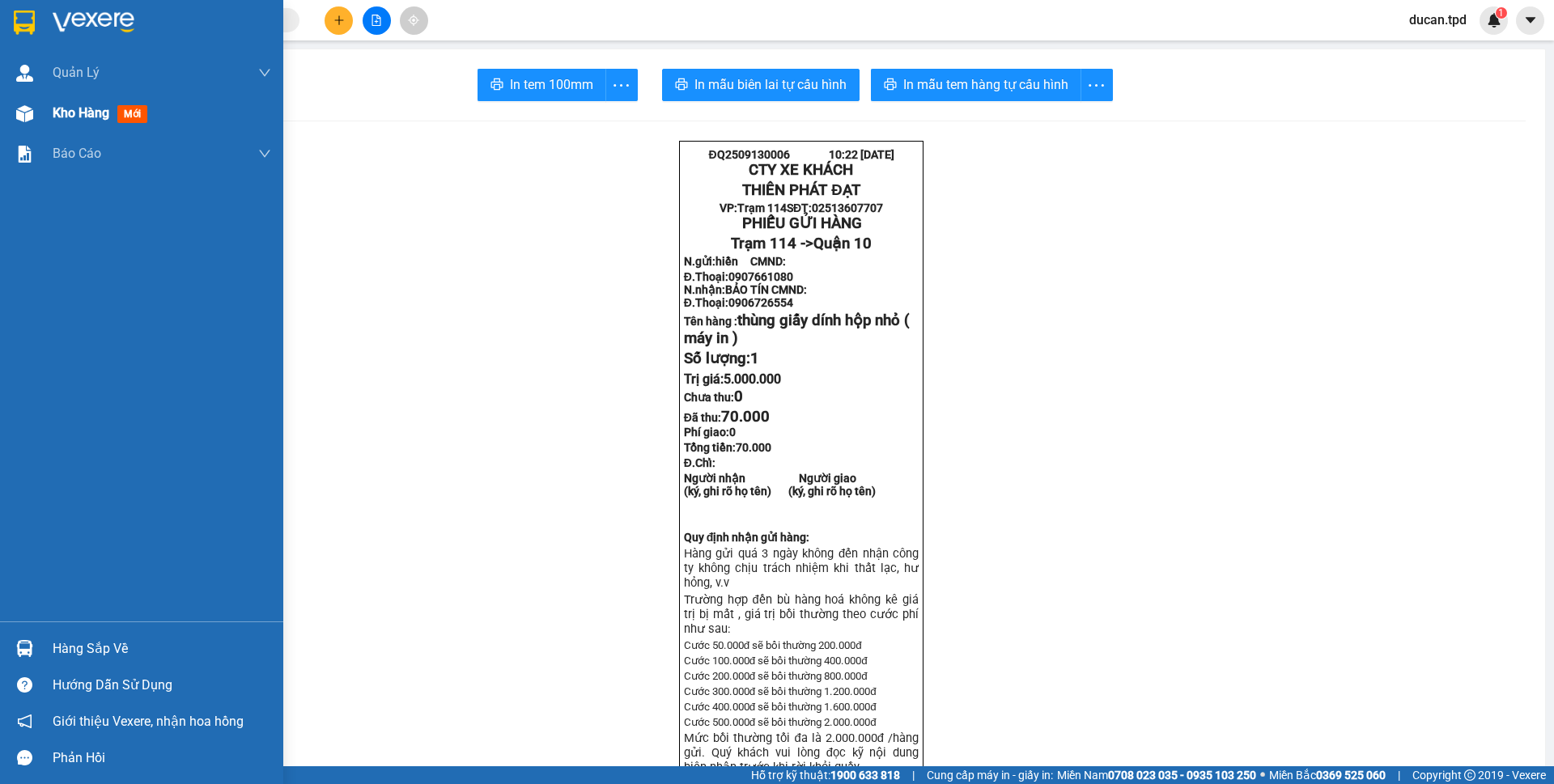
click at [88, 120] on span "Kho hàng" at bounding box center [81, 113] width 57 height 16
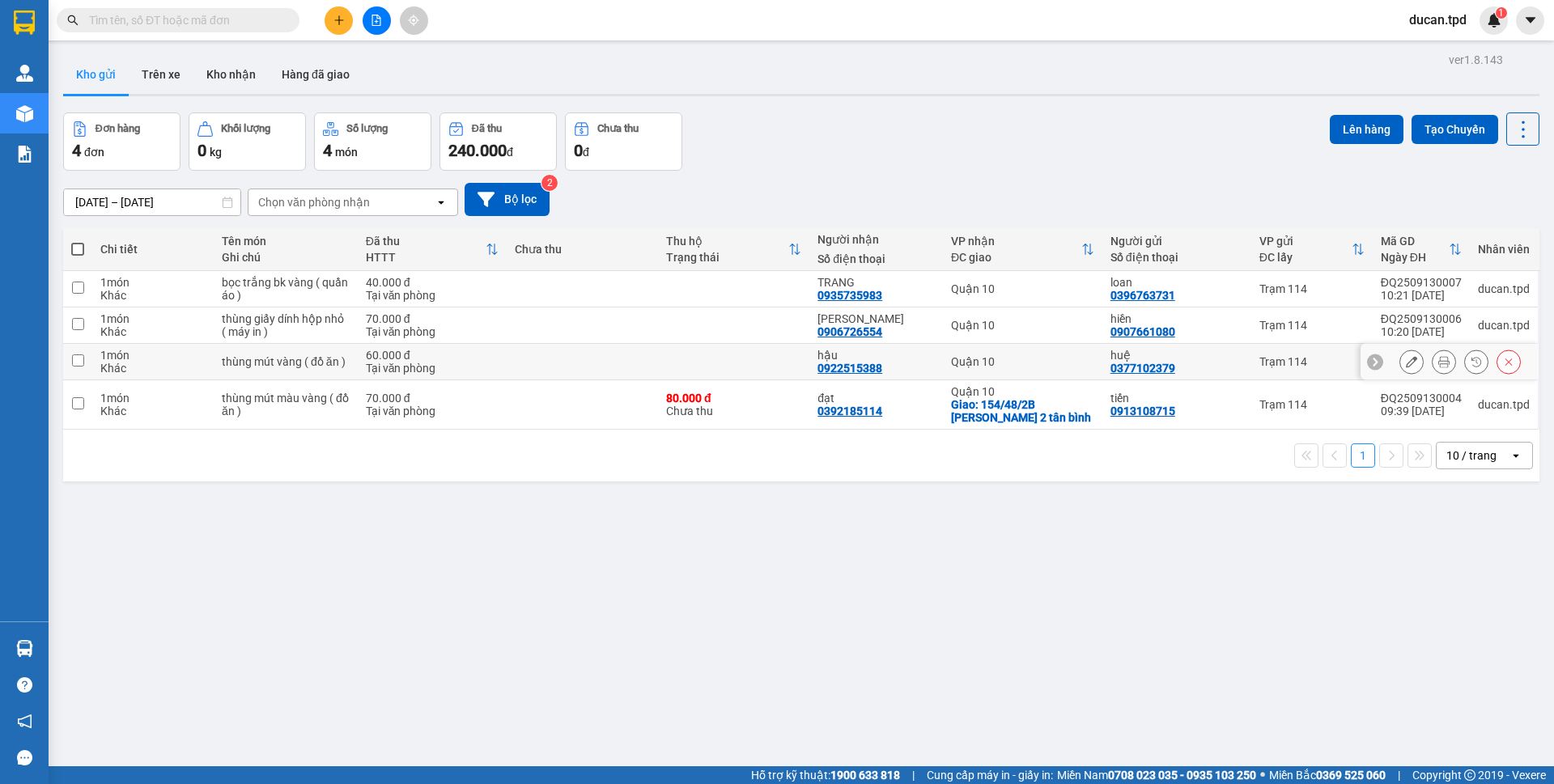
click at [83, 362] on input "checkbox" at bounding box center [78, 359] width 12 height 12
checkbox input "true"
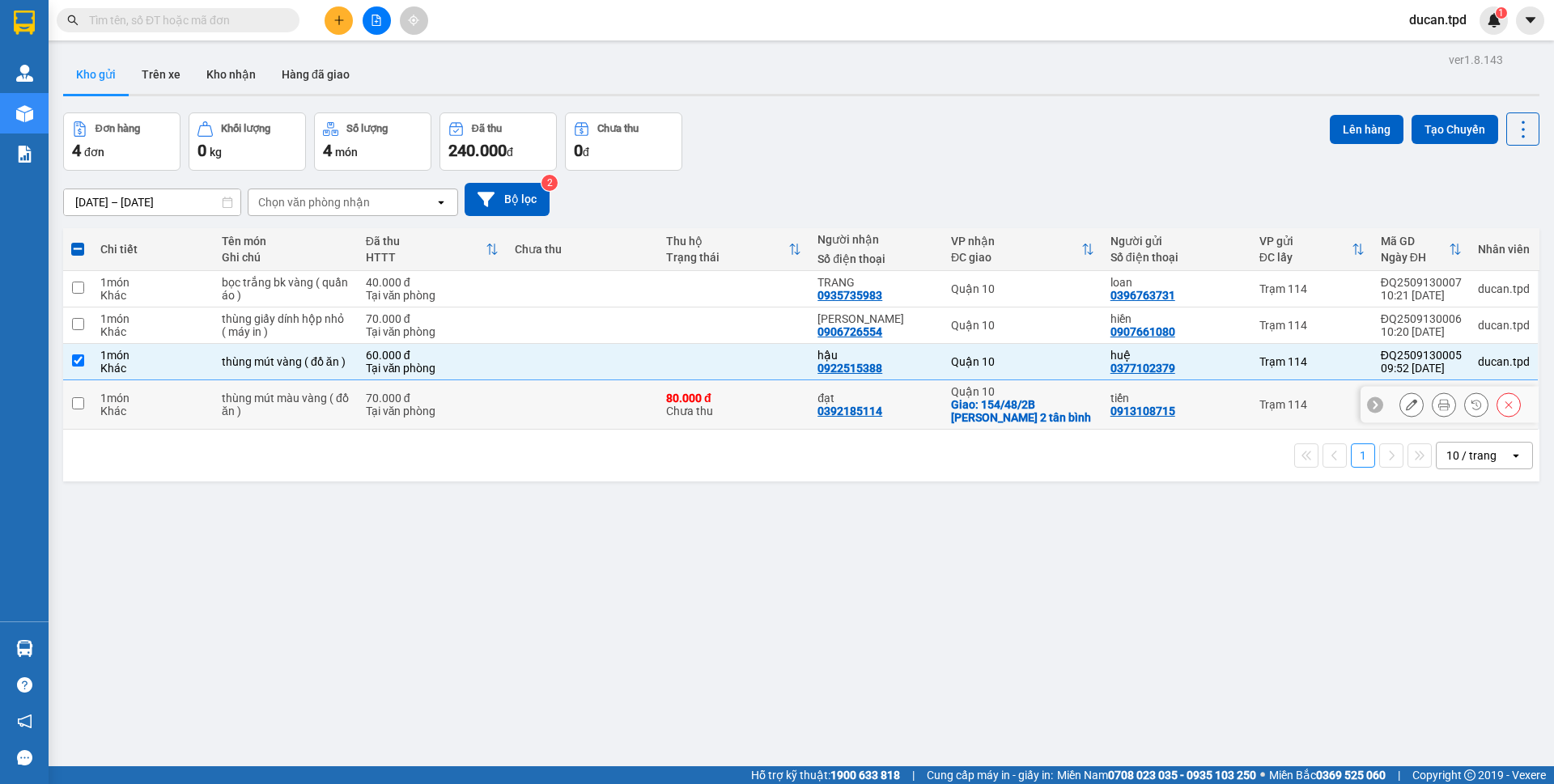
click at [78, 409] on input "checkbox" at bounding box center [78, 403] width 12 height 12
checkbox input "true"
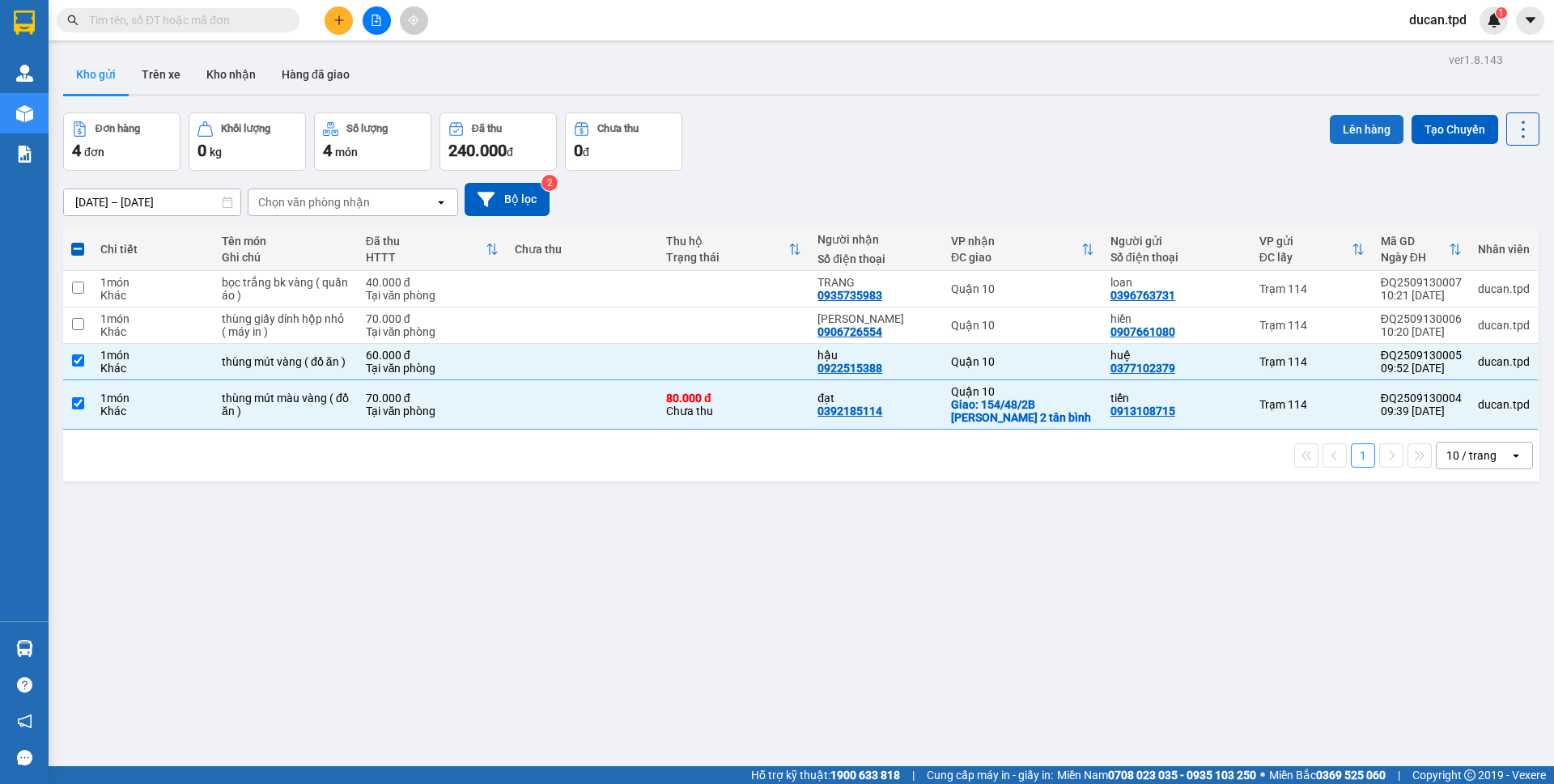
click at [1330, 135] on button "Lên hàng" at bounding box center [1367, 129] width 73 height 29
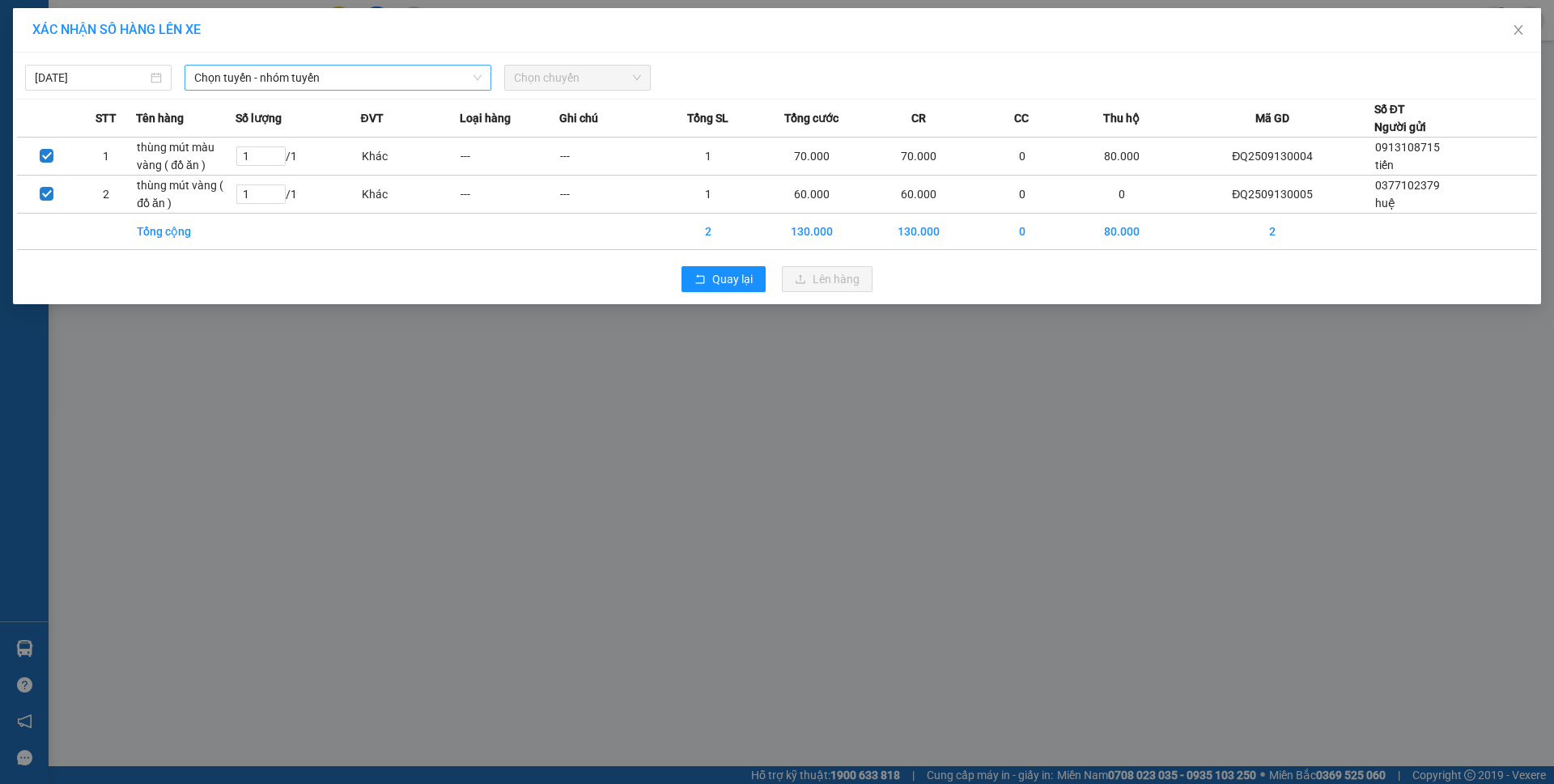
click at [331, 81] on span "Chọn tuyến - nhóm tuyến" at bounding box center [338, 77] width 287 height 24
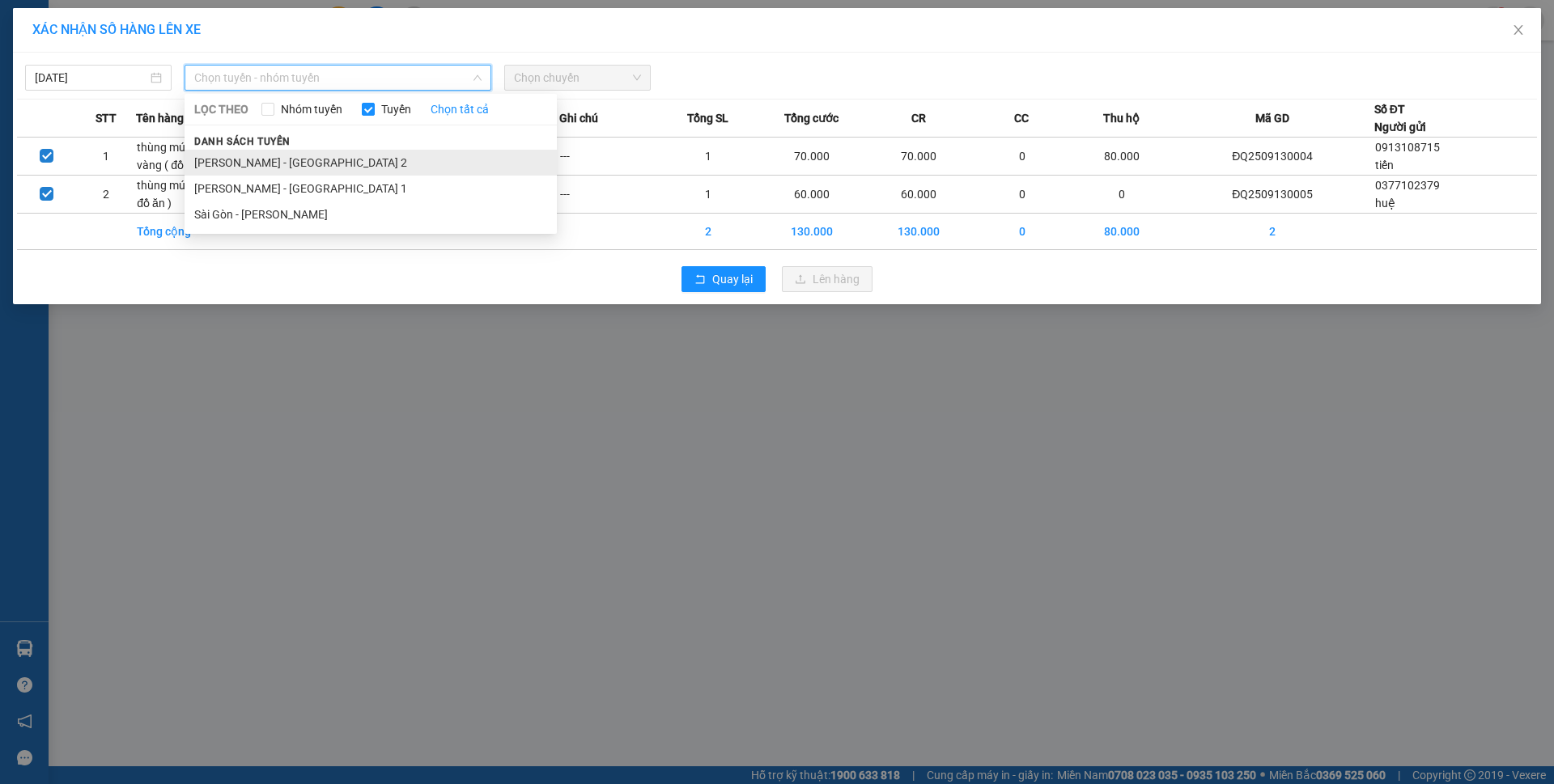
click at [328, 152] on li "Phương Lâm - Sài Gòn 2" at bounding box center [371, 162] width 372 height 26
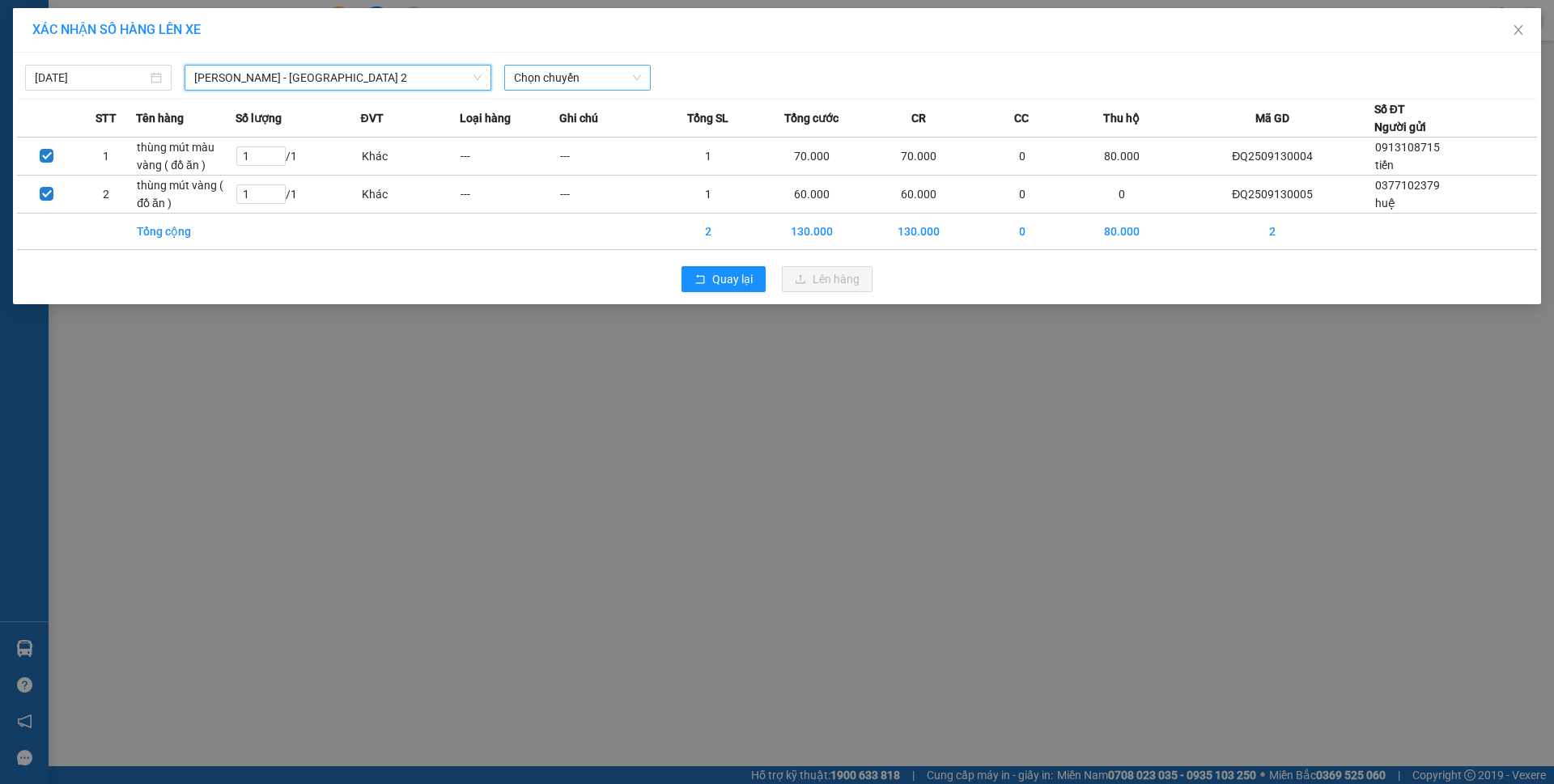
click at [594, 65] on div "Chọn chuyến" at bounding box center [578, 78] width 147 height 26
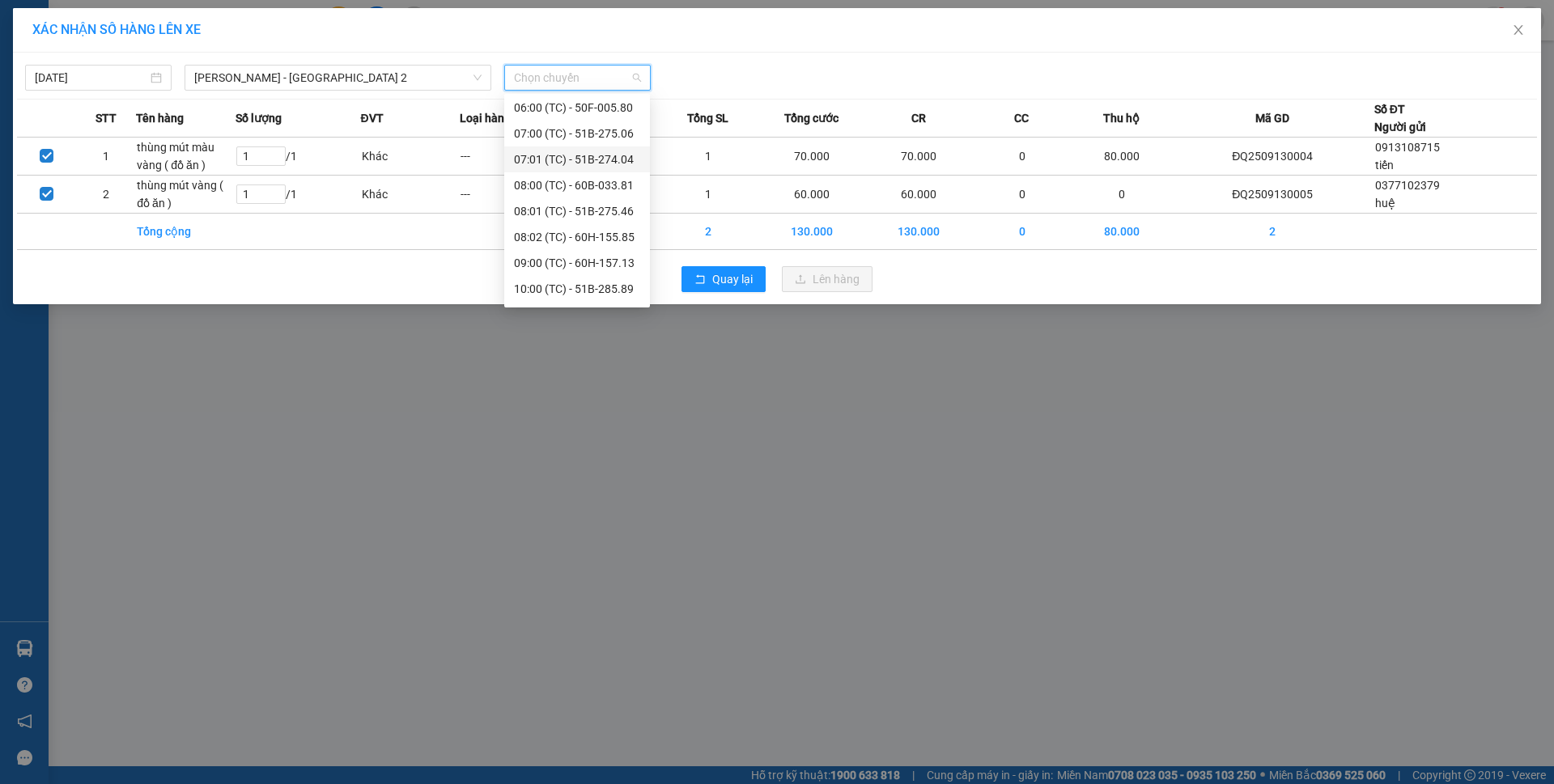
scroll to position [78, 0]
click at [587, 261] on div "10:00 (TC) - 51B-285.89" at bounding box center [577, 265] width 127 height 17
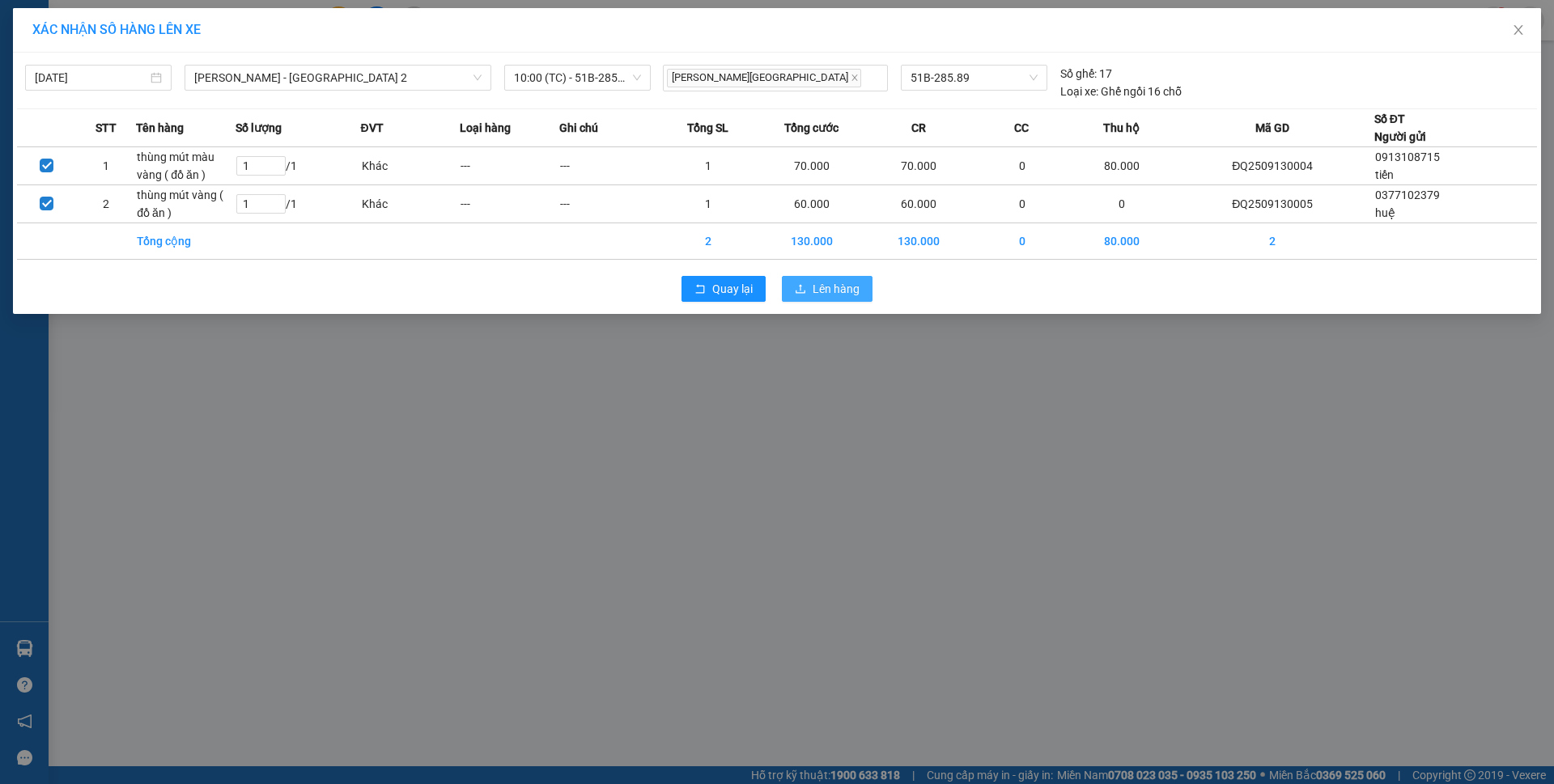
click at [815, 284] on span "Lên hàng" at bounding box center [836, 288] width 47 height 17
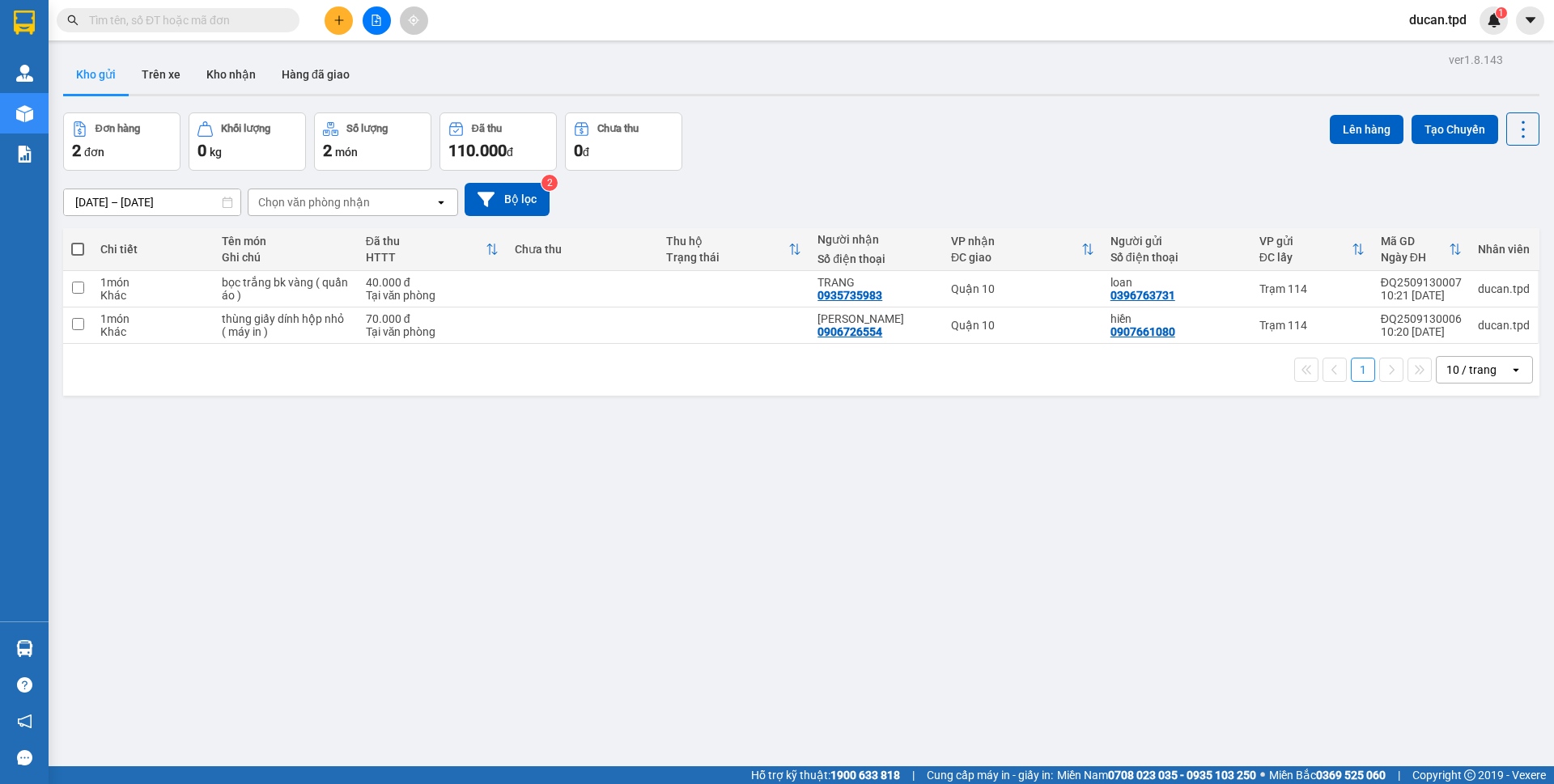
click at [326, 24] on button at bounding box center [339, 20] width 28 height 28
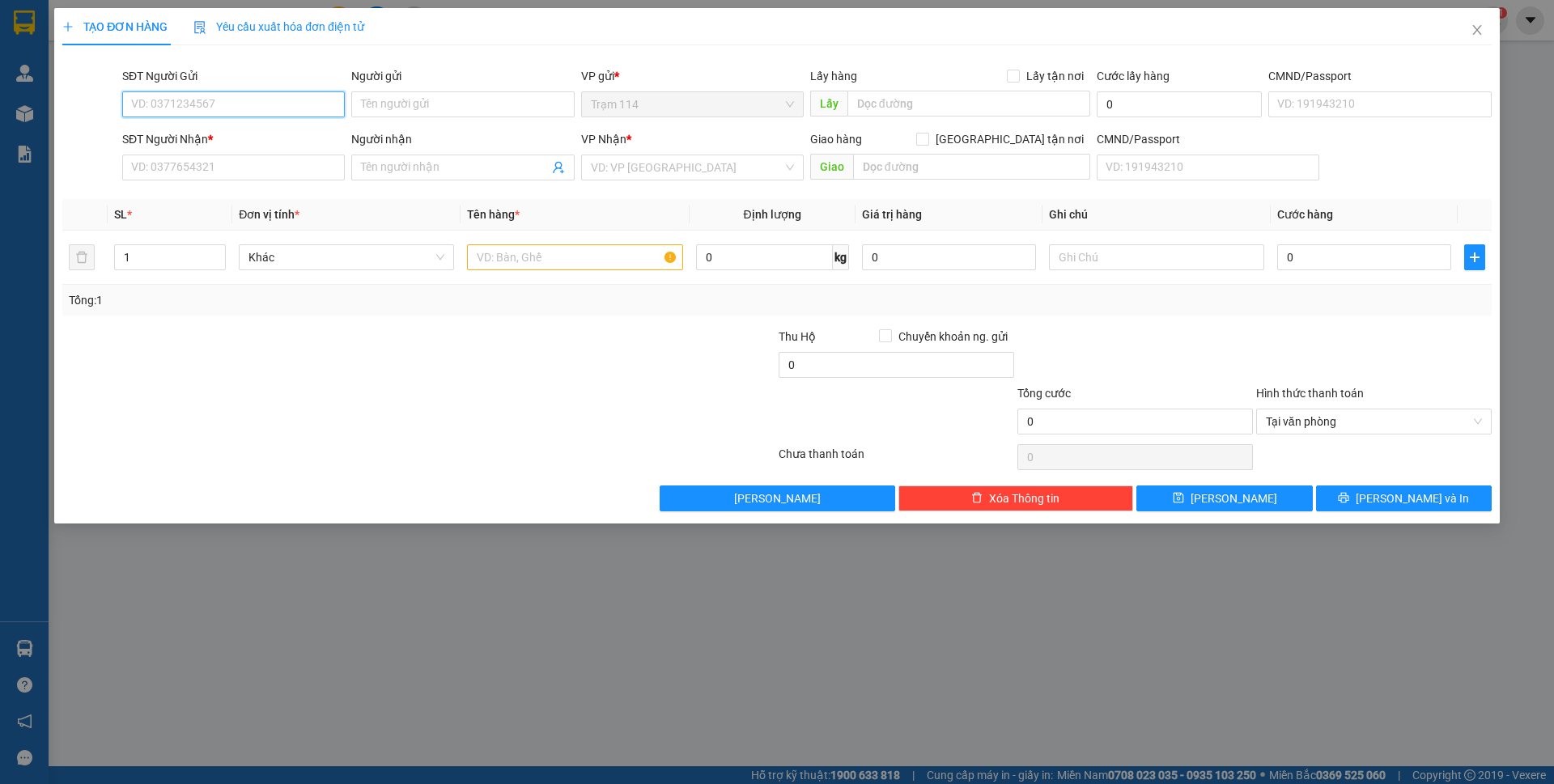
click at [271, 103] on input "SĐT Người Gửi" at bounding box center [233, 105] width 223 height 26
click at [209, 100] on input "SĐT Người Gửi" at bounding box center [233, 105] width 223 height 26
type input "0384668939"
click at [264, 142] on div "0384668939 - hà" at bounding box center [233, 136] width 203 height 17
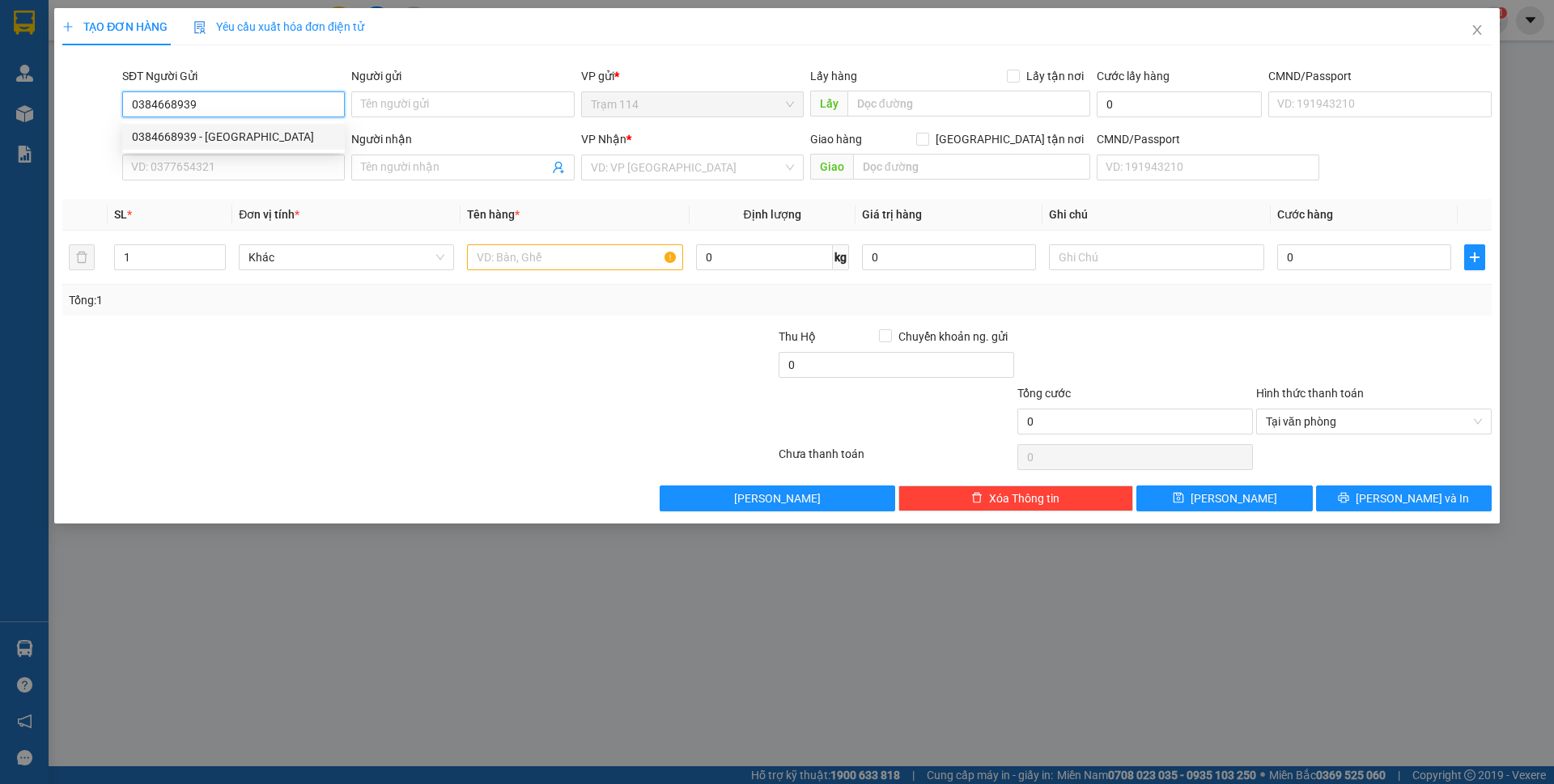
type input "hà"
type input "0822992706"
type input "yến"
type input "0384668939"
click at [265, 165] on input "0822992706" at bounding box center [233, 168] width 223 height 26
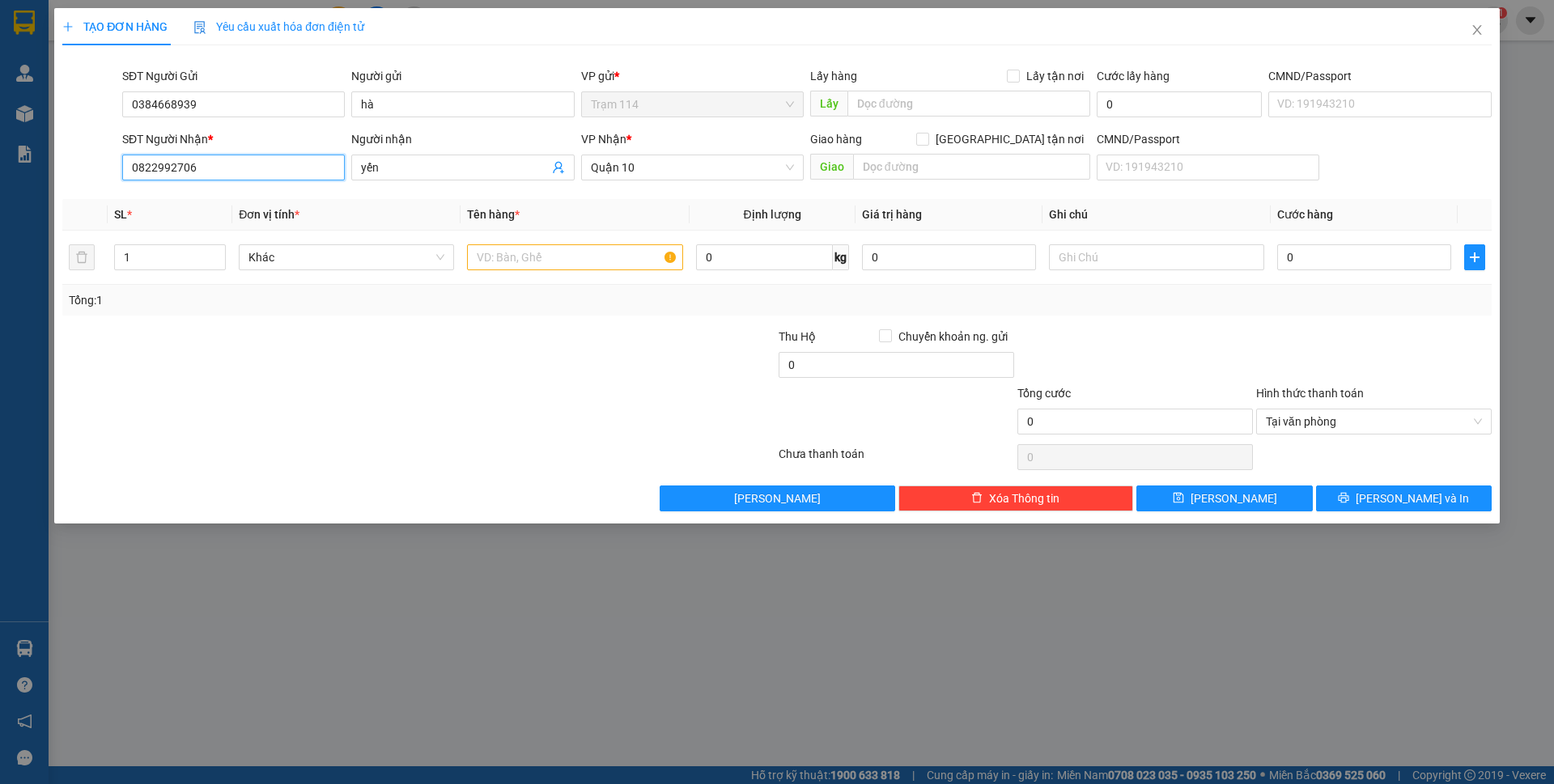
click at [265, 165] on input "0822992706" at bounding box center [233, 168] width 223 height 26
type input "0988535050"
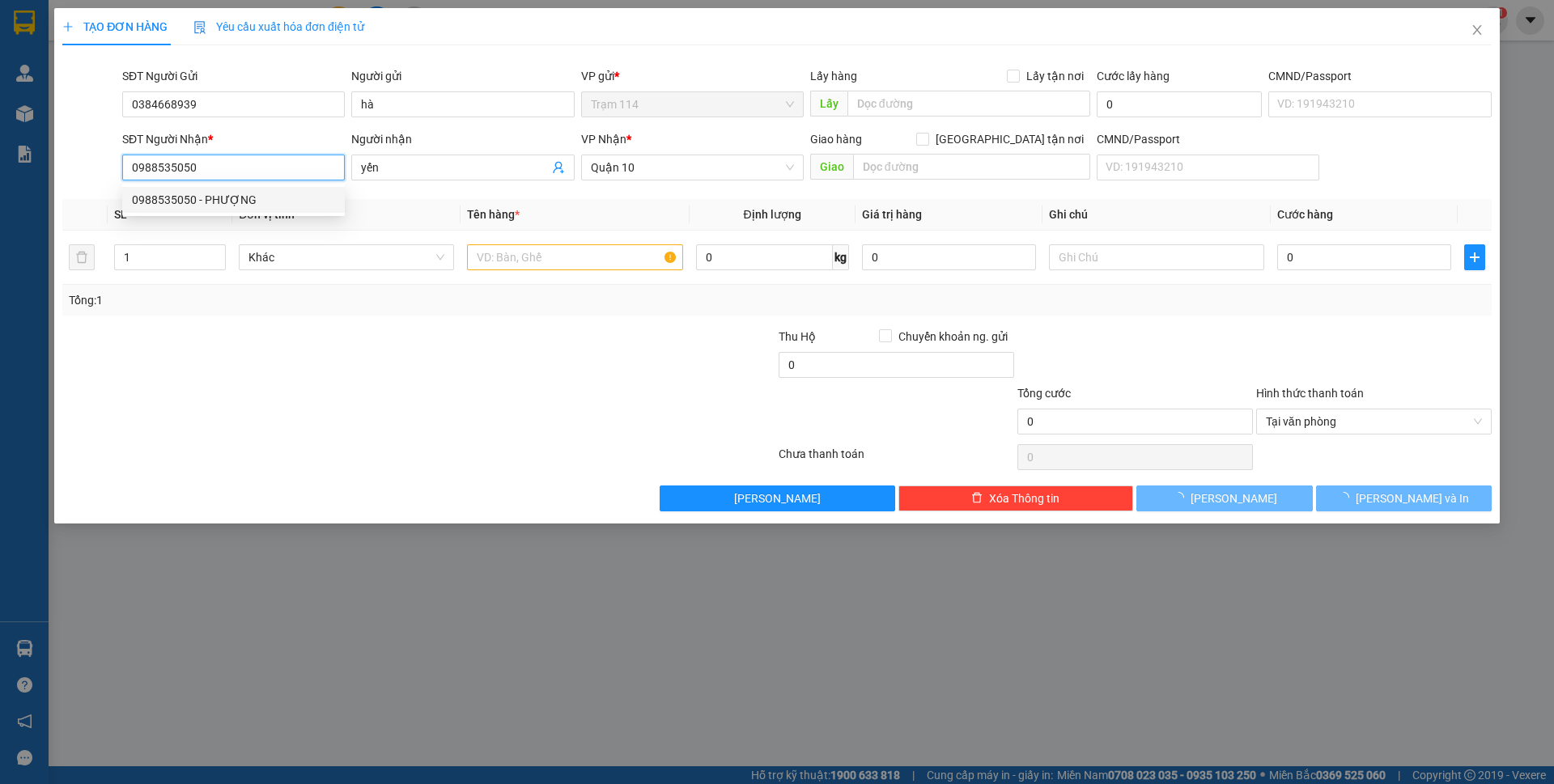
click at [278, 199] on div "0988535050 - PHƯỢNG" at bounding box center [233, 199] width 203 height 17
type input "PHƯỢNG"
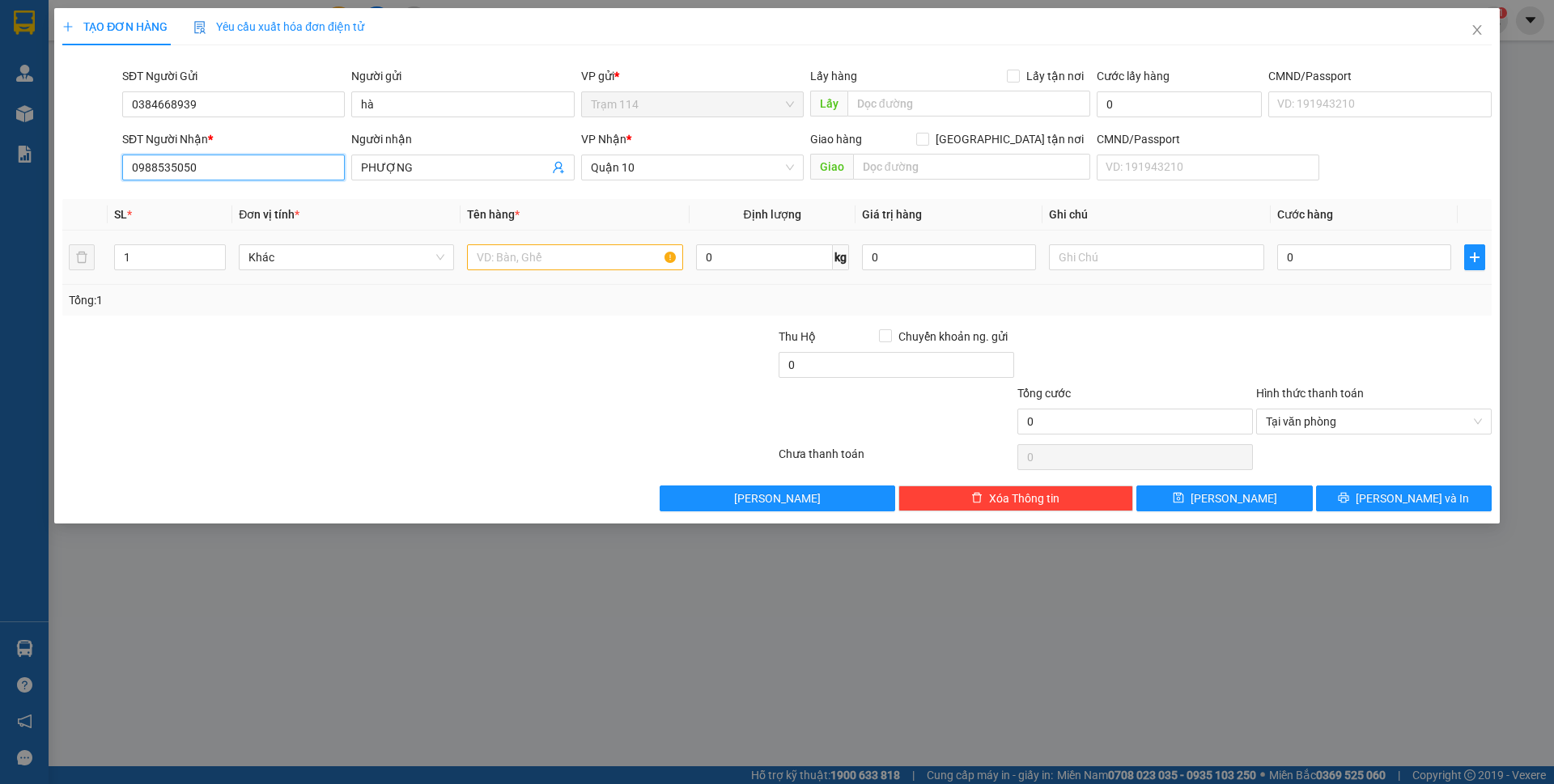
type input "0988535050"
click at [581, 266] on input "text" at bounding box center [574, 257] width 216 height 26
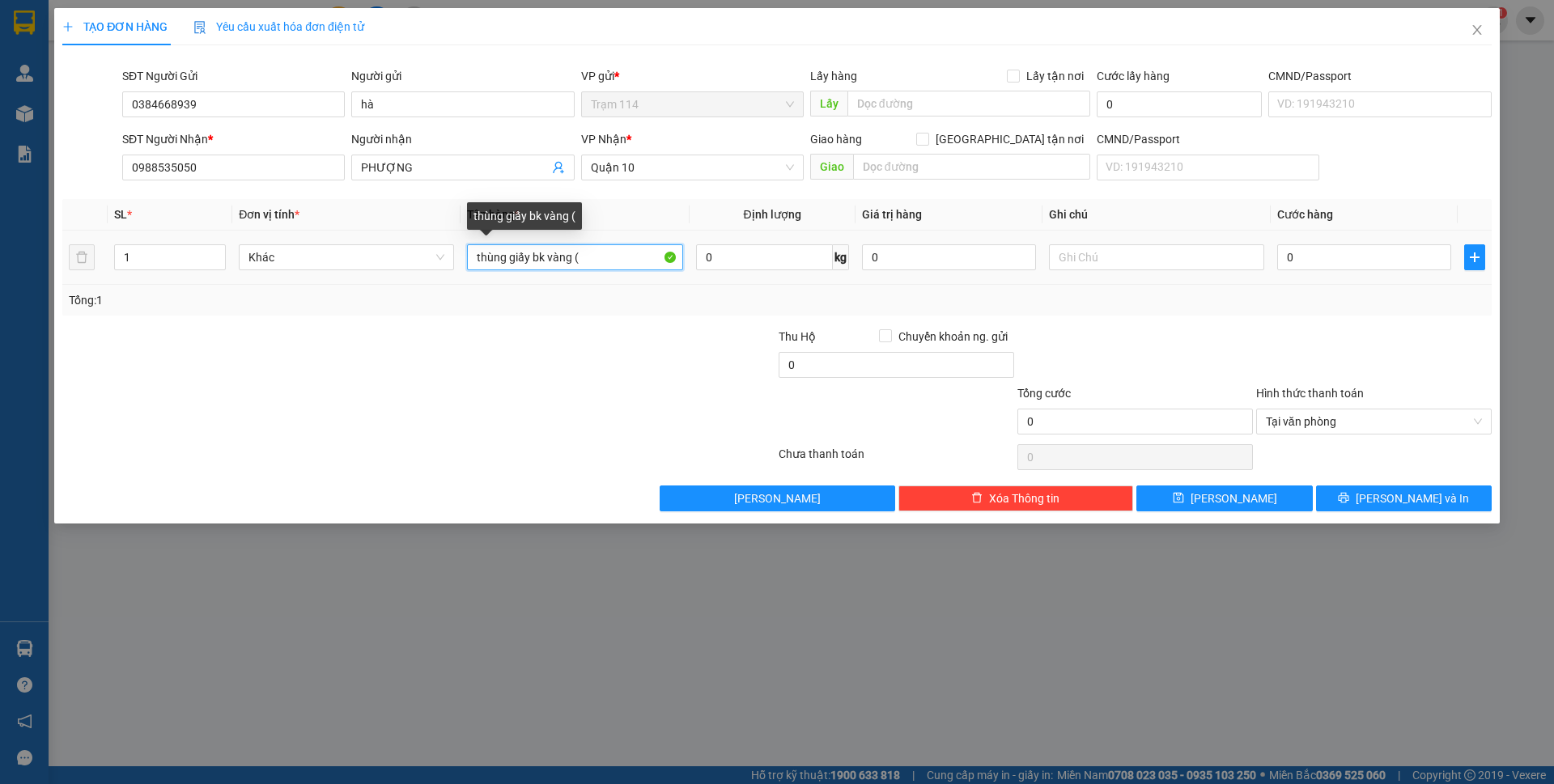
click at [608, 265] on input "thùng giấy bk vàng (" at bounding box center [574, 257] width 216 height 26
type input "thùng giấy bk vàng ( đồ ăn )"
click at [916, 251] on input "0" at bounding box center [949, 257] width 174 height 26
type input "700.000"
drag, startPoint x: 1299, startPoint y: 309, endPoint x: 1331, endPoint y: 248, distance: 68.9
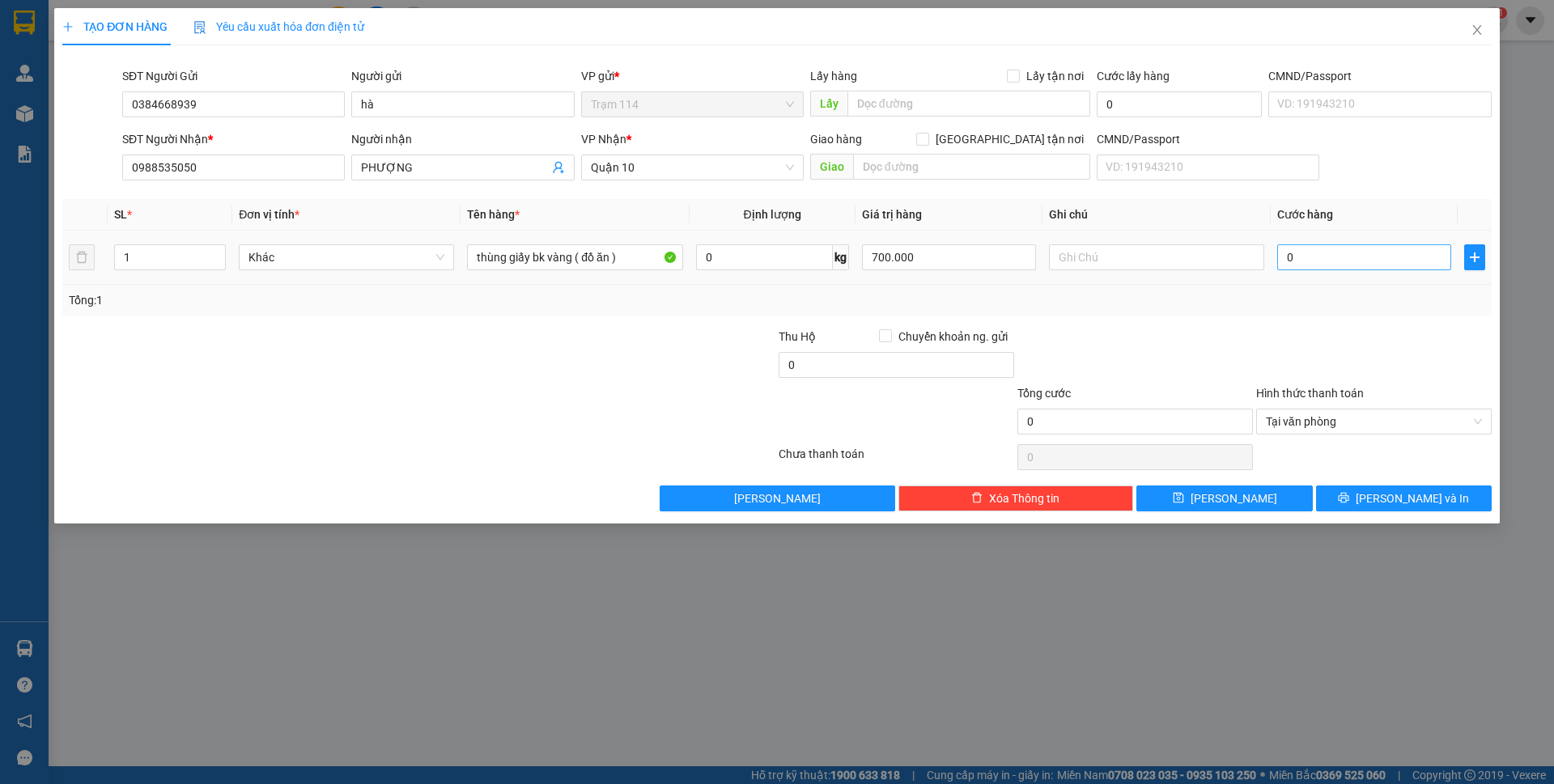
click at [1300, 309] on div "Tổng: 1" at bounding box center [777, 301] width 1429 height 31
click at [1333, 244] on div "0" at bounding box center [1364, 257] width 174 height 32
click at [1330, 254] on input "0" at bounding box center [1364, 257] width 174 height 26
type input "5"
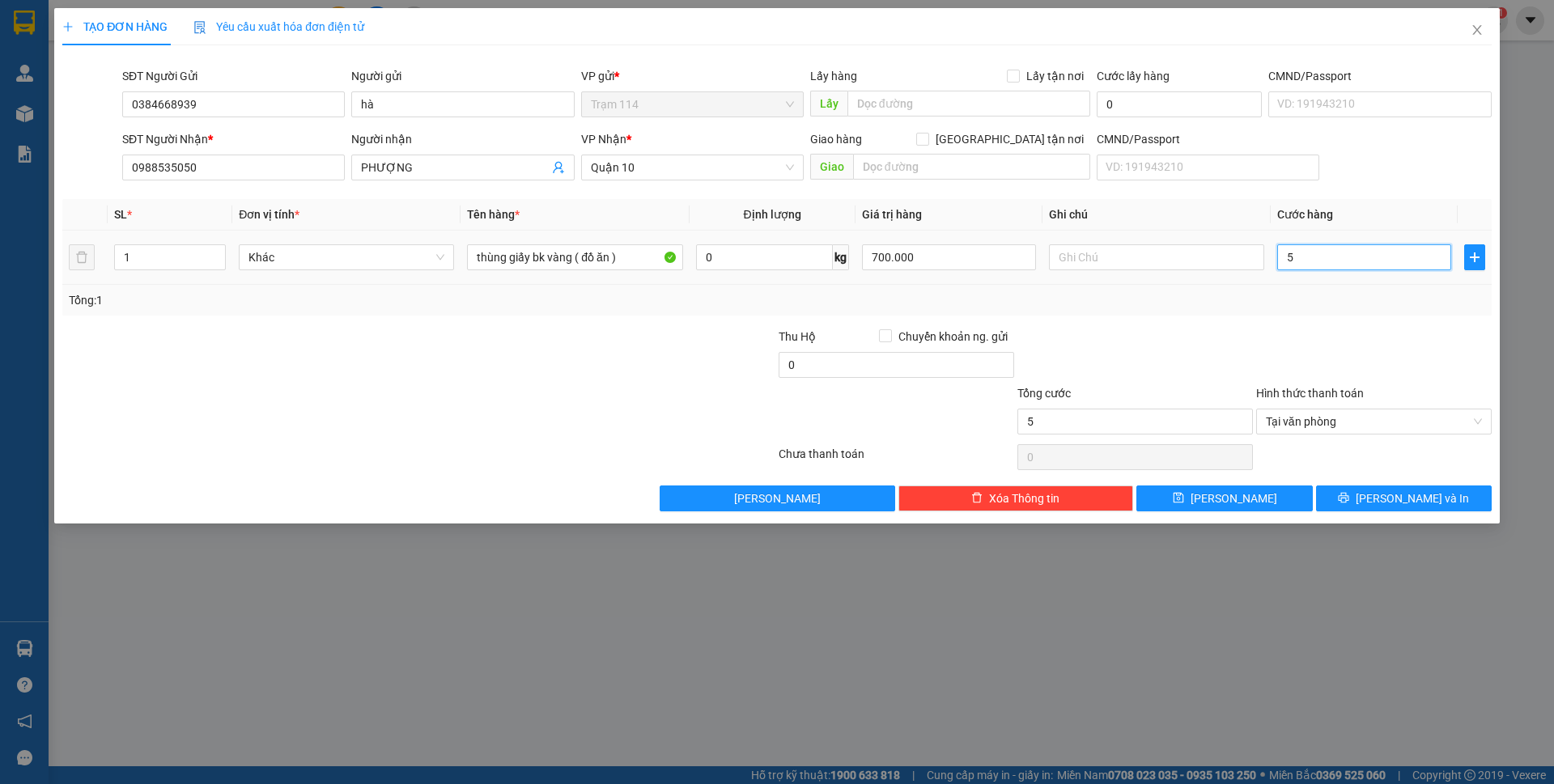
type input "50"
type input "50.000"
click at [1251, 368] on div at bounding box center [1135, 356] width 239 height 57
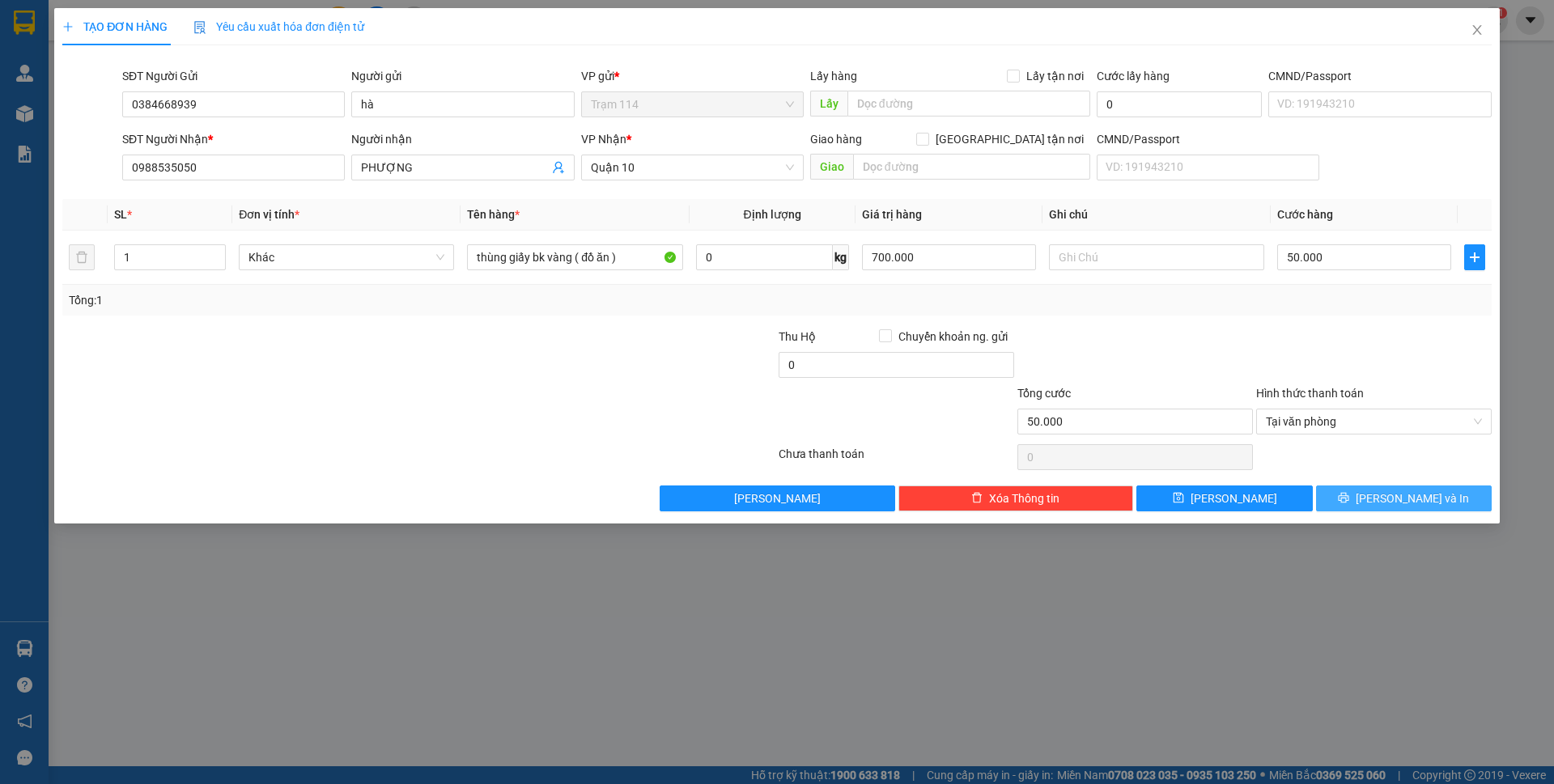
click at [1424, 502] on span "[PERSON_NAME] và In" at bounding box center [1413, 498] width 114 height 17
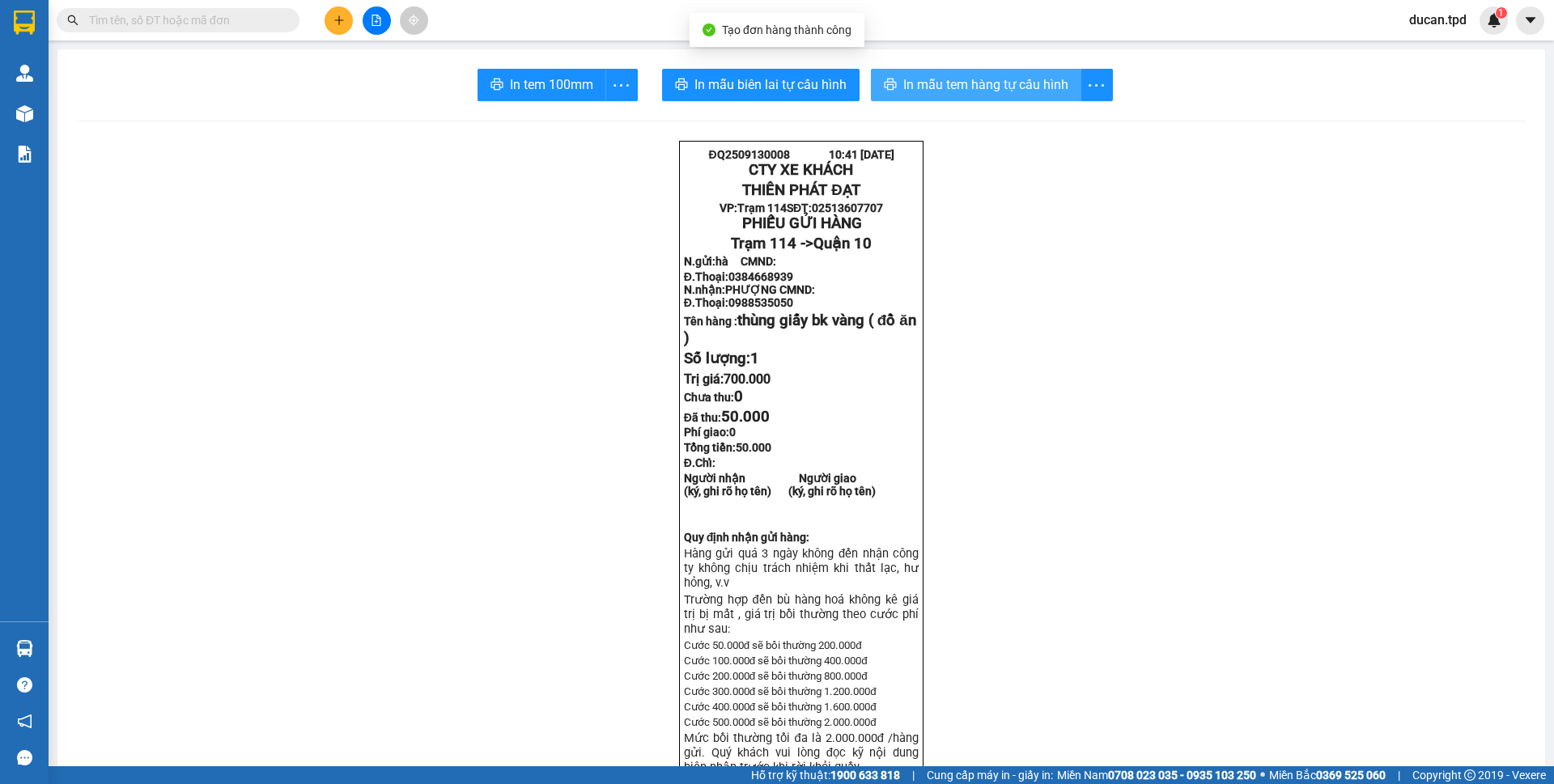
click at [1039, 87] on span "In mẫu tem hàng tự cấu hình" at bounding box center [986, 84] width 165 height 20
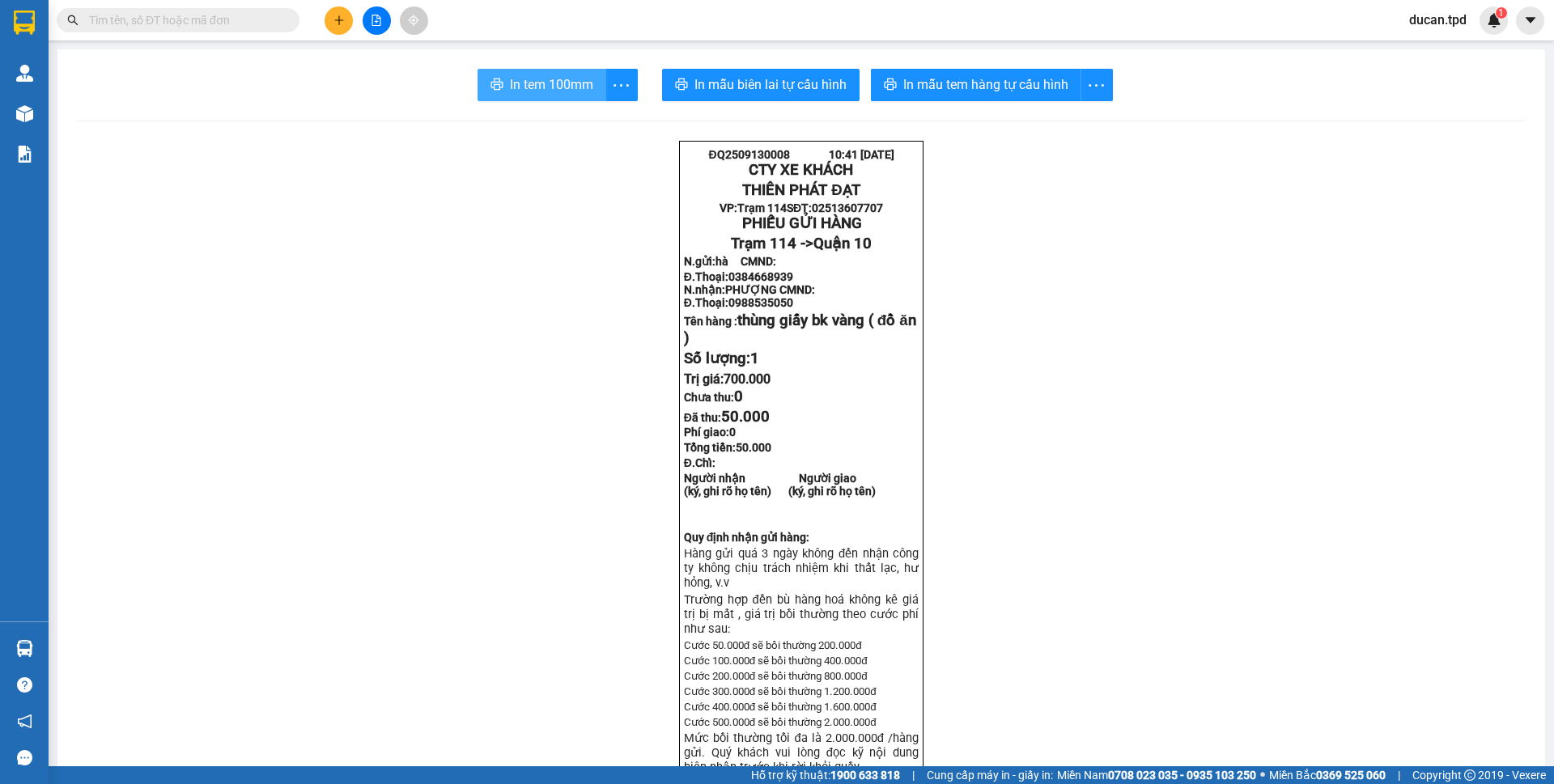
click at [538, 93] on span "In tem 100mm" at bounding box center [551, 84] width 83 height 20
click at [945, 87] on span "In mẫu tem hàng tự cấu hình" at bounding box center [986, 84] width 165 height 20
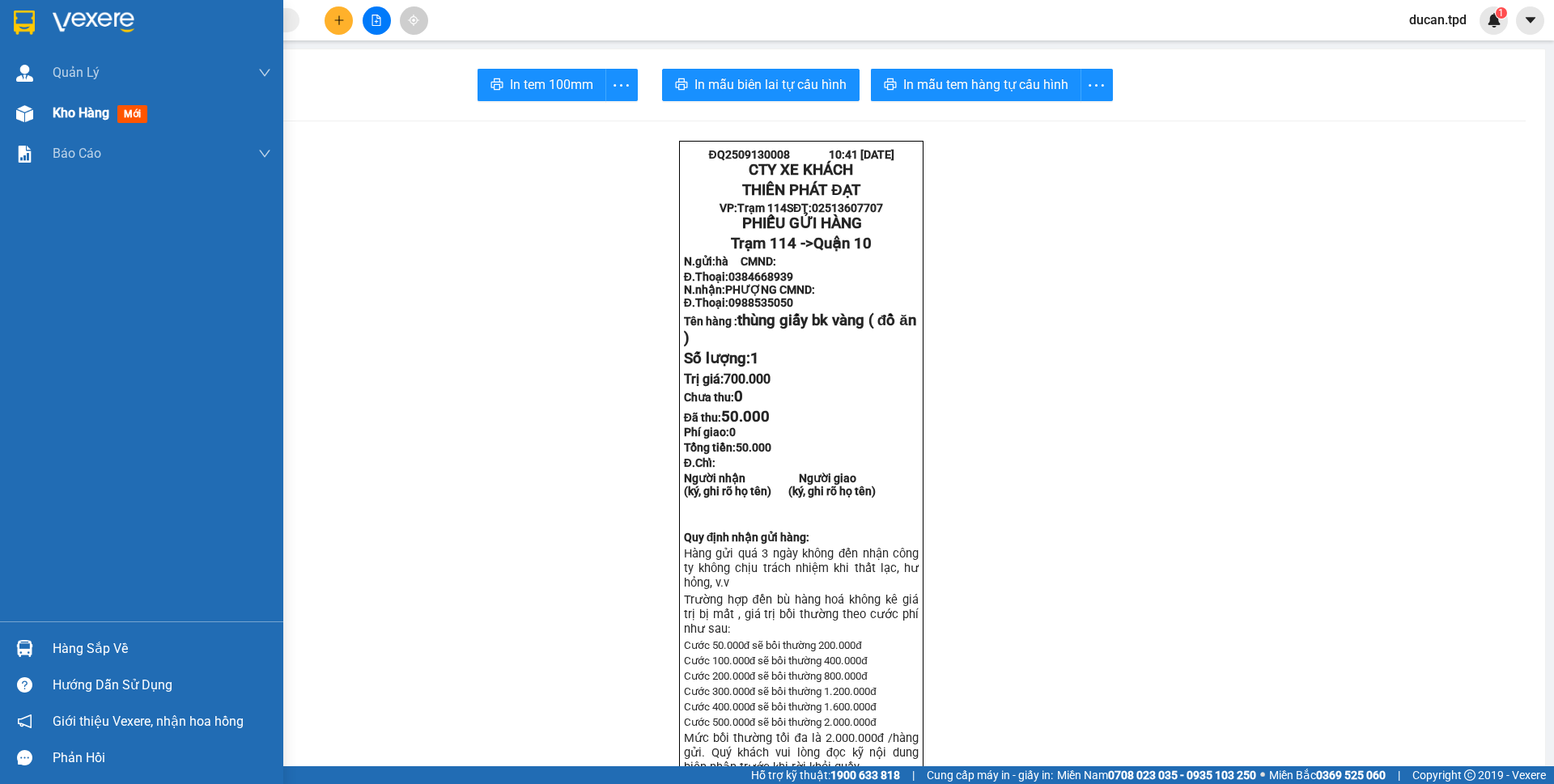
click at [33, 112] on div at bounding box center [24, 114] width 28 height 28
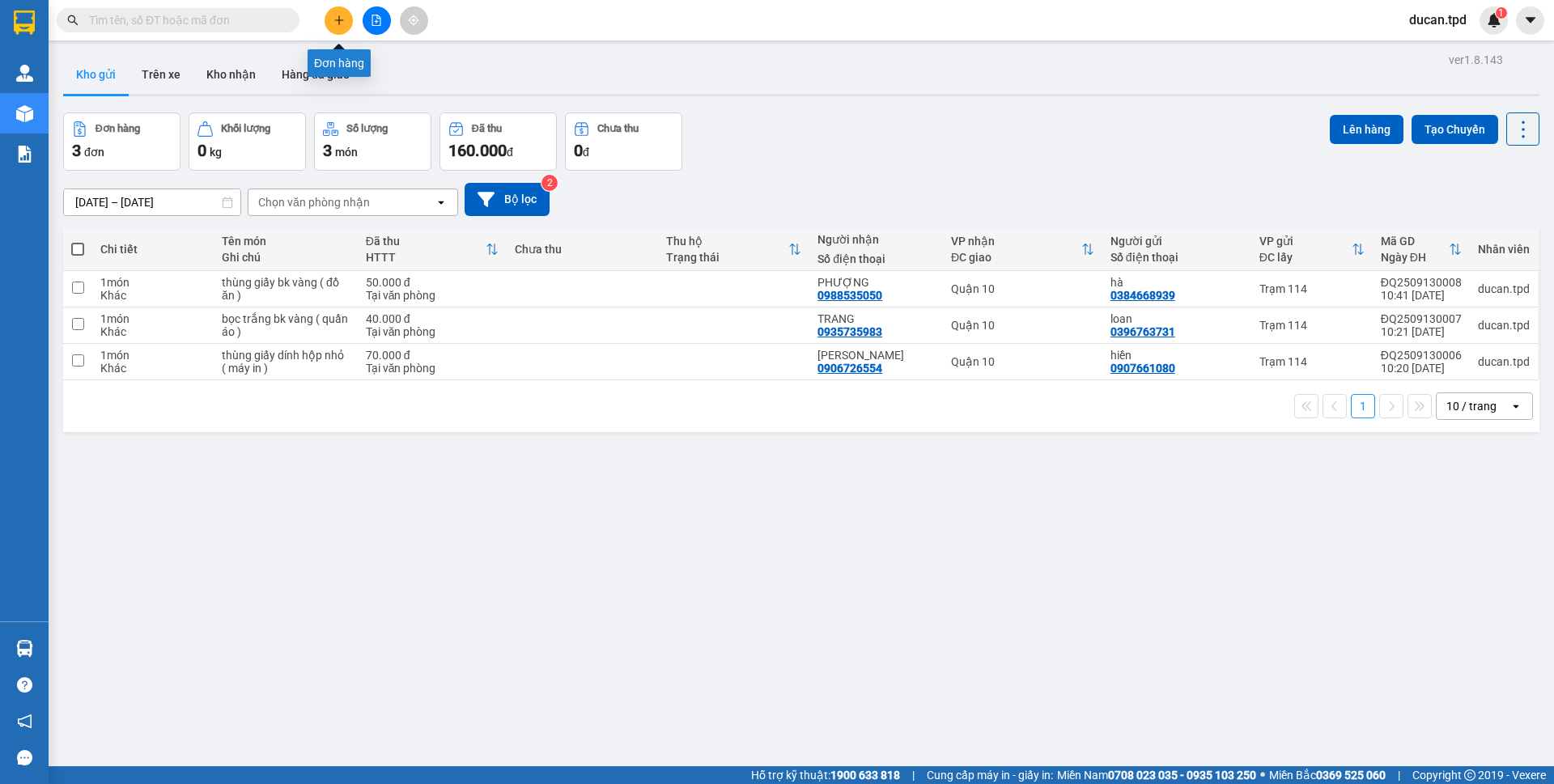
click at [333, 19] on icon "plus" at bounding box center [339, 20] width 11 height 11
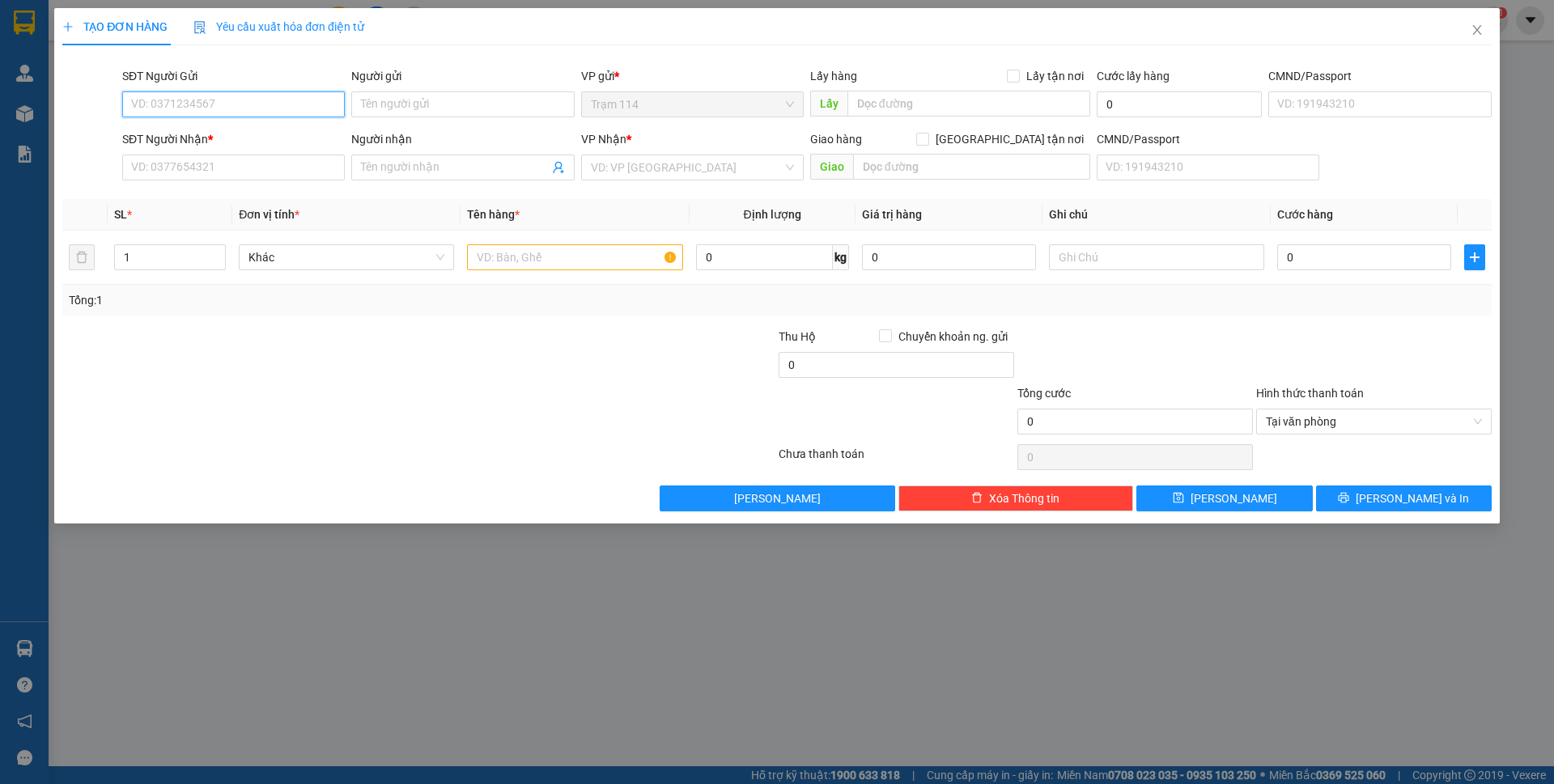
click at [272, 99] on input "SĐT Người Gửi" at bounding box center [233, 105] width 223 height 26
type input "0902500570"
click at [263, 102] on input "0902500570" at bounding box center [233, 105] width 223 height 26
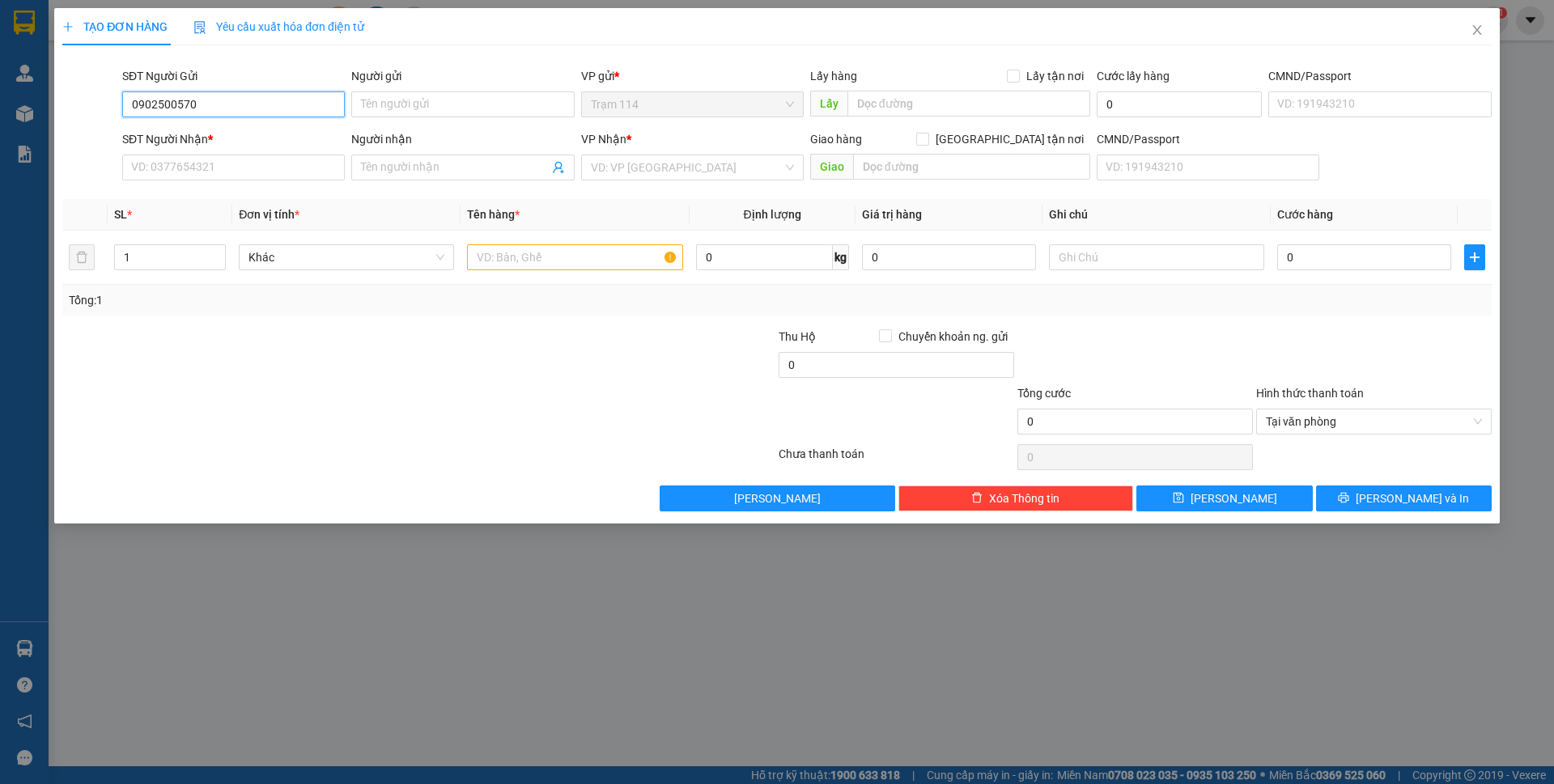
click at [263, 102] on input "0902500570" at bounding box center [233, 105] width 223 height 26
click at [196, 175] on input "SĐT Người Nhận *" at bounding box center [233, 168] width 223 height 26
paste input "0902500570"
type input "0902500570"
click at [209, 106] on input "SĐT Người Gửi" at bounding box center [233, 105] width 223 height 26
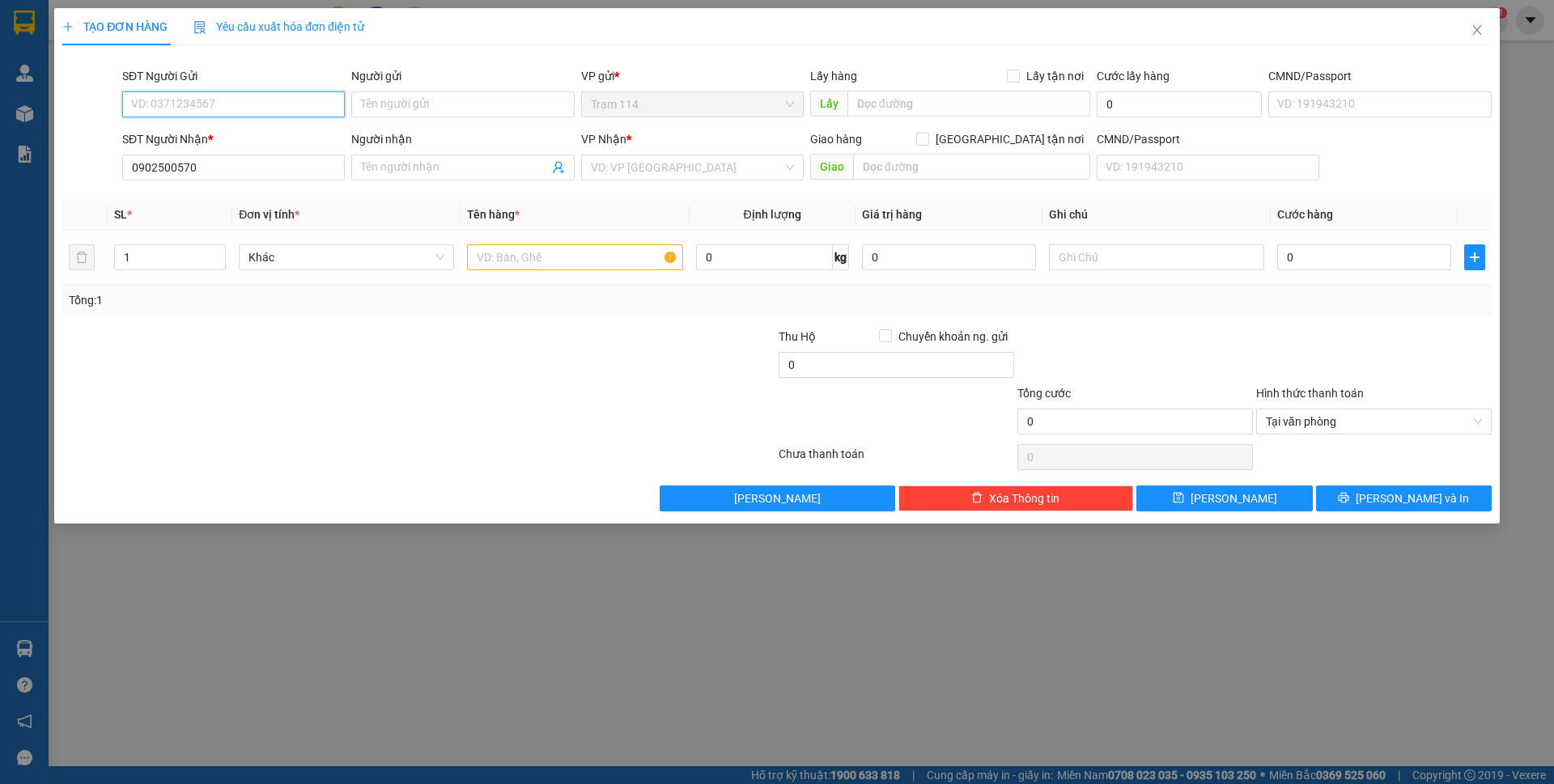
click at [209, 106] on input "SĐT Người Gửi" at bounding box center [233, 105] width 223 height 26
click at [229, 132] on div "0976043416 - tị" at bounding box center [233, 136] width 203 height 17
type input "0976043416"
type input "tị"
type input "0976043416"
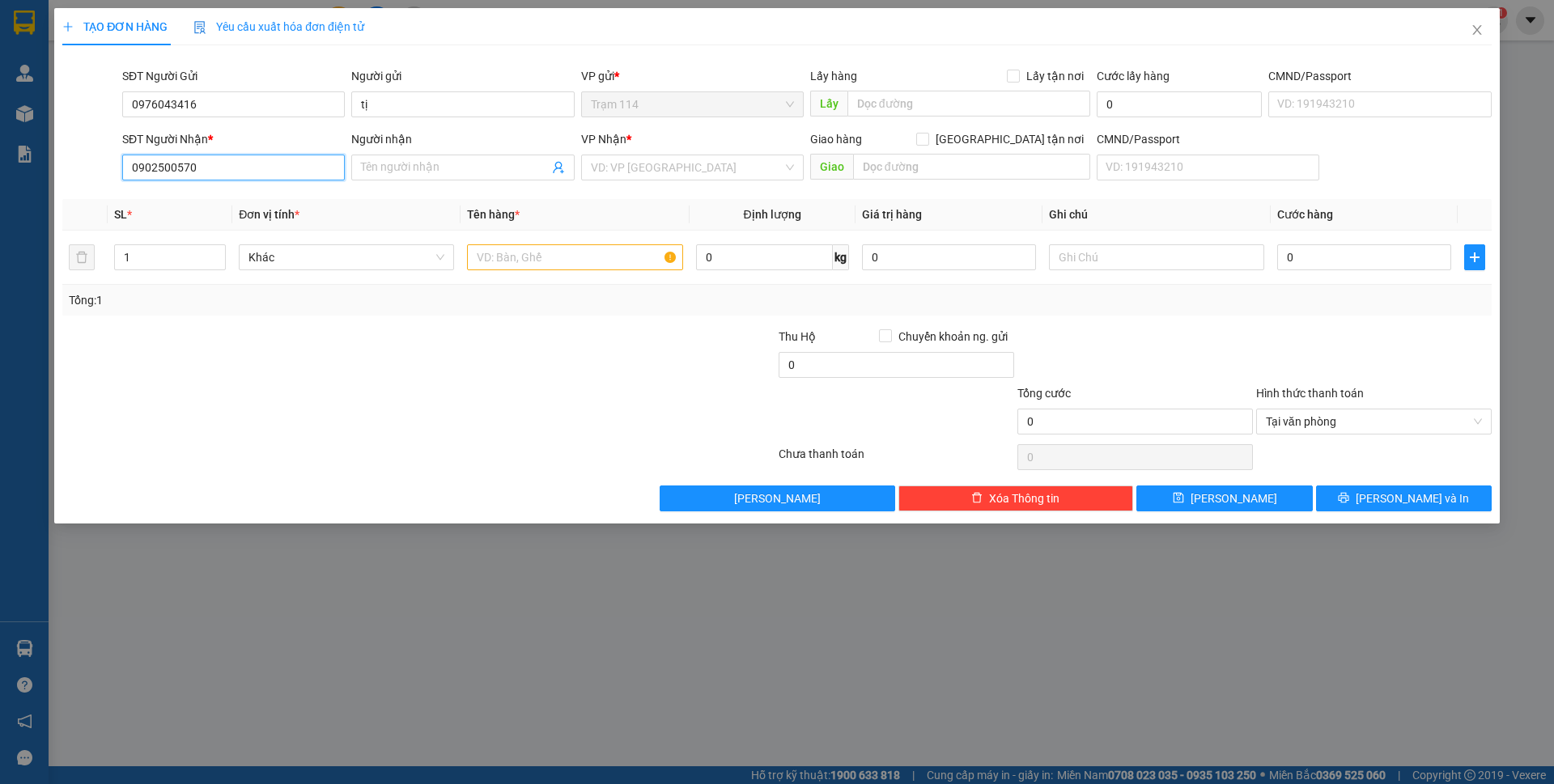
click at [228, 174] on input "0902500570" at bounding box center [233, 168] width 223 height 26
click at [417, 171] on input "Người nhận" at bounding box center [454, 167] width 187 height 17
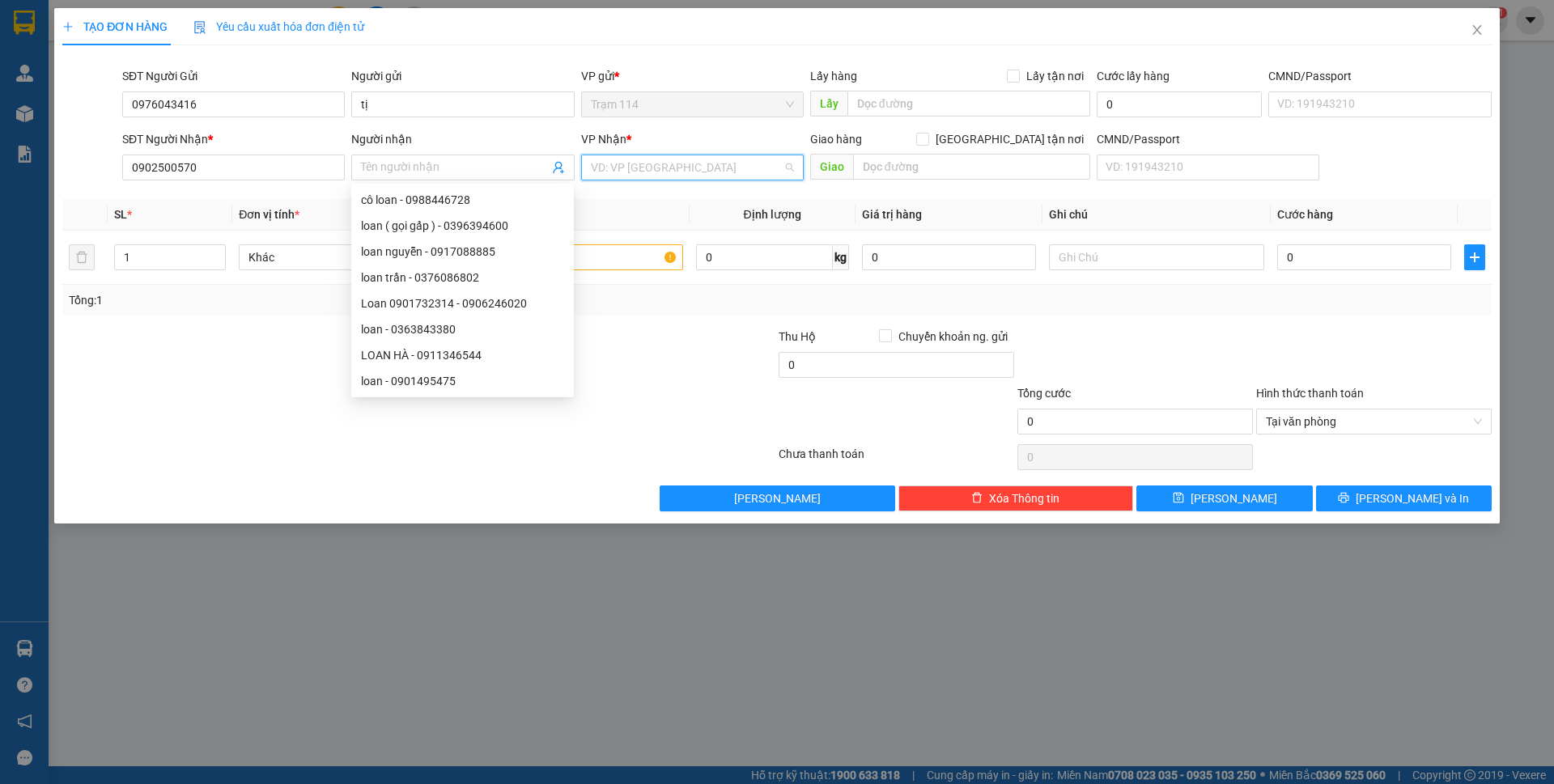
click at [663, 174] on input "search" at bounding box center [686, 167] width 192 height 24
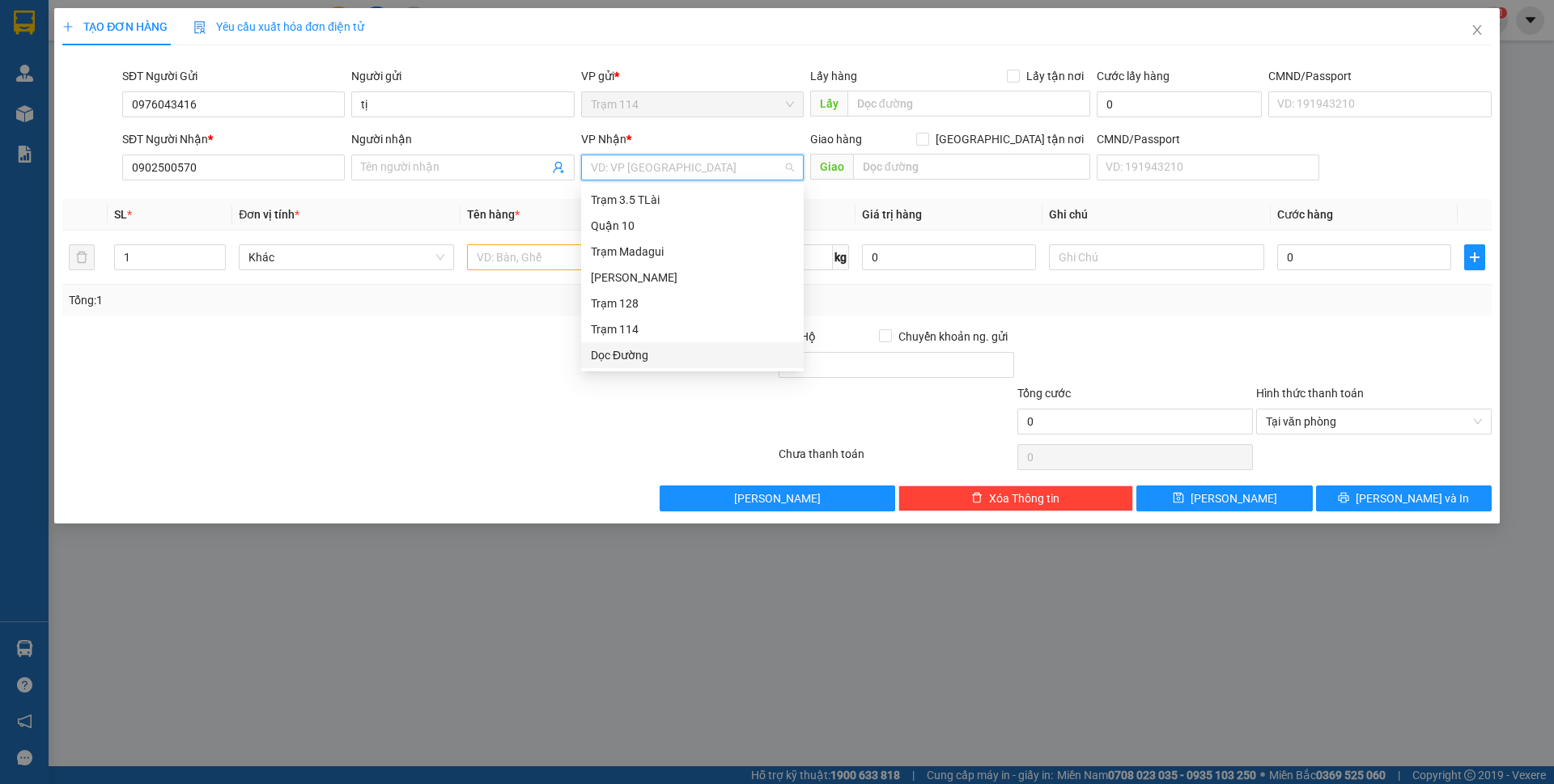
click at [631, 359] on div "Dọc Đường" at bounding box center [692, 355] width 203 height 17
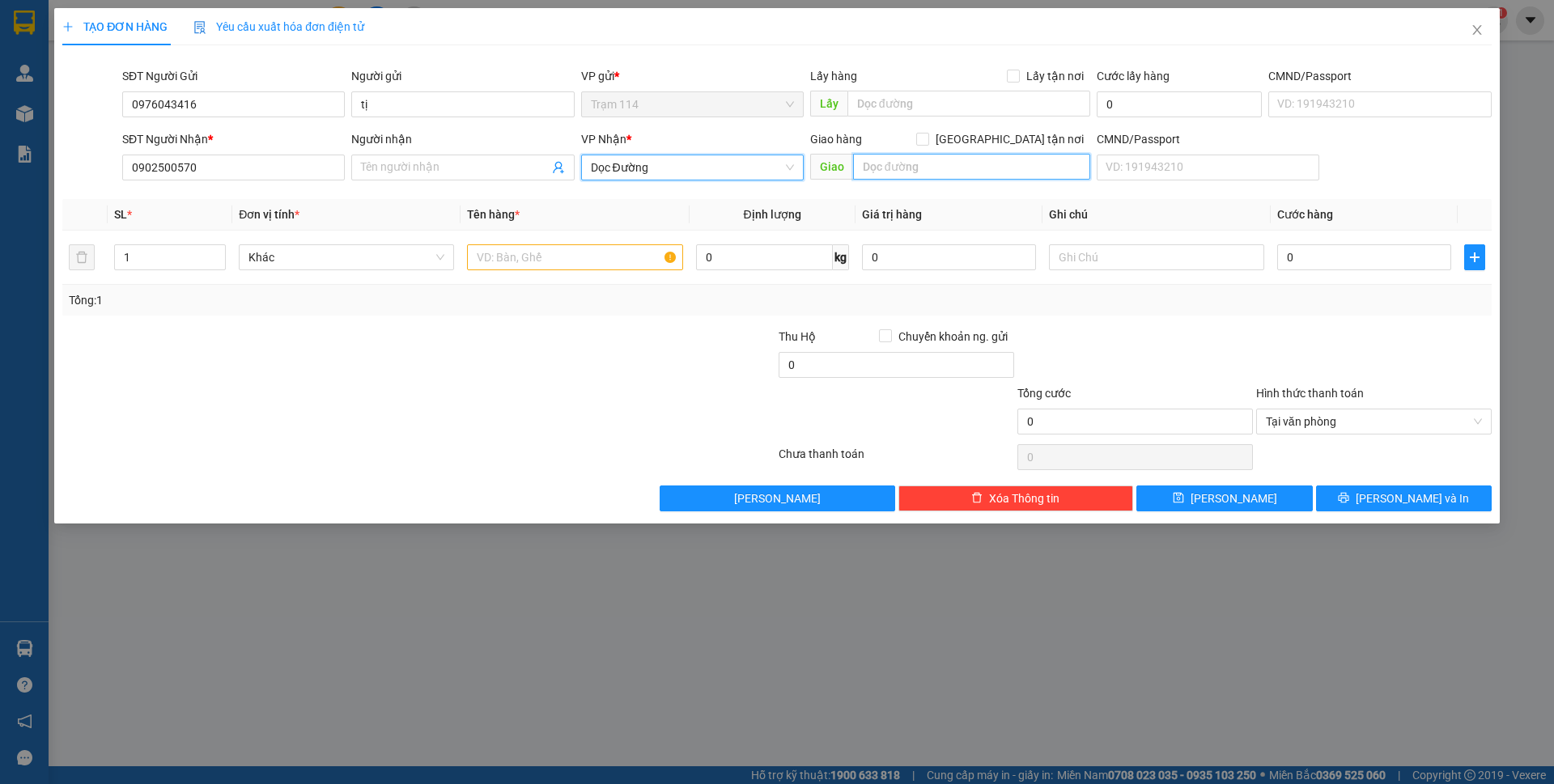
click at [914, 164] on input "text" at bounding box center [971, 167] width 238 height 26
click at [443, 166] on input "Người nhận" at bounding box center [454, 167] width 187 height 17
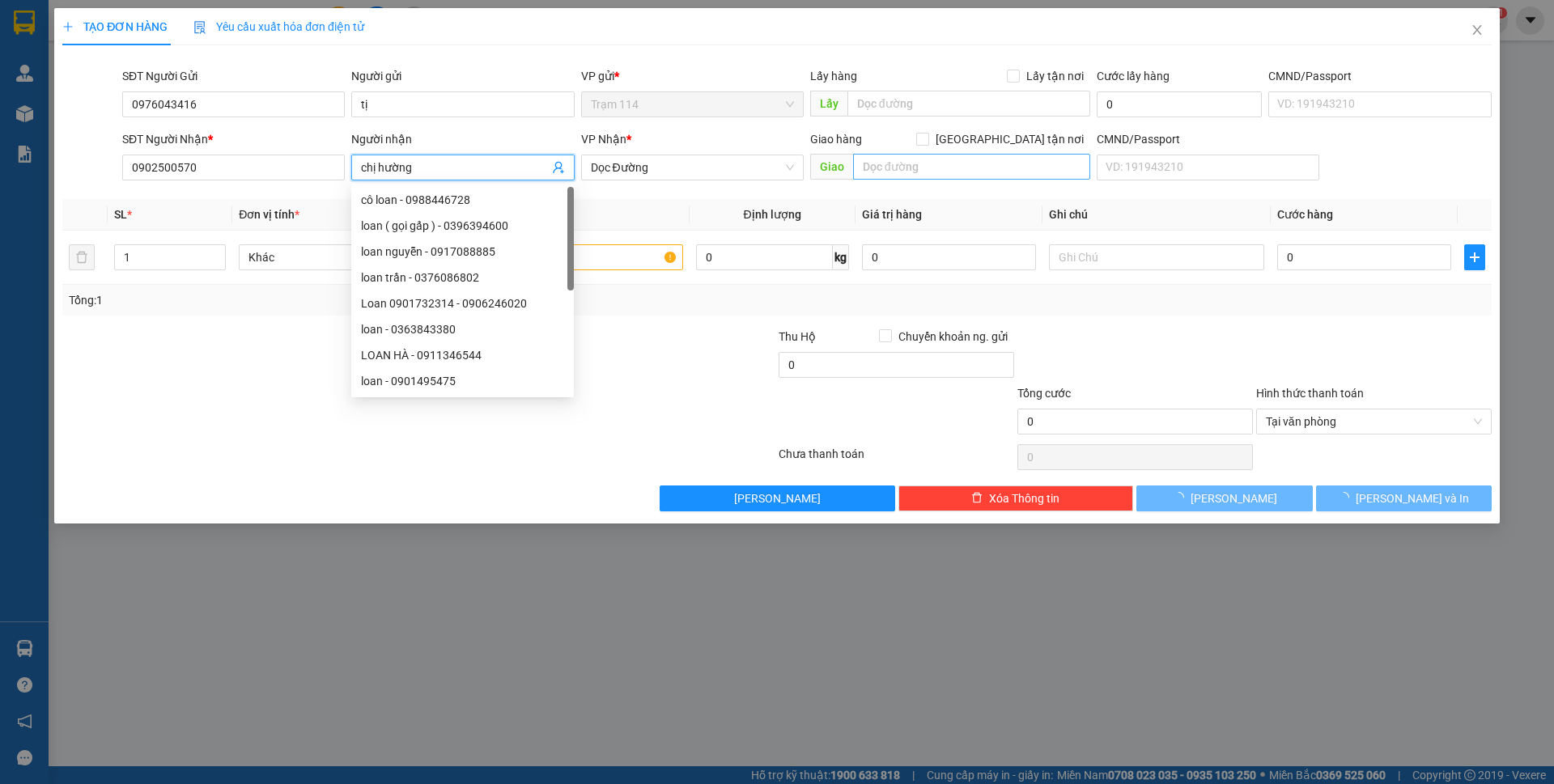
type input "chị hường"
click at [894, 162] on input "text" at bounding box center [971, 167] width 238 height 26
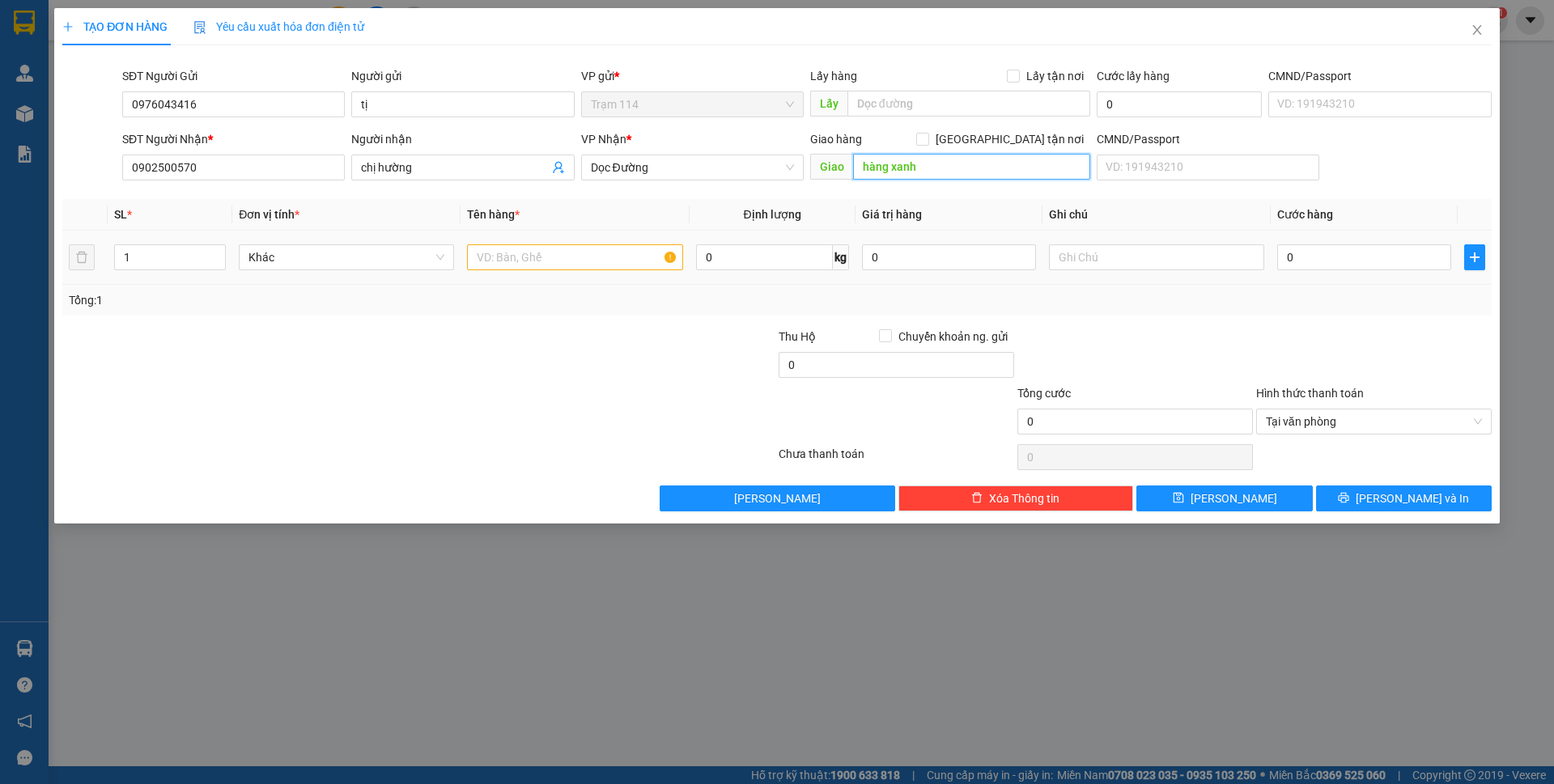
type input "hàng xanh"
click at [545, 270] on input "text" at bounding box center [574, 257] width 216 height 26
type input "thùng mút màu vàng ( rau )"
click at [1337, 259] on input "0" at bounding box center [1364, 257] width 174 height 26
type input "6"
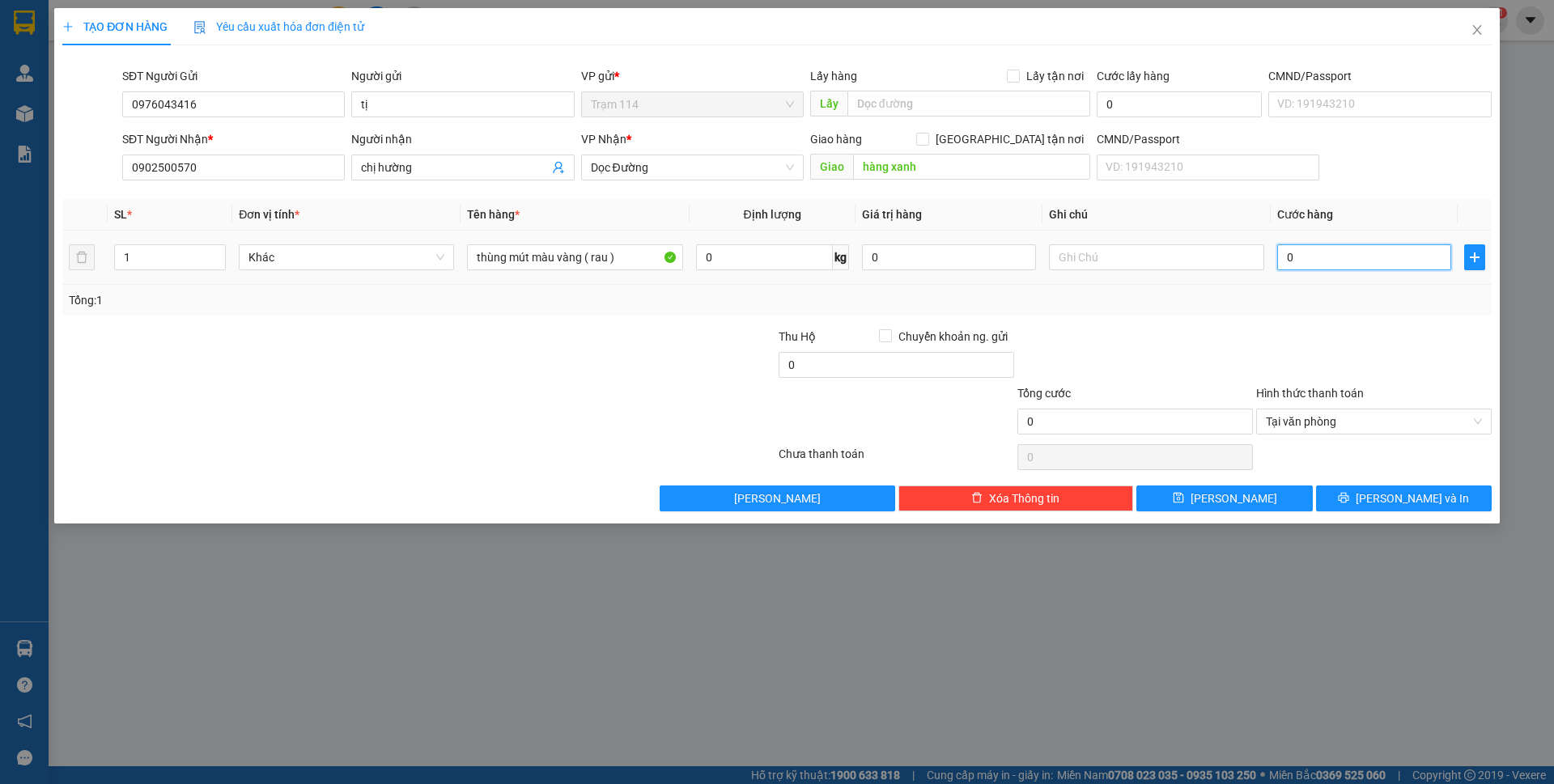
type input "6"
type input "60"
type input "60.000"
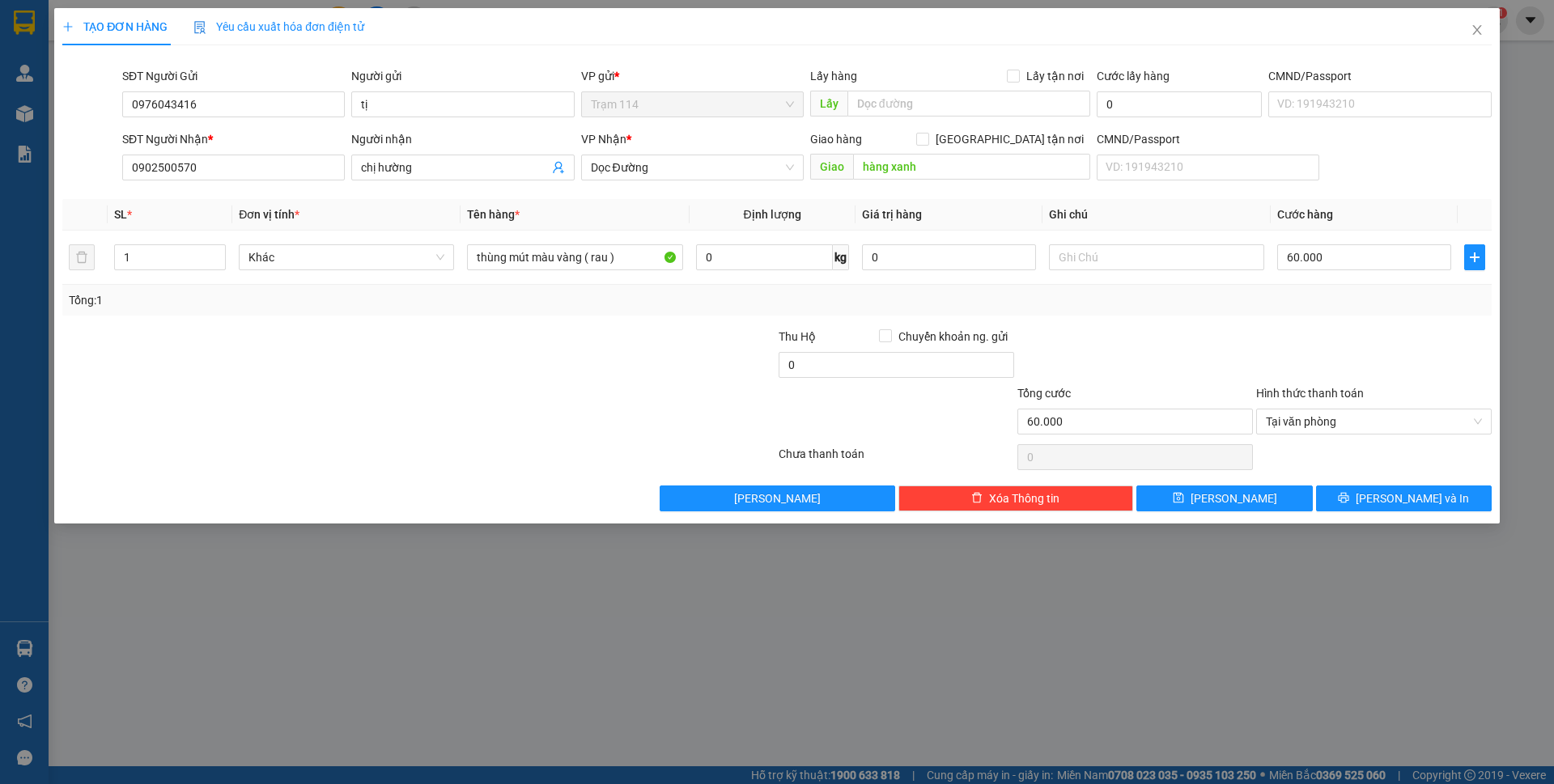
click at [1268, 314] on div "Tổng: 1" at bounding box center [777, 301] width 1429 height 31
click at [844, 370] on input "0" at bounding box center [896, 365] width 236 height 26
click at [1098, 348] on div at bounding box center [1135, 356] width 239 height 57
type input "30.000"
click at [1351, 498] on button "[PERSON_NAME] và In" at bounding box center [1404, 498] width 175 height 26
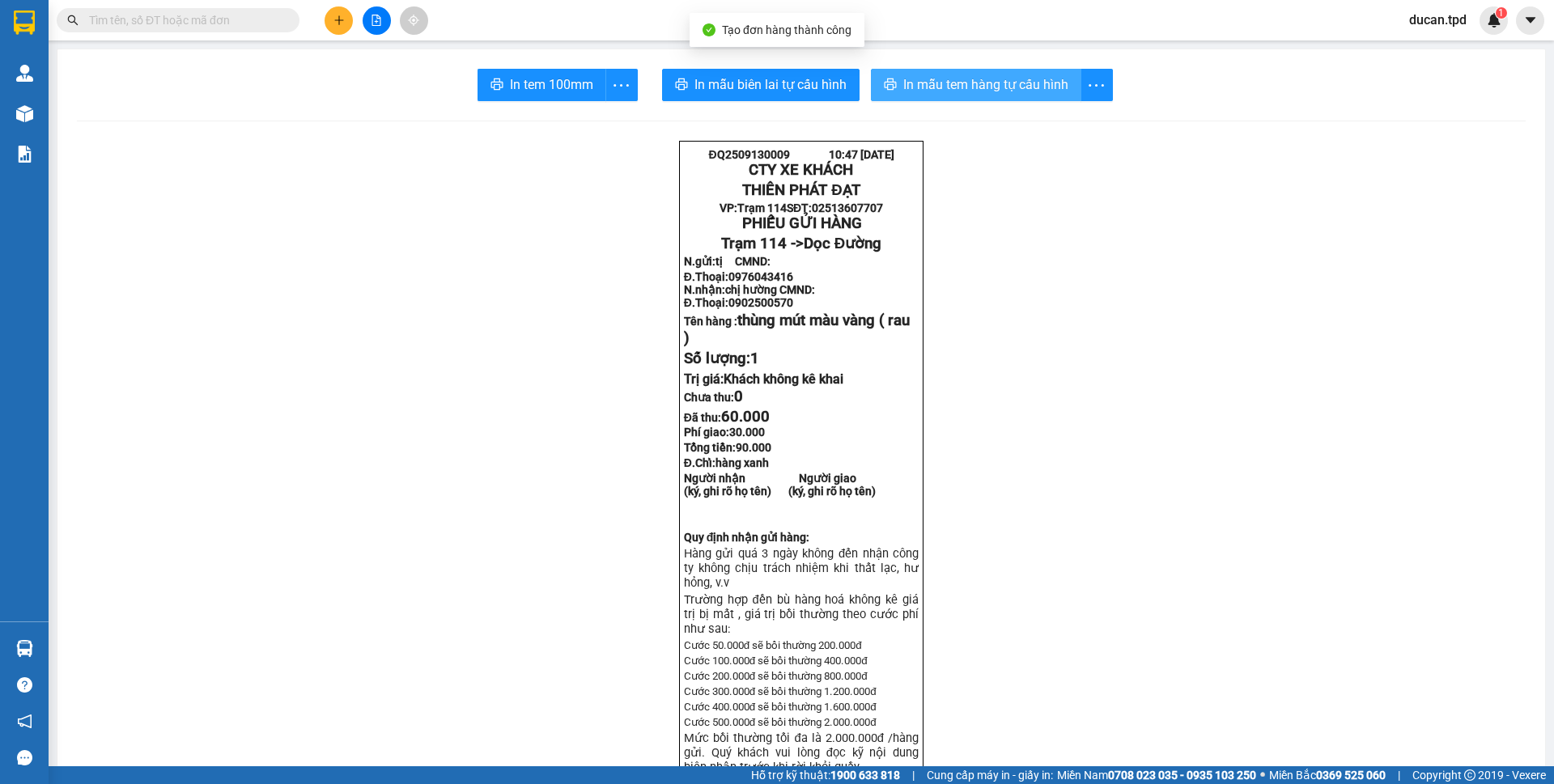
click at [936, 88] on span "In mẫu tem hàng tự cấu hình" at bounding box center [986, 84] width 165 height 20
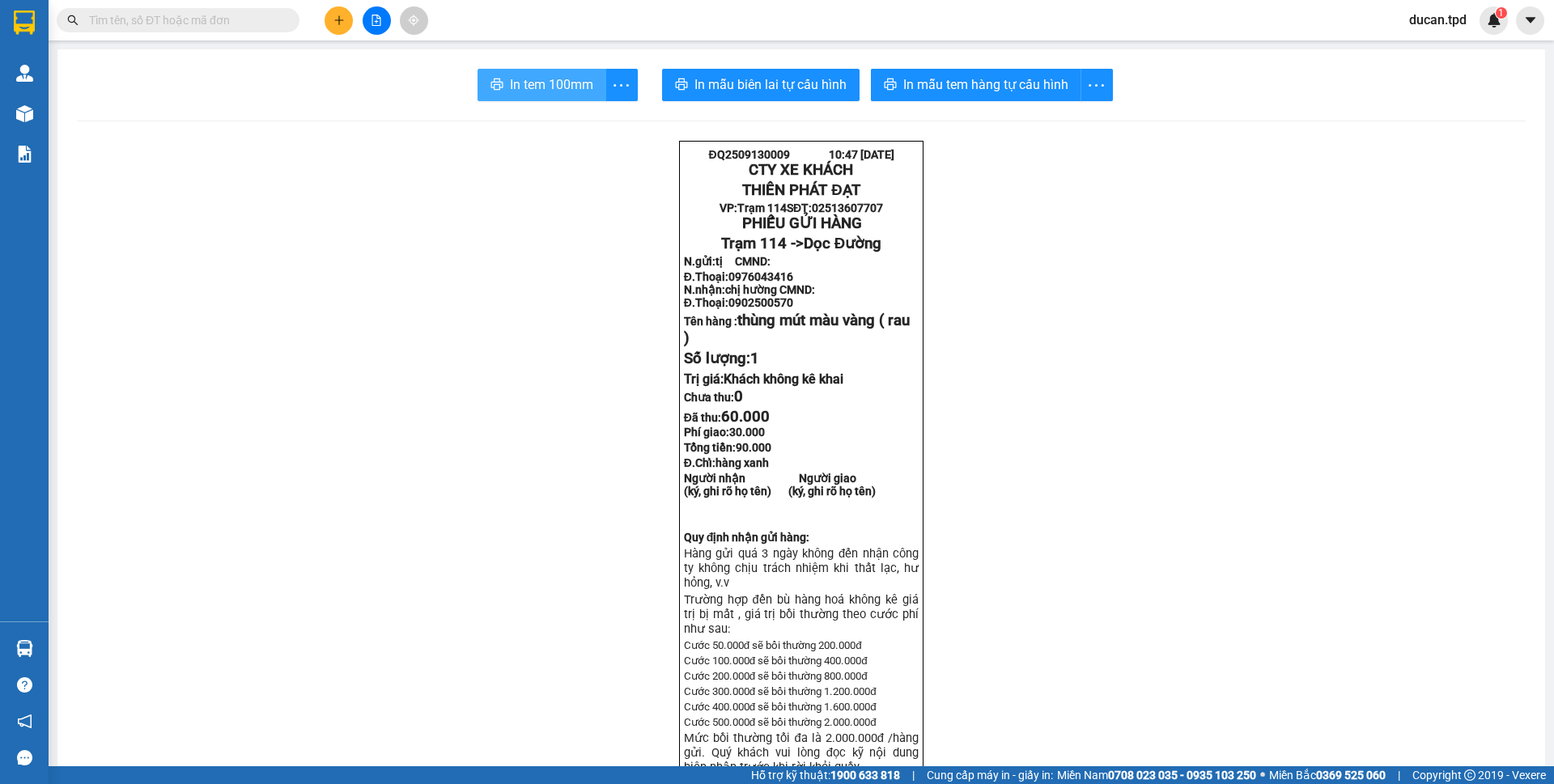
click at [532, 80] on span "In tem 100mm" at bounding box center [551, 84] width 83 height 20
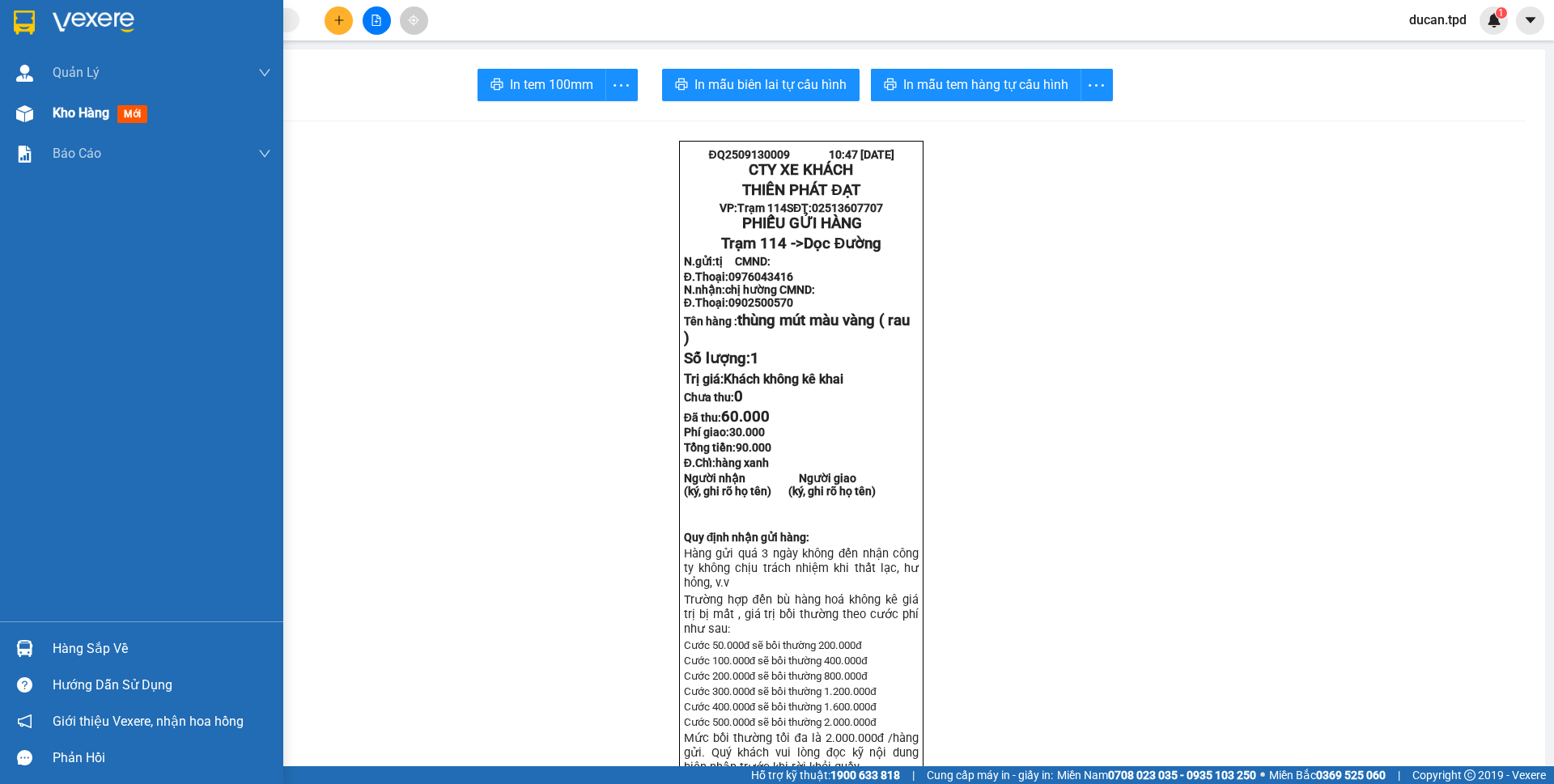
click at [24, 123] on div at bounding box center [24, 114] width 28 height 28
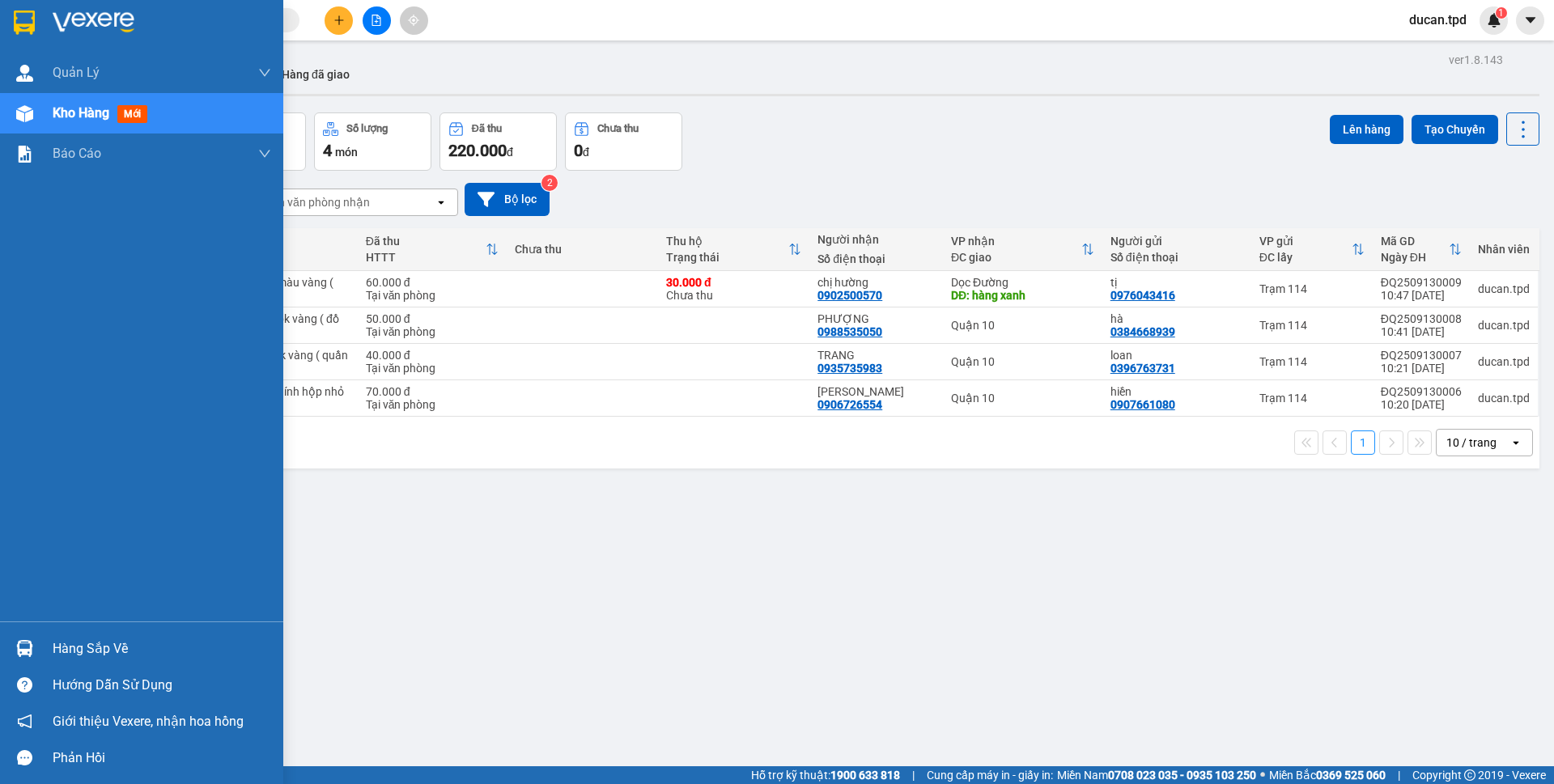
click at [81, 646] on div "Hàng sắp về" at bounding box center [161, 648] width 218 height 24
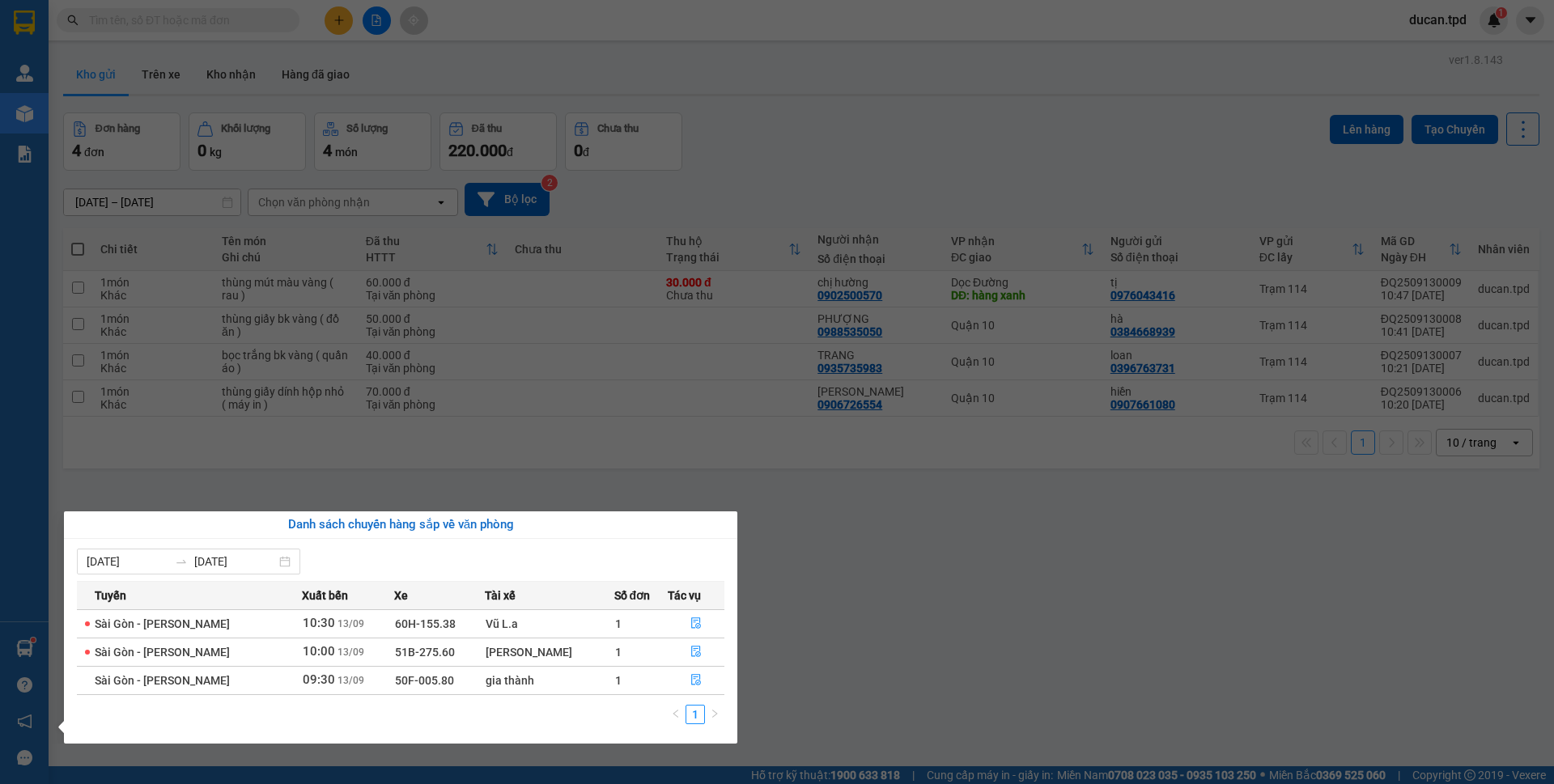
click at [823, 668] on section "Kết quả tìm kiếm ( 49 ) Bộ lọc Mã ĐH Trạng thái Món hàng Thu hộ Tổng cước Chưa …" at bounding box center [777, 392] width 1554 height 784
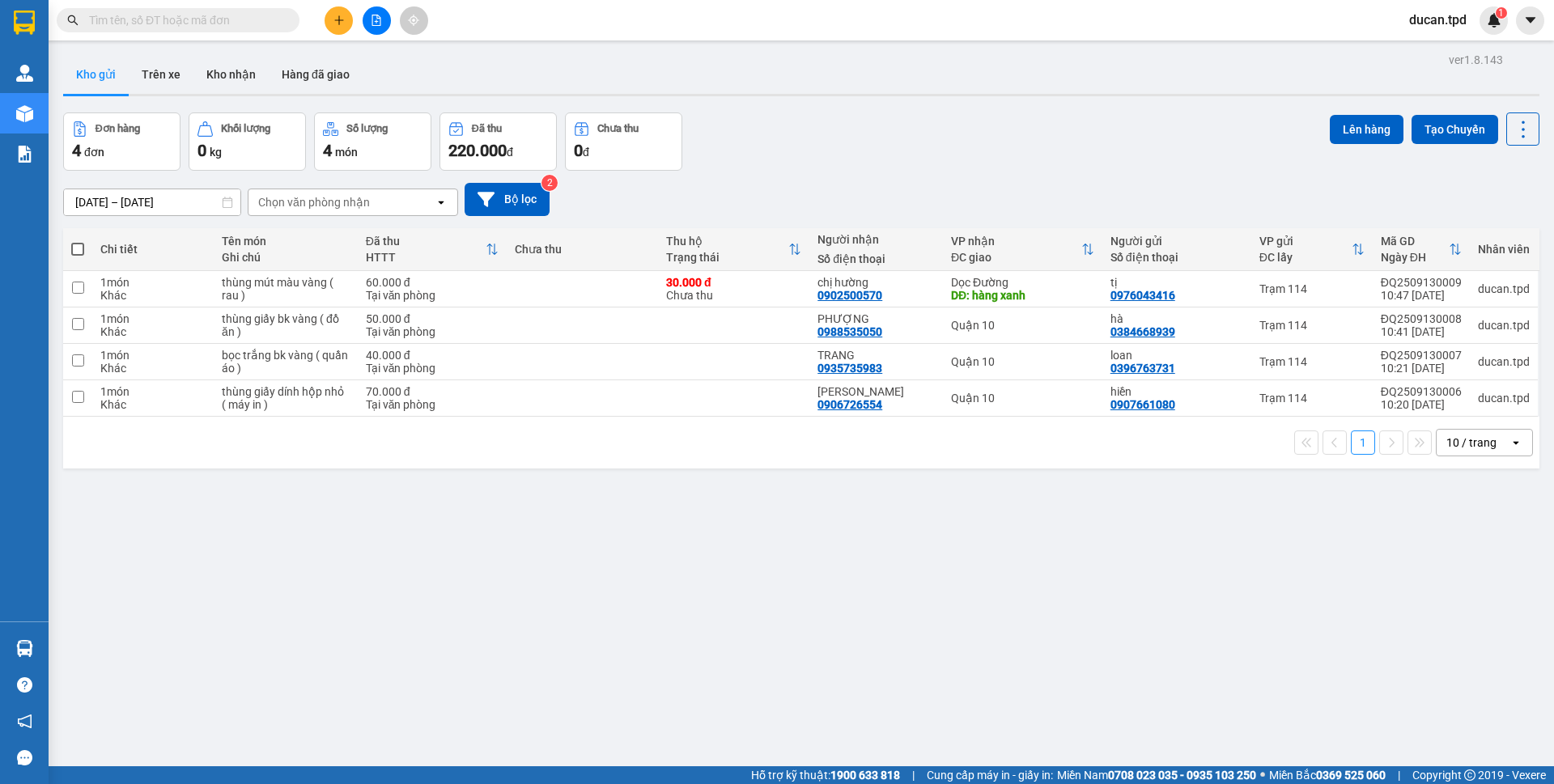
click at [199, 20] on input "text" at bounding box center [184, 19] width 191 height 17
click at [345, 23] on button at bounding box center [339, 20] width 28 height 28
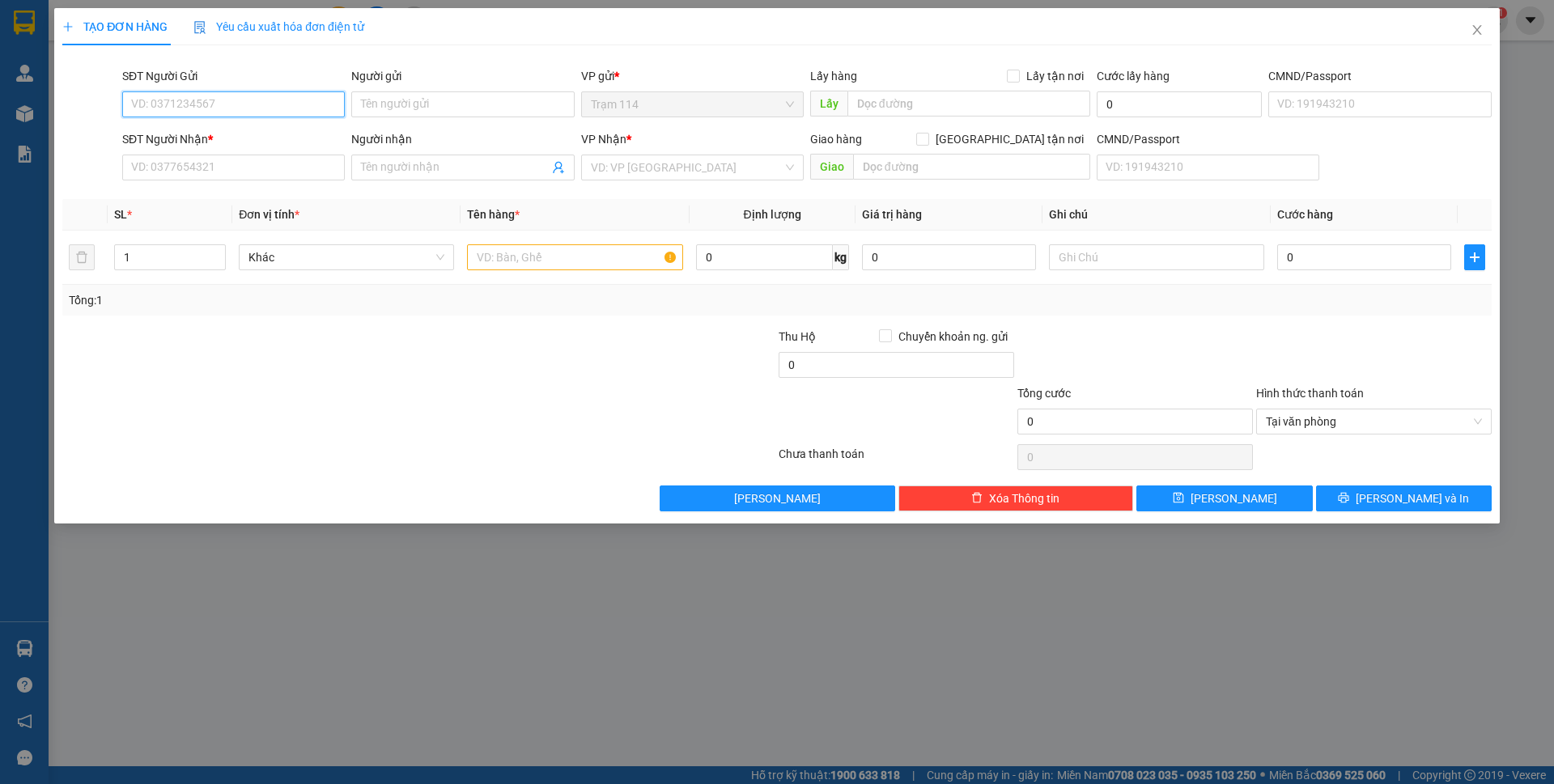
click at [250, 95] on input "SĐT Người Gửi" at bounding box center [233, 105] width 223 height 26
type input "0908551822"
click at [443, 105] on input "Người gửi" at bounding box center [462, 105] width 223 height 26
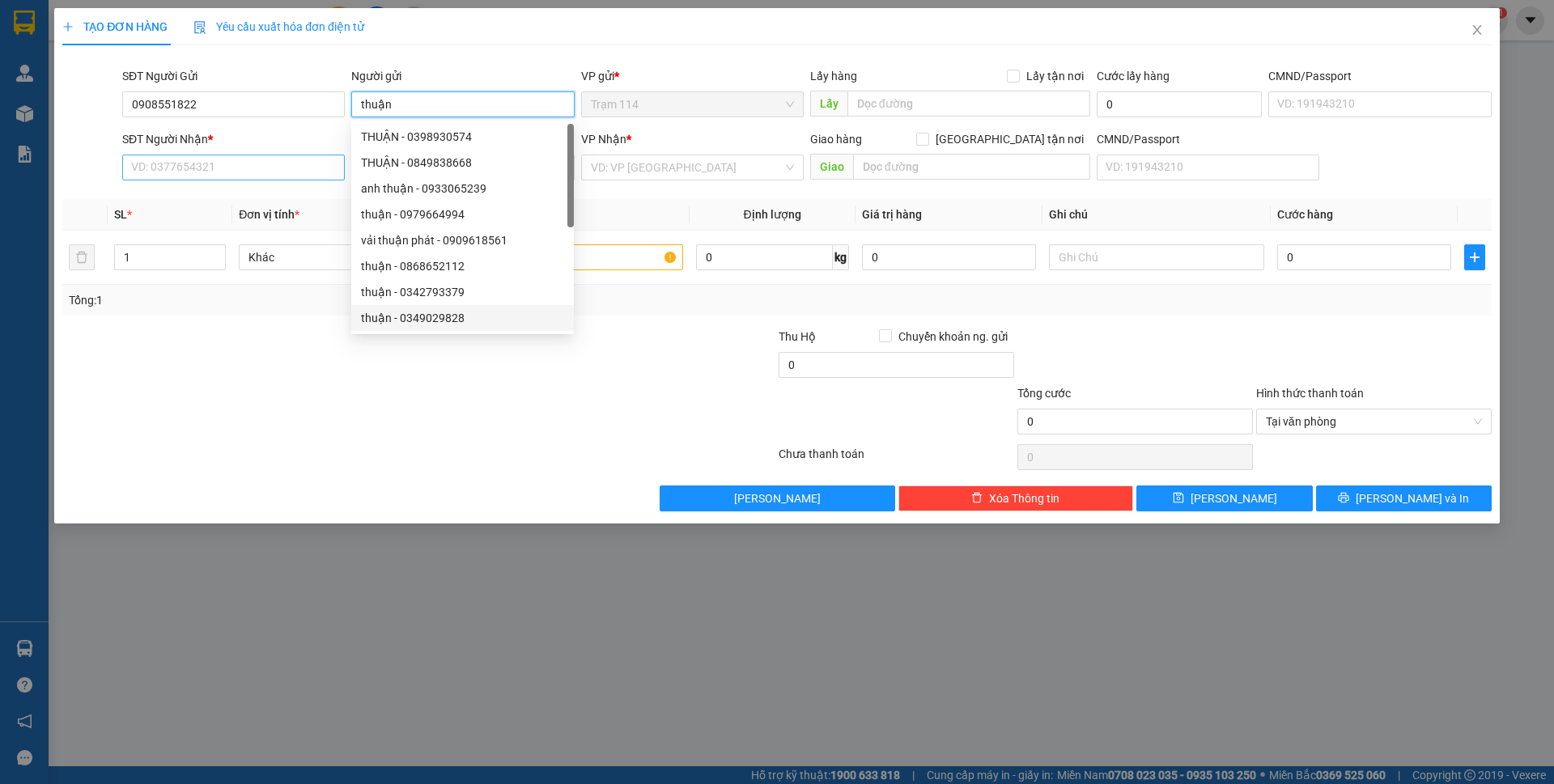
type input "thuận"
click at [227, 172] on input "SĐT Người Nhận *" at bounding box center [233, 168] width 223 height 26
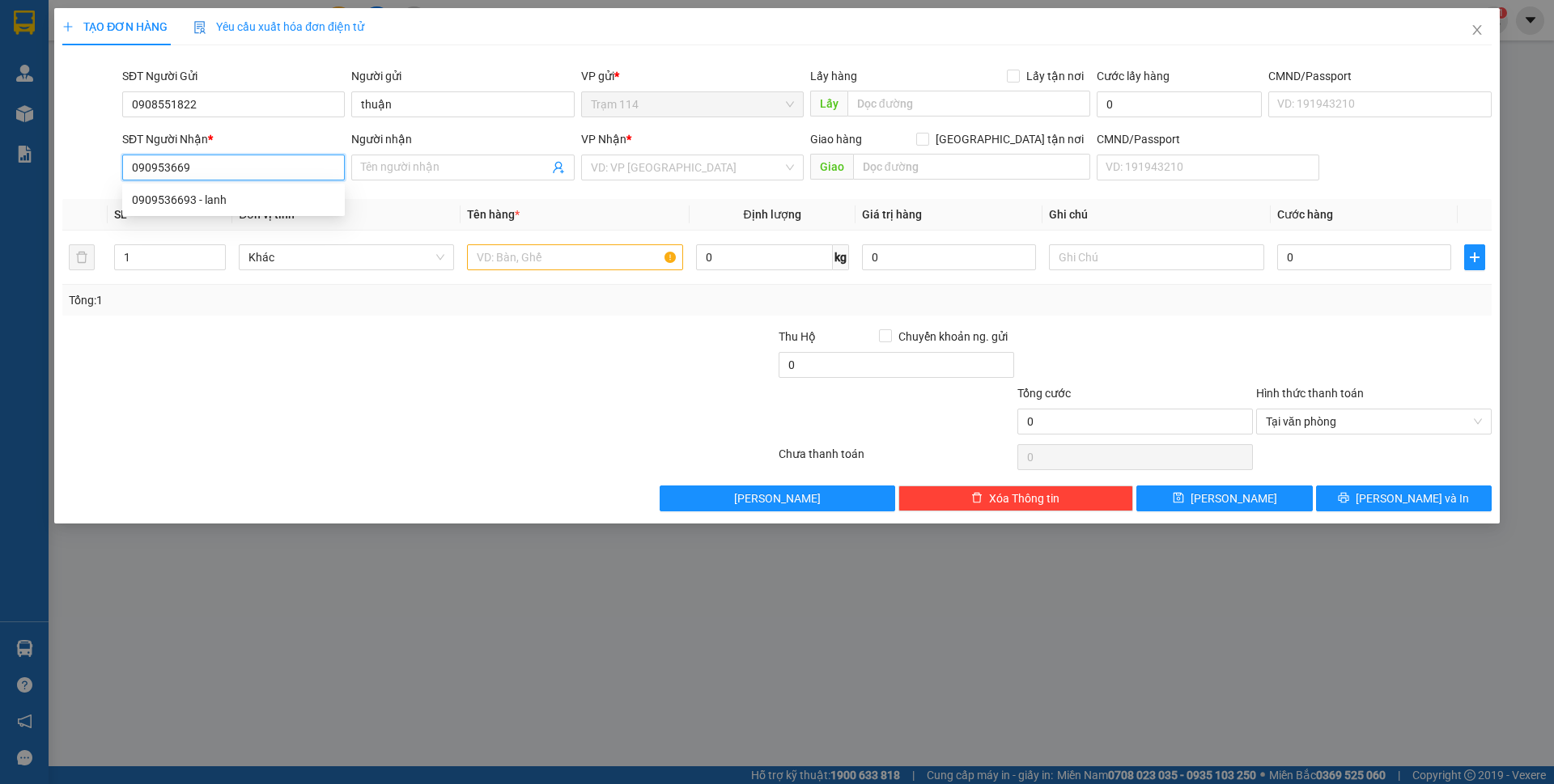
type input "0909536693"
click at [237, 205] on div "0909536693 - lanh" at bounding box center [233, 199] width 203 height 17
type input "lanh"
type input "0909536693"
click at [561, 267] on input "text" at bounding box center [574, 257] width 216 height 26
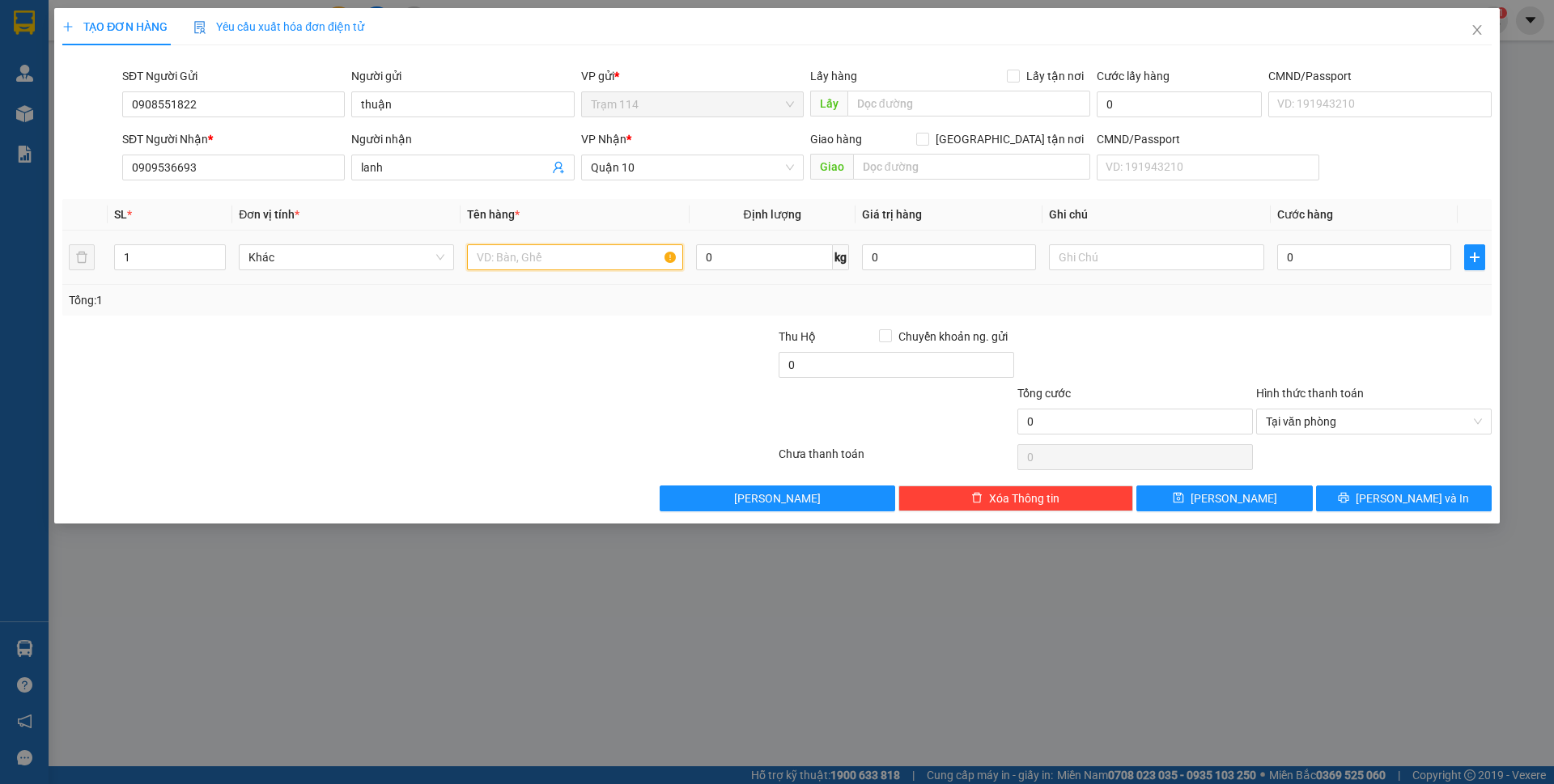
click at [561, 267] on input "text" at bounding box center [574, 257] width 216 height 26
type input "phong bì trắng ( cccd)"
click at [1336, 246] on input "0" at bounding box center [1364, 257] width 174 height 26
type input "1"
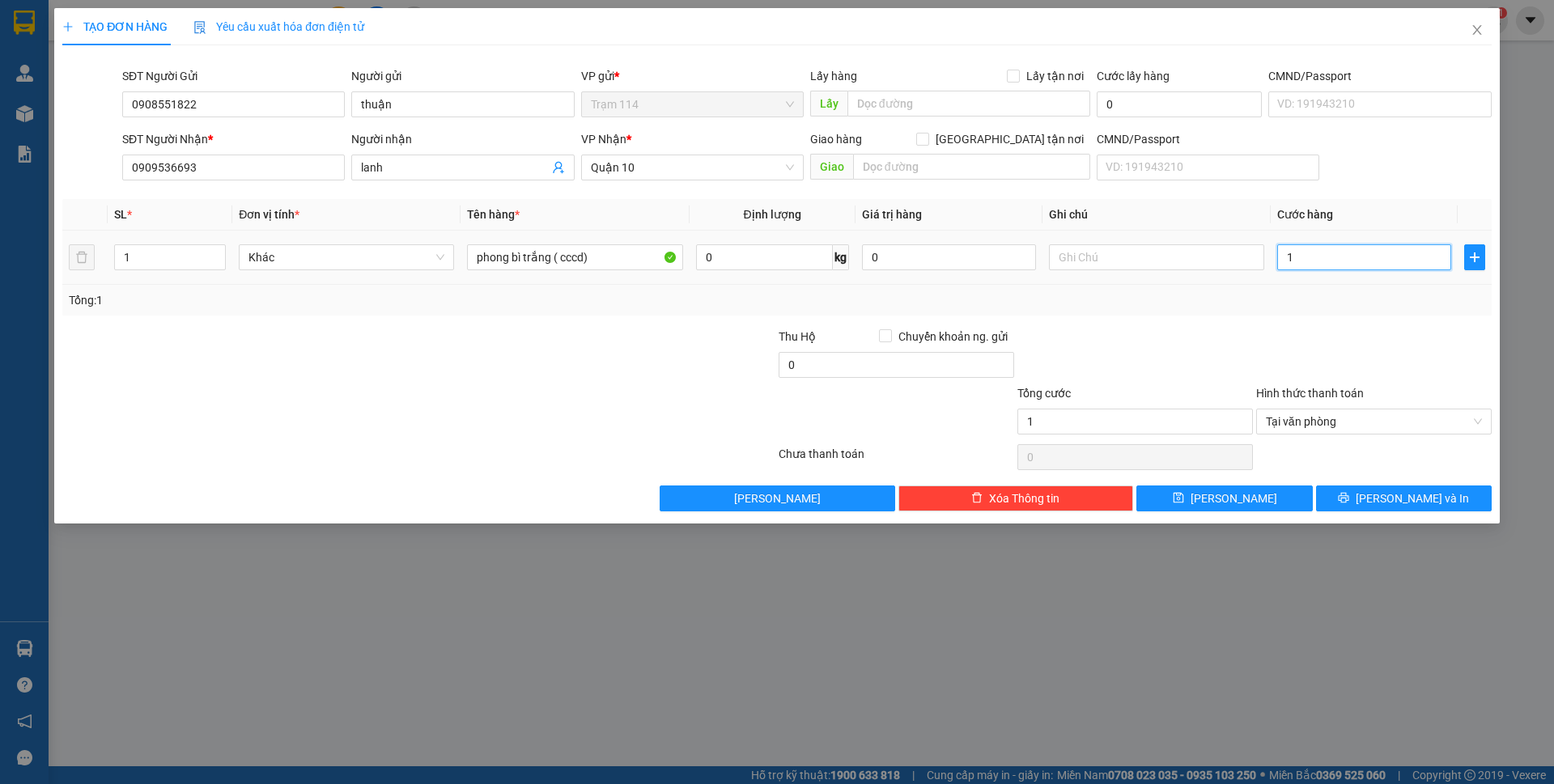
type input "10"
type input "10.000"
click at [1337, 296] on div "Tổng: 1" at bounding box center [777, 300] width 1416 height 17
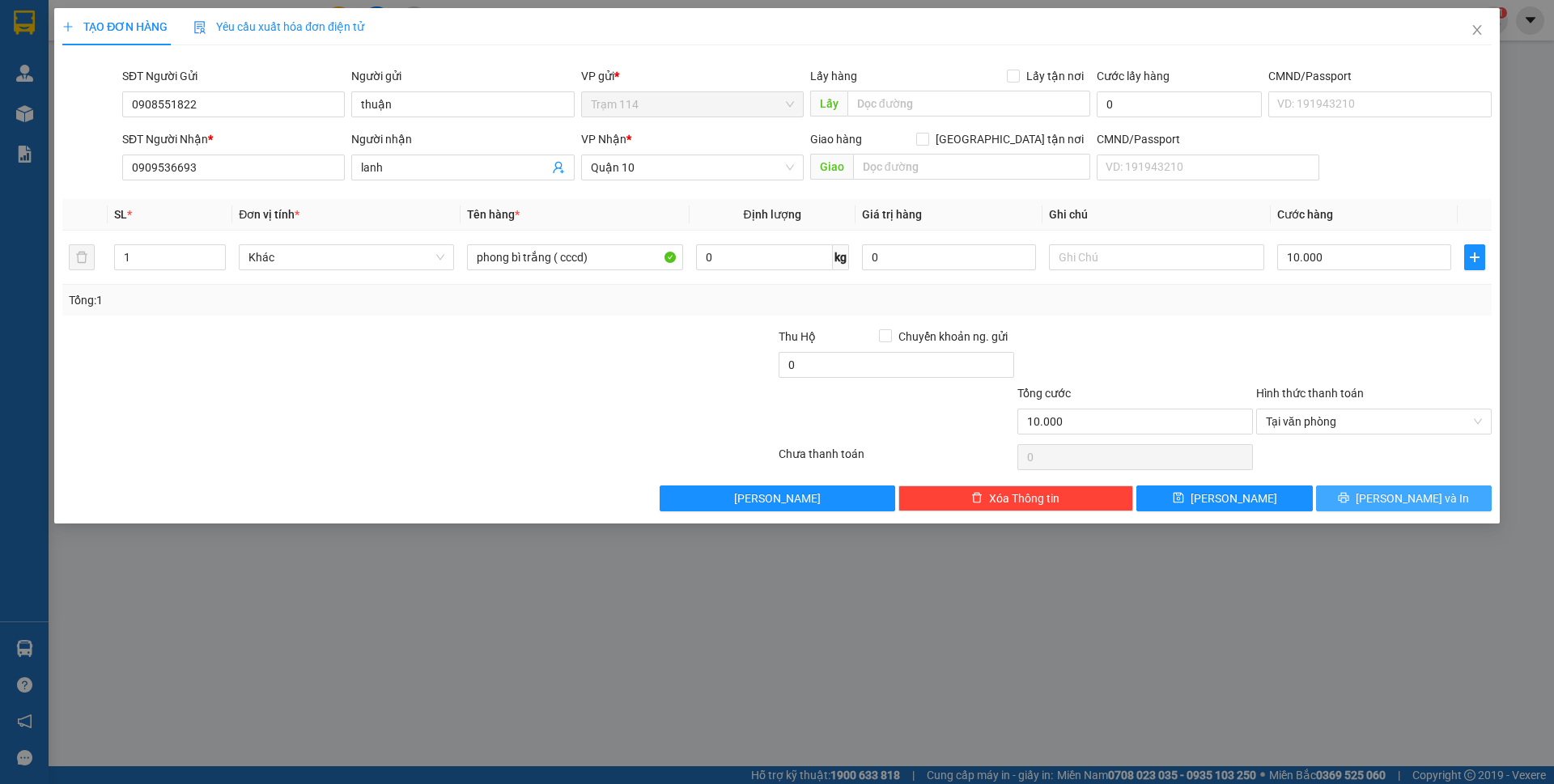
click at [1388, 502] on button "[PERSON_NAME] và In" at bounding box center [1404, 498] width 175 height 26
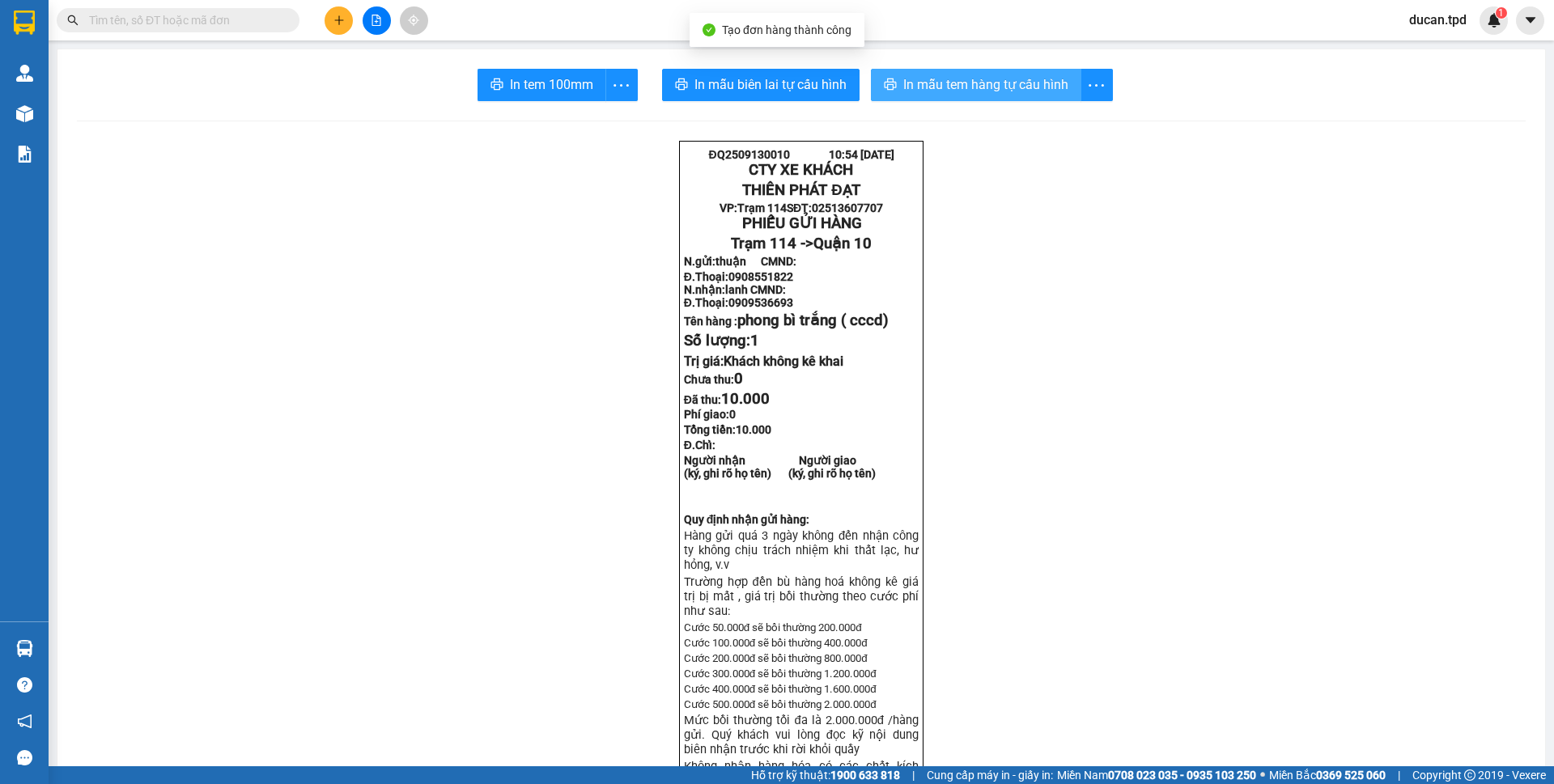
click at [904, 88] on span "In mẫu tem hàng tự cấu hình" at bounding box center [986, 84] width 165 height 20
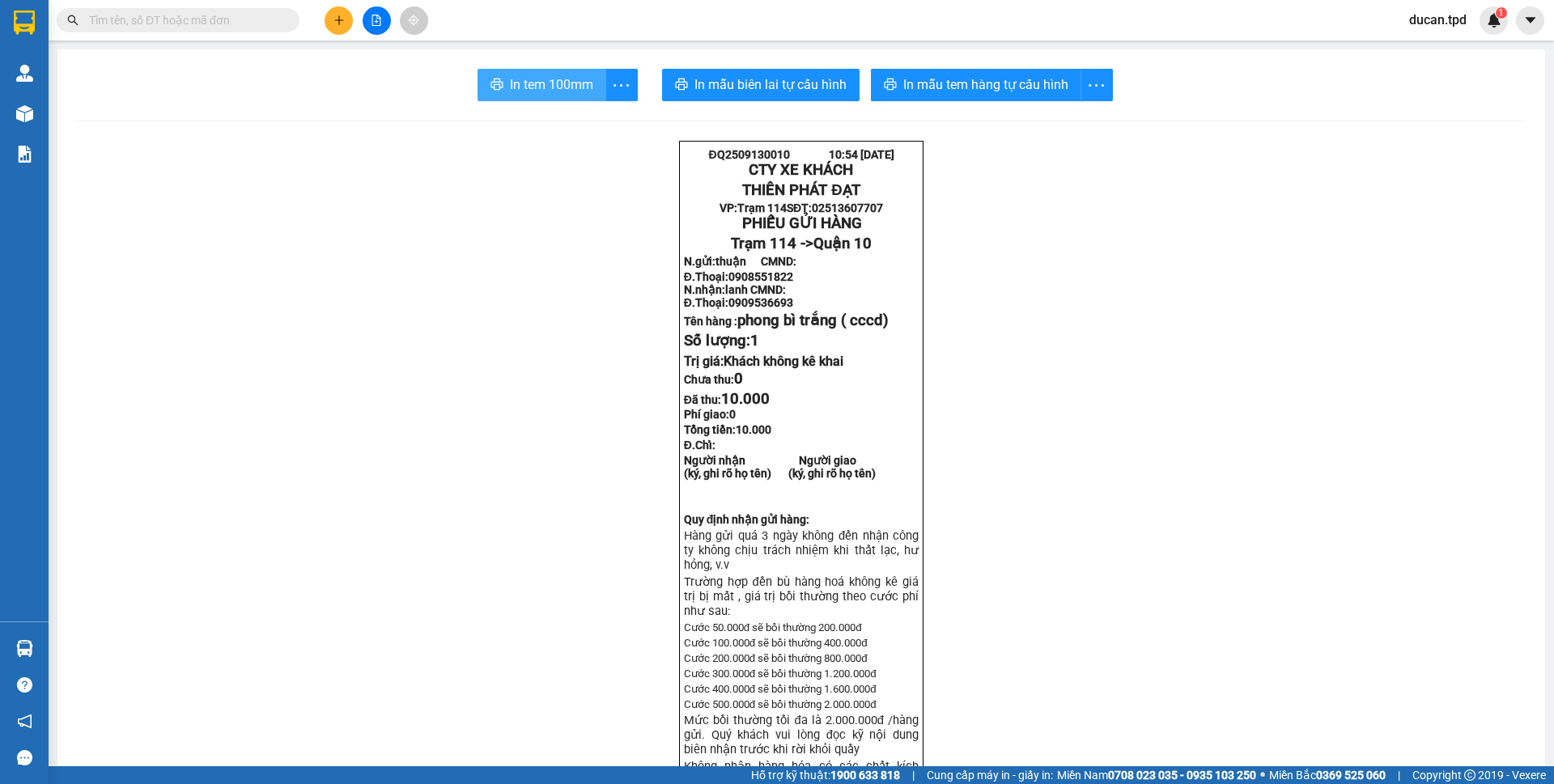
click at [573, 93] on span "In tem 100mm" at bounding box center [551, 84] width 83 height 20
click at [960, 80] on span "In mẫu tem hàng tự cấu hình" at bounding box center [986, 84] width 165 height 20
click at [911, 75] on span "In mẫu tem hàng tự cấu hình" at bounding box center [986, 84] width 165 height 20
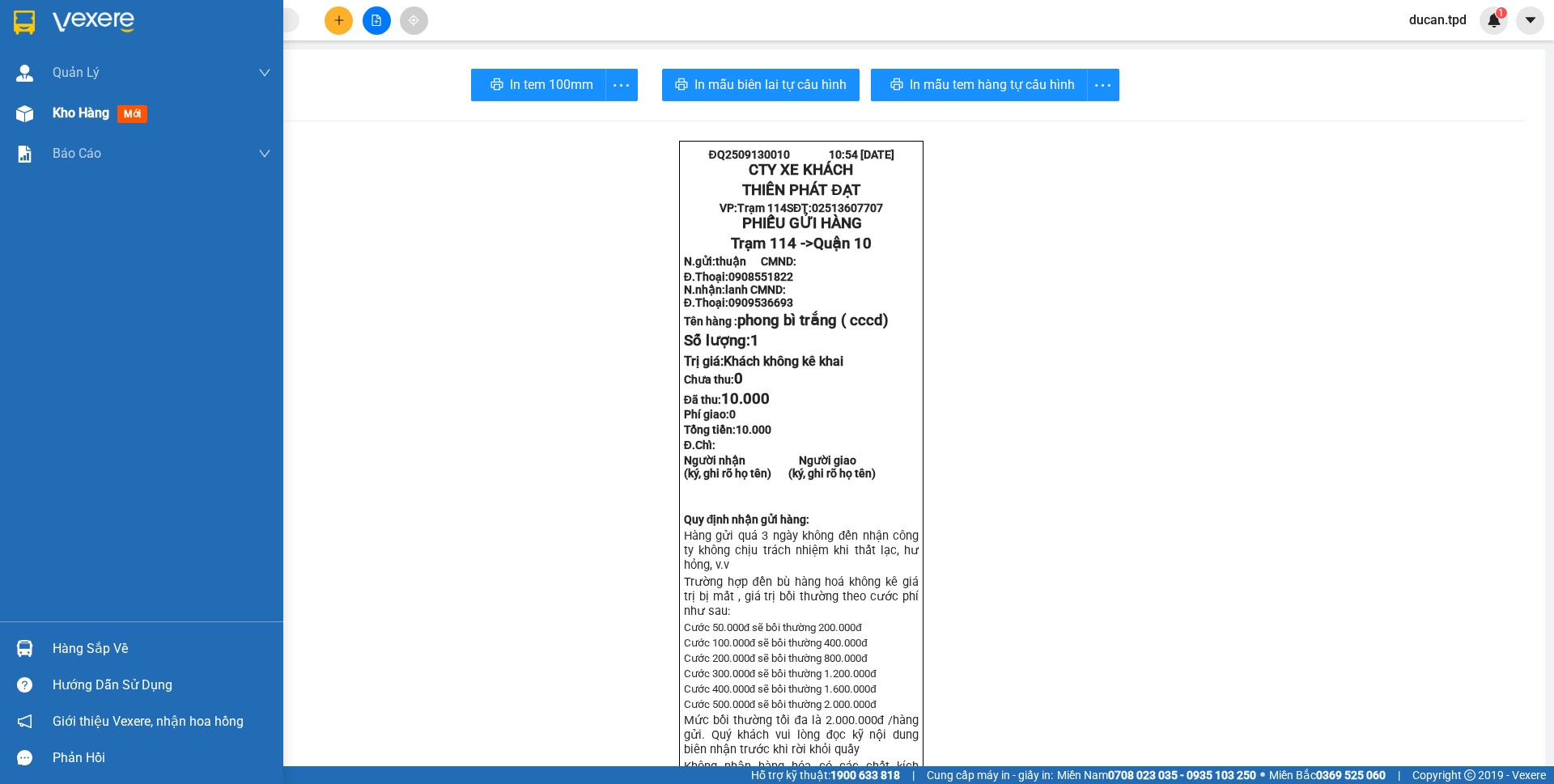
click at [45, 122] on div "Kho hàng mới" at bounding box center [141, 113] width 283 height 40
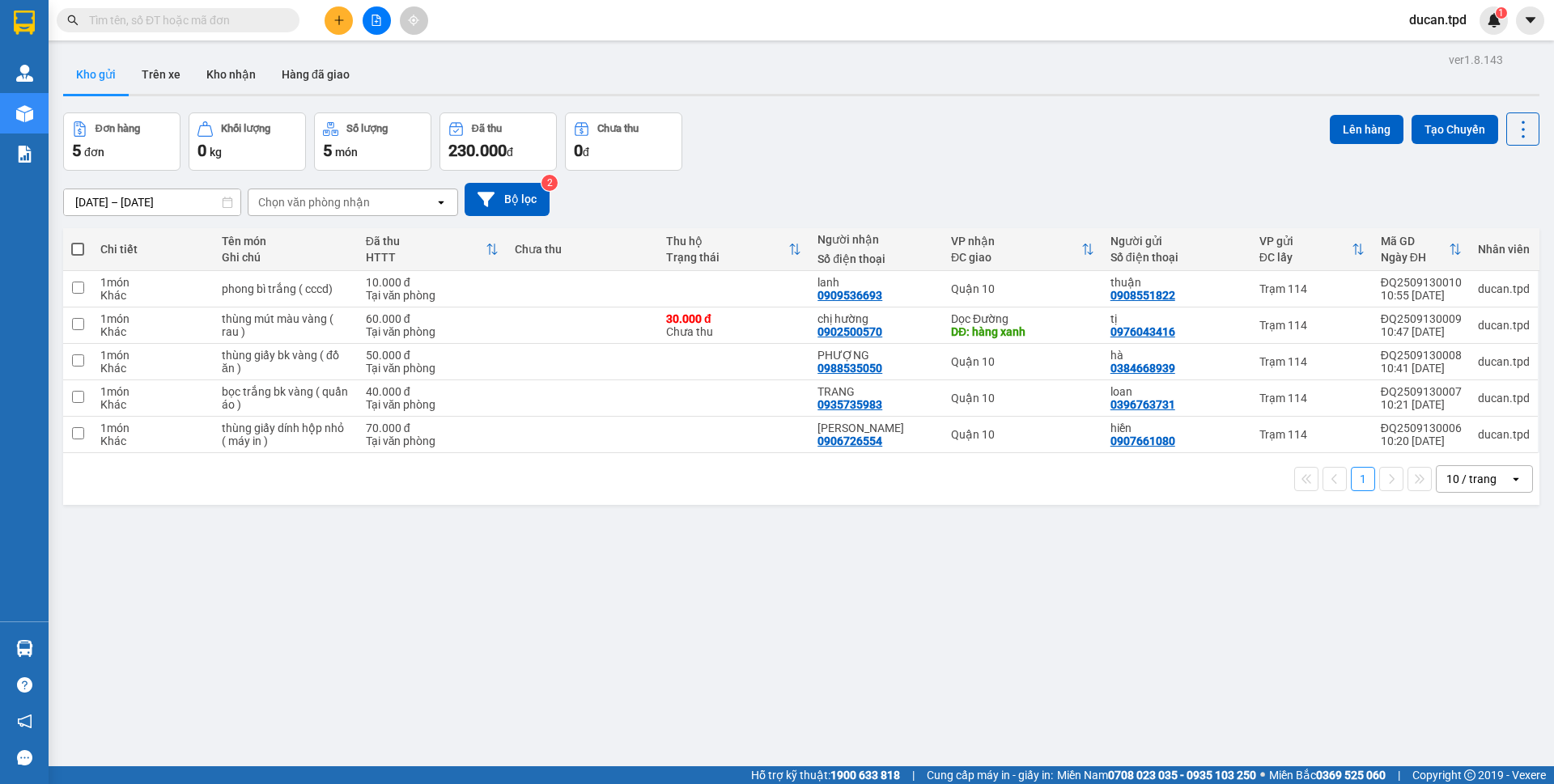
click at [79, 252] on span at bounding box center [78, 249] width 13 height 13
click at [78, 241] on input "checkbox" at bounding box center [78, 241] width 0 height 0
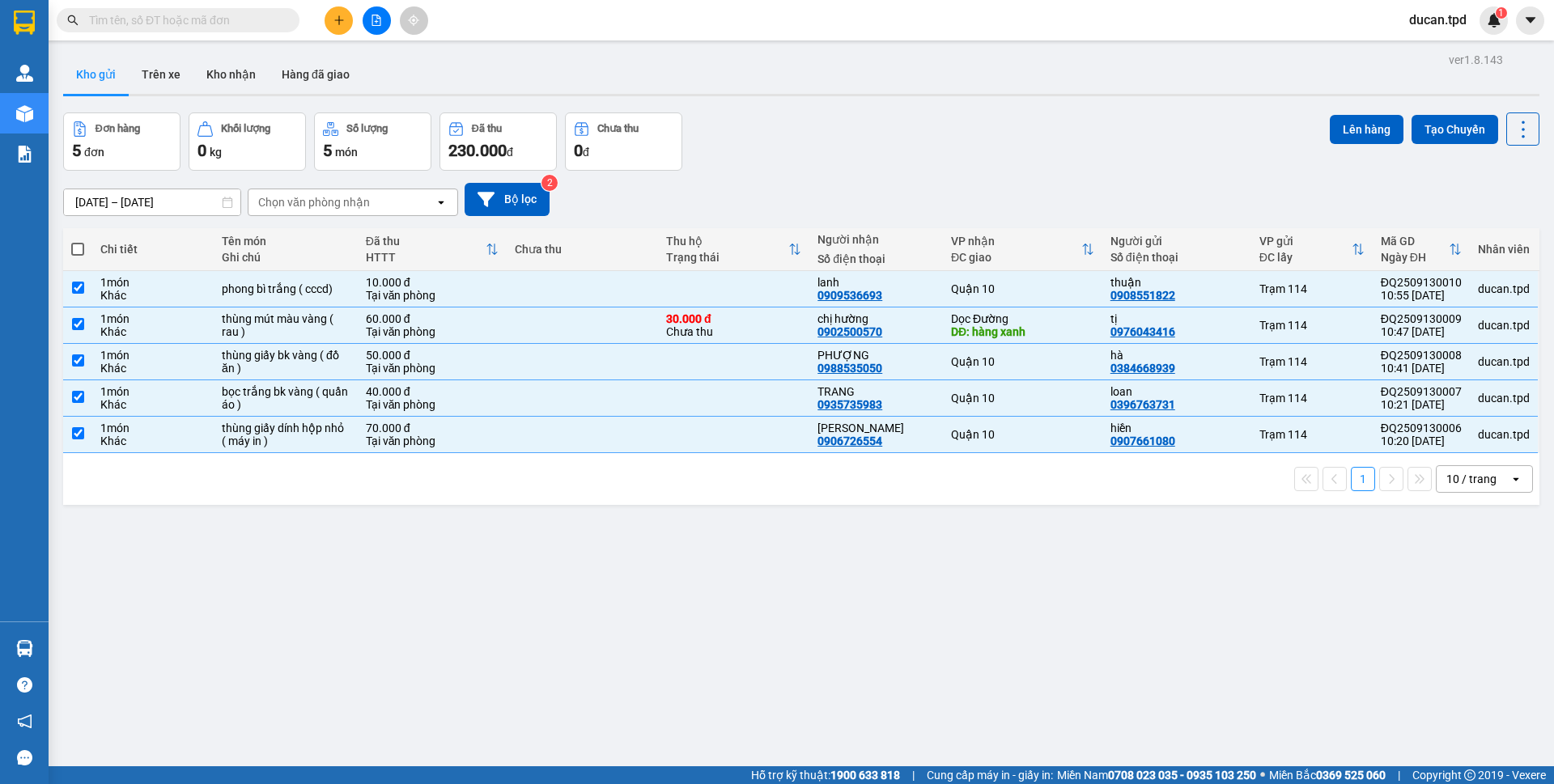
checkbox input "true"
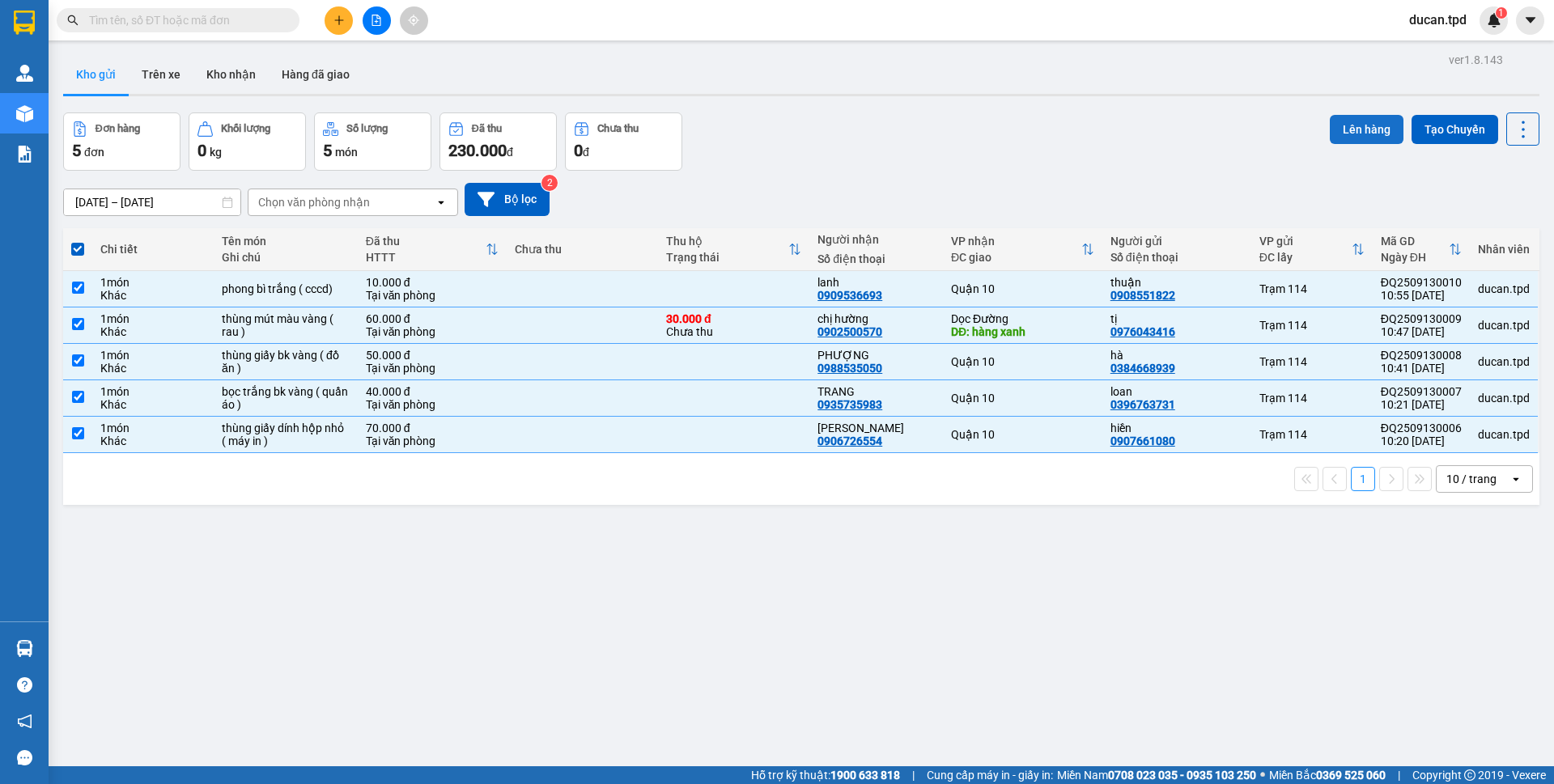
click at [1362, 127] on button "Lên hàng" at bounding box center [1367, 129] width 73 height 29
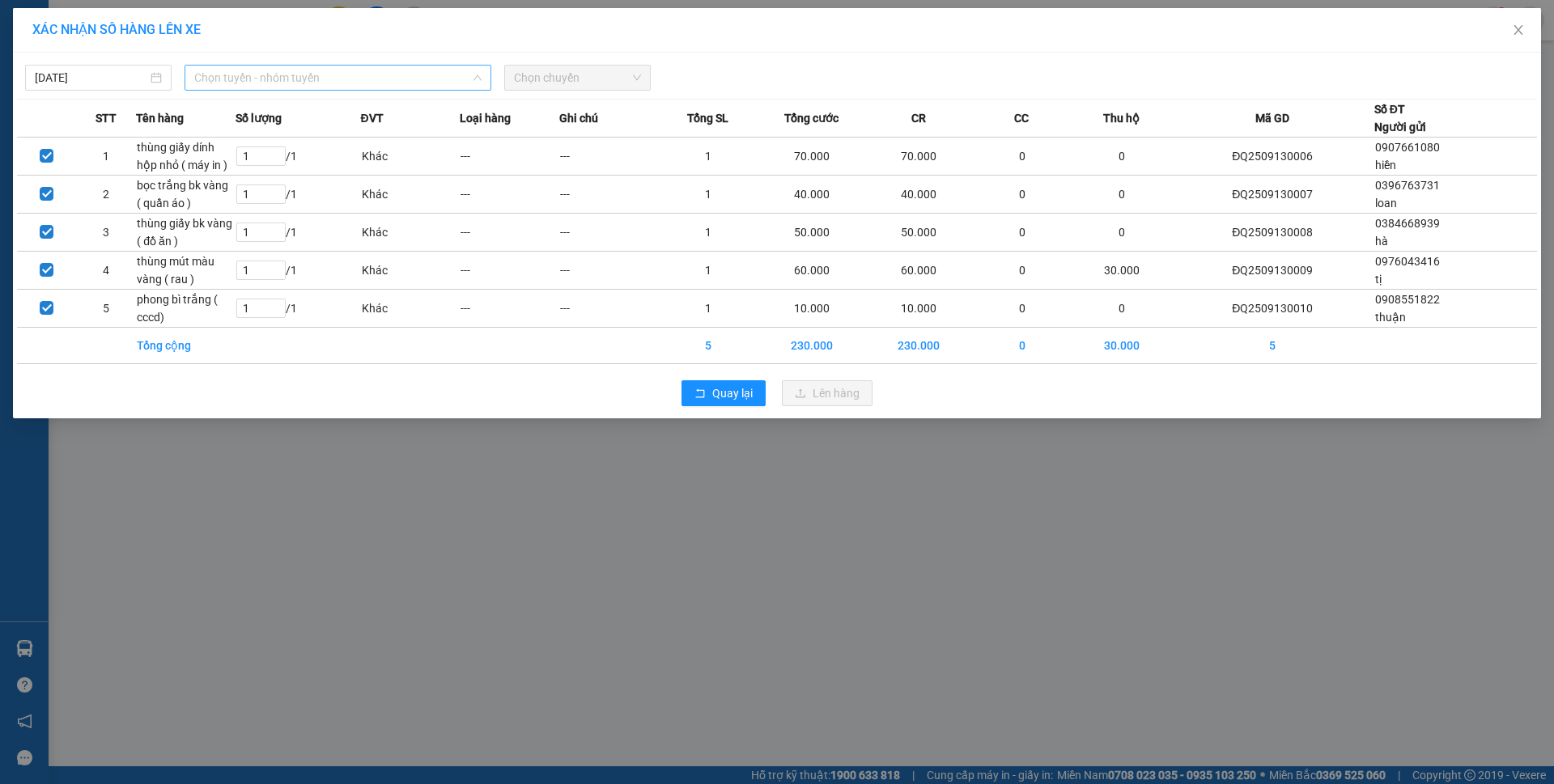
click at [292, 71] on span "Chọn tuyến - nhóm tuyến" at bounding box center [338, 77] width 287 height 24
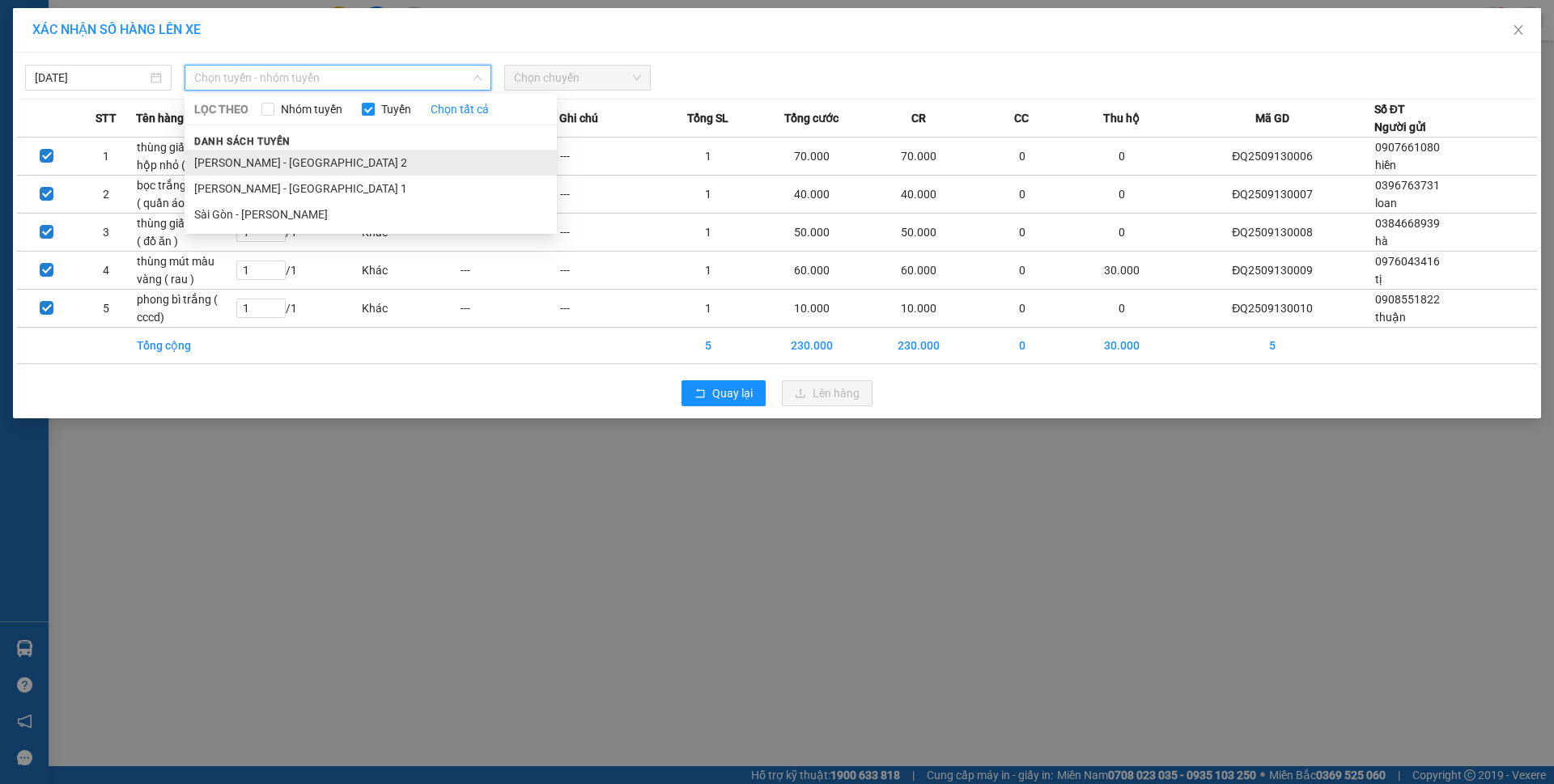
click at [317, 160] on li "Phương Lâm - Sài Gòn 2" at bounding box center [371, 162] width 372 height 26
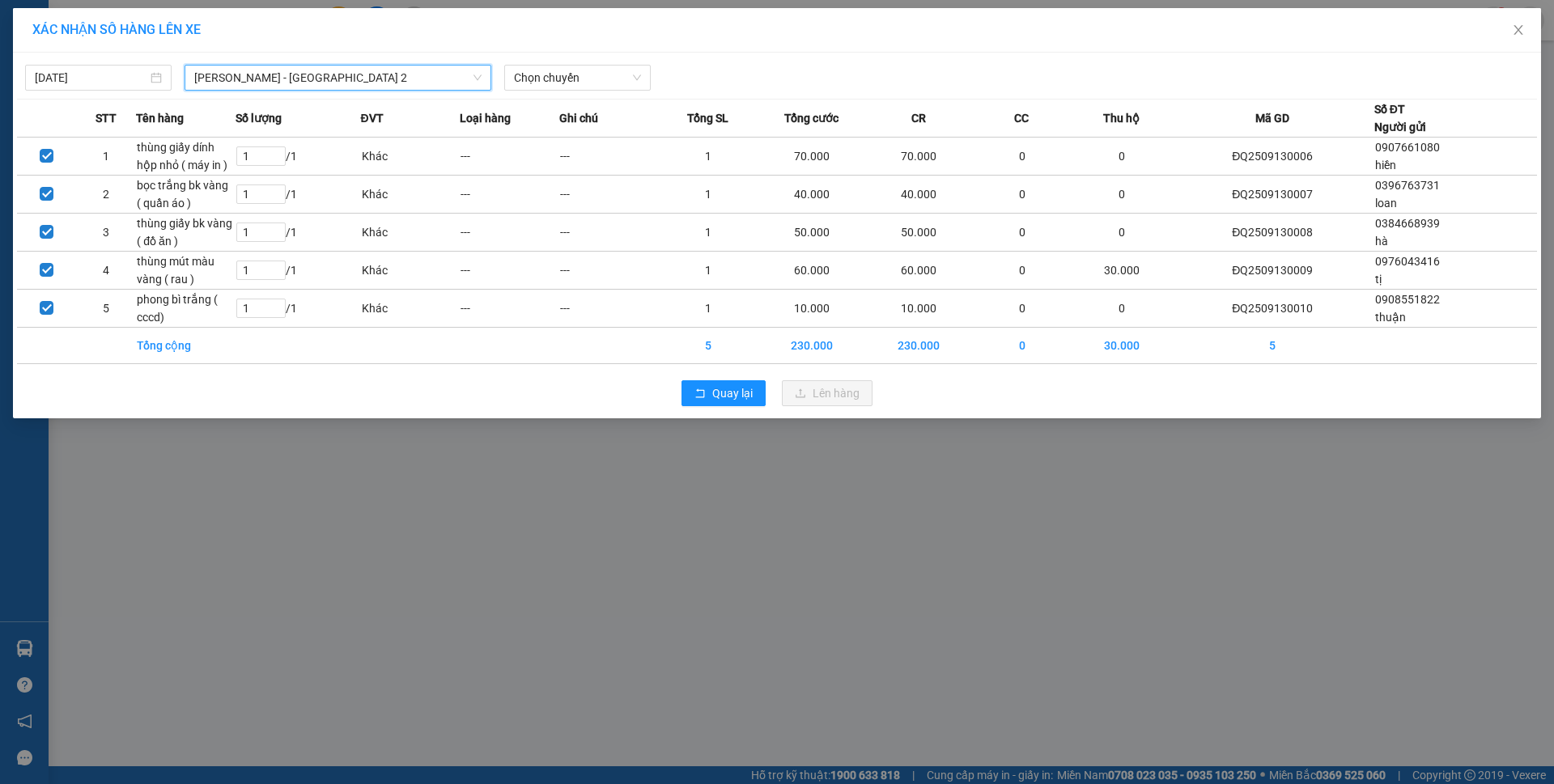
click at [559, 62] on div "13/09/2025 Phương Lâm - Sài Gòn 2 Phương Lâm - Sài Gòn 2 LỌC THEO Nhóm tuyến Tu…" at bounding box center [777, 73] width 1520 height 34
click at [563, 83] on span "Chọn chuyến" at bounding box center [577, 77] width 128 height 24
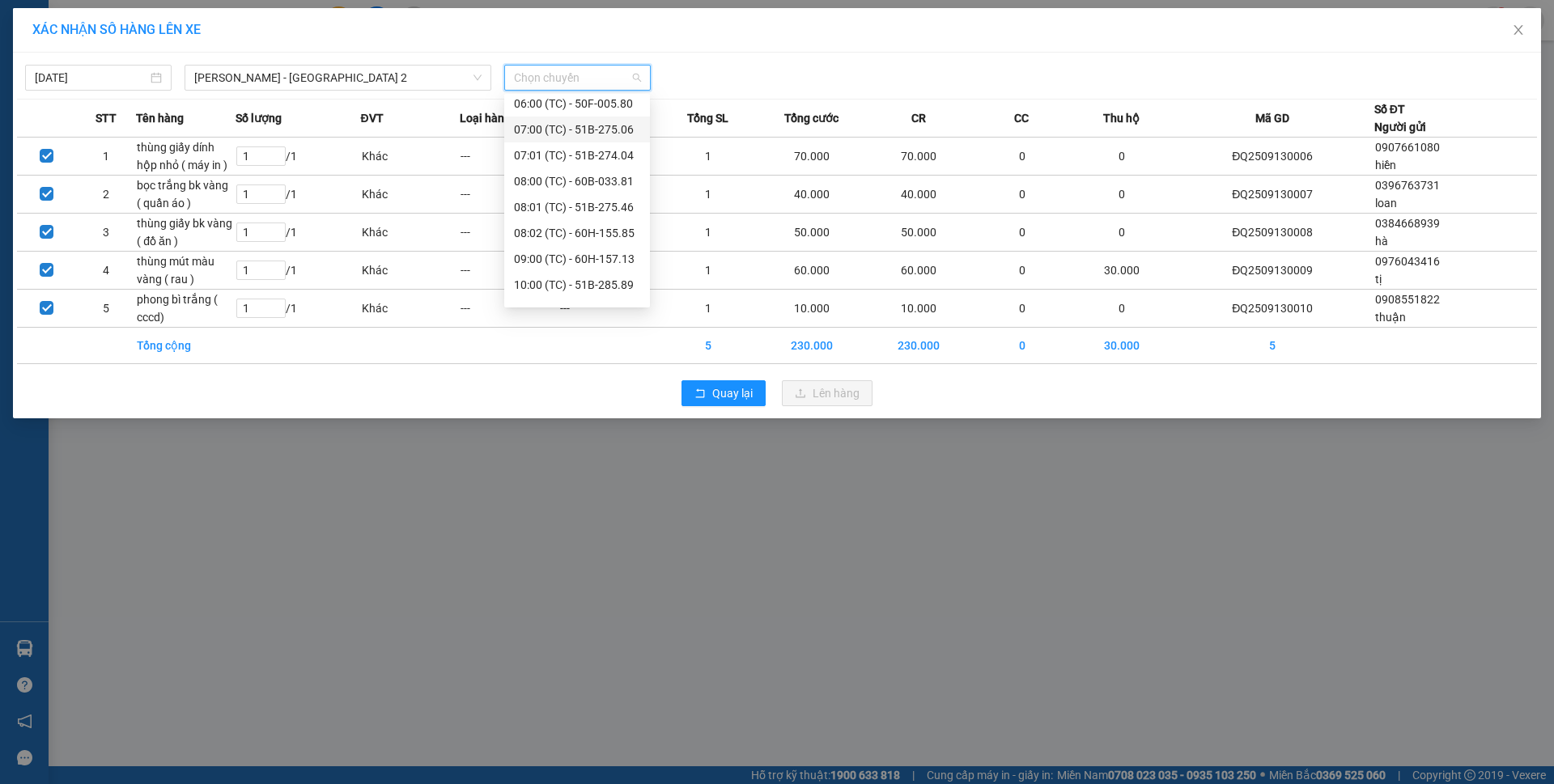
scroll to position [104, 0]
click at [591, 284] on div "11:00 (TC) - 51B-275.86" at bounding box center [577, 291] width 127 height 17
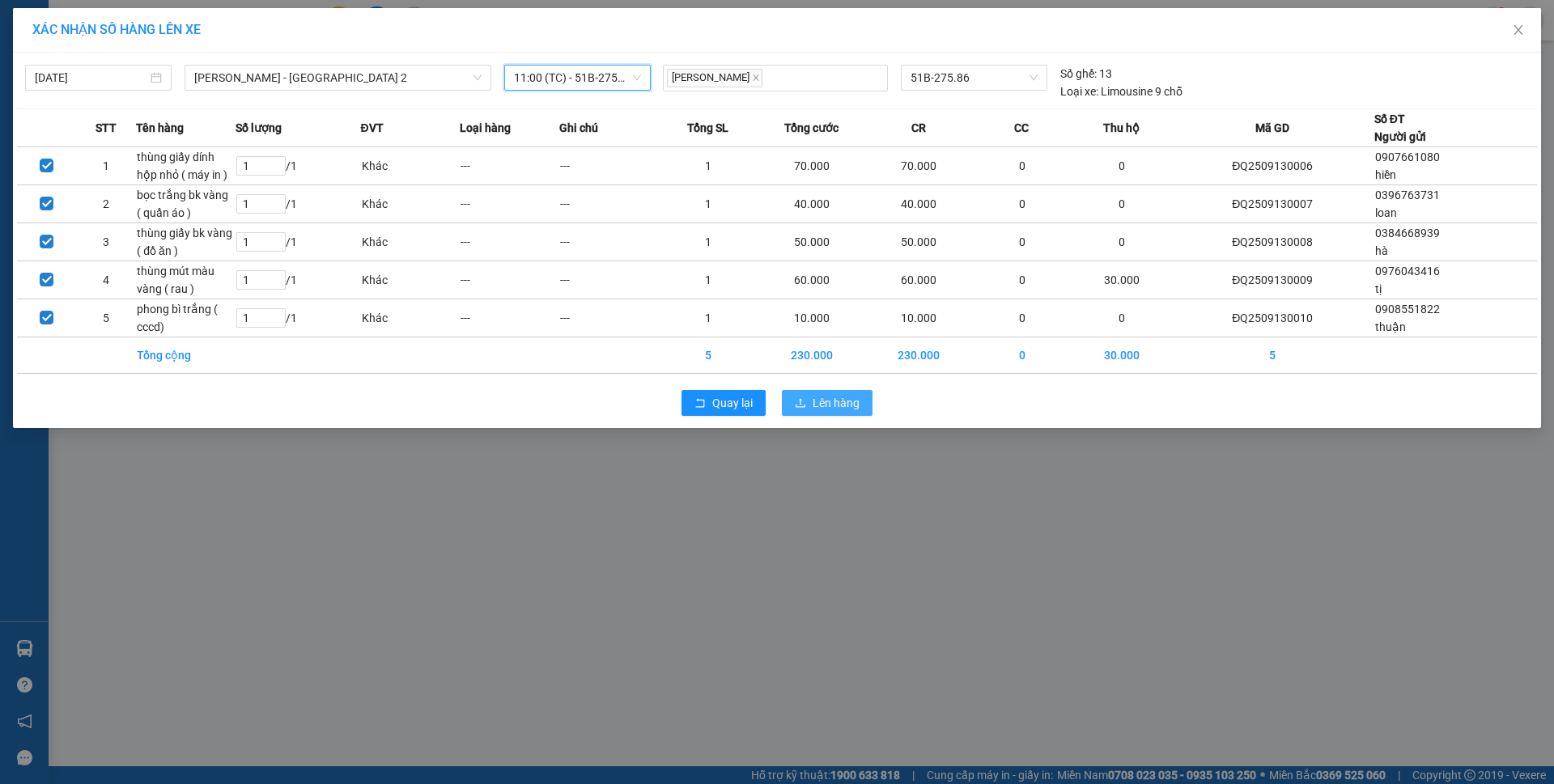
click at [822, 411] on span "Lên hàng" at bounding box center [836, 403] width 47 height 17
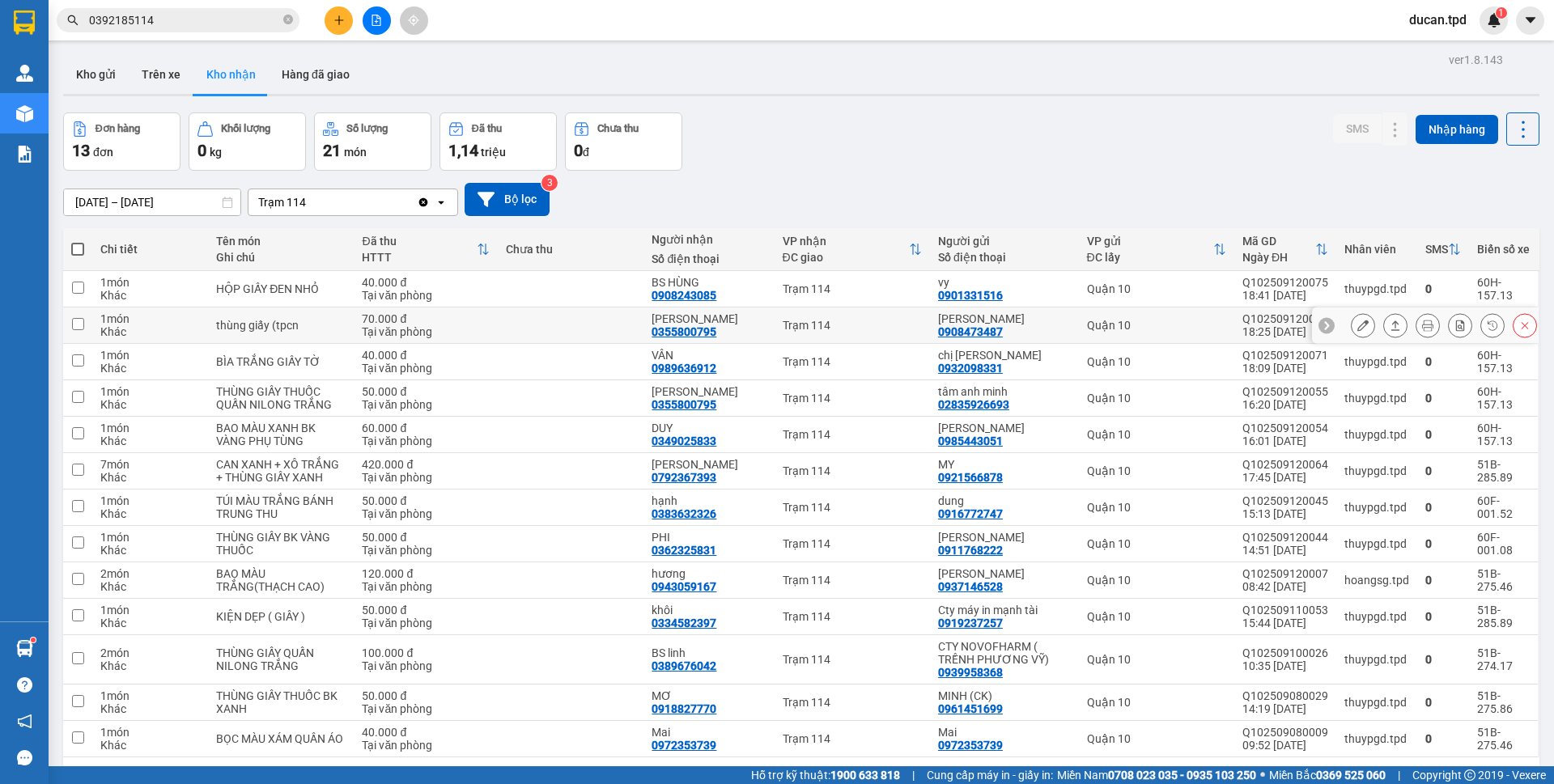
click at [1358, 331] on icon at bounding box center [1363, 325] width 11 height 11
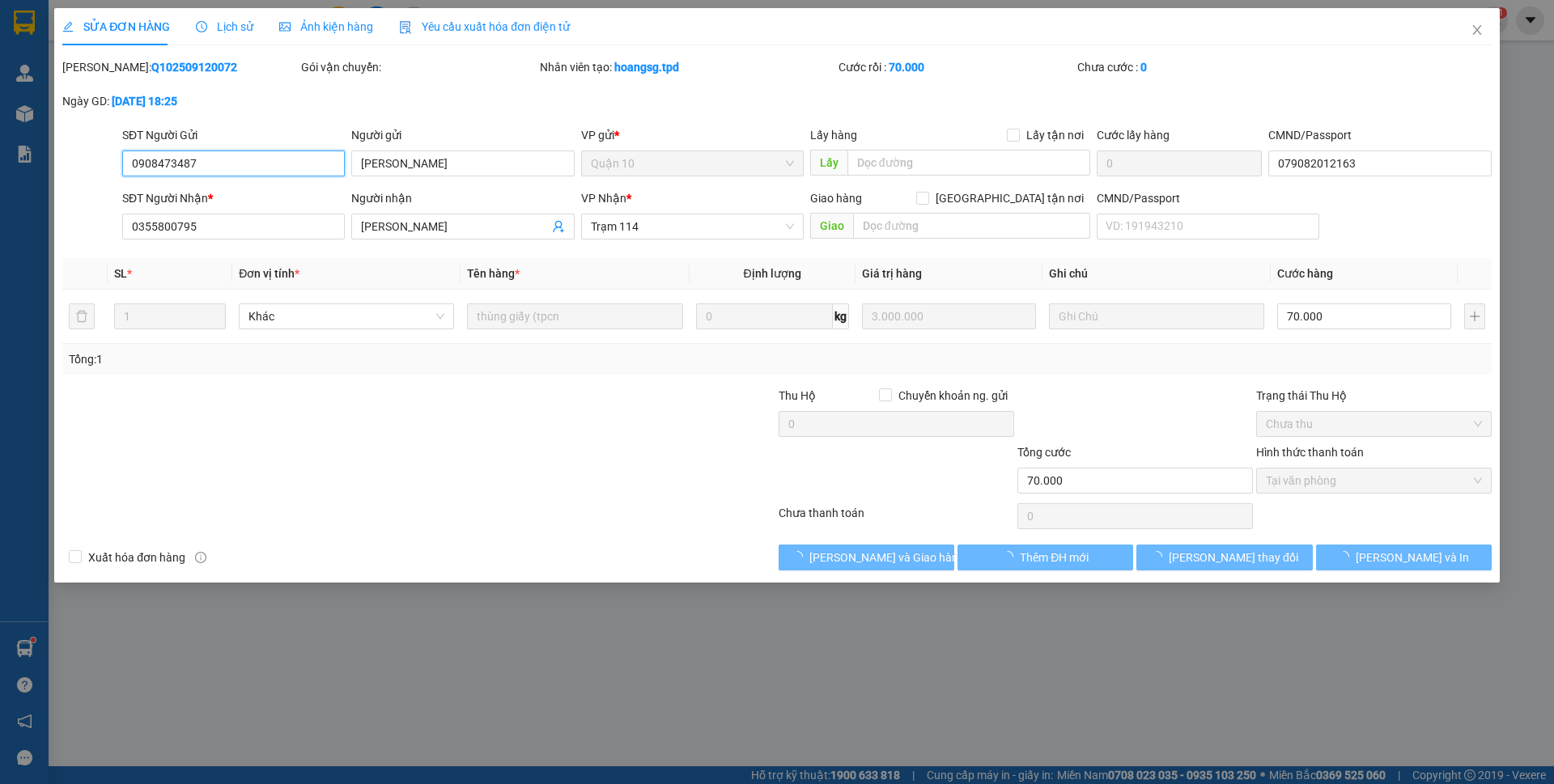
type input "0908473487"
type input "[PERSON_NAME]"
type input "079082012163"
type input "0355800795"
type input "[PERSON_NAME]"
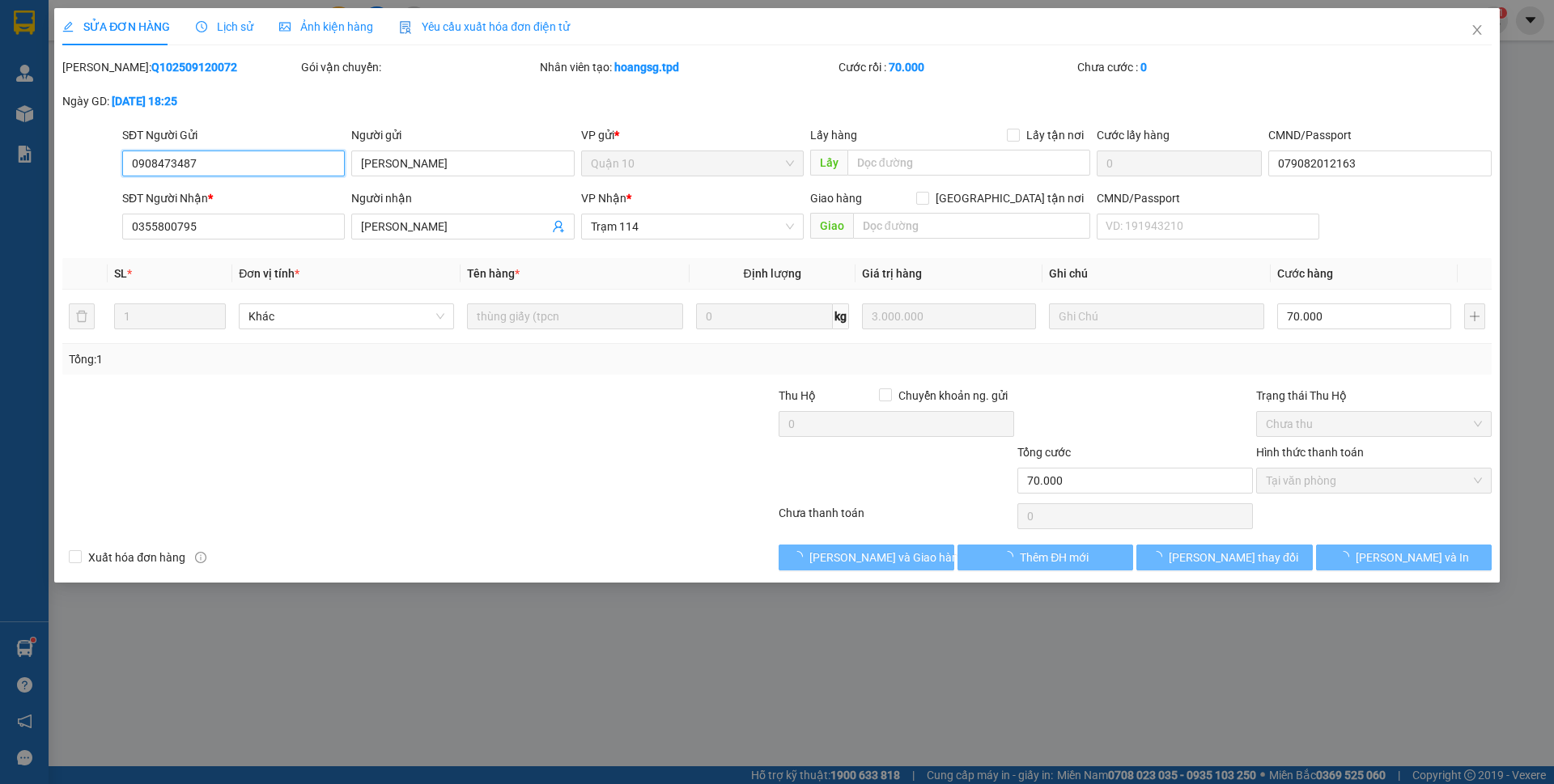
type input "70.000"
click at [906, 560] on button "[PERSON_NAME] và Giao hàng" at bounding box center [866, 558] width 175 height 26
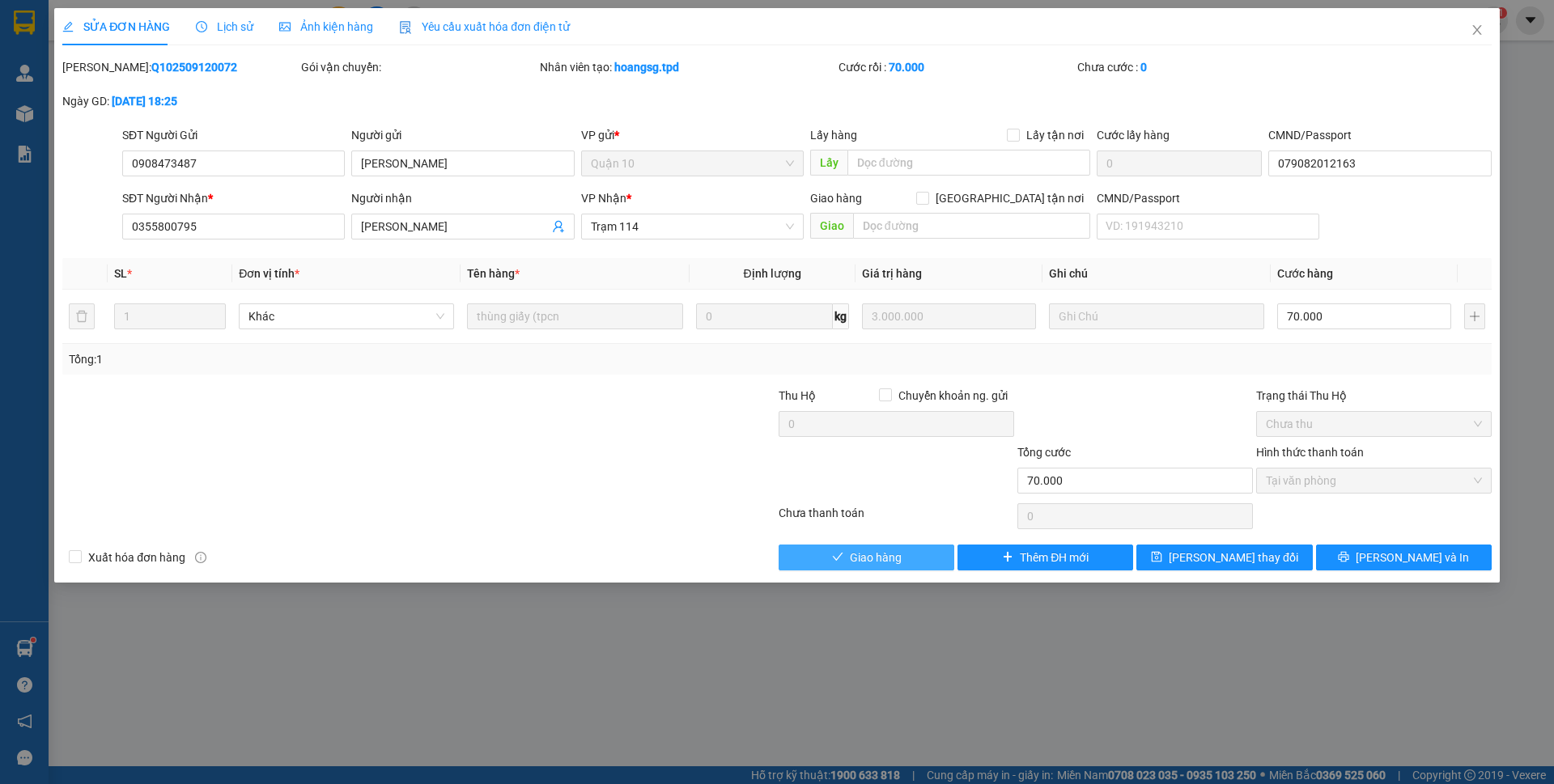
click at [906, 560] on button "Giao hàng" at bounding box center [866, 558] width 175 height 26
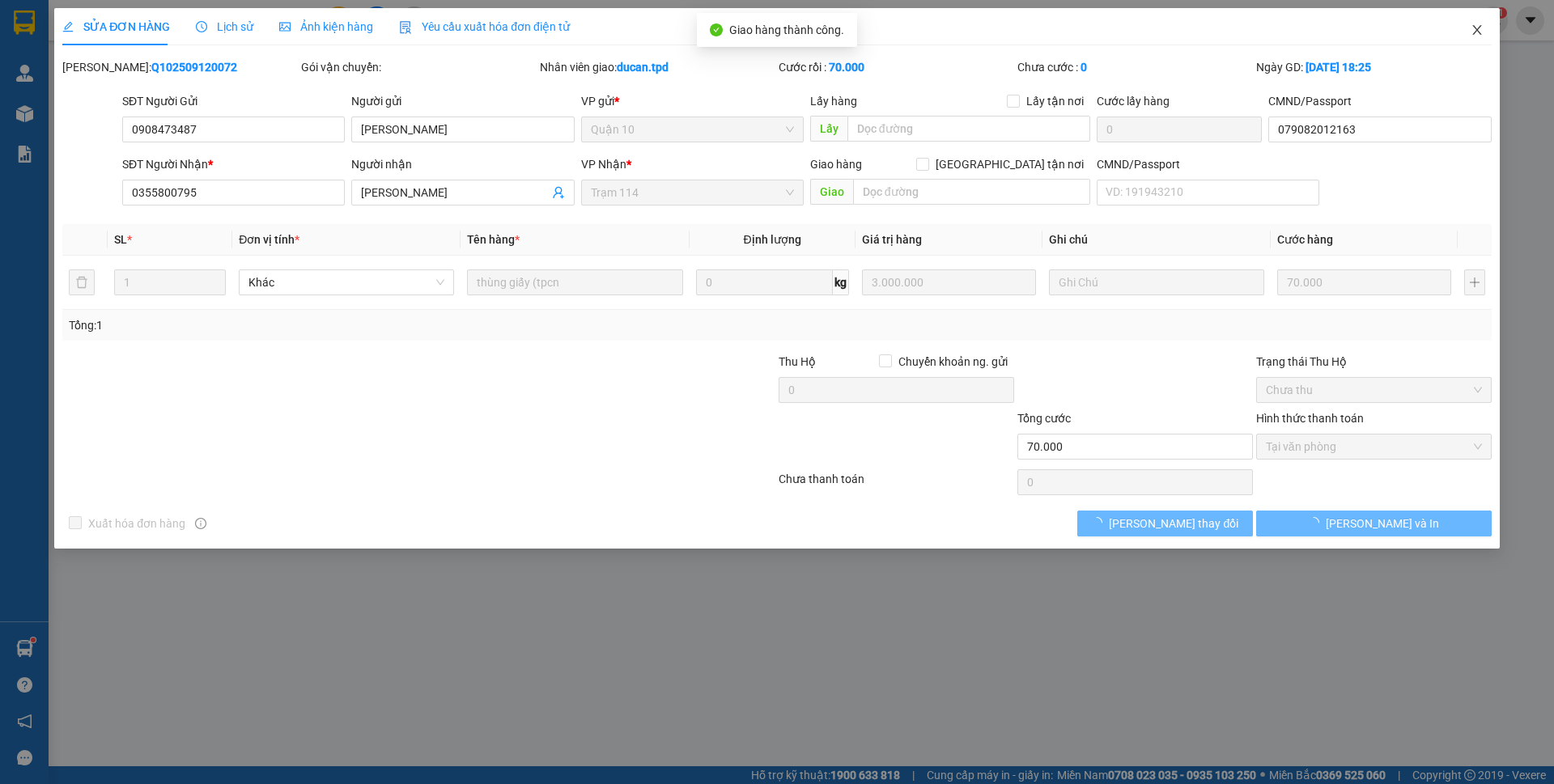
click at [1472, 33] on icon "close" at bounding box center [1477, 30] width 13 height 13
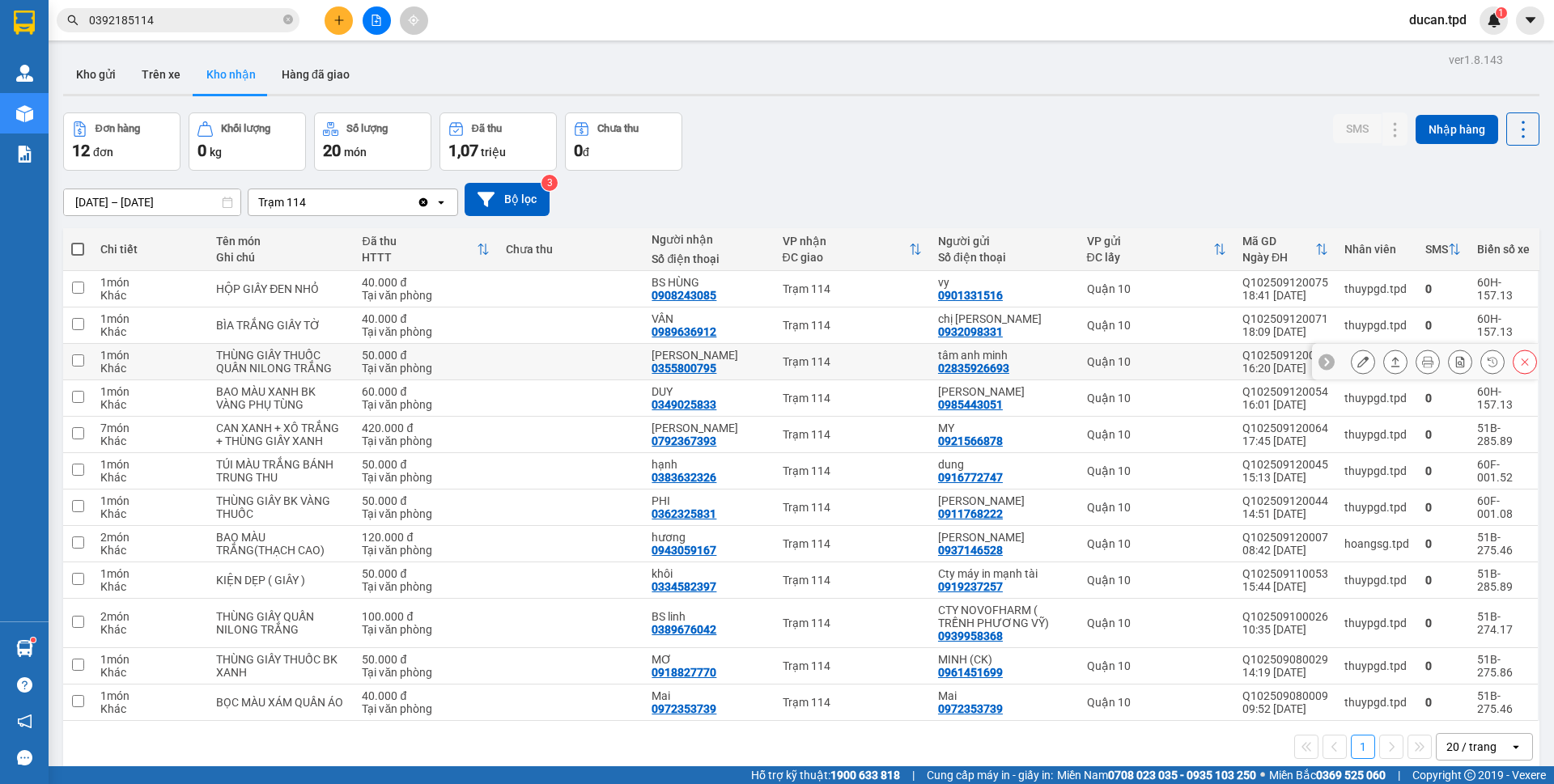
click at [1351, 364] on button at bounding box center [1362, 361] width 23 height 28
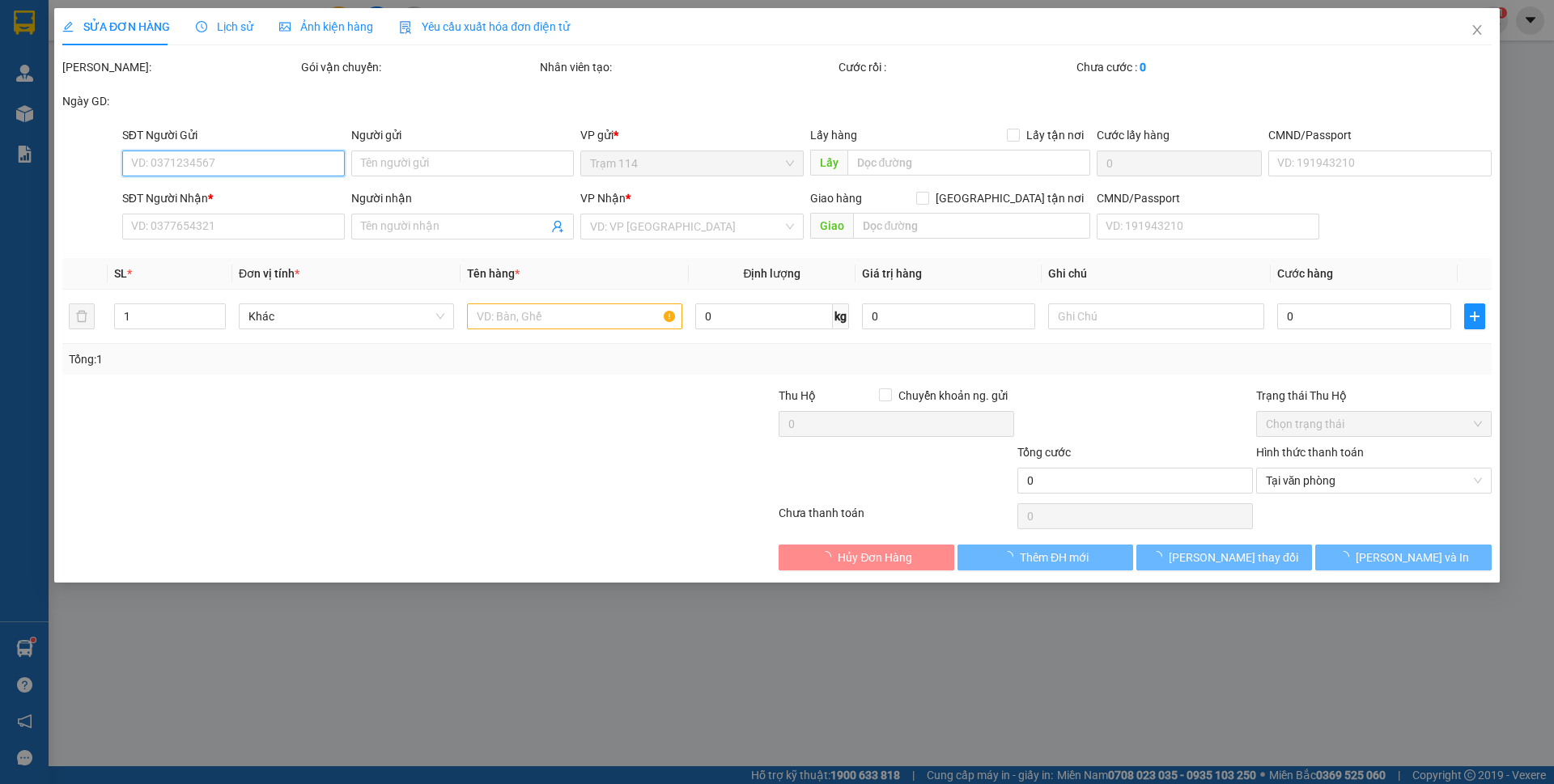
type input "02835926693"
type input "tâm anh minh"
type input "079095040737"
type input "0355800795"
type input "[PERSON_NAME]"
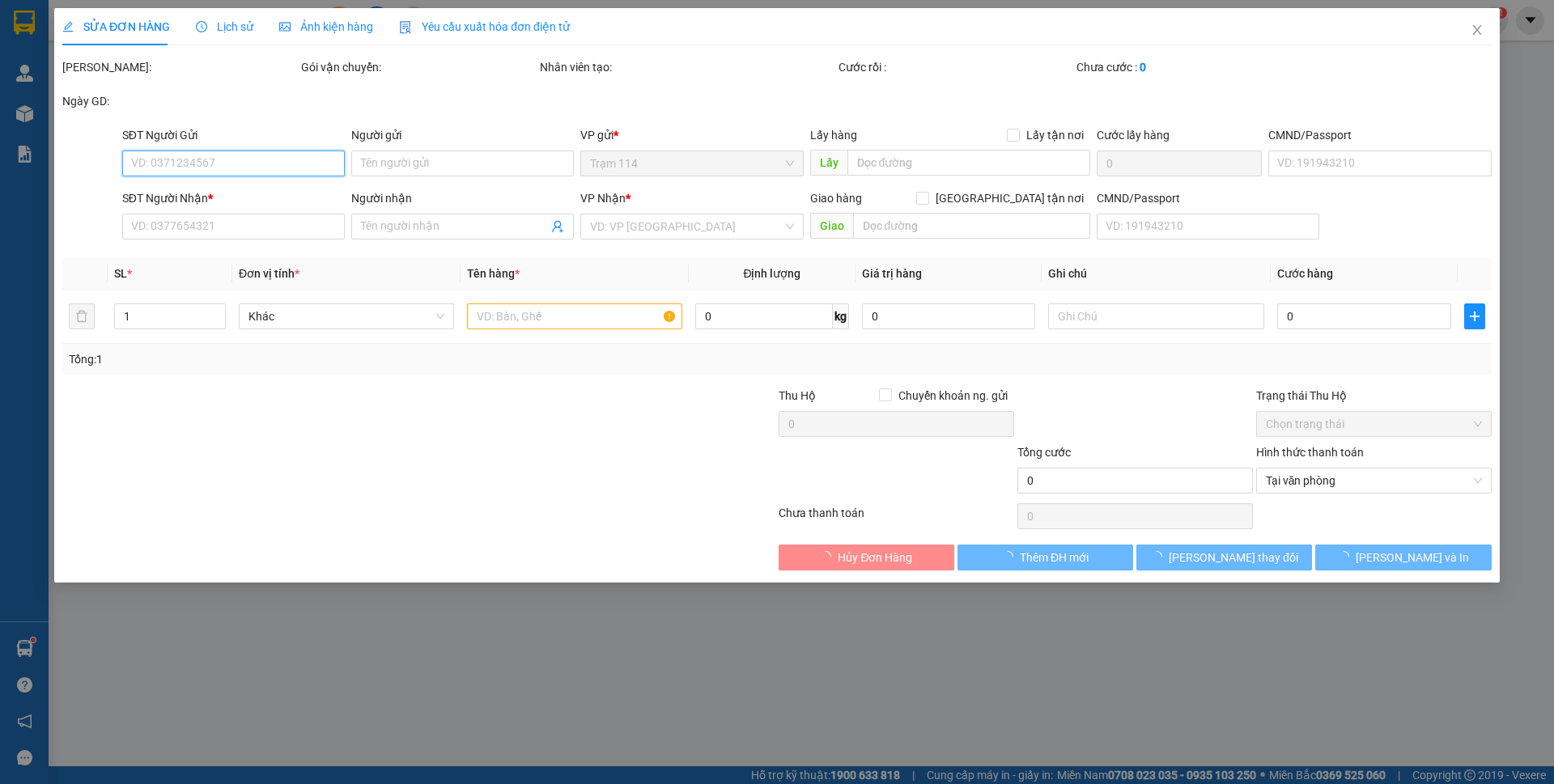
type input "50.000"
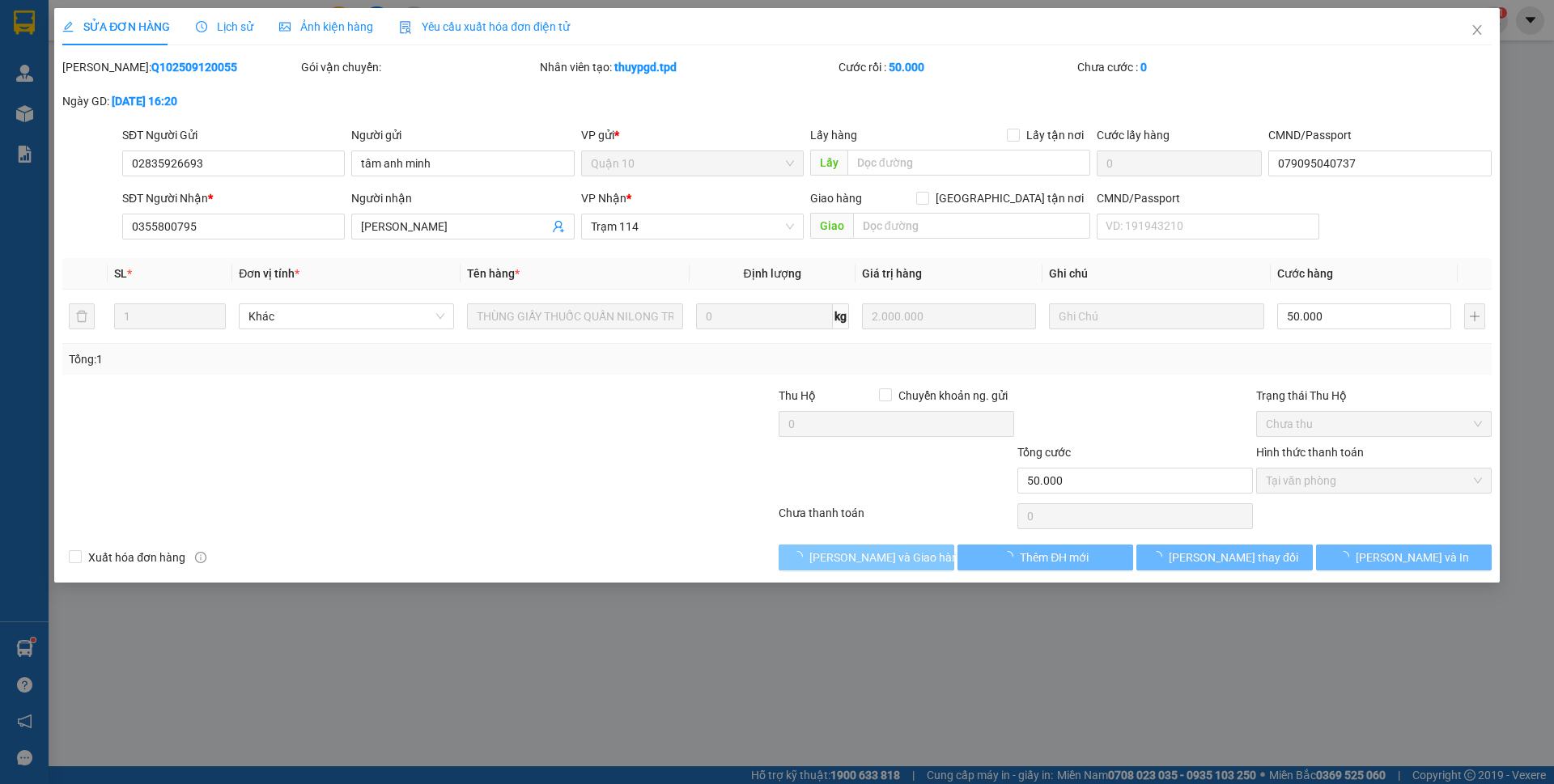
click at [844, 556] on button "[PERSON_NAME] và Giao hàng" at bounding box center [866, 558] width 175 height 26
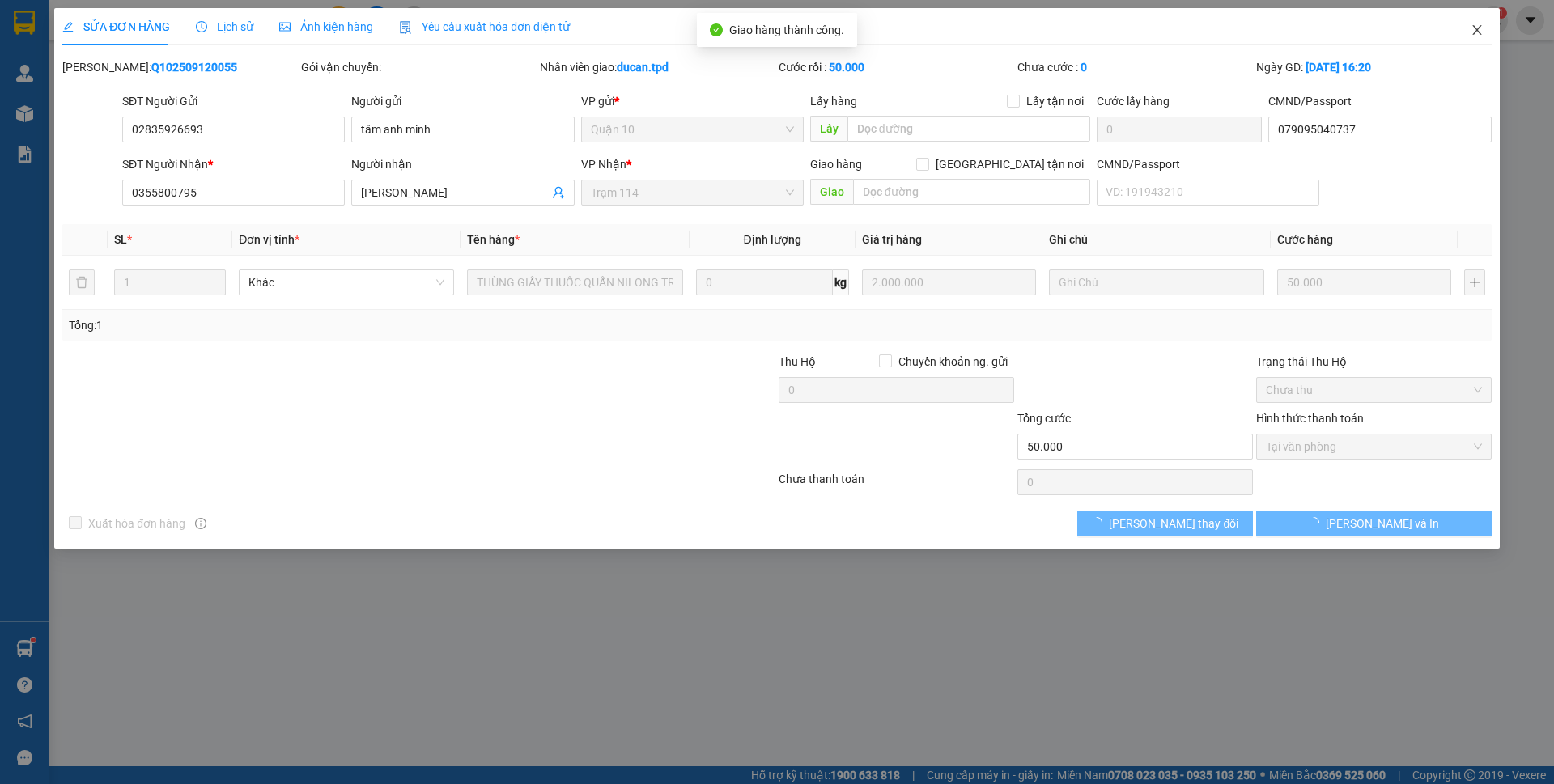
click at [1476, 37] on icon "close" at bounding box center [1477, 30] width 13 height 13
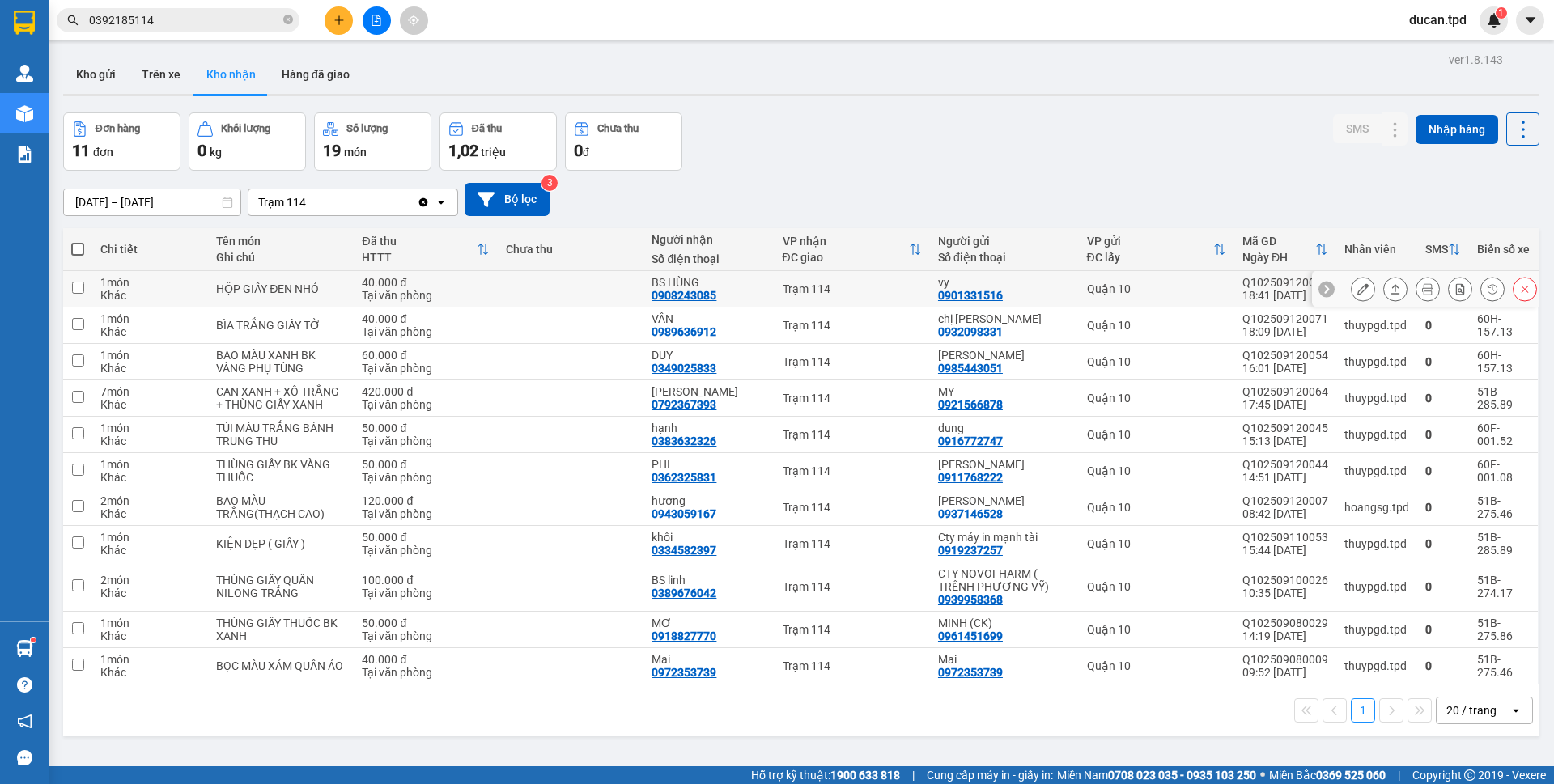
click at [1358, 283] on icon at bounding box center [1363, 289] width 11 height 11
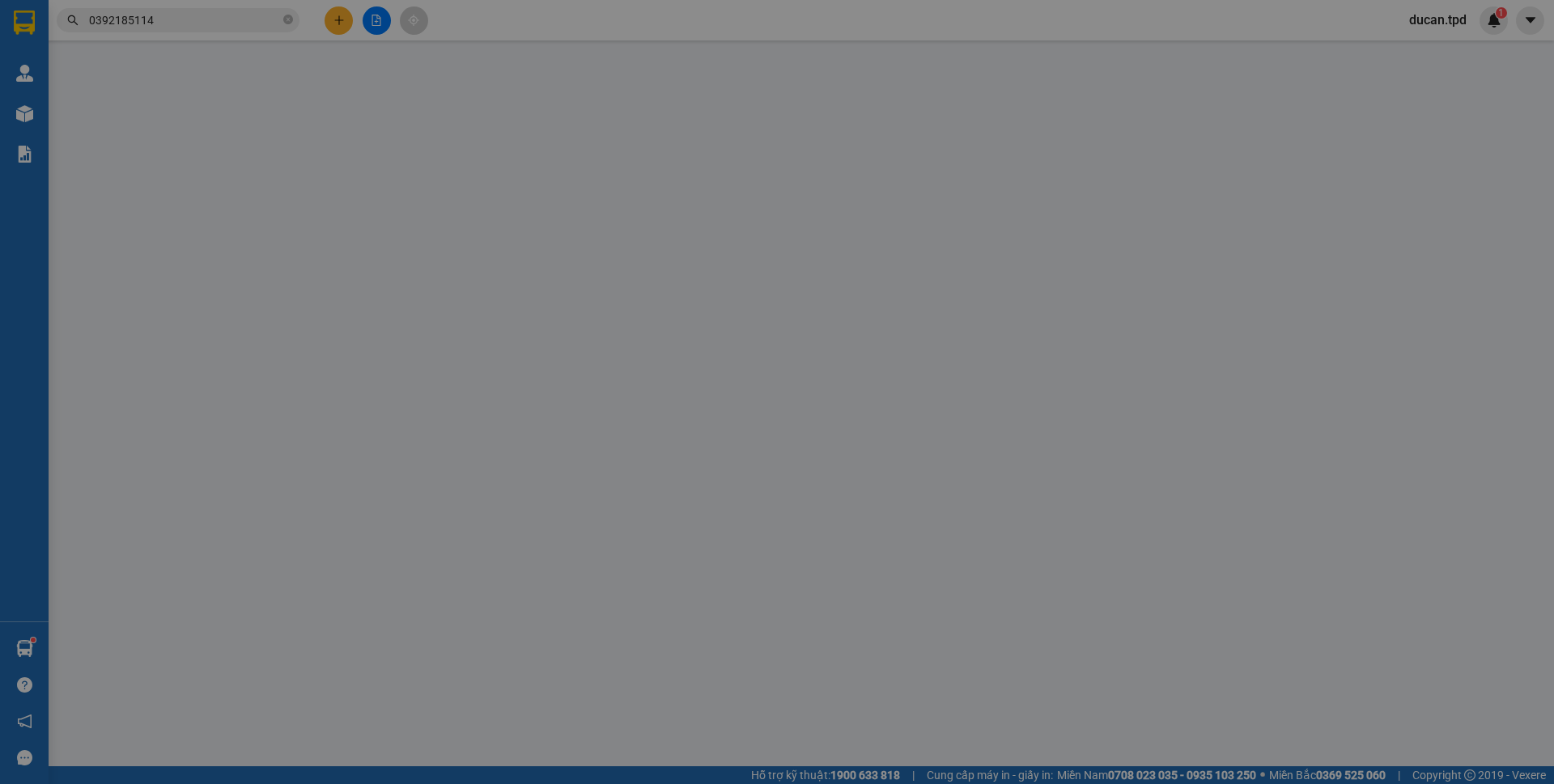
type input "0901331516"
type input "vy"
type input "0908243085"
type input "BS HÙNG"
type input "40.000"
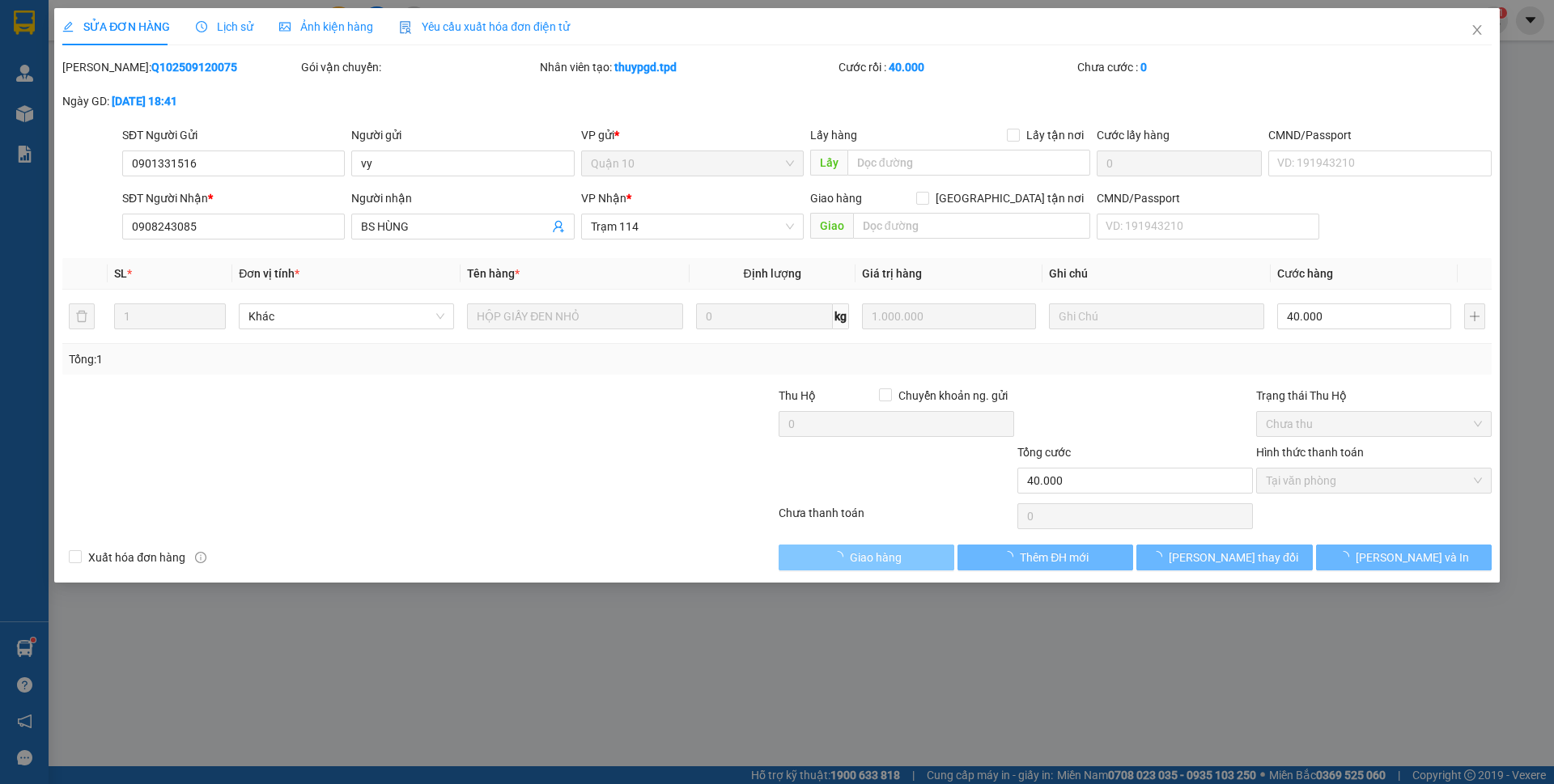
click at [871, 558] on span "Giao hàng" at bounding box center [875, 557] width 51 height 17
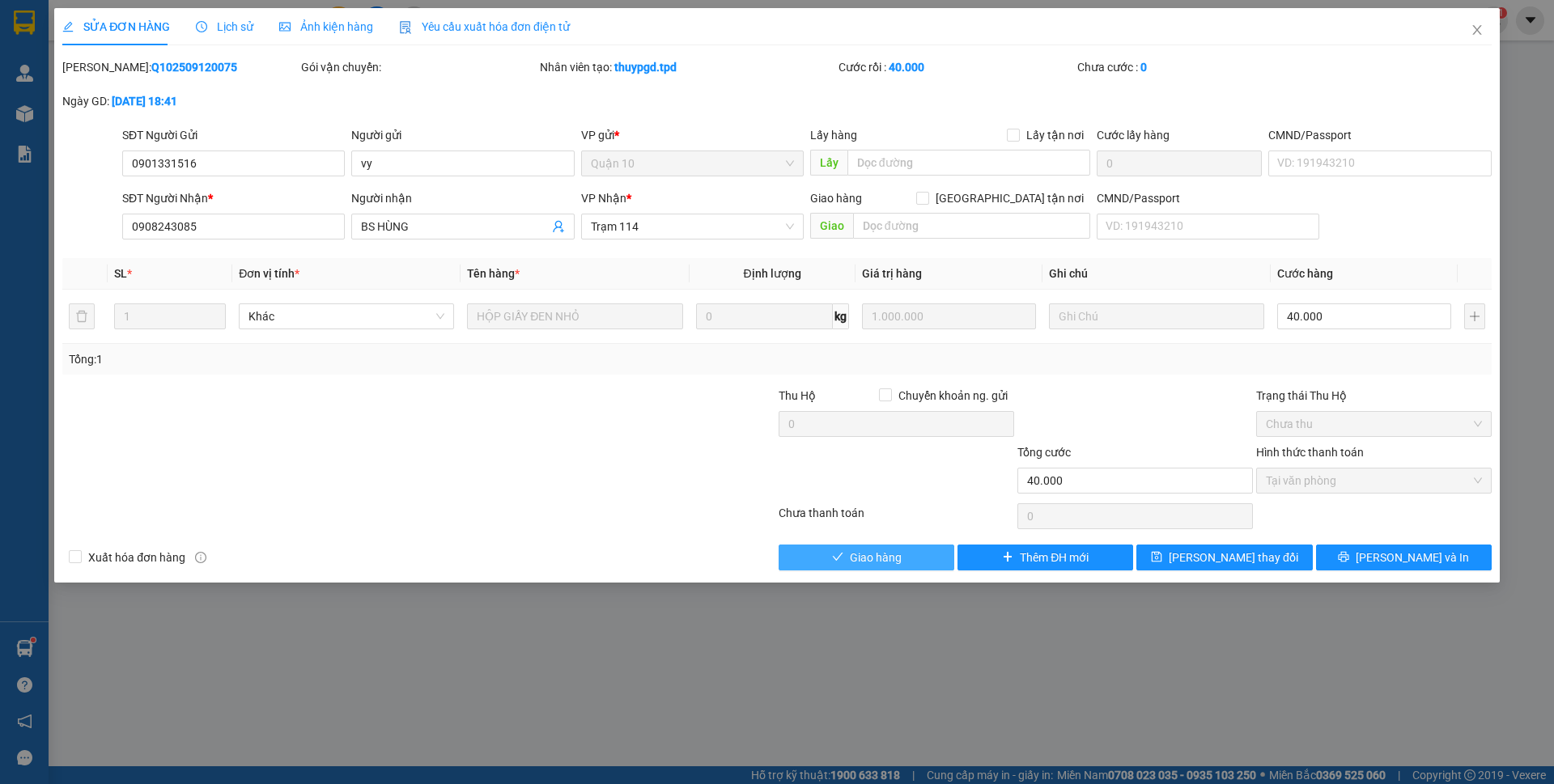
click at [871, 558] on span "Giao hàng" at bounding box center [875, 557] width 51 height 17
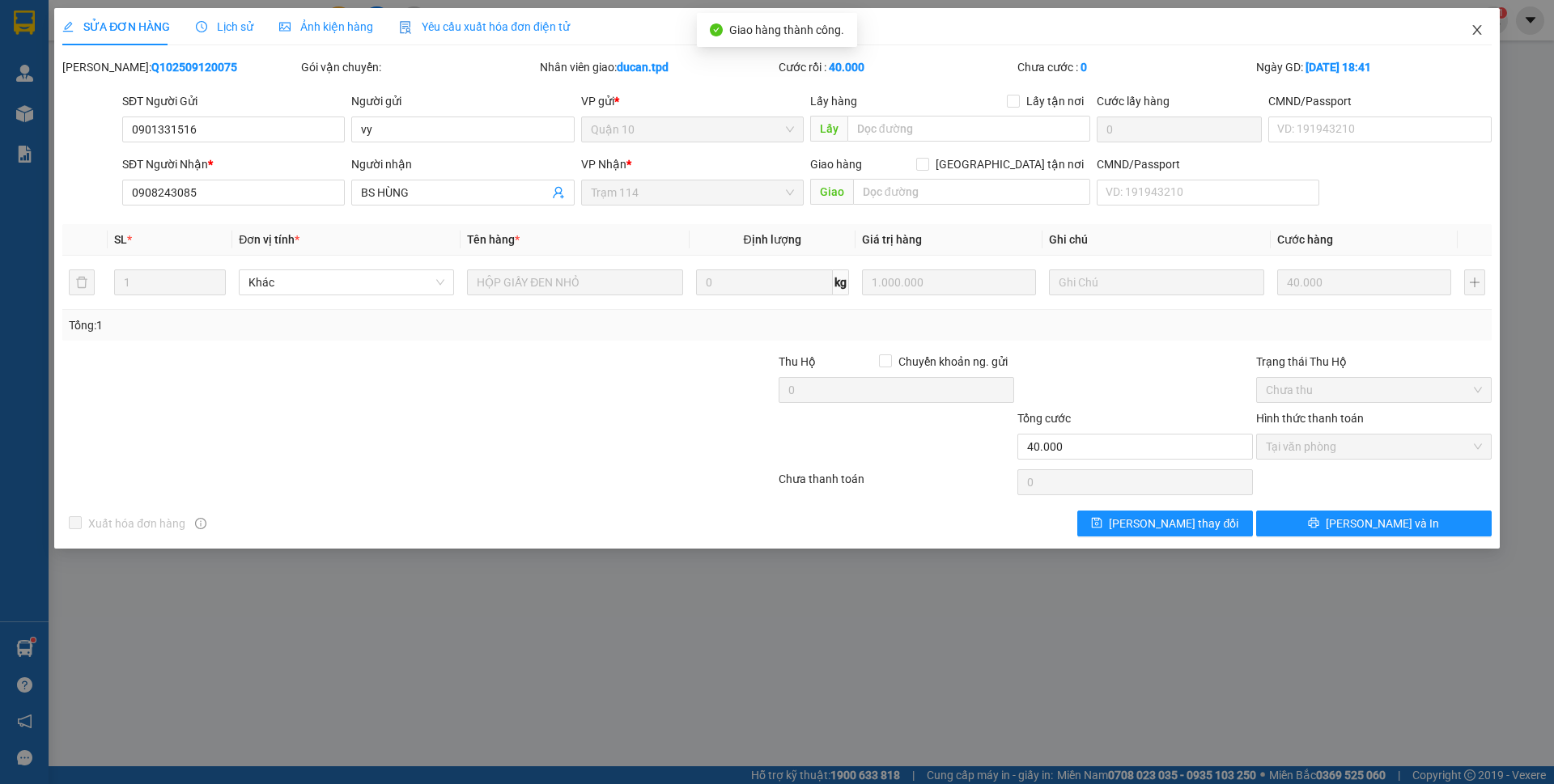
click at [1471, 28] on icon "close" at bounding box center [1477, 30] width 13 height 13
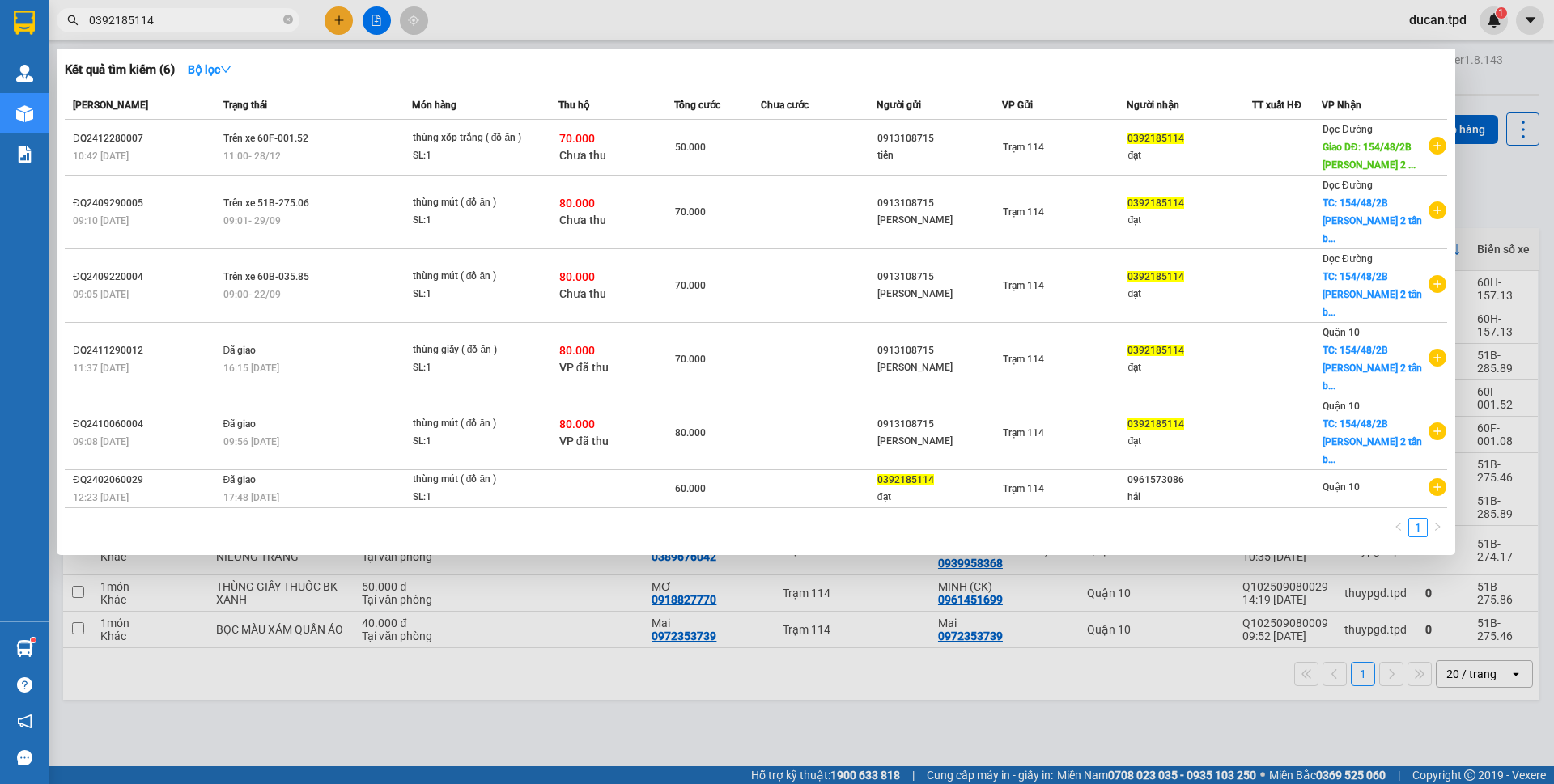
click at [249, 24] on input "0392185114" at bounding box center [184, 19] width 191 height 17
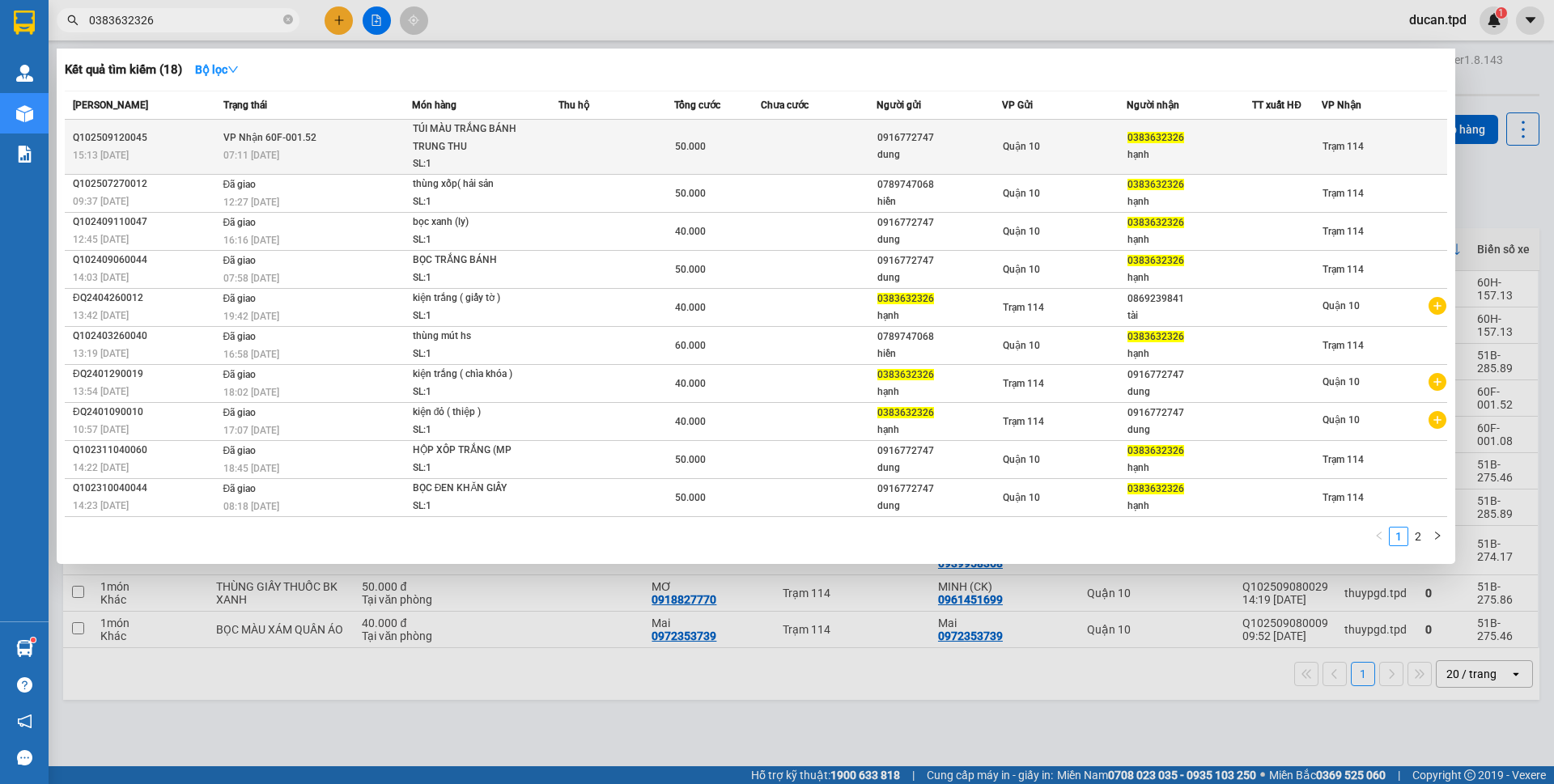
type input "0383632326"
click at [471, 124] on div "TÚI MÀU TRẮNG BÁNH TRUNG THU" at bounding box center [473, 138] width 121 height 35
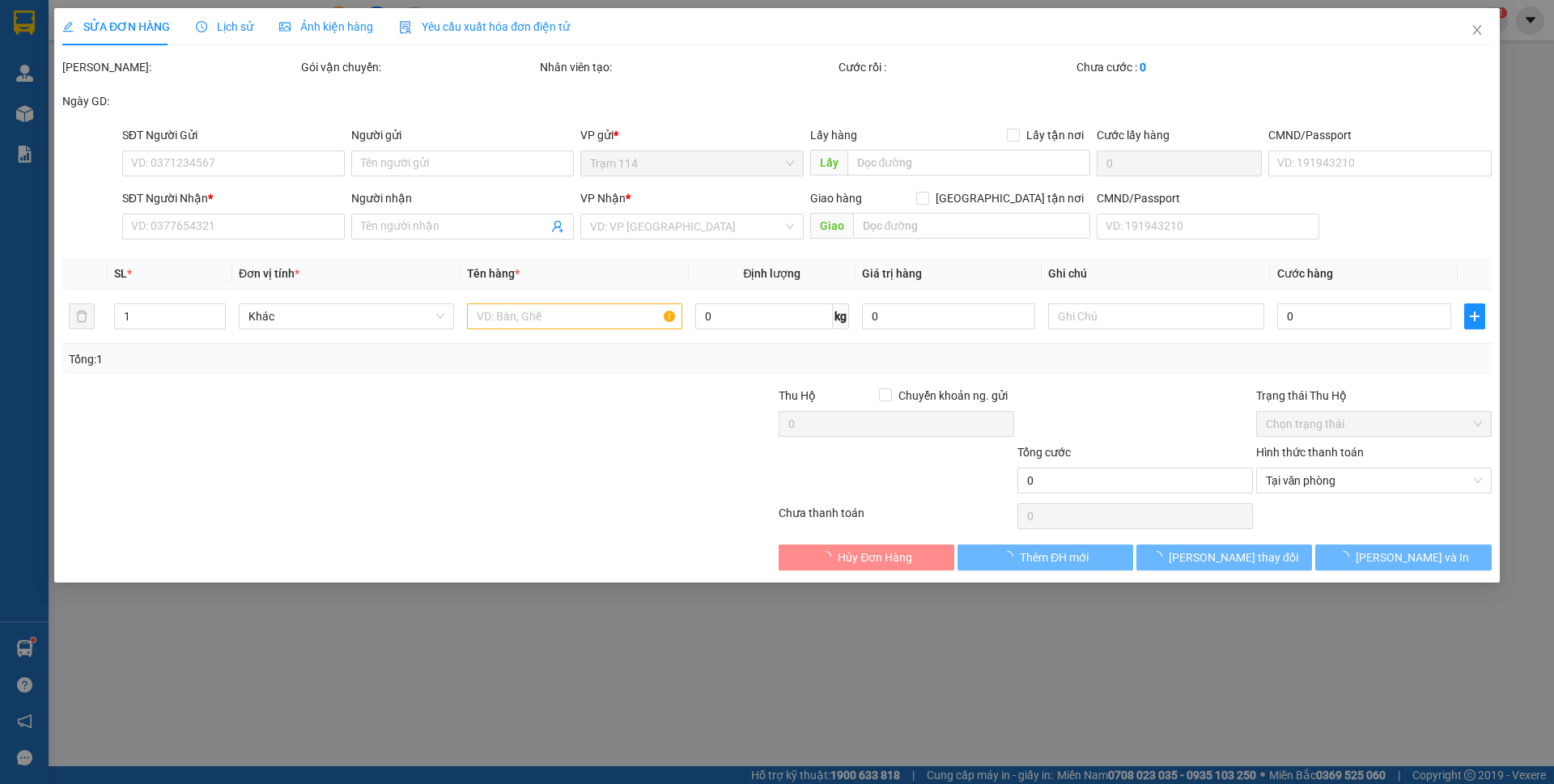
type input "0916772747"
type input "dung"
type input "075187013716"
type input "0383632326"
type input "hạnh"
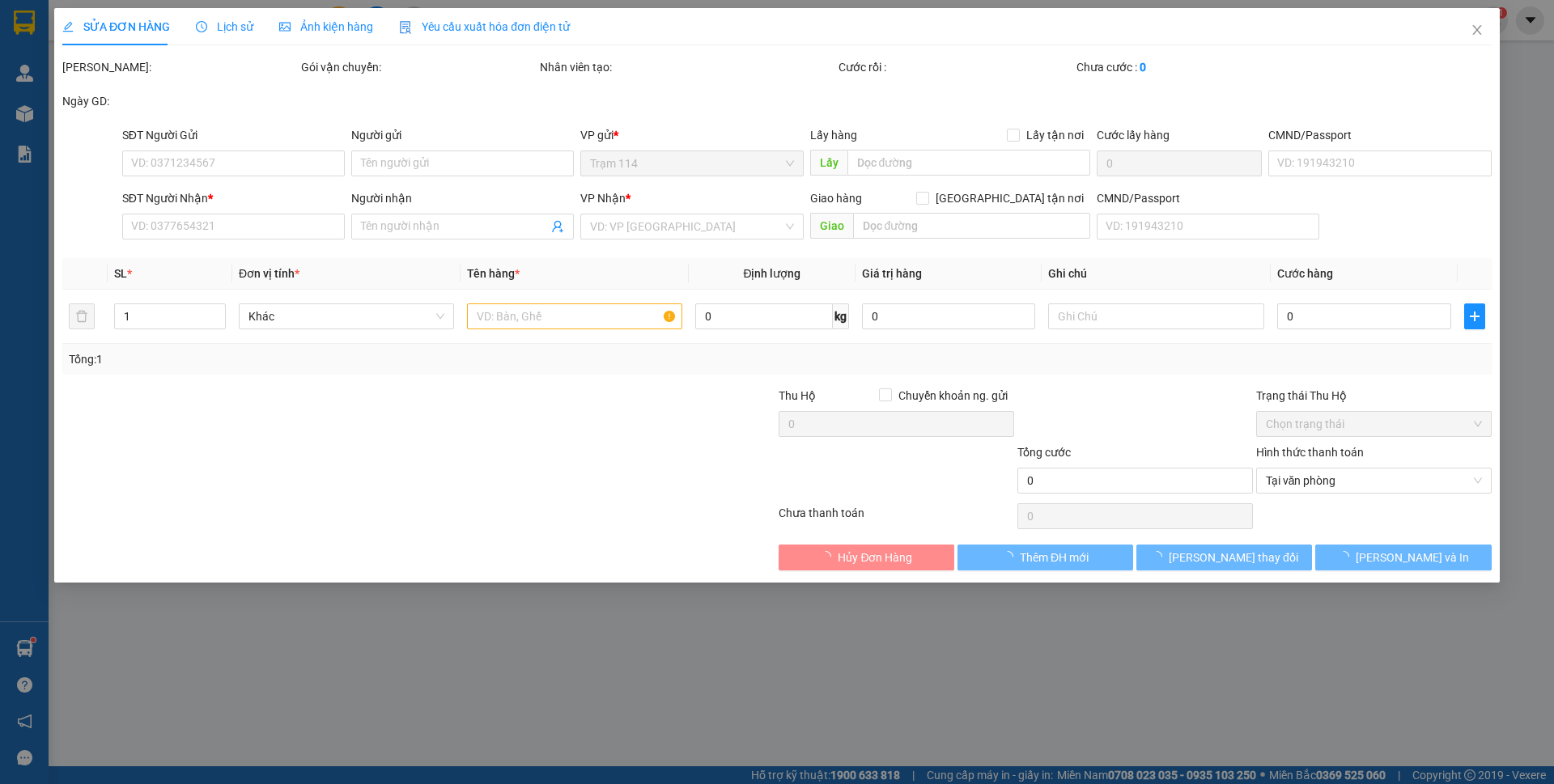
type input "50.000"
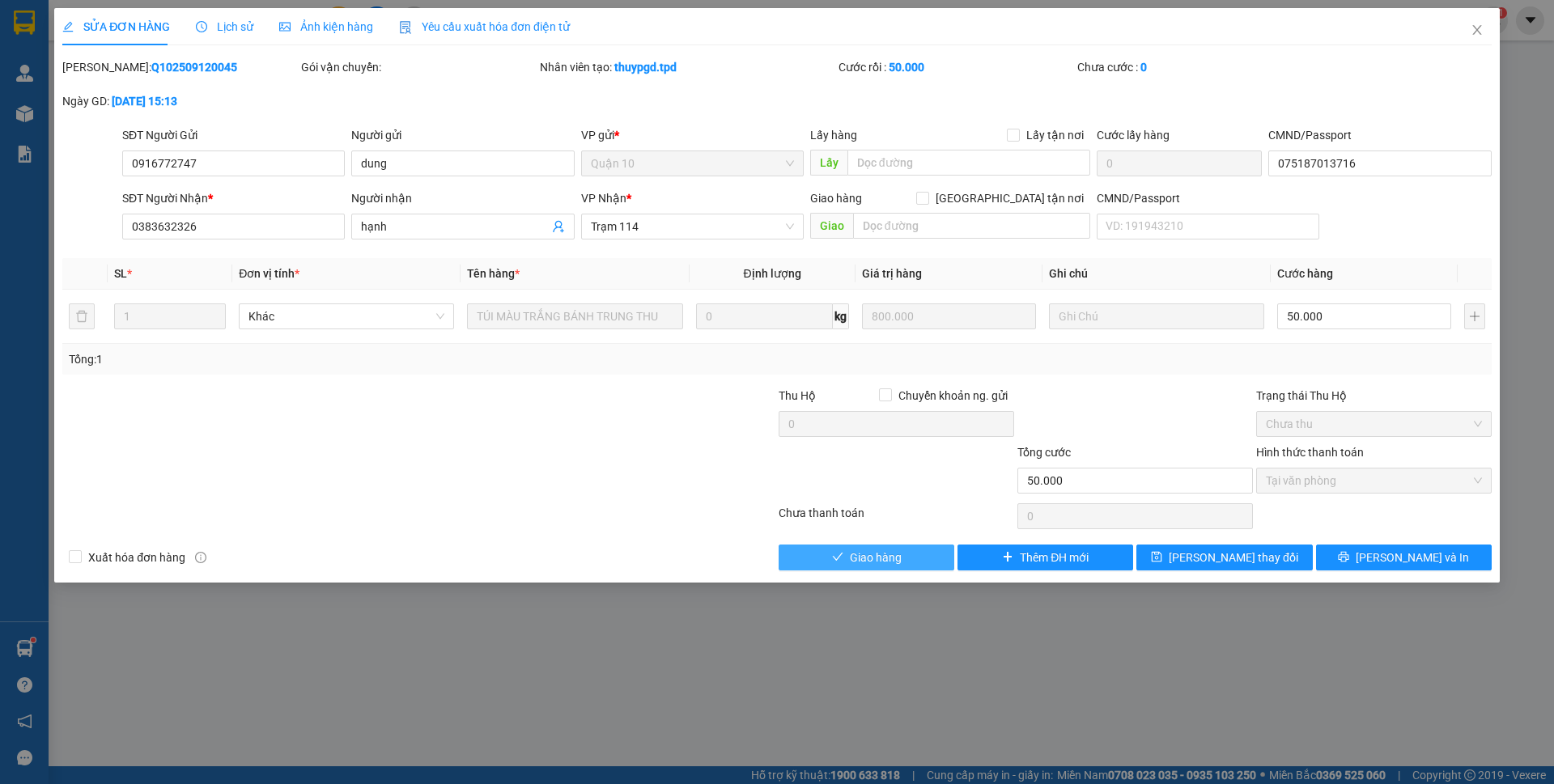
click at [860, 559] on span "Giao hàng" at bounding box center [875, 557] width 51 height 17
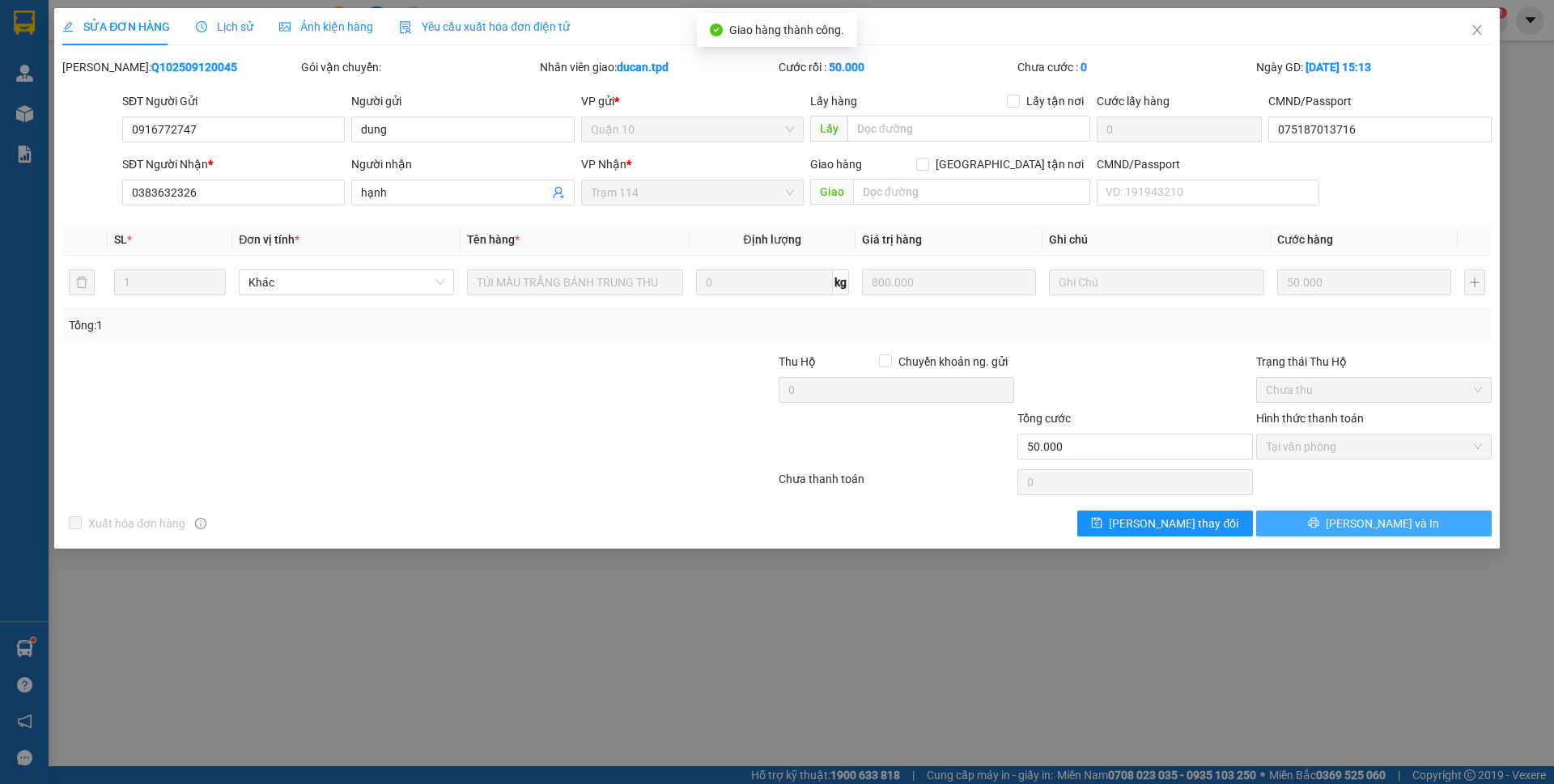
click at [1356, 532] on button "[PERSON_NAME] và In" at bounding box center [1373, 524] width 236 height 26
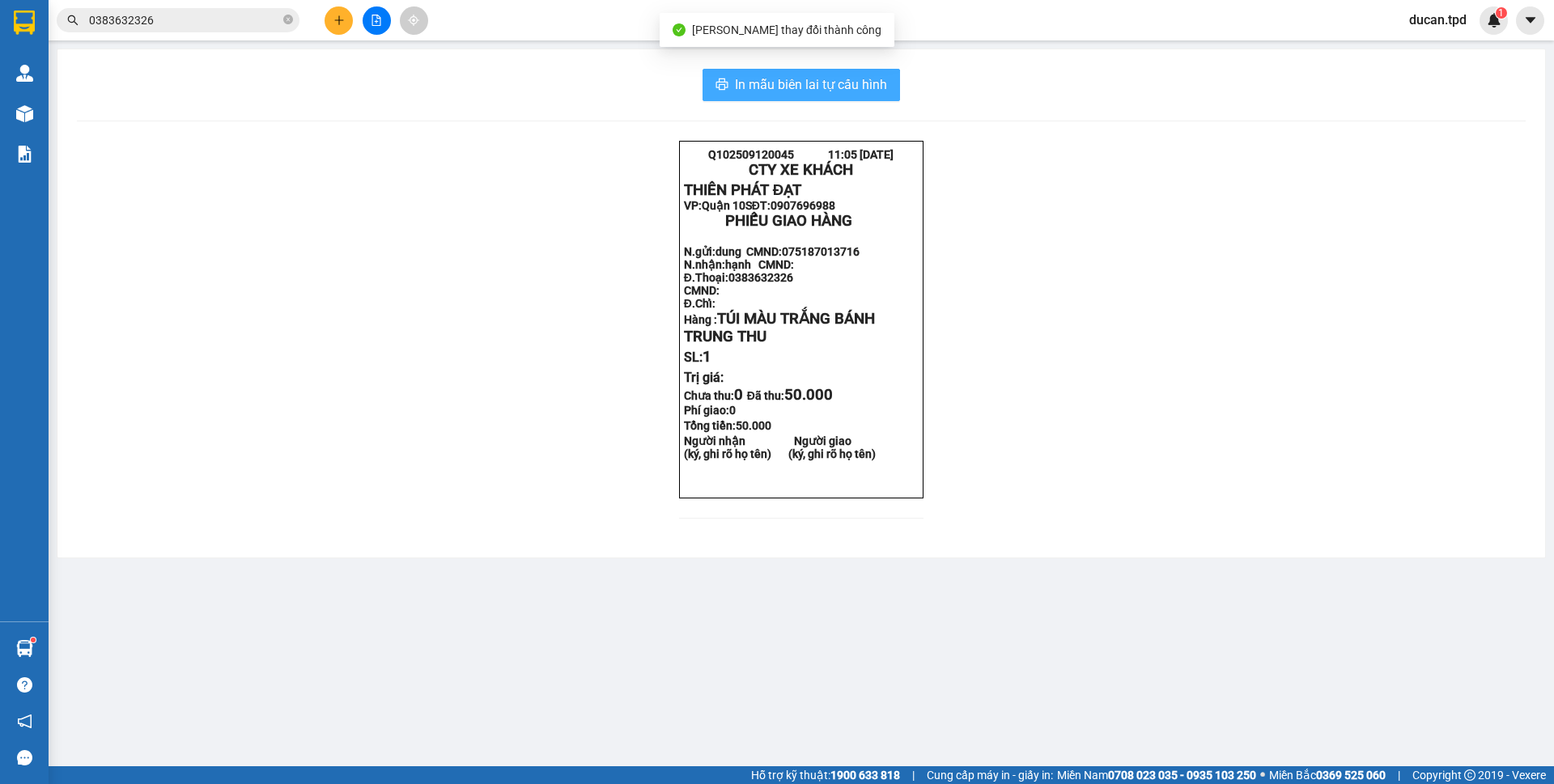
click at [893, 89] on button "In mẫu biên lai tự cấu hình" at bounding box center [801, 84] width 197 height 32
